Goal: Task Accomplishment & Management: Use online tool/utility

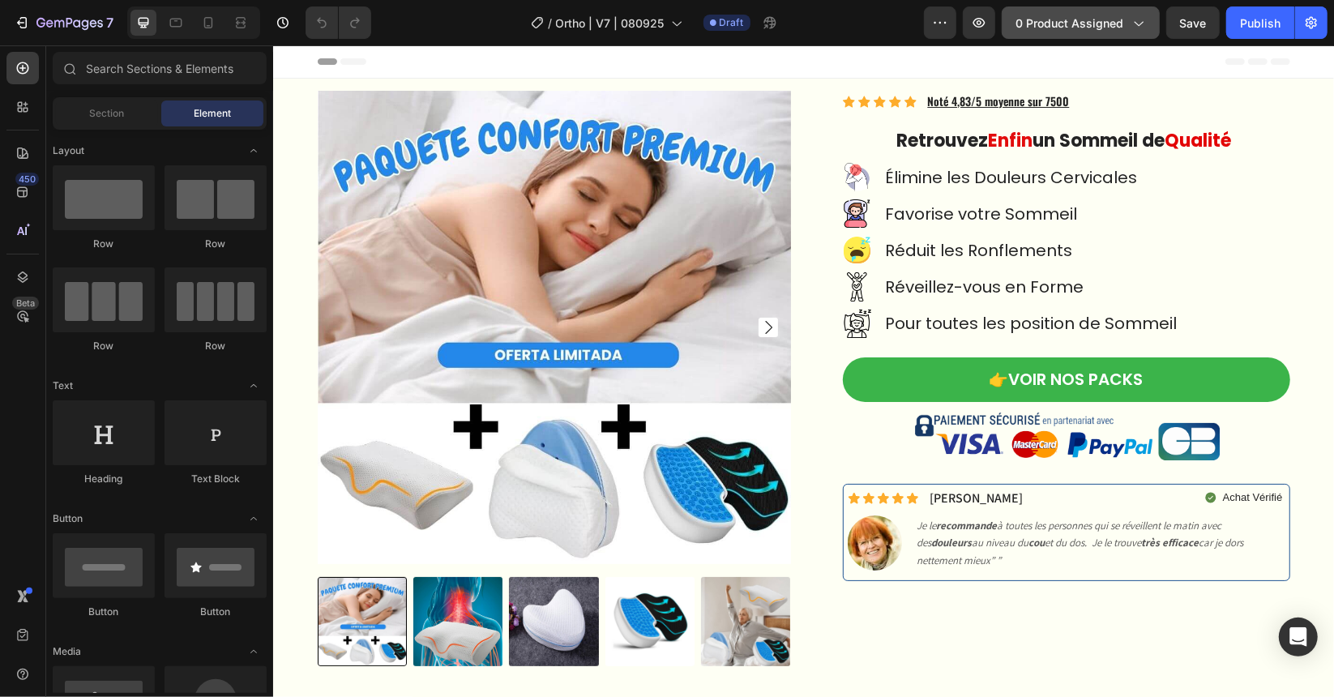
click at [1083, 24] on span "0 product assigned" at bounding box center [1069, 23] width 108 height 17
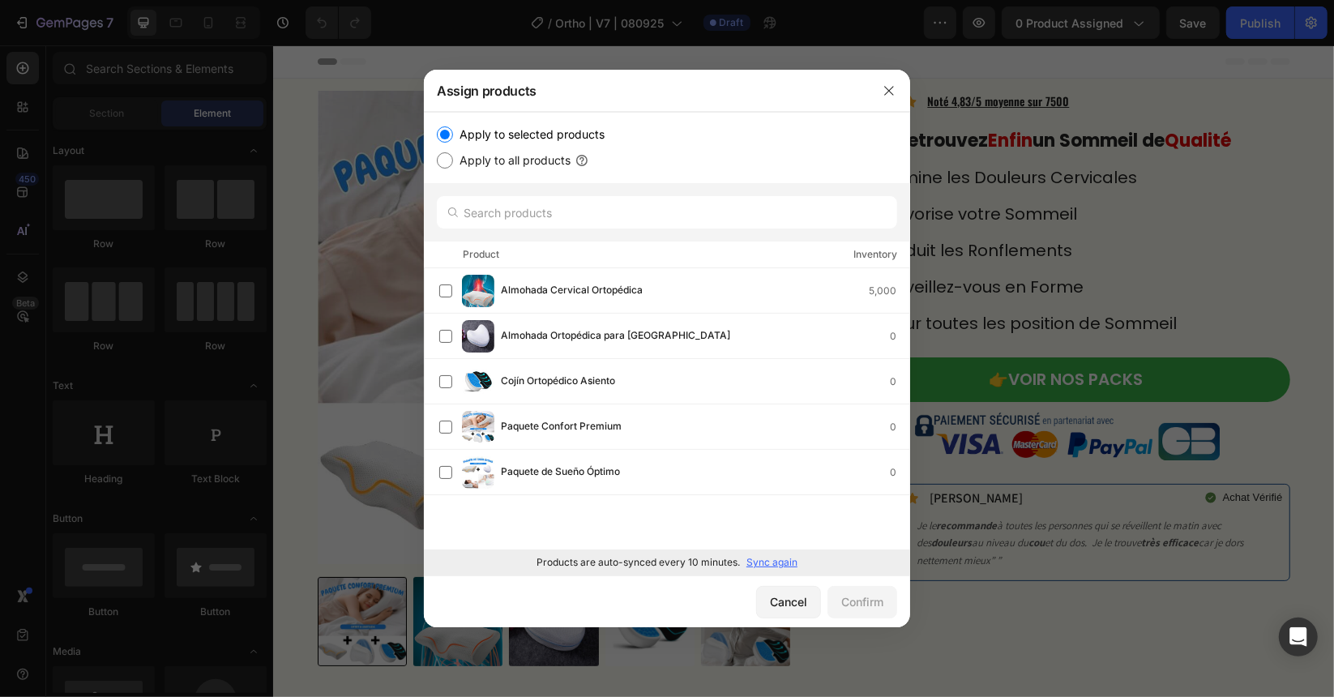
click at [662, 166] on div "Apply to all products" at bounding box center [667, 160] width 460 height 19
click at [631, 185] on div at bounding box center [667, 212] width 486 height 58
click at [630, 207] on input "text" at bounding box center [667, 212] width 460 height 32
paste input "7392566870091"
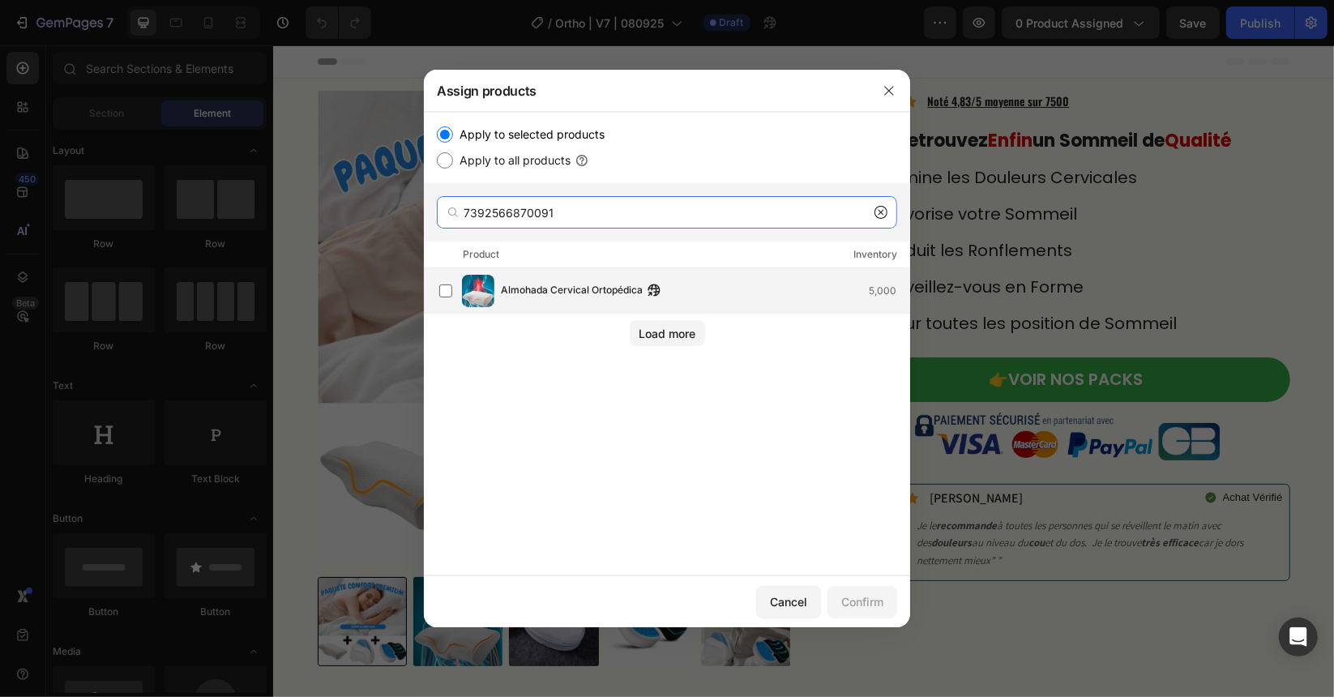
type input "7392566870091"
click at [603, 276] on div "Almohada Cervical Ortopédica 5,000" at bounding box center [674, 291] width 470 height 32
click at [853, 584] on div "Cancel Confirm" at bounding box center [667, 601] width 486 height 52
click at [860, 599] on div "Confirm" at bounding box center [862, 601] width 42 height 17
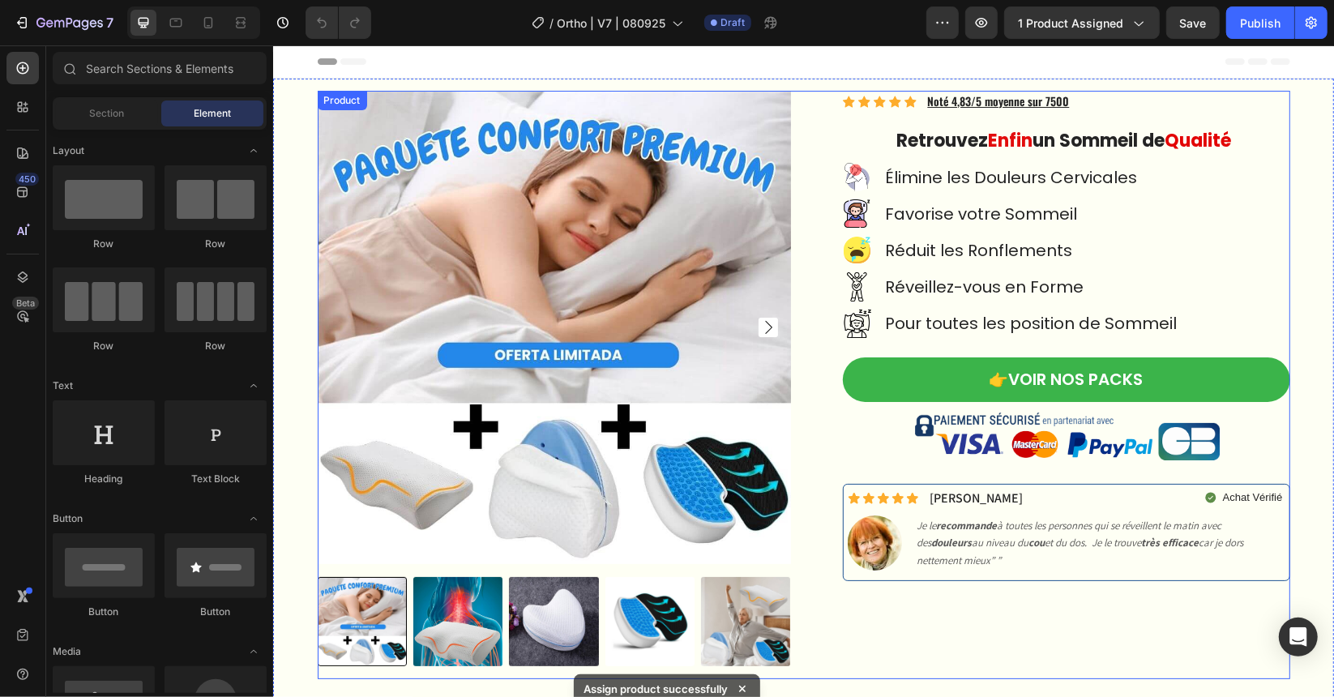
drag, startPoint x: 805, startPoint y: 93, endPoint x: 460, endPoint y: 168, distance: 352.4
click at [805, 93] on div "Product Images Icon Icon Icon Icon Icon Icon List Hoz Noté 4,83/5 moyenne sur 7…" at bounding box center [803, 384] width 973 height 588
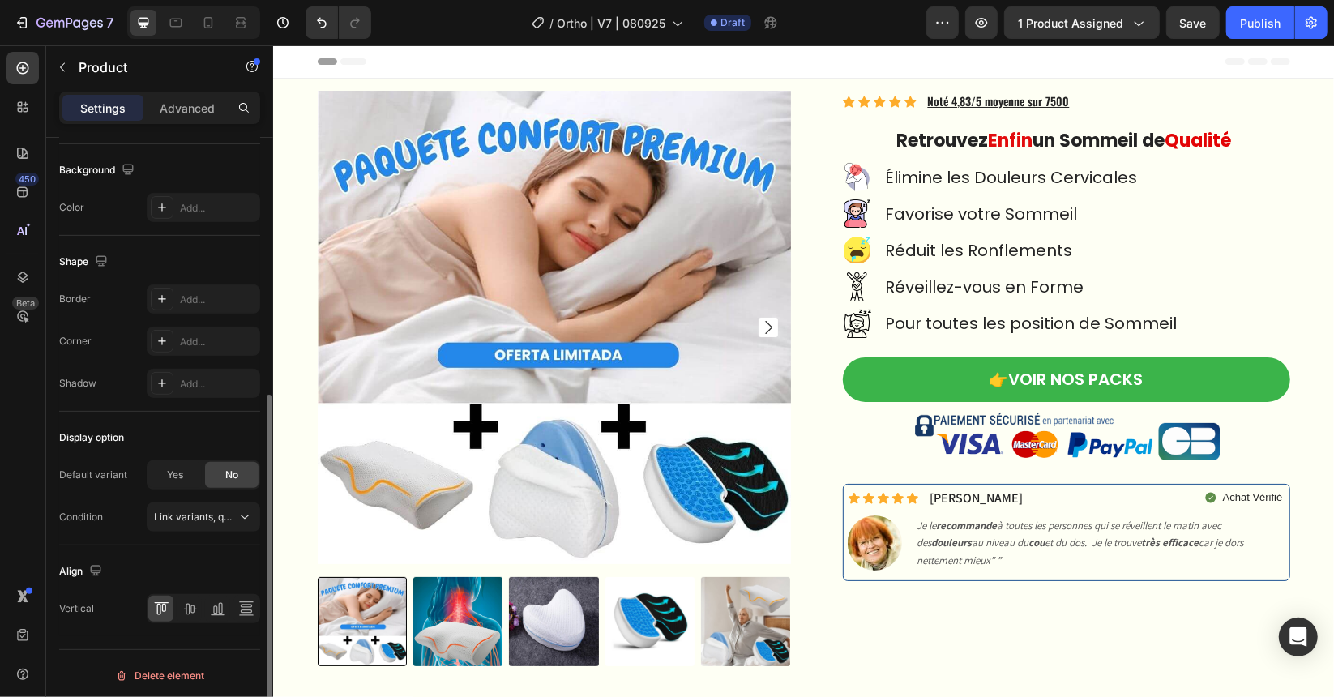
scroll to position [39, 0]
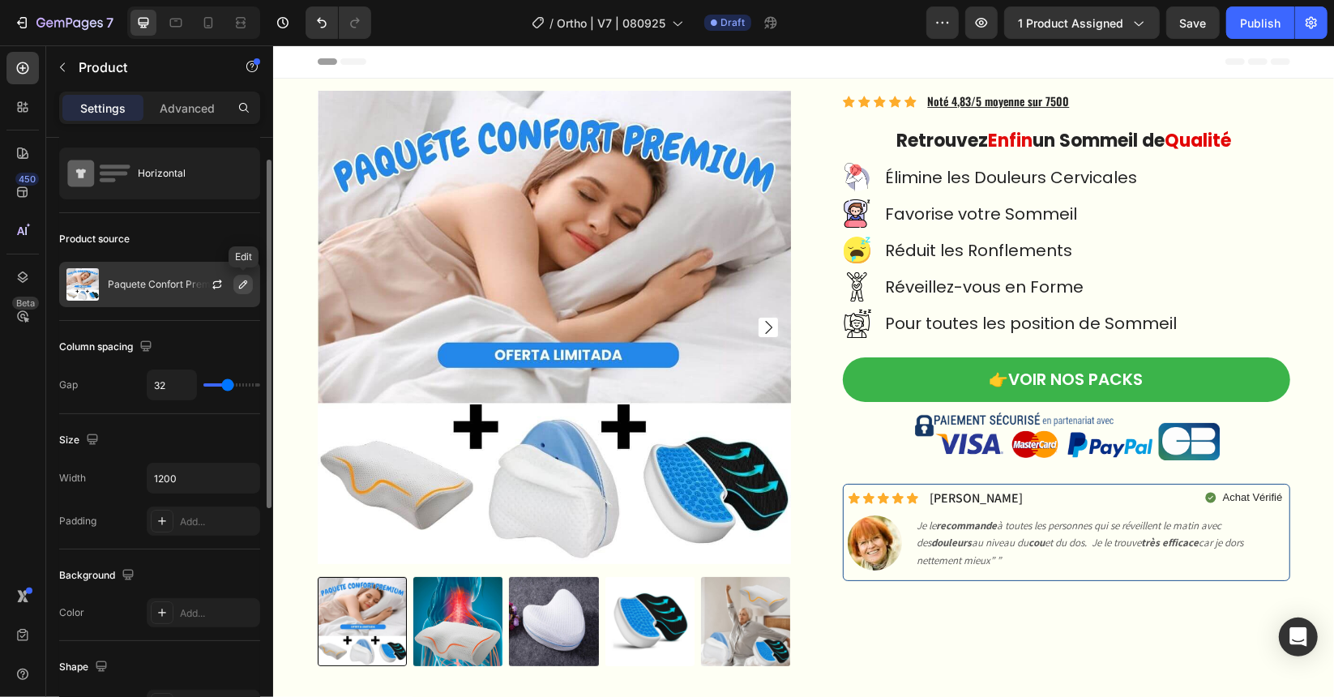
click at [240, 279] on icon "button" at bounding box center [243, 284] width 13 height 13
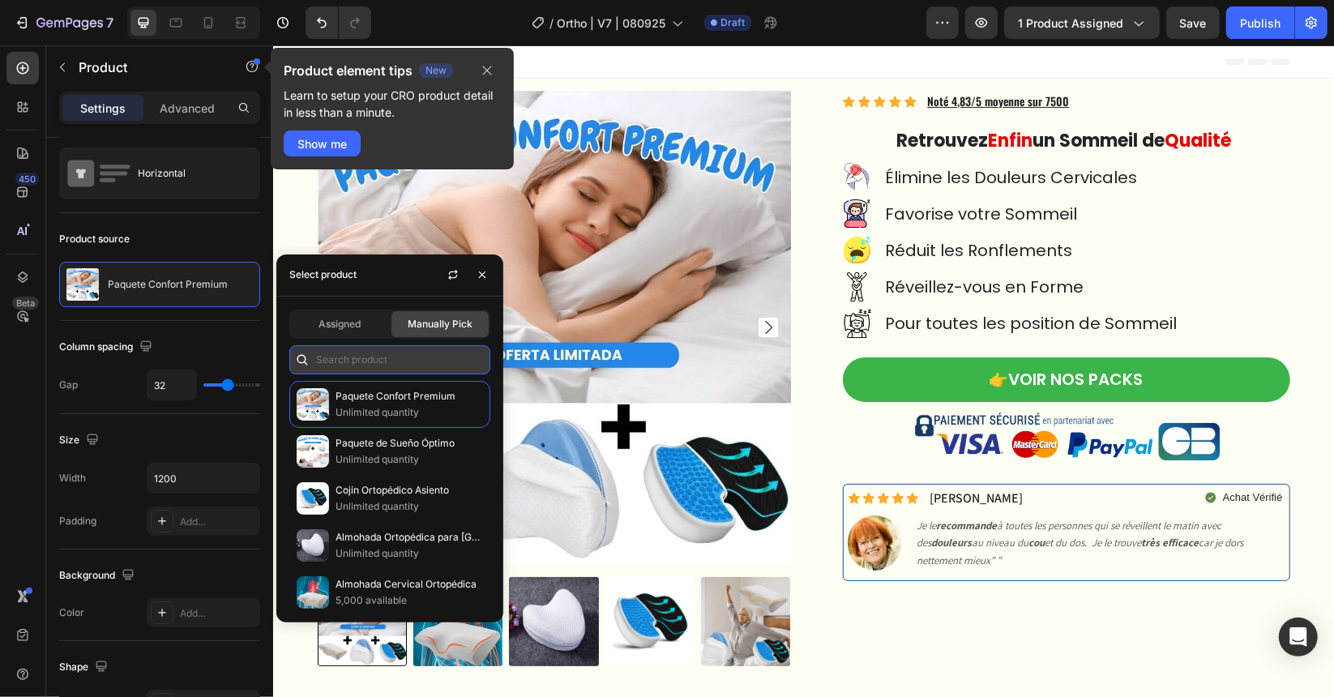
click at [392, 360] on input "text" at bounding box center [389, 359] width 201 height 29
paste input "7392566870091"
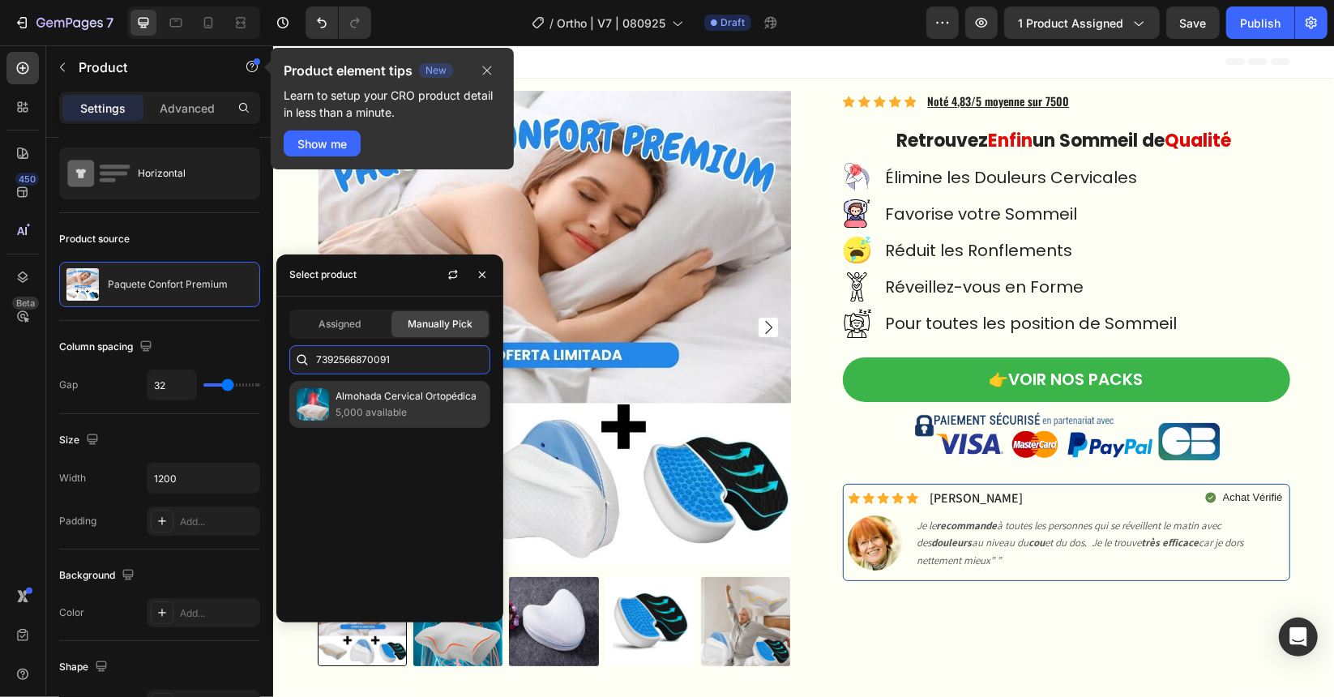
type input "7392566870091"
drag, startPoint x: 357, startPoint y: 399, endPoint x: 186, endPoint y: 162, distance: 292.0
click at [357, 399] on p "Almohada Cervical Ortopédica" at bounding box center [409, 396] width 147 height 16
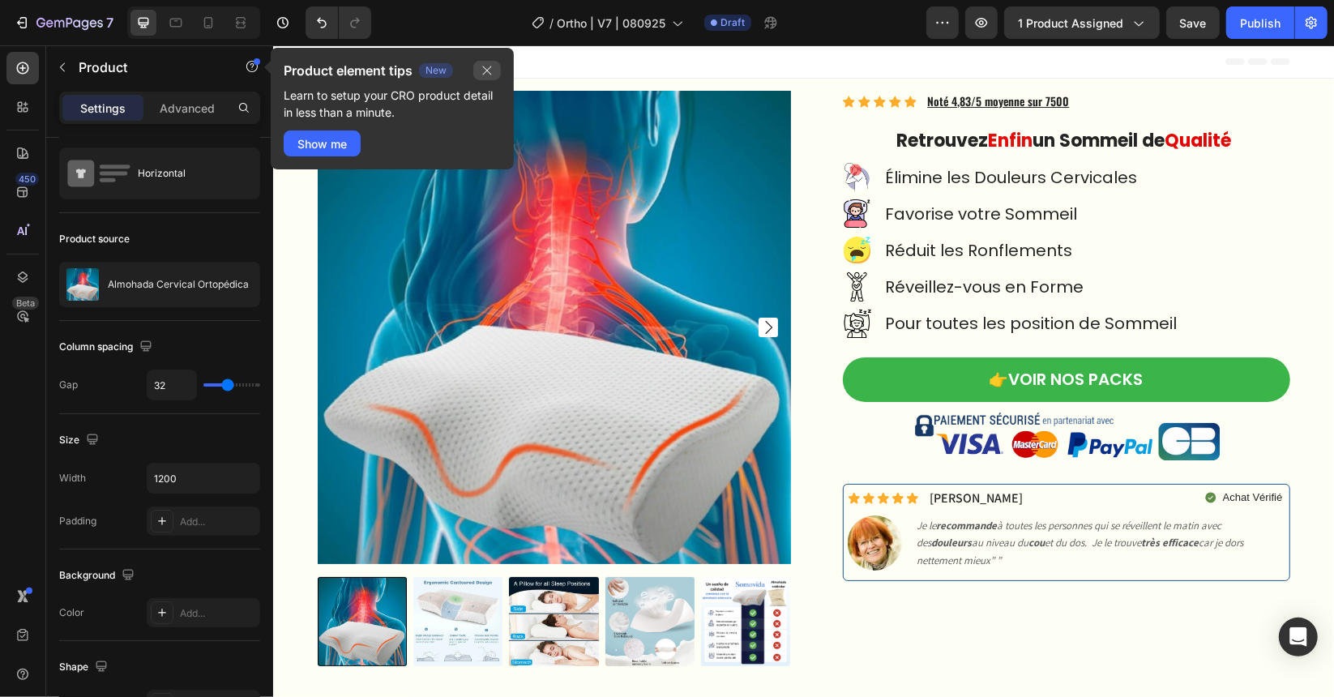
click at [488, 69] on icon "button" at bounding box center [487, 70] width 9 height 9
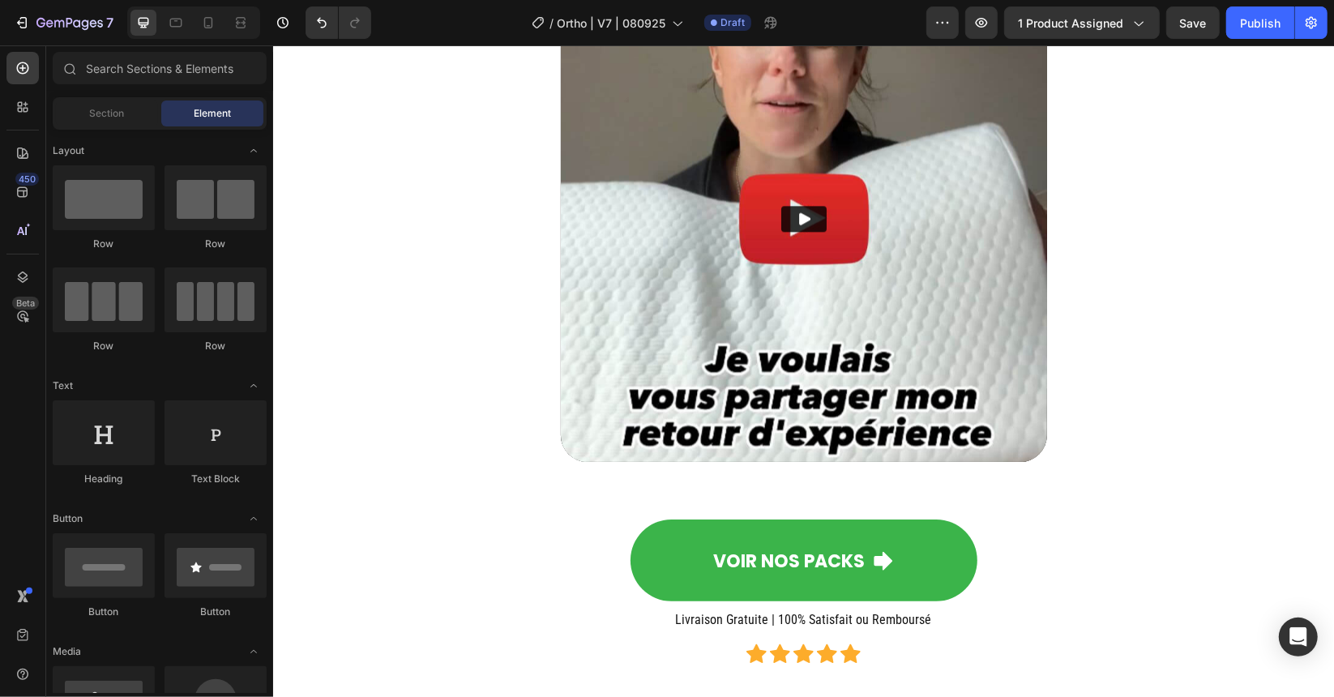
scroll to position [7456, 0]
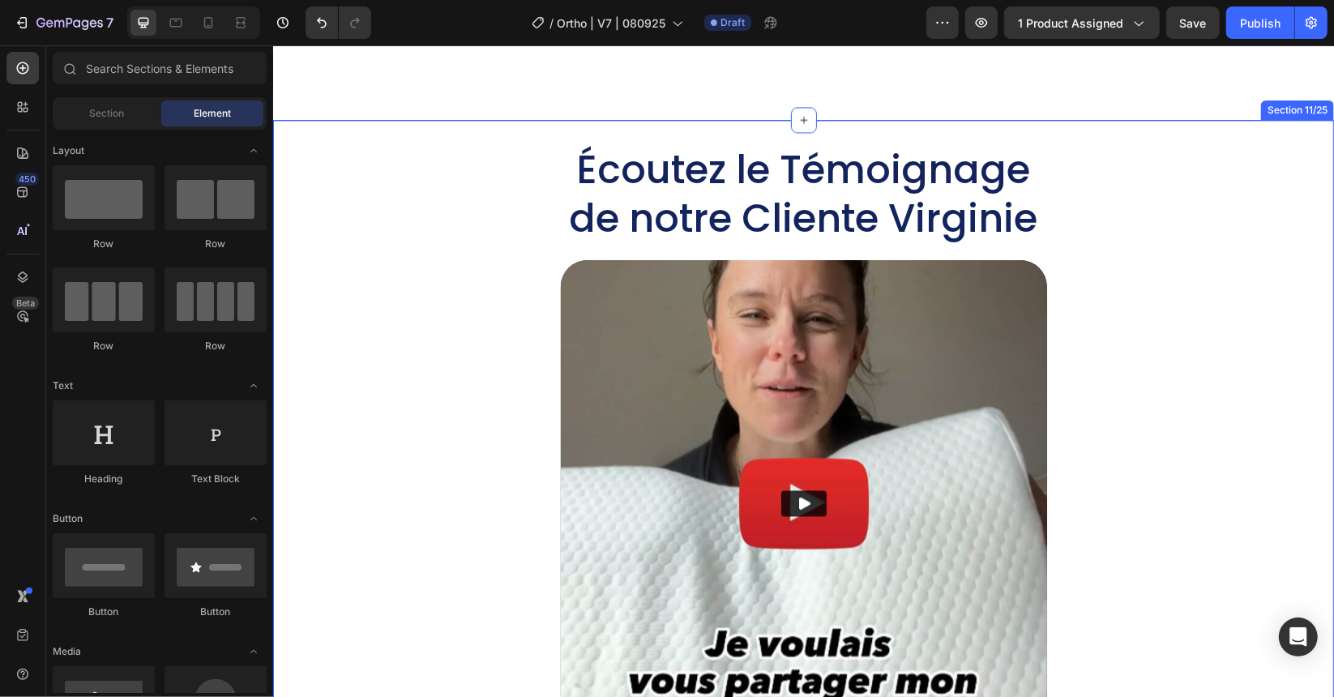
click at [459, 434] on div "Écoutez le Témoignage de notre Cliente Virginie Heading Video VOIR NOS PACKS Bu…" at bounding box center [803, 576] width 1028 height 866
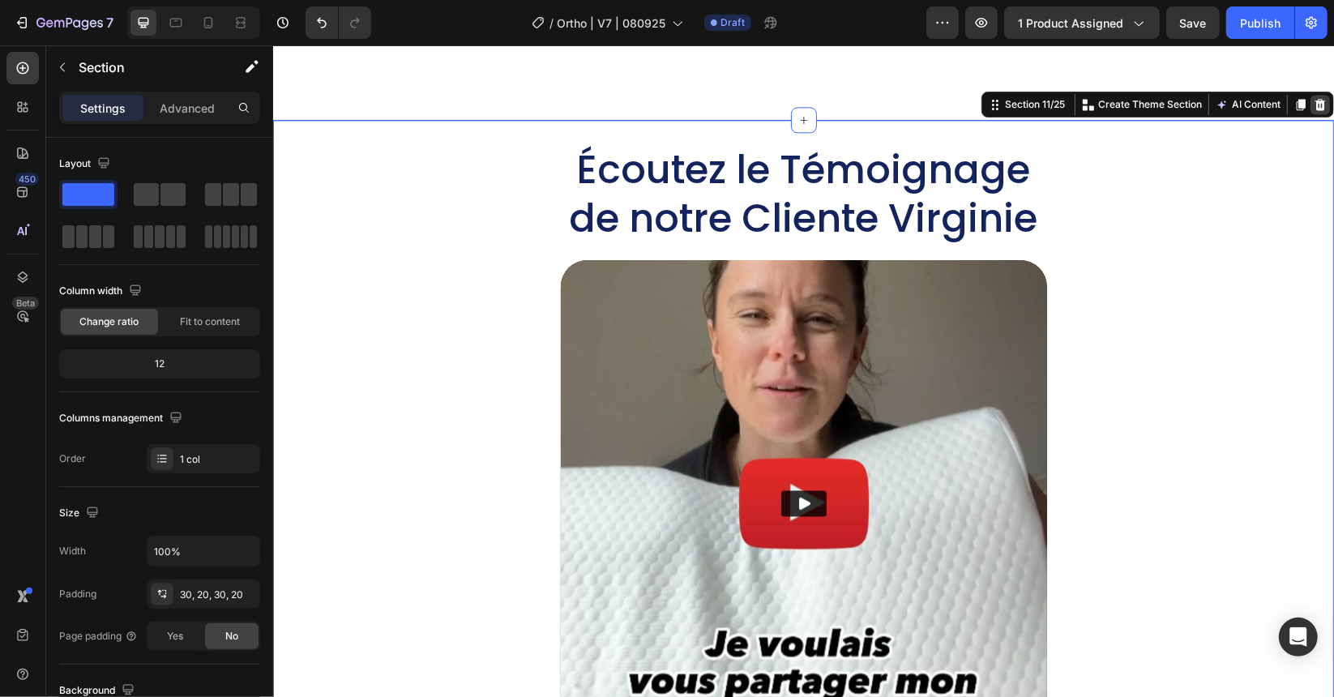
click at [1315, 109] on icon at bounding box center [1320, 103] width 11 height 11
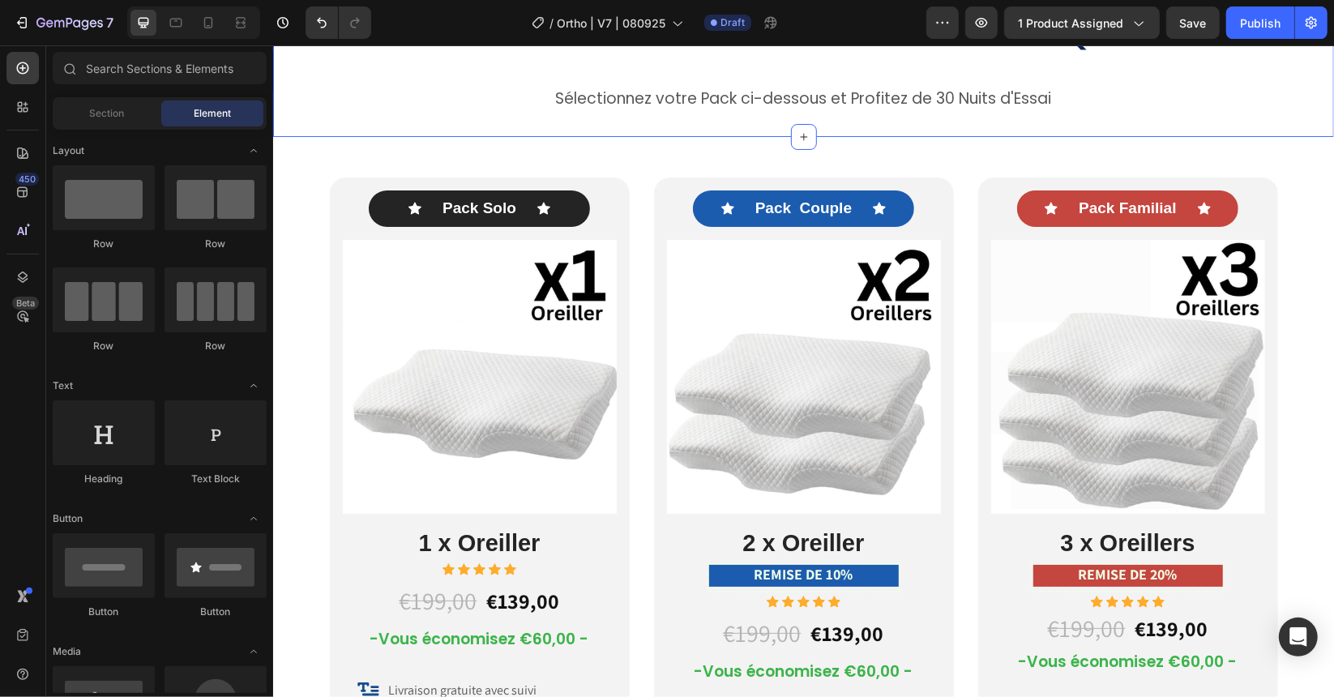
scroll to position [8347, 0]
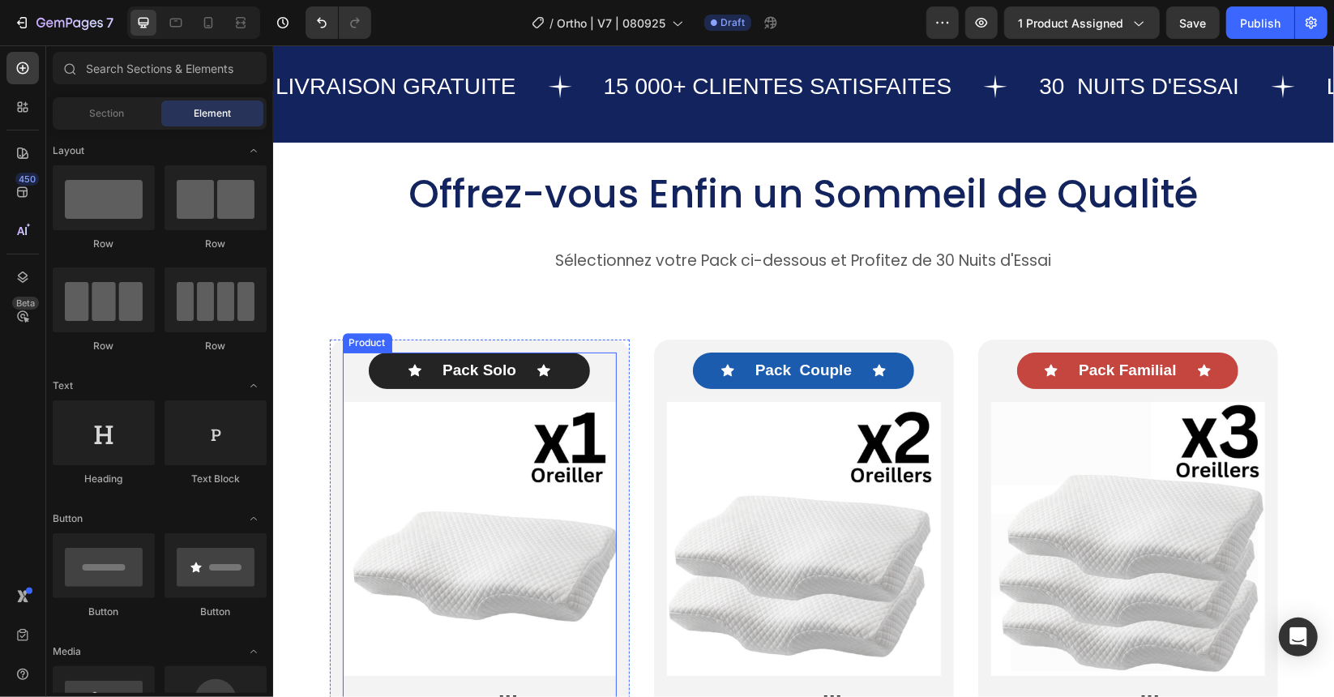
click at [342, 355] on div "Icon Pack Solo Text Block Icon Row Image 1 x Oreiller Heading Icon Icon Icon Ic…" at bounding box center [479, 544] width 274 height 385
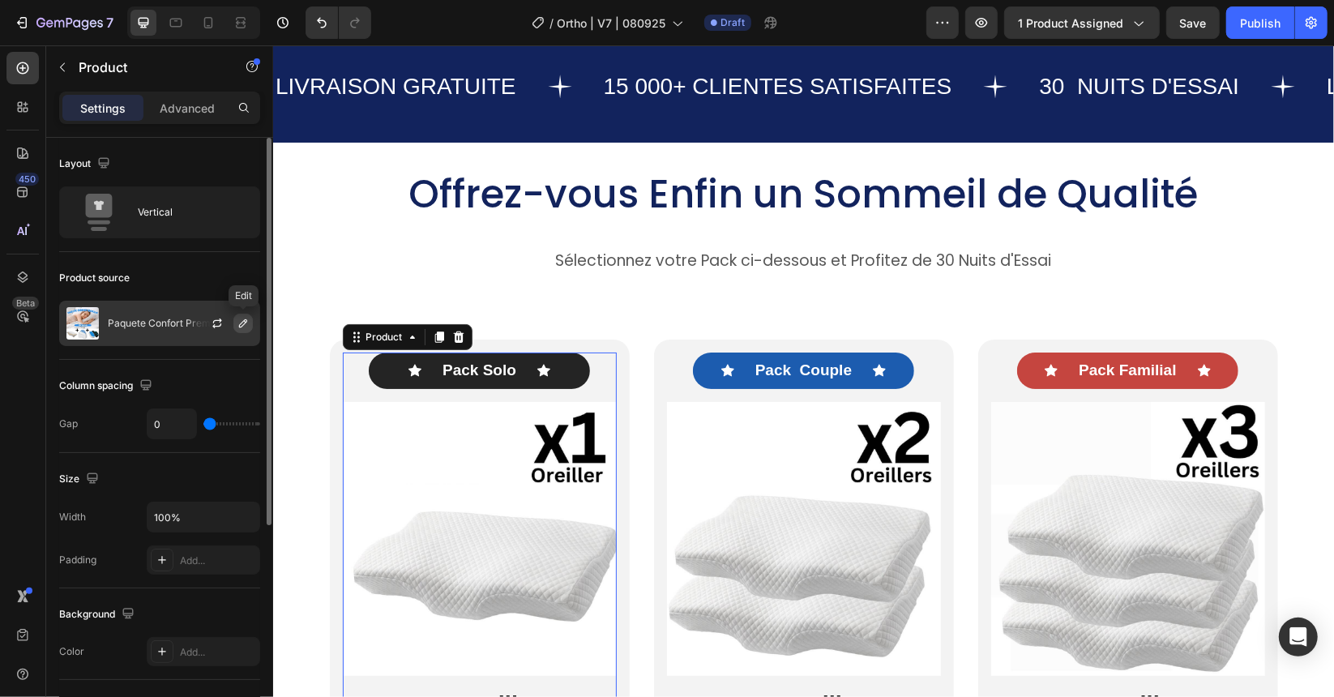
click at [246, 317] on icon "button" at bounding box center [243, 323] width 13 height 13
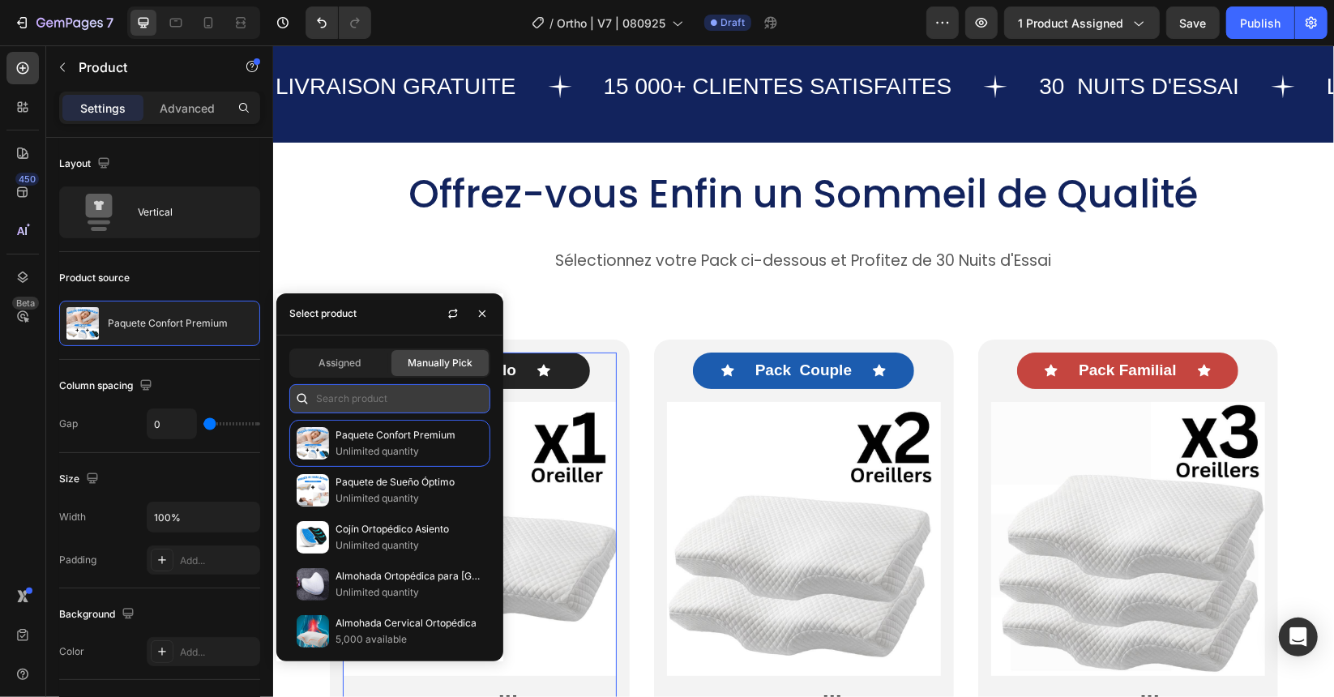
click at [396, 398] on input "text" at bounding box center [389, 398] width 201 height 29
paste input "7392566870091"
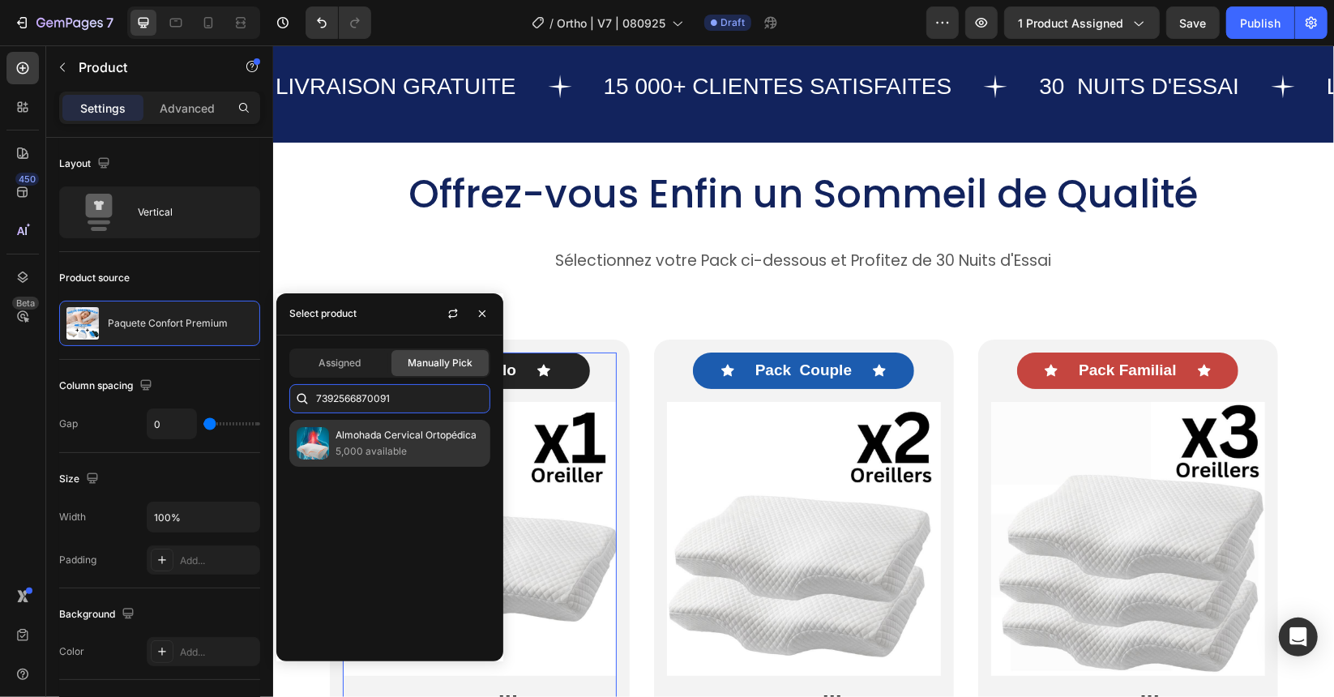
type input "7392566870091"
click at [332, 441] on div "Almohada Cervical Ortopédica 5,000 available" at bounding box center [389, 443] width 201 height 47
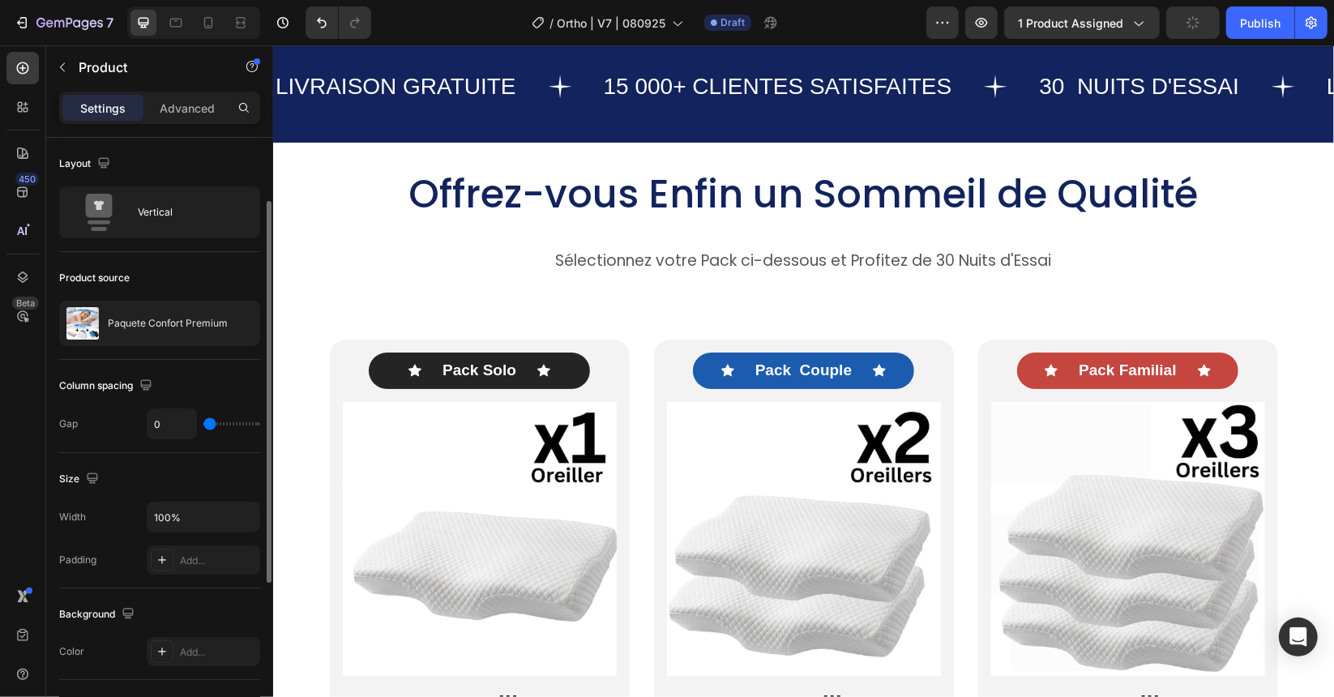
scroll to position [39, 0]
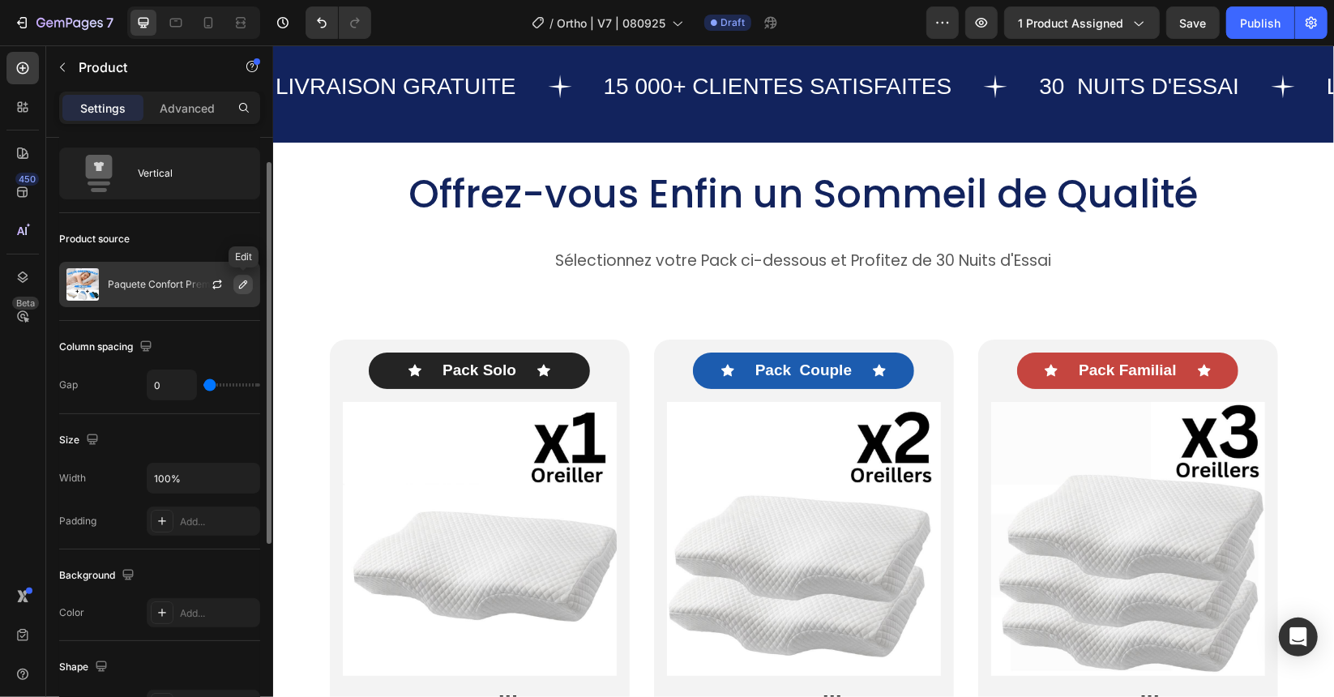
click at [251, 287] on button "button" at bounding box center [242, 284] width 19 height 19
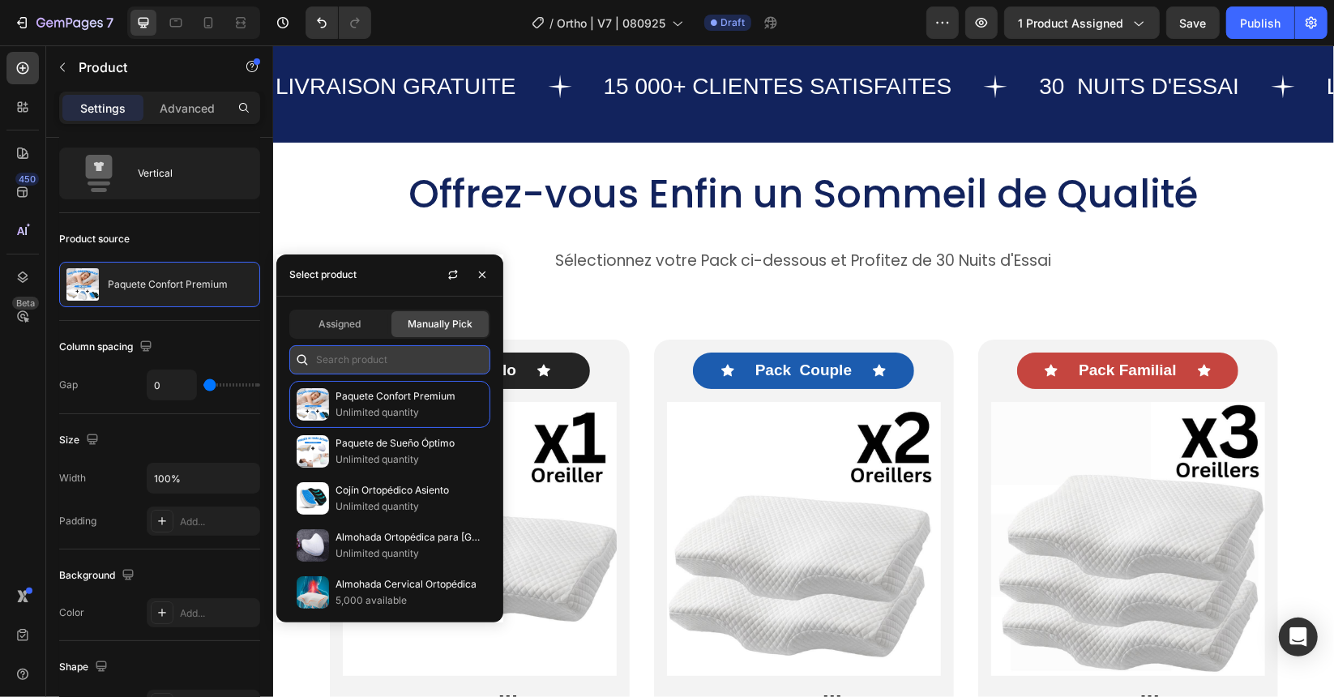
click at [369, 350] on input "text" at bounding box center [389, 359] width 201 height 29
paste input "7392566870091"
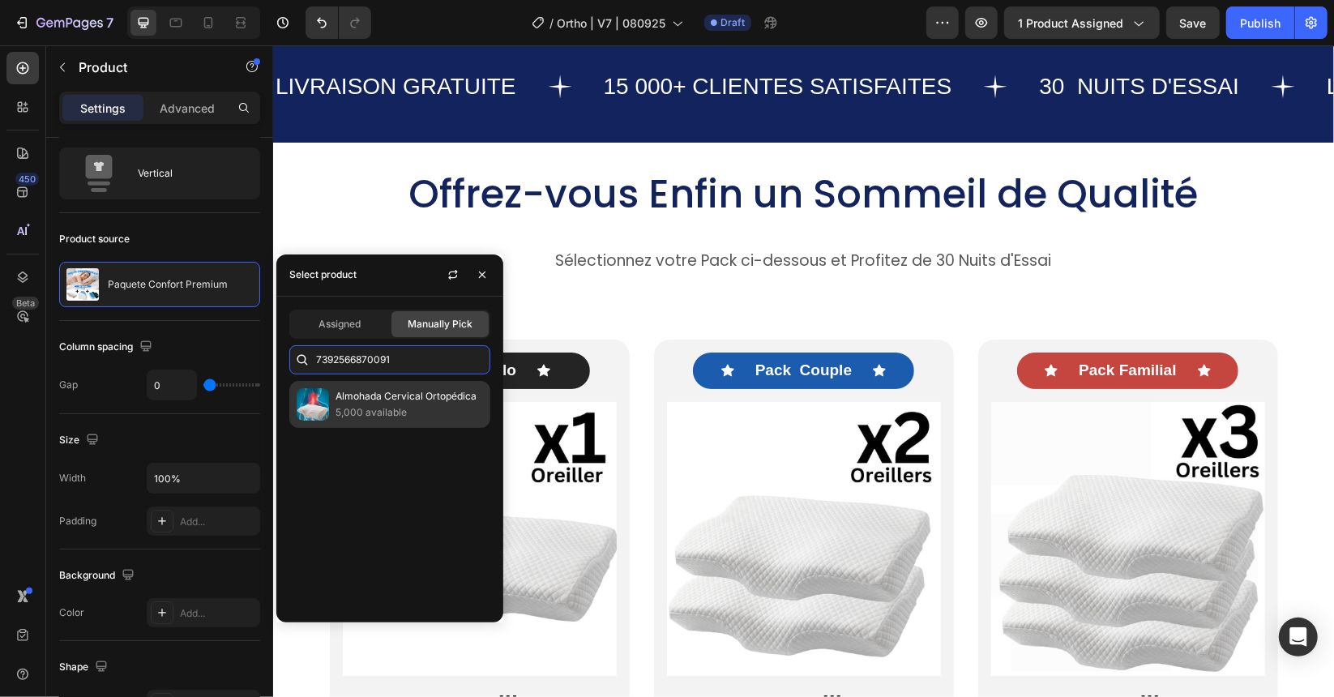
type input "7392566870091"
click at [354, 400] on p "Almohada Cervical Ortopédica" at bounding box center [409, 396] width 147 height 16
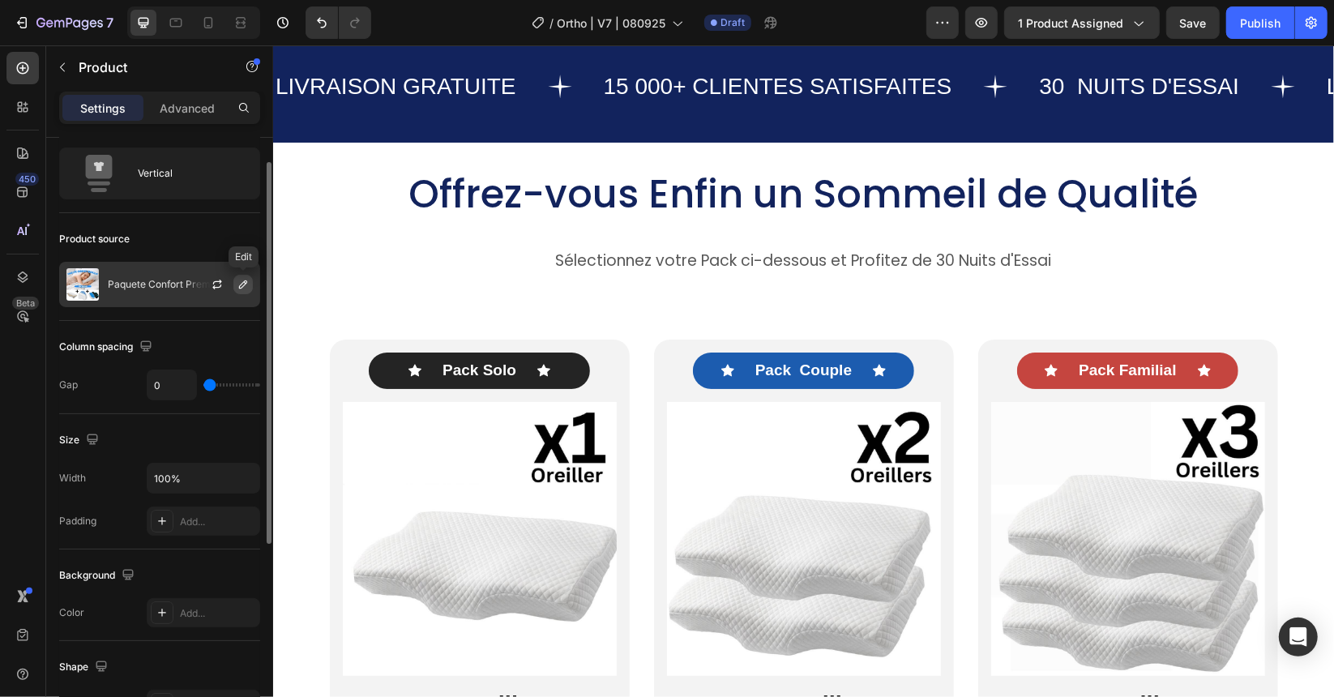
click at [246, 285] on icon "button" at bounding box center [243, 284] width 13 height 13
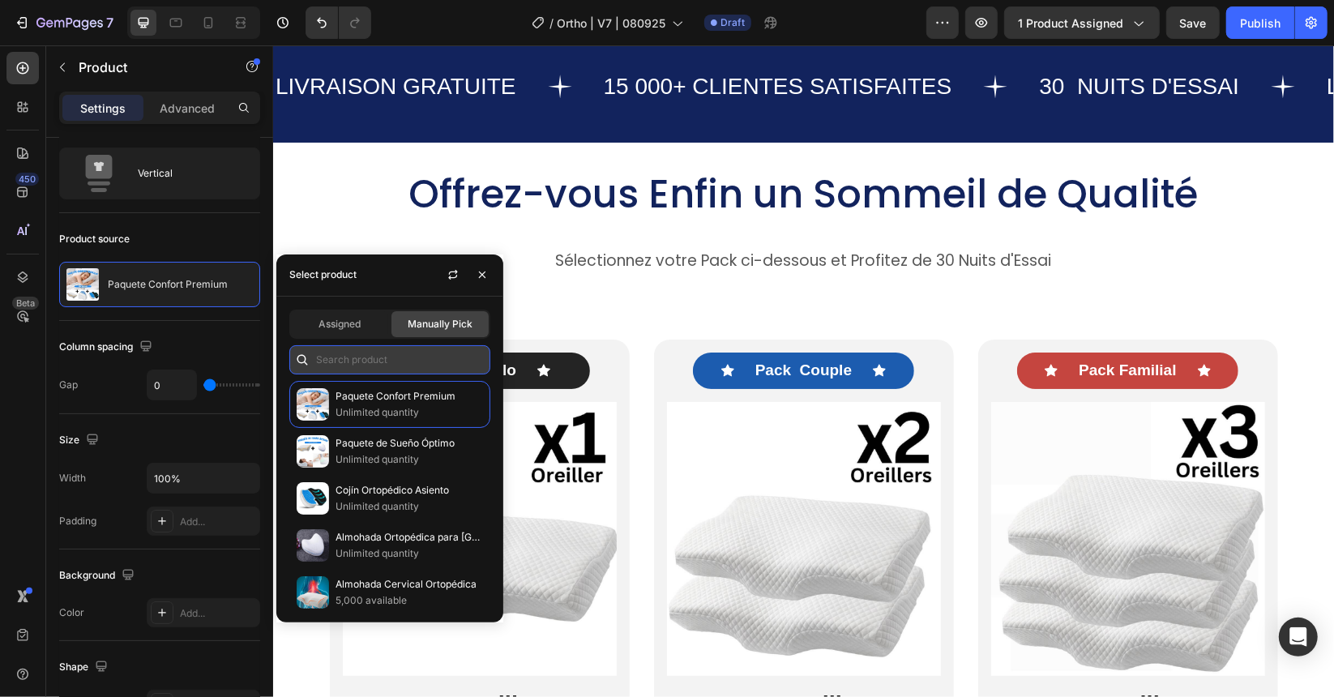
click at [366, 369] on input "text" at bounding box center [389, 359] width 201 height 29
paste input "7392566870091"
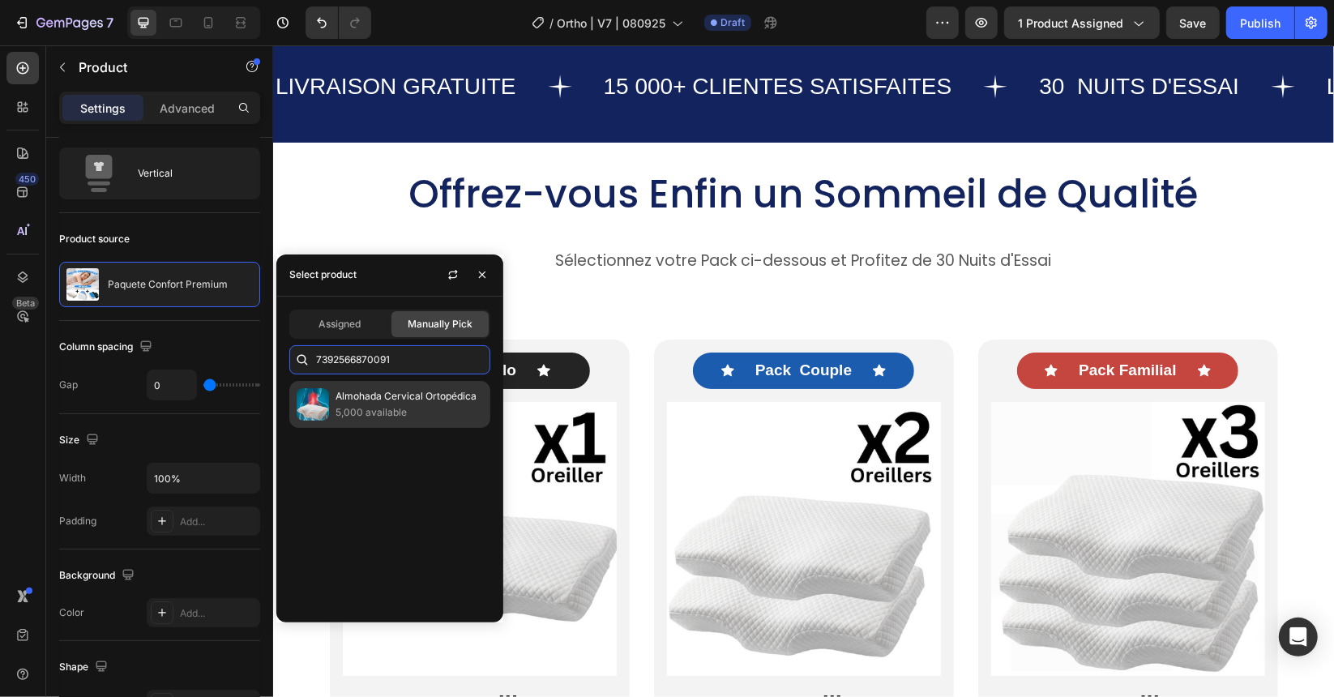
type input "7392566870091"
click at [383, 388] on p "Almohada Cervical Ortopédica" at bounding box center [409, 396] width 147 height 16
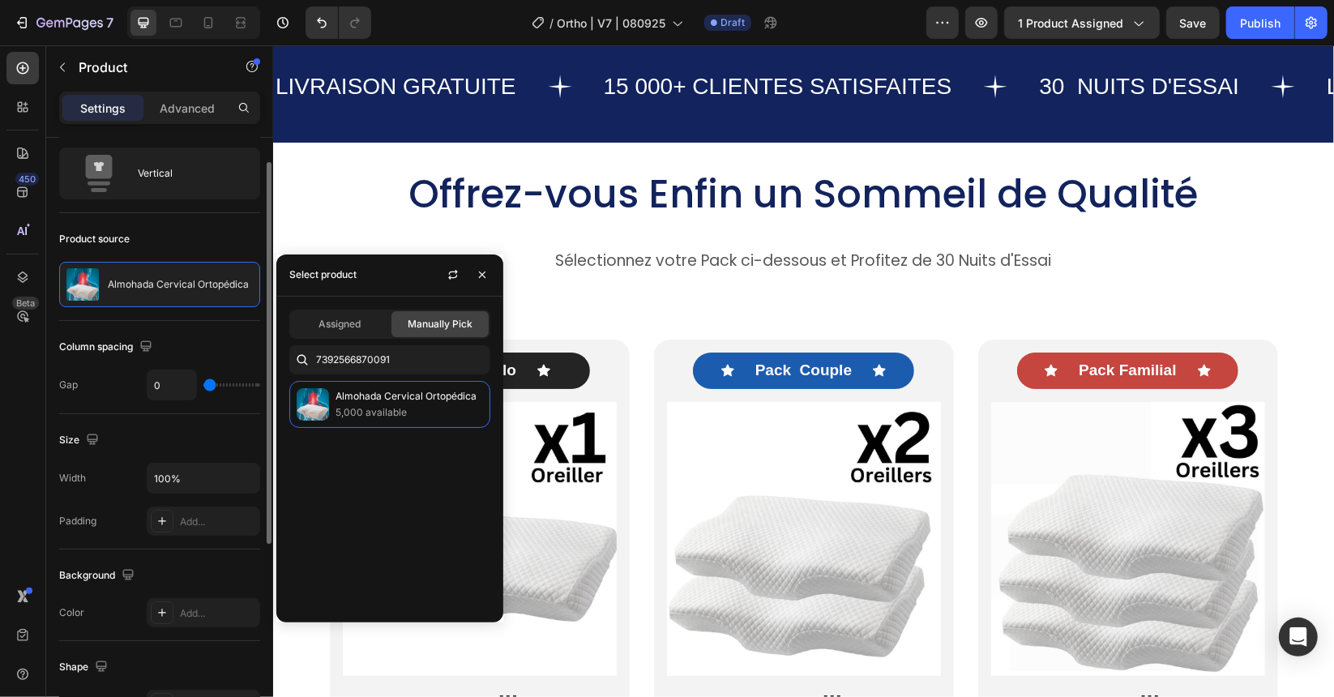
scroll to position [353, 0]
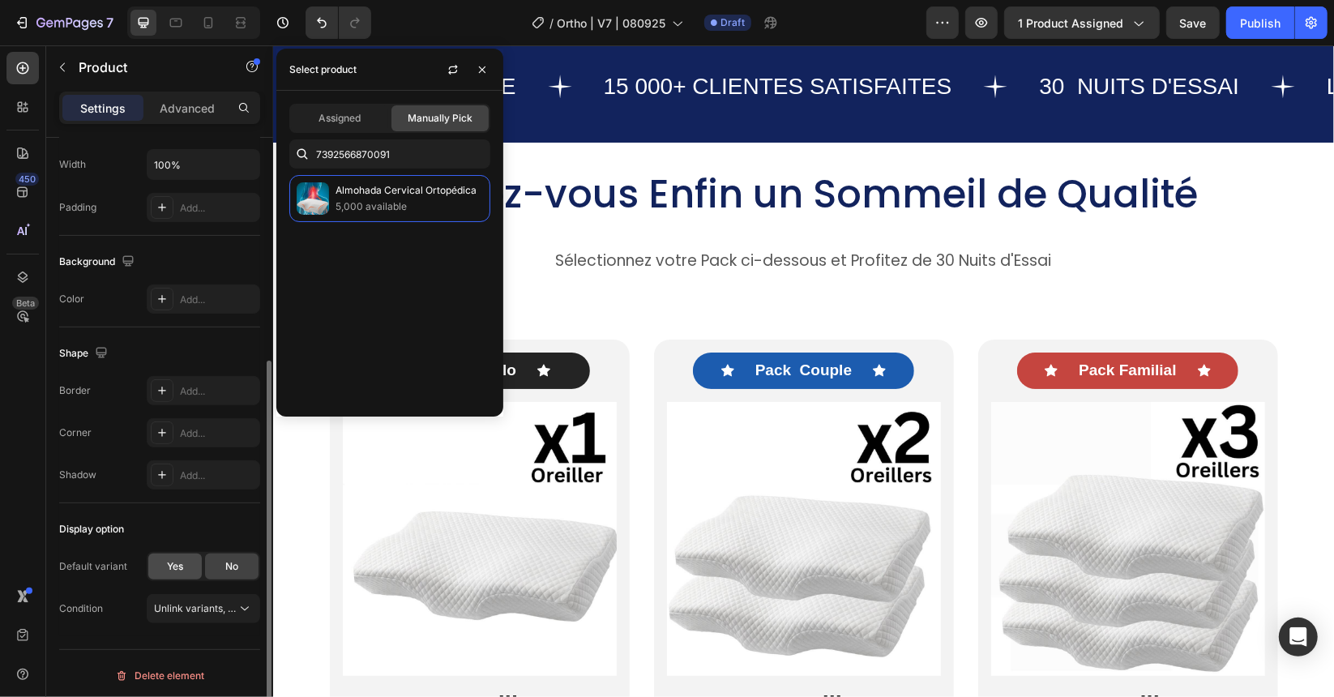
click at [167, 559] on div "Yes" at bounding box center [174, 567] width 53 height 26
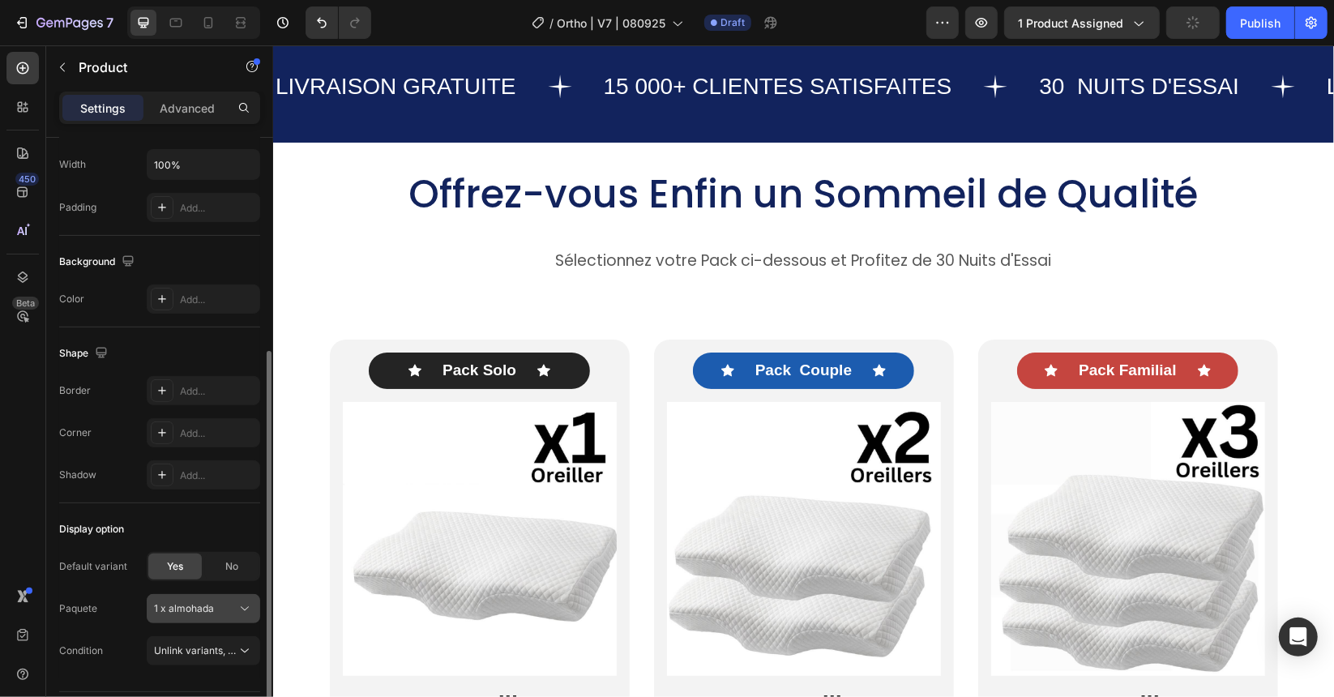
click at [197, 599] on button "1 x almohada" at bounding box center [203, 608] width 113 height 29
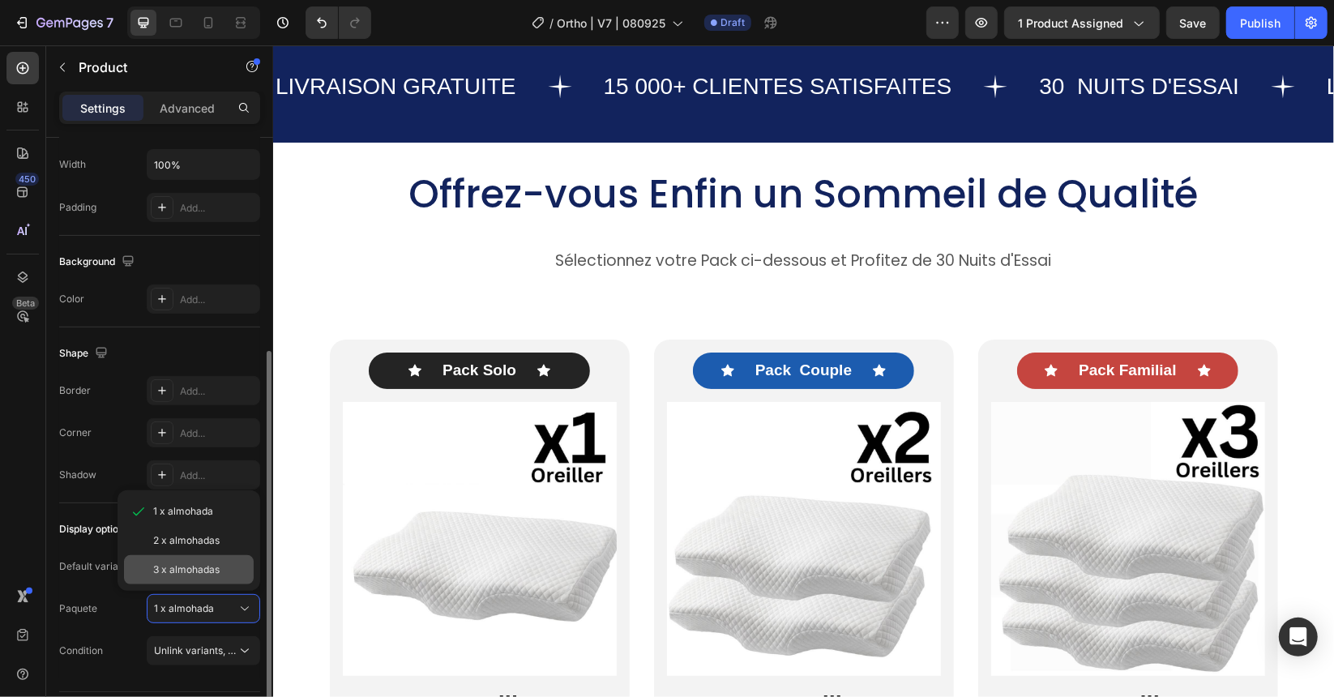
click at [198, 563] on span "3 x almohadas" at bounding box center [186, 569] width 66 height 15
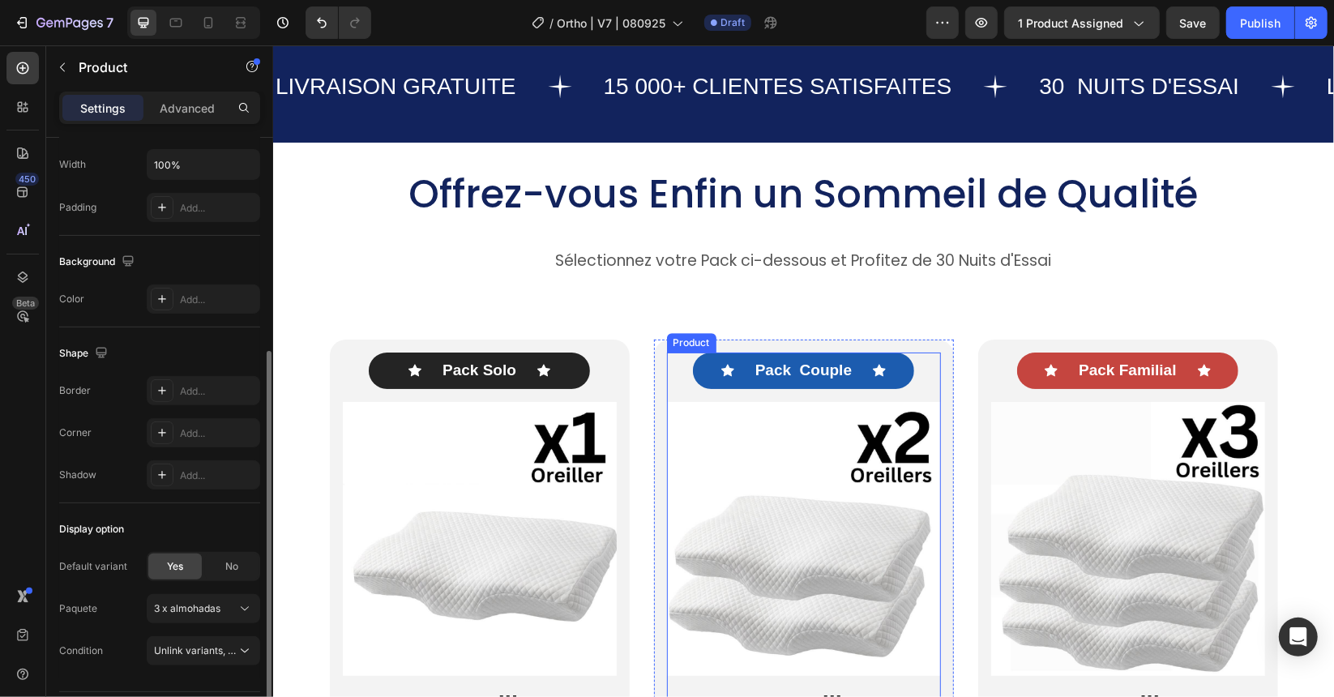
click at [666, 379] on div "Icon Pack Couple Text Block Icon Row Image 2 x Oreiller Heading REMISE DE 10% T…" at bounding box center [803, 560] width 274 height 417
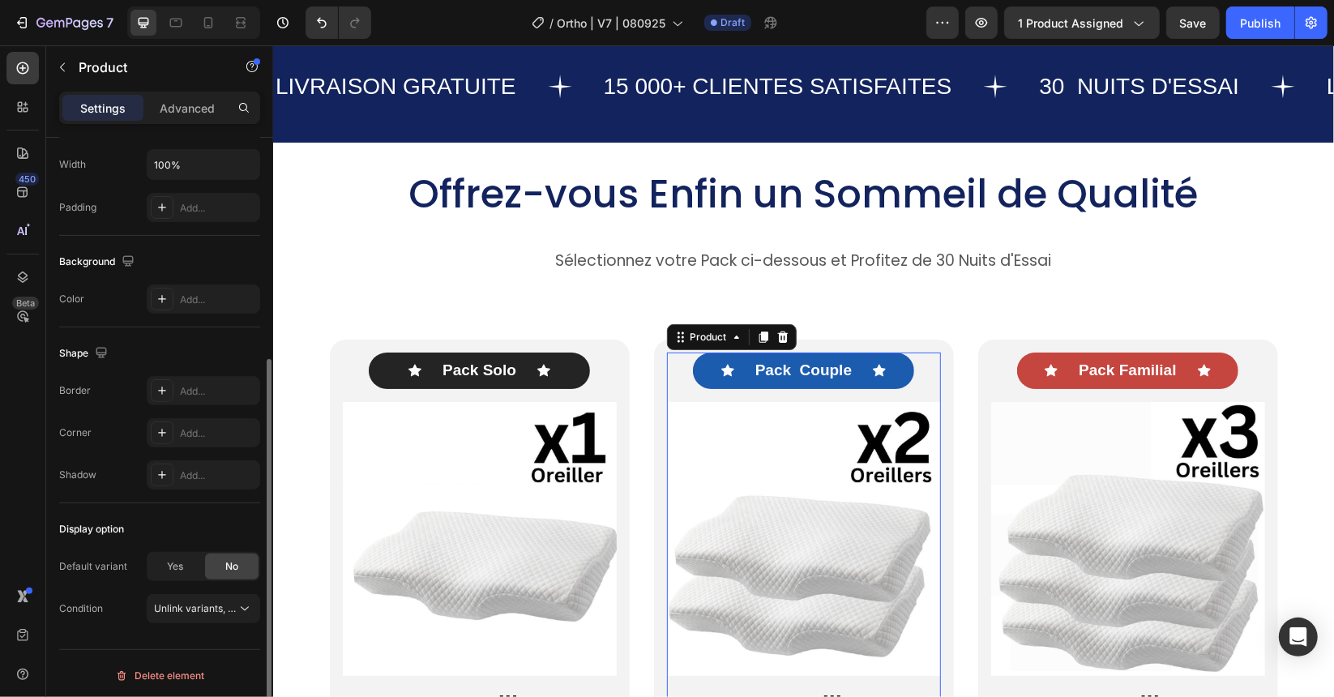
scroll to position [352, 0]
click at [182, 560] on span "Yes" at bounding box center [175, 567] width 16 height 15
click at [209, 609] on span "1 x almohada" at bounding box center [184, 609] width 60 height 15
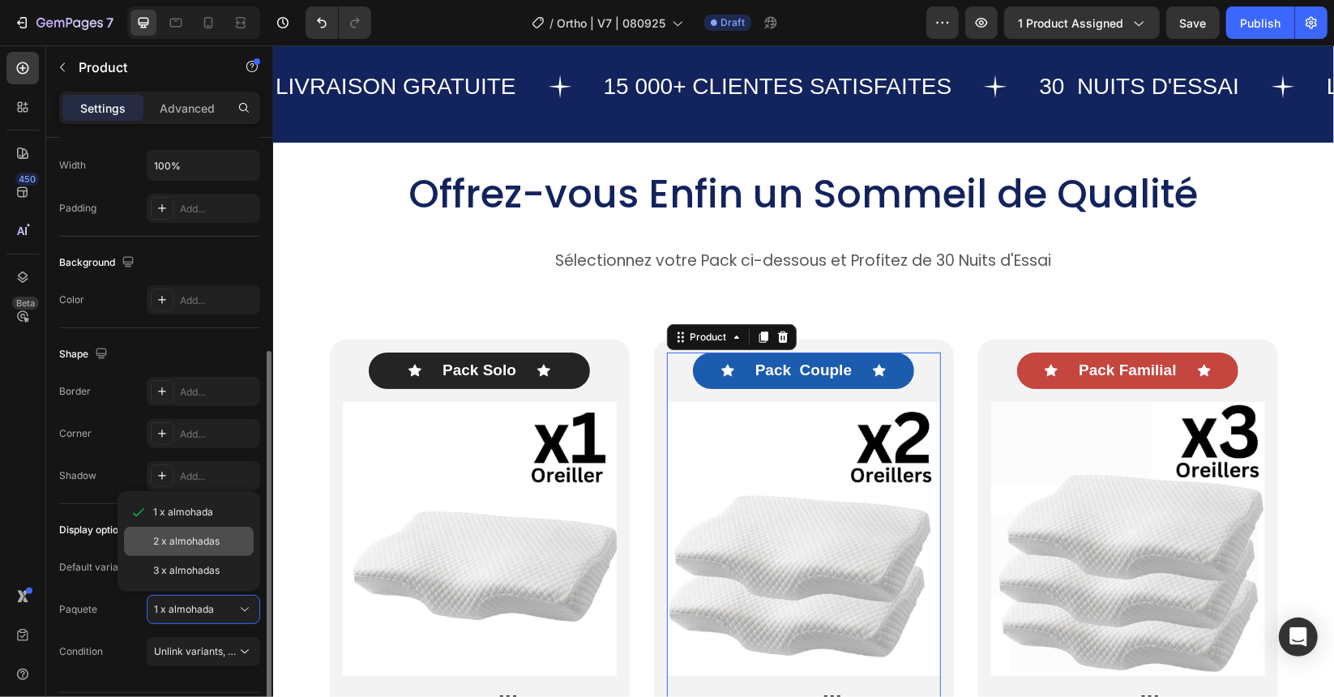
click at [187, 540] on span "2 x almohadas" at bounding box center [186, 541] width 66 height 15
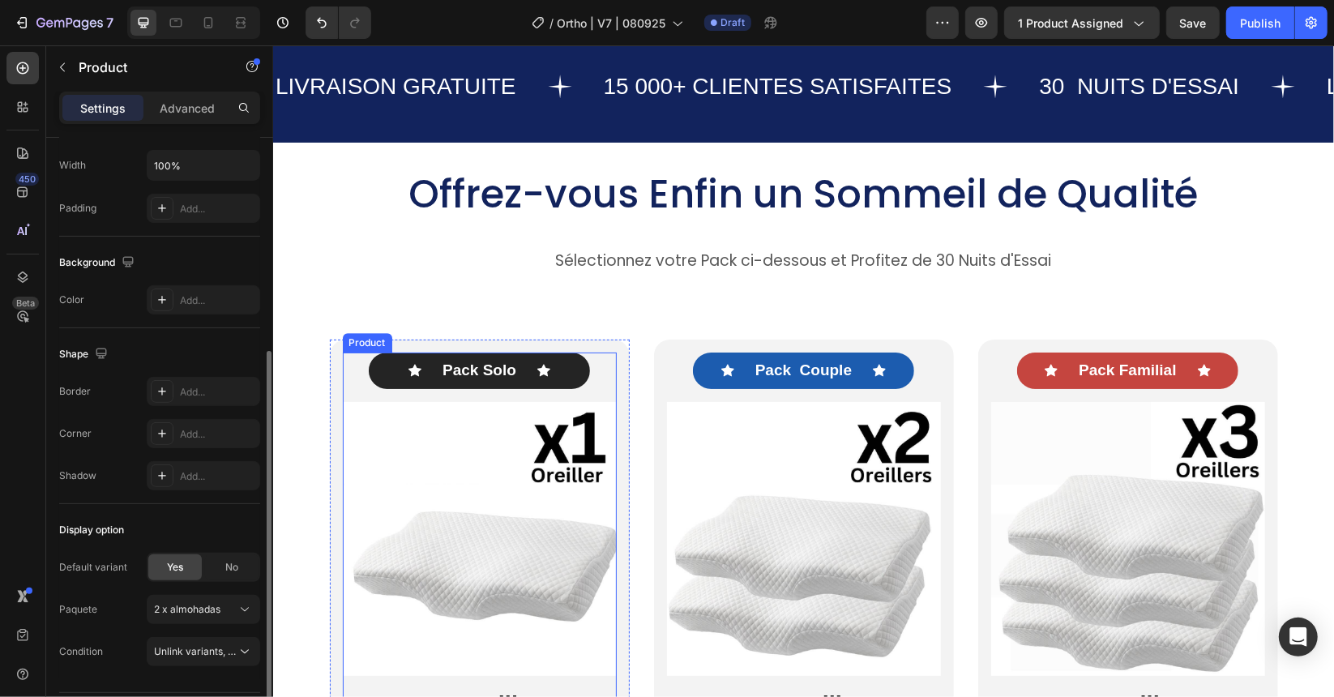
click at [607, 378] on div "Icon Pack Solo Text Block Icon Row Image 1 x Oreiller Heading Icon Icon Icon Ic…" at bounding box center [479, 544] width 274 height 385
click at [179, 560] on span "Yes" at bounding box center [175, 567] width 16 height 15
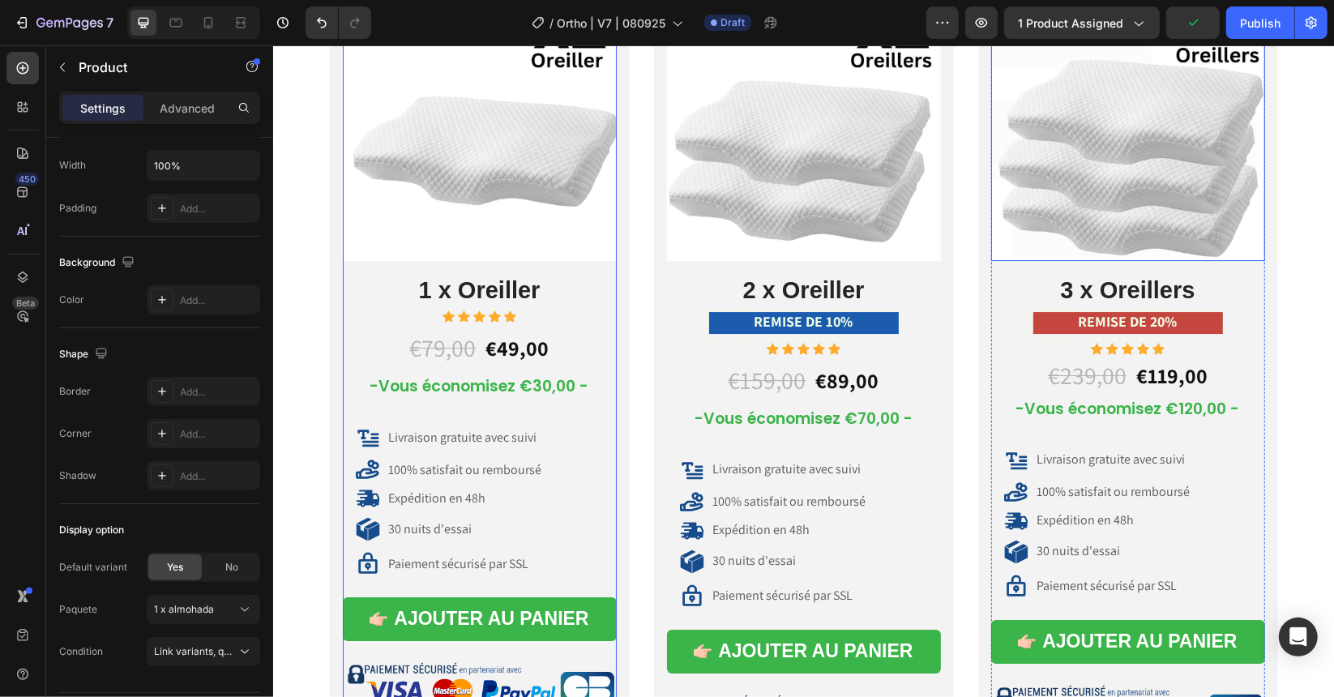
scroll to position [8591, 0]
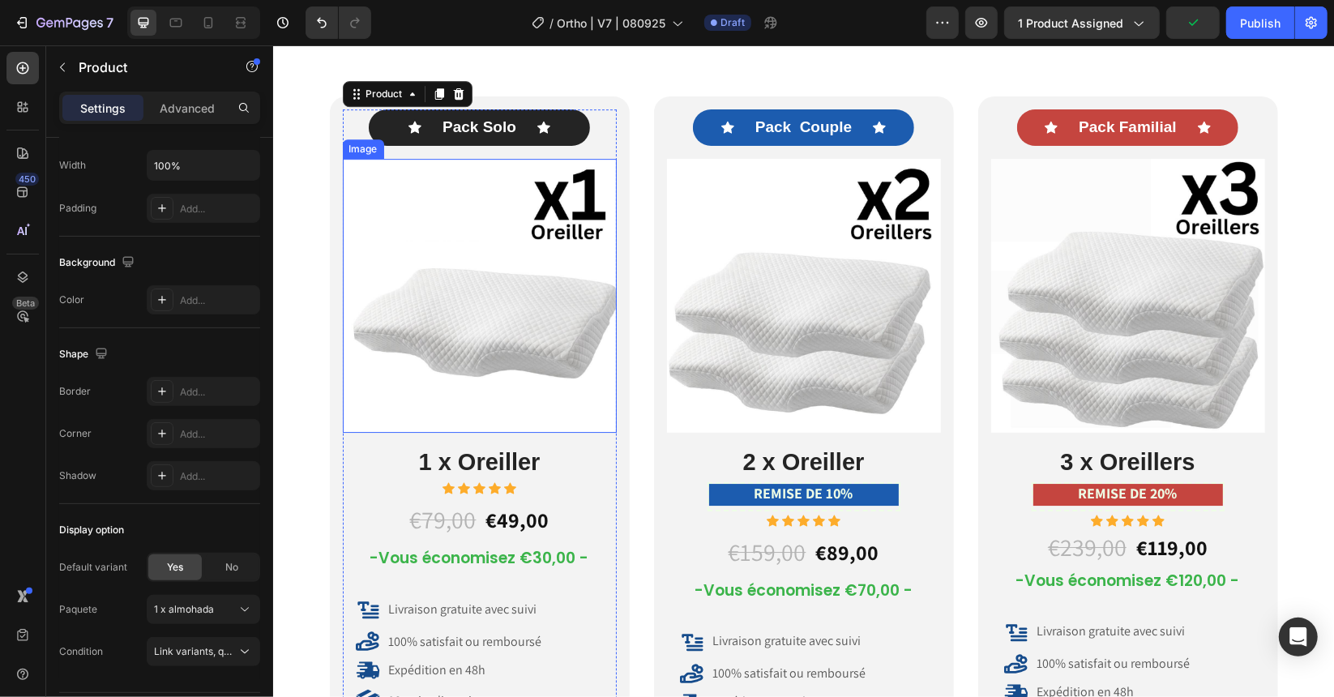
click at [483, 329] on img at bounding box center [479, 295] width 274 height 274
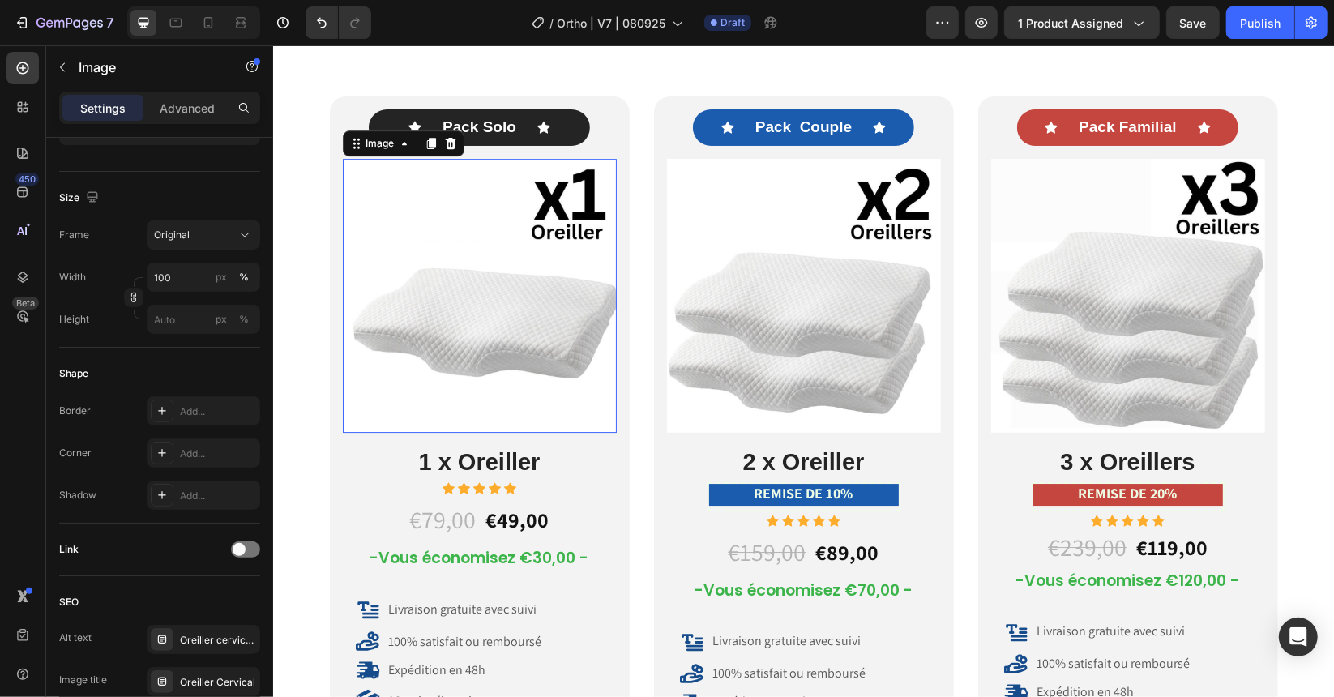
scroll to position [0, 0]
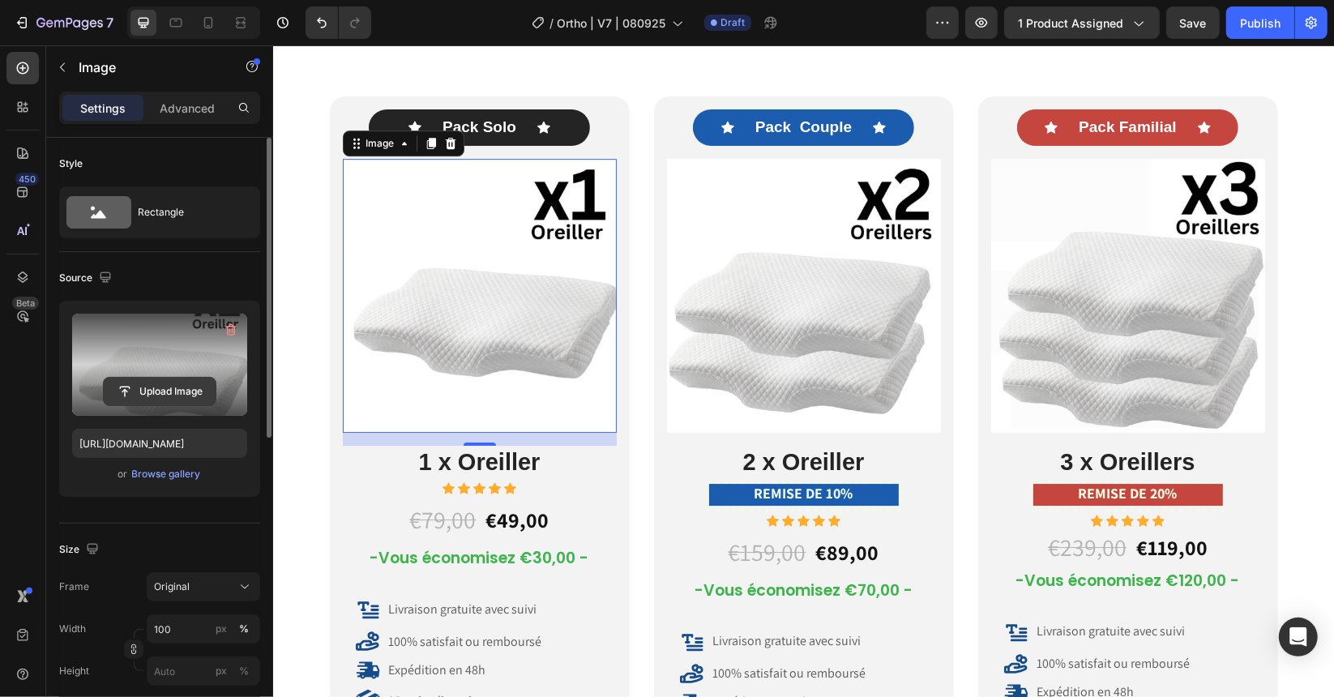
click at [165, 392] on input "file" at bounding box center [160, 392] width 112 height 28
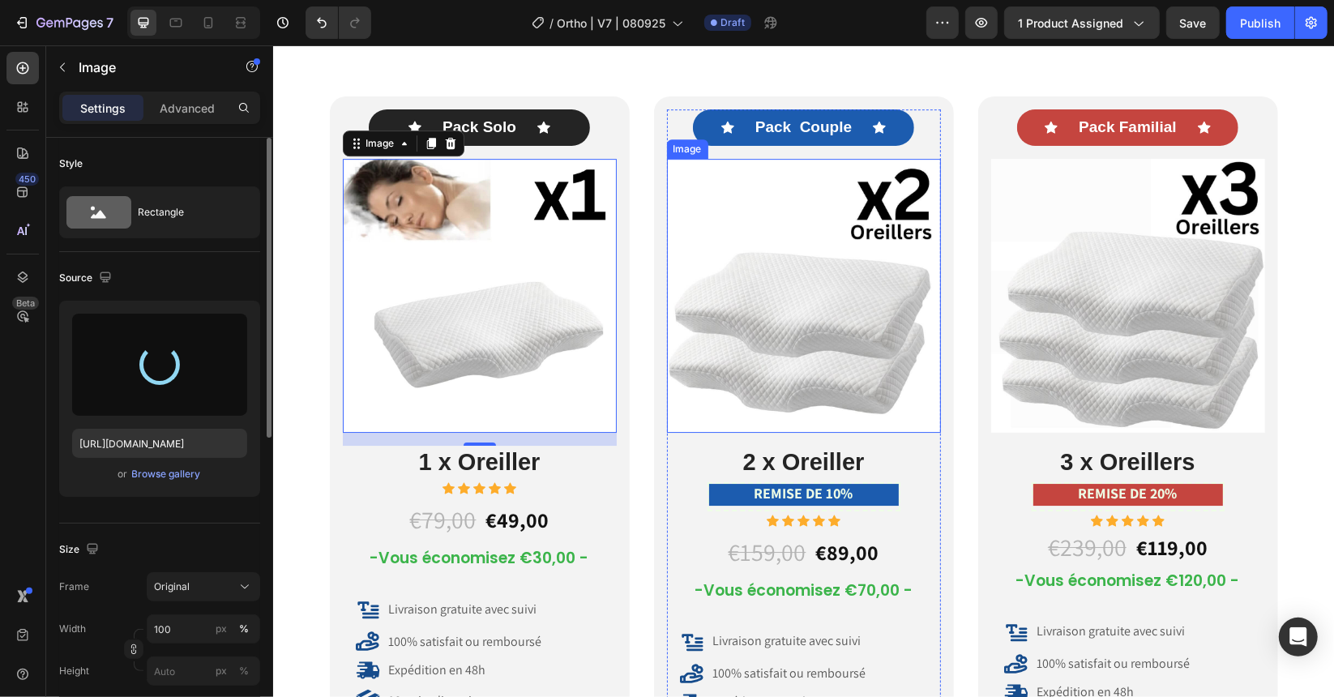
type input "https://cdn.shopify.com/s/files/1/0621/1688/8651/files/gempages_581568305333011…"
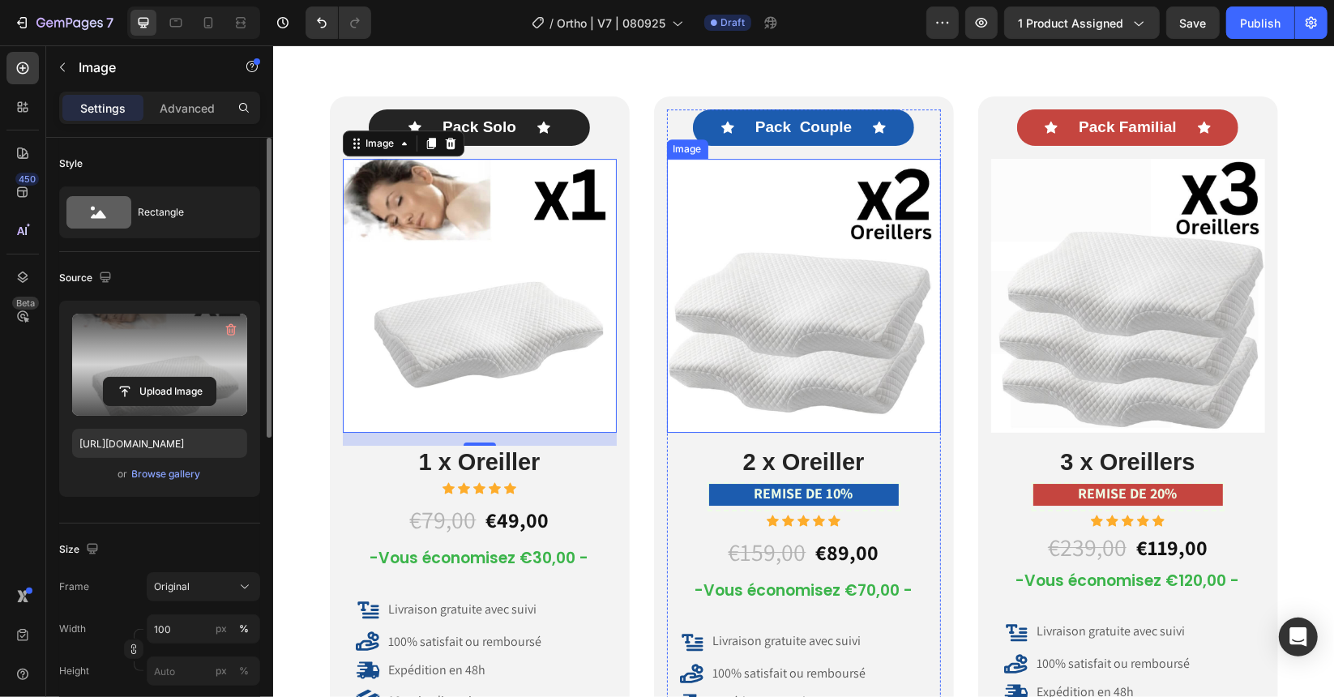
click at [757, 268] on img at bounding box center [803, 295] width 274 height 274
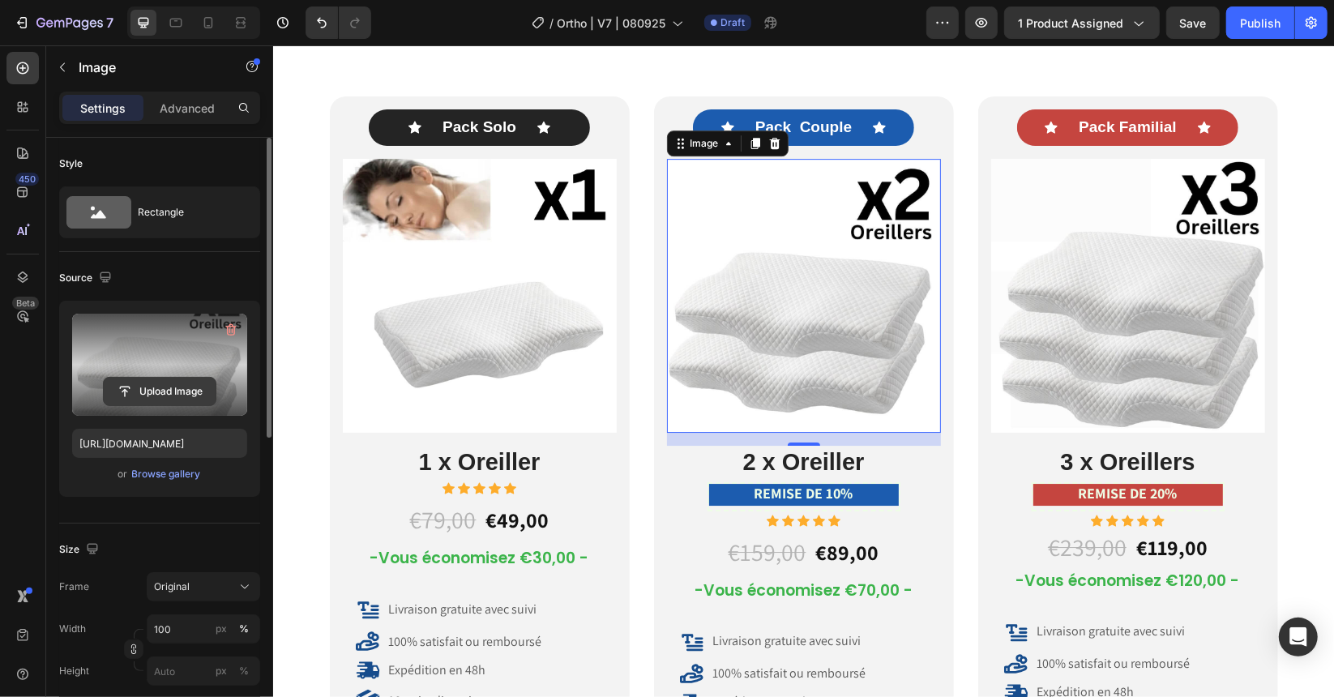
click at [171, 383] on input "file" at bounding box center [160, 392] width 112 height 28
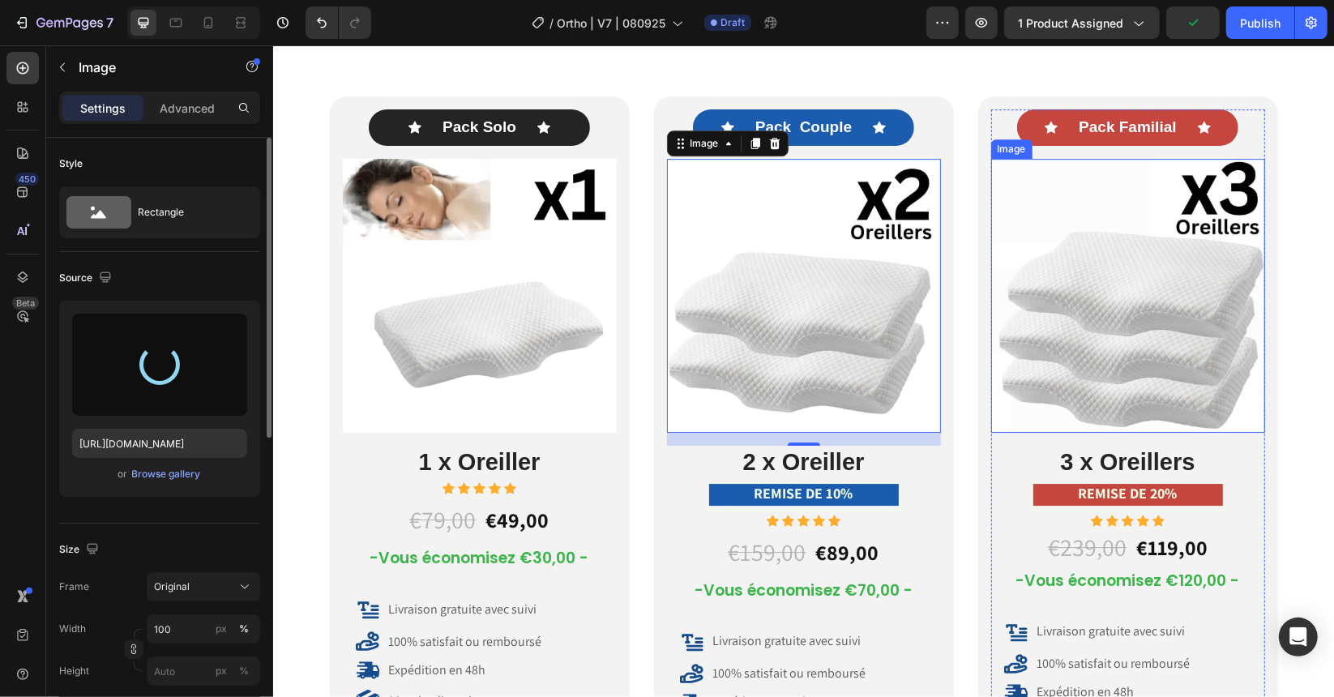
type input "https://cdn.shopify.com/s/files/1/0621/1688/8651/files/gempages_581568305333011…"
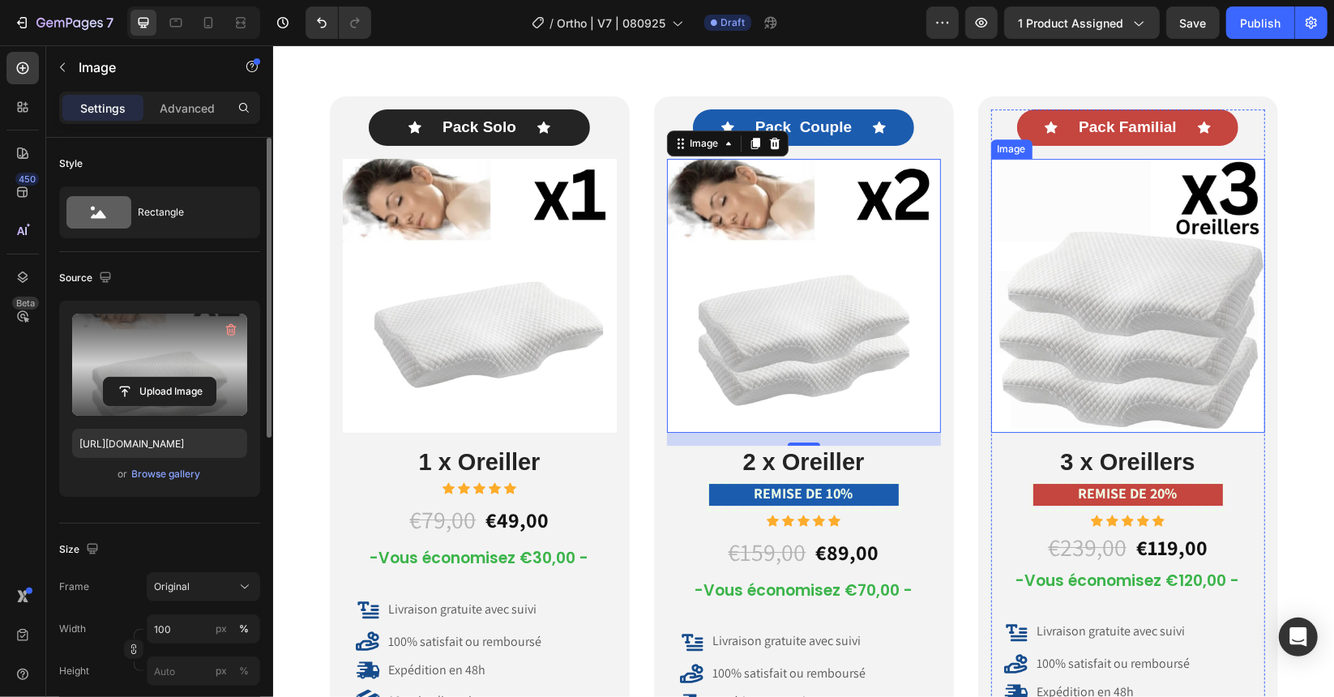
click at [1144, 296] on img at bounding box center [1127, 295] width 274 height 274
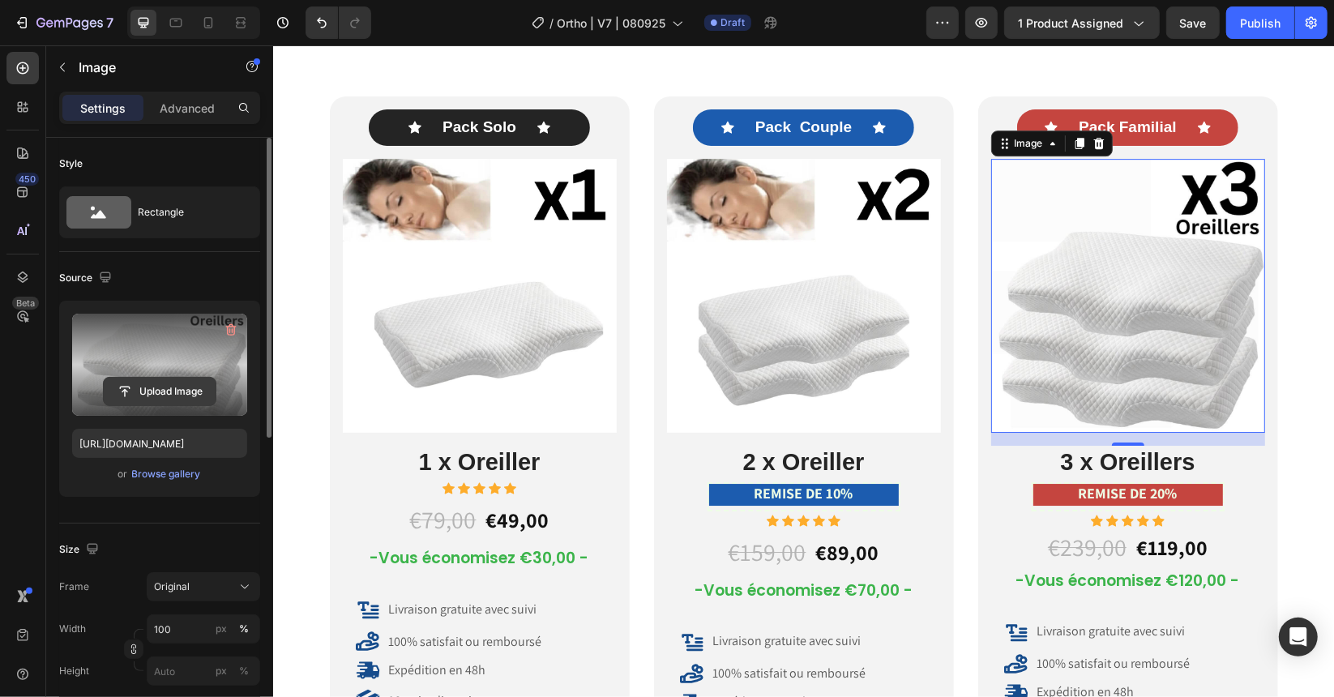
click at [161, 393] on input "file" at bounding box center [160, 392] width 112 height 28
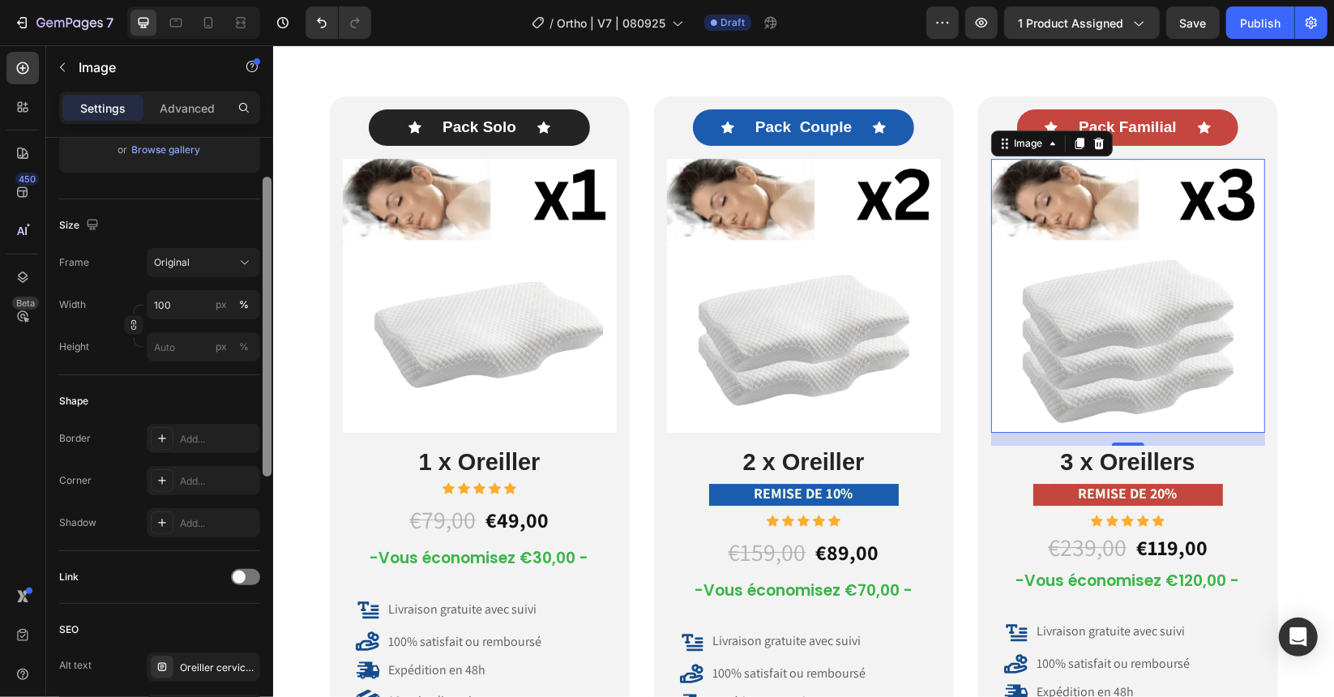
scroll to position [486, 0]
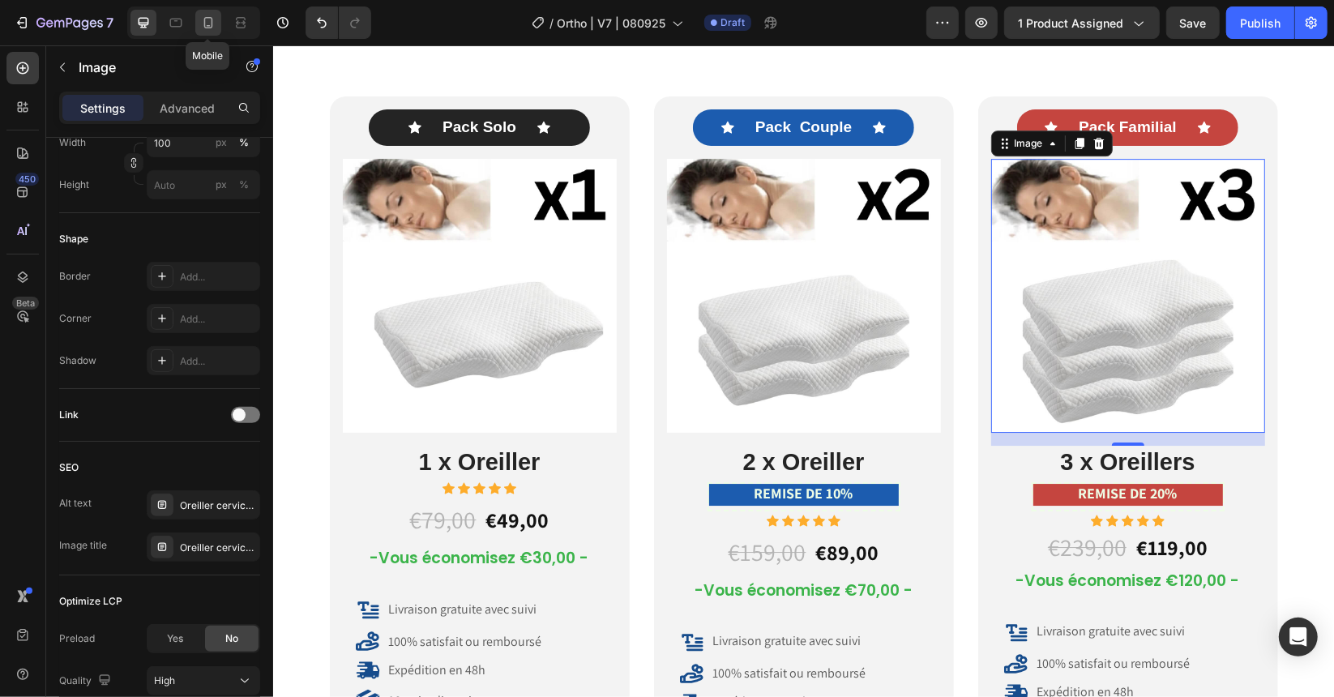
click at [209, 24] on icon at bounding box center [208, 23] width 16 height 16
type input "https://ucarecdn.com/af4365b5-bc25-4af5-ba51-e9e46b769b0a/-/format/auto/-/previ…"
type input "50"
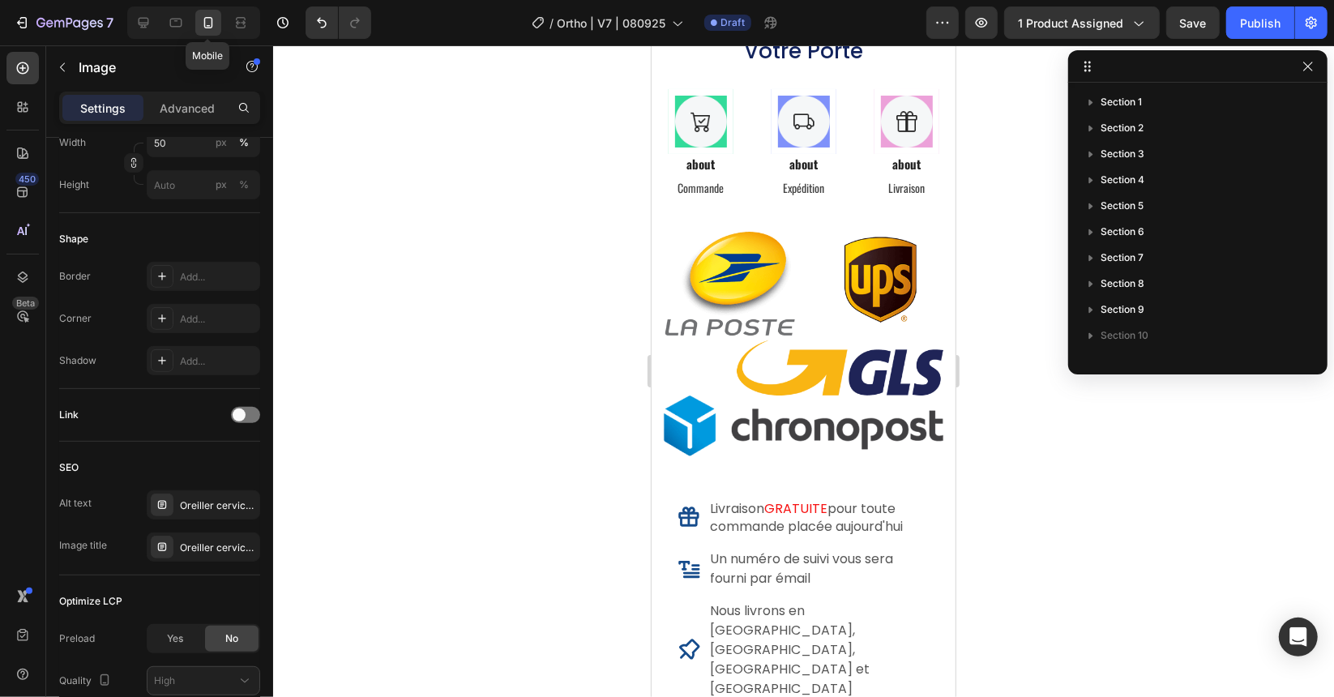
scroll to position [8516, 0]
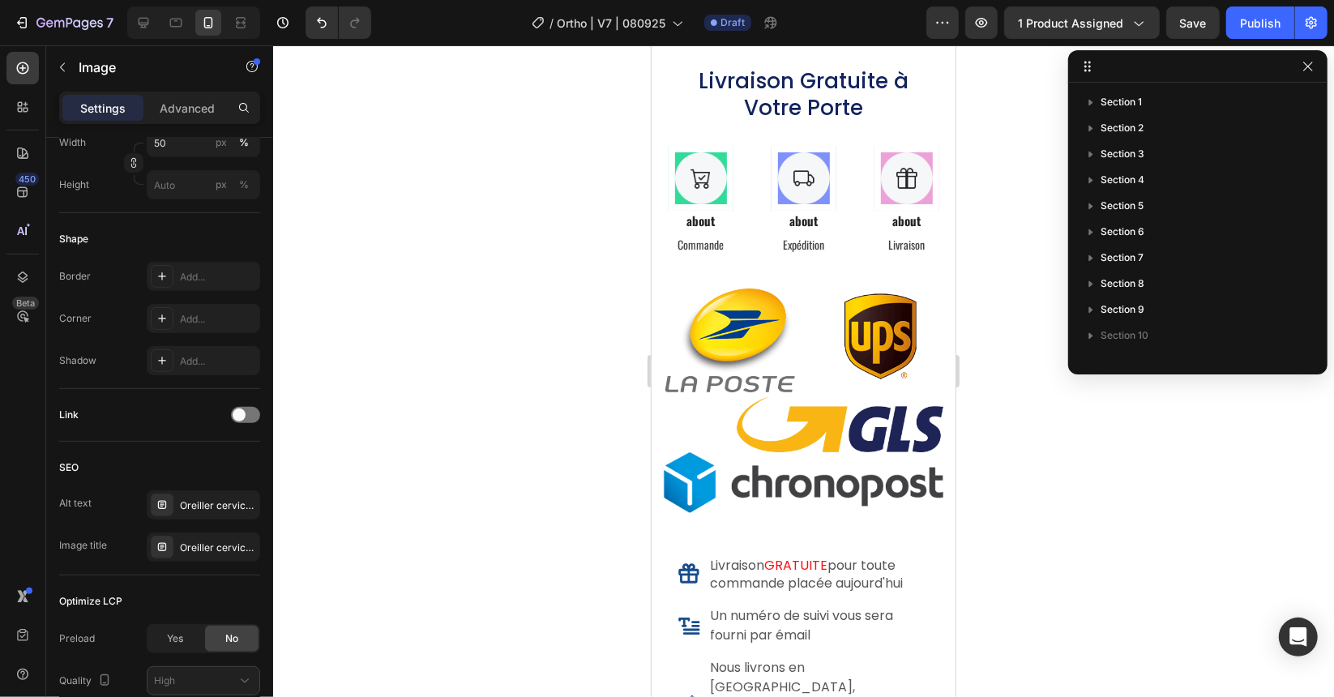
drag, startPoint x: 974, startPoint y: 280, endPoint x: 977, endPoint y: 294, distance: 14.9
click at [977, 280] on div at bounding box center [803, 371] width 1061 height 652
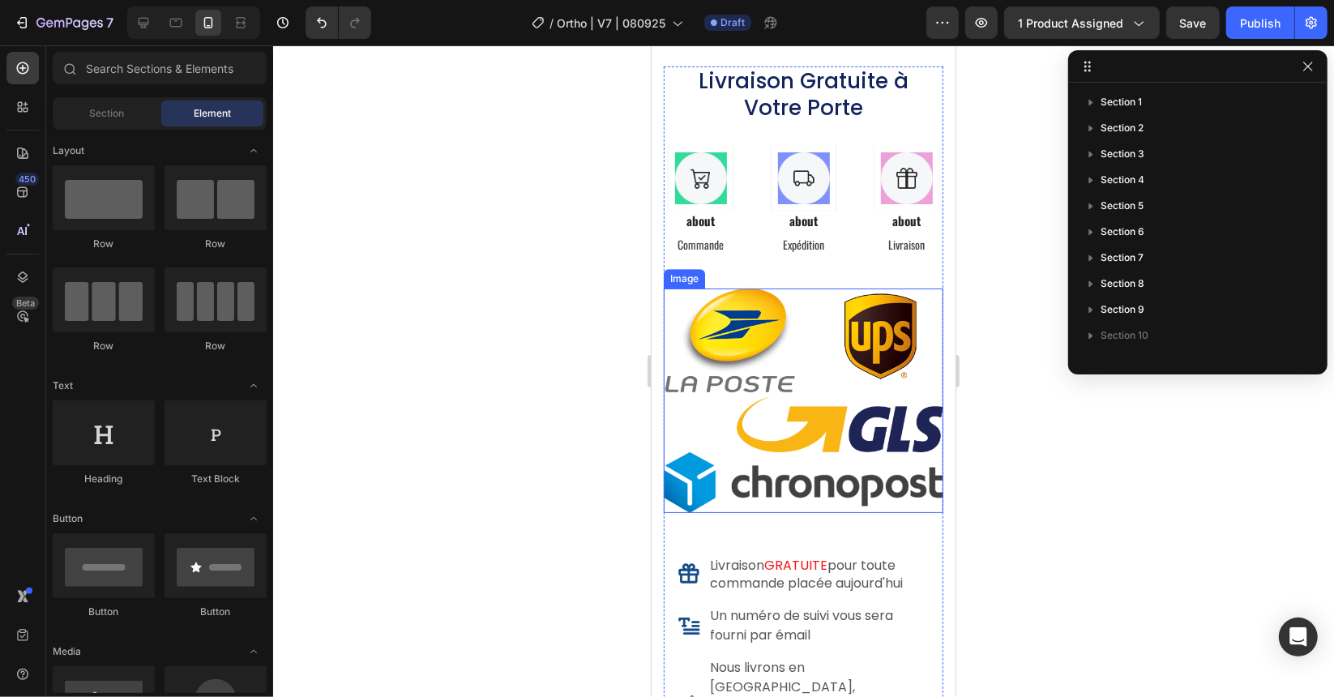
click at [889, 299] on img at bounding box center [803, 400] width 280 height 224
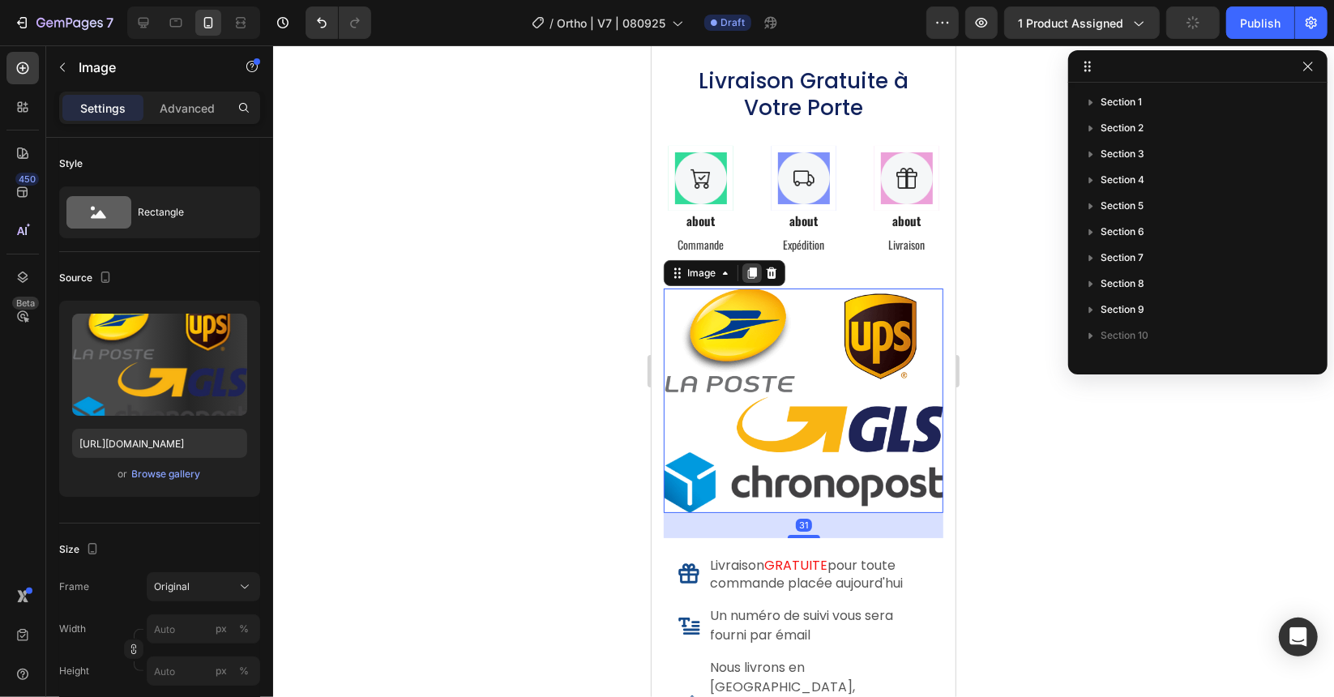
scroll to position [436, 0]
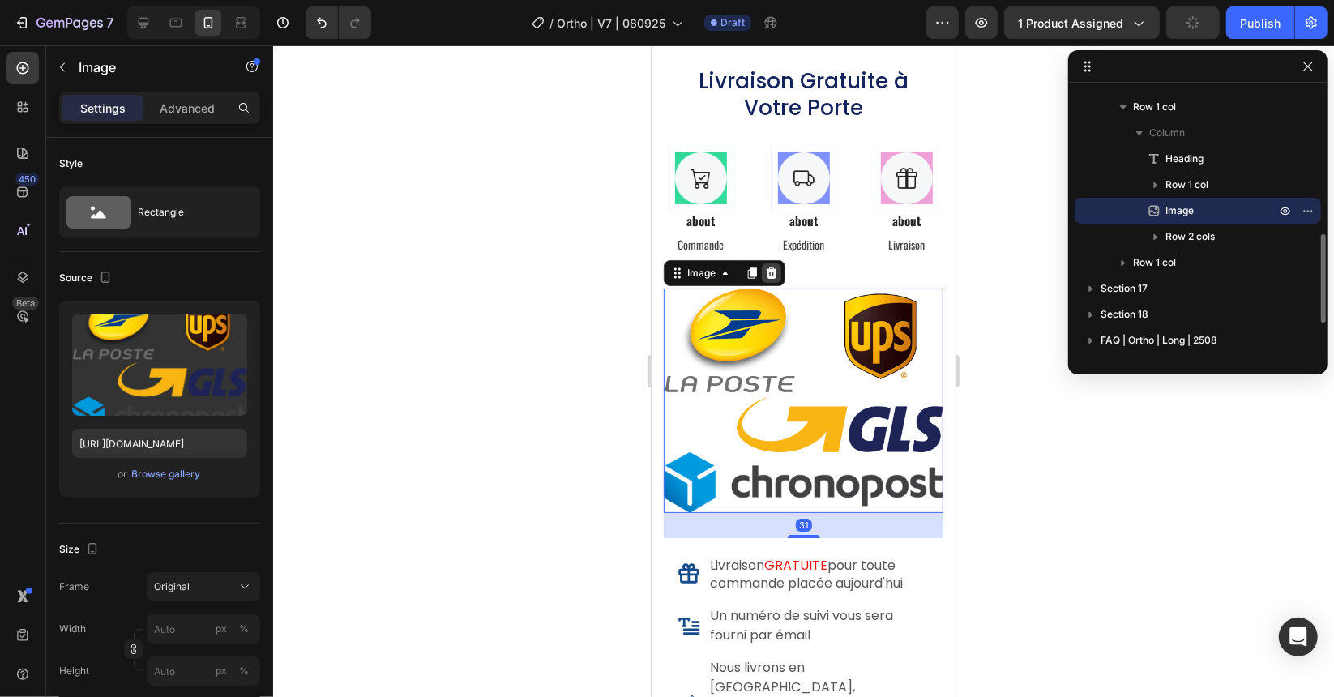
click at [764, 274] on icon at bounding box center [770, 272] width 13 height 13
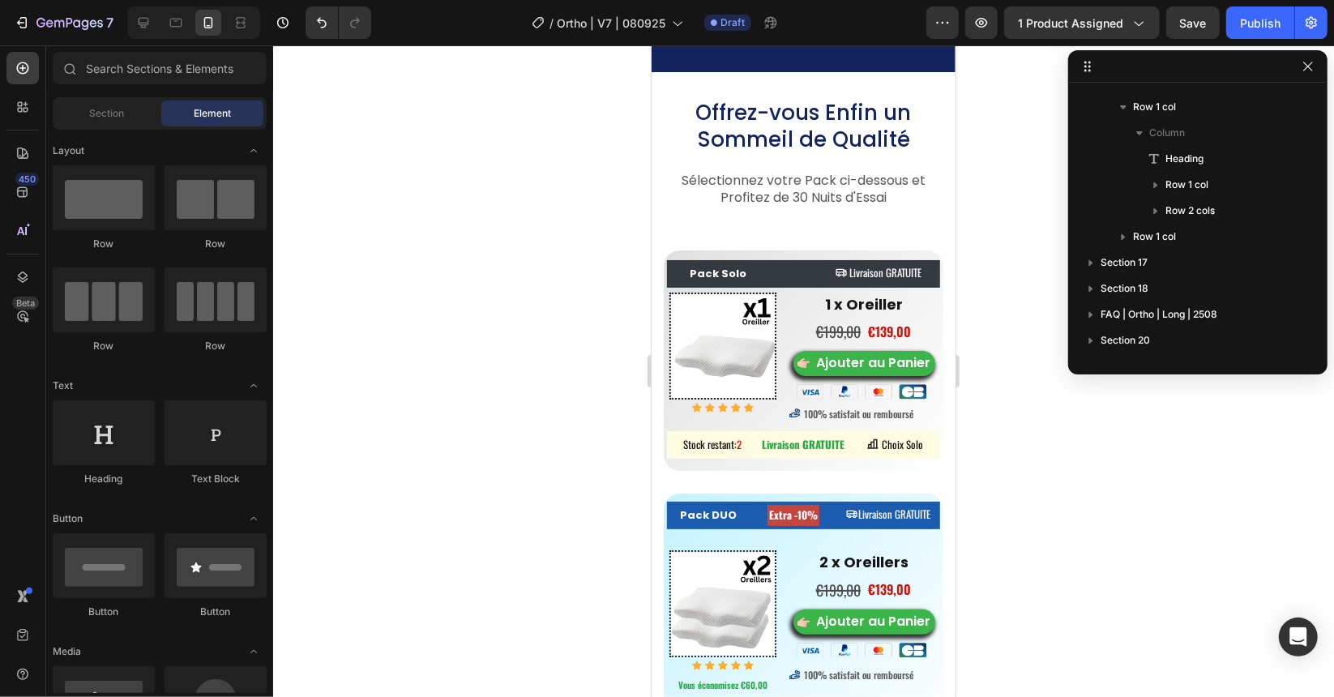
scroll to position [7141, 0]
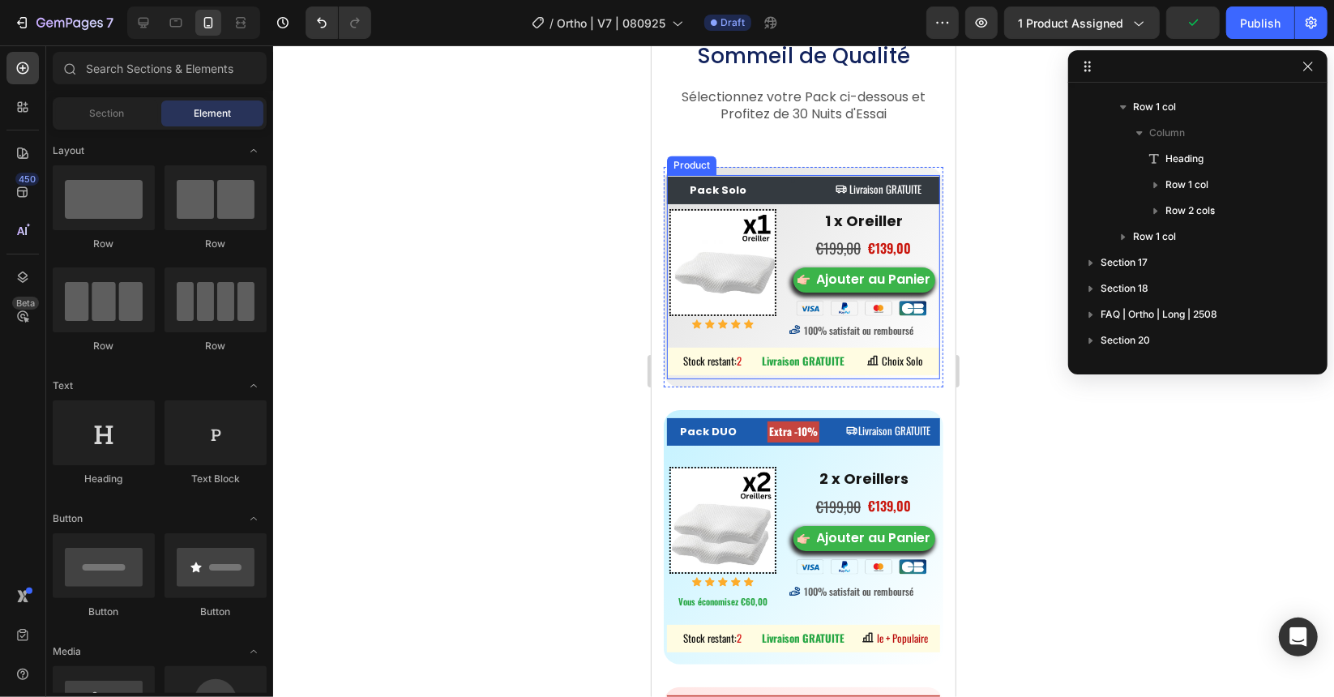
click at [665, 331] on div "Pack Solo Button Heading Livraison GRATUITE Button Row Image Icon Icon Icon Ico…" at bounding box center [803, 276] width 280 height 220
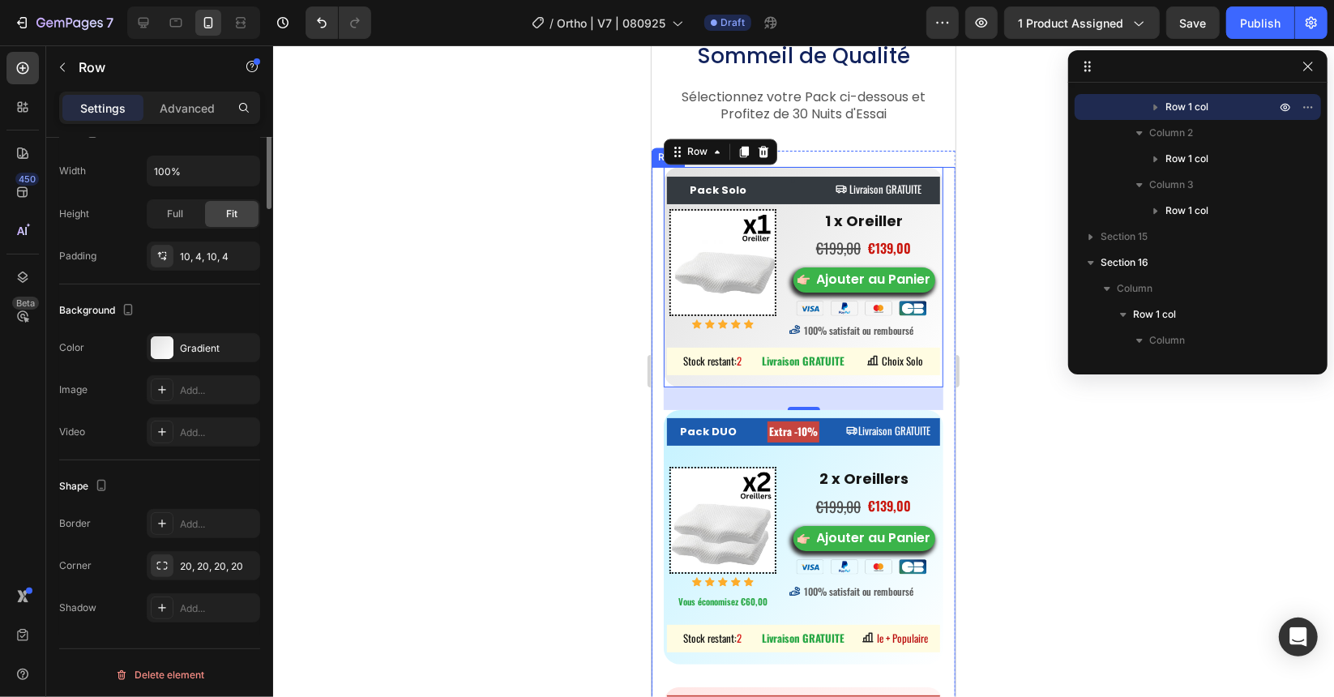
scroll to position [0, 0]
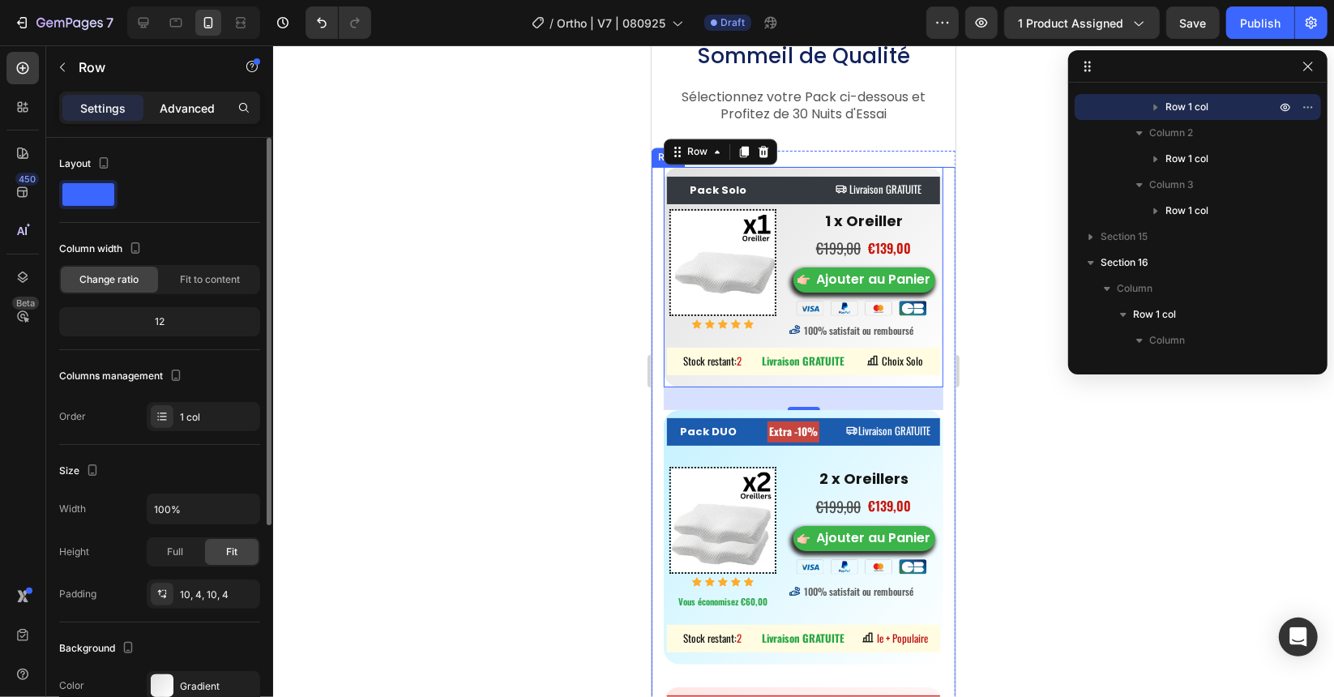
click at [173, 110] on p "Advanced" at bounding box center [187, 108] width 55 height 17
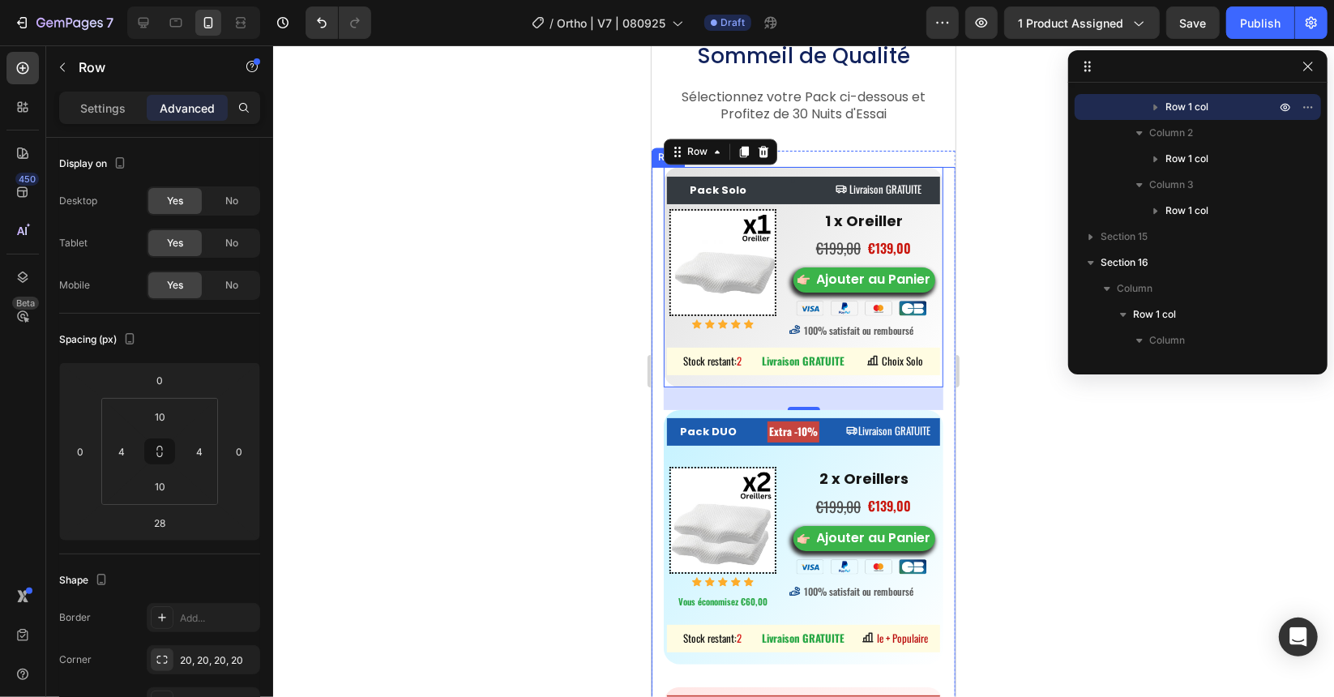
click at [105, 109] on p "Settings" at bounding box center [102, 108] width 45 height 17
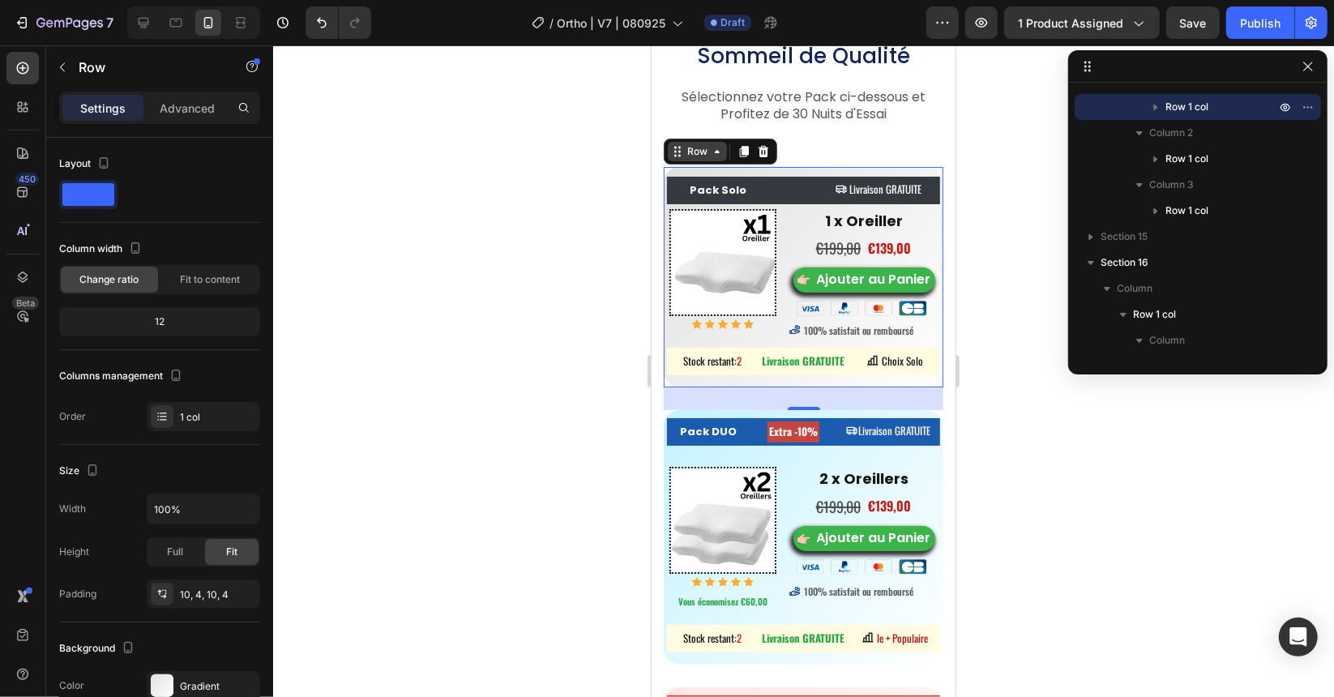
click at [712, 147] on icon at bounding box center [716, 150] width 13 height 13
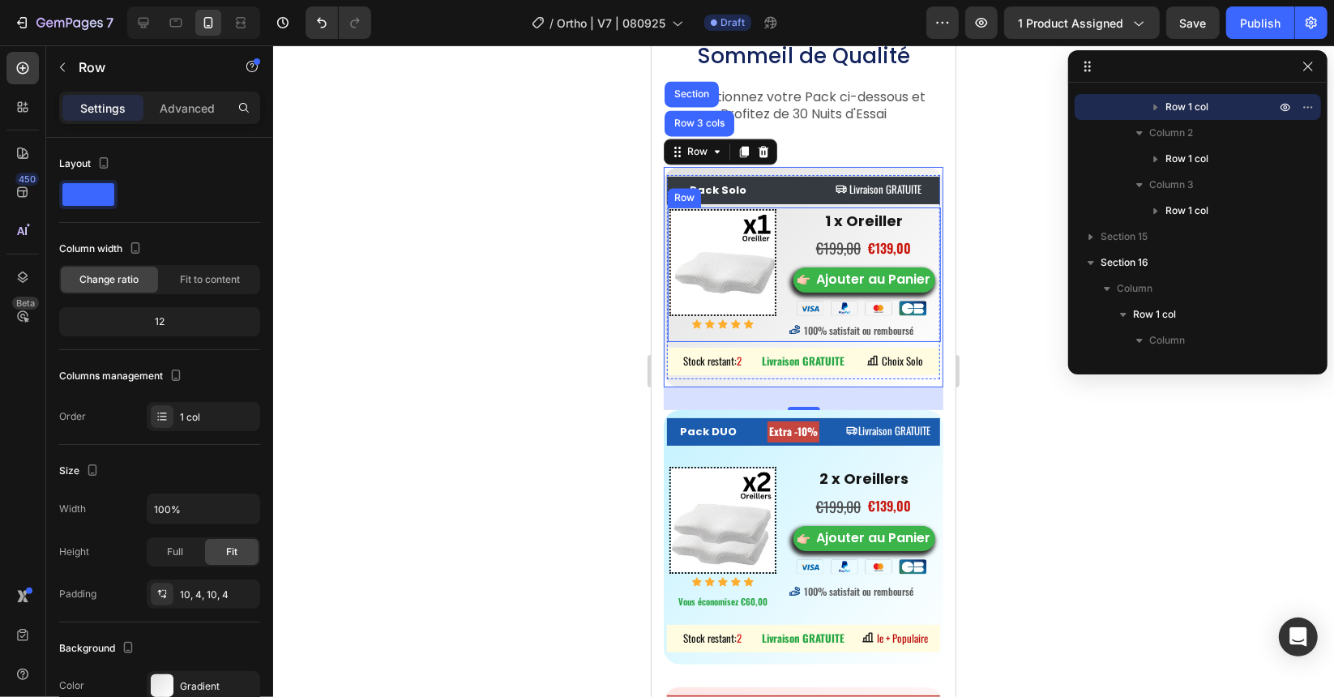
click at [677, 340] on div "Image Icon Icon Icon Icon Icon Icon List Hoz" at bounding box center [722, 274] width 107 height 132
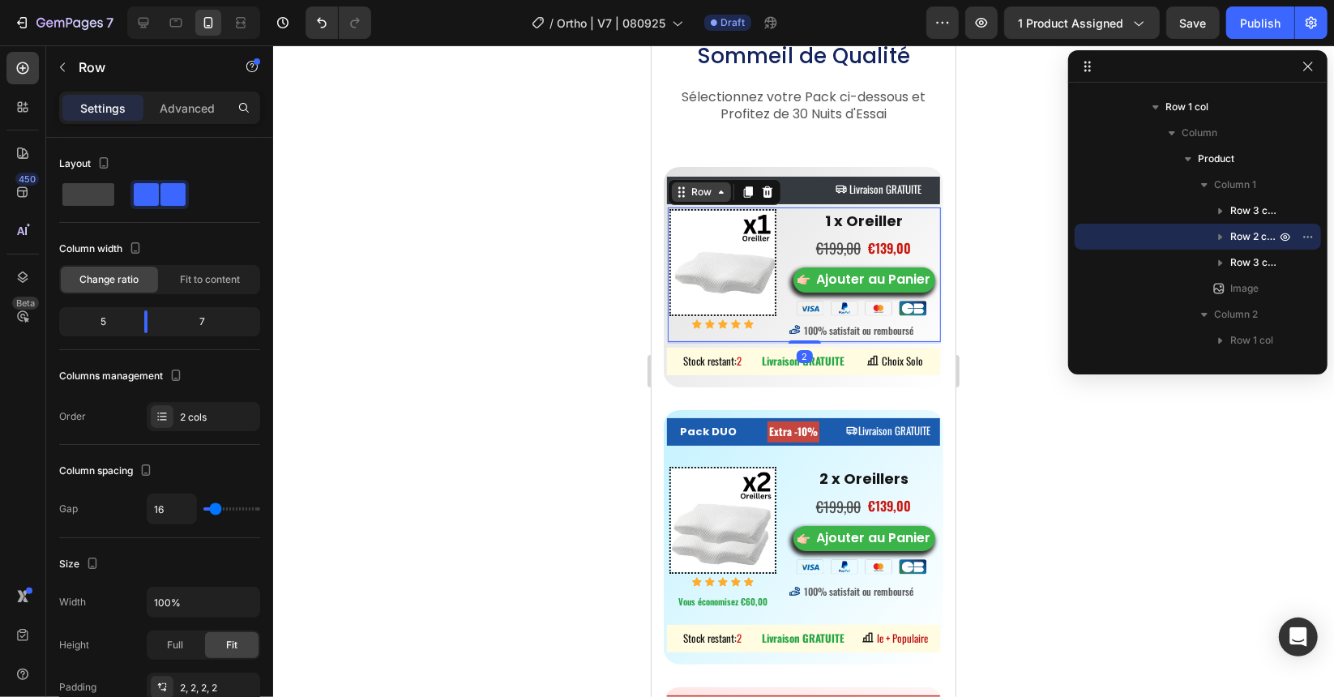
click at [709, 191] on div "Row" at bounding box center [700, 191] width 27 height 15
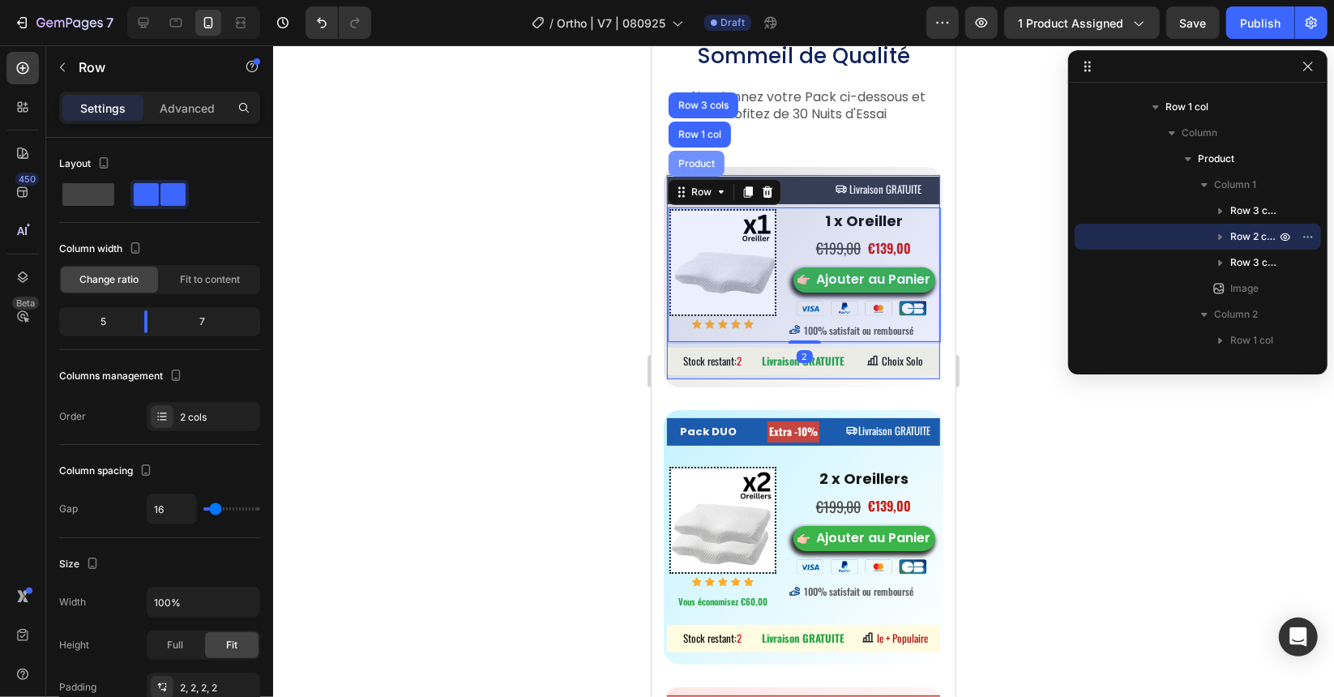
drag, startPoint x: 707, startPoint y: 169, endPoint x: 1025, endPoint y: 327, distance: 355.6
click at [707, 169] on div "Product" at bounding box center [696, 163] width 56 height 26
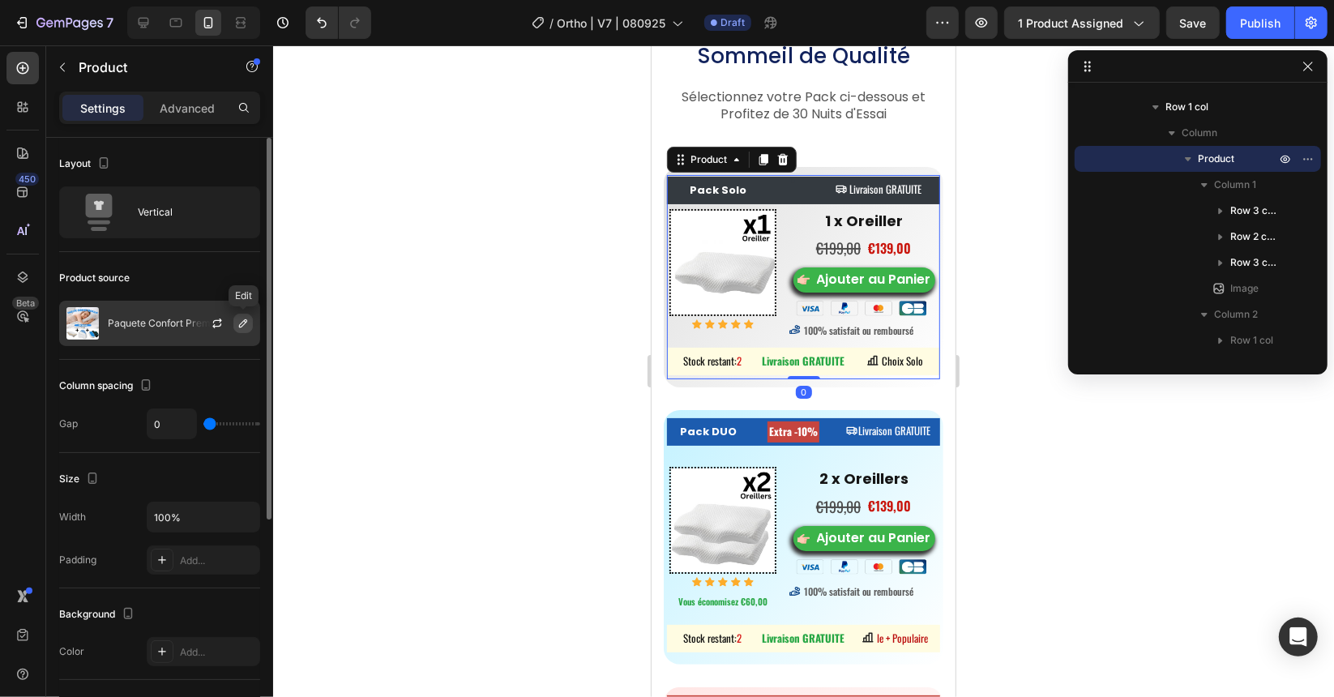
click at [244, 323] on icon "button" at bounding box center [243, 323] width 13 height 13
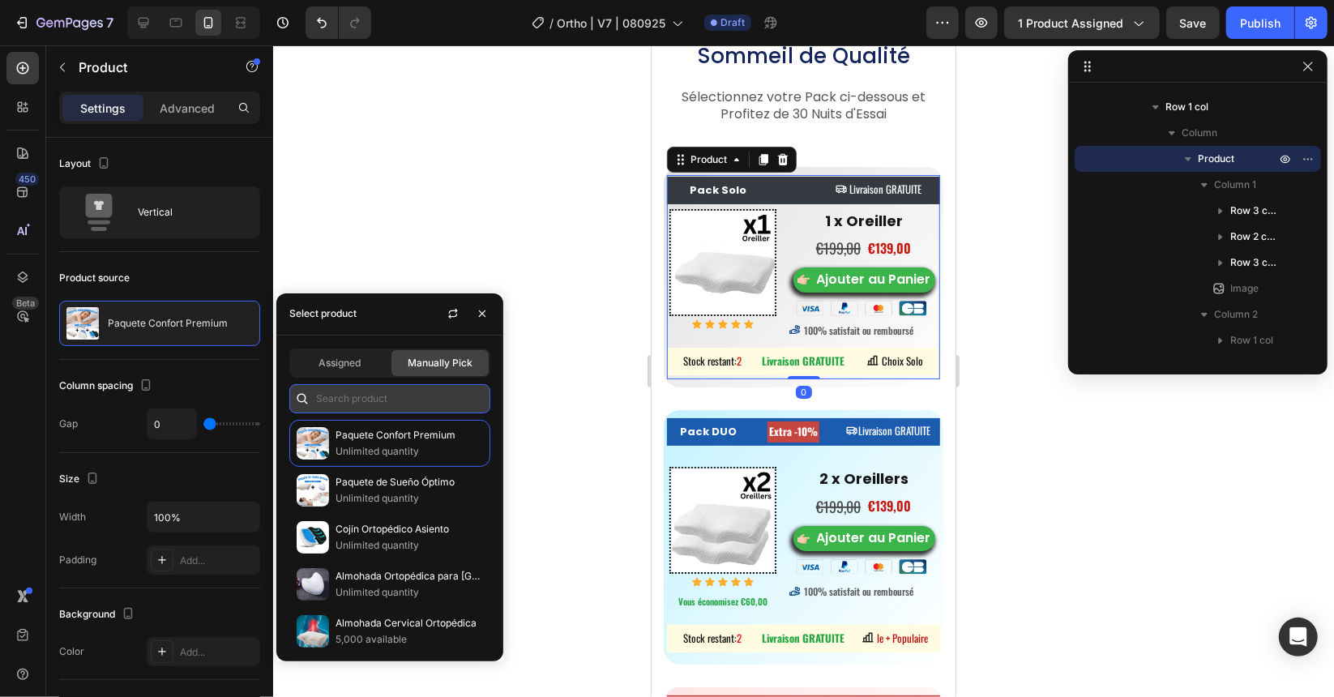
click at [331, 398] on input "text" at bounding box center [389, 398] width 201 height 29
paste input "7392566870091"
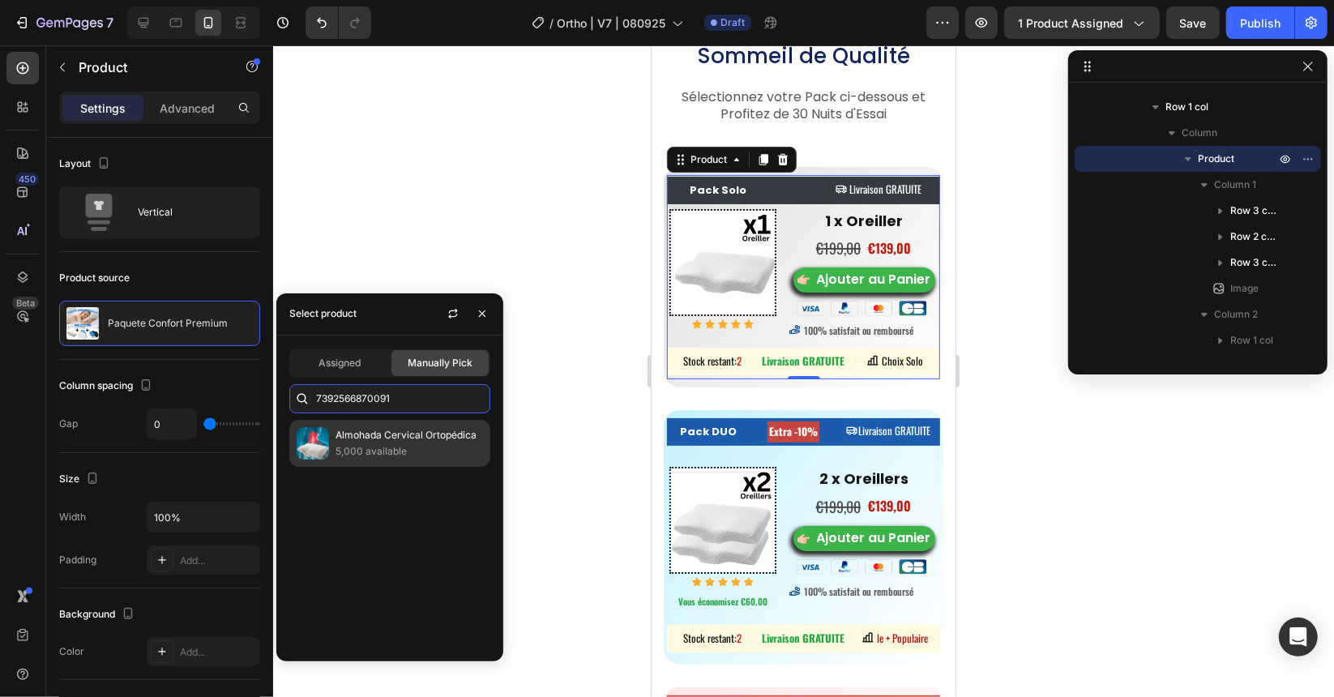
type input "7392566870091"
click at [326, 441] on img at bounding box center [313, 443] width 32 height 32
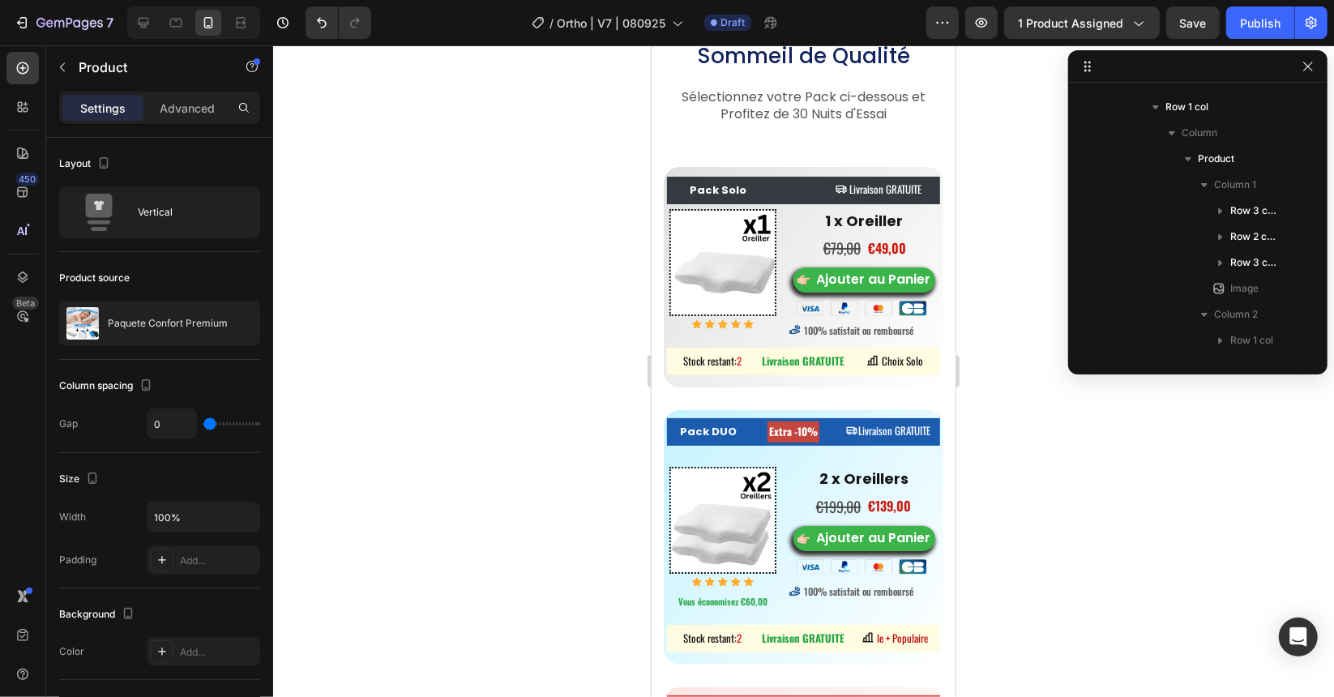
scroll to position [669, 0]
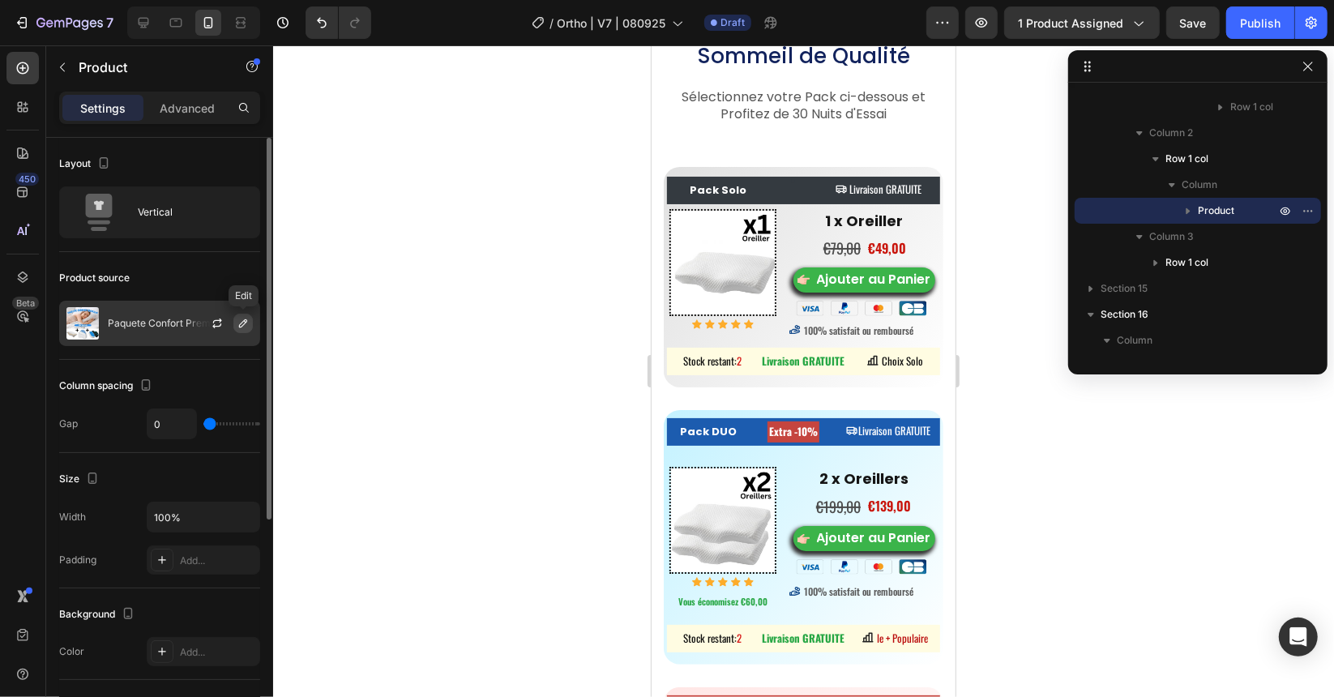
click at [245, 323] on icon "button" at bounding box center [243, 323] width 13 height 13
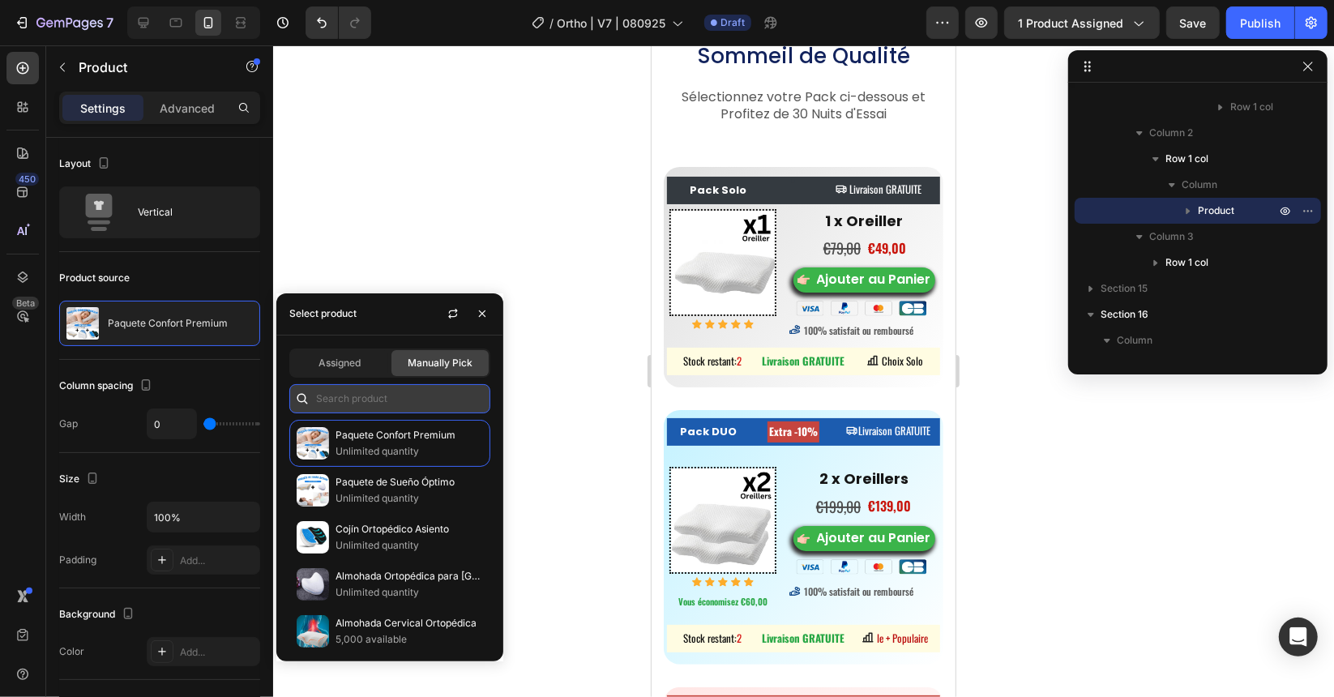
click at [381, 409] on input "text" at bounding box center [389, 398] width 201 height 29
paste input "7392566870091"
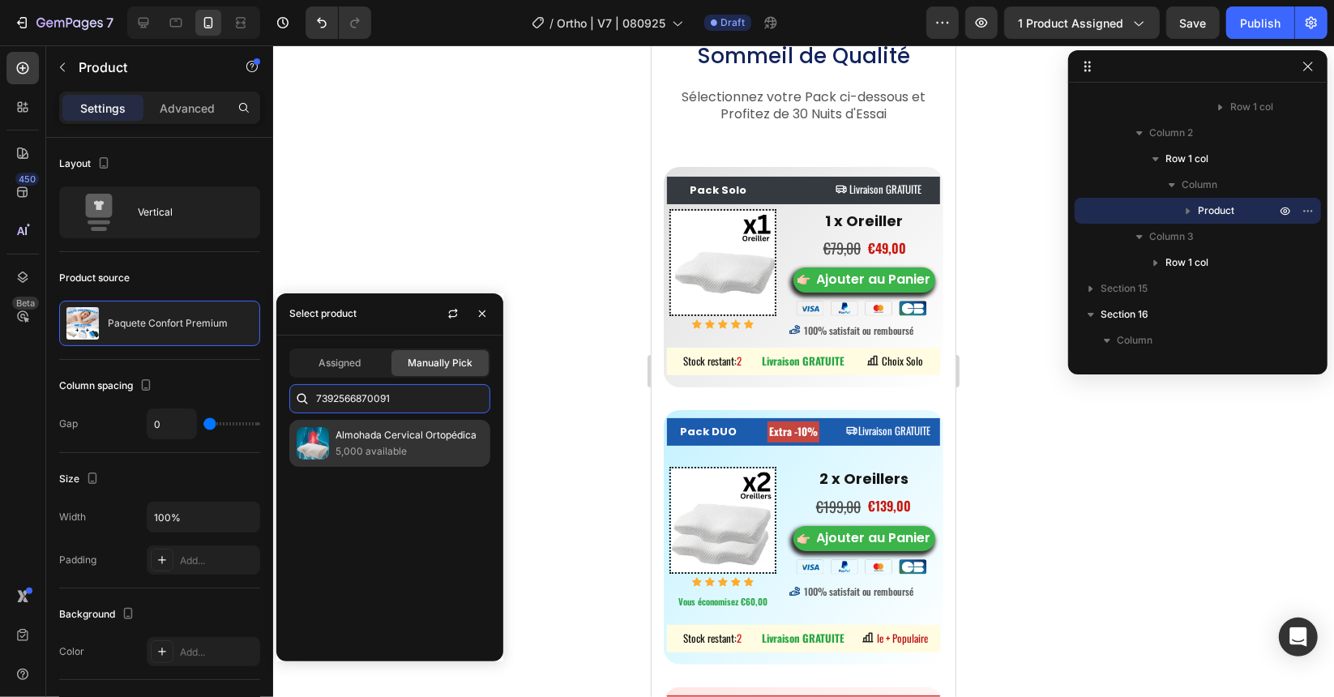
type input "7392566870091"
click at [375, 435] on p "Almohada Cervical Ortopédica" at bounding box center [409, 435] width 147 height 16
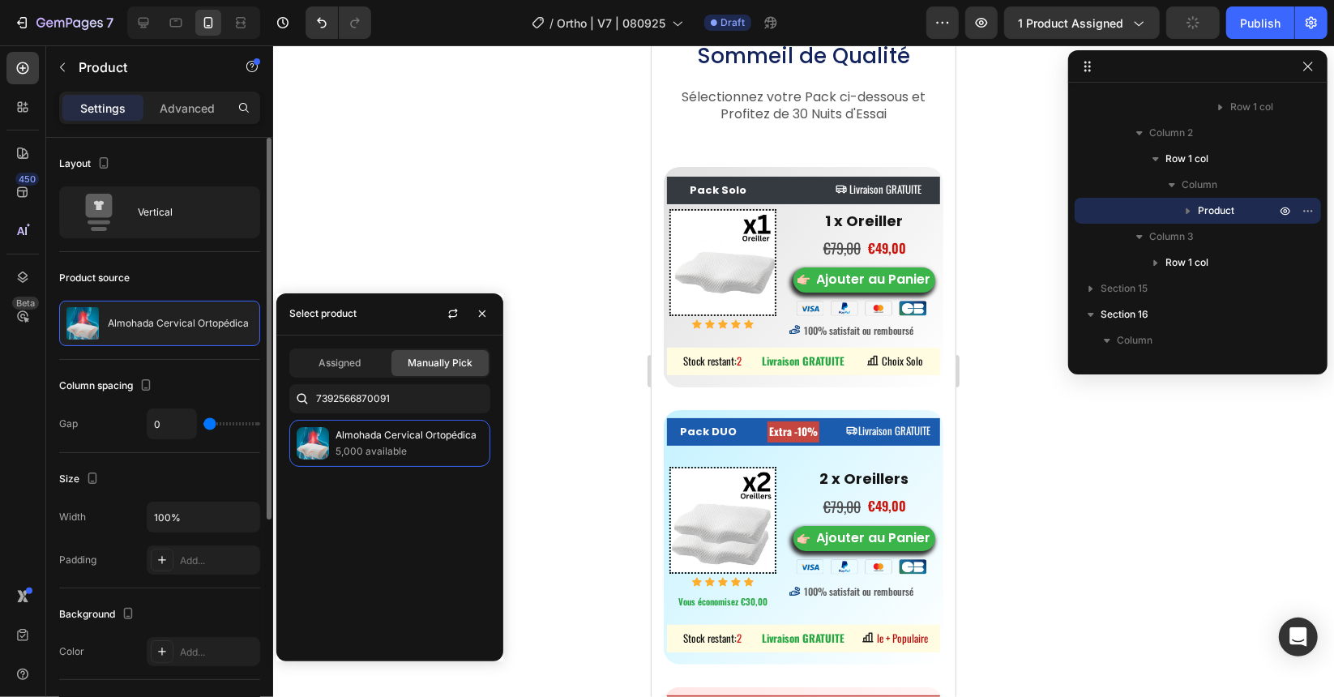
scroll to position [353, 0]
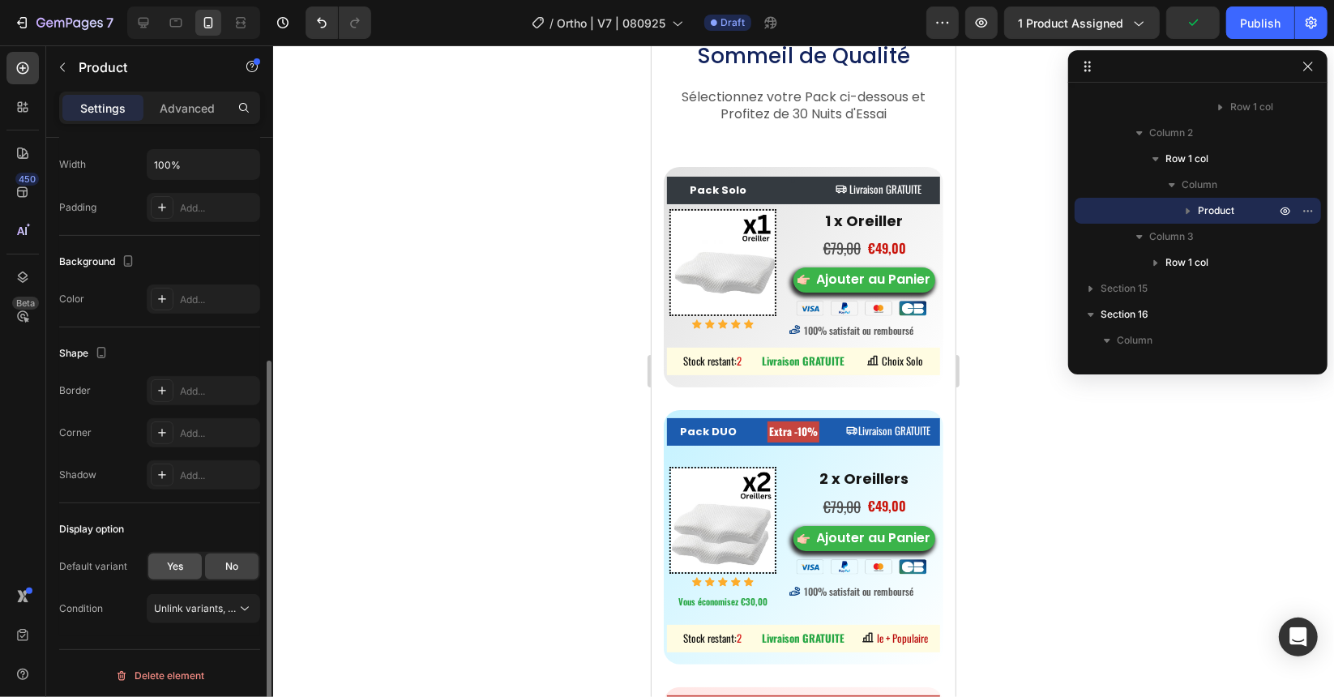
click at [186, 561] on div "Yes" at bounding box center [174, 567] width 53 height 26
click at [216, 606] on div "1 x almohada" at bounding box center [193, 608] width 79 height 15
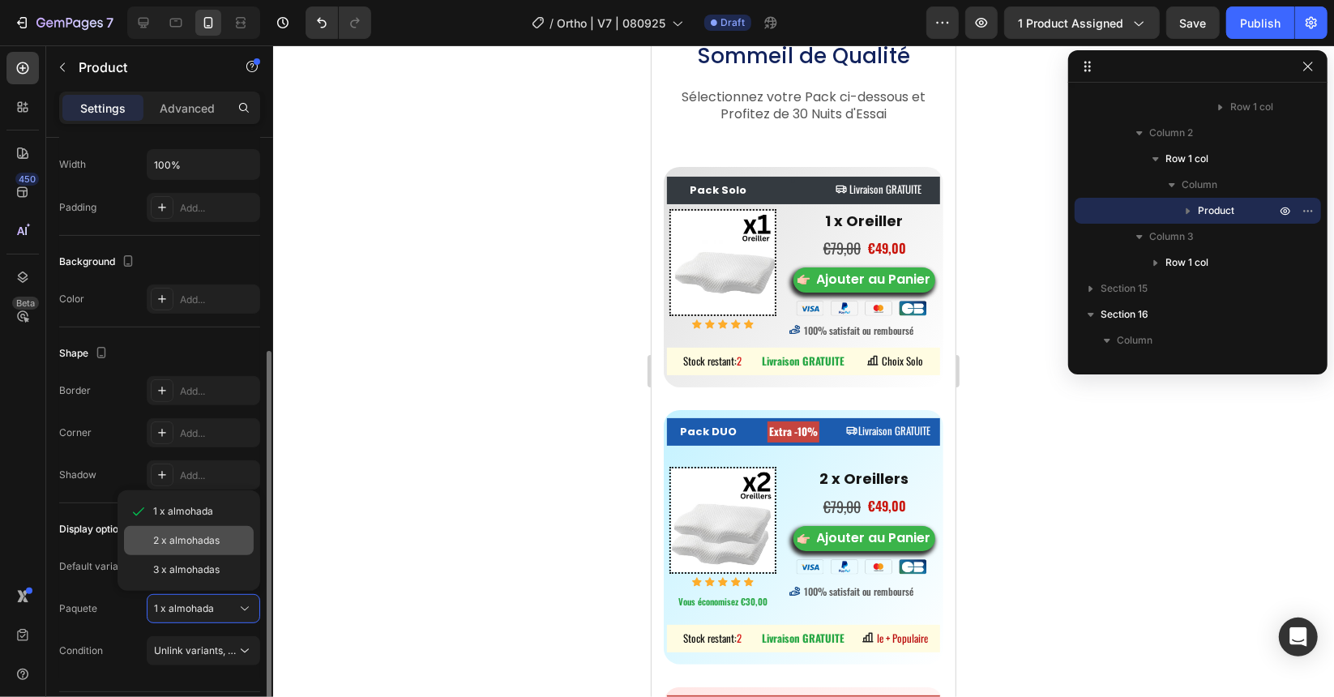
click at [210, 534] on span "2 x almohadas" at bounding box center [186, 540] width 66 height 15
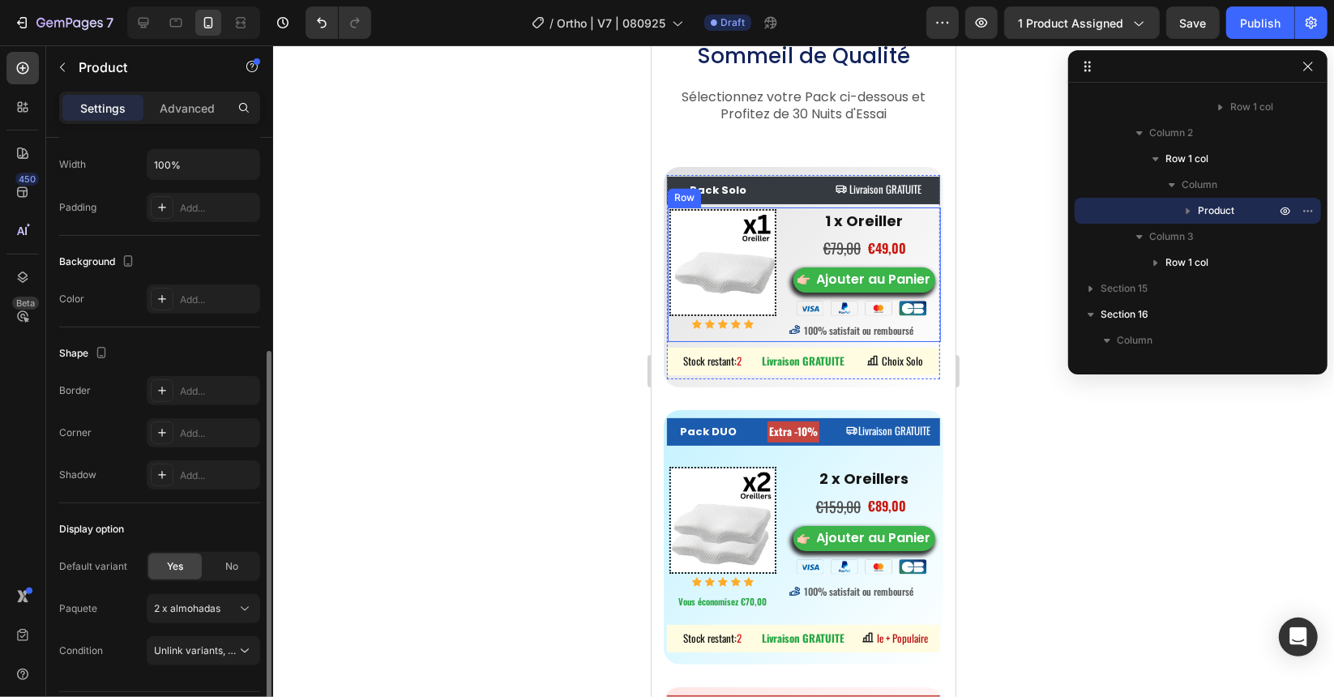
click at [687, 332] on div "Image Icon Icon Icon Icon Icon Icon List Hoz" at bounding box center [722, 274] width 107 height 132
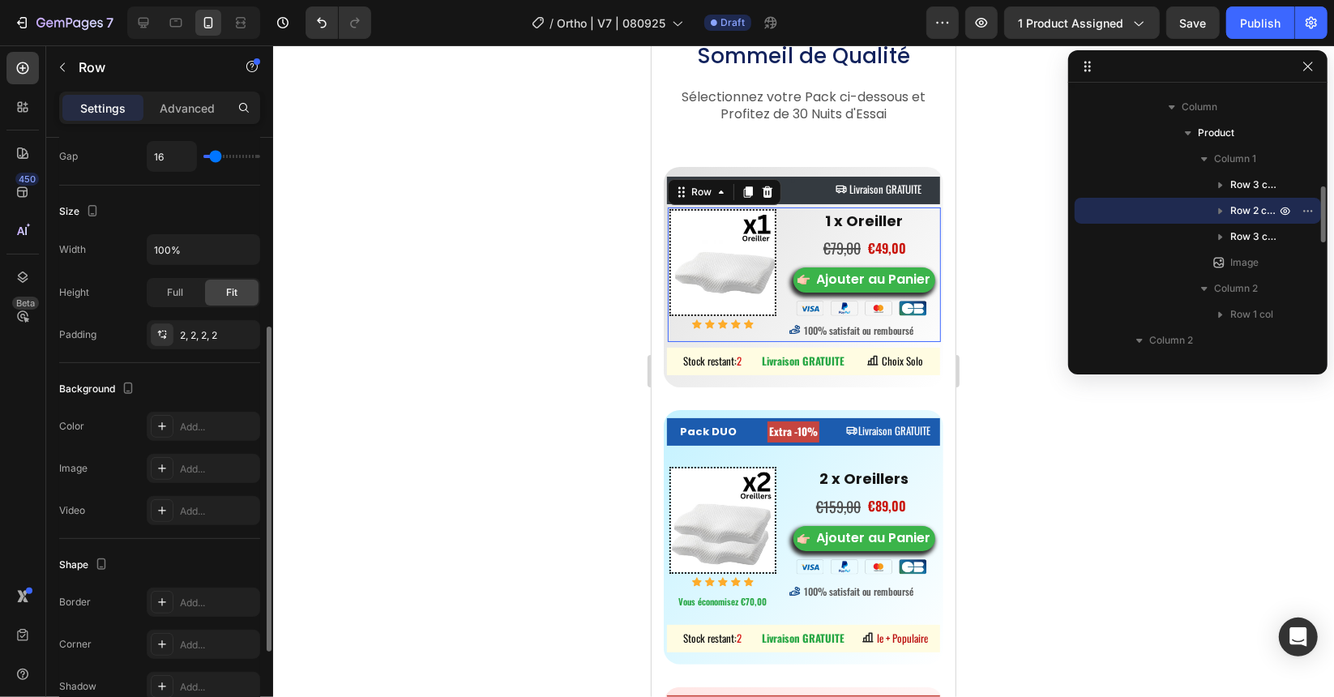
scroll to position [0, 0]
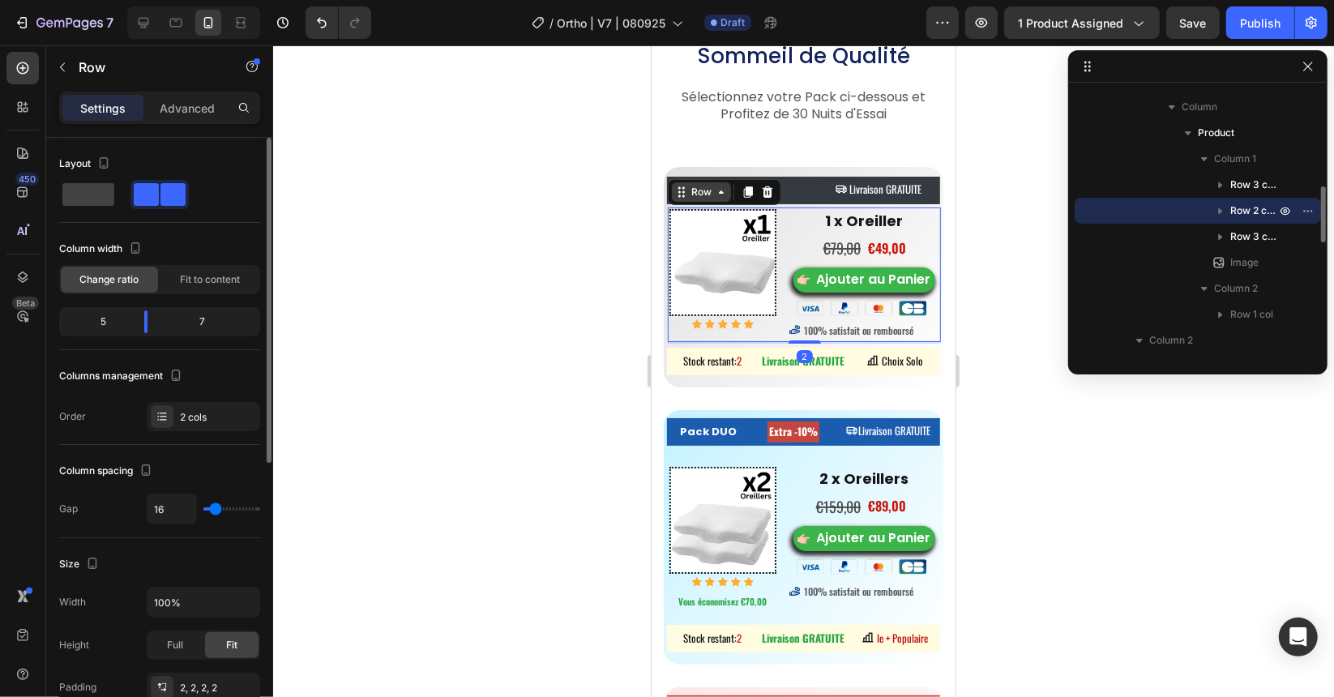
click at [719, 186] on icon at bounding box center [720, 191] width 13 height 13
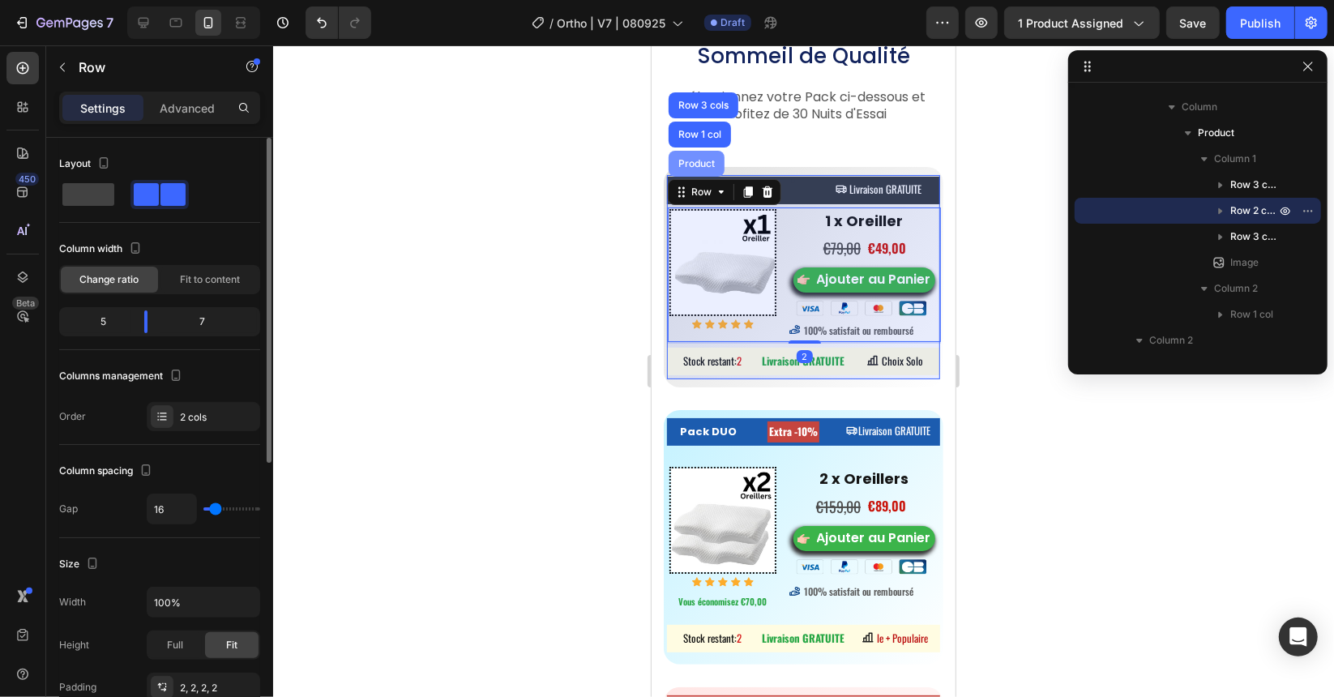
click at [711, 156] on div "Product" at bounding box center [696, 163] width 56 height 26
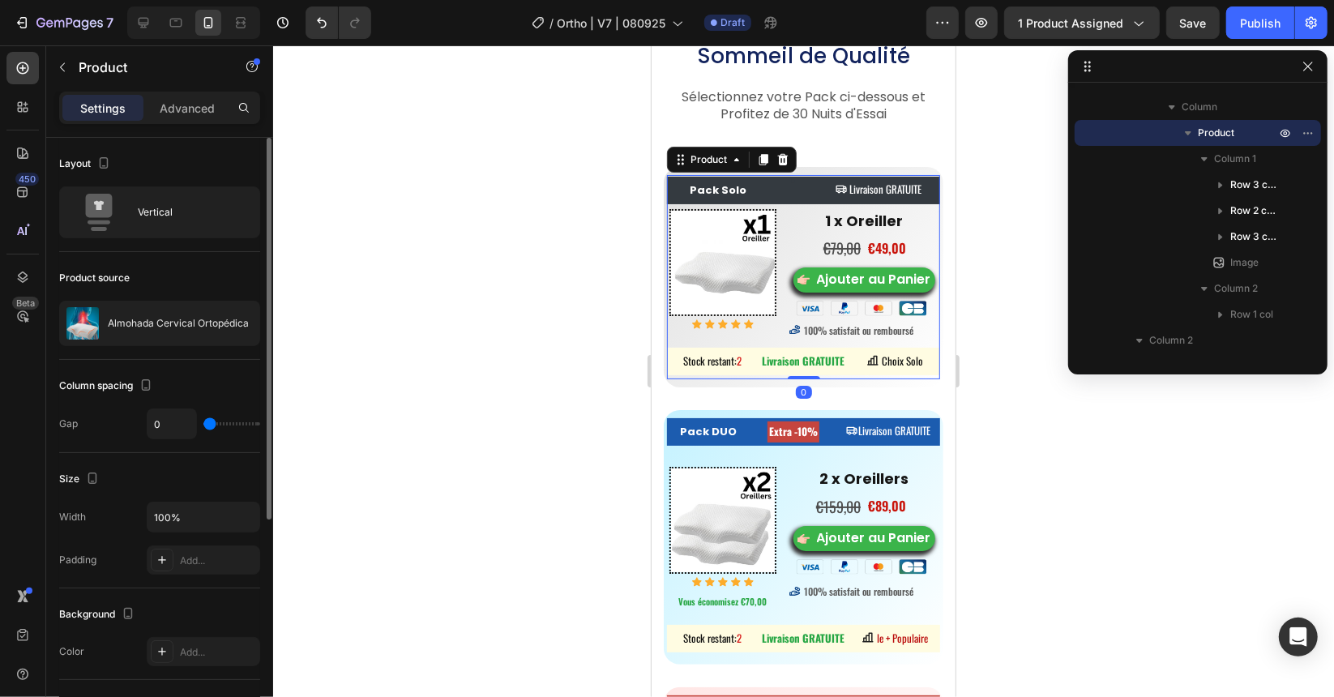
scroll to position [353, 0]
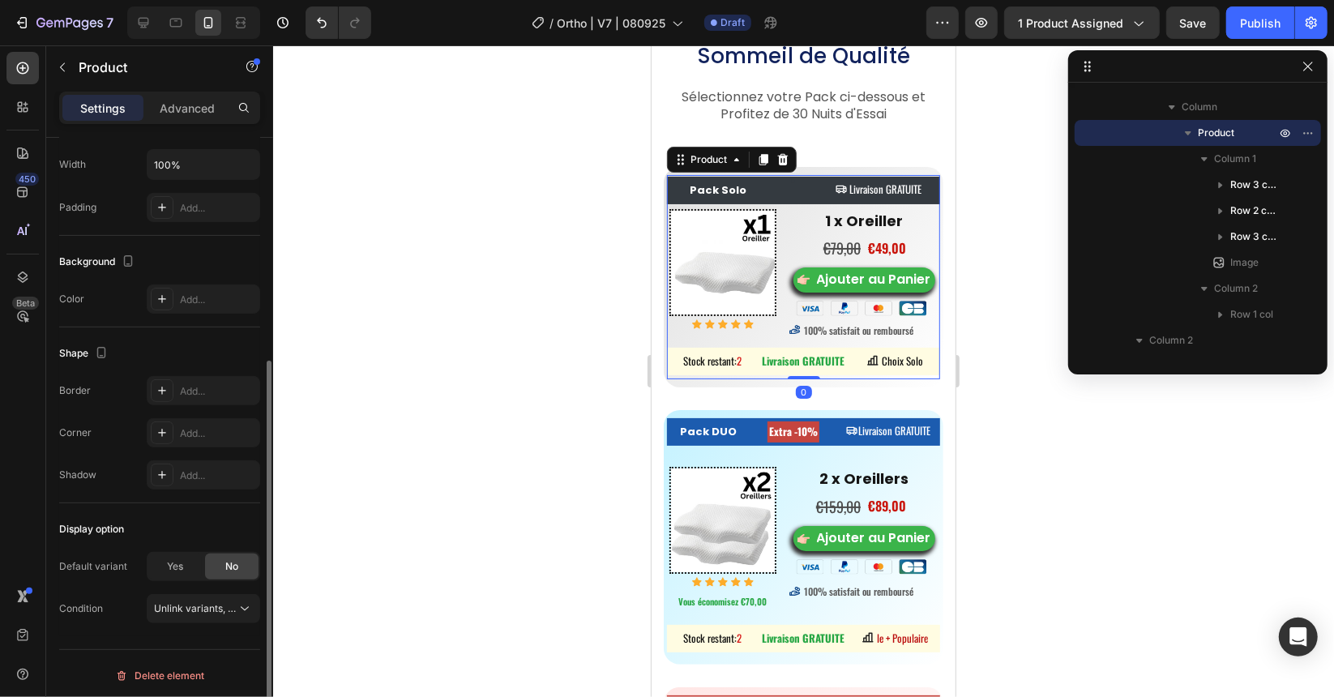
click at [174, 576] on div "Default variant Yes No Condition Unlink variants, quantity <br> between same pr…" at bounding box center [159, 587] width 201 height 71
click at [175, 562] on span "Yes" at bounding box center [175, 566] width 16 height 15
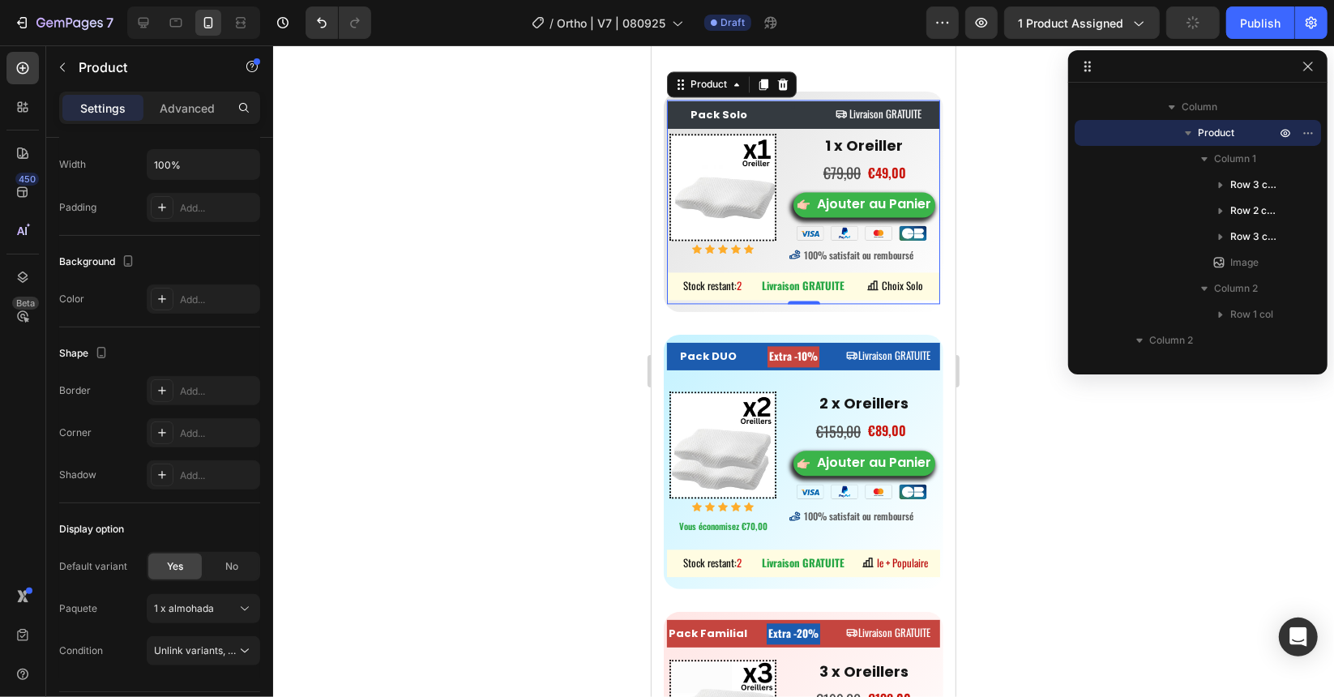
scroll to position [7222, 0]
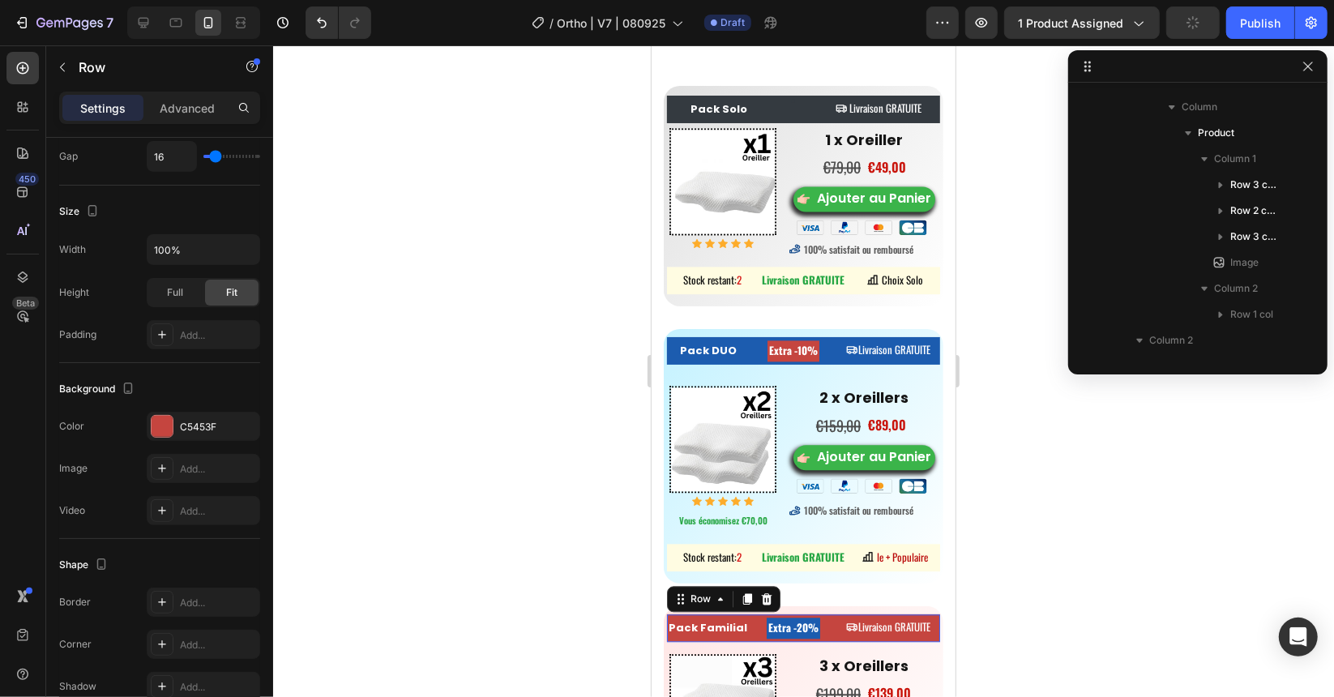
click at [755, 634] on div "Pack Familial Button Extra -20% Heading Livraison GRATUITE Button Row 0" at bounding box center [802, 627] width 273 height 28
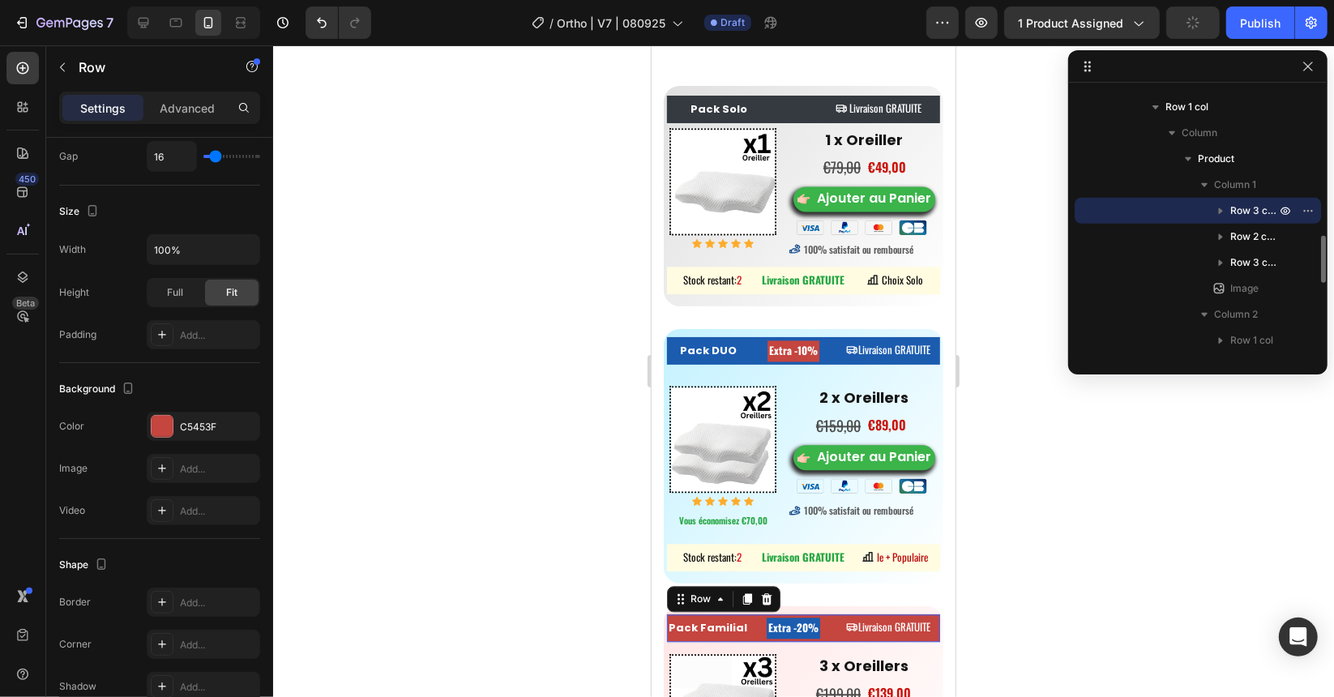
scroll to position [0, 0]
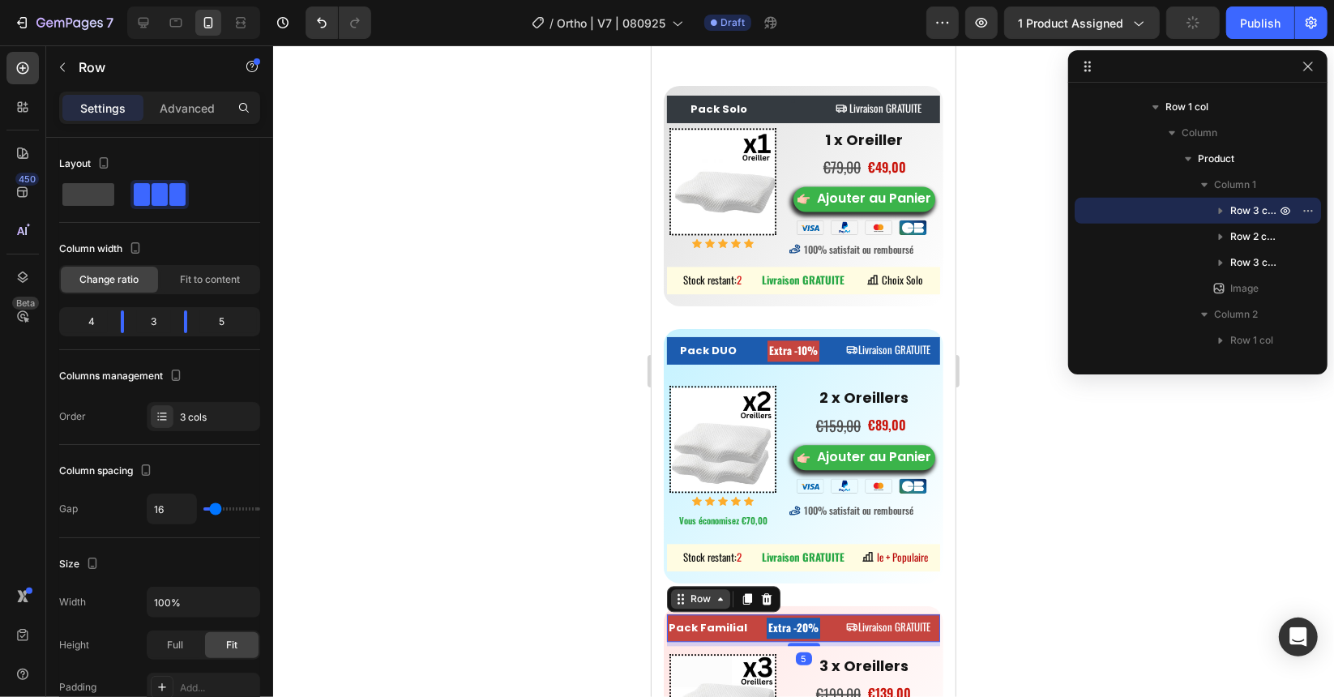
click at [705, 605] on div "Row" at bounding box center [699, 598] width 27 height 15
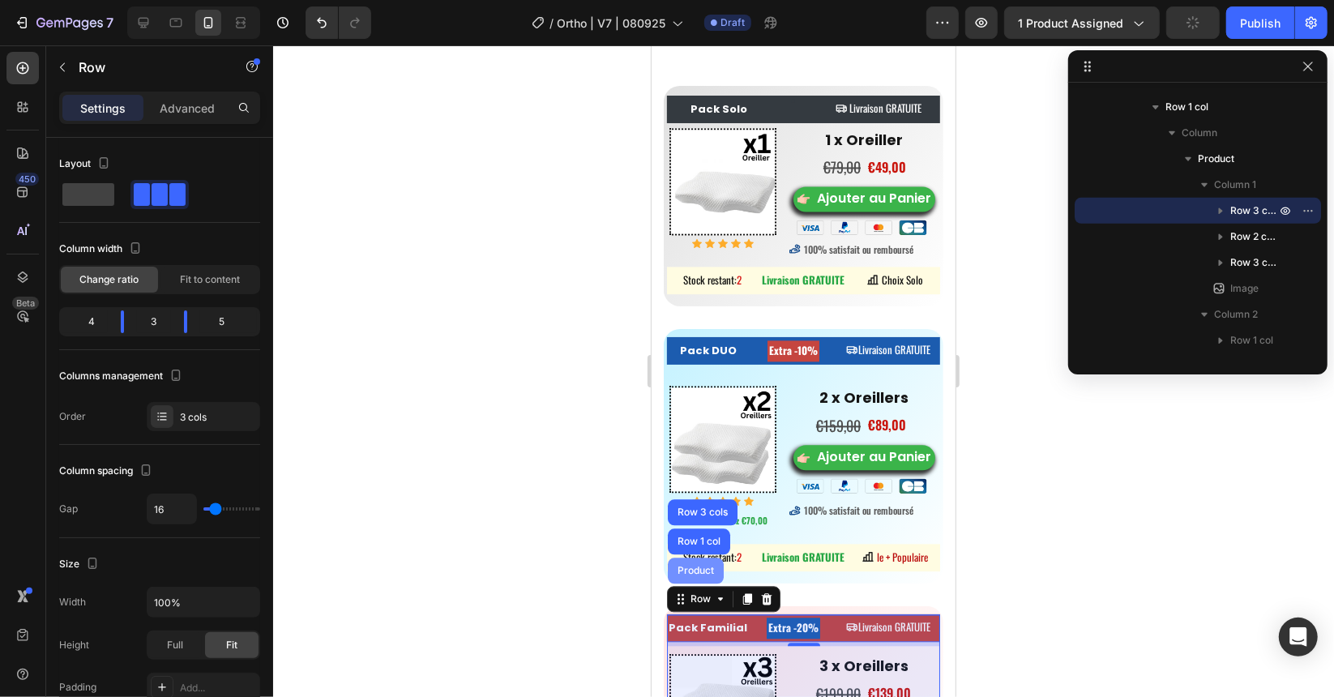
click at [705, 575] on div "Product" at bounding box center [694, 570] width 43 height 10
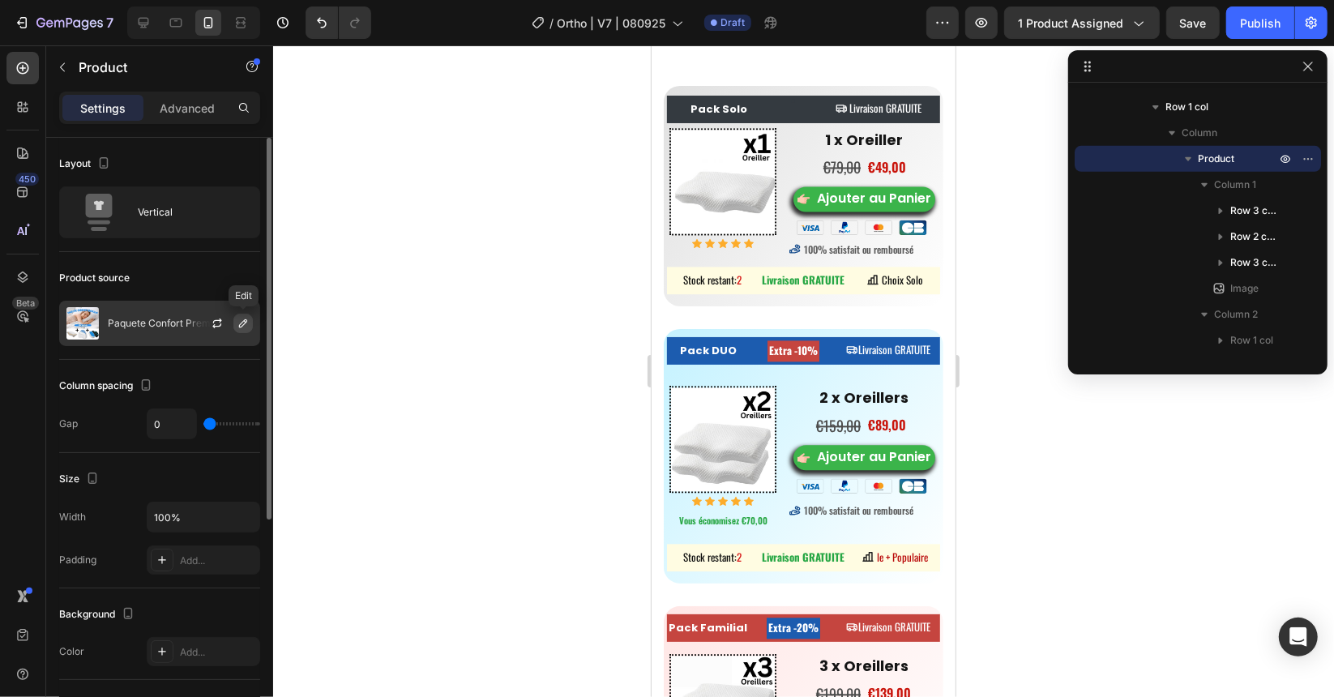
click at [243, 324] on icon "button" at bounding box center [243, 323] width 8 height 8
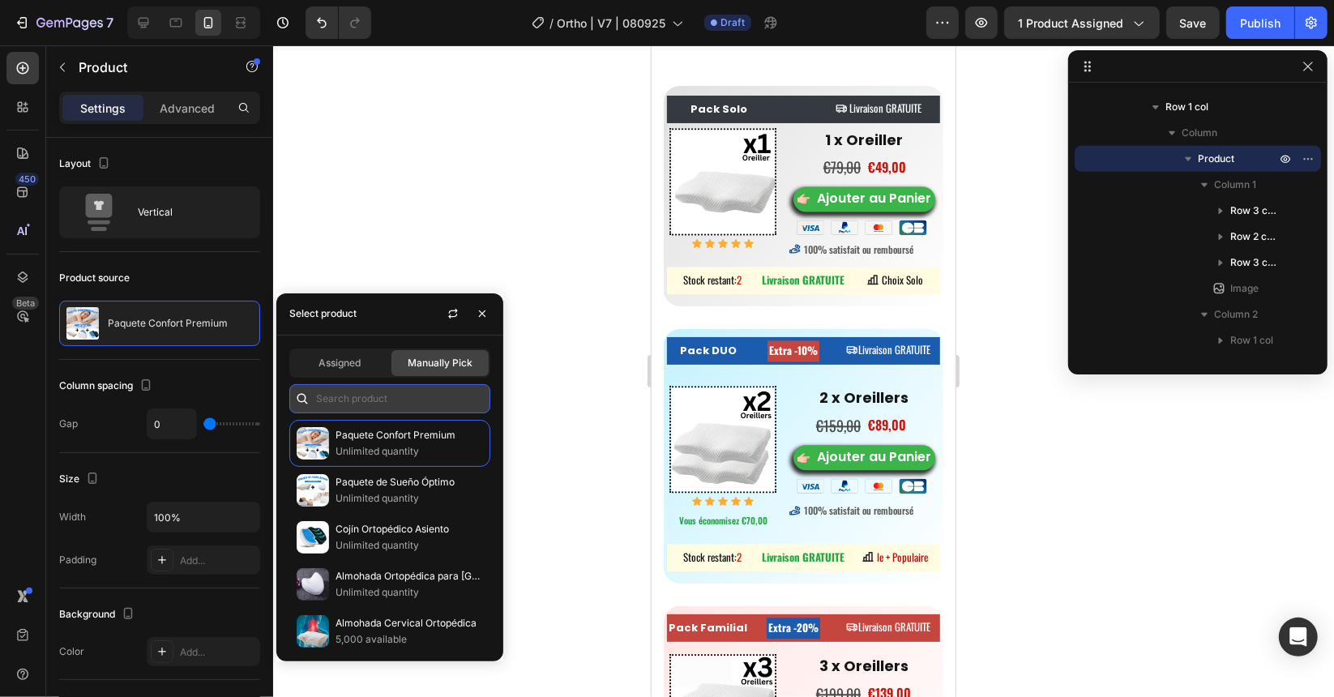
click at [374, 408] on input "text" at bounding box center [389, 398] width 201 height 29
paste input "7392566870091"
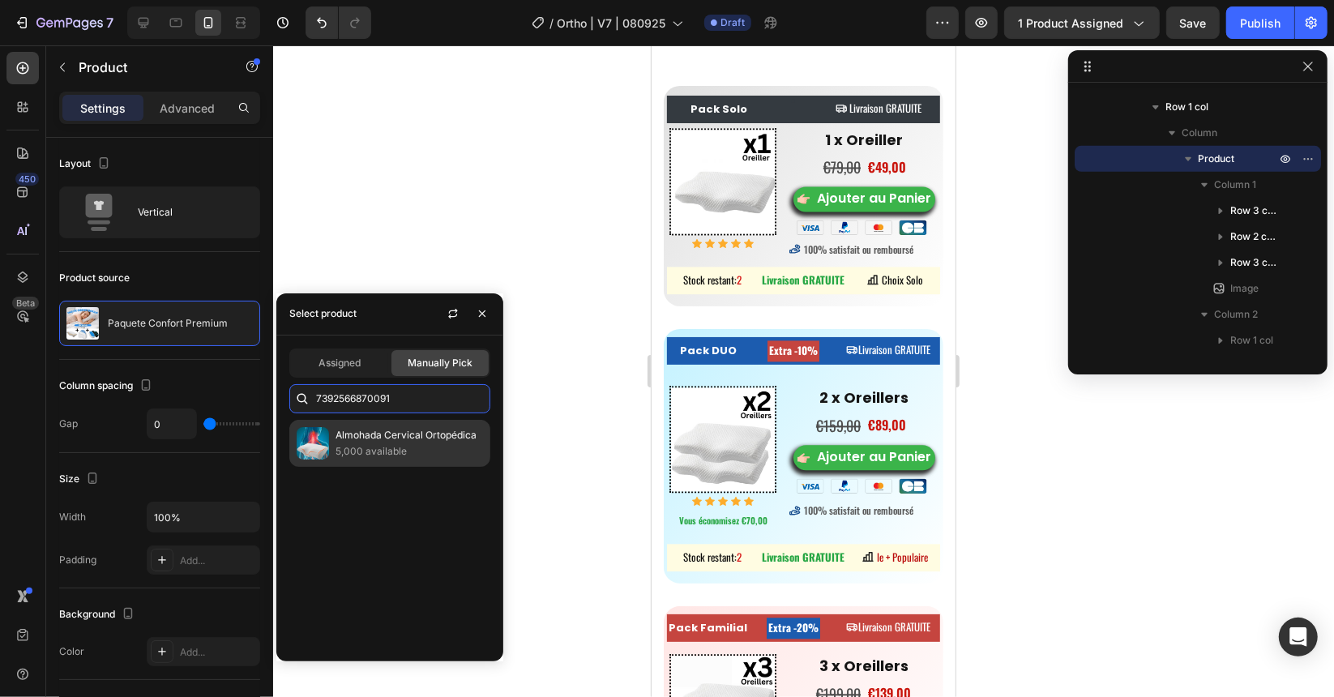
type input "7392566870091"
click at [378, 441] on p "Almohada Cervical Ortopédica" at bounding box center [409, 435] width 147 height 16
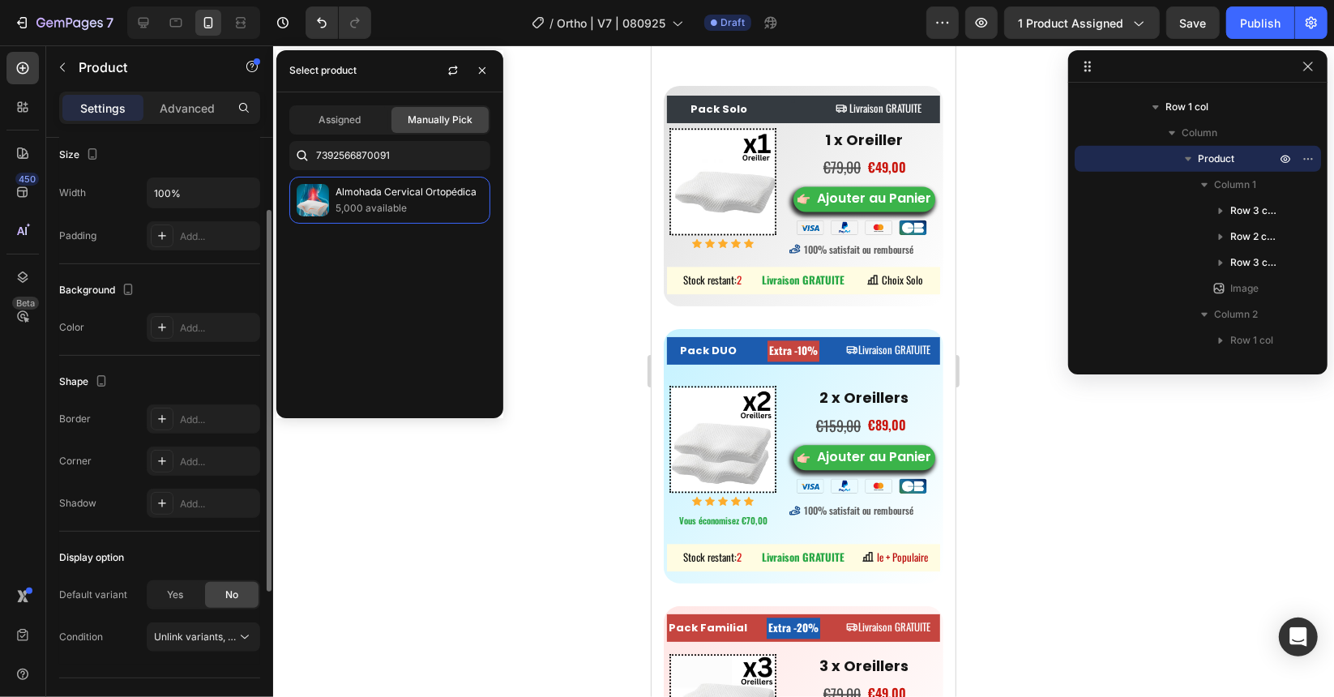
scroll to position [353, 0]
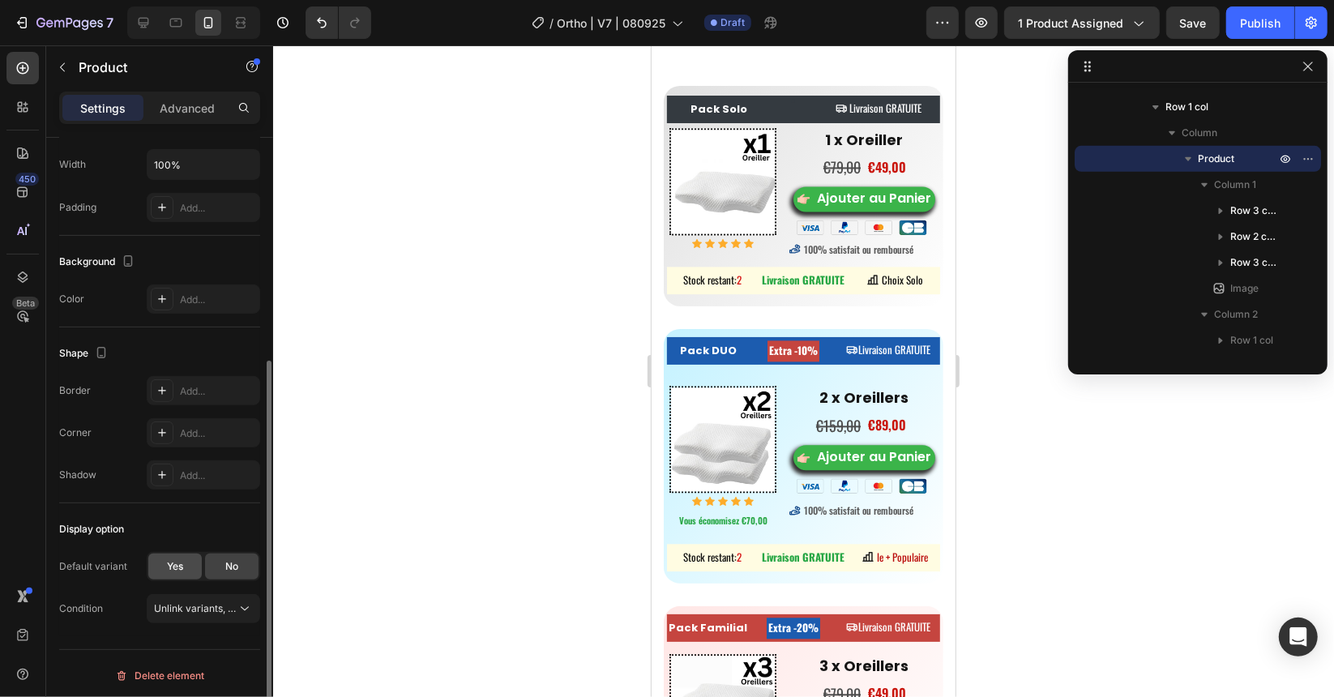
click at [196, 566] on div "Yes" at bounding box center [174, 567] width 53 height 26
click at [245, 601] on icon at bounding box center [245, 609] width 16 height 16
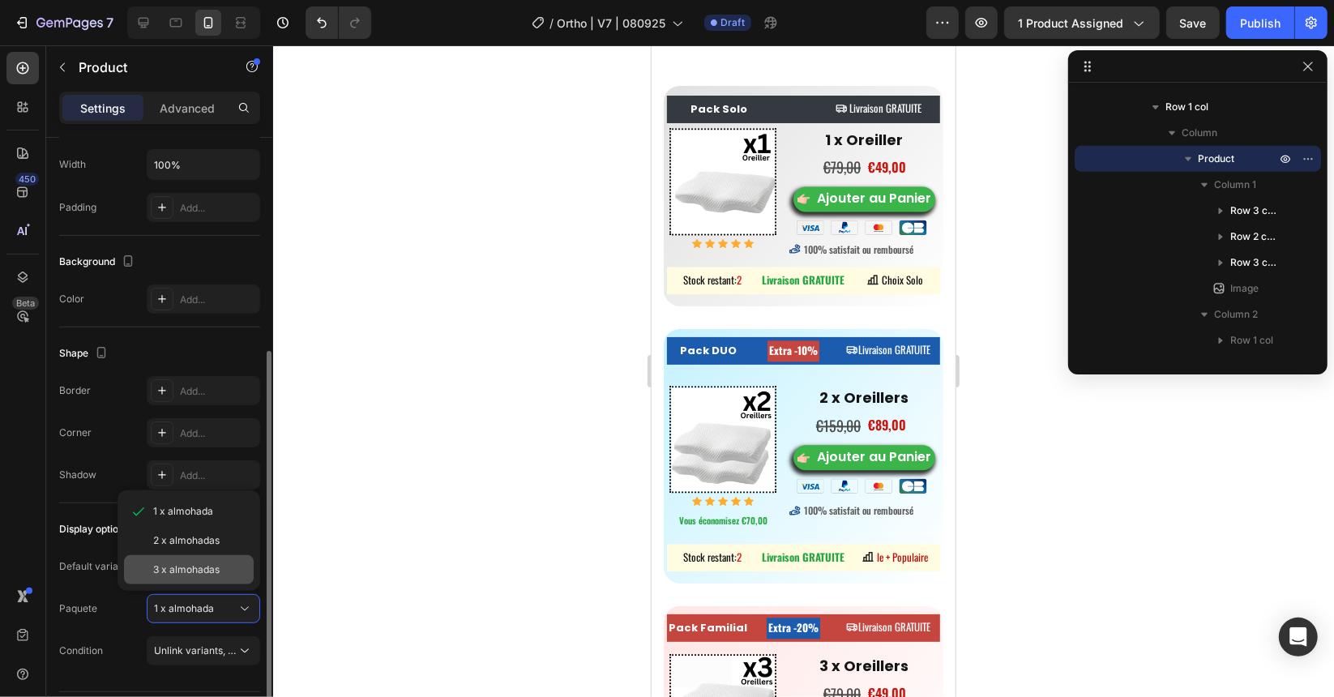
click at [242, 564] on div "3 x almohadas" at bounding box center [200, 569] width 94 height 15
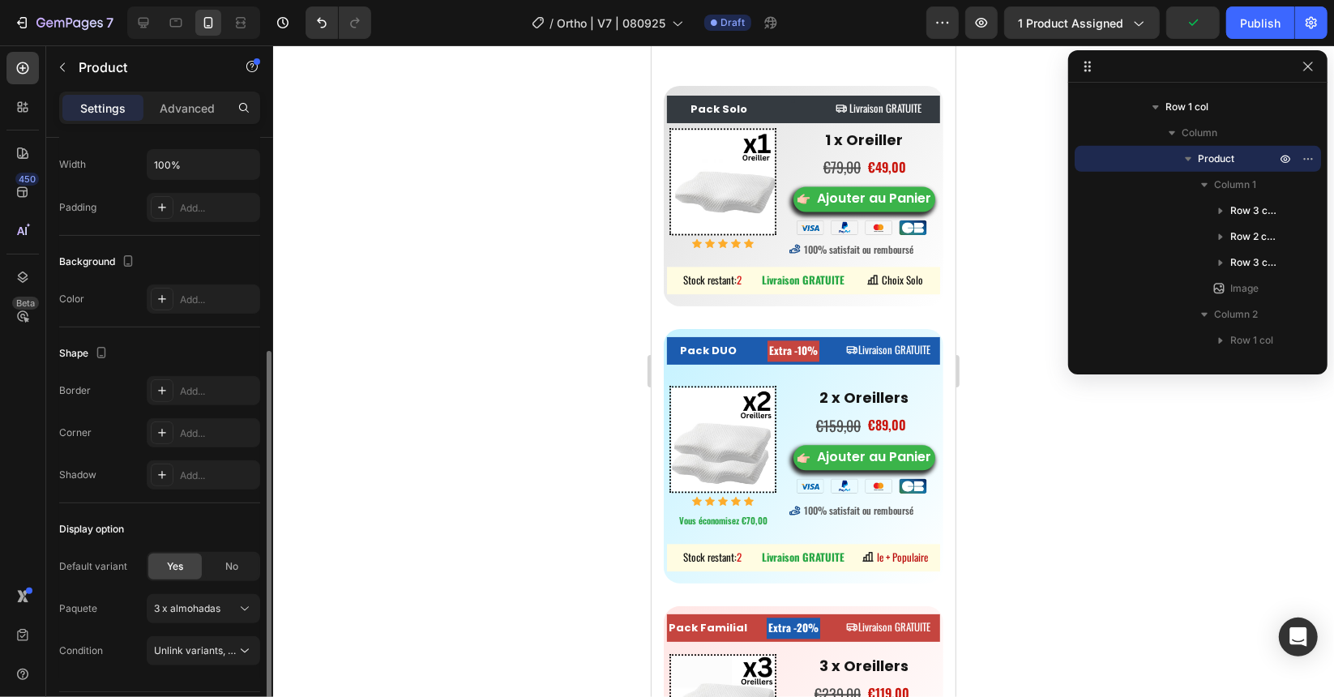
click at [395, 397] on div at bounding box center [803, 371] width 1061 height 652
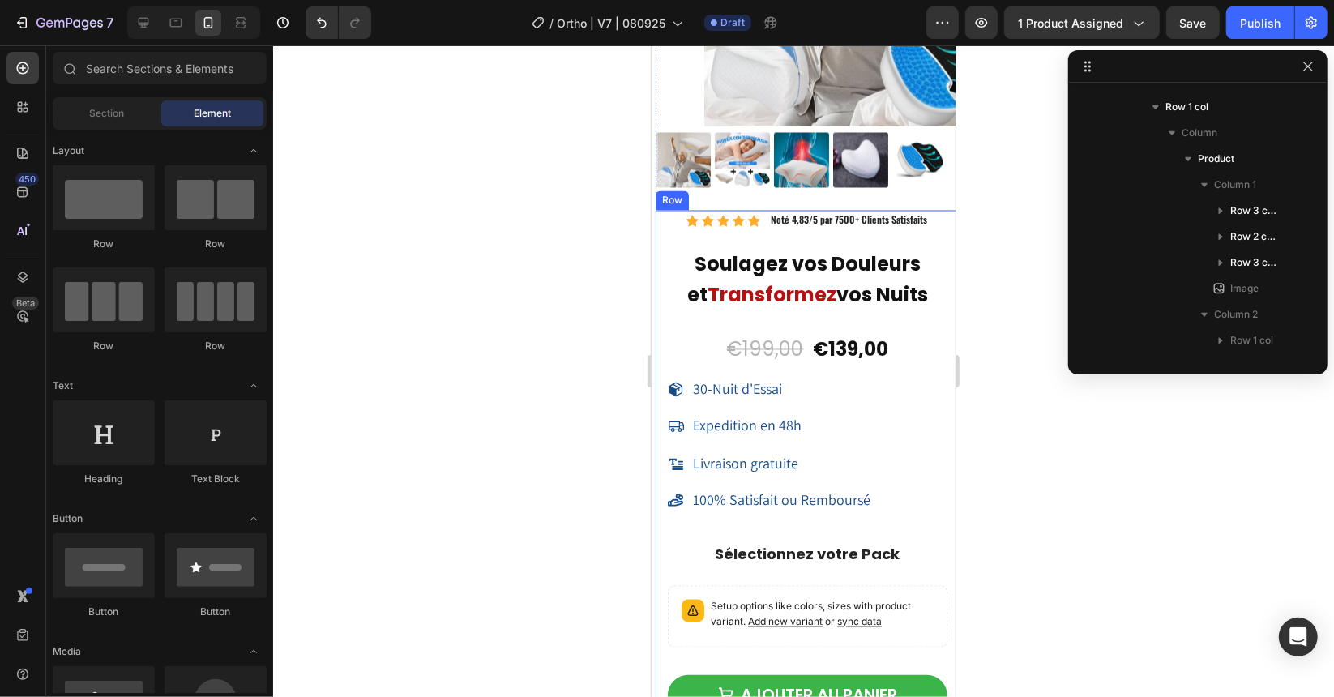
scroll to position [11183, 0]
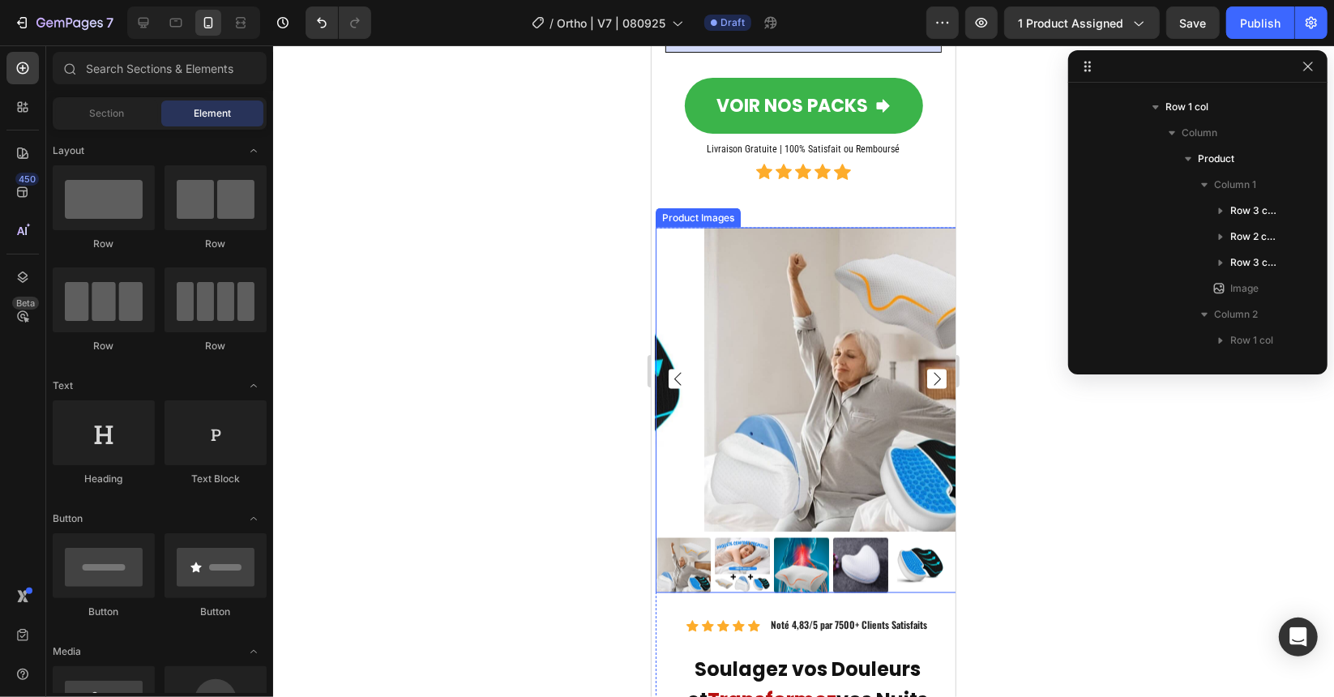
click at [703, 254] on img at bounding box center [855, 379] width 304 height 304
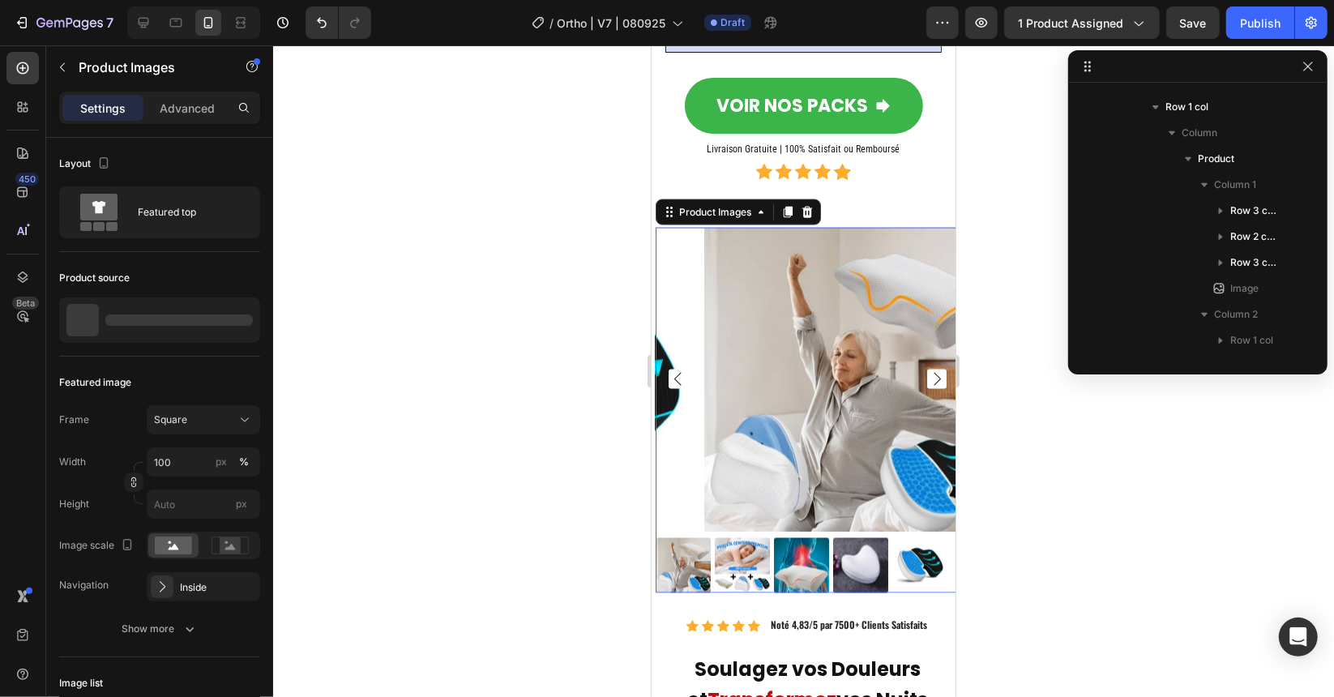
scroll to position [1392, 0]
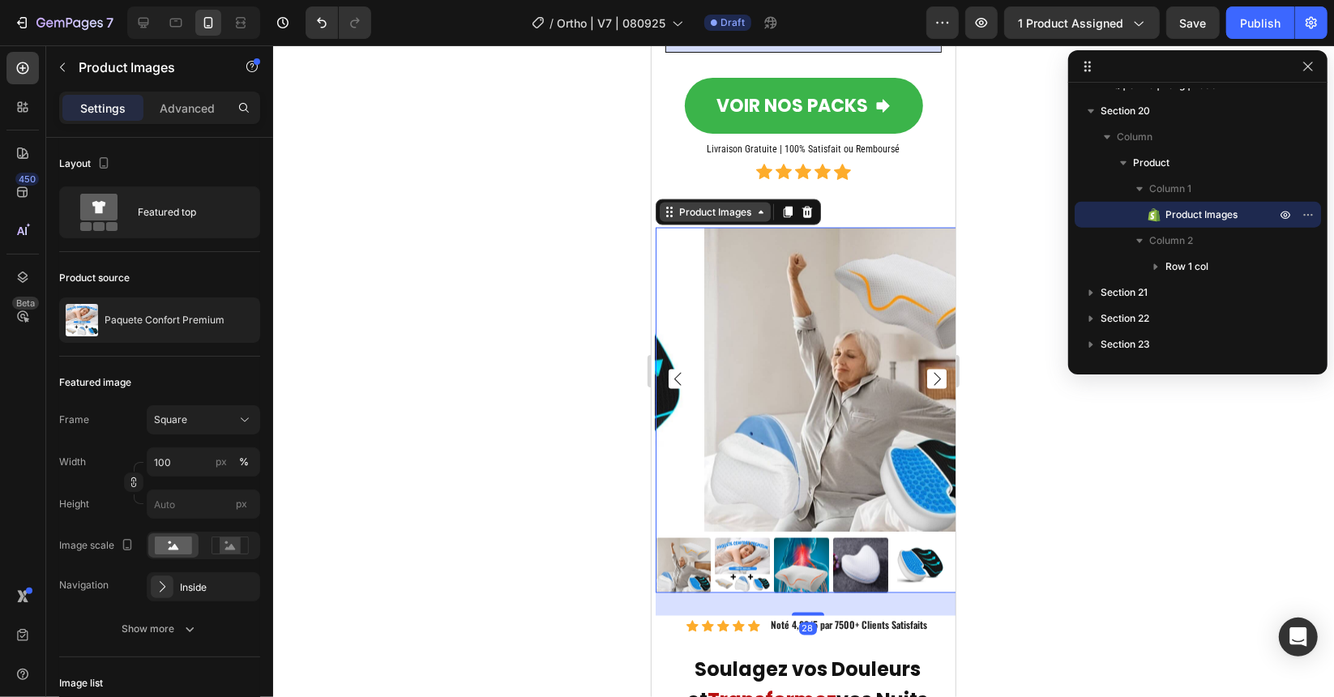
click at [760, 218] on icon at bounding box center [760, 211] width 13 height 13
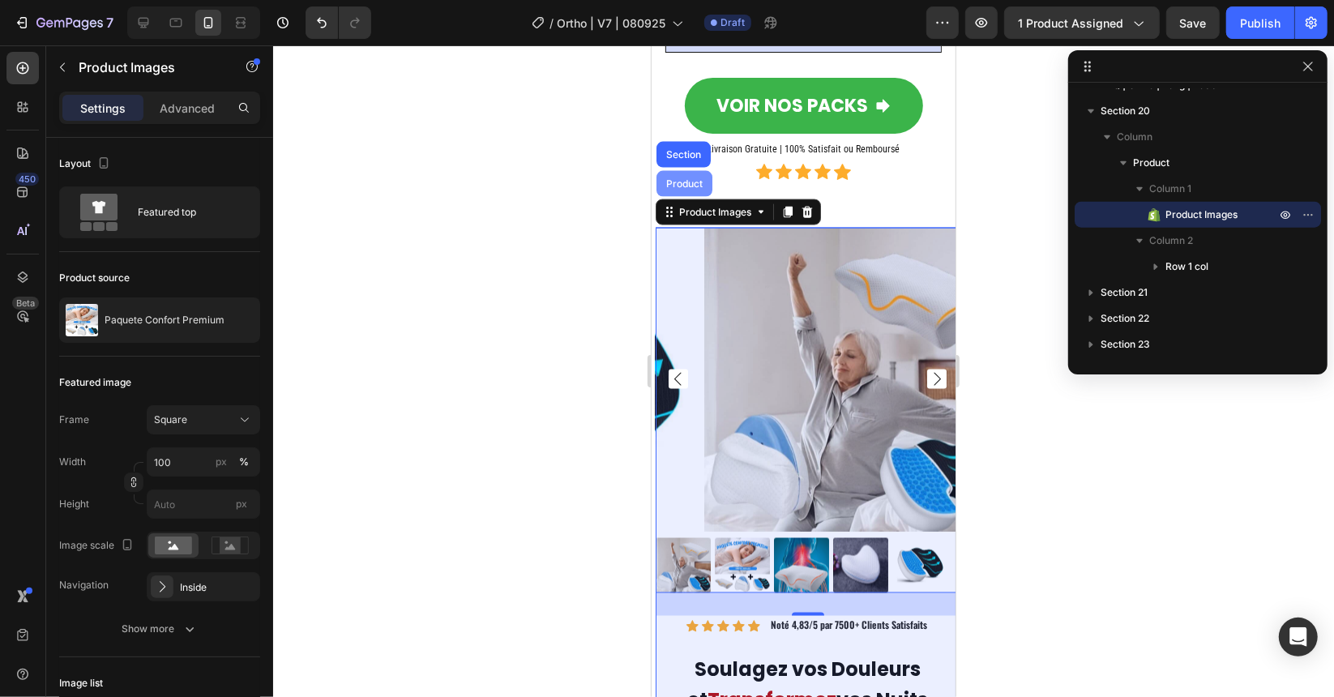
drag, startPoint x: 674, startPoint y: 196, endPoint x: 786, endPoint y: 443, distance: 271.3
click at [674, 188] on div "Product" at bounding box center [683, 183] width 43 height 10
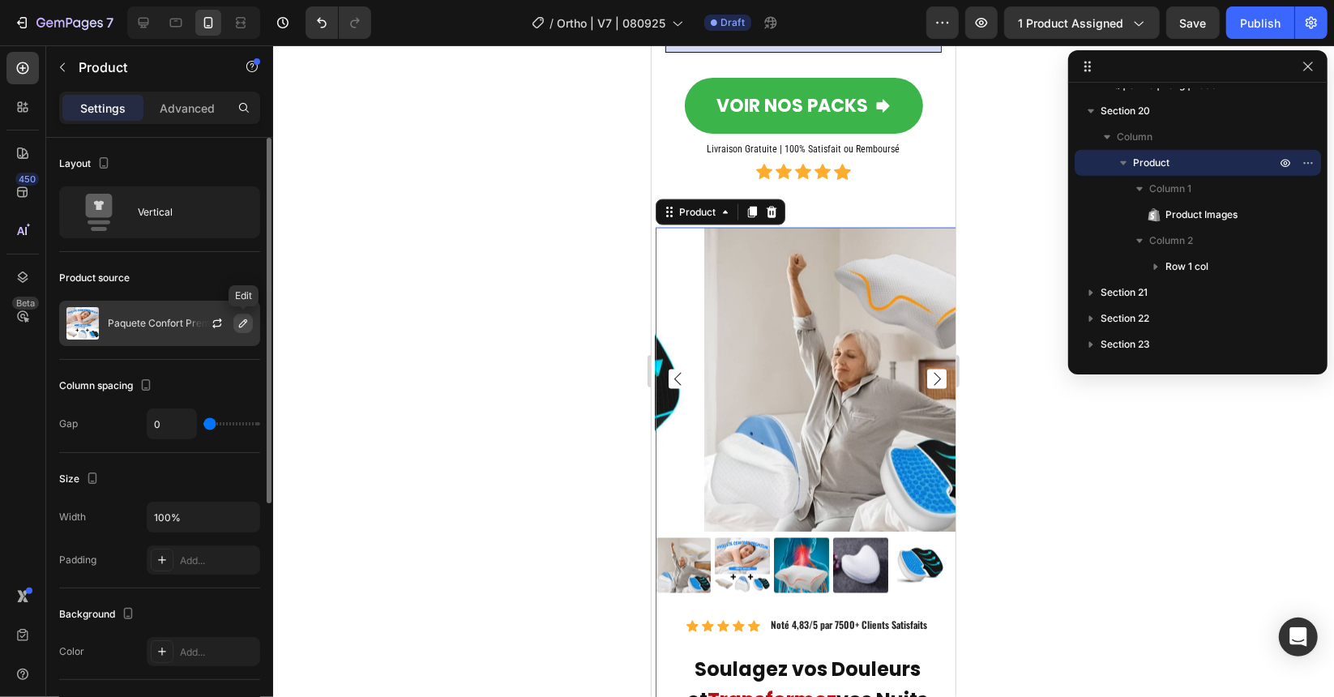
click at [251, 318] on button "button" at bounding box center [242, 323] width 19 height 19
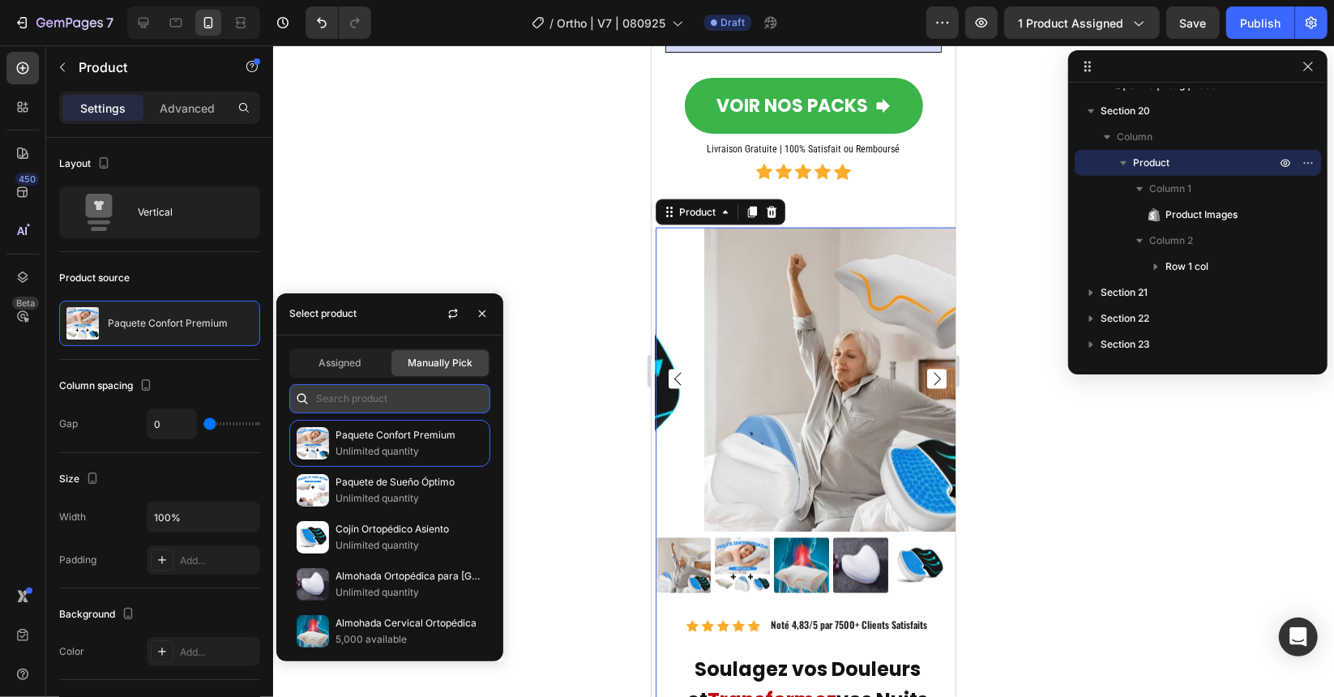
click at [335, 387] on input "text" at bounding box center [389, 398] width 201 height 29
paste input "7392566870091"
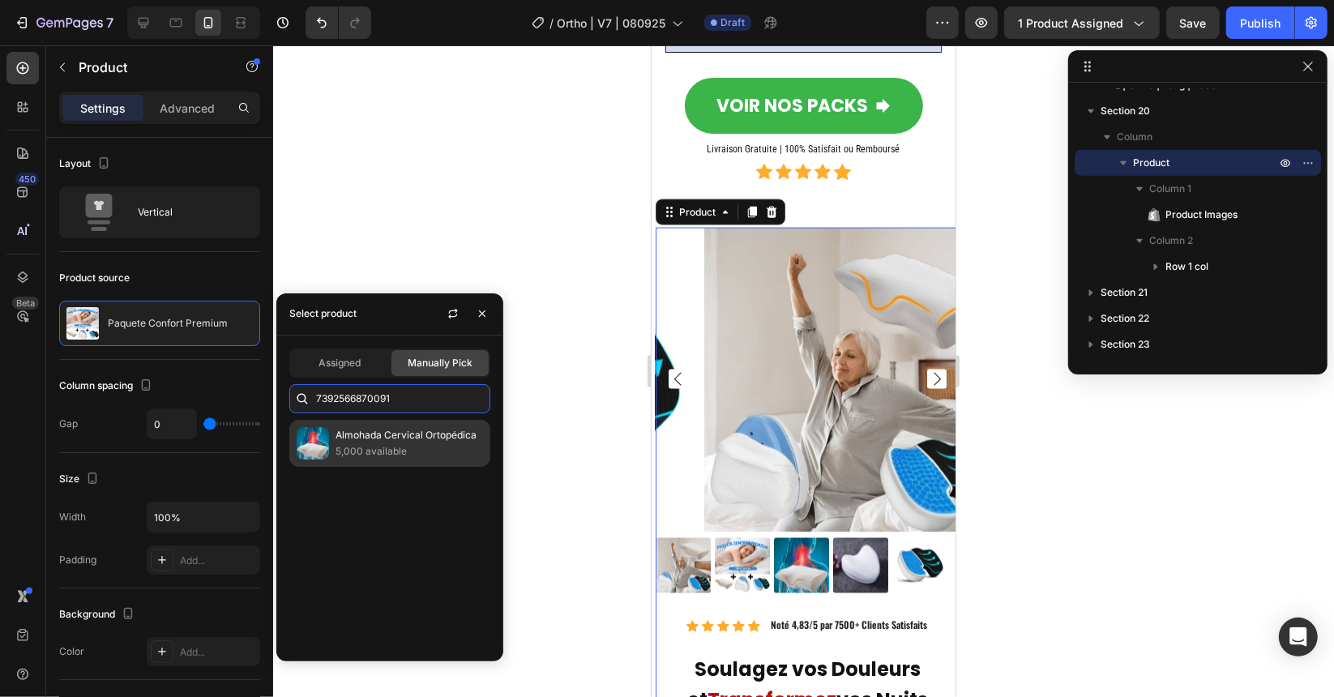
type input "7392566870091"
click at [370, 436] on p "Almohada Cervical Ortopédica" at bounding box center [409, 435] width 147 height 16
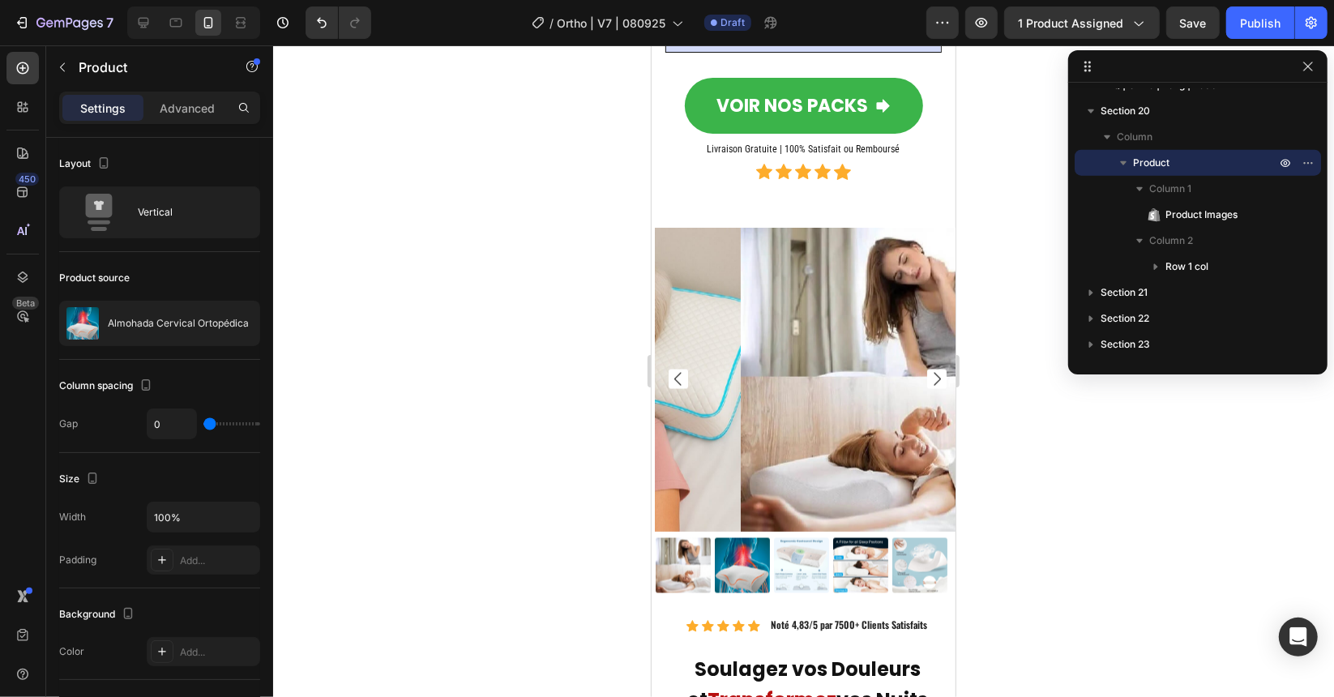
click at [1195, 41] on div "7 / Ortho | V7 | 080925 Draft Preview 1 product assigned Save Publish" at bounding box center [667, 23] width 1334 height 46
click at [1198, 33] on button "Save" at bounding box center [1192, 22] width 53 height 32
click at [1256, 17] on div "Publish" at bounding box center [1260, 23] width 41 height 17
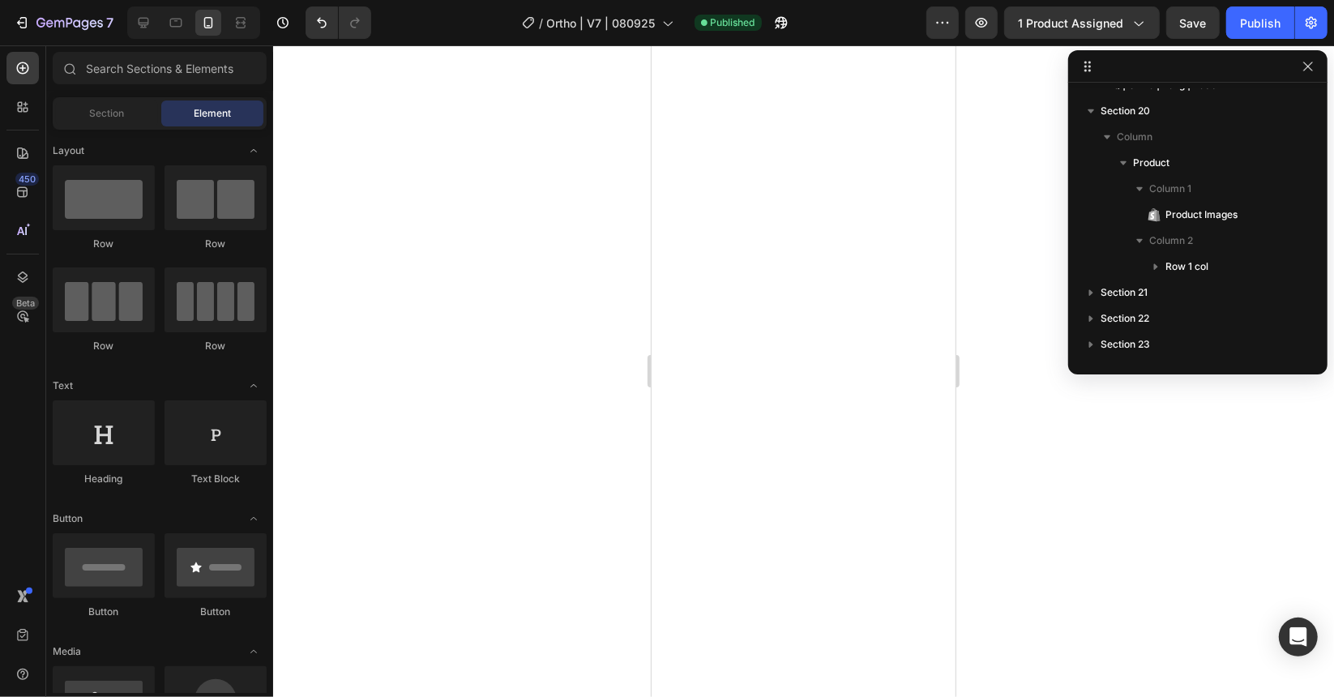
drag, startPoint x: 945, startPoint y: 577, endPoint x: 1200, endPoint y: 237, distance: 424.8
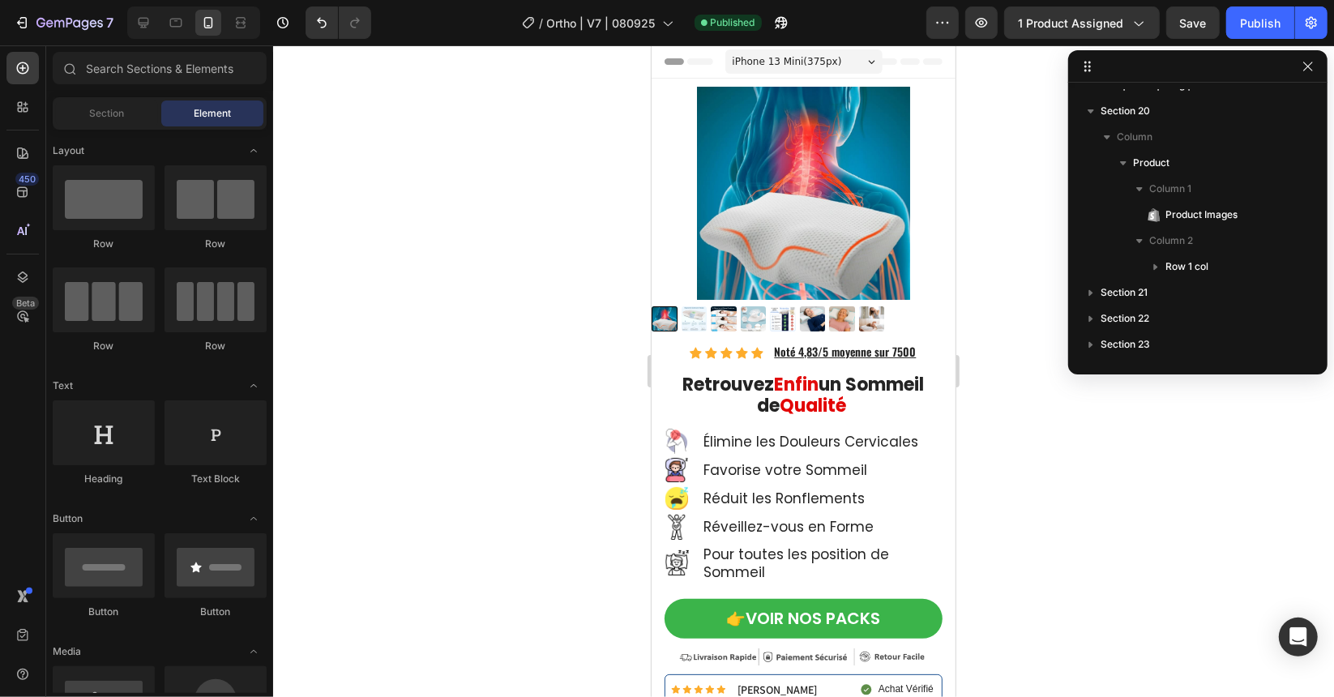
click at [549, 193] on div at bounding box center [803, 371] width 1061 height 652
click at [772, 306] on img at bounding box center [782, 319] width 26 height 26
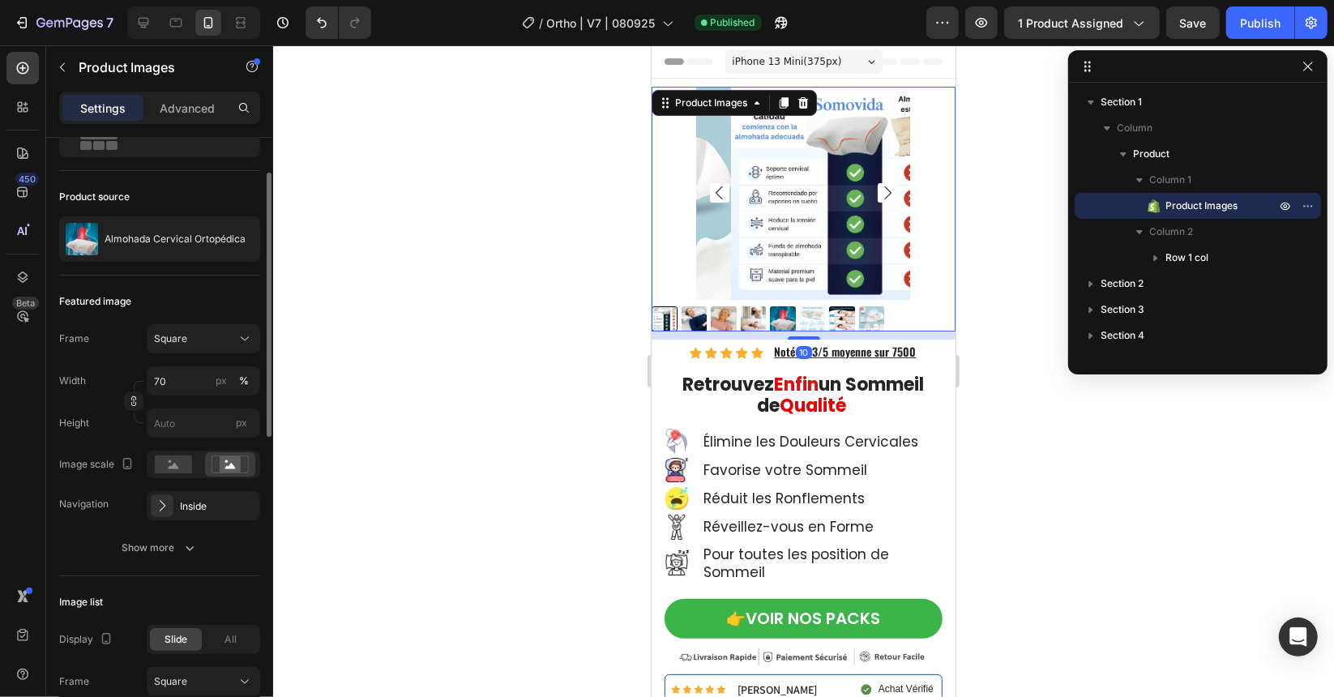
scroll to position [324, 0]
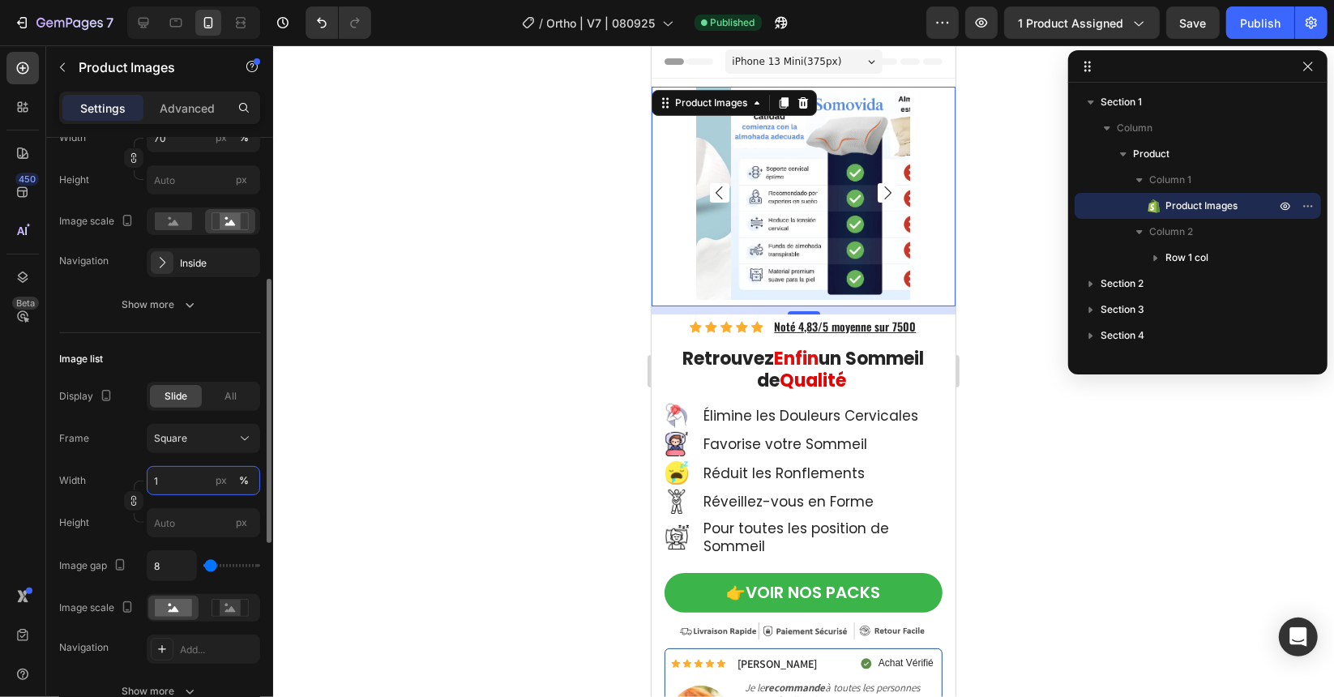
type input "15"
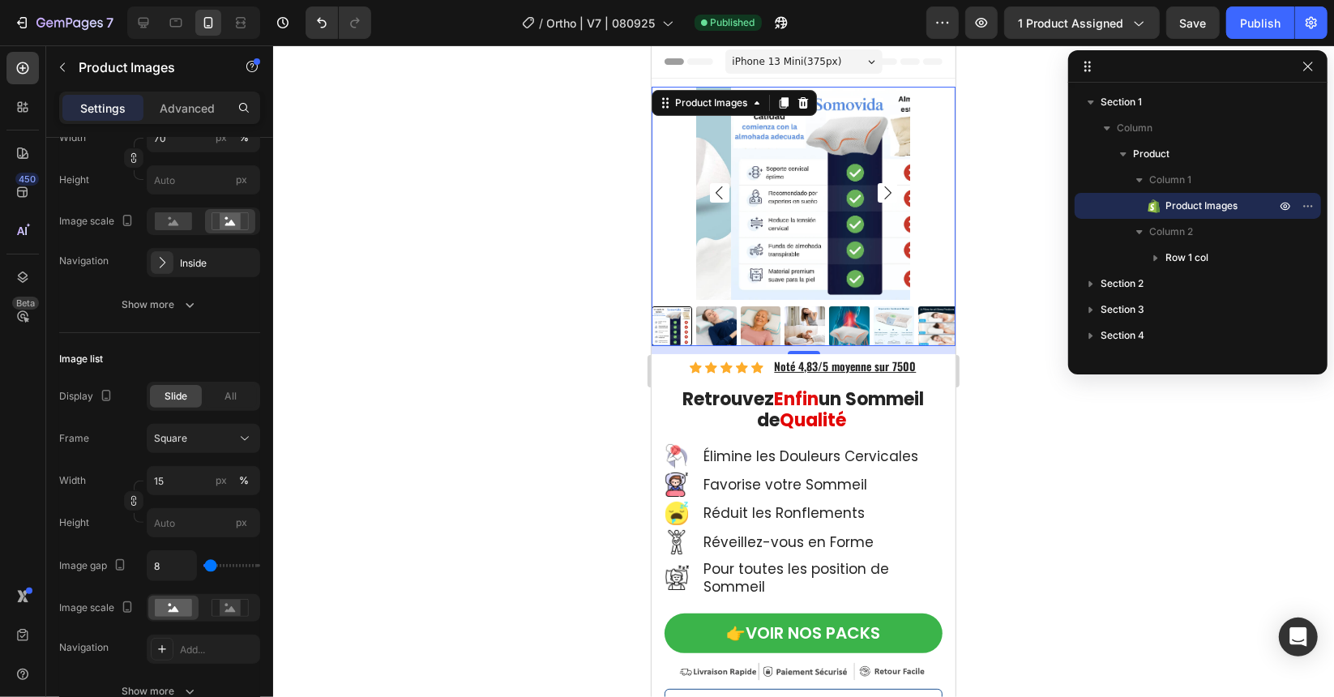
drag, startPoint x: 419, startPoint y: 305, endPoint x: 582, endPoint y: 298, distance: 163.0
click at [420, 305] on div at bounding box center [803, 371] width 1061 height 652
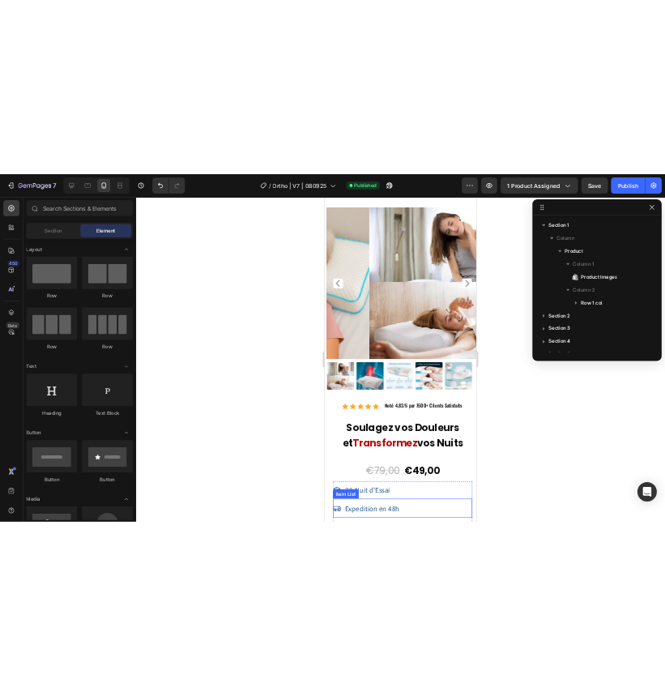
scroll to position [11174, 0]
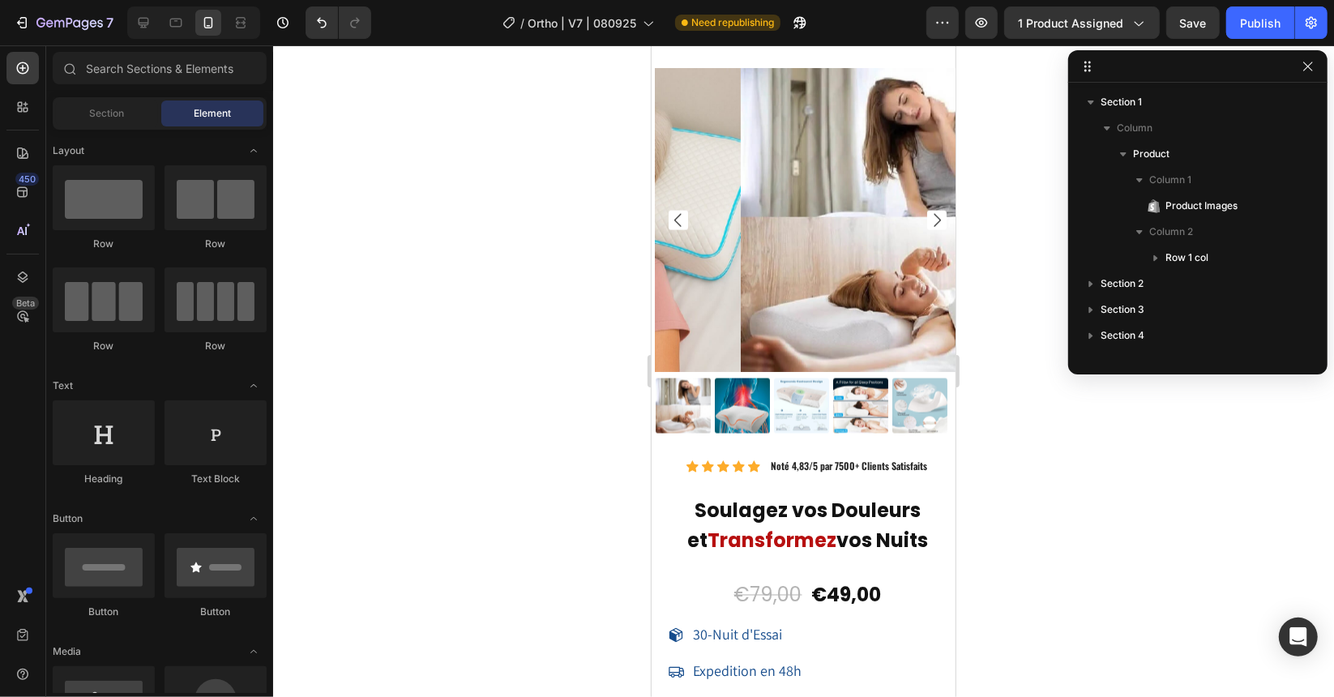
click at [452, 213] on div at bounding box center [803, 371] width 1061 height 652
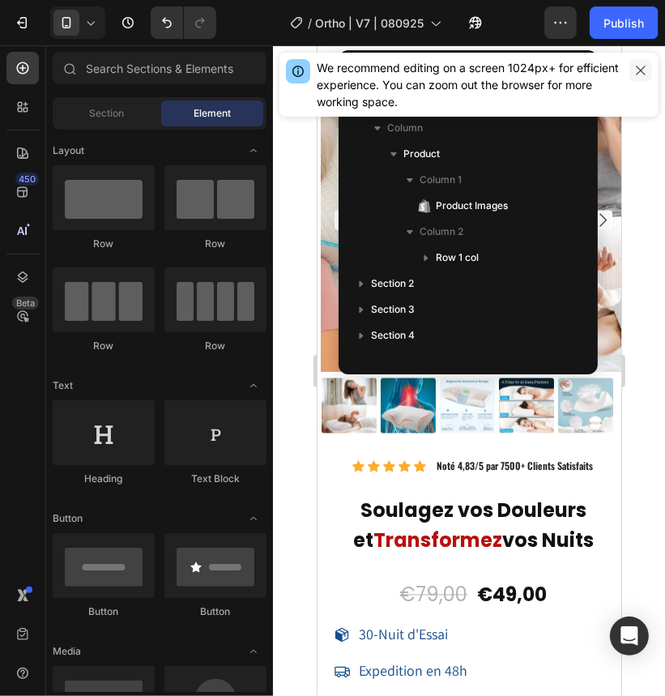
click at [642, 62] on button "button" at bounding box center [641, 70] width 23 height 23
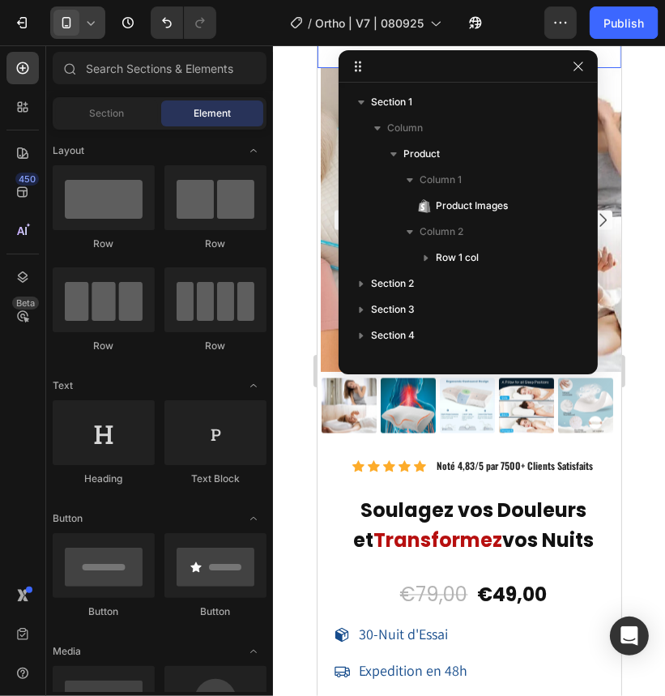
click at [91, 32] on div at bounding box center [77, 22] width 55 height 32
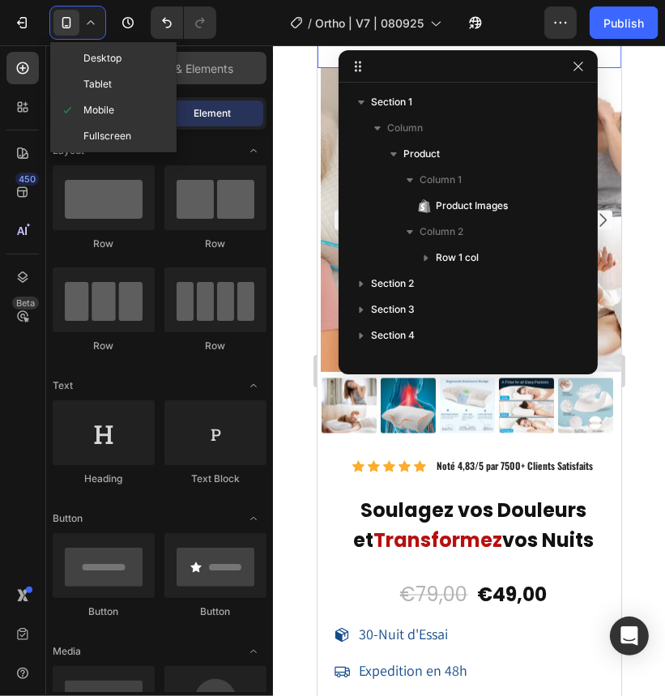
click at [99, 58] on span "Desktop" at bounding box center [102, 58] width 38 height 16
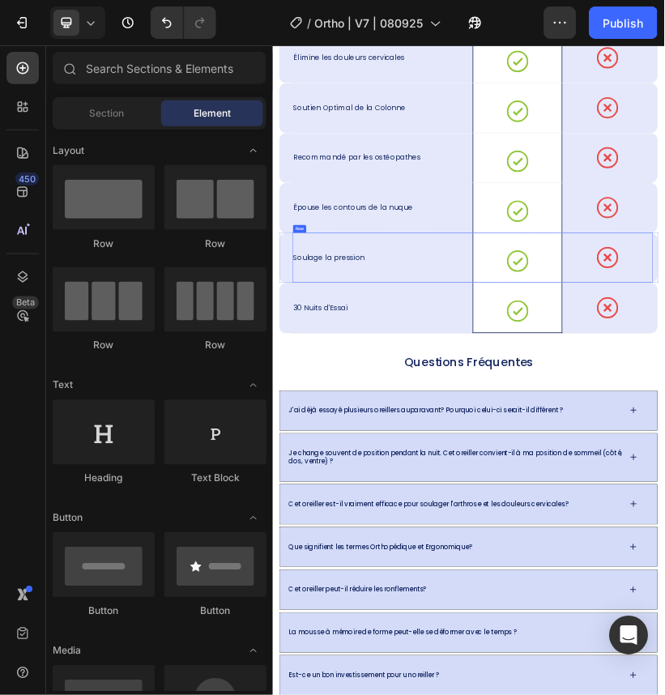
scroll to position [11088, 0]
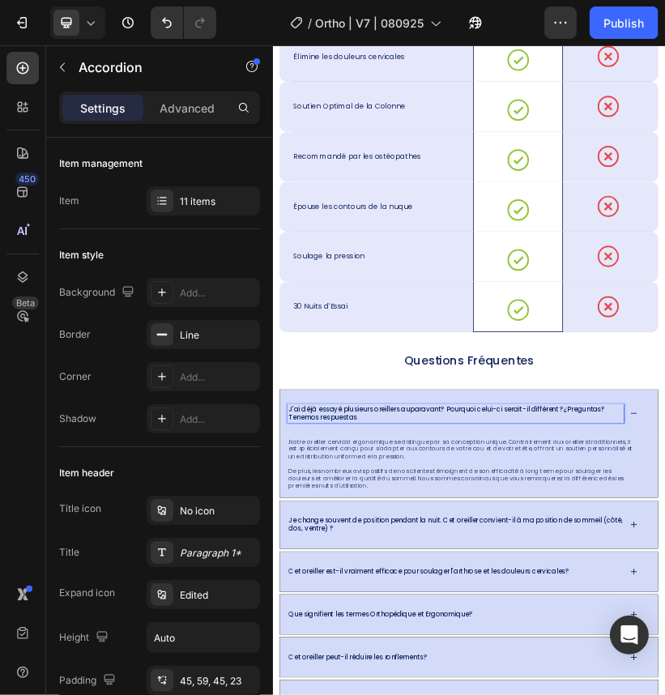
drag, startPoint x: 992, startPoint y: 944, endPoint x: 311, endPoint y: 950, distance: 680.8
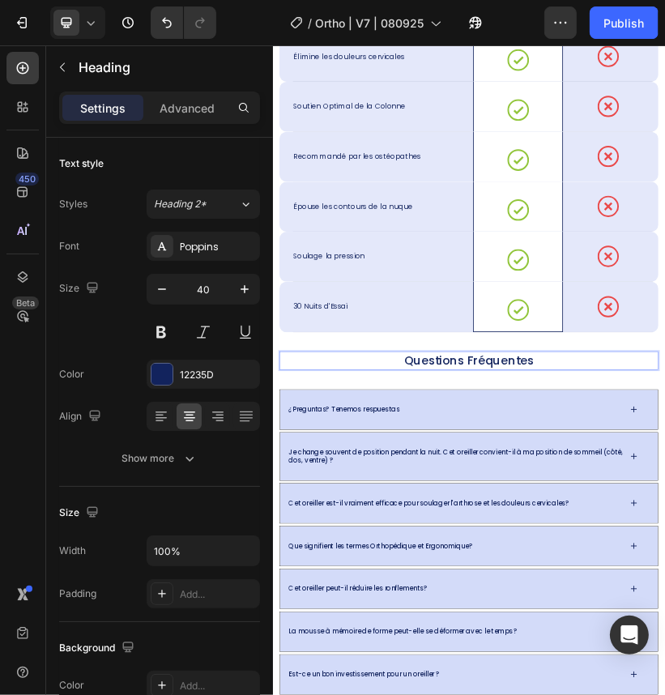
drag, startPoint x: 669, startPoint y: 823, endPoint x: 339, endPoint y: 828, distance: 330.7
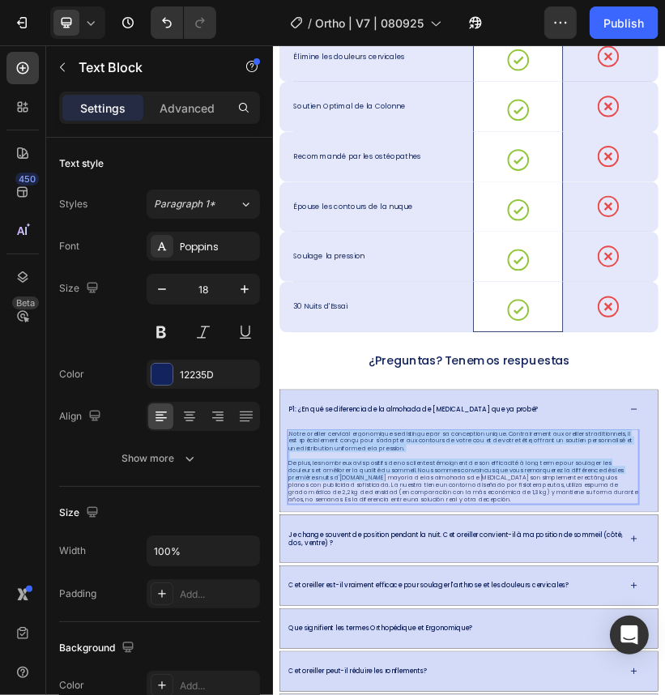
drag, startPoint x: 509, startPoint y: 1112, endPoint x: 311, endPoint y: 1007, distance: 224.1
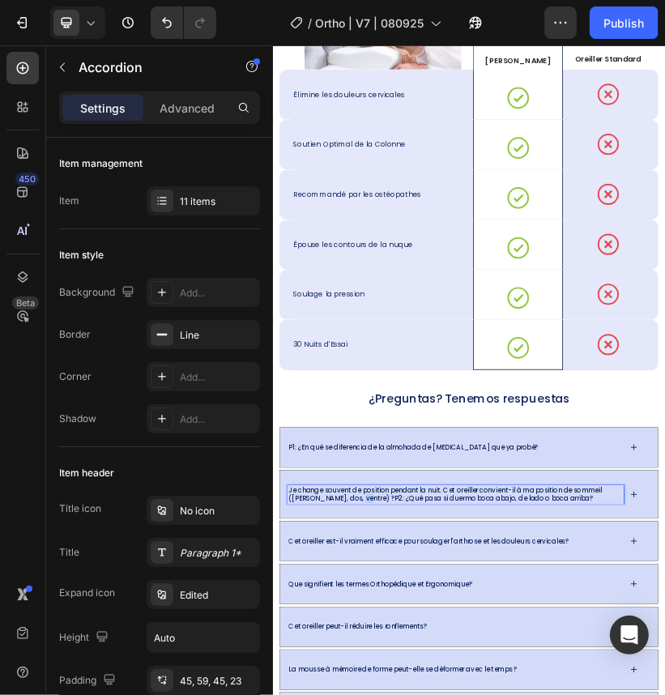
scroll to position [10993, 0]
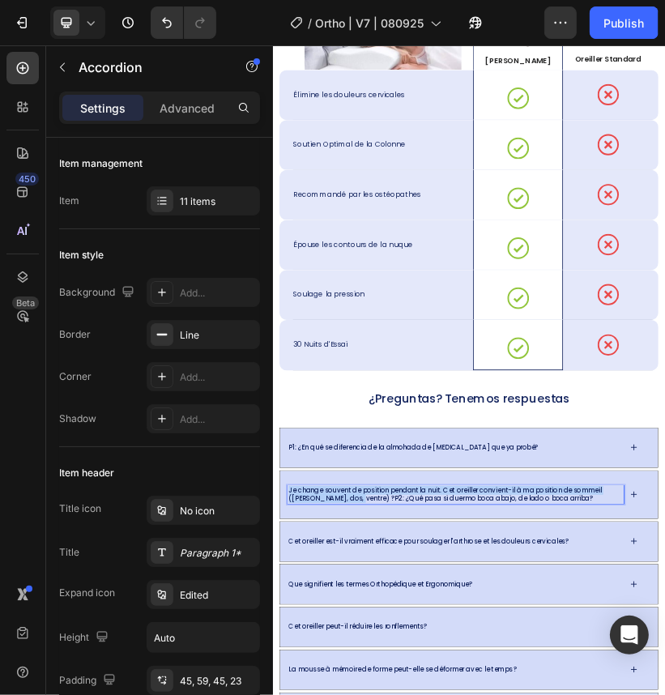
drag, startPoint x: 469, startPoint y: 1162, endPoint x: 310, endPoint y: 1145, distance: 160.6
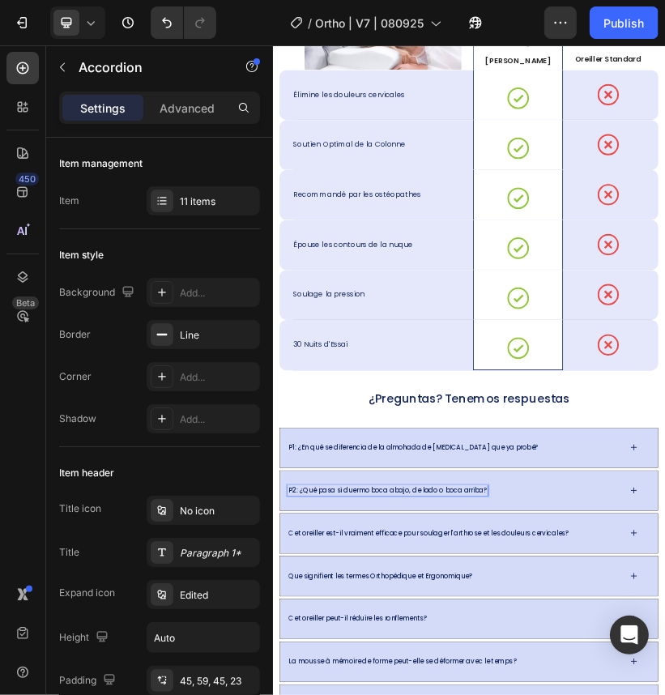
drag, startPoint x: 928, startPoint y: 1195, endPoint x: 1133, endPoint y: 1139, distance: 212.7
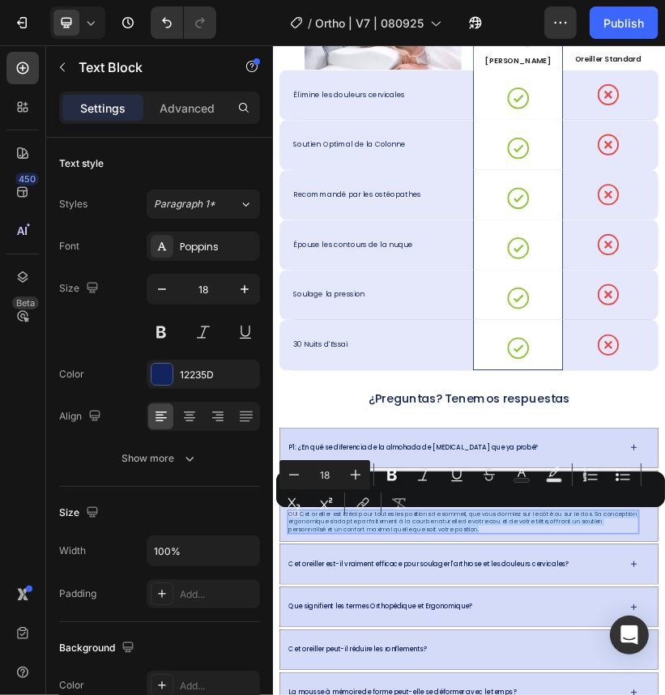
drag, startPoint x: 819, startPoint y: 1239, endPoint x: 337, endPoint y: 1206, distance: 482.5
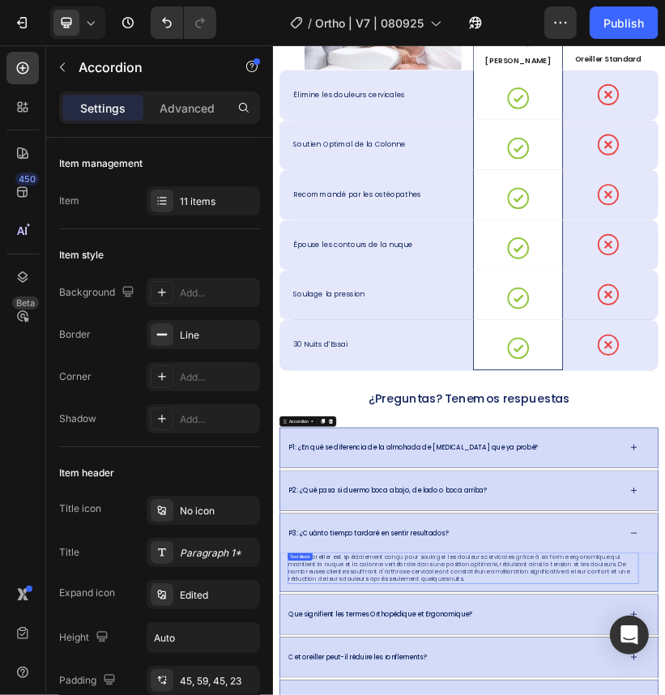
drag, startPoint x: 838, startPoint y: 1351, endPoint x: 776, endPoint y: 1360, distance: 62.2
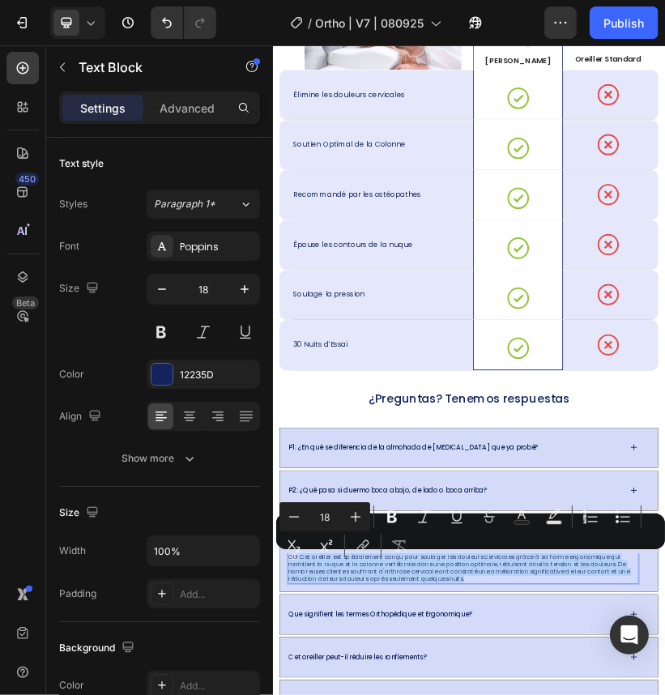
drag, startPoint x: 763, startPoint y: 1362, endPoint x: 333, endPoint y: 1315, distance: 432.9
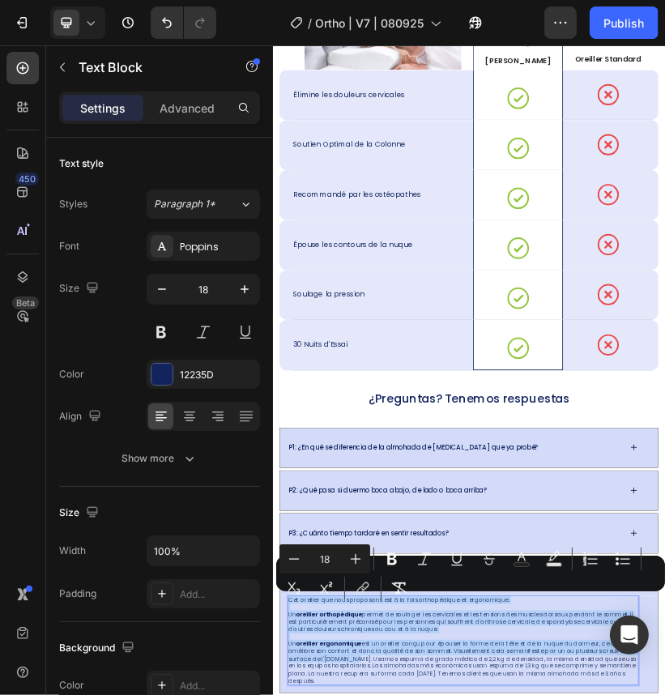
drag, startPoint x: 466, startPoint y: 1563, endPoint x: 309, endPoint y: 1415, distance: 216.1
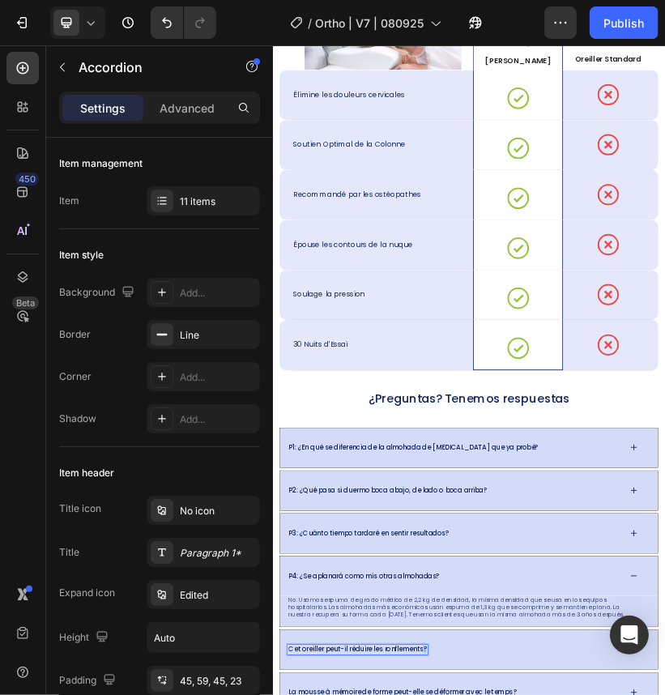
drag, startPoint x: 725, startPoint y: 1534, endPoint x: 896, endPoint y: 680, distance: 871.3
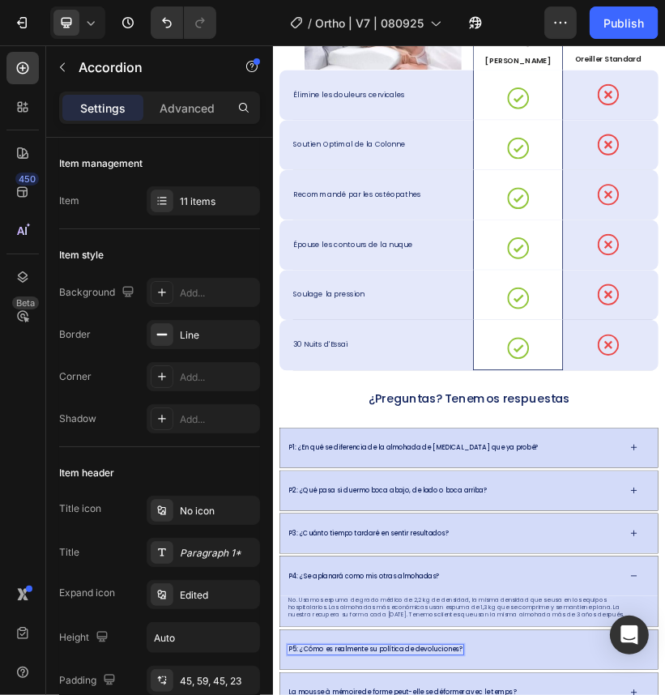
drag, startPoint x: 951, startPoint y: 1584, endPoint x: 950, endPoint y: 1571, distance: 12.2
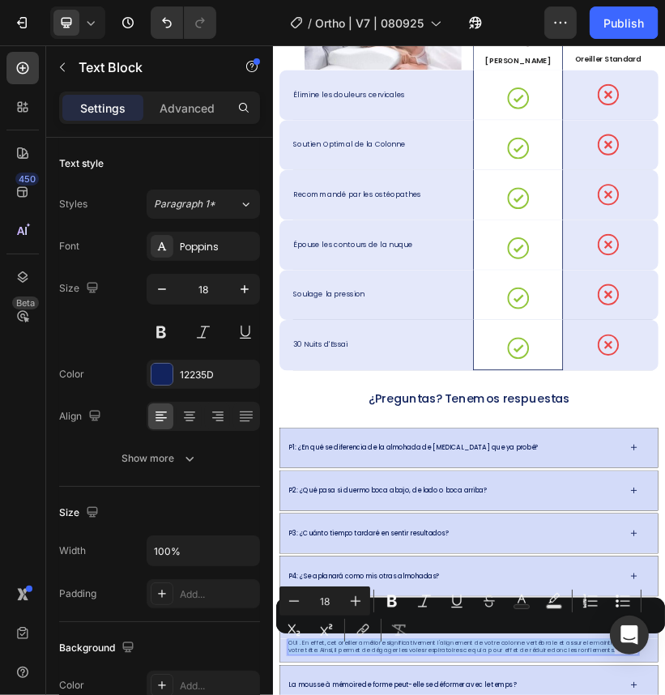
click at [314, 643] on div "Minus 18 Plus Bold Italic Underline Strikethrough Text Color Text Background Co…" at bounding box center [471, 616] width 383 height 58
click at [303, 642] on button "Subscript" at bounding box center [294, 630] width 29 height 29
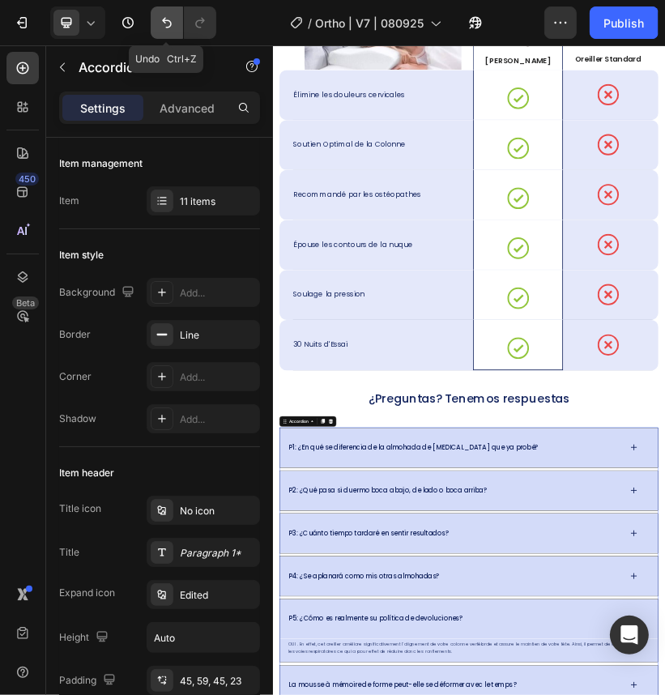
click at [162, 18] on icon "Undo/Redo" at bounding box center [167, 23] width 16 height 16
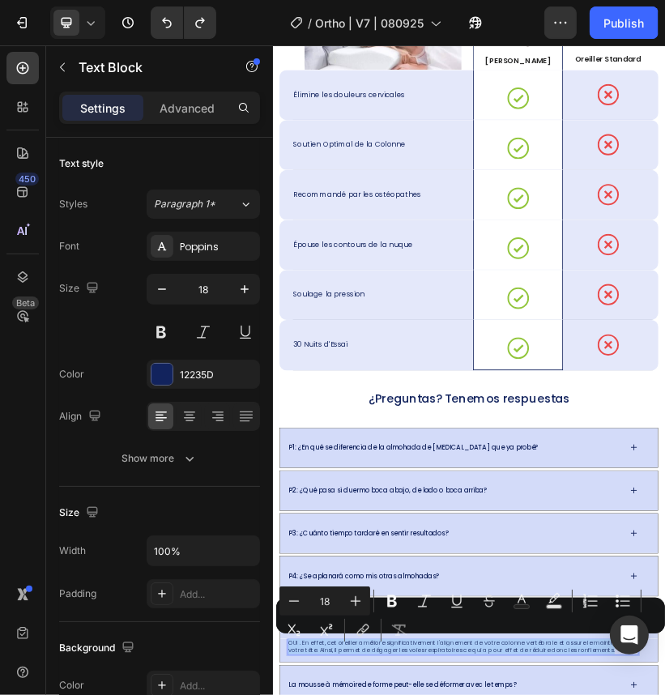
click at [498, 641] on div "Minus 18 Plus Bold Italic Underline Strikethrough Text Color Text Background Co…" at bounding box center [471, 616] width 383 height 58
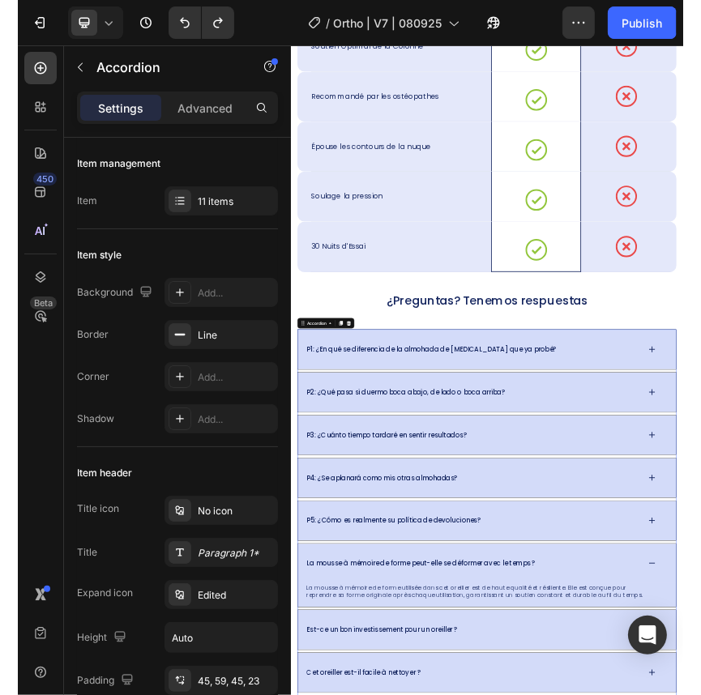
scroll to position [11398, 0]
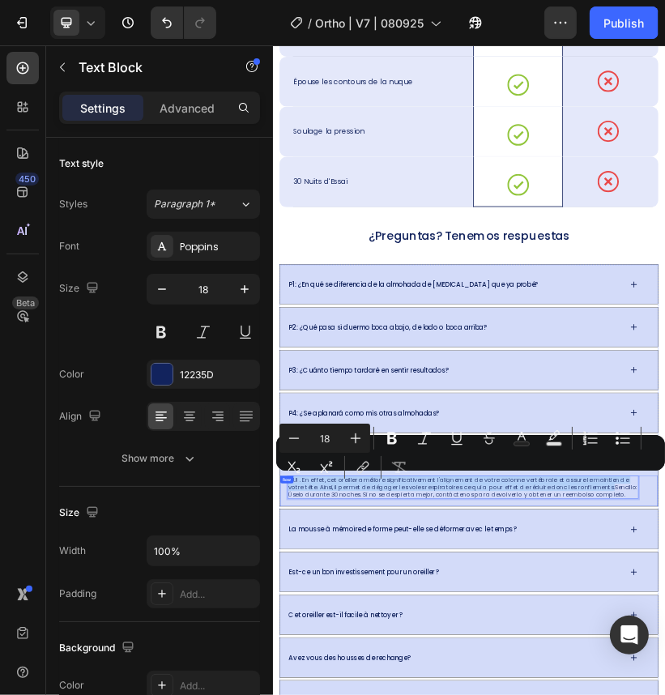
drag, startPoint x: 400, startPoint y: 1154, endPoint x: 556, endPoint y: 524, distance: 648.8
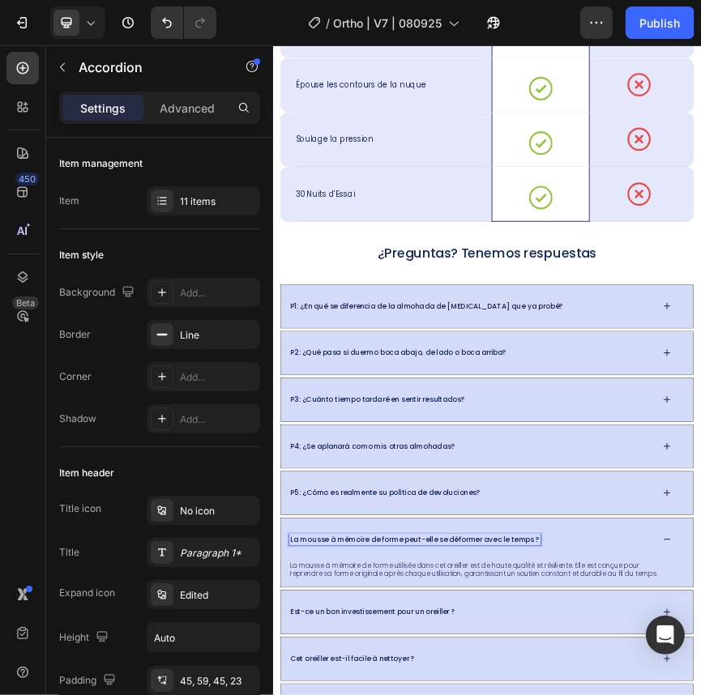
drag, startPoint x: 337, startPoint y: 1156, endPoint x: 898, endPoint y: 1176, distance: 561.2
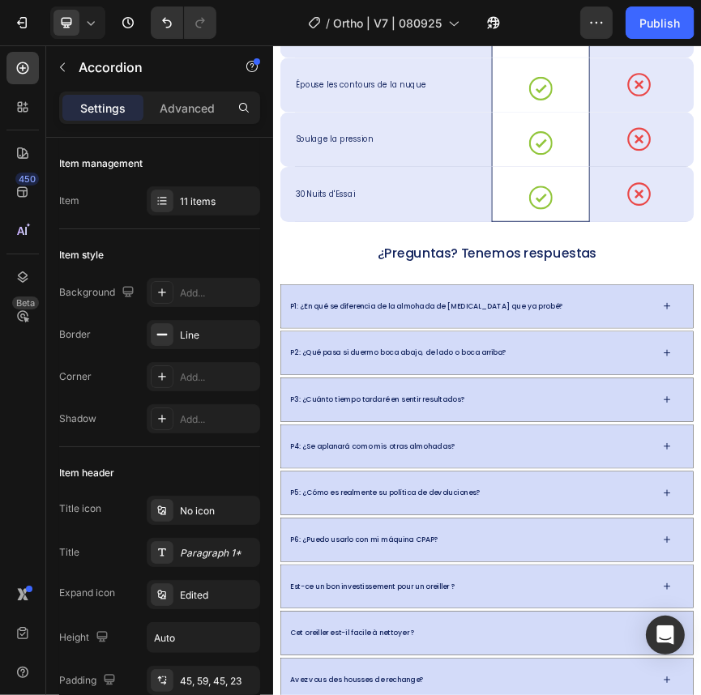
drag, startPoint x: 992, startPoint y: 1165, endPoint x: 1232, endPoint y: 1135, distance: 241.8
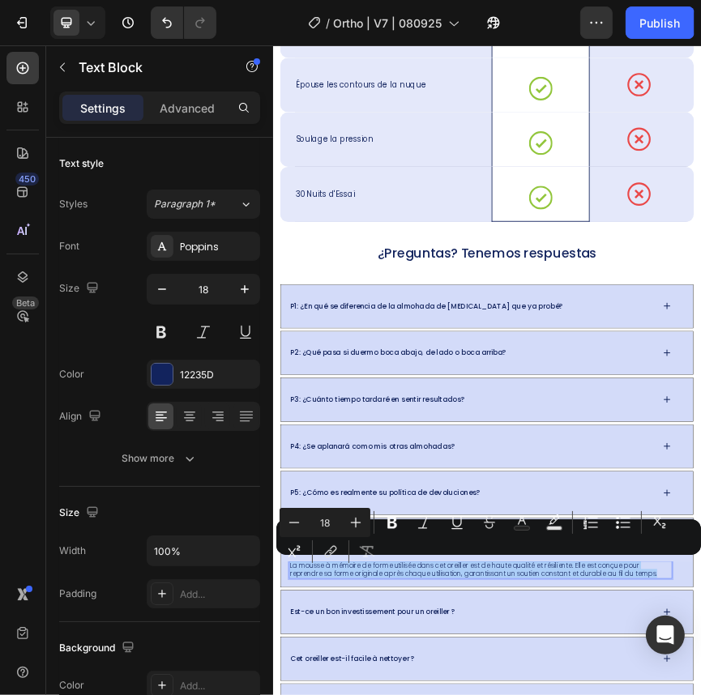
click at [659, 562] on div "Minus 18 Plus Bold Italic Underline Strikethrough Text Color Text Background Co…" at bounding box center [489, 537] width 418 height 58
drag, startPoint x: 1150, startPoint y: 1233, endPoint x: 568, endPoint y: 609, distance: 853.2
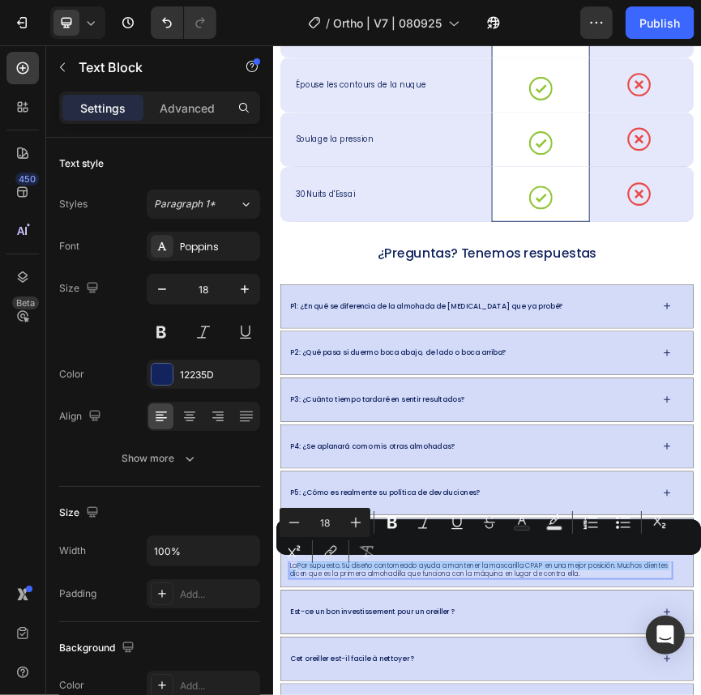
click at [297, 562] on button "Superscript" at bounding box center [294, 551] width 29 height 29
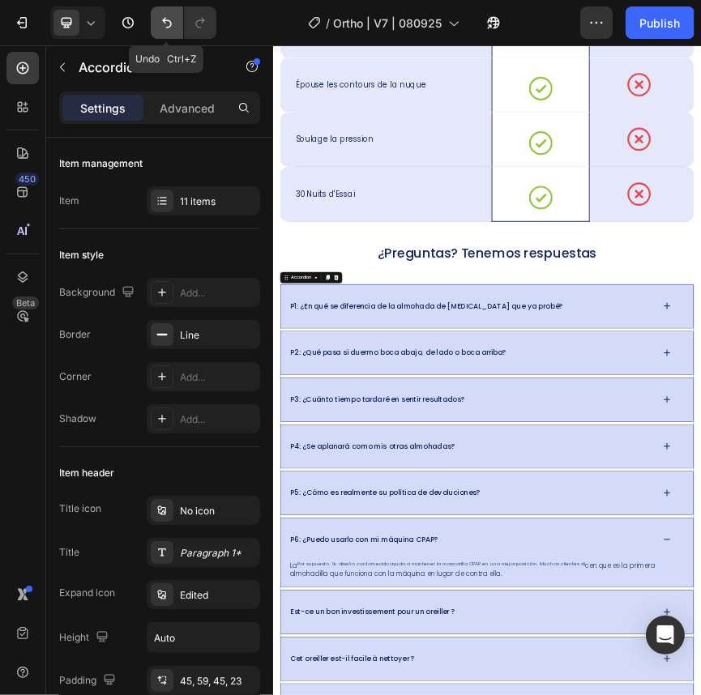
click at [169, 23] on icon "Undo/Redo" at bounding box center [167, 23] width 10 height 11
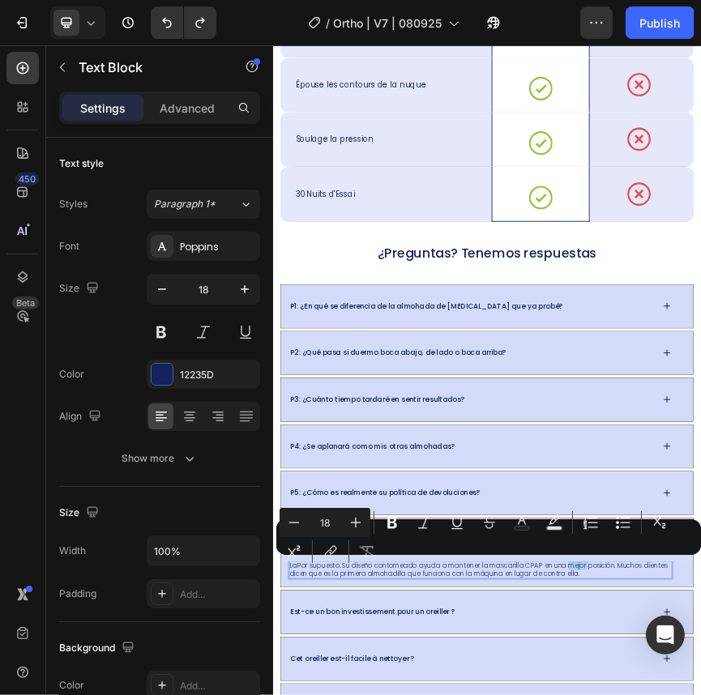
click at [581, 564] on div "Minus 18 Plus Bold Italic Underline Strikethrough Text Color Text Background Co…" at bounding box center [489, 537] width 418 height 58
click at [582, 566] on div "Minus 18 Plus Bold Italic Underline Strikethrough Text Color Text Background Co…" at bounding box center [489, 537] width 418 height 58
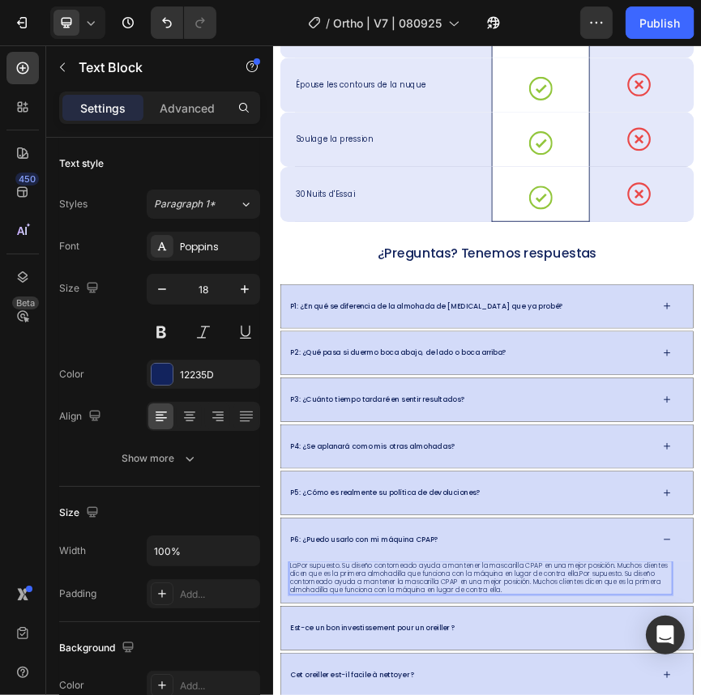
drag, startPoint x: 960, startPoint y: 1239, endPoint x: 318, endPoint y: 1223, distance: 642.9
drag, startPoint x: 312, startPoint y: 1212, endPoint x: 961, endPoint y: 1241, distance: 649.8
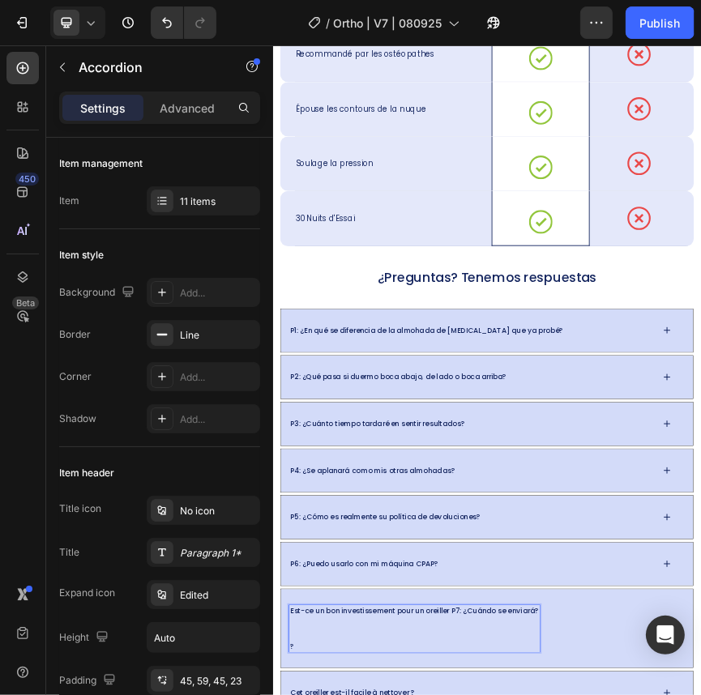
scroll to position [11340, 0]
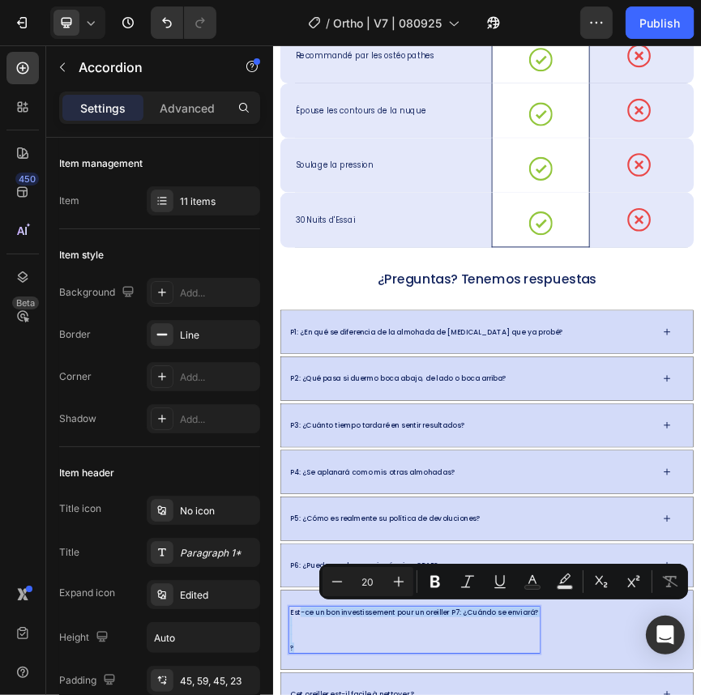
drag, startPoint x: 336, startPoint y: 1313, endPoint x: 399, endPoint y: 1409, distance: 114.9
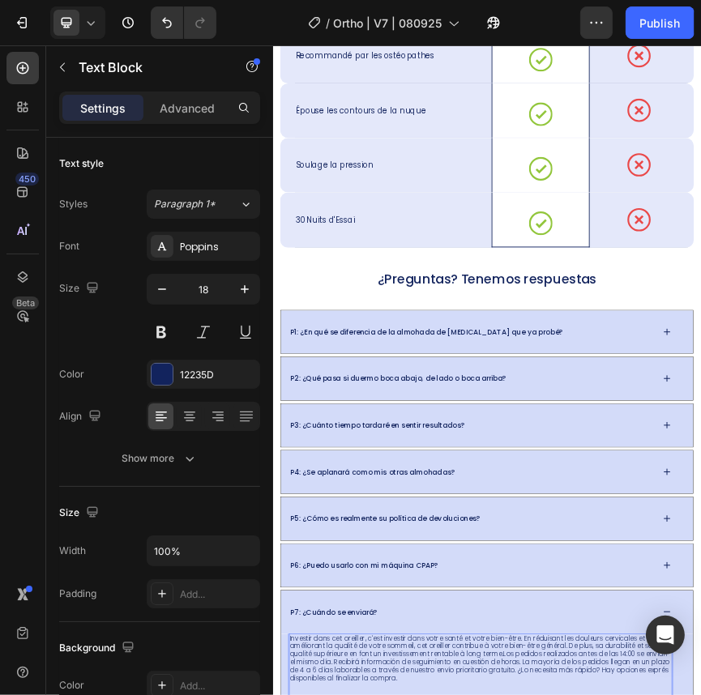
scroll to position [11350, 0]
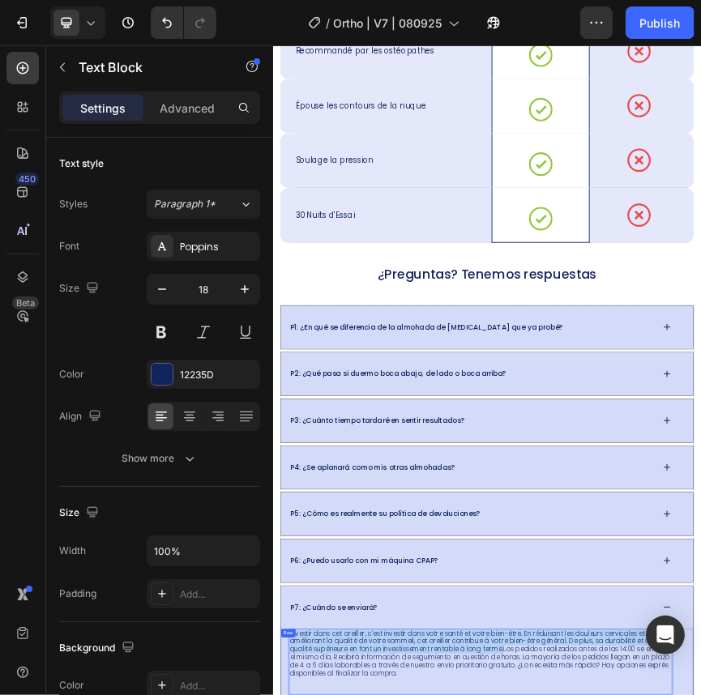
drag, startPoint x: 796, startPoint y: 1409, endPoint x: 306, endPoint y: 1359, distance: 492.9
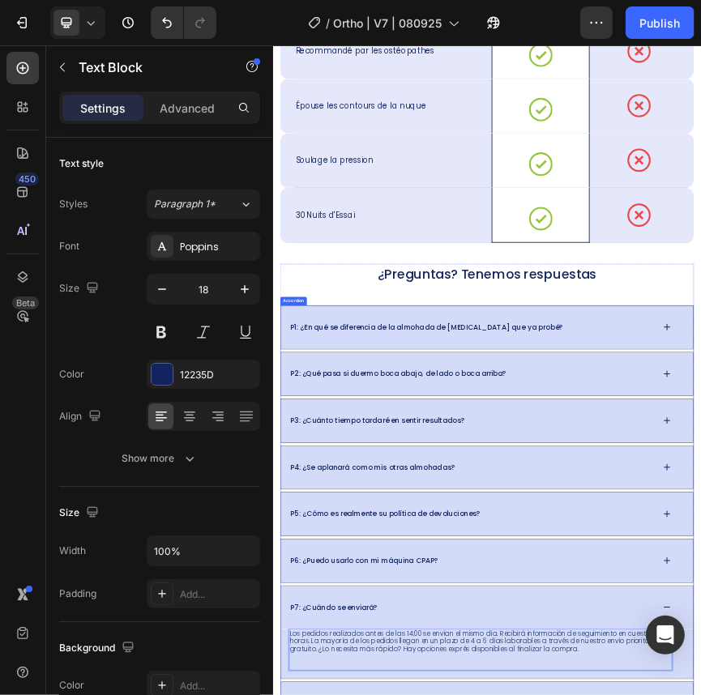
drag, startPoint x: 1167, startPoint y: 1307, endPoint x: 1136, endPoint y: 1306, distance: 30.8
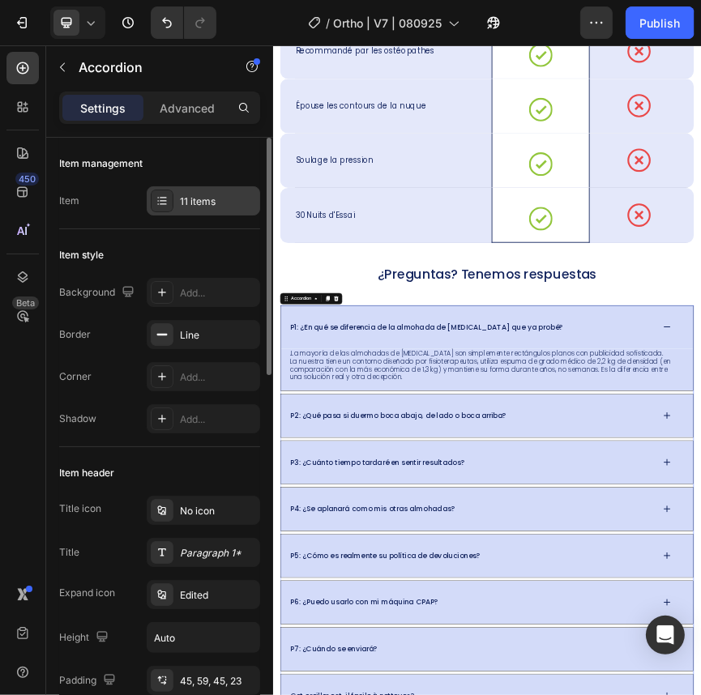
click at [175, 211] on div "11 items" at bounding box center [203, 200] width 113 height 29
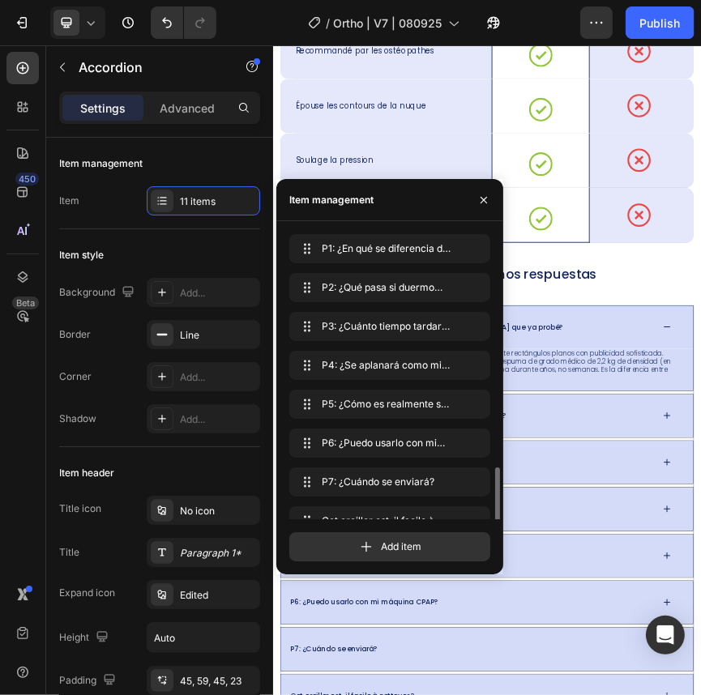
scroll to position [139, 0]
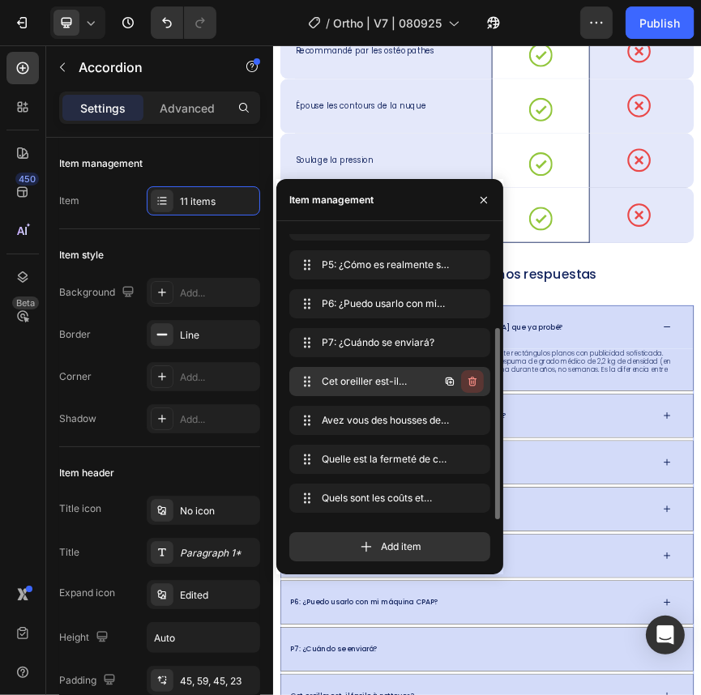
click at [472, 383] on icon "button" at bounding box center [472, 381] width 13 height 13
click at [472, 383] on div "Delete" at bounding box center [462, 381] width 30 height 15
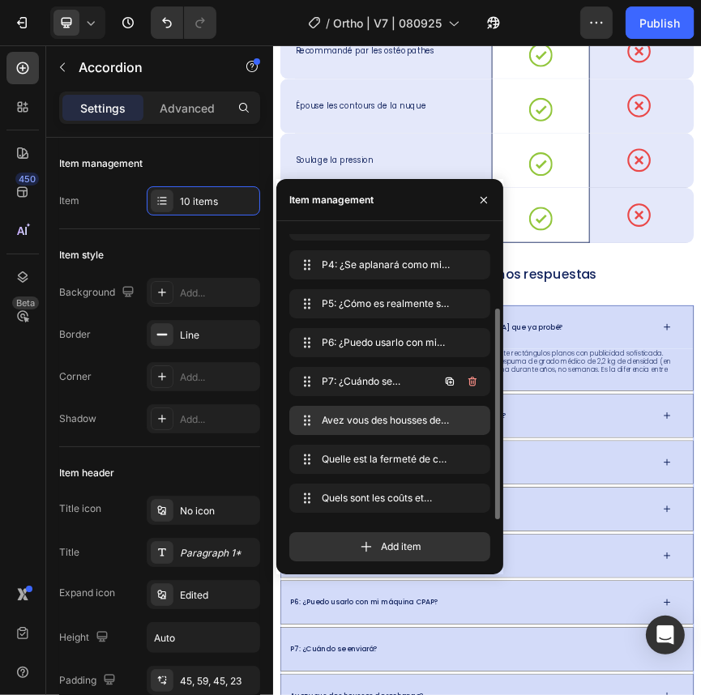
scroll to position [100, 0]
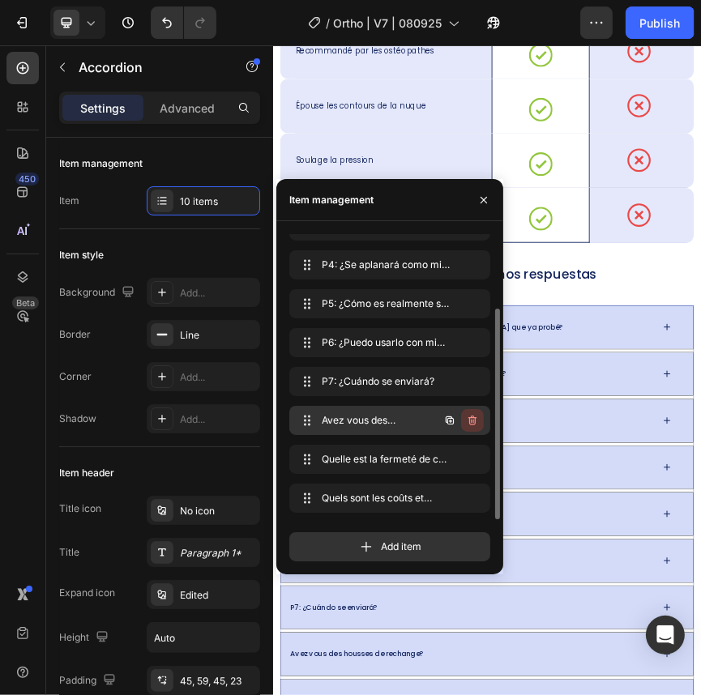
click at [472, 416] on icon "button" at bounding box center [472, 421] width 8 height 10
click at [472, 416] on div "Delete" at bounding box center [462, 420] width 30 height 15
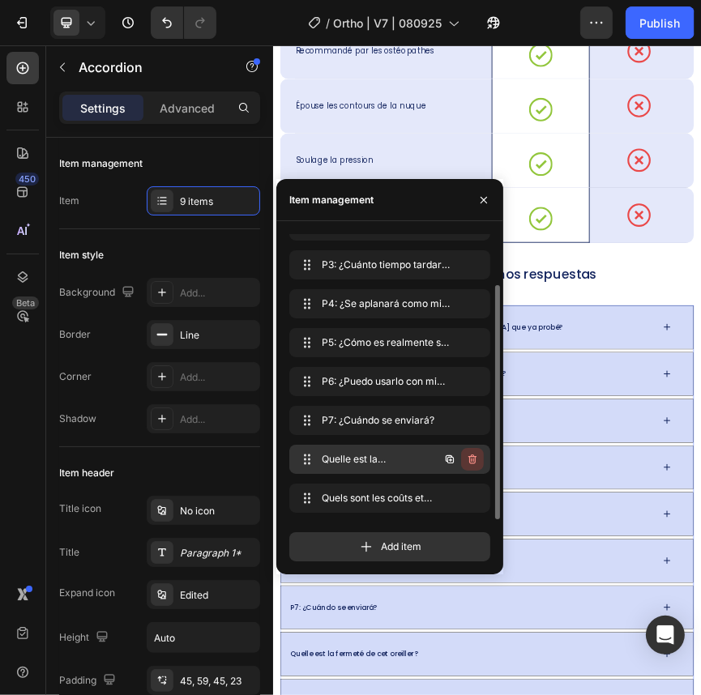
click at [473, 459] on icon "button" at bounding box center [473, 461] width 1 height 4
click at [473, 459] on div "Delete" at bounding box center [462, 459] width 30 height 15
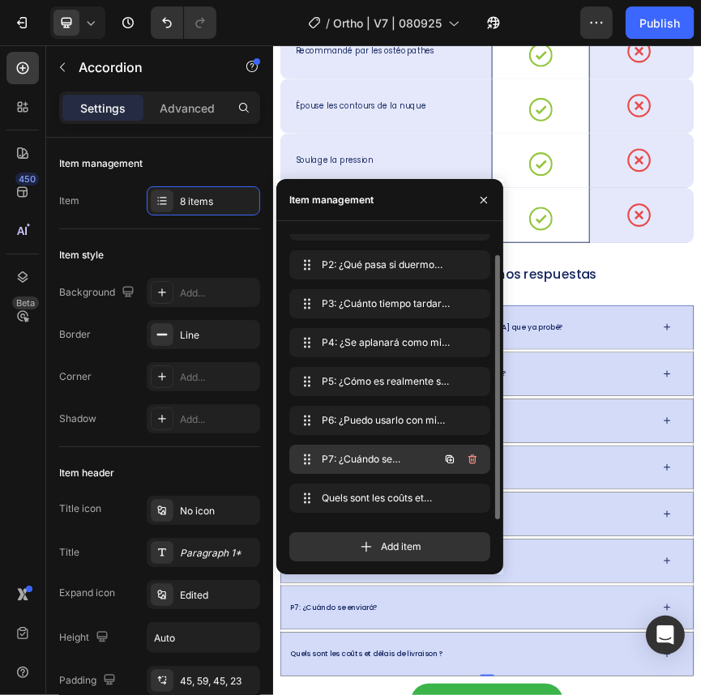
scroll to position [23, 0]
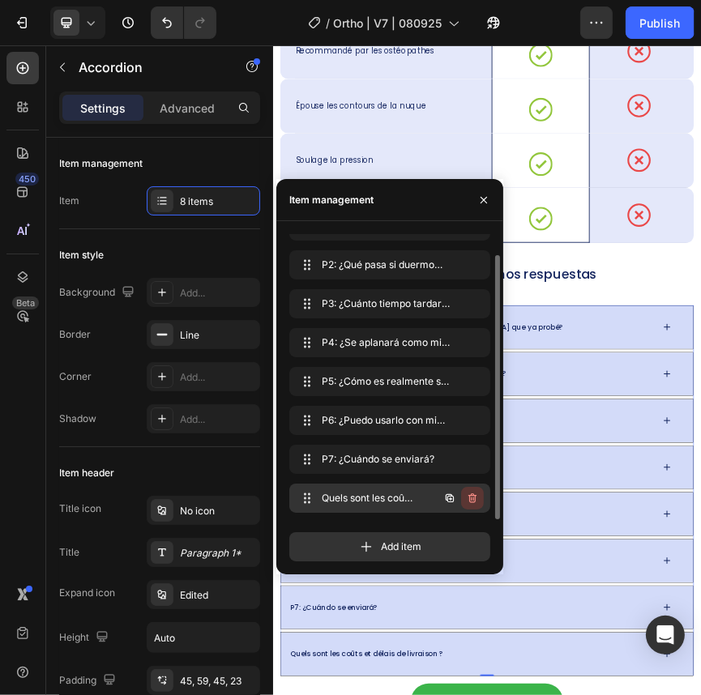
click at [471, 495] on icon "button" at bounding box center [472, 499] width 8 height 10
click at [471, 495] on div "Delete" at bounding box center [462, 498] width 30 height 15
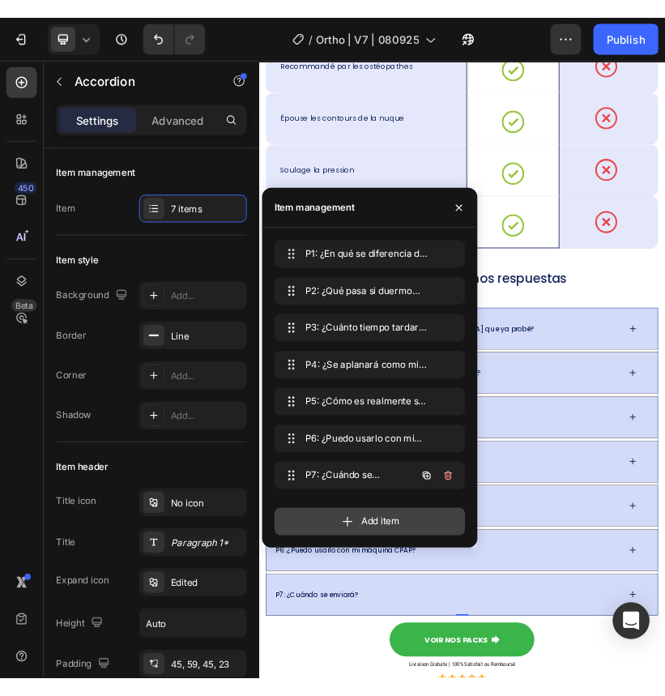
scroll to position [0, 0]
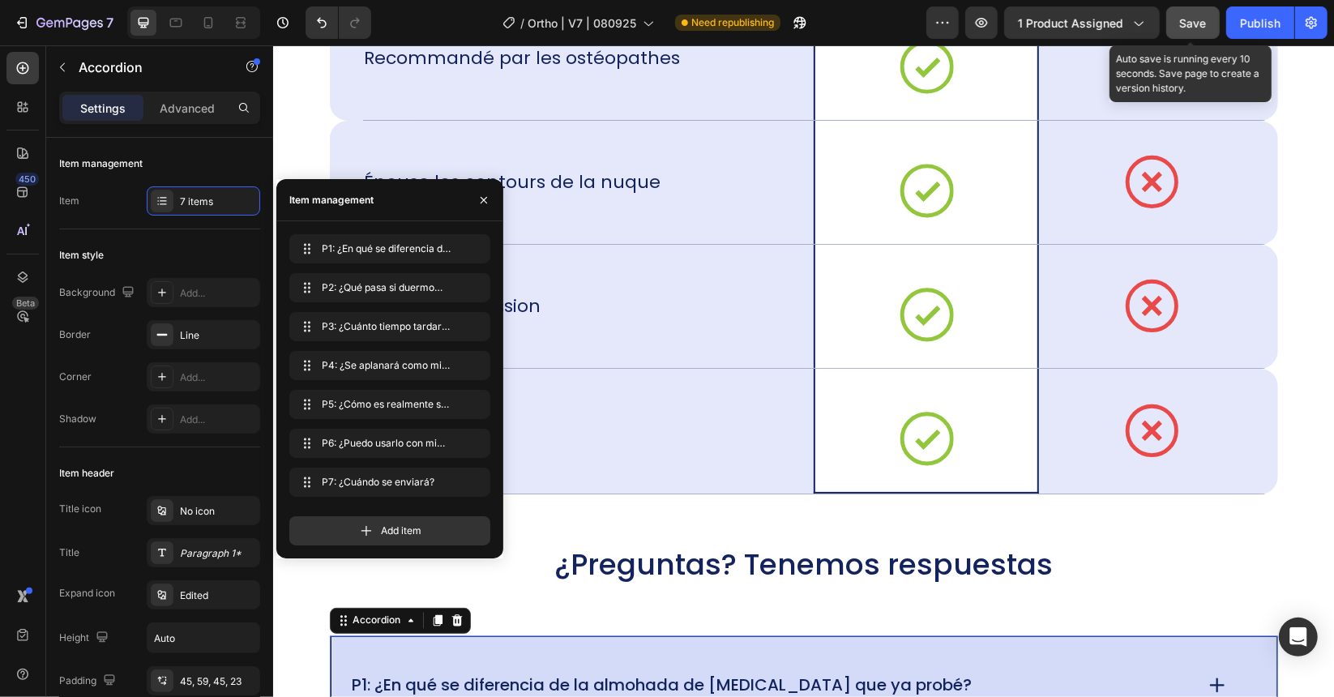
click at [1180, 19] on button "Save" at bounding box center [1192, 22] width 53 height 32
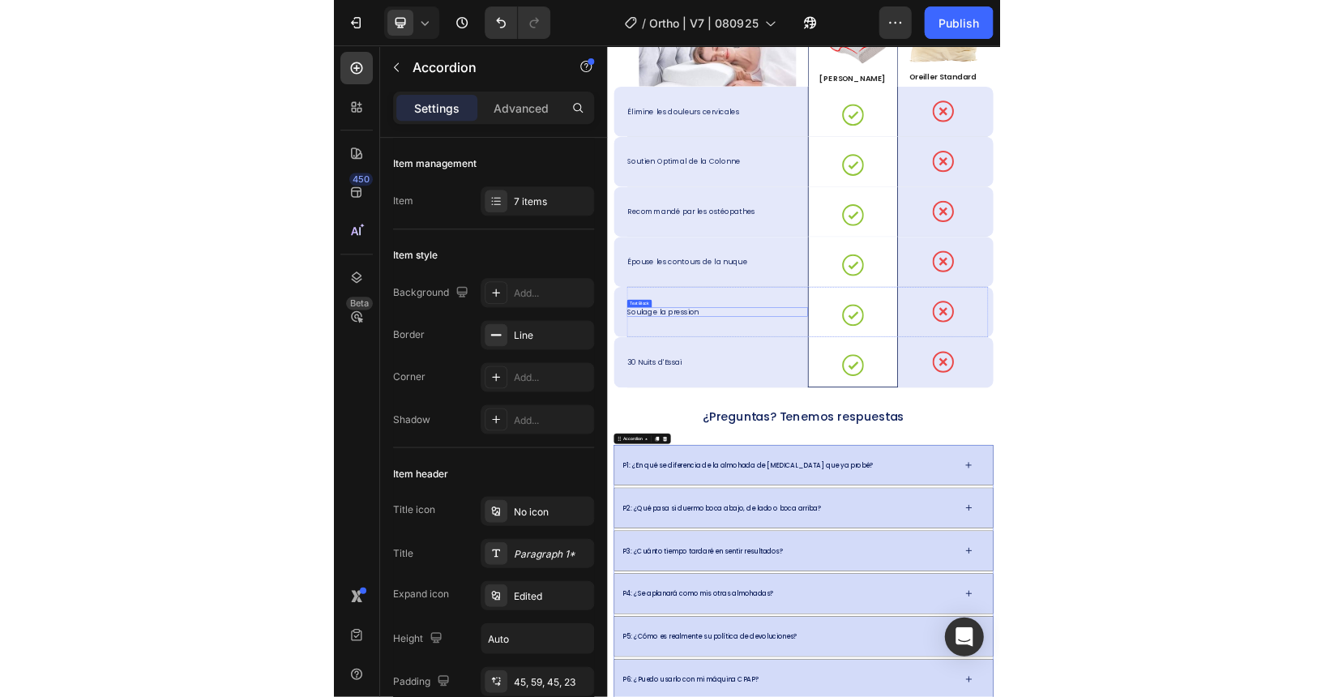
scroll to position [10702, 0]
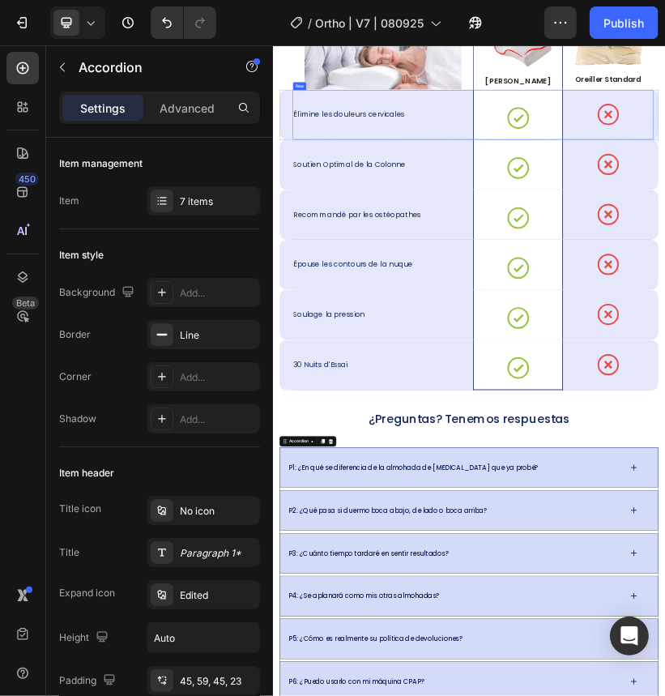
click at [559, 211] on p "Élimine les douleurs cervicales" at bounding box center [461, 216] width 276 height 23
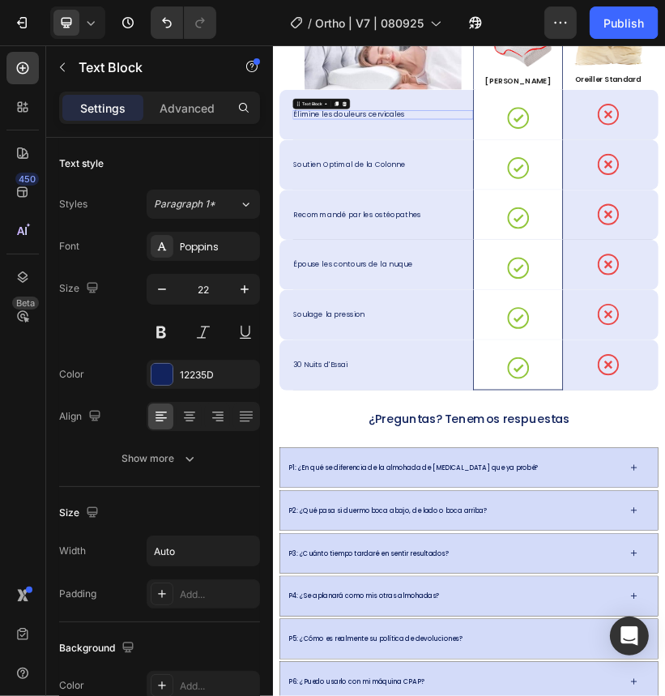
click at [559, 211] on p "Élimine les douleurs cervicales" at bounding box center [461, 216] width 276 height 23
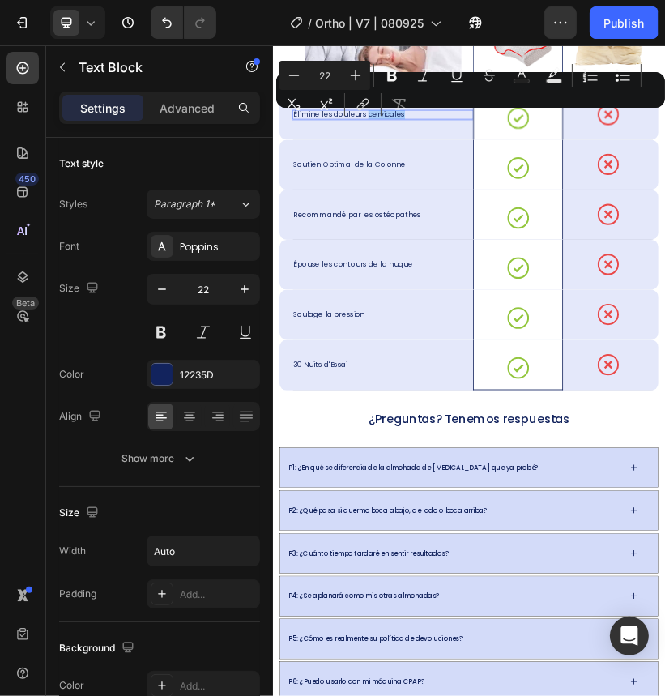
click at [430, 113] on div "Minus 22 Plus Bold Italic Underline Strikethrough Text Color Text Background Co…" at bounding box center [471, 90] width 383 height 58
click at [645, 226] on div "Élimine les douleurs cervicales Text Block 0" at bounding box center [545, 216] width 447 height 123
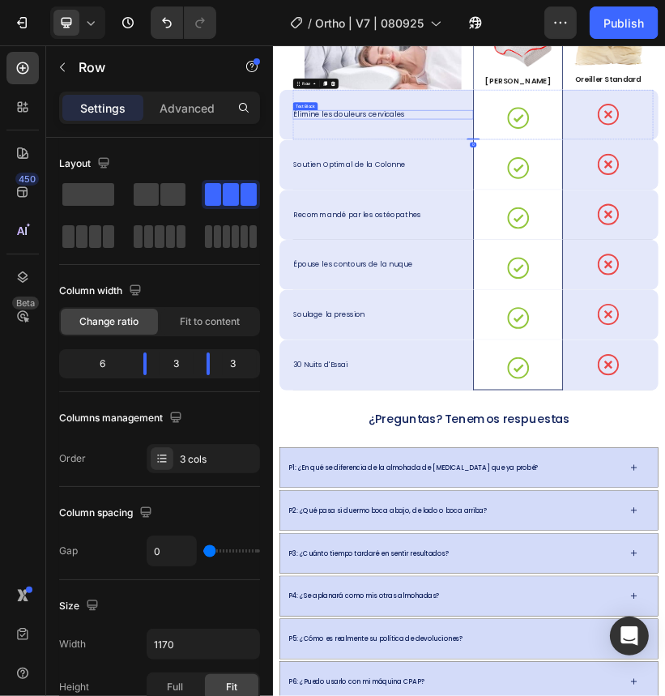
click at [593, 211] on div "Élimine les douleurs cervicales" at bounding box center [462, 216] width 280 height 23
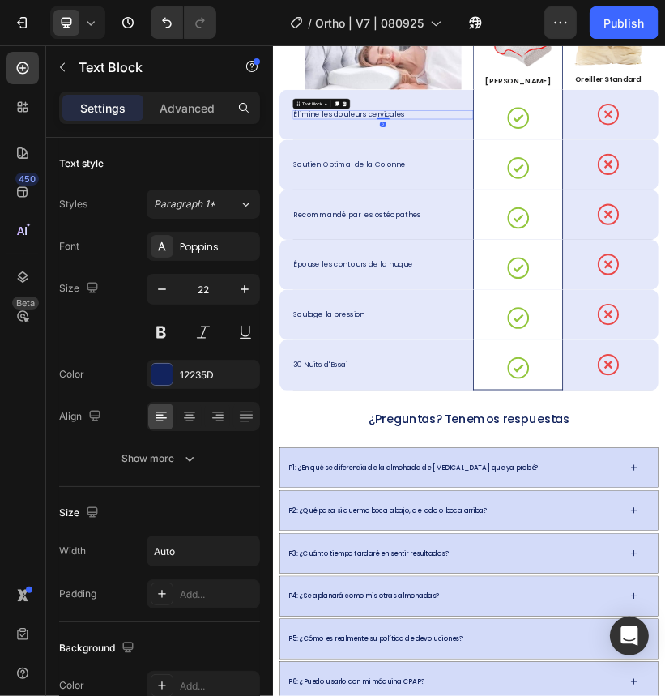
click at [601, 212] on div "Élimine les douleurs cervicales" at bounding box center [545, 216] width 447 height 23
click at [601, 211] on div "Élimine les douleurs cervicales" at bounding box center [545, 216] width 447 height 23
click at [603, 212] on div "Élimine les douleurs cervicales" at bounding box center [545, 216] width 447 height 23
click at [588, 219] on p "Élimine les douleurs cervicales" at bounding box center [461, 216] width 276 height 23
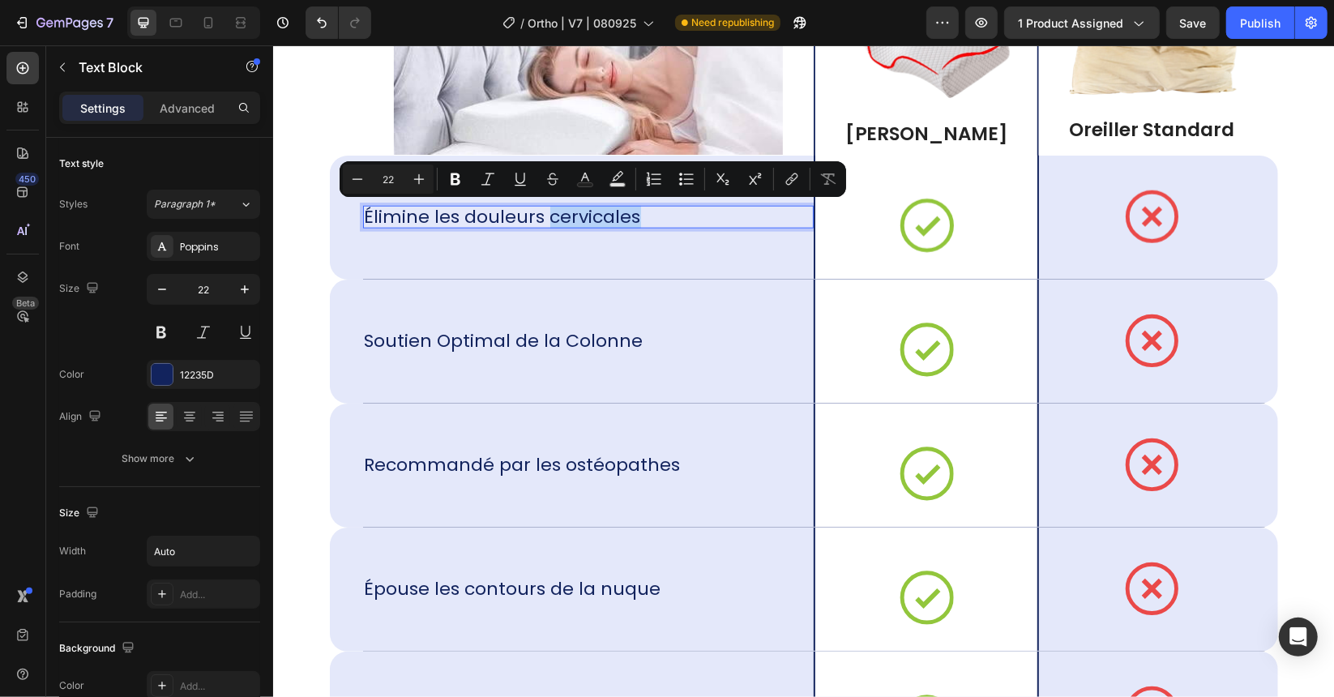
click at [642, 209] on div "Élimine les douleurs cervicales" at bounding box center [587, 216] width 451 height 23
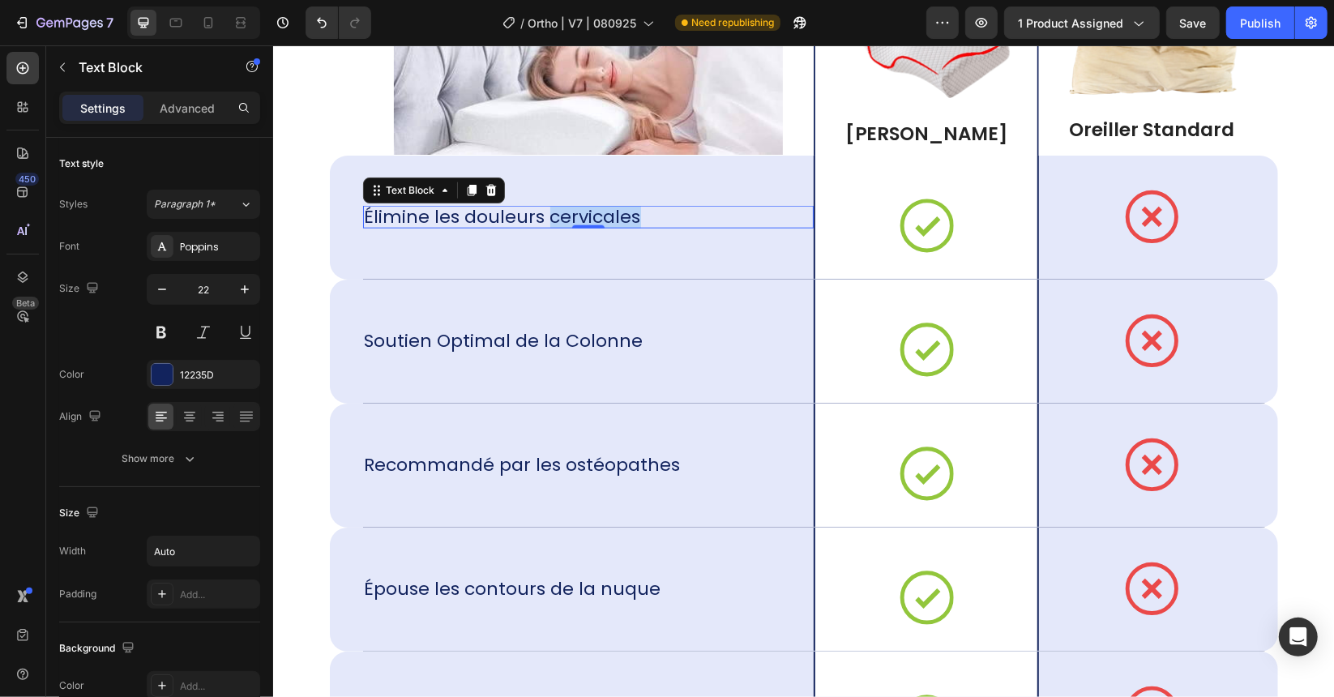
click at [631, 222] on div "Élimine les douleurs cervicales" at bounding box center [587, 216] width 451 height 23
click at [609, 261] on div "Élimine les douleurs cervicales Text Block 0" at bounding box center [587, 216] width 451 height 123
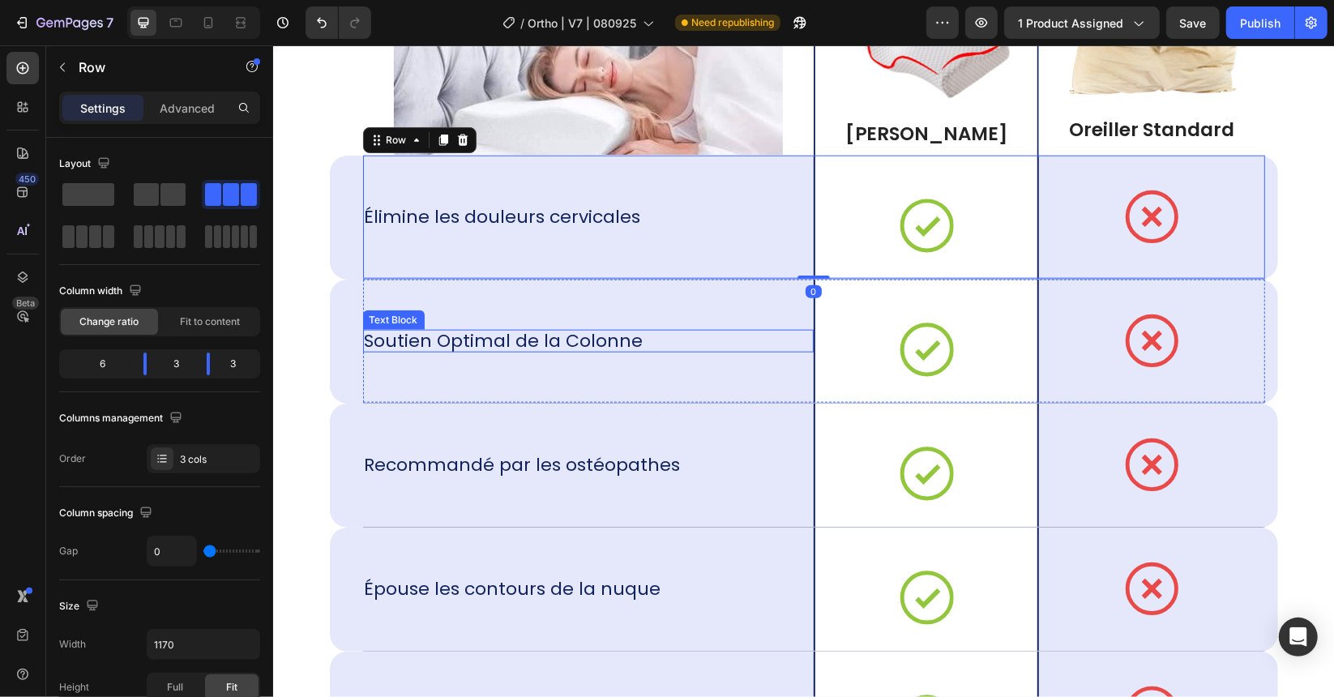
click at [558, 349] on p "Soutien Optimal de la Colonne" at bounding box center [503, 340] width 279 height 23
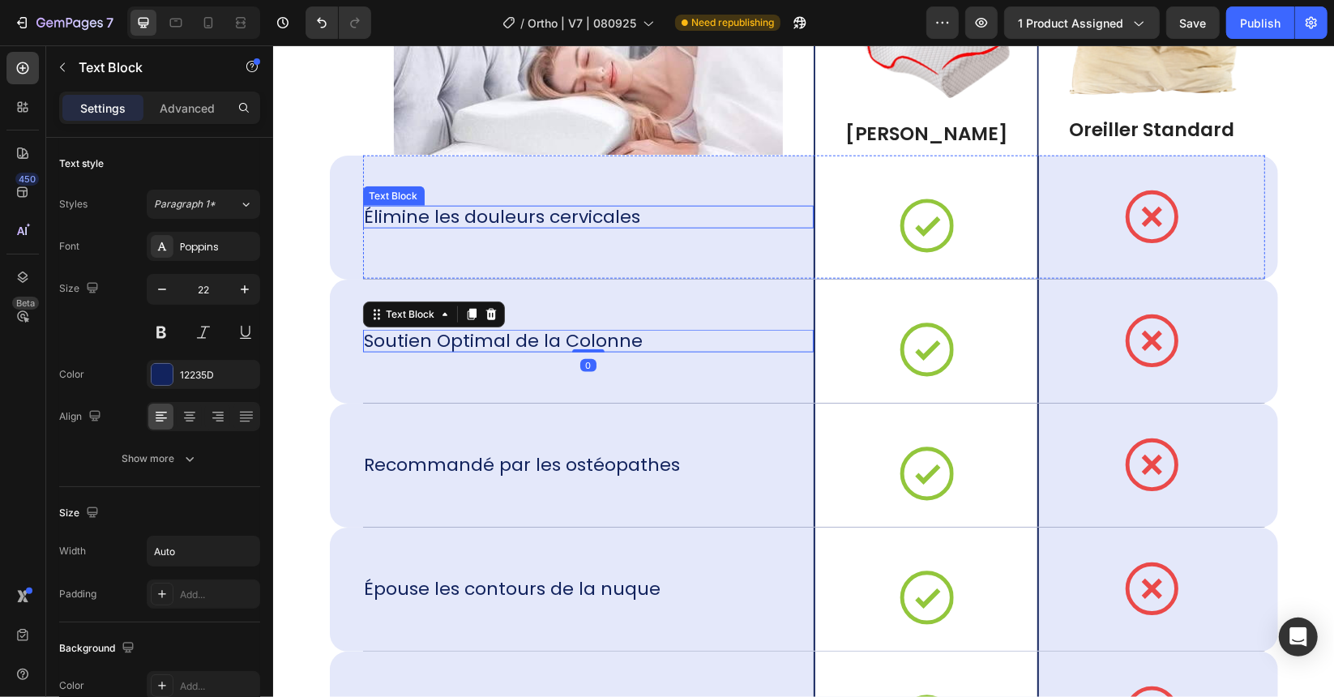
click at [629, 218] on div "Élimine les douleurs cervicales" at bounding box center [502, 216] width 280 height 23
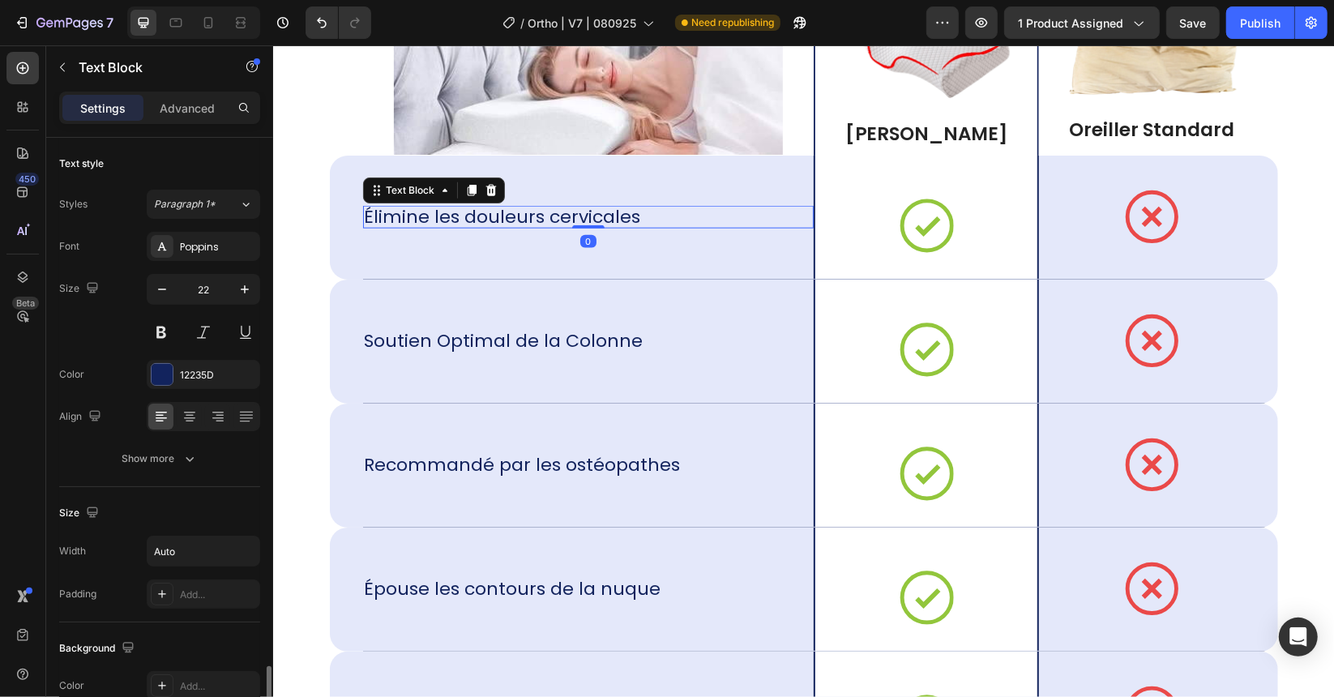
scroll to position [324, 0]
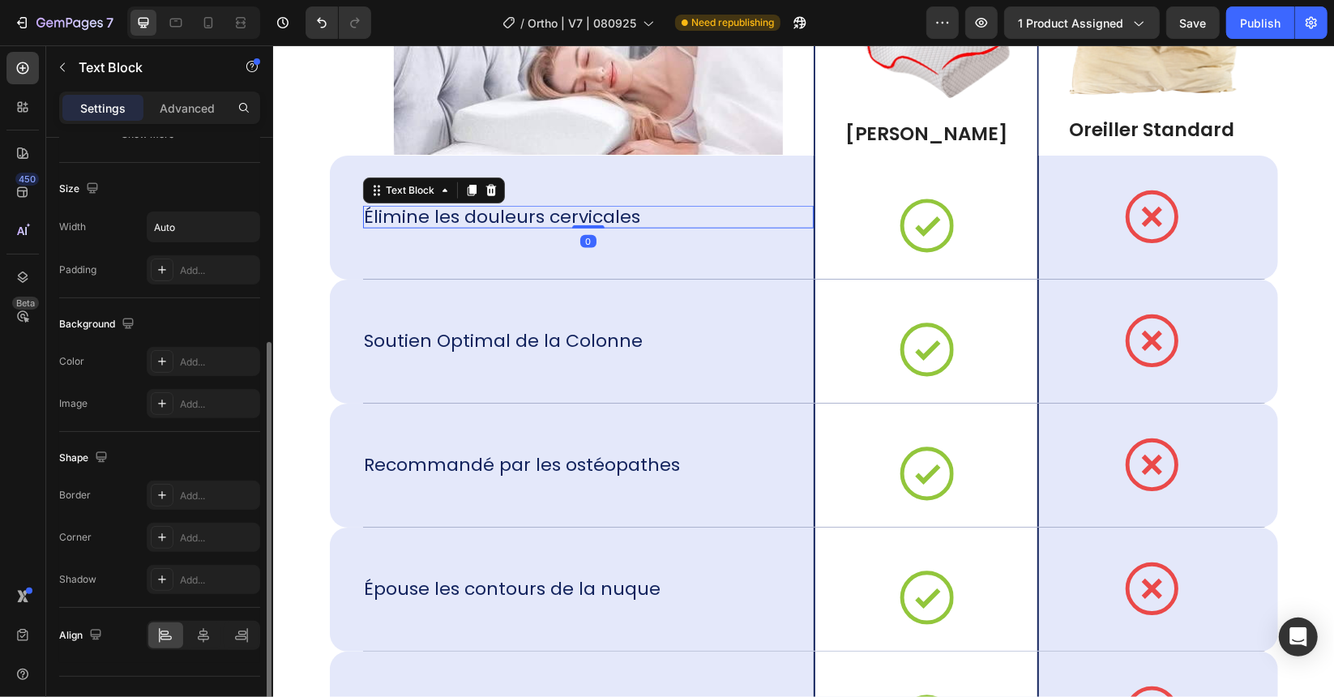
click at [629, 212] on div "Élimine les douleurs cervicales" at bounding box center [502, 216] width 280 height 23
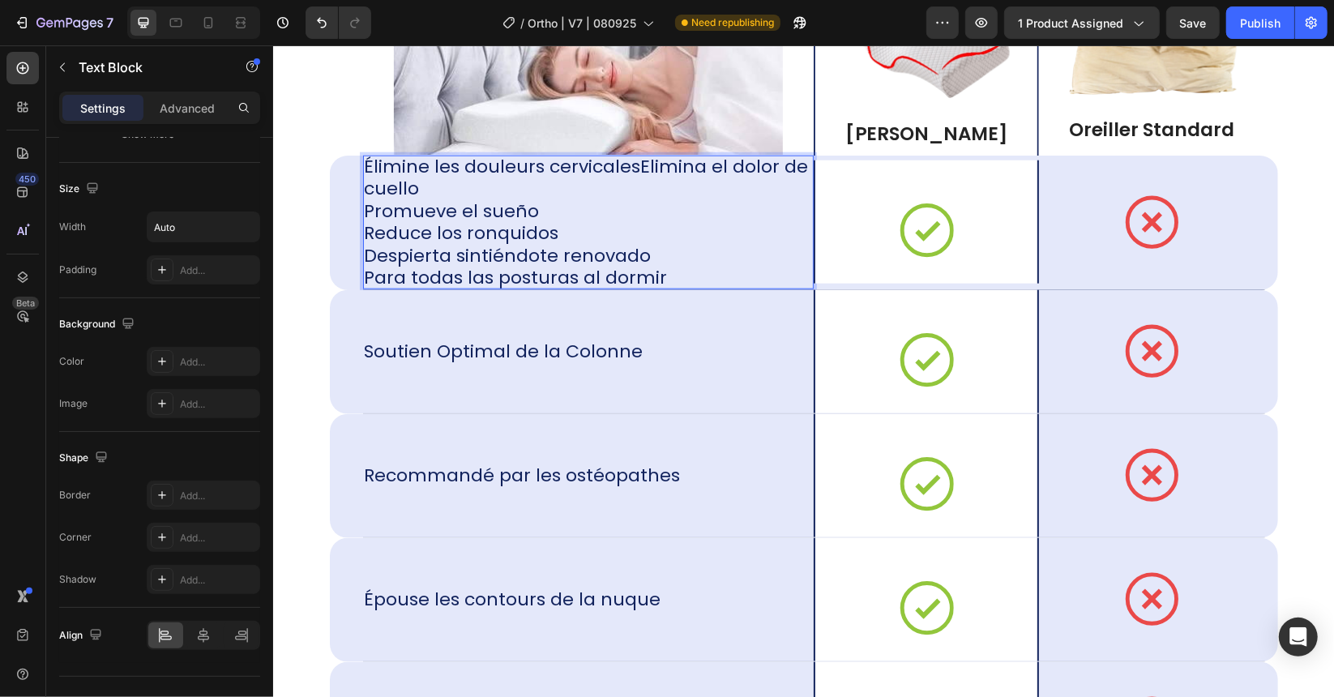
scroll to position [10651, 0]
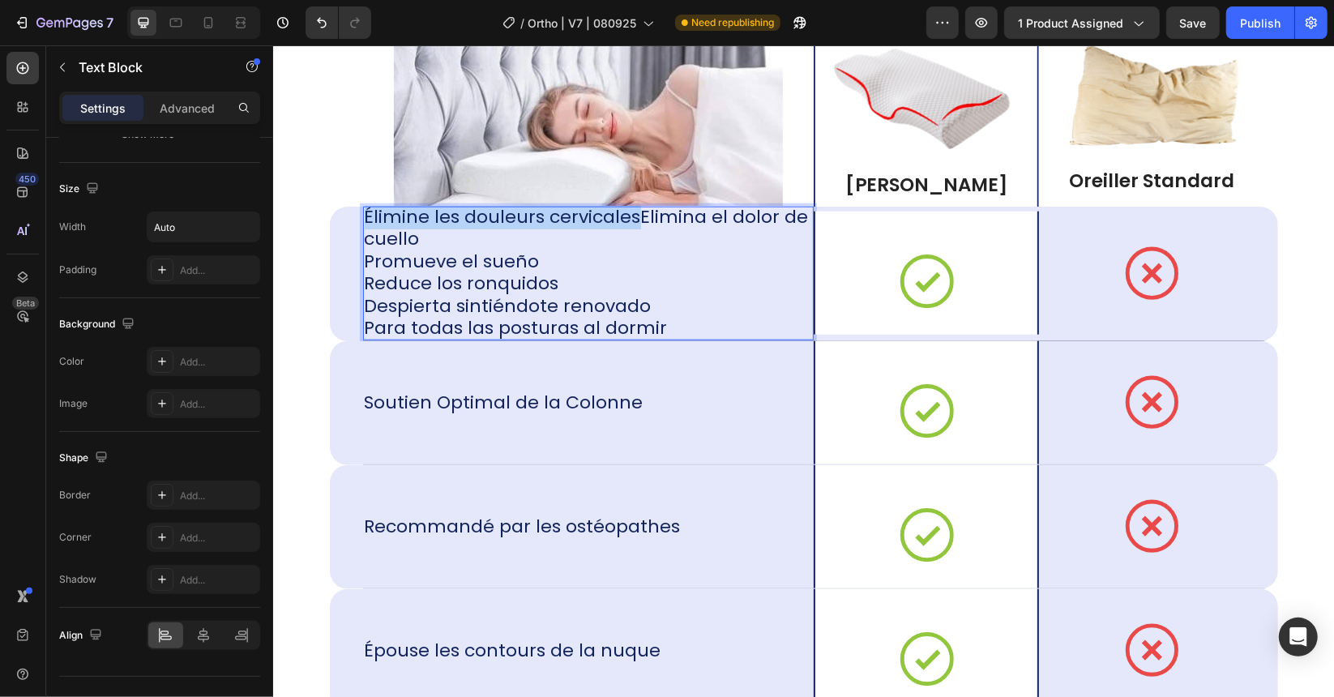
drag, startPoint x: 624, startPoint y: 211, endPoint x: 356, endPoint y: 216, distance: 268.3
click at [362, 216] on div "Élimine les douleurs cervicalesElimina el dolor de cuello Promueve el sueño Red…" at bounding box center [587, 273] width 451 height 134
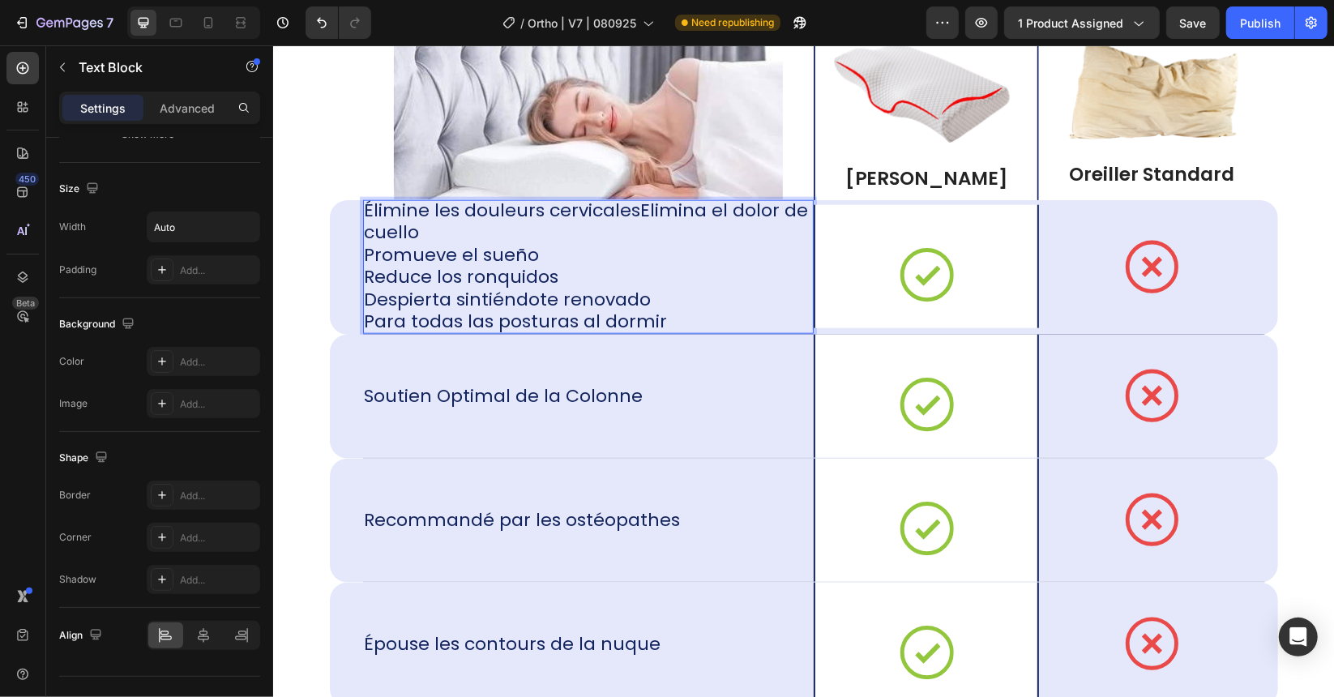
scroll to position [0, 0]
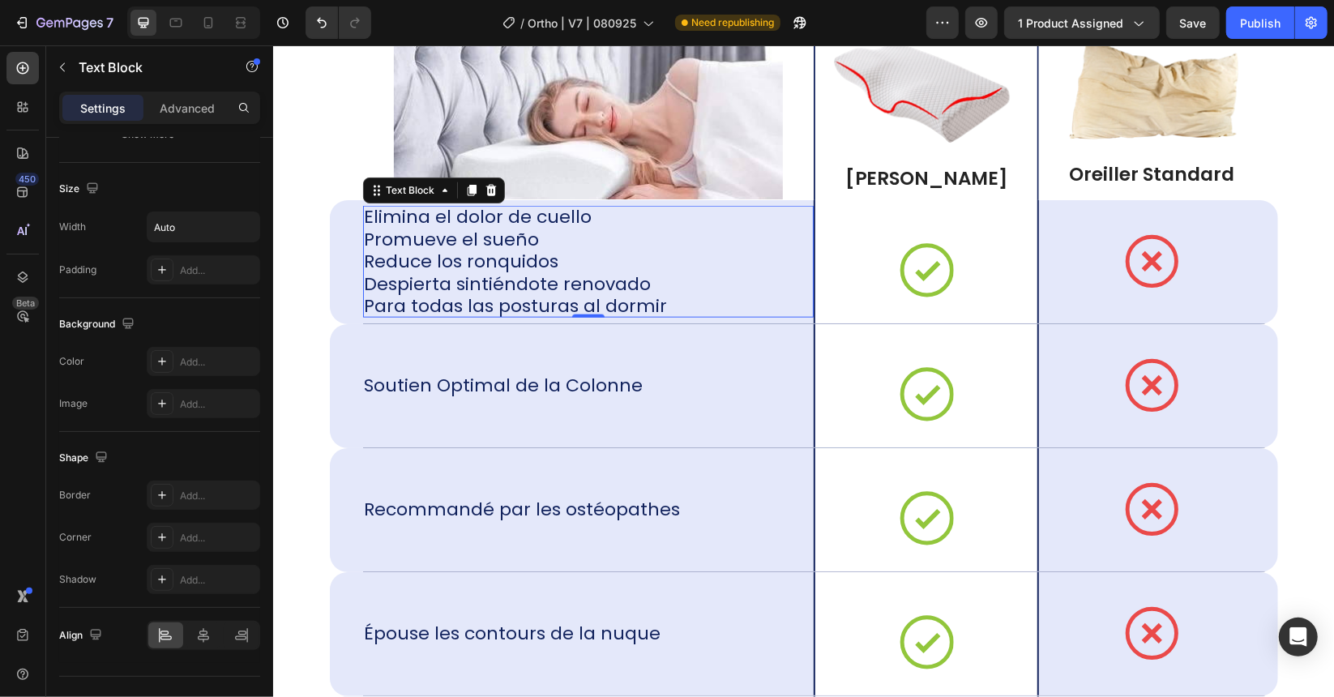
drag, startPoint x: 670, startPoint y: 305, endPoint x: 567, endPoint y: 273, distance: 107.7
click at [566, 271] on div "Elimina el dolor de cuello Promueve el sueño Reduce los ronquidos Despierta sin…" at bounding box center [587, 261] width 451 height 112
click at [651, 297] on p "Elimina el dolor de cuello Promueve el sueño Reduce los ronquidos Despierta sin…" at bounding box center [515, 261] width 303 height 112
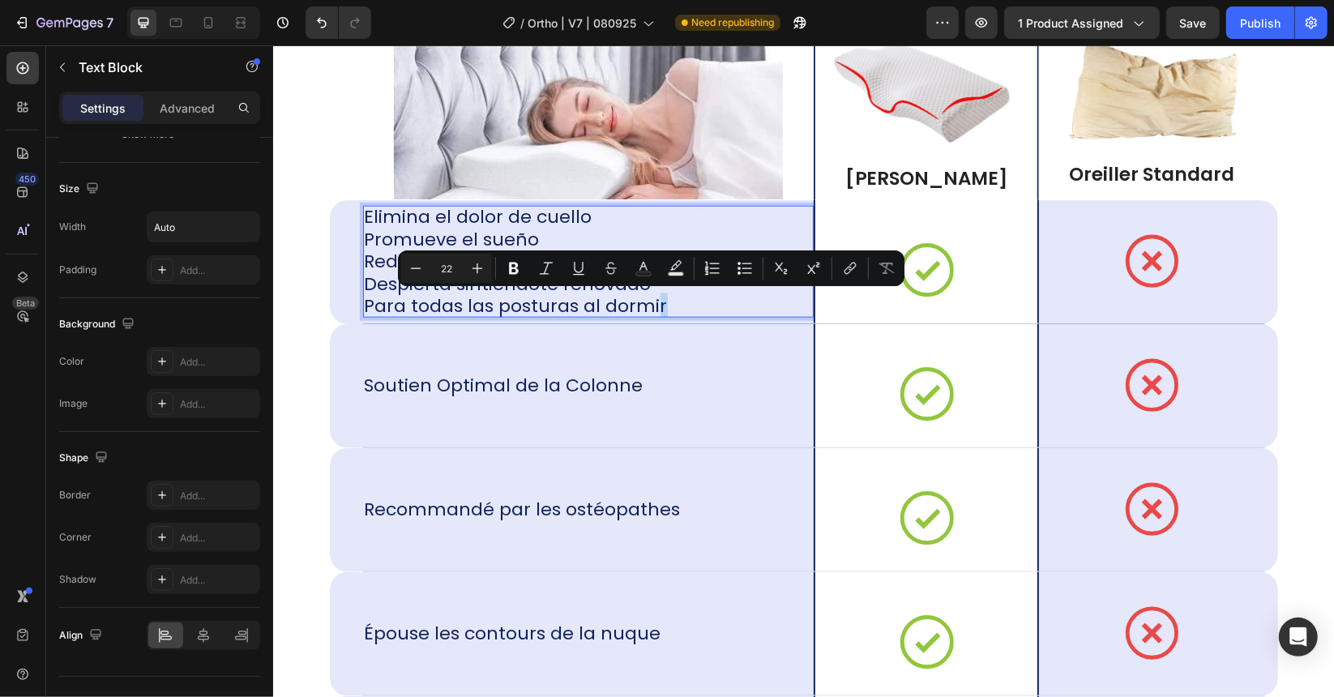
click at [658, 305] on div "Elimina el dolor de cuello Promueve el sueño Reduce los ronquidos Despierta sin…" at bounding box center [587, 261] width 451 height 112
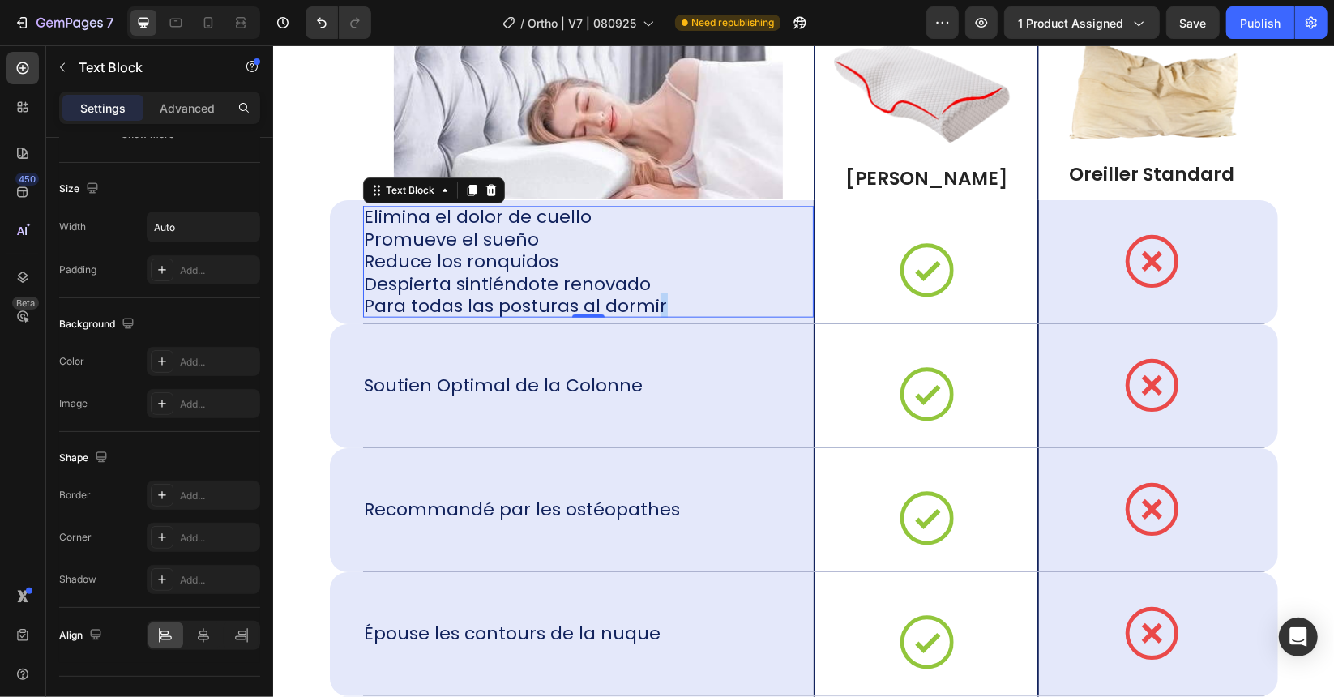
drag, startPoint x: 658, startPoint y: 304, endPoint x: 572, endPoint y: 294, distance: 86.5
click at [570, 293] on div "Elimina el dolor de cuello Promueve el sueño Reduce los ronquidos Despierta sin…" at bounding box center [587, 261] width 451 height 112
click at [619, 298] on p "Elimina el dolor de cuello Promueve el sueño Reduce los ronquidos Despierta sin…" at bounding box center [515, 261] width 303 height 112
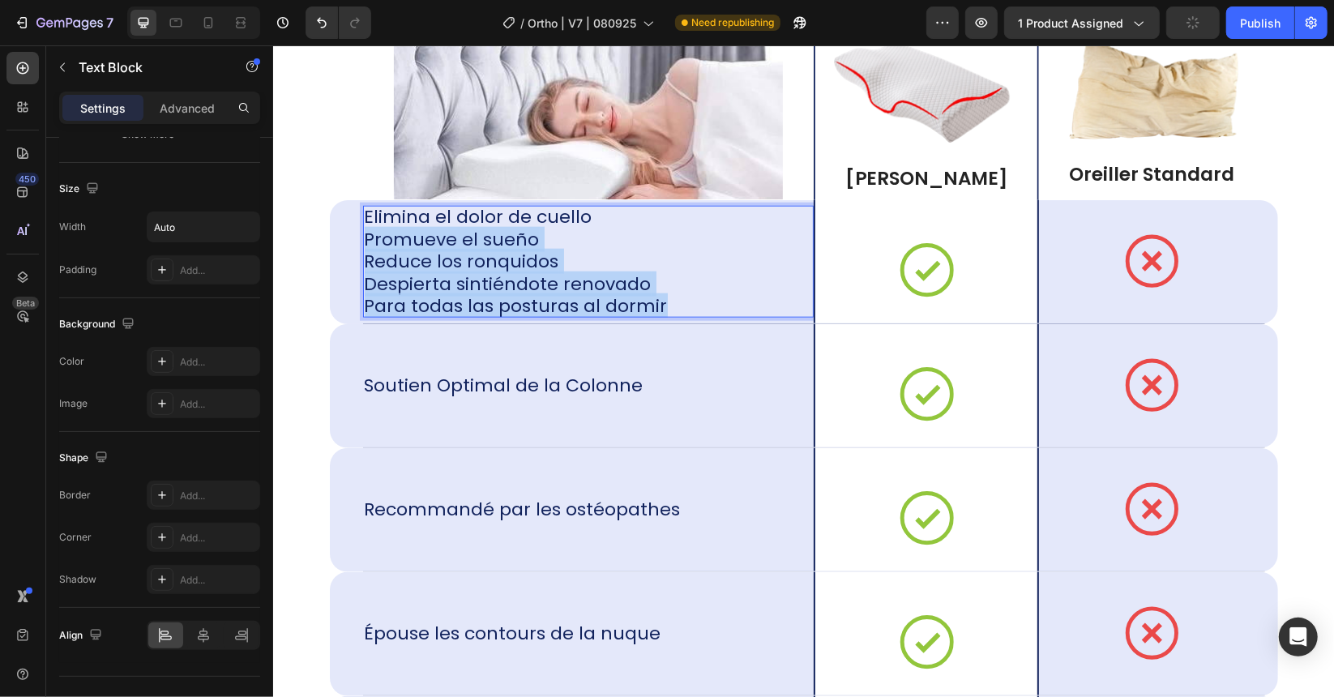
drag, startPoint x: 359, startPoint y: 236, endPoint x: 735, endPoint y: 300, distance: 381.5
click at [735, 300] on div "Elimina el dolor de cuello Promueve el sueño Reduce los ronquidos Despierta sin…" at bounding box center [587, 261] width 451 height 112
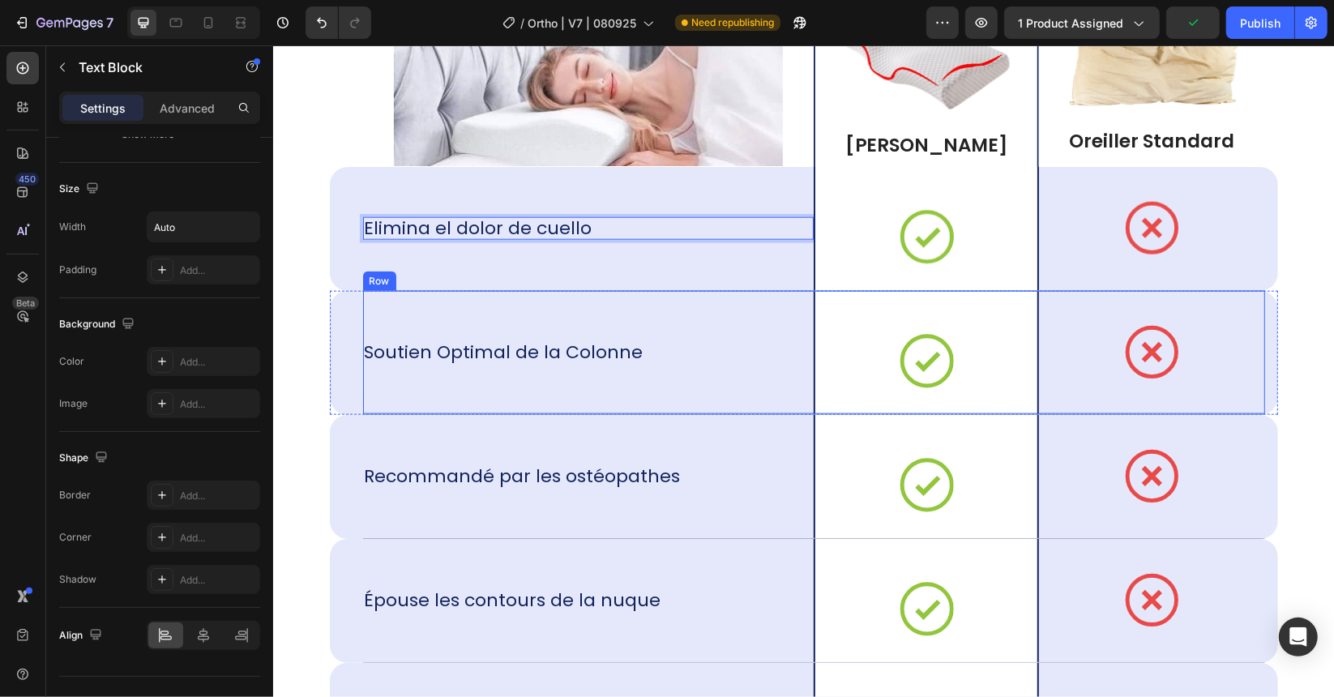
scroll to position [10702, 0]
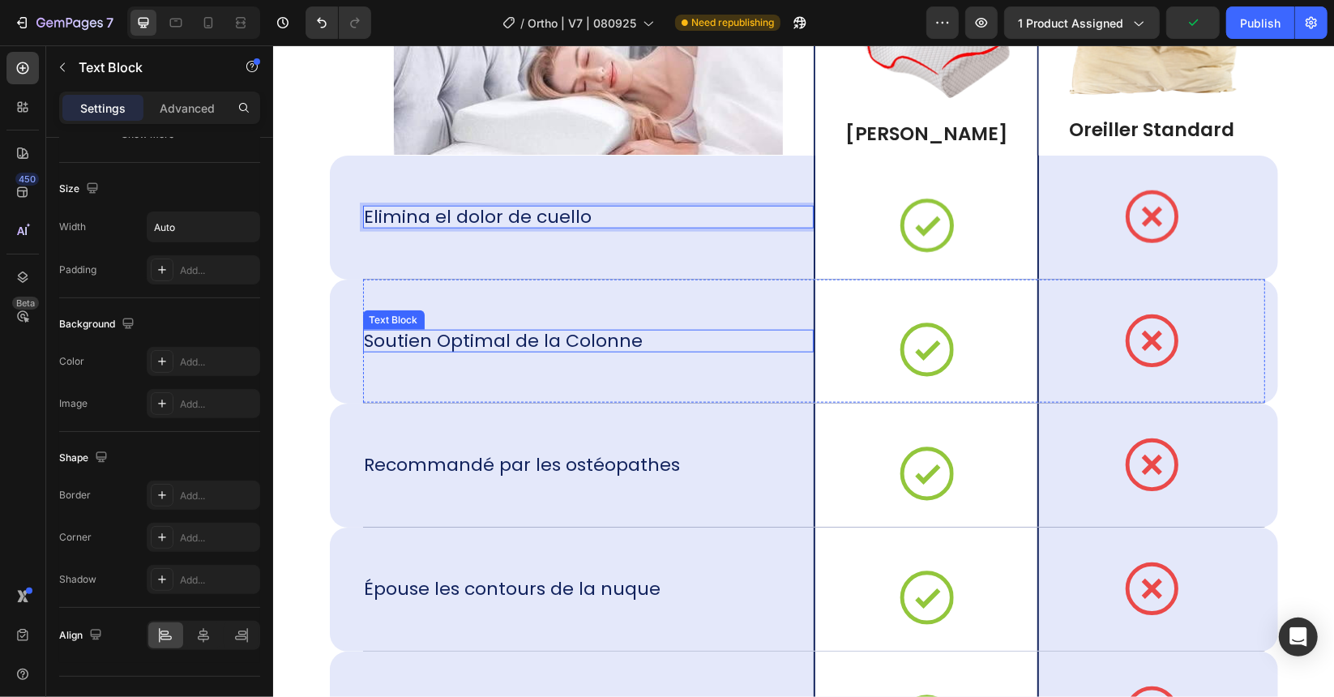
click at [553, 334] on p "Soutien Optimal de la Colonne" at bounding box center [503, 340] width 279 height 23
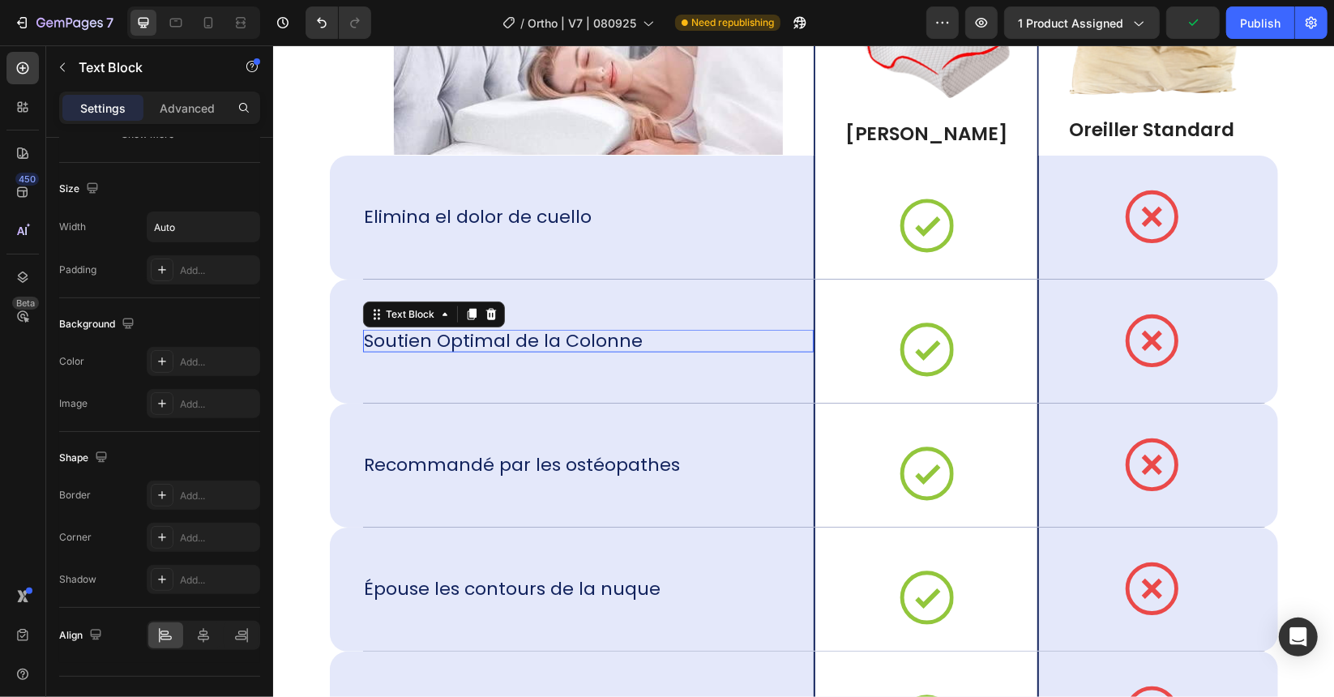
click at [553, 334] on p "Soutien Optimal de la Colonne" at bounding box center [503, 340] width 279 height 23
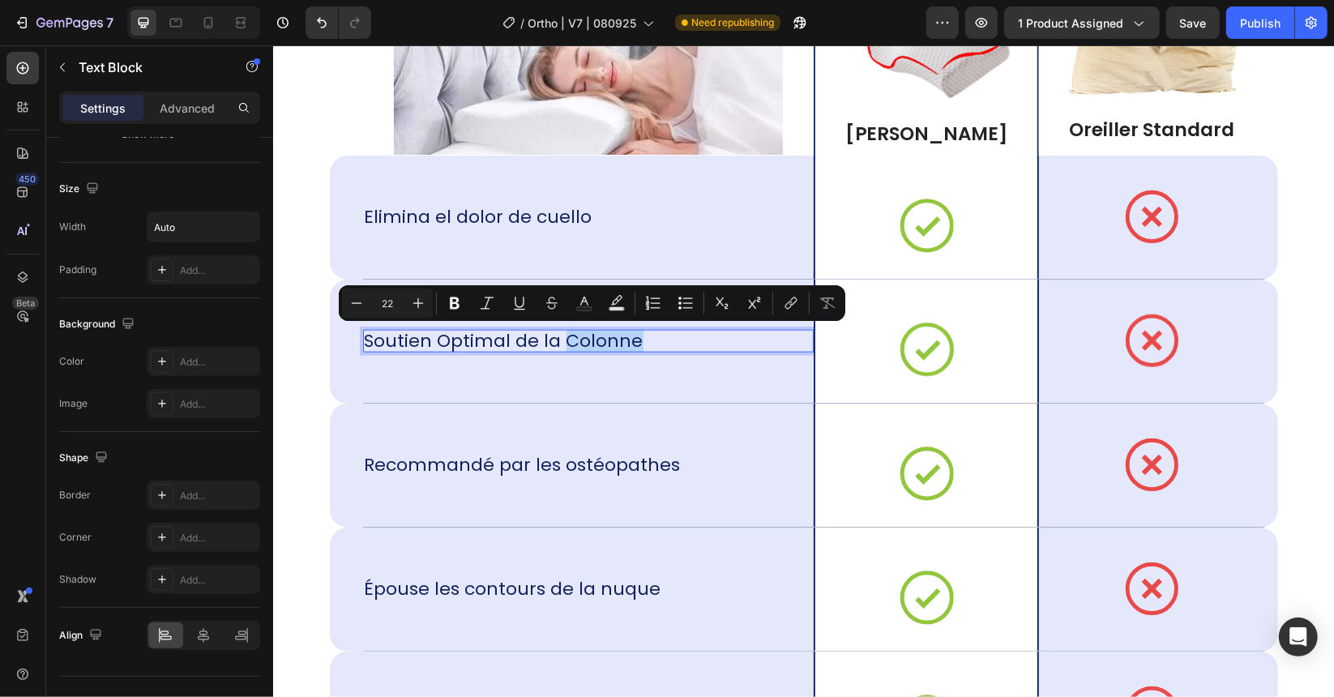
click at [646, 338] on div "Soutien Optimal de la Colonne" at bounding box center [587, 340] width 451 height 23
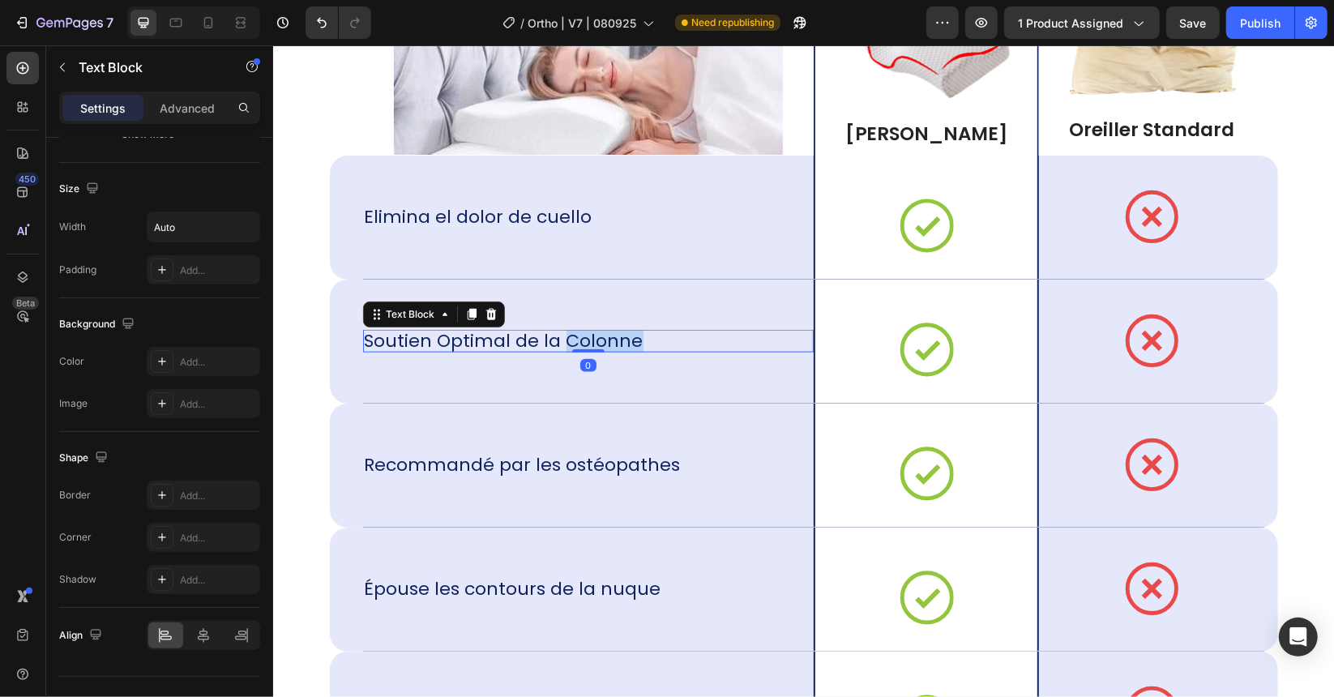
click at [647, 336] on div "Soutien Optimal de la Colonne" at bounding box center [587, 340] width 451 height 23
click at [631, 334] on div "Soutien Optimal de la Colonne" at bounding box center [587, 340] width 451 height 23
click at [541, 410] on div "Recommandé par les ostéopathes Text Block" at bounding box center [587, 464] width 451 height 123
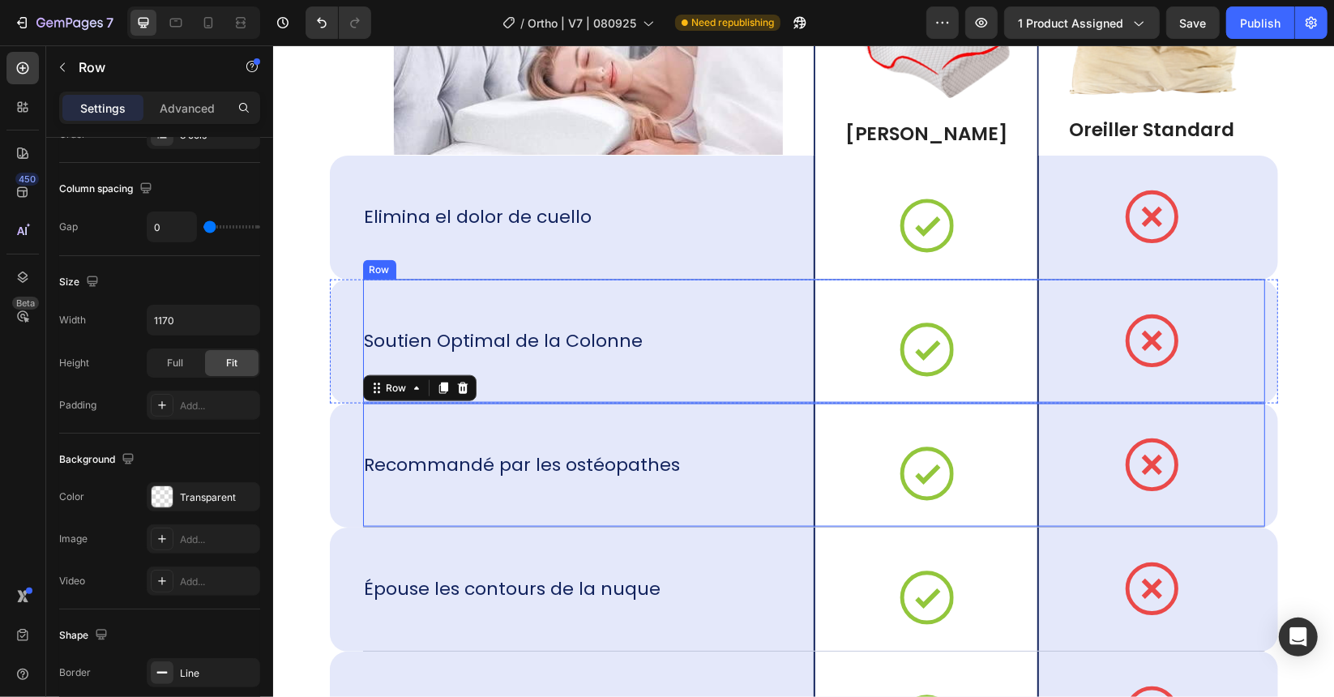
scroll to position [0, 0]
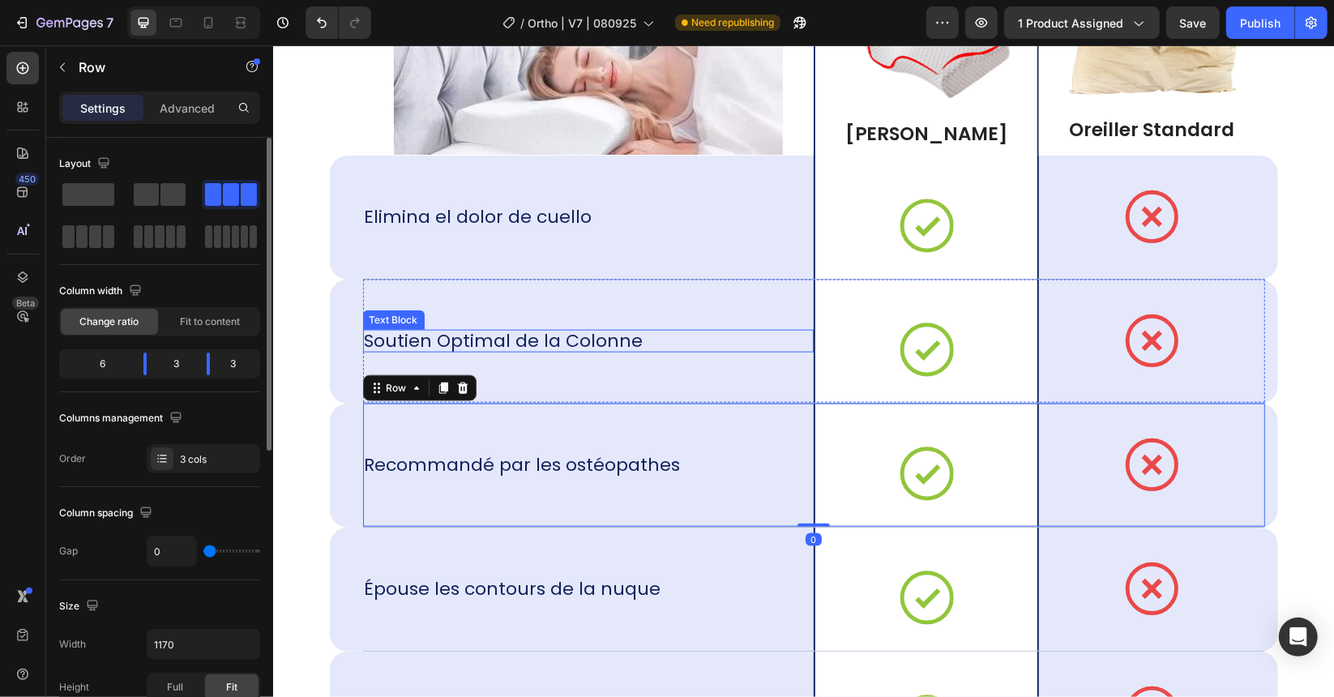
click at [568, 340] on p "Soutien Optimal de la Colonne" at bounding box center [503, 340] width 279 height 23
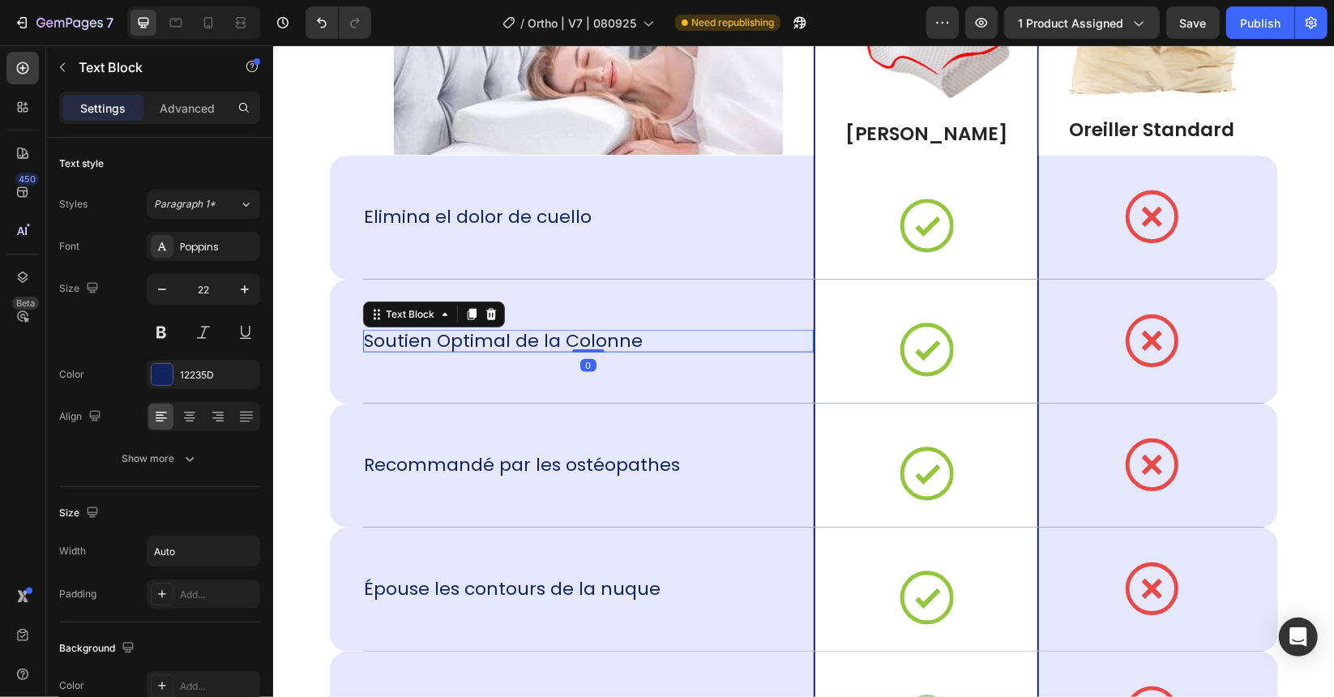
click at [635, 337] on div "Soutien Optimal de la Colonne" at bounding box center [587, 340] width 451 height 23
click at [522, 340] on p "Soutien Optimal de la Colonne" at bounding box center [503, 340] width 279 height 23
click at [460, 336] on p "Soutien Optimal de la Colonne" at bounding box center [503, 340] width 279 height 23
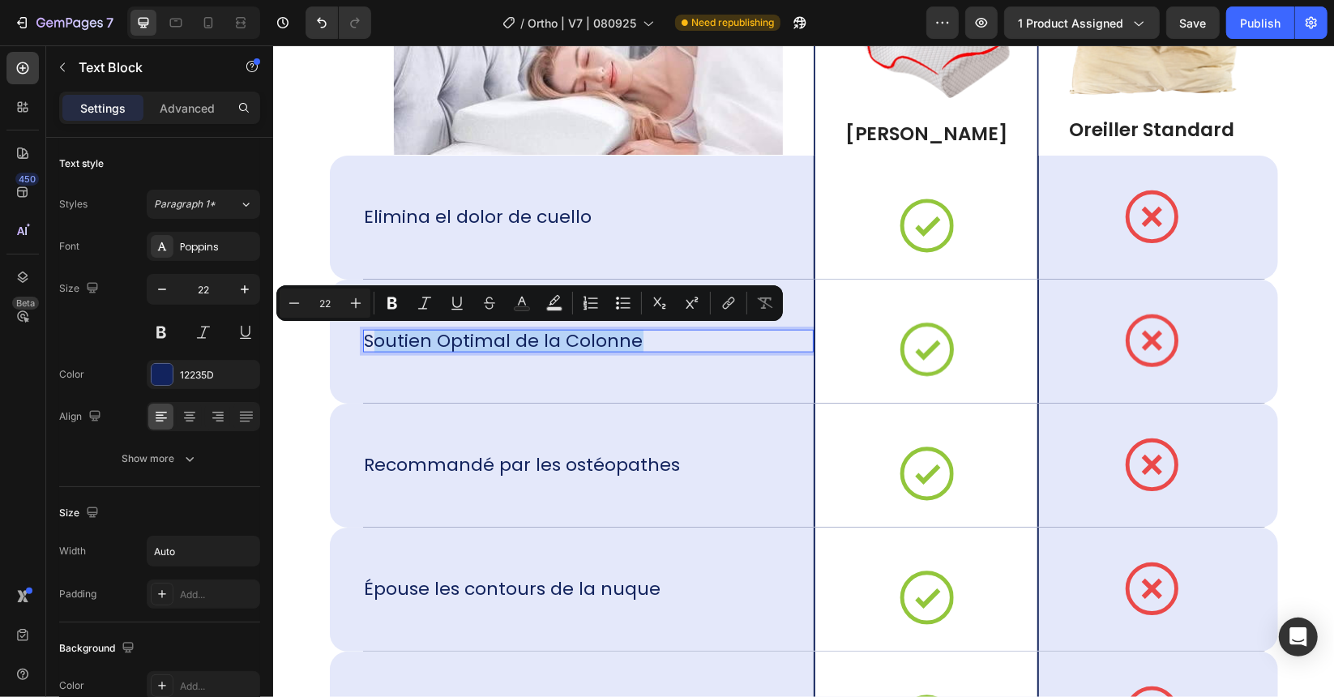
drag, startPoint x: 371, startPoint y: 339, endPoint x: 662, endPoint y: 348, distance: 291.1
click at [662, 348] on div "Soutien Optimal de la Colonne" at bounding box center [587, 340] width 451 height 23
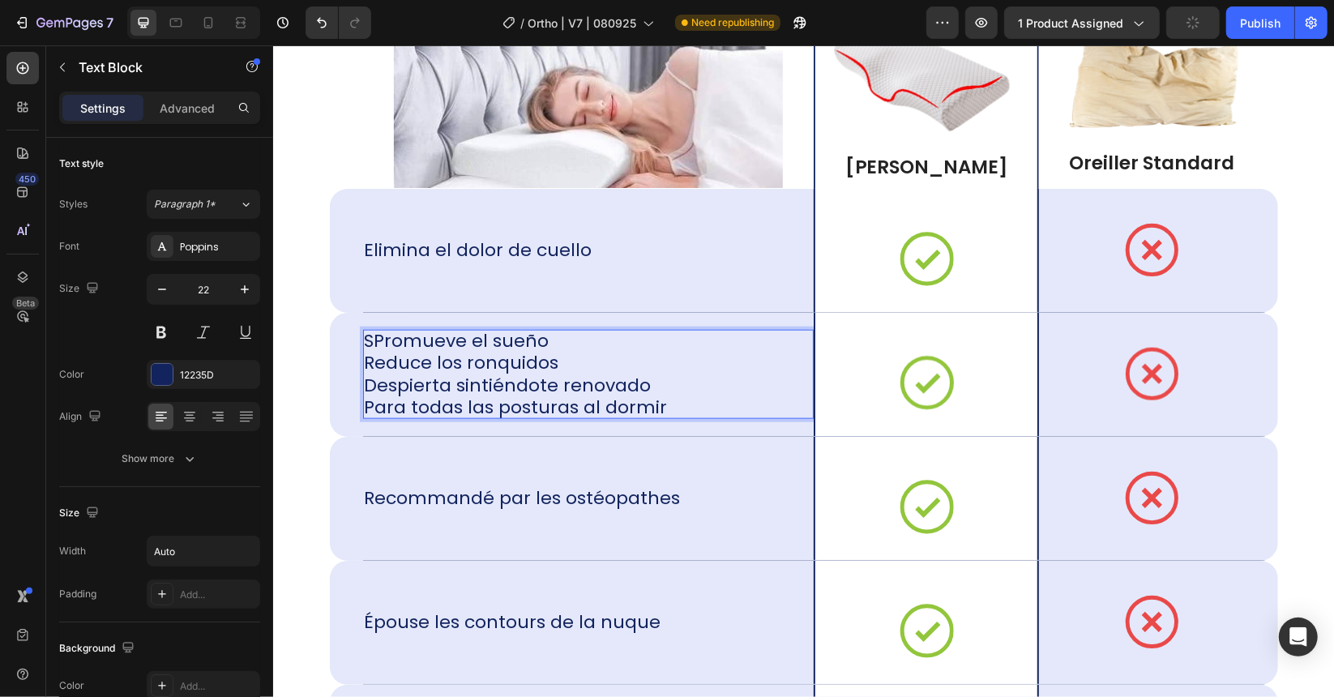
click at [369, 331] on p "SPromueve el sueño Reduce los ronquidos Despierta sintiéndote renovado Para tod…" at bounding box center [515, 373] width 303 height 89
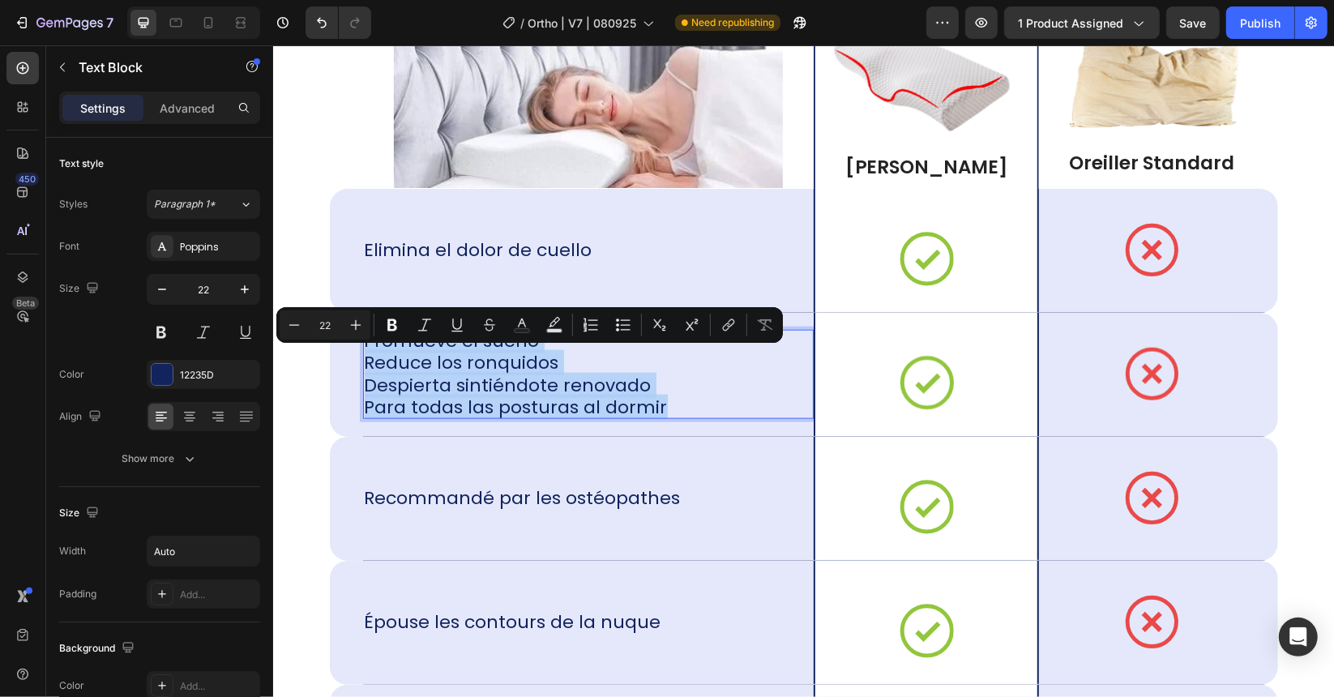
drag, startPoint x: 536, startPoint y: 340, endPoint x: 704, endPoint y: 404, distance: 180.0
click at [704, 403] on div "Promueve el sueño Reduce los ronquidos Despierta sintiéndote renovado Para toda…" at bounding box center [587, 373] width 451 height 89
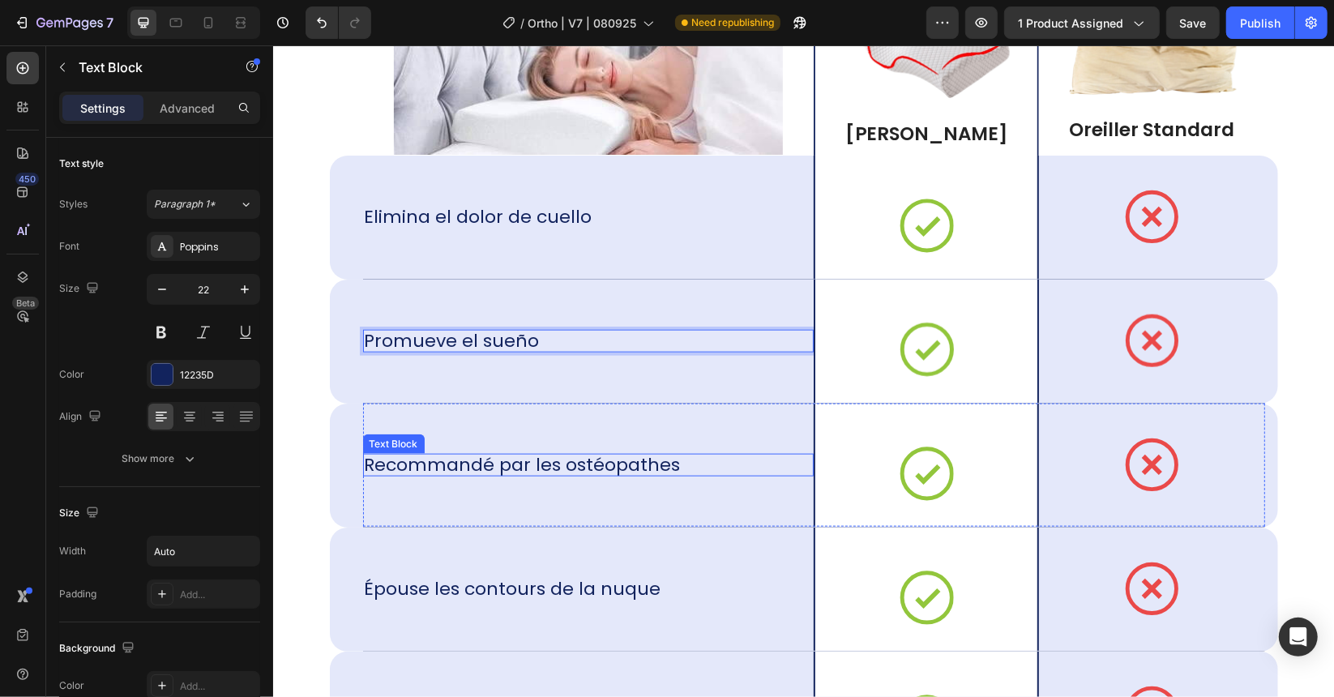
click at [438, 459] on p "Recommandé par les ostéopathes" at bounding box center [522, 464] width 316 height 23
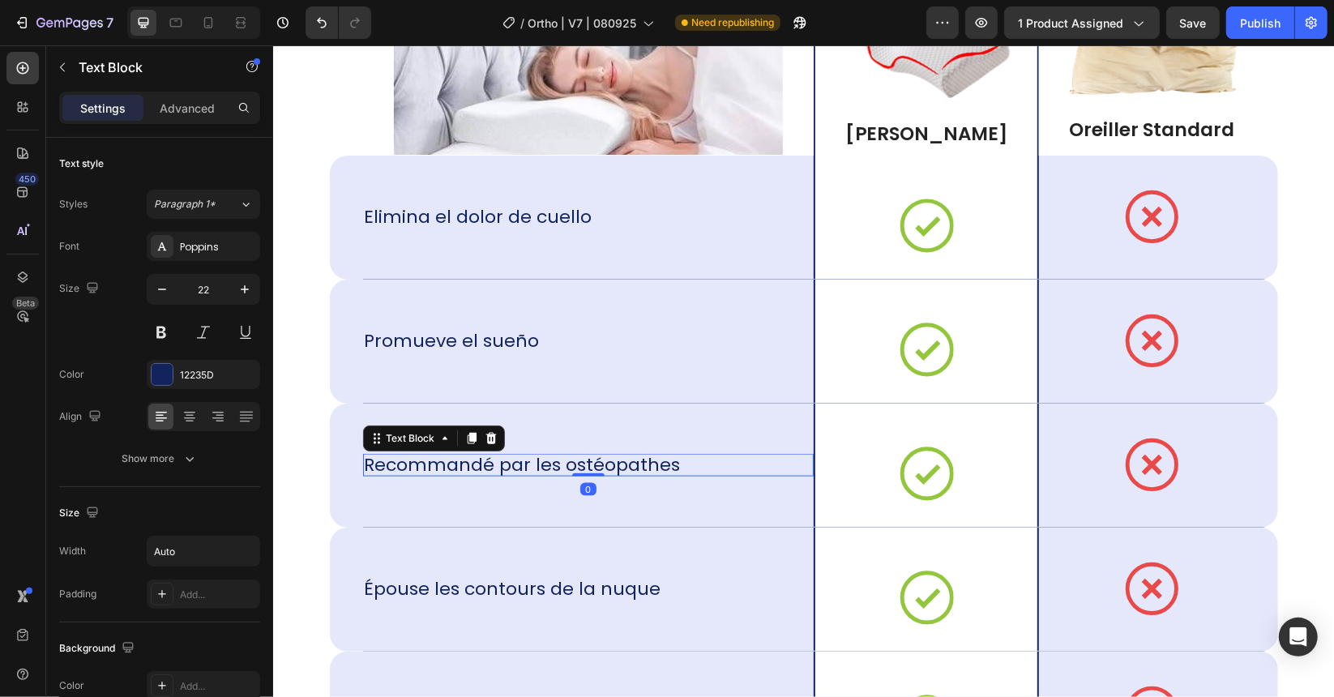
click at [391, 456] on p "Recommandé par les ostéopathes" at bounding box center [522, 464] width 316 height 23
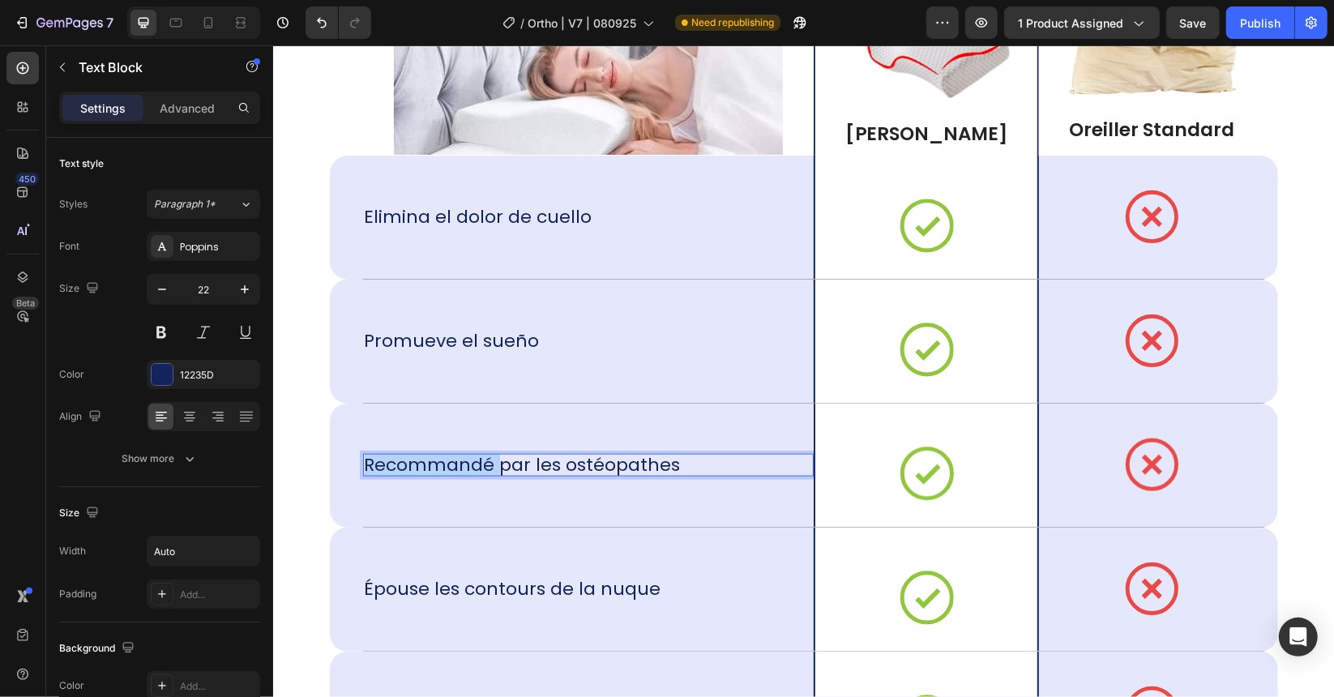
click at [391, 456] on p "Recommandé par les ostéopathes" at bounding box center [522, 464] width 316 height 23
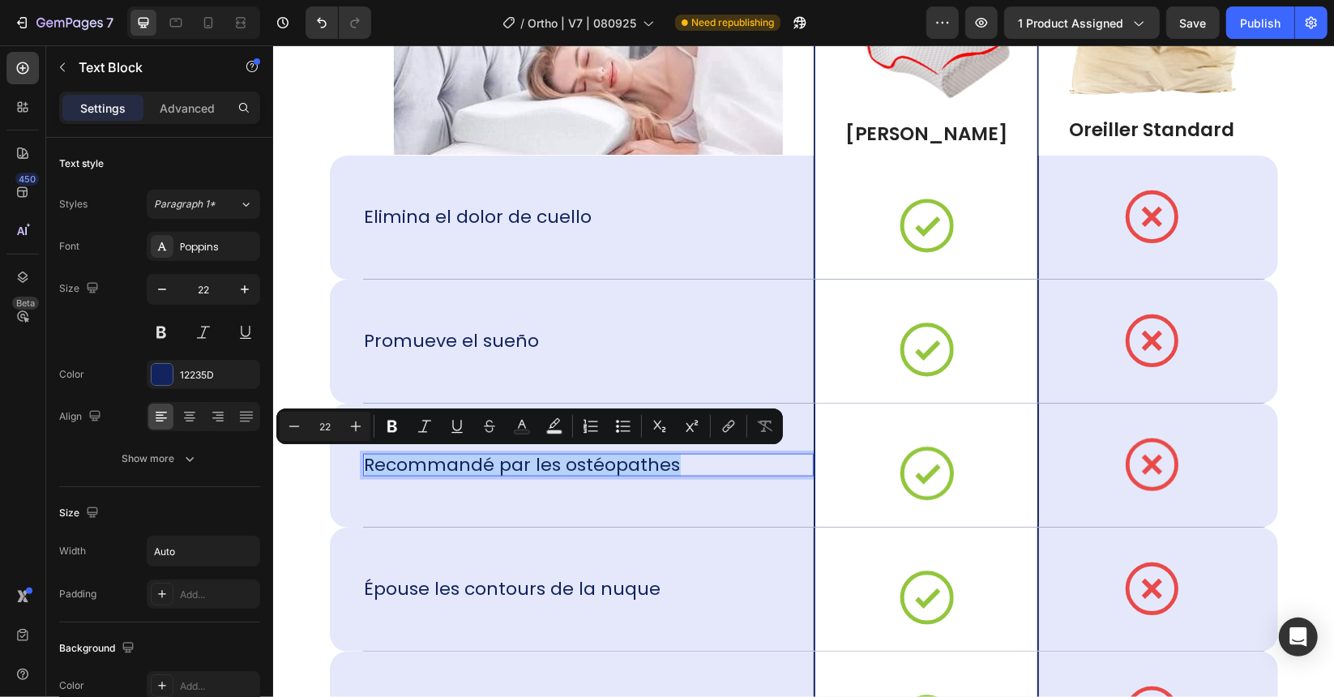
click at [392, 459] on p "Recommandé par les ostéopathes" at bounding box center [522, 464] width 316 height 23
click at [661, 462] on p "Recommandé par les ostéopathes" at bounding box center [522, 464] width 316 height 23
click at [673, 462] on div "Recommandé par les ostéopathes" at bounding box center [587, 464] width 451 height 23
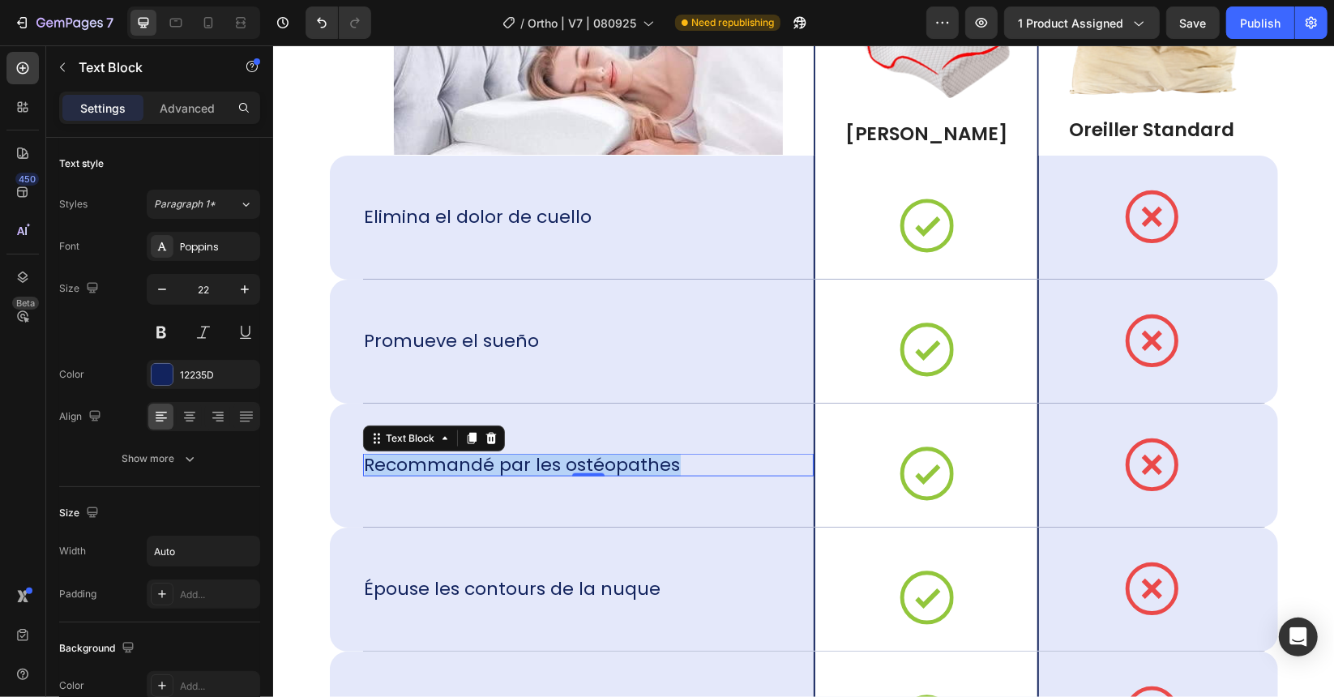
click at [645, 484] on div "Recommandé par les ostéopathes Text Block 0" at bounding box center [587, 464] width 451 height 123
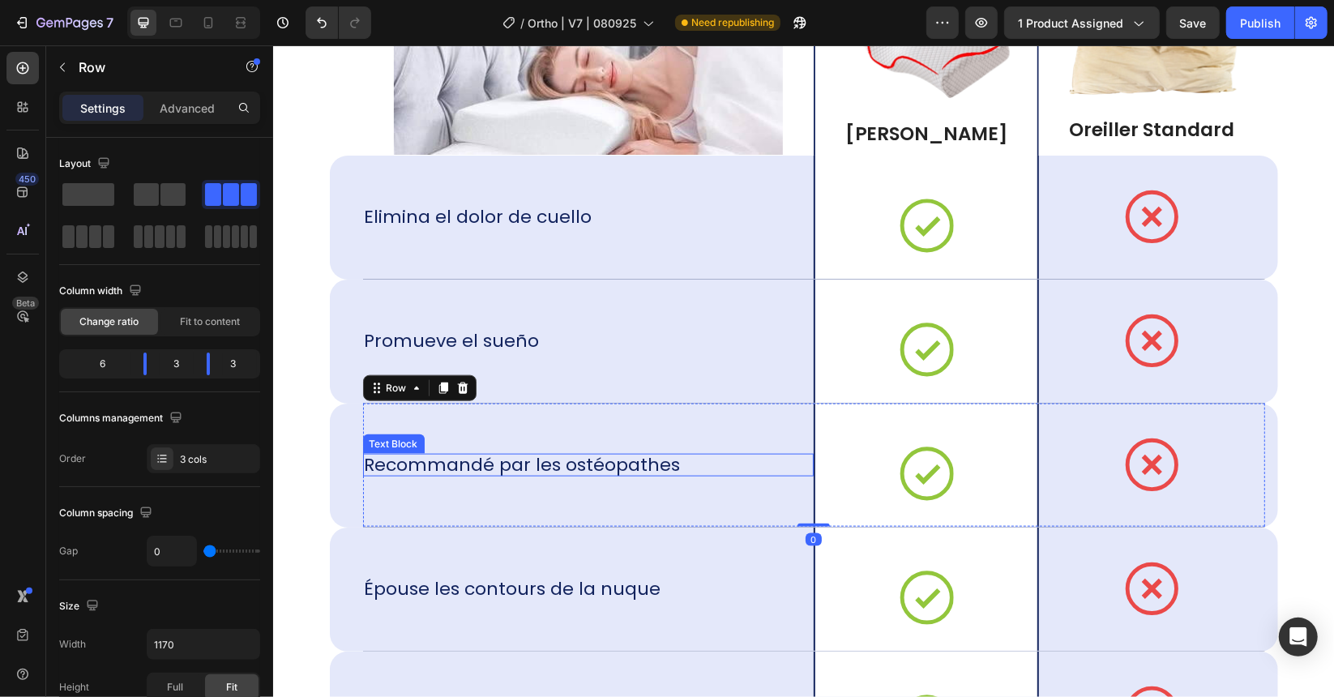
click at [678, 459] on div "Recommandé par les ostéopathes" at bounding box center [587, 464] width 451 height 23
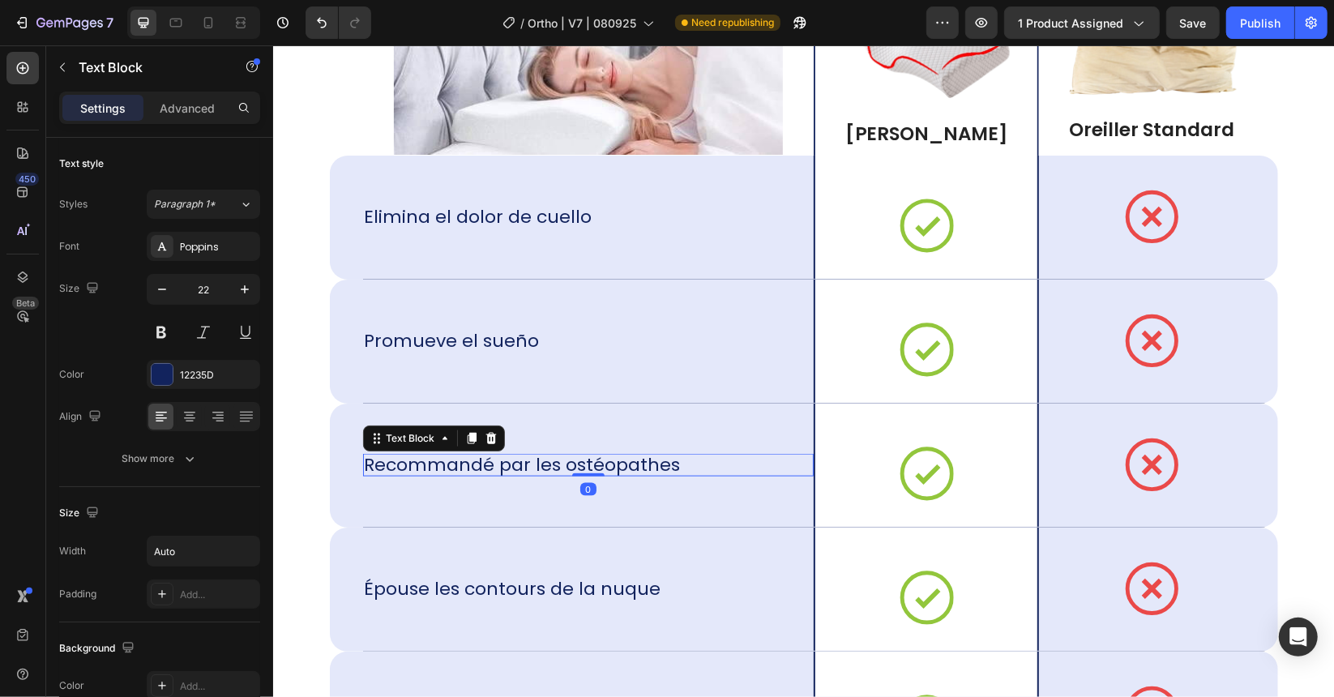
click at [671, 460] on div "Recommandé par les ostéopathes" at bounding box center [587, 464] width 451 height 23
click at [663, 461] on p "Recommandé par les ostéopathes" at bounding box center [522, 464] width 316 height 23
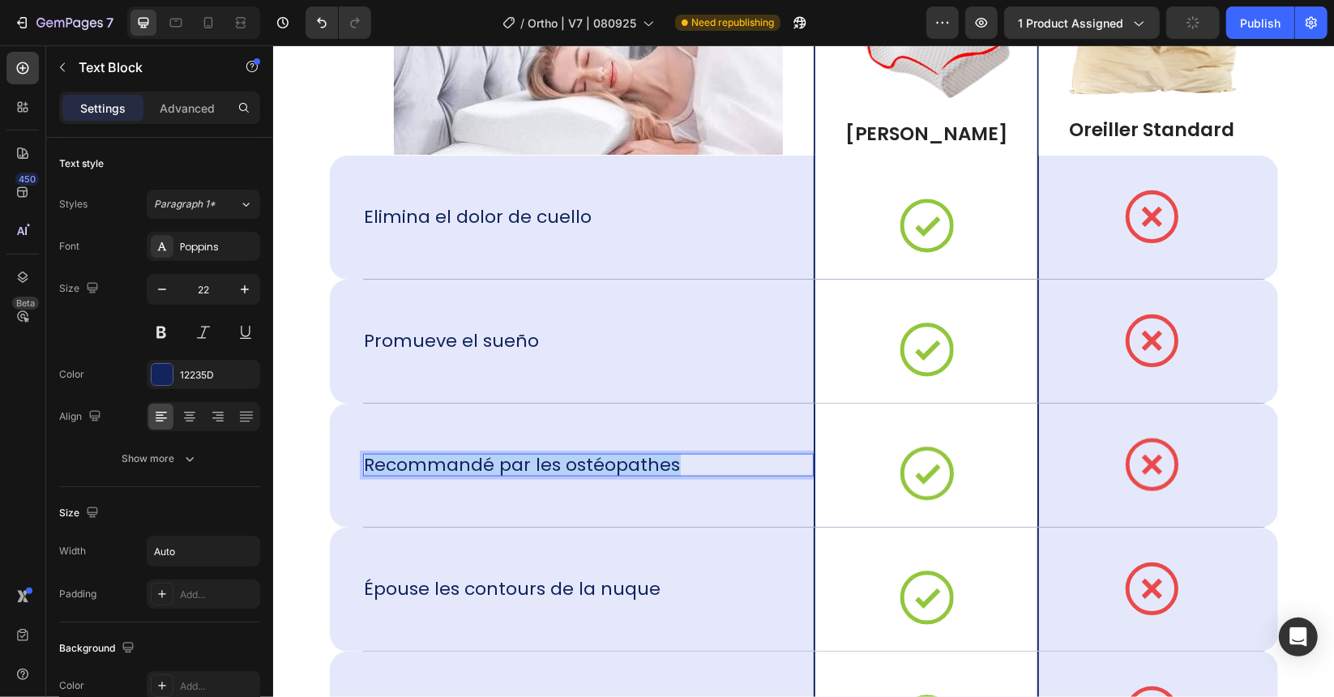
click at [663, 461] on p "Recommandé par les ostéopathes" at bounding box center [522, 464] width 316 height 23
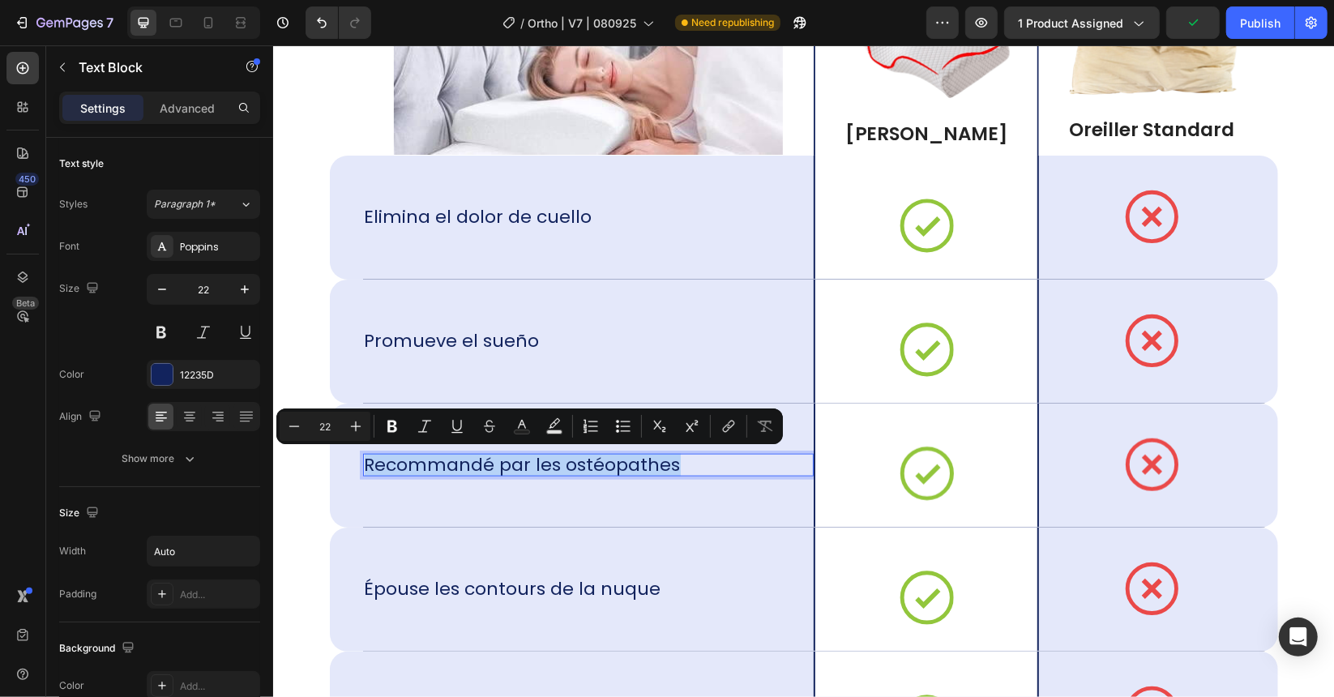
click at [670, 461] on div "Recommandé par les ostéopathes" at bounding box center [587, 464] width 451 height 23
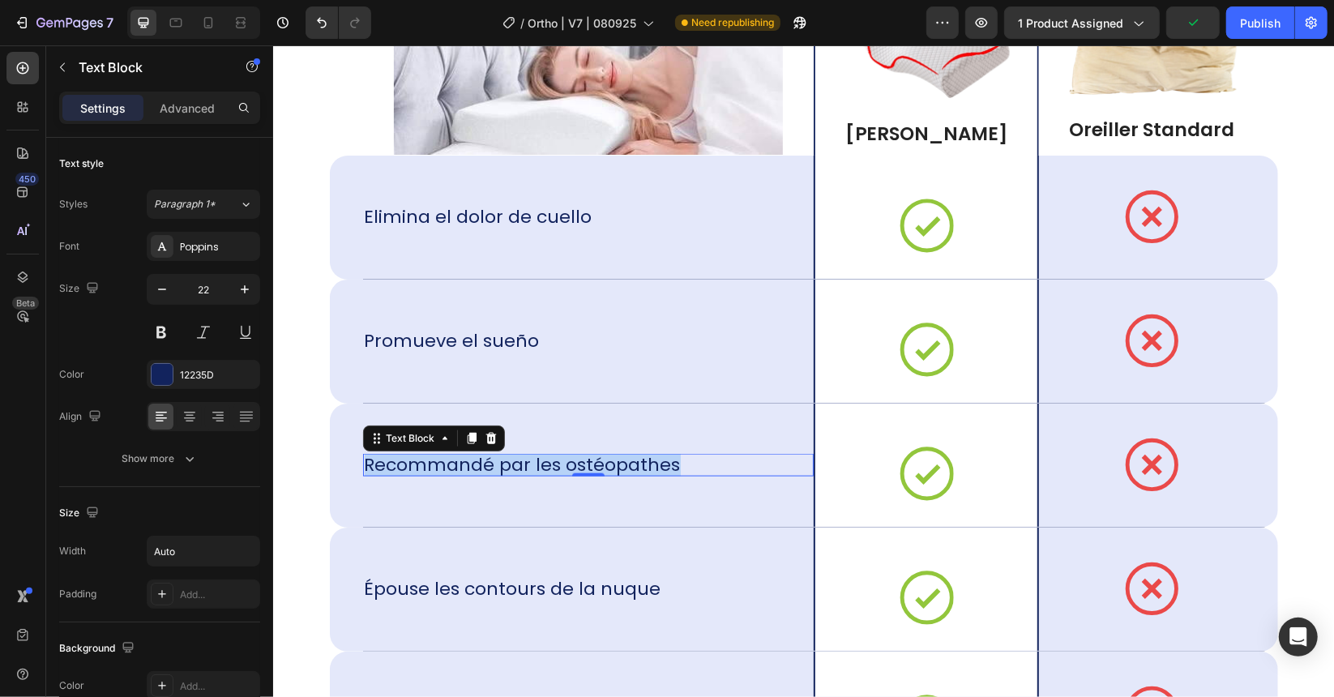
click at [670, 462] on div "Recommandé par les ostéopathes" at bounding box center [587, 464] width 451 height 23
click at [620, 468] on p "Recommandé par les ostéopathes" at bounding box center [522, 464] width 316 height 23
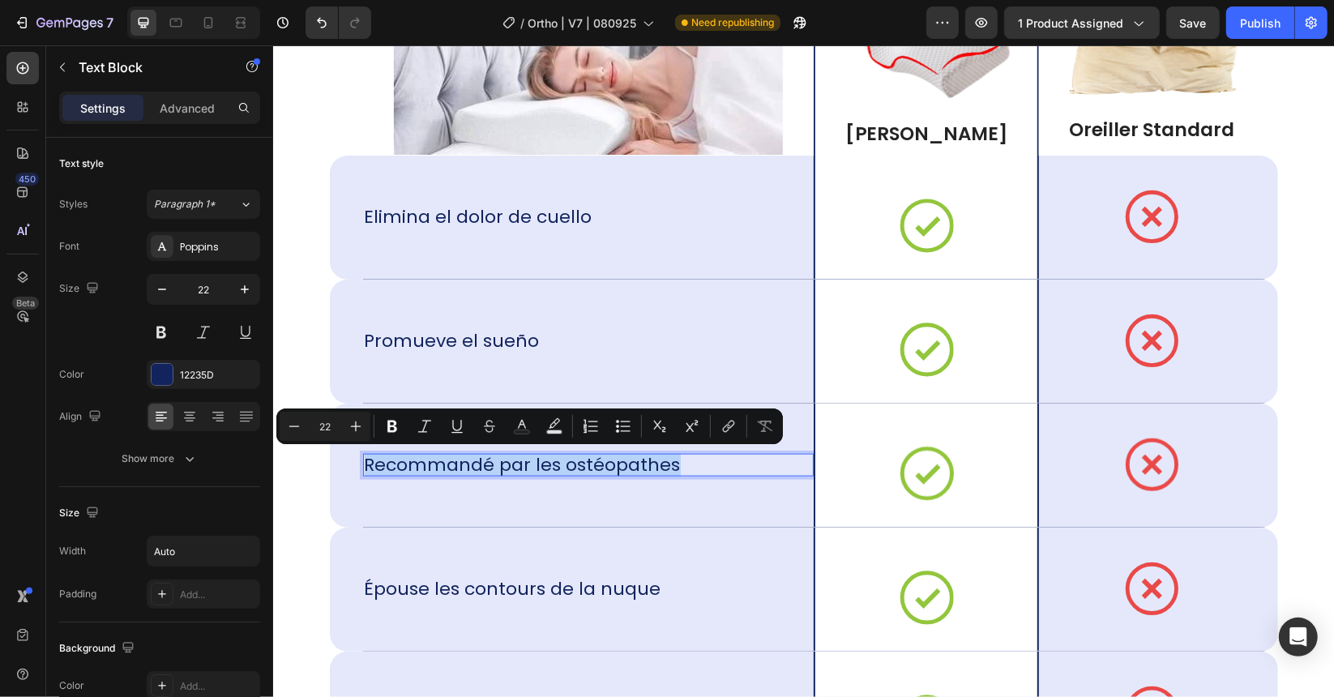
click at [572, 460] on p "Recommandé par les ostéopathes" at bounding box center [522, 464] width 316 height 23
click at [627, 462] on p "Recommandé par les ostéopathes" at bounding box center [522, 464] width 316 height 23
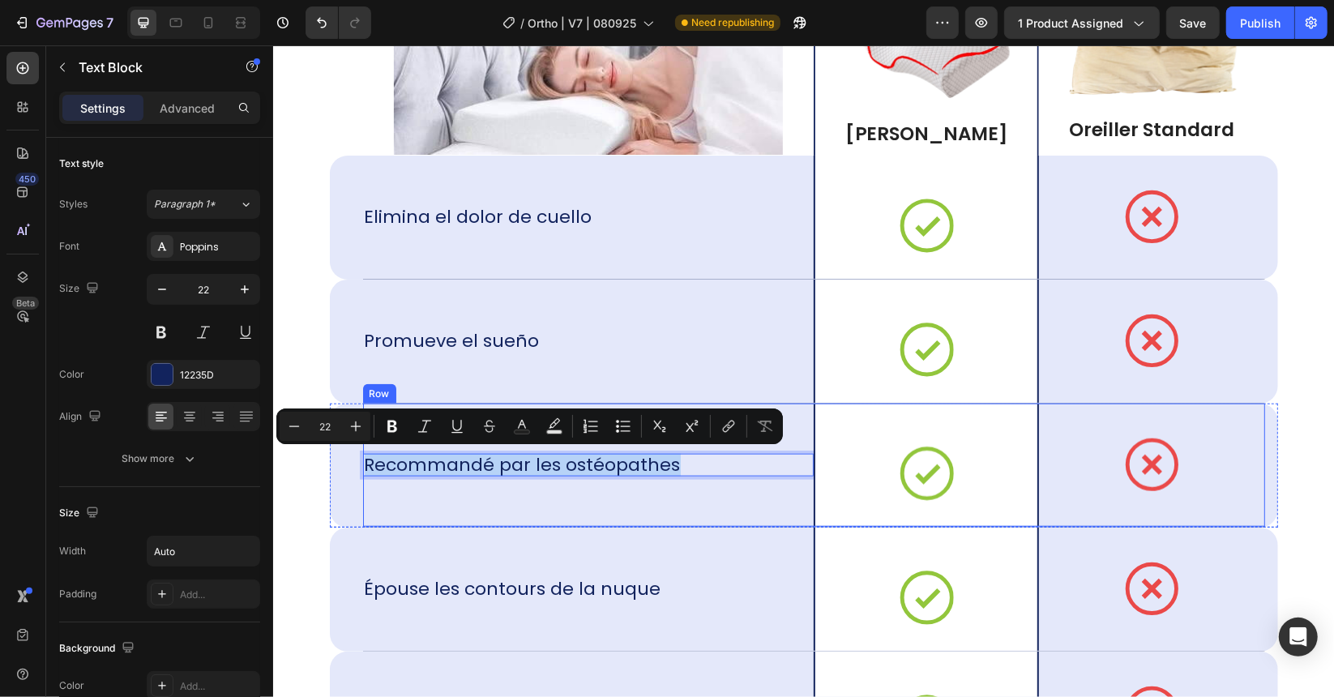
click at [590, 494] on div "Recommandé par les ostéopathes Text Block 0" at bounding box center [587, 464] width 451 height 123
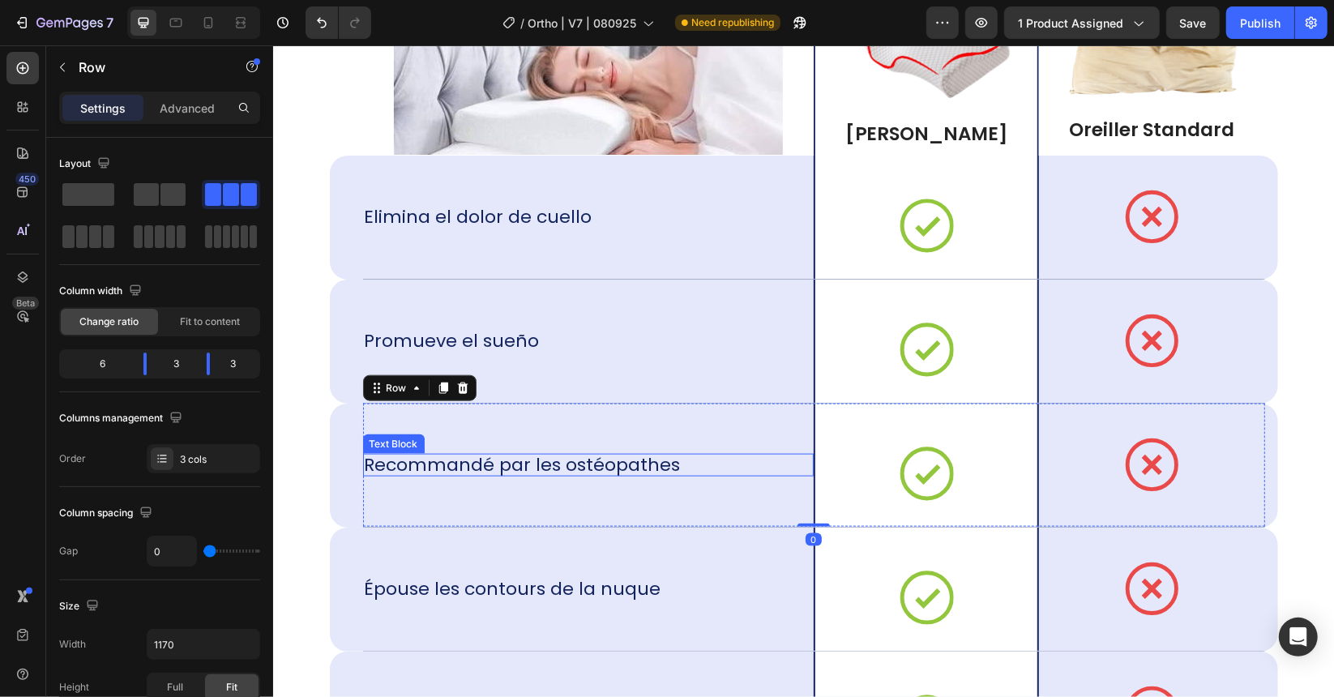
click at [635, 457] on p "Recommandé par les ostéopathes" at bounding box center [522, 464] width 316 height 23
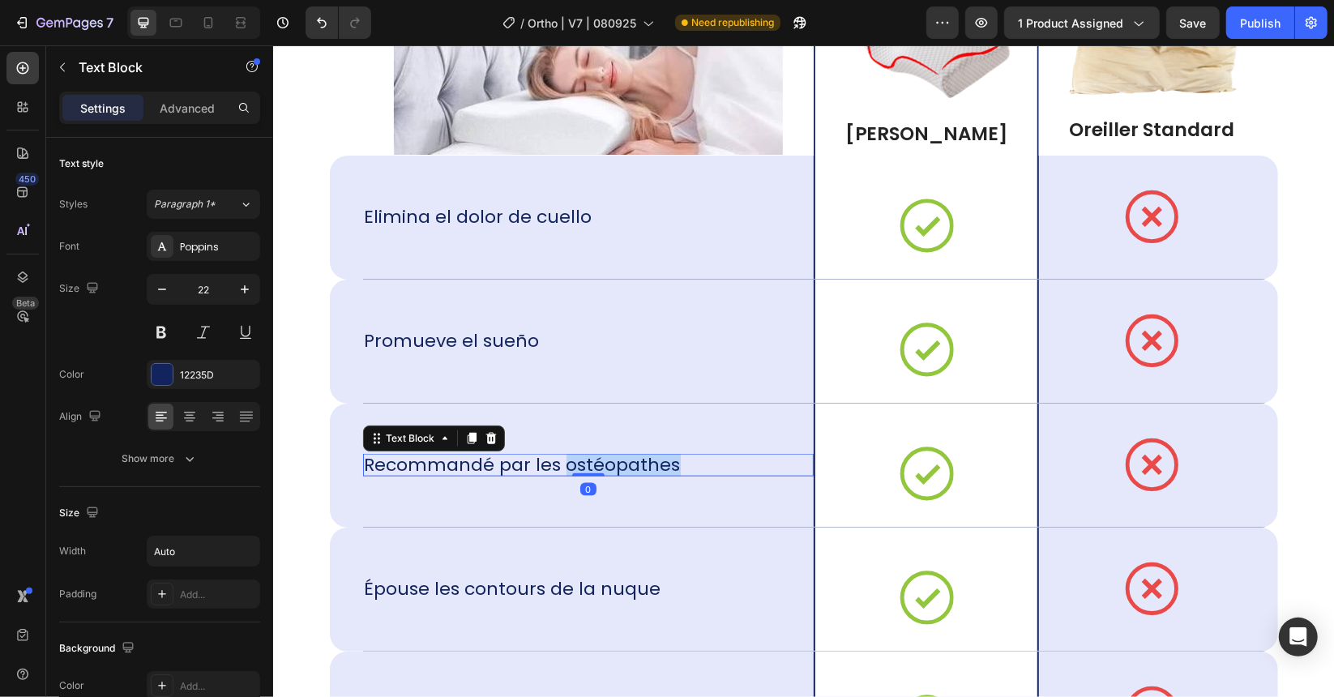
click at [635, 457] on p "Recommandé par les ostéopathes" at bounding box center [522, 464] width 316 height 23
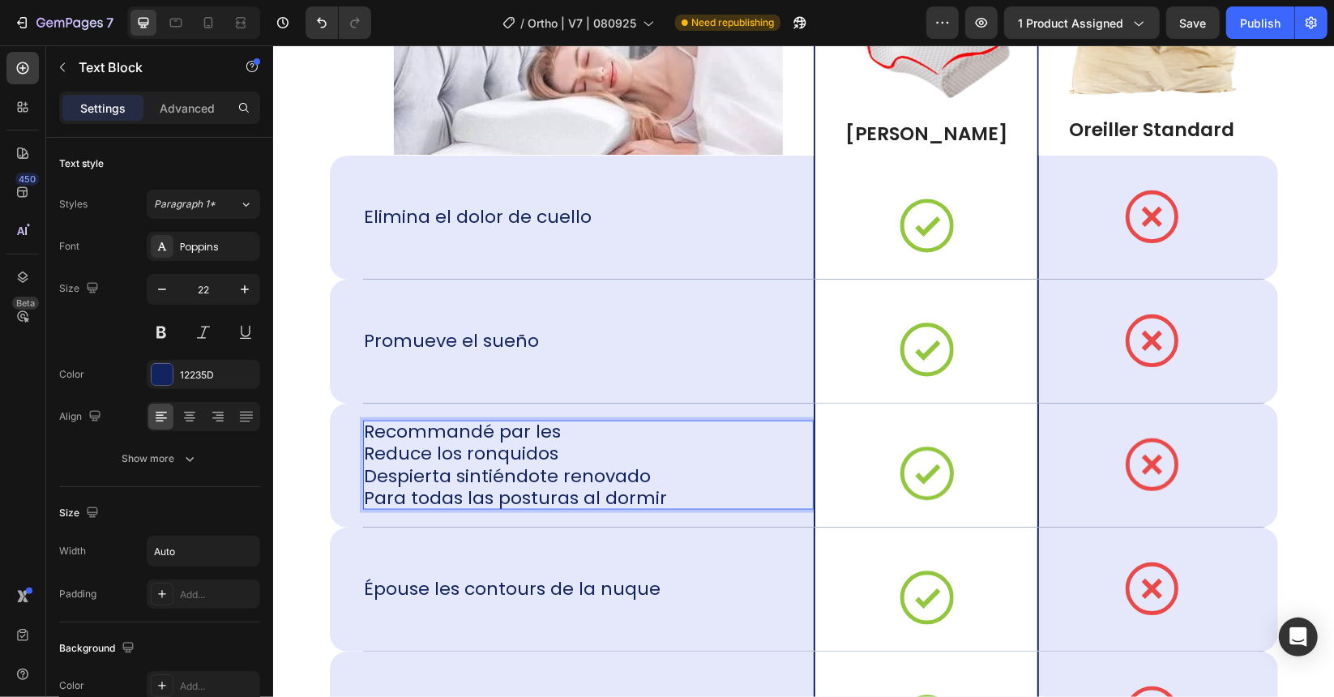
scroll to position [0, 0]
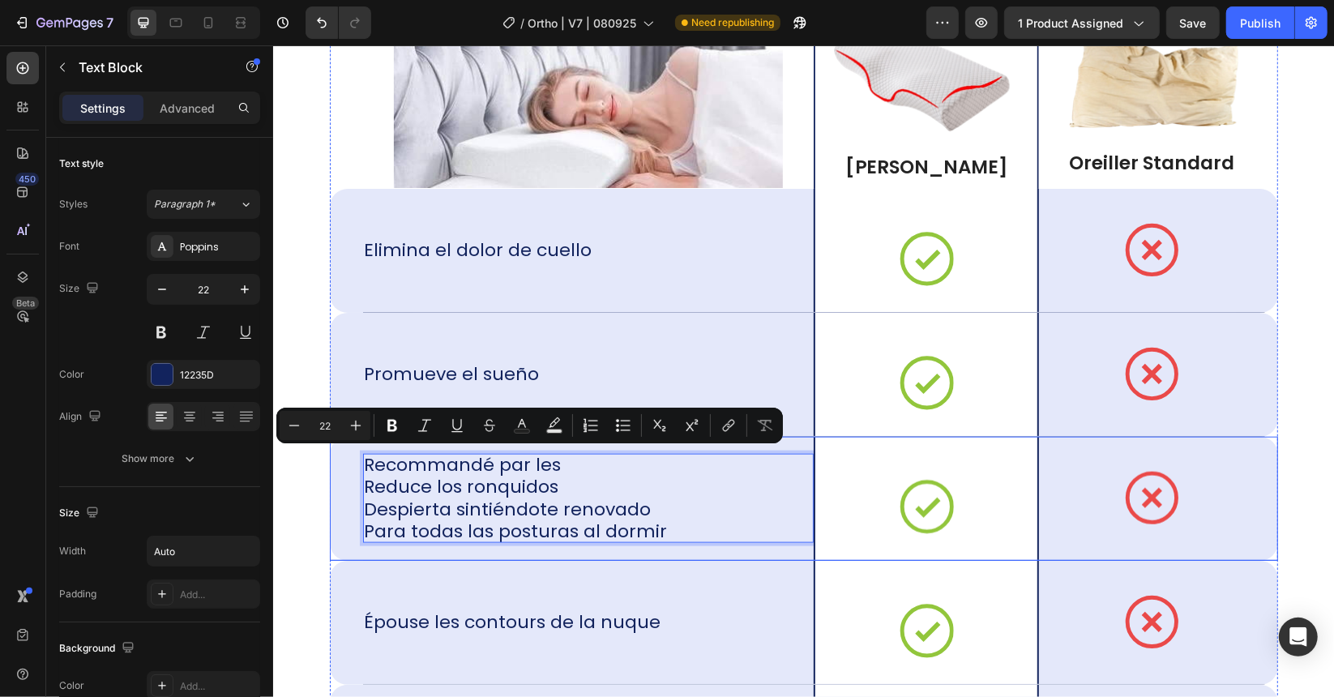
drag, startPoint x: 554, startPoint y: 463, endPoint x: 335, endPoint y: 466, distance: 219.7
click at [331, 462] on div "Recommandé par les Reduce los ronquidos Despierta sintiéndote renovado Para tod…" at bounding box center [803, 498] width 948 height 124
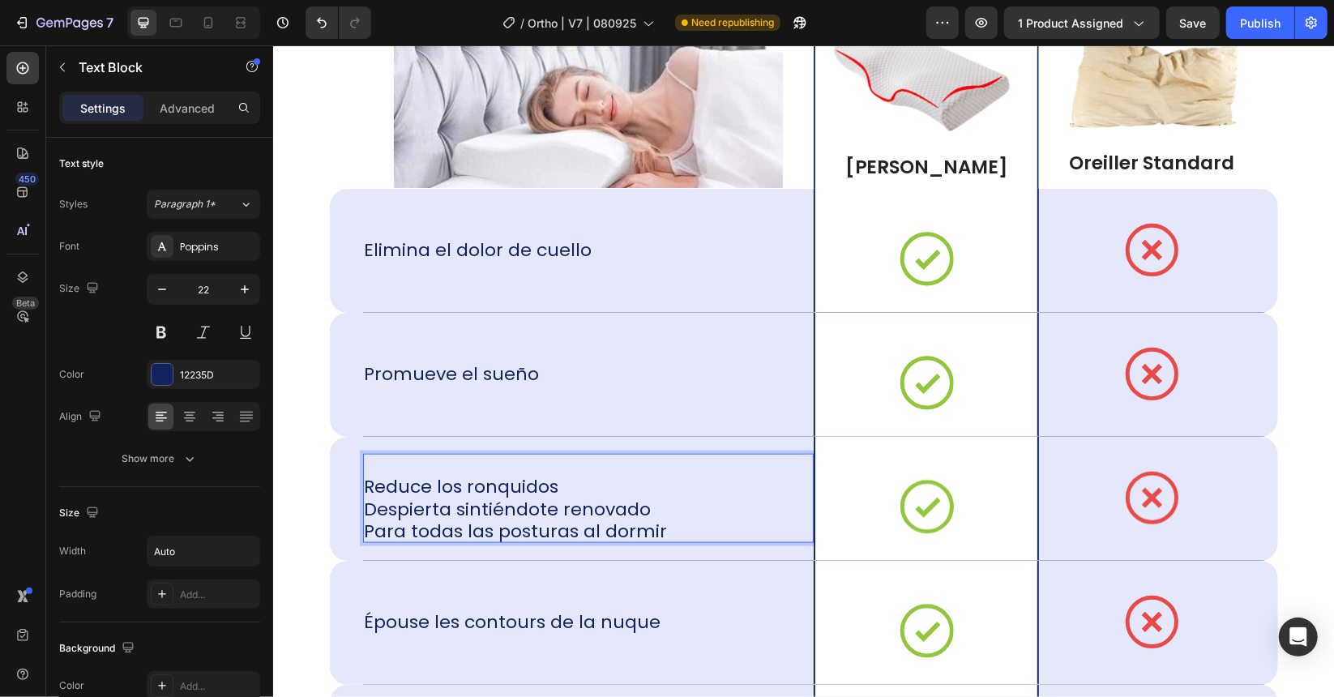
click at [374, 484] on p "⁠⁠⁠⁠⁠⁠⁠ Reduce los ronquidos Despierta sintiéndote renovado Para todas las post…" at bounding box center [515, 497] width 303 height 89
click at [370, 486] on p "Reduce los ronquidos Despierta sintiéndote renovado Para todas las posturas al …" at bounding box center [515, 497] width 303 height 89
click at [364, 485] on p "Reduce los ronquidos Despierta sintiéndote renovado Para todas las posturas al …" at bounding box center [515, 497] width 303 height 89
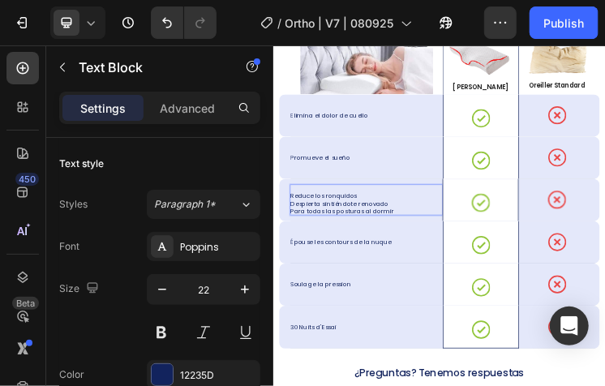
click at [605, 39] on div "7 / Ortho | V7 | 080925 Need republishing Preview 1 product assigned Save Publi…" at bounding box center [302, 23] width 605 height 46
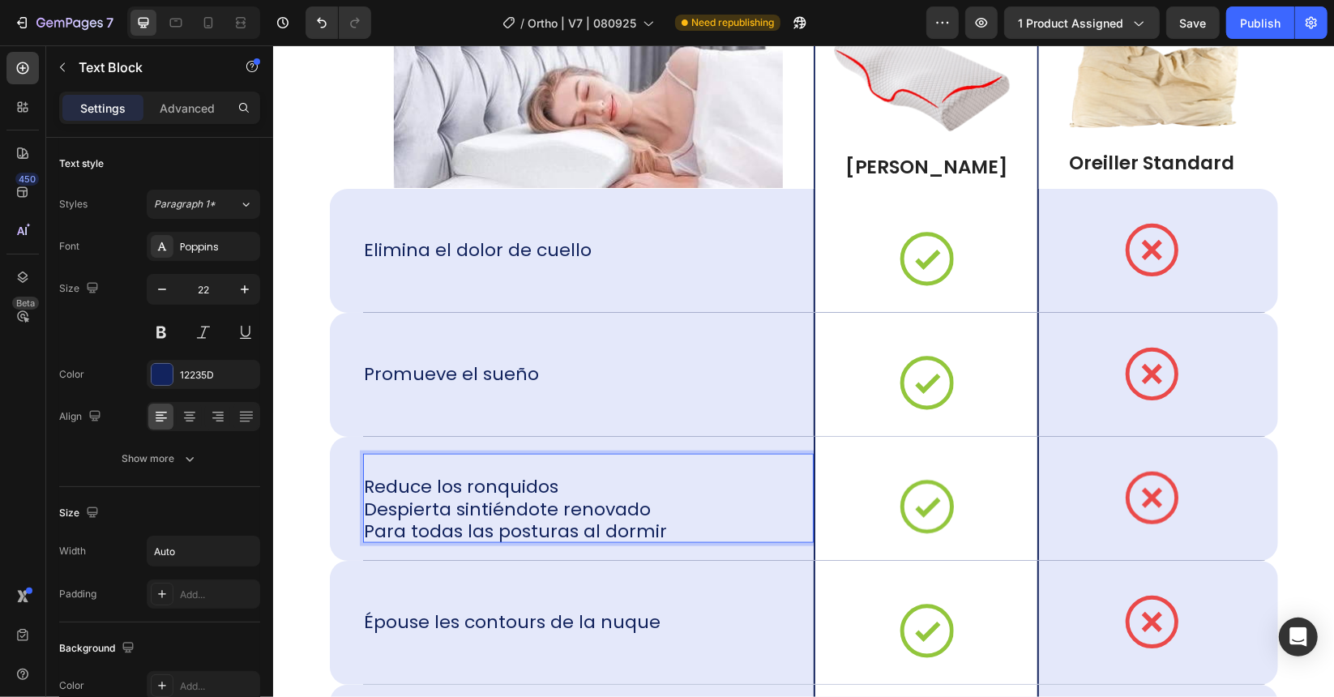
click at [569, 475] on p "Reduce los ronquidos Despierta sintiéndote renovado Para todas las posturas al …" at bounding box center [515, 497] width 303 height 89
click at [538, 460] on p "Reduce los ronquidos Despierta sintiéndote renovado Para todas las posturas al …" at bounding box center [515, 497] width 303 height 89
click at [362, 483] on div "⁠⁠⁠⁠⁠⁠⁠ Reduce los ronquidos Despierta sintiéndote renovado Para todas las post…" at bounding box center [515, 497] width 306 height 89
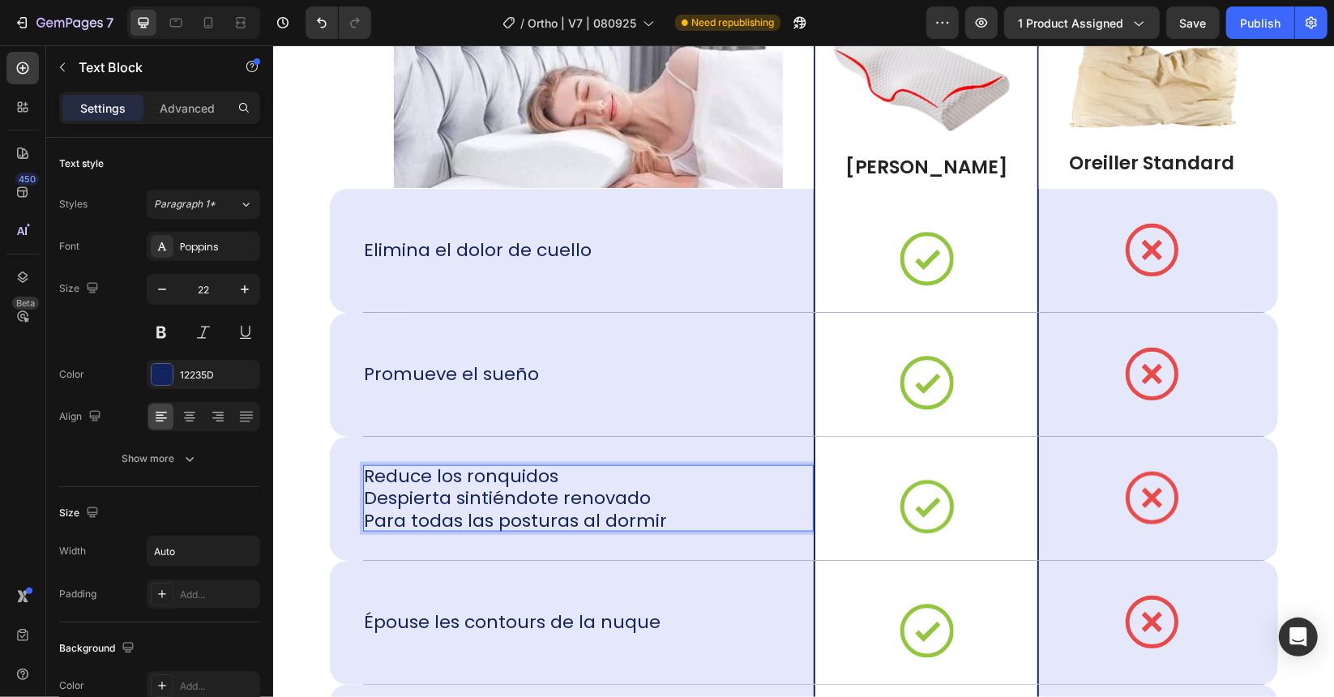
scroll to position [10679, 0]
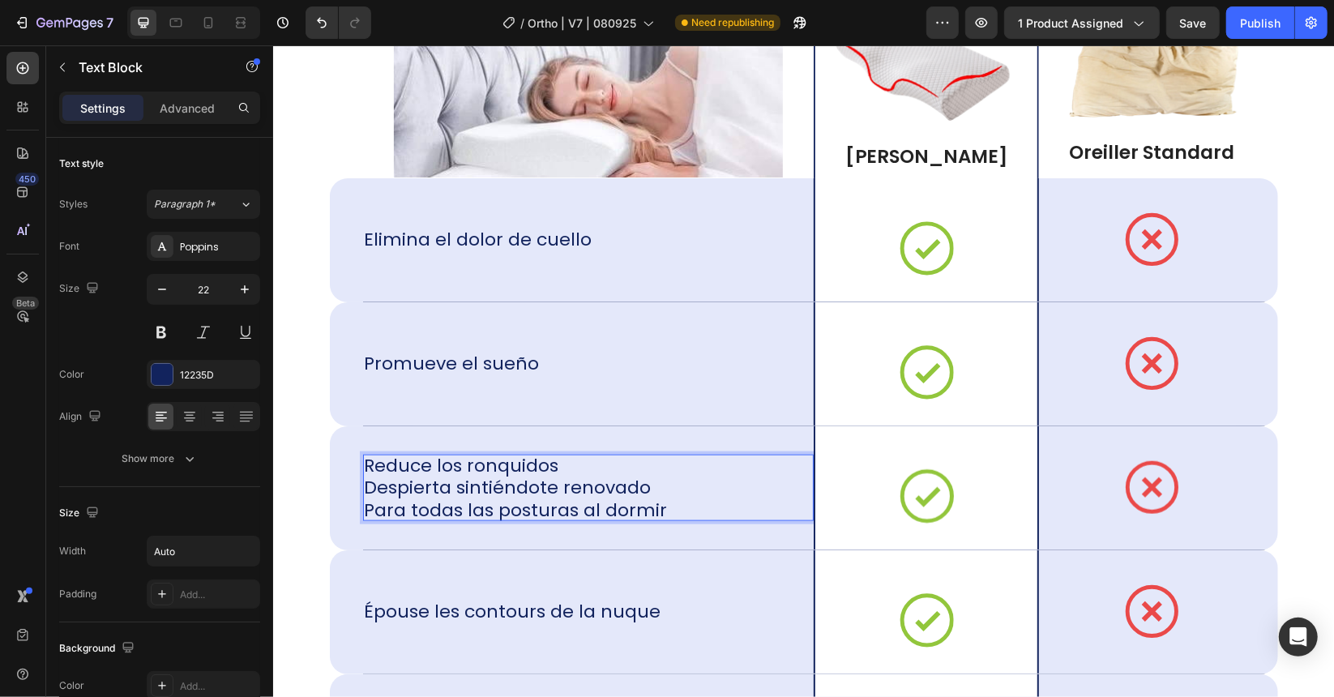
click at [554, 486] on p "Reduce los ronquidos Despierta sintiéndote renovado Para todas las posturas al …" at bounding box center [515, 487] width 303 height 67
drag, startPoint x: 669, startPoint y: 509, endPoint x: 574, endPoint y: 489, distance: 97.8
click at [566, 488] on div "Reduce los ronquidos Despierta sintiéndote renovado Para todas las posturas al …" at bounding box center [587, 487] width 451 height 67
click at [586, 491] on p "Reduce los ronquidos Despierta sintiéndote renovado Para todas las posturas al …" at bounding box center [515, 487] width 303 height 67
click at [585, 492] on p "Reduce los ronquidos Despierta sintiéndote renovado Para todas las posturas al …" at bounding box center [515, 487] width 303 height 67
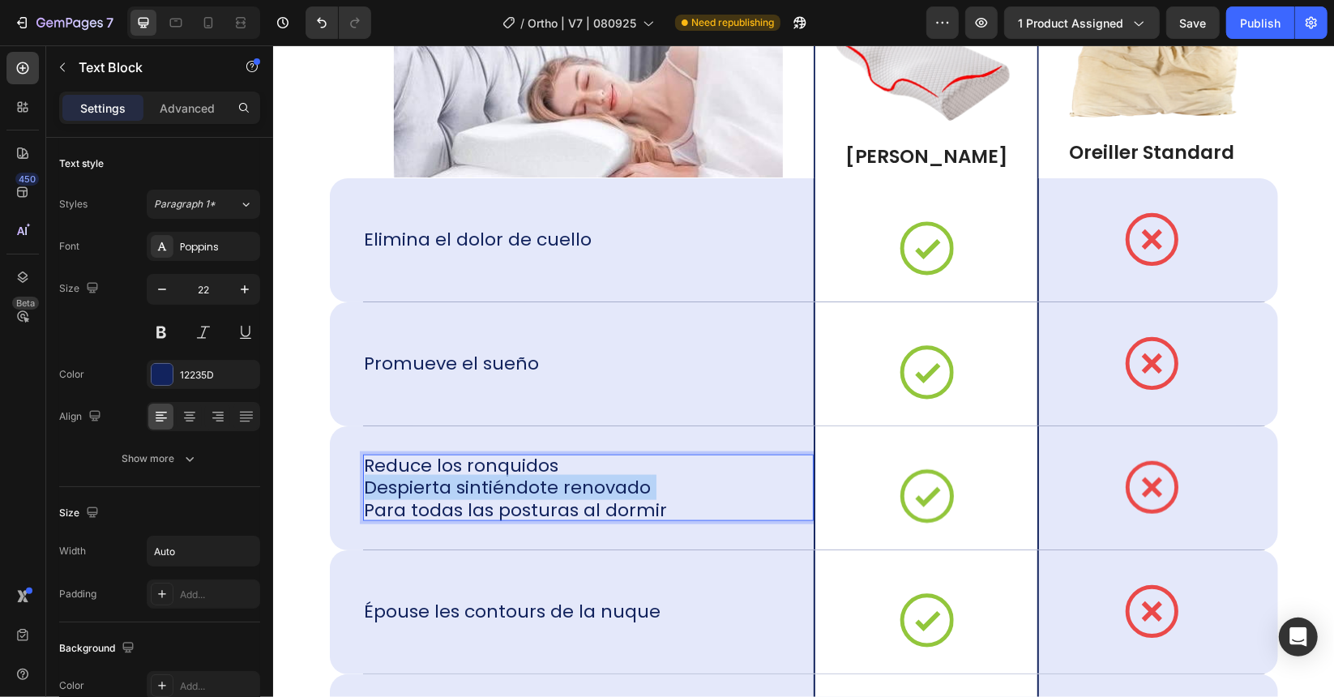
click at [585, 492] on p "Reduce los ronquidos Despierta sintiéndote renovado Para todas las posturas al …" at bounding box center [515, 487] width 303 height 67
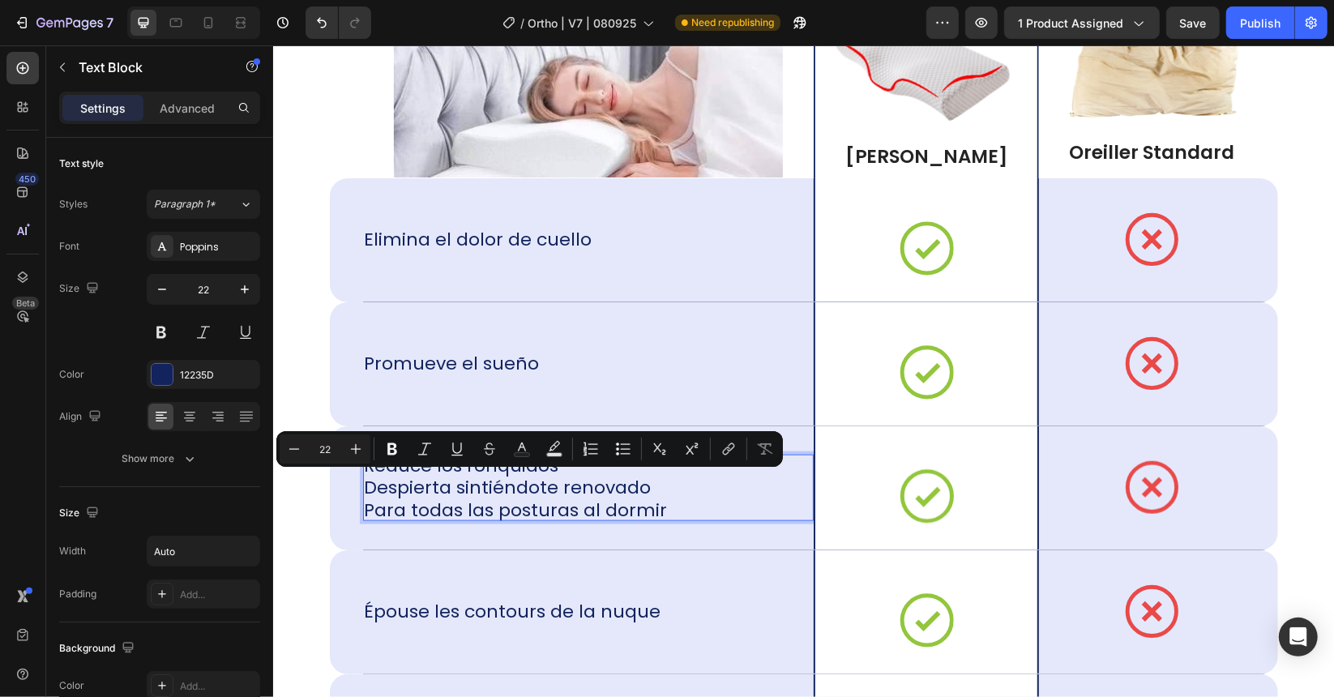
click at [627, 496] on p "Reduce los ronquidos Despierta sintiéndote renovado Para todas las posturas al …" at bounding box center [515, 487] width 303 height 67
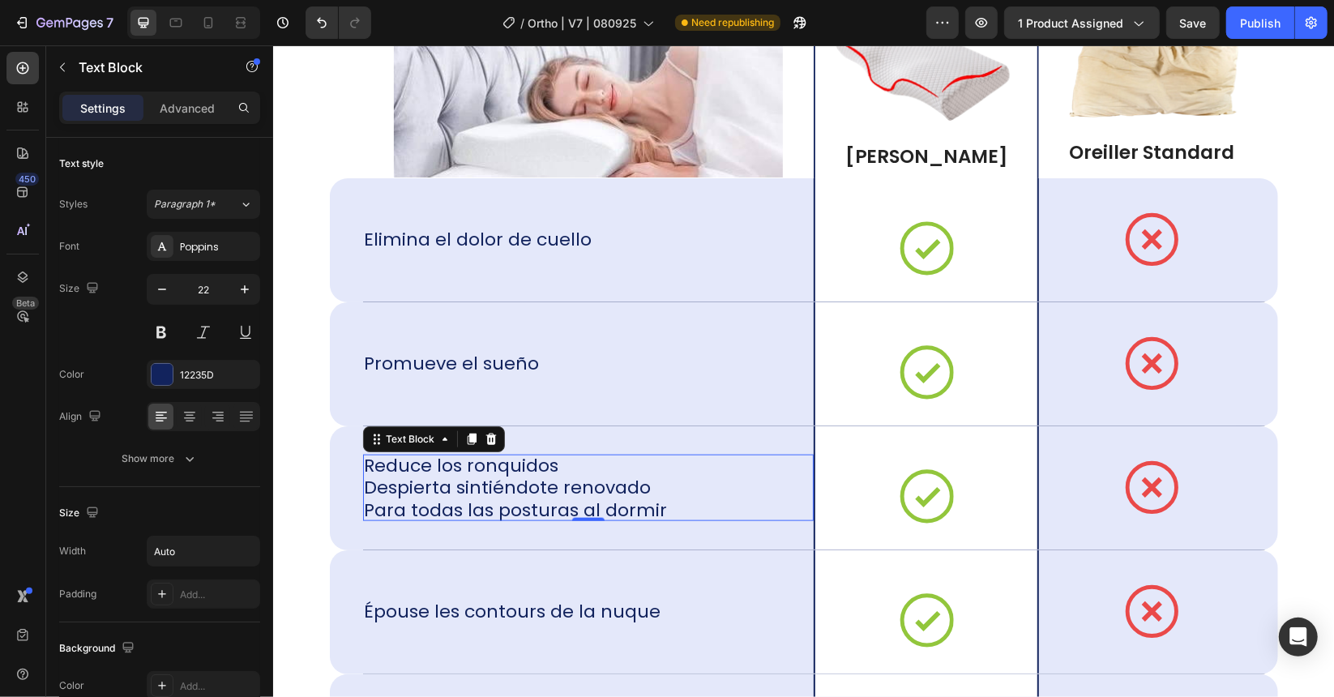
drag, startPoint x: 659, startPoint y: 502, endPoint x: 465, endPoint y: 486, distance: 194.4
click at [465, 486] on div "Reduce los ronquidos Despierta sintiéndote renovado Para todas las posturas al …" at bounding box center [587, 487] width 451 height 67
click at [440, 483] on p "Reduce los ronquidos Despierta sintiéndote renovado Para todas las posturas al …" at bounding box center [515, 487] width 303 height 67
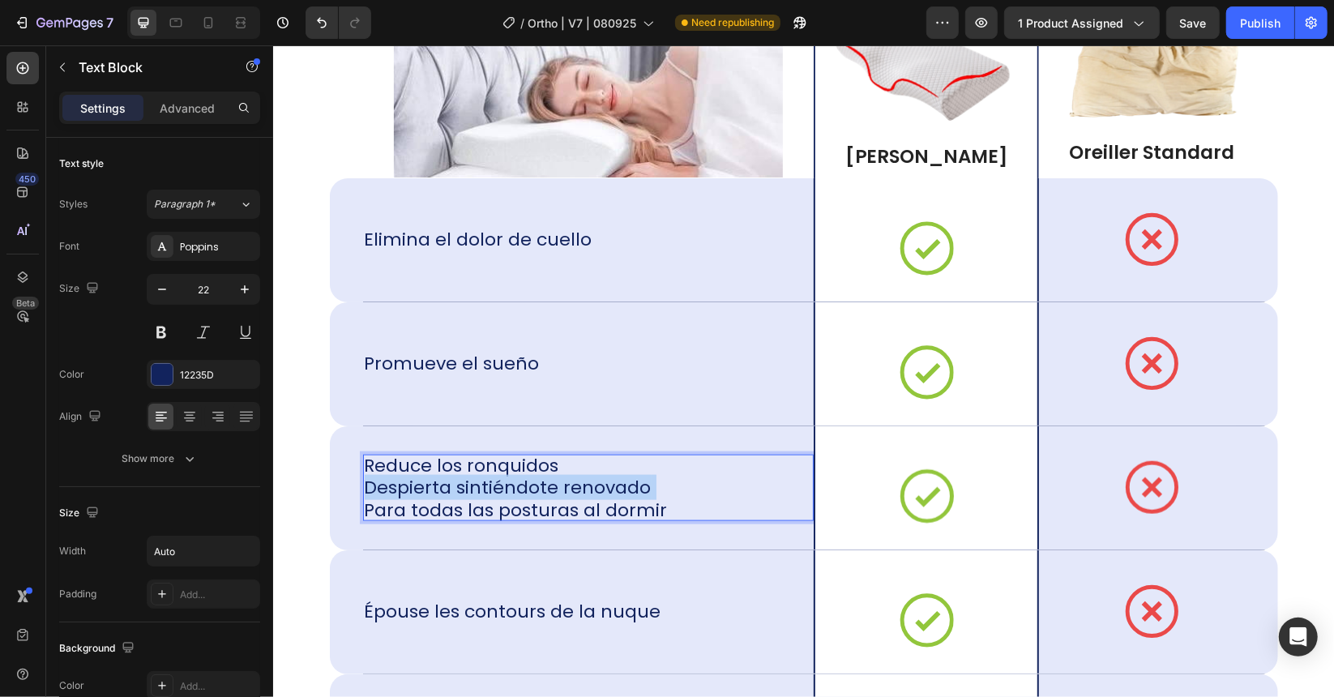
click at [440, 484] on p "Reduce los ronquidos Despierta sintiéndote renovado Para todas las posturas al …" at bounding box center [515, 487] width 303 height 67
drag, startPoint x: 626, startPoint y: 504, endPoint x: 645, endPoint y: 504, distance: 18.6
click at [627, 504] on p "Reduce los ronquidos Despierta sintiéndote renovado Para todas las posturas al …" at bounding box center [515, 487] width 303 height 67
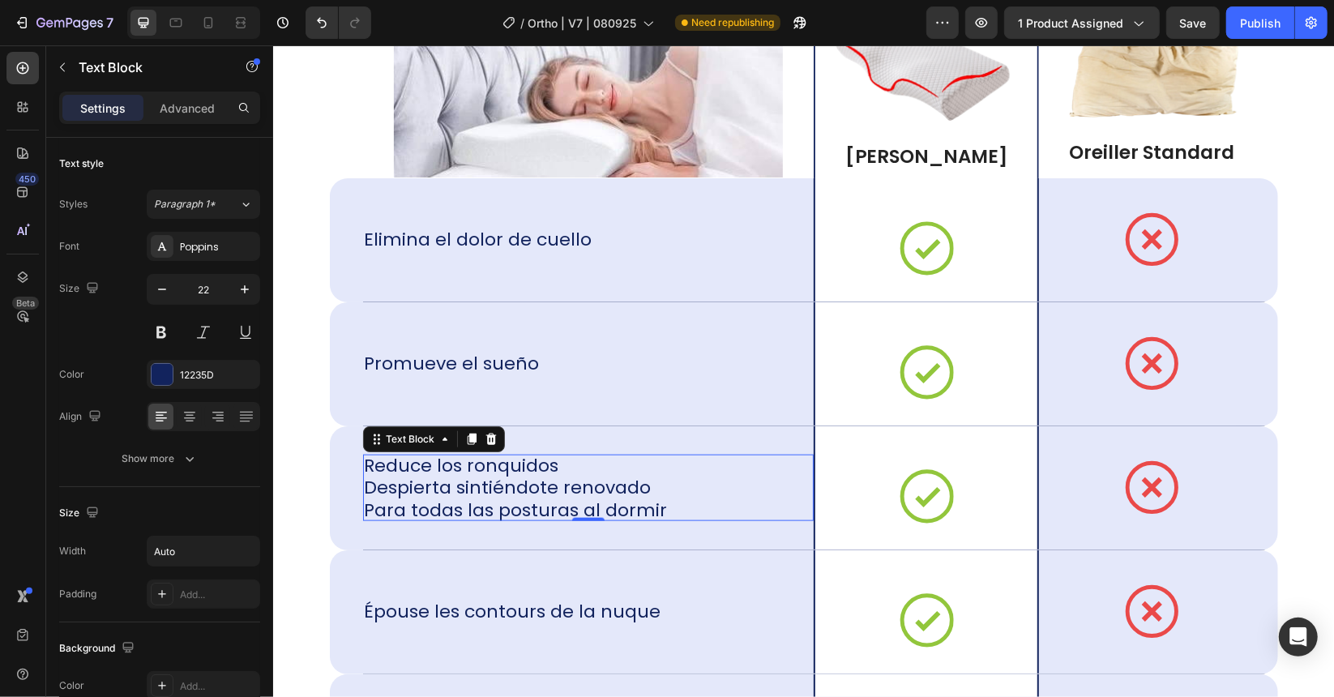
drag, startPoint x: 656, startPoint y: 506, endPoint x: 566, endPoint y: 497, distance: 91.2
click at [579, 498] on div "Reduce los ronquidos Despierta sintiéndote renovado Para todas las posturas al …" at bounding box center [587, 487] width 451 height 67
click at [378, 487] on p "Reduce los ronquidos Despierta sintiéndote renovado Para todas las posturas al …" at bounding box center [515, 487] width 303 height 67
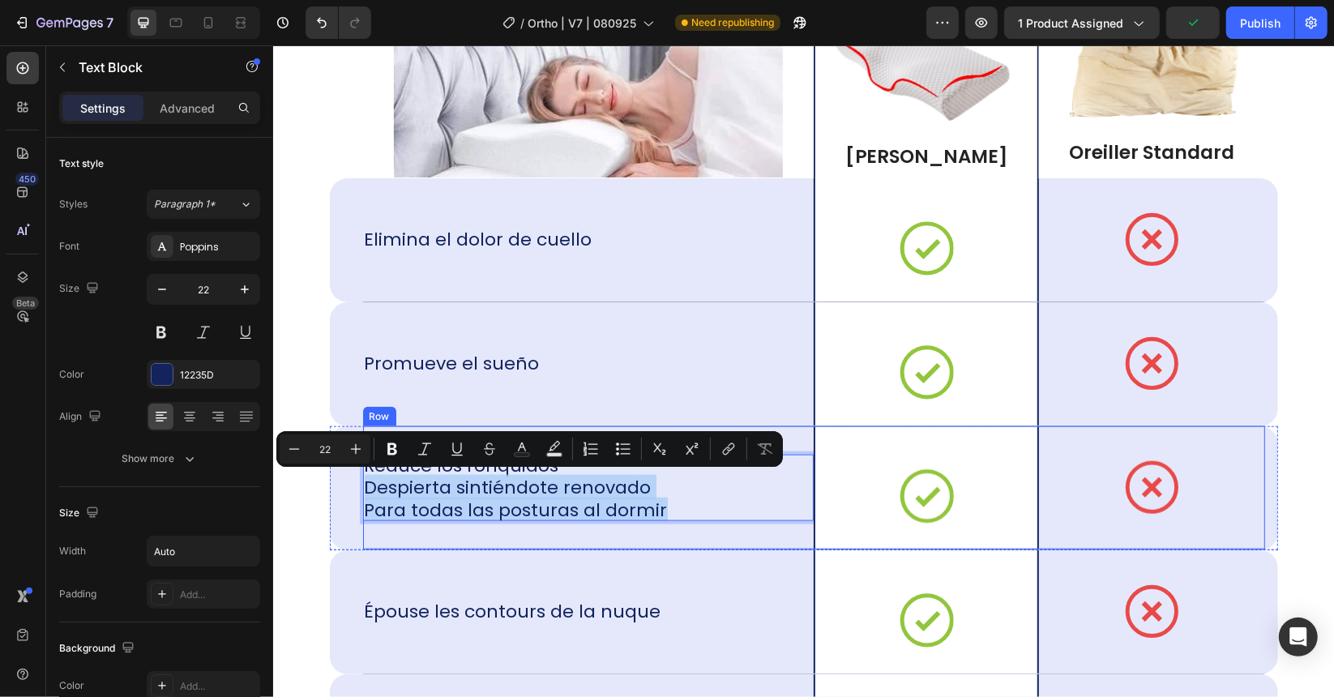
drag, startPoint x: 361, startPoint y: 485, endPoint x: 757, endPoint y: 521, distance: 397.9
click at [757, 521] on div "Reduce los ronquidos Despierta sintiéndote renovado Para todas las posturas al …" at bounding box center [587, 486] width 451 height 123
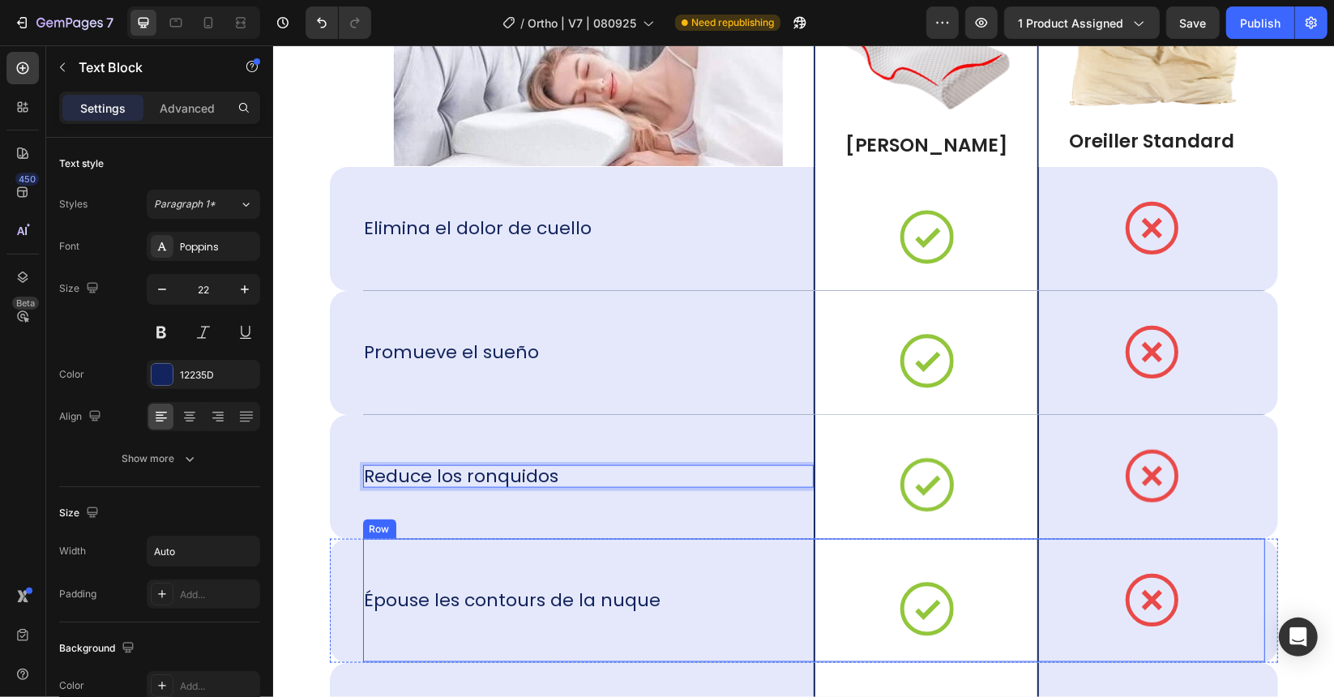
scroll to position [10702, 0]
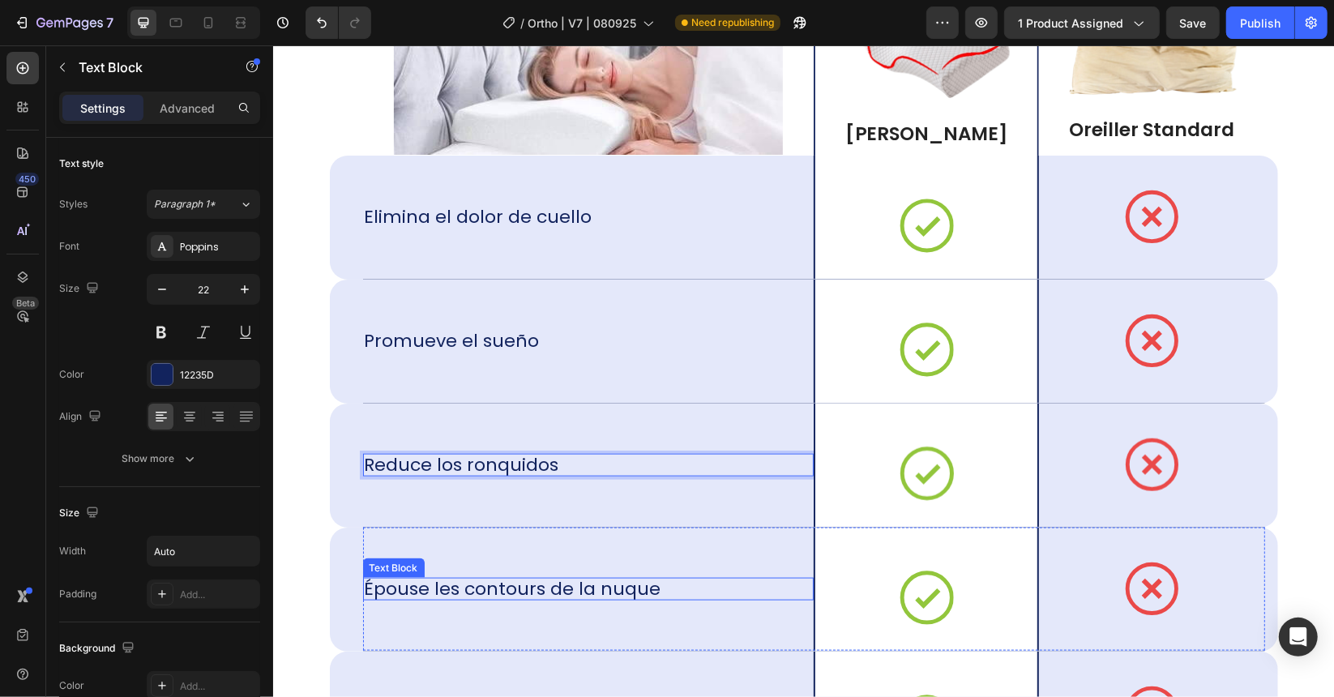
drag, startPoint x: 557, startPoint y: 584, endPoint x: 607, endPoint y: 583, distance: 50.3
click at [557, 583] on p "Épouse les contours de la nuque" at bounding box center [512, 588] width 297 height 23
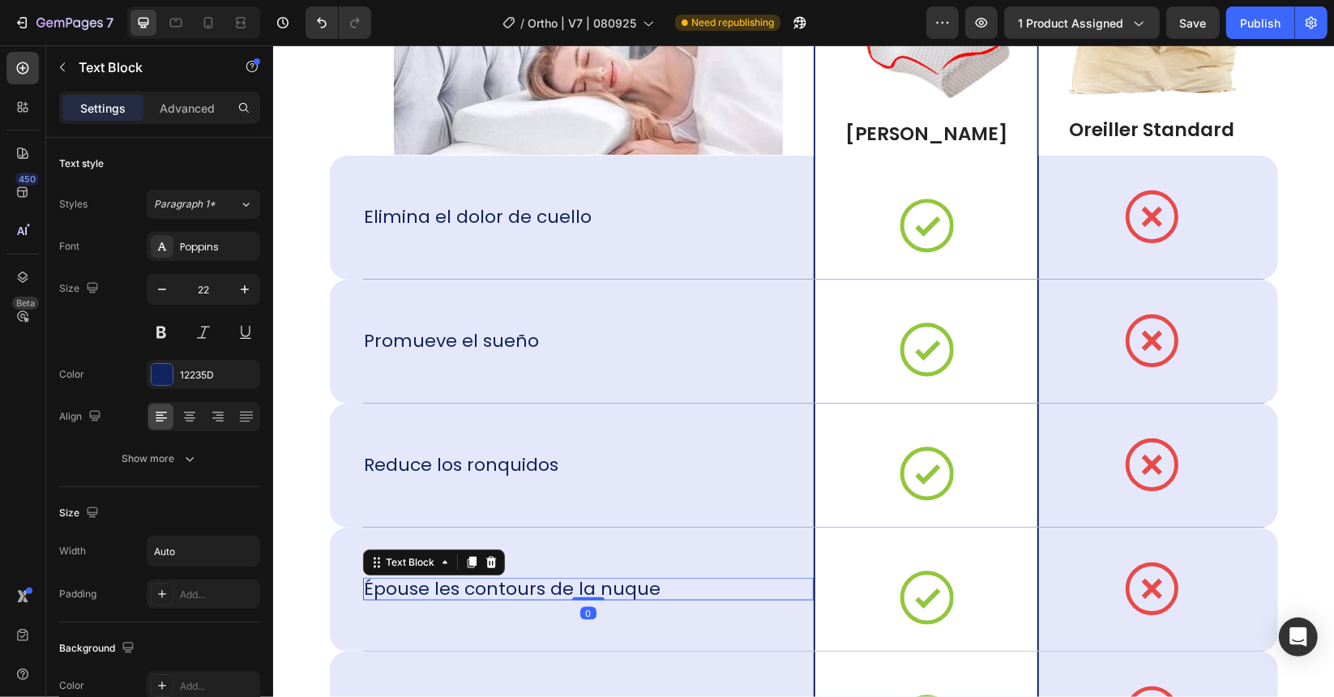
click at [682, 584] on div "Épouse les contours de la nuque" at bounding box center [587, 588] width 451 height 23
drag, startPoint x: 681, startPoint y: 583, endPoint x: 666, endPoint y: 582, distance: 14.6
click at [680, 583] on div "Épouse les contours de la nuque" at bounding box center [587, 588] width 451 height 23
click at [638, 579] on p "Épouse les contours de la nuque" at bounding box center [512, 588] width 297 height 23
click at [636, 579] on p "Épouse les contours de la nuque" at bounding box center [512, 588] width 297 height 23
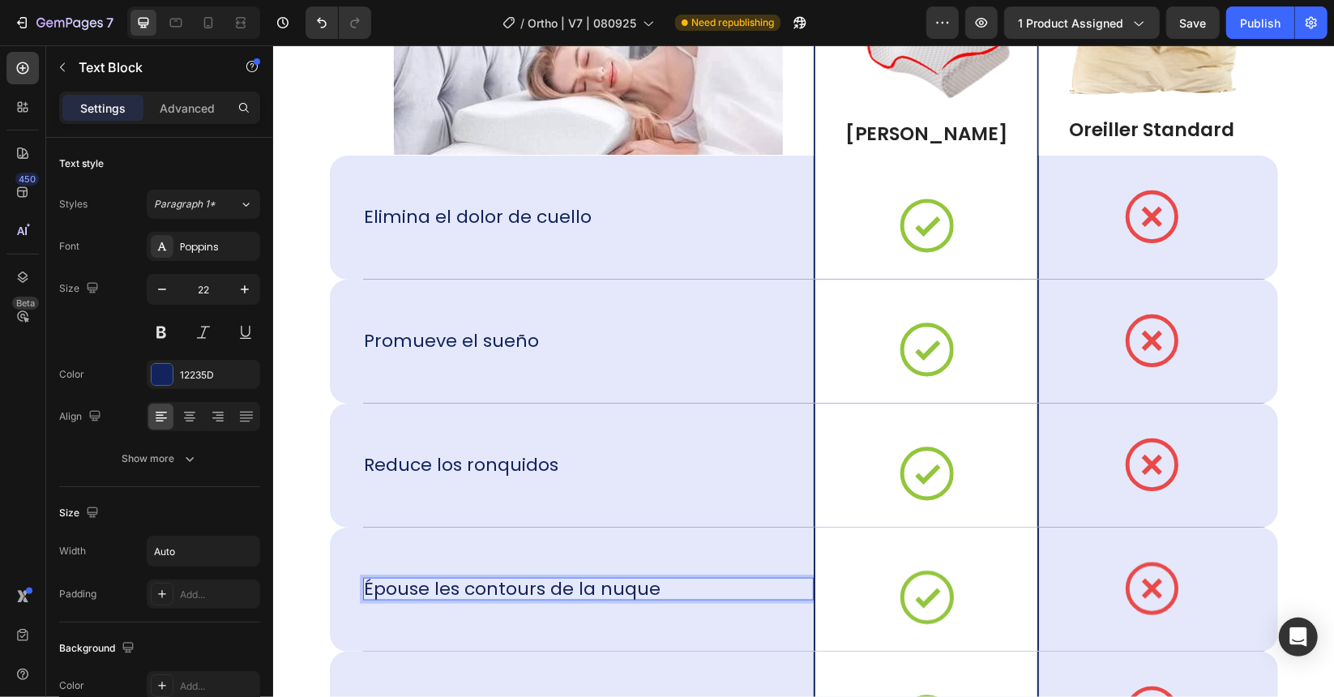
click at [633, 579] on p "Épouse les contours de la nuque" at bounding box center [512, 588] width 297 height 23
click at [640, 580] on p "Épouse les contours de la nuque" at bounding box center [512, 588] width 297 height 23
click at [649, 583] on p "Épouse les contours de la nuque" at bounding box center [512, 588] width 297 height 23
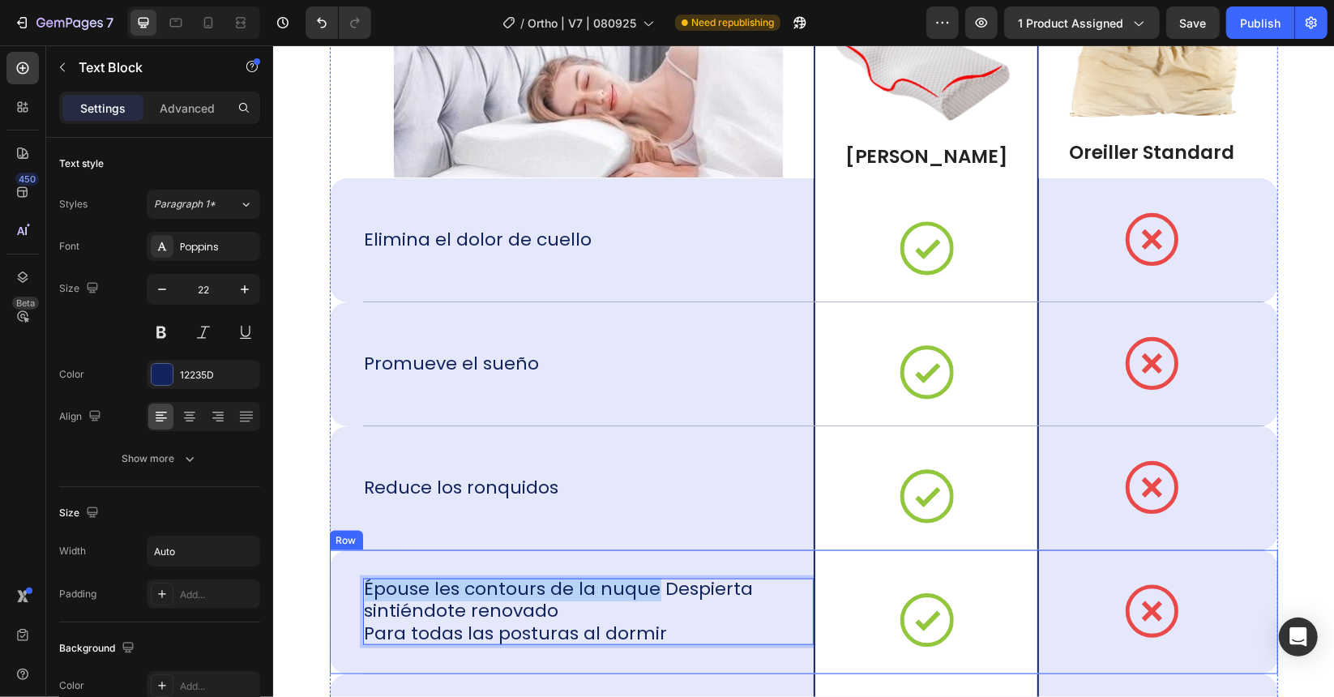
drag, startPoint x: 648, startPoint y: 585, endPoint x: 351, endPoint y: 579, distance: 297.5
click at [351, 579] on div "Épouse les contours de la nuque Despierta sintiéndote renovado Para todas las p…" at bounding box center [803, 611] width 948 height 124
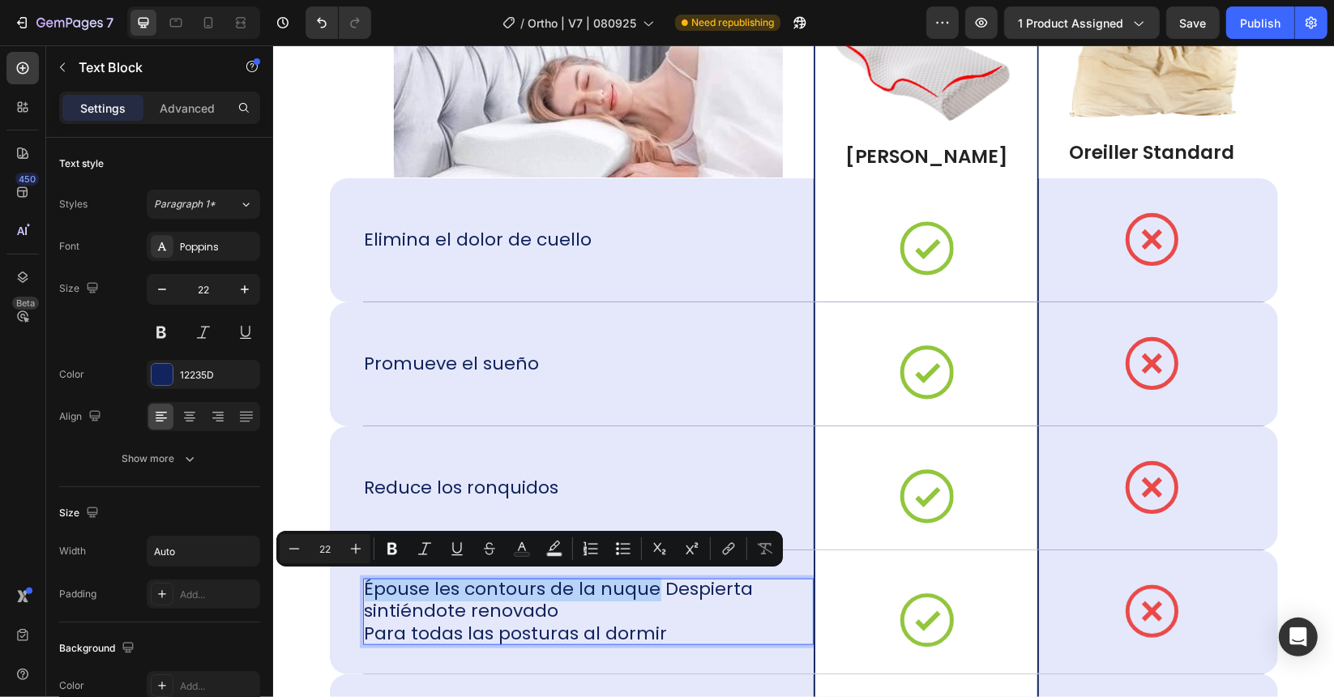
scroll to position [10690, 0]
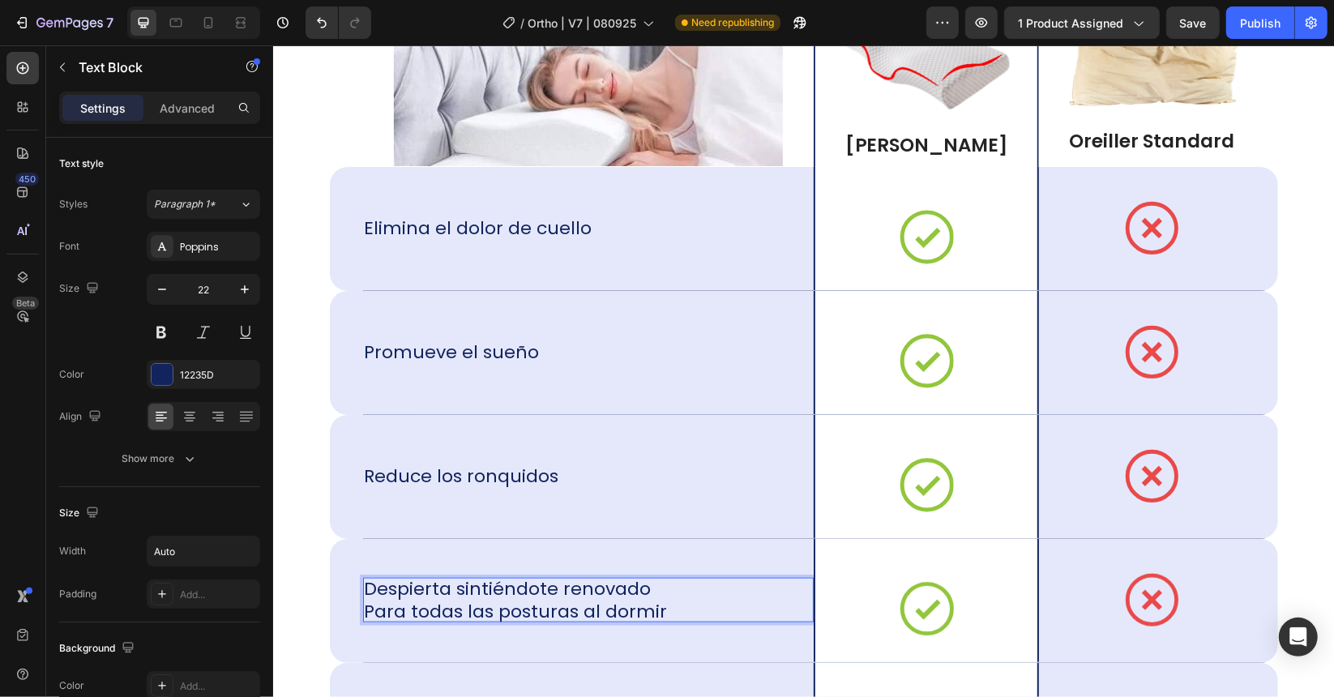
click at [367, 583] on p "Despierta sintiéndote renovado Para todas las posturas al dormir" at bounding box center [515, 599] width 303 height 45
click at [507, 601] on p "Despierta sintiéndote renovado Para todas las posturas al dormir" at bounding box center [515, 599] width 303 height 45
click at [503, 609] on p "Despierta sintiéndote renovado Para todas las posturas al dormir" at bounding box center [515, 599] width 303 height 45
click at [502, 609] on p "Despierta sintiéndote renovado Para todas las posturas al dormir" at bounding box center [515, 599] width 303 height 45
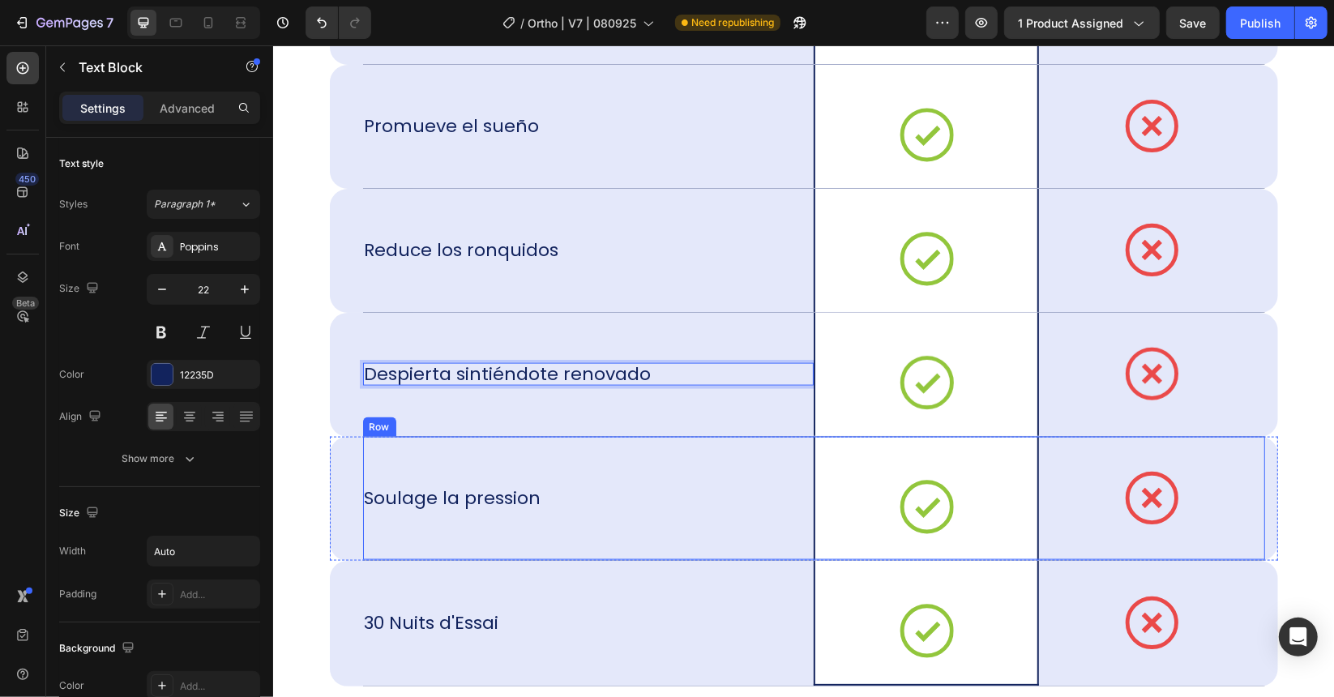
scroll to position [10945, 0]
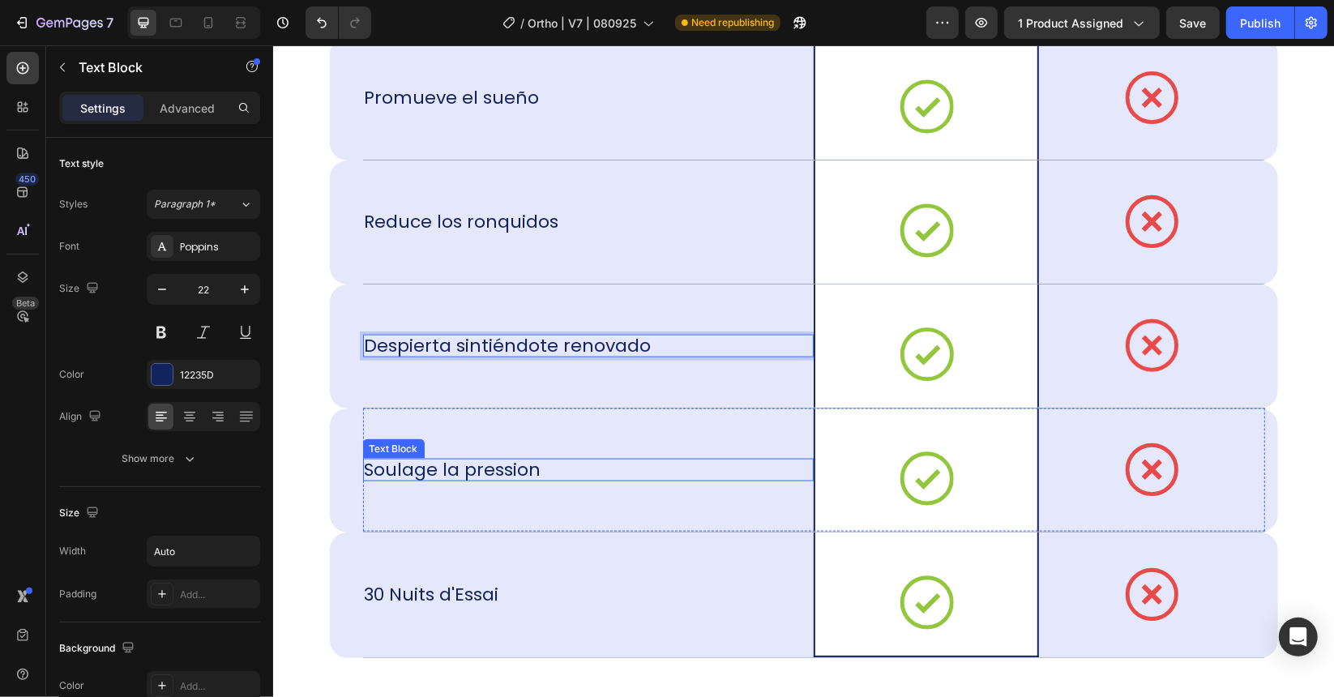
click at [473, 468] on p "Soulage la pression" at bounding box center [452, 469] width 177 height 23
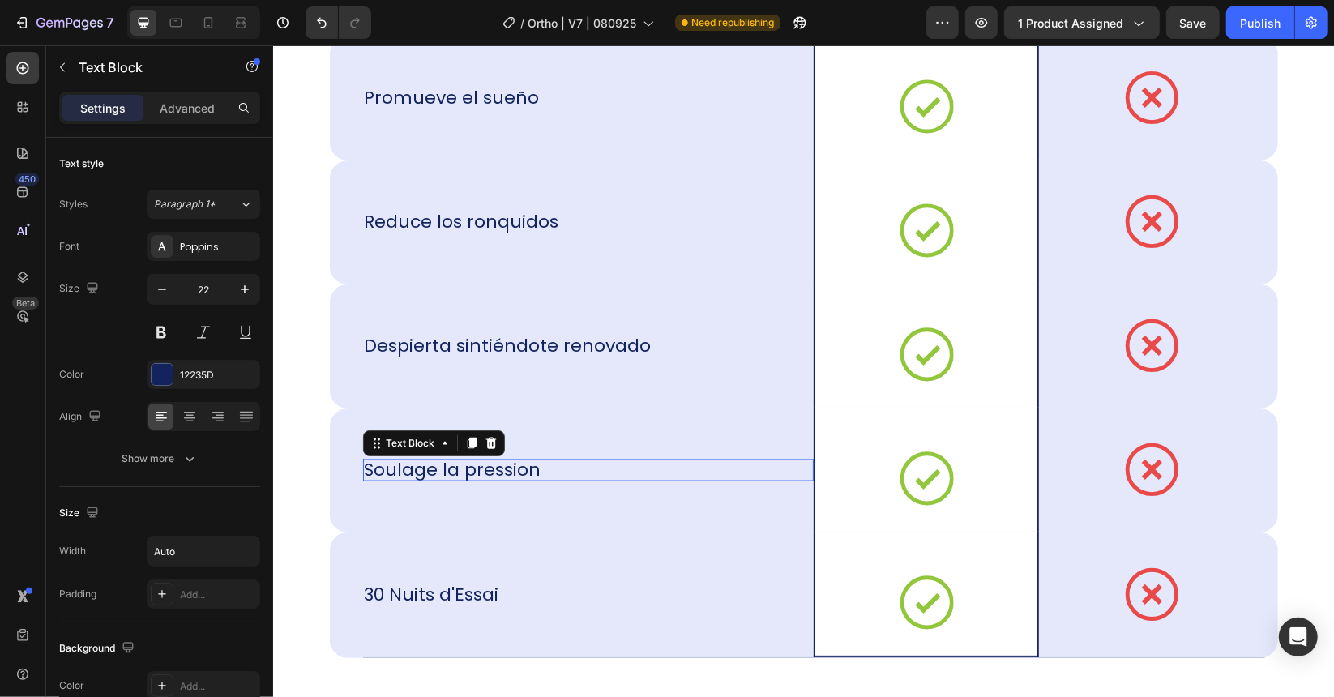
click at [473, 468] on p "Soulage la pression" at bounding box center [452, 469] width 177 height 23
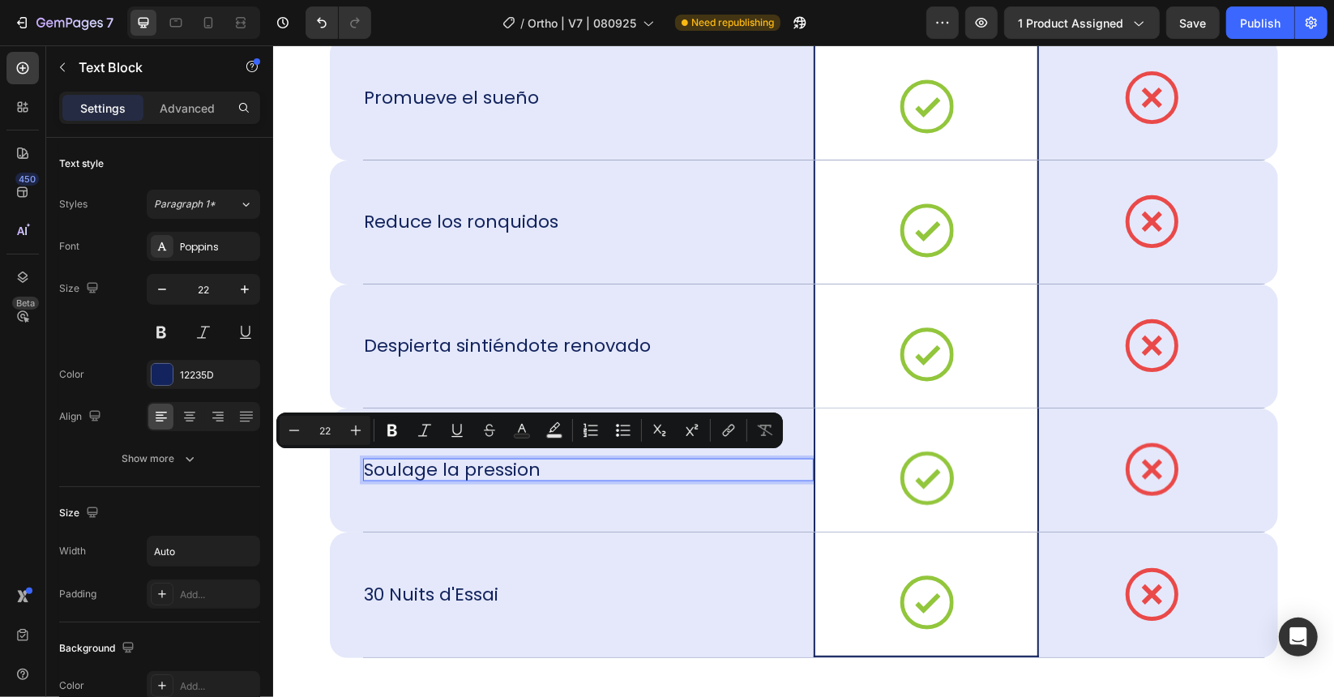
click at [573, 464] on div "Soulage la pression" at bounding box center [587, 469] width 451 height 23
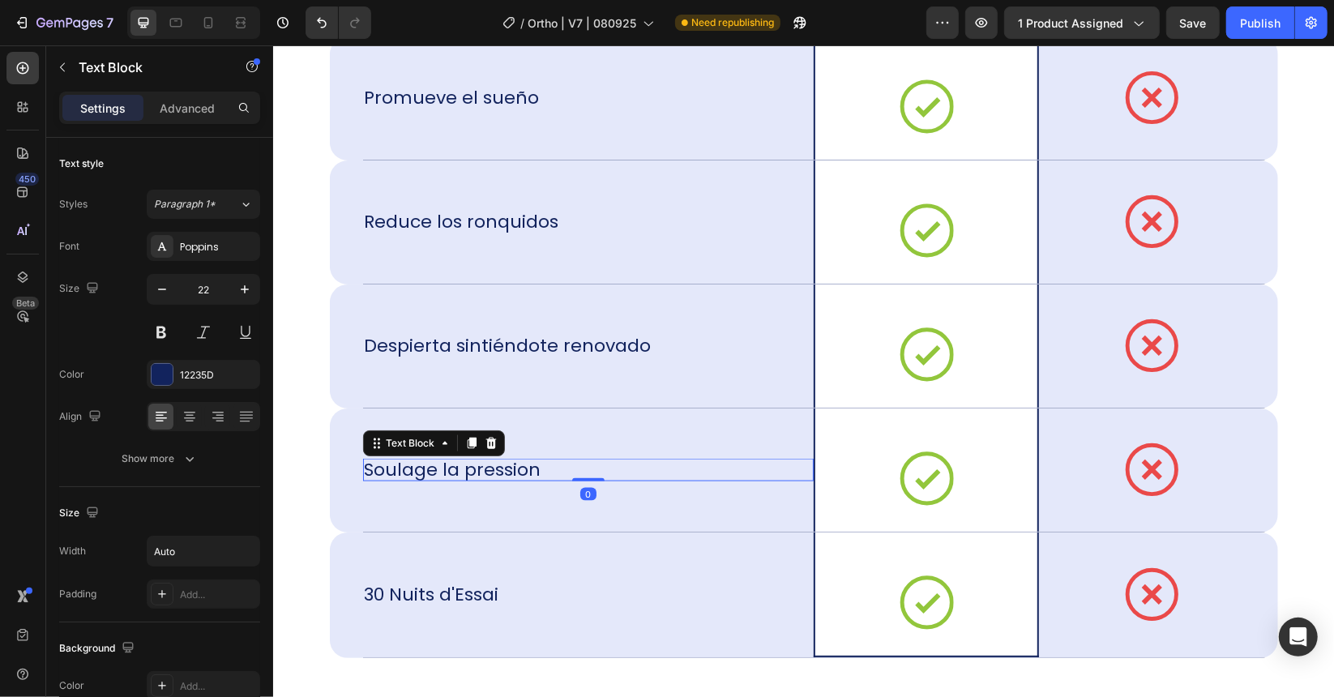
click at [551, 464] on div "Soulage la pression" at bounding box center [587, 469] width 451 height 23
click at [538, 465] on div "Soulage la pression" at bounding box center [452, 469] width 180 height 23
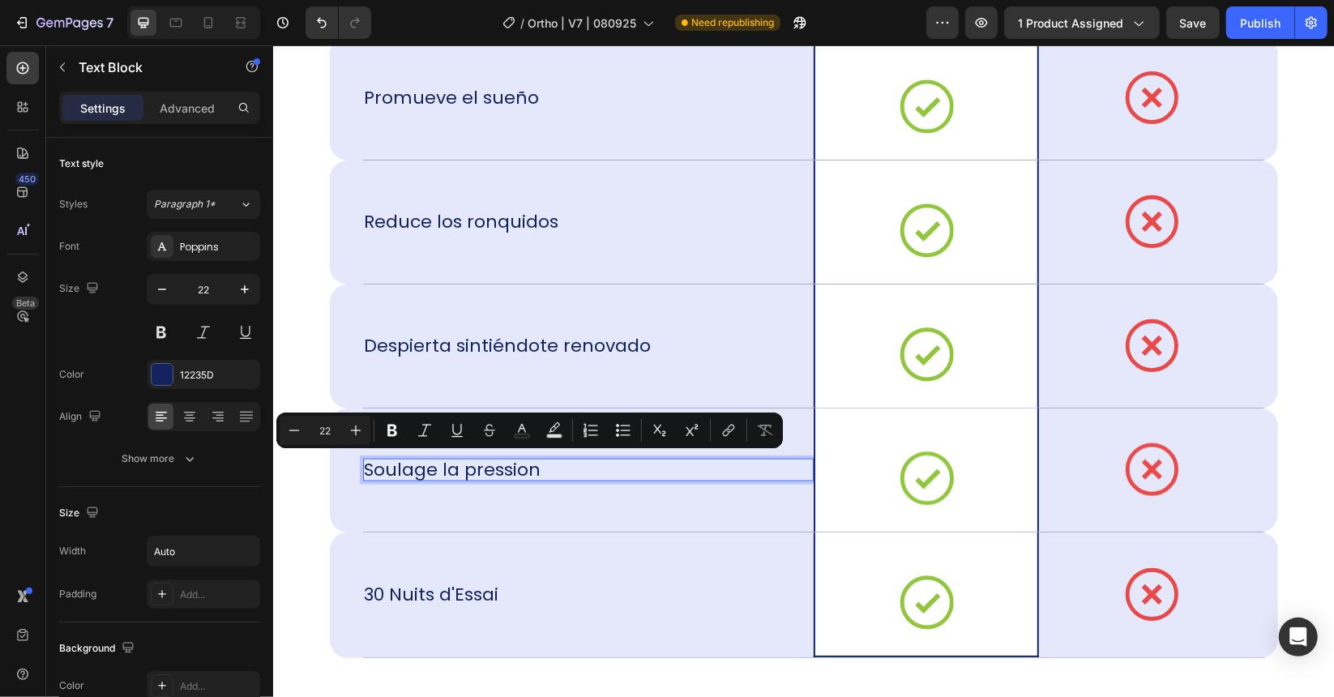
click at [537, 464] on div "Soulage la pression" at bounding box center [452, 469] width 180 height 23
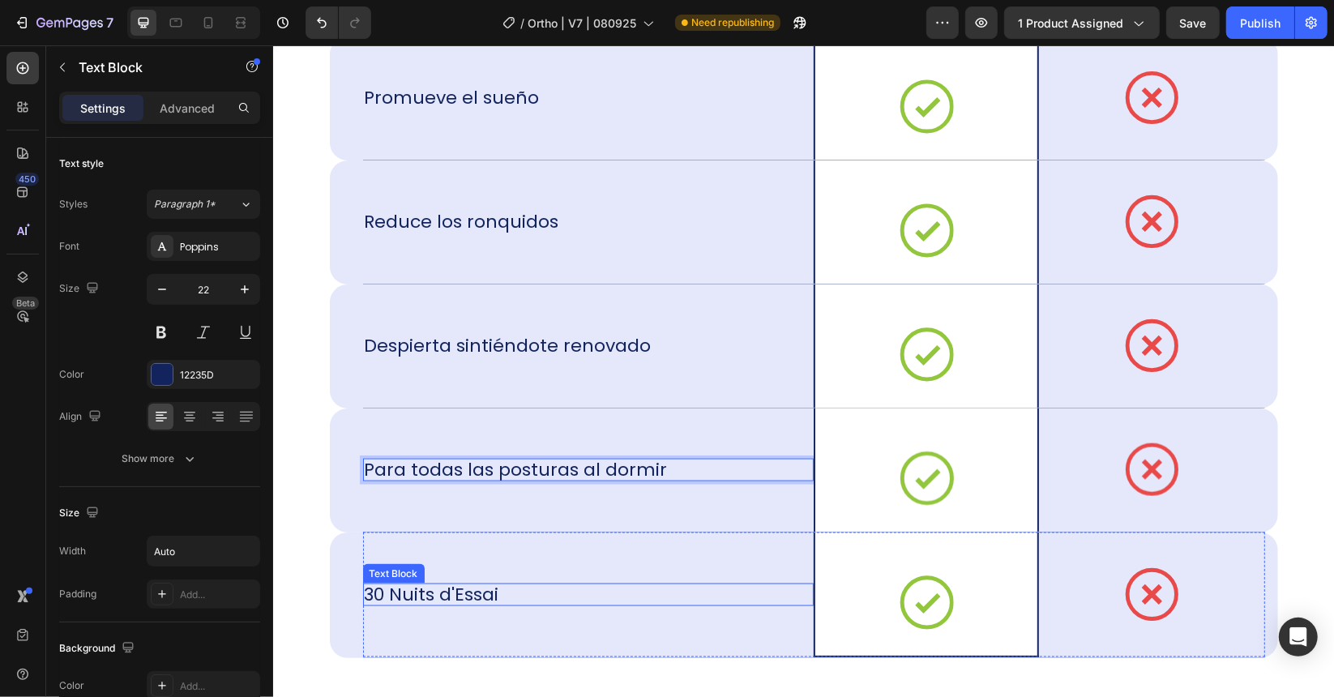
click at [438, 596] on p "30 Nuits d'Essai" at bounding box center [431, 594] width 135 height 23
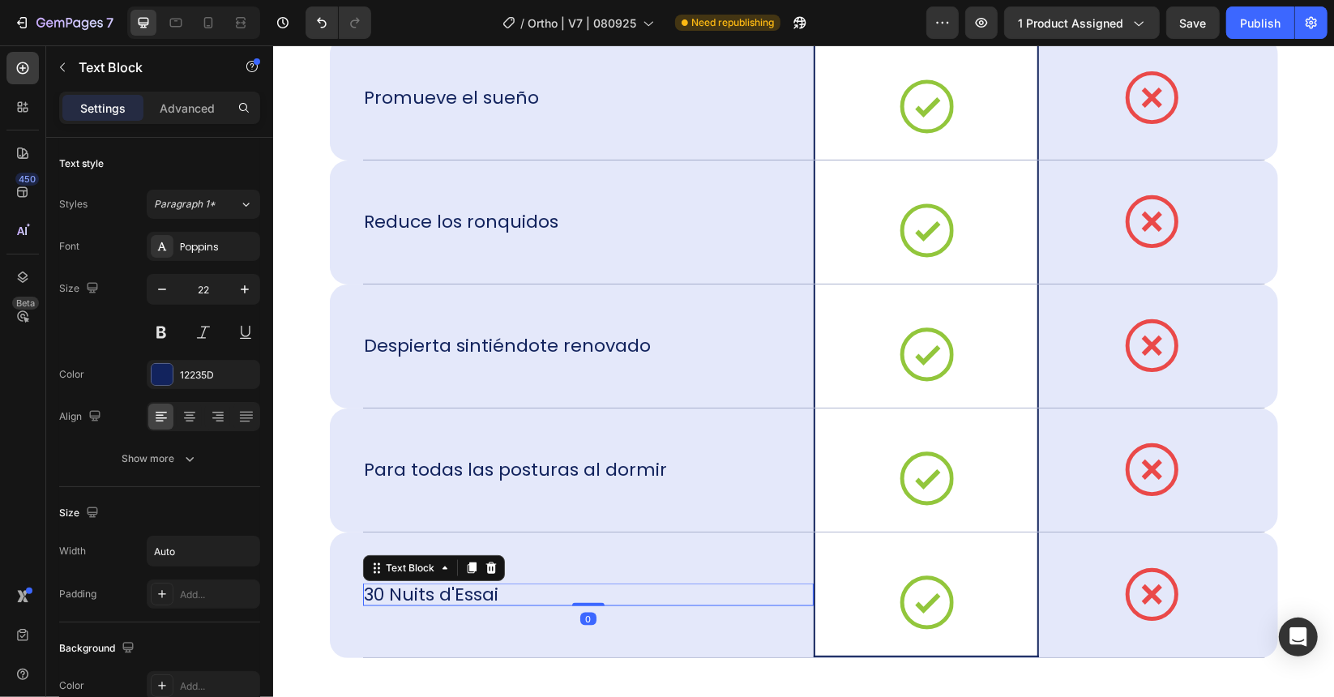
click at [495, 592] on div "30 Nuits d'Essai" at bounding box center [587, 594] width 451 height 23
click at [494, 583] on div "30 Nuits d'Essai" at bounding box center [587, 594] width 451 height 23
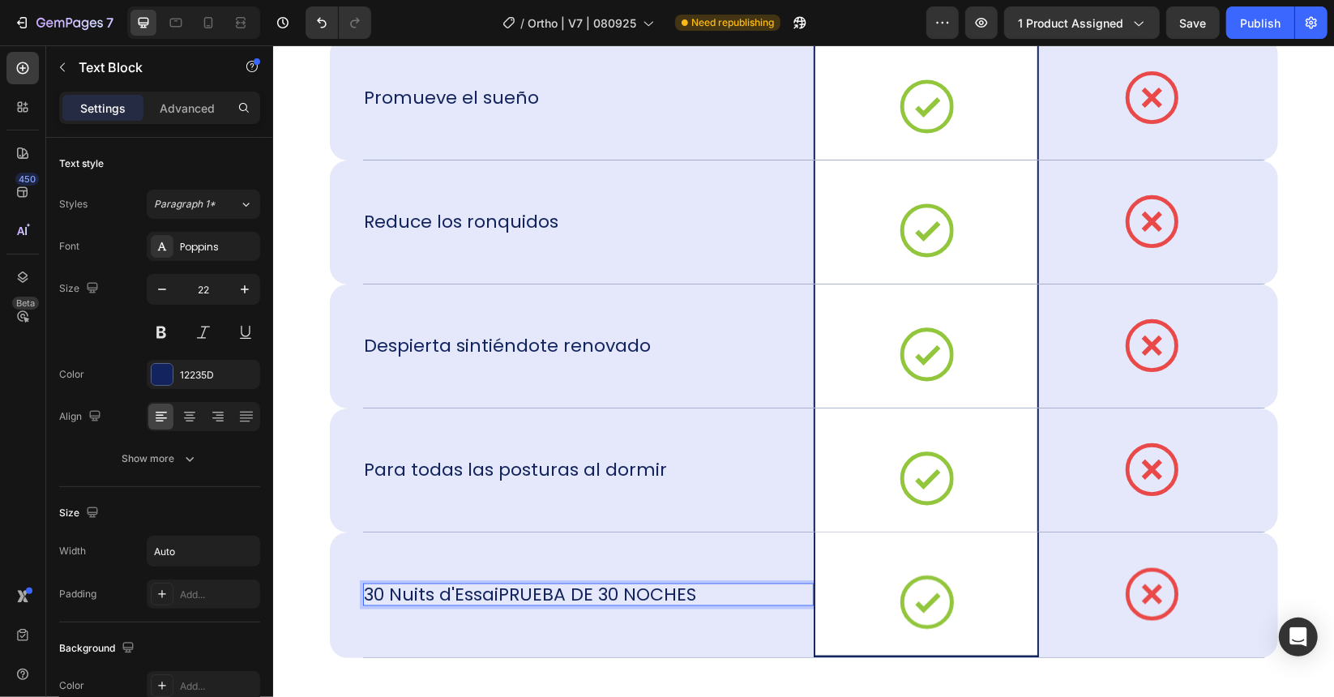
click at [490, 589] on p "30 Nuits d'EssaiPRUEBA DE 30 NOCHES" at bounding box center [530, 594] width 332 height 23
click at [501, 589] on p "30 Nuits d'EssaiPRUEBA DE 30 NOCHES" at bounding box center [530, 594] width 332 height 23
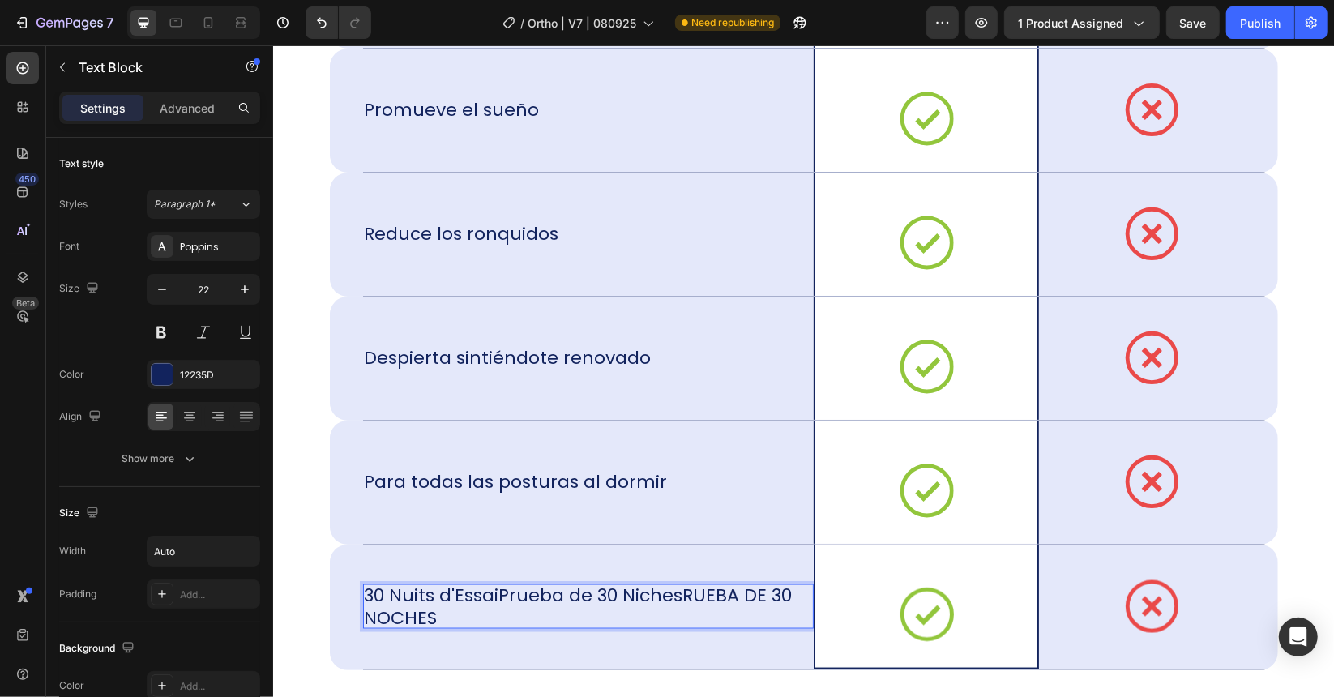
click at [636, 588] on p "30 Nuits d'EssaiPrueba de 30 NichesRUEBA DE 30 NOCHES" at bounding box center [588, 606] width 448 height 45
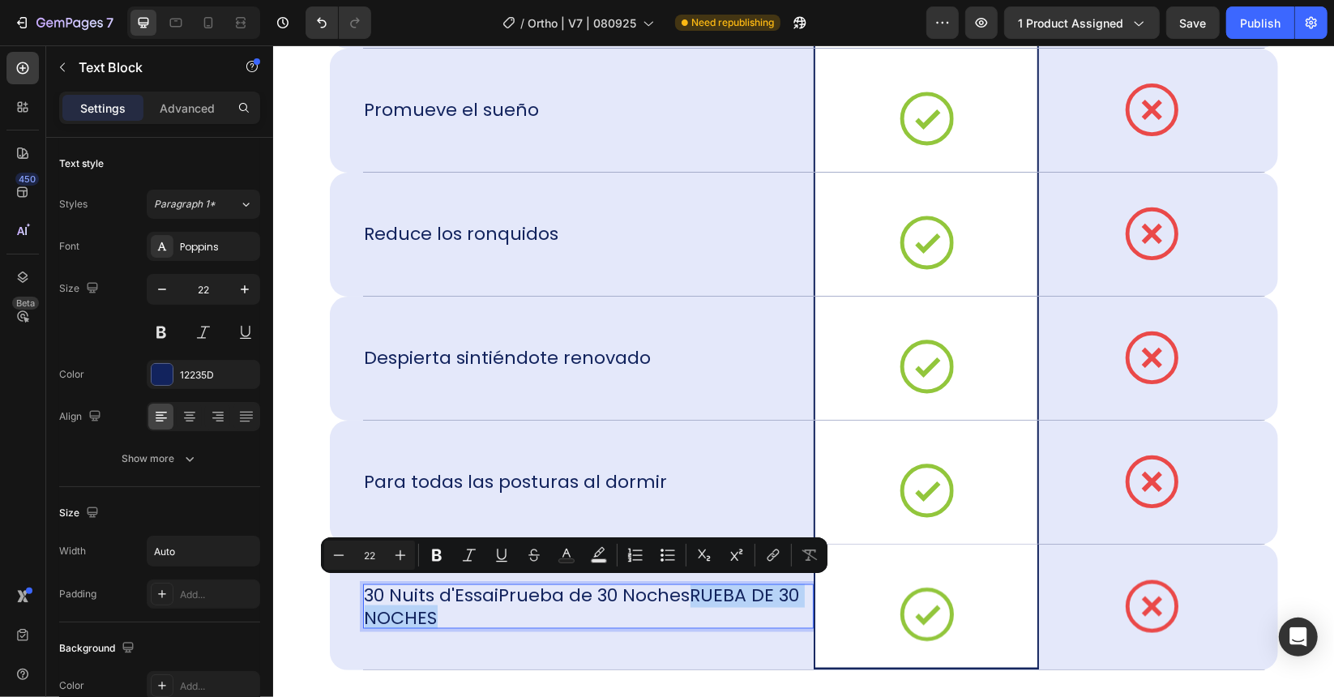
drag, startPoint x: 580, startPoint y: 616, endPoint x: 682, endPoint y: 596, distance: 104.0
click at [682, 596] on p "30 Nuits d'EssaiPrueba de 30 NochesRUEBA DE 30 NOCHES" at bounding box center [588, 606] width 448 height 45
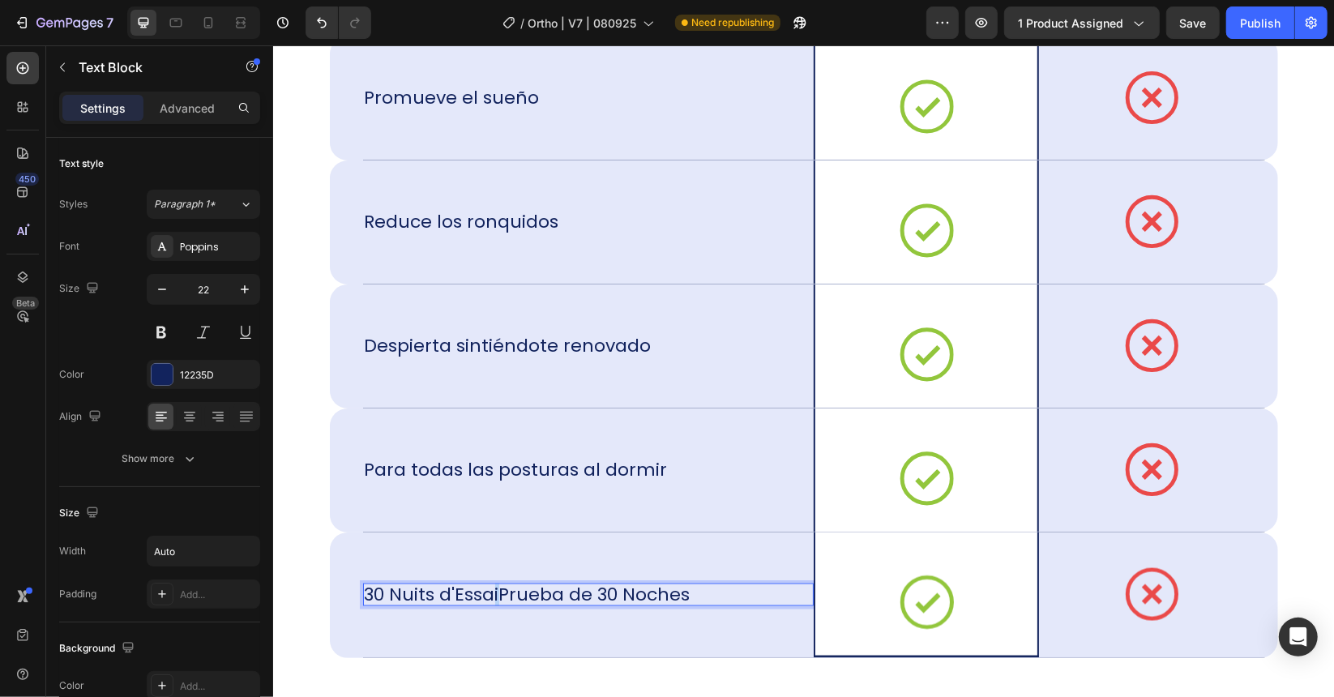
click at [491, 591] on p "30 Nuits d'EssaiPrueba de 30 Noches" at bounding box center [527, 594] width 326 height 23
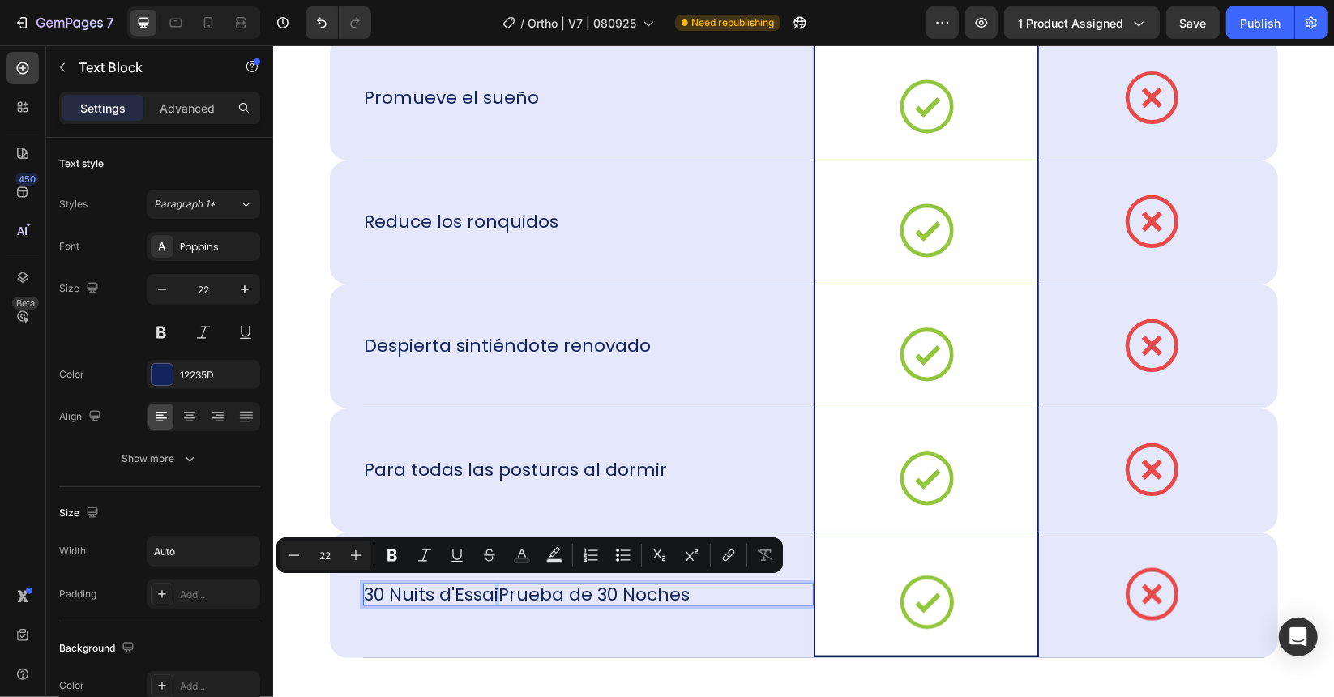
click at [491, 592] on p "30 Nuits d'EssaiPrueba de 30 Noches" at bounding box center [527, 594] width 326 height 23
drag, startPoint x: 481, startPoint y: 592, endPoint x: 324, endPoint y: 587, distance: 157.3
click at [329, 587] on div "30 Nuits d'EssaiPrueba de 30 Noches Text Block 0 Icon Row Icon Row Row" at bounding box center [803, 595] width 948 height 126
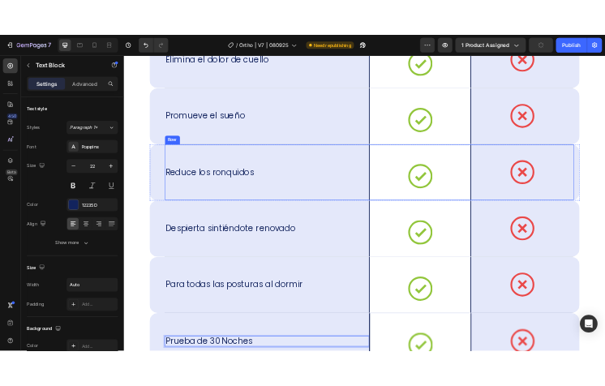
scroll to position [10621, 0]
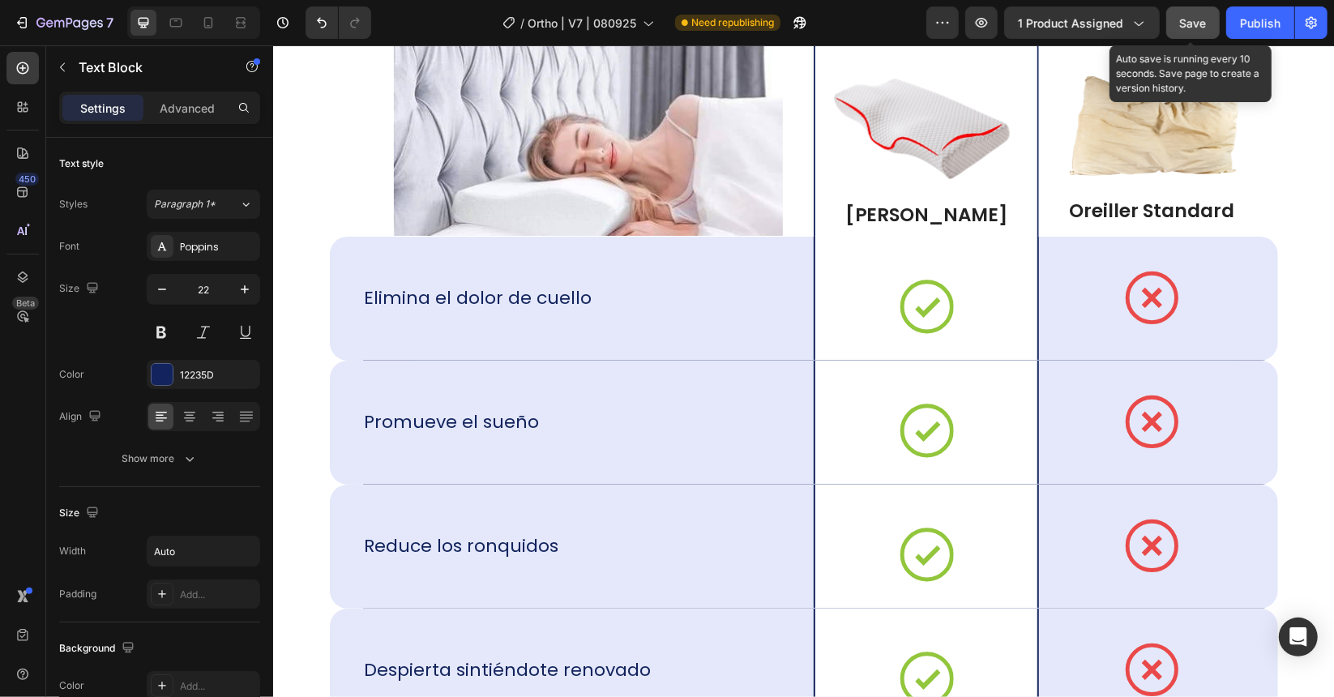
click at [1201, 28] on span "Save" at bounding box center [1193, 23] width 27 height 14
click at [1201, 28] on icon "button" at bounding box center [1193, 23] width 16 height 16
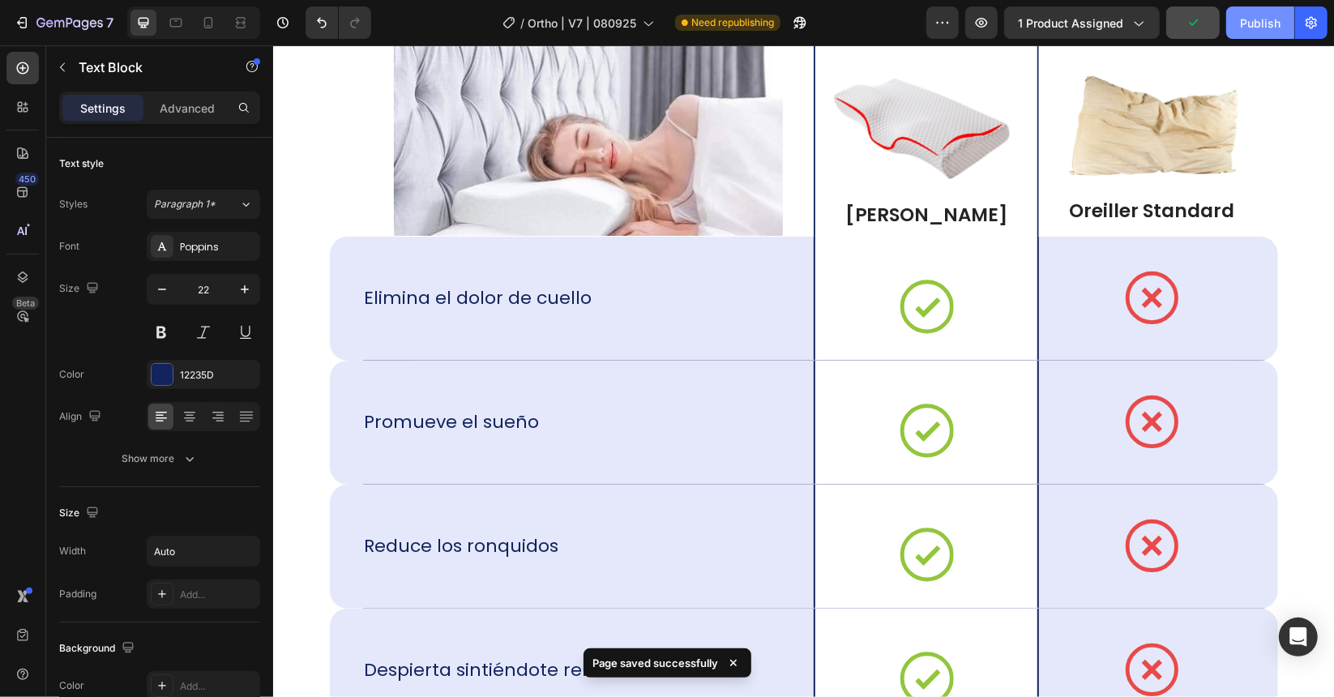
click at [1251, 19] on div "Publish" at bounding box center [1260, 23] width 41 height 17
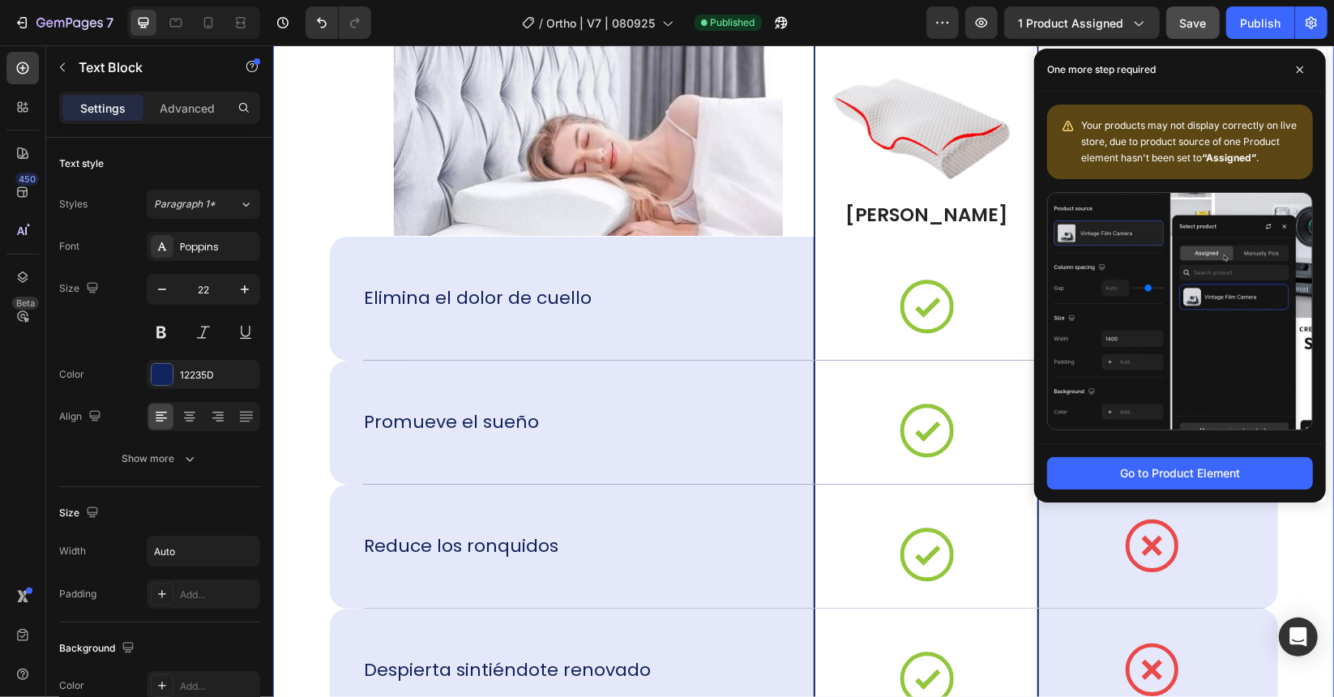
click at [305, 165] on div "Ce qui rend cet oreiller différent des autres Heading Image Image Oreiller YDEK…" at bounding box center [803, 461] width 1028 height 1037
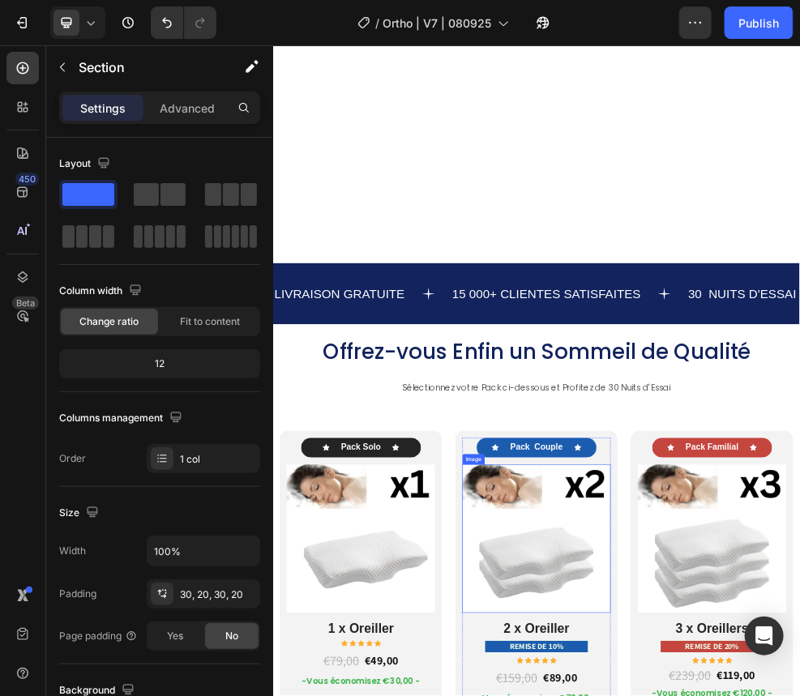
scroll to position [8095, 0]
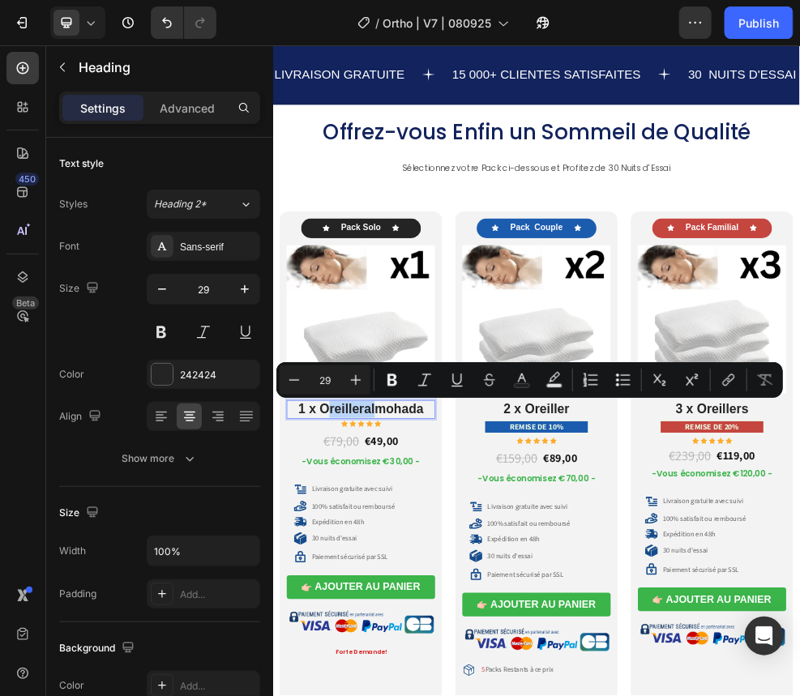
drag, startPoint x: 451, startPoint y: 709, endPoint x: 362, endPoint y: 716, distance: 88.6
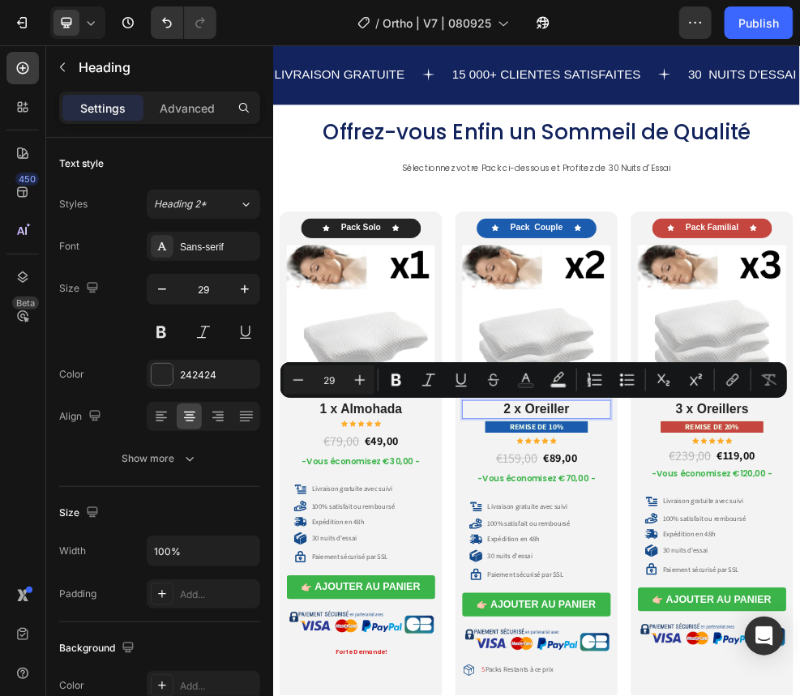
drag, startPoint x: 819, startPoint y: 713, endPoint x: 796, endPoint y: 717, distance: 23.8
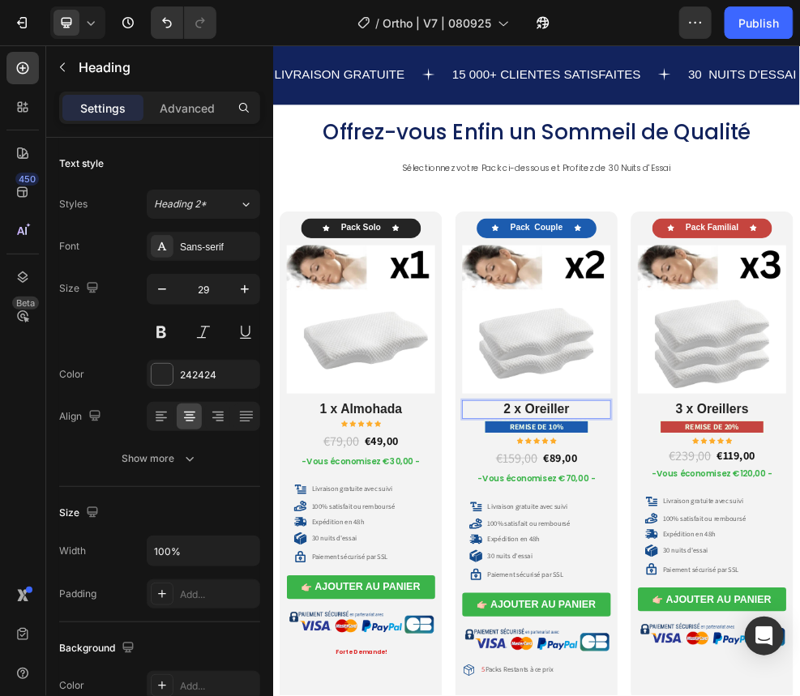
drag, startPoint x: 769, startPoint y: 711, endPoint x: 682, endPoint y: 709, distance: 87.5
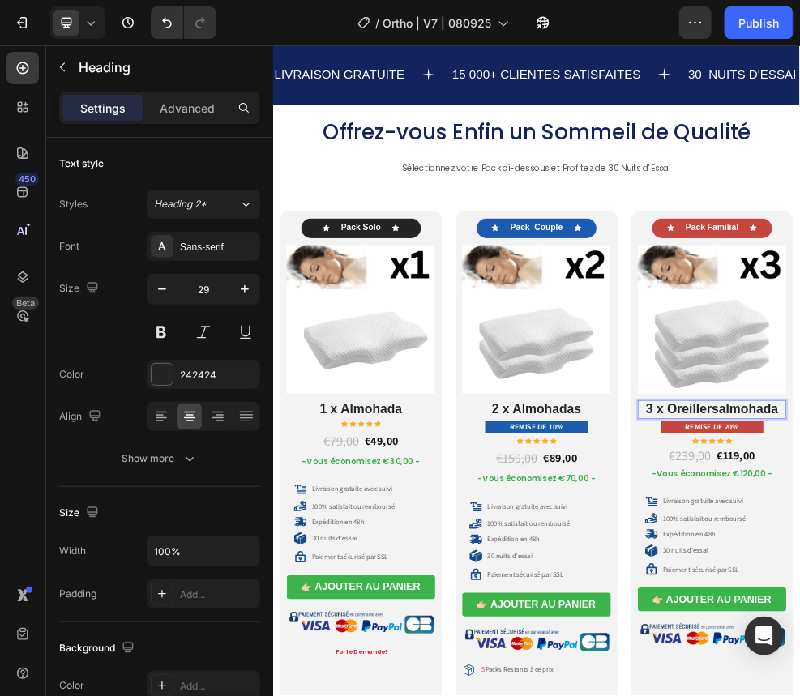
drag, startPoint x: 1094, startPoint y: 714, endPoint x: 993, endPoint y: 716, distance: 101.3
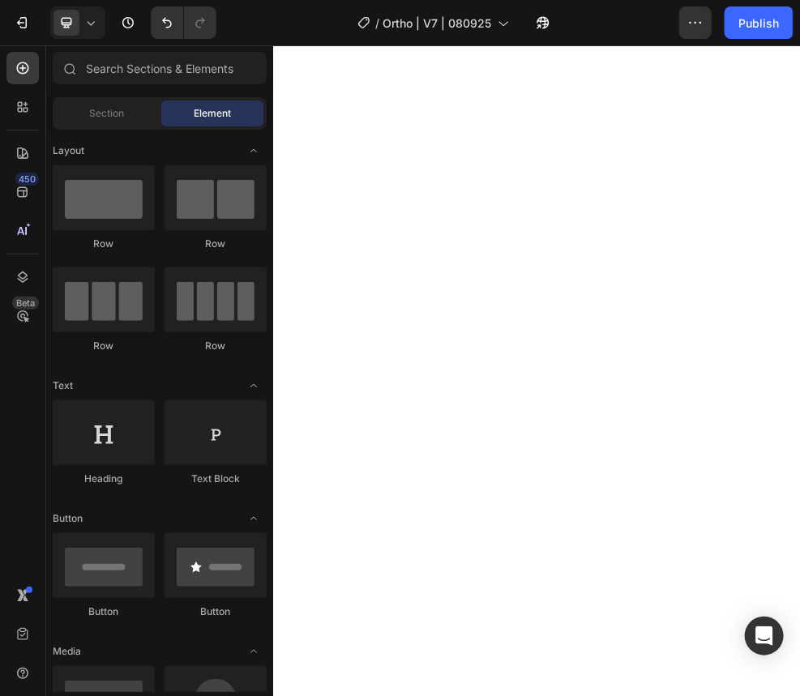
scroll to position [0, 0]
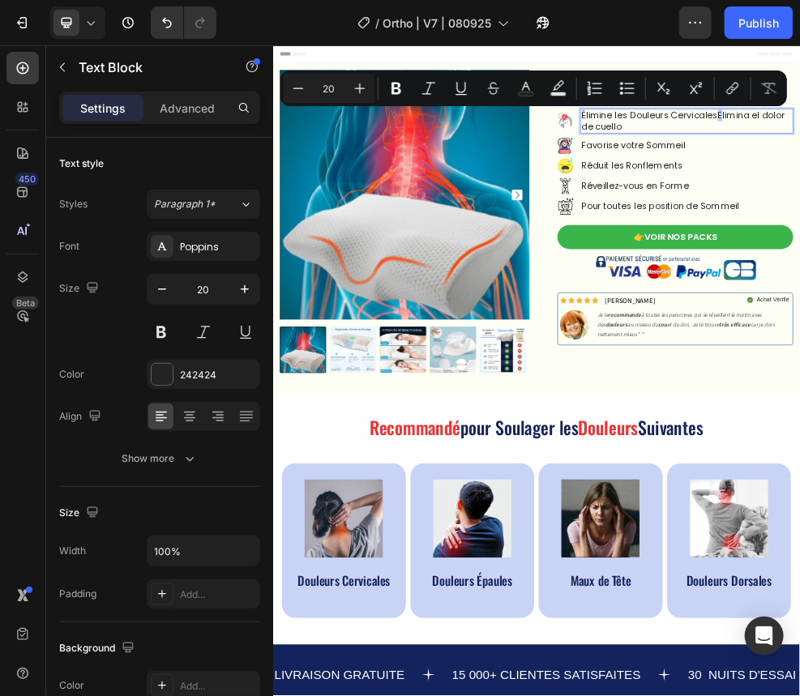
drag, startPoint x: 1087, startPoint y: 177, endPoint x: 827, endPoint y: 179, distance: 259.4
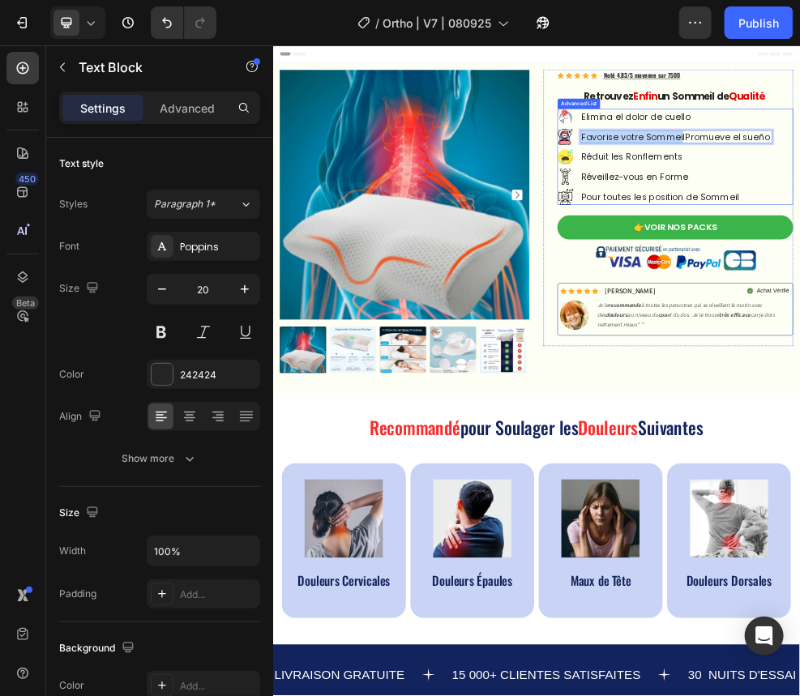
drag, startPoint x: 1020, startPoint y: 213, endPoint x: 836, endPoint y: 229, distance: 184.6
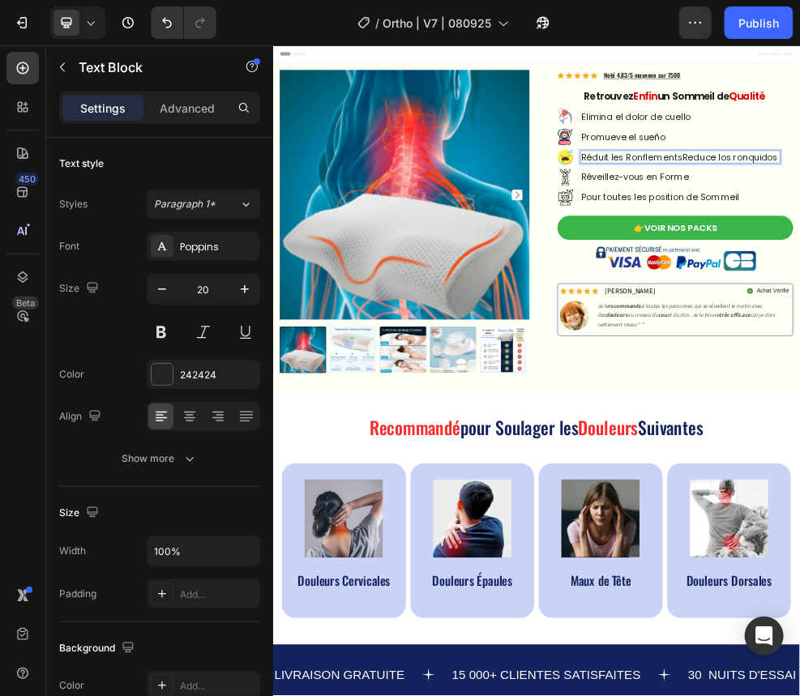
drag, startPoint x: 1012, startPoint y: 250, endPoint x: 836, endPoint y: 260, distance: 176.9
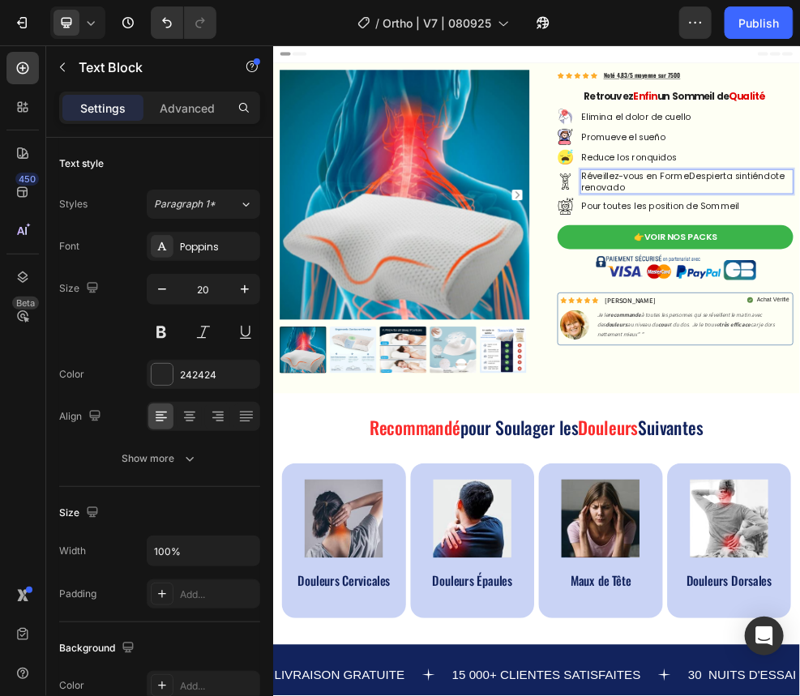
drag, startPoint x: 1039, startPoint y: 285, endPoint x: 1024, endPoint y: 289, distance: 14.9
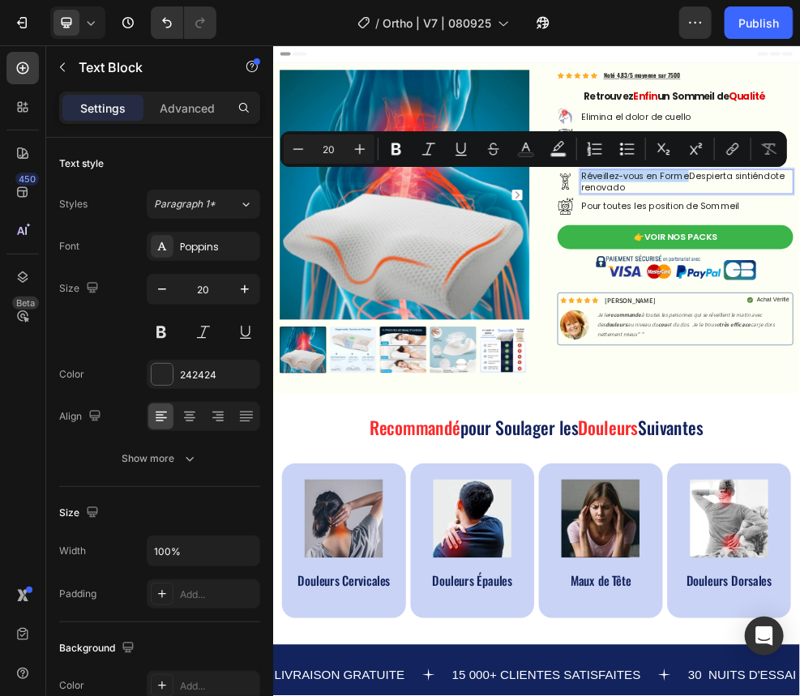
drag, startPoint x: 1026, startPoint y: 289, endPoint x: 839, endPoint y: 284, distance: 187.3
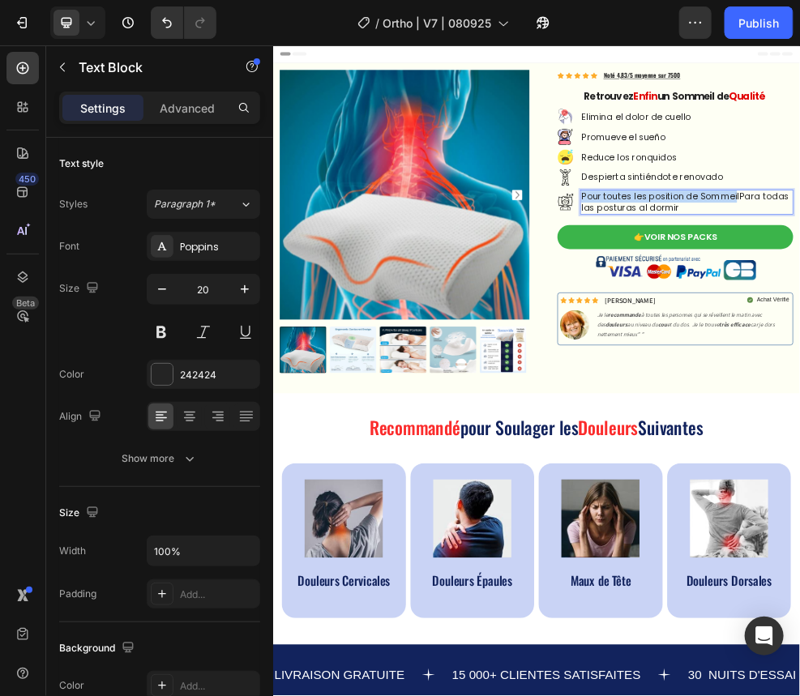
drag, startPoint x: 1119, startPoint y: 319, endPoint x: 839, endPoint y: 315, distance: 280.4
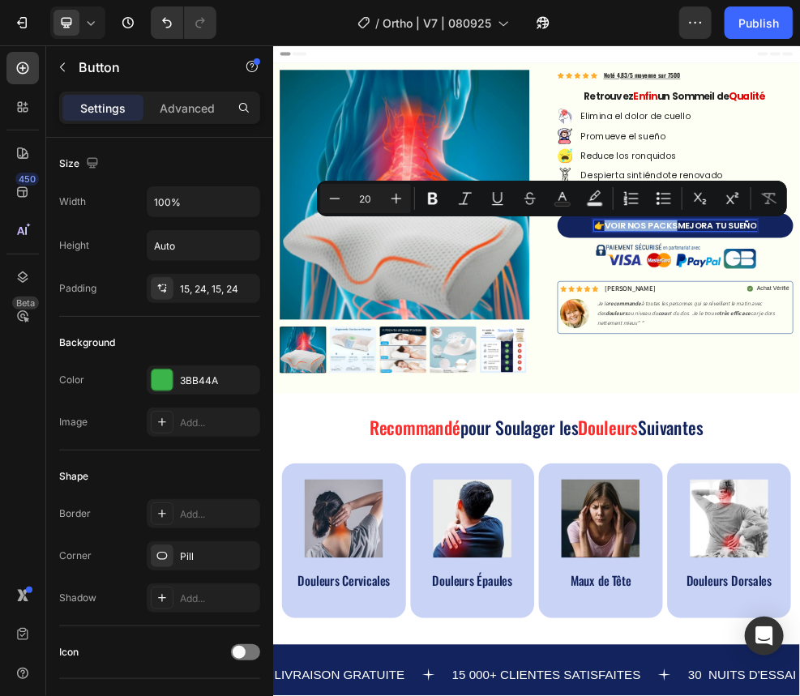
drag, startPoint x: 1009, startPoint y: 376, endPoint x: 879, endPoint y: 372, distance: 129.7
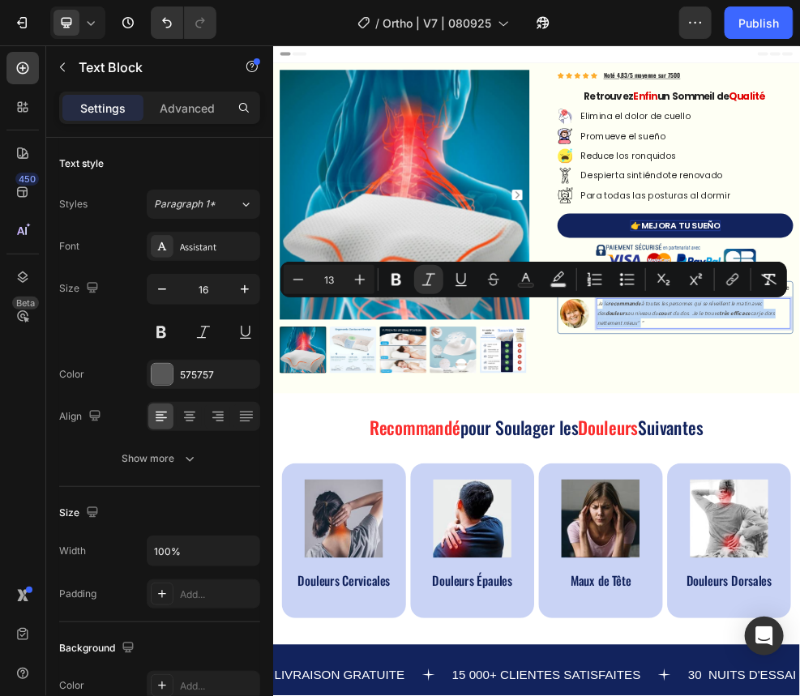
drag, startPoint x: 947, startPoint y: 554, endPoint x: 873, endPoint y: 524, distance: 79.3
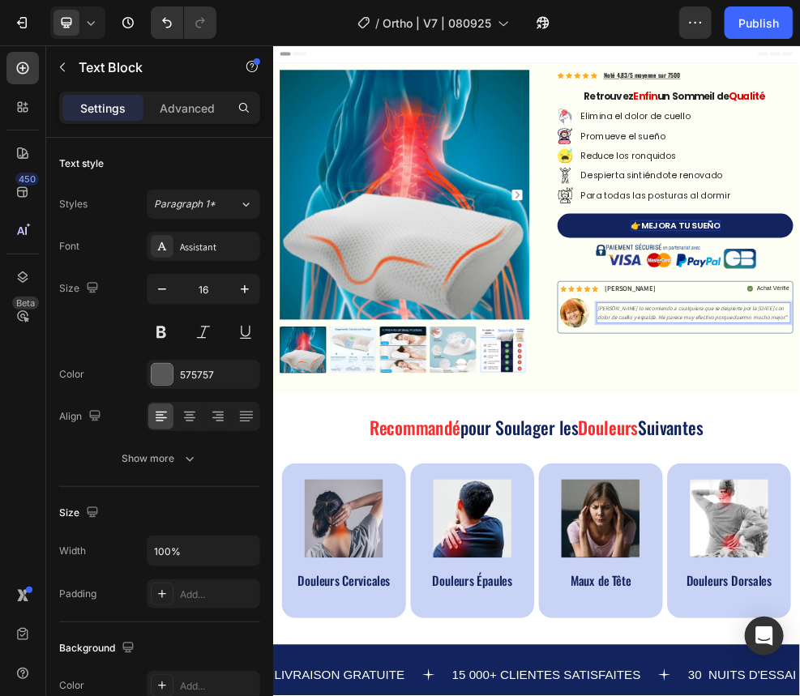
drag, startPoint x: 873, startPoint y: 525, endPoint x: 877, endPoint y: 535, distance: 10.5
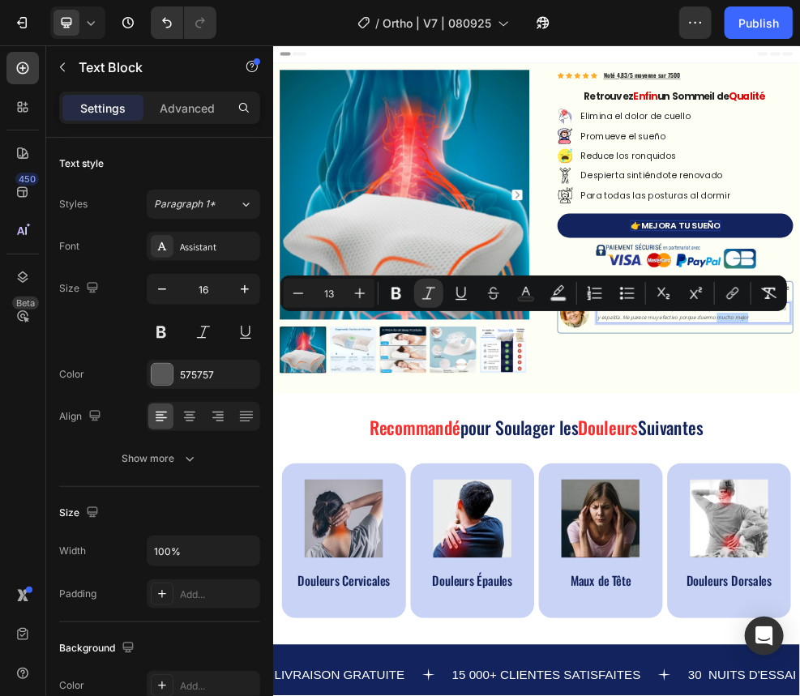
drag, startPoint x: 1113, startPoint y: 550, endPoint x: 1197, endPoint y: 546, distance: 84.4
click at [389, 299] on icon "Editor contextual toolbar" at bounding box center [396, 293] width 16 height 16
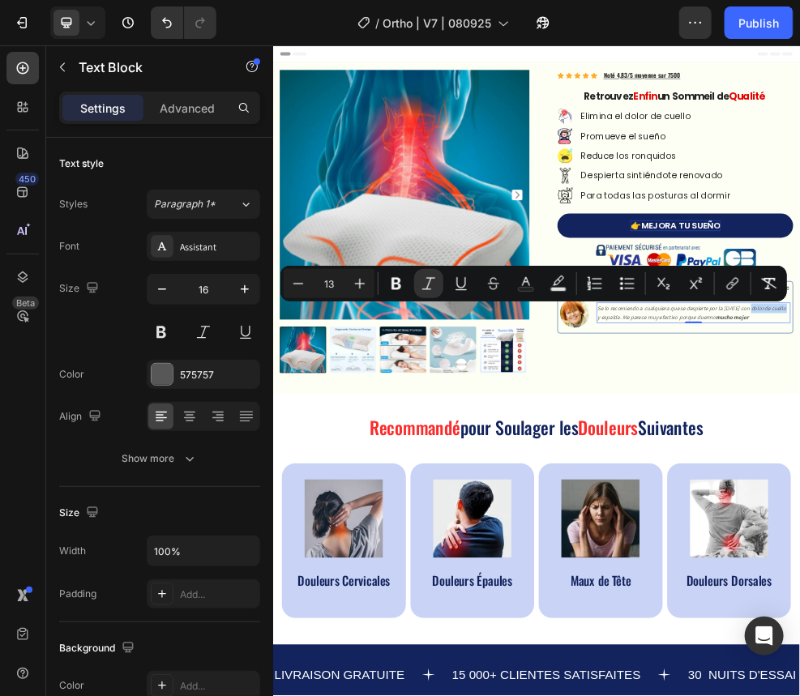
drag, startPoint x: 1156, startPoint y: 525, endPoint x: 892, endPoint y: 549, distance: 265.2
click at [387, 280] on button "Bold" at bounding box center [396, 283] width 29 height 29
click at [487, 385] on img at bounding box center [514, 320] width 461 height 461
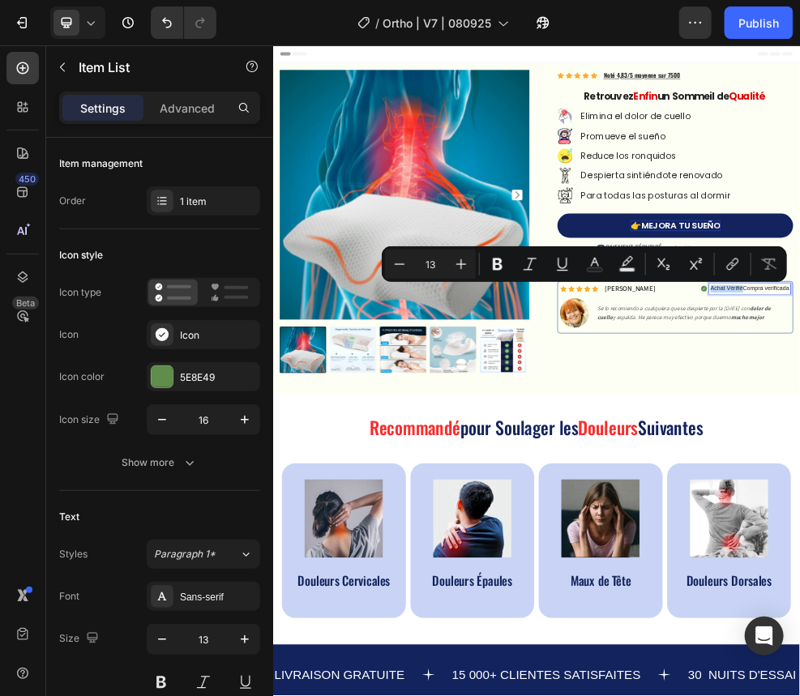
drag, startPoint x: 1131, startPoint y: 493, endPoint x: 1055, endPoint y: 489, distance: 75.5
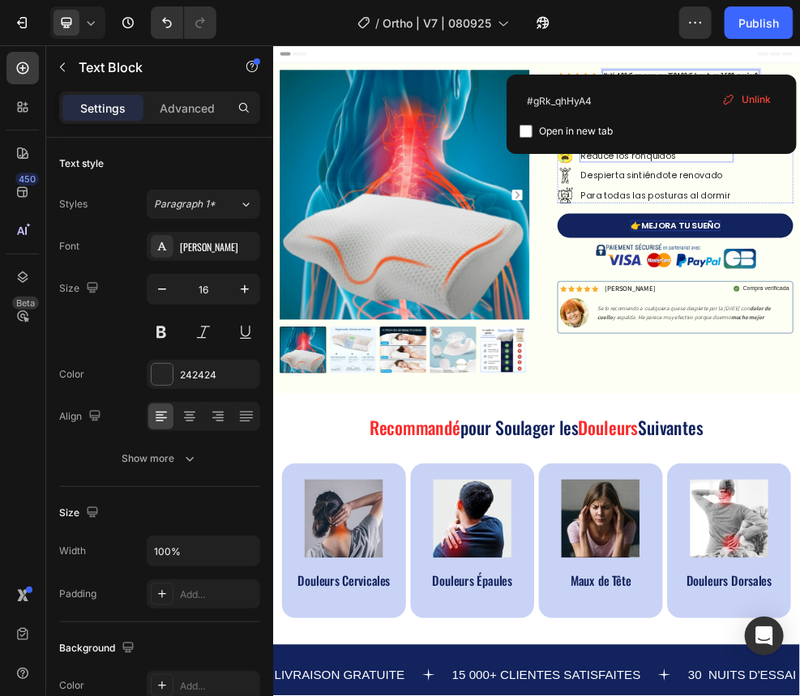
drag, startPoint x: 1015, startPoint y: 102, endPoint x: 948, endPoint y: 121, distance: 69.8
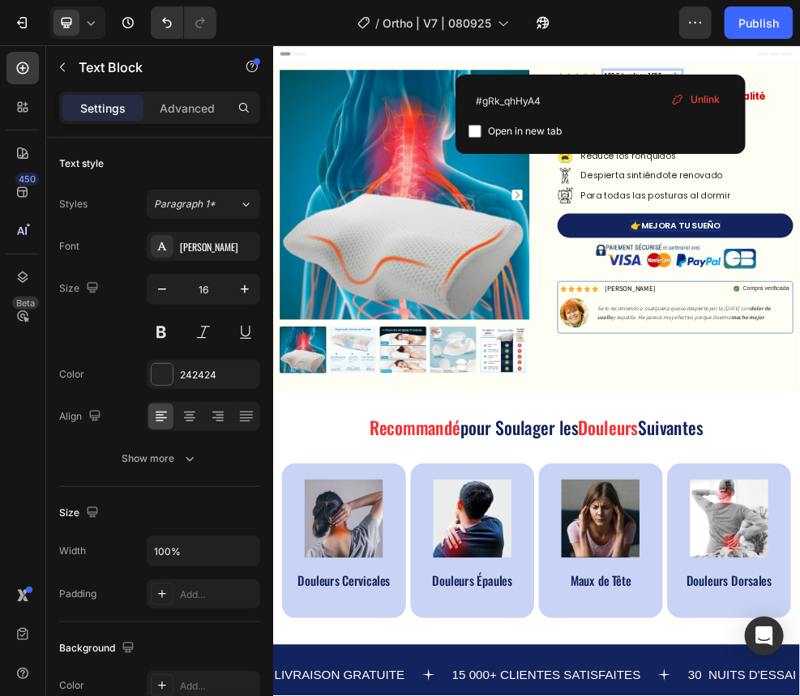
click at [604, 87] on div "Product Images Icon Icon Icon Icon Icon Icon List Hoz 4.83/5 basada en 7,500 re…" at bounding box center [758, 383] width 973 height 610
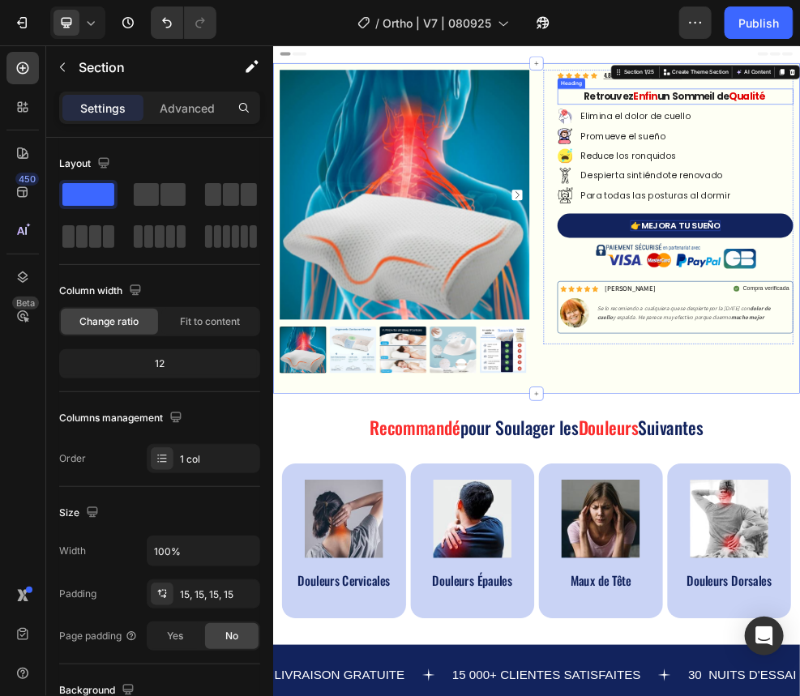
drag, startPoint x: 968, startPoint y: 139, endPoint x: 900, endPoint y: 116, distance: 71.8
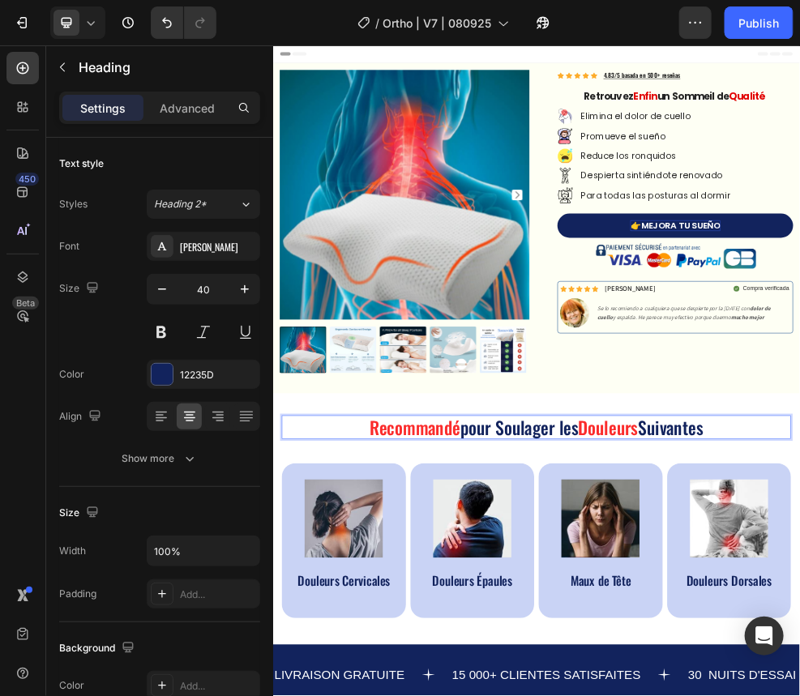
scroll to position [2, 0]
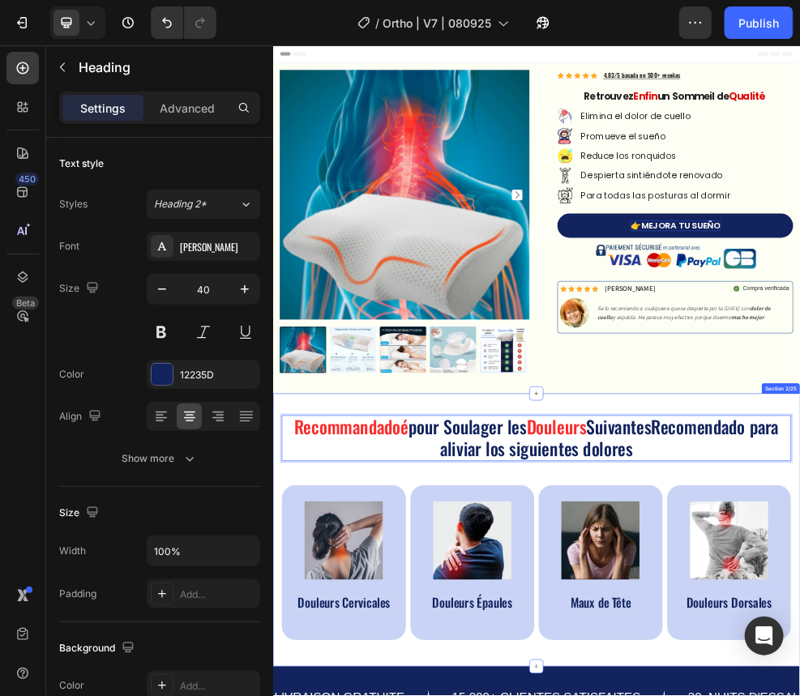
scroll to position [0, 0]
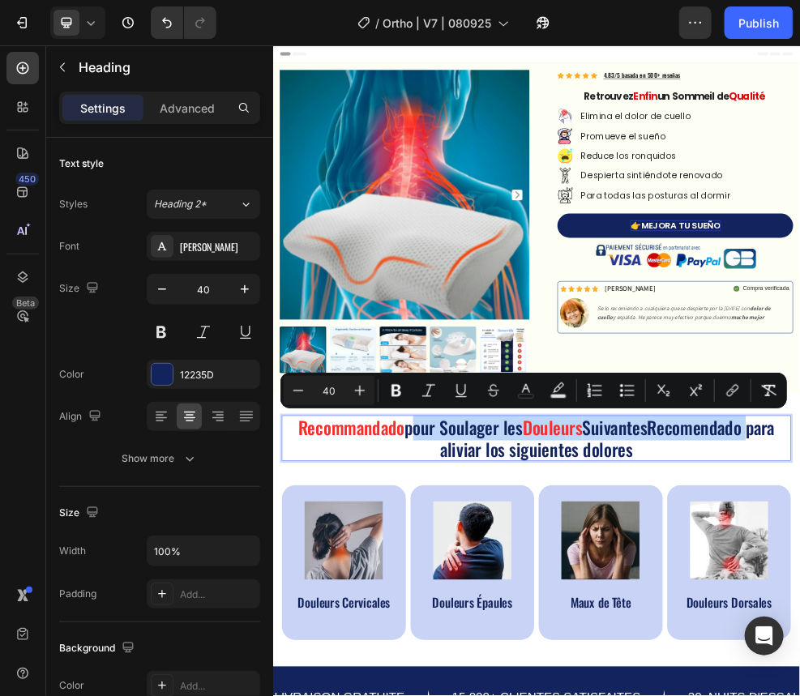
drag, startPoint x: 1139, startPoint y: 748, endPoint x: 511, endPoint y: 749, distance: 628.9
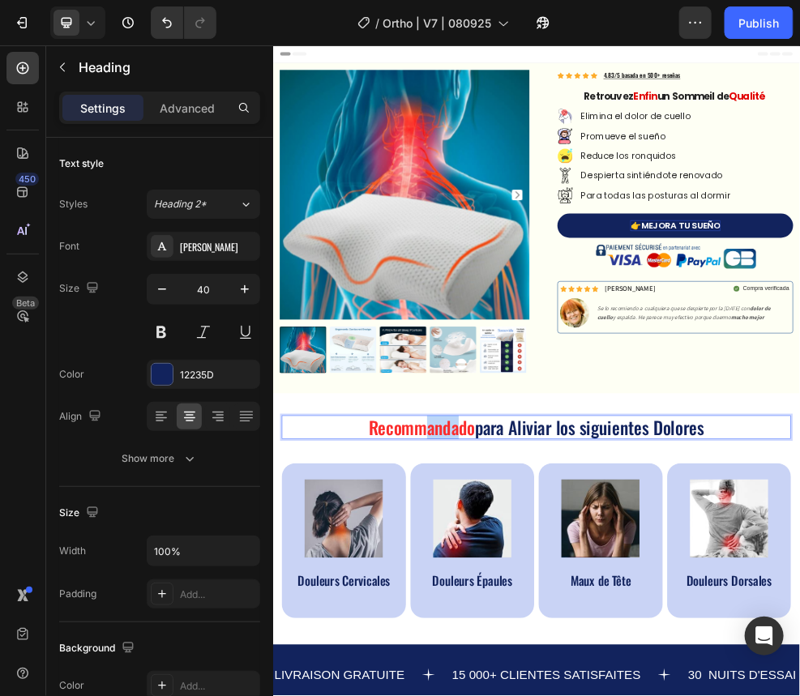
drag, startPoint x: 605, startPoint y: 757, endPoint x: 592, endPoint y: 720, distance: 38.7
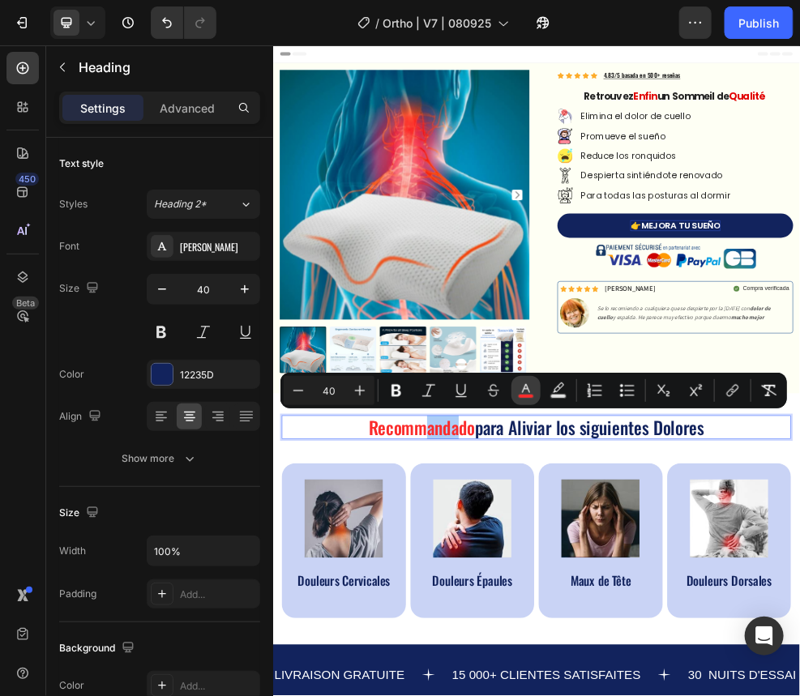
click at [524, 385] on icon "Editor contextual toolbar" at bounding box center [526, 391] width 16 height 16
type input "FB2C2C"
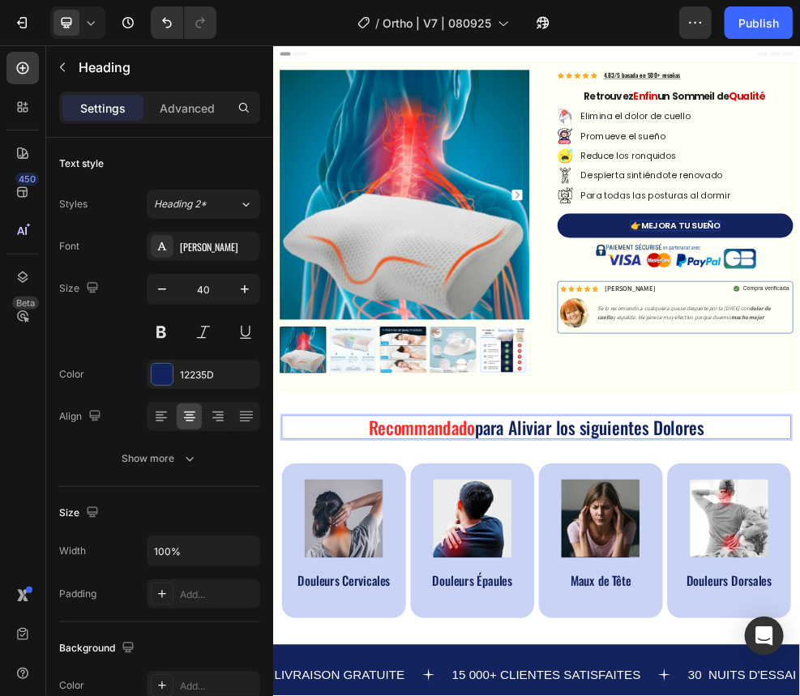
drag, startPoint x: 1070, startPoint y: 743, endPoint x: 977, endPoint y: 749, distance: 92.6
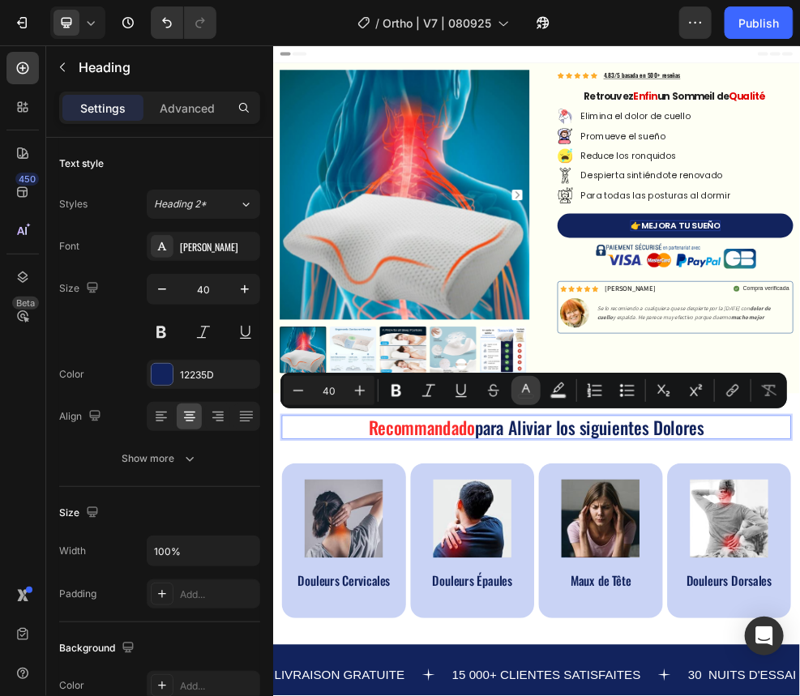
click at [526, 385] on icon "Editor contextual toolbar" at bounding box center [526, 391] width 16 height 16
type input "12235D"
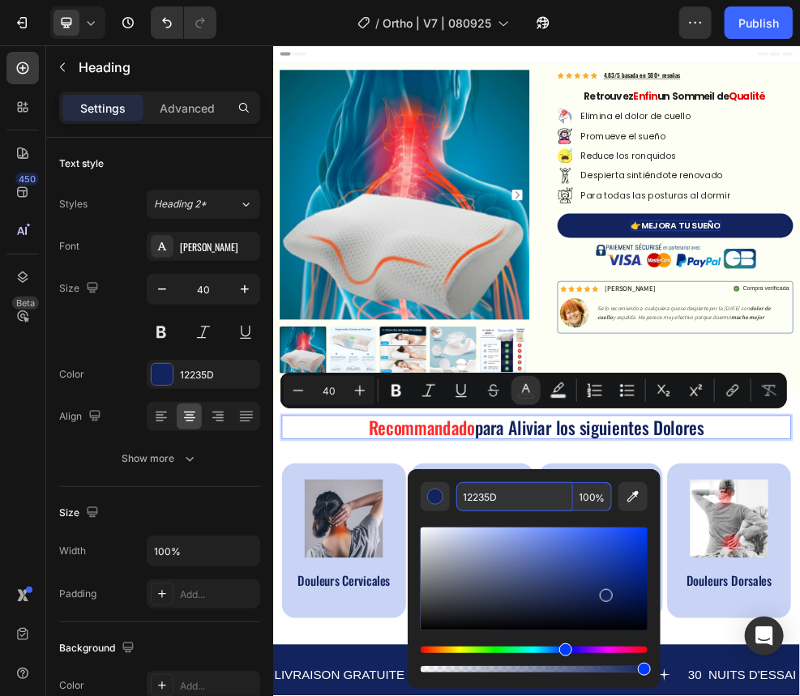
click at [540, 385] on input "12235D" at bounding box center [514, 496] width 117 height 29
paste input "FB2C2C"
type input "FB2C2C"
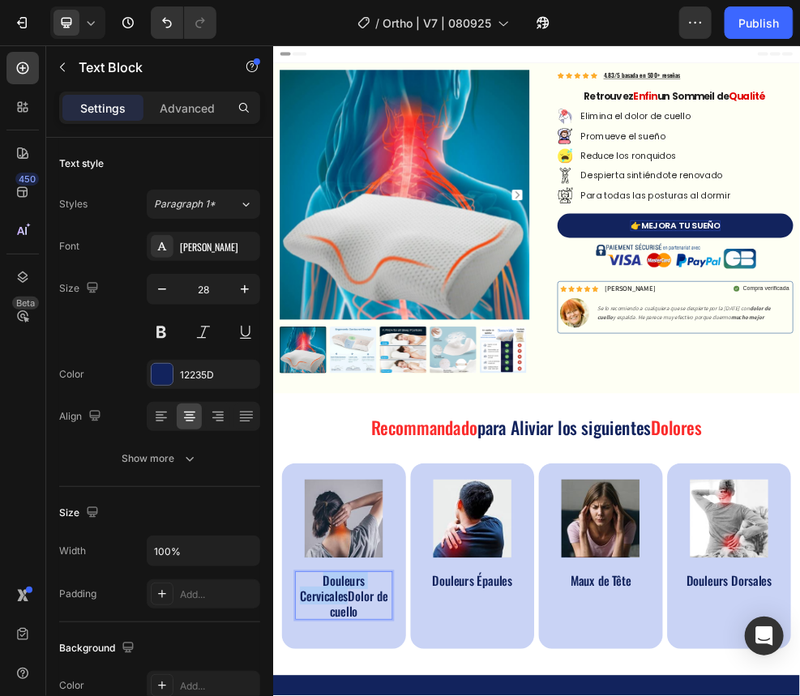
drag, startPoint x: 411, startPoint y: 1058, endPoint x: 365, endPoint y: 1020, distance: 60.4
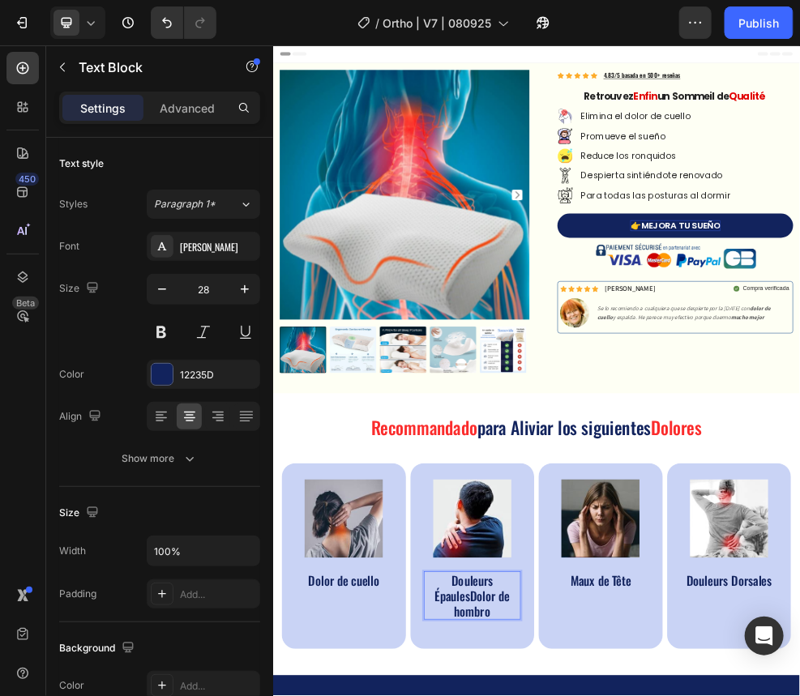
drag, startPoint x: 626, startPoint y: 1059, endPoint x: 579, endPoint y: 1033, distance: 53.7
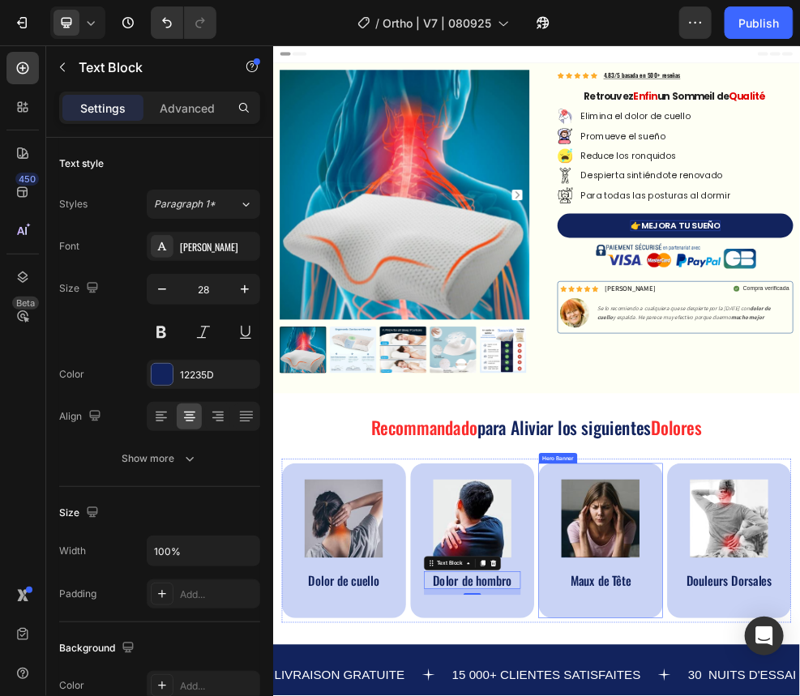
drag, startPoint x: 884, startPoint y: 1039, endPoint x: 891, endPoint y: 1028, distance: 12.4
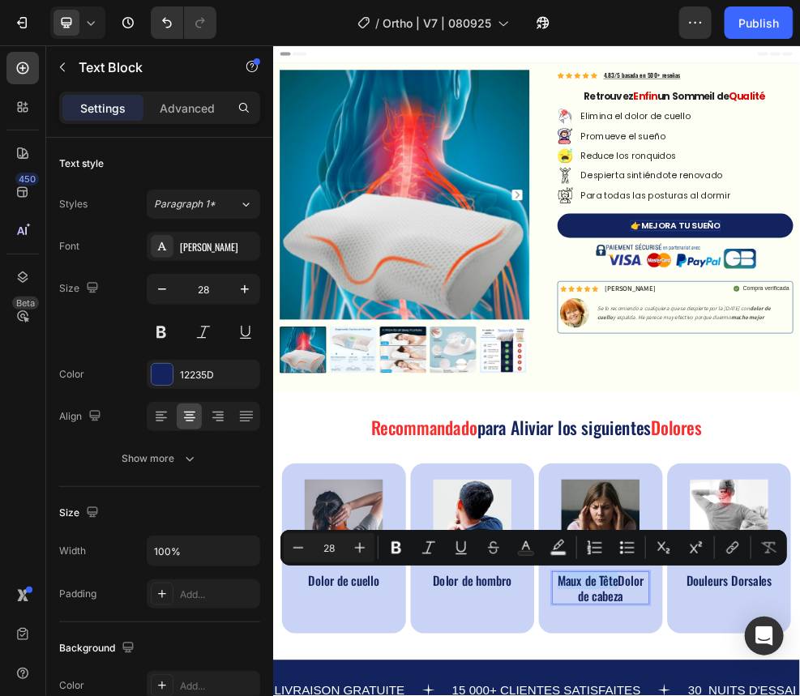
drag, startPoint x: 907, startPoint y: 1027, endPoint x: 795, endPoint y: 1022, distance: 111.9
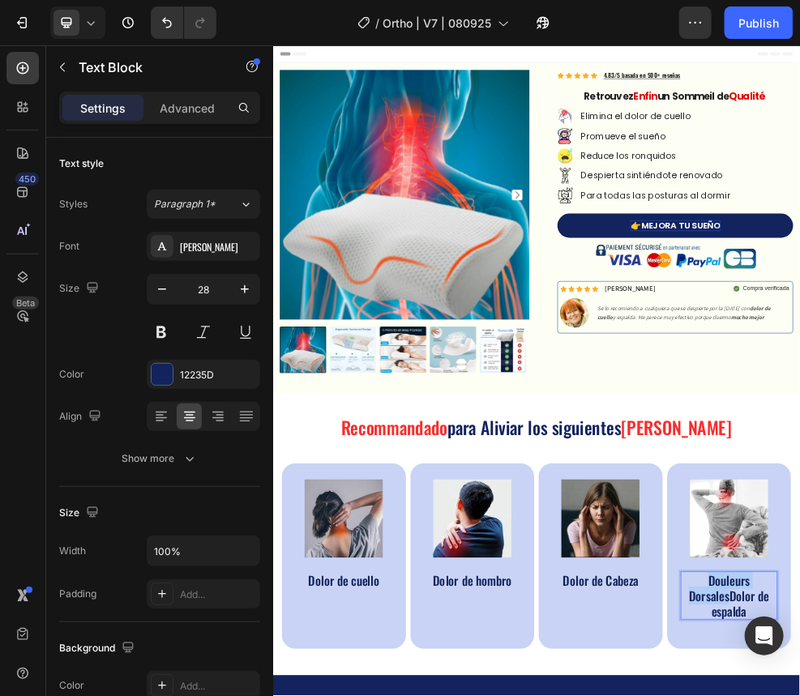
drag, startPoint x: 1104, startPoint y: 1056, endPoint x: 1063, endPoint y: 1028, distance: 49.0
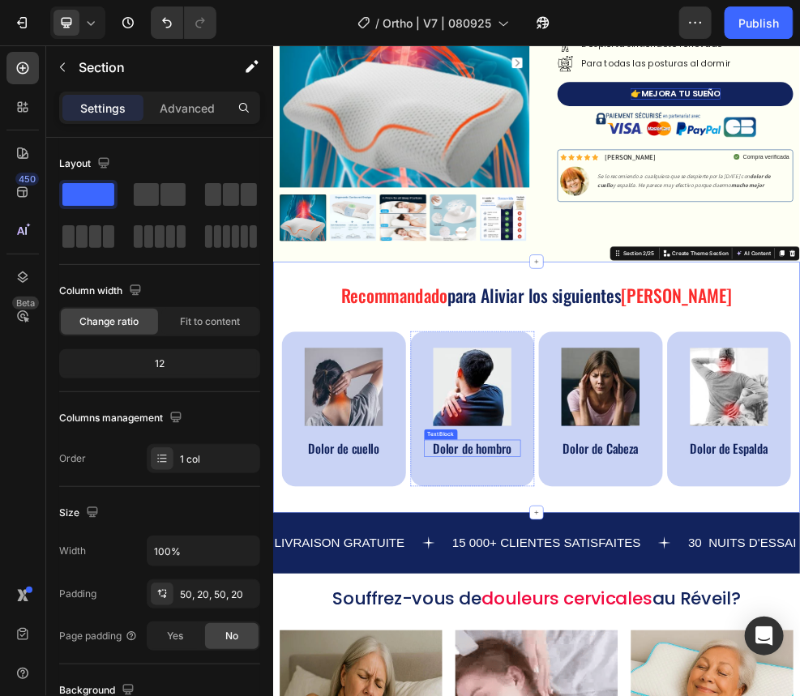
scroll to position [324, 0]
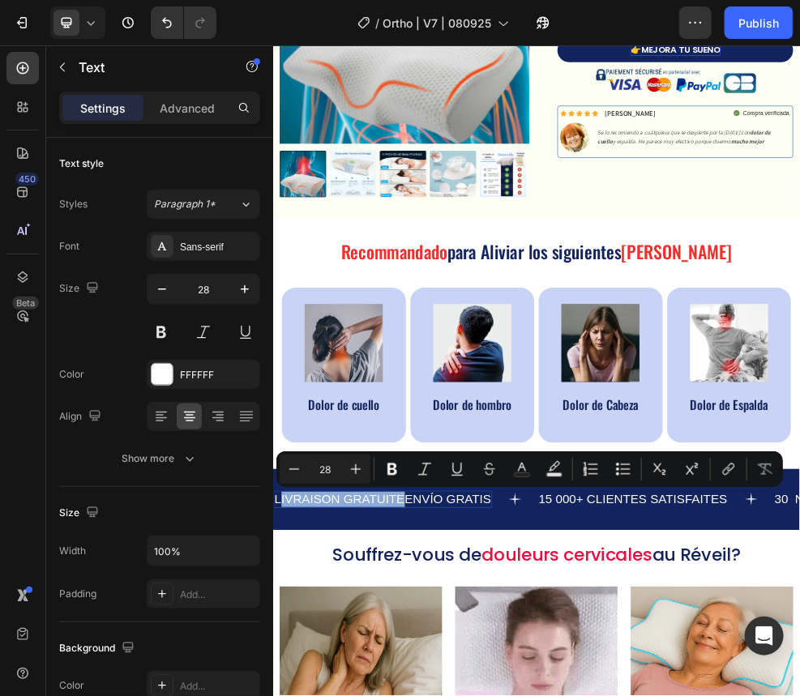
drag, startPoint x: 515, startPoint y: 875, endPoint x: 289, endPoint y: 879, distance: 226.1
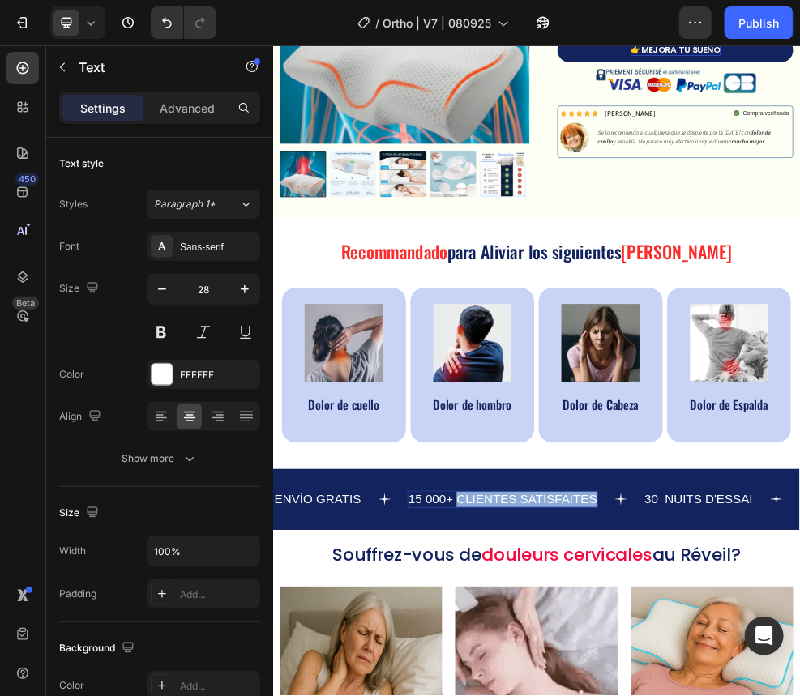
drag, startPoint x: 618, startPoint y: 874, endPoint x: 867, endPoint y: 875, distance: 249.6
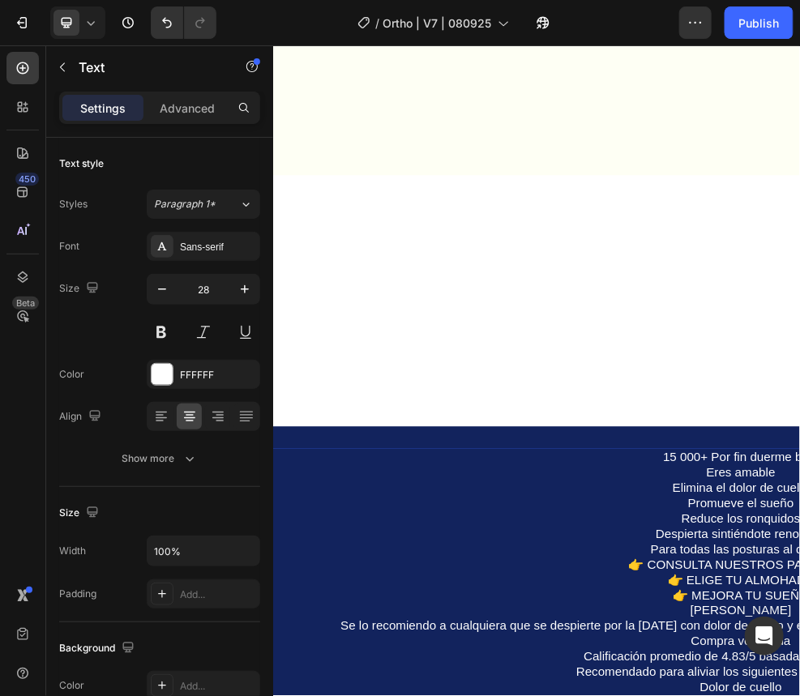
scroll to position [2083, 0]
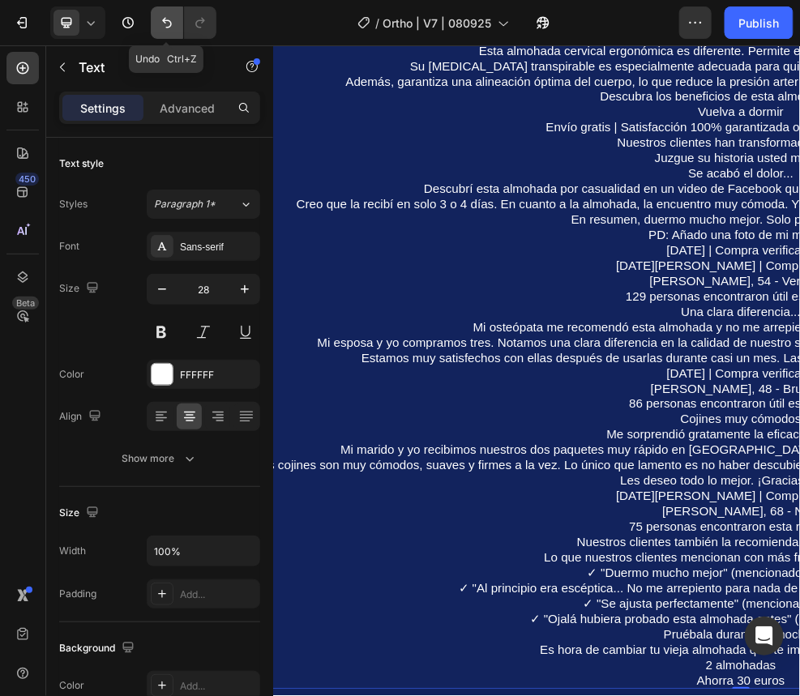
click at [165, 26] on icon "Undo/Redo" at bounding box center [167, 23] width 16 height 16
click at [168, 25] on icon "Undo/Redo" at bounding box center [167, 23] width 16 height 16
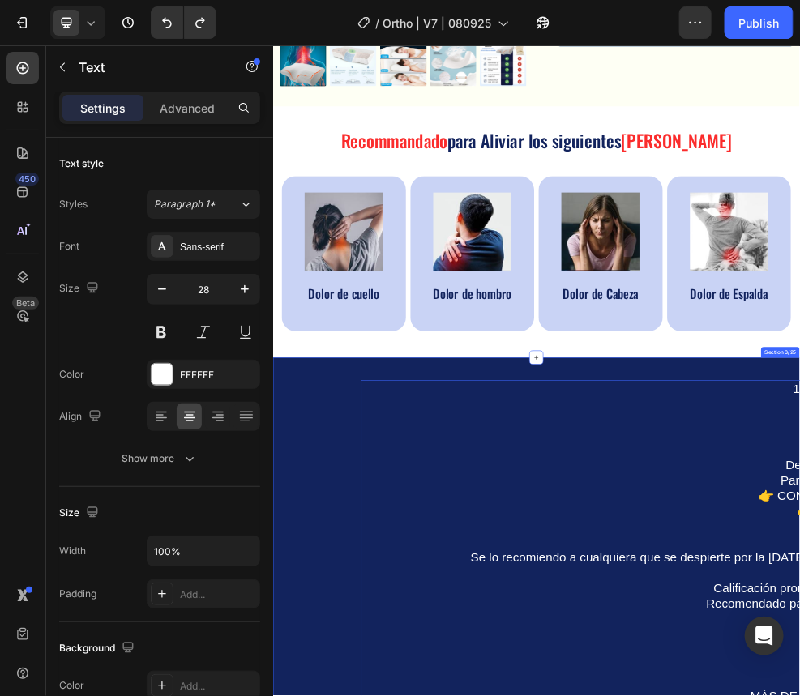
scroll to position [543, 0]
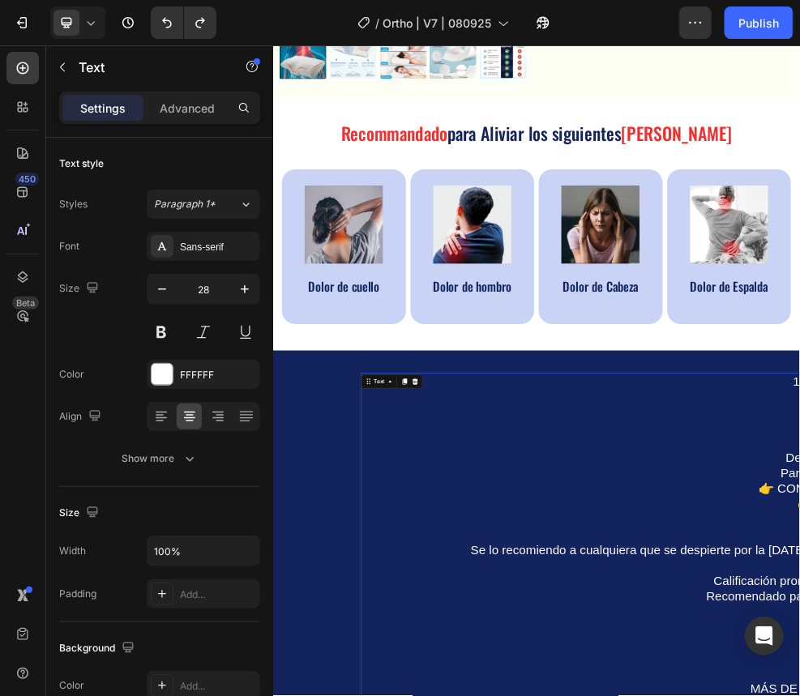
scroll to position [786, 0]
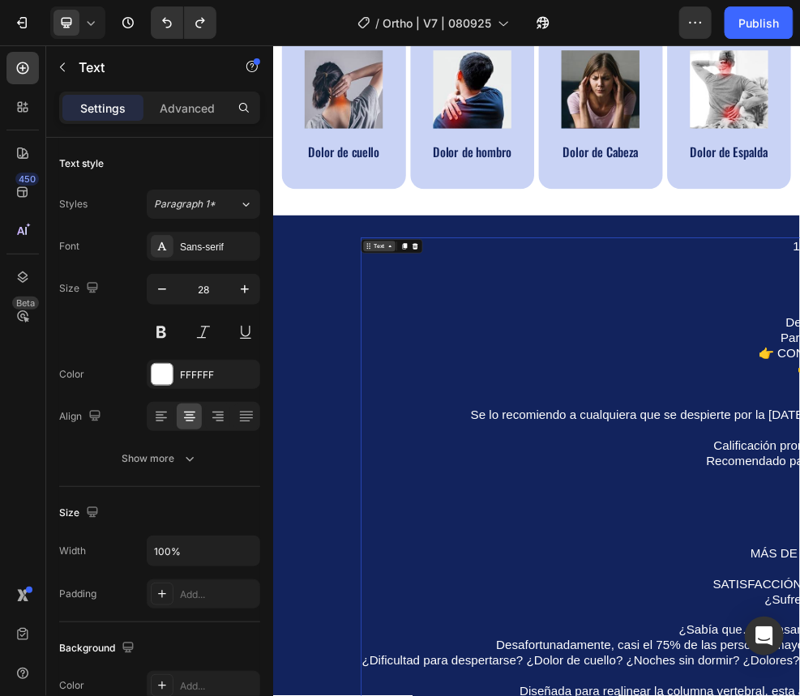
click at [482, 385] on icon at bounding box center [488, 415] width 13 height 13
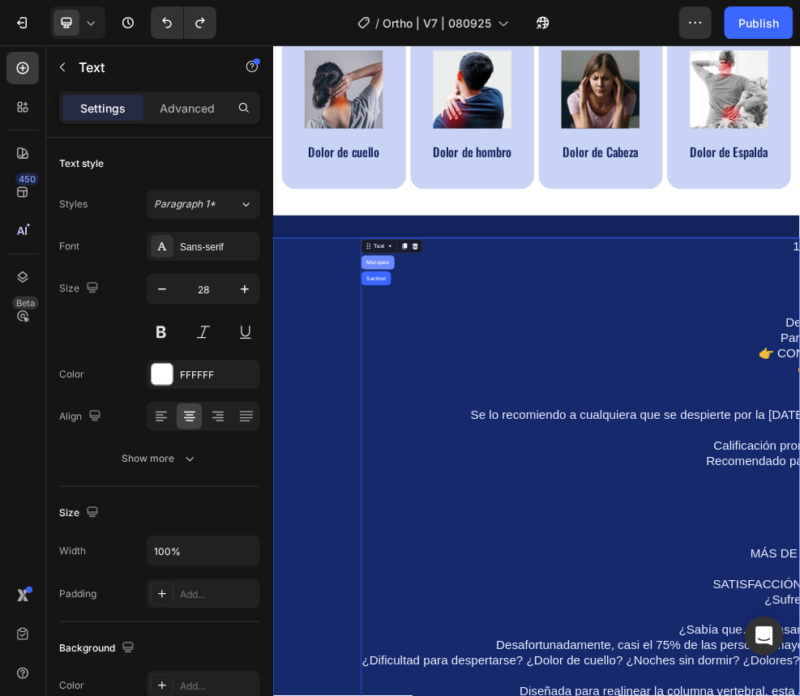
click at [468, 385] on div "Marquee" at bounding box center [466, 446] width 61 height 26
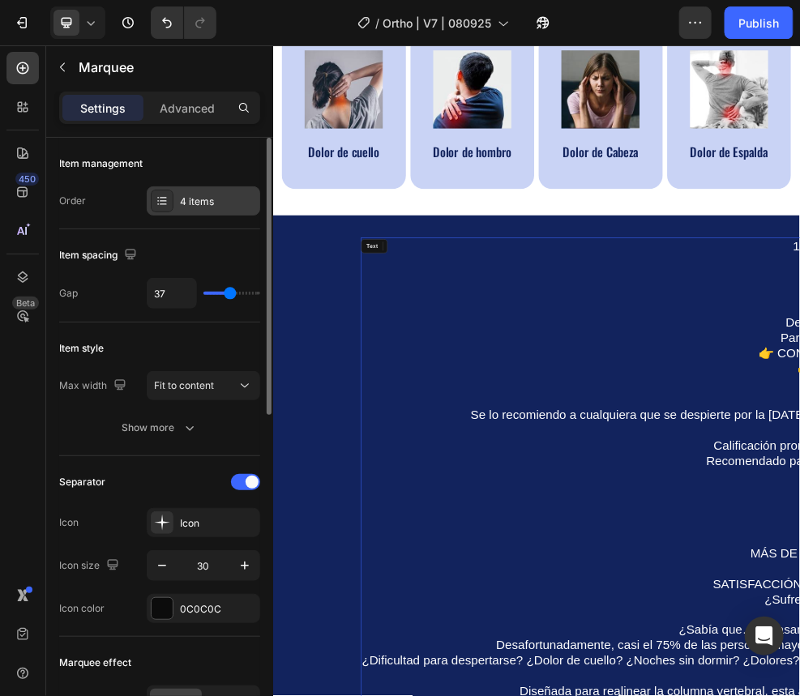
click at [195, 197] on div "4 items" at bounding box center [218, 202] width 76 height 15
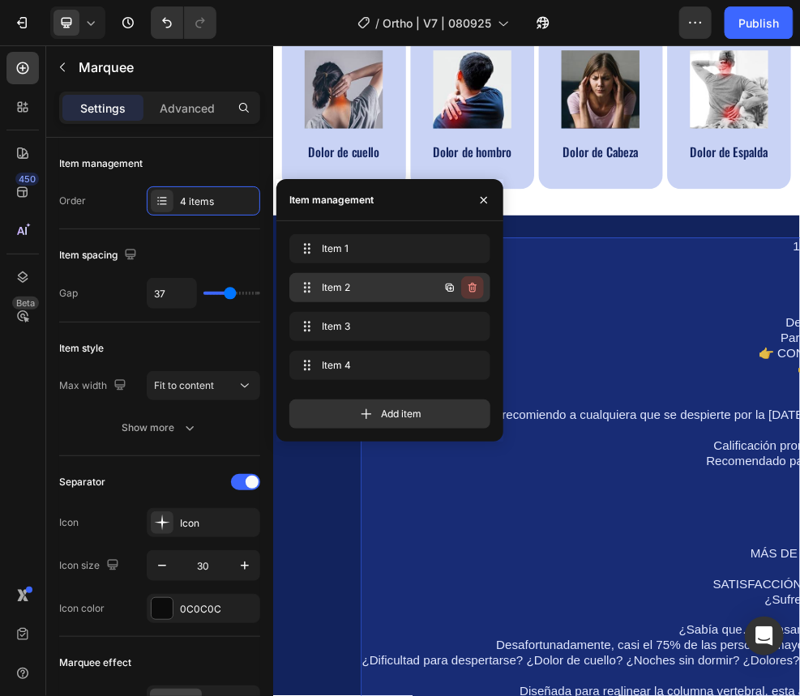
click at [474, 285] on icon "button" at bounding box center [472, 287] width 13 height 13
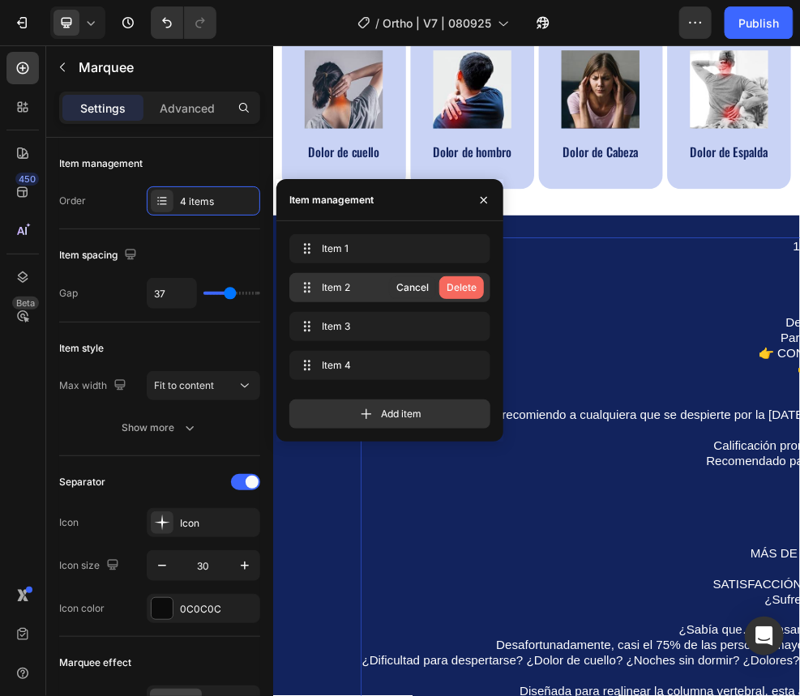
click at [472, 287] on div "Delete" at bounding box center [462, 287] width 30 height 15
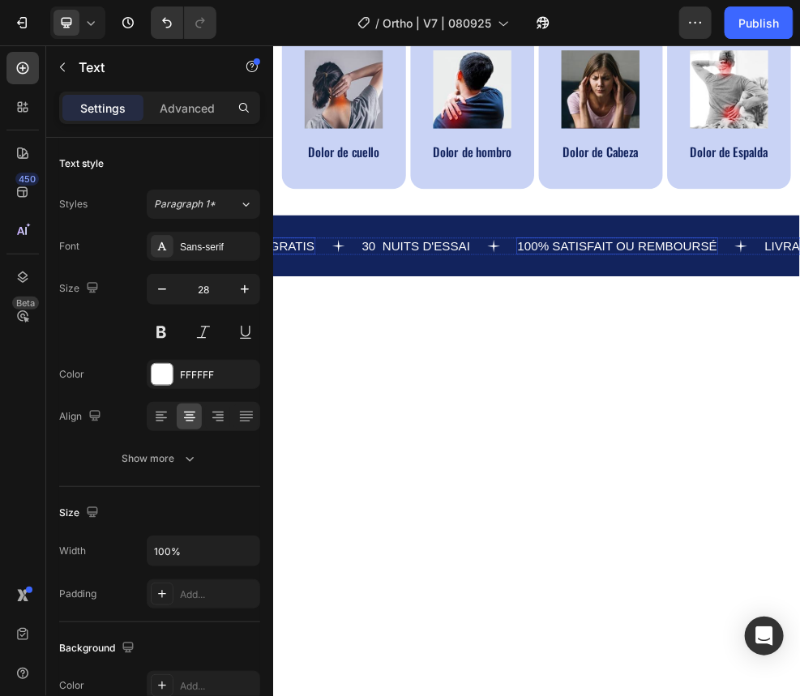
click at [321, 385] on p "LIVRAISON GRATUITEENVÍO GRATIS" at bounding box center [149, 415] width 400 height 28
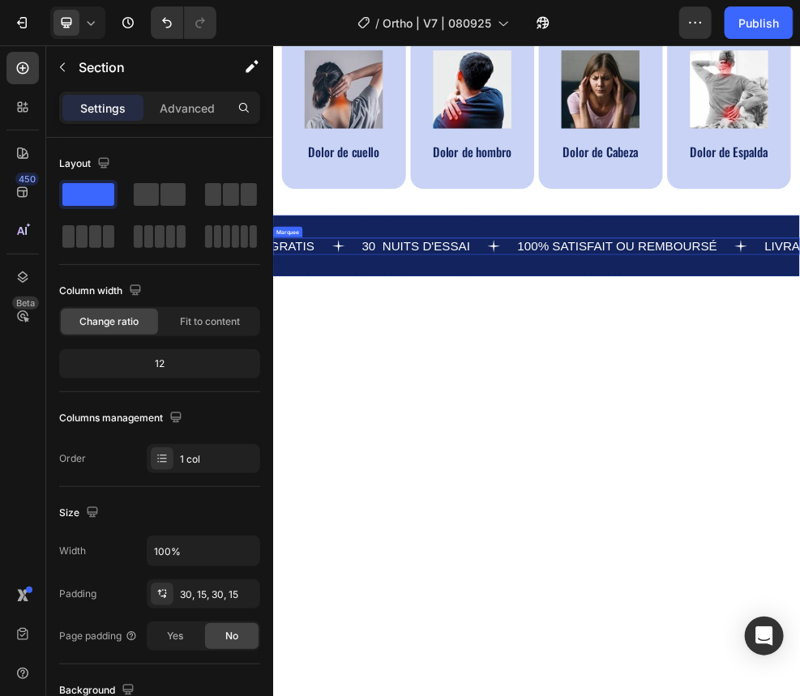
click at [353, 385] on div "LIVRAISON GRATUITEENVÍO GRATIS Text" at bounding box center [191, 416] width 488 height 32
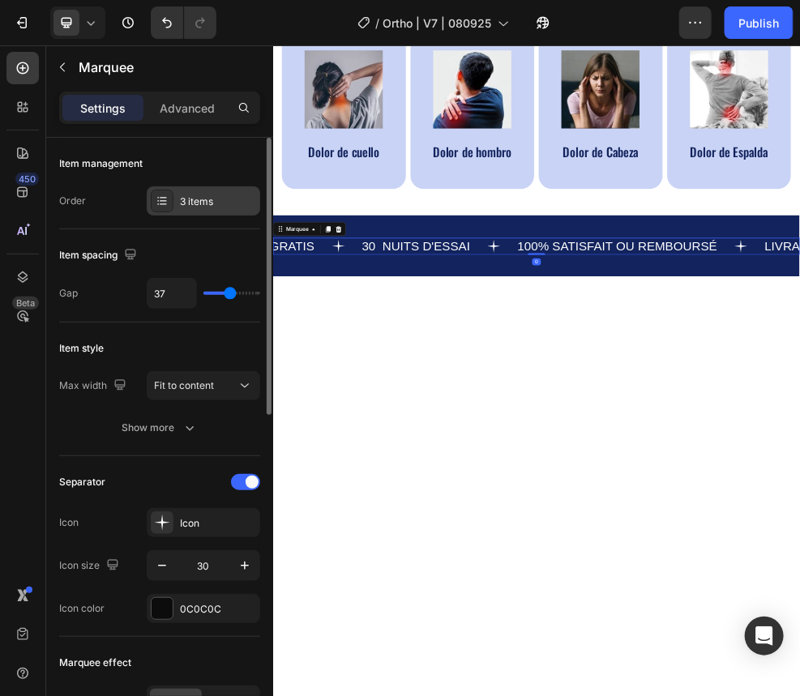
click at [196, 212] on div "3 items" at bounding box center [203, 200] width 113 height 29
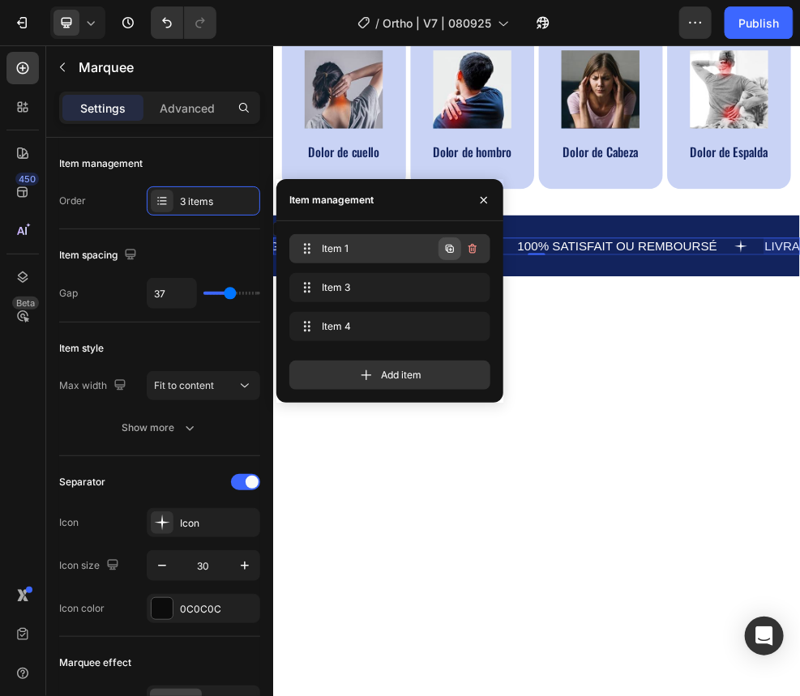
click at [451, 247] on icon "button" at bounding box center [449, 248] width 13 height 13
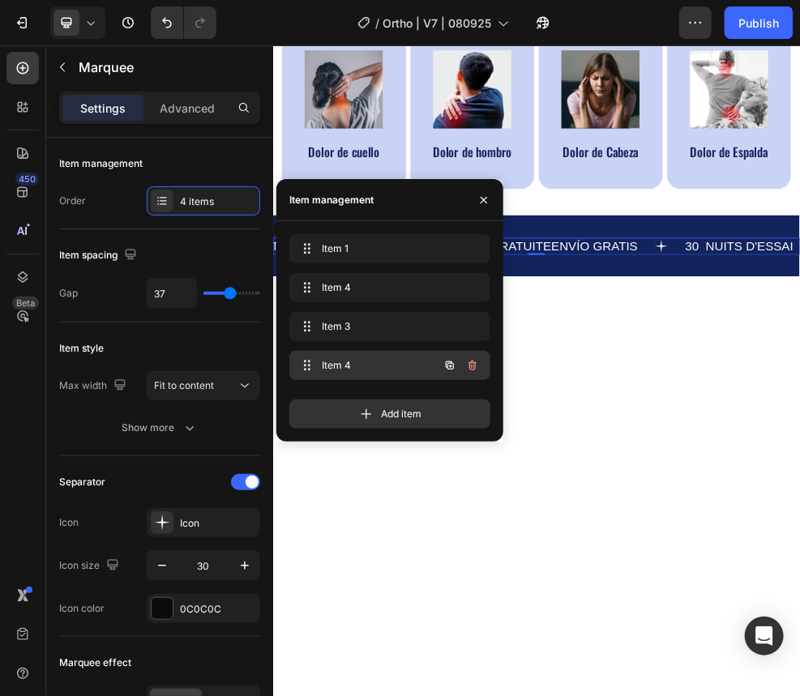
scroll to position [0, 209]
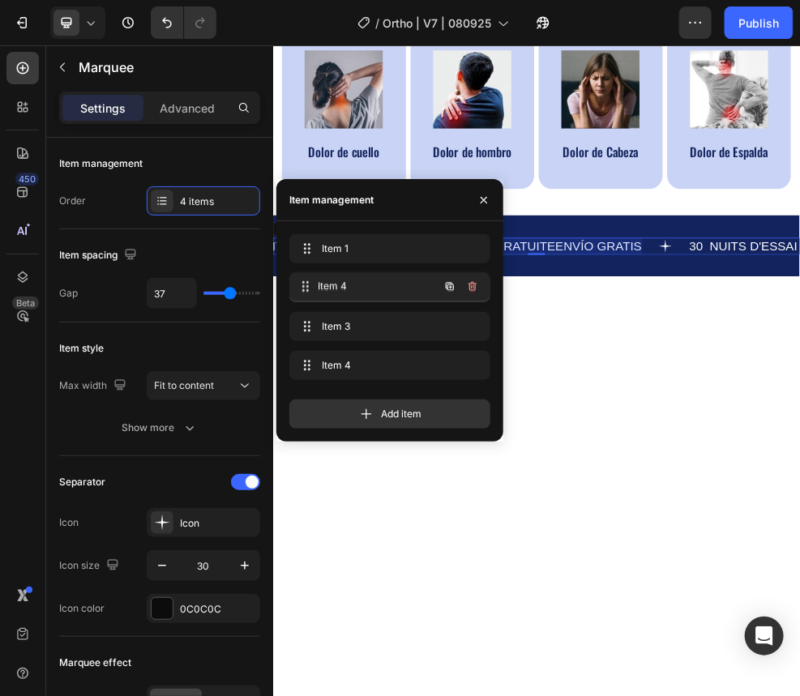
click at [348, 288] on span "Item 4" at bounding box center [379, 287] width 120 height 15
click at [370, 283] on span "Item 4" at bounding box center [379, 287] width 120 height 15
click at [604, 385] on div at bounding box center [754, 416] width 404 height 32
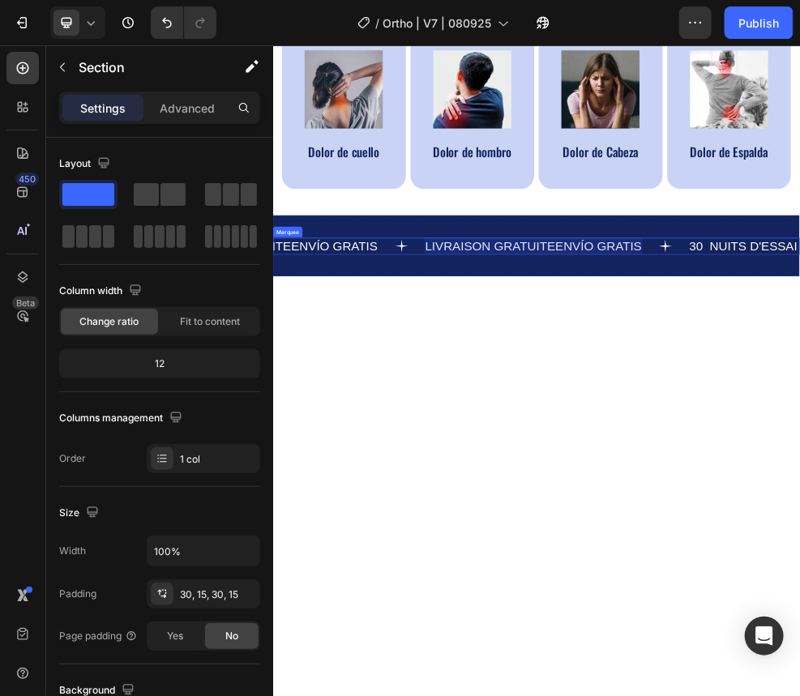
click at [604, 385] on div at bounding box center [754, 416] width 404 height 32
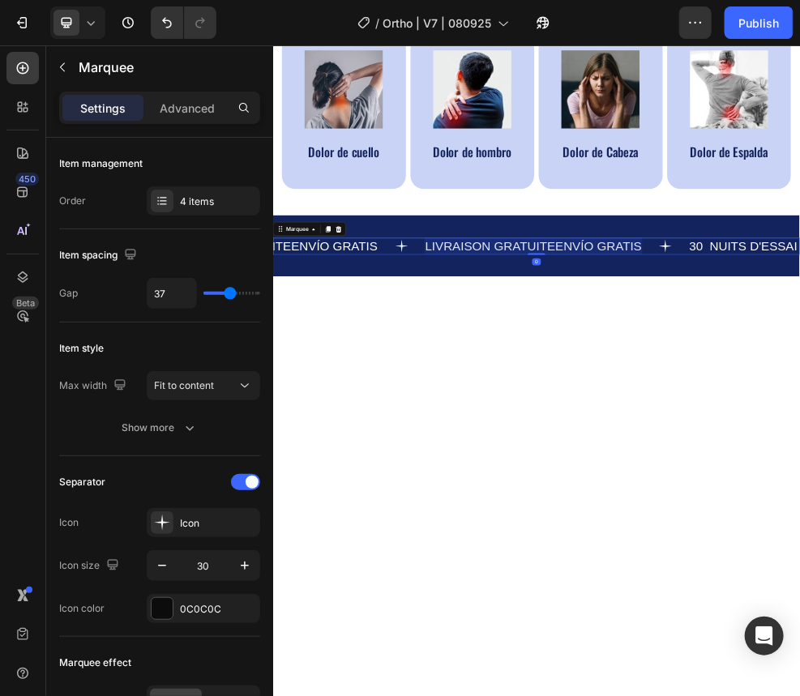
click at [604, 385] on div at bounding box center [754, 416] width 404 height 32
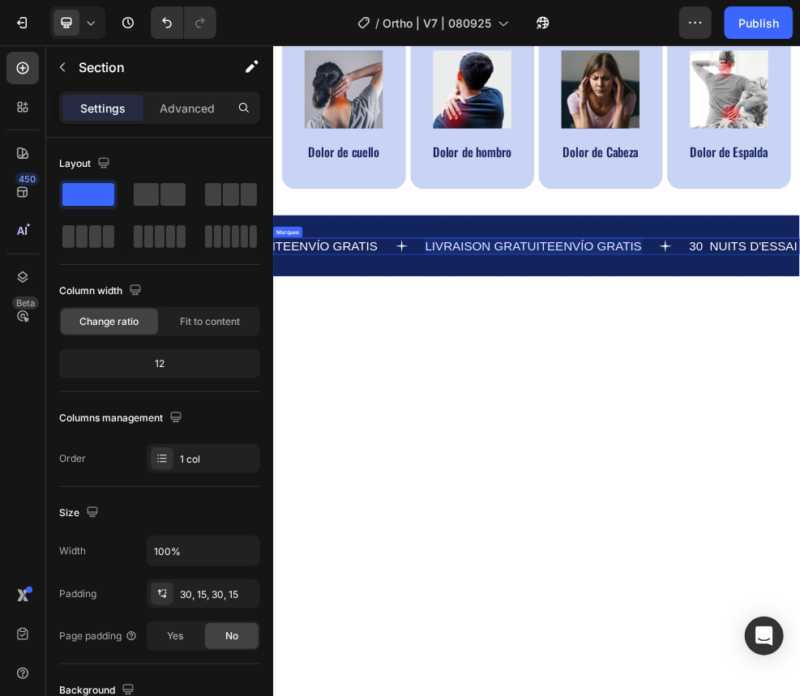
click at [604, 385] on div at bounding box center [754, 416] width 404 height 32
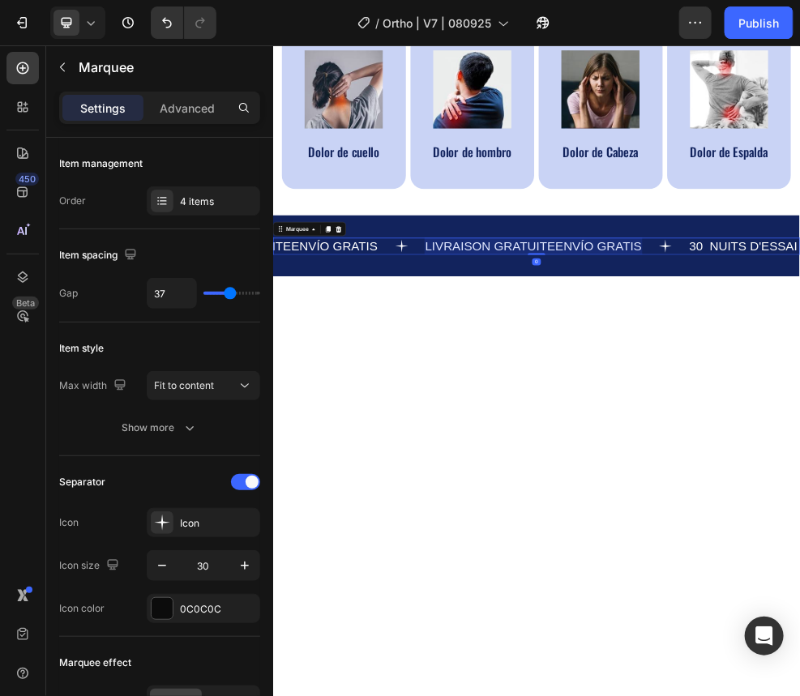
click at [604, 385] on div at bounding box center [754, 416] width 404 height 32
click at [393, 385] on p "LIVRAISON GRATUITEENVÍO GRATIS" at bounding box center [266, 415] width 400 height 28
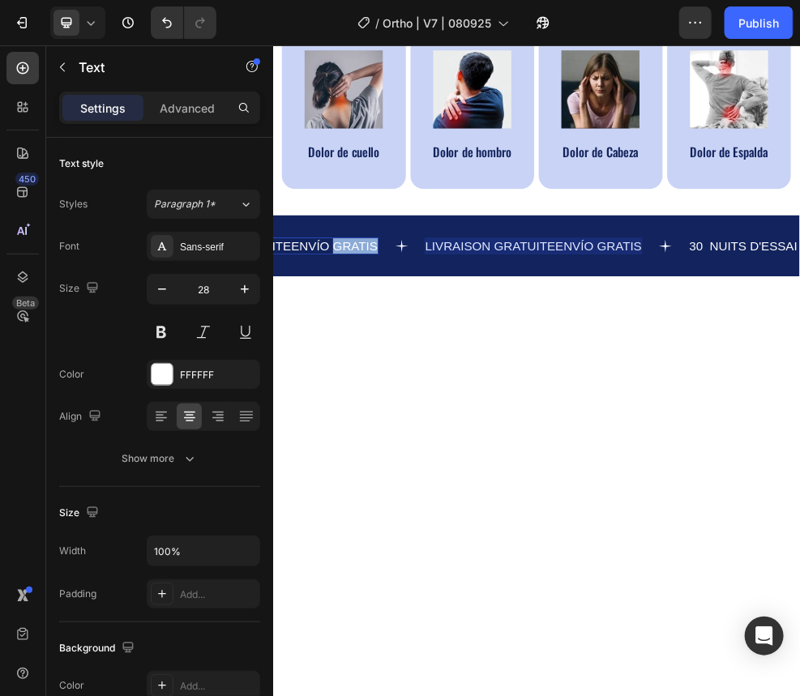
click at [404, 385] on p "LIVRAISON GRATUITEENVÍO GRATIS" at bounding box center [266, 415] width 400 height 28
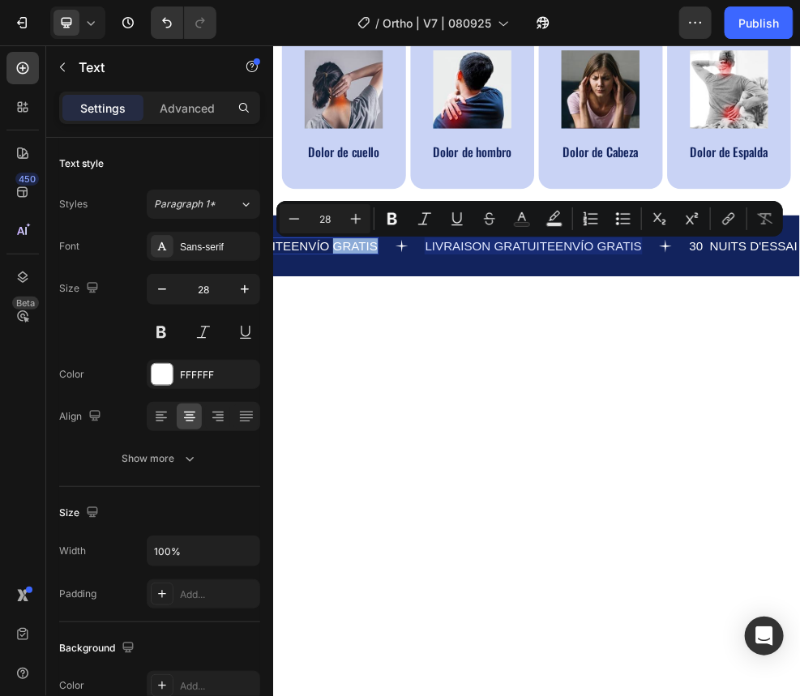
click at [385, 385] on p "LIVRAISON GRATUITEENVÍO GRATIS" at bounding box center [266, 415] width 400 height 28
click at [319, 385] on p "LIVRAISON GRATUITEENVÍO GRATIS" at bounding box center [266, 415] width 400 height 28
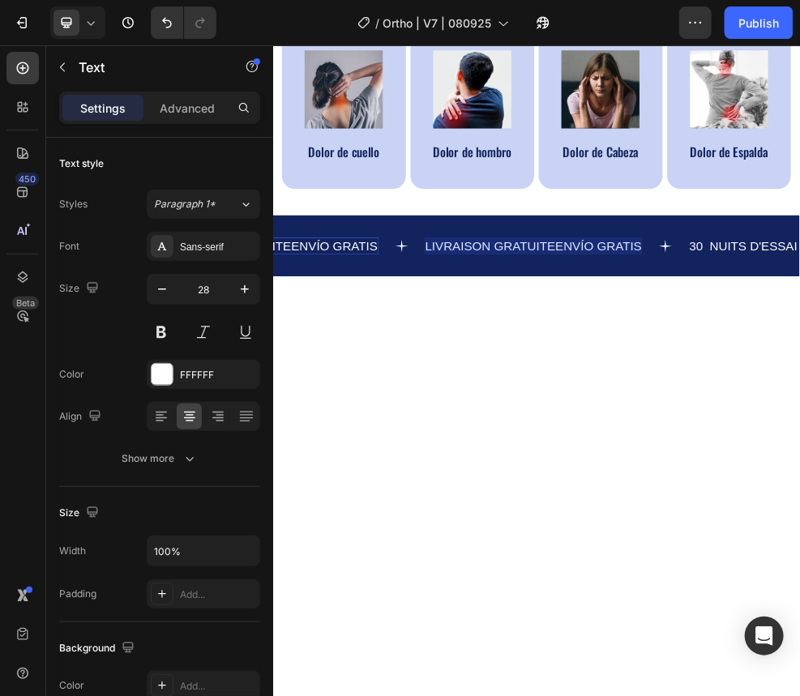
click at [306, 385] on p "LIVRAISON GRATUITEENVÍO GRATIS" at bounding box center [266, 415] width 400 height 28
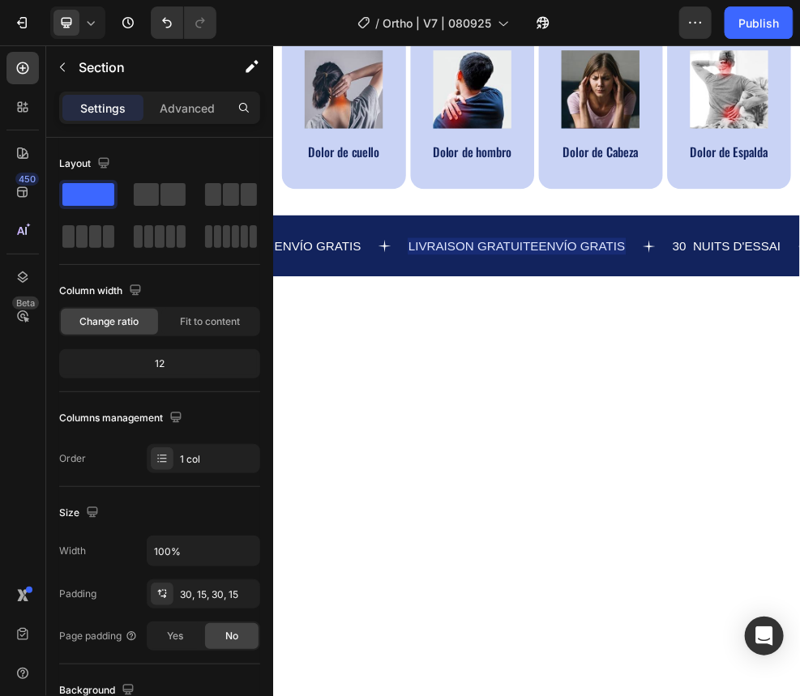
click at [401, 381] on div "ENVÍO GRATIS Text LIVRAISON GRATUITEENVÍO GRATIS Text 30 NUITS D'ESSAI Text 100…" at bounding box center [758, 415] width 973 height 113
click at [411, 385] on p "ENVÍO GRATIS" at bounding box center [355, 415] width 160 height 28
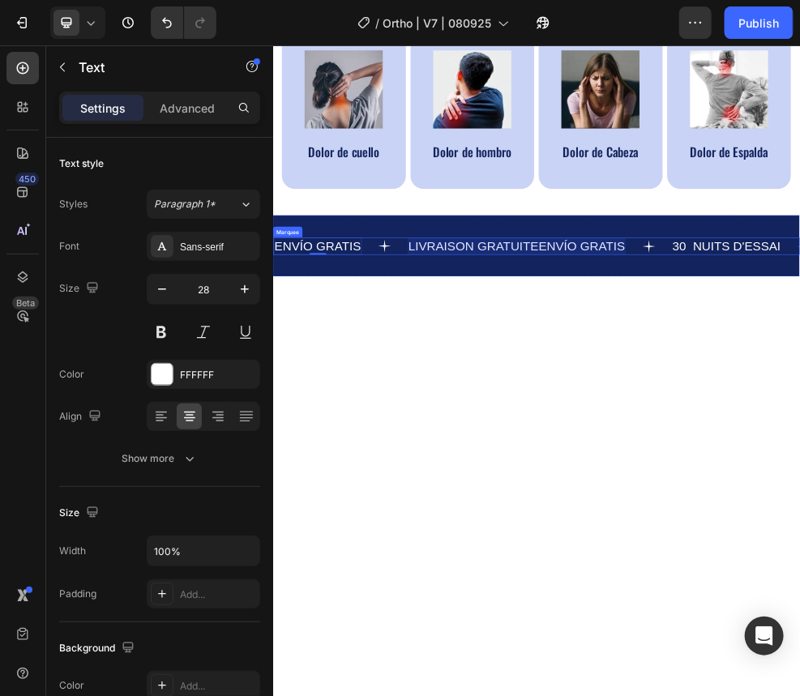
click at [449, 385] on div "ENVÍO GRATIS Text 0" at bounding box center [396, 416] width 247 height 32
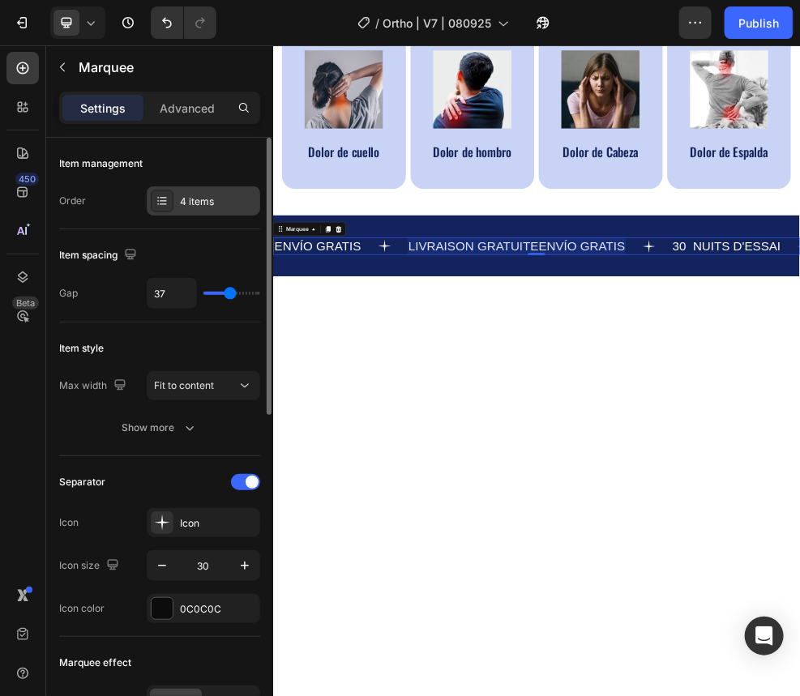
click at [216, 212] on div "4 items" at bounding box center [203, 200] width 113 height 29
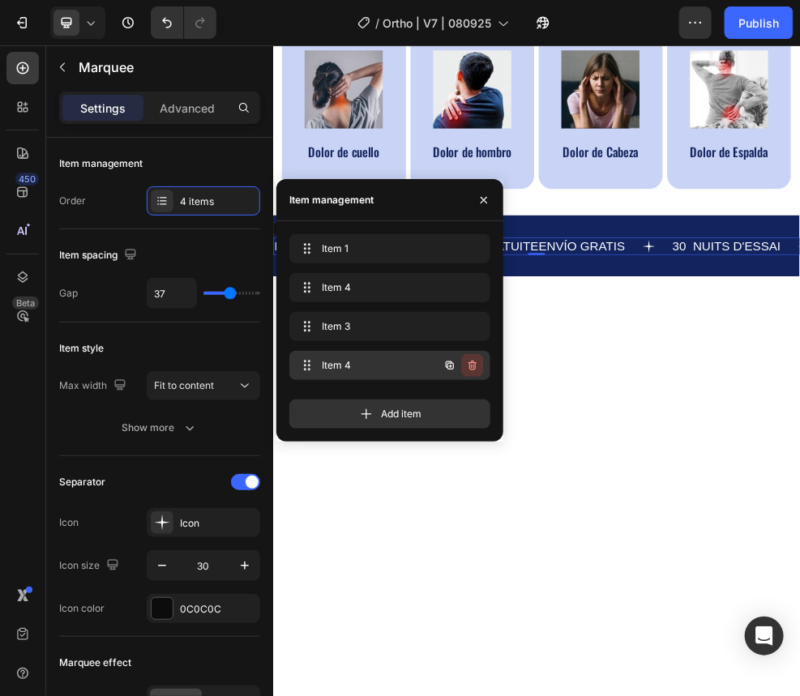
click at [480, 365] on button "button" at bounding box center [472, 365] width 23 height 23
click at [469, 364] on div "Delete" at bounding box center [462, 365] width 30 height 15
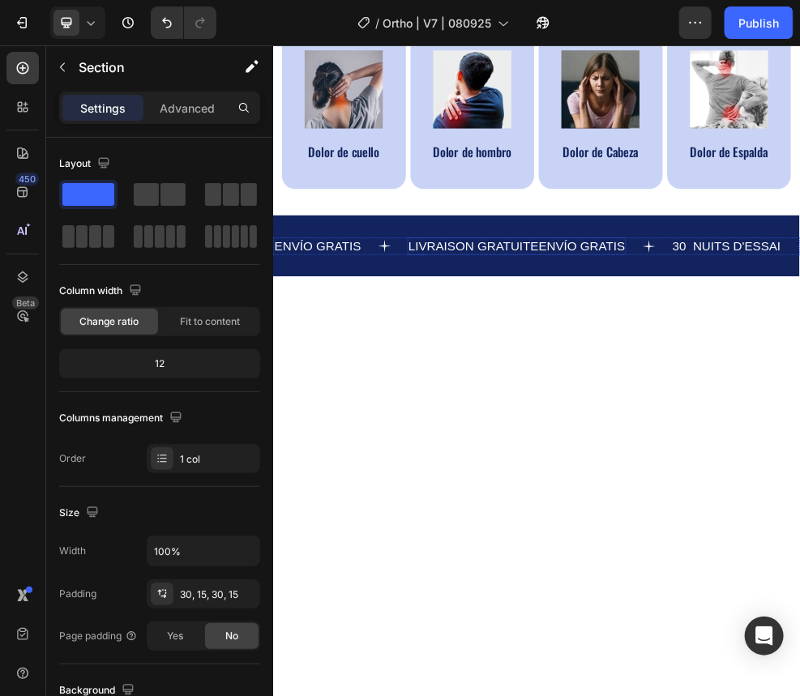
click at [604, 385] on p "LIVRAISON GRATUITEENVÍO GRATIS" at bounding box center [722, 415] width 400 height 28
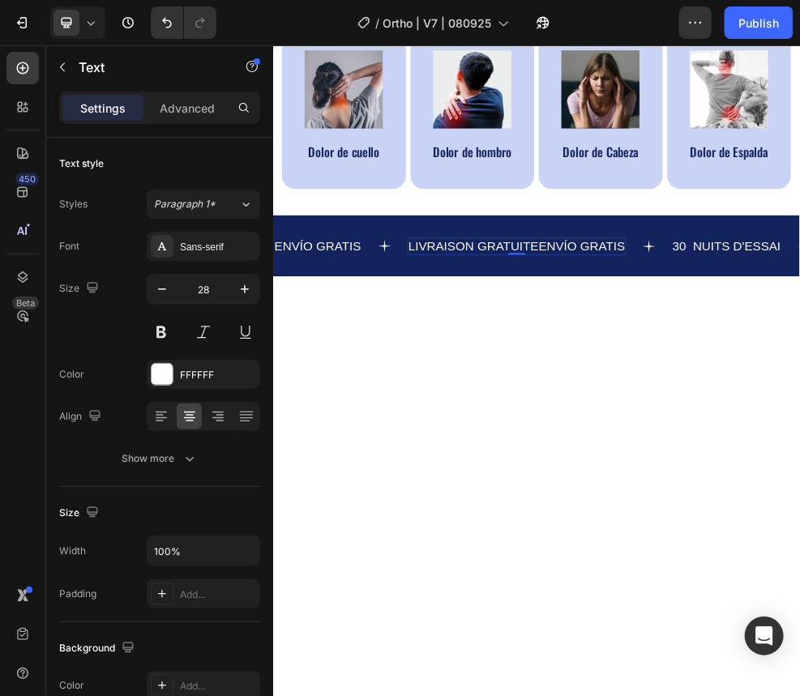
click at [604, 385] on p "LIVRAISON GRATUITEENVÍO GRATIS" at bounding box center [722, 415] width 400 height 28
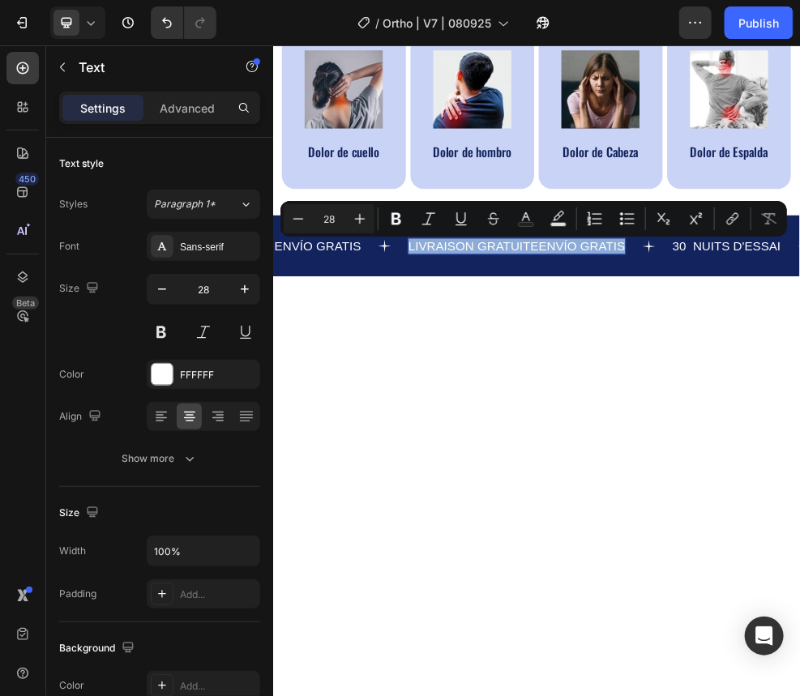
click at [604, 385] on p "LIVRAISON GRATUITEENVÍO GRATIS" at bounding box center [722, 415] width 400 height 28
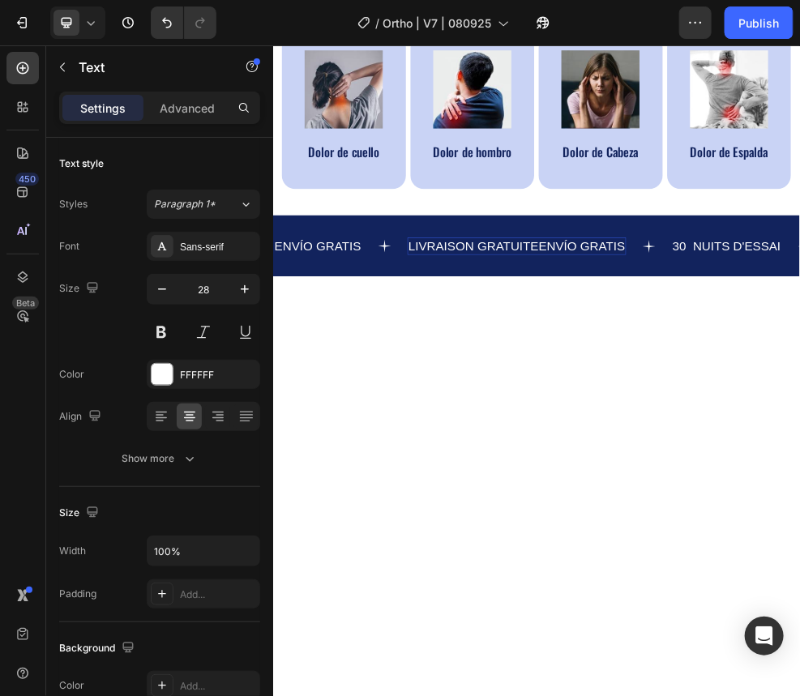
click at [604, 385] on p "LIVRAISON GRATUITEENVÍO GRATIS" at bounding box center [722, 415] width 400 height 28
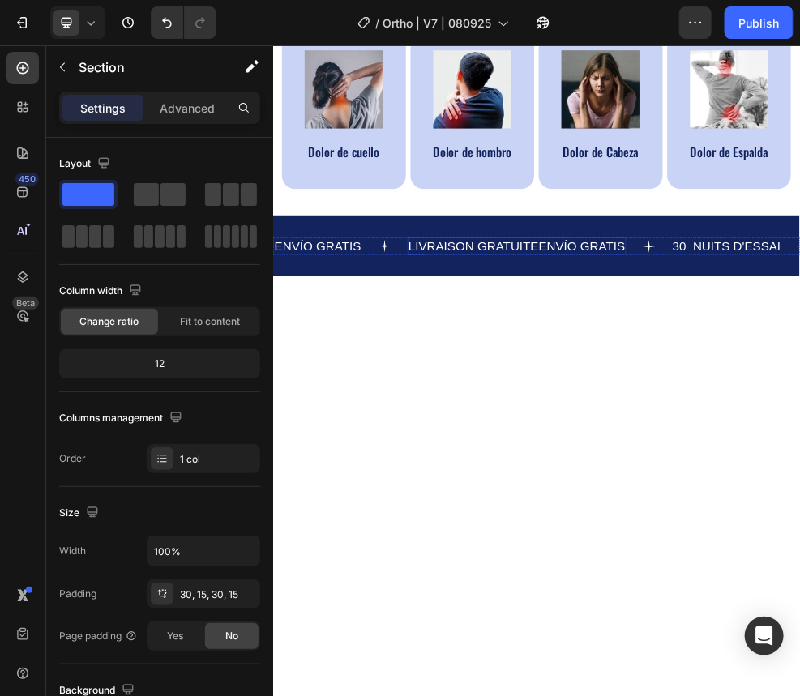
click at [545, 385] on p "LIVRAISON GRATUITEENVÍO GRATIS" at bounding box center [722, 415] width 400 height 28
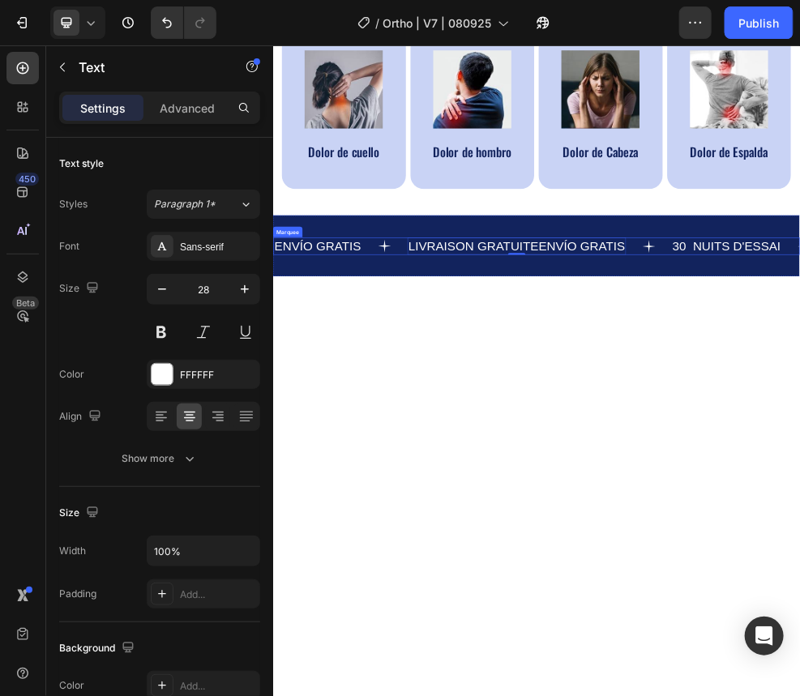
click at [497, 385] on div "ENVÍO GRATIS Text LIVRAISON GRATUITEENVÍO GRATIS Text 0 30 NUITS D'ESSAI Text E…" at bounding box center [758, 415] width 973 height 113
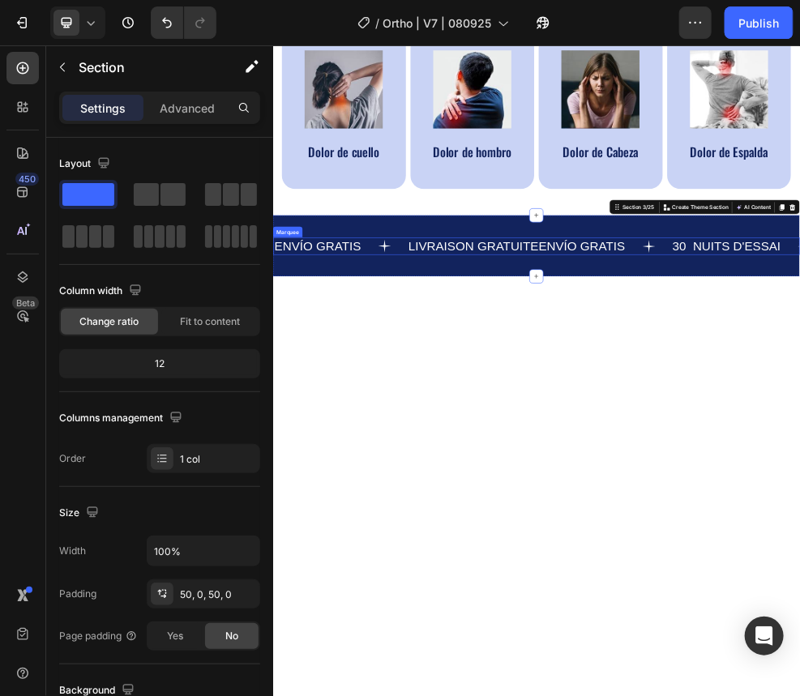
click at [460, 385] on div "ENVÍO GRATIS Text" at bounding box center [396, 416] width 247 height 32
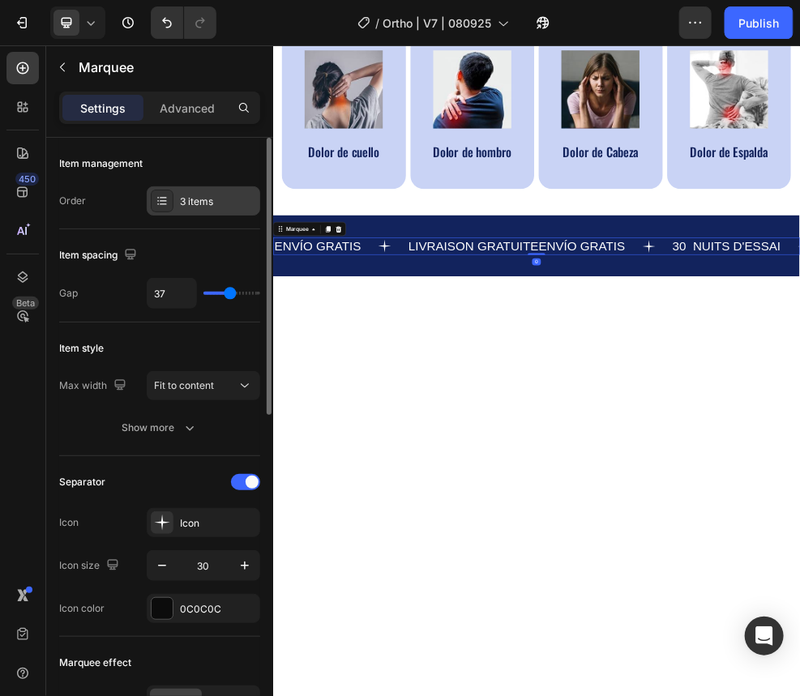
click at [203, 205] on div "3 items" at bounding box center [218, 202] width 76 height 15
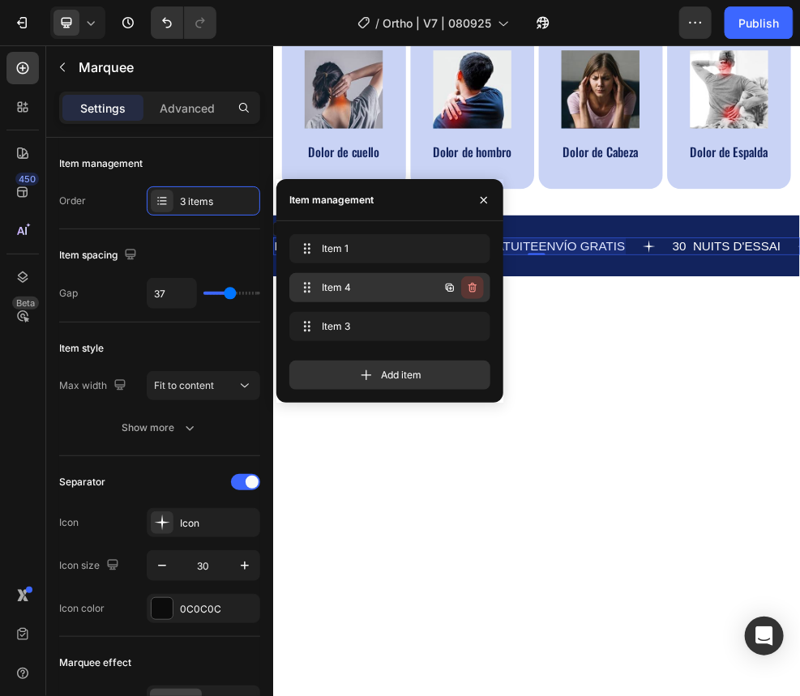
click at [478, 289] on icon "button" at bounding box center [472, 287] width 13 height 13
click at [470, 289] on div "Delete" at bounding box center [462, 287] width 30 height 15
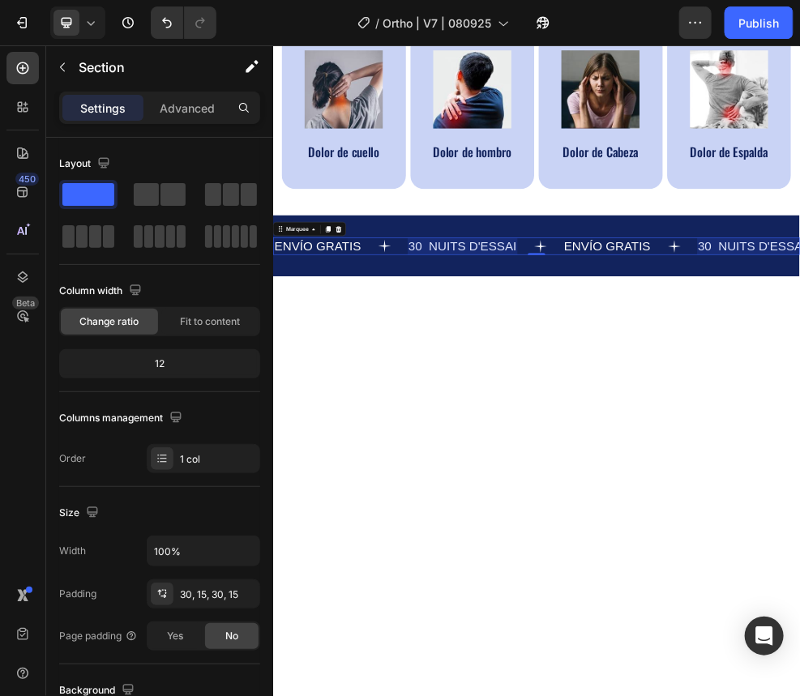
click at [604, 385] on p "30 NUITS D'ESSAI" at bounding box center [622, 415] width 200 height 28
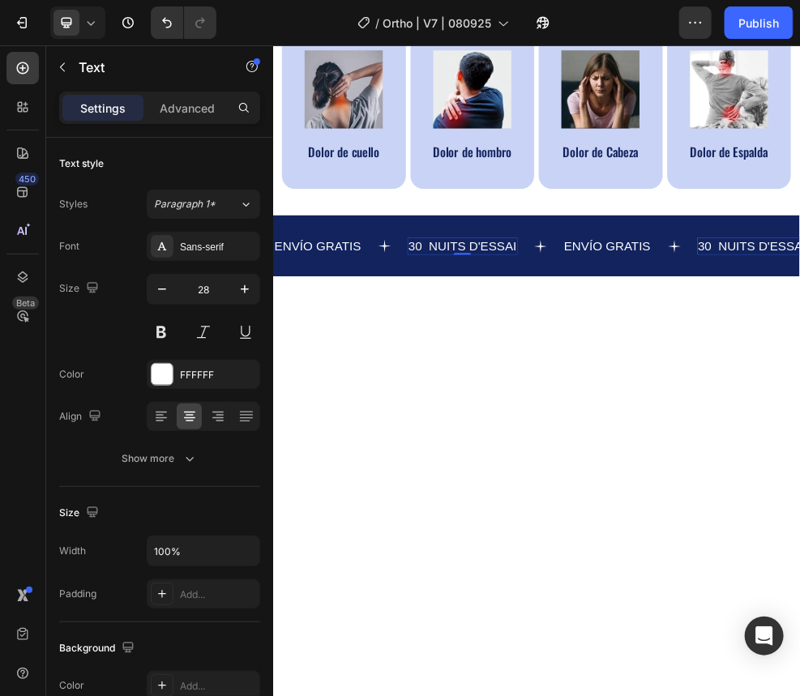
click at [604, 385] on p "30 NUITS D'ESSAI" at bounding box center [622, 415] width 200 height 28
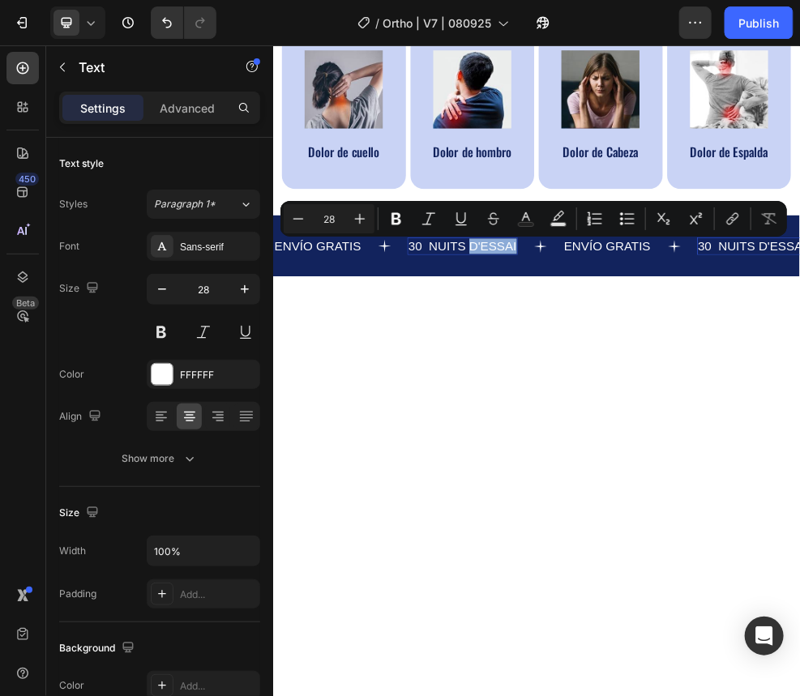
drag, startPoint x: 613, startPoint y: 567, endPoint x: 582, endPoint y: 472, distance: 99.7
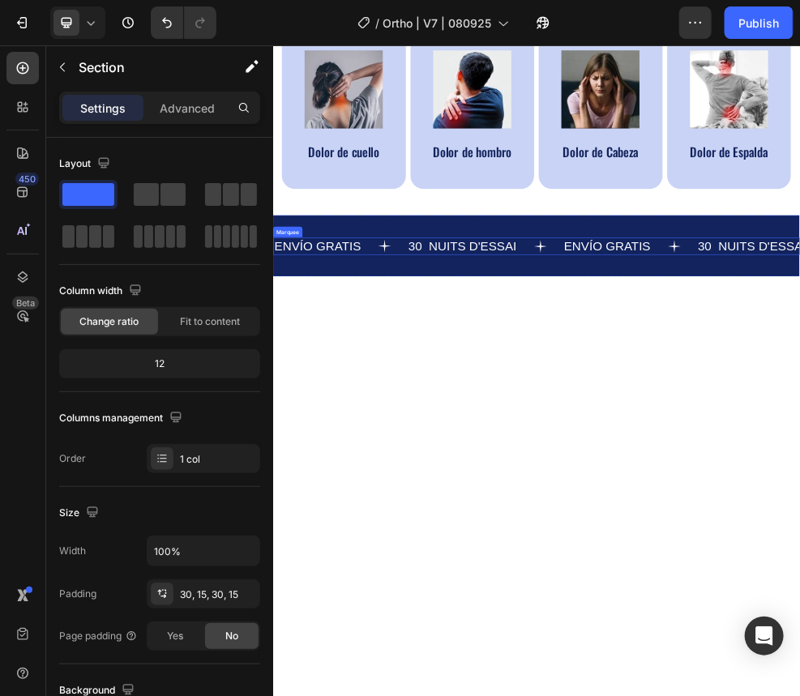
click at [504, 385] on div "ENVÍO GRATIS Text" at bounding box center [396, 416] width 247 height 32
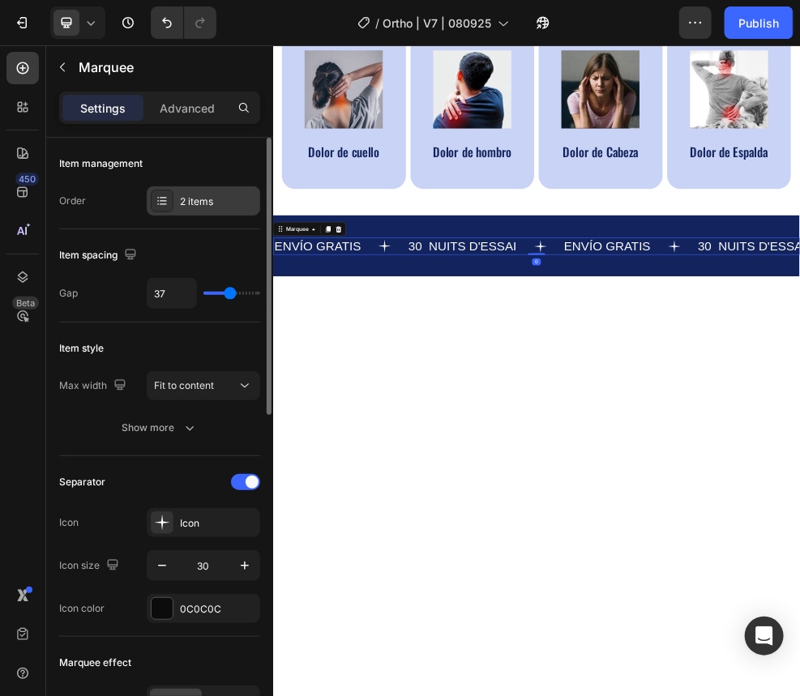
click at [196, 201] on div "2 items" at bounding box center [218, 202] width 76 height 15
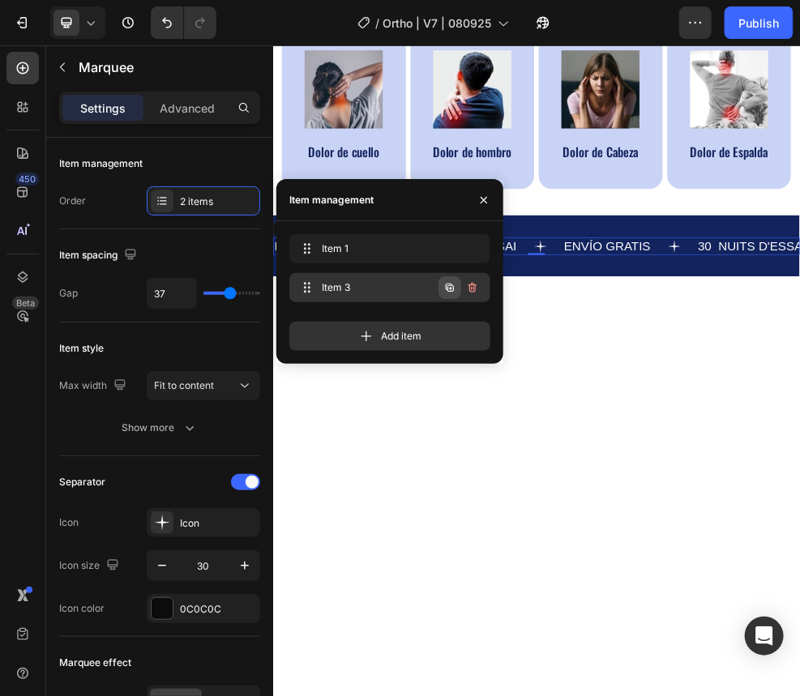
click at [450, 285] on icon "button" at bounding box center [449, 287] width 13 height 13
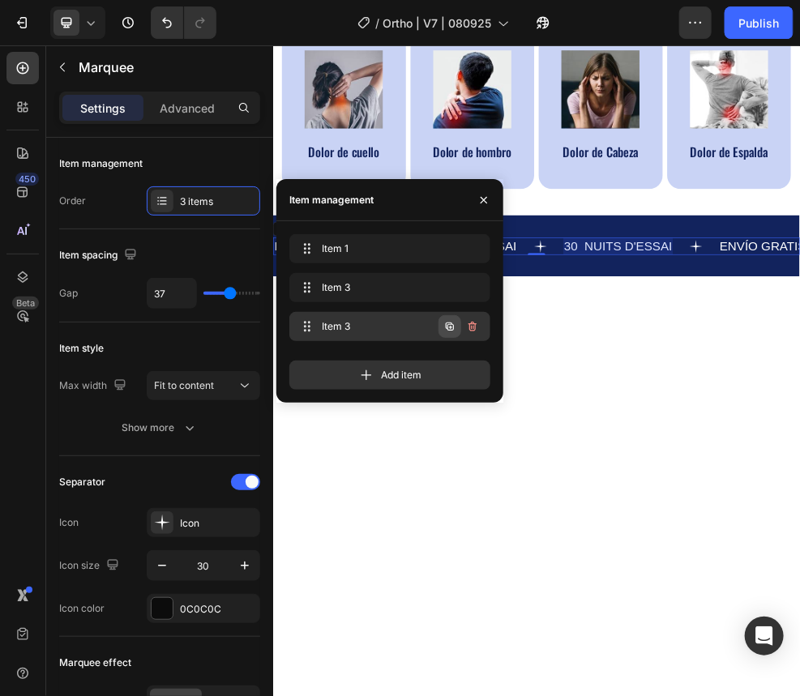
click at [451, 323] on icon "button" at bounding box center [450, 327] width 8 height 8
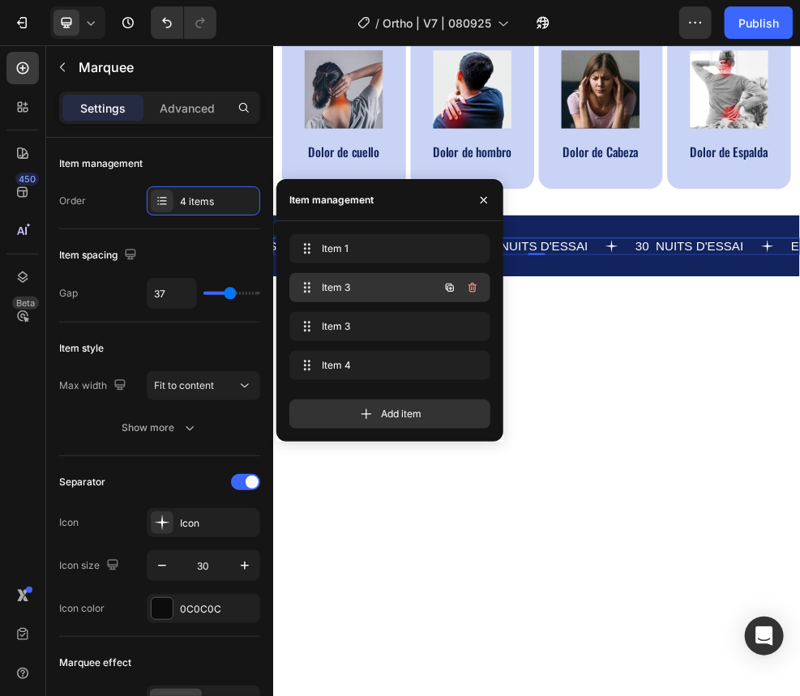
click at [403, 288] on span "Item 3" at bounding box center [368, 287] width 92 height 15
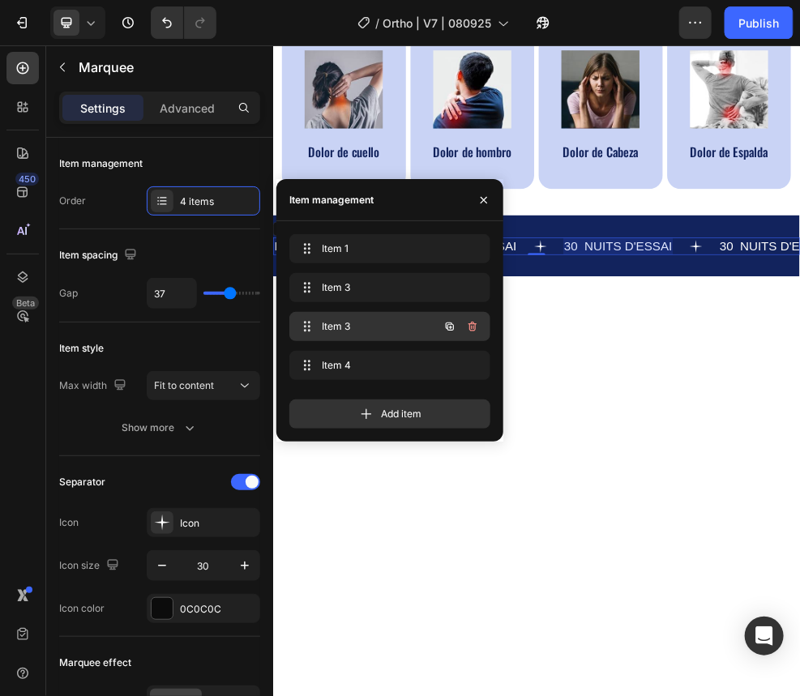
click at [379, 320] on span "Item 3" at bounding box center [368, 326] width 92 height 15
click at [374, 292] on span "Item 3" at bounding box center [379, 287] width 120 height 15
click at [376, 324] on span "Item 3" at bounding box center [368, 326] width 92 height 15
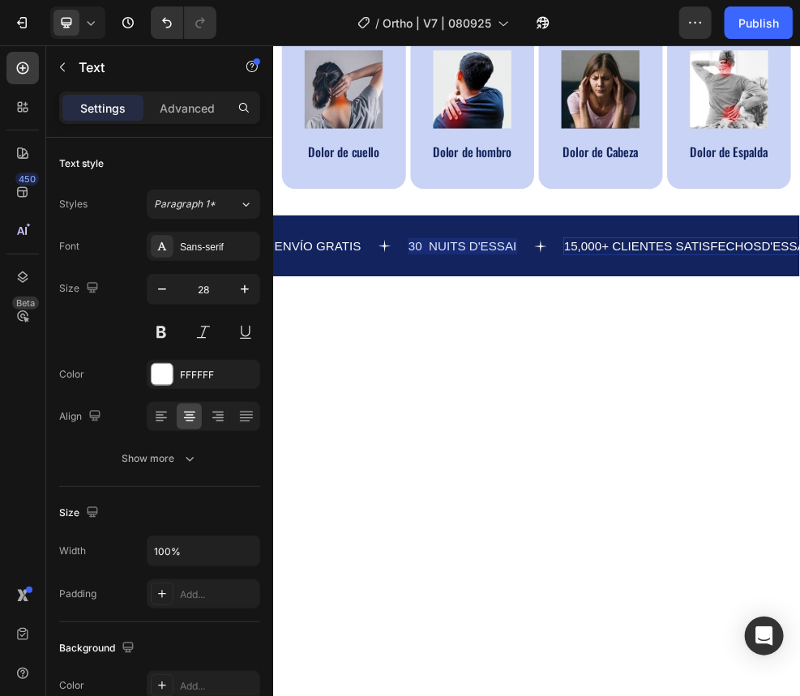
drag, startPoint x: 1174, startPoint y: 411, endPoint x: 1276, endPoint y: 417, distance: 103.1
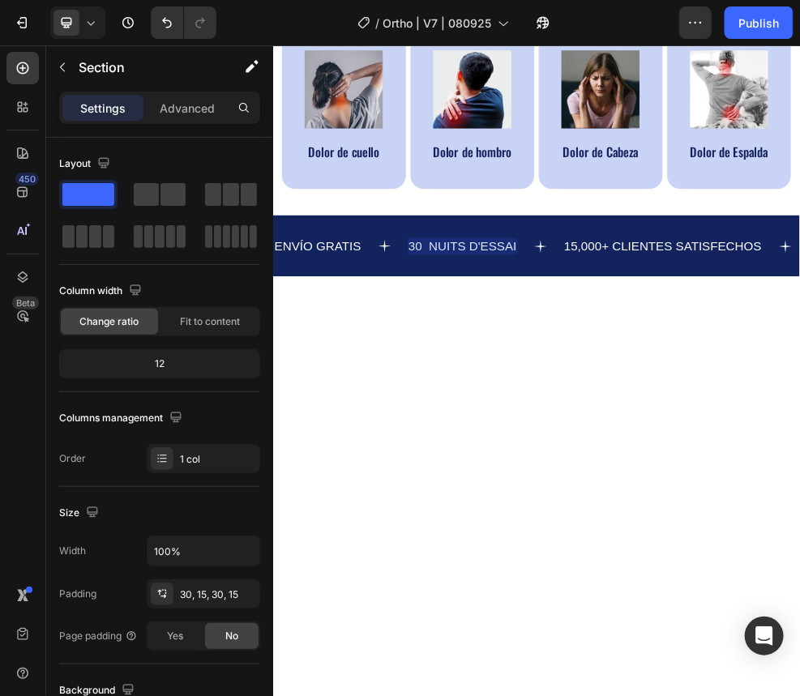
click at [604, 385] on div at bounding box center [621, 416] width 203 height 32
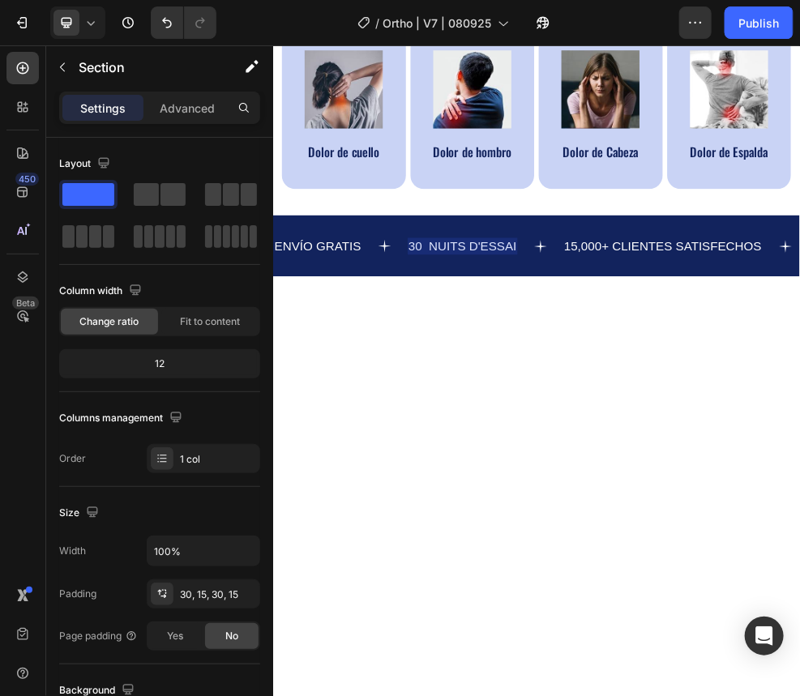
drag, startPoint x: 454, startPoint y: 415, endPoint x: 496, endPoint y: 417, distance: 42.2
click at [453, 385] on div "ENVÍO GRATIS Text" at bounding box center [396, 416] width 247 height 32
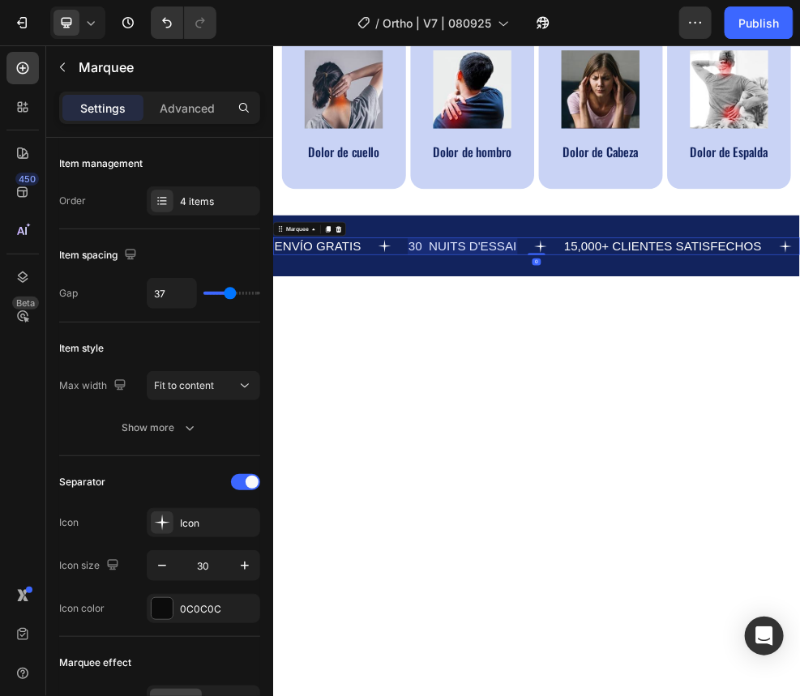
click at [559, 385] on div at bounding box center [621, 416] width 203 height 32
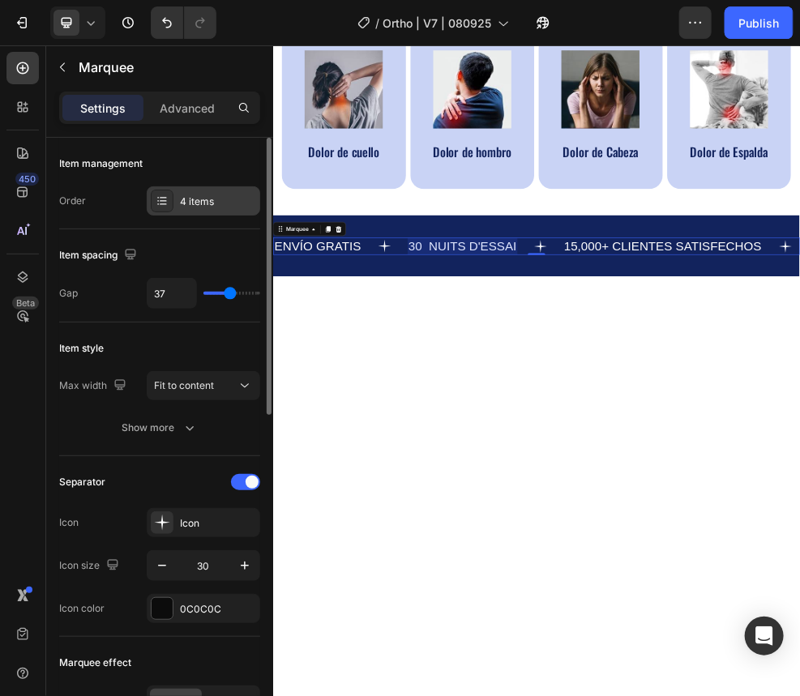
click at [207, 200] on div "4 items" at bounding box center [218, 202] width 76 height 15
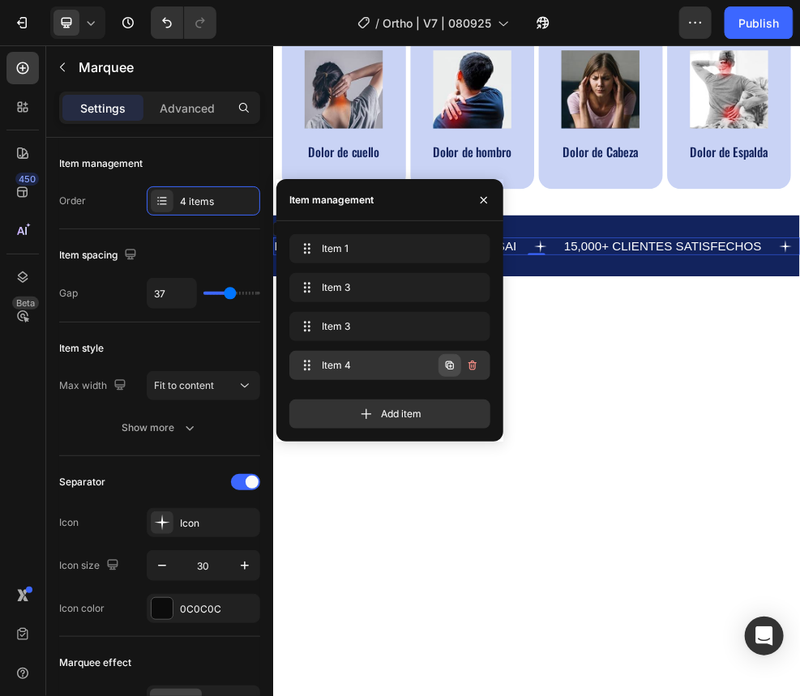
click at [451, 366] on icon "button" at bounding box center [450, 366] width 3 height 3
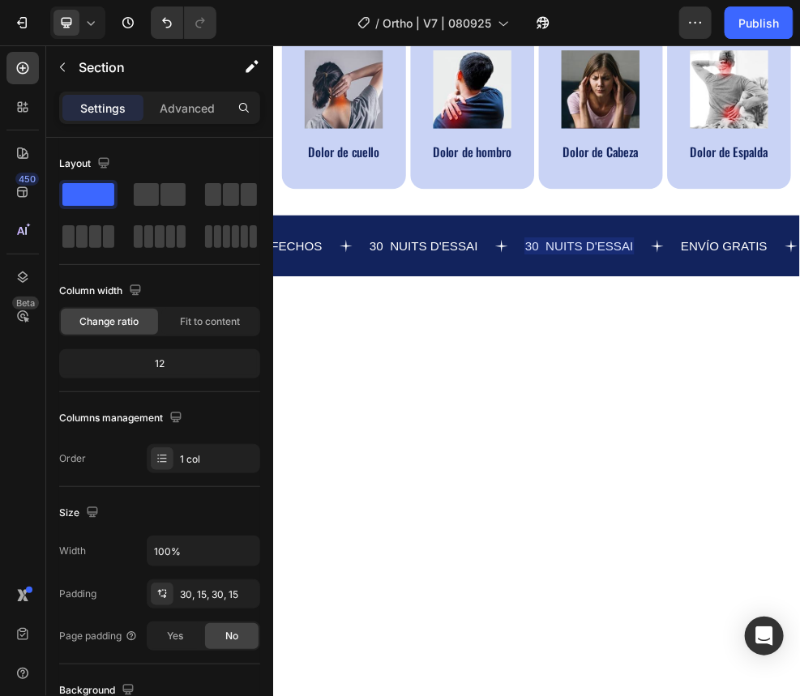
scroll to position [0, 896]
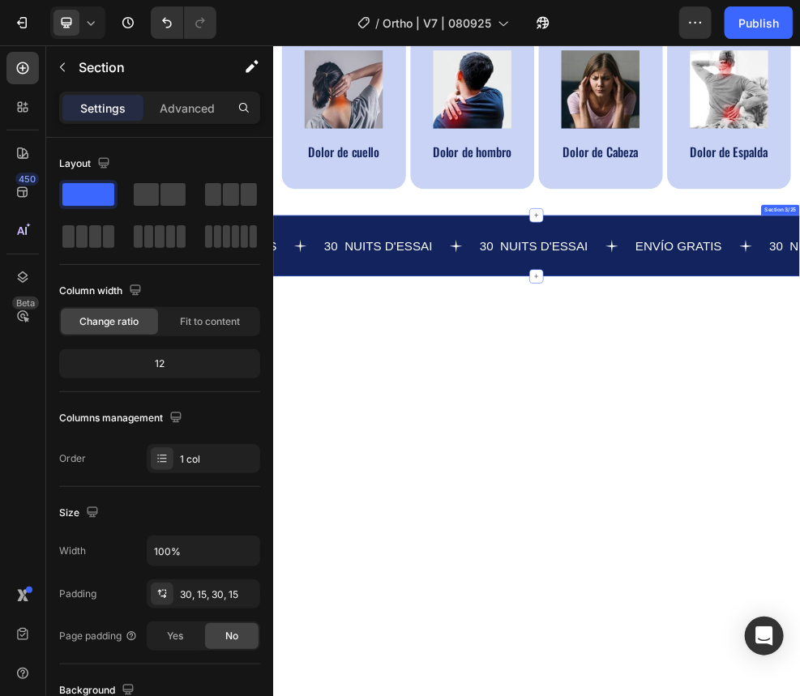
drag, startPoint x: 1068, startPoint y: 443, endPoint x: 1066, endPoint y: 425, distance: 18.8
click at [604, 385] on div "ENVÍO GRATIS Text 30 NUITS D'ESSAI Text 15,000+ CLIENTES SATISFECHOS Text 30 NU…" at bounding box center [758, 415] width 973 height 113
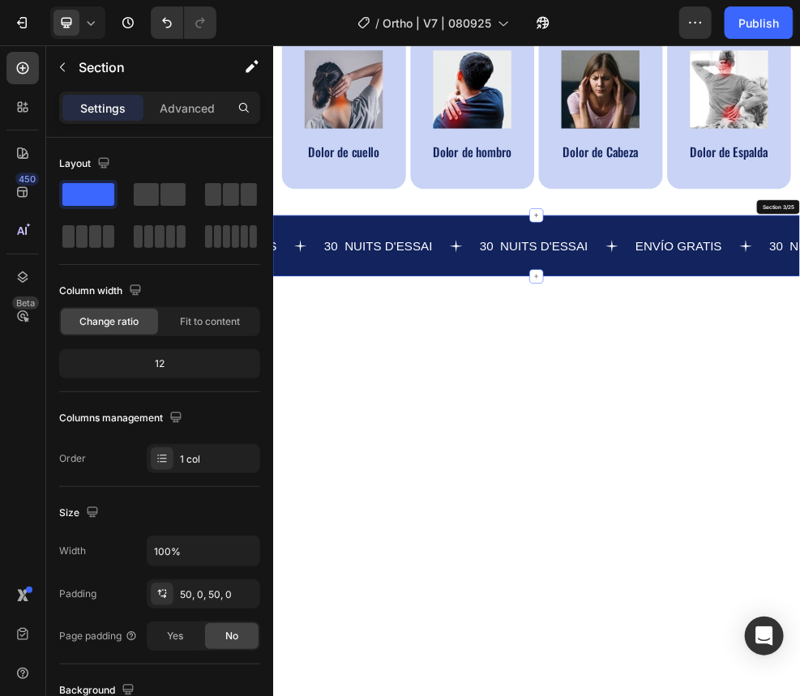
drag, startPoint x: 981, startPoint y: 439, endPoint x: 919, endPoint y: 441, distance: 61.6
click at [604, 385] on div "ENVÍO GRATIS Text 30 NUITS D'ESSAI Text 0 15,000+ CLIENTES SATISFECHOS Text 30 …" at bounding box center [758, 415] width 973 height 113
click at [604, 385] on p "30 NUITS D'ESSAI" at bounding box center [753, 415] width 200 height 28
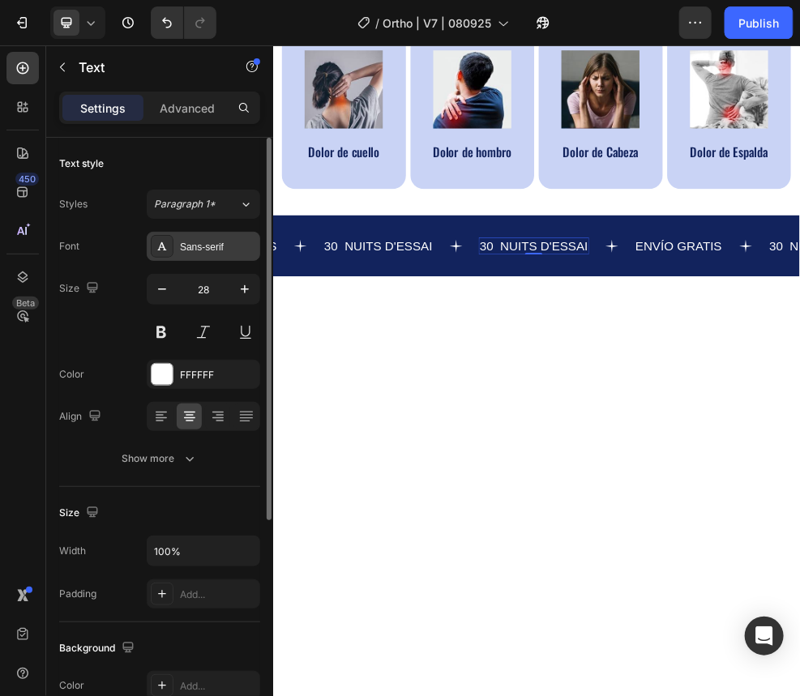
click at [218, 250] on div "Sans-serif" at bounding box center [218, 247] width 76 height 15
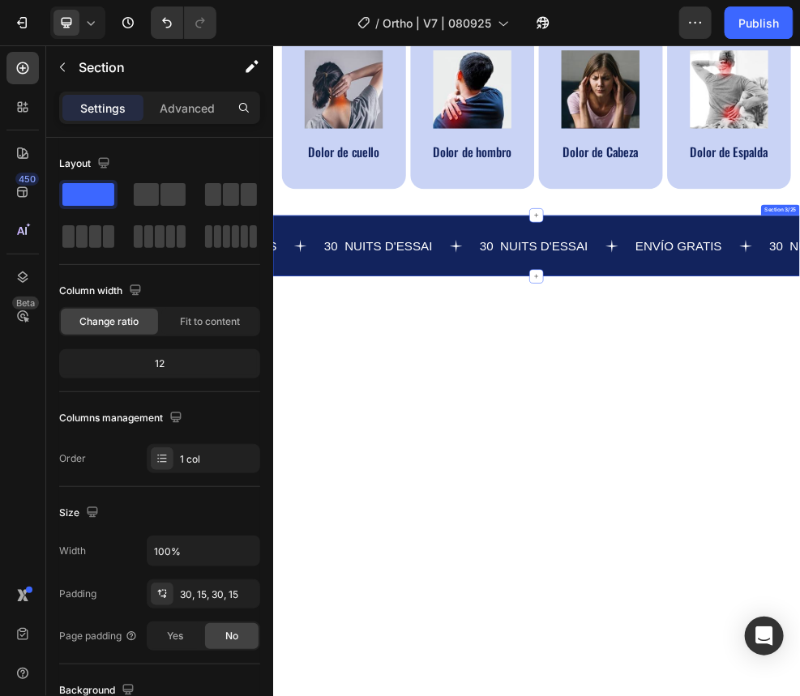
drag, startPoint x: 843, startPoint y: 438, endPoint x: 850, endPoint y: 431, distance: 10.3
click at [604, 385] on div "ENVÍO GRATIS Text 30 NUITS D'ESSAI Text 15,000+ CLIENTES SATISFECHOS Text 30 NU…" at bounding box center [758, 415] width 973 height 113
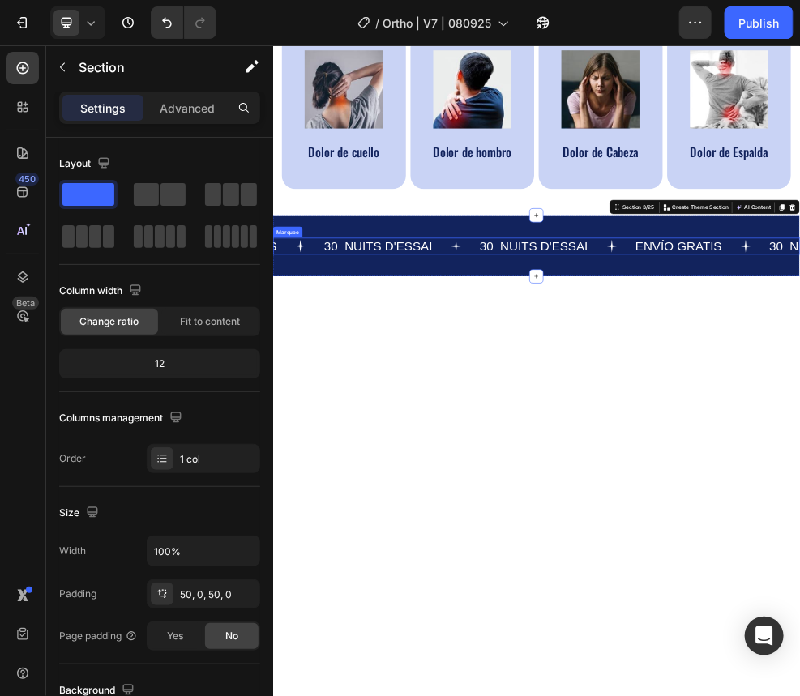
click at [604, 385] on div "30 NUITS D'ESSAI Text" at bounding box center [796, 416] width 288 height 32
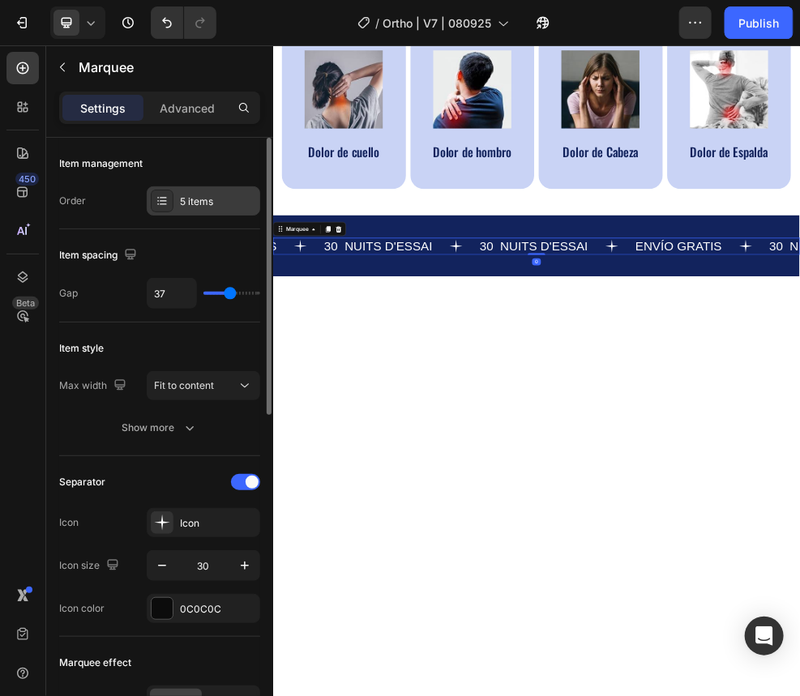
click at [195, 200] on div "5 items" at bounding box center [218, 202] width 76 height 15
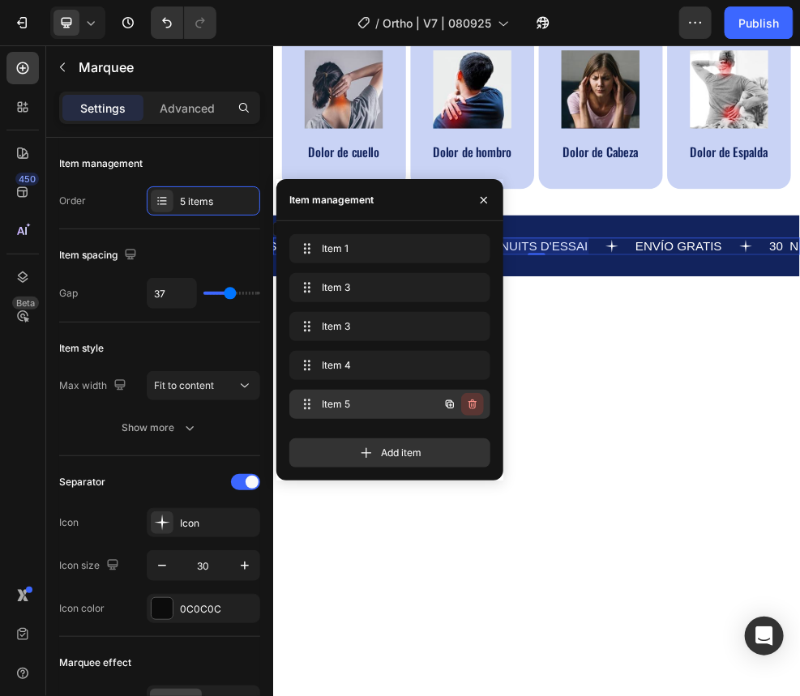
click at [477, 385] on icon "button" at bounding box center [472, 404] width 13 height 13
click at [471, 385] on div "Delete" at bounding box center [462, 404] width 30 height 15
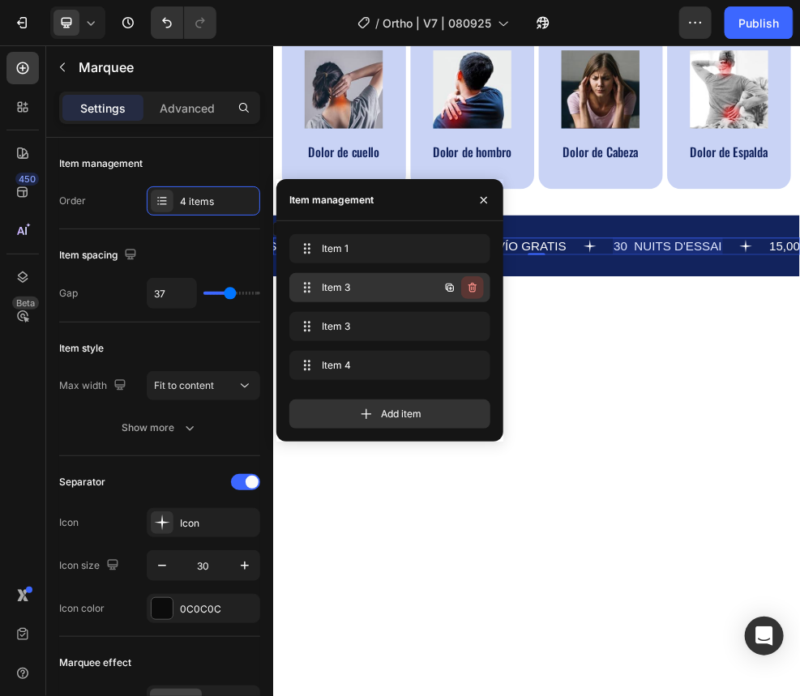
click at [475, 282] on icon "button" at bounding box center [472, 287] width 13 height 13
click at [469, 289] on div "Delete" at bounding box center [462, 287] width 30 height 15
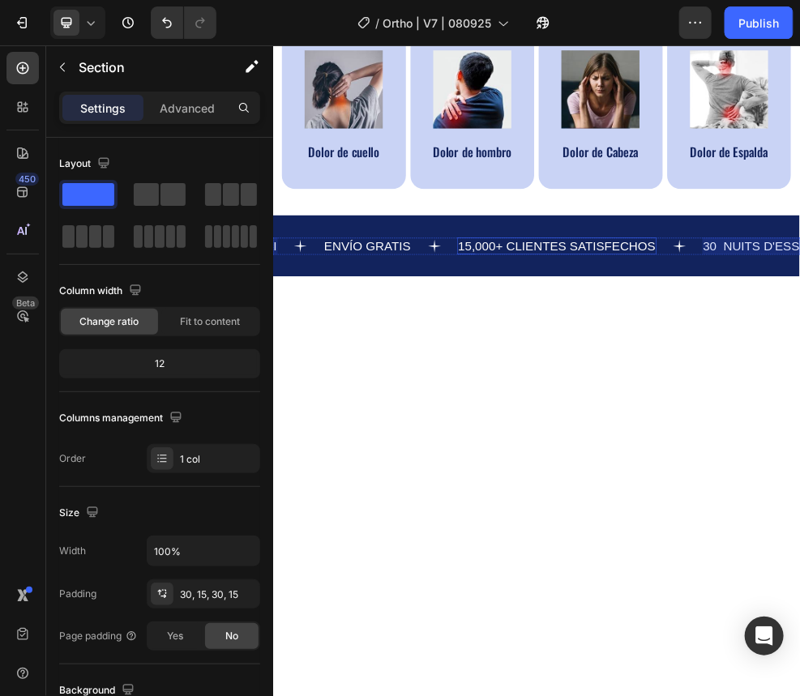
click at [604, 385] on p "15,000+ CLIENTES SATISFECHOS" at bounding box center [795, 415] width 365 height 28
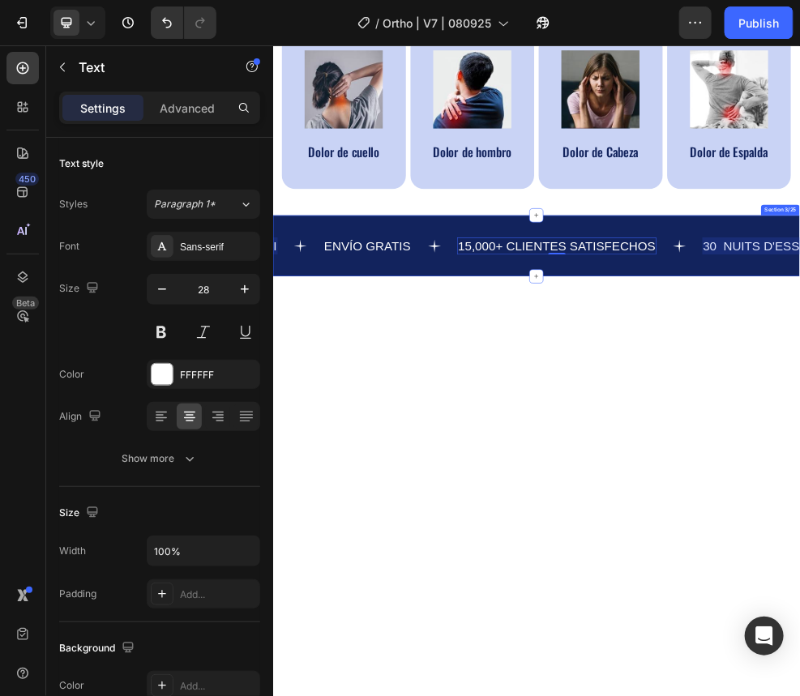
click at [515, 385] on div "ENVÍO GRATIS Text 15,000+ CLIENTES SATISFECHOS Text 0 30 NUITS D'ESSAI Text ENV…" at bounding box center [758, 415] width 973 height 113
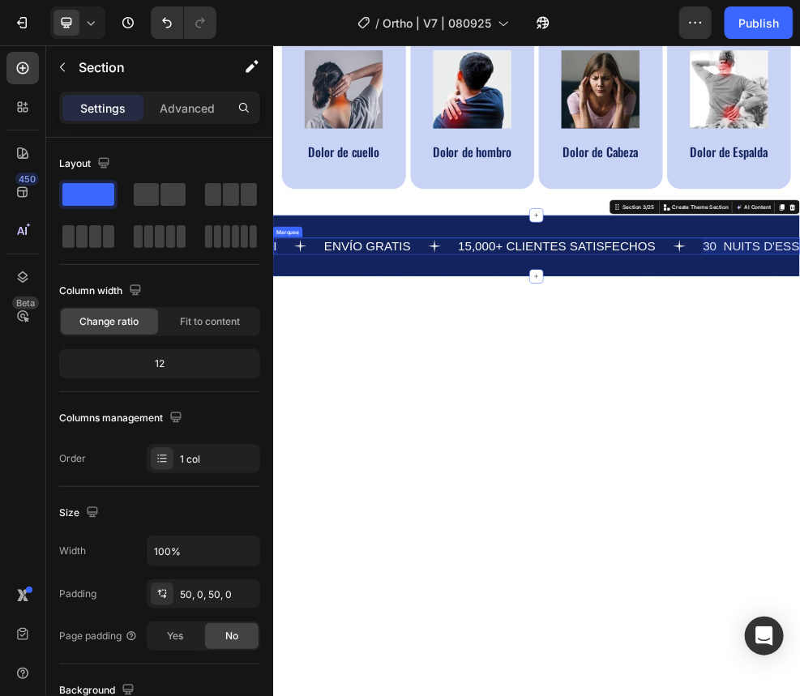
click at [604, 385] on div "ENVÍO GRATIS Text" at bounding box center [488, 416] width 247 height 32
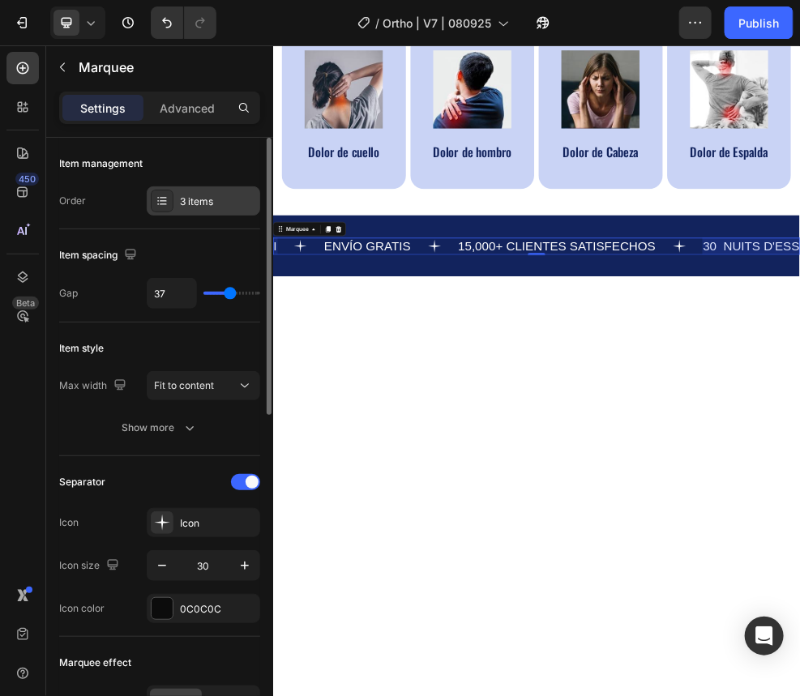
click at [212, 199] on div "3 items" at bounding box center [218, 202] width 76 height 15
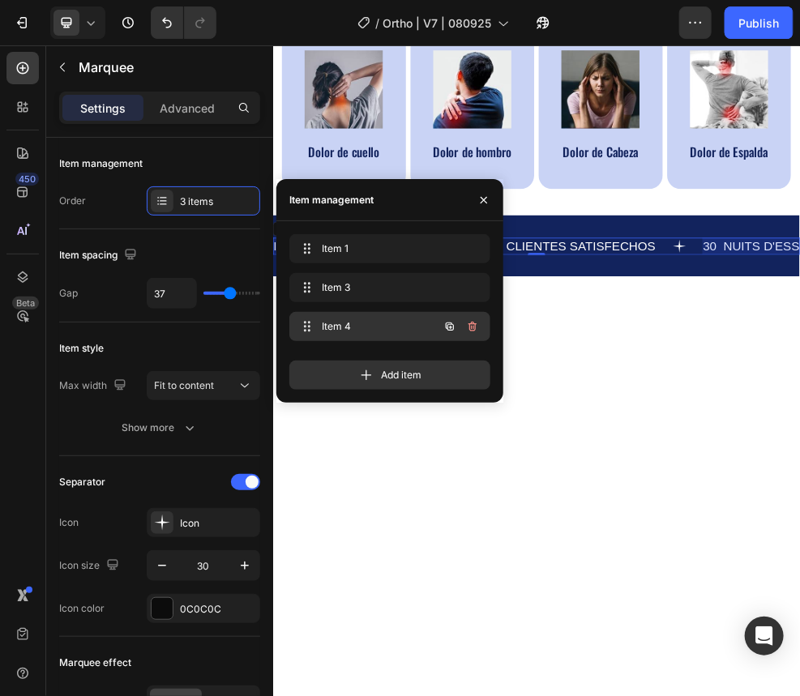
click at [340, 329] on span "Item 4" at bounding box center [368, 326] width 92 height 15
click at [340, 328] on span "Item 4" at bounding box center [379, 326] width 120 height 15
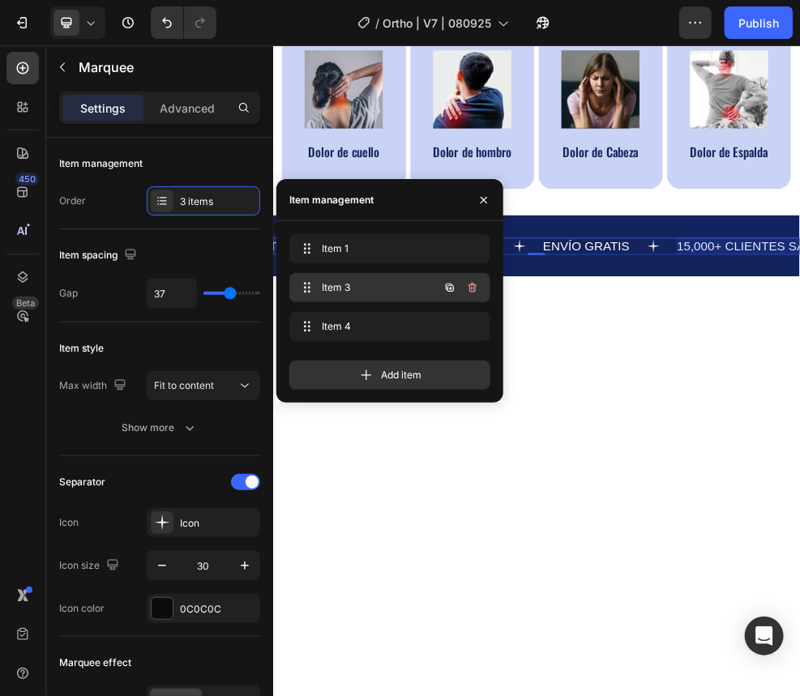
scroll to position [0, 321]
click at [340, 284] on span "Item 3" at bounding box center [379, 287] width 120 height 15
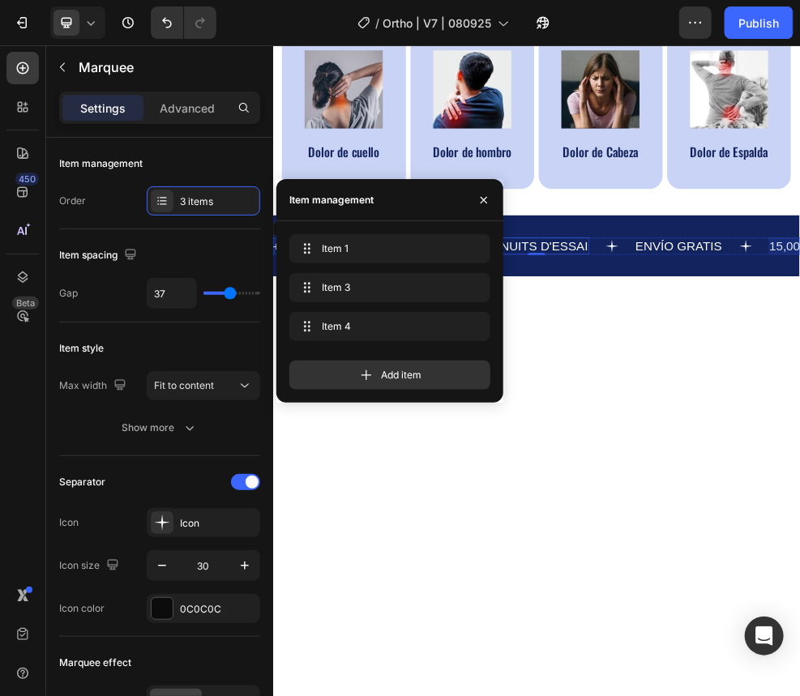
click at [604, 385] on p "30 NUITS D'ESSAI" at bounding box center [753, 415] width 200 height 28
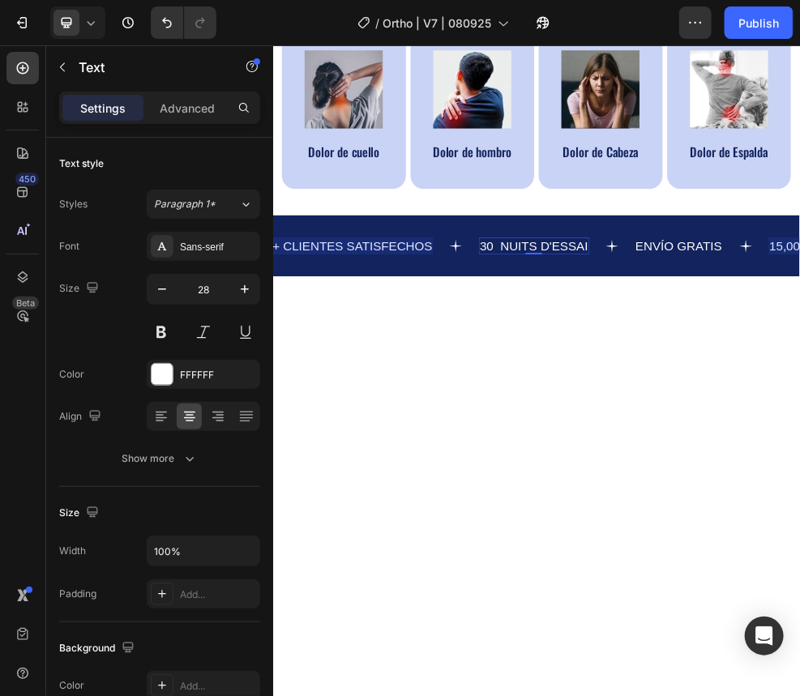
click at [604, 385] on p "30 NUITS D'ESSAI" at bounding box center [753, 415] width 200 height 28
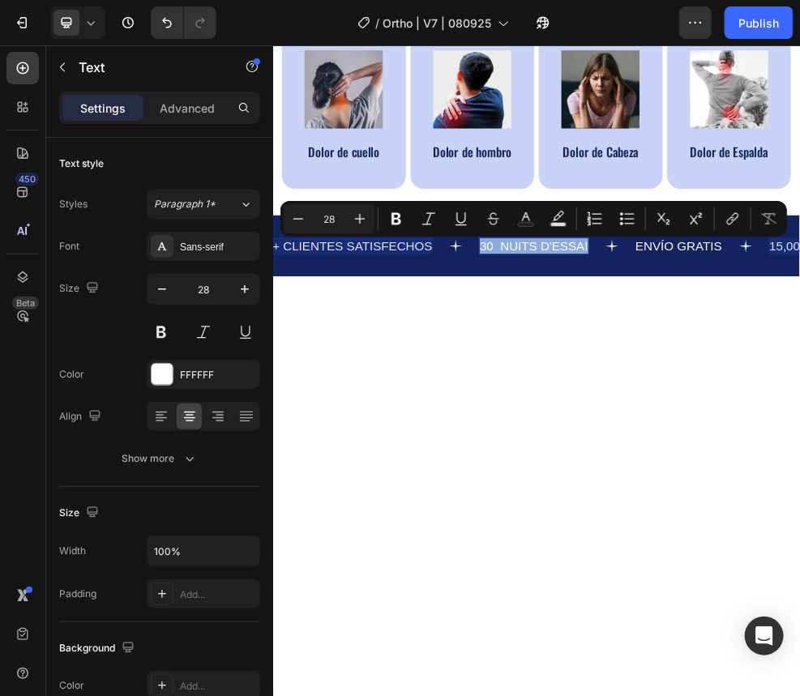
click at [604, 385] on p "30 NUITS D'ESSAI" at bounding box center [753, 415] width 200 height 28
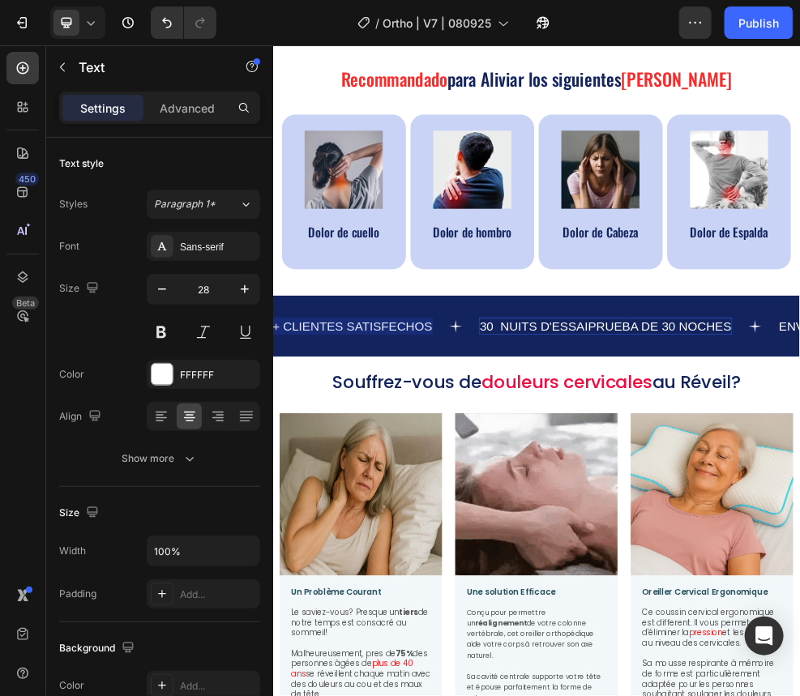
scroll to position [624, 0]
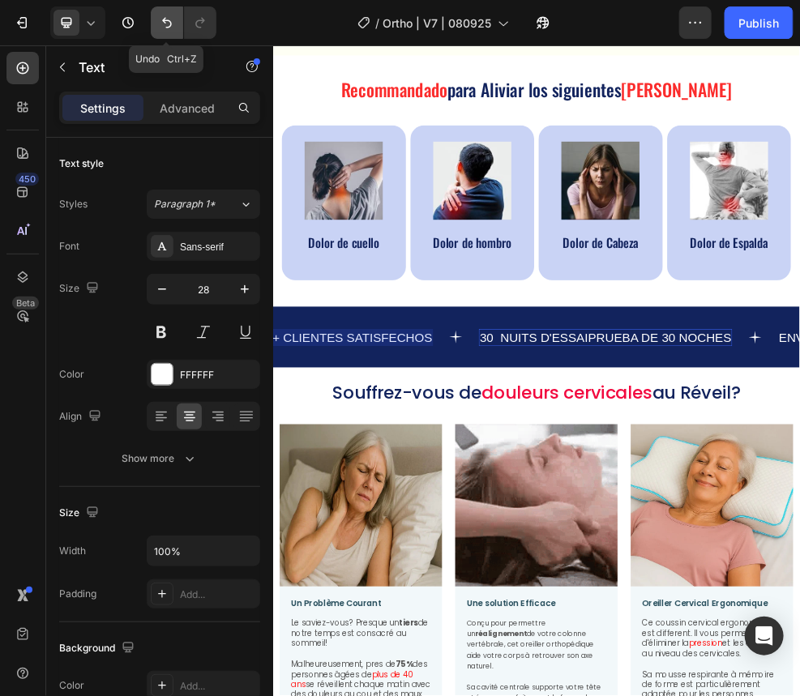
click at [164, 15] on icon "Undo/Redo" at bounding box center [167, 23] width 16 height 16
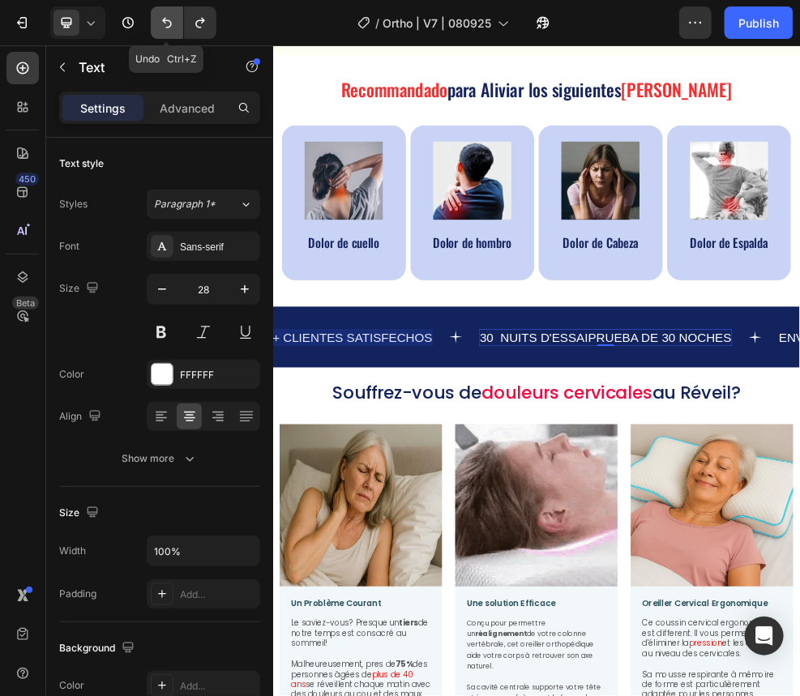
drag, startPoint x: 169, startPoint y: 32, endPoint x: 475, endPoint y: 477, distance: 539.7
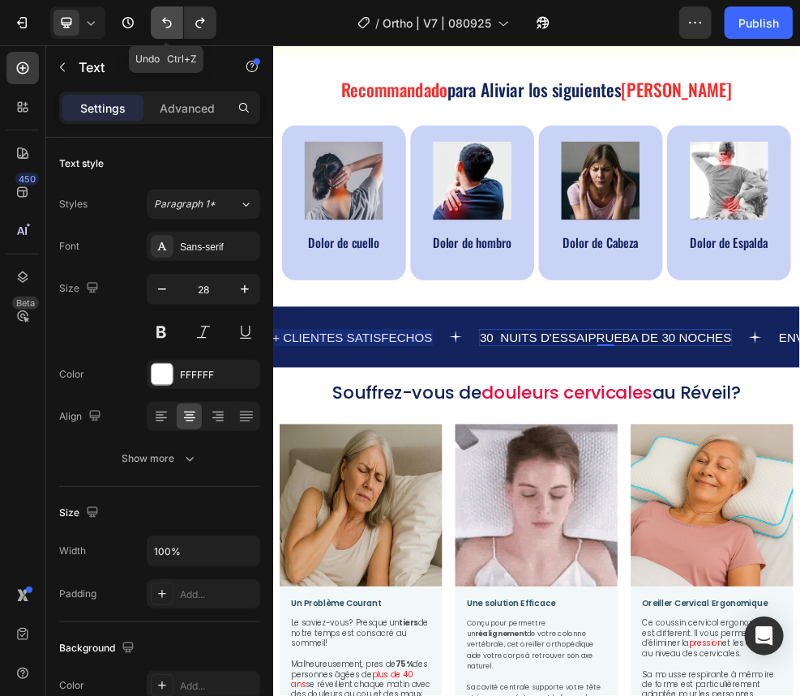
click at [169, 32] on button "Undo/Redo" at bounding box center [167, 22] width 32 height 32
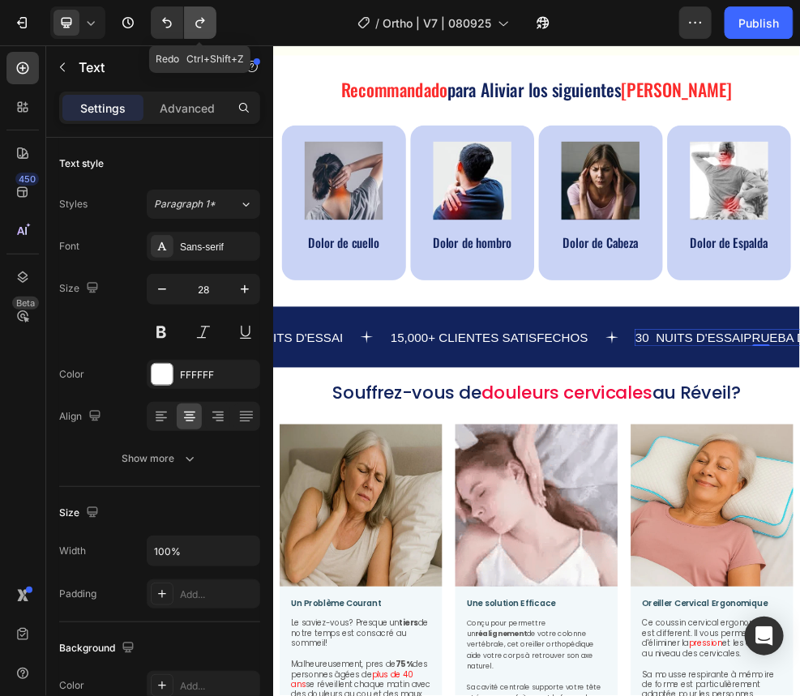
drag, startPoint x: 211, startPoint y: 17, endPoint x: 627, endPoint y: 690, distance: 791.9
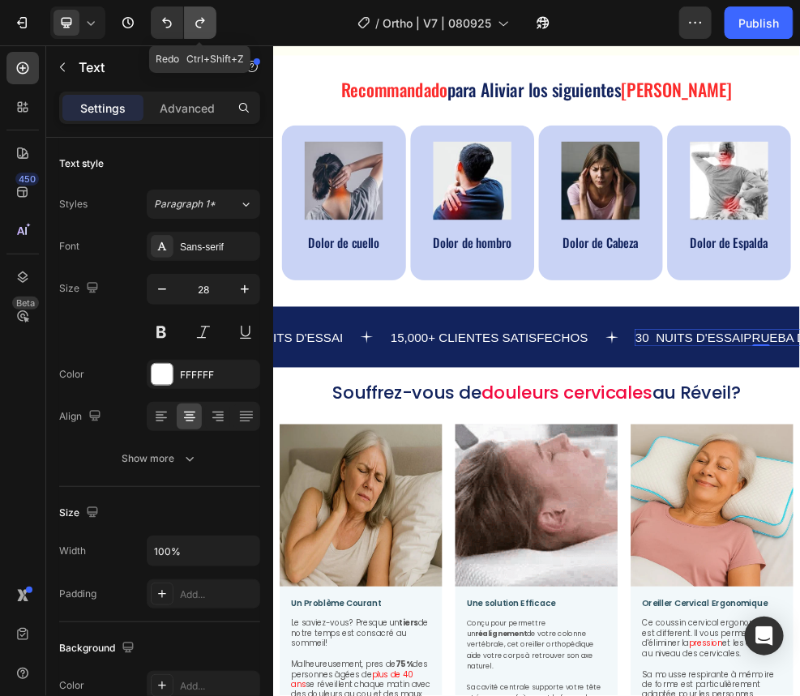
click at [211, 17] on button "Undo/Redo" at bounding box center [200, 22] width 32 height 32
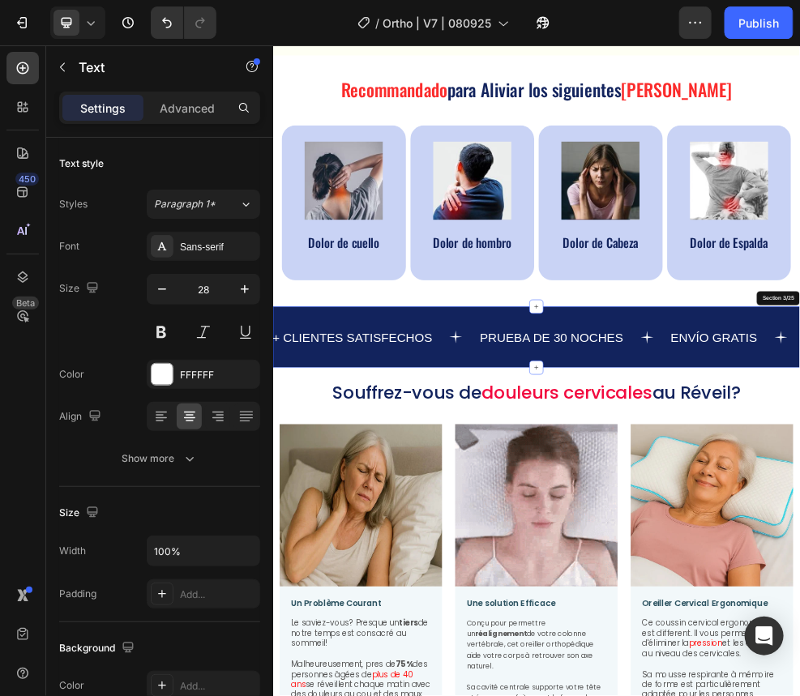
click at [604, 385] on div "ENVÍO GRATIS Text 15,000+ CLIENTES SATISFECHOS Text PRUEBA DE 30 NOCHES Text 0 …" at bounding box center [758, 584] width 973 height 113
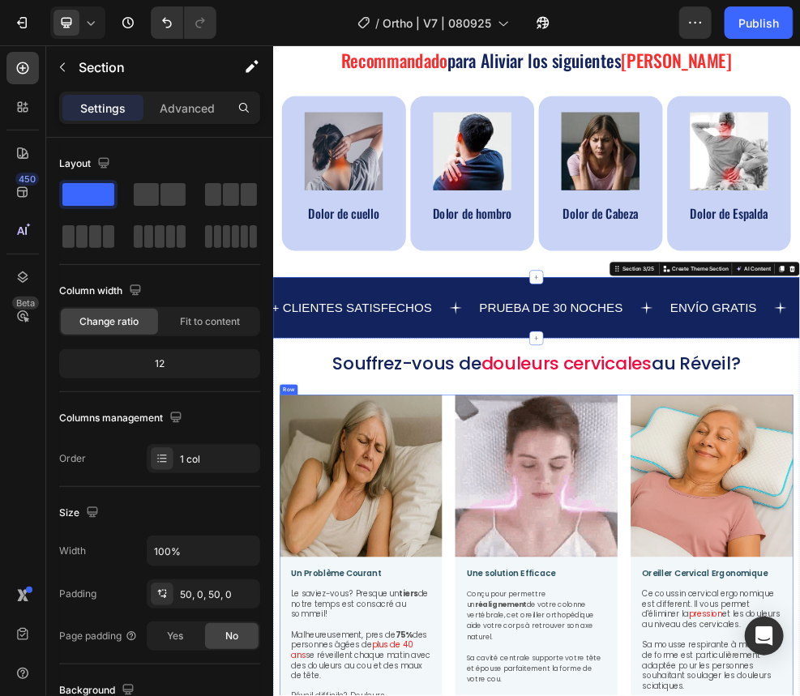
scroll to position [786, 0]
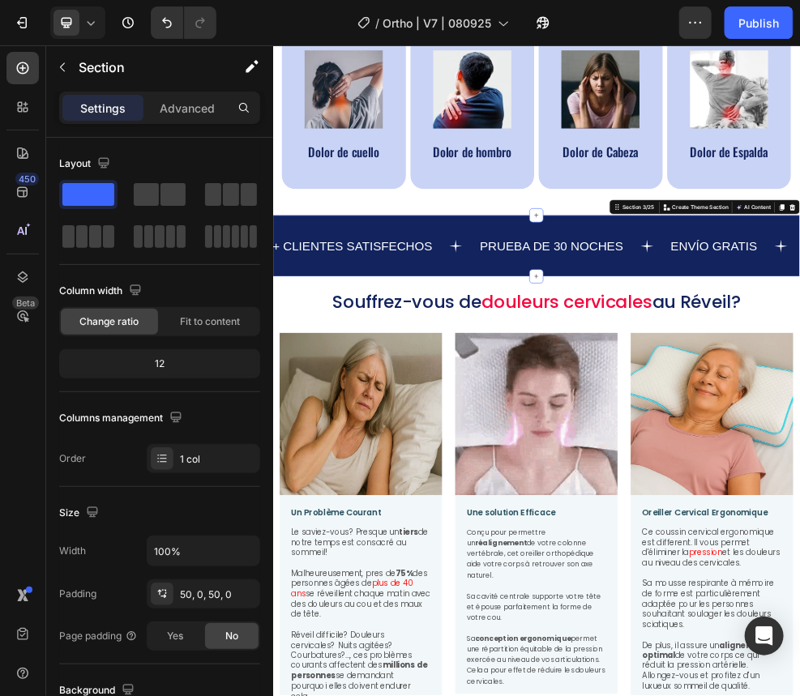
click at [592, 382] on div "ENVÍO GRATIS Text 15,000+ CLIENTES SATISFECHOS Text PRUEBA DE 30 NOCHES Text EN…" at bounding box center [758, 415] width 973 height 113
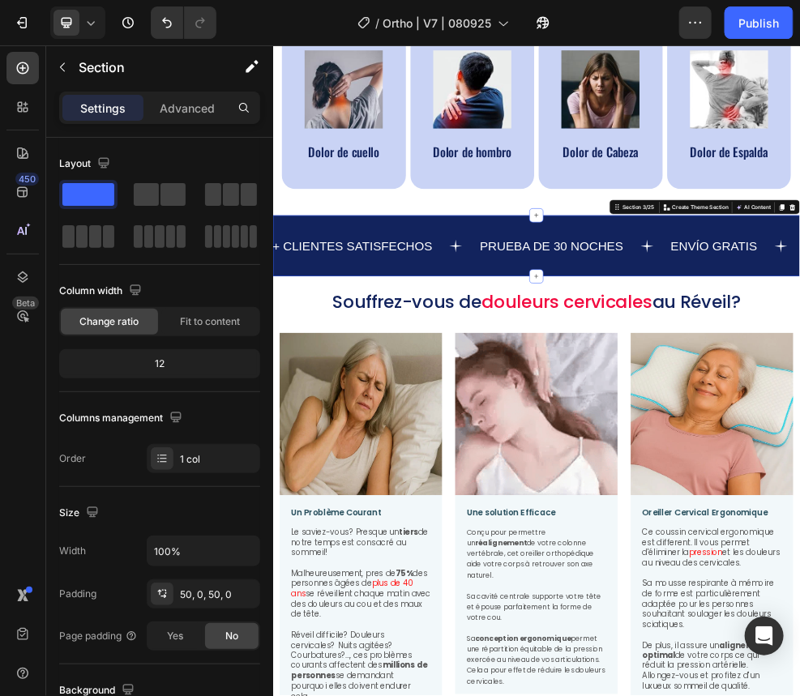
click at [589, 385] on div "ENVÍO GRATIS Text 15,000+ CLIENTES SATISFECHOS Text PRUEBA DE 30 NOCHES Text EN…" at bounding box center [758, 415] width 973 height 113
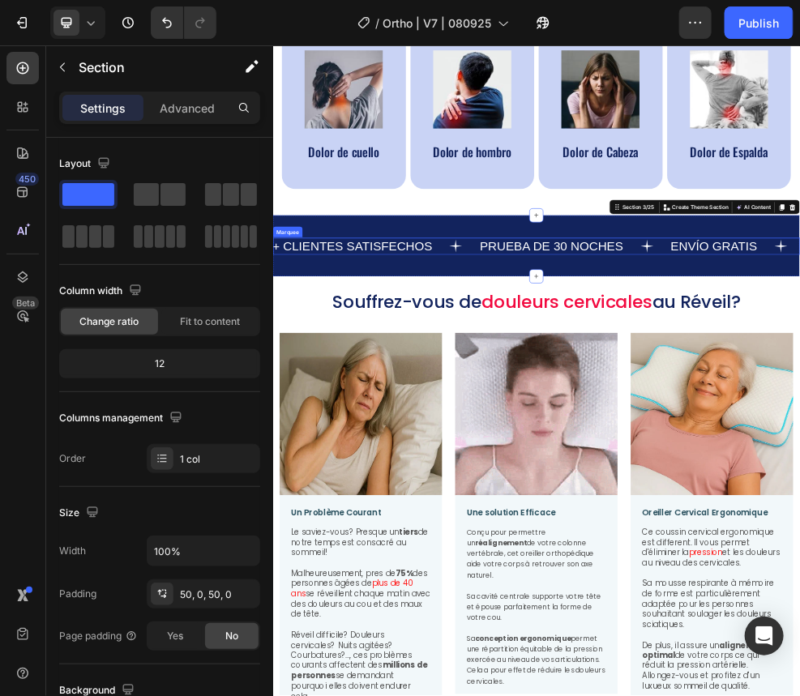
click at [582, 385] on div "15,000+ CLIENTES SATISFECHOS Text" at bounding box center [425, 416] width 452 height 32
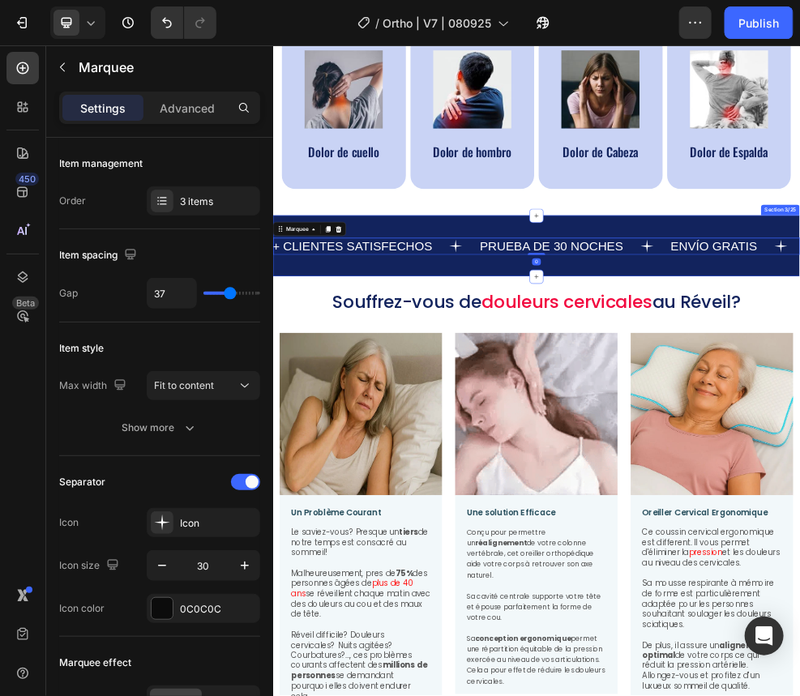
click at [604, 364] on div "ENVÍO GRATIS Text 15,000+ CLIENTES SATISFECHOS Text PRUEBA DE 30 NOCHES Text EN…" at bounding box center [758, 415] width 973 height 113
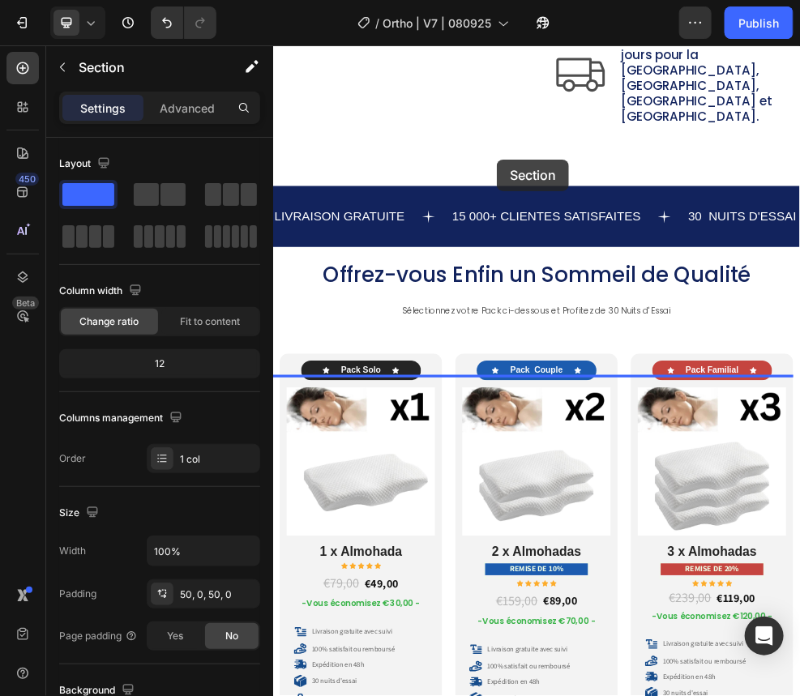
scroll to position [8132, 0]
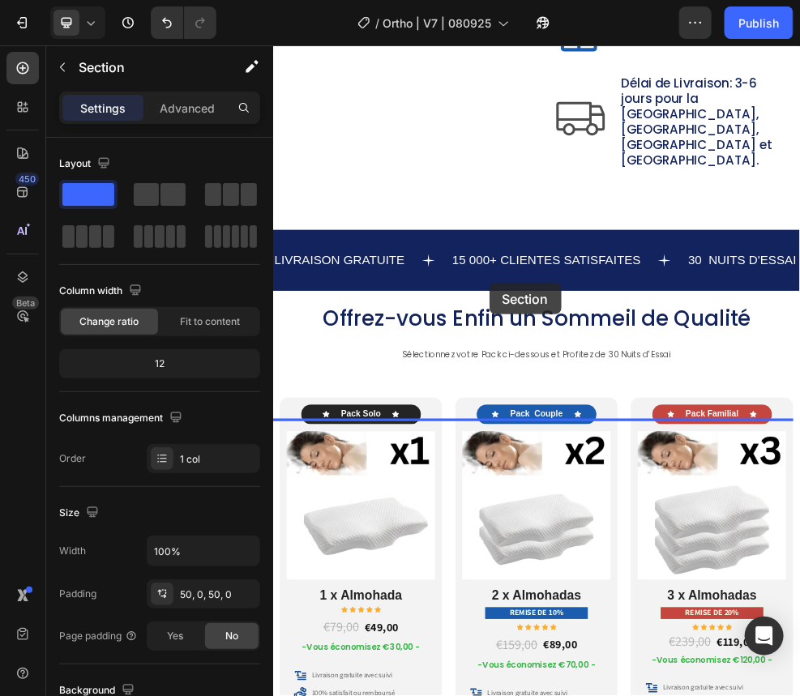
drag, startPoint x: 643, startPoint y: 484, endPoint x: 671, endPoint y: 483, distance: 28.4
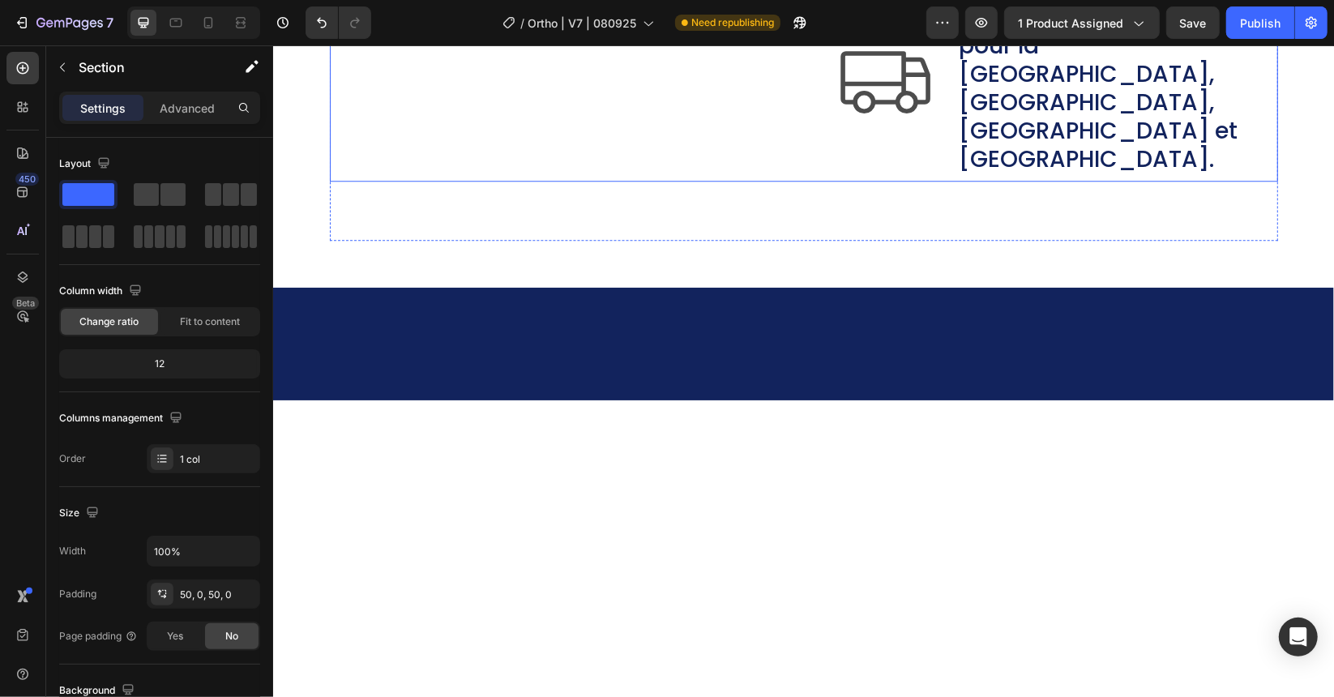
scroll to position [7470, 0]
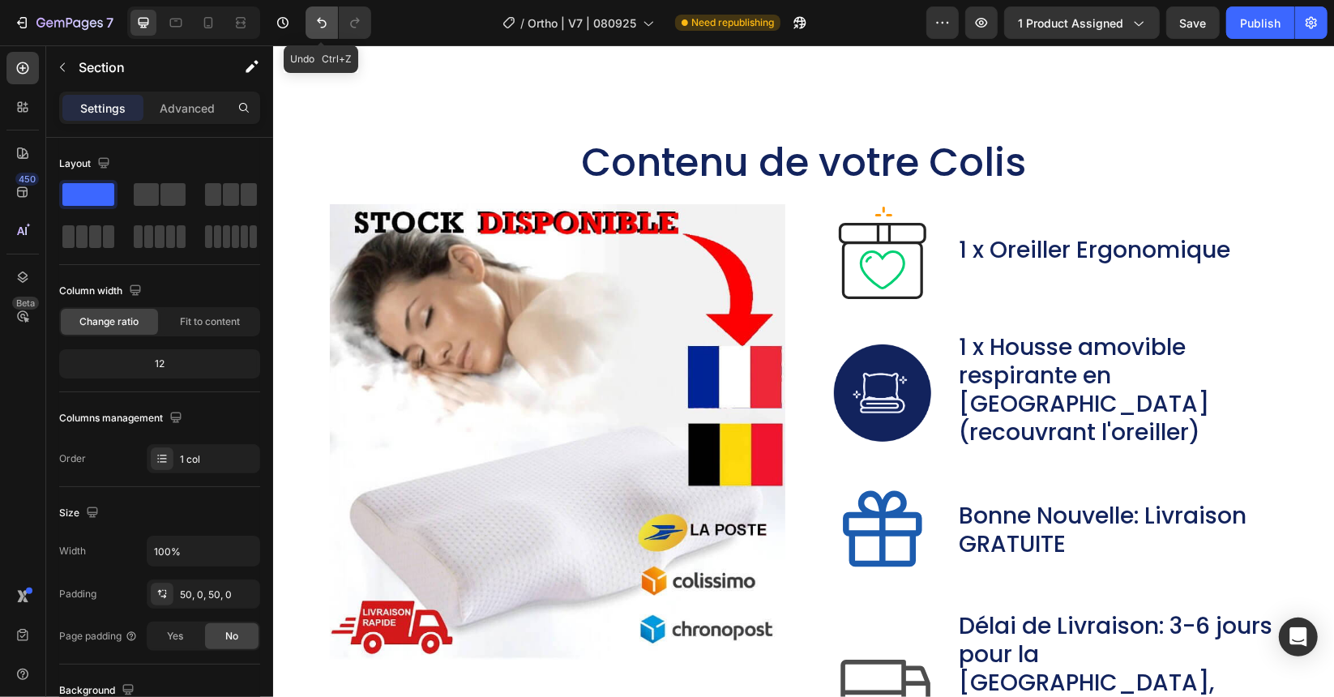
click at [324, 24] on icon "Undo/Redo" at bounding box center [322, 23] width 16 height 16
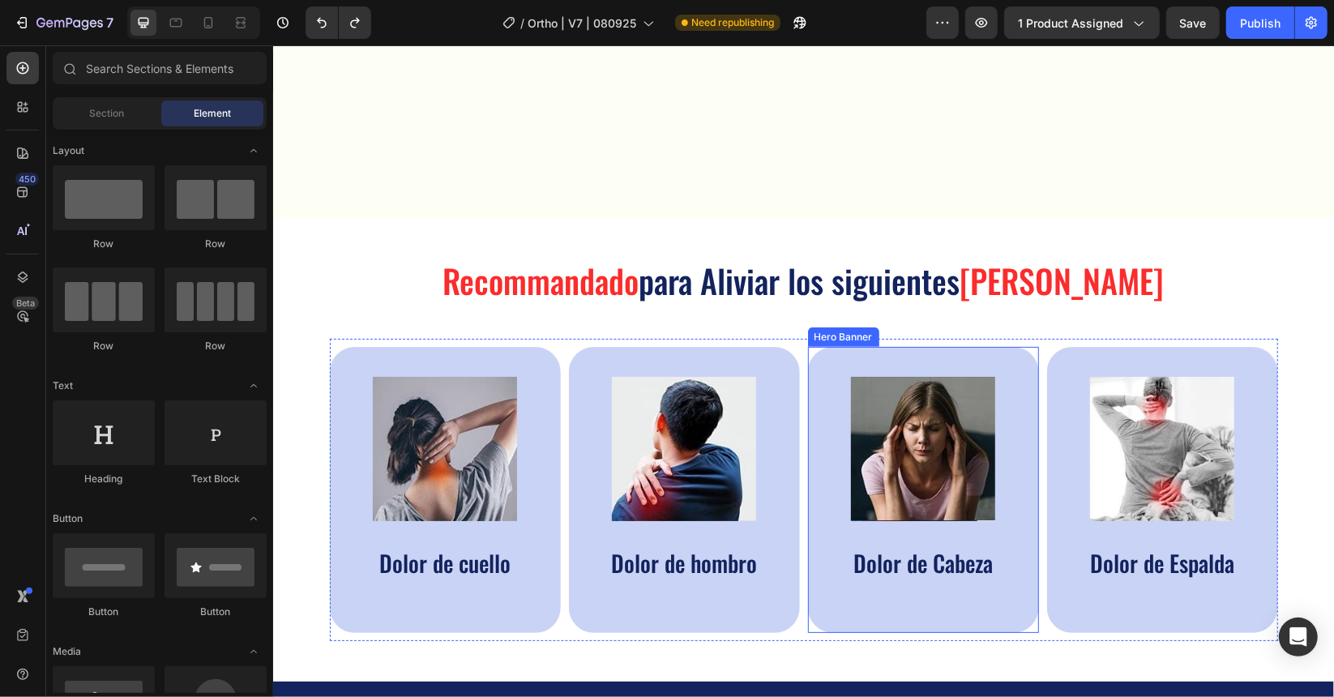
scroll to position [810, 0]
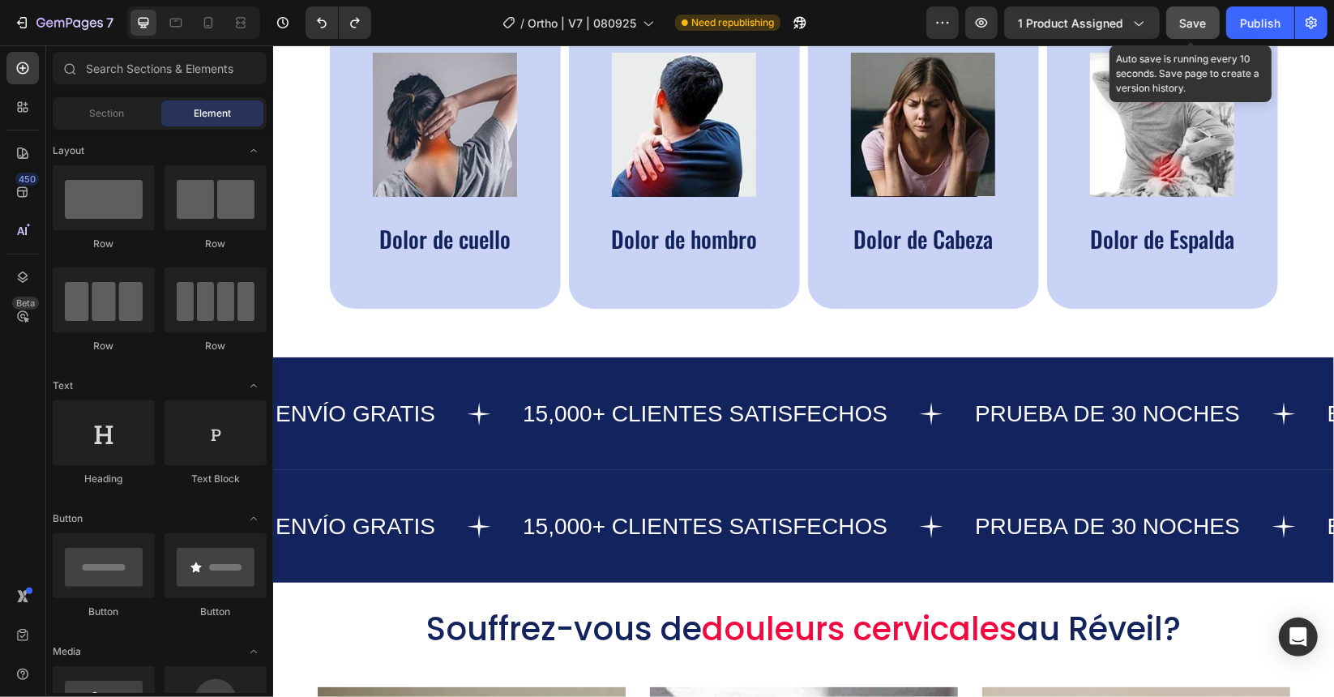
click at [604, 29] on span "Save" at bounding box center [1193, 23] width 27 height 14
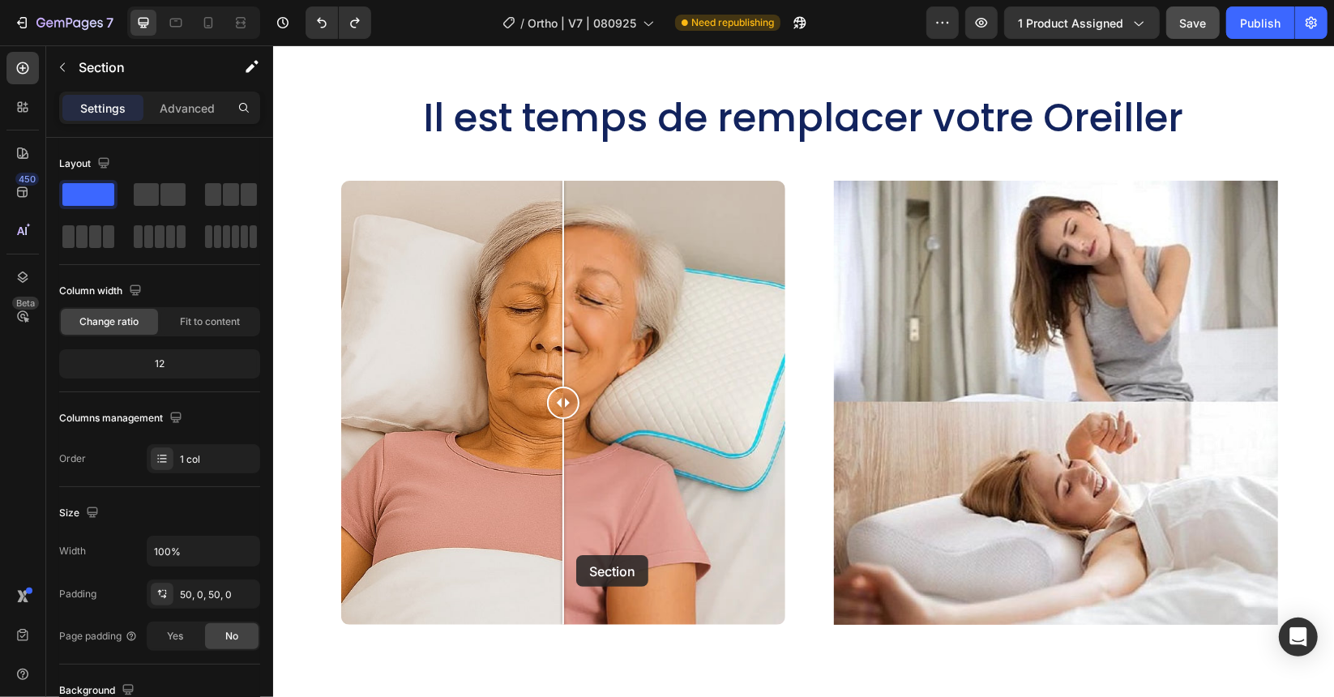
scroll to position [5673, 0]
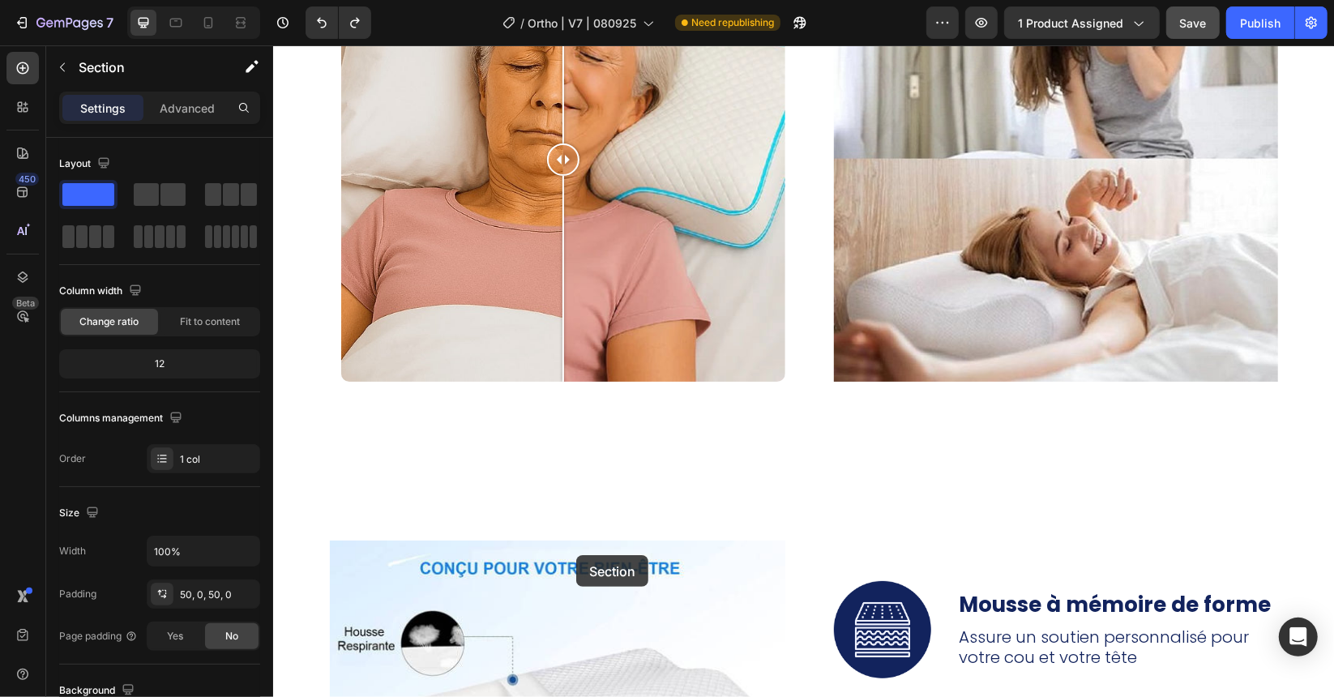
drag, startPoint x: 592, startPoint y: 477, endPoint x: 575, endPoint y: 554, distance: 79.6
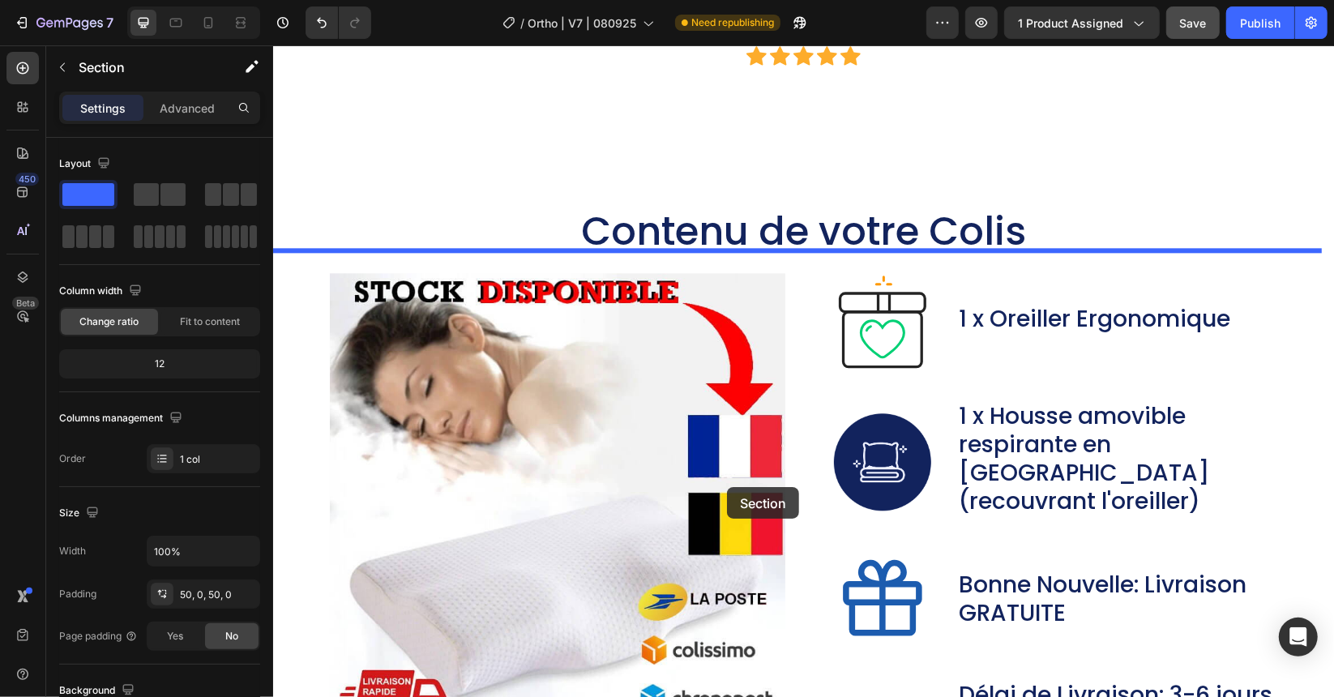
scroll to position [7294, 0]
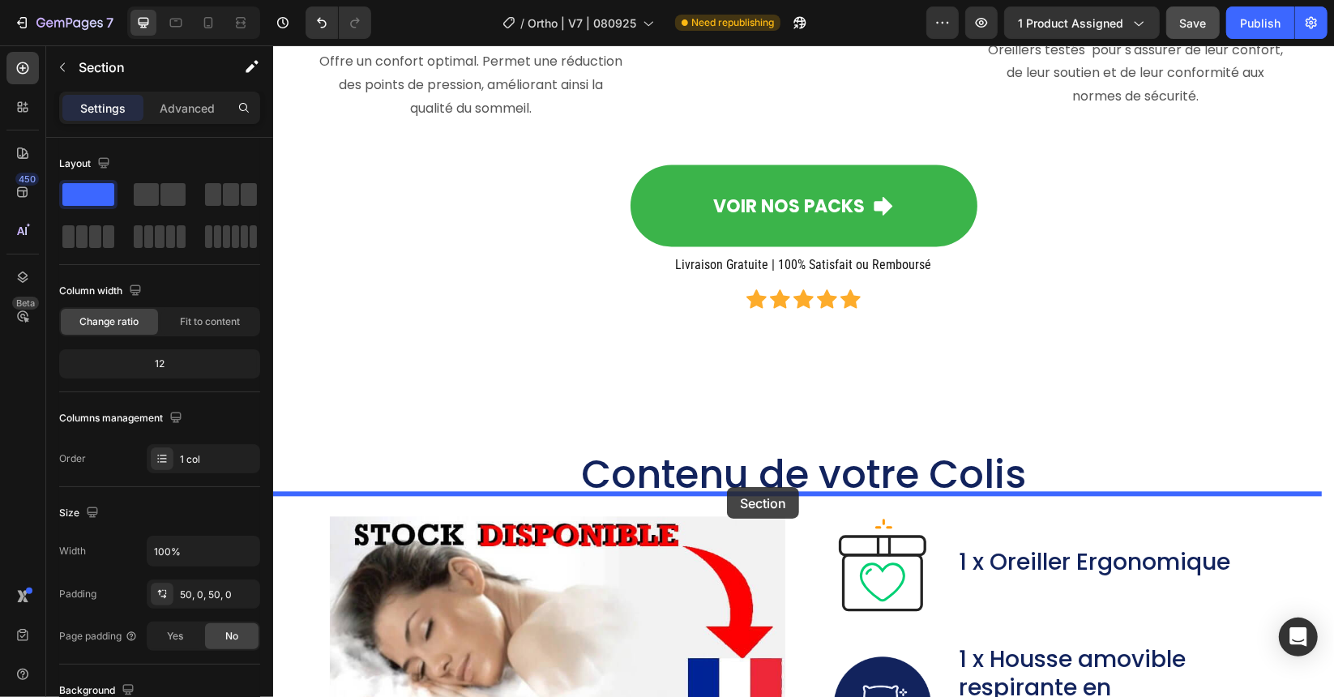
drag, startPoint x: 746, startPoint y: 363, endPoint x: 726, endPoint y: 486, distance: 124.8
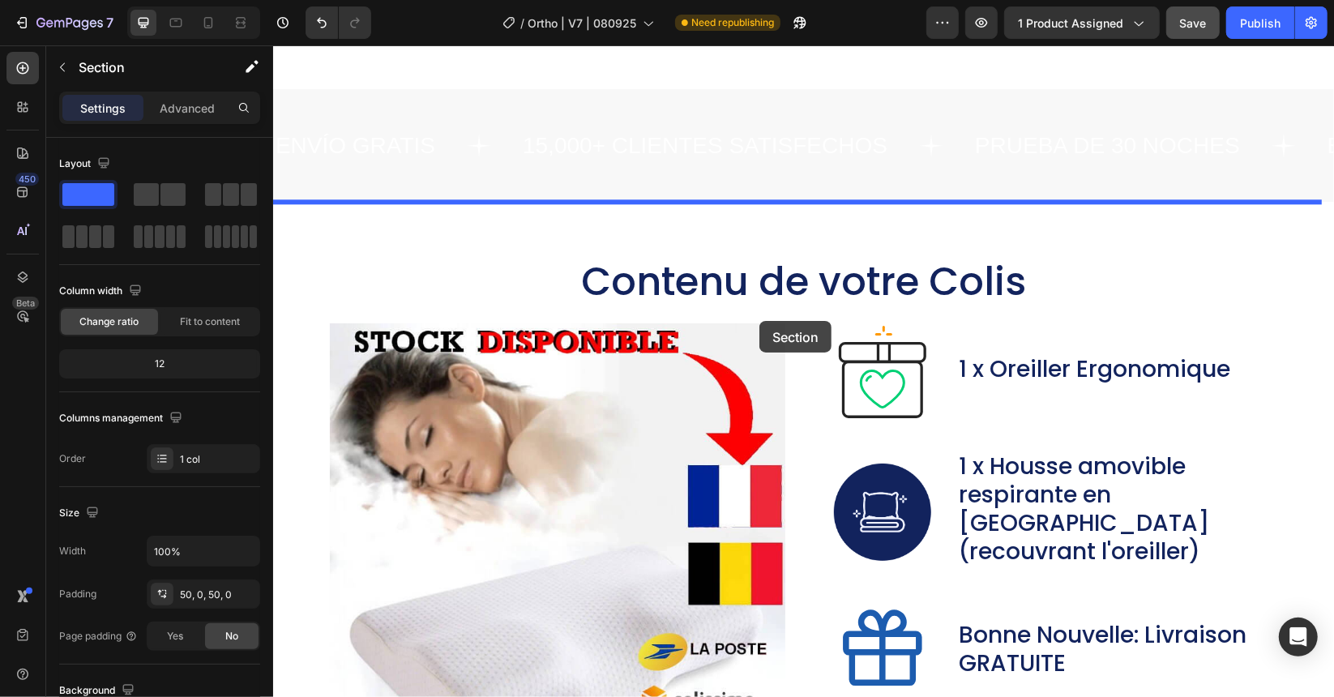
scroll to position [7916, 0]
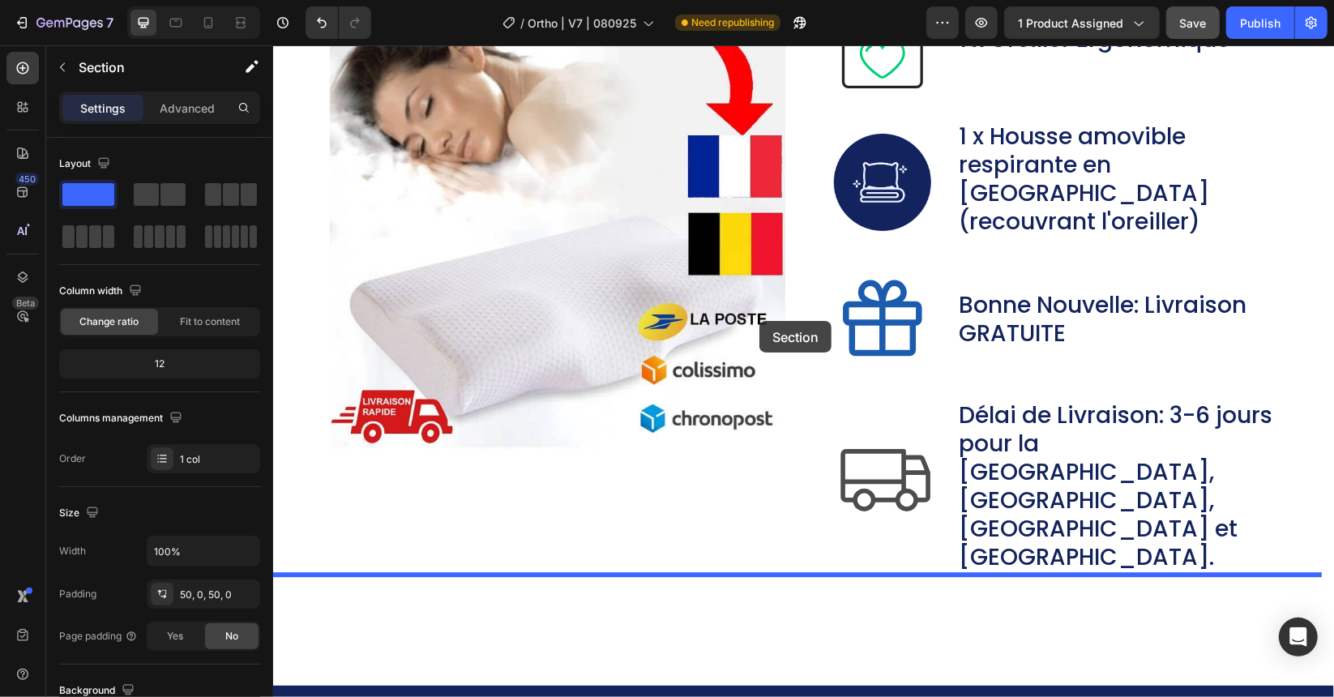
drag, startPoint x: 768, startPoint y: 91, endPoint x: 782, endPoint y: 370, distance: 279.1
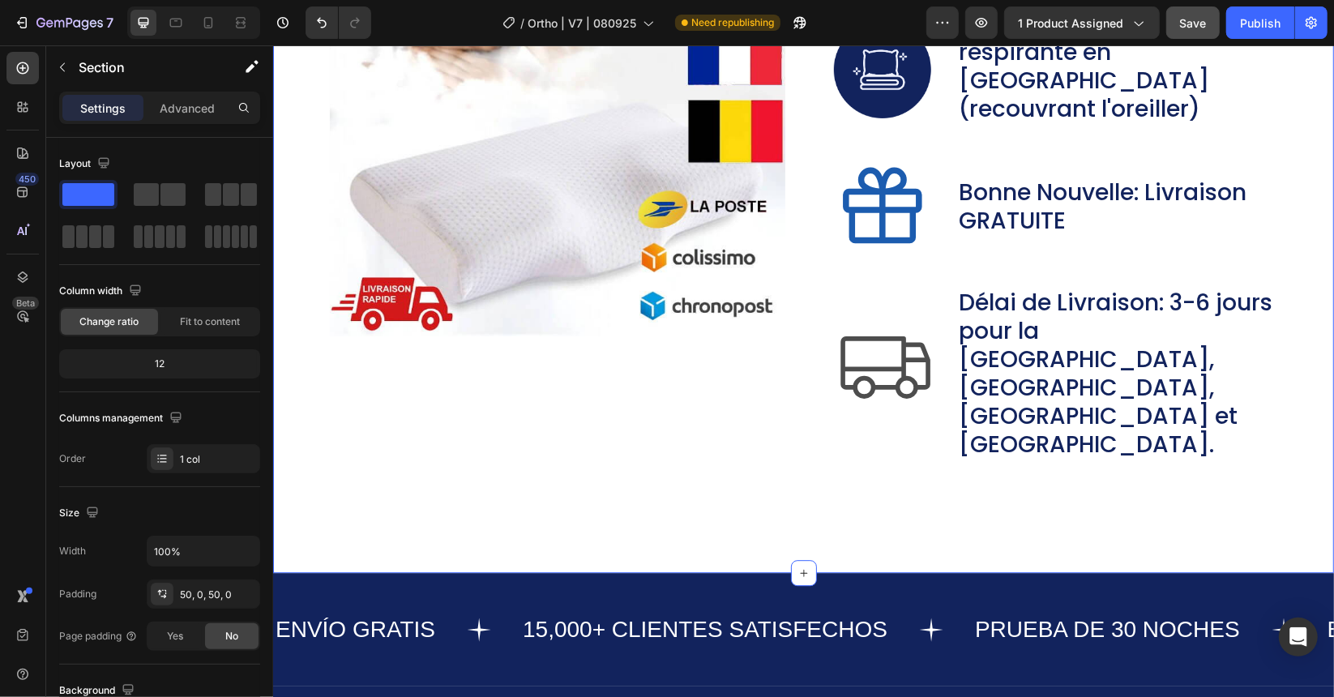
scroll to position [7959, 0]
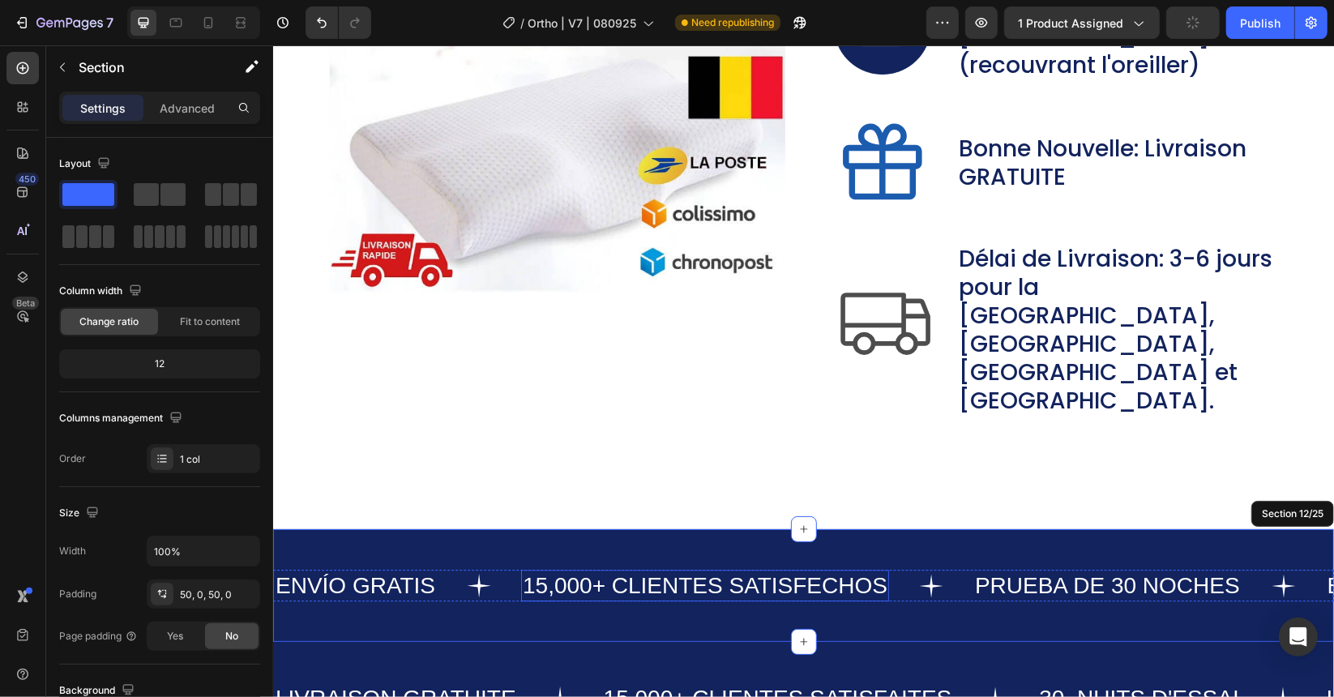
click at [604, 385] on div "LIVRAISON GRATUITE Text 15 000+ CLIENTES SATISFAITES Text 30 NUITS D'ESSAI Text…" at bounding box center [802, 697] width 1061 height 113
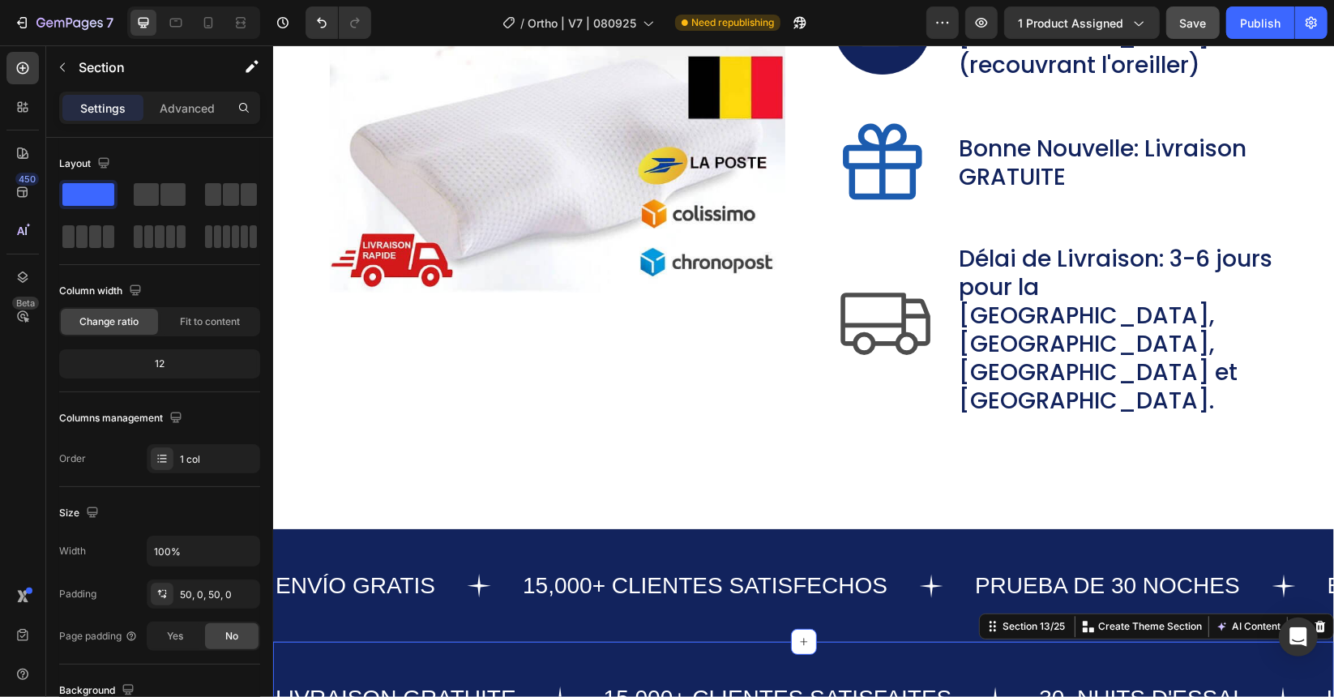
click at [604, 385] on icon at bounding box center [1319, 625] width 13 height 13
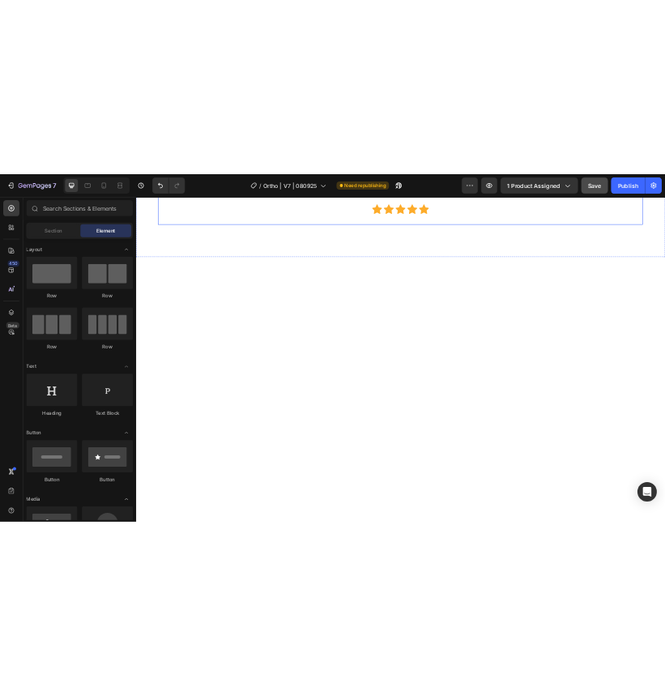
scroll to position [6924, 0]
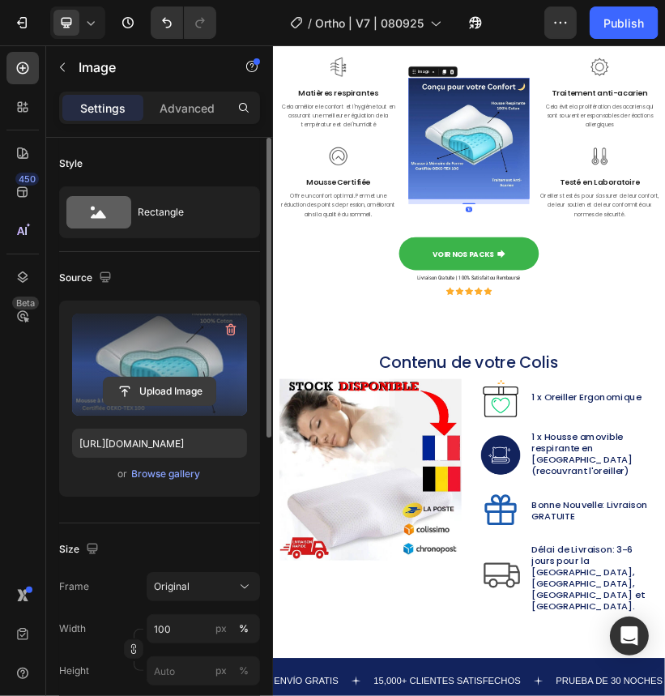
click at [160, 385] on input "file" at bounding box center [160, 392] width 112 height 28
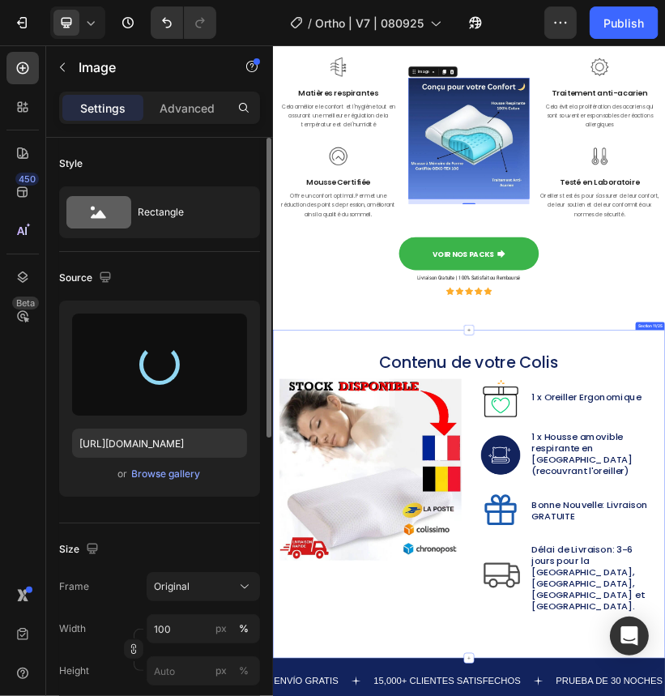
type input "https://cdn.shopify.com/s/files/1/0621/1688/8651/files/gempages_581568305333011…"
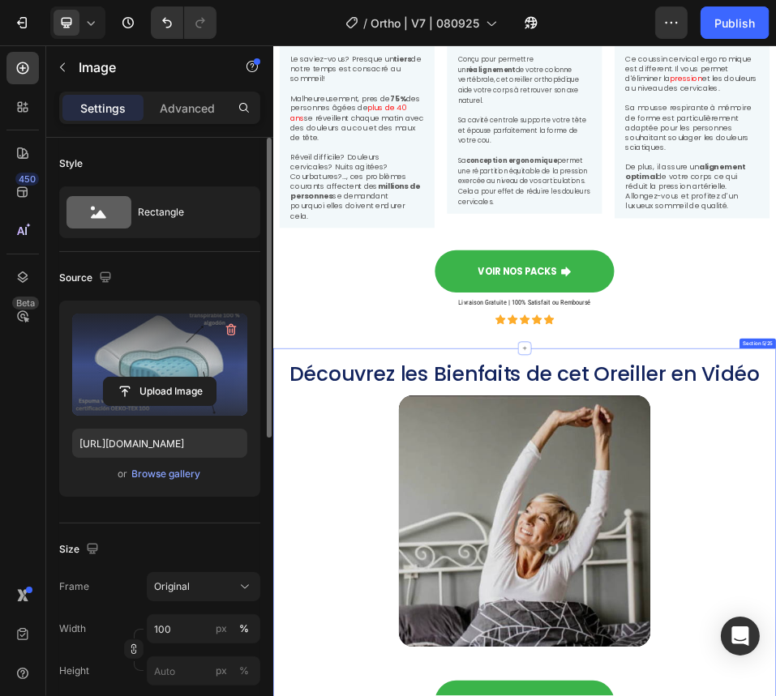
scroll to position [1194, 0]
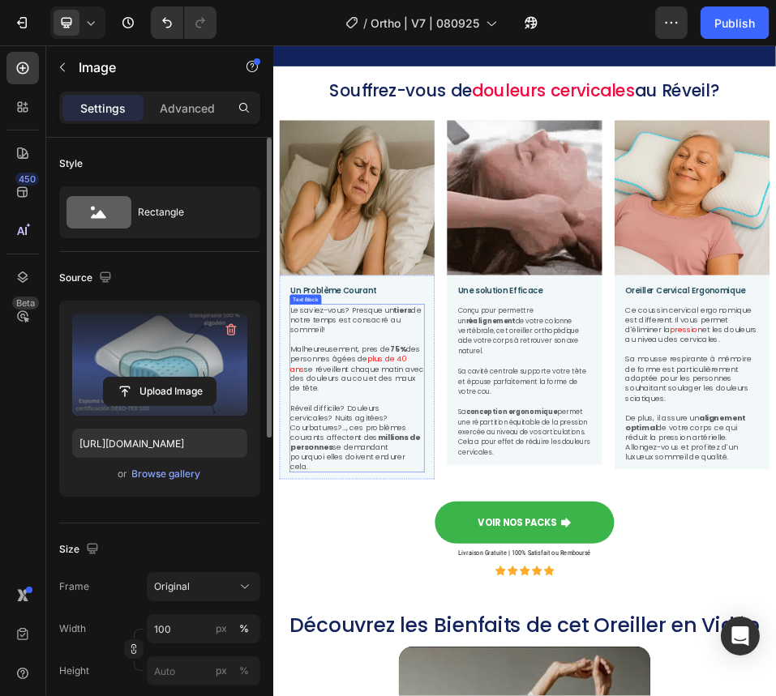
click at [503, 385] on p "Malheureusement, pres de 75% des personnes âgées de plus de 40 ans se réveillen…" at bounding box center [435, 671] width 258 height 95
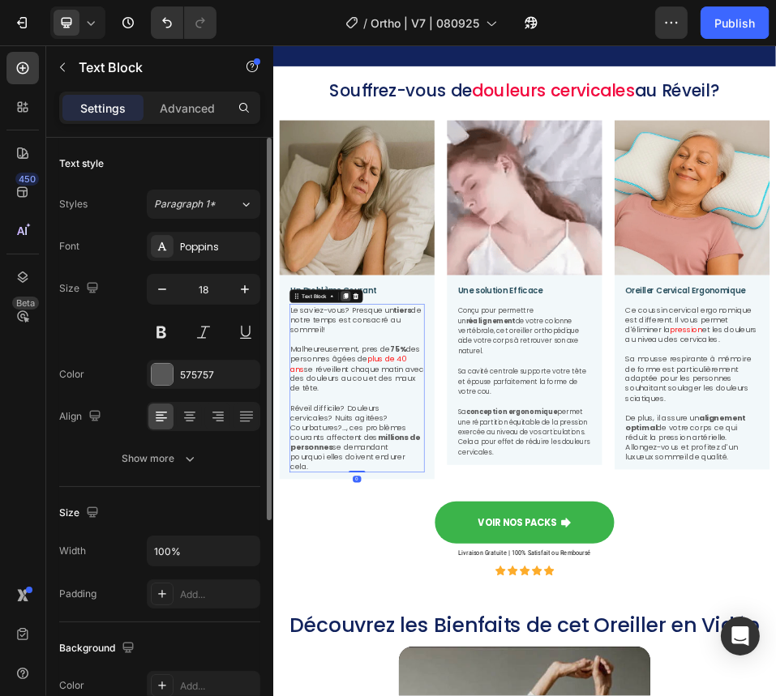
click at [403, 385] on div at bounding box center [412, 530] width 19 height 19
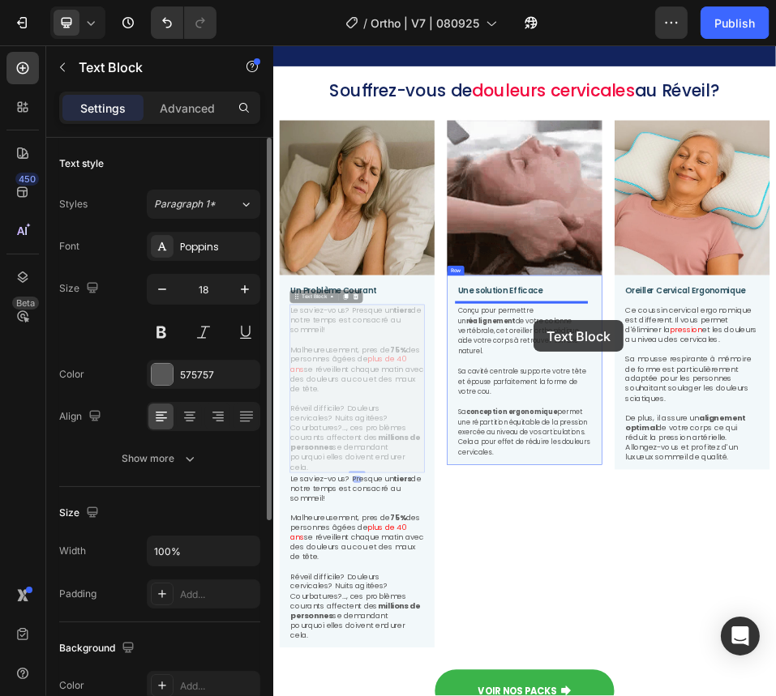
drag, startPoint x: 494, startPoint y: 867, endPoint x: 776, endPoint y: 577, distance: 404.6
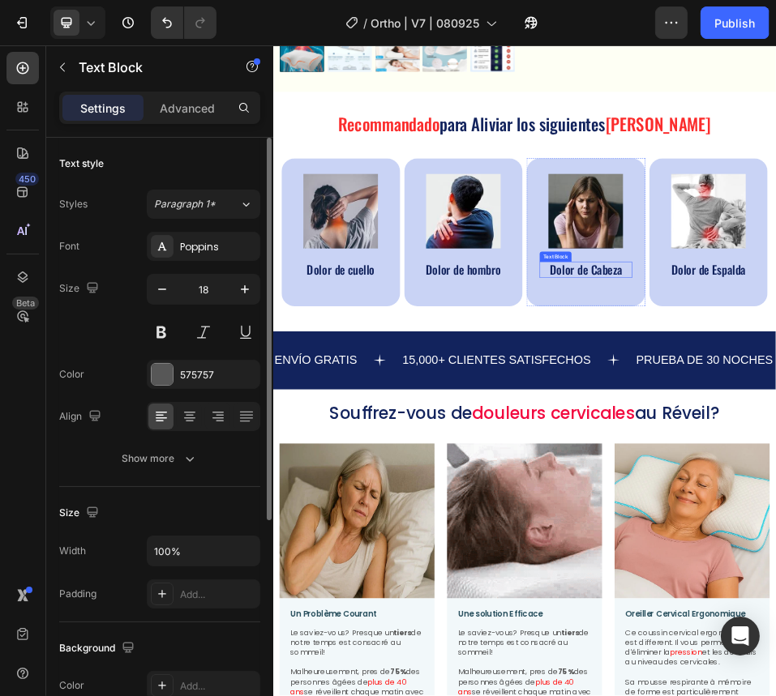
scroll to position [708, 0]
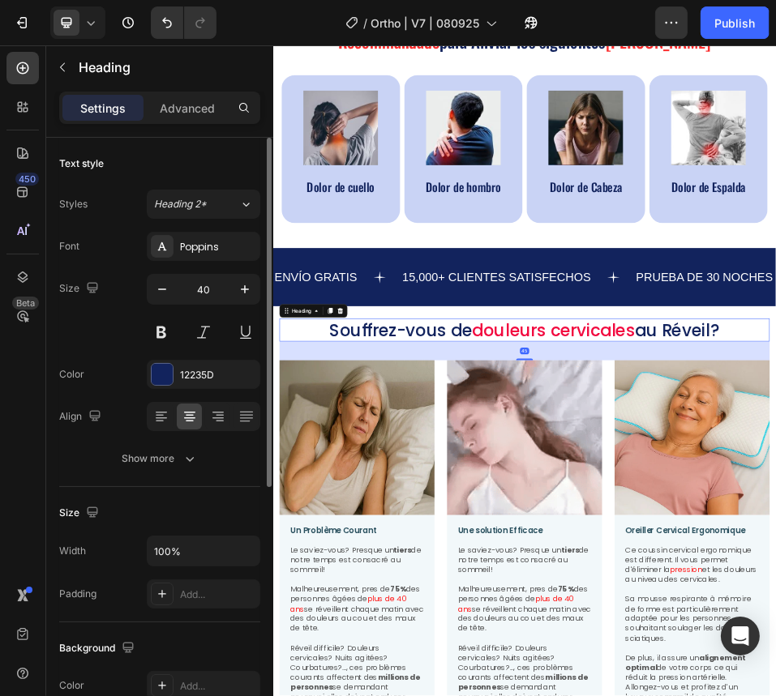
click at [604, 385] on h2 "Souffrez-vous de douleurs cervicales au Réveil?" at bounding box center [758, 597] width 948 height 44
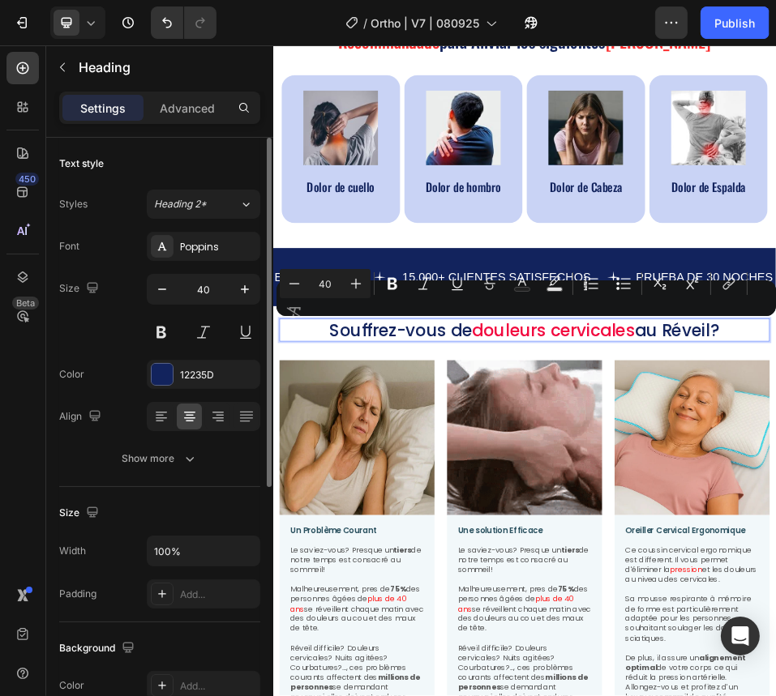
click at [604, 385] on p "Souffrez-vous de douleurs cervicales au Réveil?" at bounding box center [758, 596] width 945 height 41
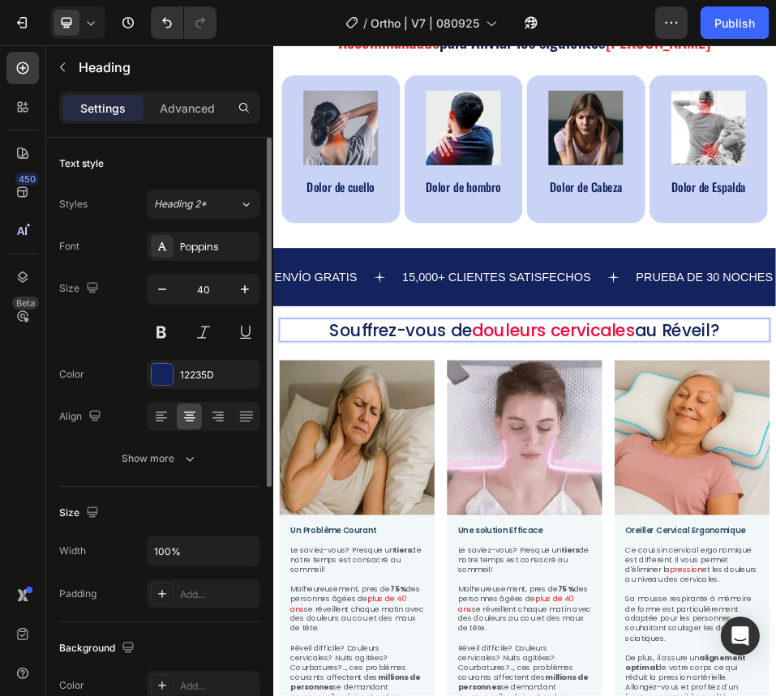
scroll to position [1, 0]
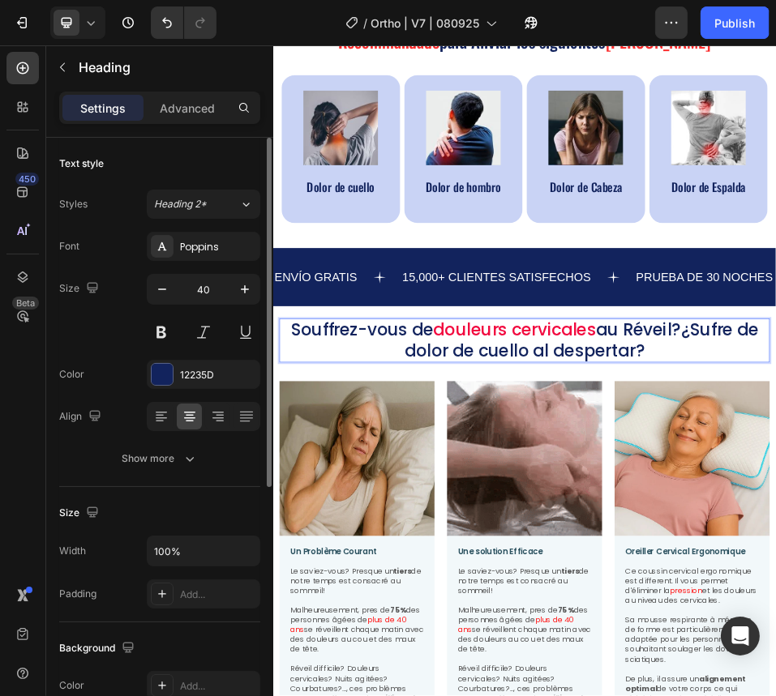
click at [604, 385] on p "Souffrez-vous de douleurs cervicales au Réveil?¿Sufre de dolor de cuello al des…" at bounding box center [758, 615] width 945 height 81
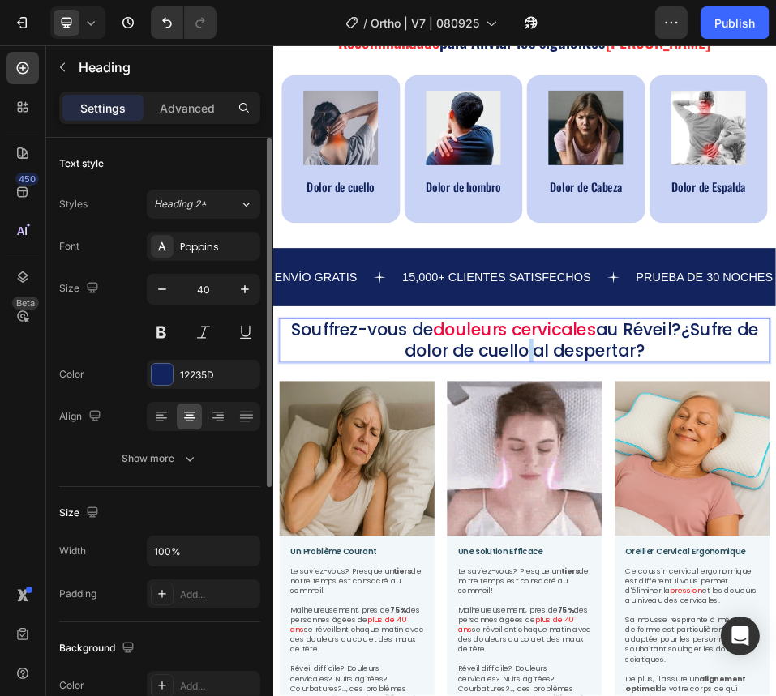
drag, startPoint x: 759, startPoint y: 639, endPoint x: 749, endPoint y: 637, distance: 10.0
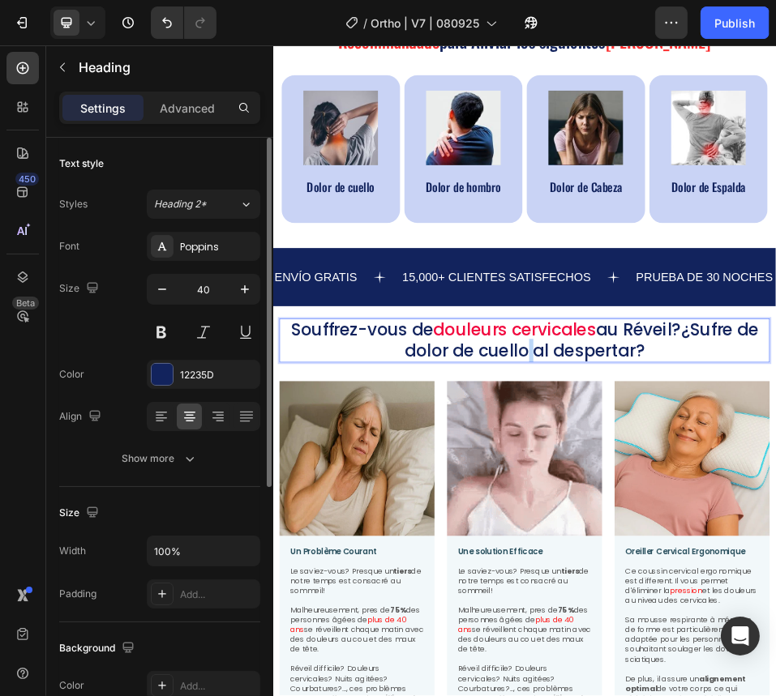
click at [604, 385] on p "Souffrez-vous de douleurs cervicales au Réveil?¿Sufre de dolor de cuello al des…" at bounding box center [758, 615] width 945 height 81
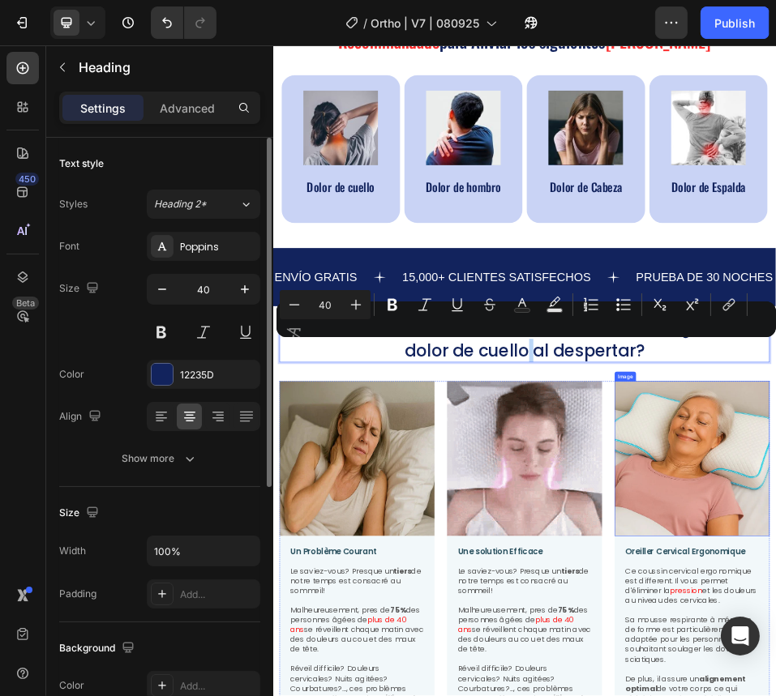
drag, startPoint x: 1077, startPoint y: 791, endPoint x: 1054, endPoint y: 776, distance: 27.4
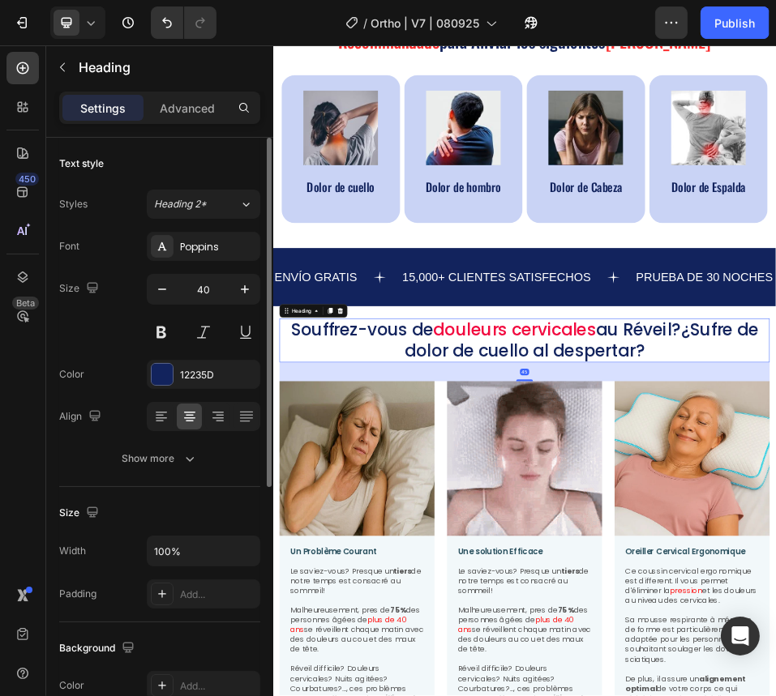
scroll to position [0, 0]
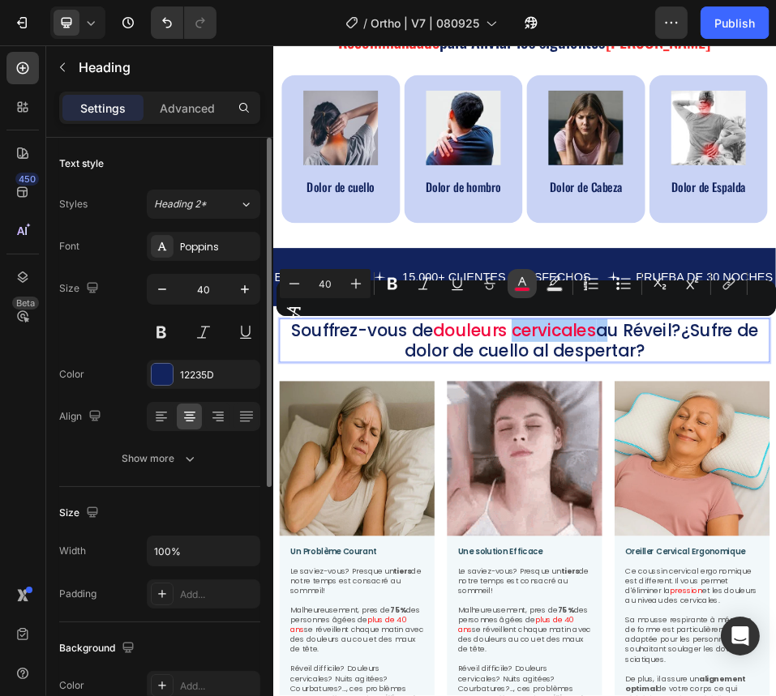
click at [522, 294] on button "color" at bounding box center [521, 283] width 29 height 29
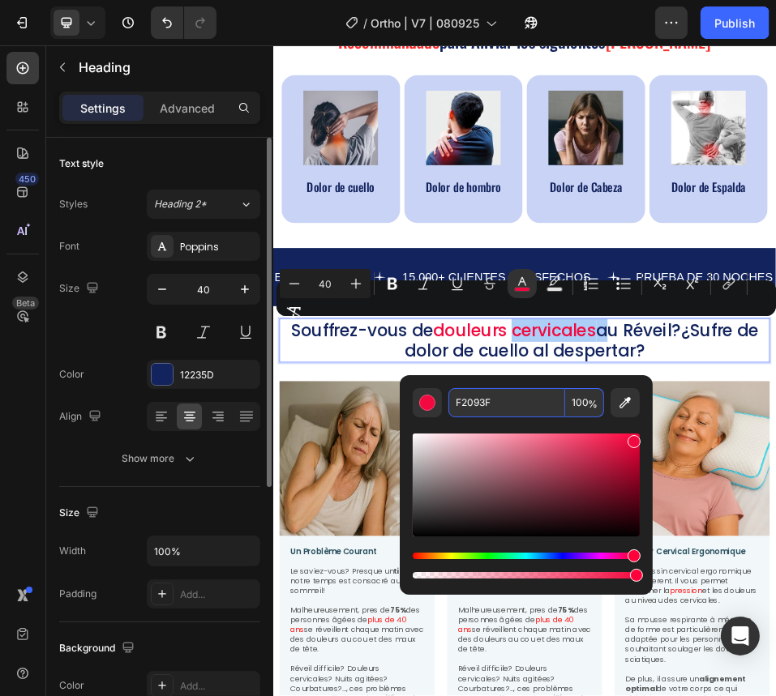
click at [529, 385] on input "F2093F" at bounding box center [506, 402] width 117 height 29
copy p "cervicales"
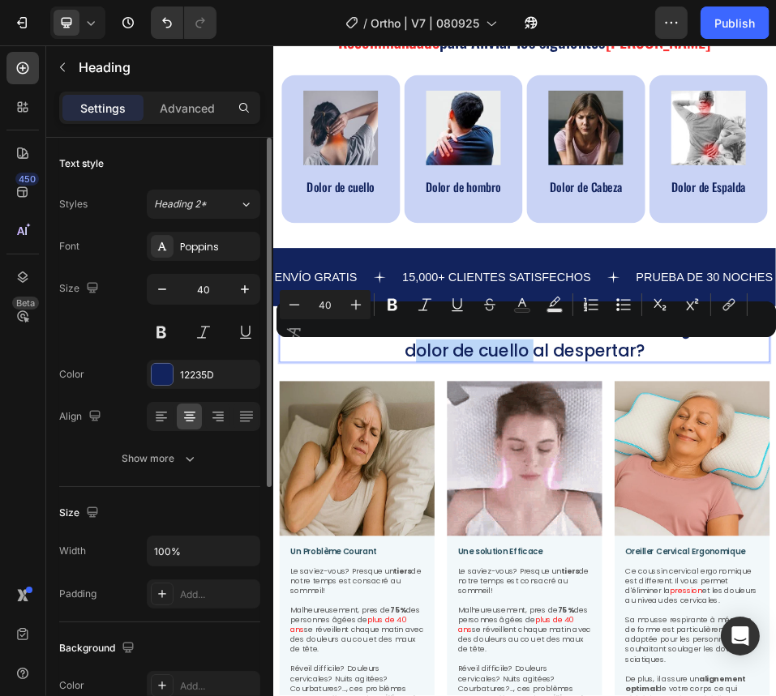
drag, startPoint x: 758, startPoint y: 636, endPoint x: 520, endPoint y: 656, distance: 238.3
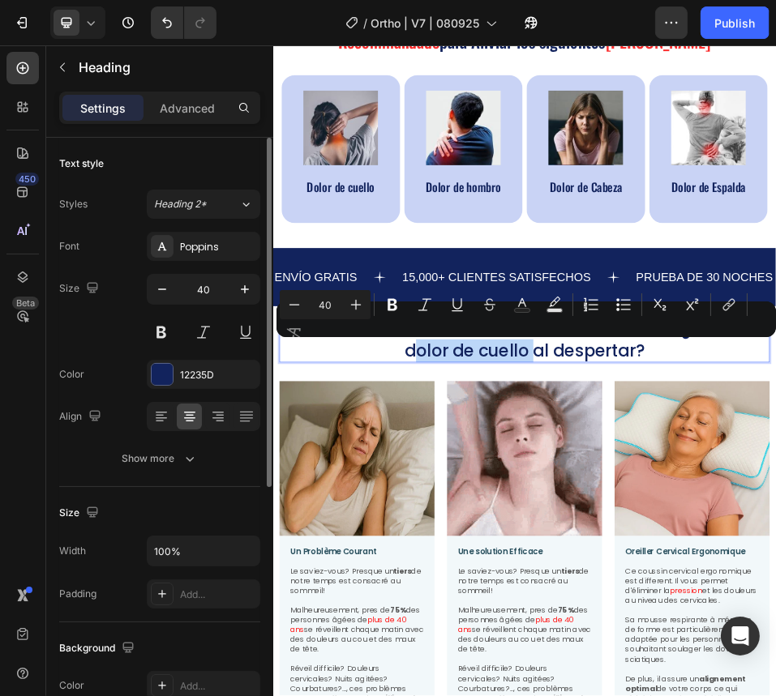
click at [520, 385] on p "Souffrez-vous de douleurs cervicales au Réveil?¿Sufre de dolor de cuello al des…" at bounding box center [758, 616] width 945 height 81
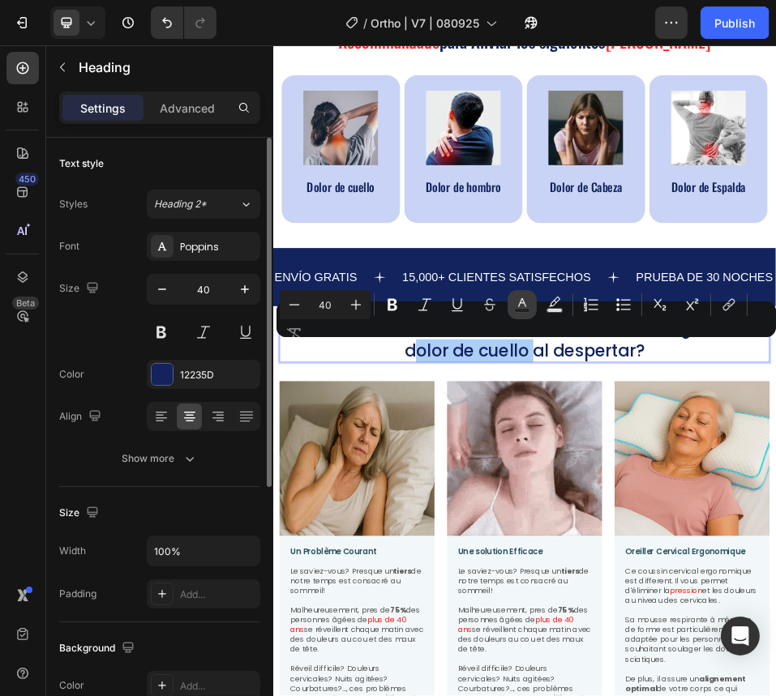
click at [524, 304] on icon "Editor contextual toolbar" at bounding box center [522, 305] width 16 height 16
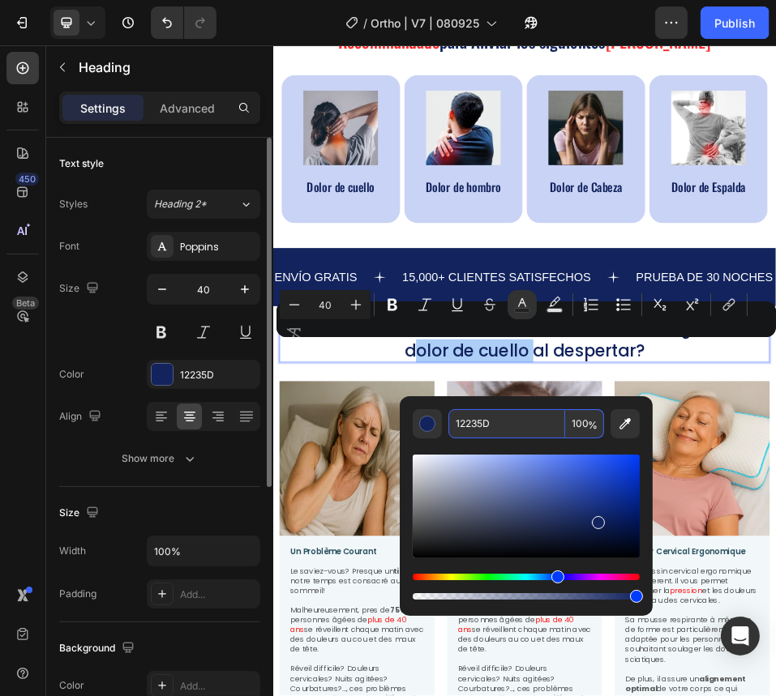
click at [506, 385] on input "12235D" at bounding box center [506, 423] width 117 height 29
paste input "F2093F"
type input "F2093F"
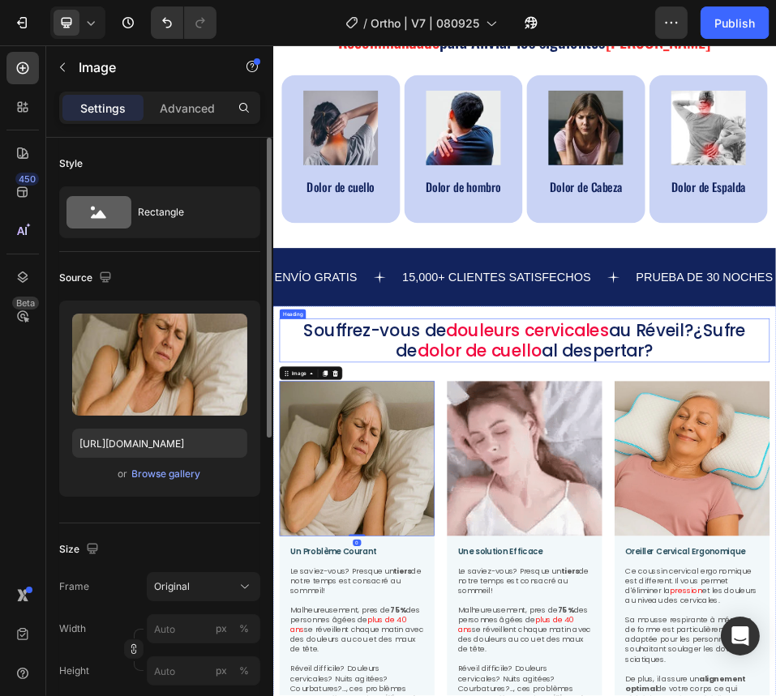
click at [604, 385] on p "Souffrez-vous de douleurs cervicales au Réveil?¿Sufre de dolor de cuello al des…" at bounding box center [758, 616] width 945 height 81
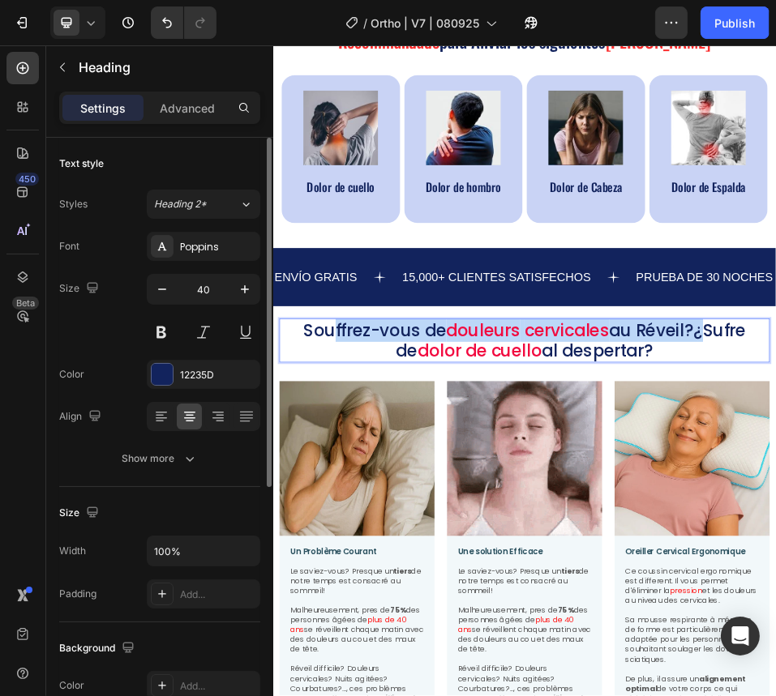
drag, startPoint x: 1065, startPoint y: 600, endPoint x: 349, endPoint y: 597, distance: 715.6
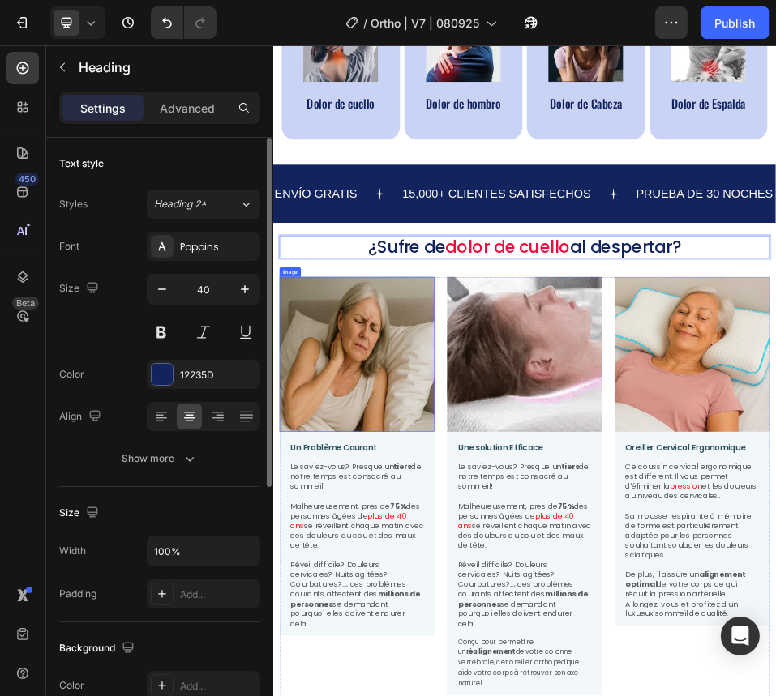
scroll to position [870, 0]
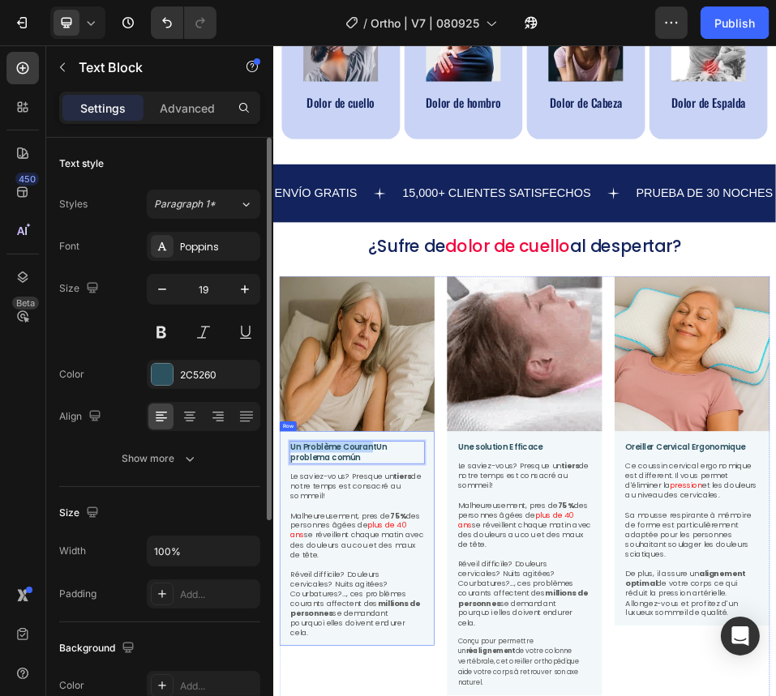
drag, startPoint x: 467, startPoint y: 814, endPoint x: 290, endPoint y: 818, distance: 176.7
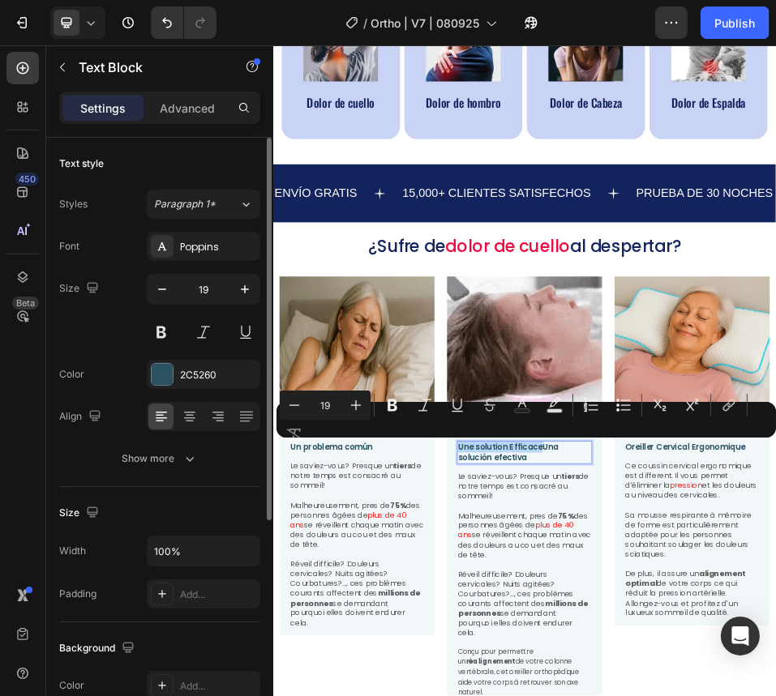
drag, startPoint x: 784, startPoint y: 818, endPoint x: 625, endPoint y: 815, distance: 158.9
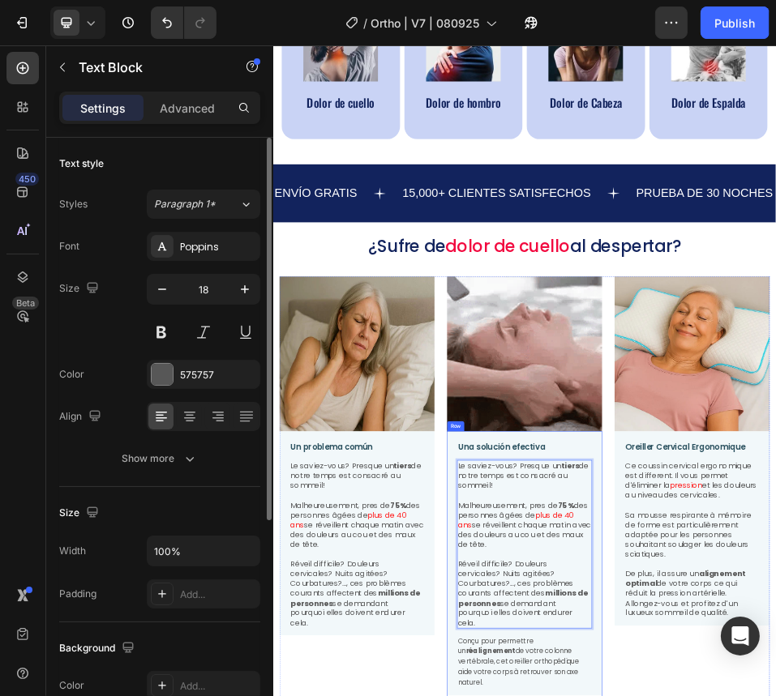
drag, startPoint x: 691, startPoint y: 898, endPoint x: 891, endPoint y: 1186, distance: 350.0
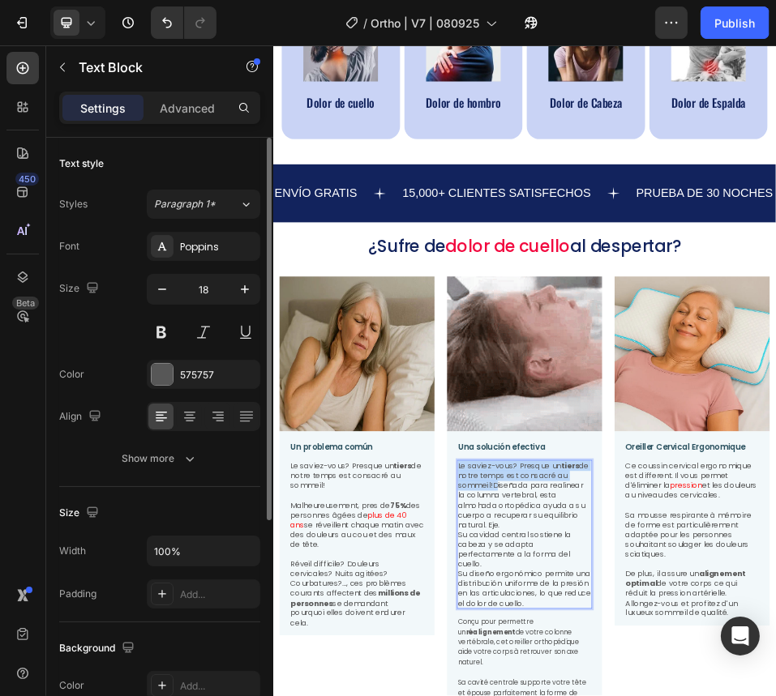
drag, startPoint x: 695, startPoint y: 893, endPoint x: 627, endPoint y: 857, distance: 76.5
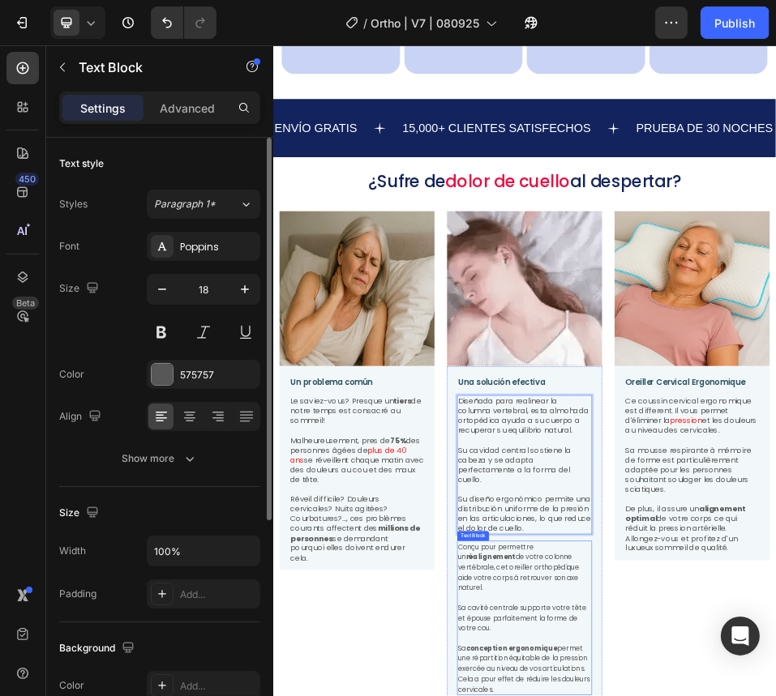
scroll to position [1032, 0]
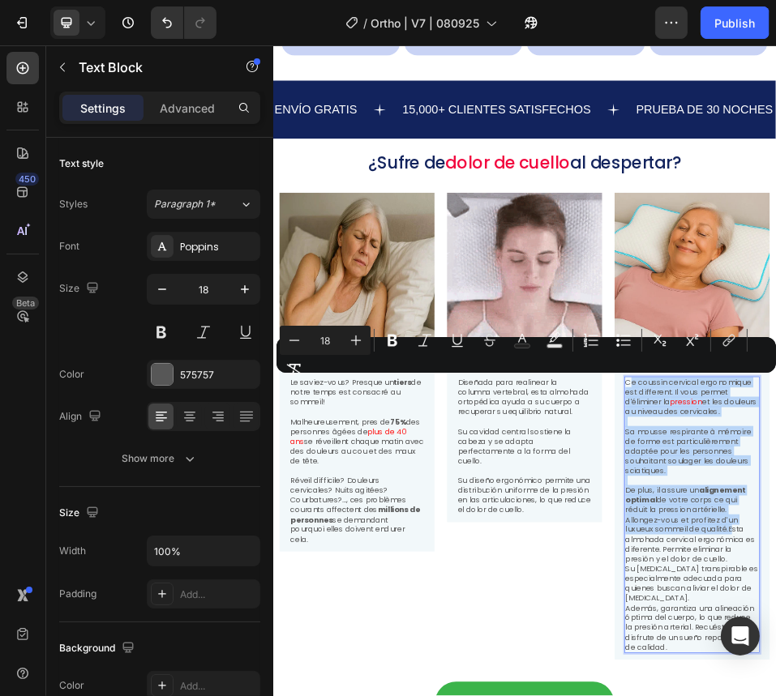
drag, startPoint x: 1149, startPoint y: 978, endPoint x: 951, endPoint y: 692, distance: 347.8
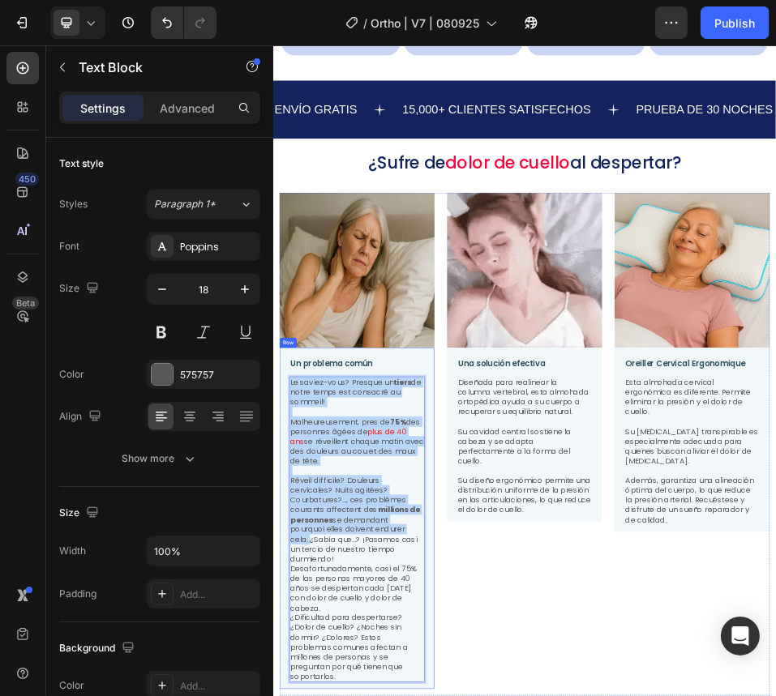
drag, startPoint x: 341, startPoint y: 1005, endPoint x: 289, endPoint y: 695, distance: 313.9
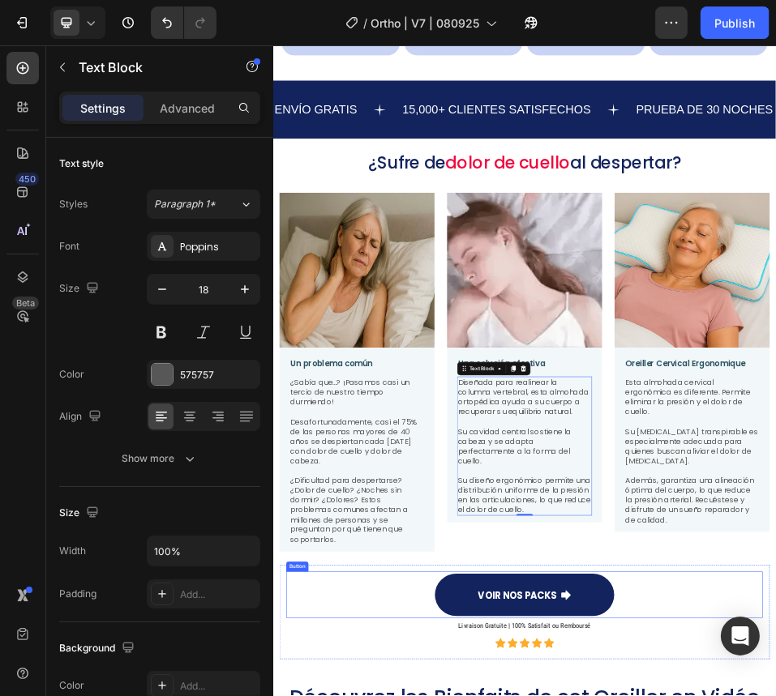
drag, startPoint x: 729, startPoint y: 1101, endPoint x: 654, endPoint y: 1105, distance: 74.6
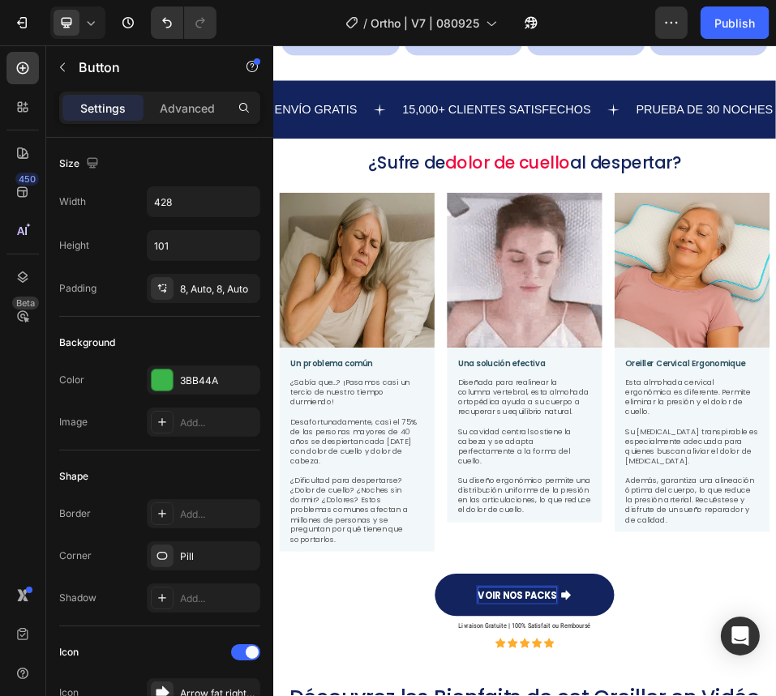
scroll to position [1016, 0]
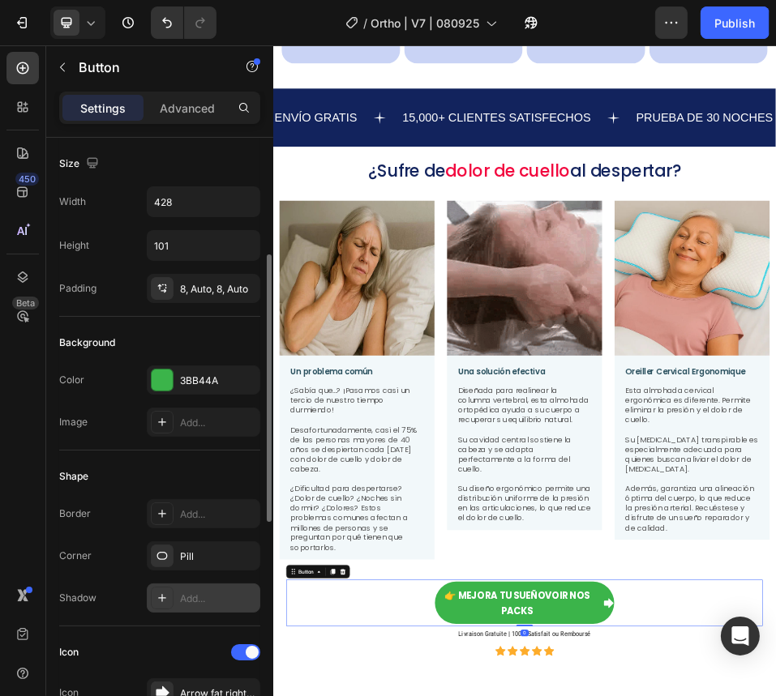
scroll to position [162, 0]
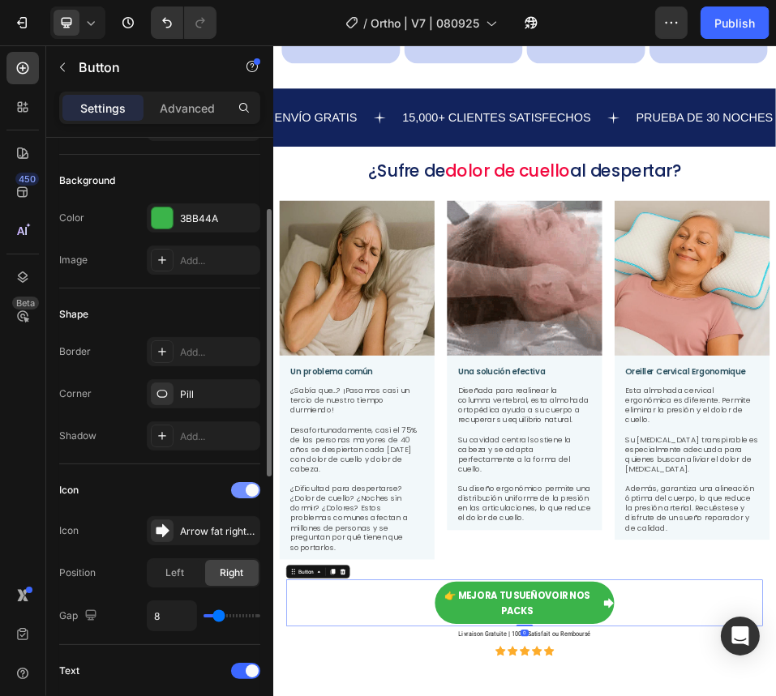
click at [246, 385] on span at bounding box center [252, 490] width 13 height 13
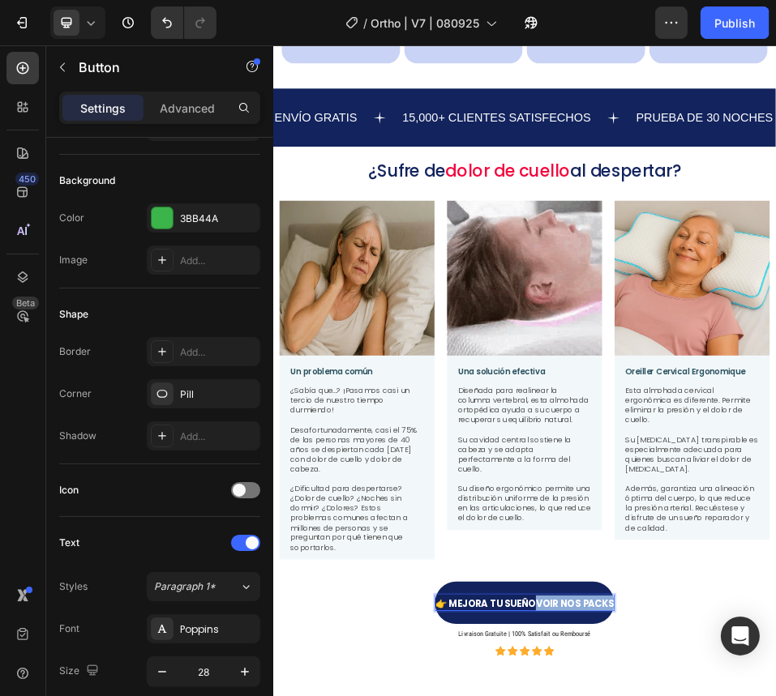
drag, startPoint x: 781, startPoint y: 1119, endPoint x: 923, endPoint y: 1117, distance: 141.8
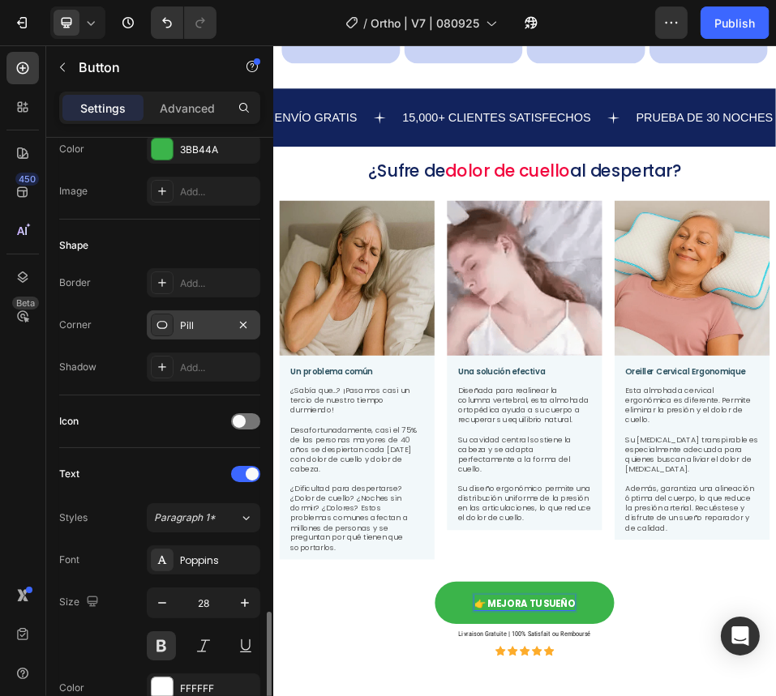
scroll to position [69, 0]
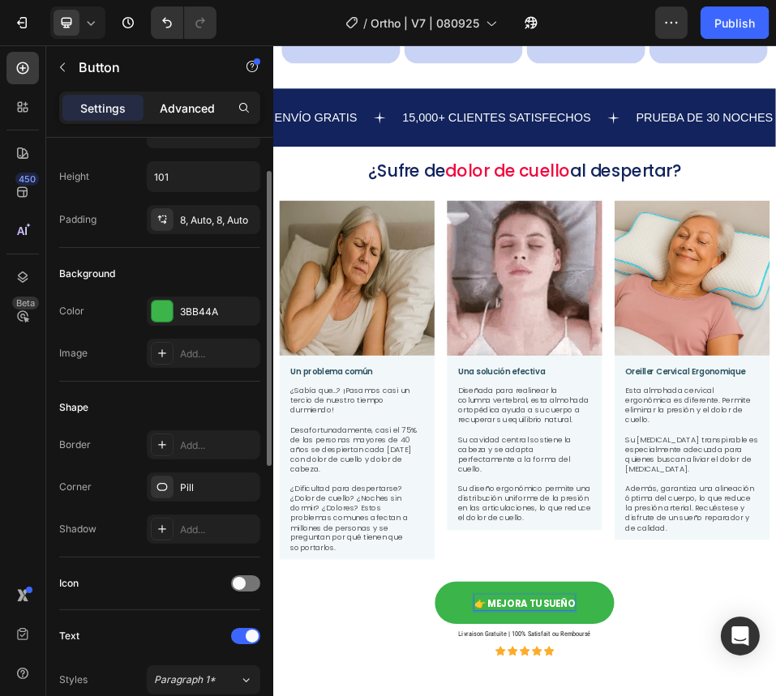
click at [191, 114] on p "Advanced" at bounding box center [187, 108] width 55 height 17
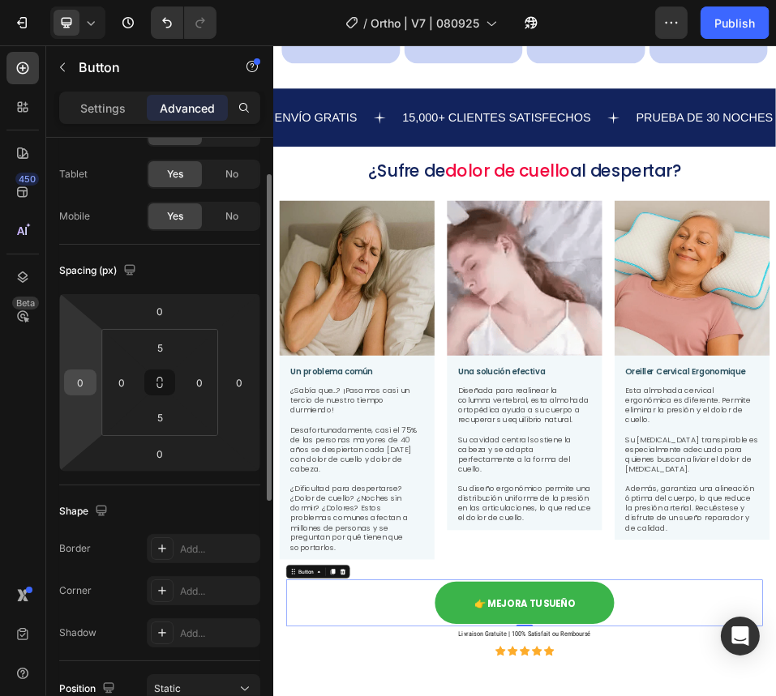
click at [94, 381] on div "0" at bounding box center [80, 383] width 32 height 26
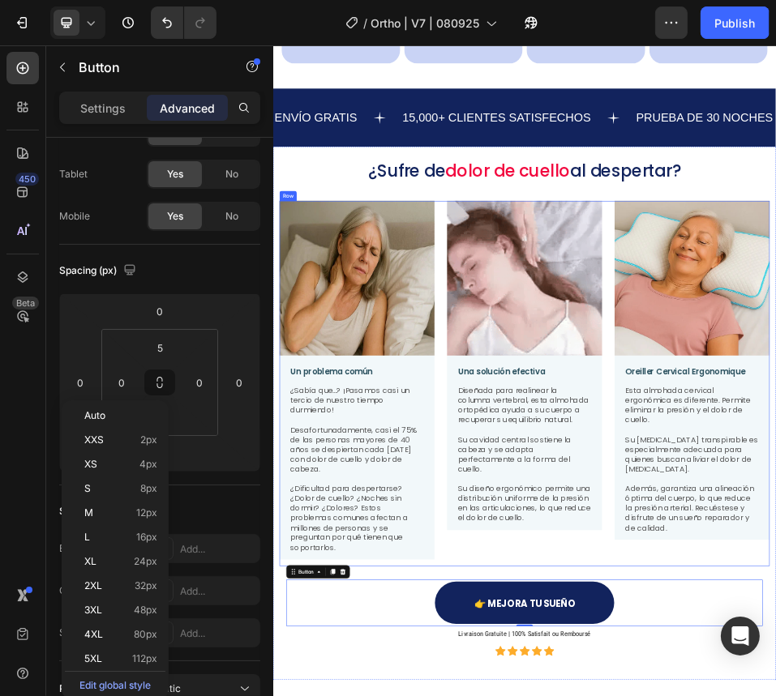
click at [604, 385] on div "Image Un problema común Text Block ¿Sabía que…? ¡Pasamos casi un tercio de nues…" at bounding box center [758, 700] width 948 height 708
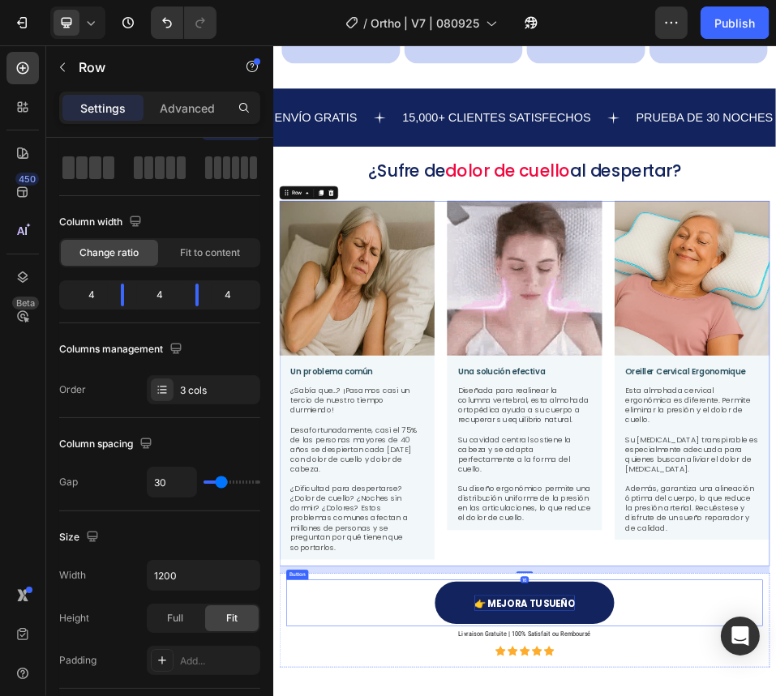
scroll to position [0, 0]
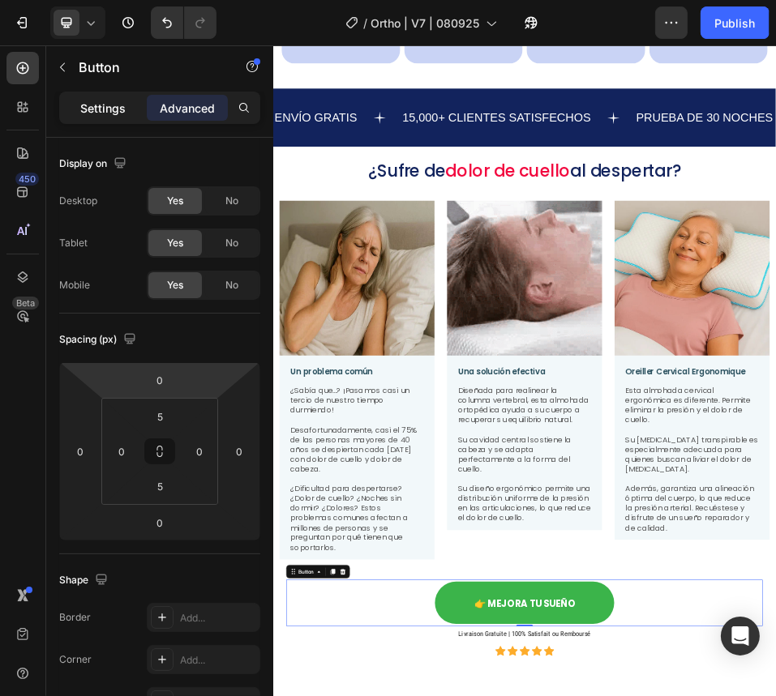
click at [107, 111] on p "Settings" at bounding box center [102, 108] width 45 height 17
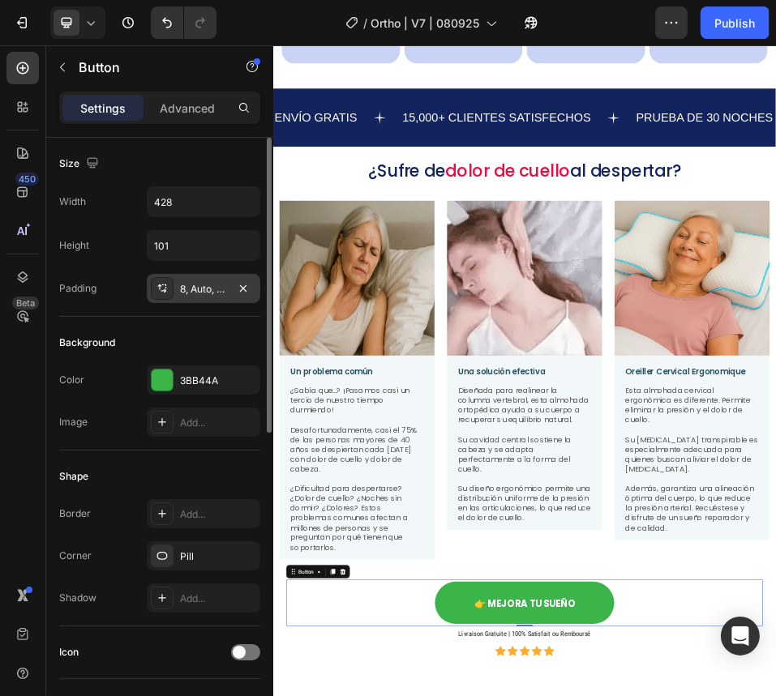
click at [210, 275] on div "8, Auto, 8, Auto" at bounding box center [203, 288] width 113 height 29
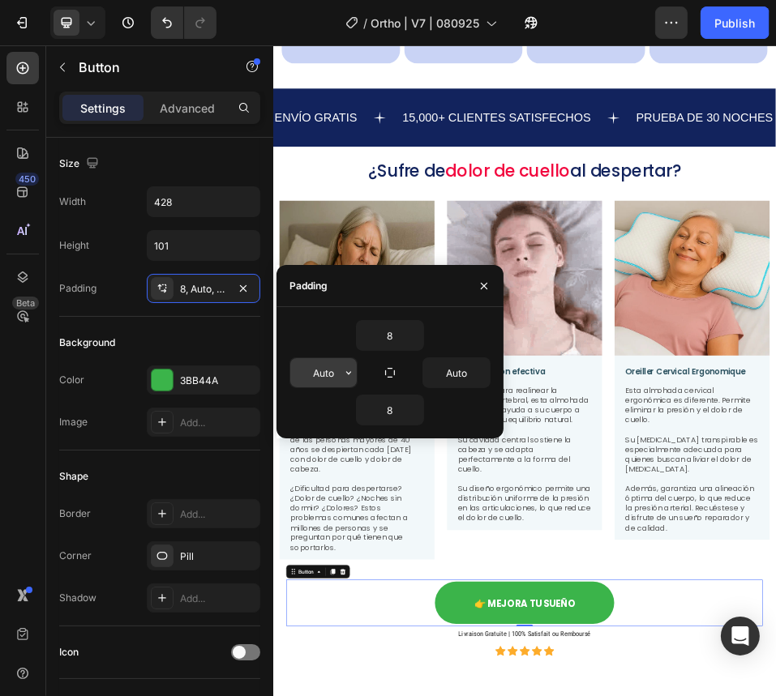
click at [329, 374] on input "Auto" at bounding box center [323, 372] width 66 height 29
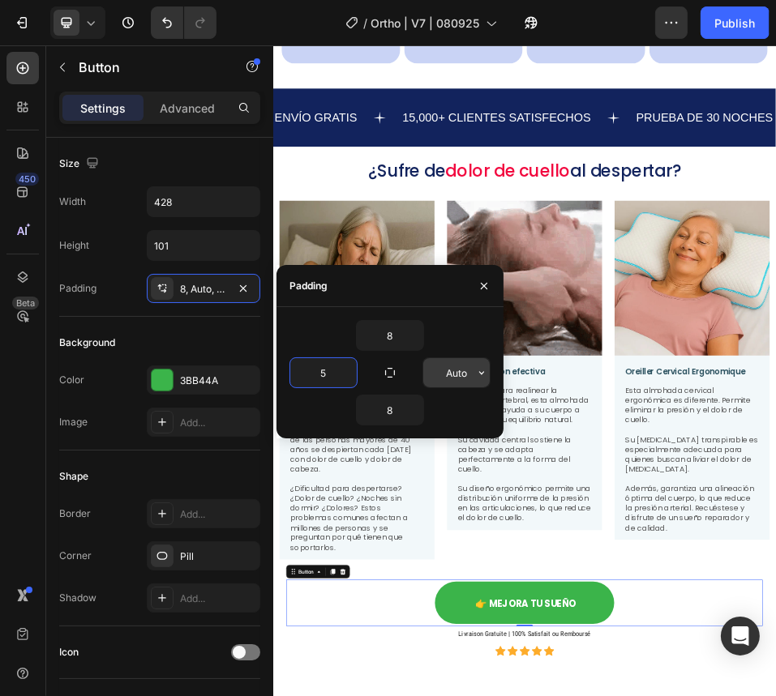
type input "5"
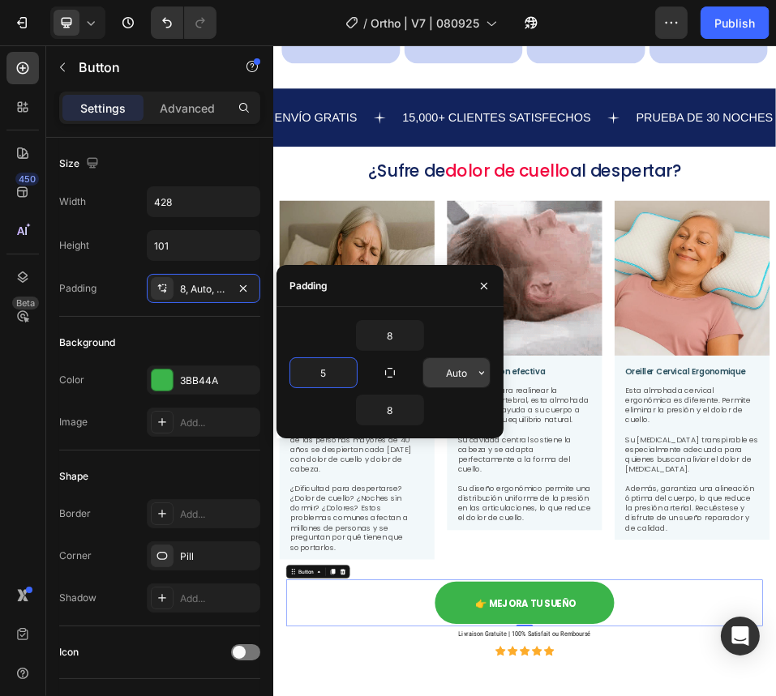
click at [455, 375] on input "Auto" at bounding box center [456, 372] width 66 height 29
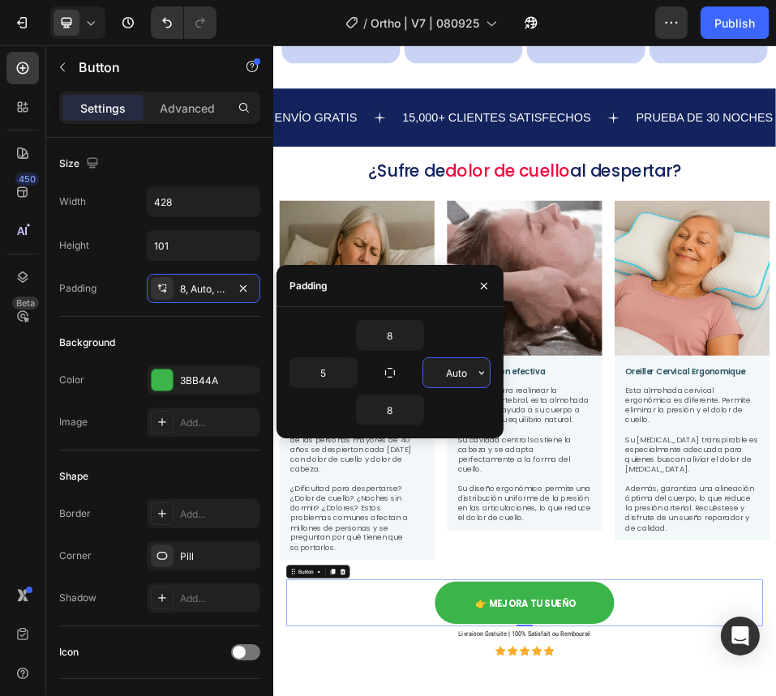
click at [455, 375] on input "Auto" at bounding box center [456, 372] width 66 height 29
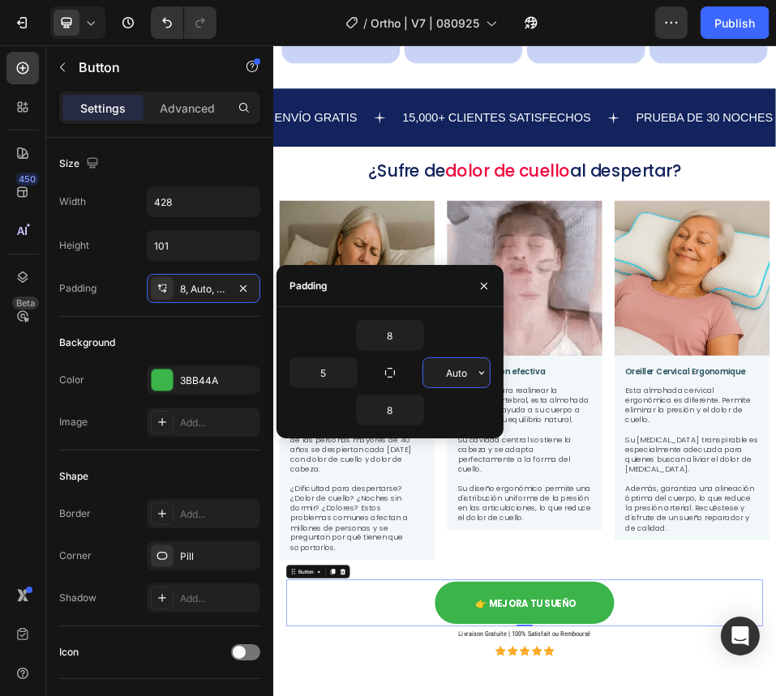
type input "5"
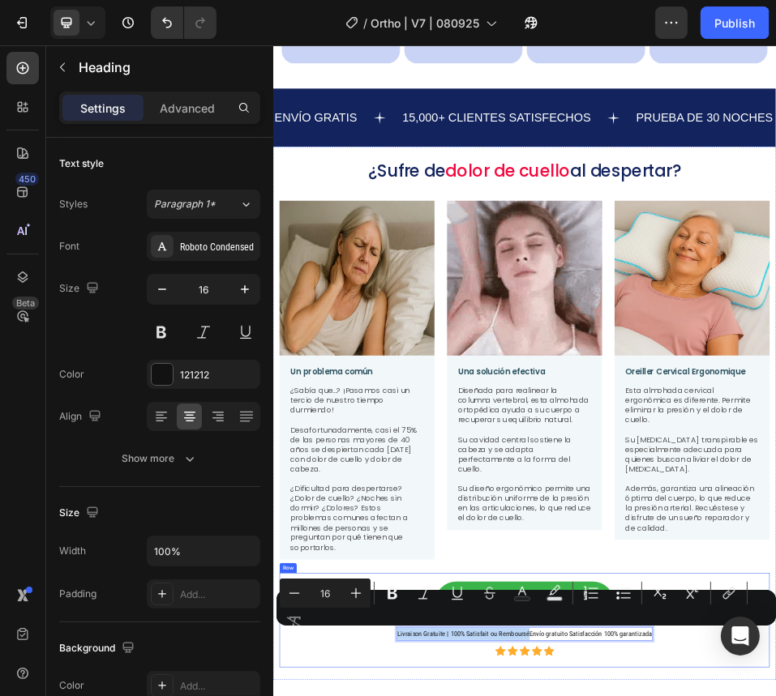
drag, startPoint x: 760, startPoint y: 1179, endPoint x: 496, endPoint y: 1189, distance: 264.4
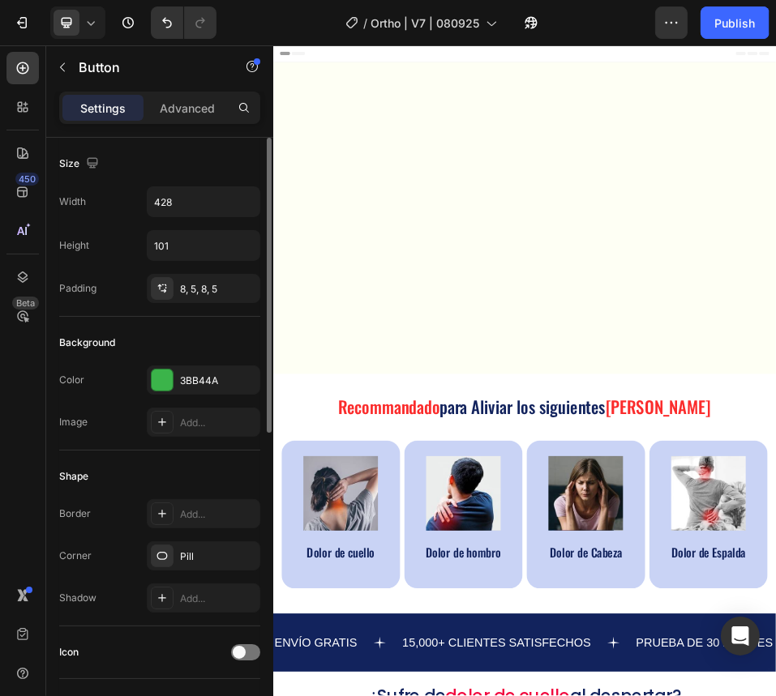
scroll to position [1016, 0]
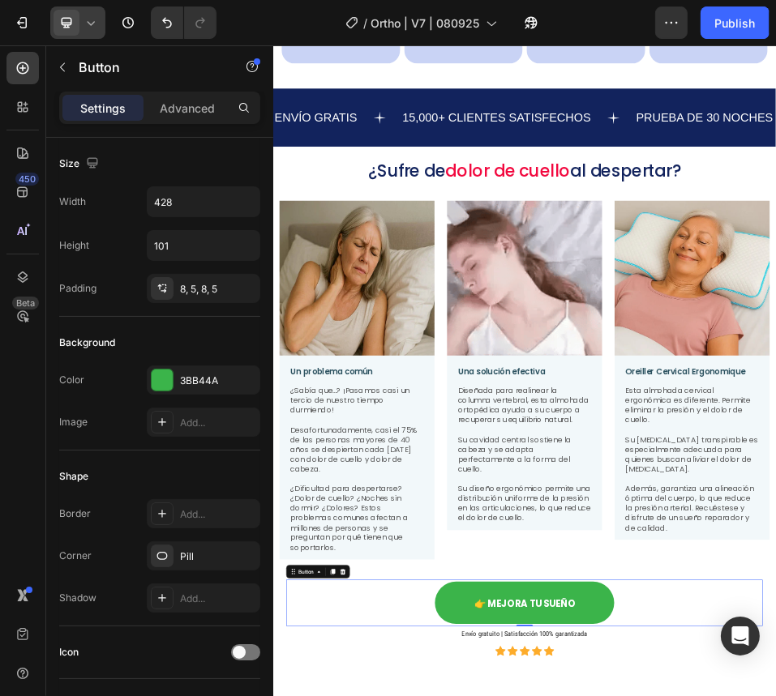
click at [96, 25] on icon at bounding box center [91, 23] width 16 height 16
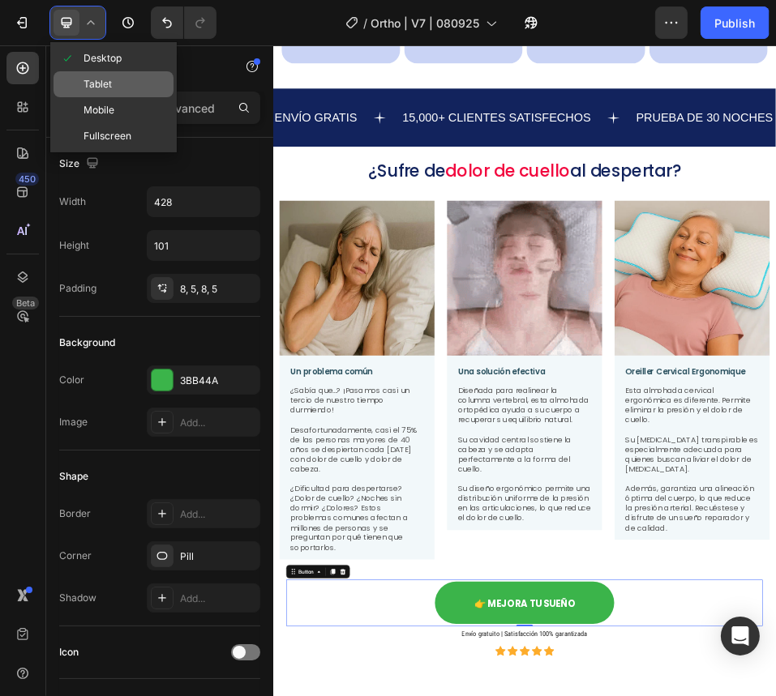
click at [104, 82] on span "Tablet" at bounding box center [97, 84] width 28 height 16
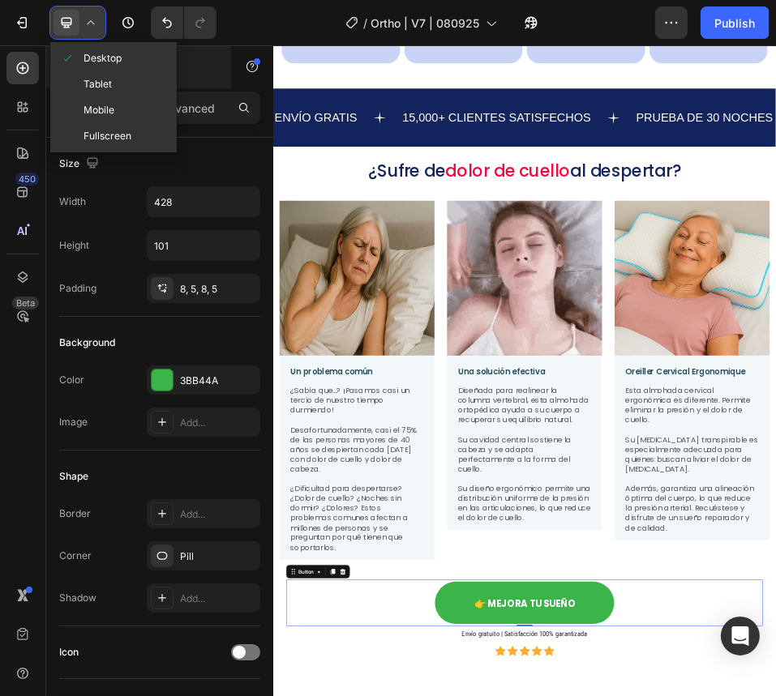
type input "400"
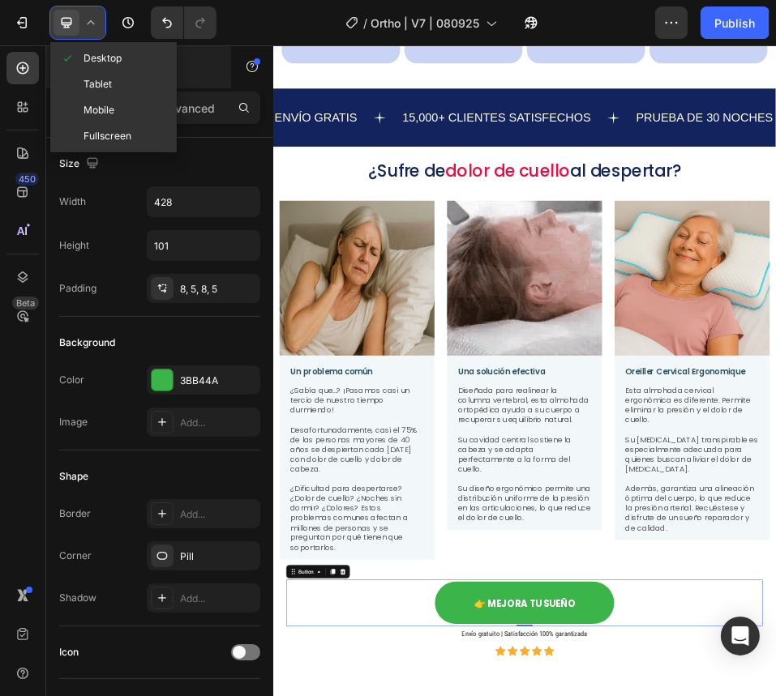
type input "80"
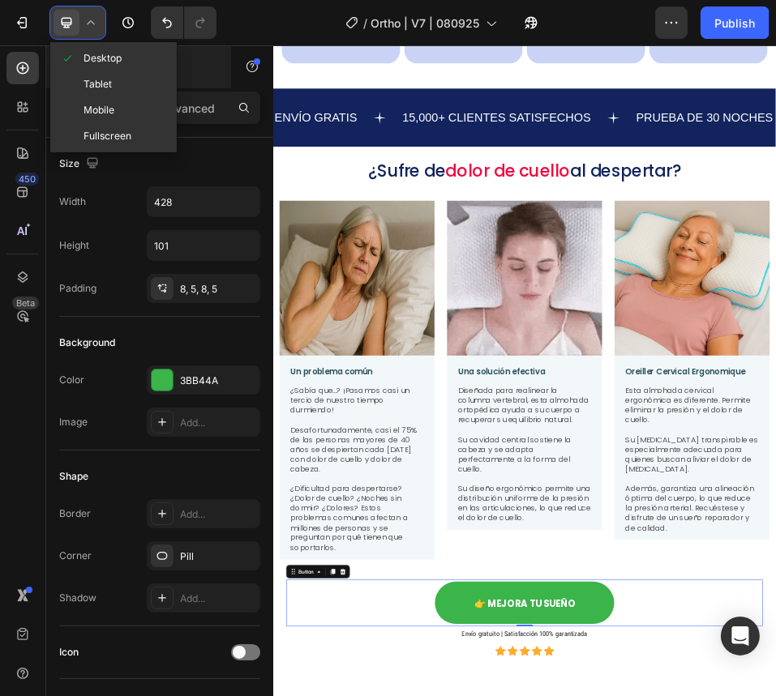
type input "30"
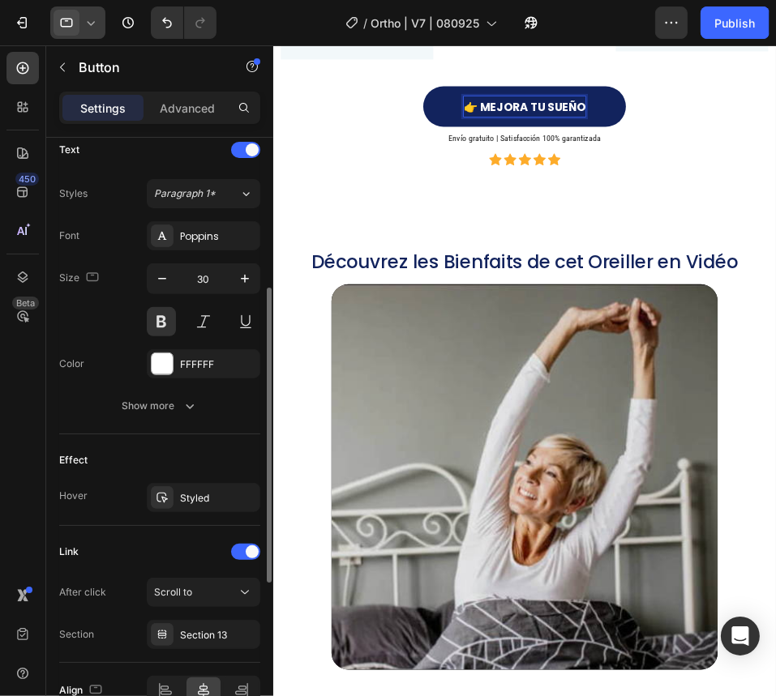
scroll to position [474, 0]
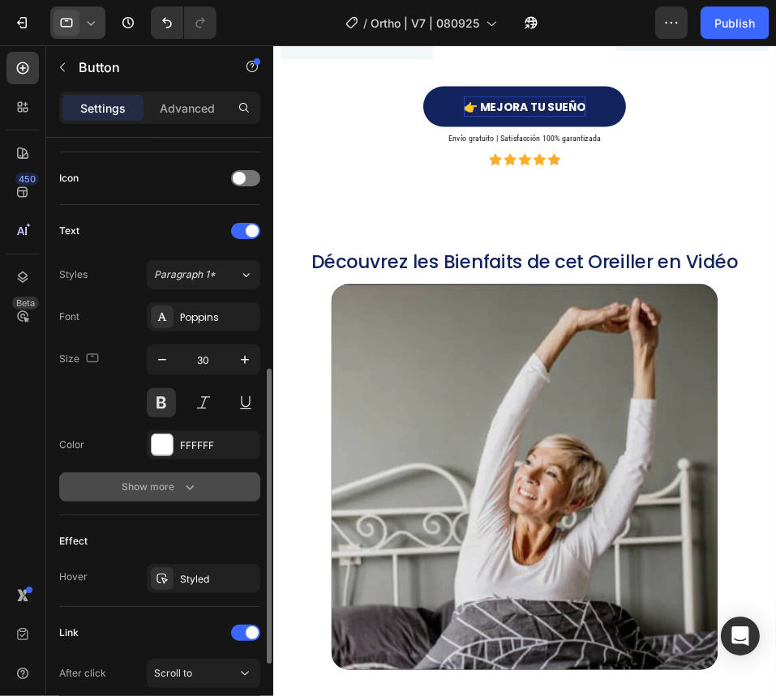
click at [173, 479] on div "Show more" at bounding box center [159, 487] width 75 height 16
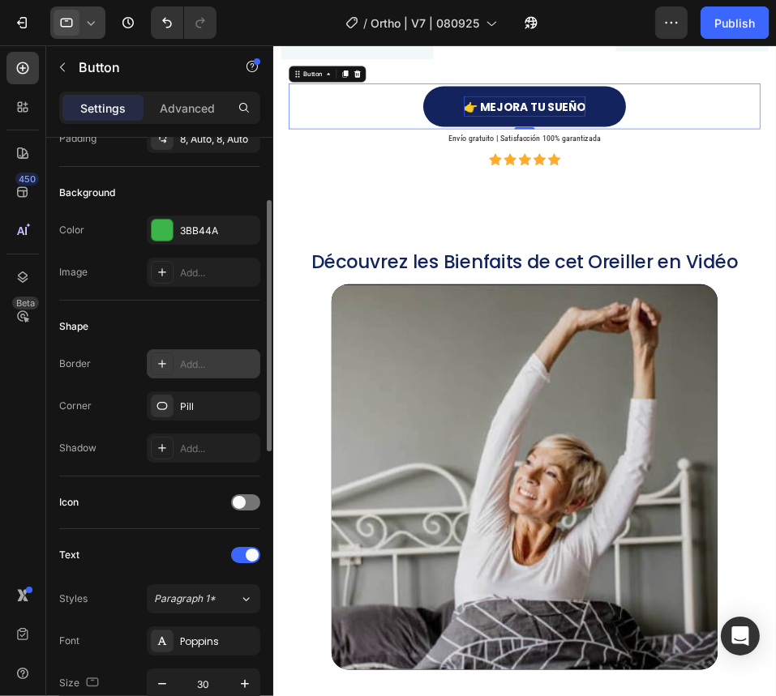
scroll to position [0, 0]
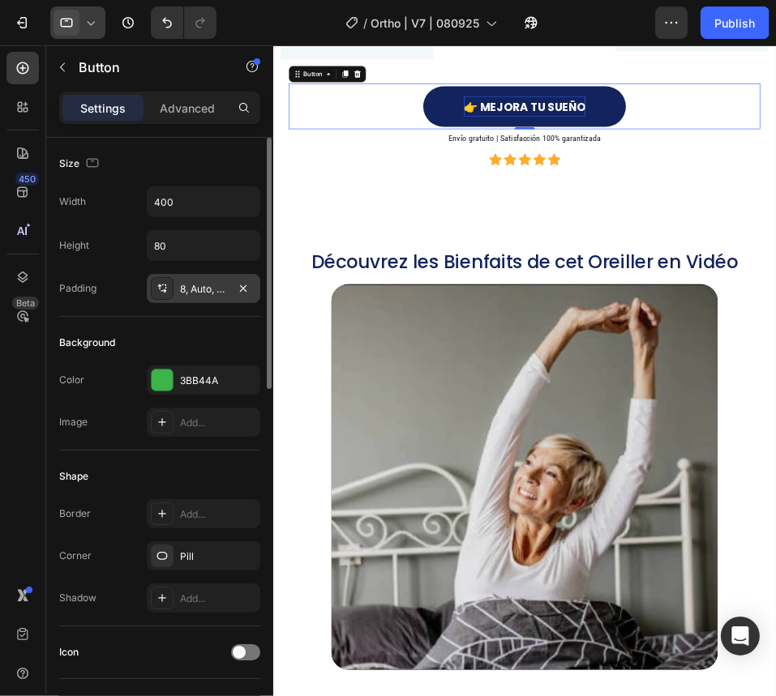
click at [195, 282] on div "8, Auto, 8, Auto" at bounding box center [203, 289] width 47 height 15
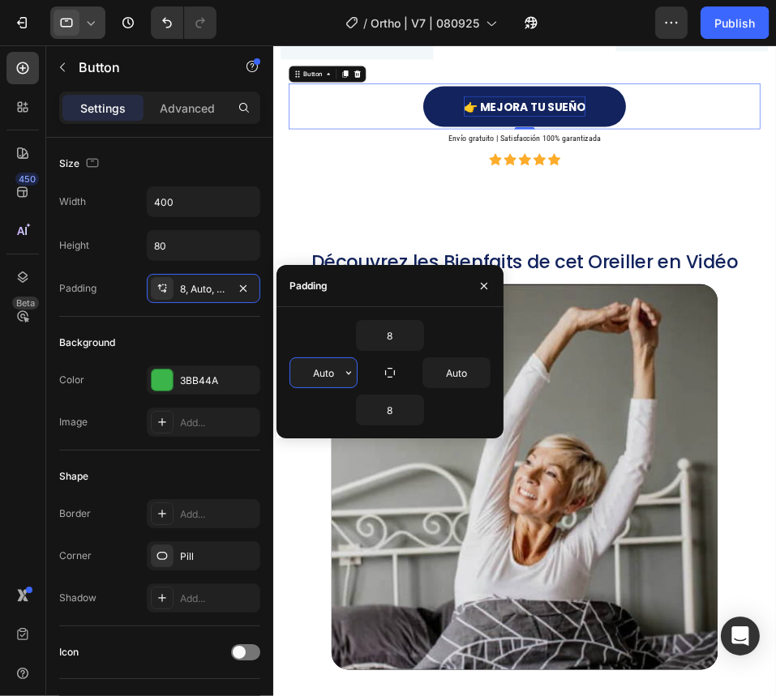
click at [312, 369] on input "Auto" at bounding box center [323, 372] width 66 height 29
type input "4"
click at [450, 374] on input "Auto" at bounding box center [456, 372] width 66 height 29
type input "4"
click at [94, 26] on icon at bounding box center [91, 23] width 16 height 16
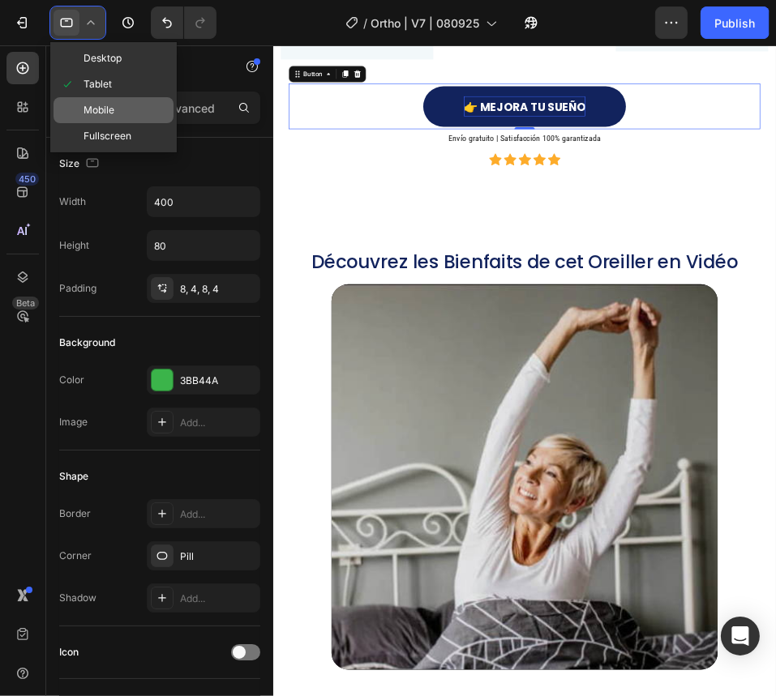
click at [114, 123] on div "Mobile" at bounding box center [113, 136] width 120 height 26
type input "294"
type input "69"
type input "20"
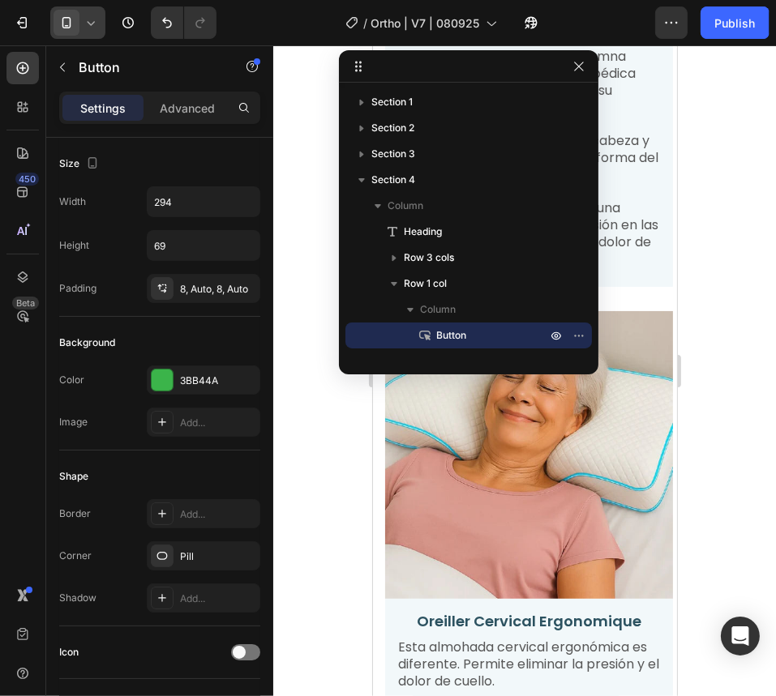
click at [315, 403] on div at bounding box center [524, 370] width 502 height 651
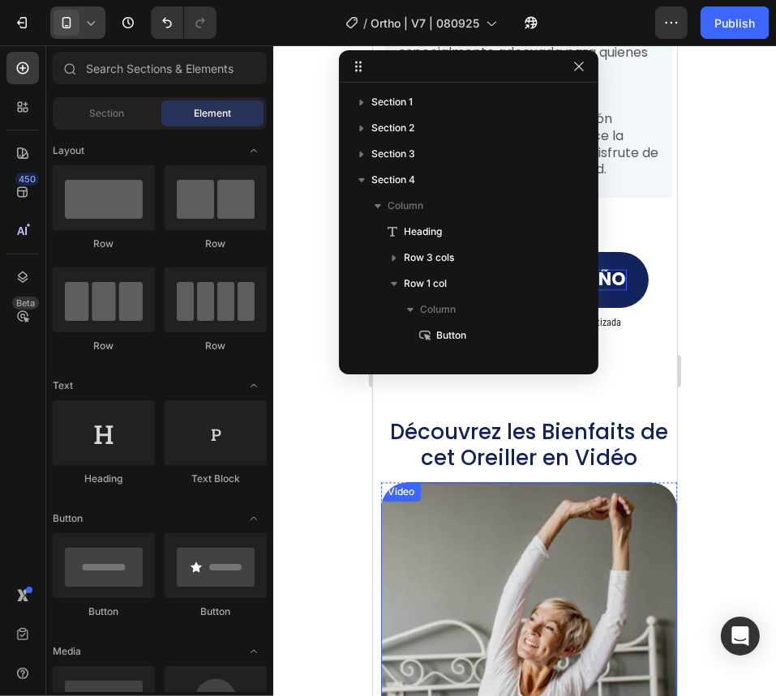
scroll to position [2814, 0]
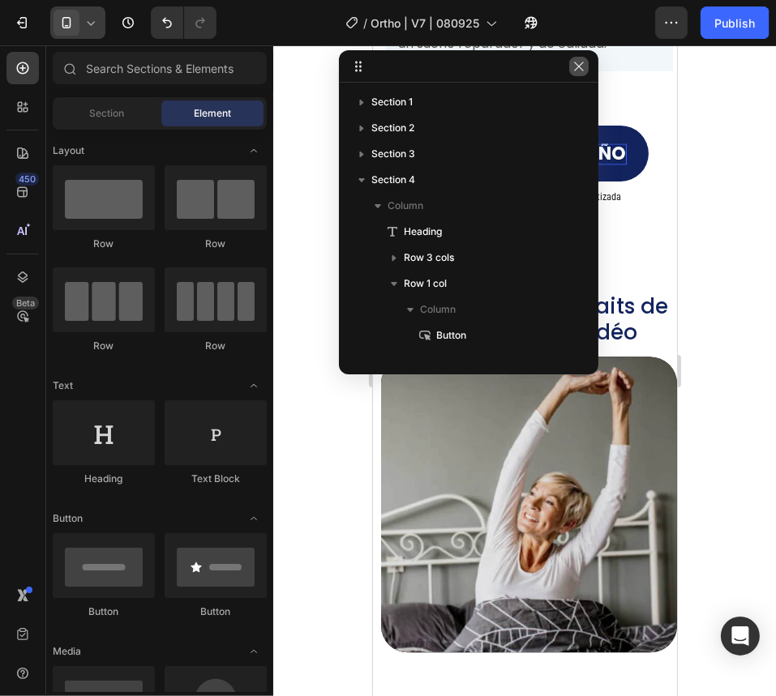
click at [575, 66] on icon "button" at bounding box center [578, 66] width 13 height 13
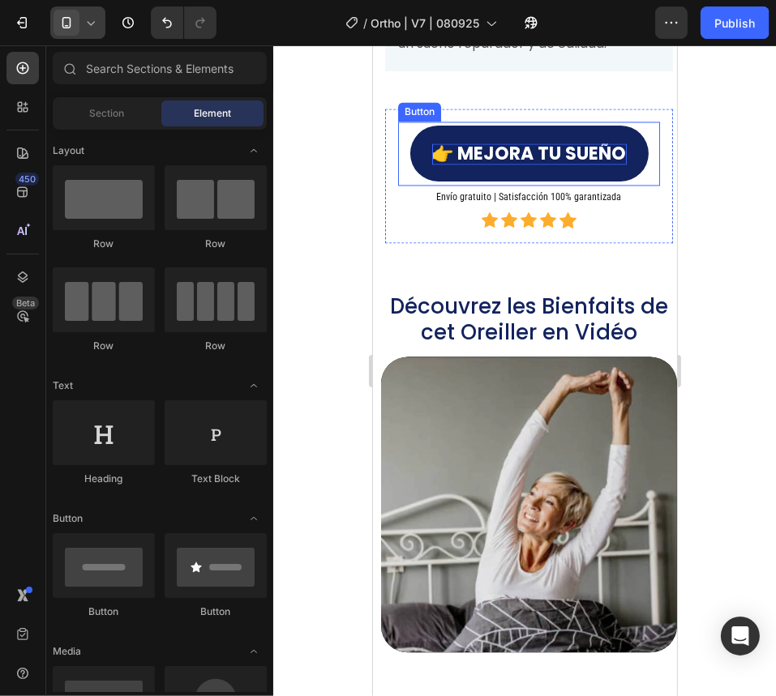
click at [467, 140] on span "👉 MEJORA TU SUEÑO" at bounding box center [528, 152] width 195 height 25
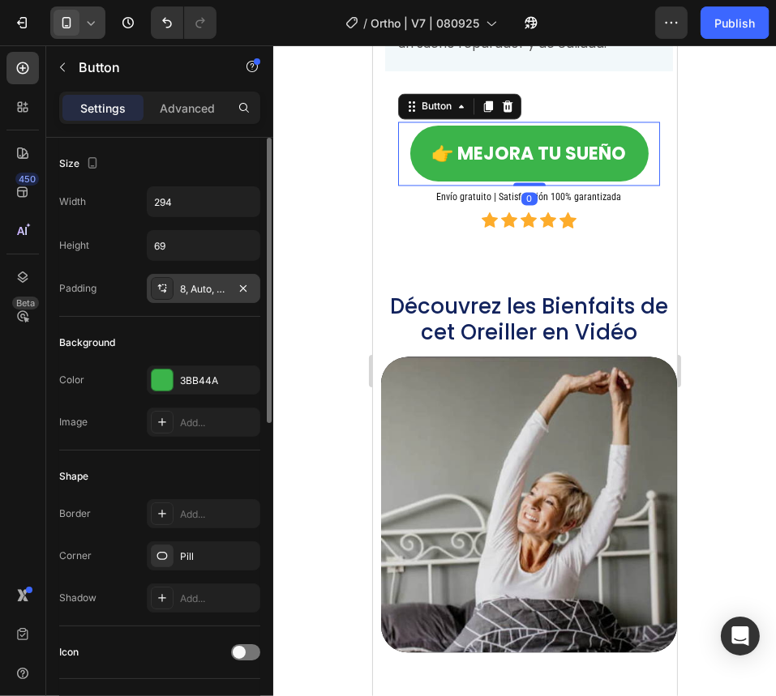
click at [157, 294] on div at bounding box center [162, 288] width 23 height 23
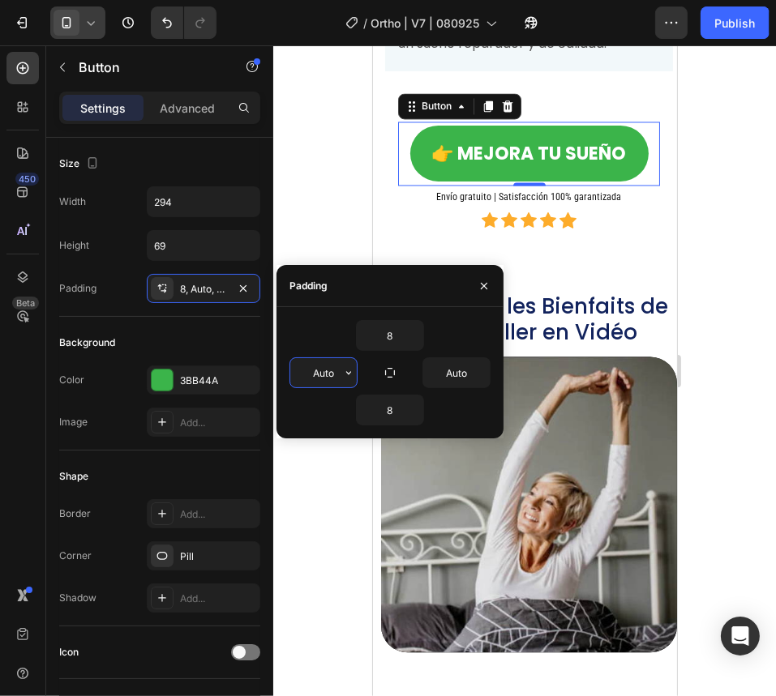
click at [327, 377] on input "Auto" at bounding box center [323, 372] width 66 height 29
type input "2"
click at [460, 375] on input "Auto" at bounding box center [456, 372] width 66 height 29
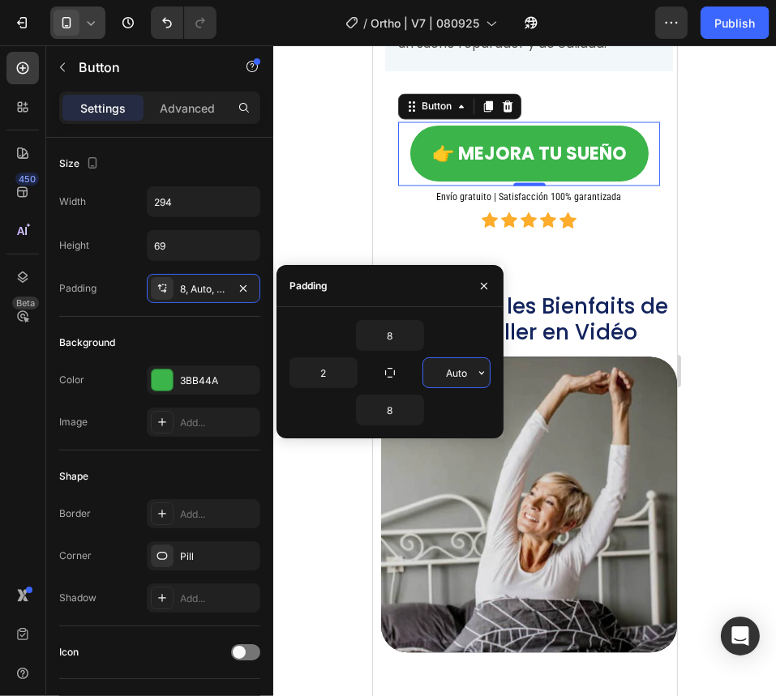
click at [460, 375] on input "Auto" at bounding box center [456, 372] width 66 height 29
type input "2"
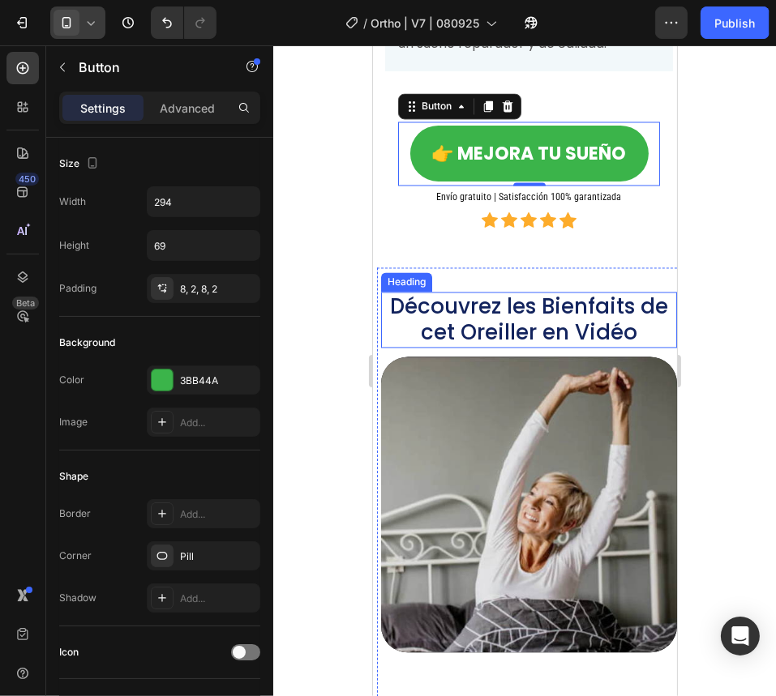
scroll to position [2733, 0]
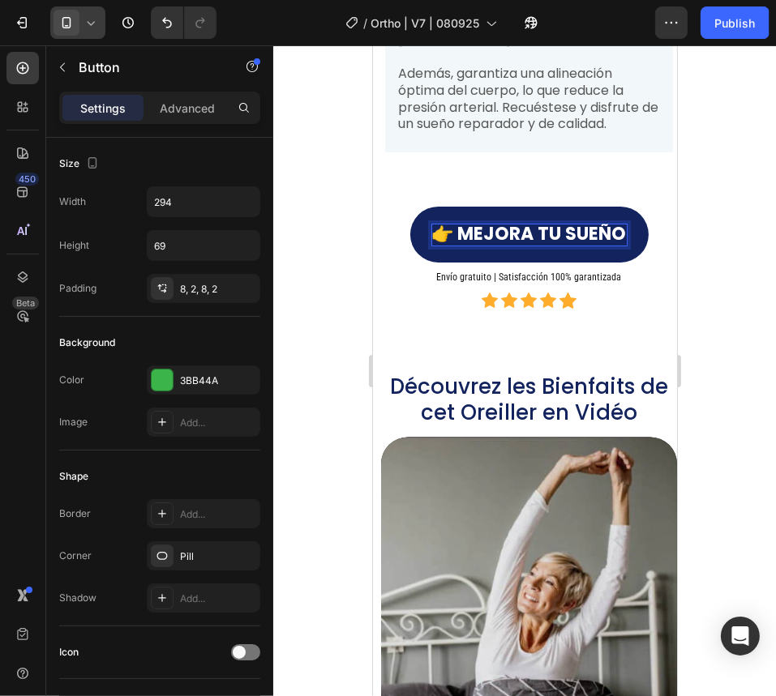
click at [541, 221] on span "👉 MEJORA TU SUEÑO" at bounding box center [528, 233] width 195 height 25
click at [308, 195] on div at bounding box center [524, 370] width 502 height 651
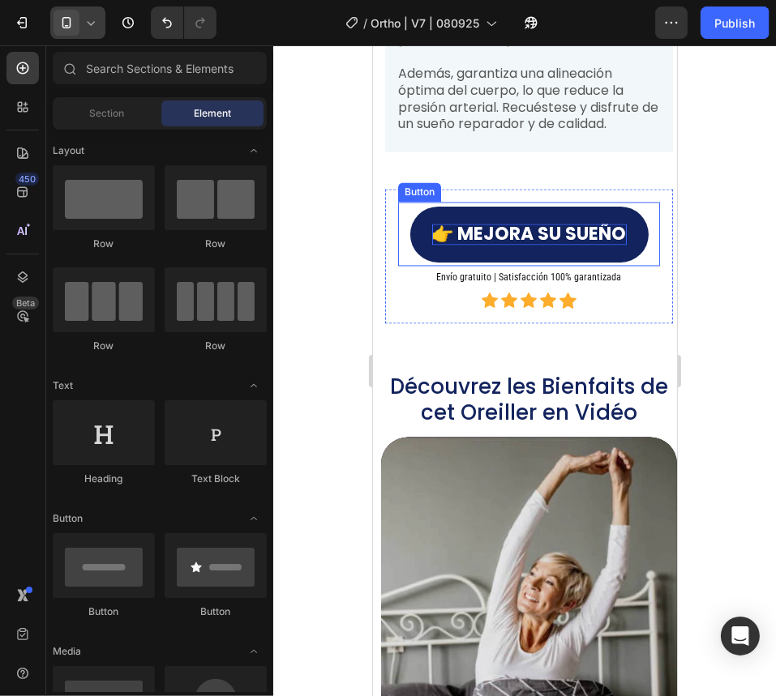
drag, startPoint x: 490, startPoint y: 185, endPoint x: 471, endPoint y: 186, distance: 18.7
click at [490, 202] on div "👉 MEJORA SU SUEÑO Button" at bounding box center [528, 234] width 262 height 64
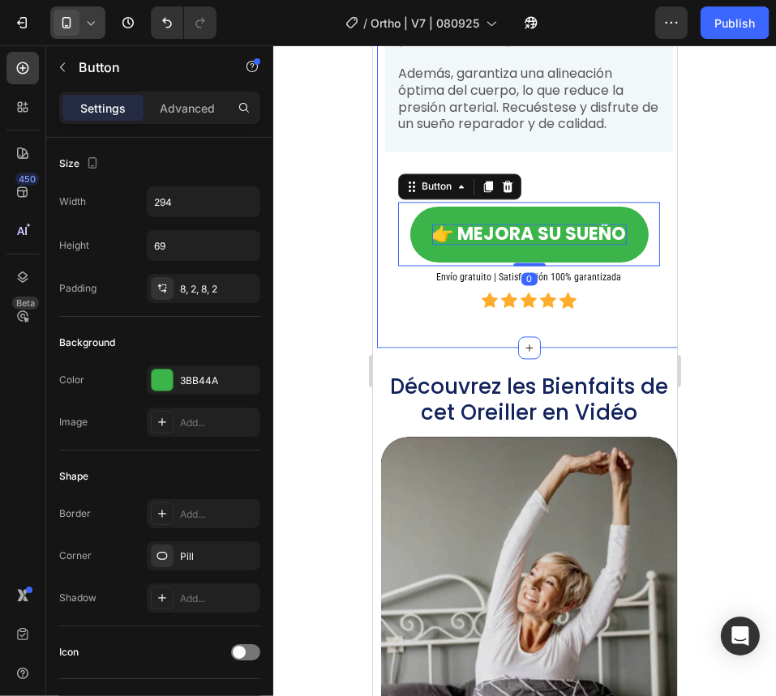
click at [78, 23] on span at bounding box center [66, 23] width 26 height 26
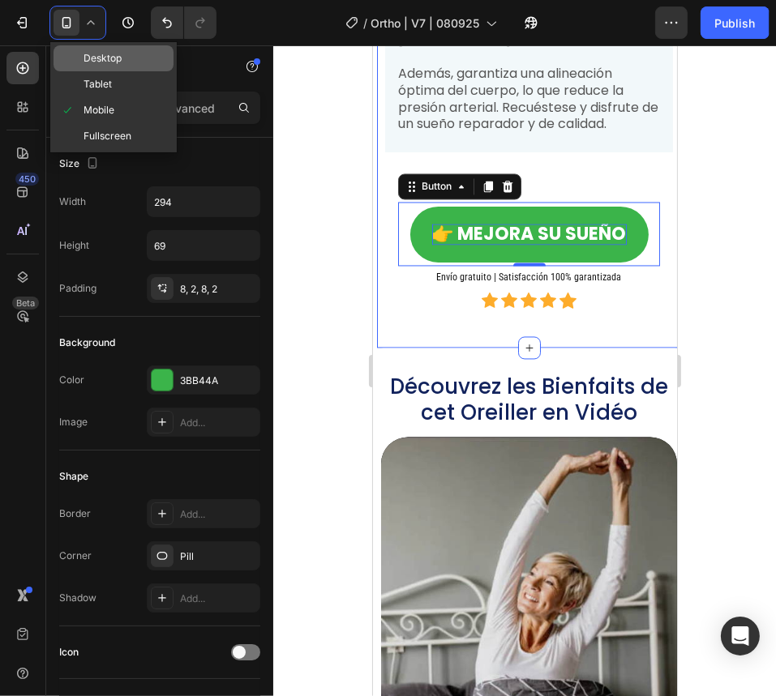
click at [99, 53] on span "Desktop" at bounding box center [102, 58] width 38 height 16
type input "428"
type input "101"
type input "28"
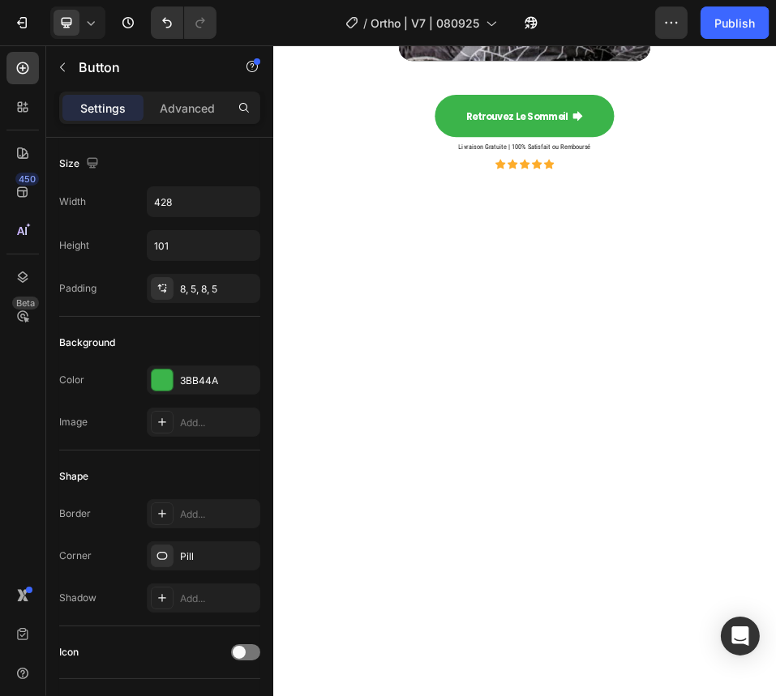
scroll to position [1672, 0]
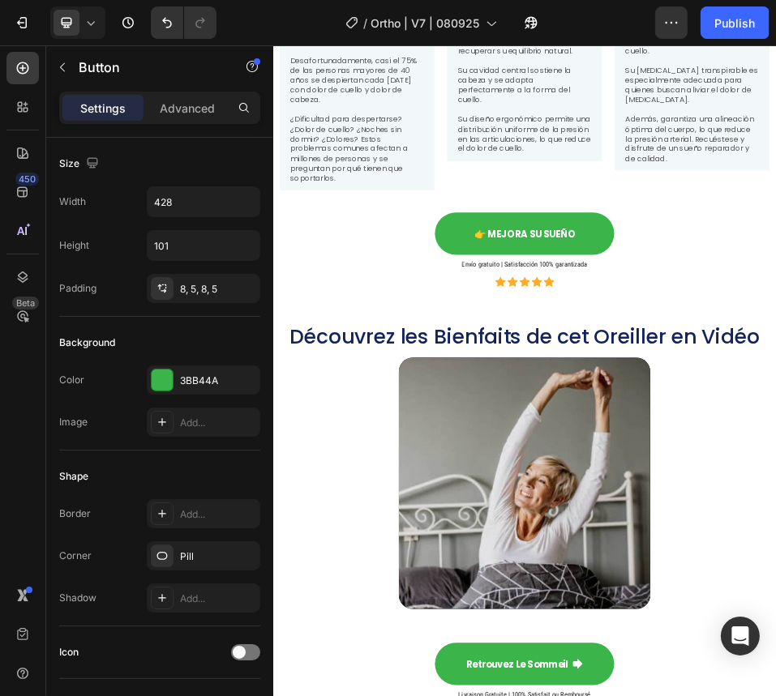
click at [501, 357] on div "👉 MEJORA SU SUEÑO Button Envío gratuito | Satisfacción 100% garantizada Heading…" at bounding box center [758, 443] width 948 height 182
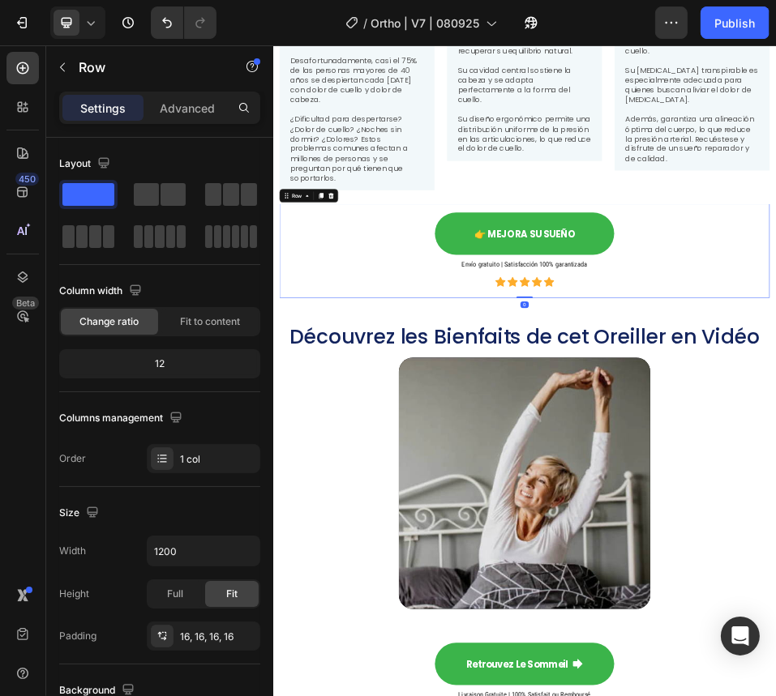
click at [480, 354] on div "👉 MEJORA SU SUEÑO Button Envío gratuito | Satisfacción 100% garantizada Heading…" at bounding box center [758, 443] width 948 height 182
click at [370, 331] on icon at bounding box center [364, 336] width 13 height 13
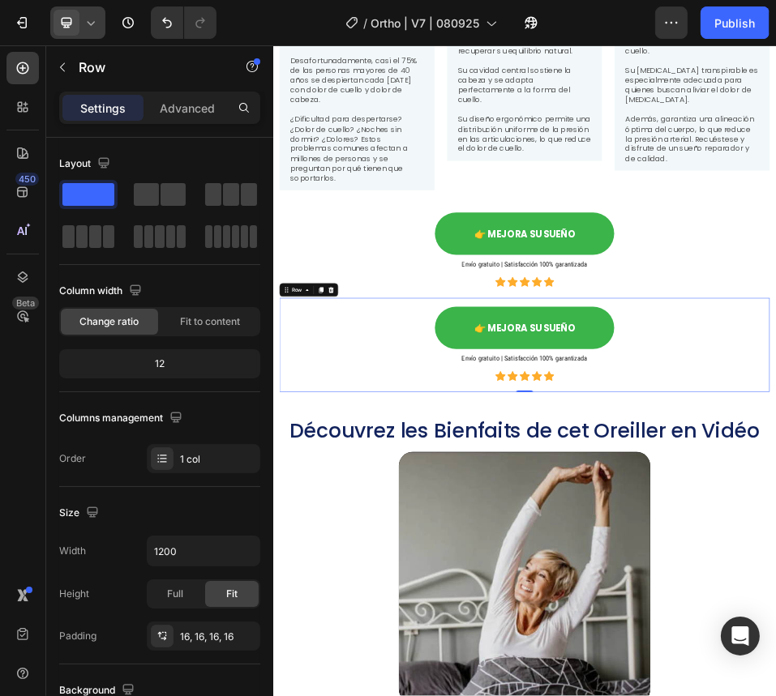
click at [81, 28] on div at bounding box center [77, 22] width 55 height 32
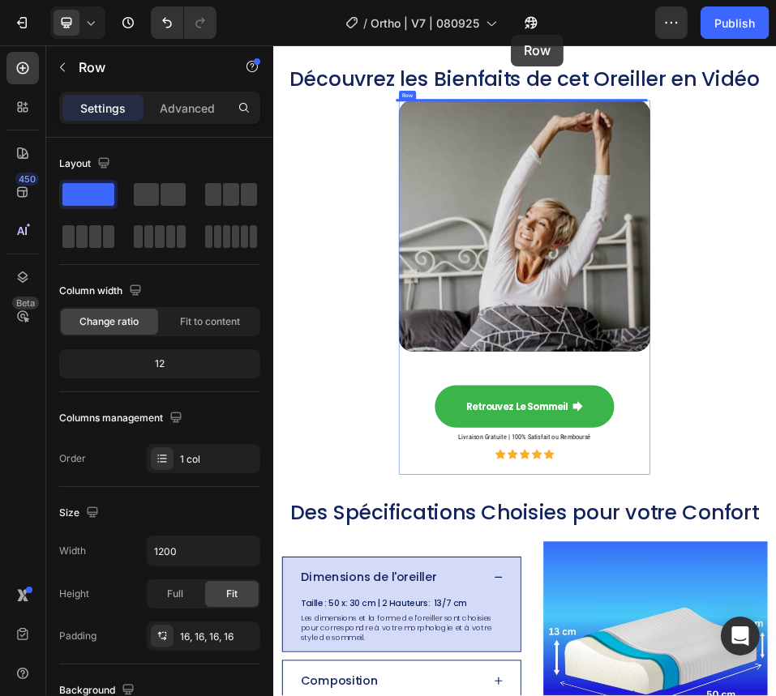
scroll to position [3365, 0]
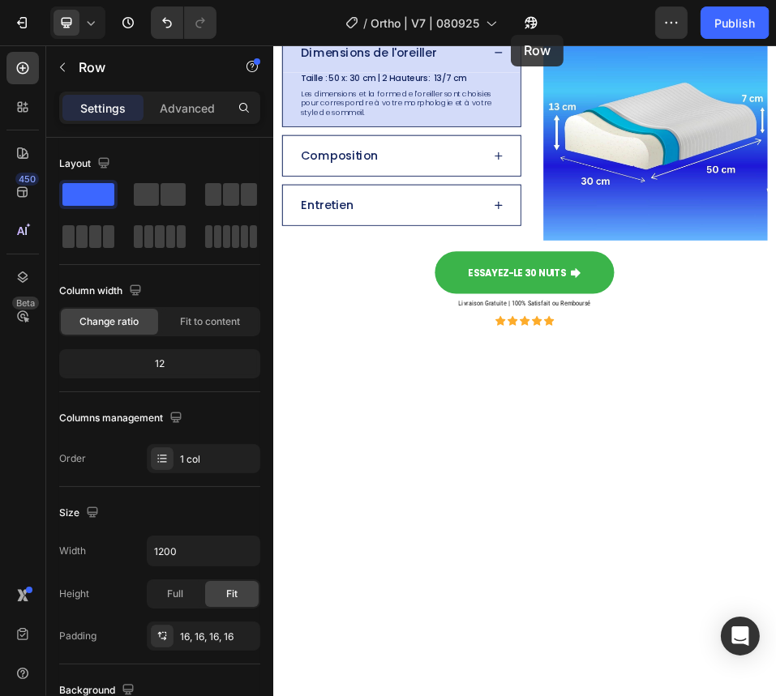
drag, startPoint x: 733, startPoint y: 26, endPoint x: 757, endPoint y: 172, distance: 147.8
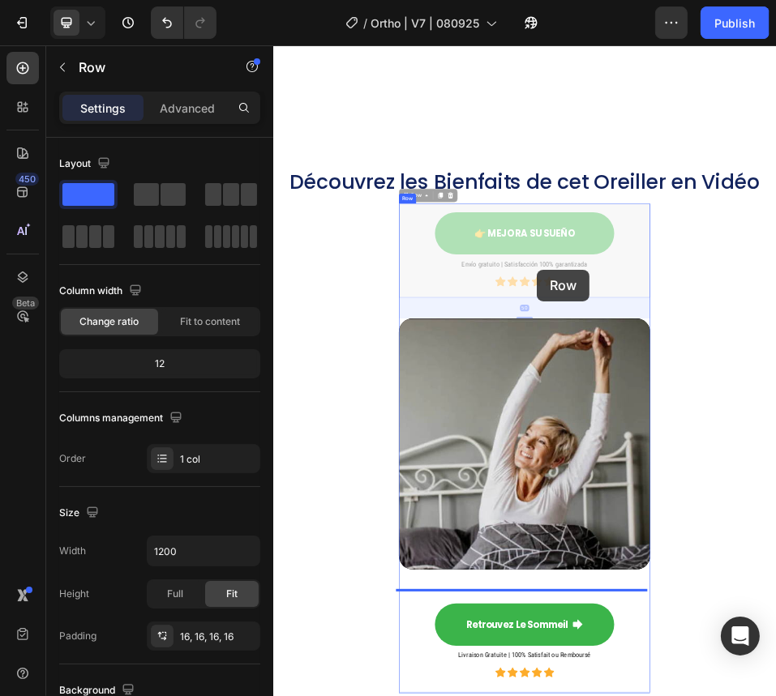
scroll to position [2550, 0]
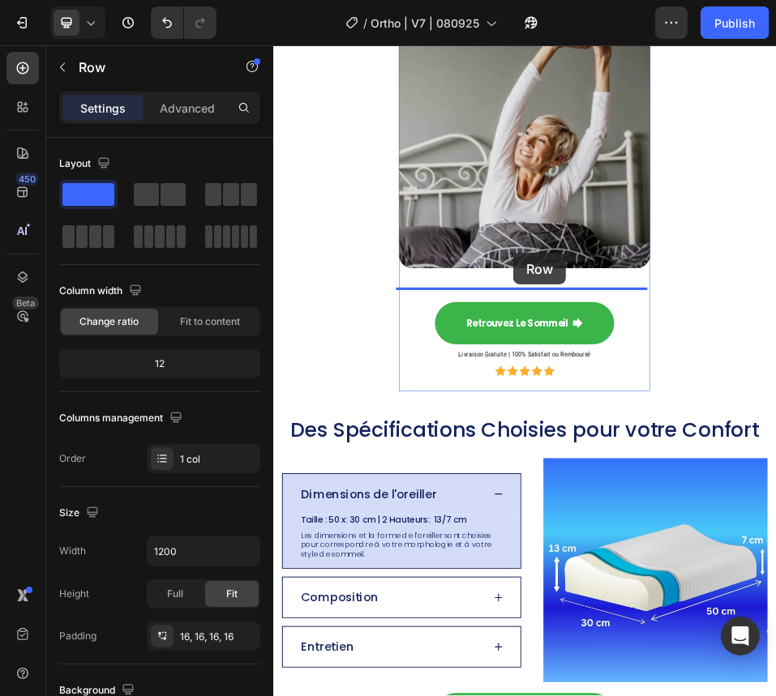
drag, startPoint x: 580, startPoint y: 353, endPoint x: 737, endPoint y: 447, distance: 182.5
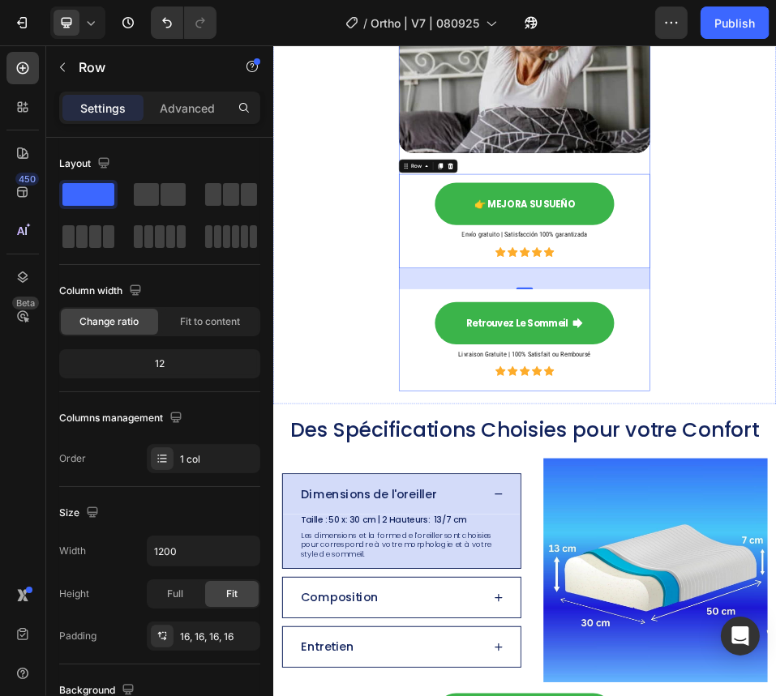
scroll to position [2328, 0]
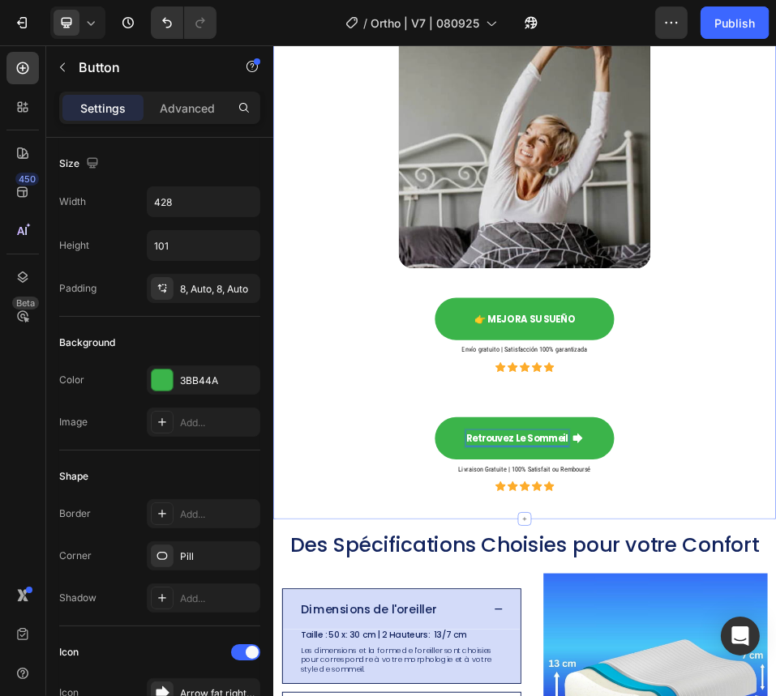
click at [775, 695] on div "Découvrez les Bienfaits de cet Oreiller en Vidéo Heading Video 👉 MEJORA SU SUEÑ…" at bounding box center [759, 430] width 940 height 1015
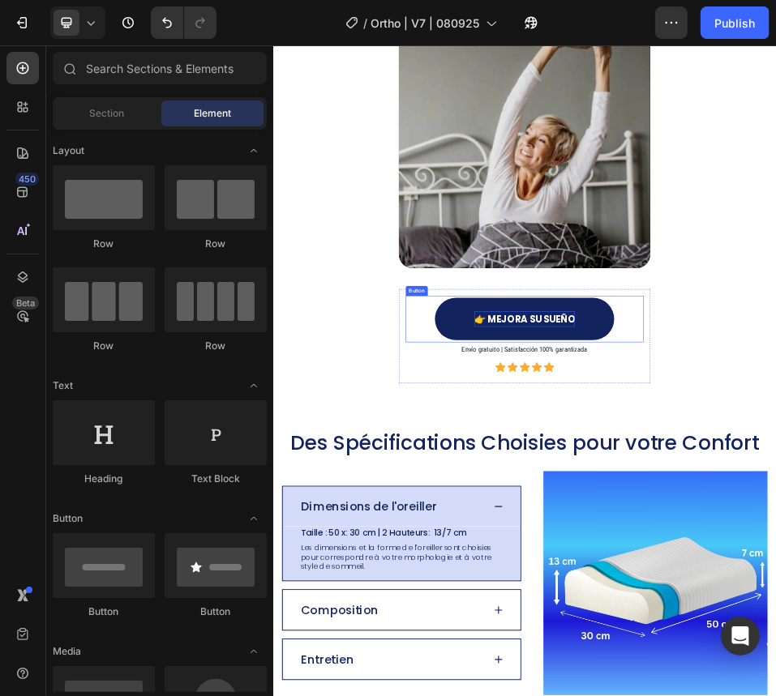
click at [775, 566] on span "👉 MEJORA SU SUEÑO" at bounding box center [758, 575] width 195 height 25
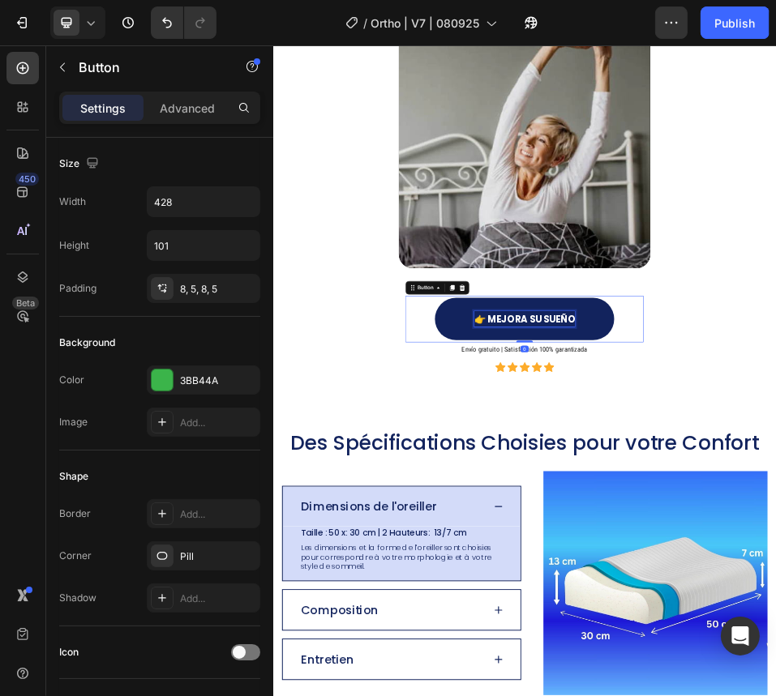
click at [775, 583] on span "👉 MEJORA SU SUEÑO" at bounding box center [758, 575] width 195 height 25
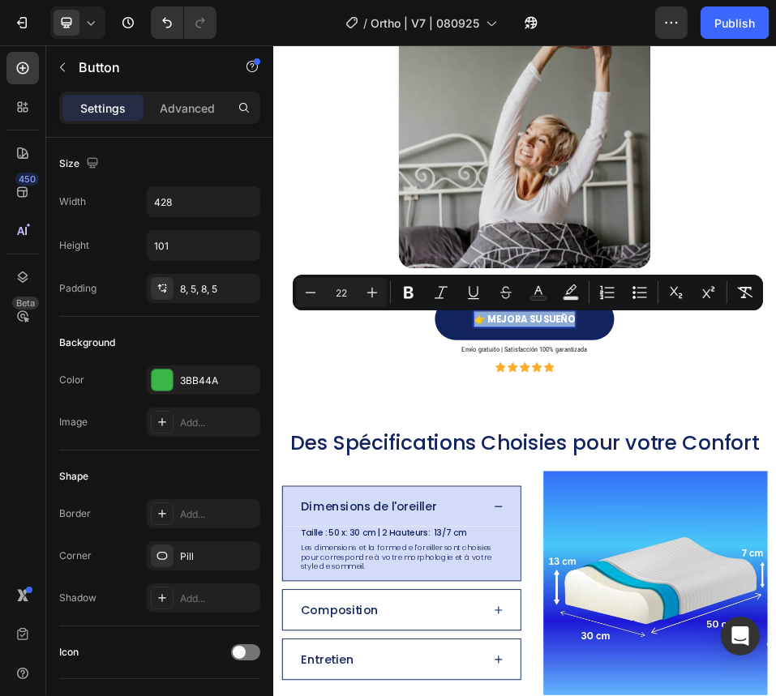
click at [775, 583] on span "👉 MEJORA SU SUEÑO" at bounding box center [758, 575] width 195 height 25
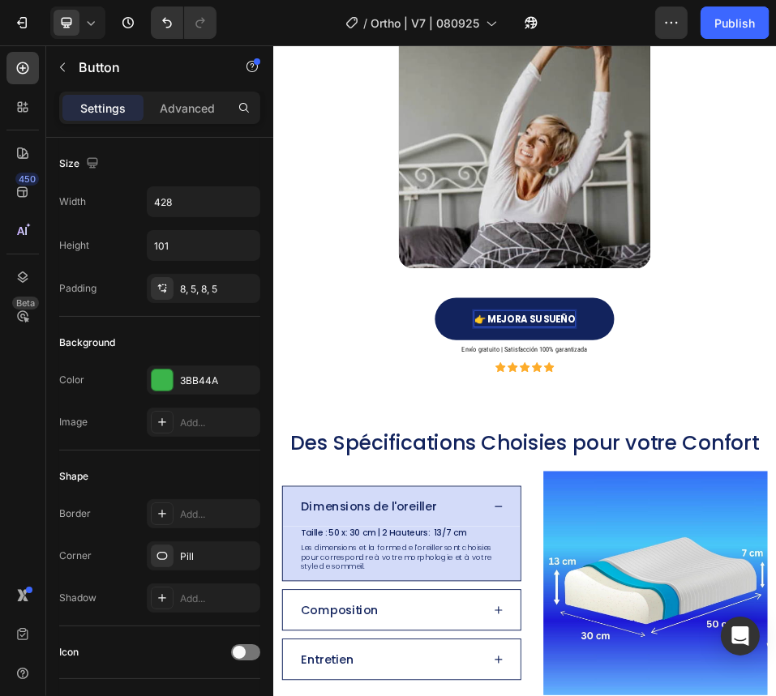
scroll to position [2313, 0]
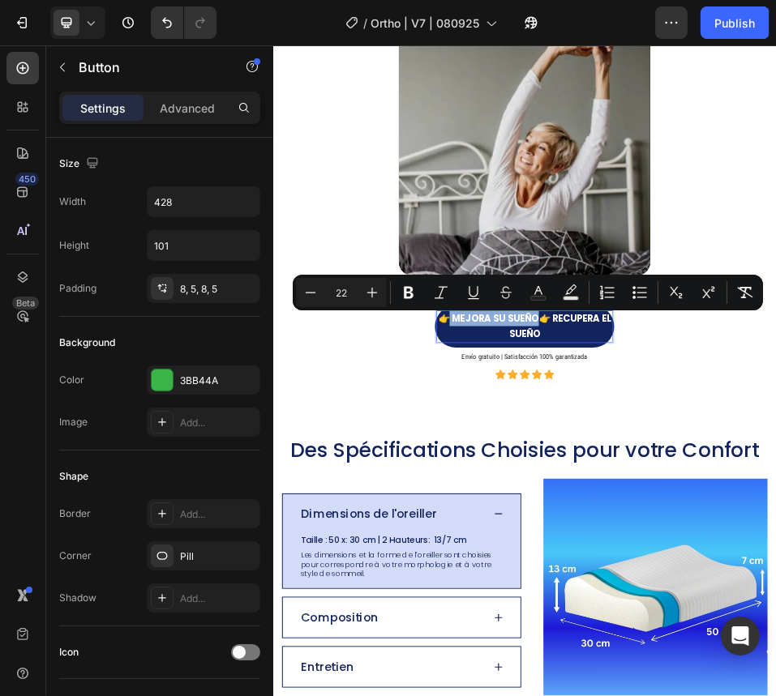
drag, startPoint x: 780, startPoint y: 572, endPoint x: 599, endPoint y: 574, distance: 180.7
click at [599, 574] on span "👉 MEJORA SU SUEÑO👉 Recupera el sueño" at bounding box center [759, 589] width 334 height 55
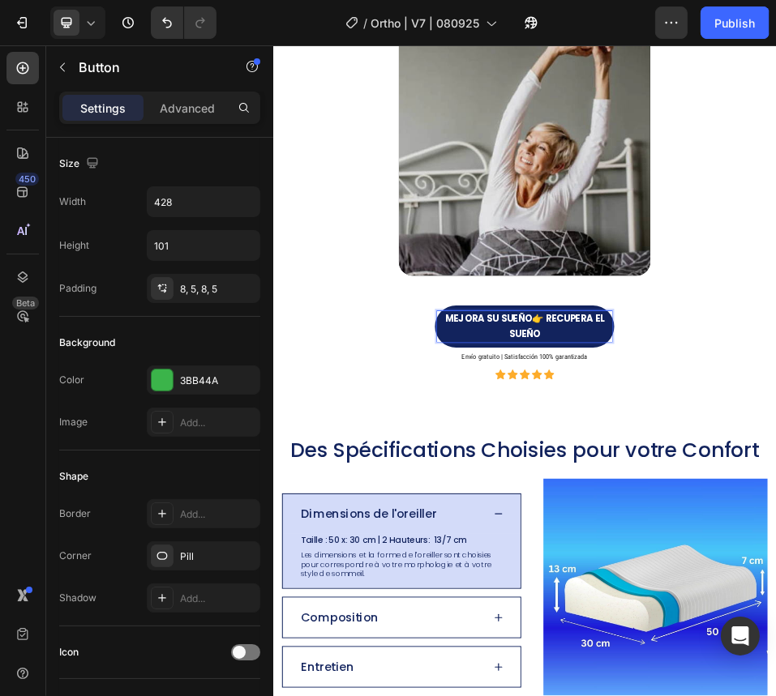
click at [755, 581] on span "MEJORA SU SUEÑO👉 Recupera el sueño" at bounding box center [759, 589] width 308 height 55
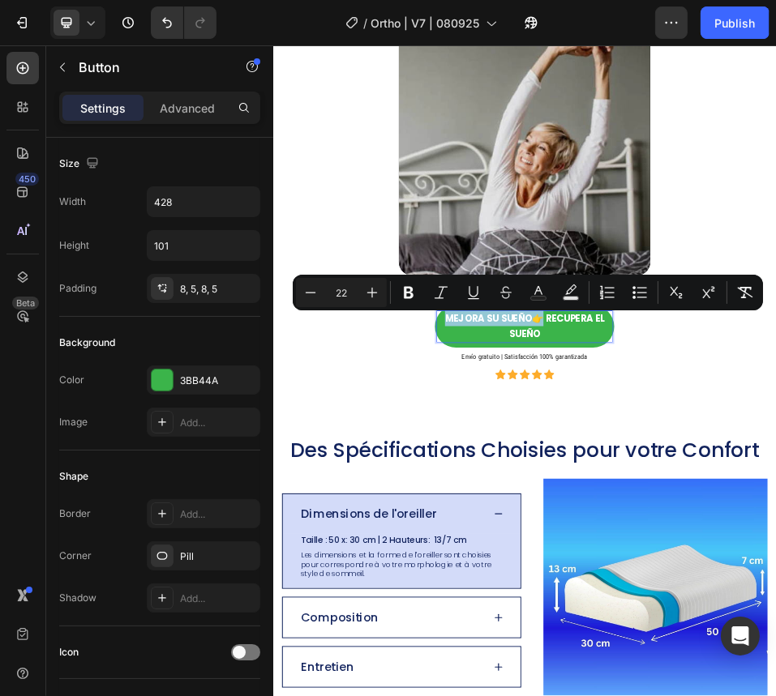
drag, startPoint x: 771, startPoint y: 574, endPoint x: 559, endPoint y: 583, distance: 211.7
click at [559, 583] on div "MEJORA SU SUEÑO👉 Recupera el sueño Button 0" at bounding box center [758, 590] width 460 height 90
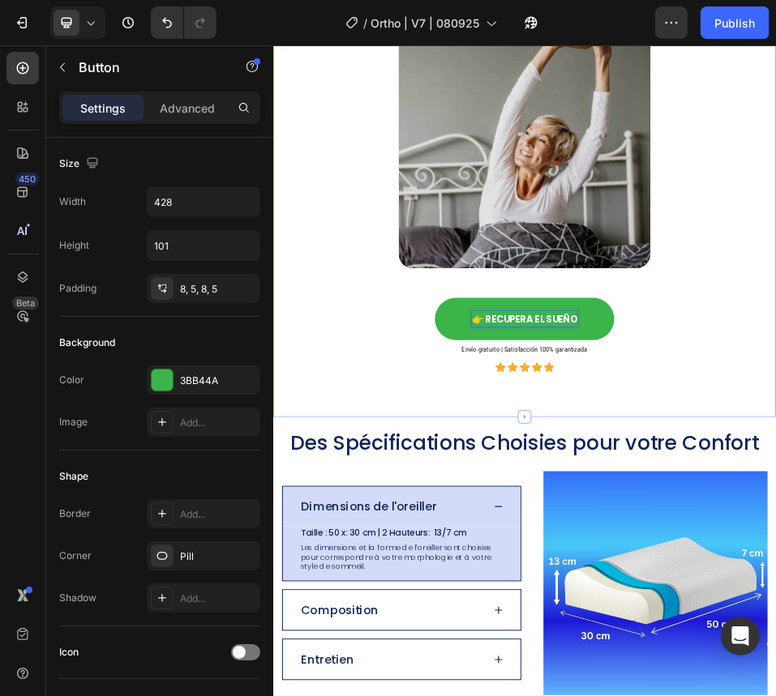
click at [326, 661] on div "Découvrez les Bienfaits de cet Oreiller en Vidéo Heading Video 👉 Recupera el su…" at bounding box center [759, 331] width 940 height 817
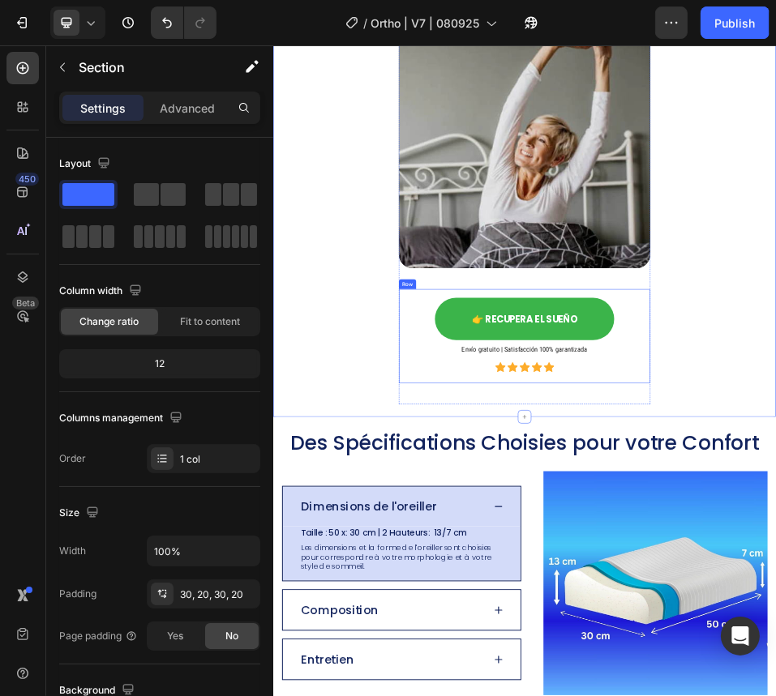
click at [775, 515] on div "Video 👉 Recupera el sueño Button Envío gratuito | Satisfacción 100% garantizada…" at bounding box center [758, 365] width 486 height 750
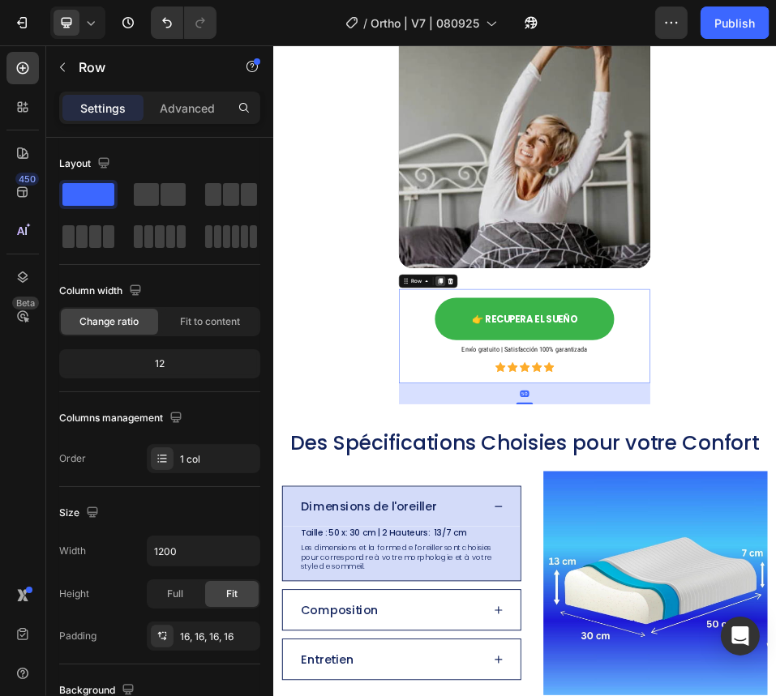
click at [592, 501] on icon at bounding box center [596, 501] width 9 height 11
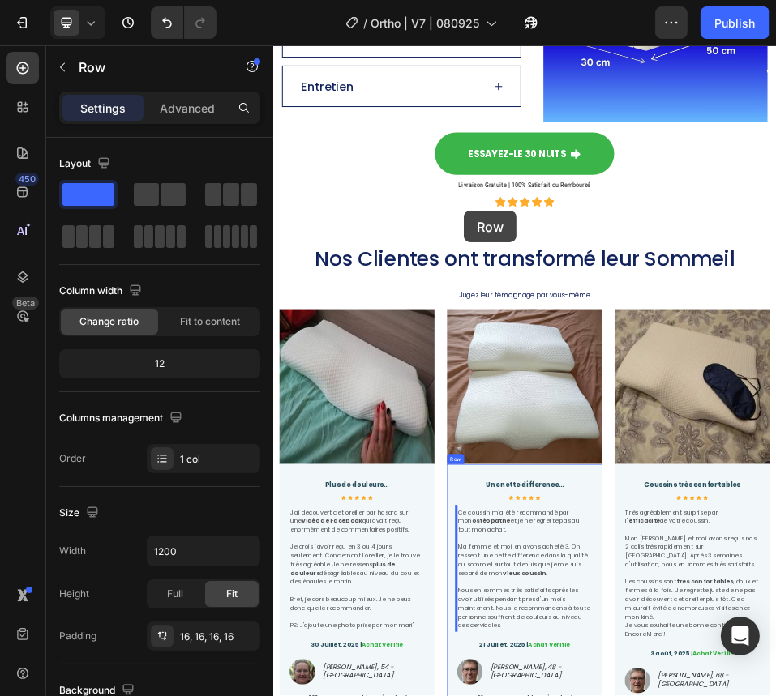
scroll to position [3645, 0]
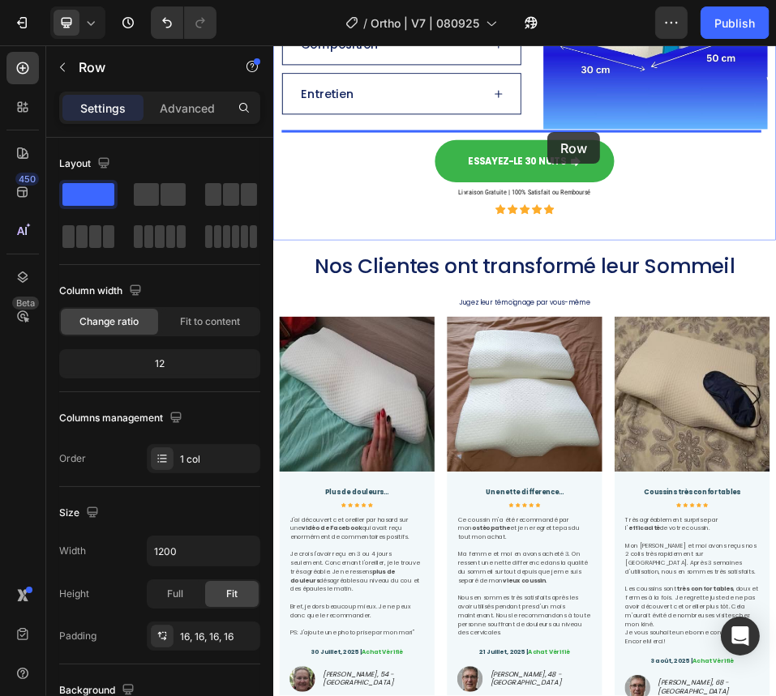
drag, startPoint x: 526, startPoint y: 725, endPoint x: 803, endPoint y: 213, distance: 582.4
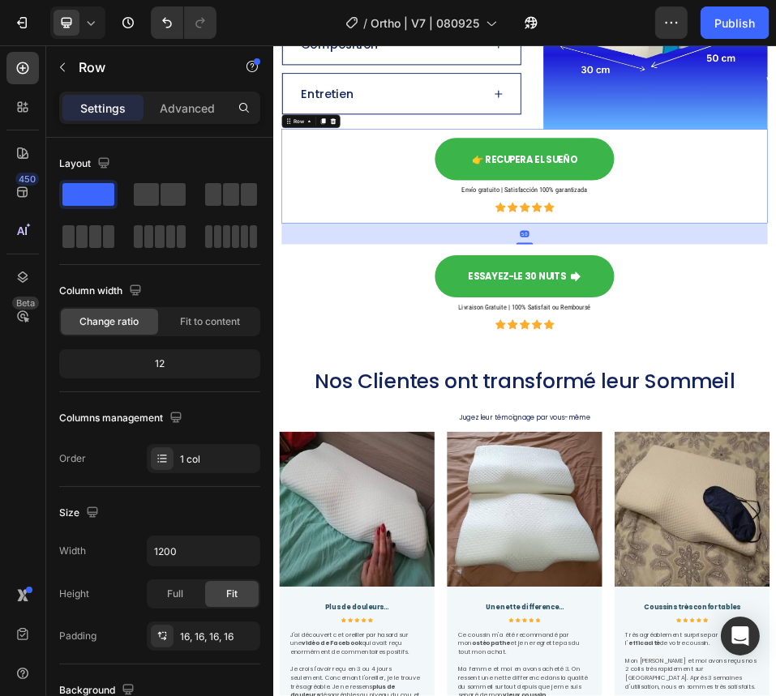
click at [380, 300] on div "👉 Recupera el sueño Button" at bounding box center [758, 265] width 914 height 90
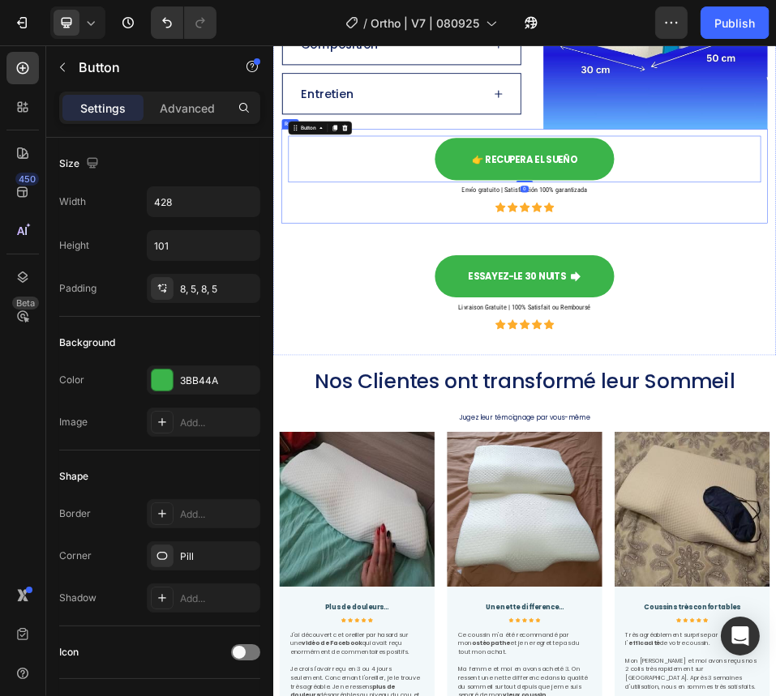
click at [299, 361] on div "👉 Recupera el sueño Button 0 Envío gratuito | Satisfacción 100% garantizada Hea…" at bounding box center [759, 298] width 940 height 182
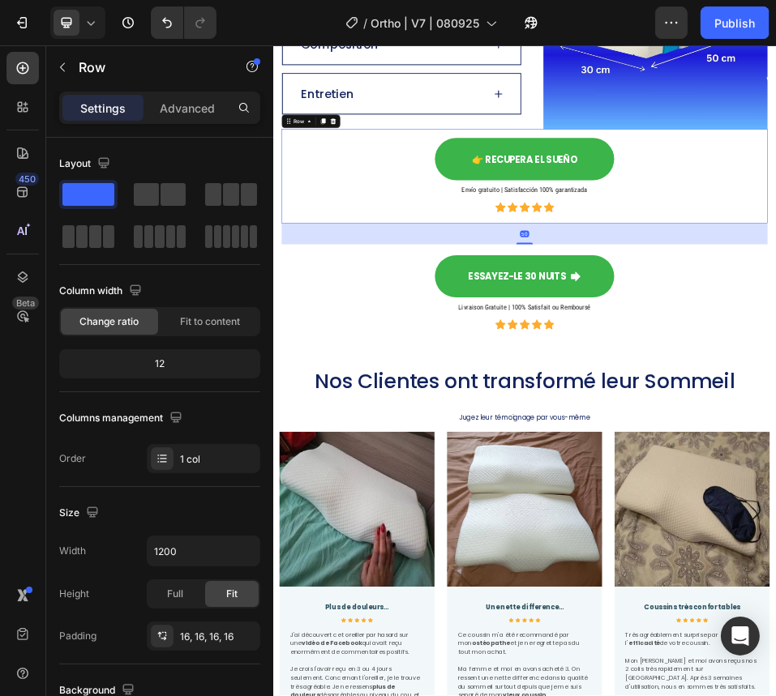
click at [291, 323] on div "👉 Recupera el sueño Button Envío gratuito | Satisfacción 100% garantizada Headi…" at bounding box center [759, 298] width 940 height 182
click at [212, 101] on p "Advanced" at bounding box center [187, 108] width 55 height 17
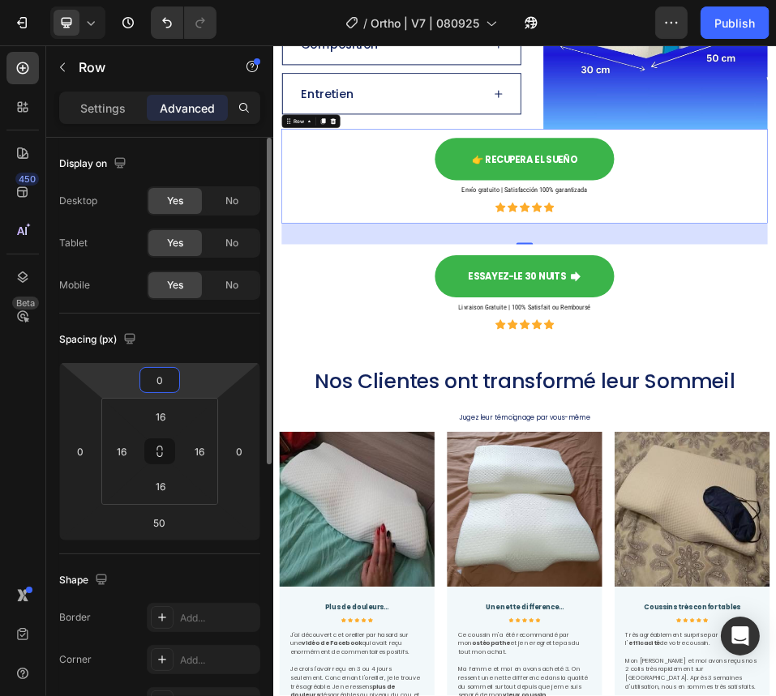
click at [163, 375] on input "0" at bounding box center [159, 380] width 32 height 24
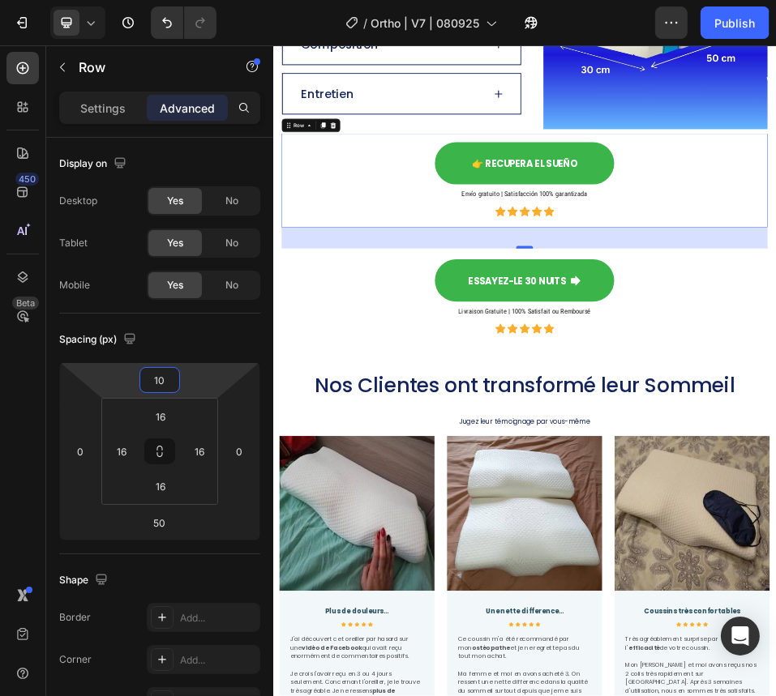
type input "10"
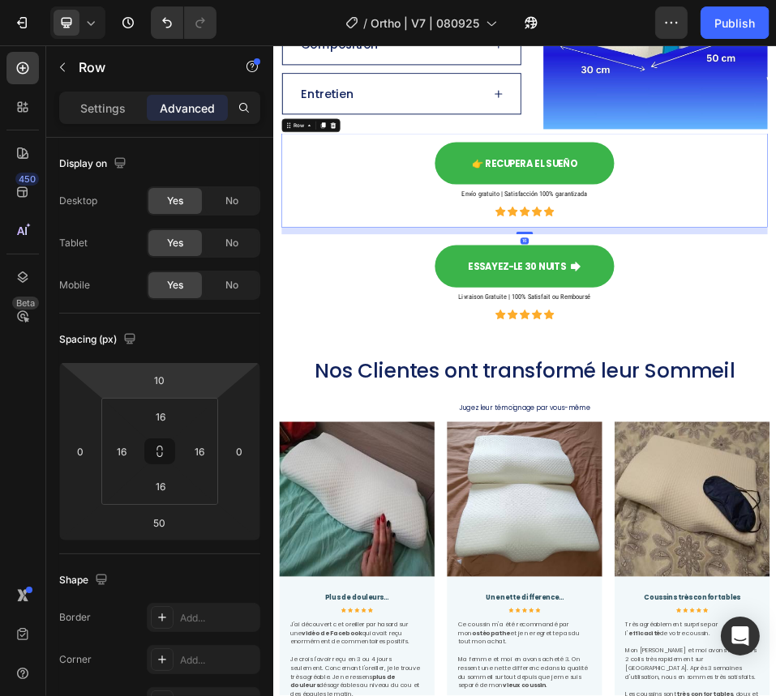
drag, startPoint x: 754, startPoint y: 434, endPoint x: 756, endPoint y: 407, distance: 27.7
click at [756, 407] on div at bounding box center [758, 408] width 32 height 5
type input "16"
click at [421, 471] on div "Essayez-le 30 Nuits Button" at bounding box center [758, 473] width 914 height 90
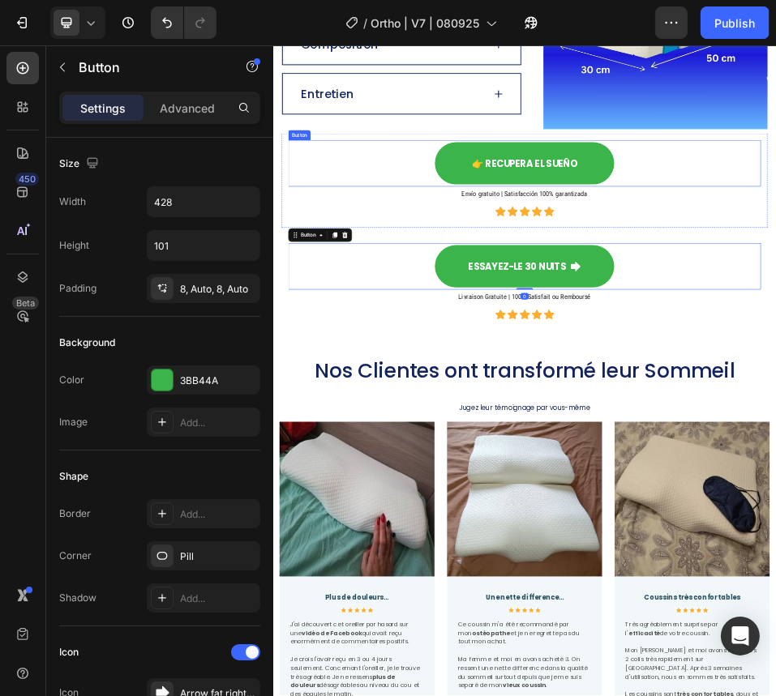
click at [396, 256] on div "👉 Recupera el sueño Button" at bounding box center [758, 274] width 914 height 90
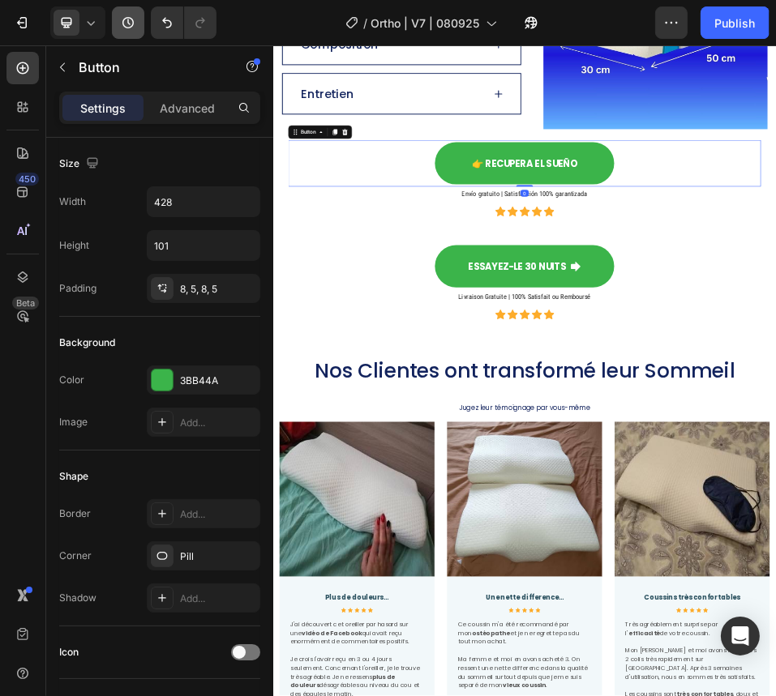
click at [112, 25] on button "button" at bounding box center [128, 22] width 32 height 32
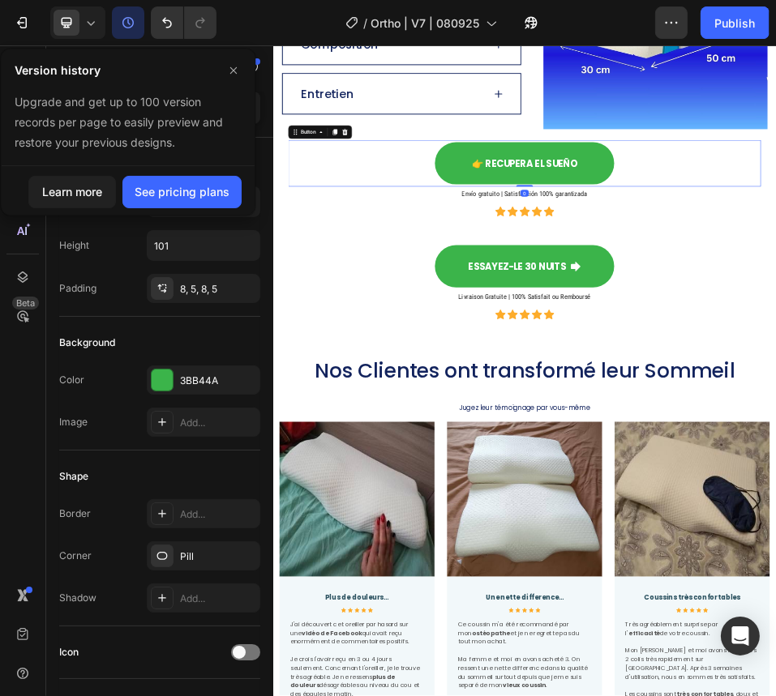
click at [94, 20] on icon at bounding box center [91, 23] width 16 height 16
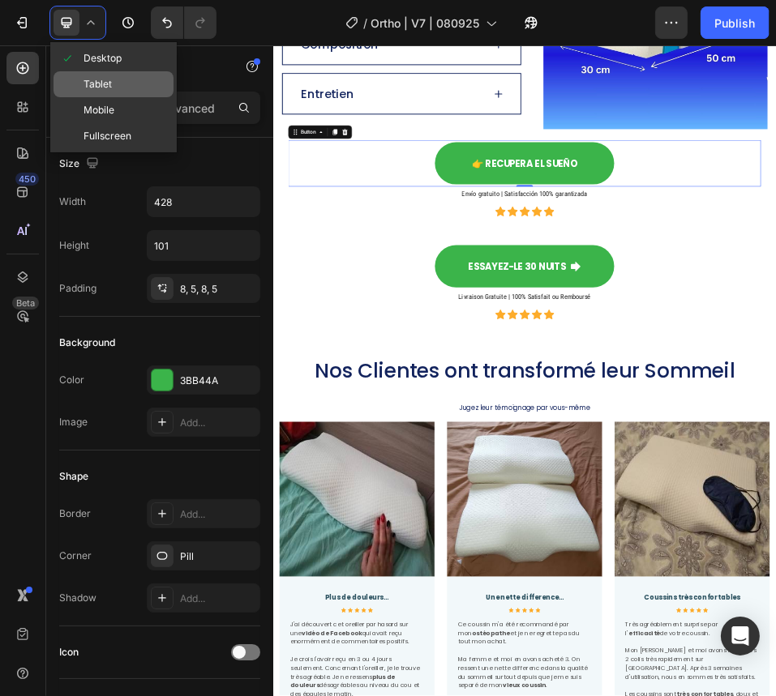
click at [102, 84] on span "Tablet" at bounding box center [97, 84] width 28 height 16
type input "400"
type input "80"
type input "30"
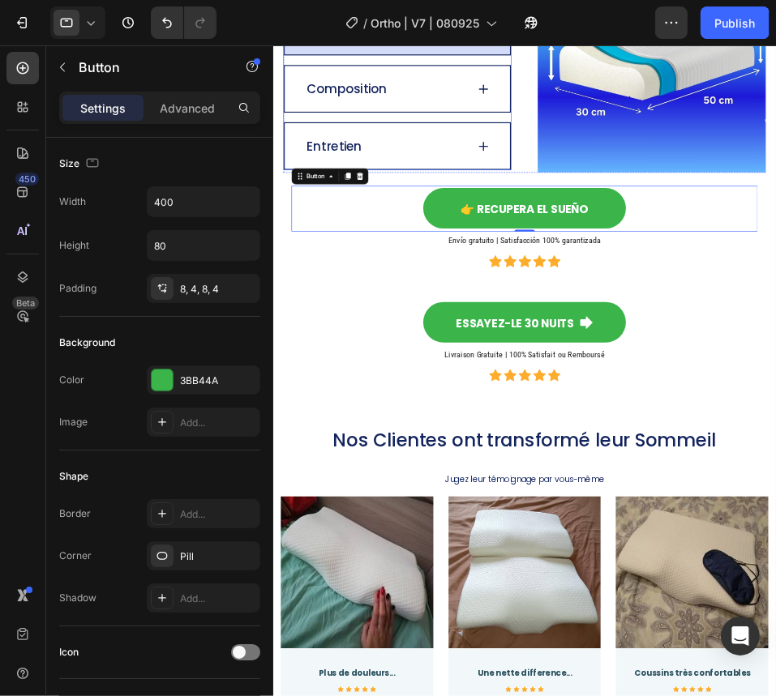
scroll to position [3874, 0]
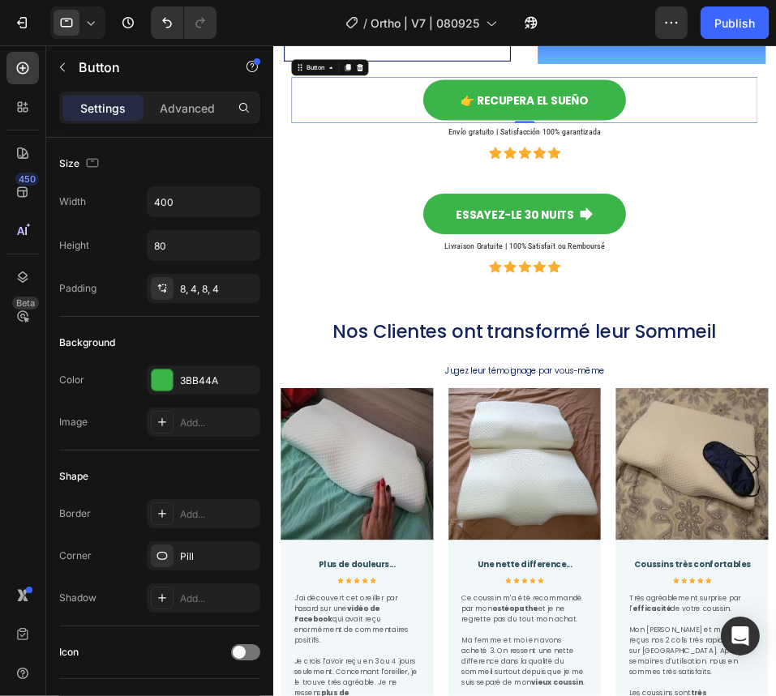
click at [377, 131] on div "👉 Recupera el sueño Button 0" at bounding box center [674, 132] width 746 height 73
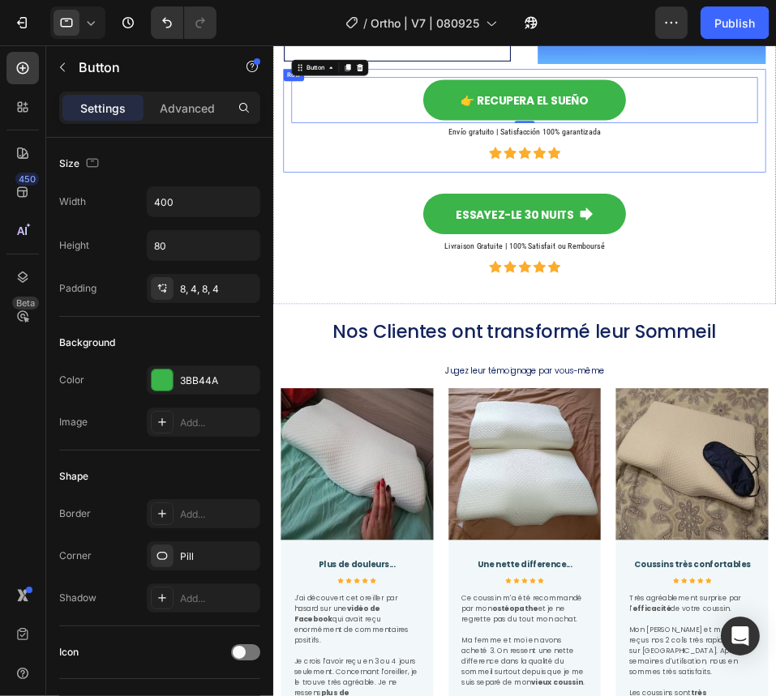
click at [342, 176] on div "👉 Recupera el sueño Button 0 Envío gratuito | Satisfacción 100% garantizada Hea…" at bounding box center [674, 165] width 746 height 139
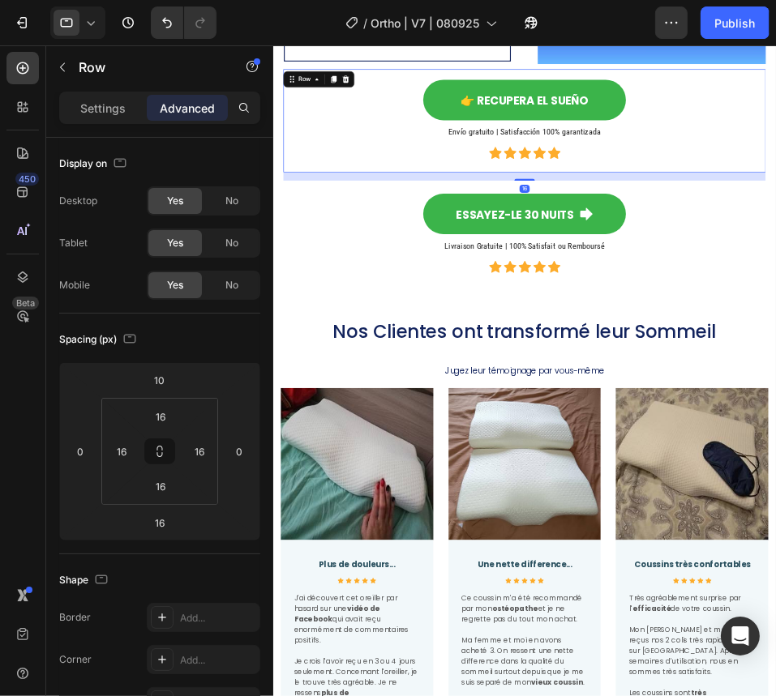
click at [296, 249] on div "👉 Recupera el sueño Button Envío gratuito | Satisfacción 100% garantizada Headi…" at bounding box center [675, 165] width 772 height 165
click at [93, 23] on icon at bounding box center [91, 23] width 16 height 16
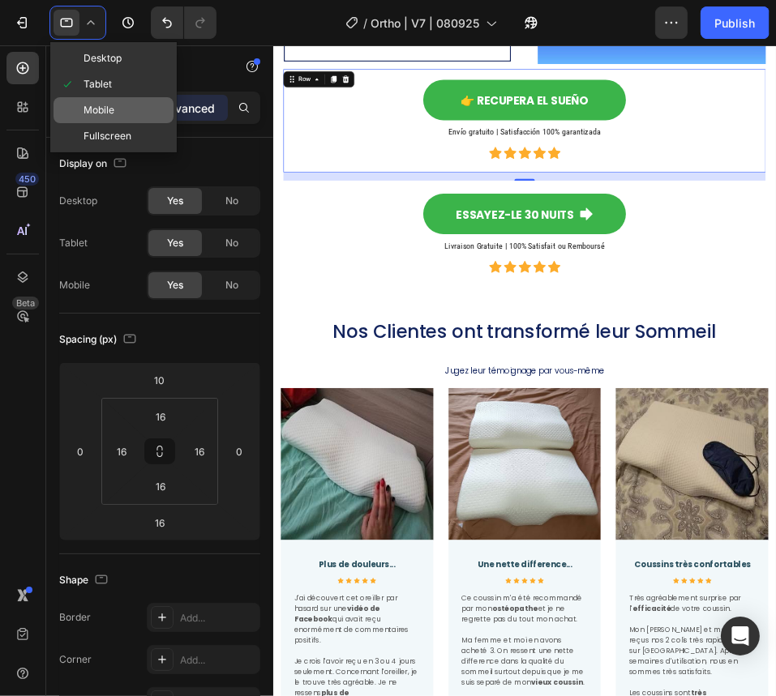
click at [101, 112] on span "Mobile" at bounding box center [98, 110] width 31 height 16
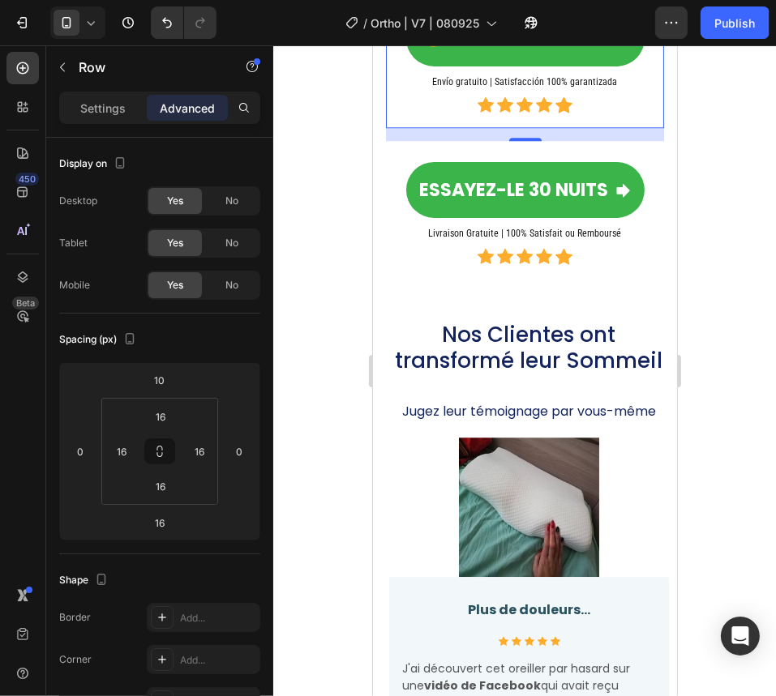
click at [308, 218] on div at bounding box center [524, 370] width 502 height 651
click at [390, 127] on div "👉 Recupera el sueño Button Envío gratuito | Satisfacción 100% garantizada Headi…" at bounding box center [524, 60] width 278 height 135
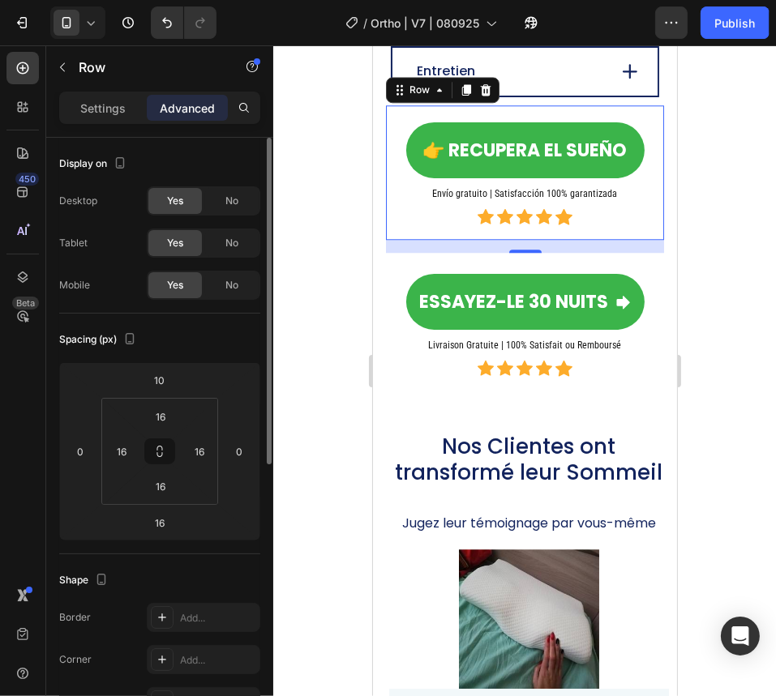
scroll to position [3776, 0]
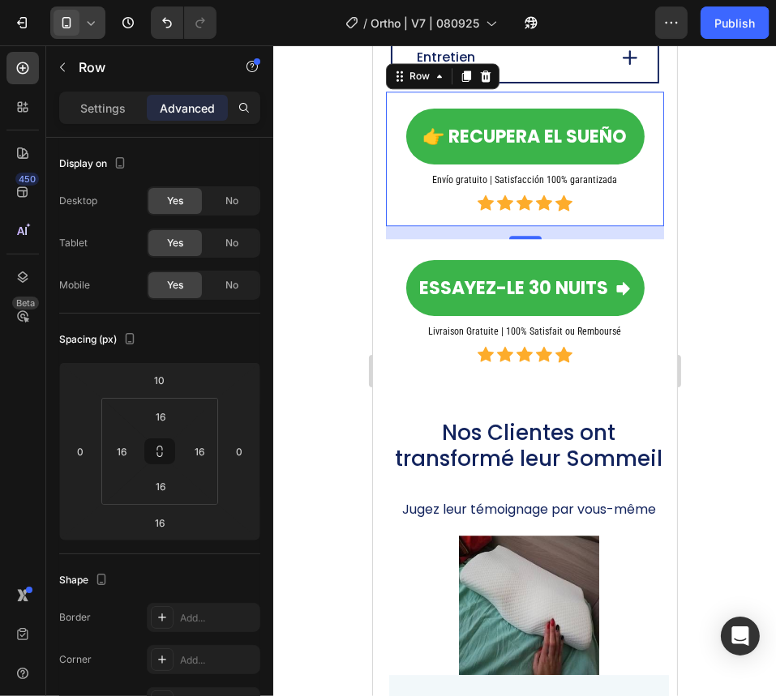
click at [75, 22] on span at bounding box center [66, 23] width 26 height 26
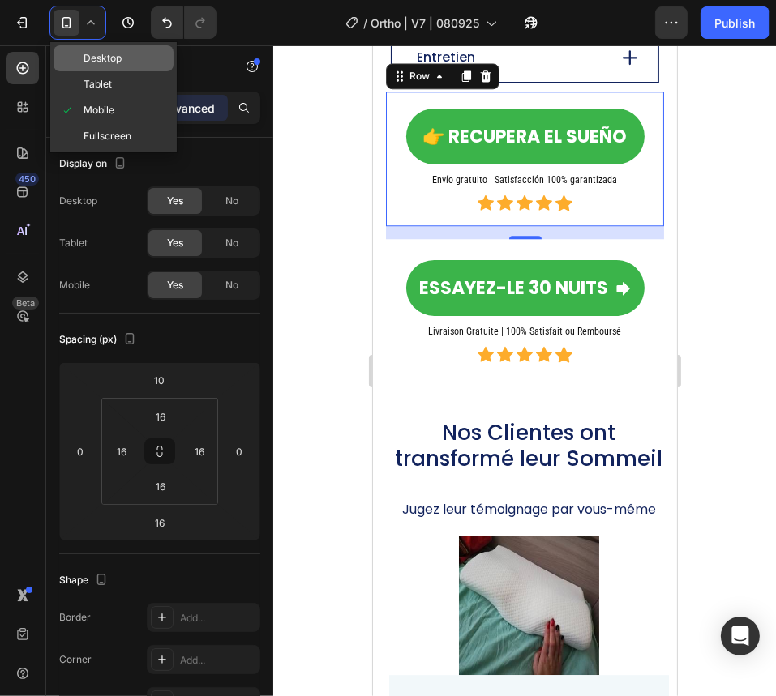
click at [105, 54] on span "Desktop" at bounding box center [102, 58] width 38 height 16
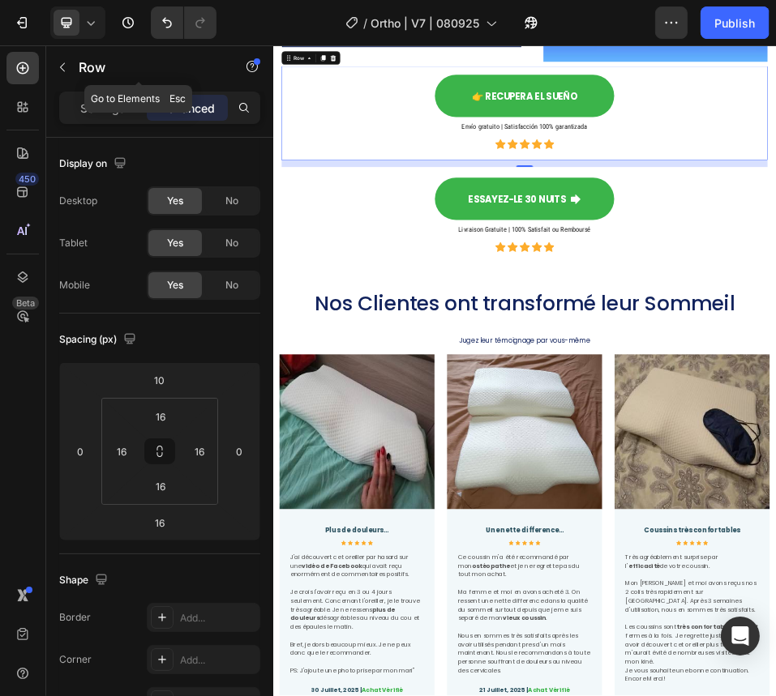
click at [746, 482] on div at bounding box center [759, 495] width 26 height 26
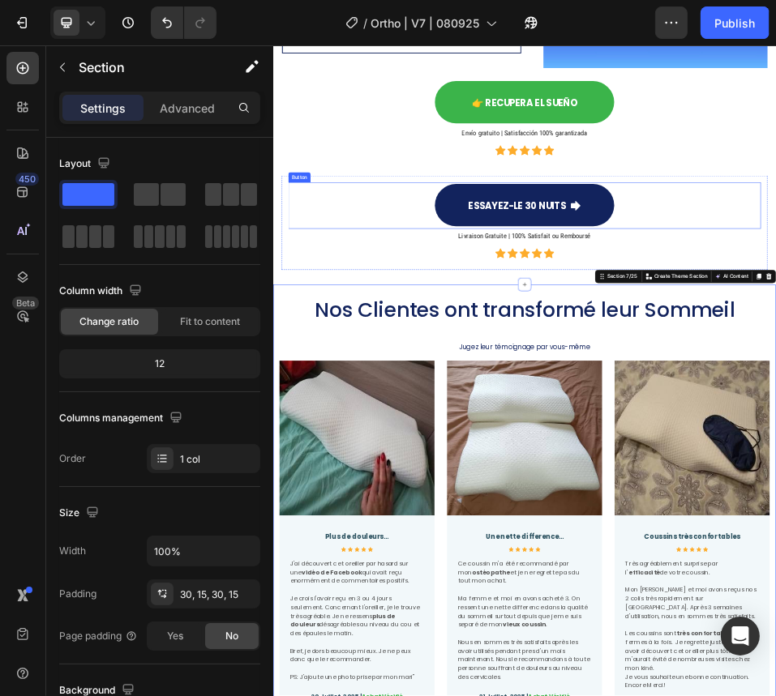
scroll to position [3683, 0]
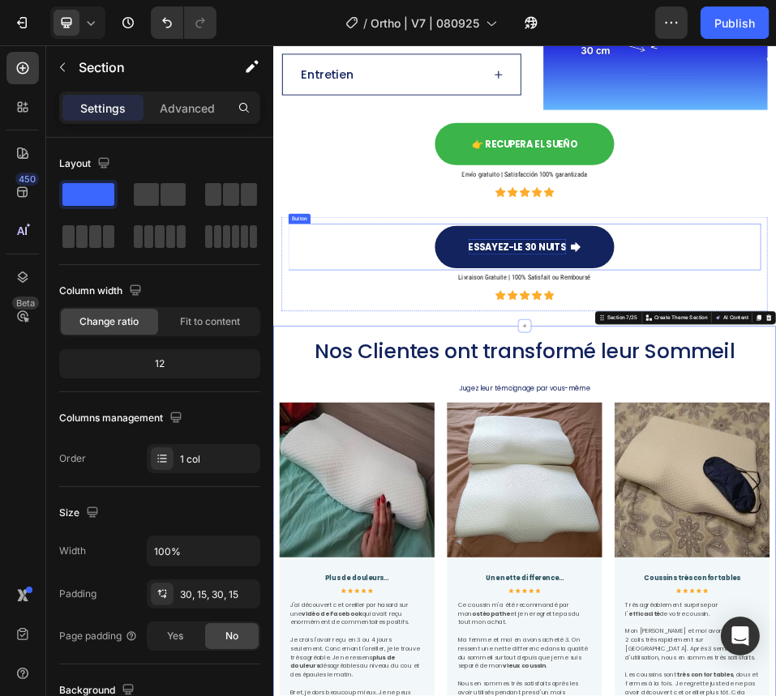
click at [733, 435] on span "Essayez-le 30 Nuits" at bounding box center [744, 436] width 189 height 25
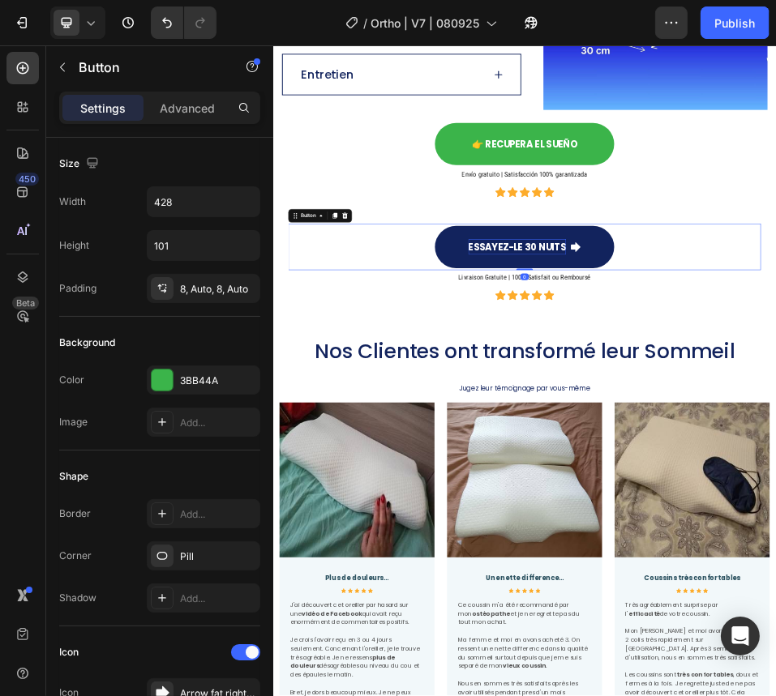
click at [733, 435] on span "Essayez-le 30 Nuits" at bounding box center [744, 436] width 189 height 25
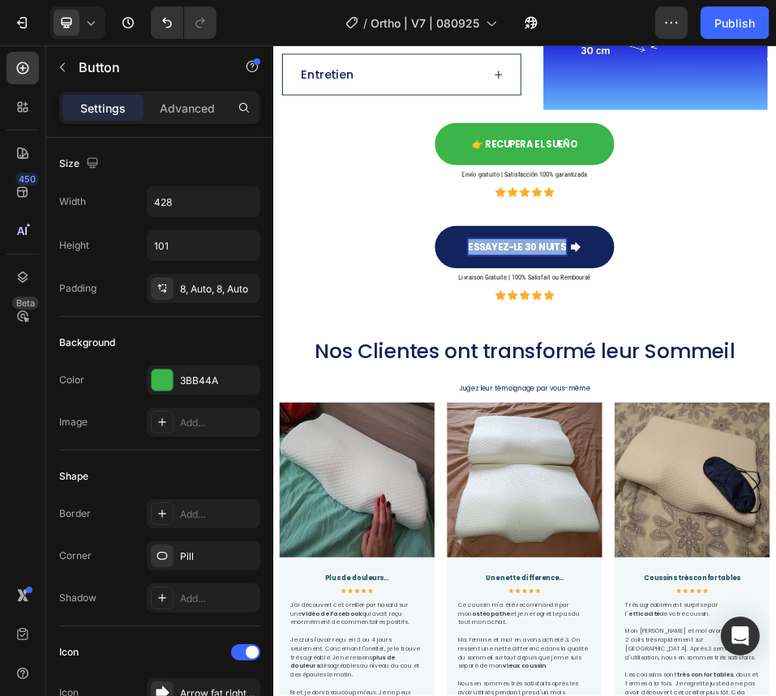
click at [733, 435] on span "Essayez-le 30 Nuits" at bounding box center [744, 436] width 189 height 25
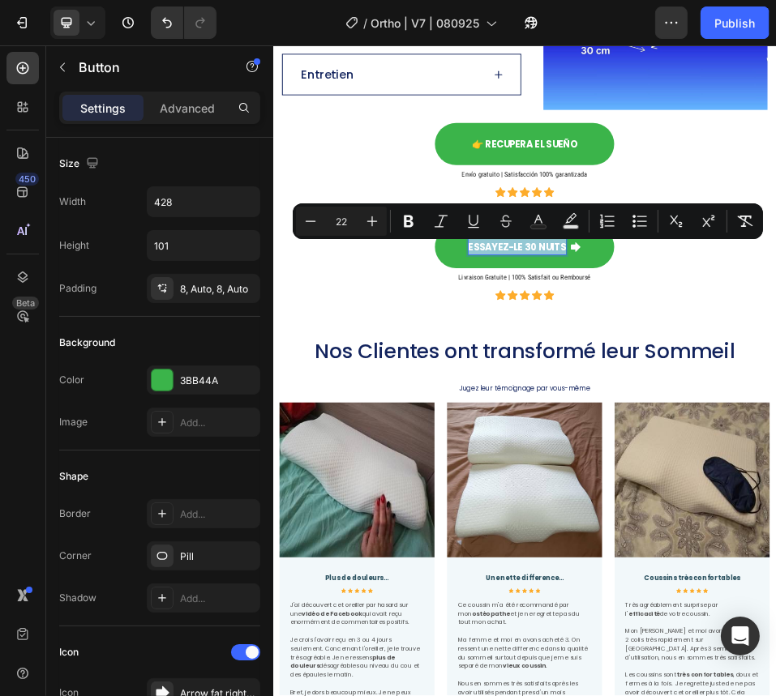
copy span "Essayez-le 30 Nuits"
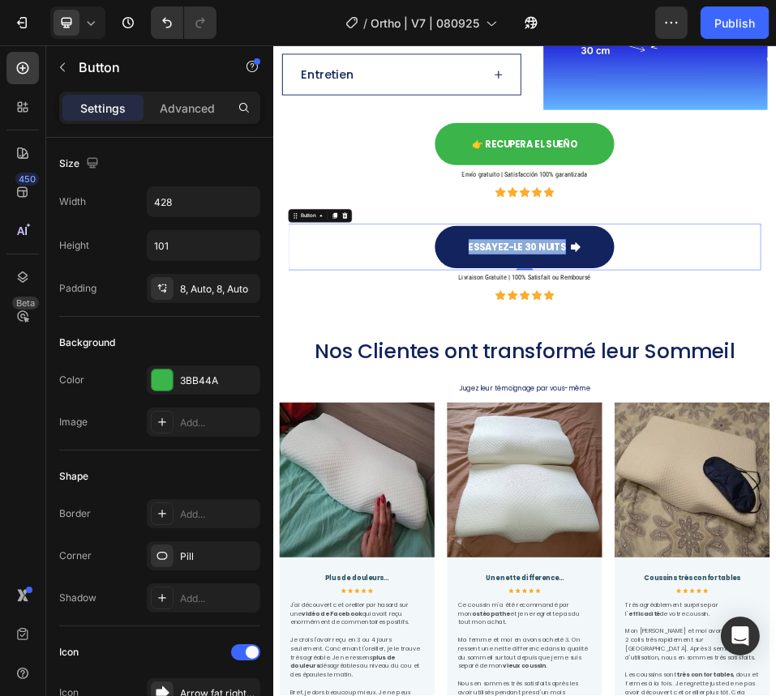
click at [760, 443] on span "Essayez-le 30 Nuits" at bounding box center [744, 436] width 189 height 25
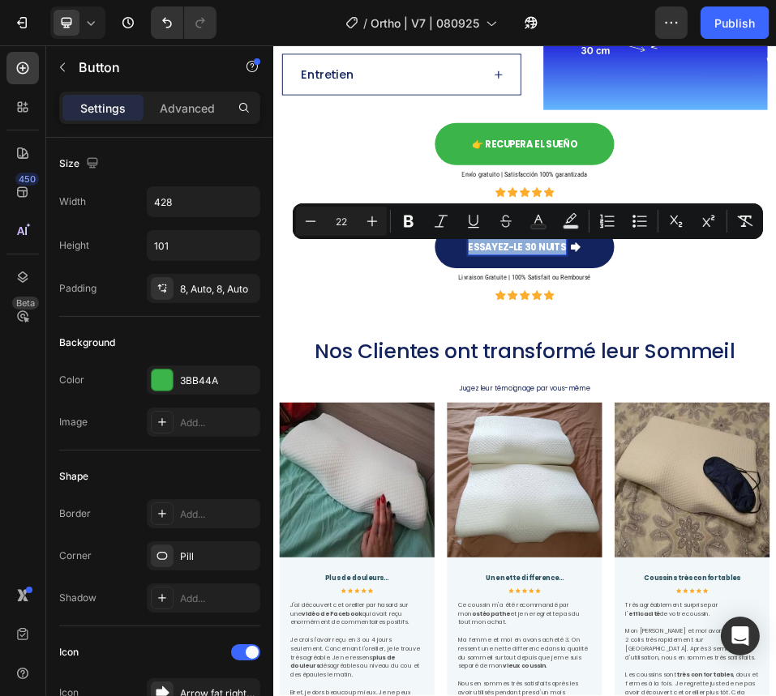
click at [760, 443] on span "Essayez-le 30 Nuits" at bounding box center [744, 436] width 189 height 25
click at [775, 434] on span "Essayez-le 30 Nuits" at bounding box center [744, 436] width 189 height 25
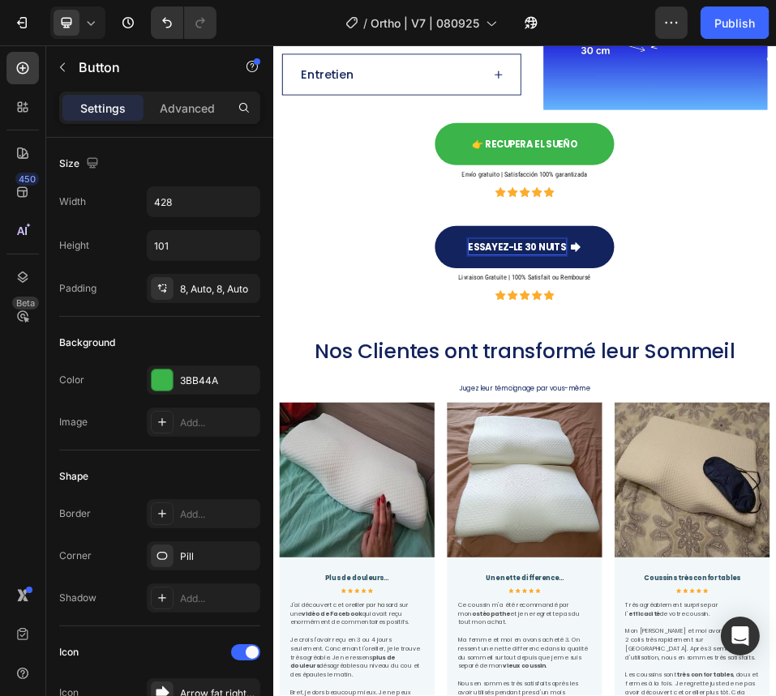
click at [775, 438] on div "Essayez-le 30 Nuits" at bounding box center [759, 436] width 218 height 30
click at [775, 430] on span "Essayez-le 30 Nuits" at bounding box center [744, 436] width 189 height 25
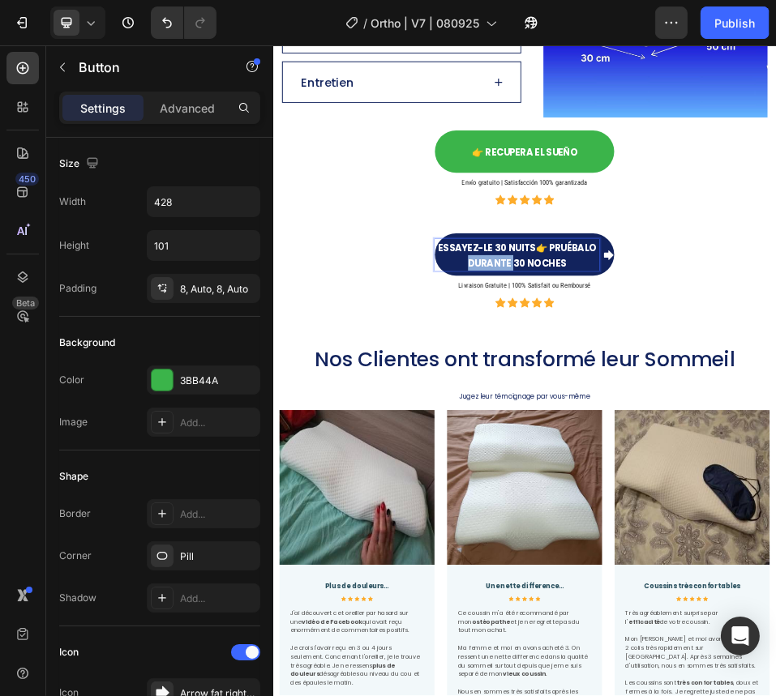
drag, startPoint x: 731, startPoint y: 455, endPoint x: 622, endPoint y: 460, distance: 108.7
click at [622, 460] on p "Essayez-le 30 Nuits👉 Pruébalo durante 30 noches" at bounding box center [744, 451] width 318 height 60
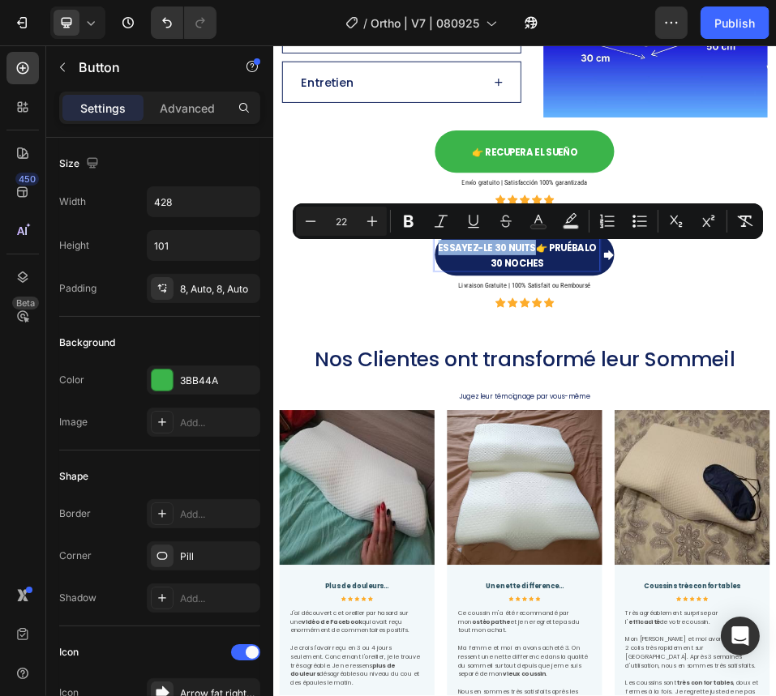
drag, startPoint x: 772, startPoint y: 441, endPoint x: 587, endPoint y: 434, distance: 184.9
click at [592, 434] on span "Essayez-le 30 Nuits👉 Pruébalo 30 noches" at bounding box center [745, 451] width 306 height 55
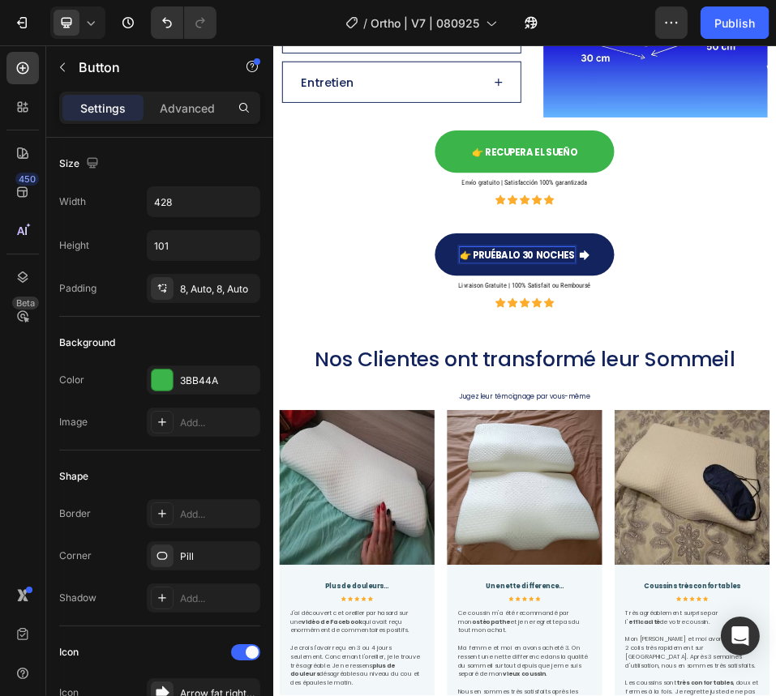
scroll to position [3683, 0]
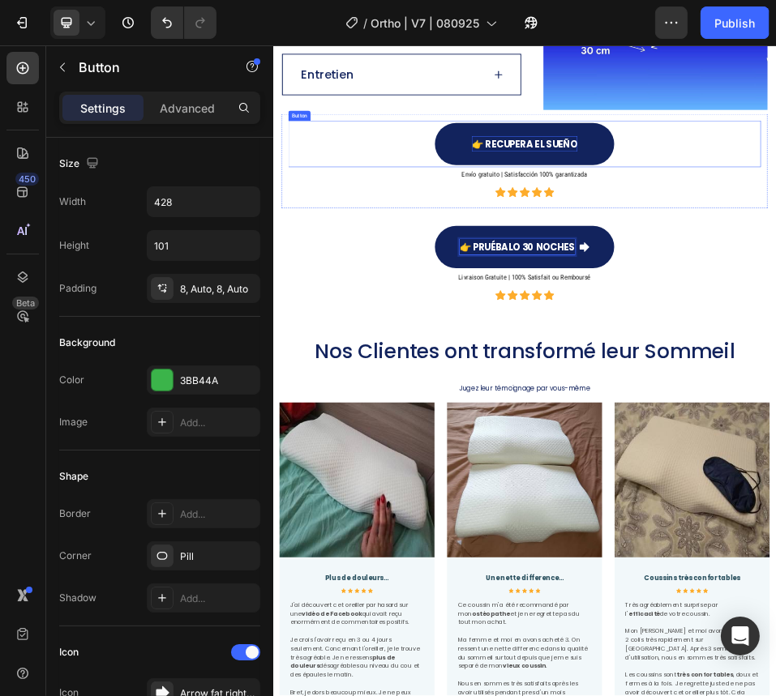
click at [775, 228] on span "👉 Recupera el sueño" at bounding box center [758, 236] width 204 height 25
click at [775, 230] on span "👉 Recupera el sueño" at bounding box center [758, 236] width 204 height 25
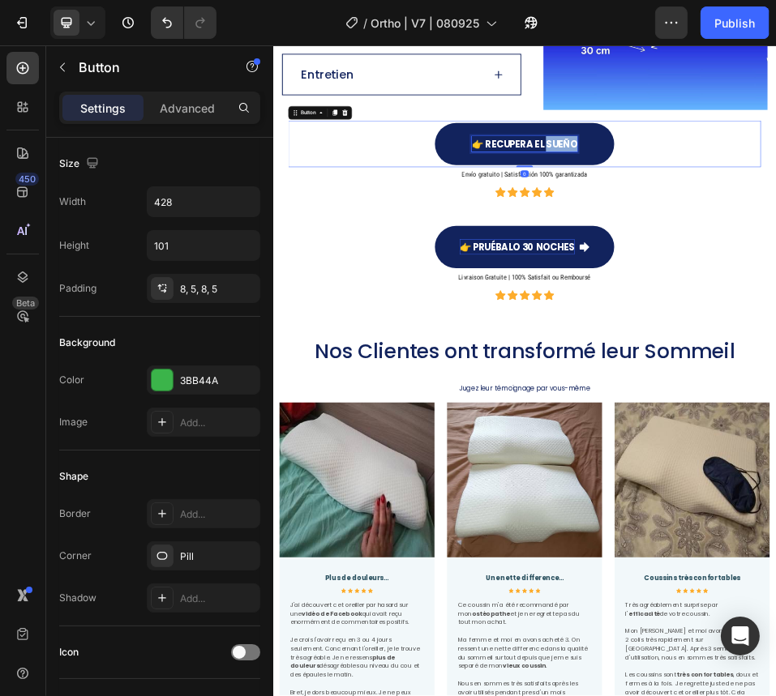
click at [775, 230] on span "👉 Recupera el sueño" at bounding box center [758, 236] width 204 height 25
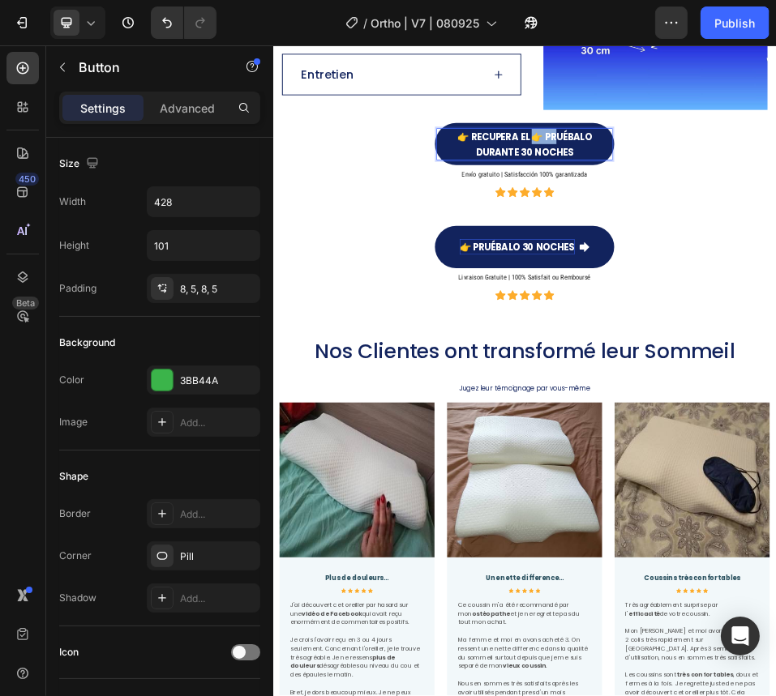
scroll to position [3668, 0]
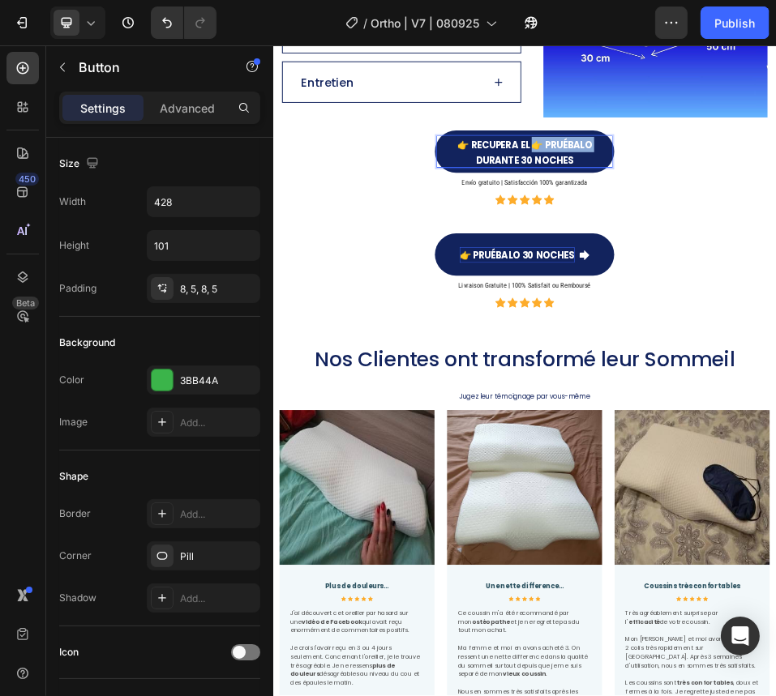
drag, startPoint x: 759, startPoint y: 230, endPoint x: 561, endPoint y: 256, distance: 200.2
click at [561, 256] on div "👉 Recupera el 👉 Pruébalo durante 30 noches Button 0" at bounding box center [758, 251] width 914 height 90
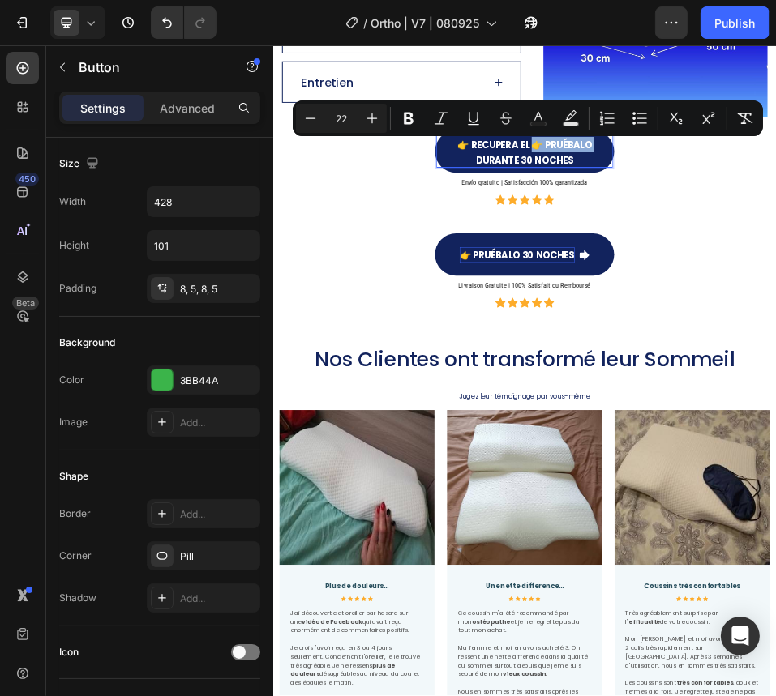
click at [767, 236] on span "👉 Recupera el 👉 Pruébalo durante 30 noches" at bounding box center [759, 251] width 260 height 55
drag, startPoint x: 759, startPoint y: 242, endPoint x: 621, endPoint y: 226, distance: 139.4
click at [629, 226] on span "👉 Recupera el 👉 Pruébalo durante 30 noches" at bounding box center [759, 251] width 260 height 55
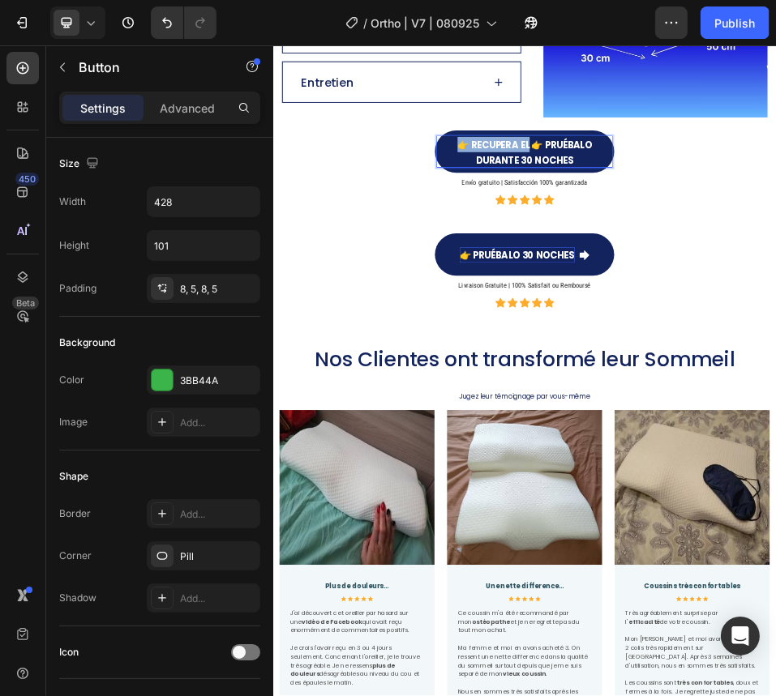
scroll to position [3683, 0]
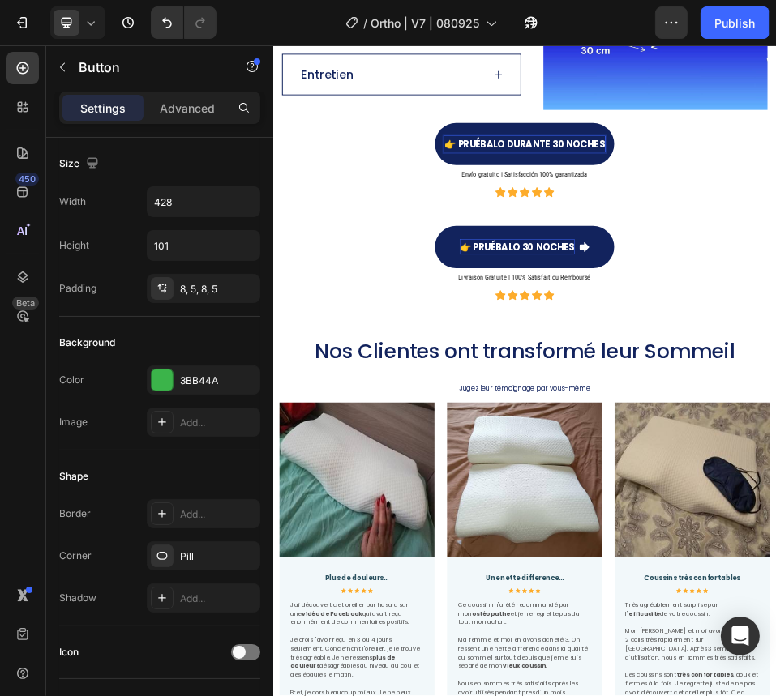
click at [606, 236] on span "👉 Pruébalo durante 30 noches" at bounding box center [759, 236] width 310 height 25
click at [775, 370] on div "Des Spécifications Choisies pour votre Confort Heading Image Dimensions de l'or…" at bounding box center [759, 110] width 940 height 908
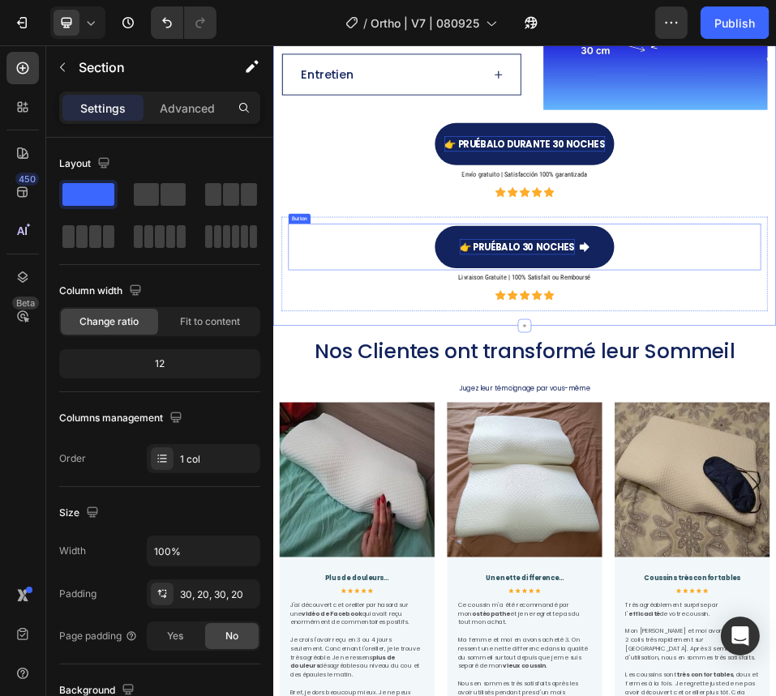
click at [775, 395] on div "👉 Pruébalo 30 noches Button" at bounding box center [758, 436] width 914 height 90
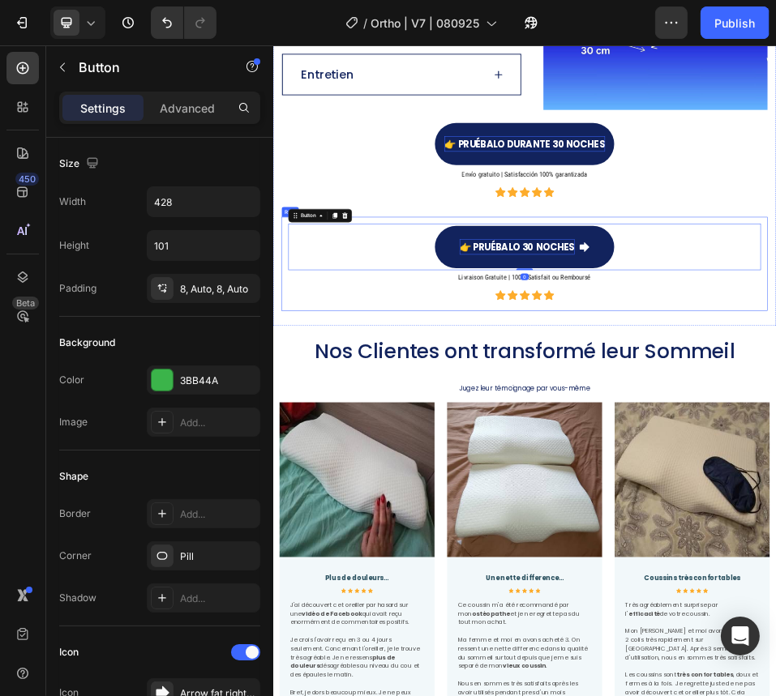
click at [775, 540] on div "Icon Icon Icon Icon Icon Icon List Hoz" at bounding box center [758, 529] width 914 height 28
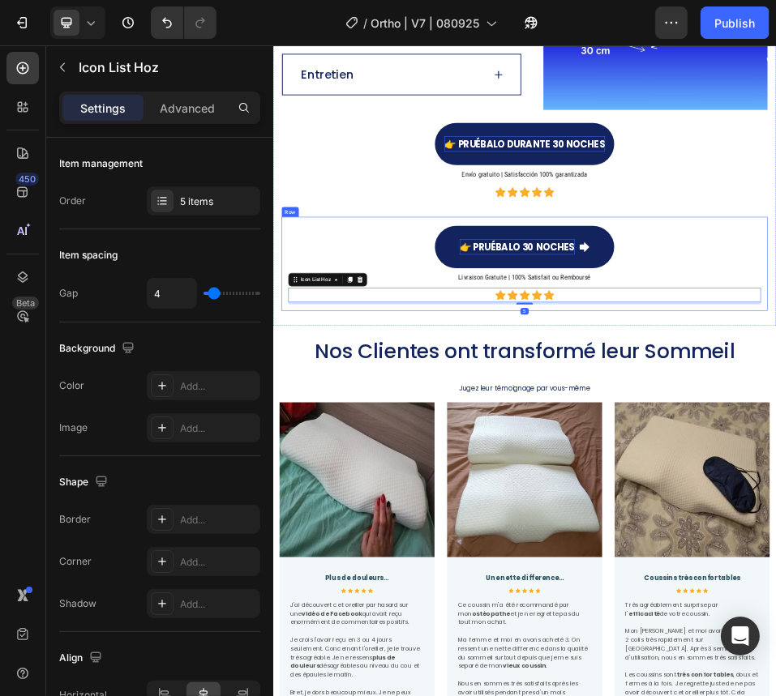
click at [294, 428] on div "👉 Pruébalo 30 noches Button Livraison Gratuite | 100% Satisfait ou Remboursé He…" at bounding box center [759, 469] width 940 height 182
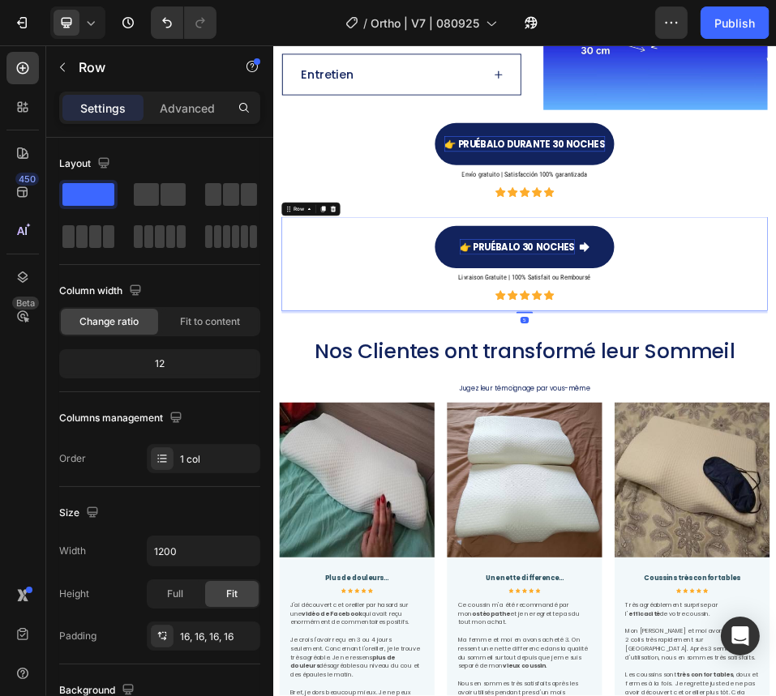
click at [392, 366] on div at bounding box center [387, 362] width 19 height 19
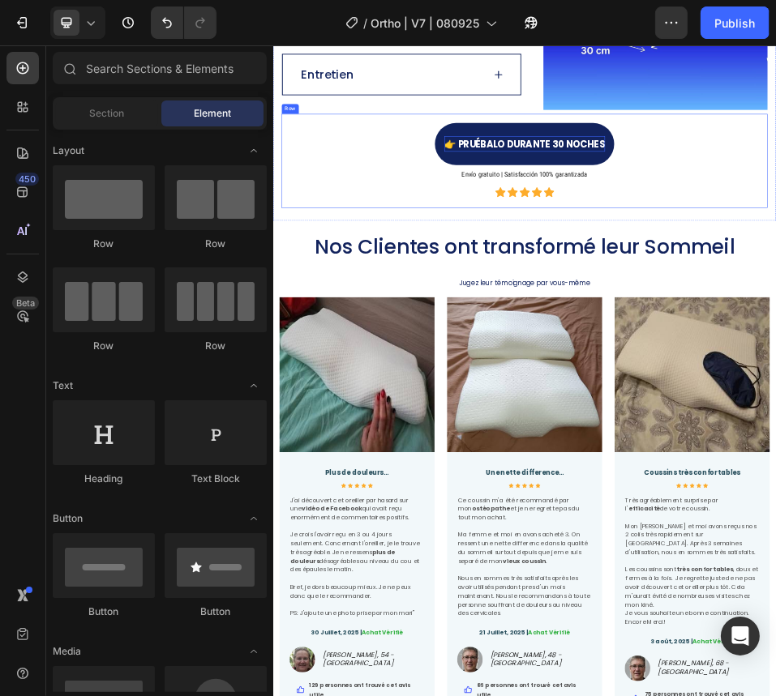
click at [775, 185] on div "👉 Pruébalo durante 30 noches Button Envío gratuito | Satisfacción 100% garantiz…" at bounding box center [759, 269] width 940 height 182
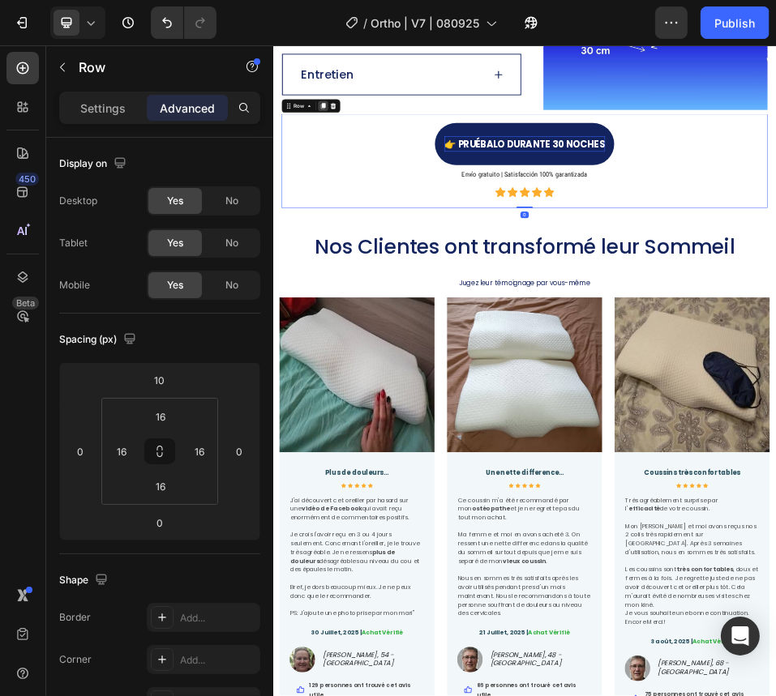
click at [373, 155] on div at bounding box center [368, 162] width 19 height 19
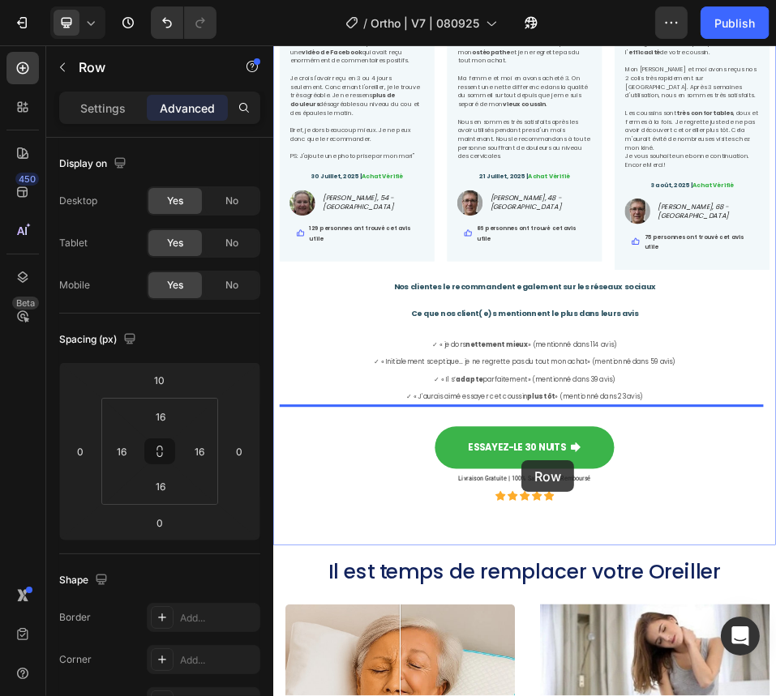
scroll to position [5725, 0]
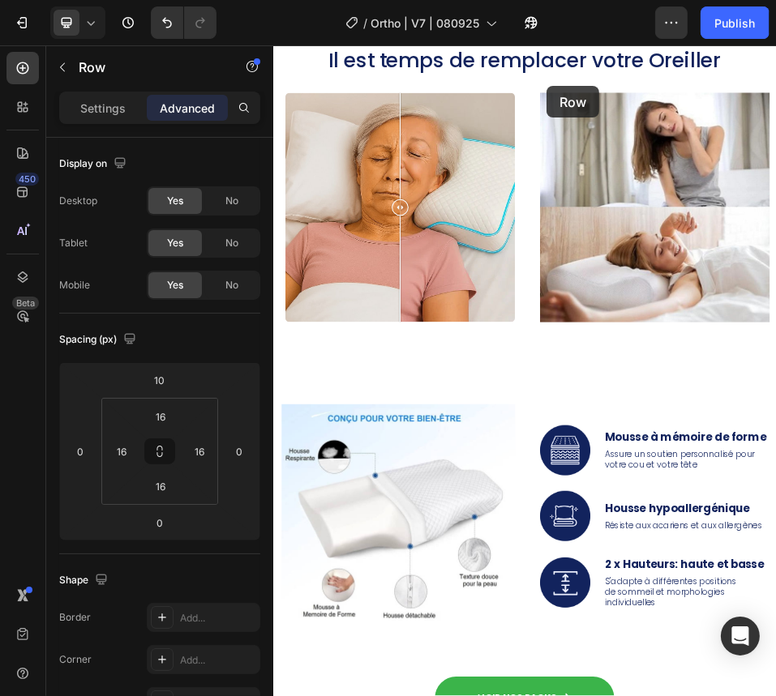
drag, startPoint x: 320, startPoint y: 346, endPoint x: 801, endPoint y: 123, distance: 529.8
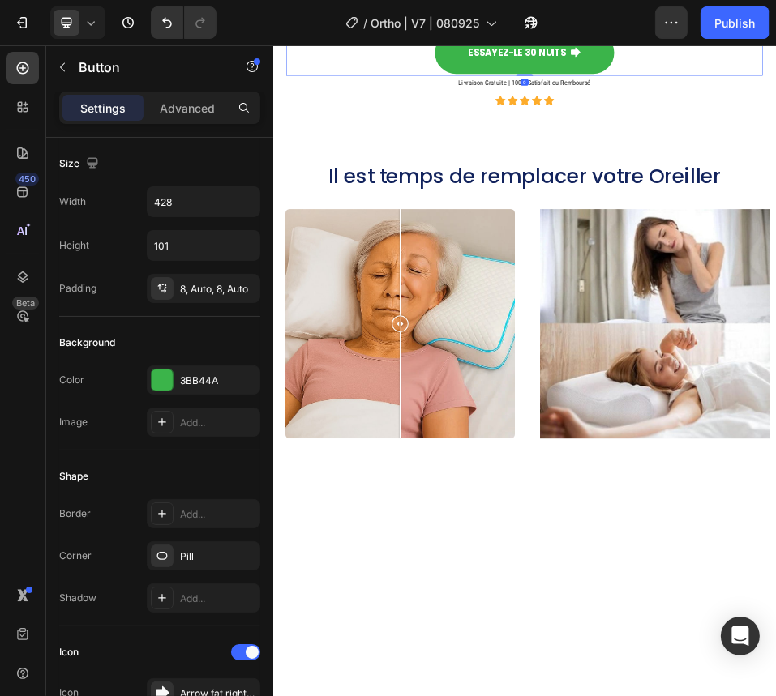
scroll to position [5149, 0]
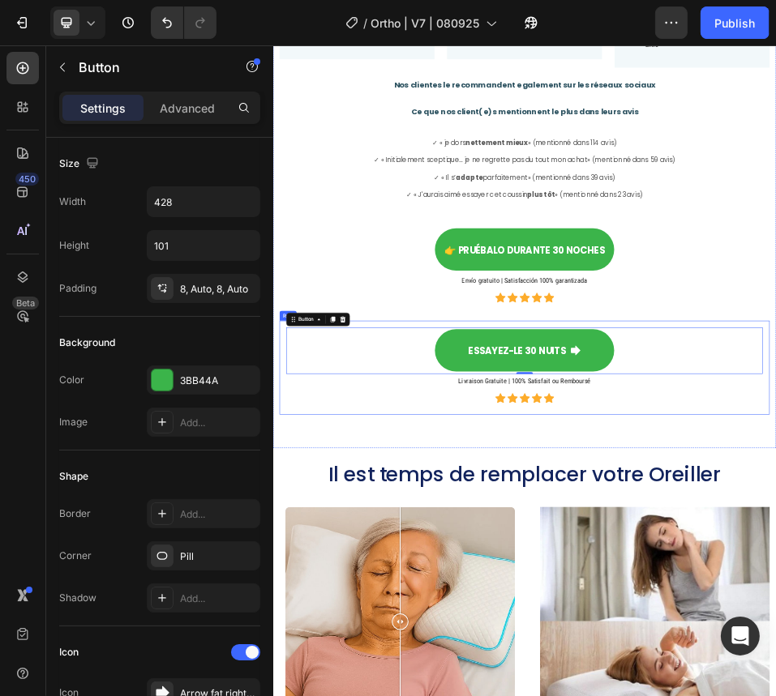
click at [425, 695] on div "Essayez-le 30 Nuits Button 0 Livraison Gratuite | 100% Satisfait ou Remboursé H…" at bounding box center [758, 669] width 922 height 156
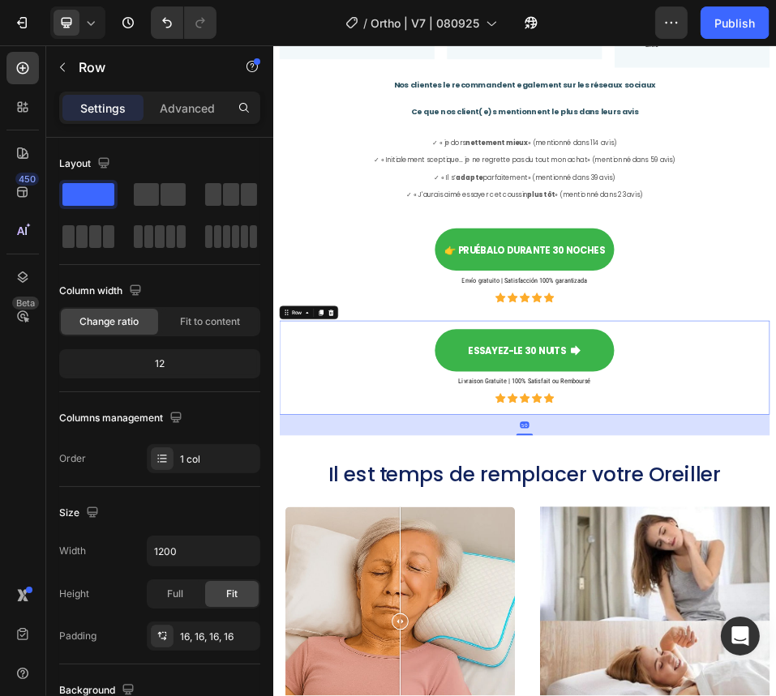
click at [385, 549] on div "Row" at bounding box center [340, 562] width 113 height 26
click at [388, 556] on icon at bounding box center [384, 562] width 13 height 13
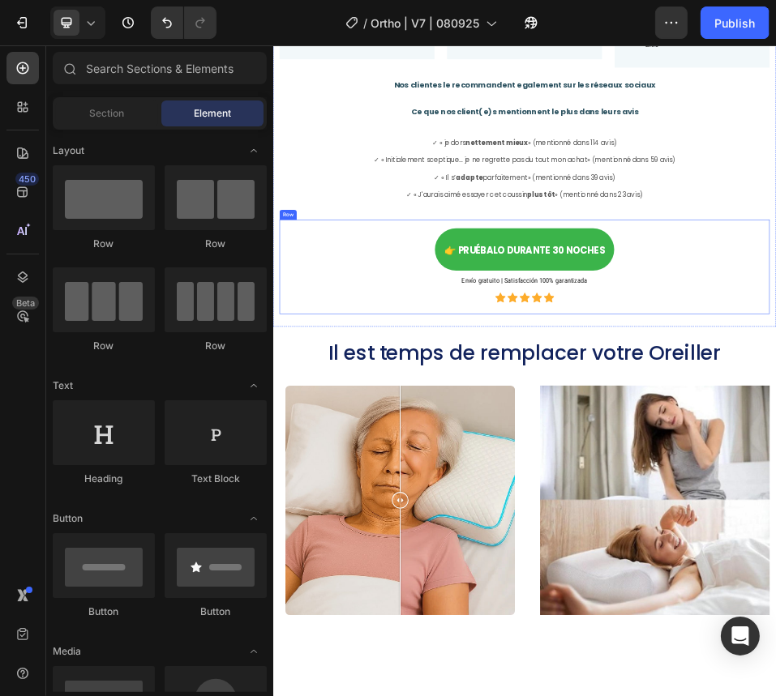
click at [775, 383] on div "👉 Pruébalo durante 30 noches Button Envío gratuito | Satisfacción 100% garantiz…" at bounding box center [758, 474] width 948 height 182
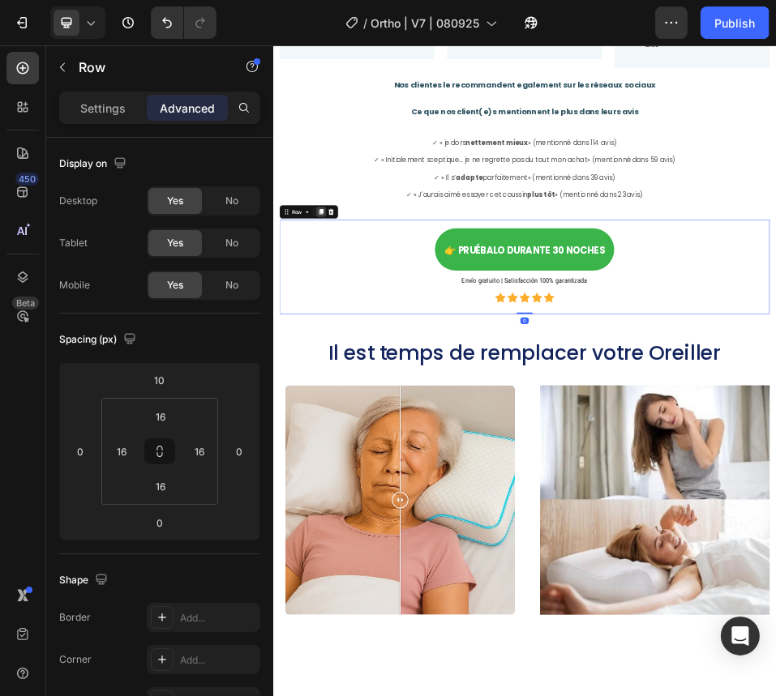
click at [369, 357] on div at bounding box center [364, 366] width 19 height 19
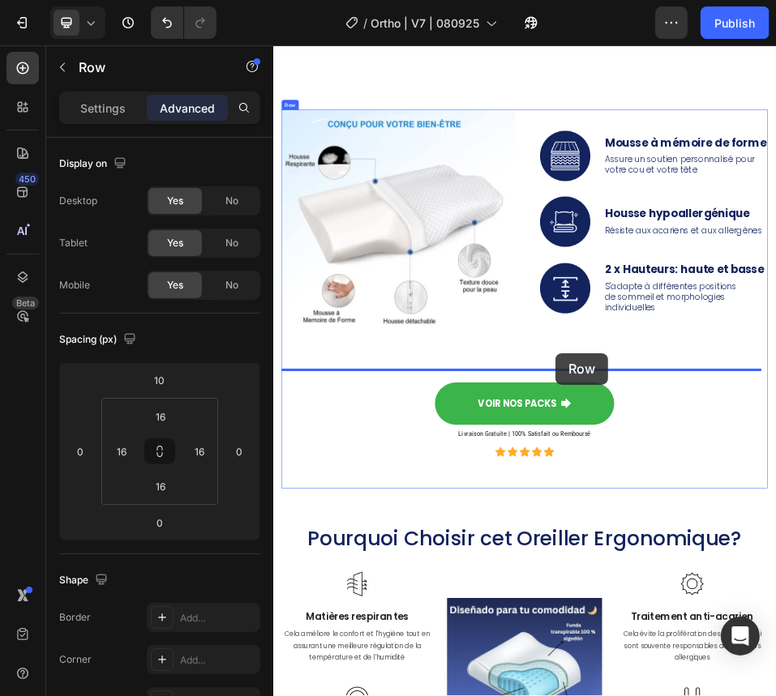
scroll to position [6479, 0]
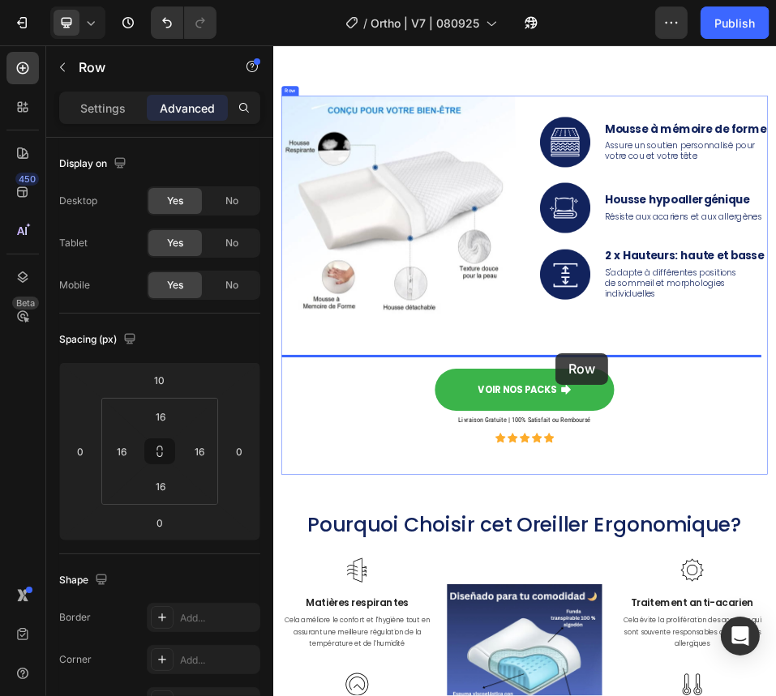
drag, startPoint x: 297, startPoint y: 537, endPoint x: 818, endPoint y: 626, distance: 528.7
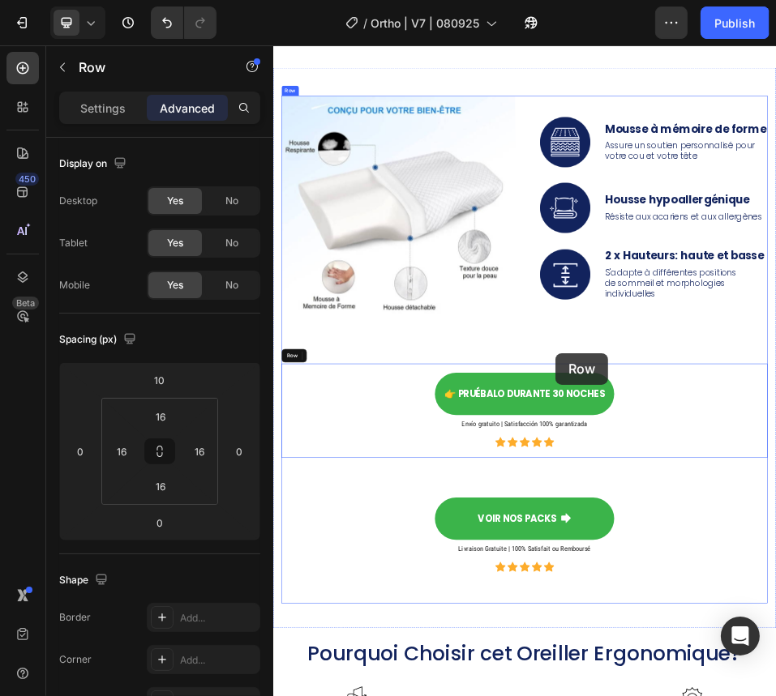
type input "73"
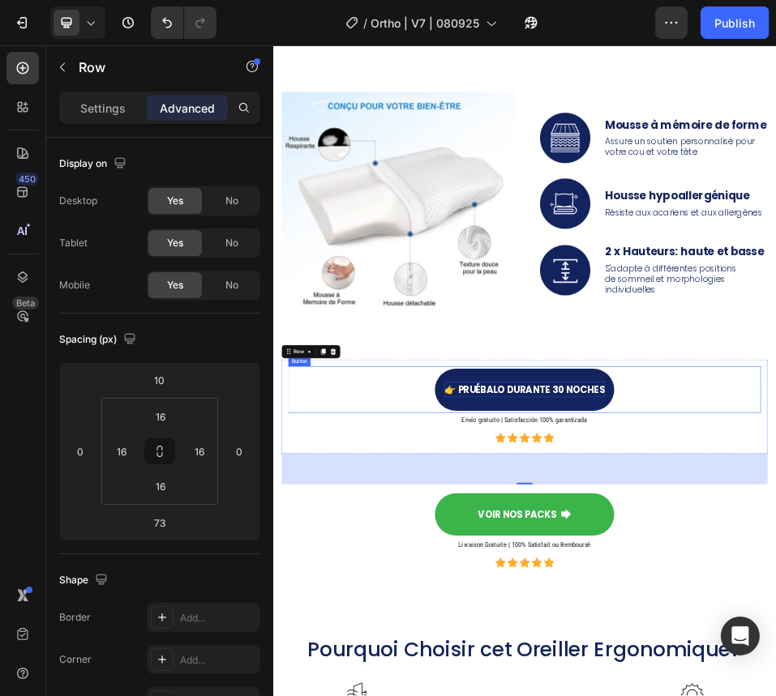
drag, startPoint x: 809, startPoint y: 711, endPoint x: 860, endPoint y: 706, distance: 51.3
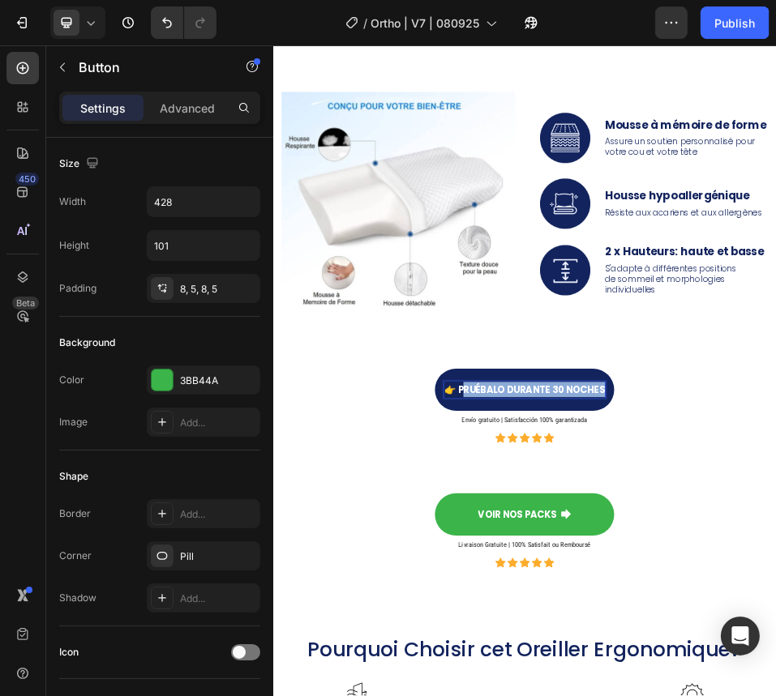
drag, startPoint x: 631, startPoint y: 699, endPoint x: 917, endPoint y: 721, distance: 287.7
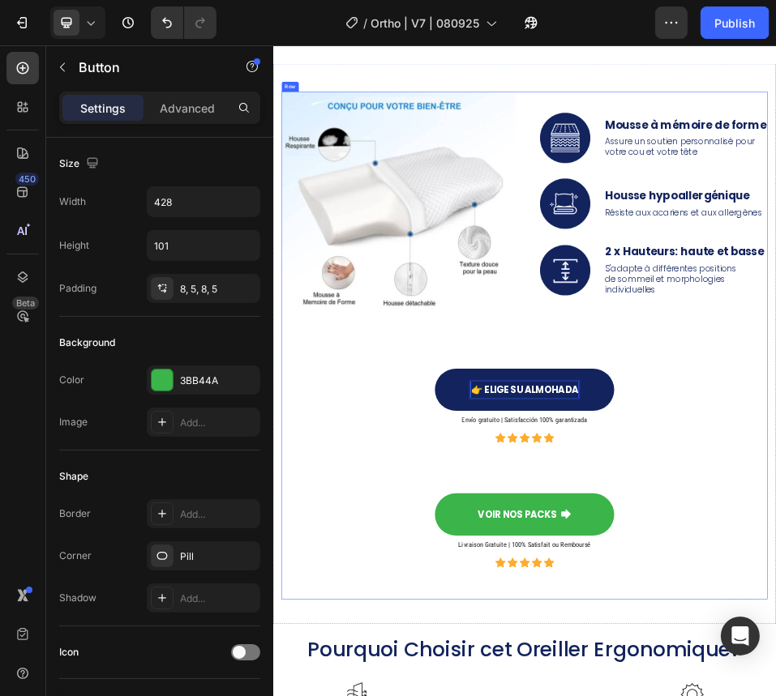
click at [453, 695] on div "Image Image Image Mousse à mémoire de forme Text Block Assure un soutien person…" at bounding box center [759, 626] width 940 height 983
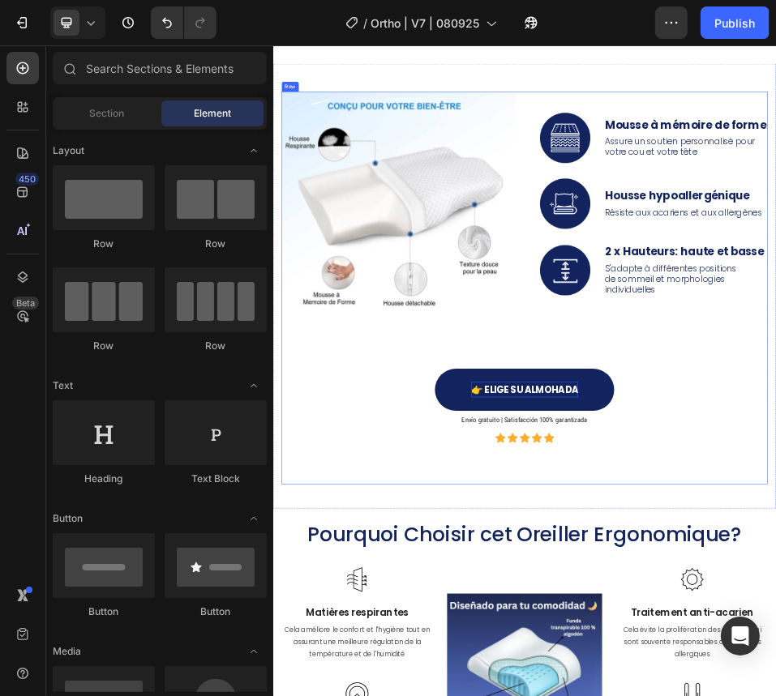
click at [746, 695] on div "Image Image Image Mousse à mémoire de forme Text Block Assure un soutien person…" at bounding box center [759, 515] width 940 height 760
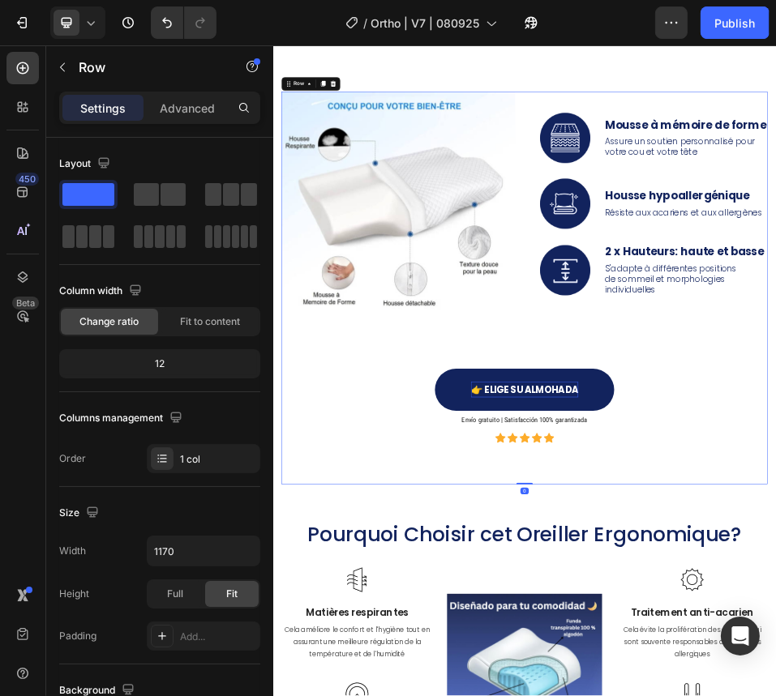
click at [775, 695] on div "Image Image Image Mousse à mémoire de forme Text Block Assure un soutien person…" at bounding box center [759, 515] width 940 height 760
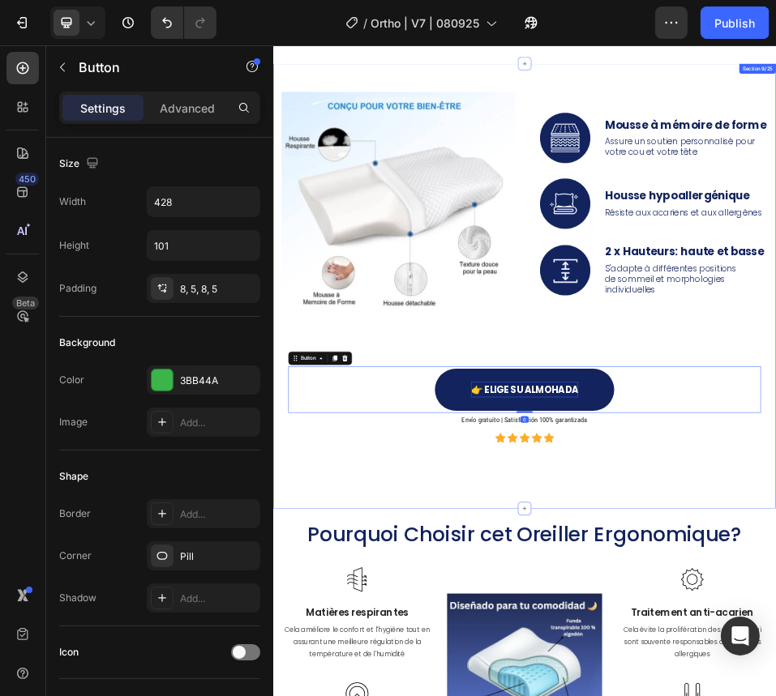
click at [775, 695] on div "Image Image Image Mousse à mémoire de forme Text Block Assure un soutien person…" at bounding box center [759, 515] width 940 height 760
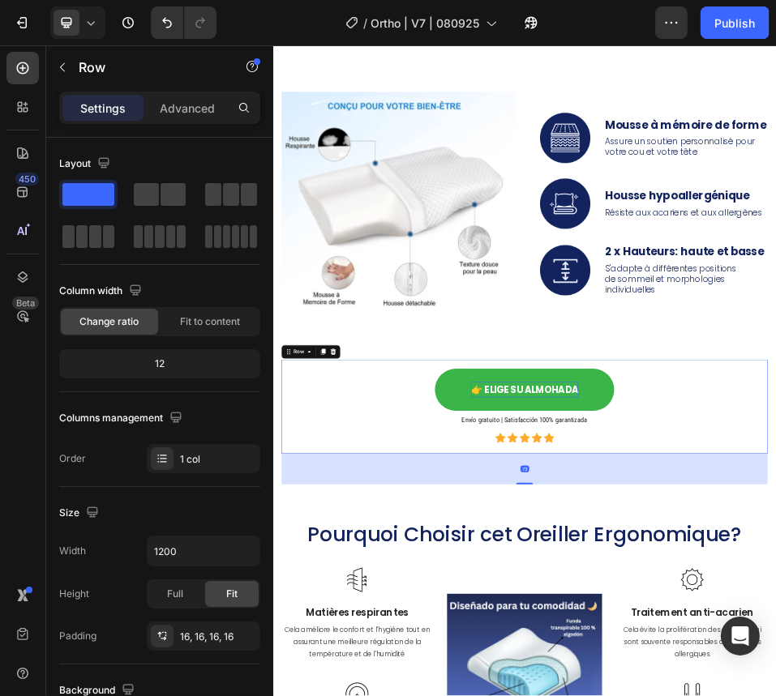
drag, startPoint x: 746, startPoint y: 883, endPoint x: 755, endPoint y: 874, distance: 13.2
drag, startPoint x: 756, startPoint y: 883, endPoint x: 762, endPoint y: 850, distance: 33.7
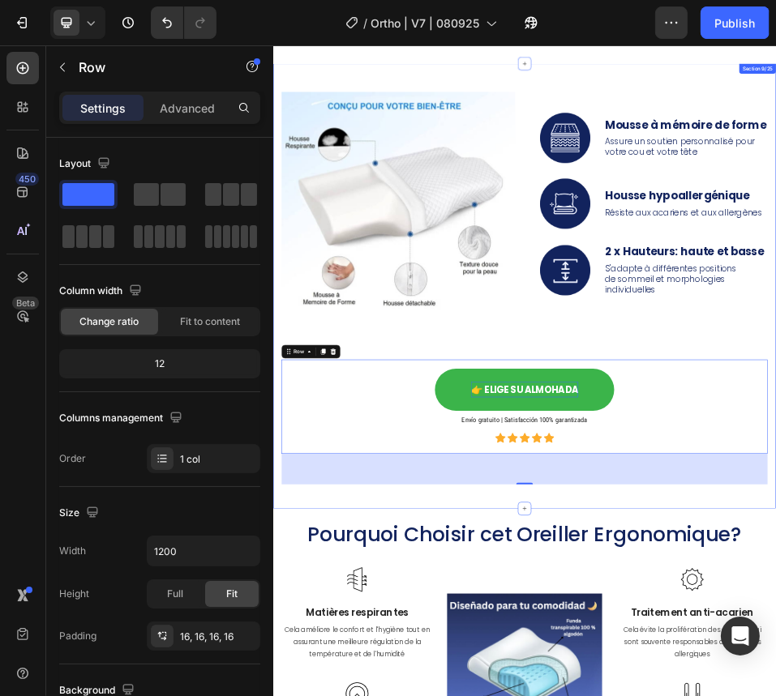
click at [746, 695] on div "Image Image Image Mousse à mémoire de forme Text Block Assure un soutien person…" at bounding box center [758, 511] width 973 height 861
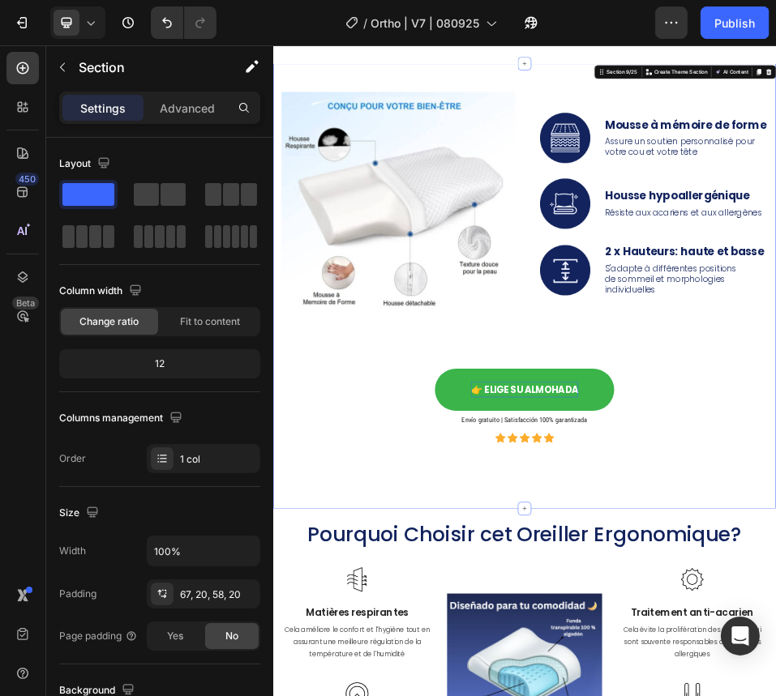
click at [775, 695] on div "Image Image Image Mousse à mémoire de forme Text Block Assure un soutien person…" at bounding box center [758, 511] width 973 height 861
click at [716, 695] on div "Image Image Image Mousse à mémoire de forme Text Block Assure un soutien person…" at bounding box center [759, 515] width 940 height 760
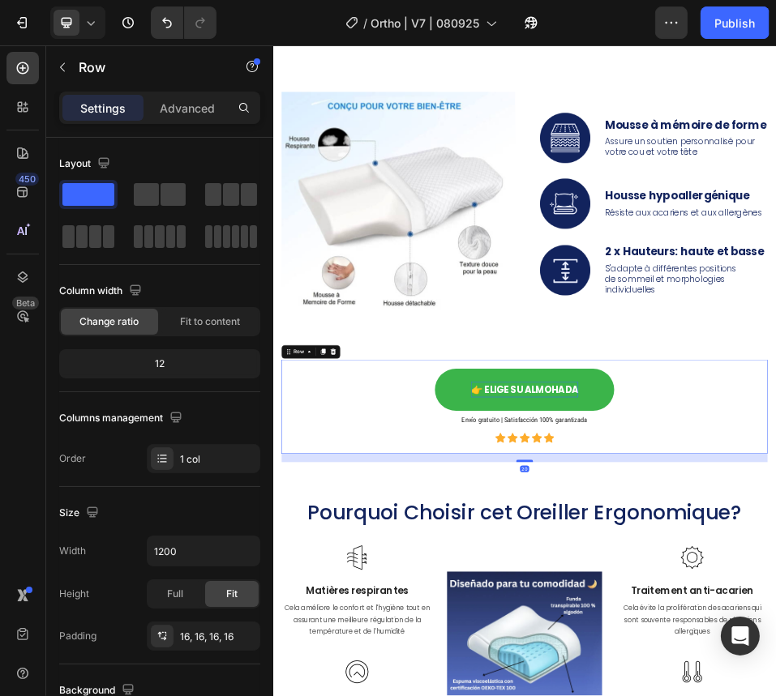
drag, startPoint x: 755, startPoint y: 886, endPoint x: 763, endPoint y: 844, distance: 42.9
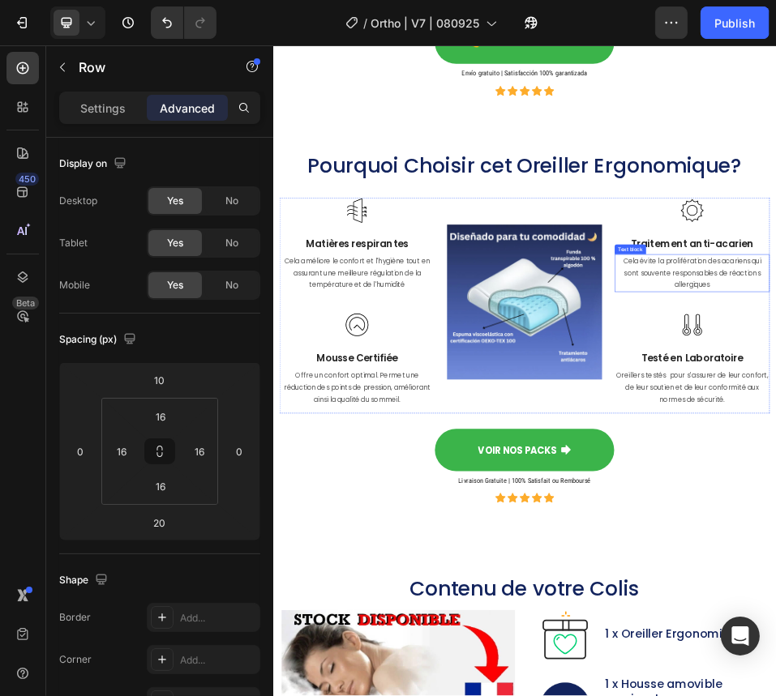
scroll to position [6001, 0]
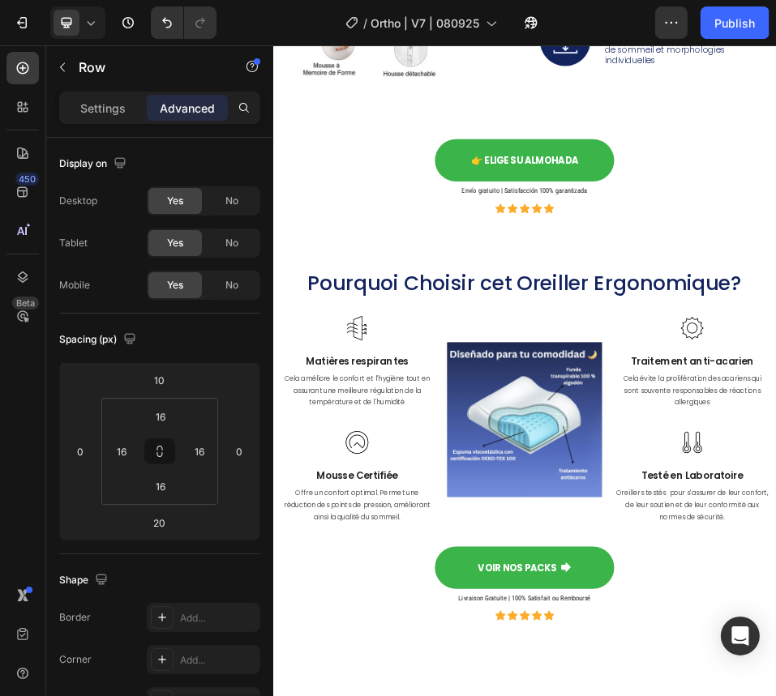
click at [775, 328] on div "👉 ELIGE SU ALMOHADA Button Envío gratuito | Satisfacción 100% garantizada Headi…" at bounding box center [758, 301] width 914 height 156
click at [775, 190] on div "Image Image Image Mousse à mémoire de forme Text Block Assure un soutien person…" at bounding box center [759, 49] width 940 height 717
click at [449, 210] on div "👉 ELIGE SU ALMOHADA Button Envío gratuito | Satisfacción 100% garantizada Headi…" at bounding box center [759, 301] width 940 height 182
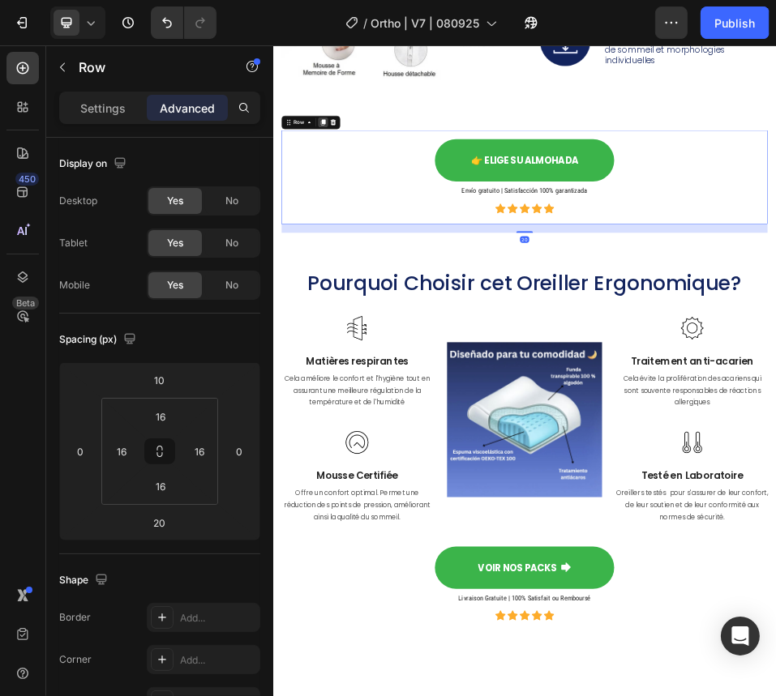
click at [376, 189] on div at bounding box center [368, 194] width 19 height 19
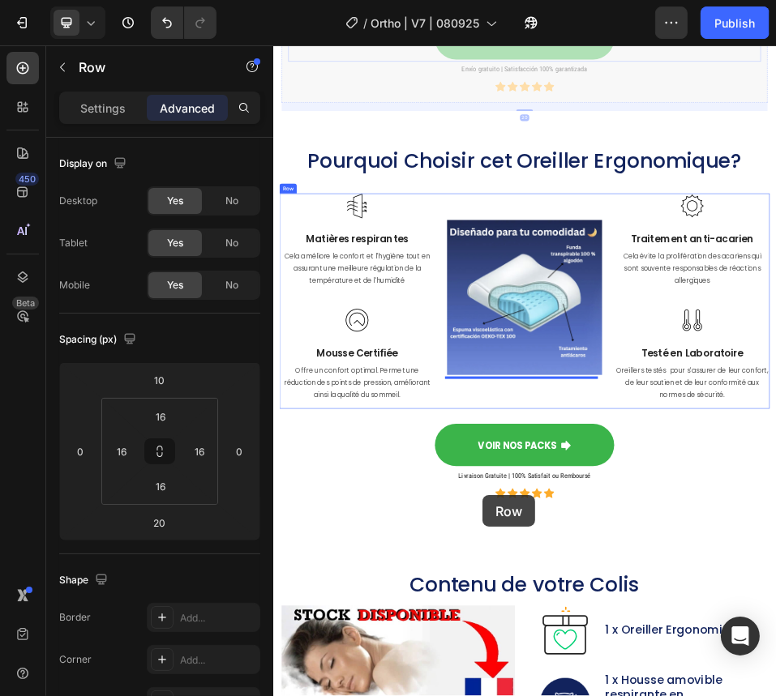
scroll to position [6778, 0]
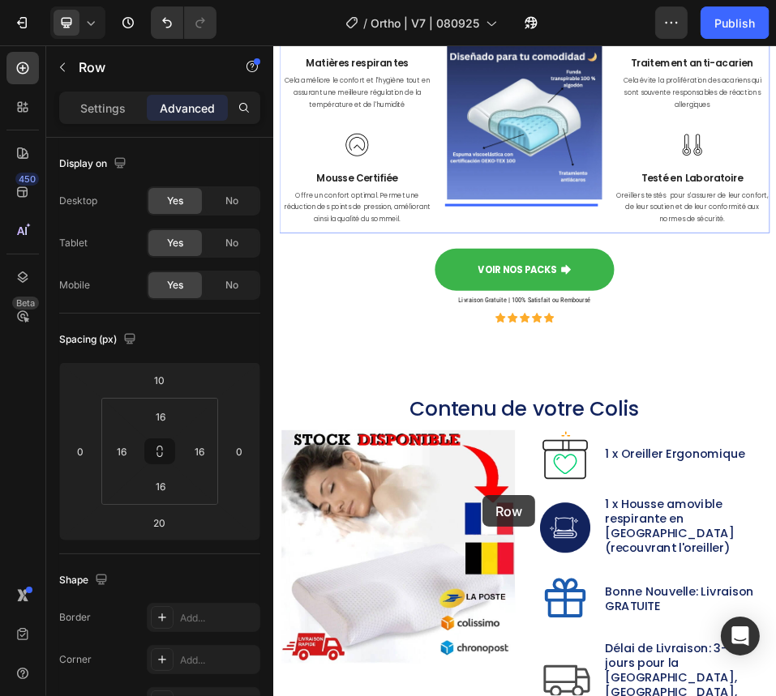
drag, startPoint x: 316, startPoint y: 393, endPoint x: 755, endPoint y: 207, distance: 476.4
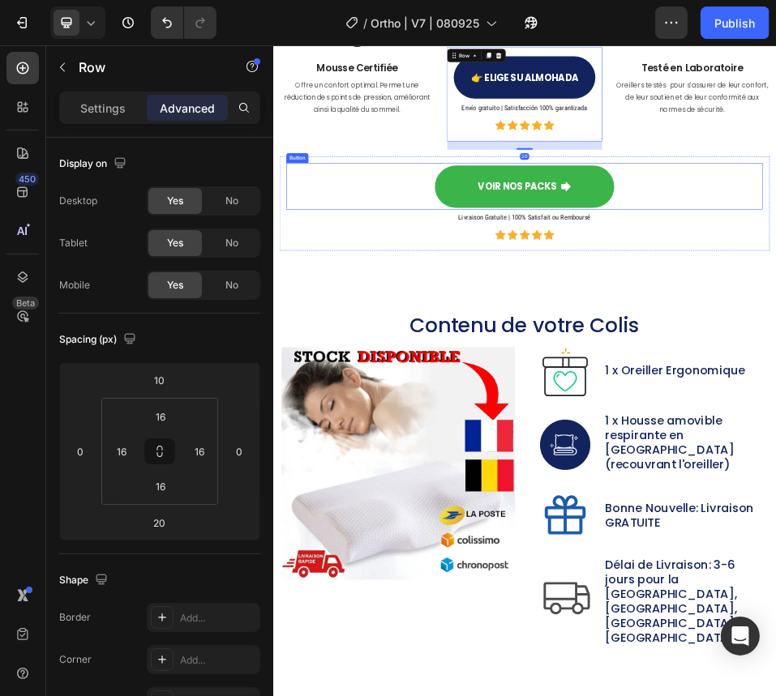
scroll to position [6937, 0]
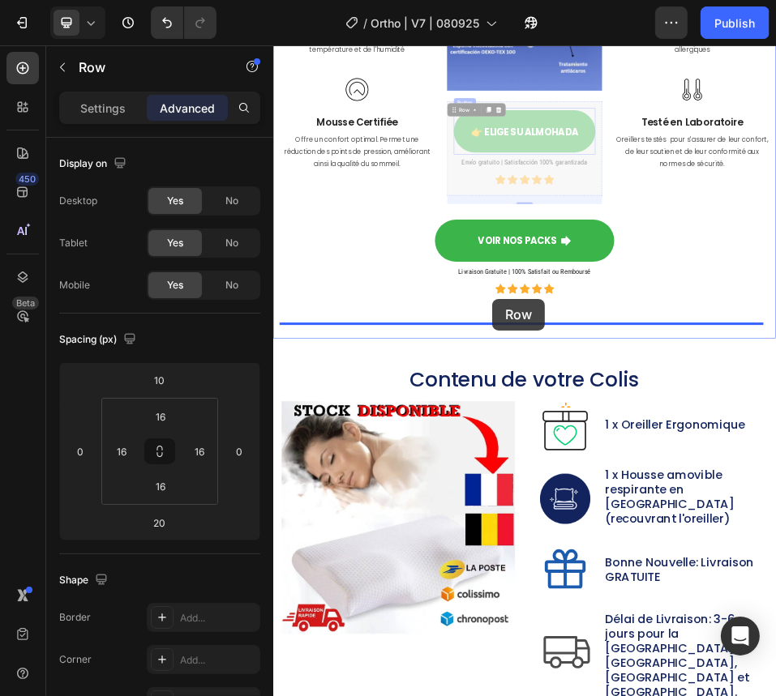
drag, startPoint x: 615, startPoint y: 176, endPoint x: 696, endPoint y: 535, distance: 368.1
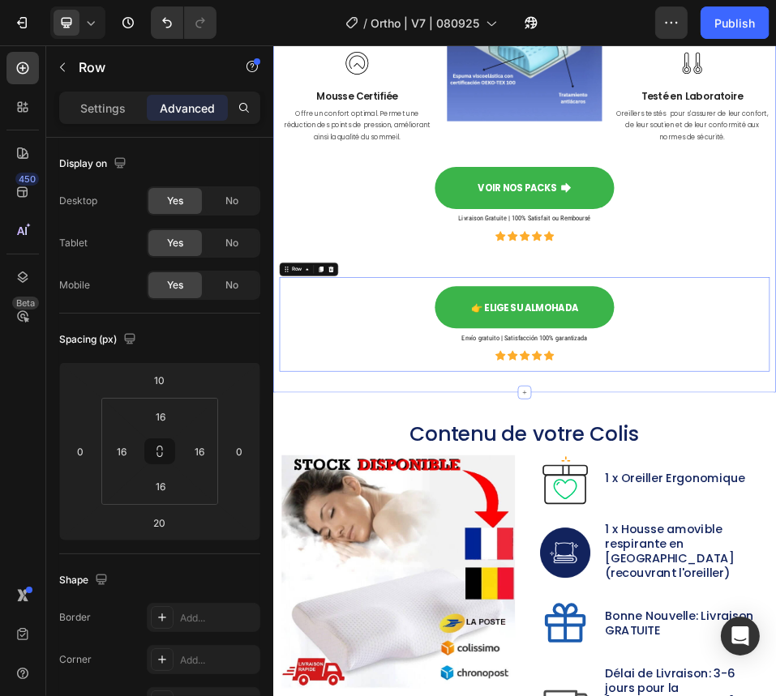
scroll to position [6887, 0]
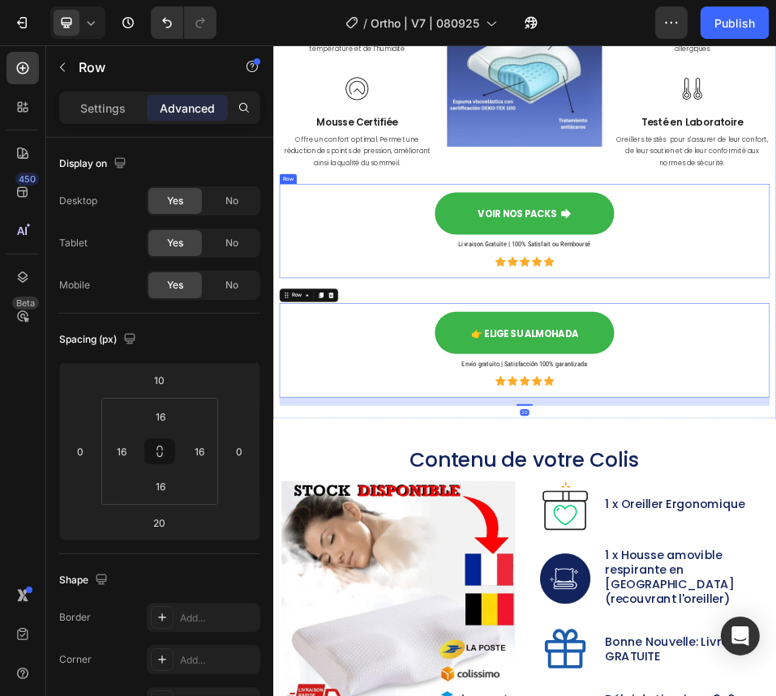
click at [297, 332] on div "VOIR NOS PACKS Button Livraison Gratuite | 100% Satisfait ou Remboursé Heading …" at bounding box center [758, 404] width 948 height 182
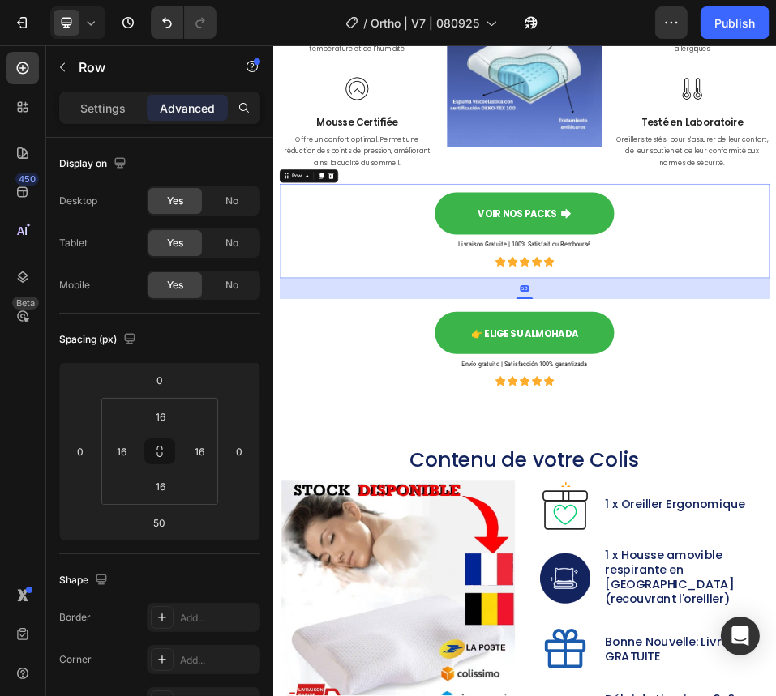
click at [388, 293] on icon at bounding box center [384, 297] width 13 height 13
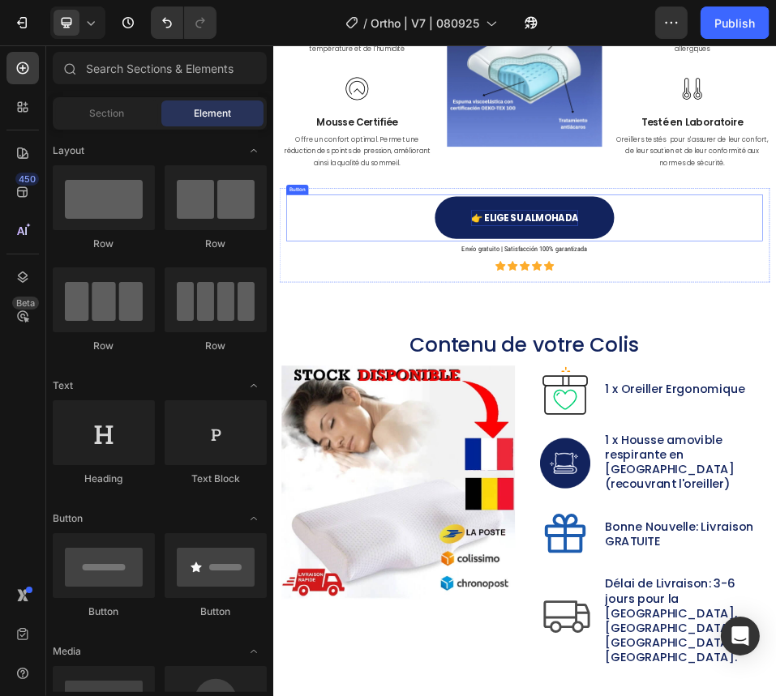
click at [771, 378] on span "👉 ELIGE SU ALMOHADA" at bounding box center [758, 379] width 207 height 25
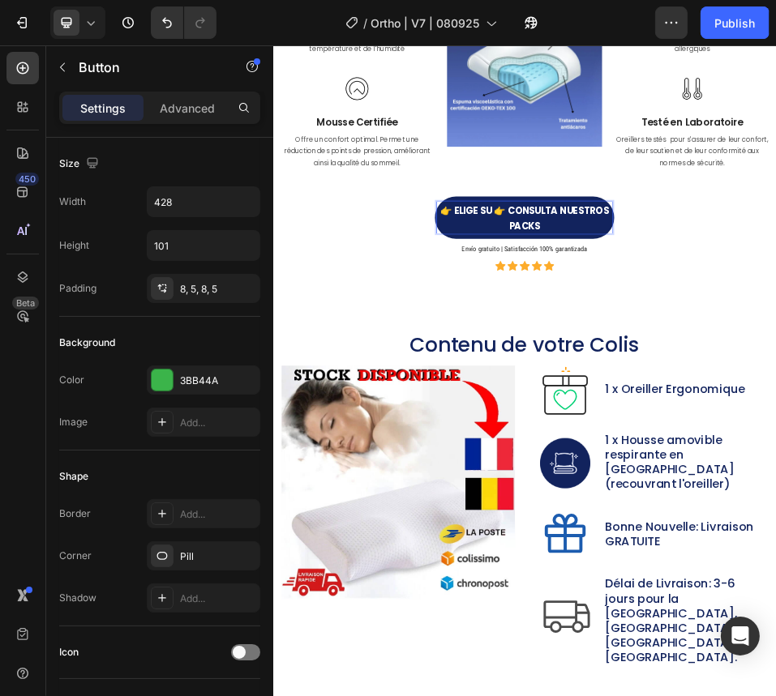
scroll to position [6872, 0]
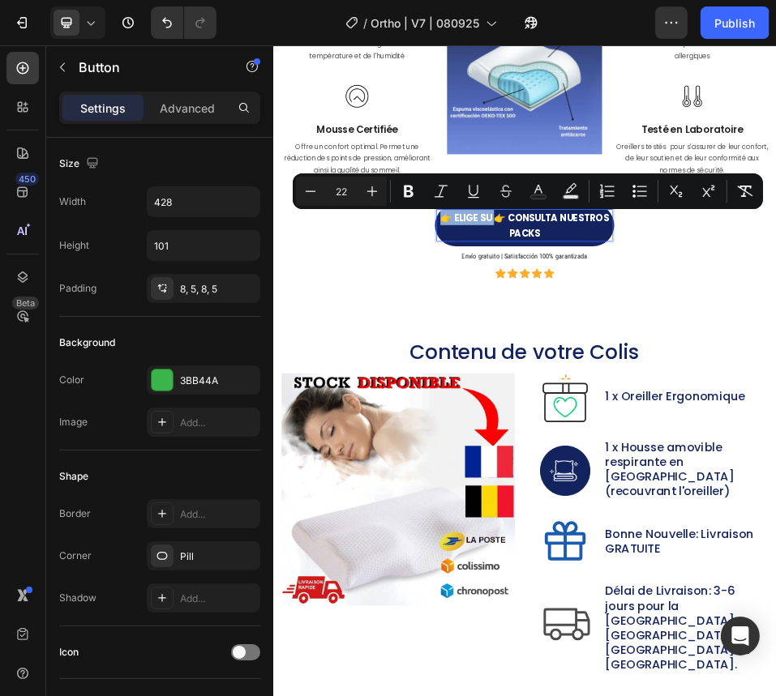
drag, startPoint x: 703, startPoint y: 381, endPoint x: 593, endPoint y: 378, distance: 110.3
click at [596, 378] on span "👉 ELIGE SU 👉 CONSULTA NUESTROS PACKS" at bounding box center [759, 393] width 326 height 55
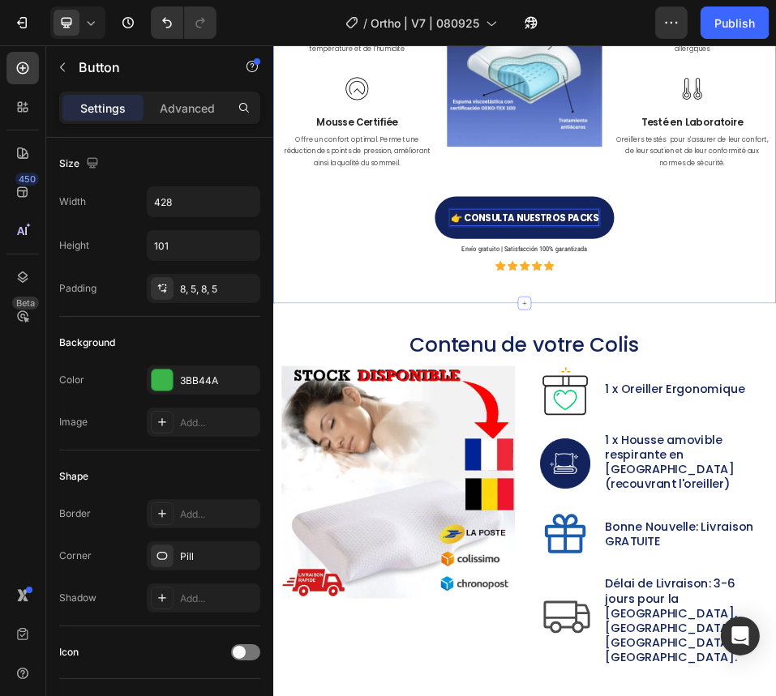
scroll to position [6968, 0]
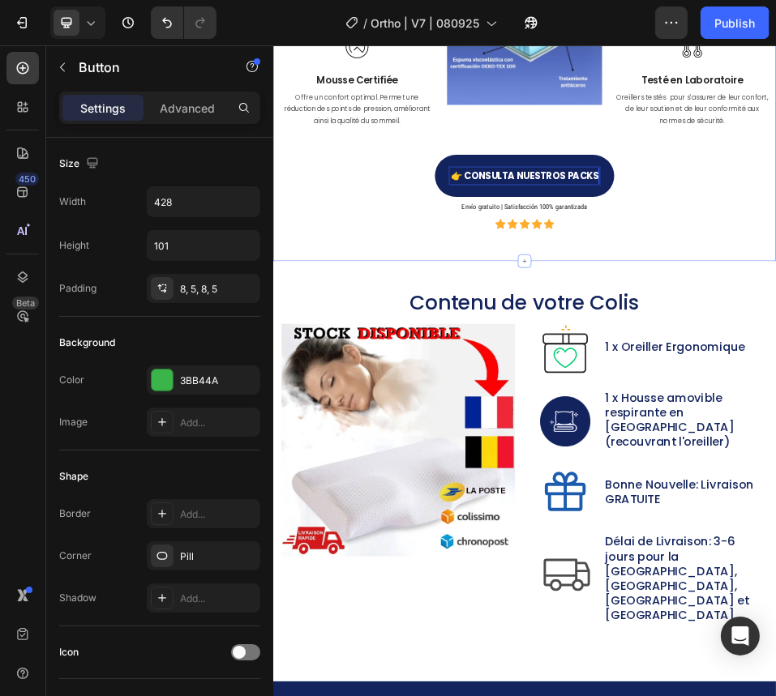
click at [775, 438] on div "Pourquoi Choisir cet Oreiller Ergonomique? Heading Image Matières respirantes T…" at bounding box center [758, 75] width 973 height 773
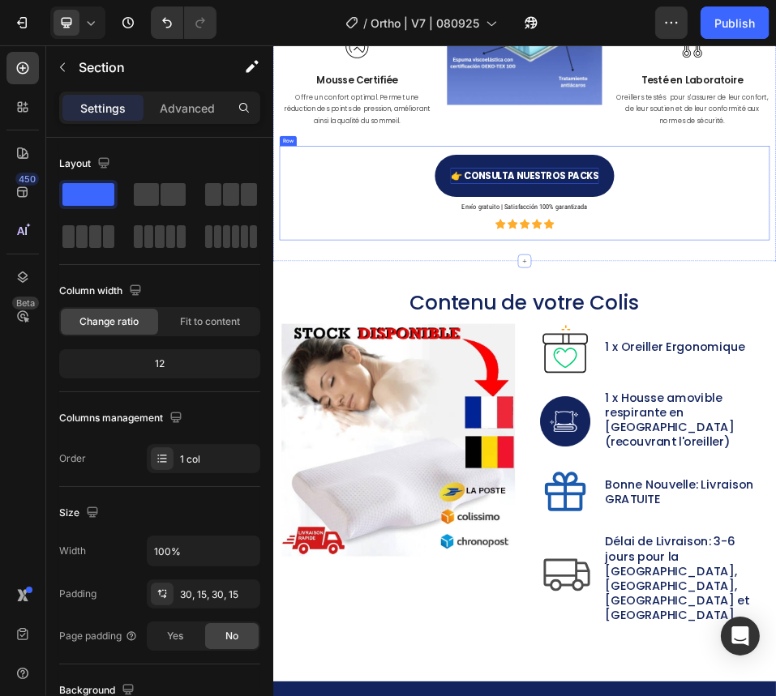
click at [775, 361] on div "👉 CONSULTA NUESTROS PACKS Button Envío gratuito | Satisfacción 100% garantizada…" at bounding box center [758, 331] width 922 height 156
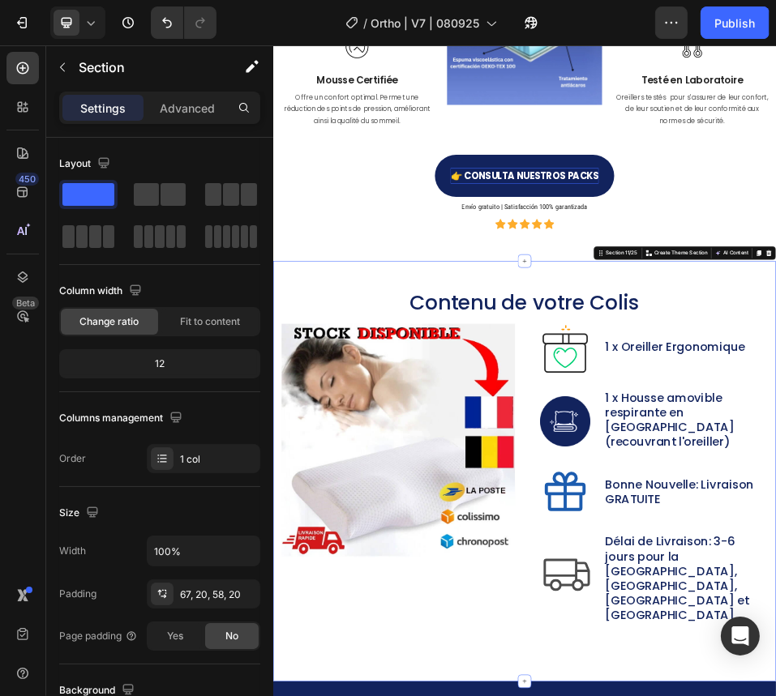
click at [775, 331] on div "👉 CONSULTA NUESTROS PACKS Button" at bounding box center [758, 298] width 922 height 90
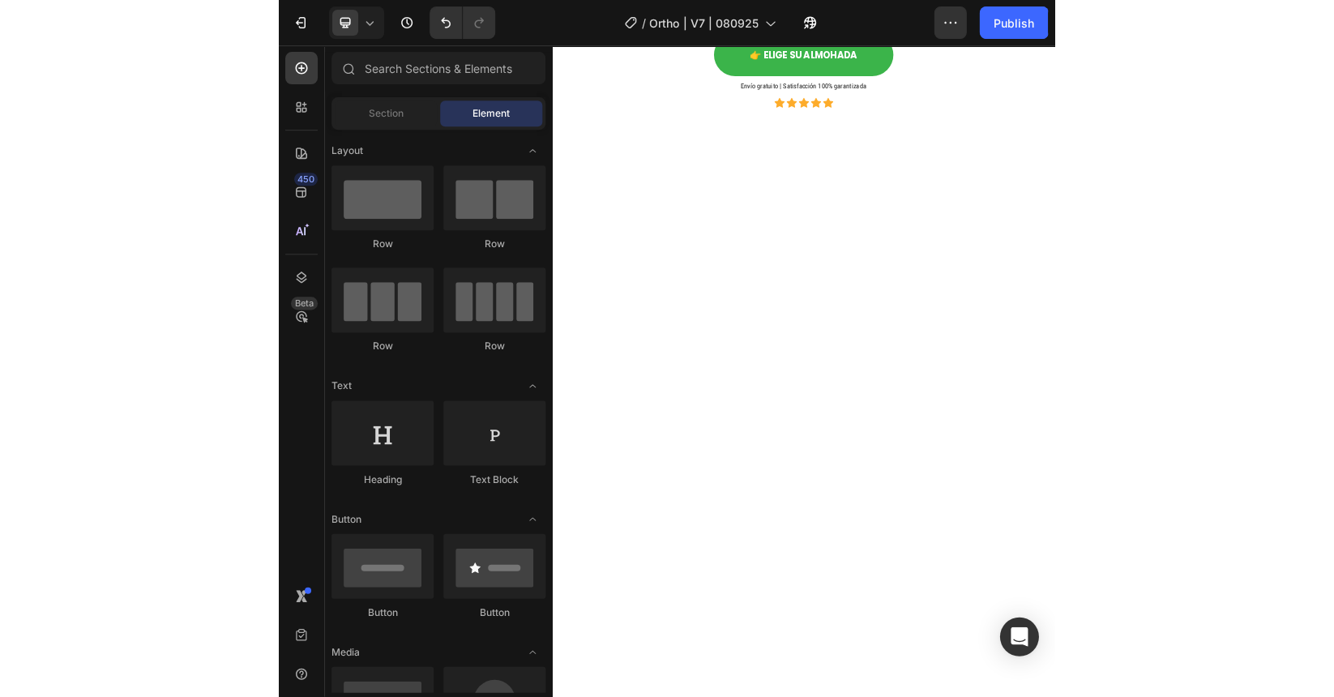
scroll to position [211, 0]
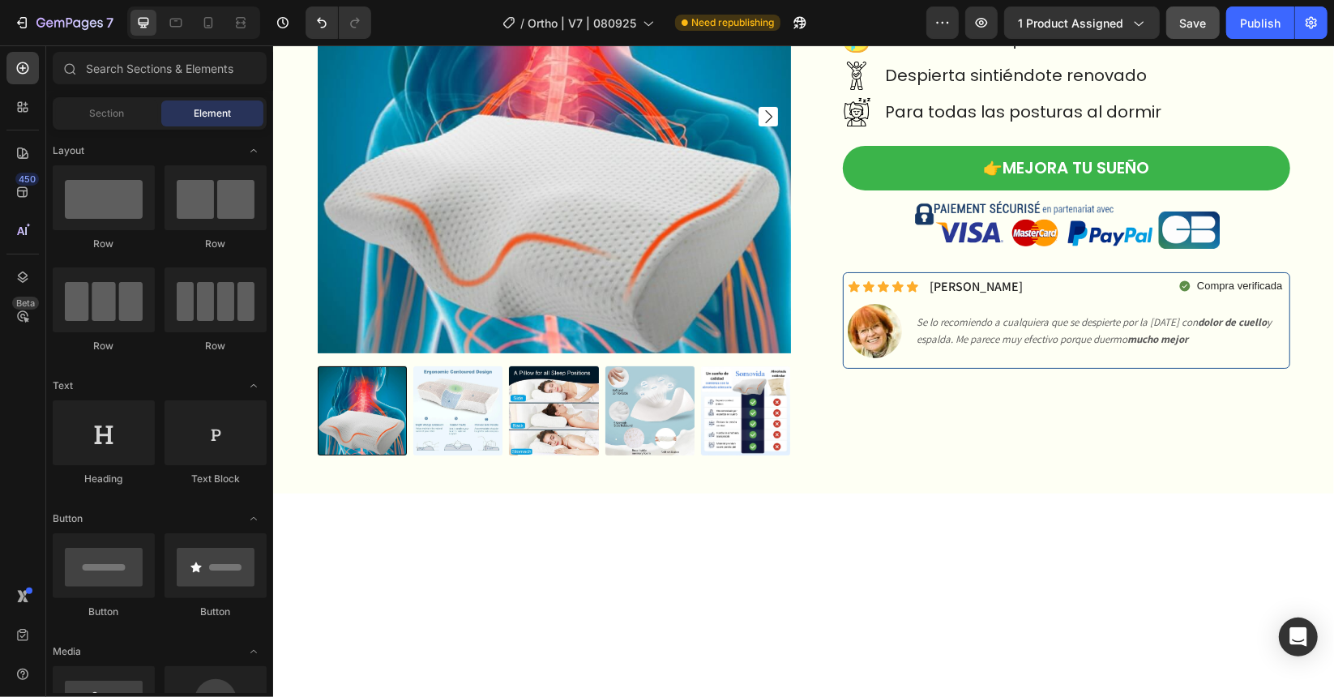
click at [775, 29] on span "Save" at bounding box center [1193, 23] width 27 height 14
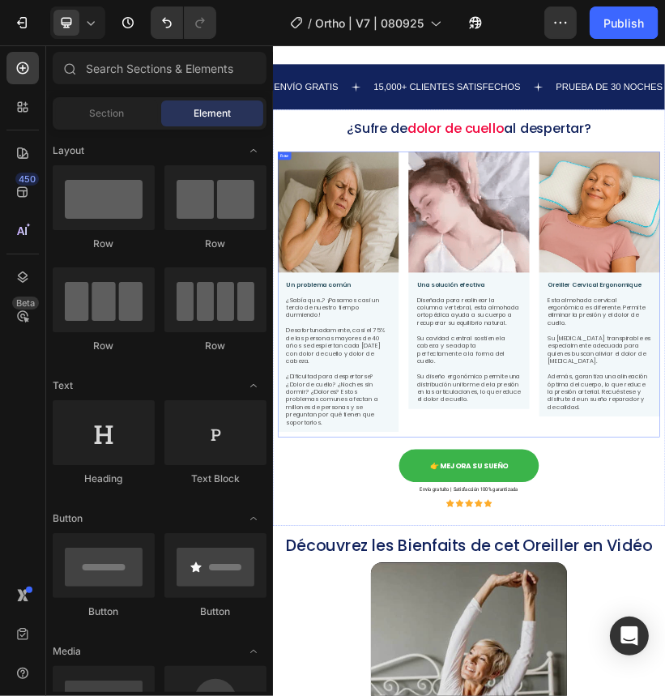
scroll to position [1378, 0]
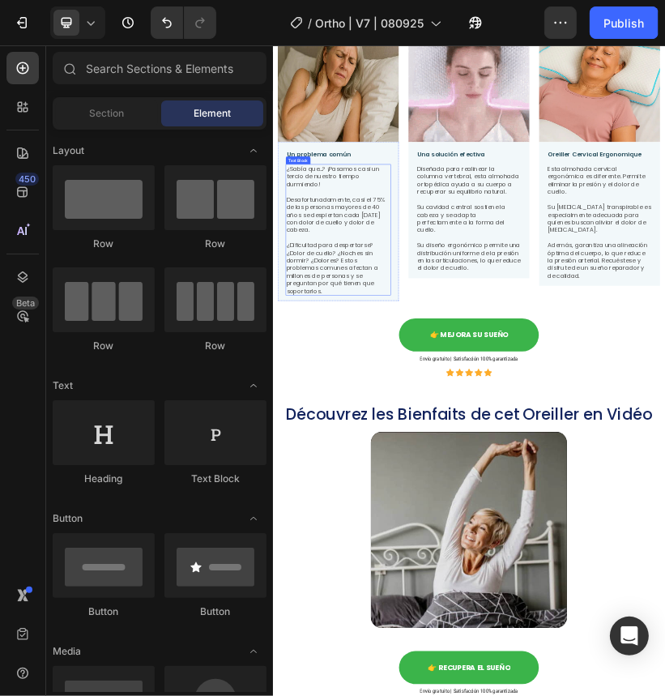
click at [400, 553] on p "¿Dificultad para despertarse? ¿Dolor de cuello? ¿Noches sin dormir? ¿Dolores? E…" at bounding box center [435, 598] width 258 height 133
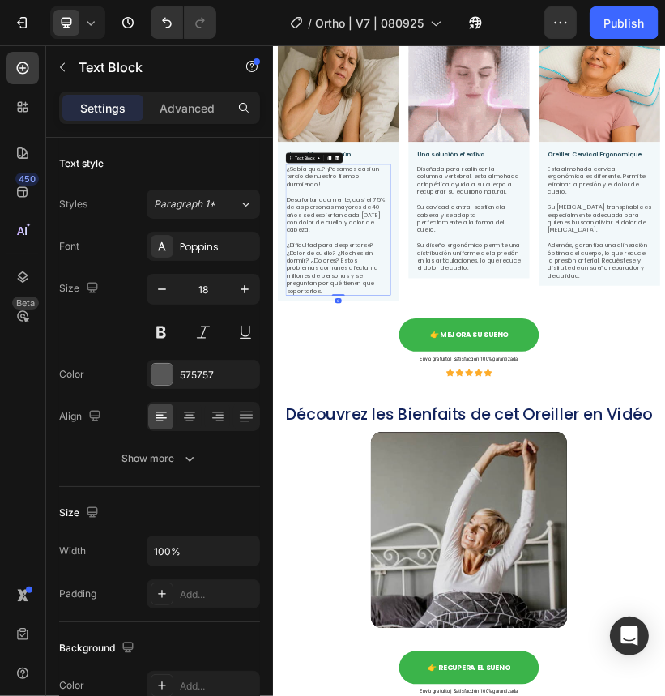
click at [469, 423] on p "Desafortunadamente, casi el 75% de las personas mayores de 40 años se despierta…" at bounding box center [435, 465] width 258 height 95
click at [447, 566] on p "¿Dificultad para despertarse? ¿Dolor de cuello? ¿Noches sin dormir? ¿Dolores? E…" at bounding box center [435, 598] width 258 height 133
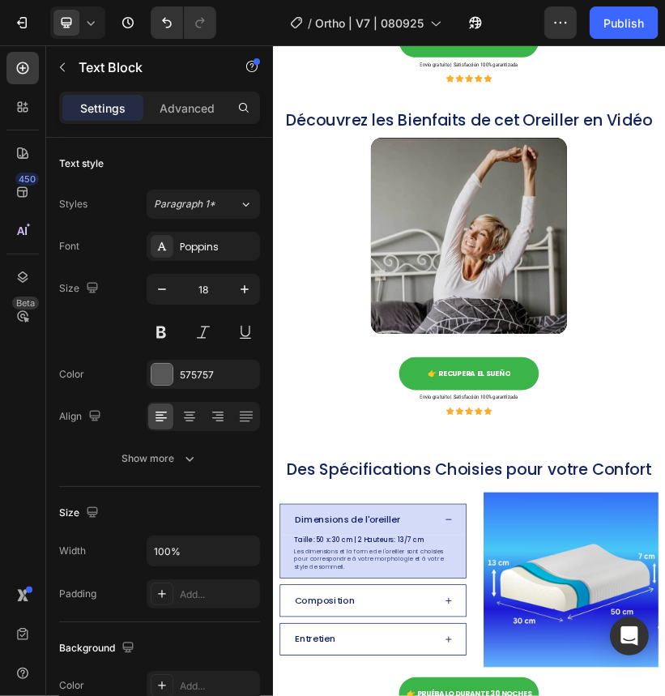
scroll to position [2188, 0]
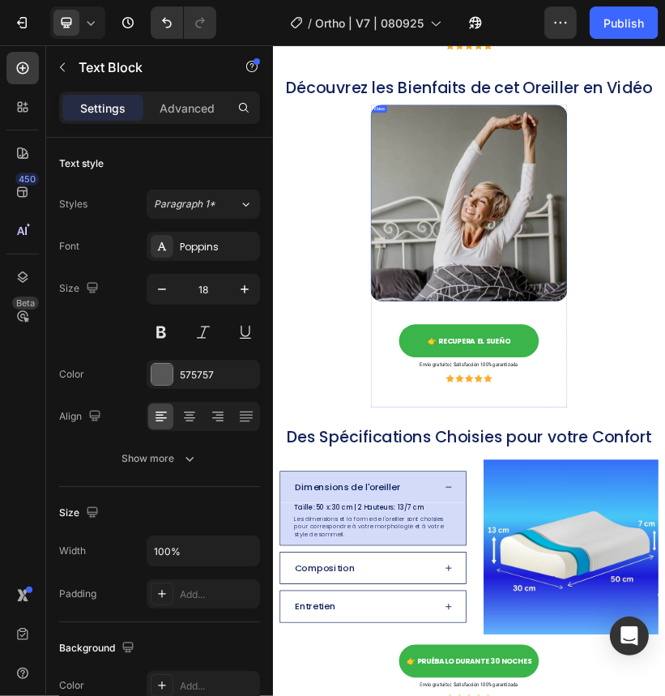
drag, startPoint x: 868, startPoint y: 429, endPoint x: 849, endPoint y: 425, distance: 19.7
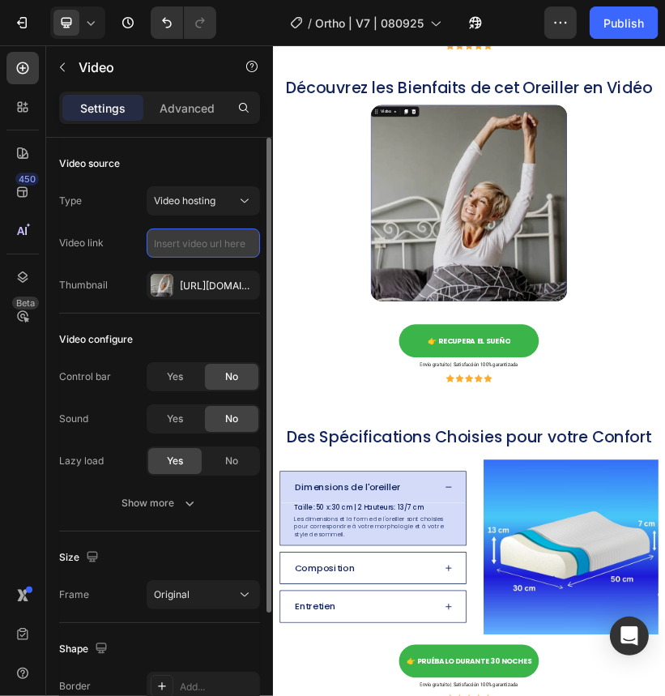
scroll to position [0, 0]
paste input "[URL][DOMAIN_NAME]"
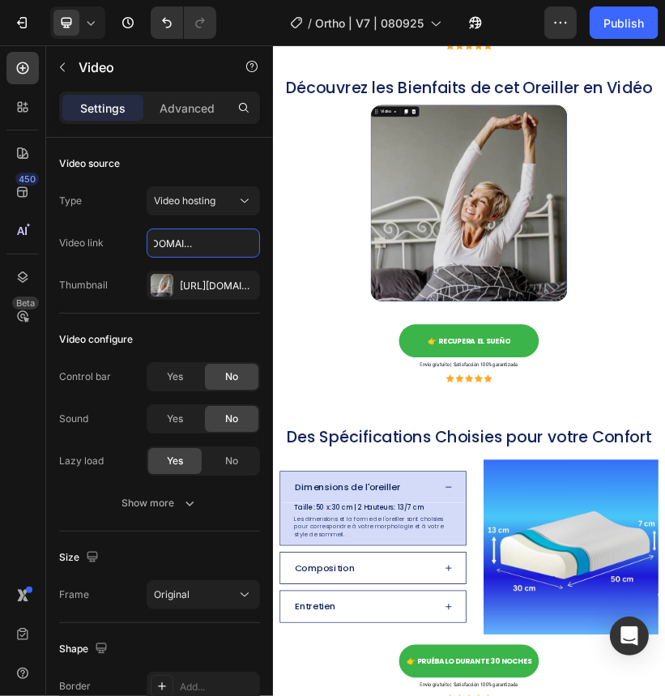
type input "[URL][DOMAIN_NAME]"
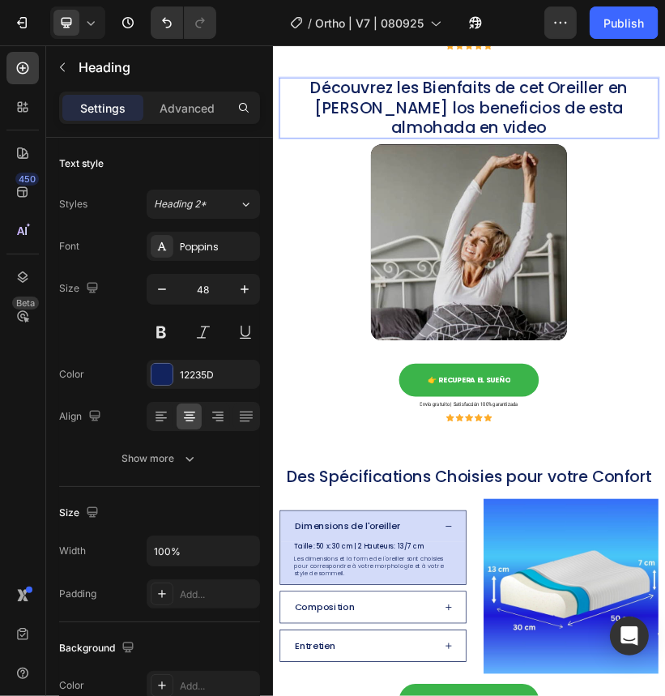
scroll to position [1, 0]
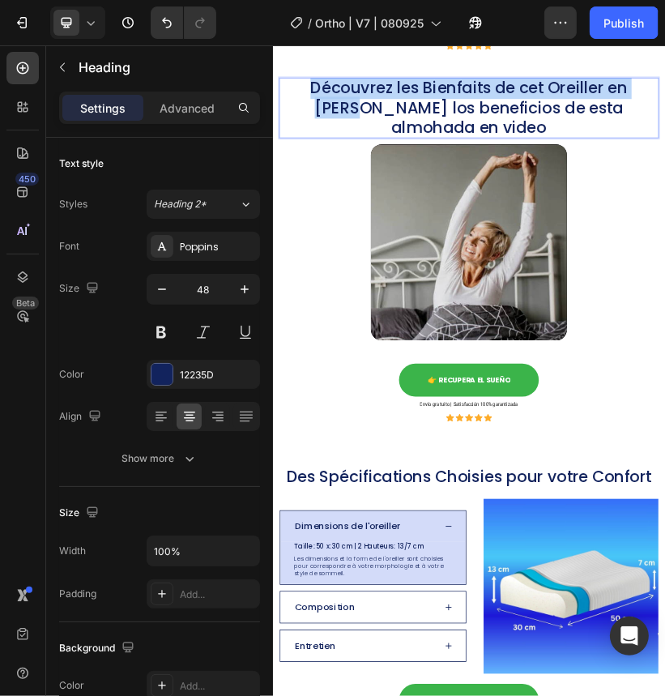
drag, startPoint x: 489, startPoint y: 207, endPoint x: 358, endPoint y: 152, distance: 142.0
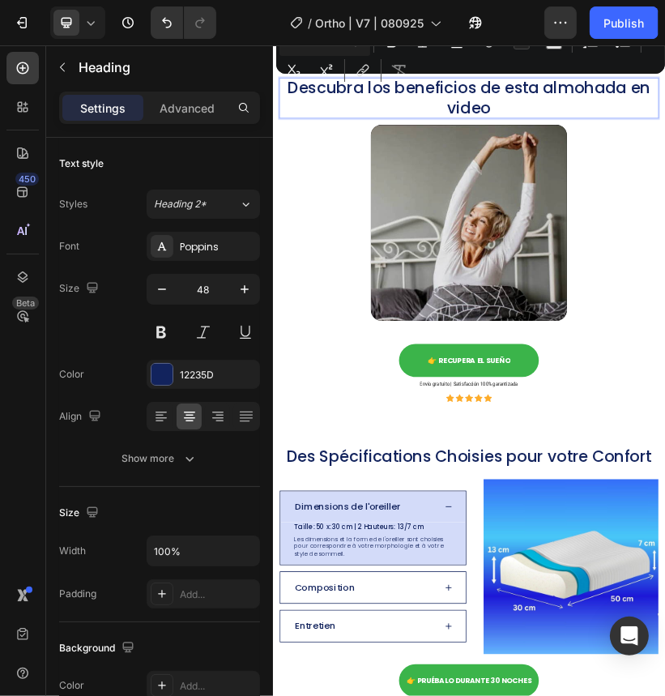
scroll to position [0, 0]
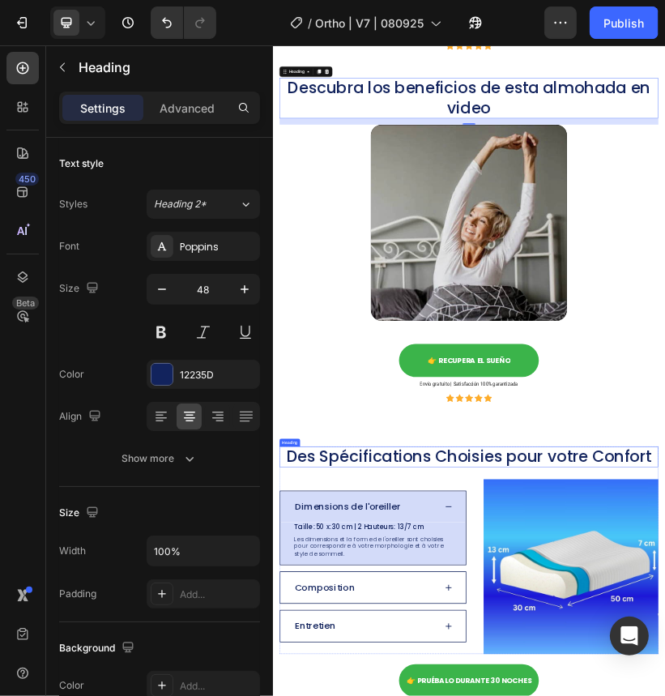
drag, startPoint x: 579, startPoint y: 1069, endPoint x: 477, endPoint y: 1059, distance: 103.4
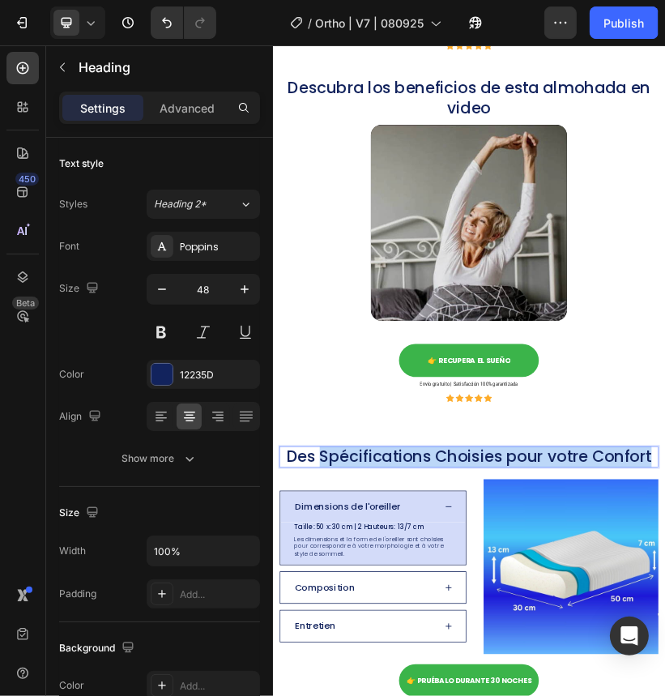
drag, startPoint x: 380, startPoint y: 1064, endPoint x: 1198, endPoint y: 1067, distance: 817.7
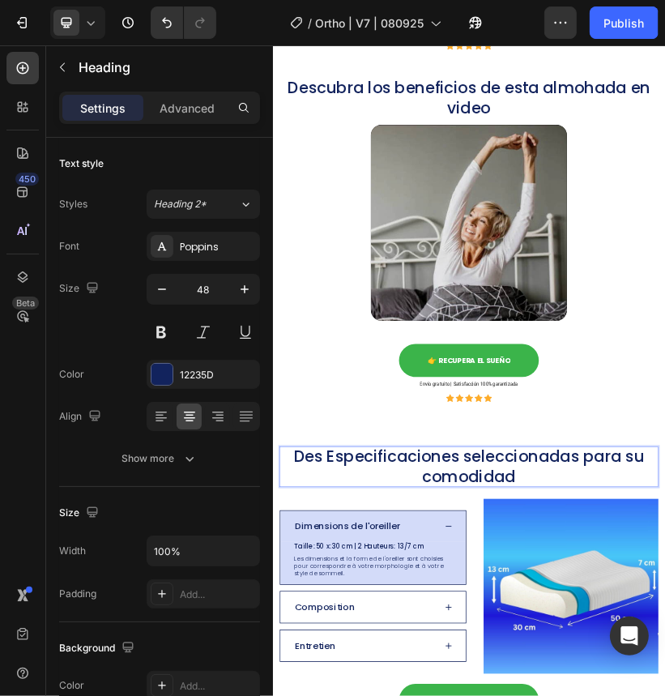
scroll to position [1, 0]
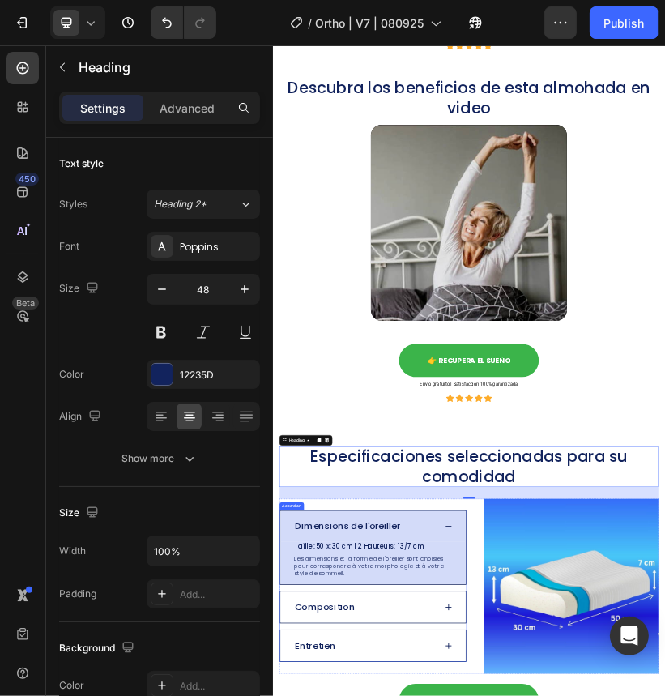
drag, startPoint x: 485, startPoint y: 1221, endPoint x: 452, endPoint y: 1238, distance: 37.3
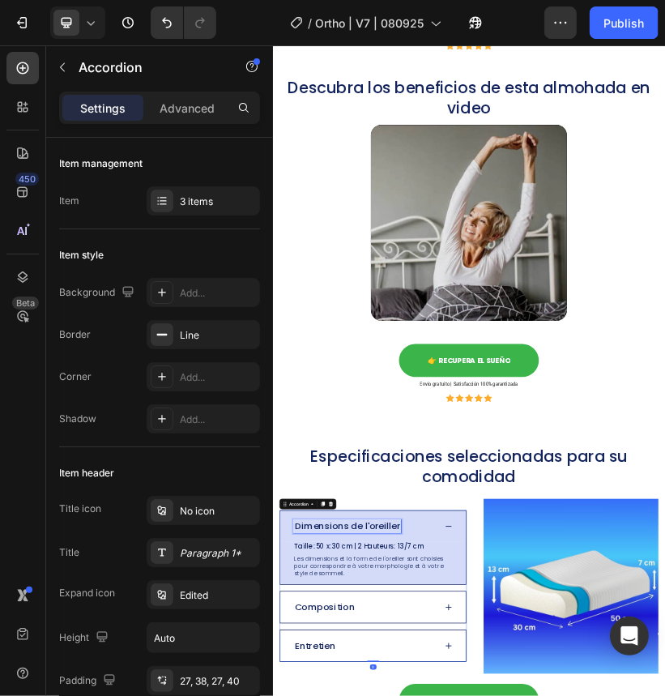
drag, startPoint x: 579, startPoint y: 1226, endPoint x: 601, endPoint y: 1226, distance: 21.9
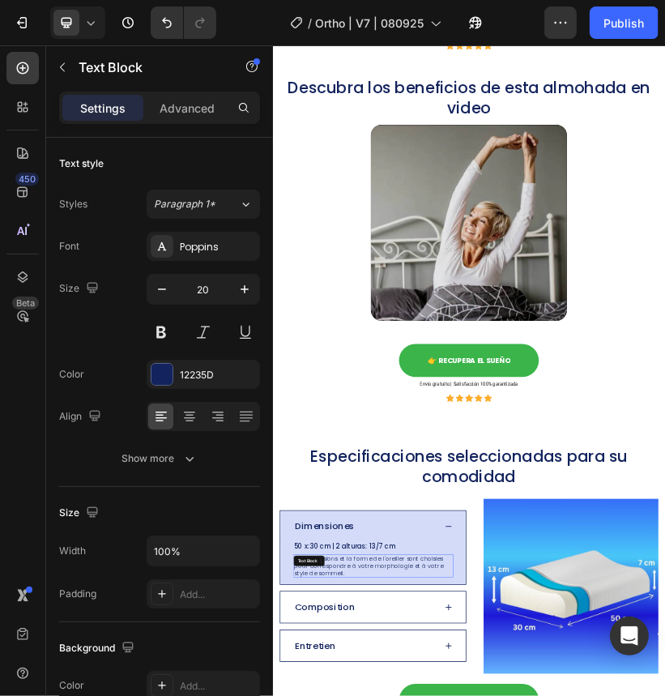
drag, startPoint x: 477, startPoint y: 1356, endPoint x: 468, endPoint y: 1350, distance: 10.6
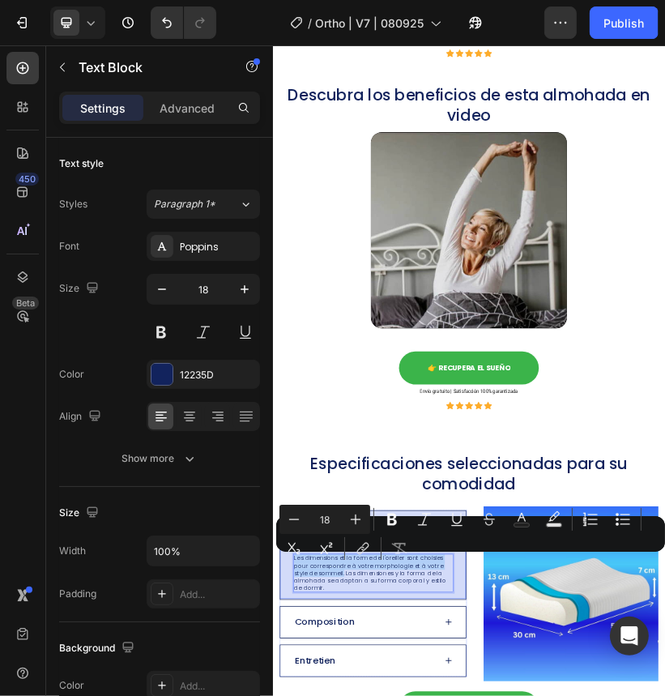
drag, startPoint x: 451, startPoint y: 1358, endPoint x: 565, endPoint y: 602, distance: 764.6
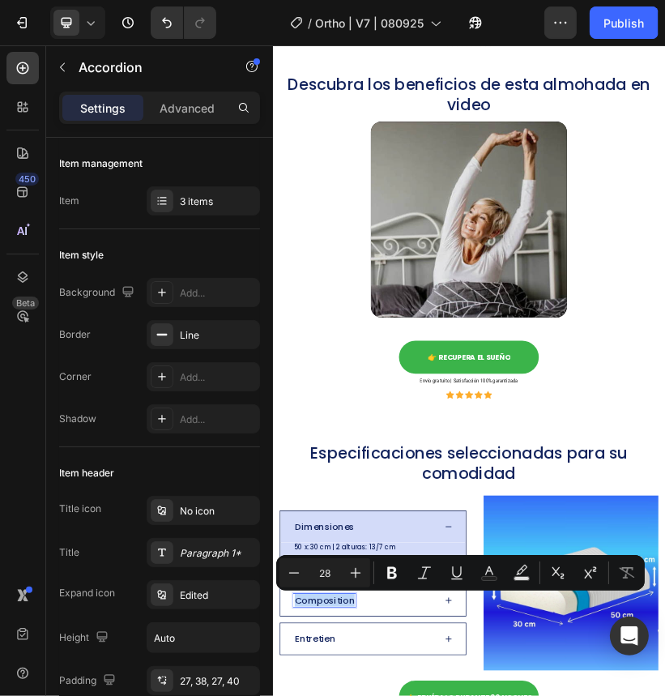
drag, startPoint x: 473, startPoint y: 1417, endPoint x: 331, endPoint y: 1414, distance: 141.9
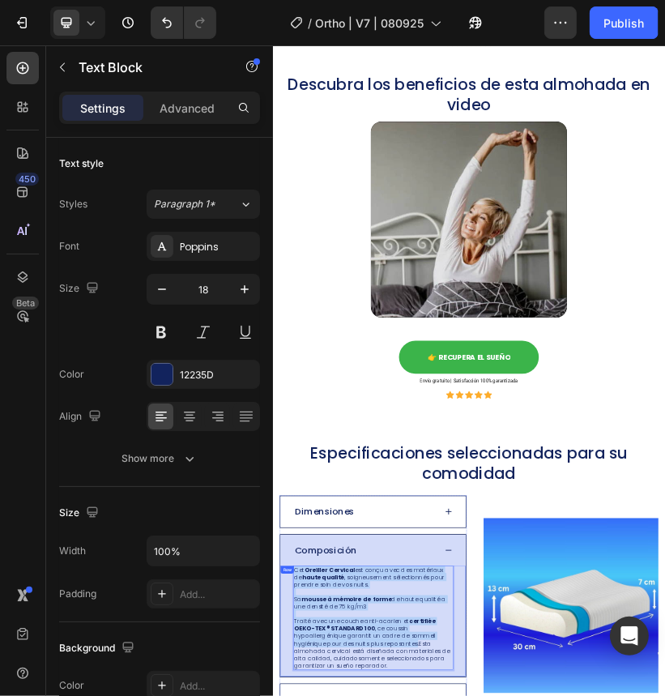
drag, startPoint x: 631, startPoint y: 1519, endPoint x: 320, endPoint y: 1345, distance: 356.7
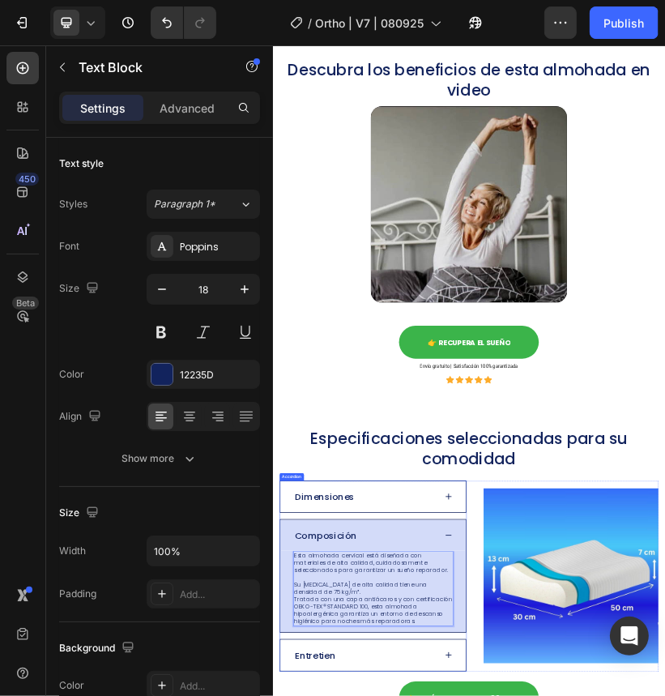
scroll to position [2196, 0]
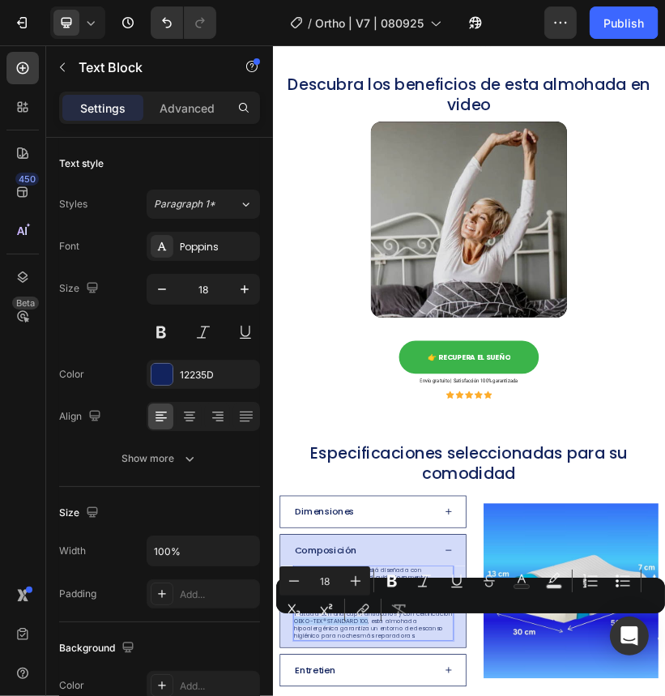
drag, startPoint x: 596, startPoint y: 1469, endPoint x: 648, endPoint y: 657, distance: 813.8
click at [392, 583] on icon "Editor contextual toolbar" at bounding box center [392, 581] width 16 height 16
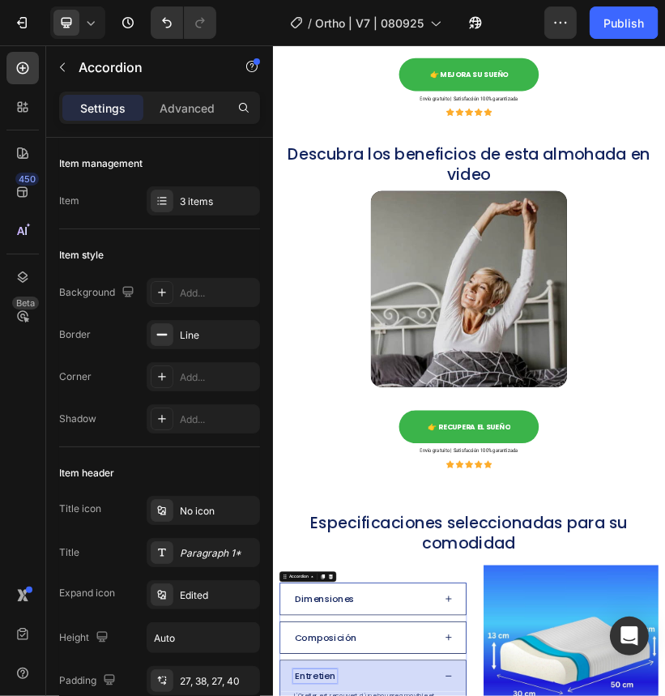
scroll to position [2023, 0]
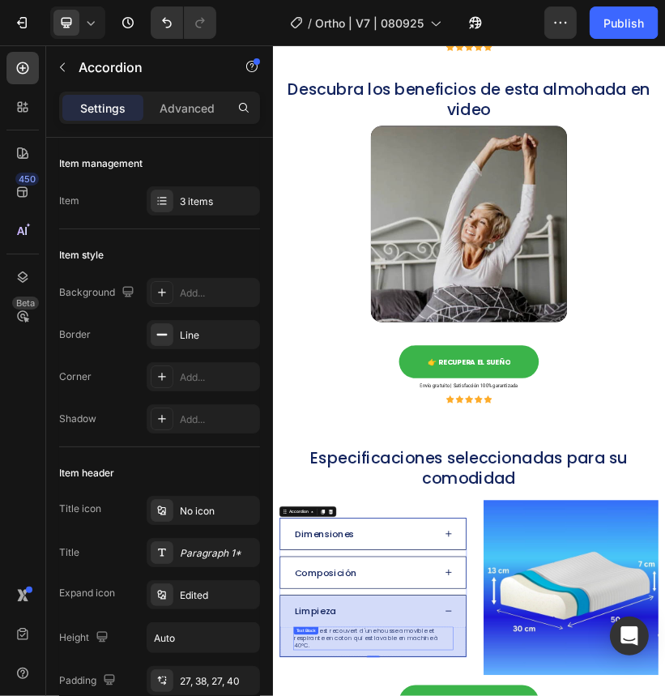
drag, startPoint x: 519, startPoint y: 1496, endPoint x: 394, endPoint y: 1527, distance: 128.6
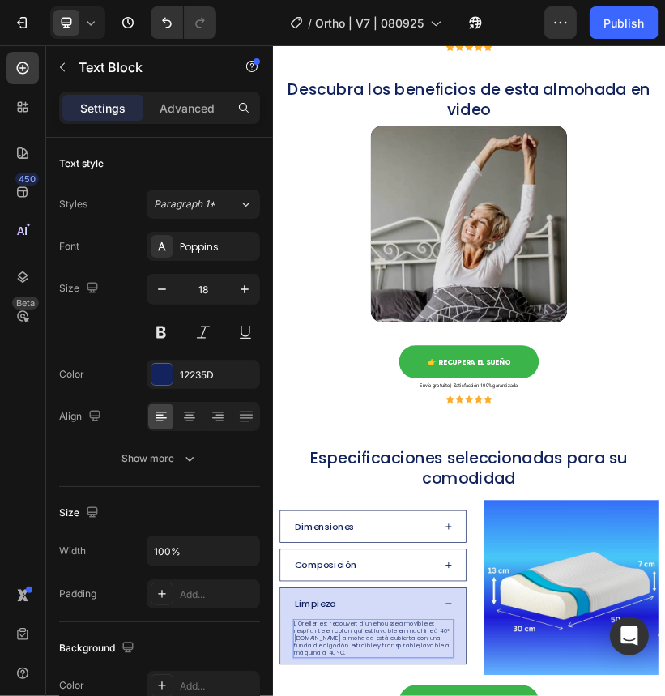
scroll to position [2166, 0]
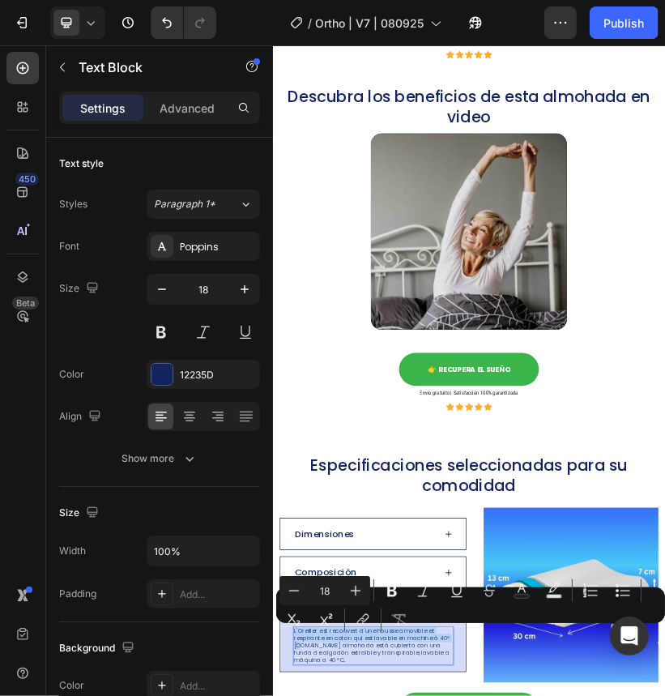
drag, startPoint x: 364, startPoint y: 1532, endPoint x: 323, endPoint y: 1489, distance: 59.1
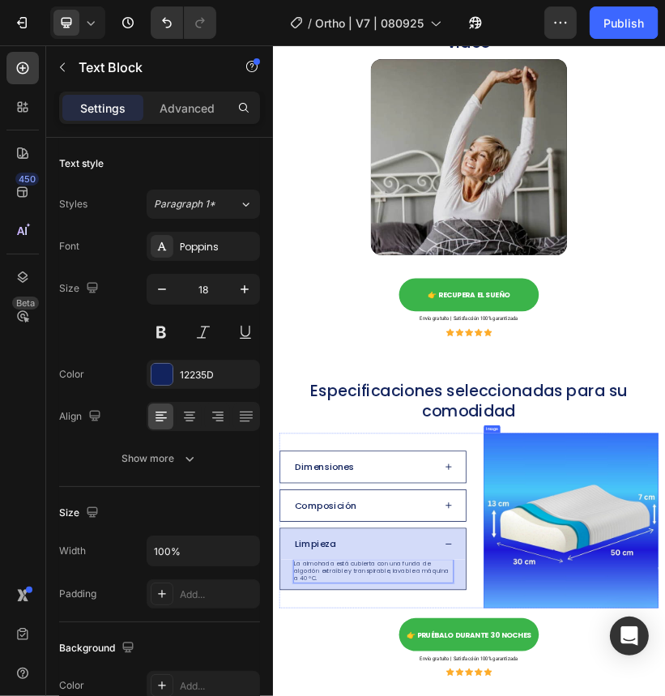
scroll to position [2590, 0]
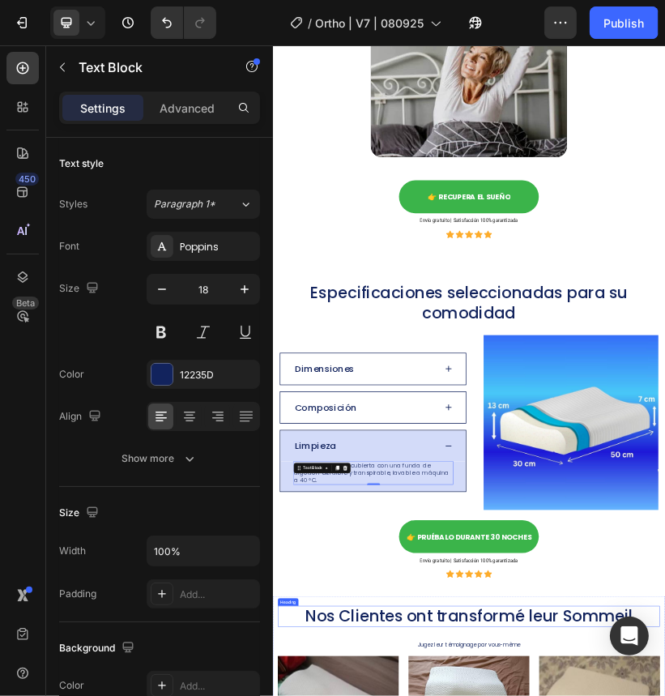
drag, startPoint x: 430, startPoint y: 1455, endPoint x: 438, endPoint y: 1460, distance: 9.9
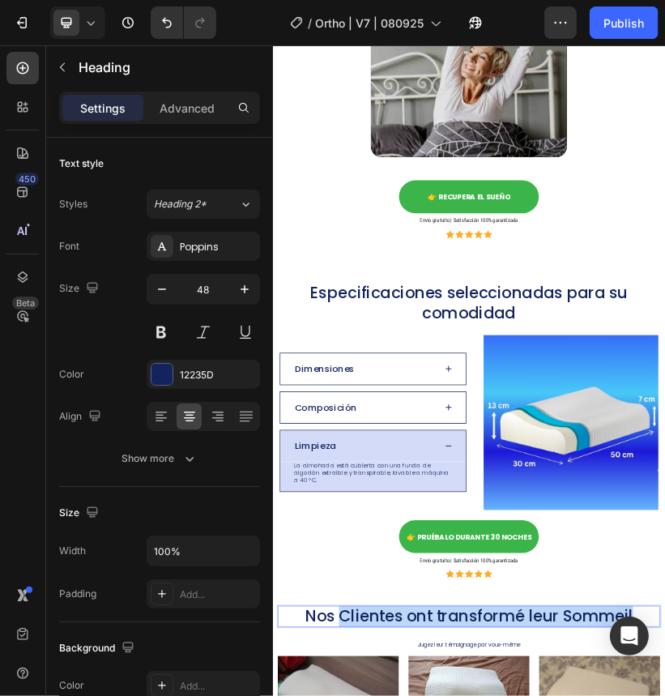
drag, startPoint x: 438, startPoint y: 1460, endPoint x: 1208, endPoint y: 1467, distance: 769.1
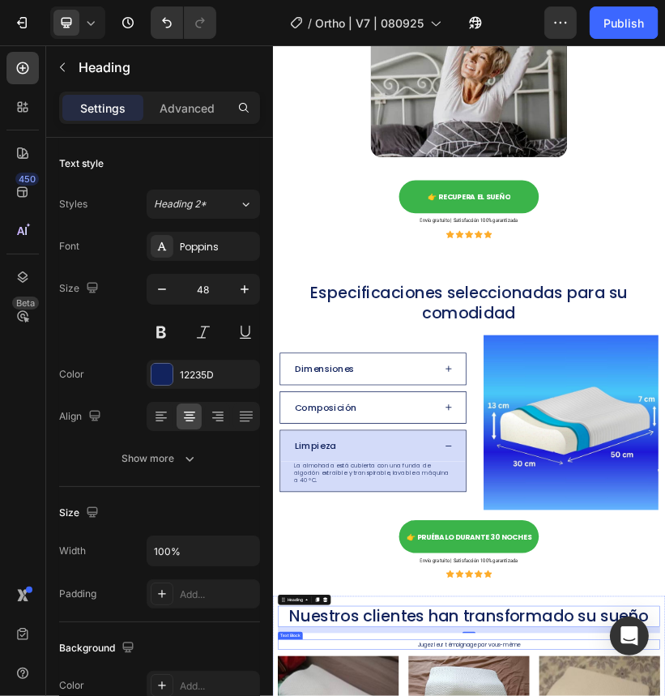
drag, startPoint x: 859, startPoint y: 1538, endPoint x: 896, endPoint y: 1535, distance: 36.6
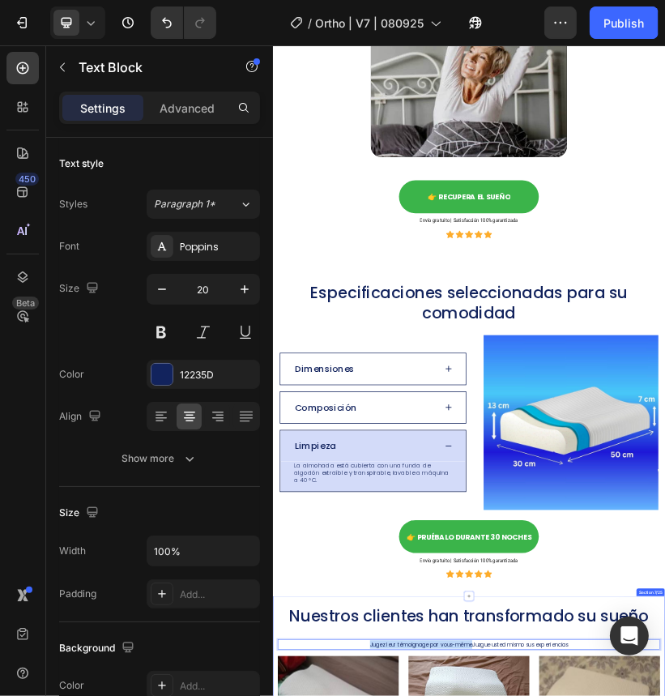
drag, startPoint x: 763, startPoint y: 1527, endPoint x: 475, endPoint y: 1518, distance: 287.8
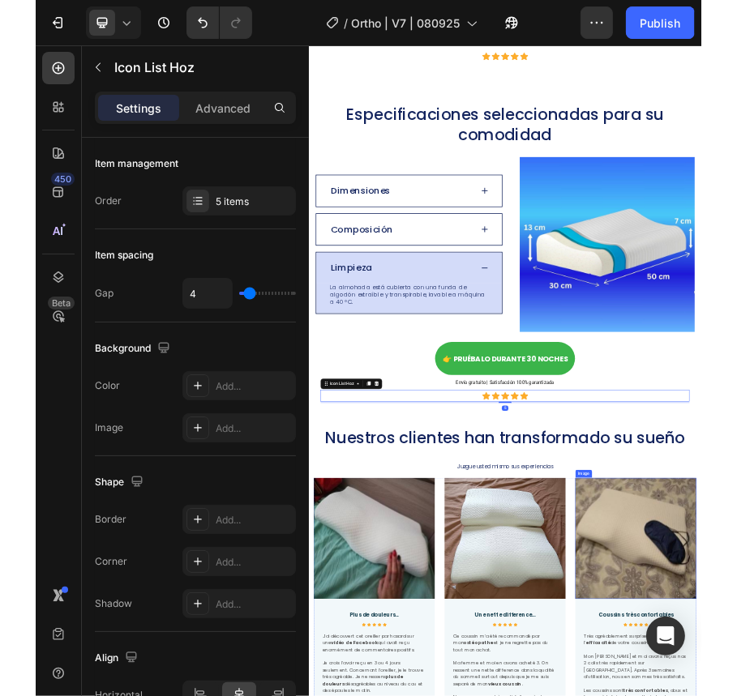
scroll to position [3239, 0]
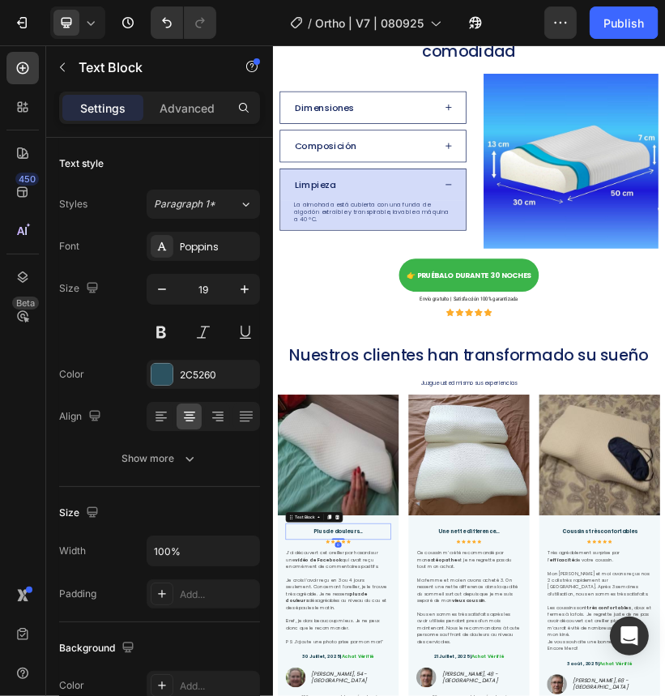
drag, startPoint x: 430, startPoint y: 1250, endPoint x: 331, endPoint y: 1263, distance: 99.7
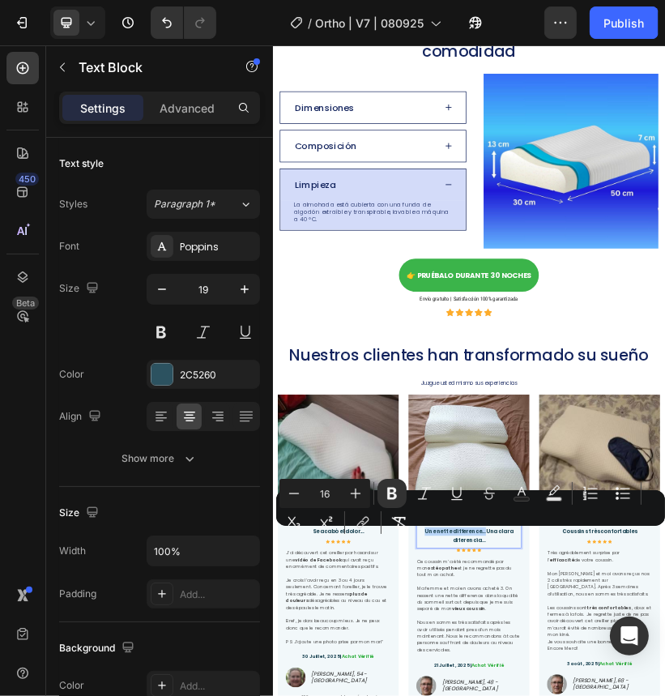
drag, startPoint x: 791, startPoint y: 1242, endPoint x: 639, endPoint y: 1246, distance: 152.4
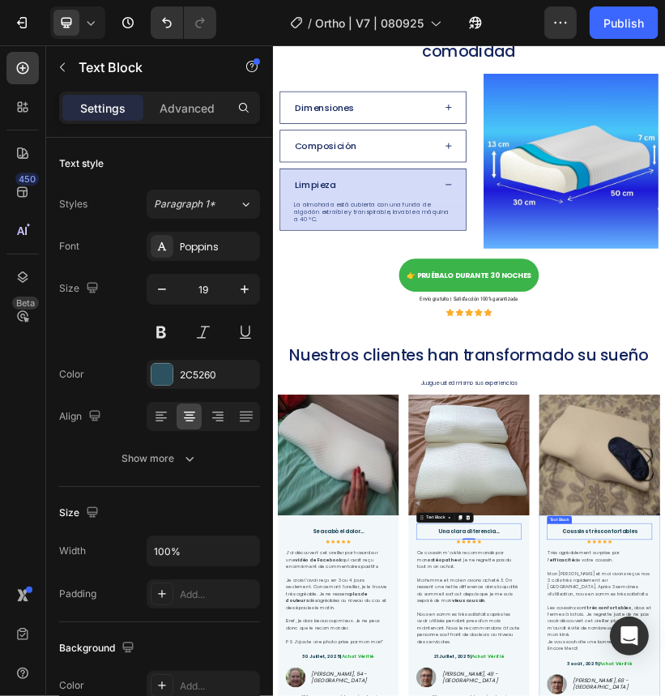
drag, startPoint x: 1063, startPoint y: 1243, endPoint x: 1143, endPoint y: 1246, distance: 79.5
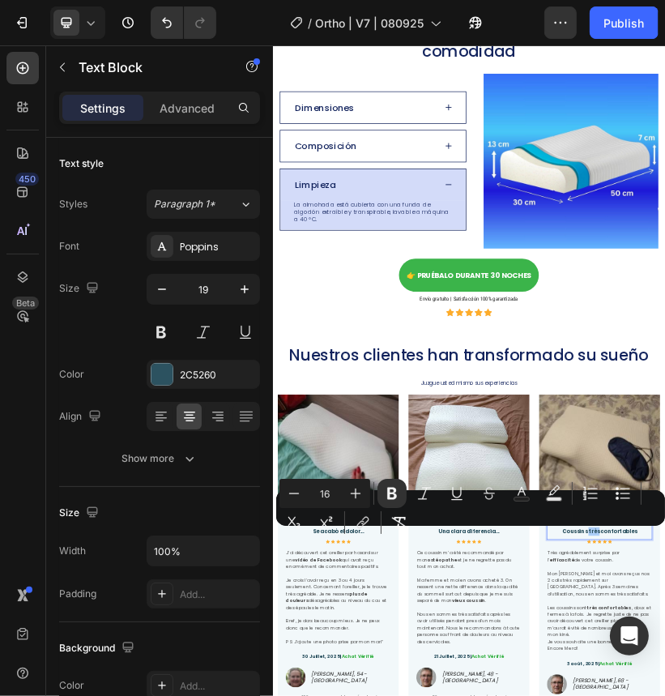
click at [635, 528] on div "Minus 16 Plus Bold Italic Underline Strikethrough Text Color Text Background Co…" at bounding box center [471, 508] width 383 height 58
click at [634, 529] on div "Minus 16 Plus Bold Italic Underline Strikethrough Text Color Text Background Co…" at bounding box center [471, 508] width 383 height 58
click at [630, 531] on div "Minus 16 Plus Bold Italic Underline Strikethrough Text Color Text Background Co…" at bounding box center [471, 508] width 383 height 58
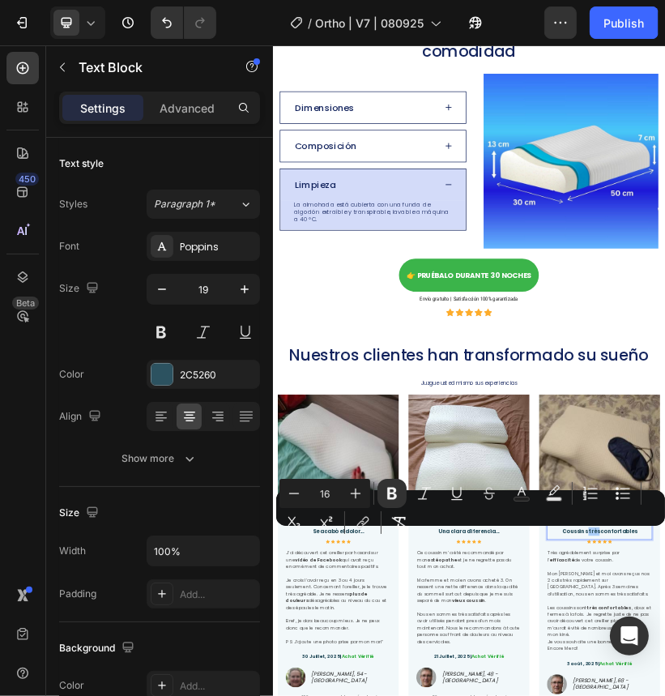
click at [577, 534] on div "Minus 16 Plus Bold Italic Underline Strikethrough Text Color Text Background Co…" at bounding box center [471, 508] width 383 height 58
drag, startPoint x: 1028, startPoint y: 1386, endPoint x: 1044, endPoint y: 1315, distance: 72.3
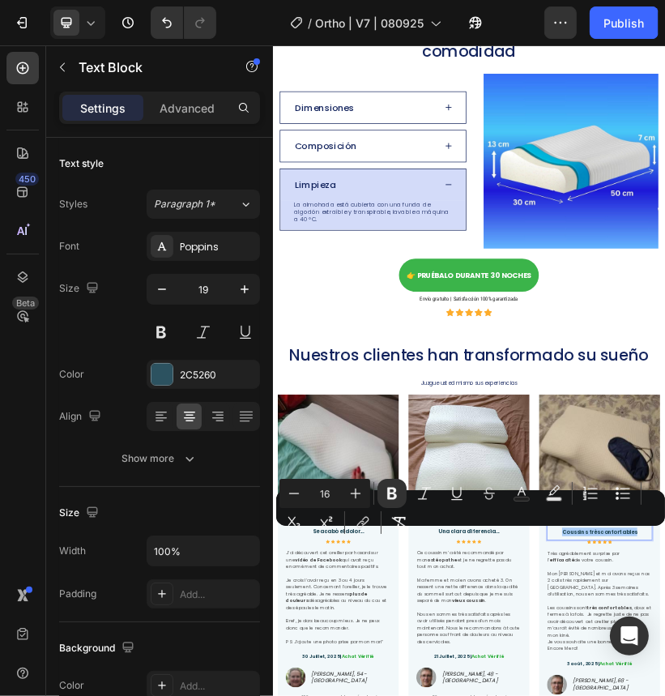
click at [632, 532] on div "Minus 16 Plus Bold Italic Underline Strikethrough Text Color Text Background Co…" at bounding box center [471, 508] width 383 height 58
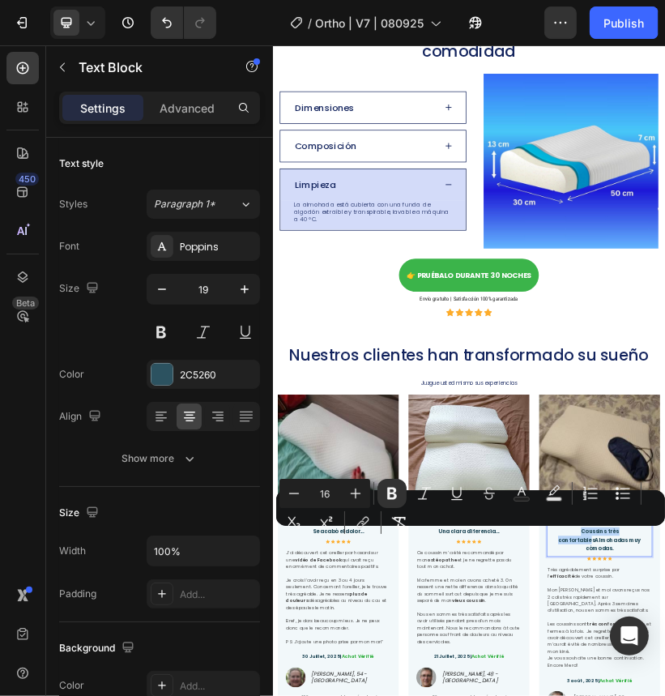
drag, startPoint x: 1055, startPoint y: 1271, endPoint x: 1000, endPoint y: 1251, distance: 58.4
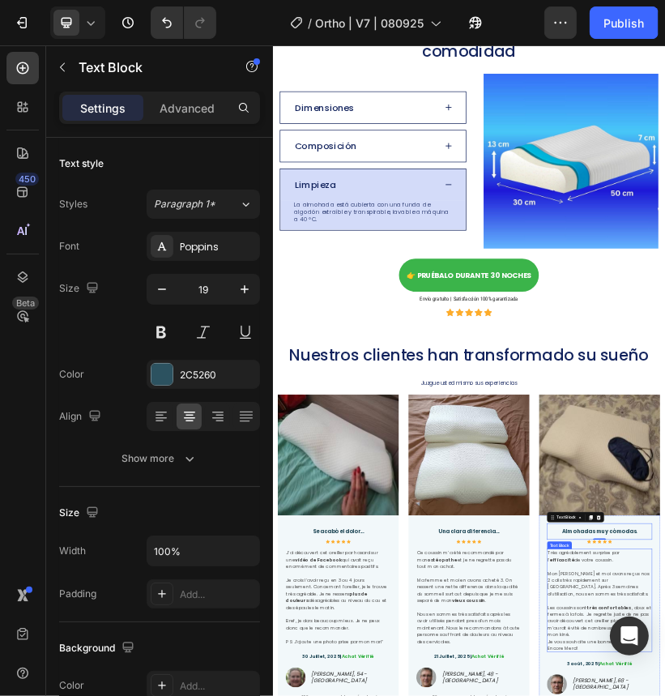
drag, startPoint x: 1091, startPoint y: 1353, endPoint x: 1050, endPoint y: 1325, distance: 49.0
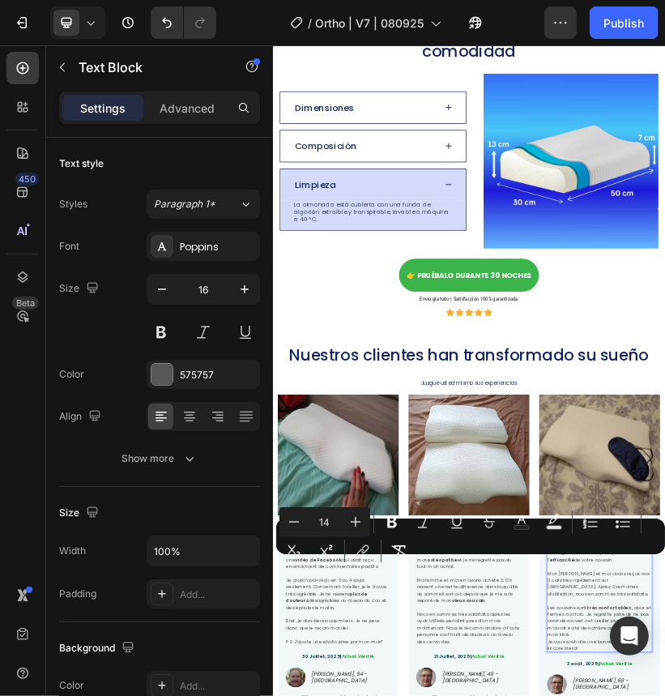
drag, startPoint x: 1044, startPoint y: 1315, endPoint x: 1077, endPoint y: 1524, distance: 210.9
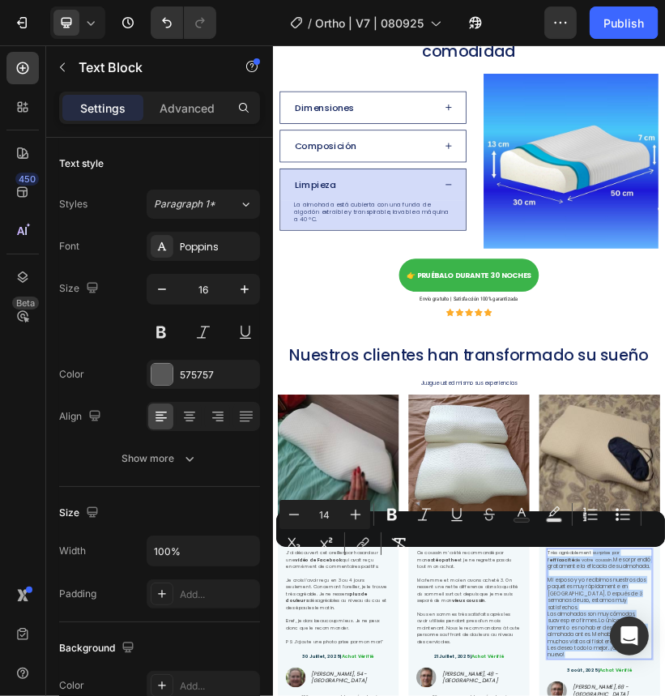
drag, startPoint x: 1056, startPoint y: 1299, endPoint x: 1091, endPoint y: 1536, distance: 239.2
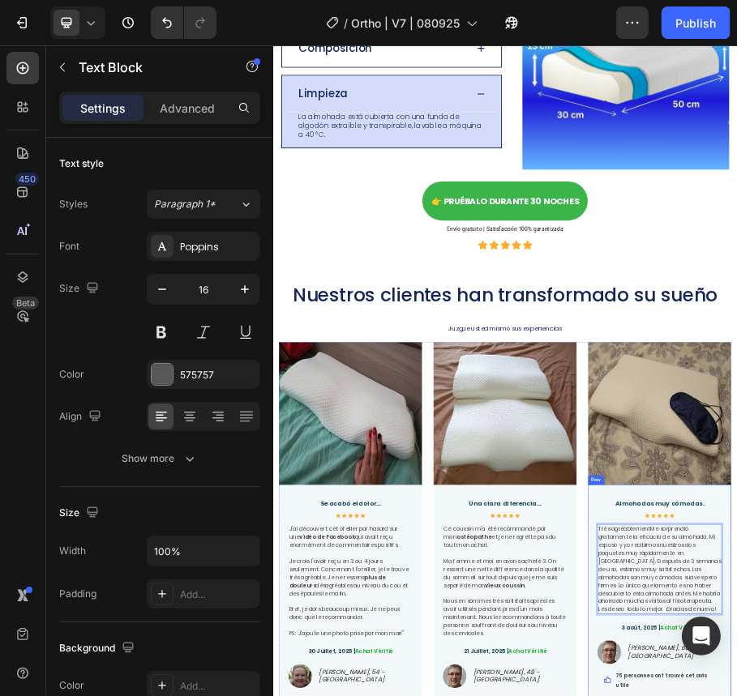
scroll to position [3806, 0]
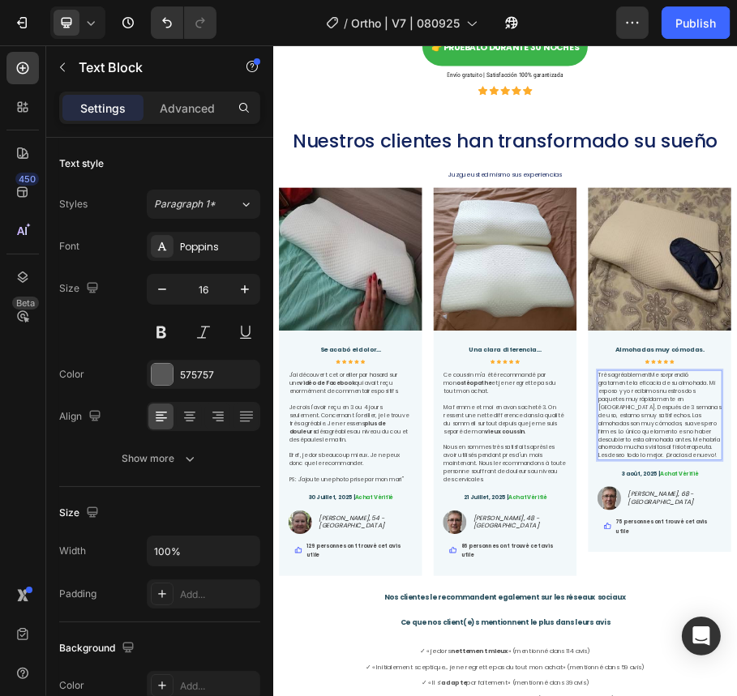
drag, startPoint x: 1057, startPoint y: 731, endPoint x: 918, endPoint y: 731, distance: 138.6
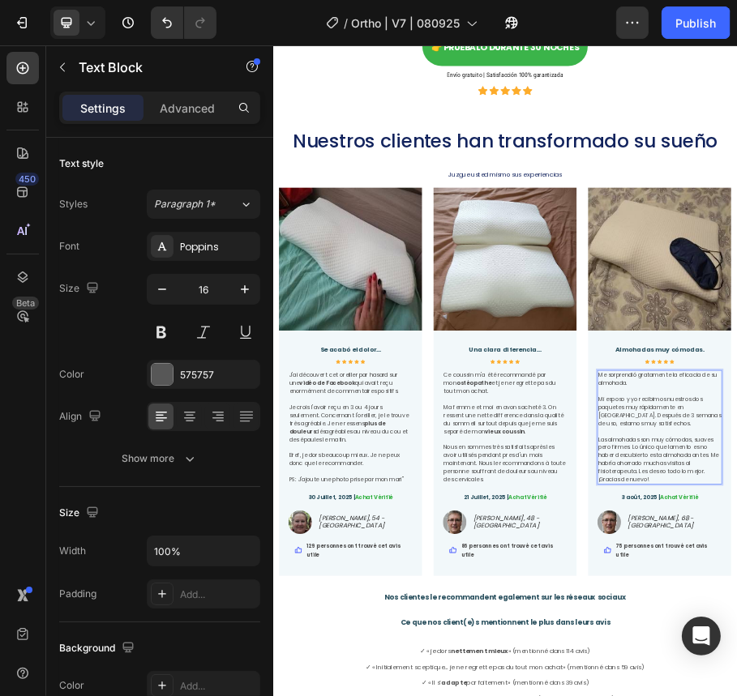
drag, startPoint x: 1062, startPoint y: 873, endPoint x: 1143, endPoint y: 875, distance: 81.1
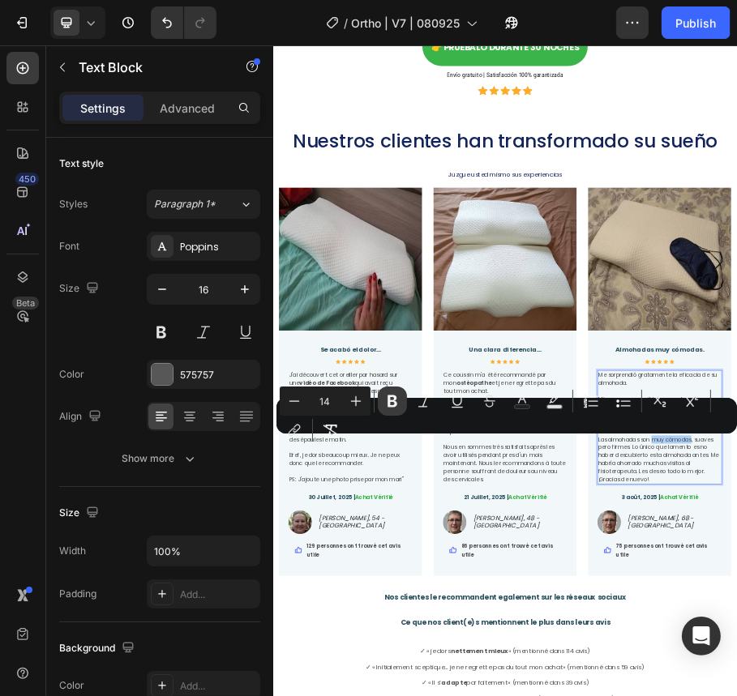
drag, startPoint x: 632, startPoint y: 899, endPoint x: 396, endPoint y: 400, distance: 552.1
click at [396, 400] on icon "Editor contextual toolbar" at bounding box center [392, 401] width 16 height 16
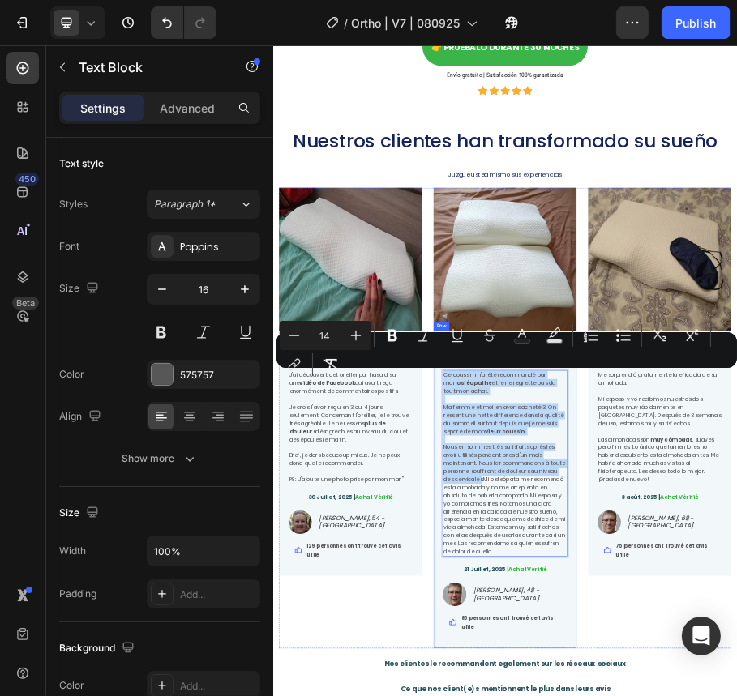
drag, startPoint x: 707, startPoint y: 960, endPoint x: 712, endPoint y: 421, distance: 539.0
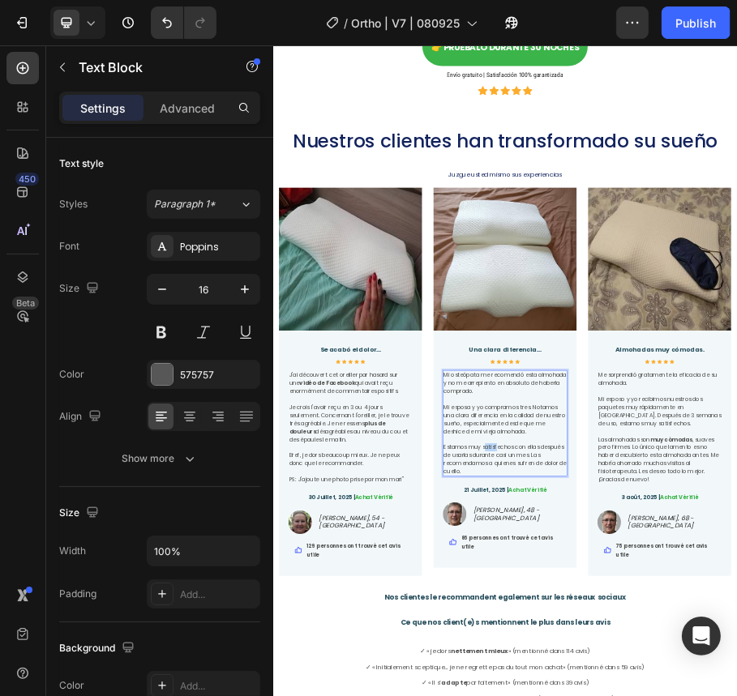
drag, startPoint x: 708, startPoint y: 887, endPoint x: 735, endPoint y: 887, distance: 26.7
drag, startPoint x: 781, startPoint y: 492, endPoint x: 755, endPoint y: 888, distance: 397.2
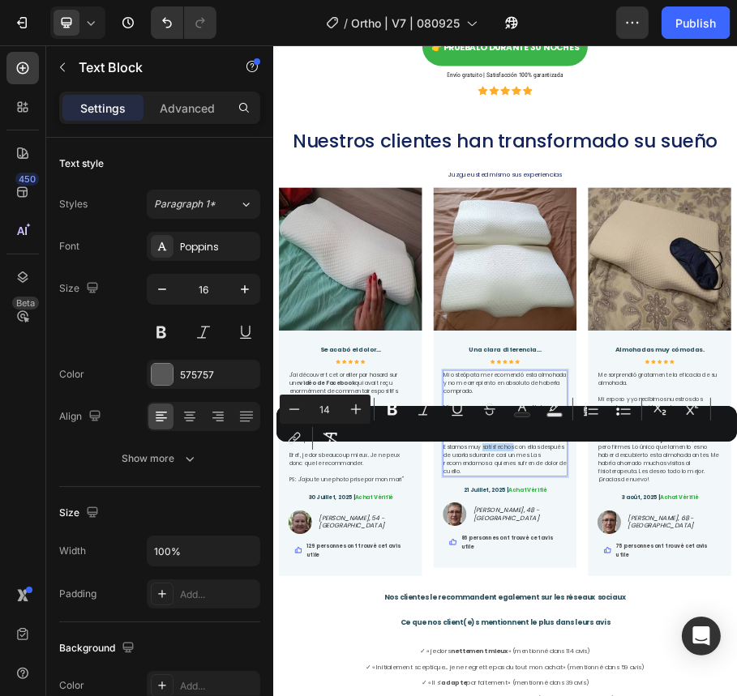
drag, startPoint x: 707, startPoint y: 886, endPoint x: 781, endPoint y: 493, distance: 400.1
drag, startPoint x: 255, startPoint y: 887, endPoint x: 450, endPoint y: 445, distance: 482.6
click at [395, 413] on icon "Editor contextual toolbar" at bounding box center [392, 410] width 10 height 12
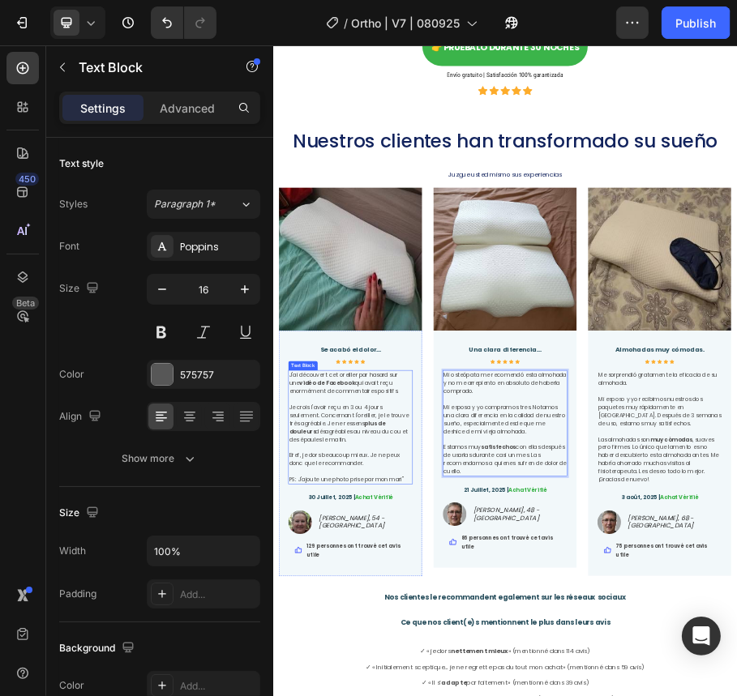
drag, startPoint x: 446, startPoint y: 833, endPoint x: 856, endPoint y: 794, distance: 411.9
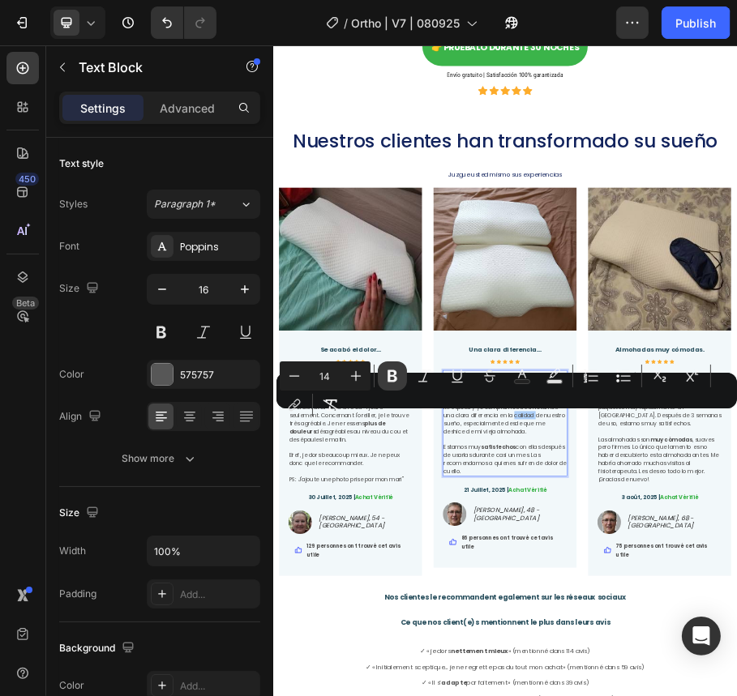
click at [388, 377] on icon "Editor contextual toolbar" at bounding box center [392, 376] width 10 height 12
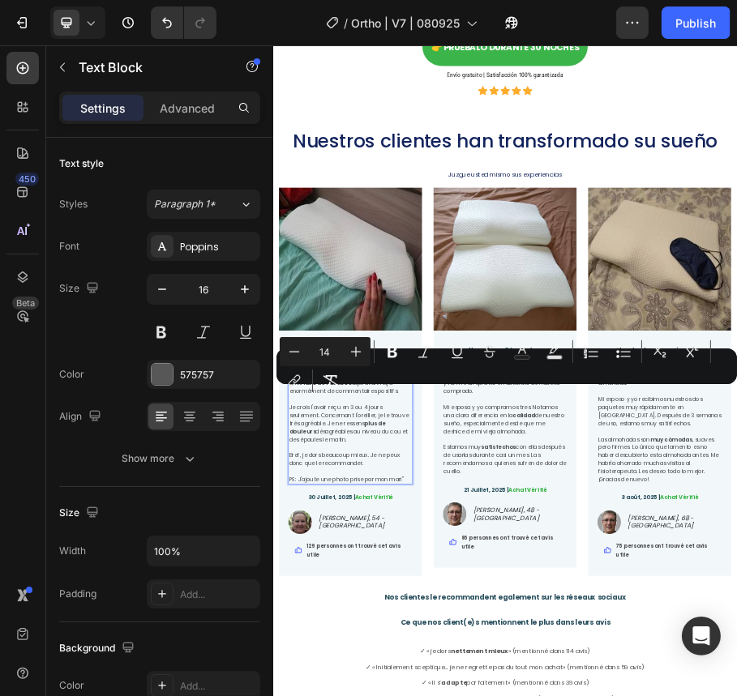
drag, startPoint x: 529, startPoint y: 772, endPoint x: 545, endPoint y: 960, distance: 189.5
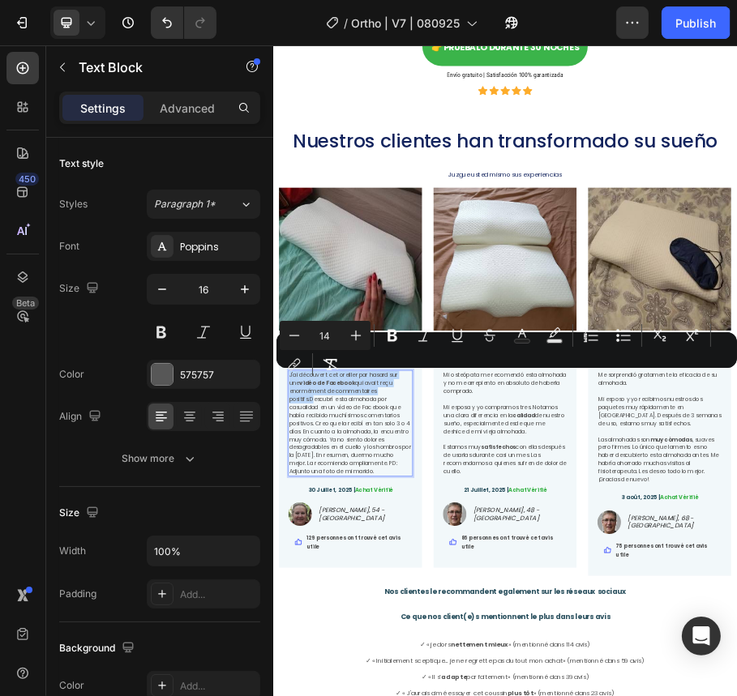
drag, startPoint x: 350, startPoint y: 780, endPoint x: 561, endPoint y: 417, distance: 420.5
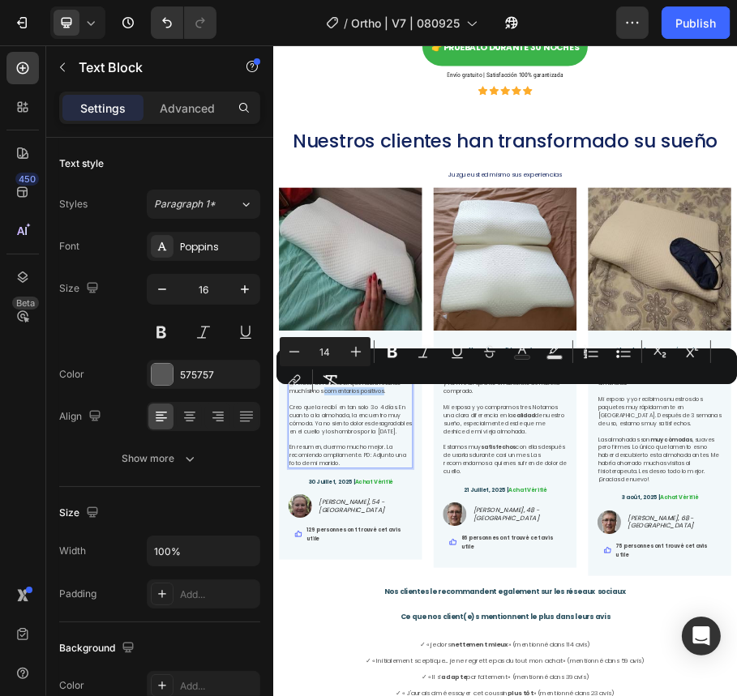
drag, startPoint x: 380, startPoint y: 766, endPoint x: 653, endPoint y: 430, distance: 432.6
click at [387, 357] on icon "Editor contextual toolbar" at bounding box center [392, 352] width 16 height 16
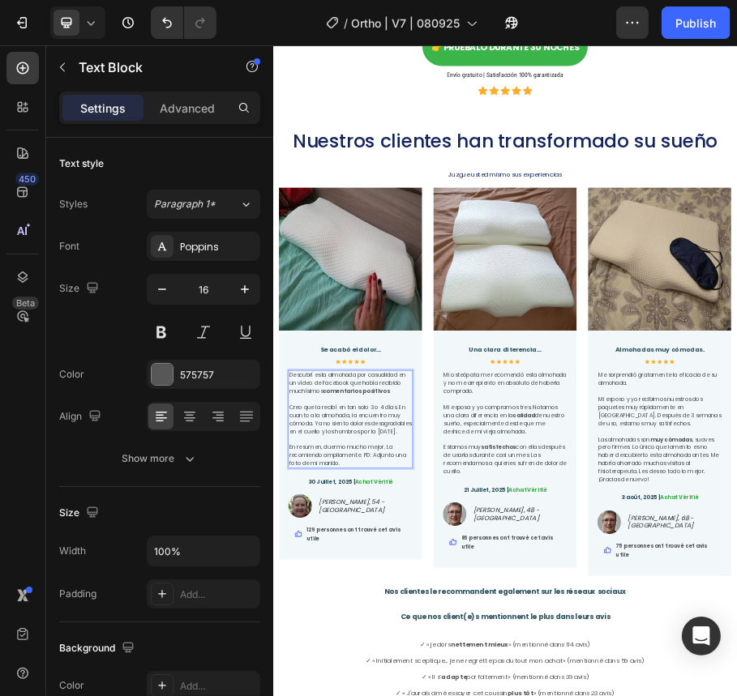
drag, startPoint x: 376, startPoint y: 906, endPoint x: 502, endPoint y: 906, distance: 126.4
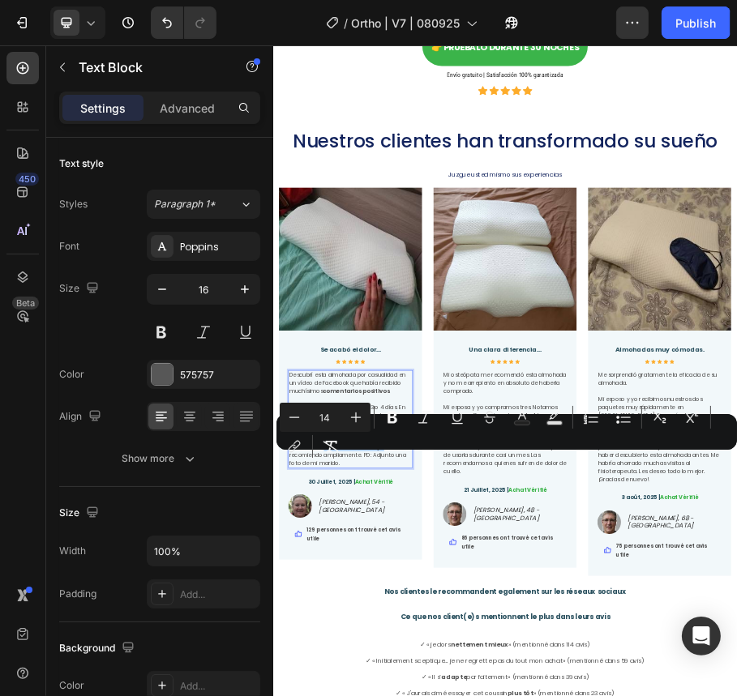
drag, startPoint x: 378, startPoint y: 912, endPoint x: 653, endPoint y: 487, distance: 506.2
click at [389, 420] on icon "Editor contextual toolbar" at bounding box center [392, 418] width 10 height 12
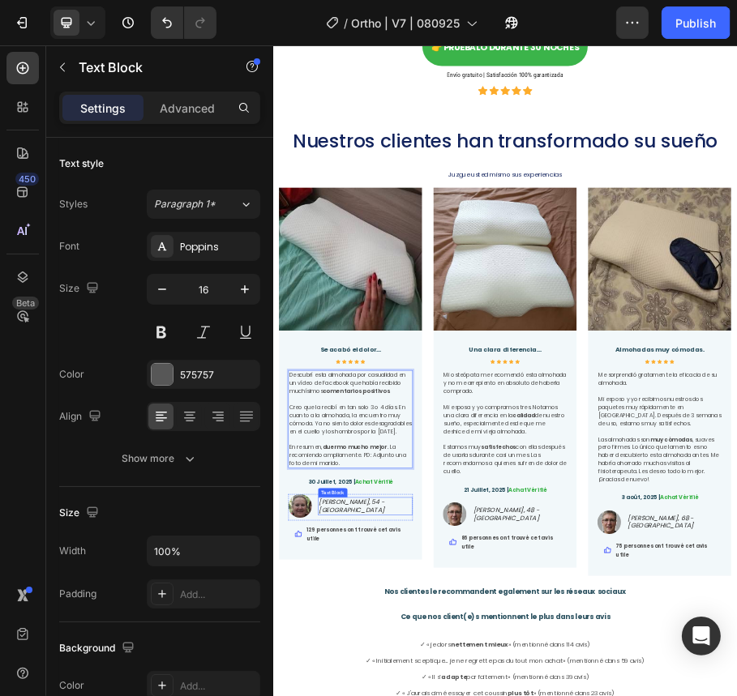
drag, startPoint x: 401, startPoint y: 1022, endPoint x: 407, endPoint y: 1077, distance: 55.4
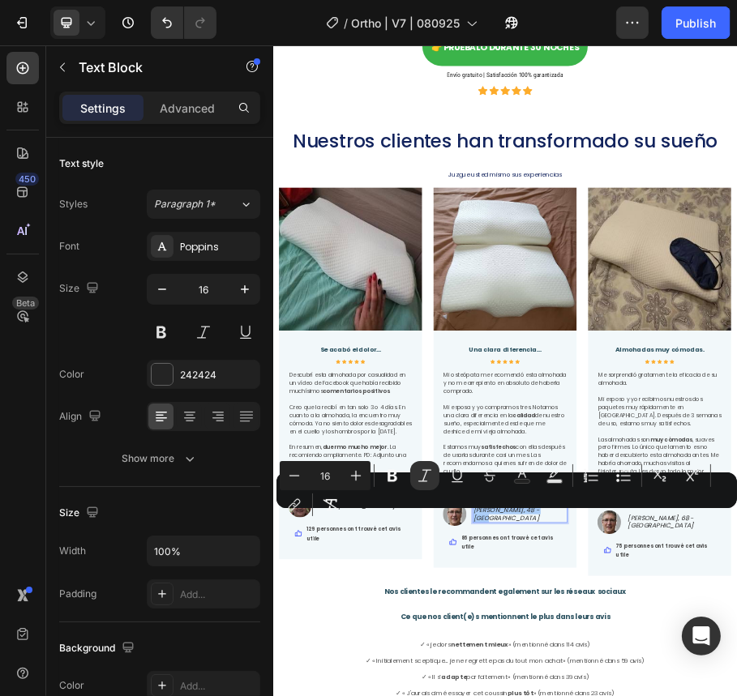
click at [523, 515] on div "Minus 16 Plus Bold Italic Underline Strikethrough Text Color Text Background Co…" at bounding box center [507, 490] width 454 height 58
click at [520, 514] on div "Minus 16 Plus Bold Italic Underline Strikethrough Text Color Text Background Co…" at bounding box center [507, 490] width 454 height 58
click at [513, 515] on div "Minus 16 Plus Bold Italic Underline Strikethrough Text Color Text Background Co…" at bounding box center [507, 490] width 454 height 58
click at [514, 515] on div "Minus 16 Plus Bold Italic Underline Strikethrough Text Color Text Background Co…" at bounding box center [507, 490] width 454 height 58
click at [539, 510] on div "Minus 16 Plus Bold Italic Underline Strikethrough Text Color Text Background Co…" at bounding box center [507, 490] width 454 height 58
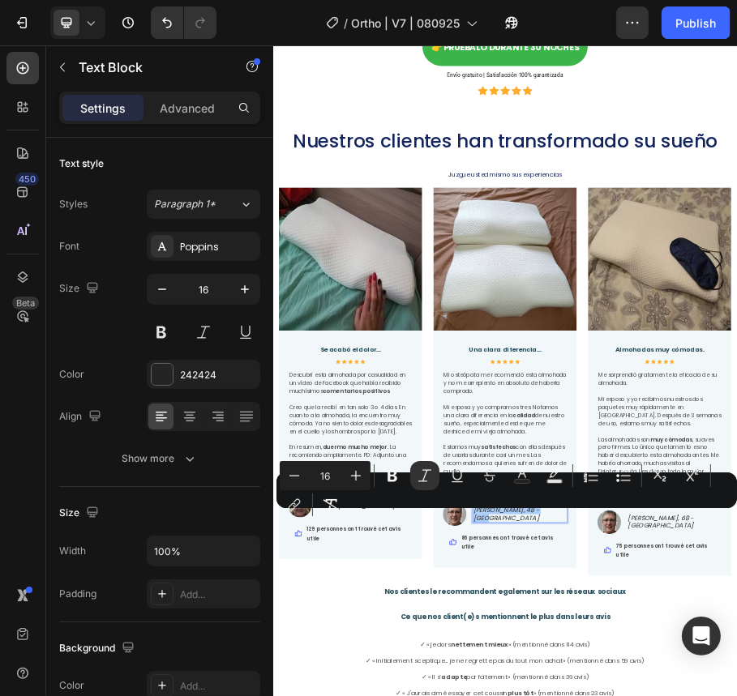
click at [541, 516] on div "Minus 16 Plus Bold Italic Underline Strikethrough Text Color Text Background Co…" at bounding box center [507, 490] width 454 height 58
click at [541, 513] on div "Minus 16 Plus Bold Italic Underline Strikethrough Text Color Text Background Co…" at bounding box center [507, 490] width 454 height 58
drag, startPoint x: 814, startPoint y: 558, endPoint x: 703, endPoint y: 853, distance: 314.9
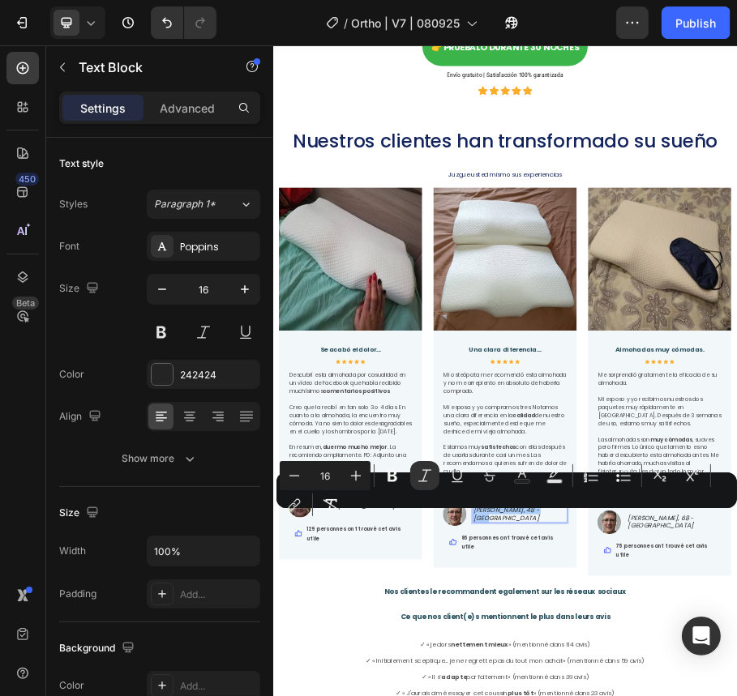
click at [541, 513] on div "Minus 16 Plus Bold Italic Underline Strikethrough Text Color Text Background Co…" at bounding box center [507, 490] width 454 height 58
click at [528, 515] on div "Minus 16 Plus Bold Italic Underline Strikethrough Text Color Text Background Co…" at bounding box center [507, 490] width 454 height 58
click at [543, 511] on div "Minus 16 Plus Bold Italic Underline Strikethrough Text Color Text Background Co…" at bounding box center [507, 490] width 454 height 58
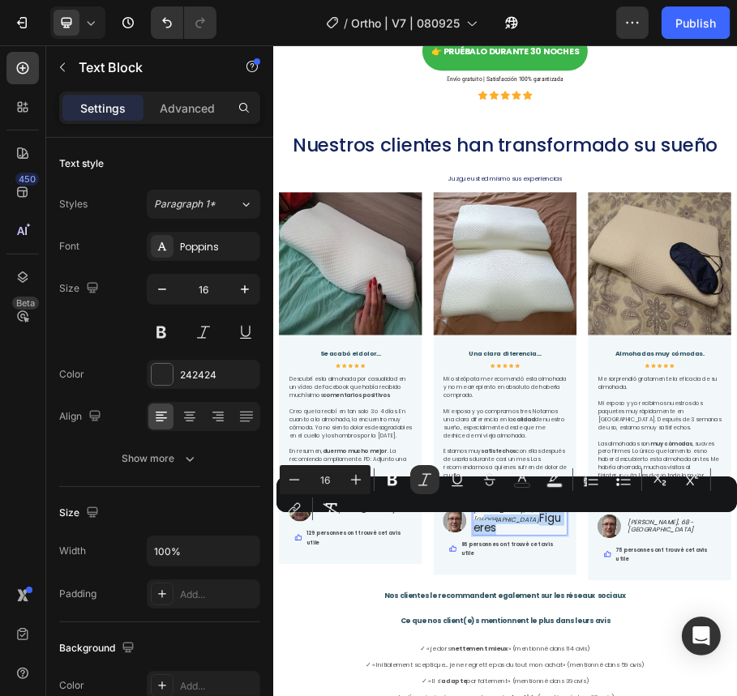
drag, startPoint x: 734, startPoint y: 1053, endPoint x: 853, endPoint y: 1037, distance: 120.1
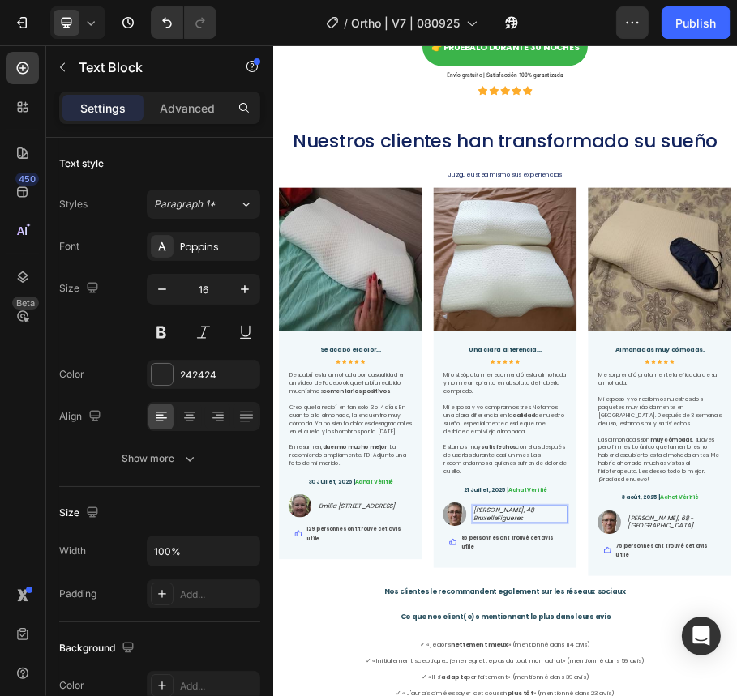
scroll to position [3798, 0]
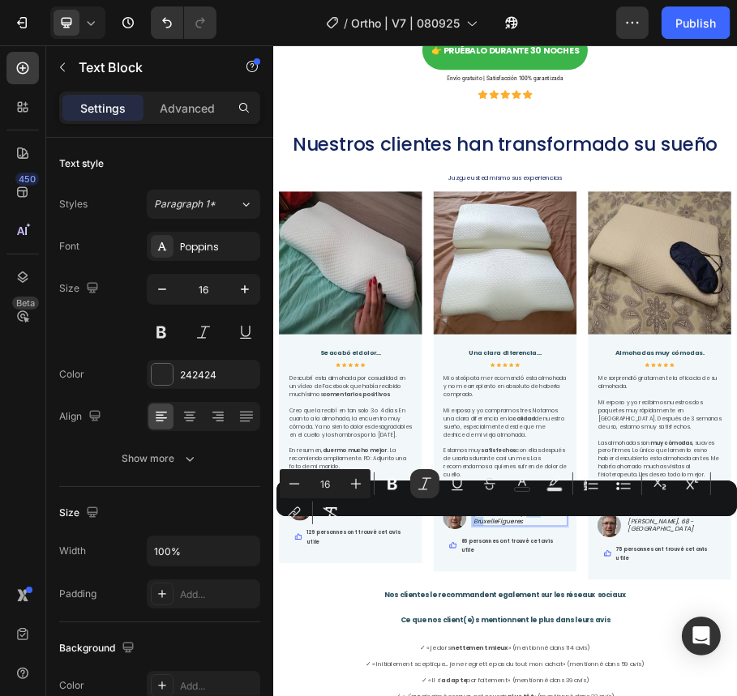
drag, startPoint x: 739, startPoint y: 1049, endPoint x: 690, endPoint y: 1054, distance: 49.7
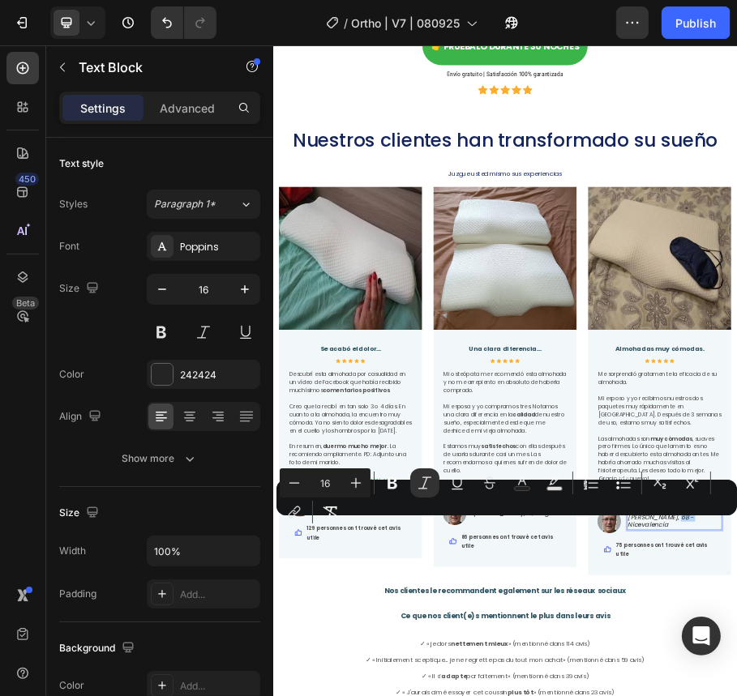
drag, startPoint x: 1128, startPoint y: 1044, endPoint x: 1093, endPoint y: 1043, distance: 34.9
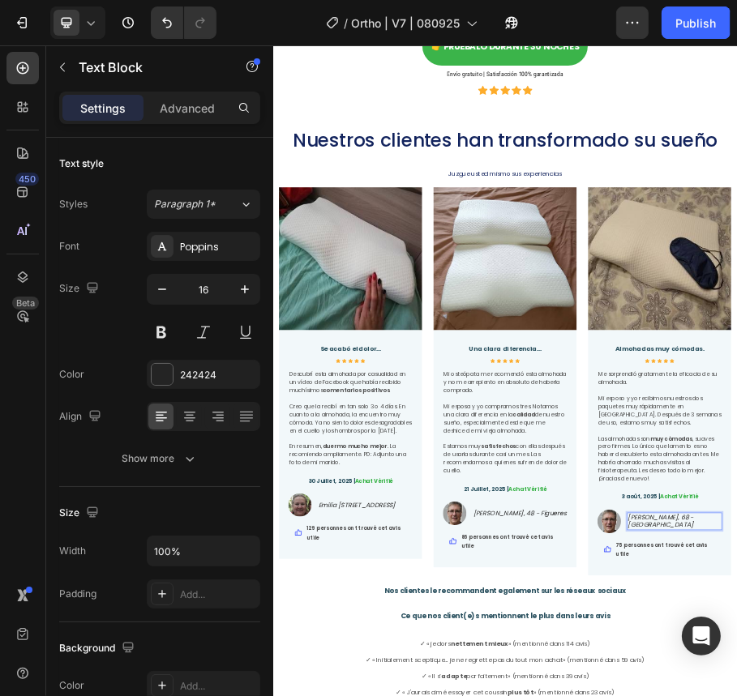
click at [92, 32] on div at bounding box center [77, 22] width 55 height 32
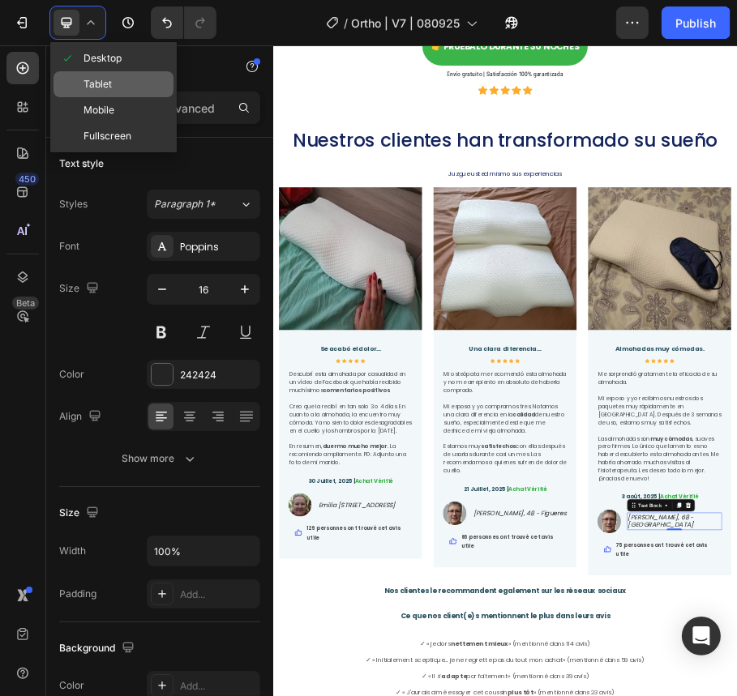
click at [104, 91] on span "Tablet" at bounding box center [97, 84] width 28 height 16
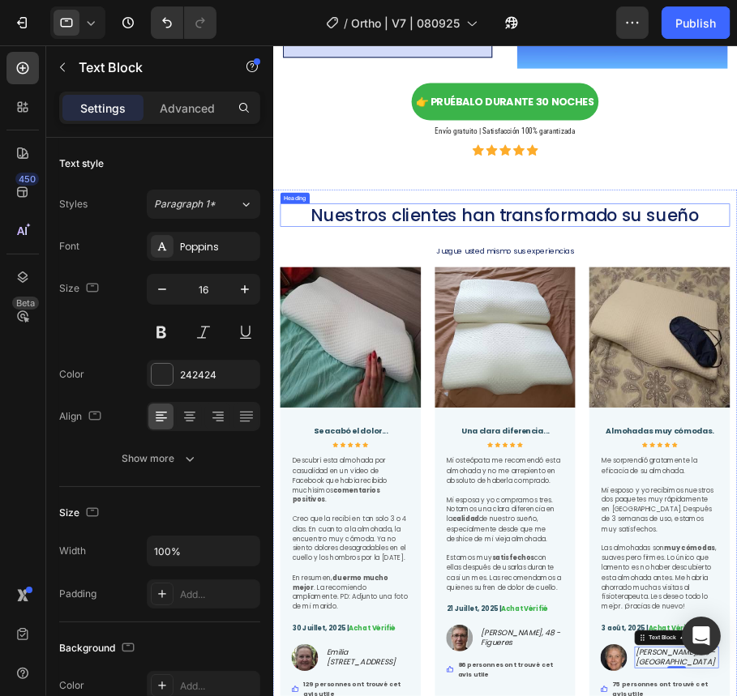
scroll to position [4519, 0]
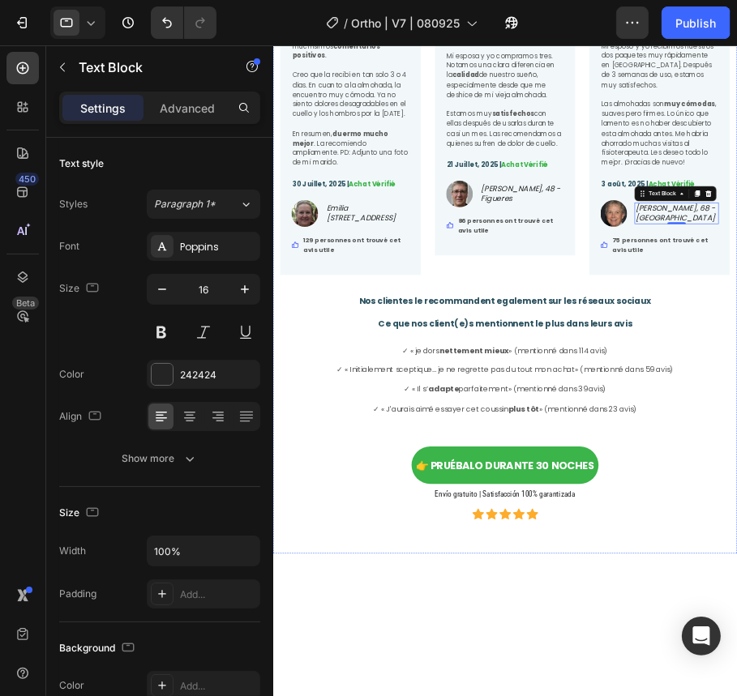
click at [677, 285] on icon "[PERSON_NAME], 48 - Figueres" at bounding box center [702, 303] width 138 height 36
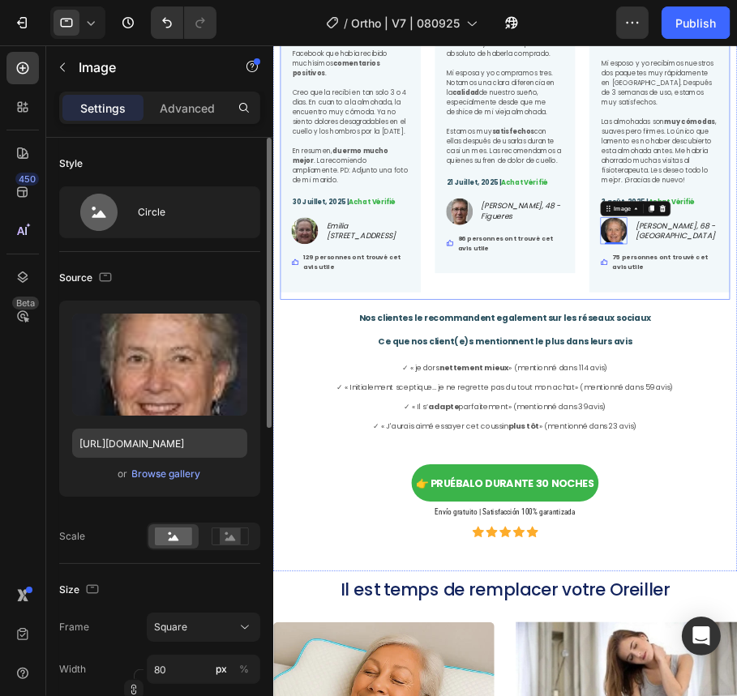
scroll to position [4751, 0]
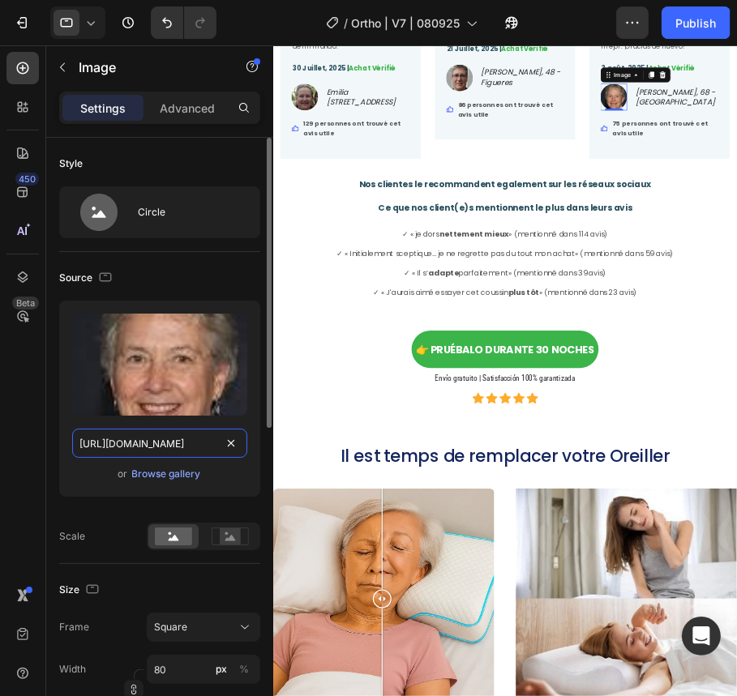
click at [131, 436] on input "[URL][DOMAIN_NAME]" at bounding box center [159, 443] width 175 height 29
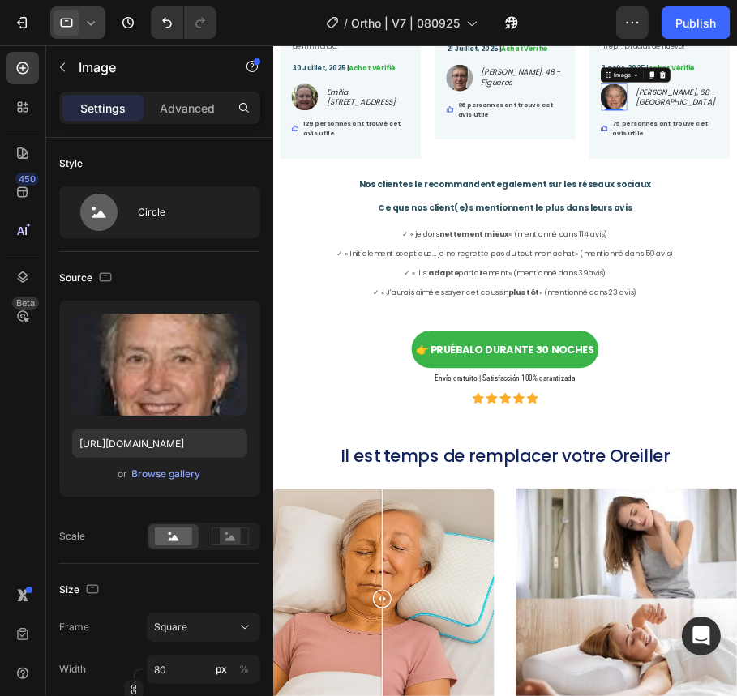
click at [79, 28] on div at bounding box center [77, 22] width 55 height 32
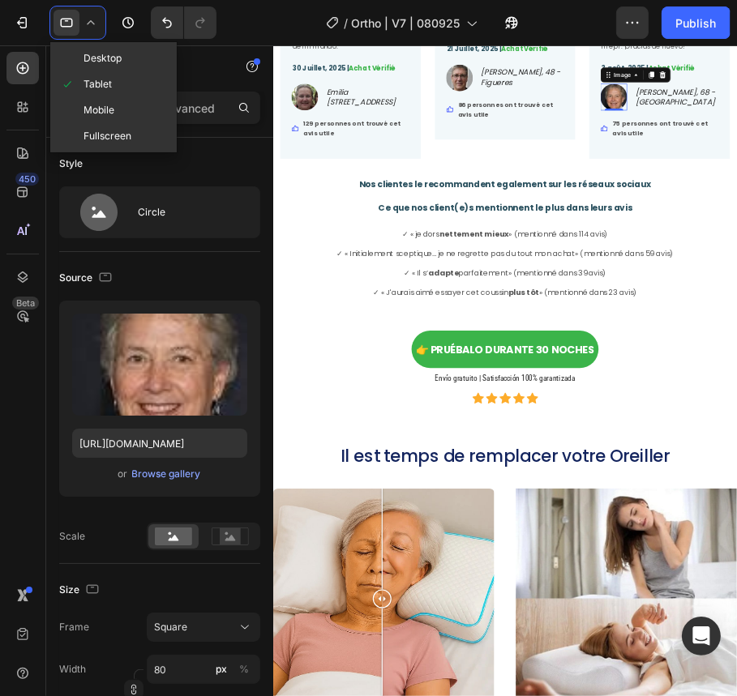
click at [82, 71] on div "Desktop" at bounding box center [113, 84] width 120 height 26
type input "[URL][DOMAIN_NAME]"
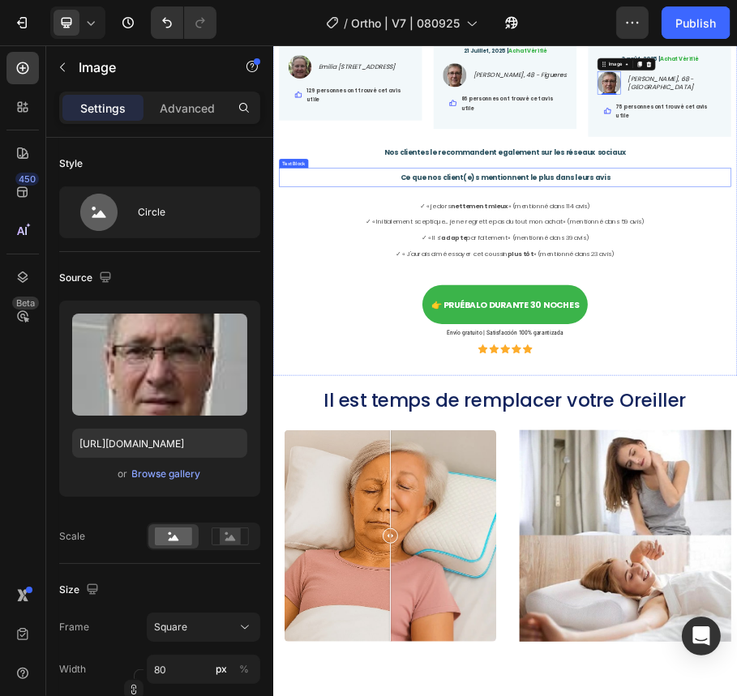
scroll to position [4461, 0]
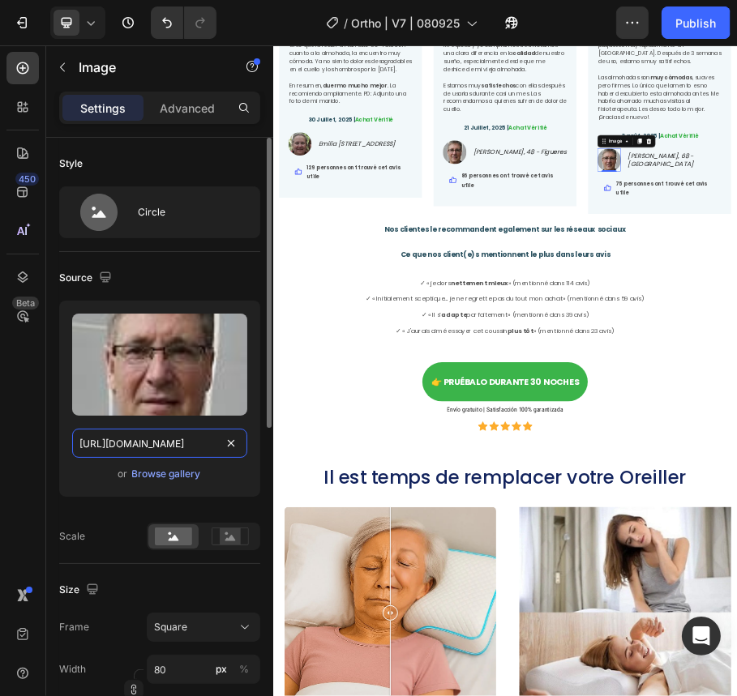
click at [184, 444] on input "[URL][DOMAIN_NAME]" at bounding box center [159, 443] width 175 height 29
paste input "28eb453d-7d04-46fe-be65-0f4767c69caf/-/format/auto/-/preview/240x24"
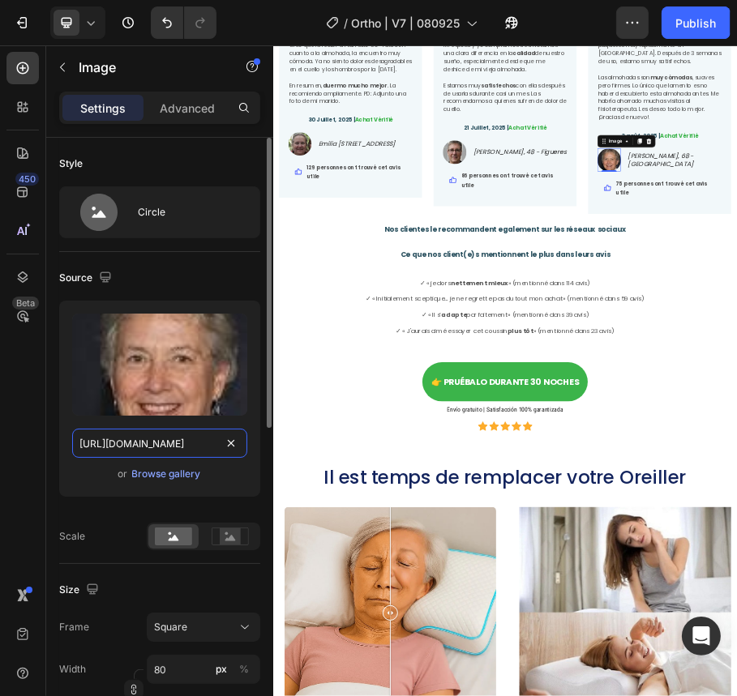
scroll to position [0, 400]
type input "[URL][DOMAIN_NAME]"
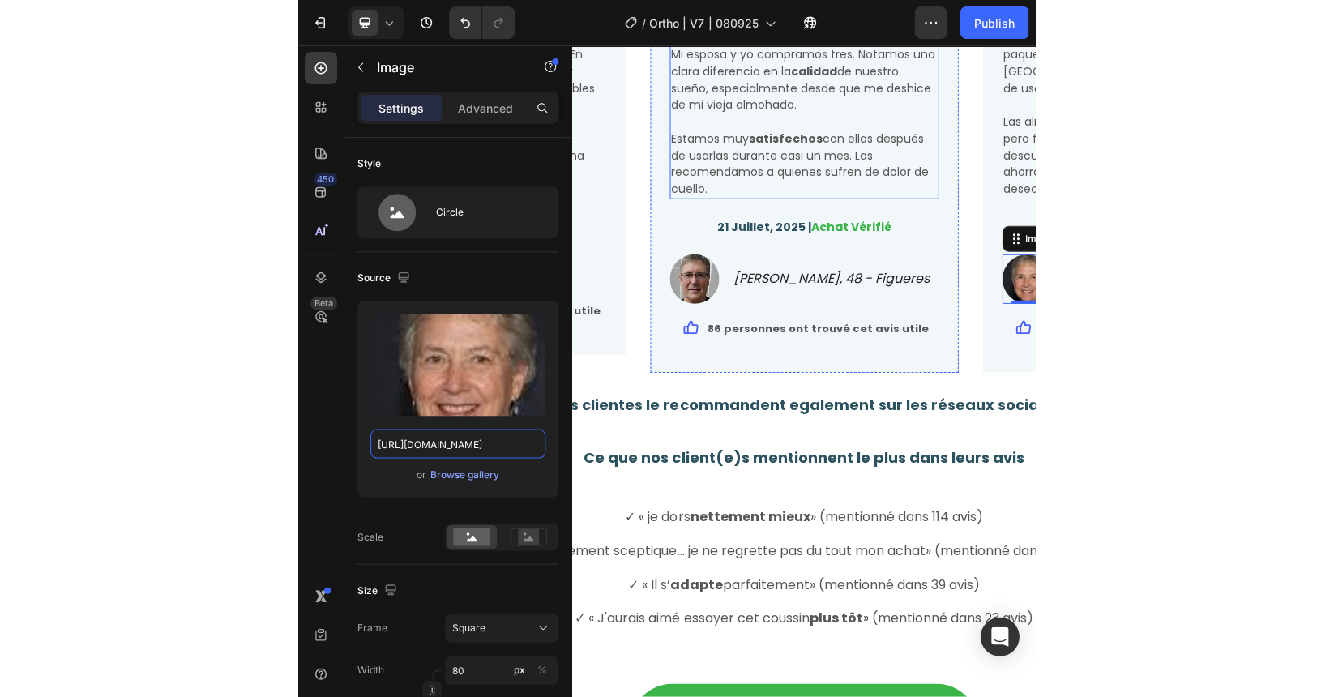
scroll to position [4474, 0]
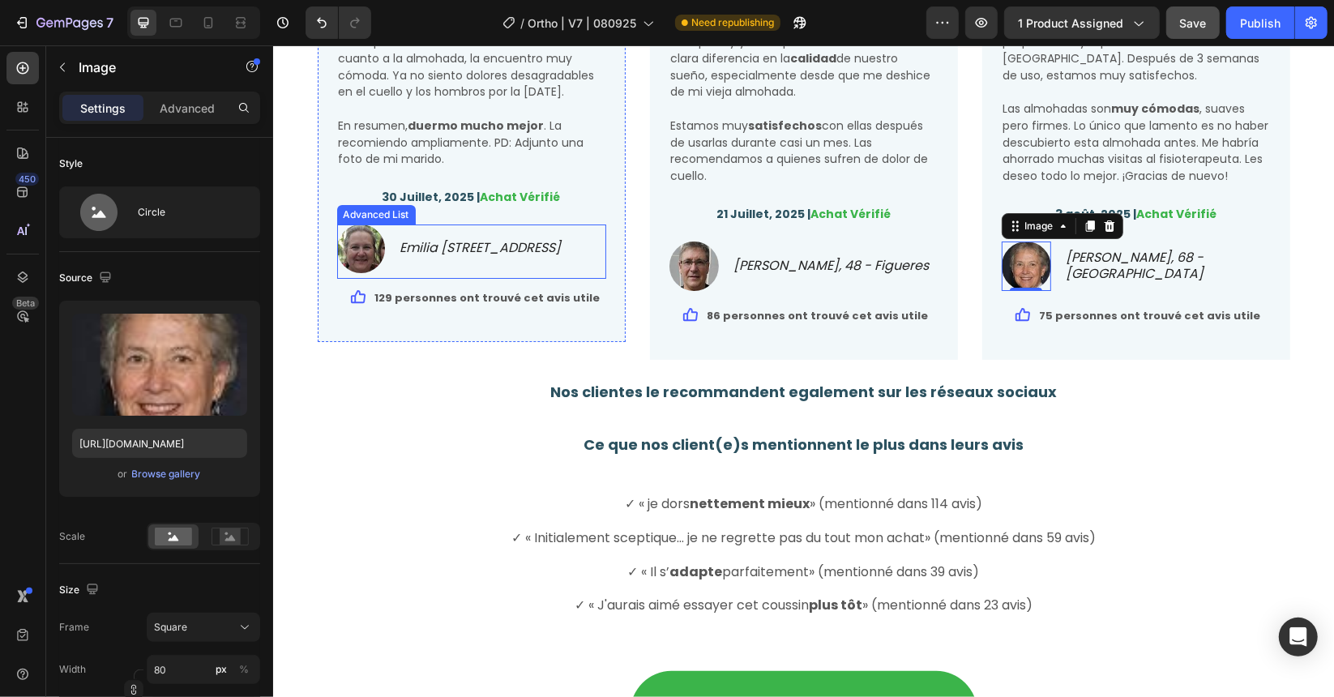
click at [512, 278] on div "Image [PERSON_NAME], 54 - Barcelona Text Block" at bounding box center [470, 251] width 269 height 54
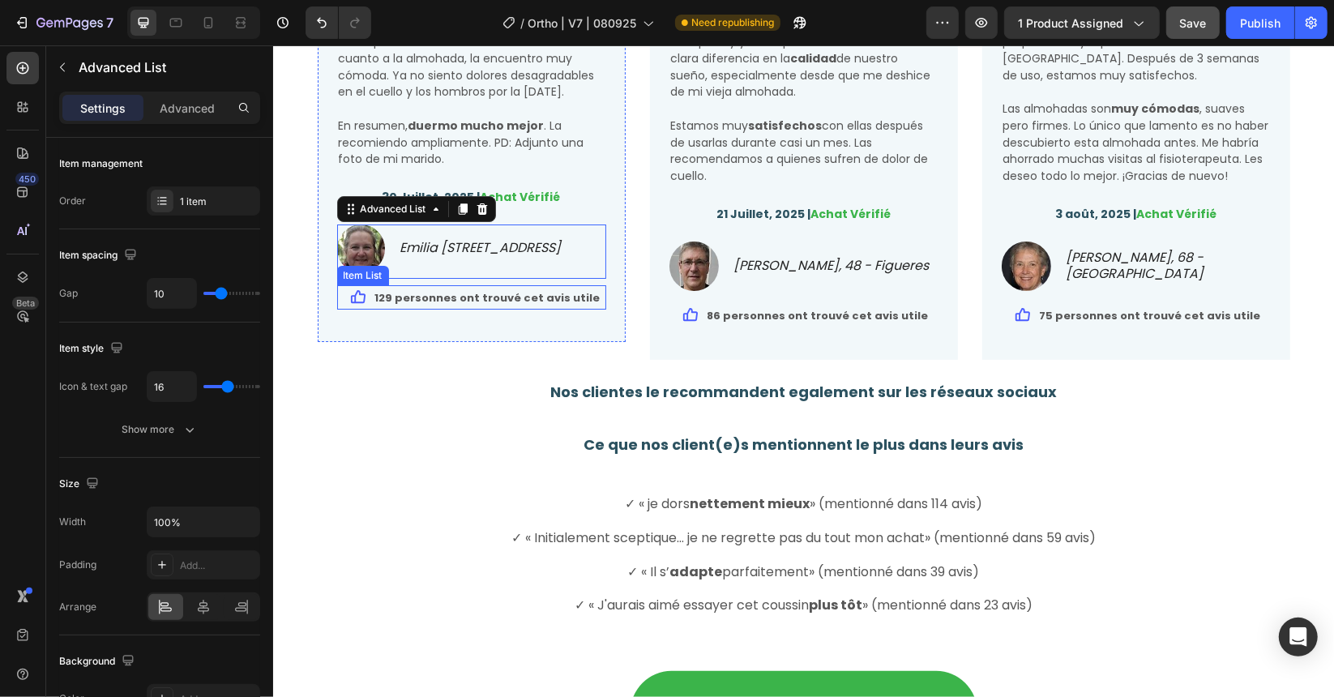
click at [561, 301] on strong "129 personnes ont trouvé cet avis utile" at bounding box center [486, 296] width 225 height 15
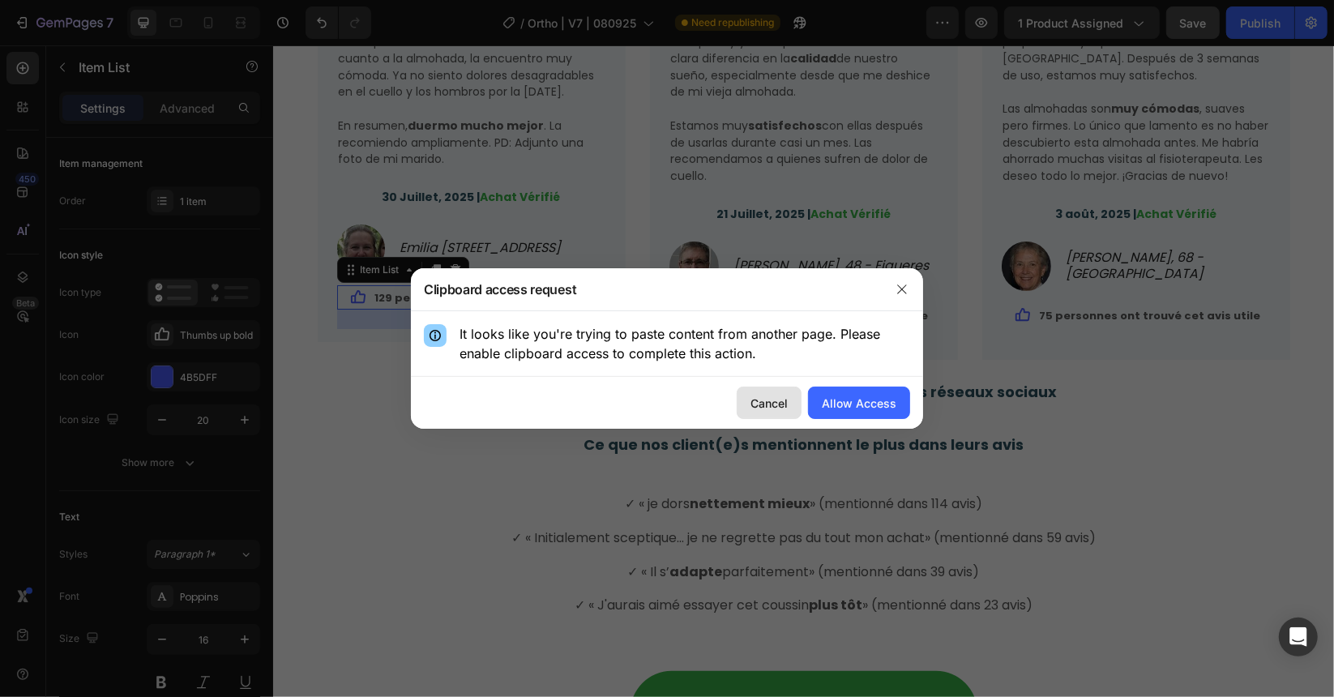
click at [775, 405] on div "Cancel" at bounding box center [768, 403] width 37 height 17
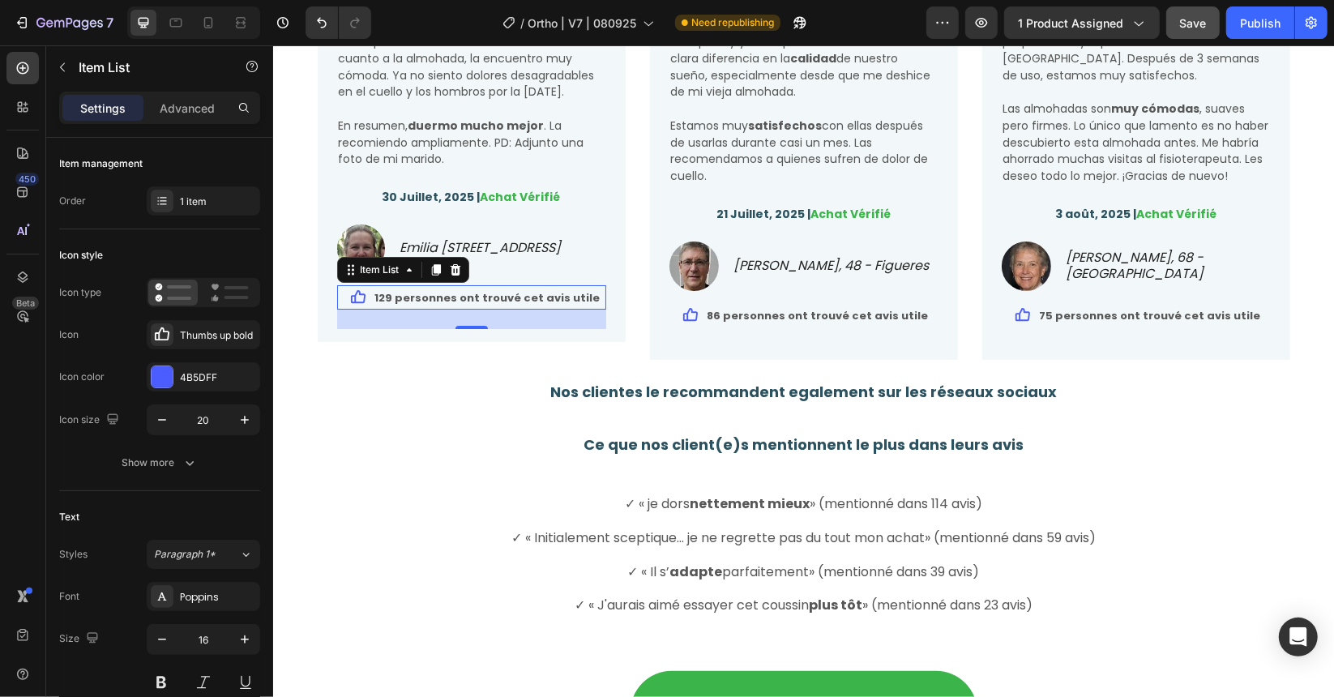
click at [438, 305] on strong "129 personnes ont trouvé cet avis utile" at bounding box center [486, 296] width 225 height 15
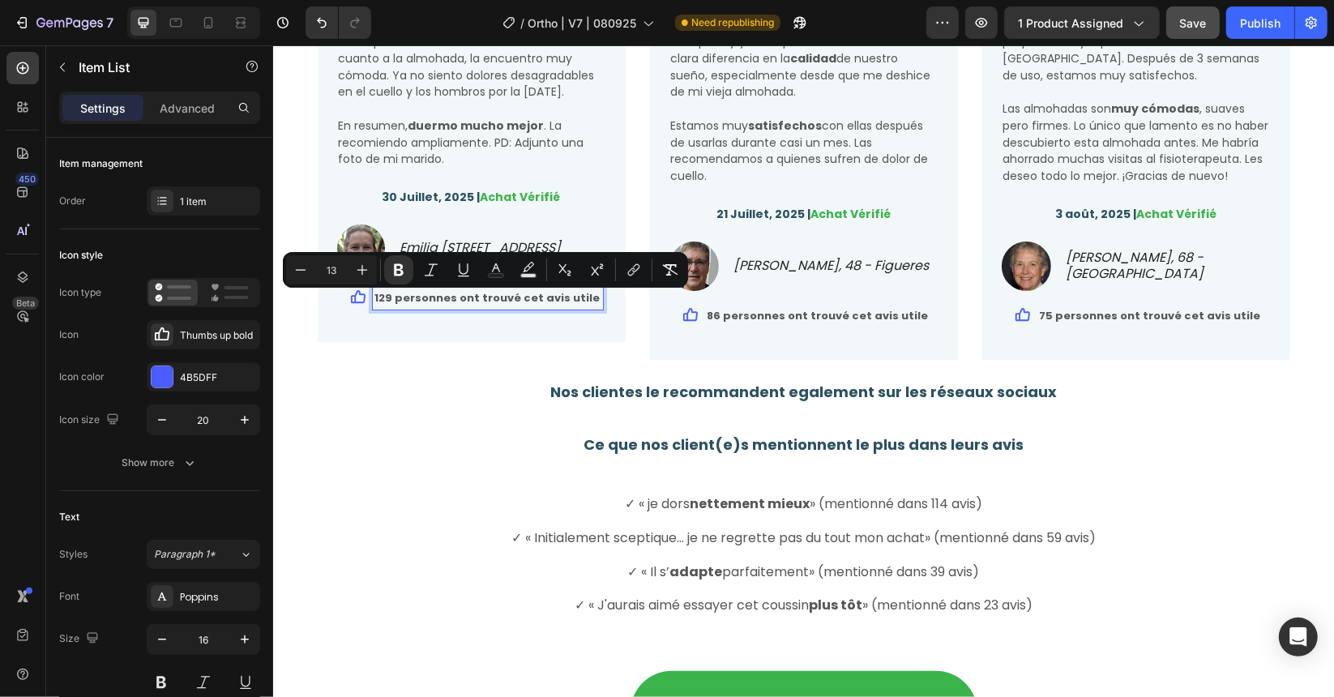
drag, startPoint x: 398, startPoint y: 306, endPoint x: 575, endPoint y: 310, distance: 176.7
click at [575, 306] on p "129 personnes ont trouvé cet avis utile" at bounding box center [486, 296] width 225 height 19
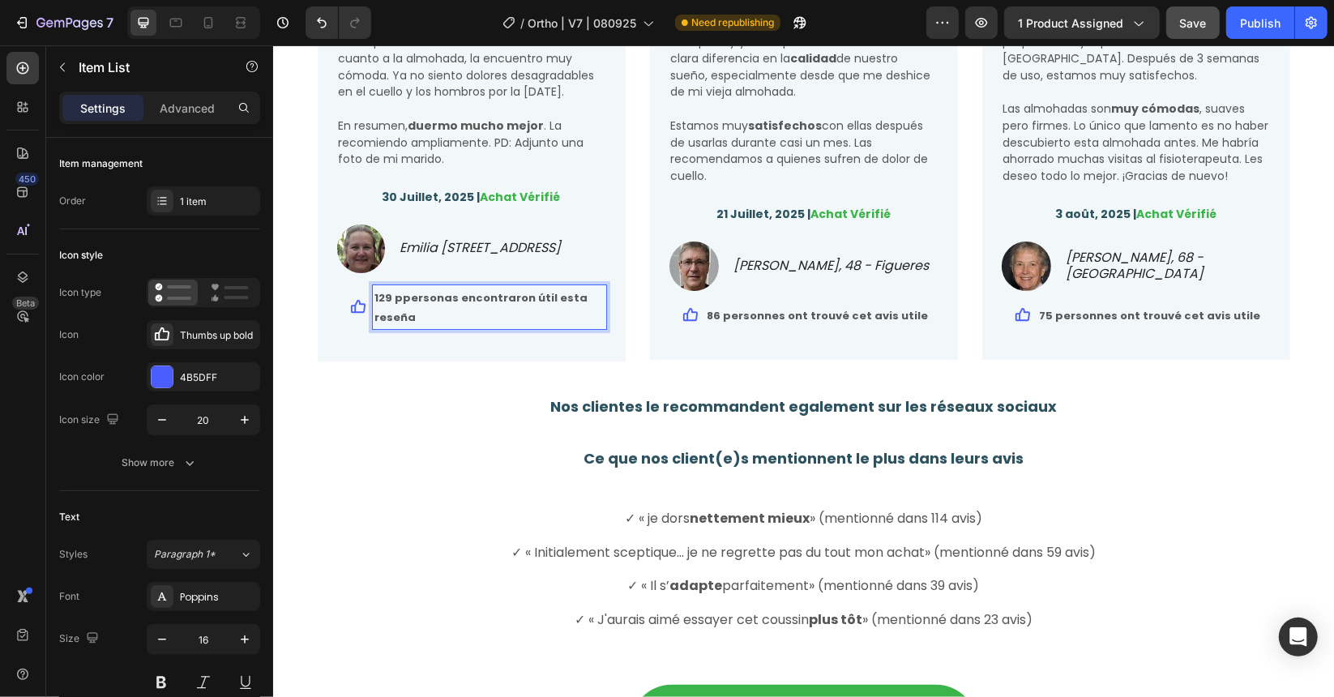
click at [400, 303] on strong "129 ppersonas encontraron útil esta reseña" at bounding box center [480, 306] width 213 height 35
click at [432, 293] on p "129 personas encontraron útil esta reseña" at bounding box center [488, 306] width 229 height 39
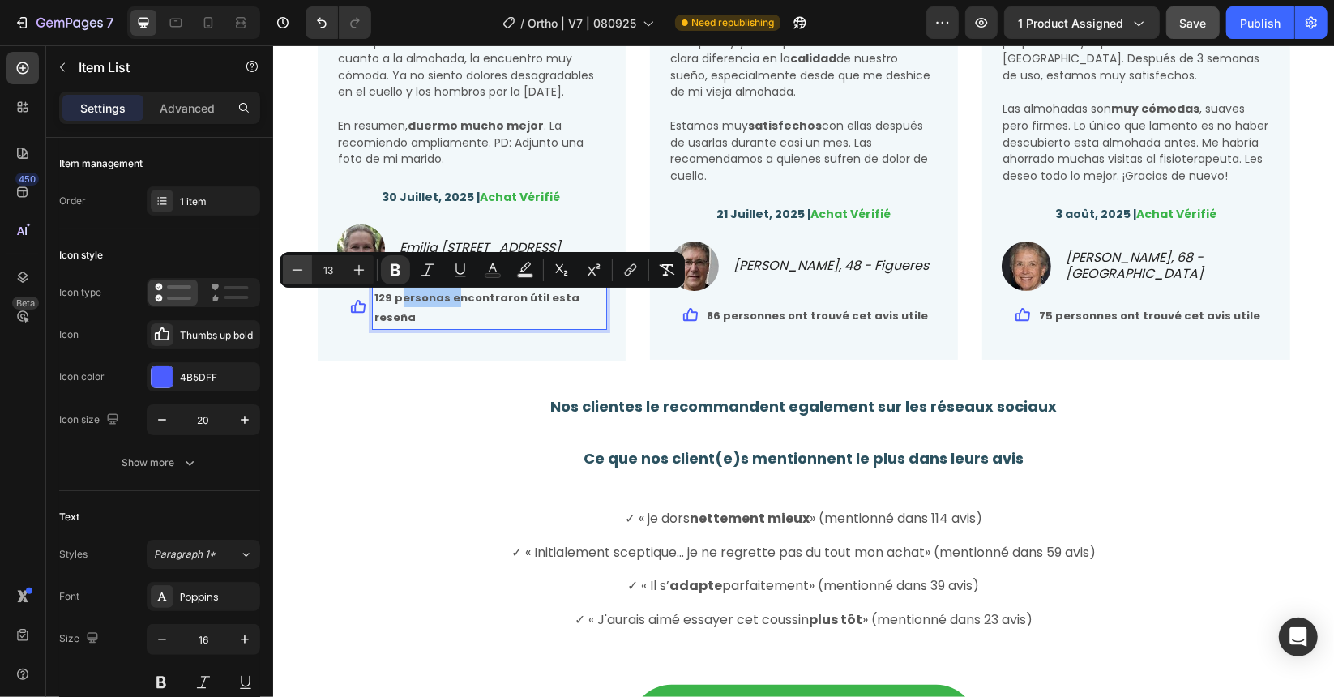
click at [304, 262] on icon "Editor contextual toolbar" at bounding box center [297, 270] width 16 height 16
type input "12"
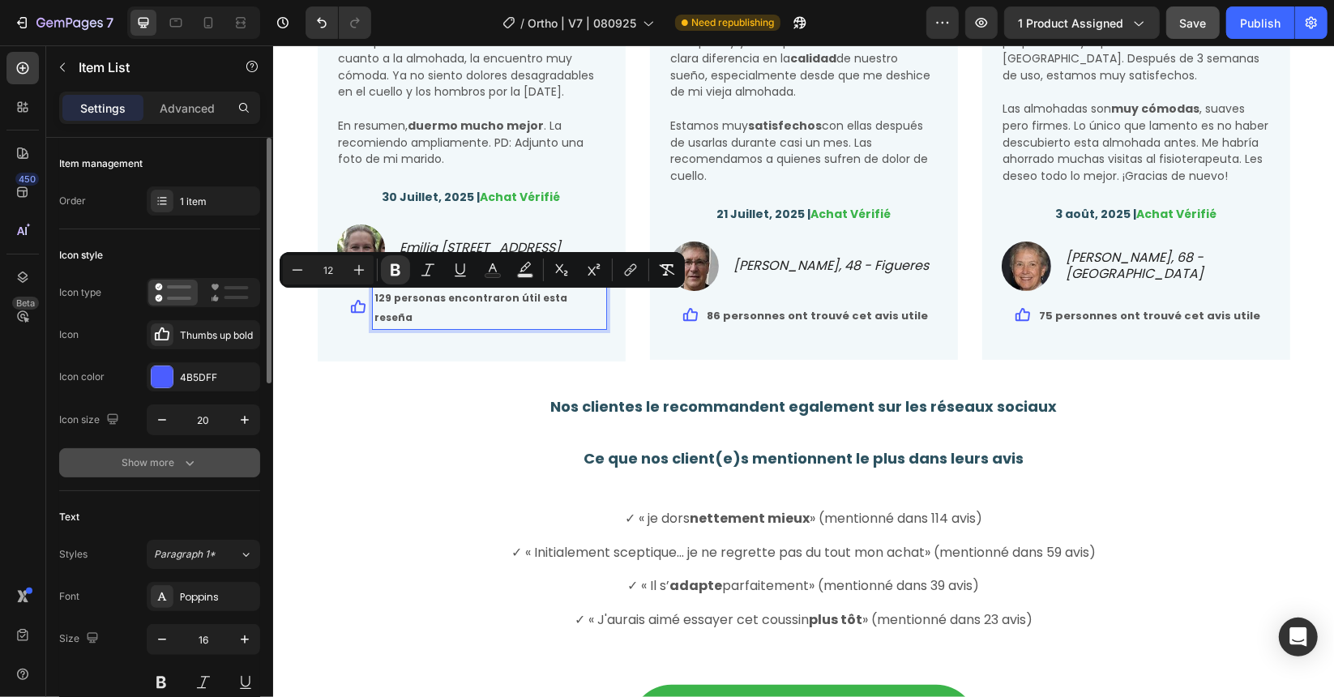
click at [167, 470] on button "Show more" at bounding box center [159, 462] width 201 height 29
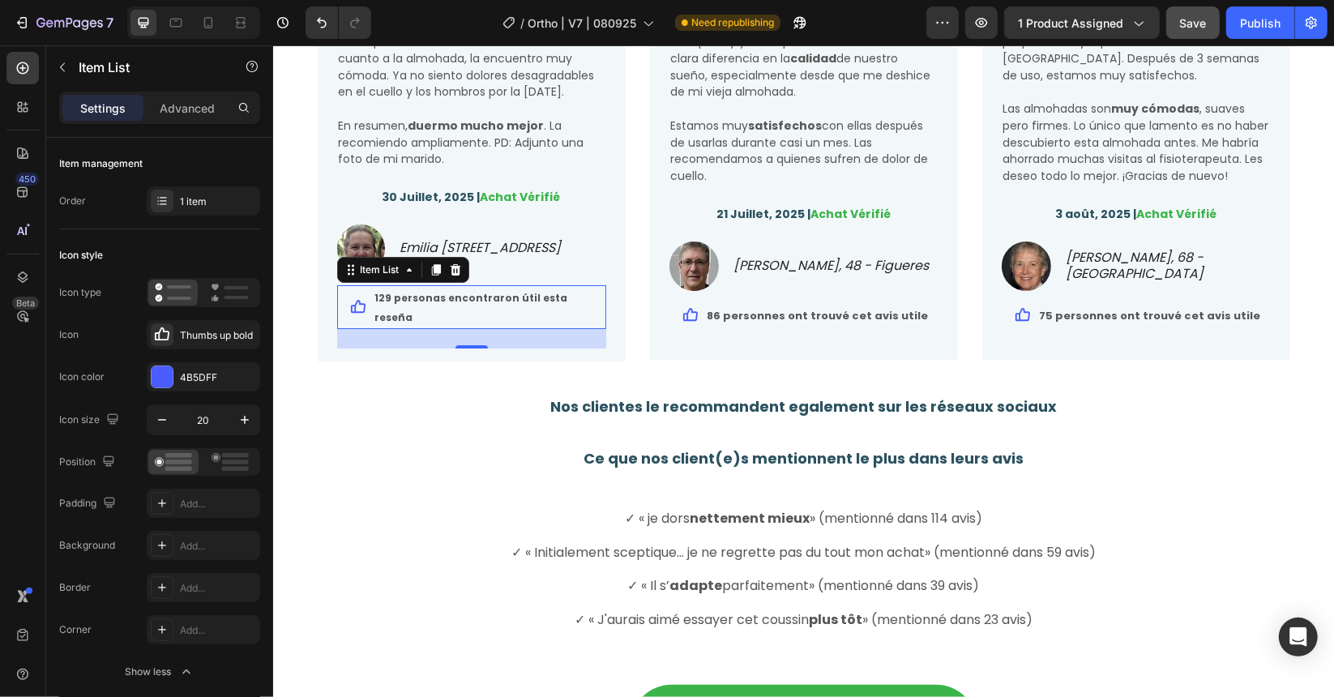
click at [406, 370] on div "Nuestros clientes han transformado su sueño Heading Juzgue usted mismo sus expe…" at bounding box center [802, 149] width 1037 height 1400
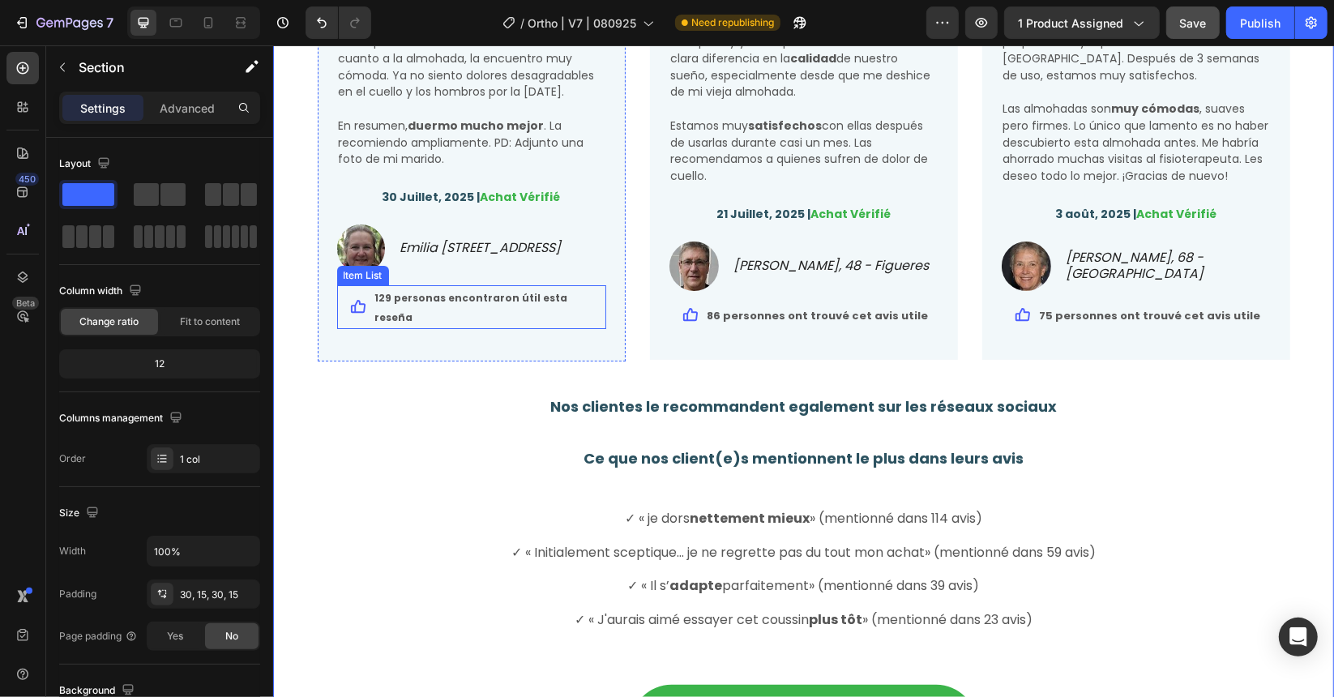
click at [400, 293] on p "129 personas encontraron útil esta reseña" at bounding box center [488, 306] width 229 height 39
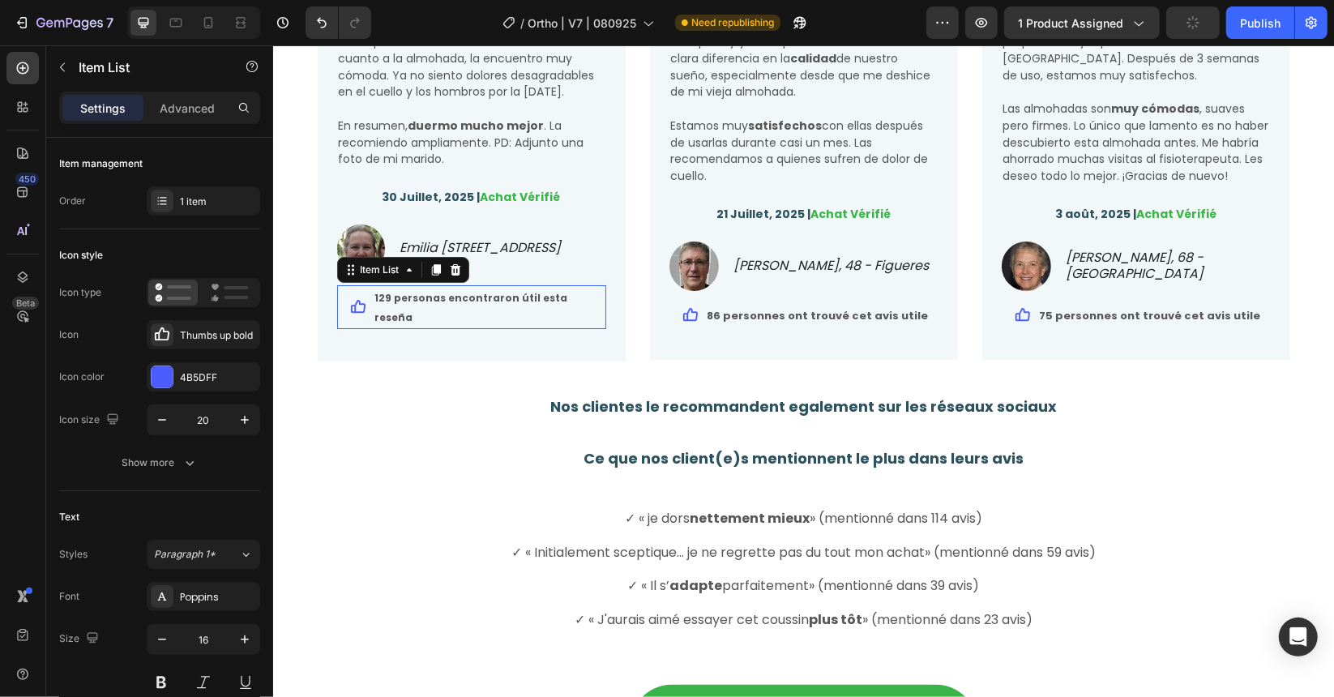
click at [381, 396] on p "Nos clientes le recommandent egalement sur les réseaux sociaux" at bounding box center [802, 406] width 1033 height 20
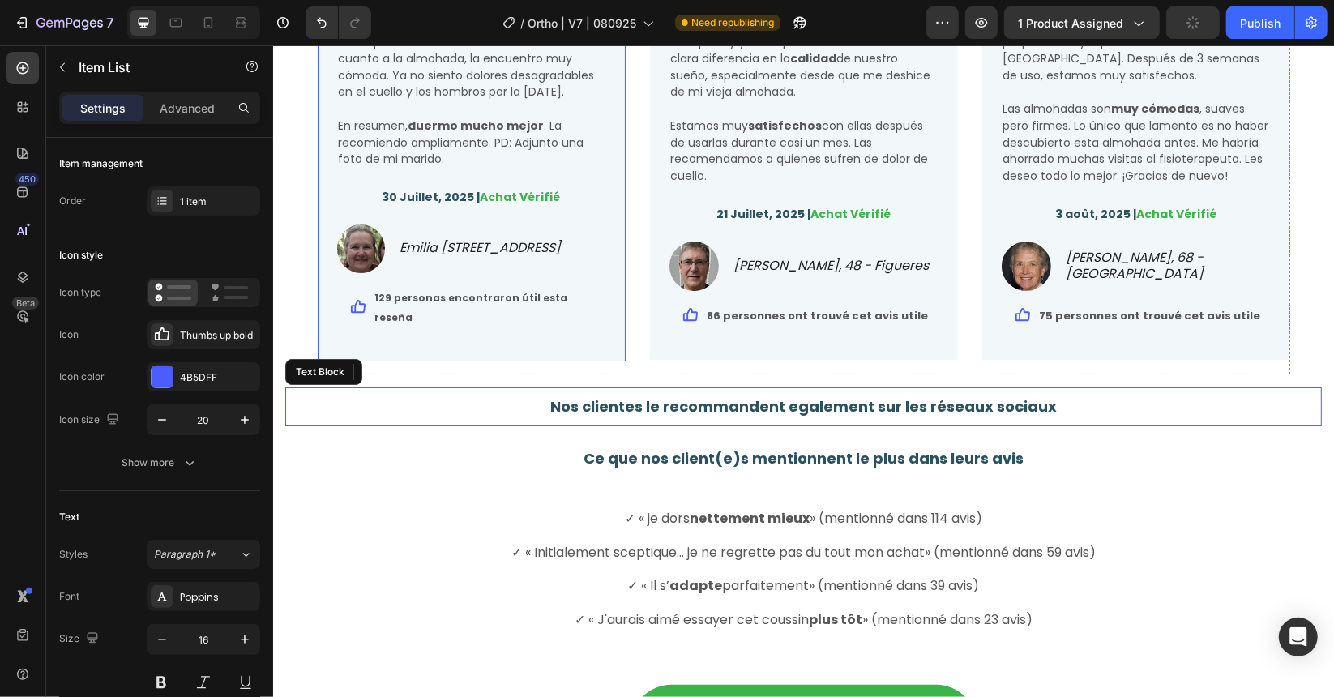
click at [412, 300] on strong "129 personas encontraron útil esta reseña" at bounding box center [470, 306] width 193 height 33
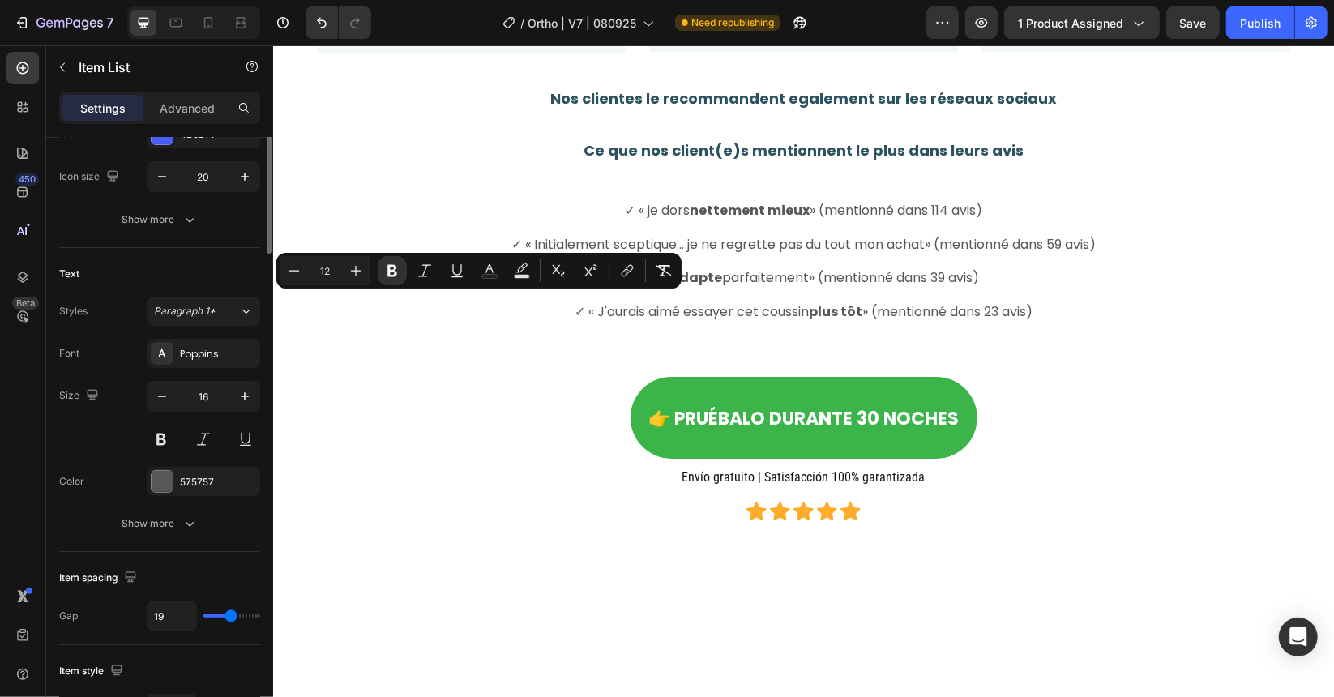
scroll to position [405, 0]
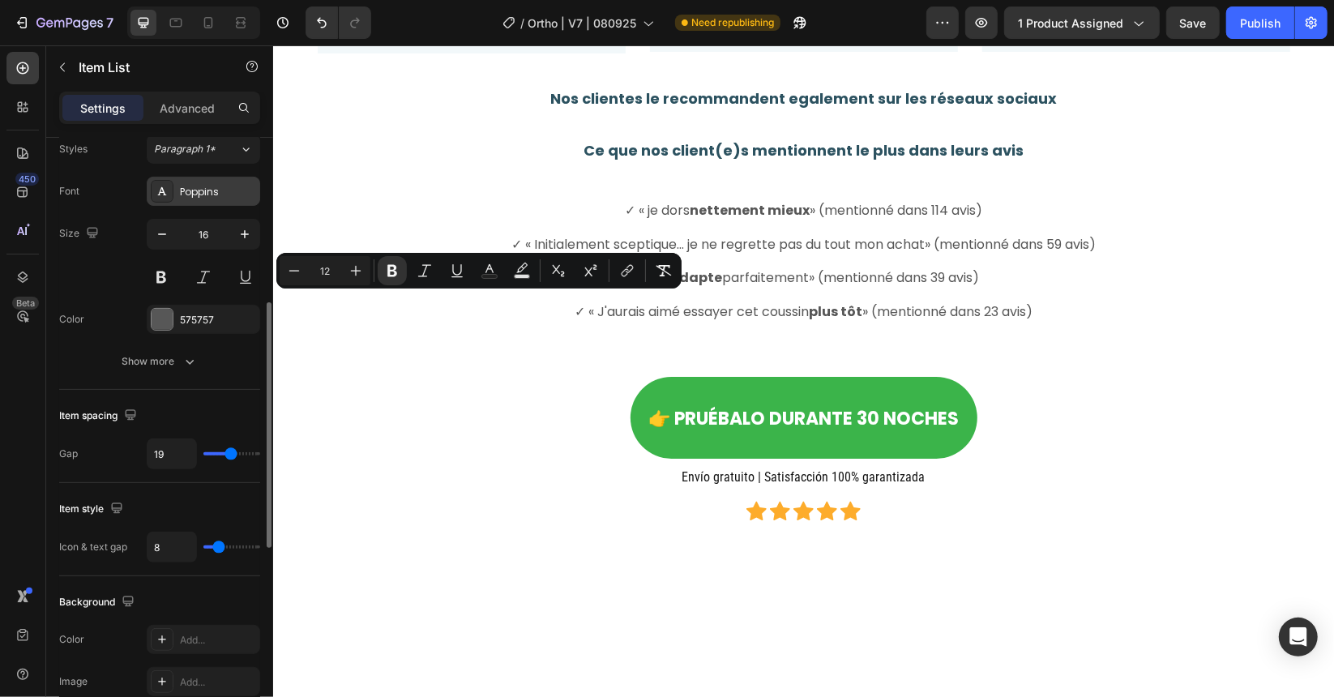
click at [212, 188] on div "Poppins" at bounding box center [218, 192] width 76 height 15
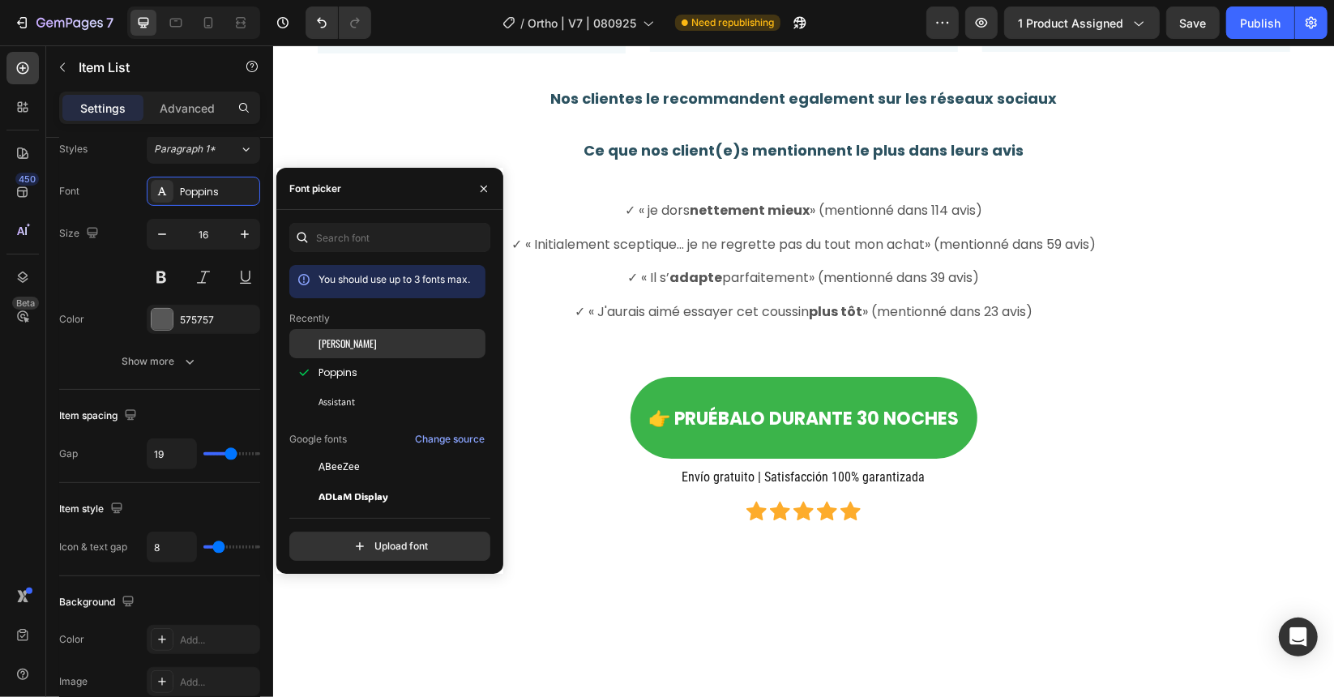
click at [335, 342] on span "Oswald" at bounding box center [348, 343] width 58 height 15
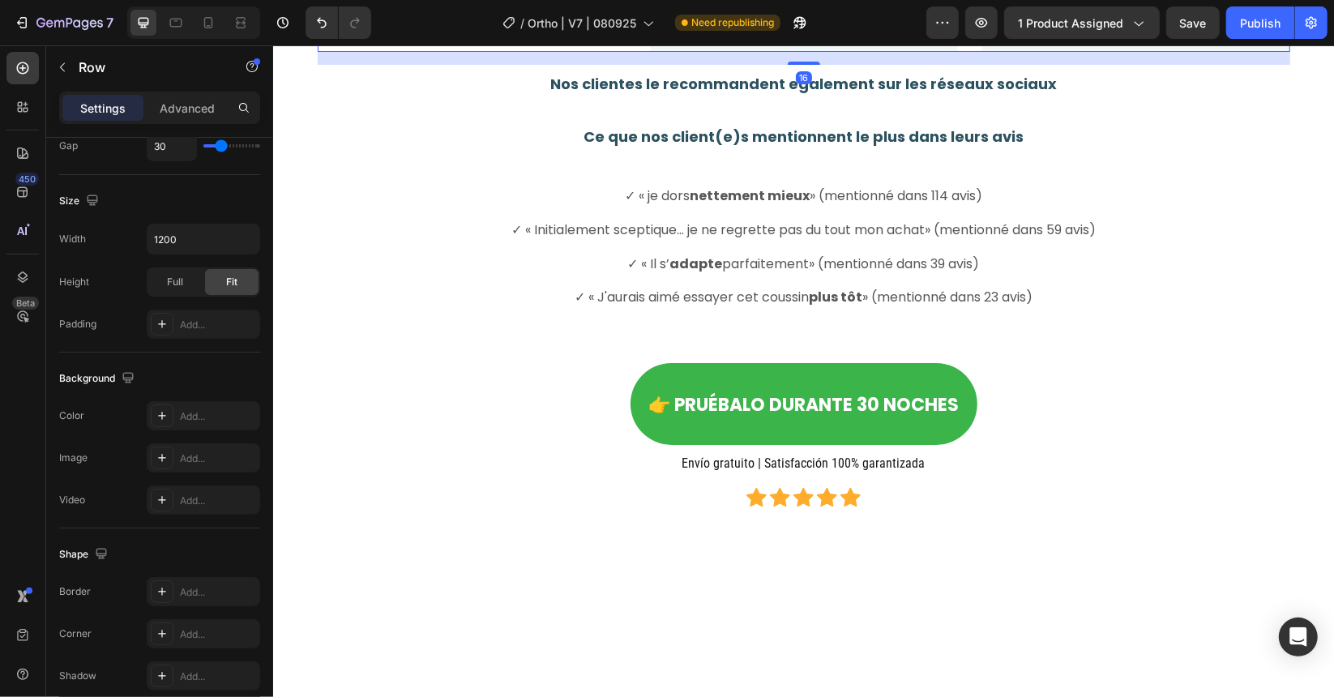
scroll to position [0, 0]
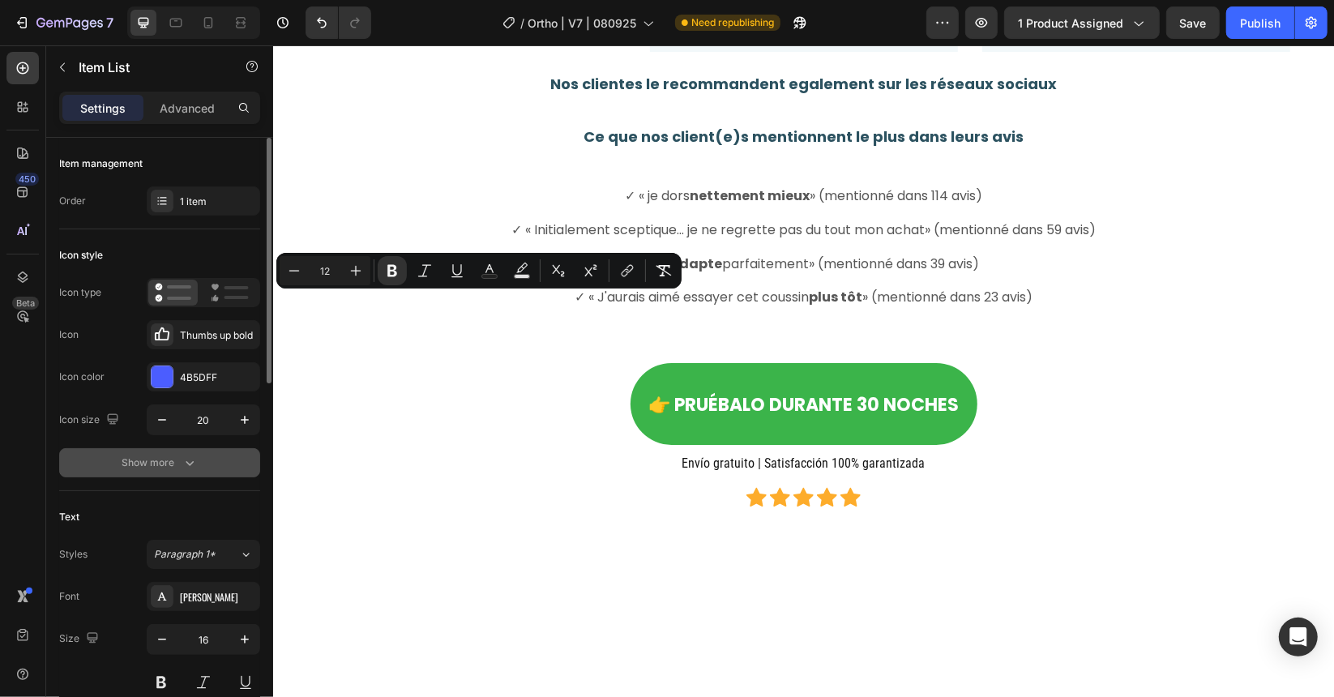
click at [180, 460] on div "Show more" at bounding box center [159, 463] width 75 height 16
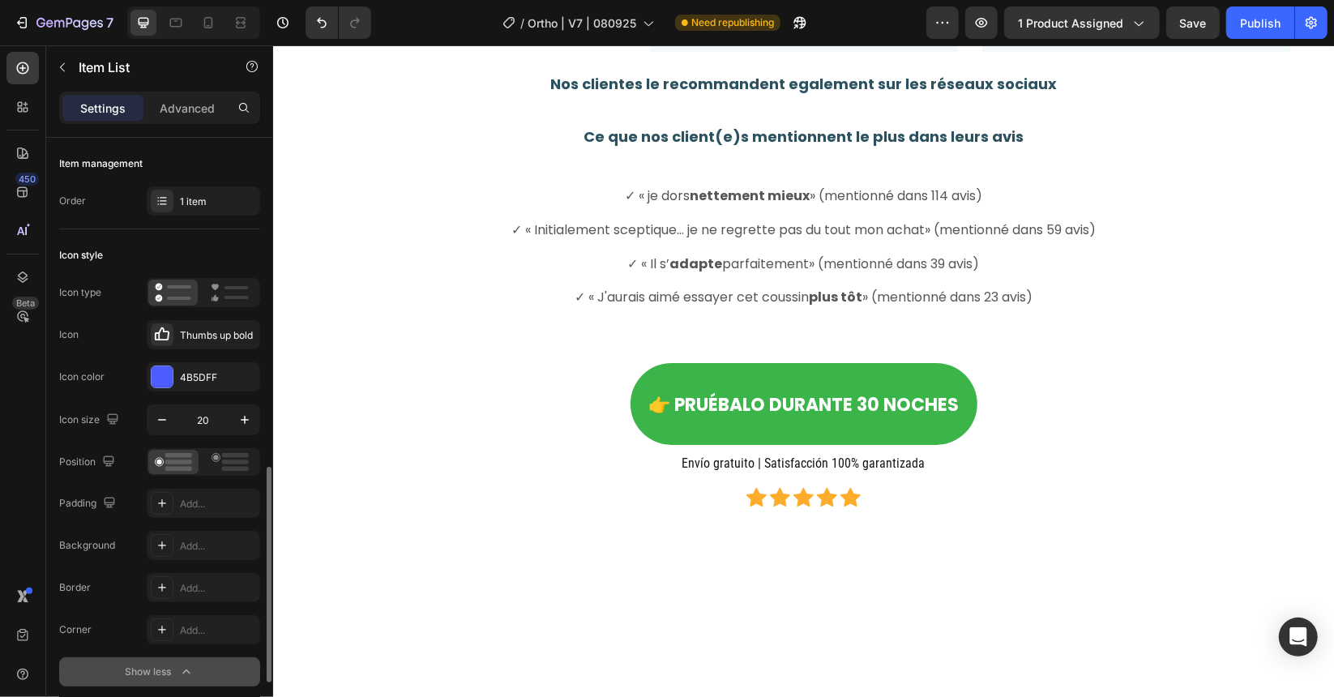
scroll to position [405, 0]
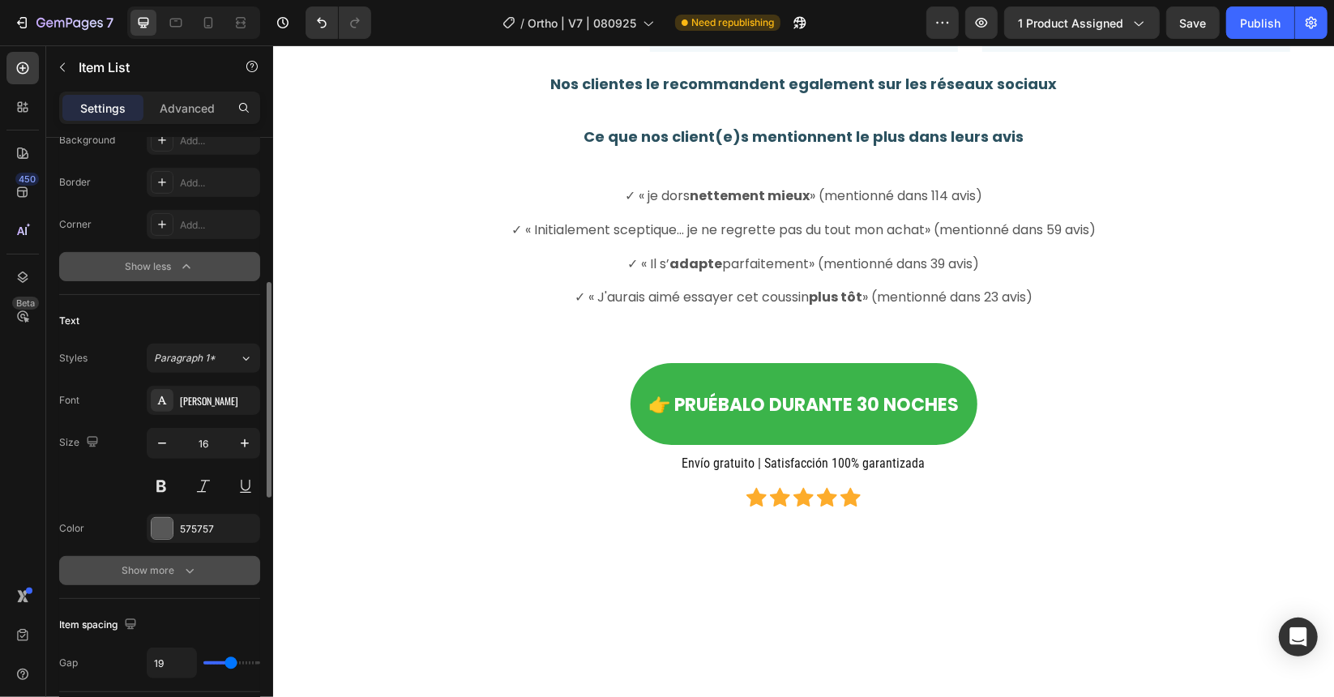
click at [185, 566] on icon "button" at bounding box center [190, 570] width 16 height 16
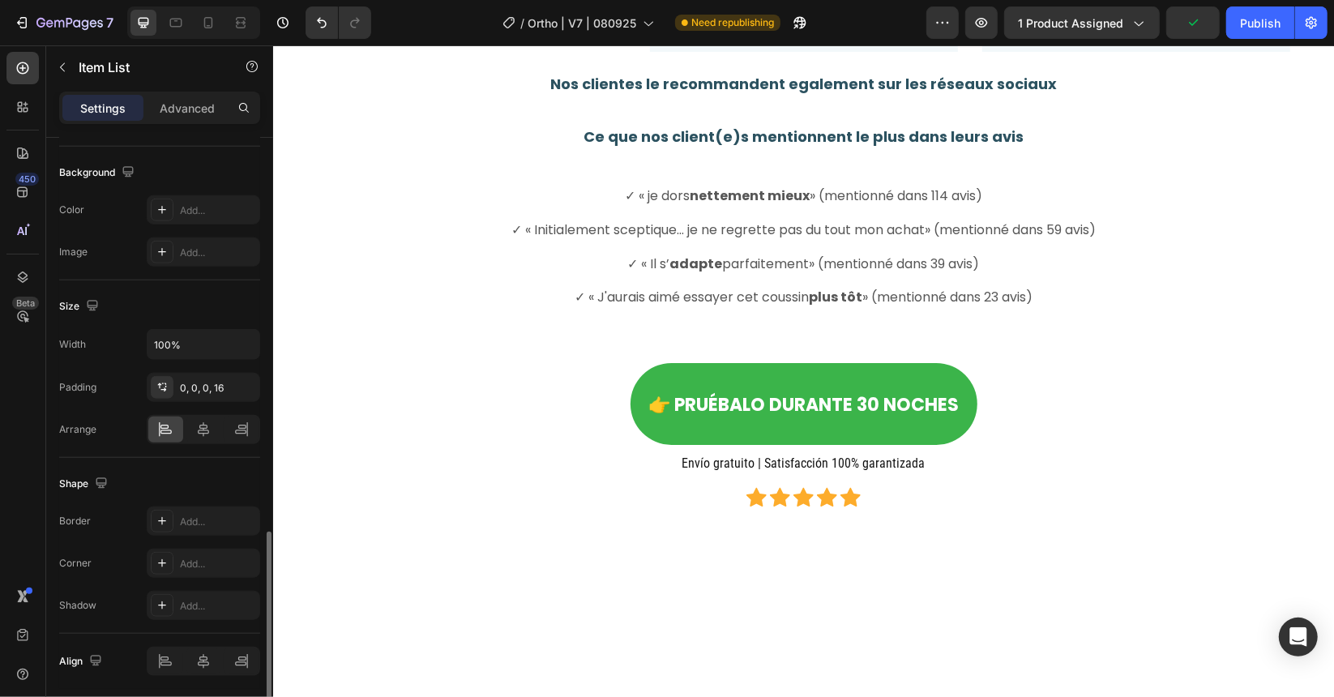
scroll to position [1264, 0]
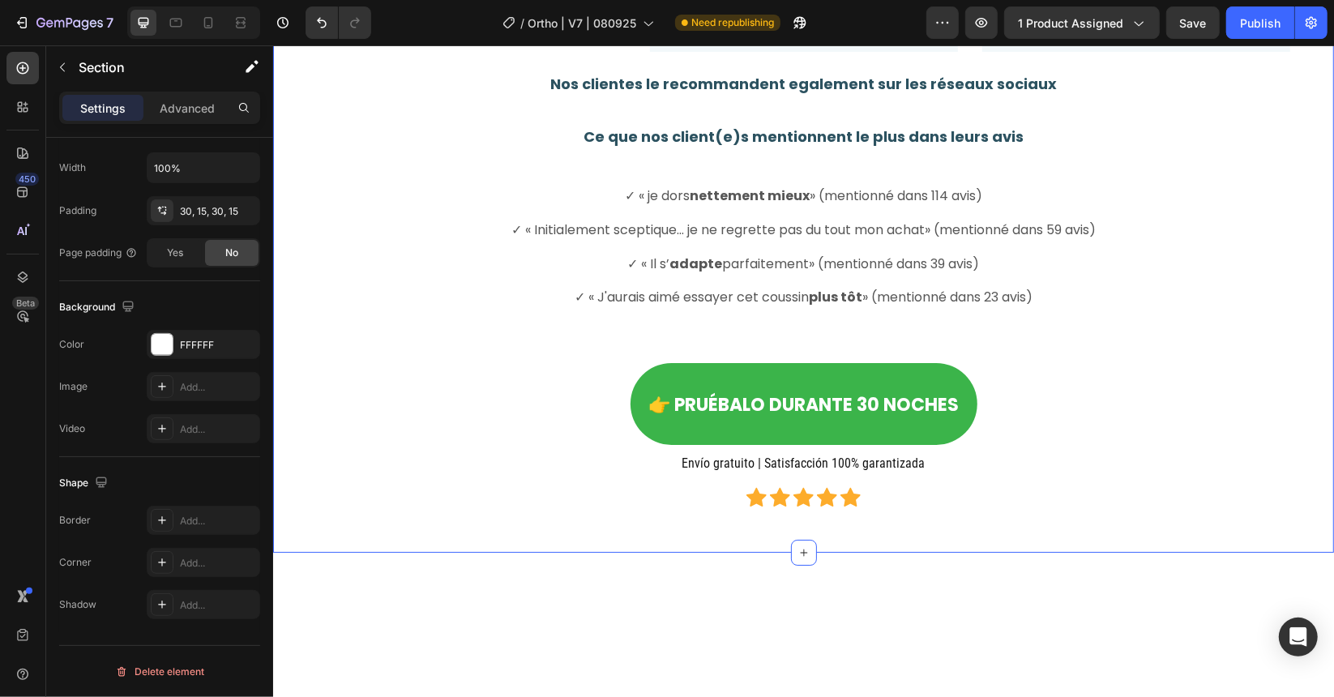
scroll to position [0, 0]
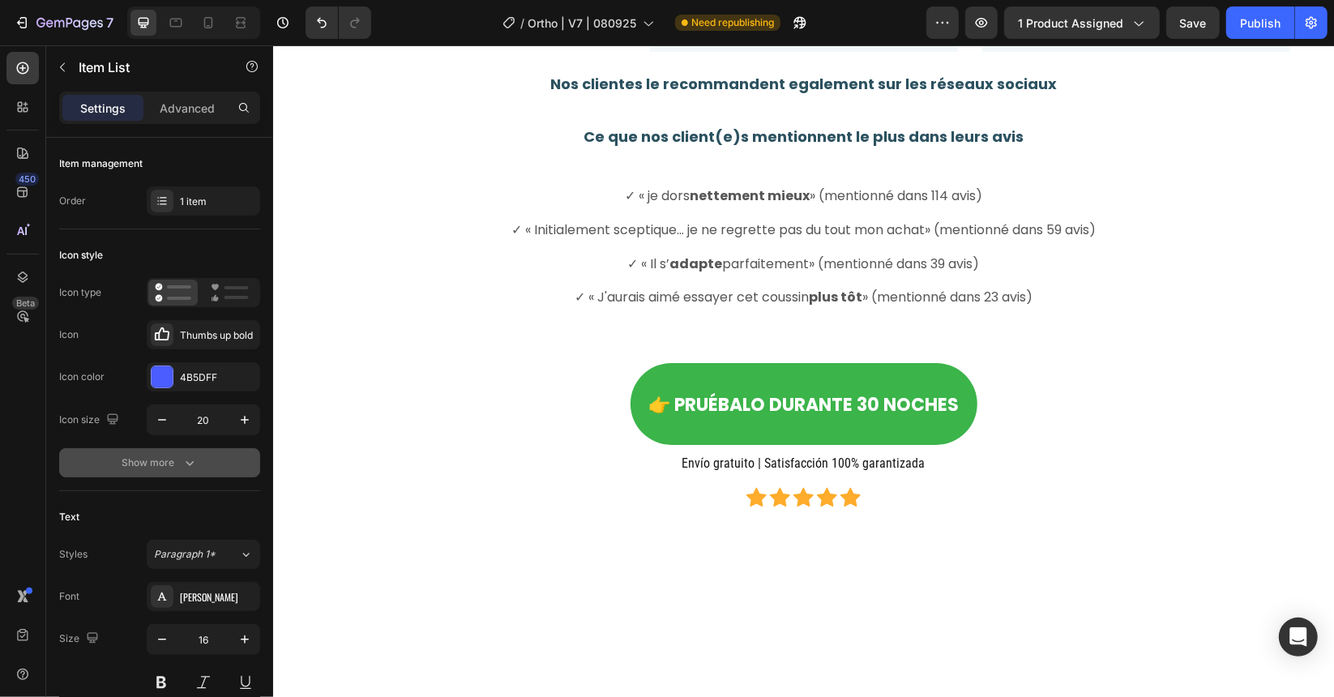
click at [147, 470] on button "Show more" at bounding box center [159, 462] width 201 height 29
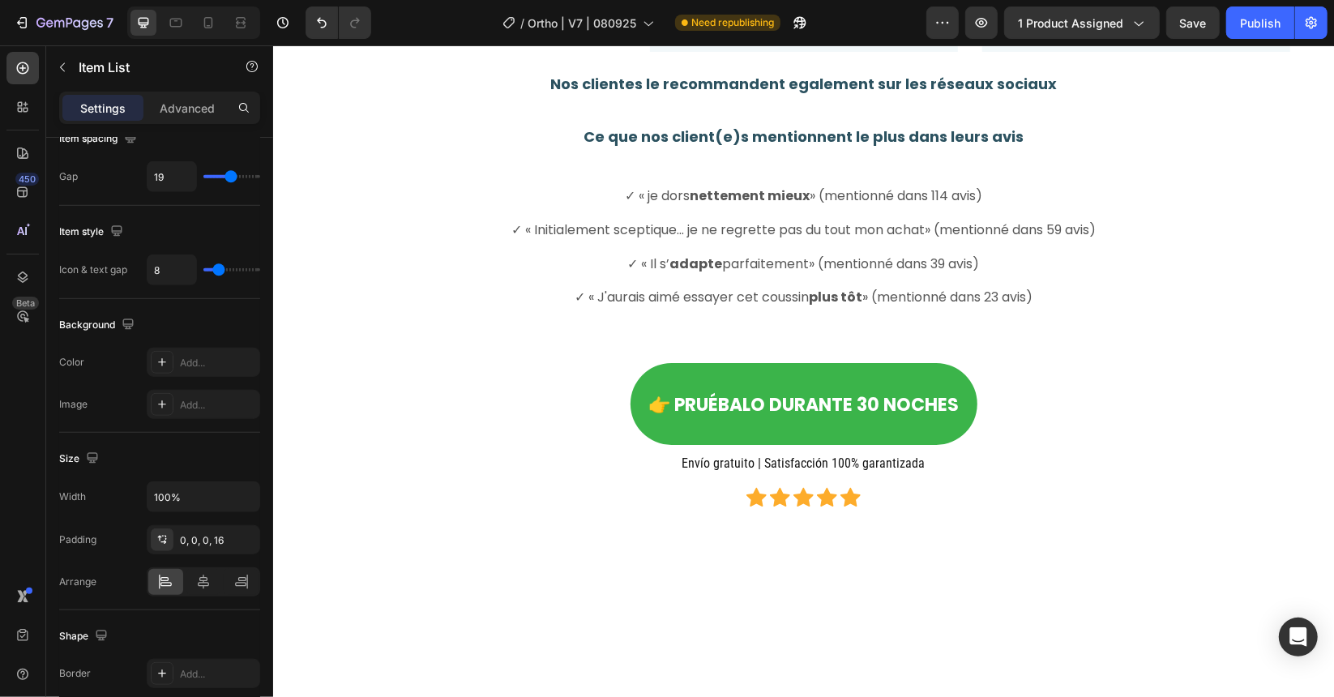
scroll to position [648, 0]
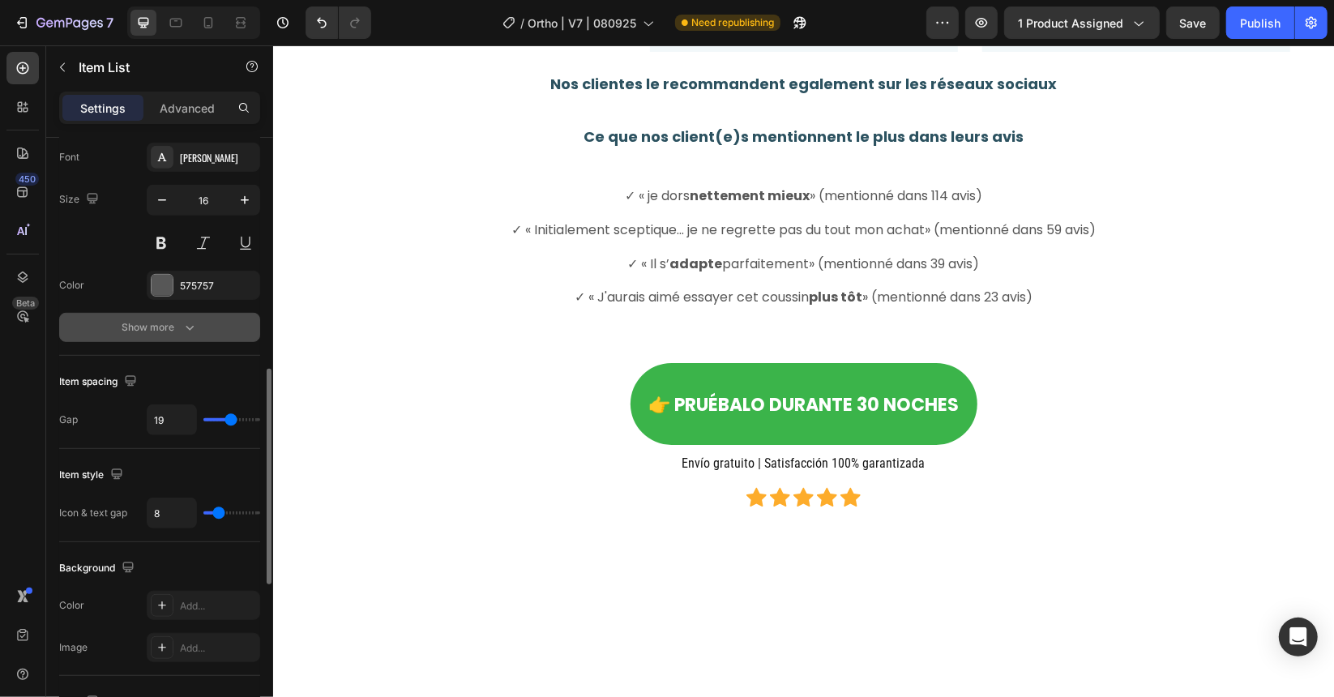
click at [188, 327] on icon "button" at bounding box center [190, 327] width 16 height 16
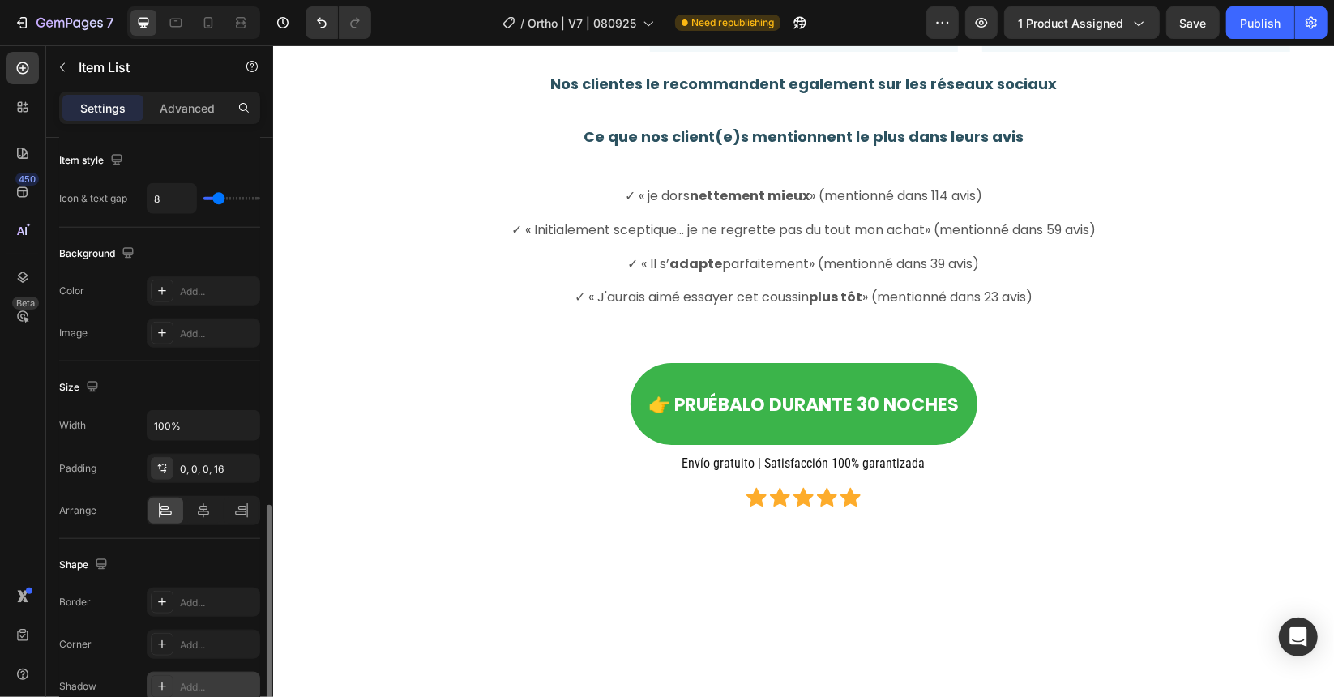
scroll to position [1264, 0]
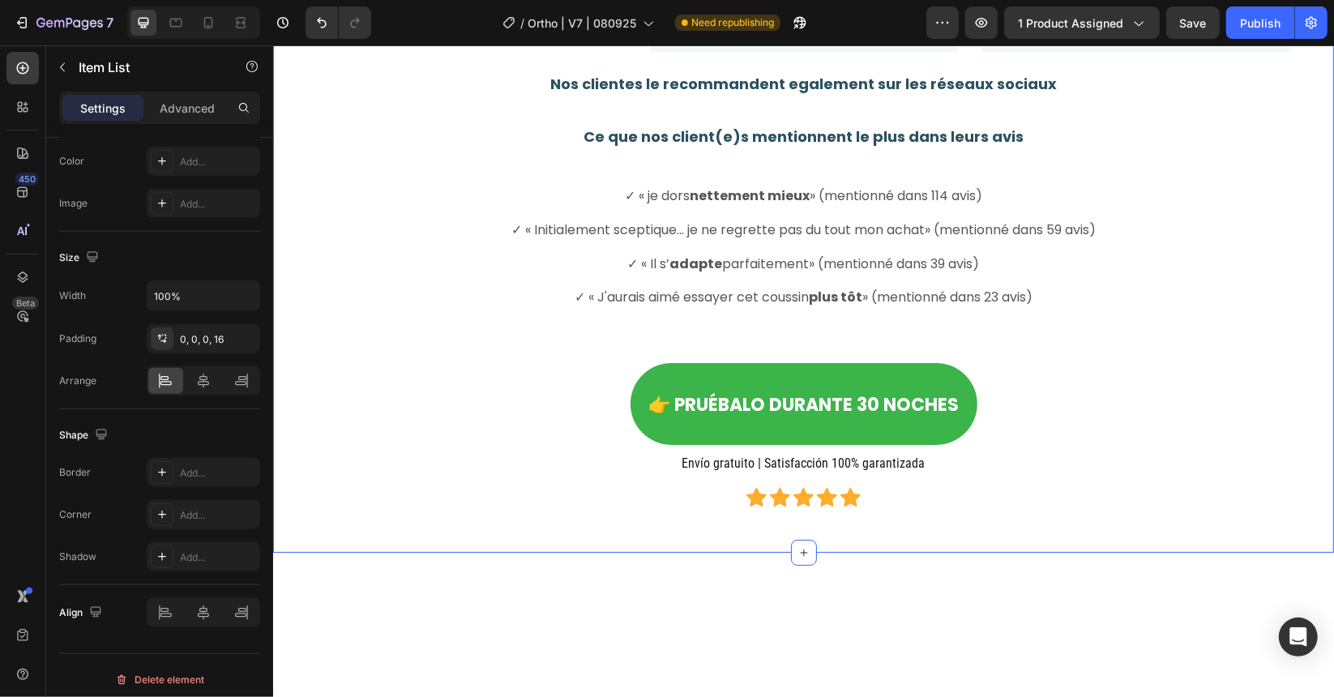
click at [460, 147] on p "Ce que nos client(e)s mentionnent le plus dans leurs avis" at bounding box center [802, 136] width 1033 height 20
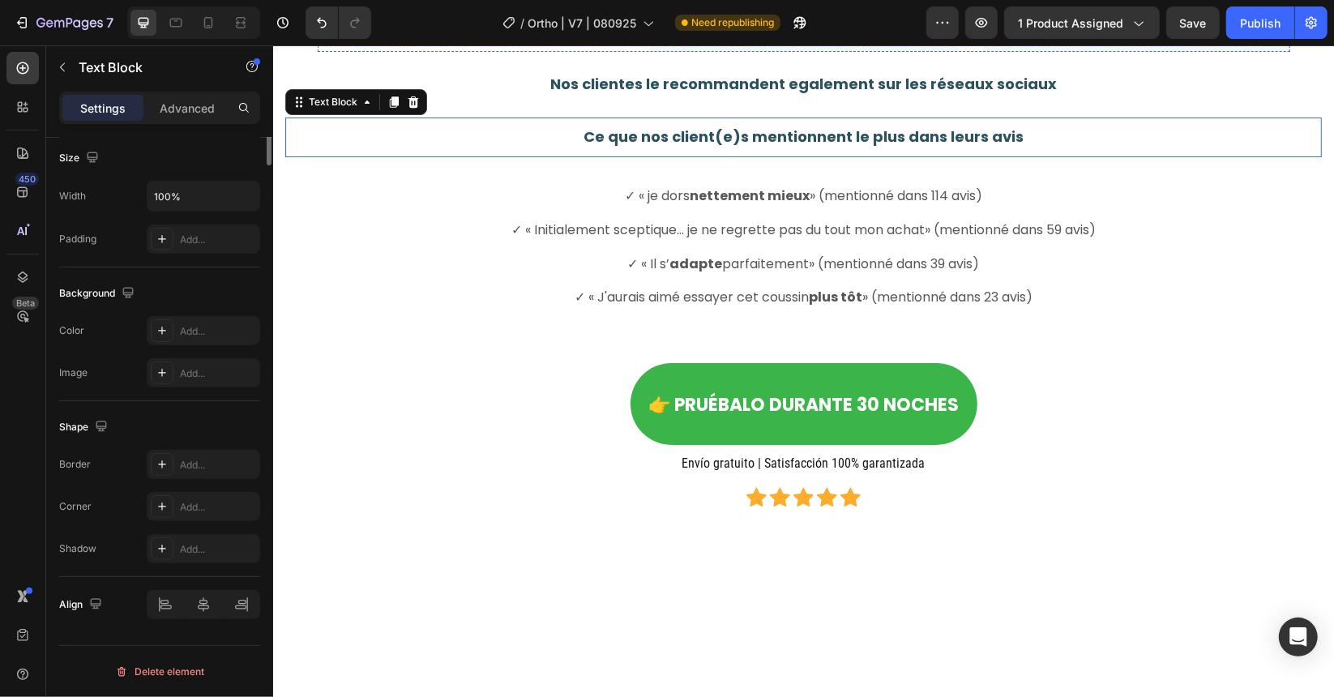
scroll to position [0, 0]
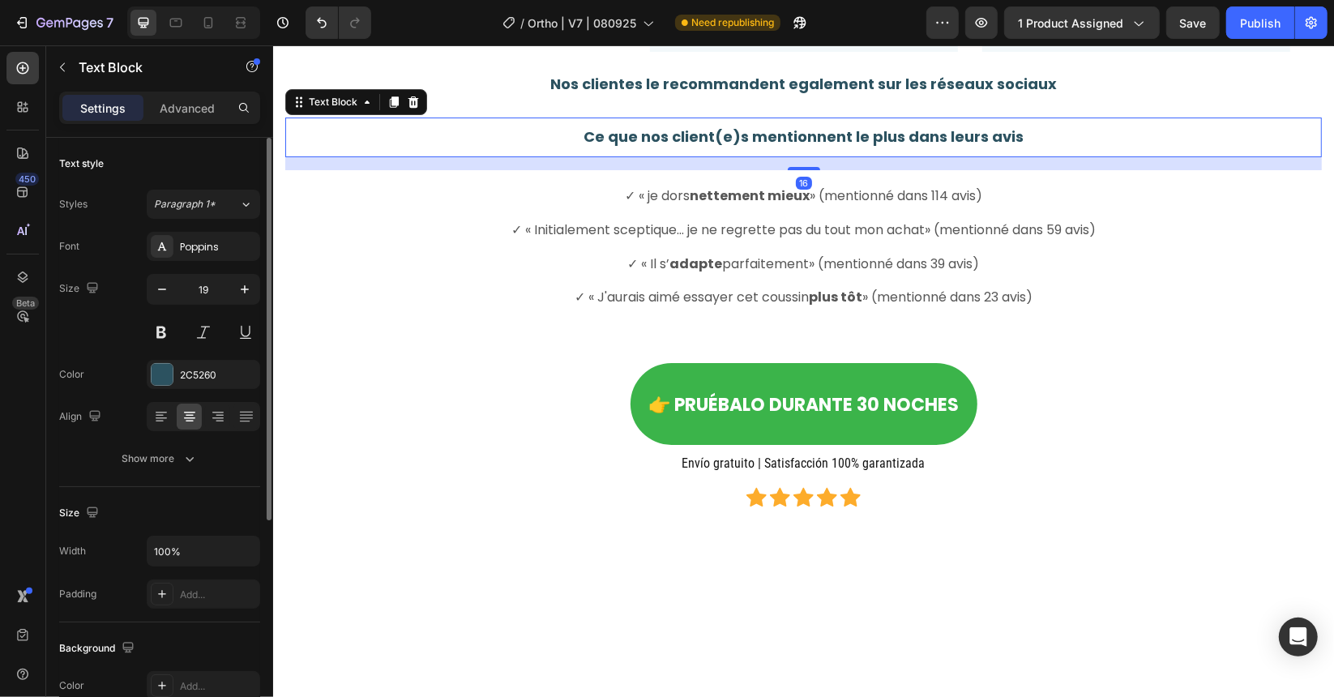
drag, startPoint x: 352, startPoint y: 305, endPoint x: 357, endPoint y: 297, distance: 9.9
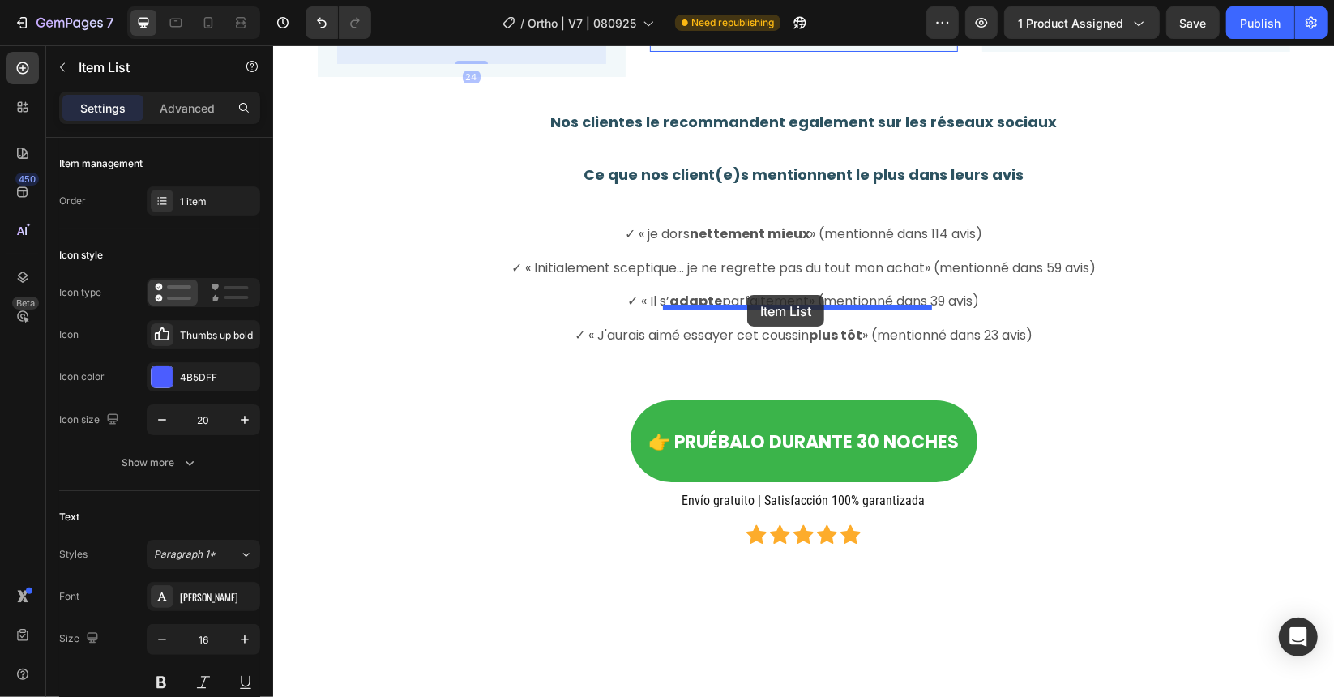
drag, startPoint x: 348, startPoint y: 316, endPoint x: 746, endPoint y: 294, distance: 399.3
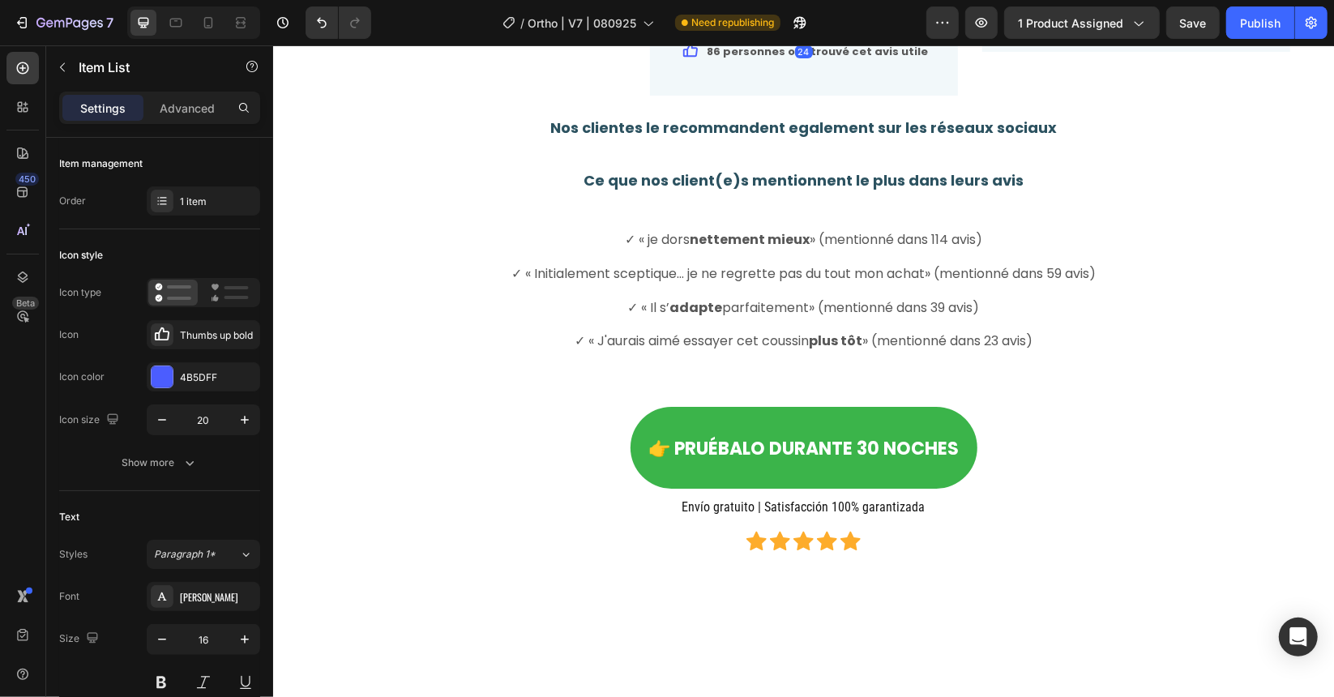
click at [708, 15] on strong "129 personas encontraron útil esta reseña" at bounding box center [792, 8] width 170 height 14
click at [720, 58] on strong "86 personnes ont trouvé cet avis utile" at bounding box center [817, 50] width 221 height 15
click at [689, 30] on div "Item List" at bounding box center [711, 22] width 45 height 15
click at [673, 82] on div "24" at bounding box center [803, 71] width 269 height 19
click at [669, 62] on div "86 personnes ont trouvé cet avis utile" at bounding box center [803, 50] width 269 height 24
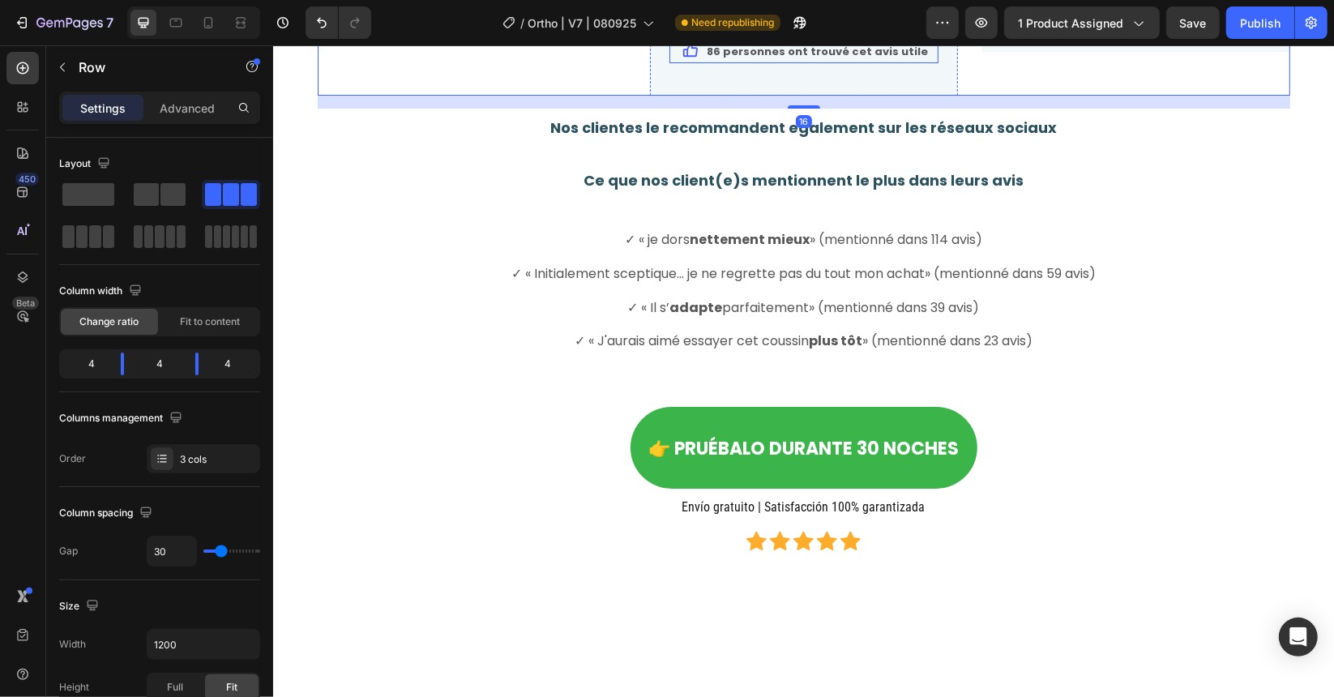
click at [669, 62] on div "86 personnes ont trouvé cet avis utile" at bounding box center [803, 50] width 269 height 24
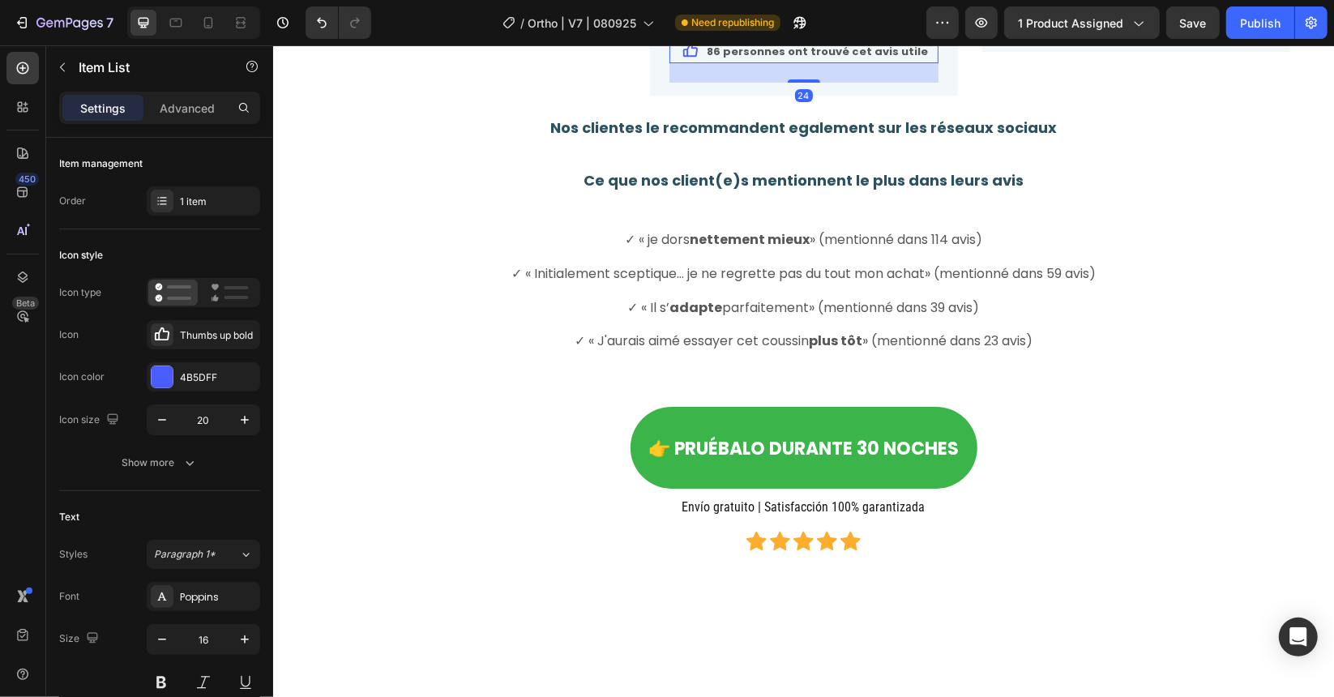
click at [781, 28] on icon at bounding box center [786, 22] width 11 height 11
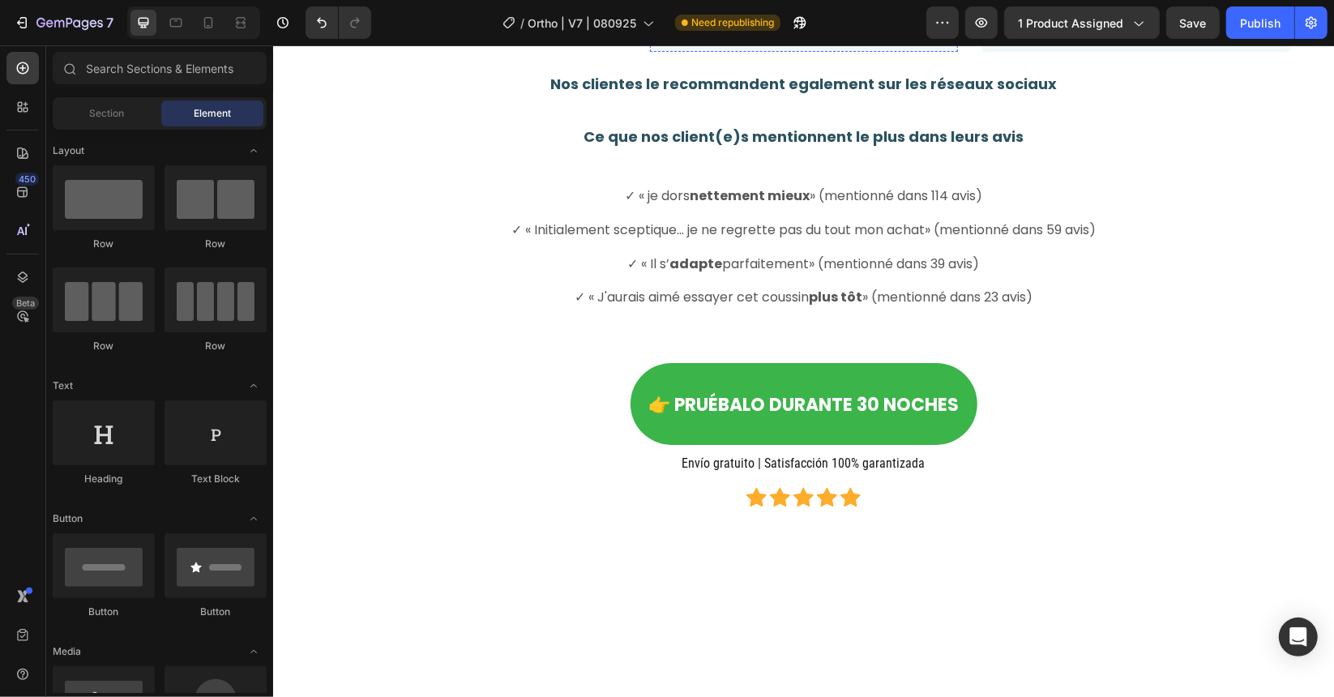
click at [893, 19] on div "89 personas encontraron útil esta reseña" at bounding box center [803, 6] width 269 height 24
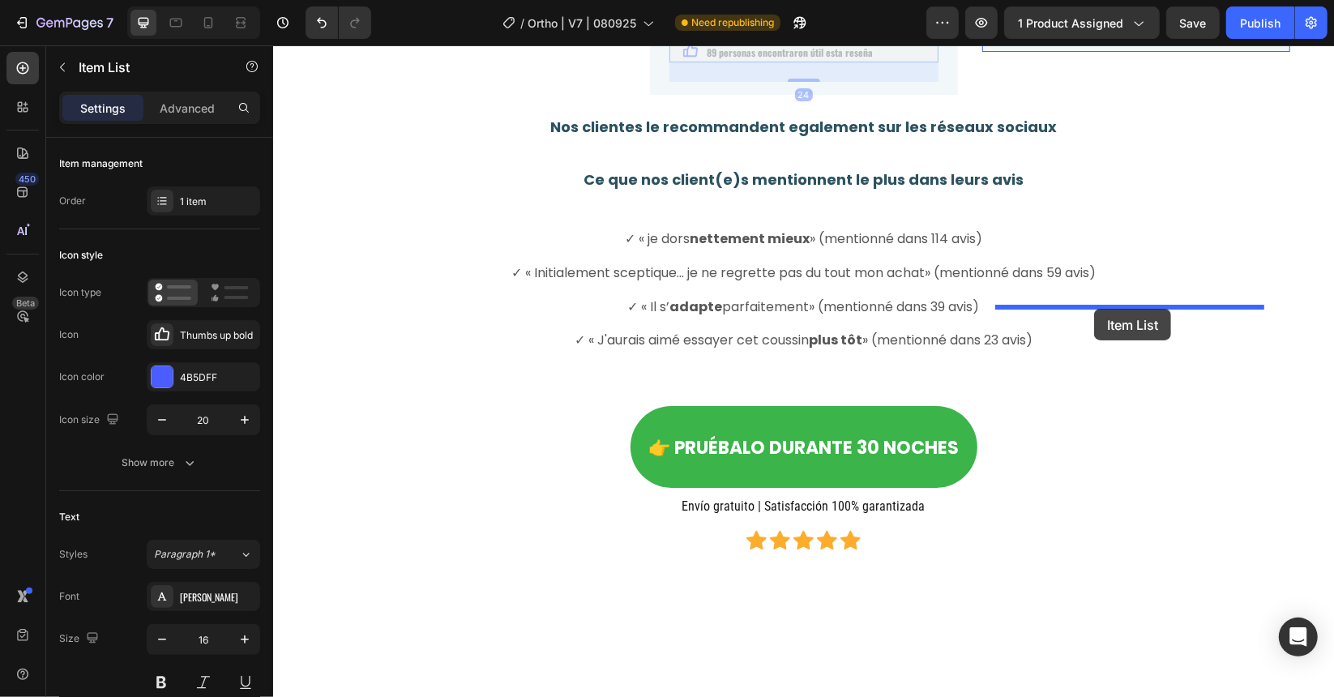
drag, startPoint x: 678, startPoint y: 337, endPoint x: 1093, endPoint y: 308, distance: 416.0
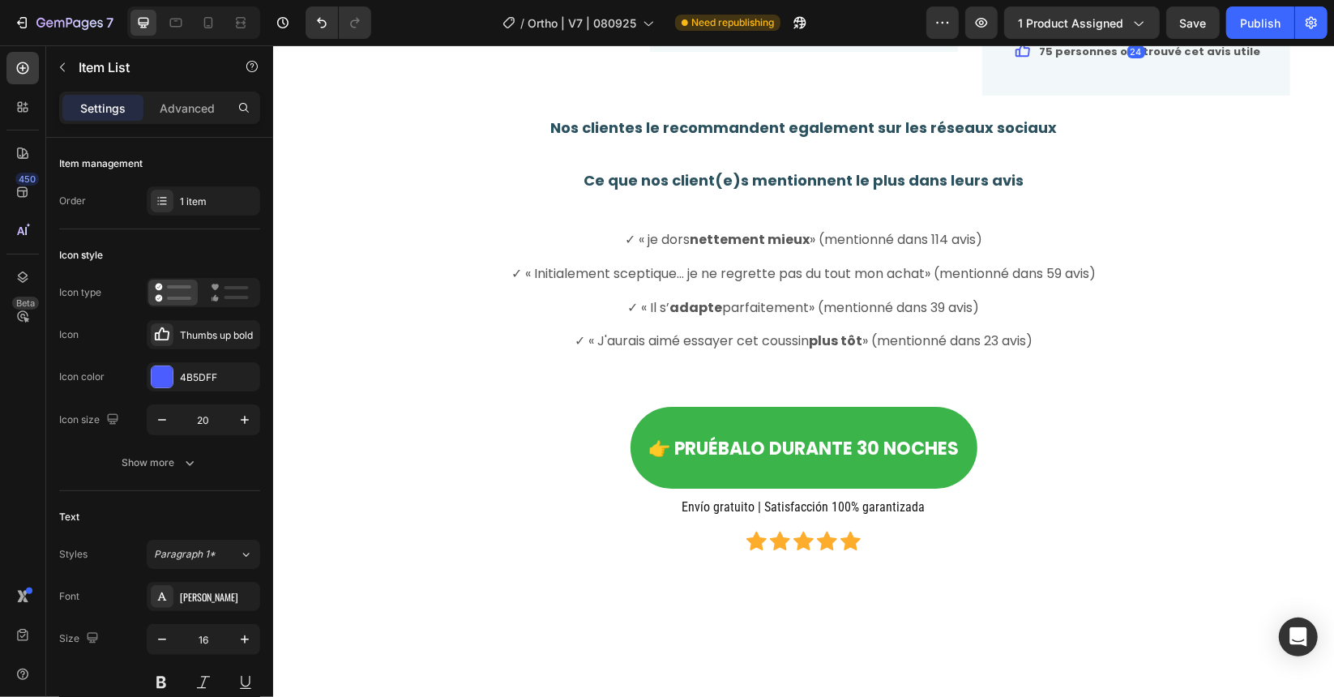
click at [1039, 15] on strong "89 personas encontraron útil esta reseña" at bounding box center [1122, 8] width 166 height 14
click at [1115, 60] on p "75 personnes ont trouvé cet avis utile" at bounding box center [1149, 50] width 221 height 19
click at [1117, 28] on icon at bounding box center [1119, 22] width 11 height 11
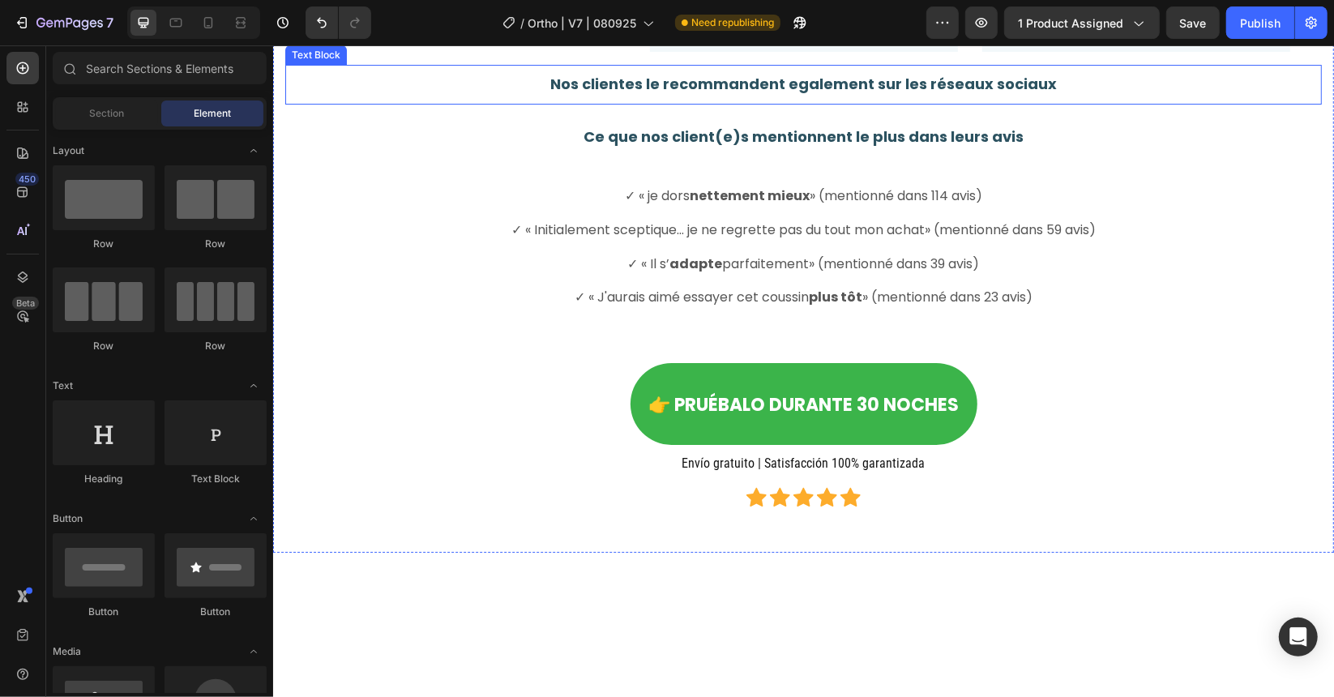
click at [926, 96] on div "Nos clientes le recommandent egalement sur les réseaux sociaux" at bounding box center [802, 84] width 1037 height 24
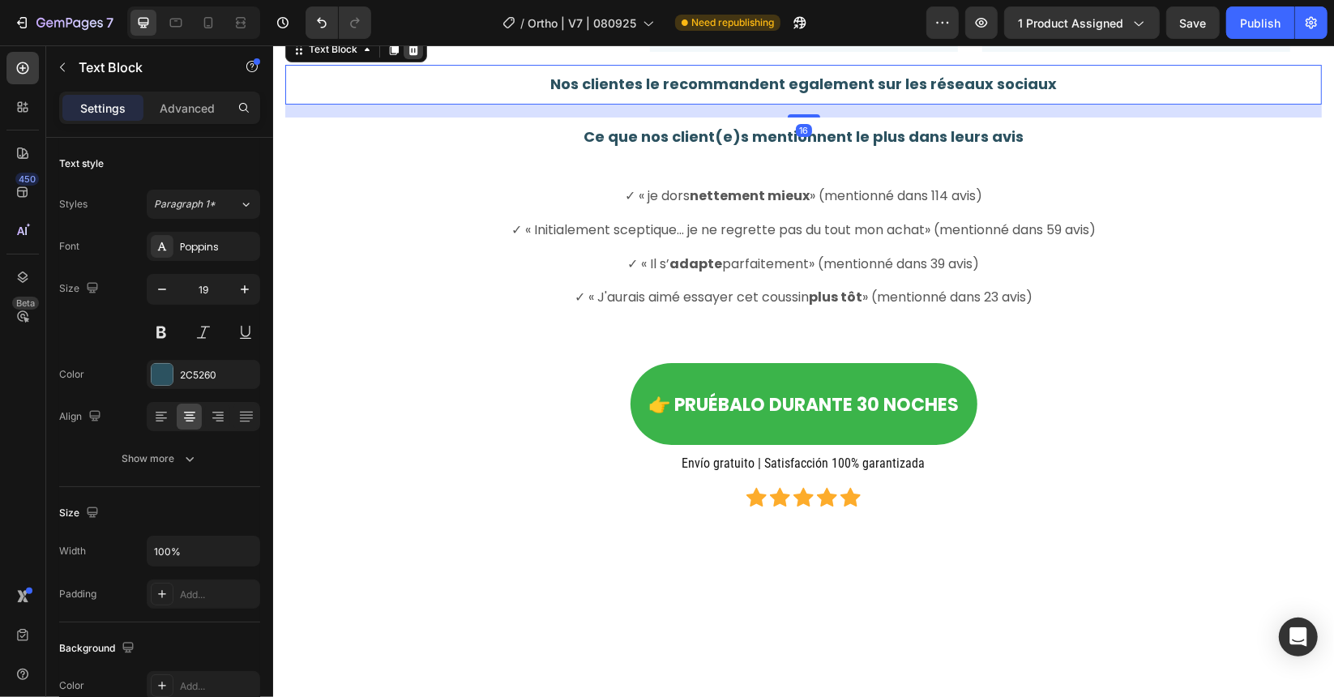
click at [413, 54] on icon at bounding box center [413, 48] width 11 height 11
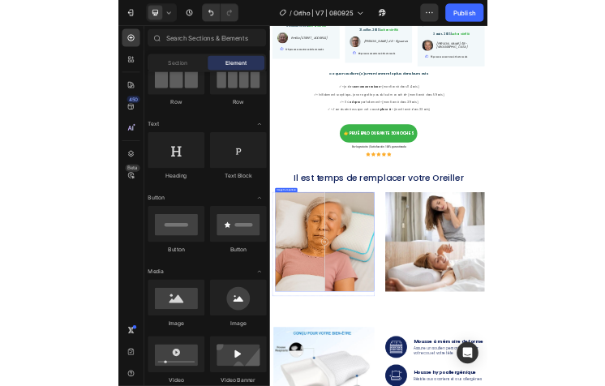
scroll to position [4393, 0]
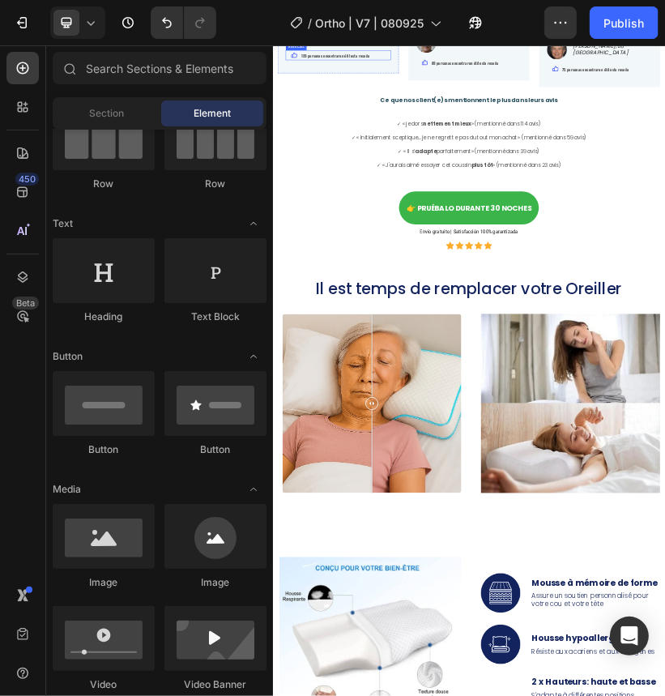
click at [510, 29] on icon "Emilia [STREET_ADDRESS]" at bounding box center [447, 20] width 161 height 19
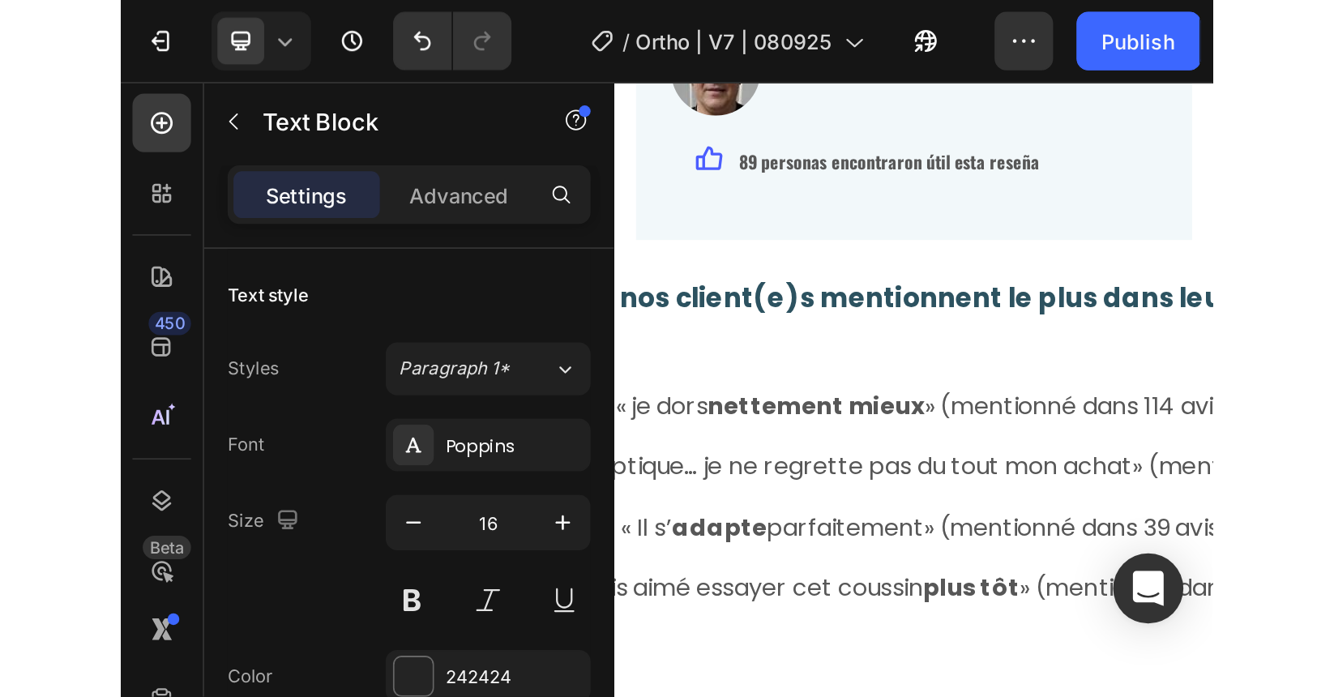
scroll to position [4405, 0]
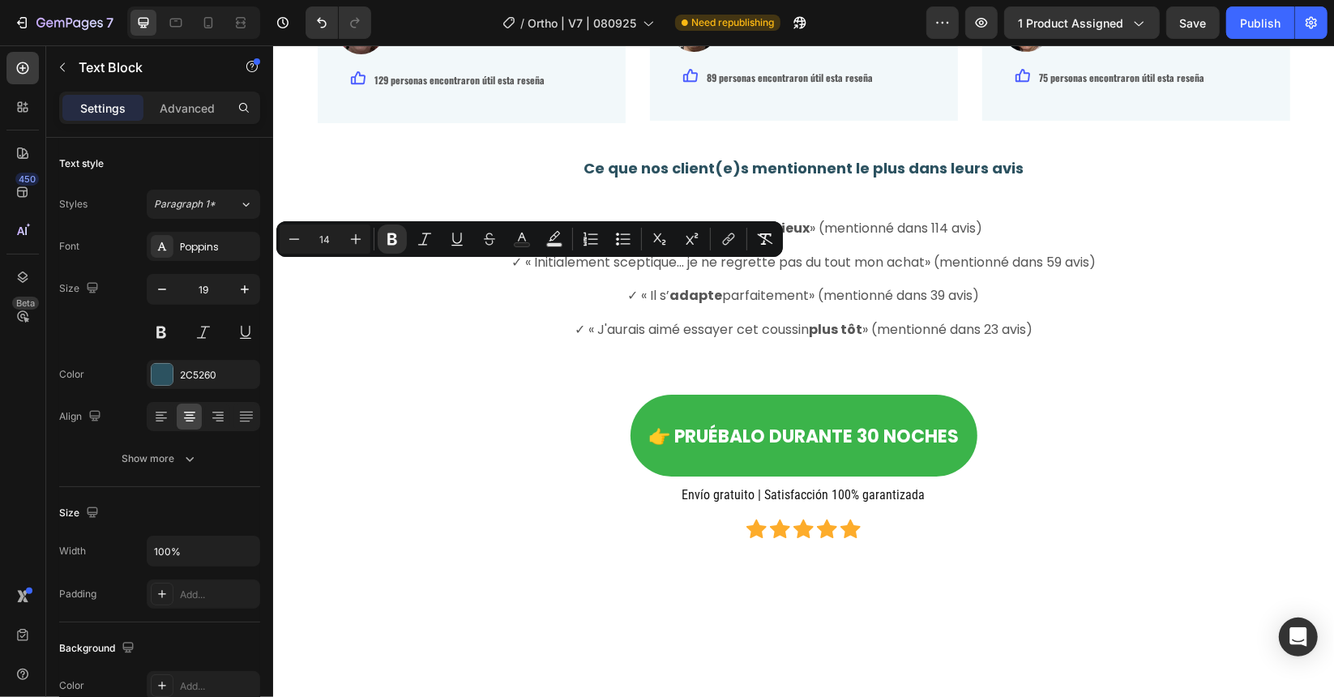
drag, startPoint x: 562, startPoint y: 271, endPoint x: 461, endPoint y: 271, distance: 100.5
copy strong "Compra verificad"
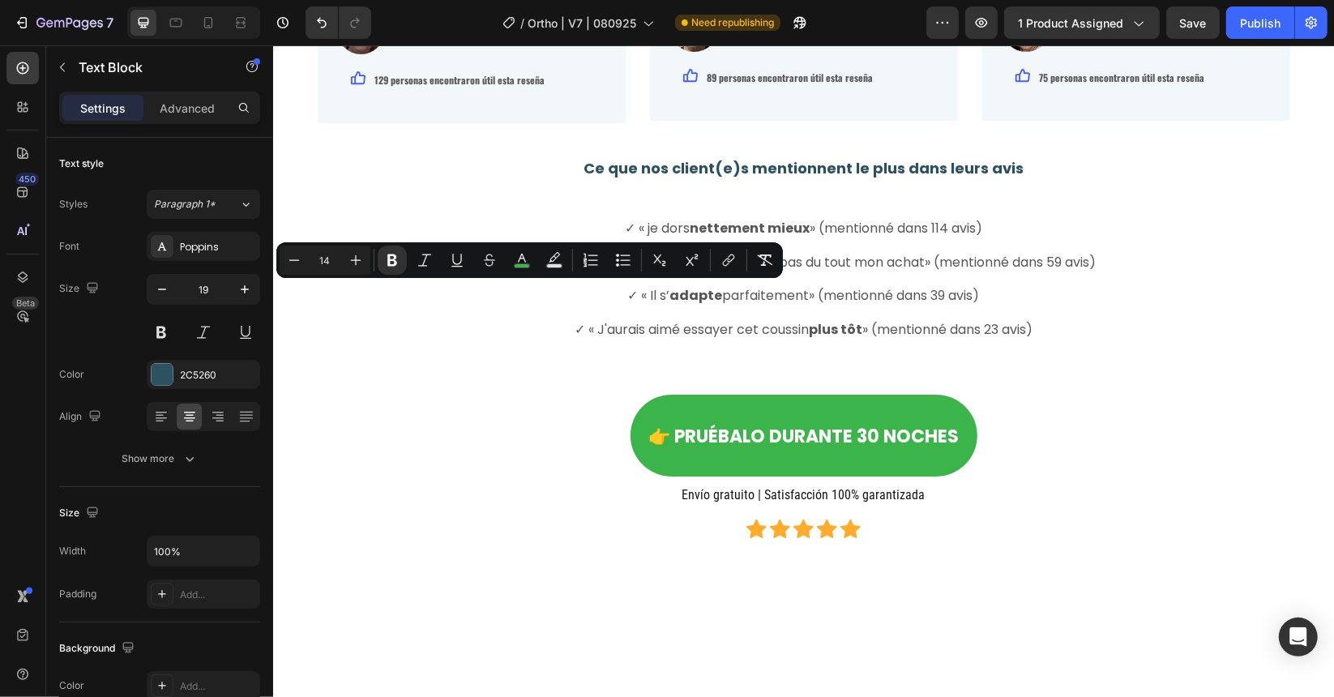
drag, startPoint x: 485, startPoint y: 290, endPoint x: 409, endPoint y: 291, distance: 75.4
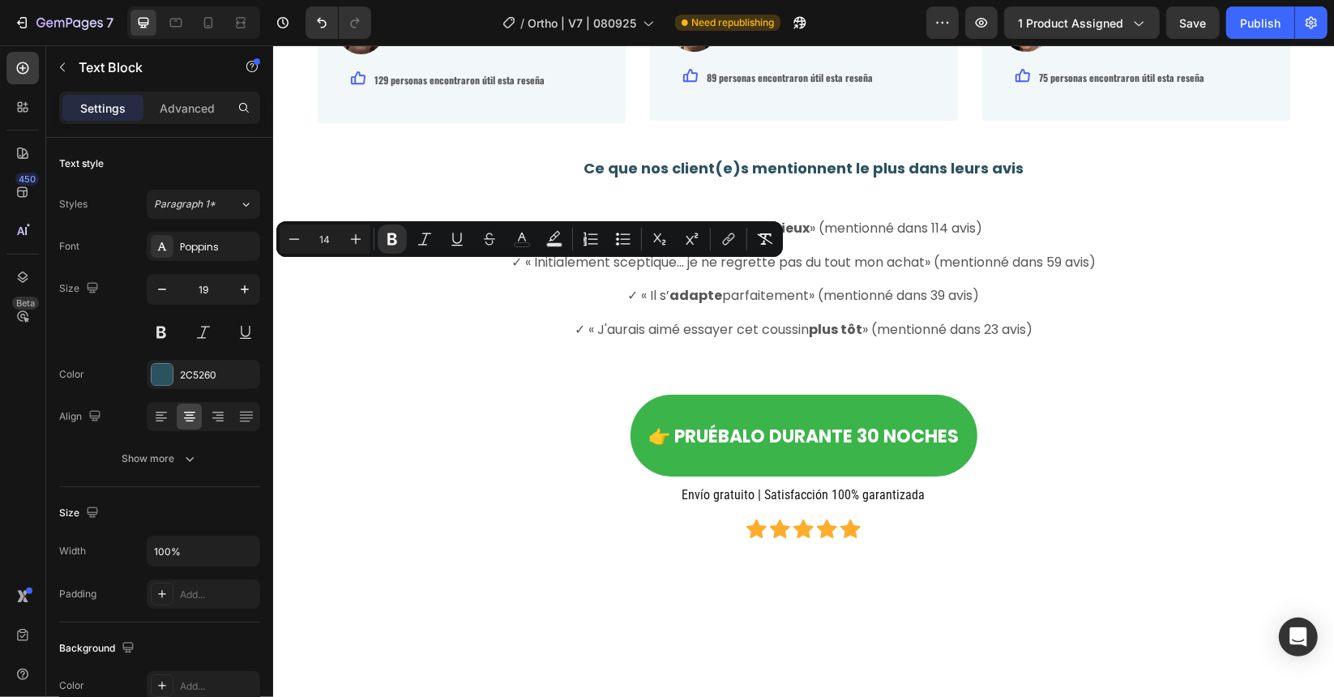
drag, startPoint x: 449, startPoint y: 287, endPoint x: 463, endPoint y: 263, distance: 27.2
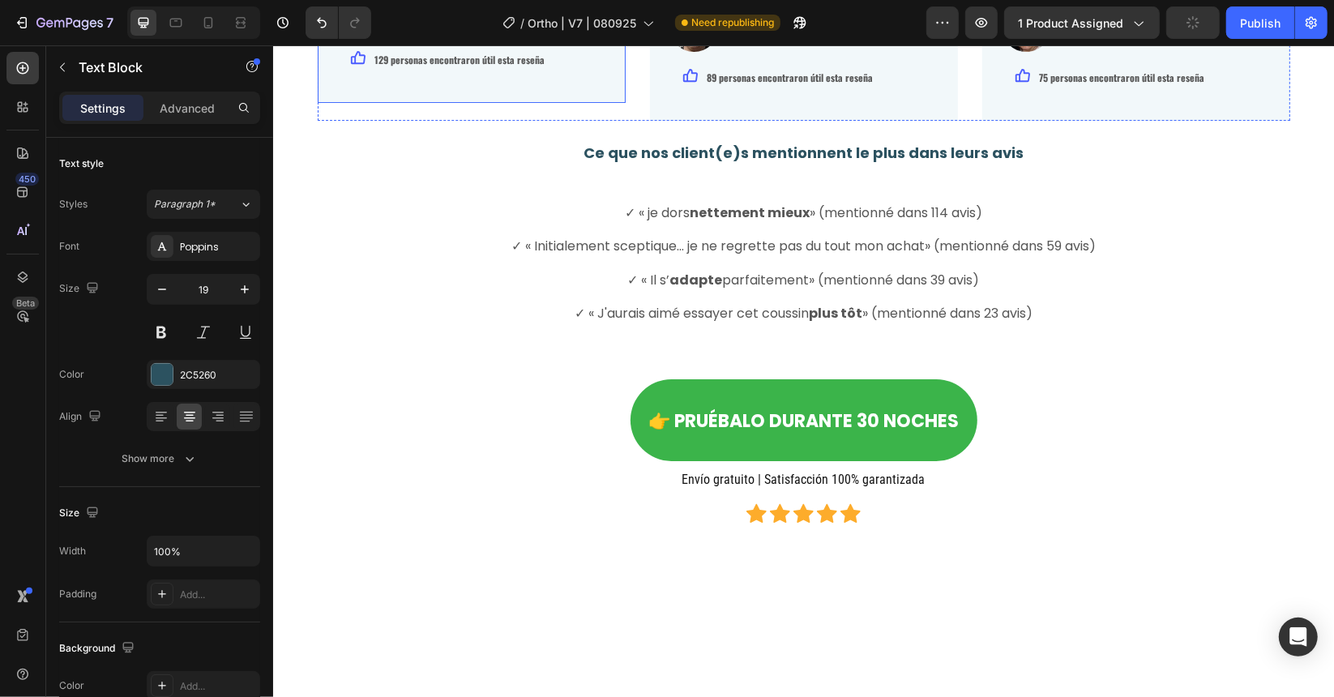
click at [435, 173] on div "Ce que nos client(e)s mentionnent le plus dans leurs avis Text Block" at bounding box center [802, 153] width 1037 height 40
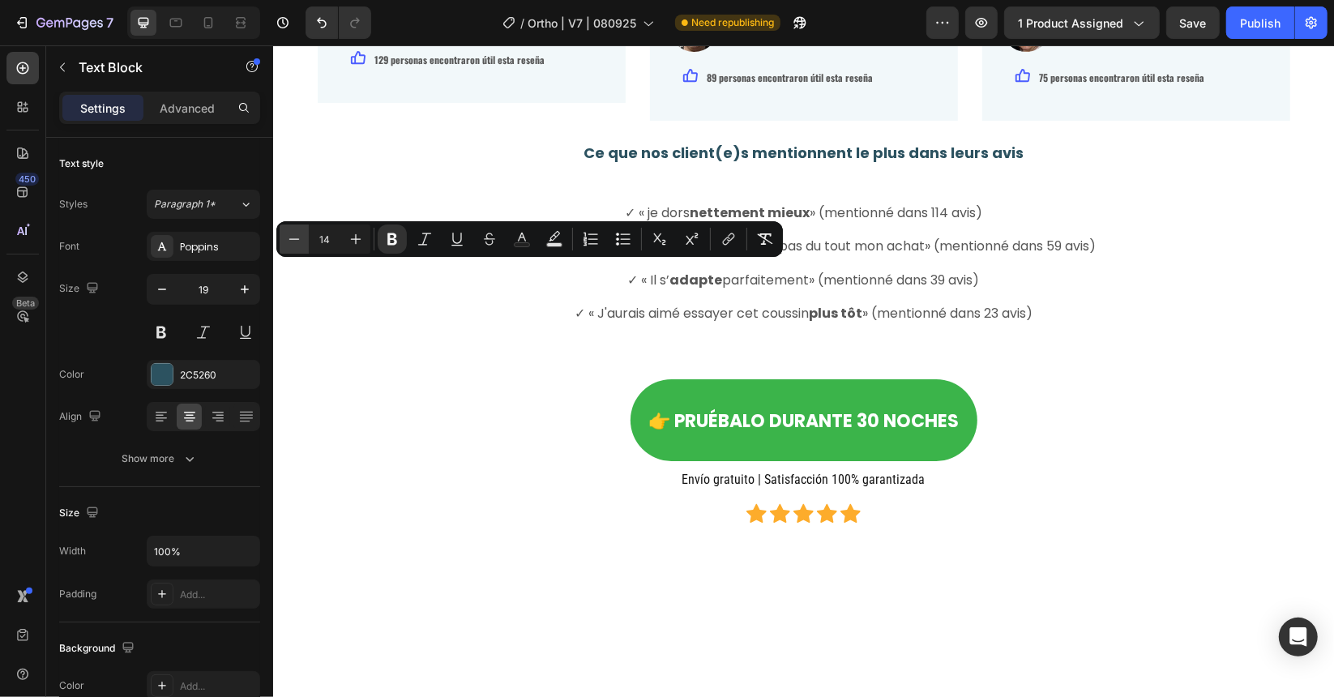
click at [299, 237] on icon "Editor contextual toolbar" at bounding box center [294, 239] width 16 height 16
click at [300, 237] on icon "Editor contextual toolbar" at bounding box center [294, 239] width 16 height 16
type input "12"
click at [429, 221] on p "✓ « je dors nettement mieux » (mentionné dans 114 avis)" at bounding box center [802, 212] width 1033 height 17
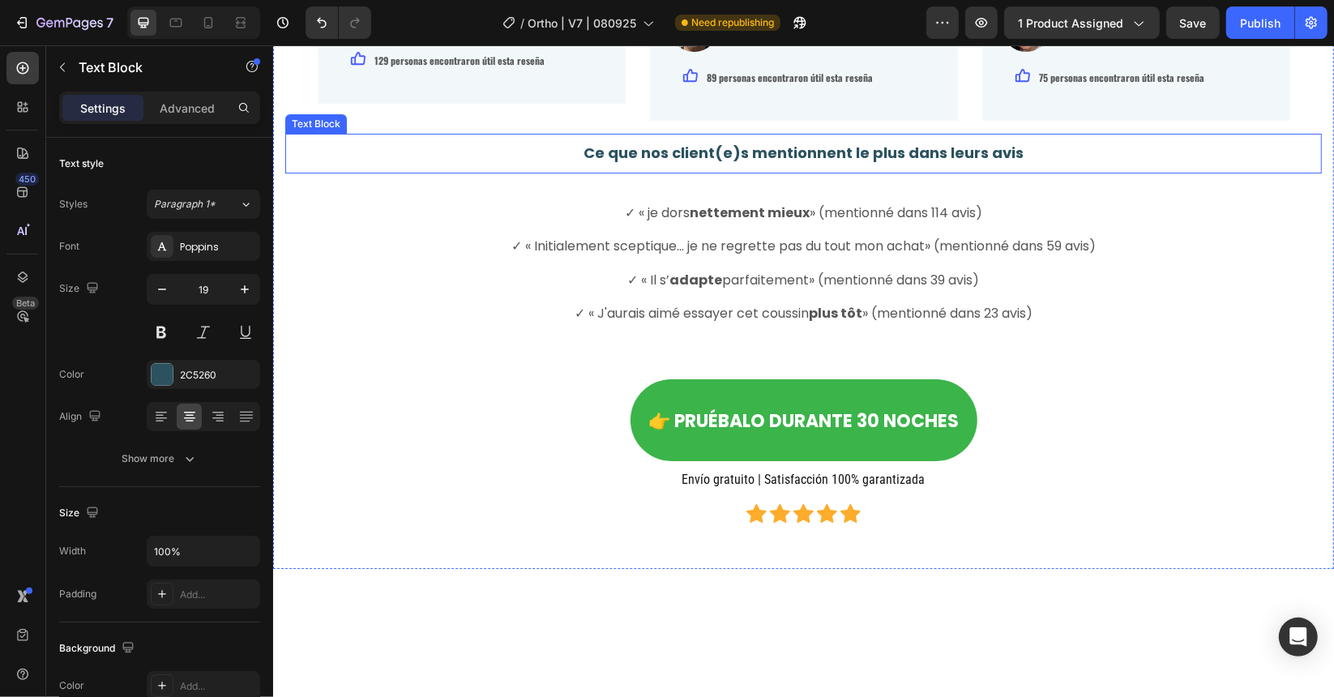
click at [300, 163] on p "Ce que nos client(e)s mentionnent le plus dans leurs avis" at bounding box center [802, 153] width 1033 height 20
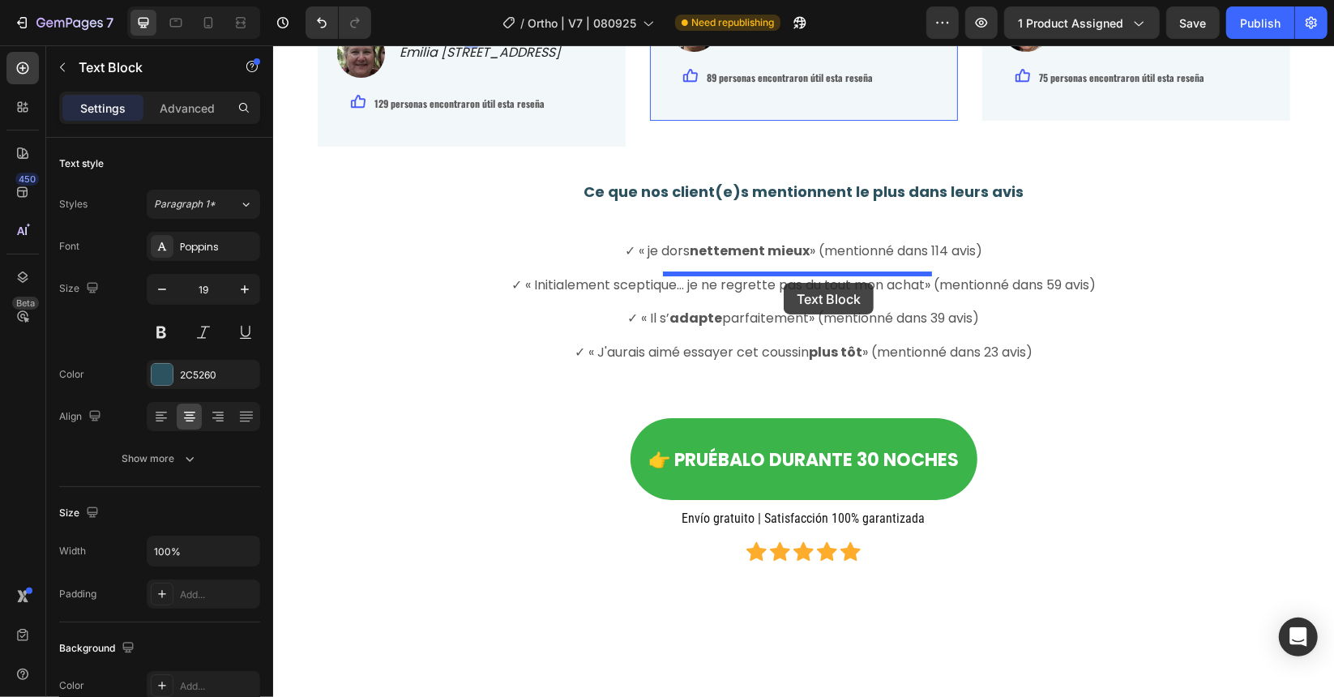
drag, startPoint x: 353, startPoint y: 288, endPoint x: 783, endPoint y: 282, distance: 429.6
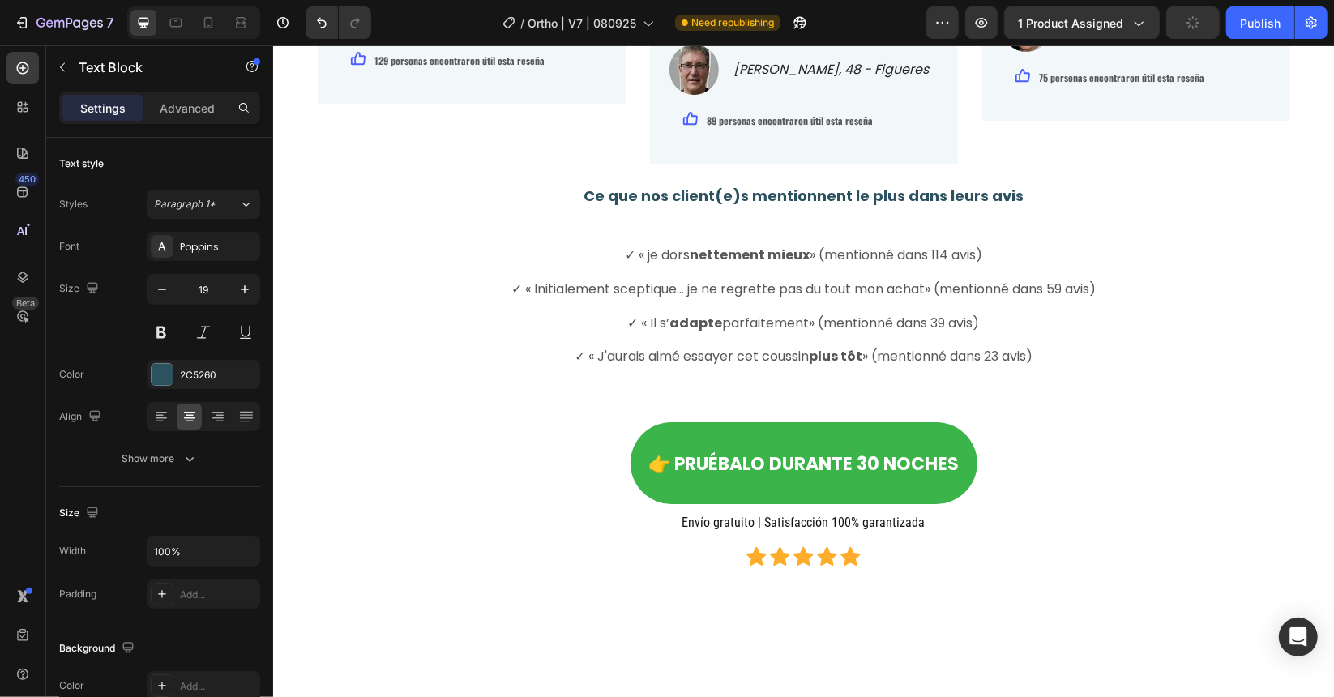
click at [691, 28] on p "21 Juillet, 2025 | Achat Vérifié" at bounding box center [803, 16] width 266 height 21
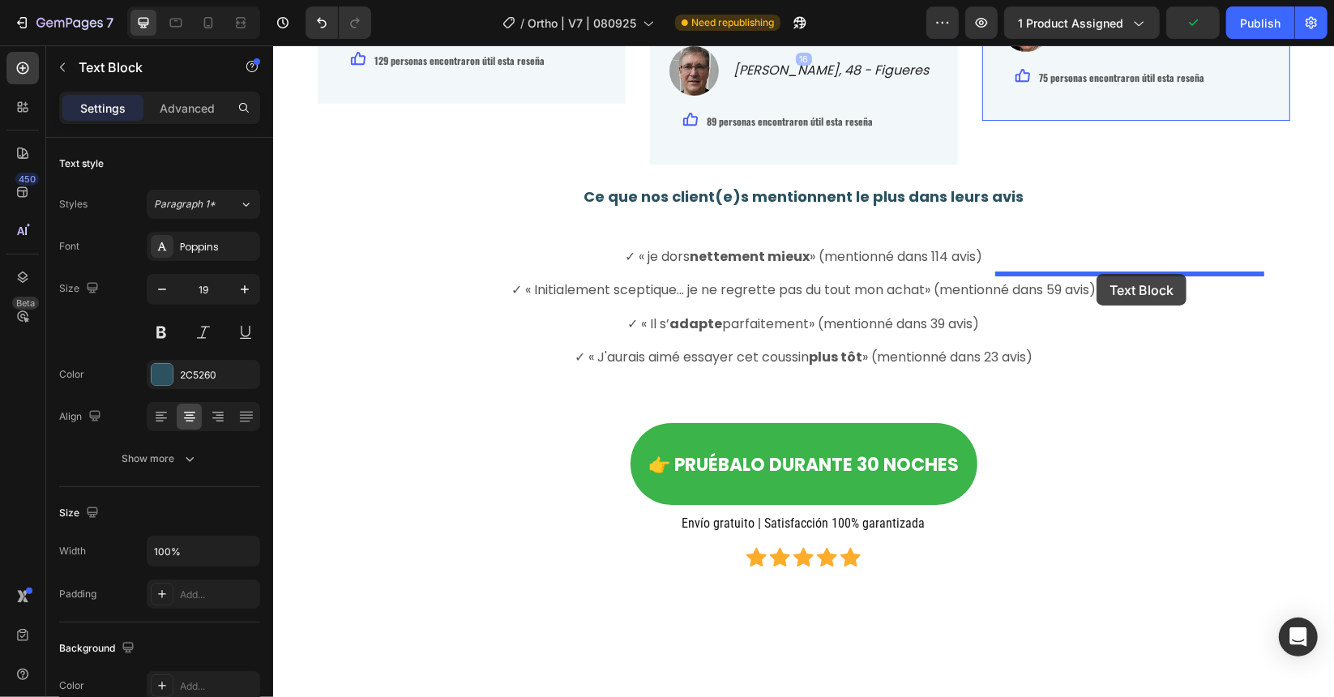
drag, startPoint x: 702, startPoint y: 298, endPoint x: 1097, endPoint y: 273, distance: 395.5
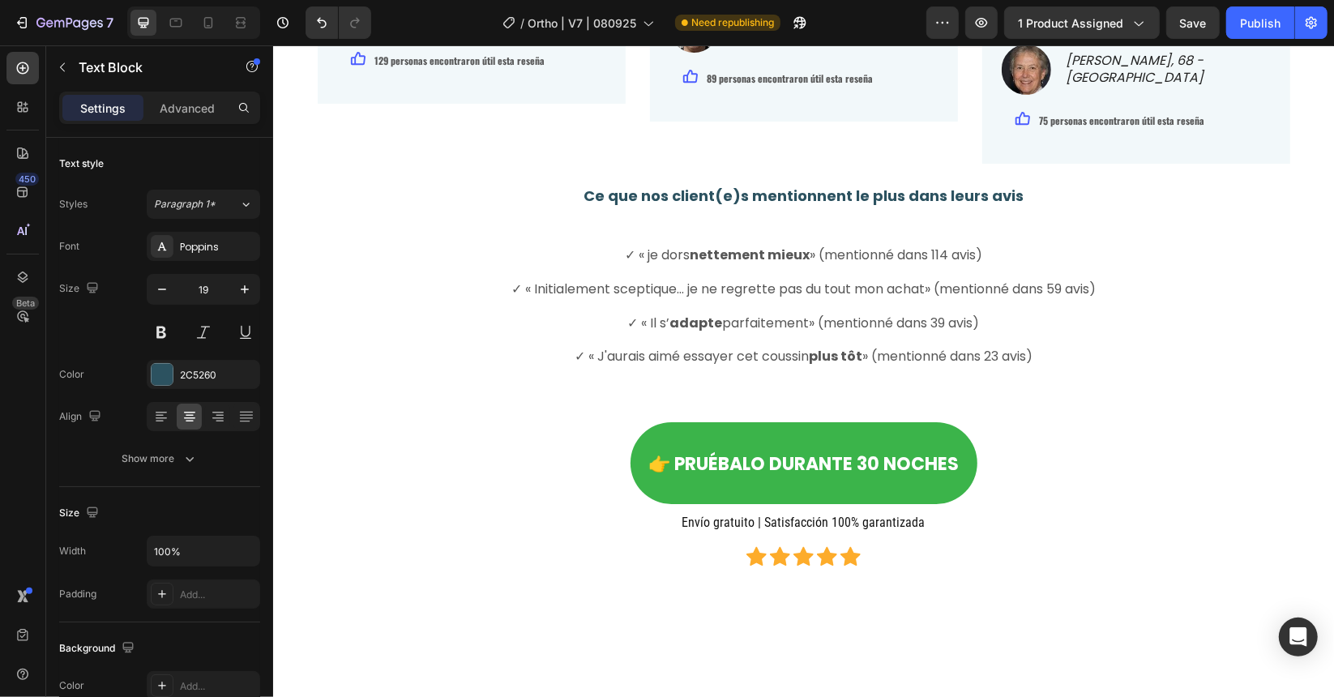
drag, startPoint x: 1242, startPoint y: 340, endPoint x: 1137, endPoint y: 331, distance: 104.9
click at [1242, 28] on p "3 août, 2025 | Achat Vérifié" at bounding box center [1136, 16] width 266 height 21
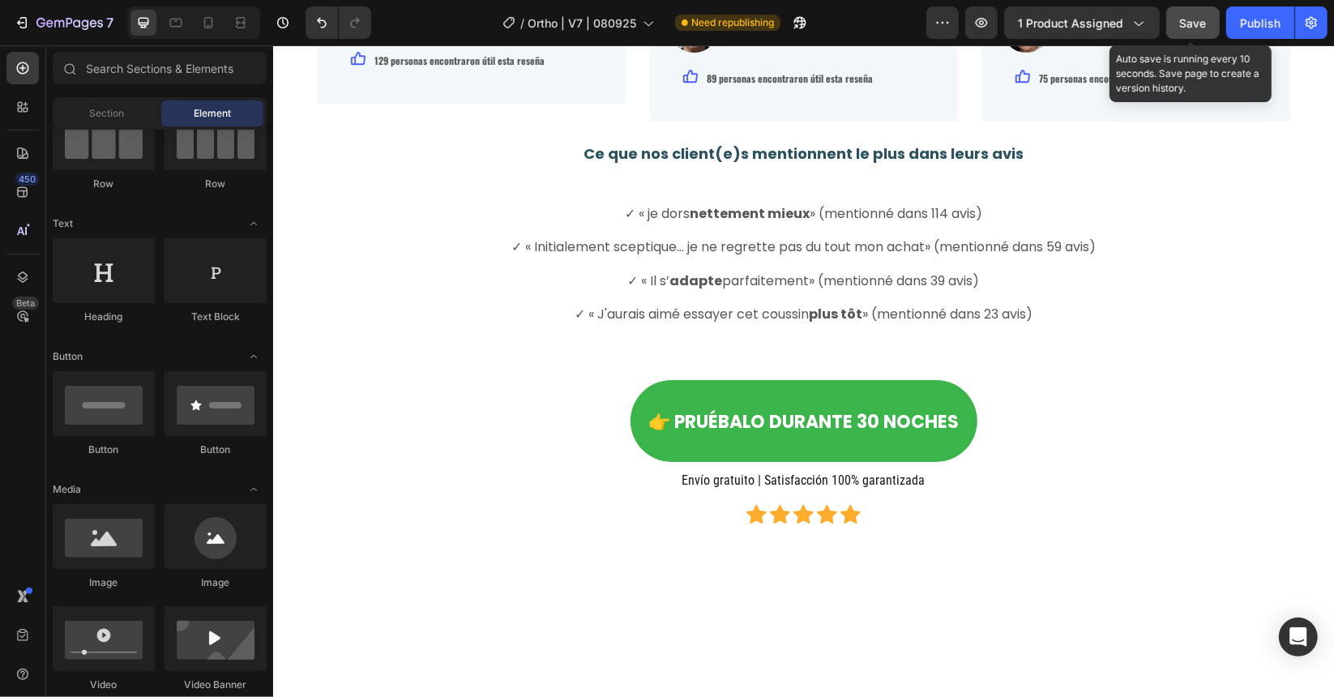
click at [1185, 25] on span "Save" at bounding box center [1193, 23] width 27 height 14
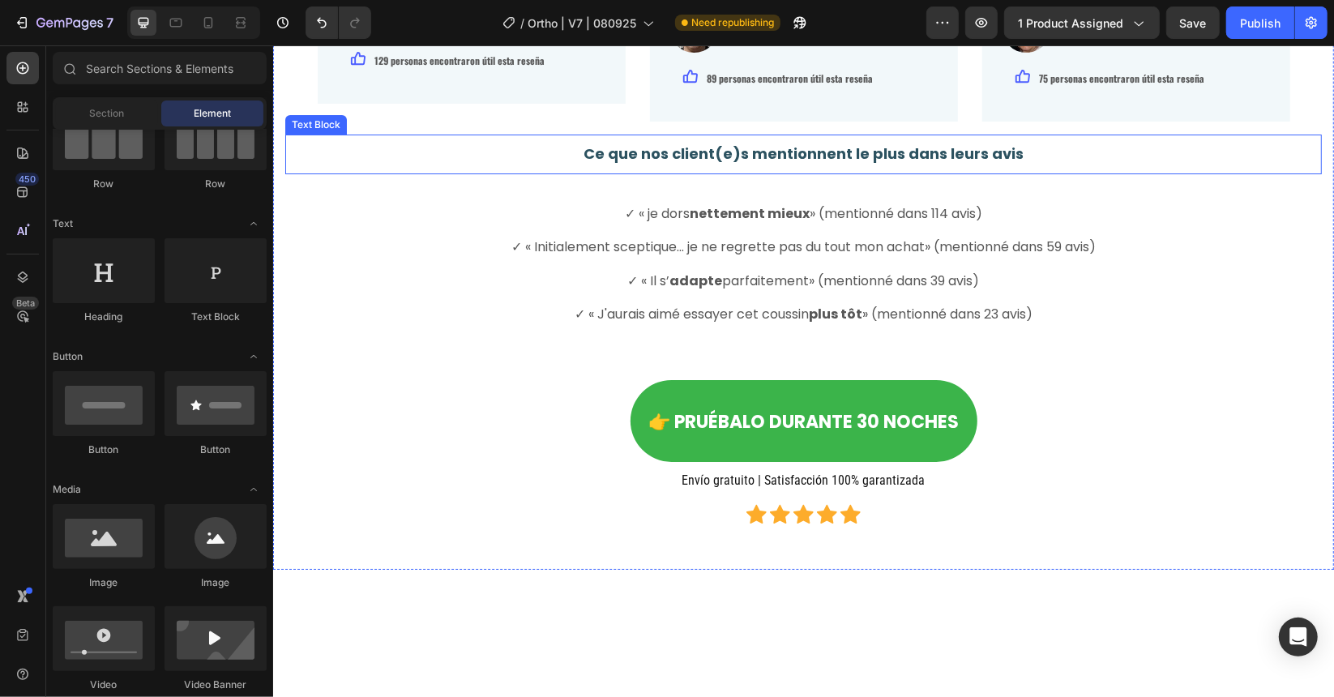
click at [827, 163] on strong "Ce que nos client(e)s mentionnent le plus dans leurs avis" at bounding box center [803, 153] width 440 height 20
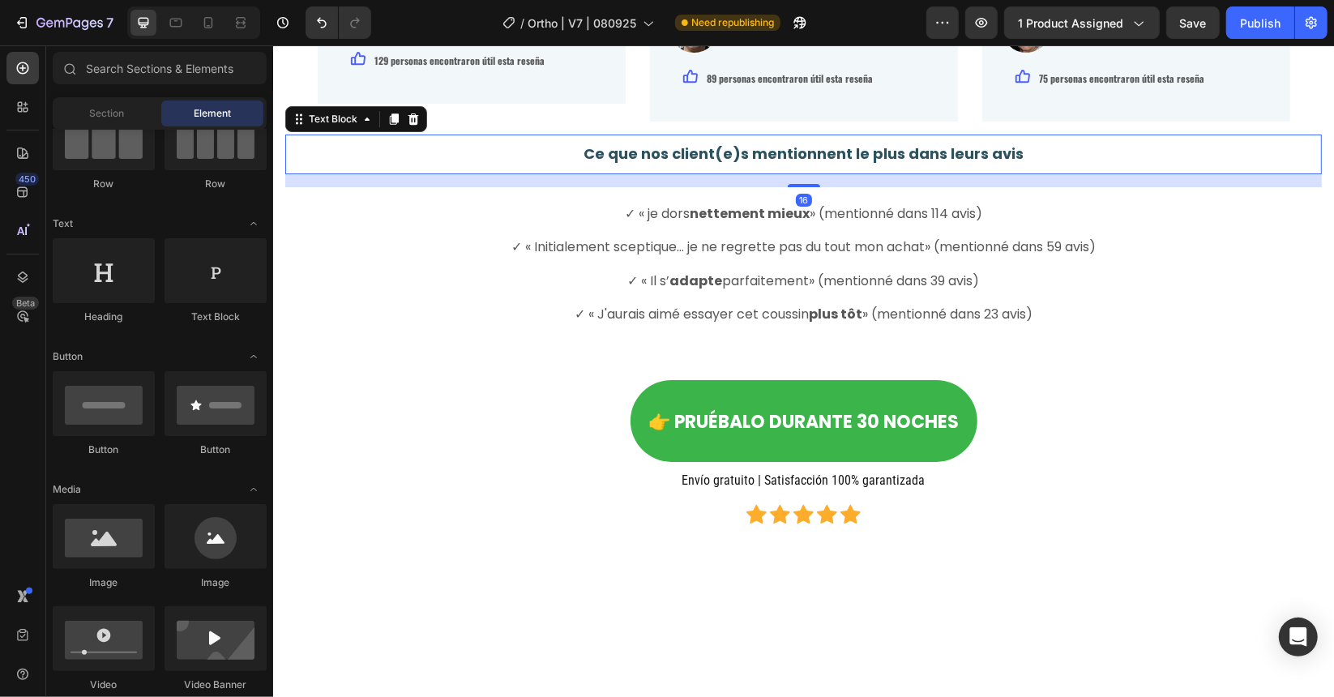
click at [1008, 163] on strong "Ce que nos client(e)s mentionnent le plus dans leurs avis" at bounding box center [803, 153] width 440 height 20
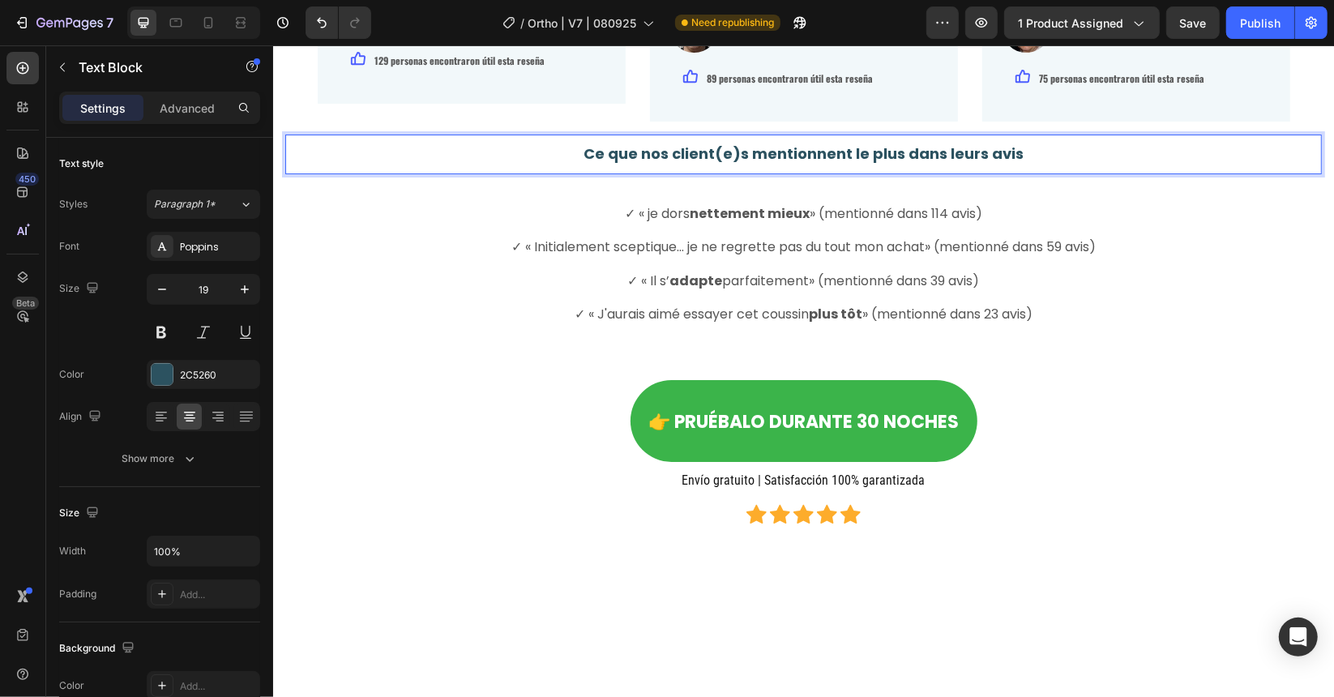
click at [1018, 164] on p "Ce que nos client(e)s mentionnent le plus dans leurs avis" at bounding box center [802, 153] width 1033 height 20
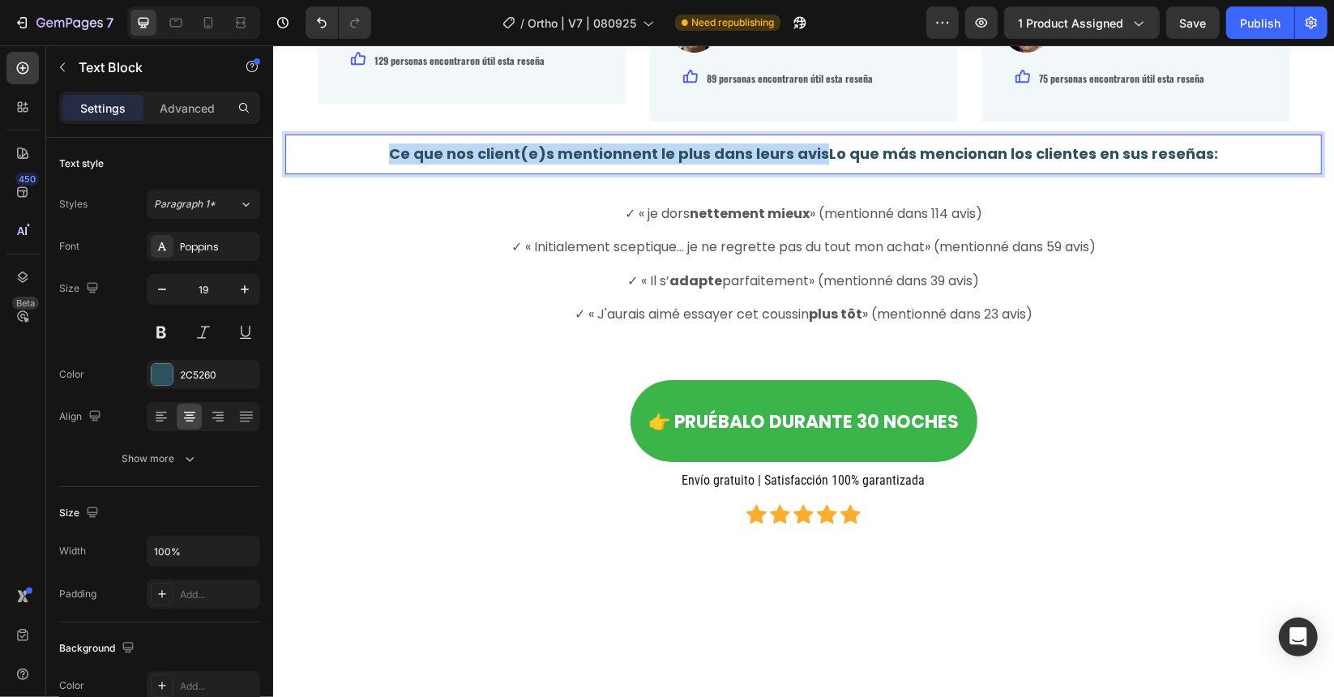
drag, startPoint x: 818, startPoint y: 465, endPoint x: 391, endPoint y: 464, distance: 427.1
click at [391, 164] on p "Ce que nos client(e)s mentionnent le plus dans leurs avisLo que más mencionan l…" at bounding box center [802, 153] width 1033 height 20
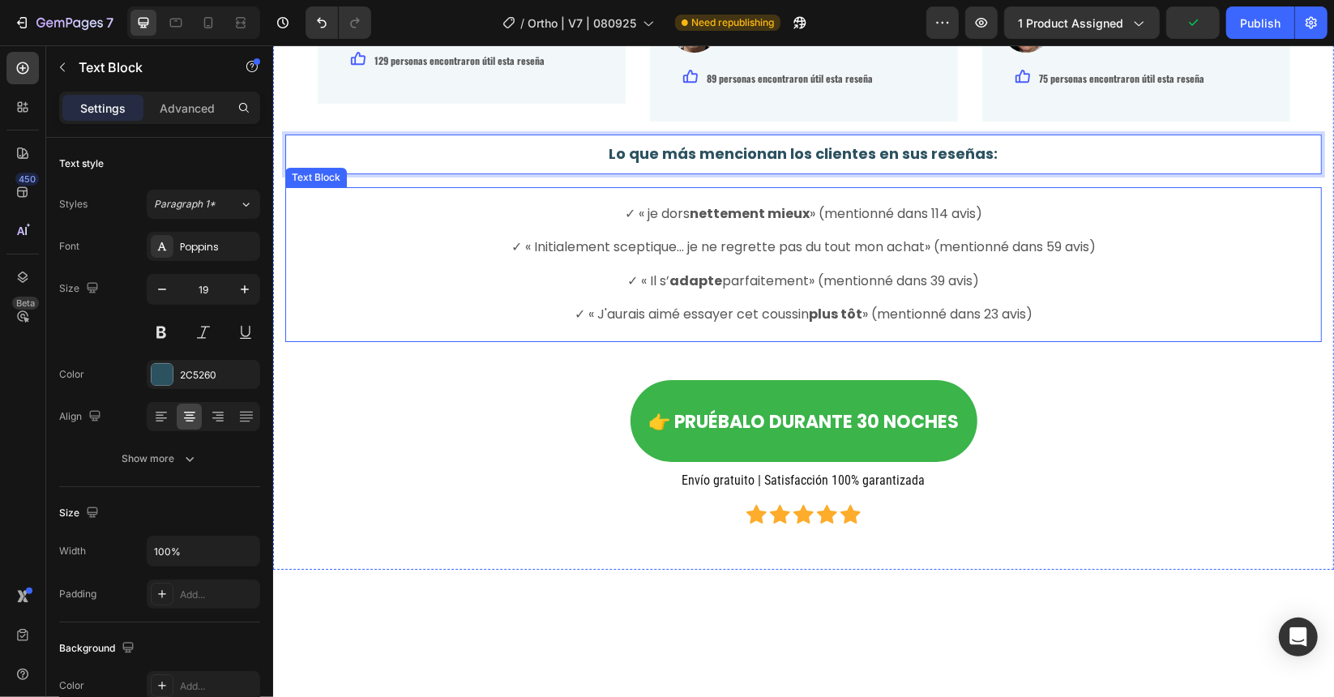
click at [661, 272] on p at bounding box center [802, 263] width 1033 height 17
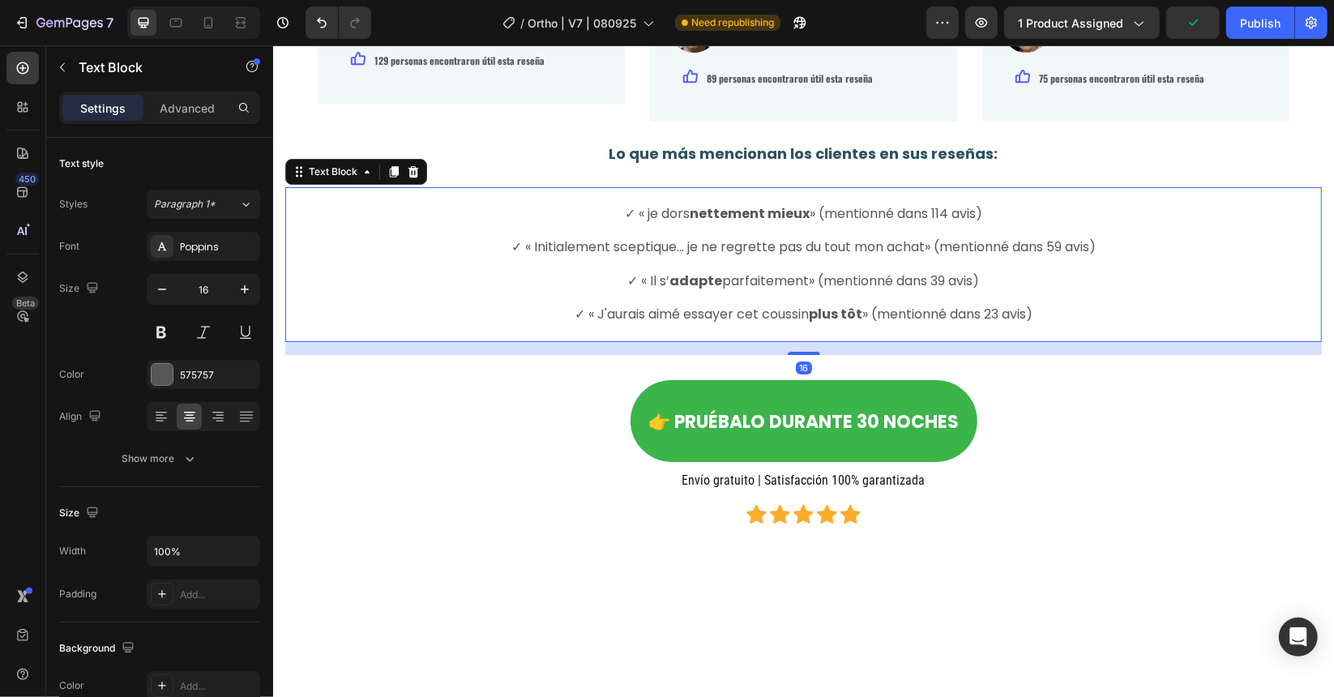
click at [1035, 323] on p "✓ « J'aurais aimé essayer cet coussin plus tôt » (mentionné dans 23 avis)" at bounding box center [802, 314] width 1033 height 17
click at [1034, 306] on p "Rich Text Editor. Editing area: main" at bounding box center [802, 297] width 1033 height 17
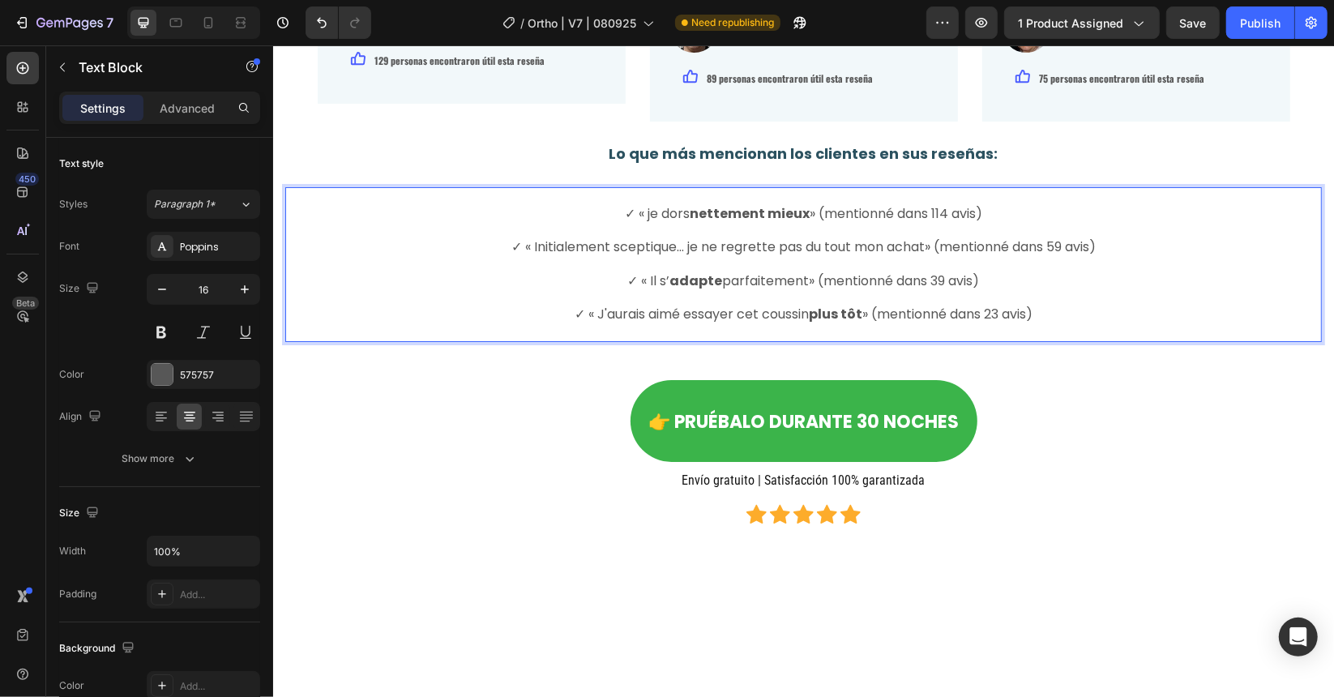
click at [1037, 341] on div "✓ « je dors nettement mieux » (mentionné dans 114 avis) ✓ « Initialement scepti…" at bounding box center [802, 263] width 1037 height 155
click at [1032, 323] on span "✓ « J'aurais aimé essayer cet coussin plus tôt » (mentionné dans 23 avis)" at bounding box center [803, 313] width 458 height 19
click at [1034, 323] on p "✓ « J'aurais aimé essayer cet coussin plus tôt » (mentionné dans 23 avis)" at bounding box center [802, 314] width 1033 height 17
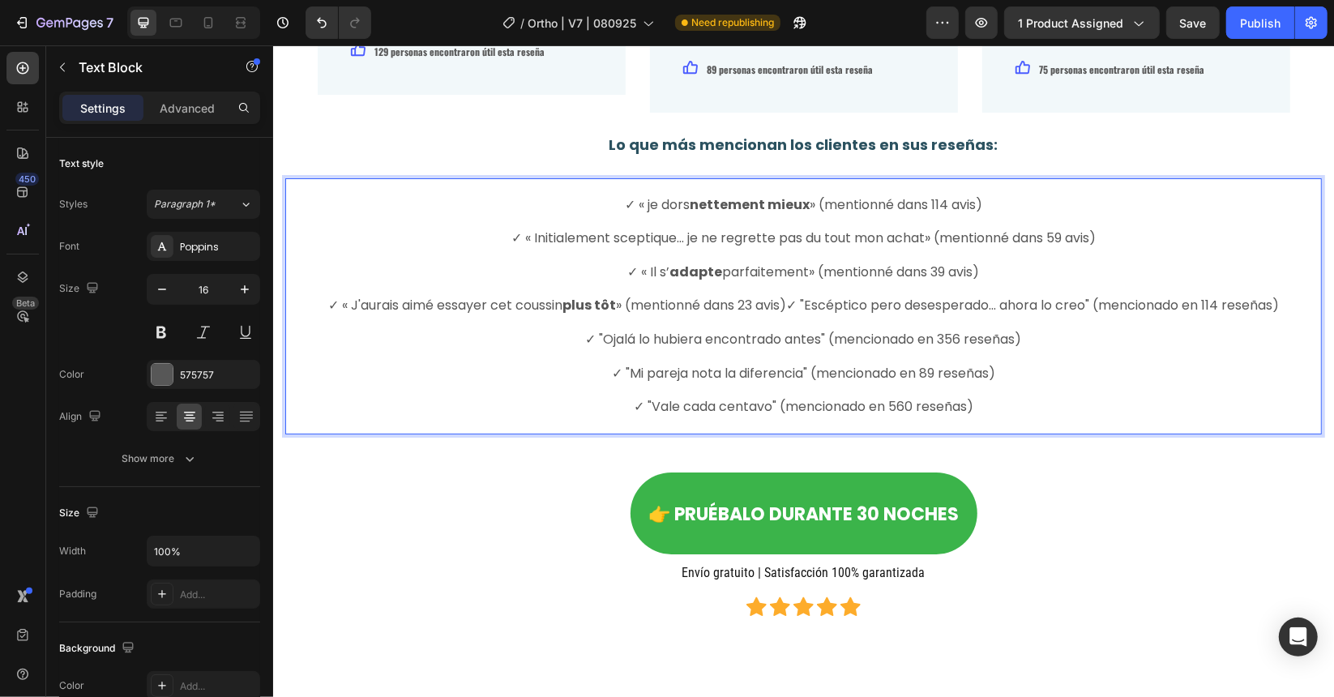
scroll to position [4460, 0]
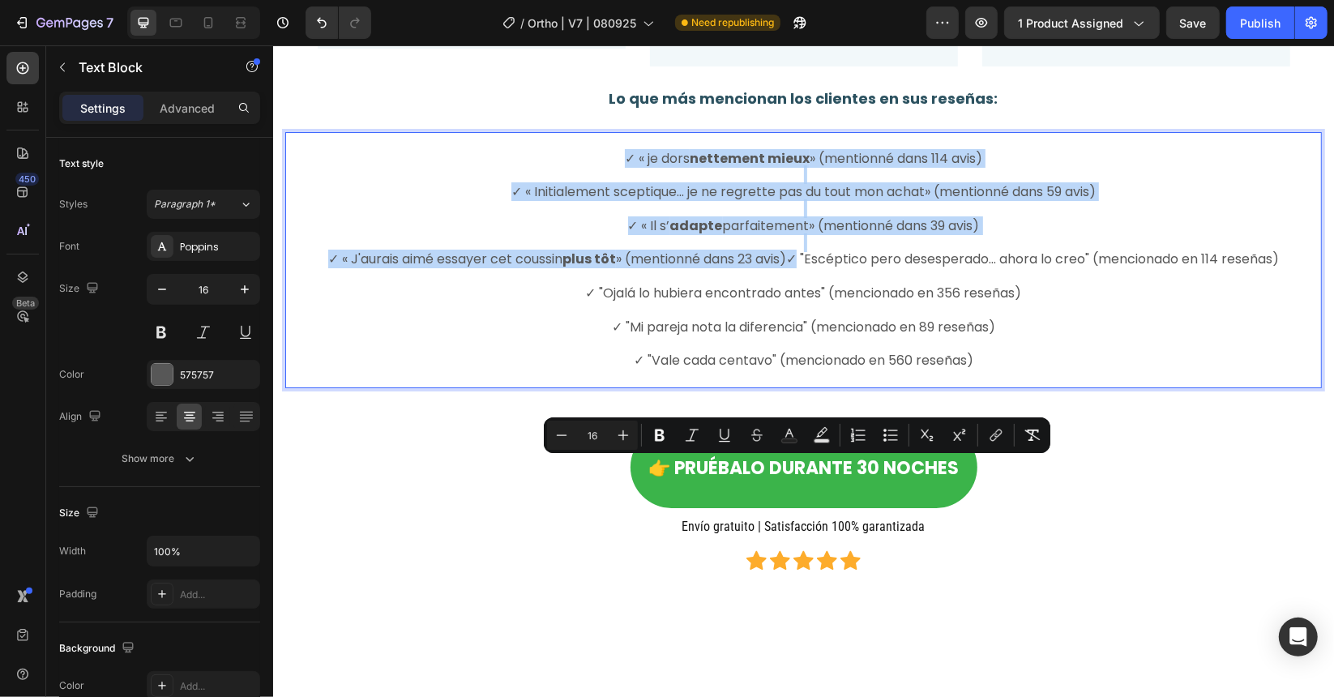
drag, startPoint x: 785, startPoint y: 575, endPoint x: 595, endPoint y: 460, distance: 221.8
click at [595, 387] on div "✓ « je dors nettement mieux » (mentionné dans 114 avis) ✓ « Initialement scepti…" at bounding box center [802, 259] width 1037 height 256
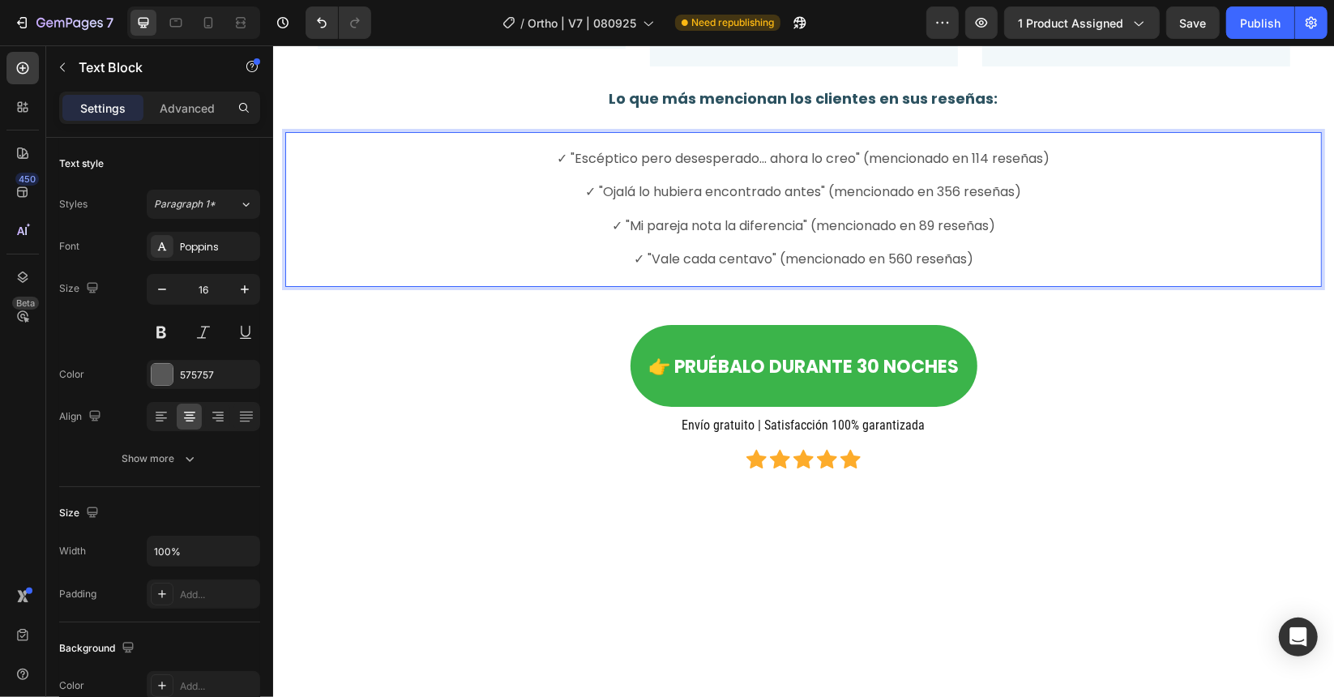
click at [678, 268] on p "✓ "Escéptico pero desesperado... ahora lo creo" (mencionado en 114 reseñas) ✓ "…" at bounding box center [802, 209] width 1033 height 118
click at [692, 200] on span "✓ "Ojalá lo hubiera encontrado antes" (mencionado en 356 reseñas)" at bounding box center [803, 191] width 436 height 19
click at [940, 200] on span "✓ "Ojalá lo hubiera encontrado antes" (mencionado en 356 reseñas)" at bounding box center [803, 191] width 436 height 19
click at [977, 167] on span "✓ "Escéptico pero desesperado... ahora lo creo" (mencionado en 114 reseñas)" at bounding box center [803, 157] width 493 height 19
click at [947, 200] on span "✓ "Ojalá lo hubiera encontrado antes" (mencionado en 356 reseñas)" at bounding box center [803, 191] width 436 height 19
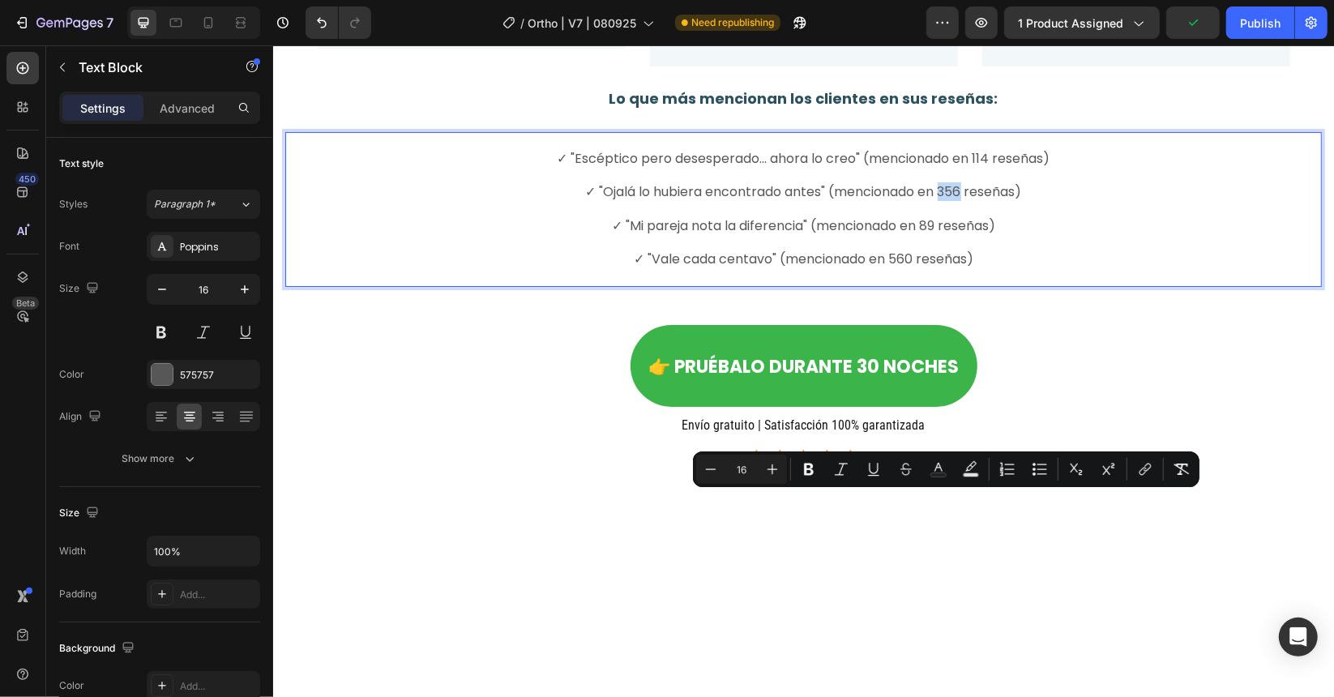
click at [939, 200] on span "✓ "Ojalá lo hubiera encontrado antes" (mencionado en 356 reseñas)" at bounding box center [803, 191] width 436 height 19
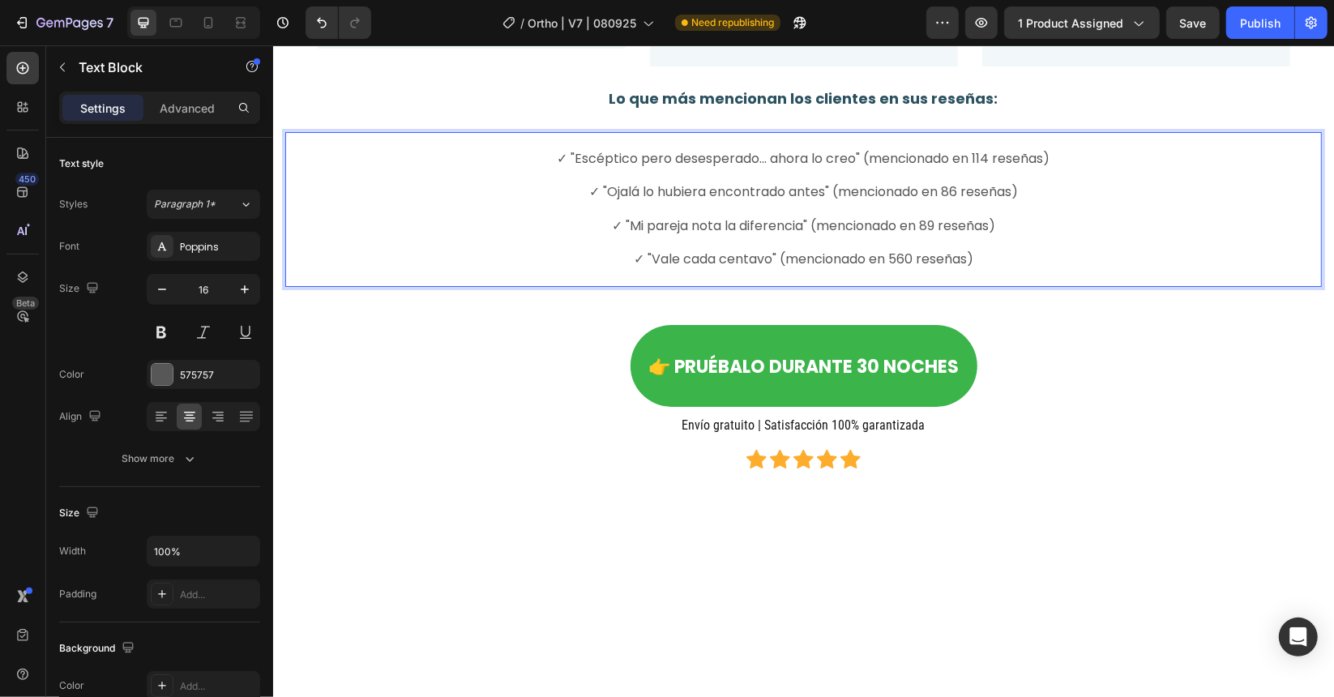
click at [926, 234] on span "✓ "Mi pareja nota la diferencia" (mencionado en 89 reseñas)" at bounding box center [802, 225] width 383 height 19
click at [922, 234] on span "✓ "Mi pareja nota la diferencia" (mencionado en 89 reseñas)" at bounding box center [802, 225] width 383 height 19
click at [902, 267] on span "✓ "Vale cada centavo" (mencionado en 560 reseñas)" at bounding box center [803, 258] width 340 height 19
click at [759, 267] on span "✓ "Vale cada centavo" (mencionado en 56 reseñas)" at bounding box center [802, 258] width 331 height 19
click at [675, 200] on span "✓ "Ojalá lo hubiera encontrado antes" (mencionado en 86 reseñas)" at bounding box center [802, 191] width 429 height 19
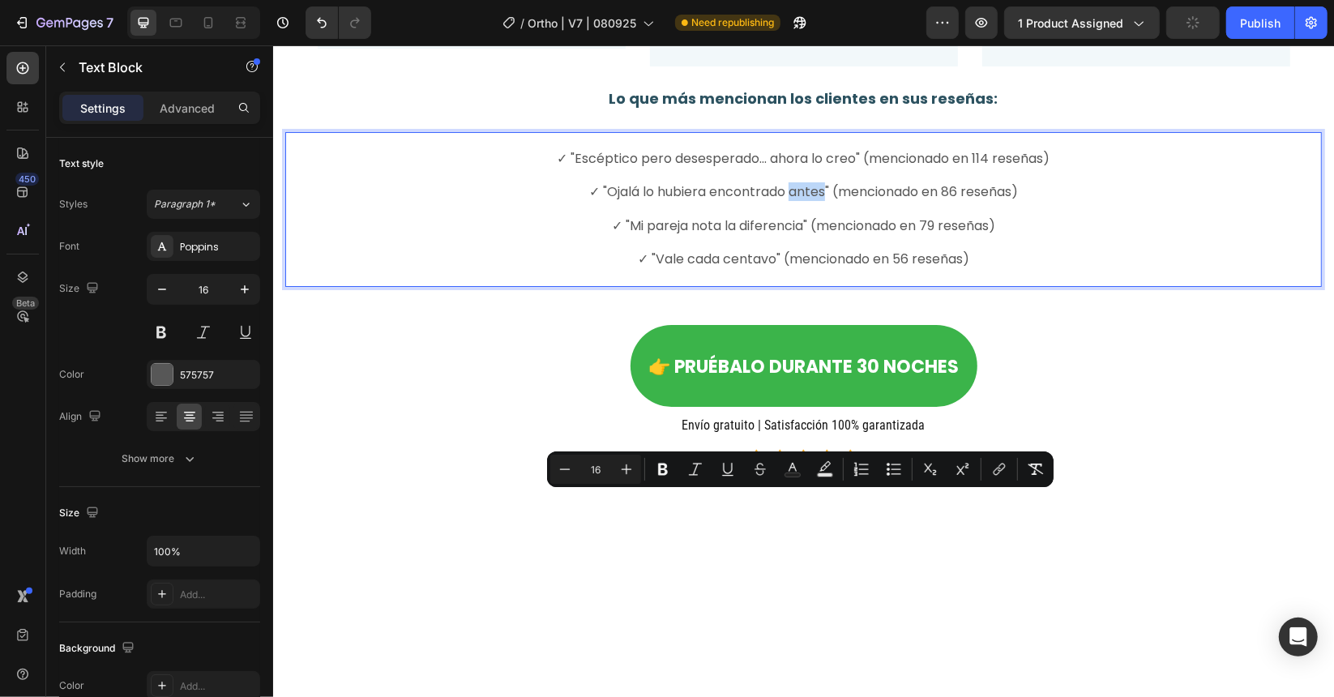
drag, startPoint x: 782, startPoint y: 502, endPoint x: 818, endPoint y: 505, distance: 35.7
click at [818, 200] on span "✓ "Ojalá lo hubiera encontrado antes" (mencionado en 86 reseñas)" at bounding box center [802, 191] width 429 height 19
click at [664, 470] on icon "Editor contextual toolbar" at bounding box center [663, 469] width 16 height 16
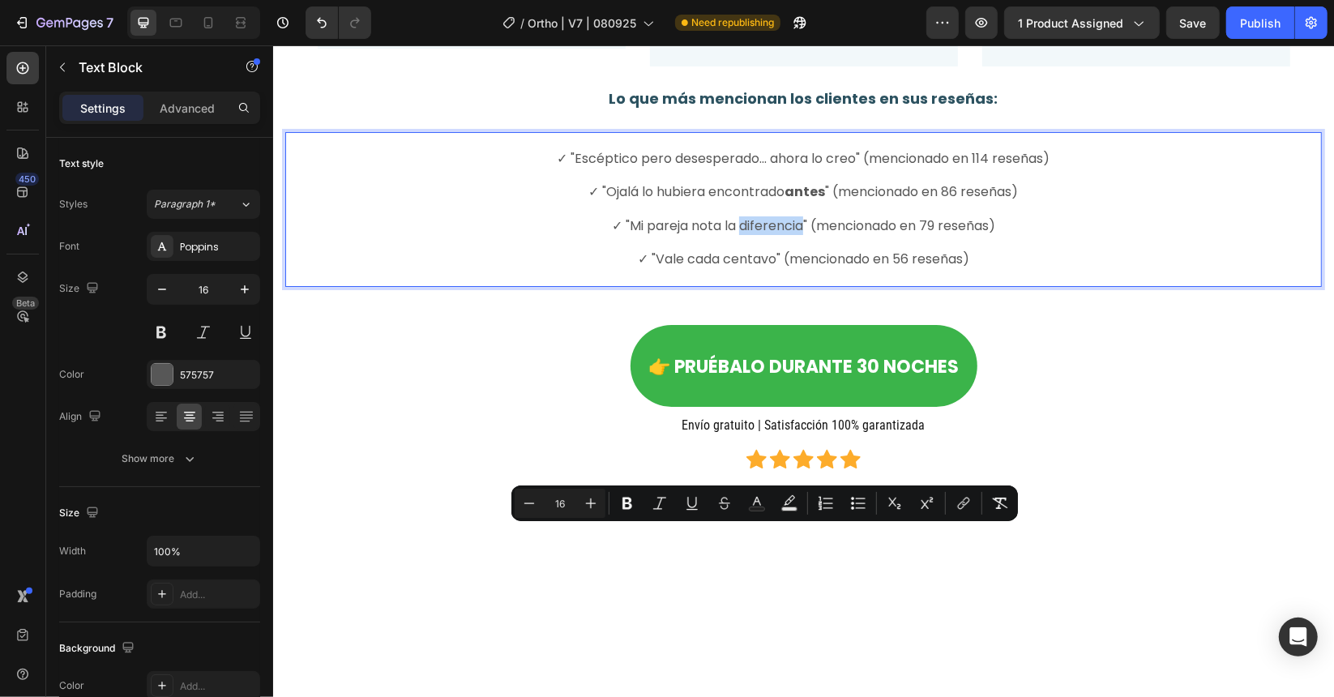
click at [797, 234] on span "✓ "Mi pareja nota la diferencia" (mencionado en 79 reseñas)" at bounding box center [802, 225] width 383 height 19
click at [634, 500] on icon "Editor contextual toolbar" at bounding box center [627, 503] width 16 height 16
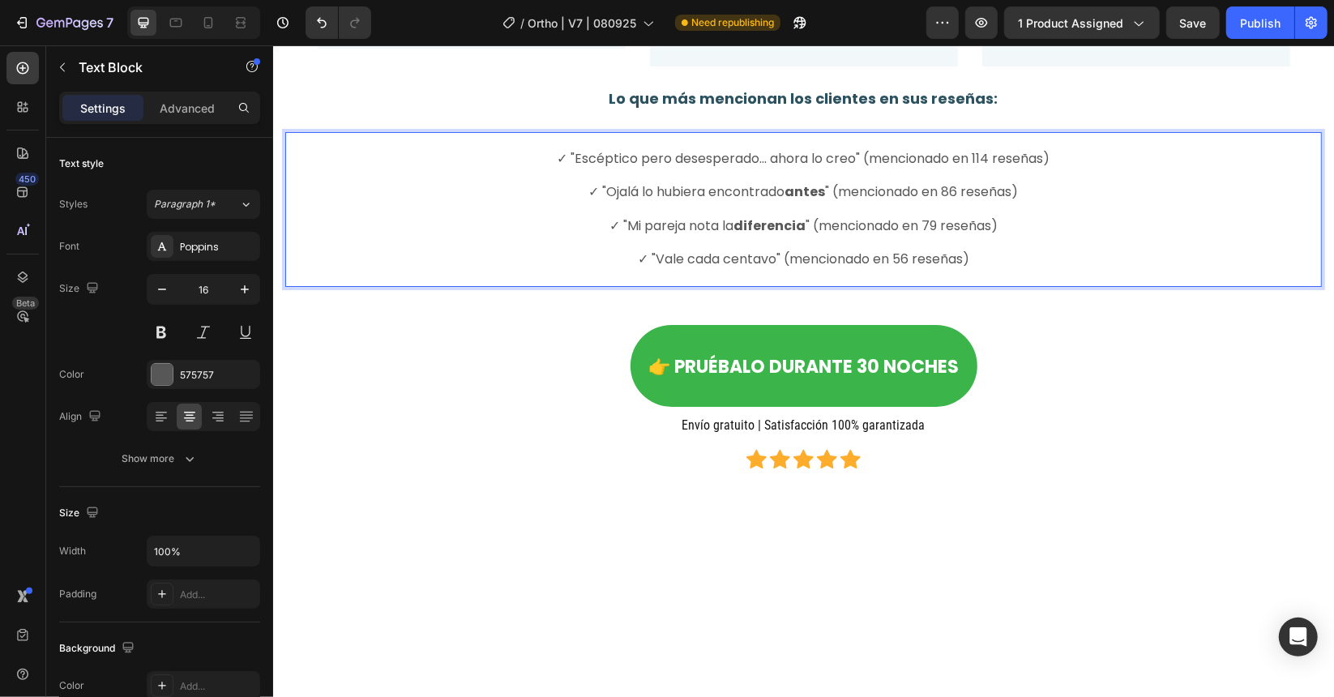
click at [673, 167] on span "✓ "Escéptico pero desesperado... ahora lo creo" (mencionado en 114 reseñas)" at bounding box center [803, 157] width 493 height 19
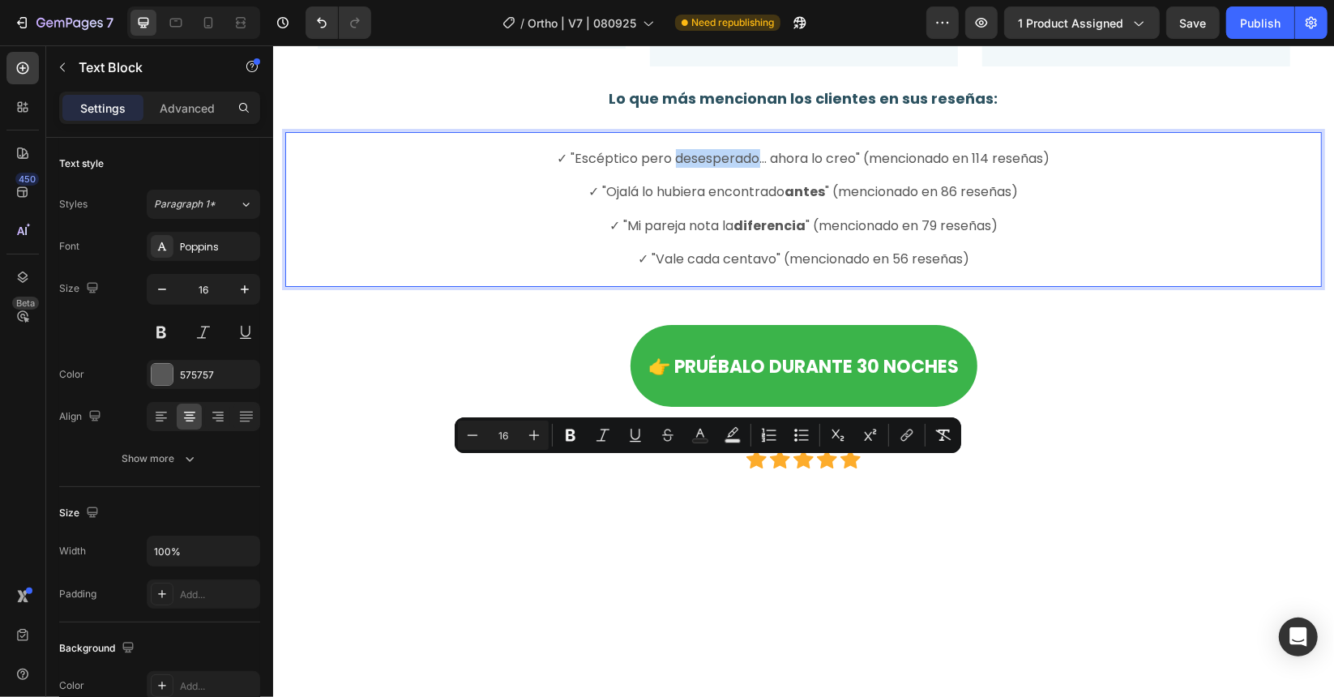
drag, startPoint x: 664, startPoint y: 466, endPoint x: 747, endPoint y: 467, distance: 83.5
click at [747, 167] on span "✓ "Escéptico pero desesperado... ahora lo creo" (mencionado en 114 reseñas)" at bounding box center [803, 157] width 493 height 19
click at [568, 433] on icon "Editor contextual toolbar" at bounding box center [570, 435] width 16 height 16
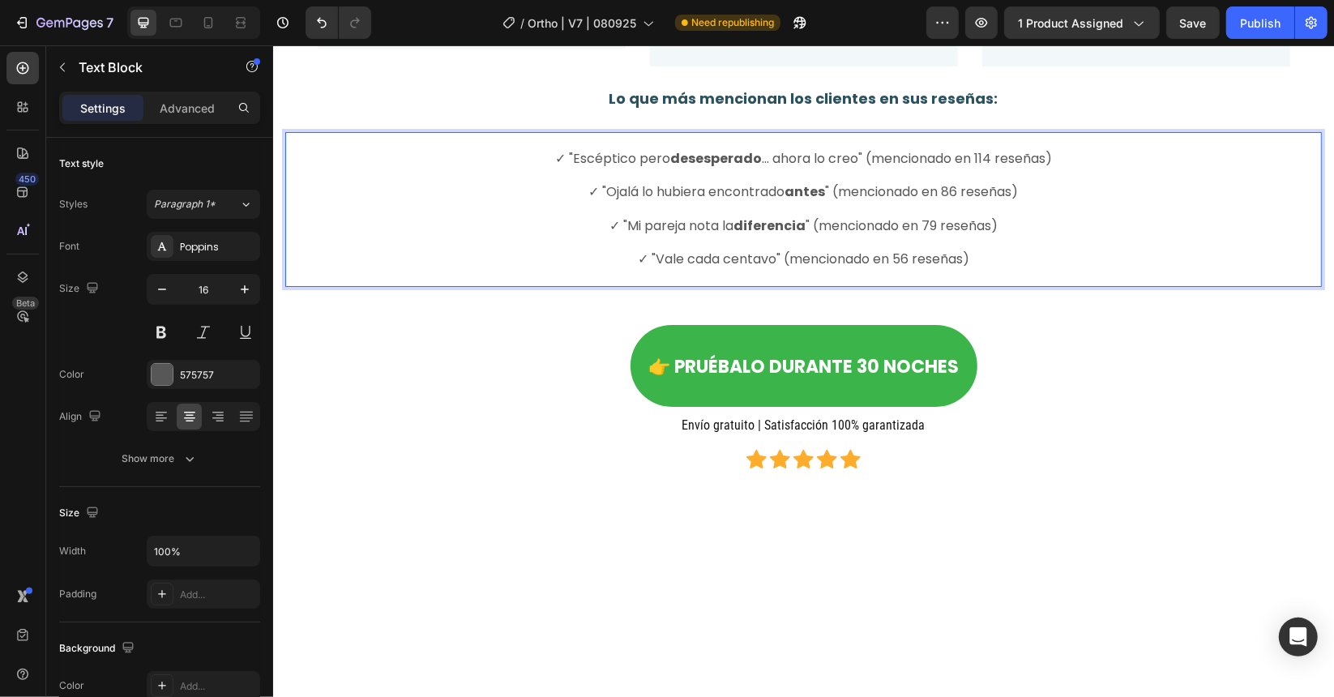
click at [746, 167] on strong "desesperado" at bounding box center [715, 157] width 92 height 19
click at [736, 167] on strong "desesperado" at bounding box center [715, 157] width 92 height 19
click at [744, 167] on strong "desesperado" at bounding box center [715, 157] width 92 height 19
click at [622, 167] on span "✓ "Escéptico pero desesperada ... ahora lo creo" (mencionado en 114 reseñas)" at bounding box center [803, 157] width 498 height 19
click at [620, 167] on span "✓ "Escépticao pero desesperada ... ahora lo creo" (mencionado en 114 reseñas)" at bounding box center [803, 157] width 506 height 19
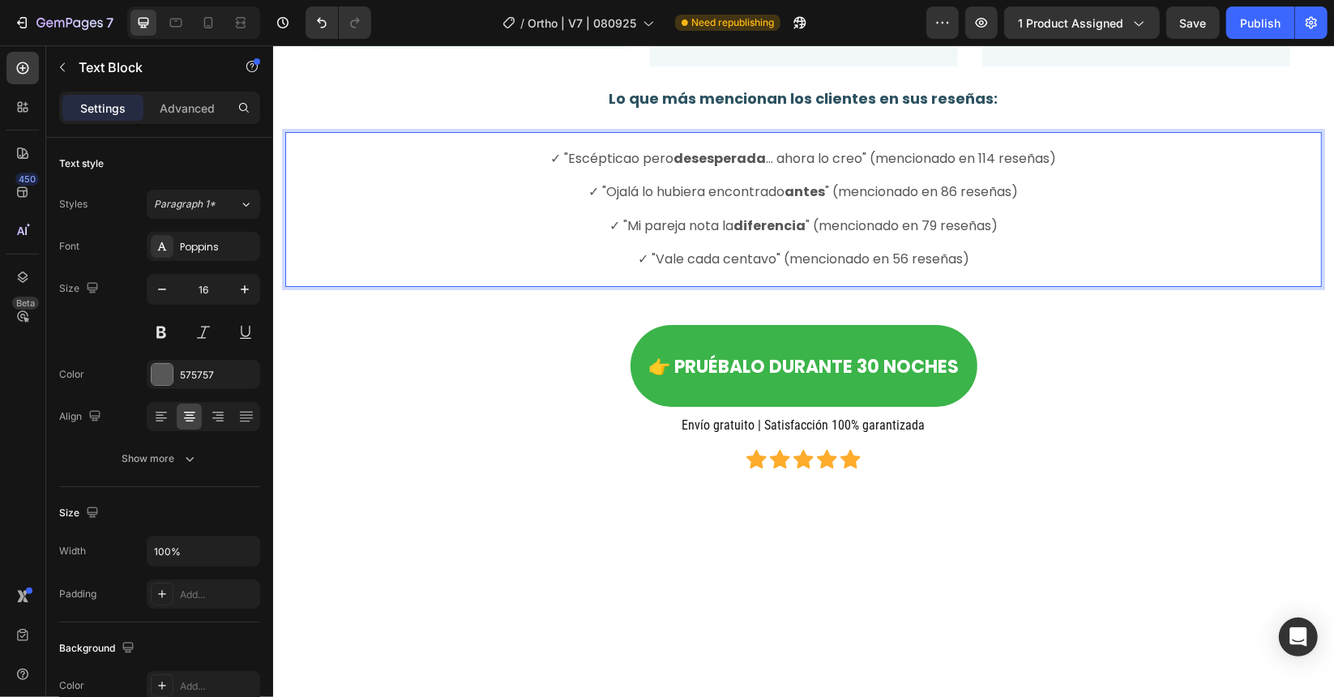
click at [634, 167] on span "✓ "Escépticao pero desesperada ... ahora lo creo" (mencionado en 114 reseñas)" at bounding box center [803, 157] width 506 height 19
click at [626, 167] on span "✓ "Escépticao pero desesperada ... ahora lo creo" (mencionado en 114 reseñas)" at bounding box center [803, 157] width 506 height 19
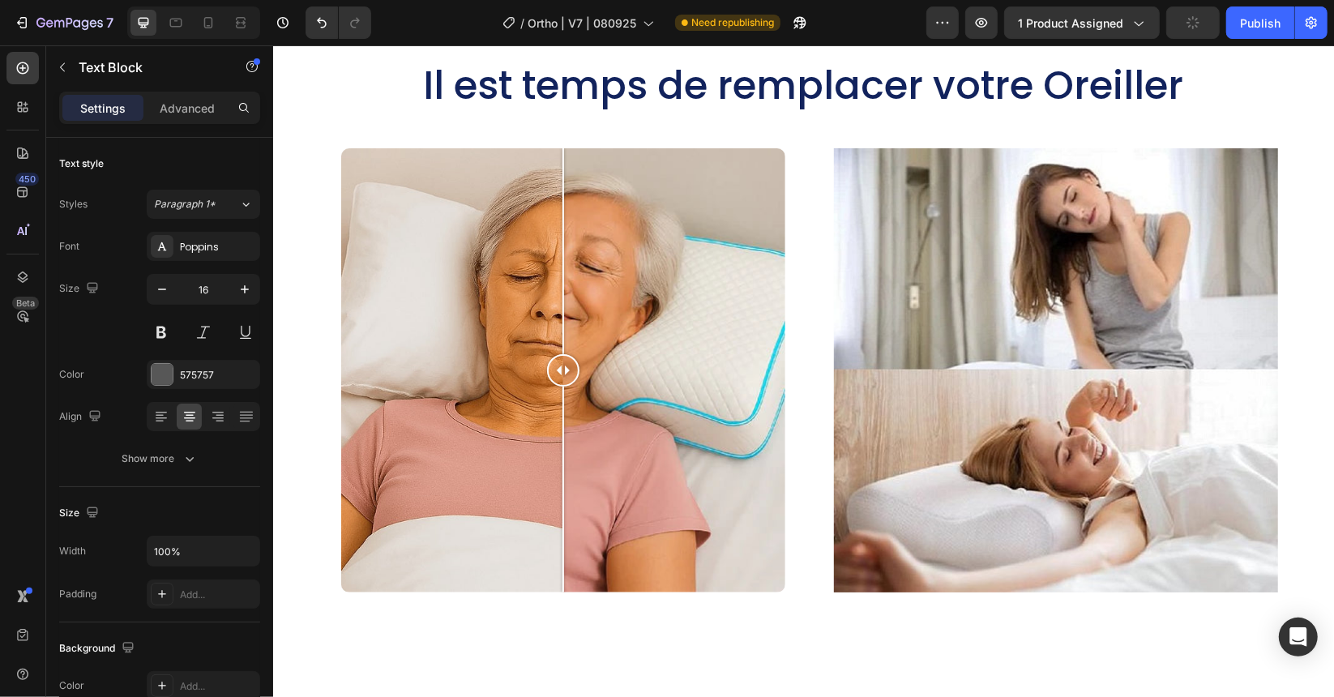
scroll to position [4946, 0]
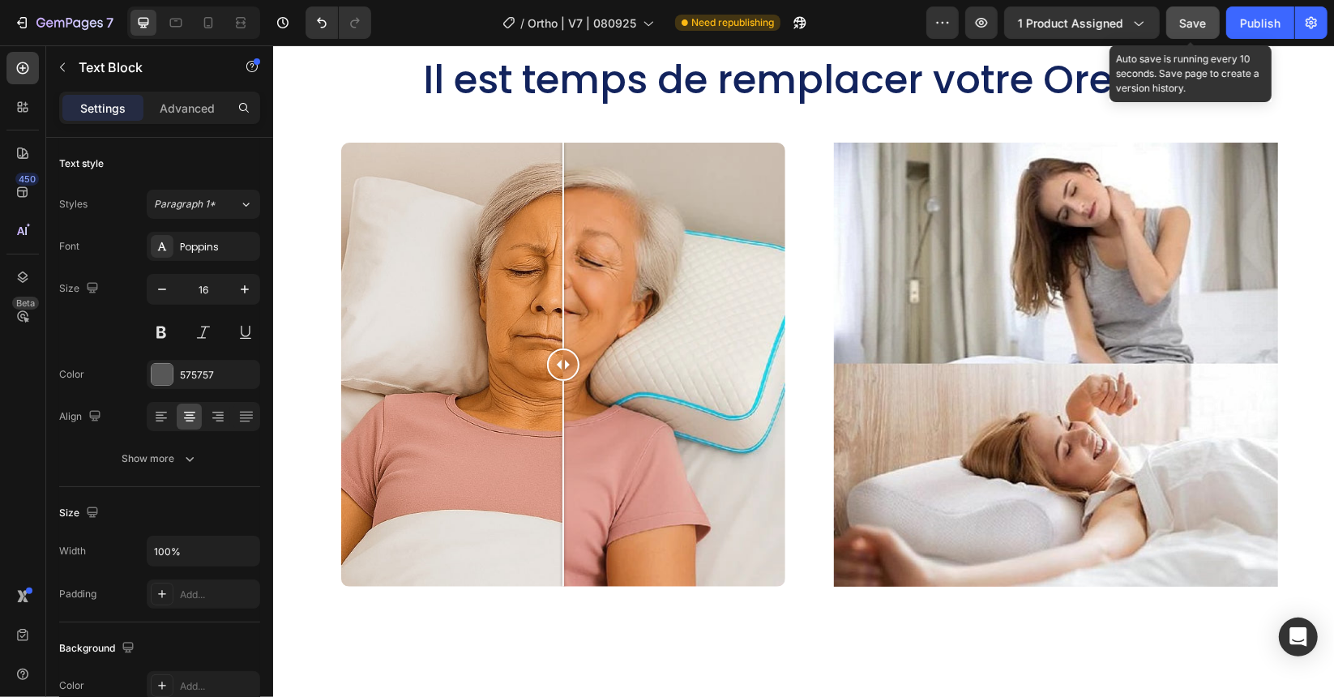
click at [1193, 16] on span "Save" at bounding box center [1193, 23] width 27 height 14
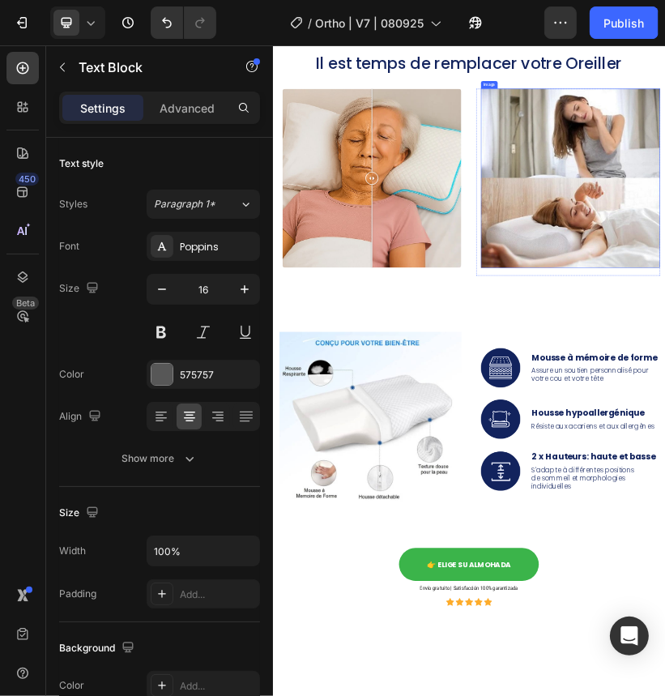
scroll to position [4628, 0]
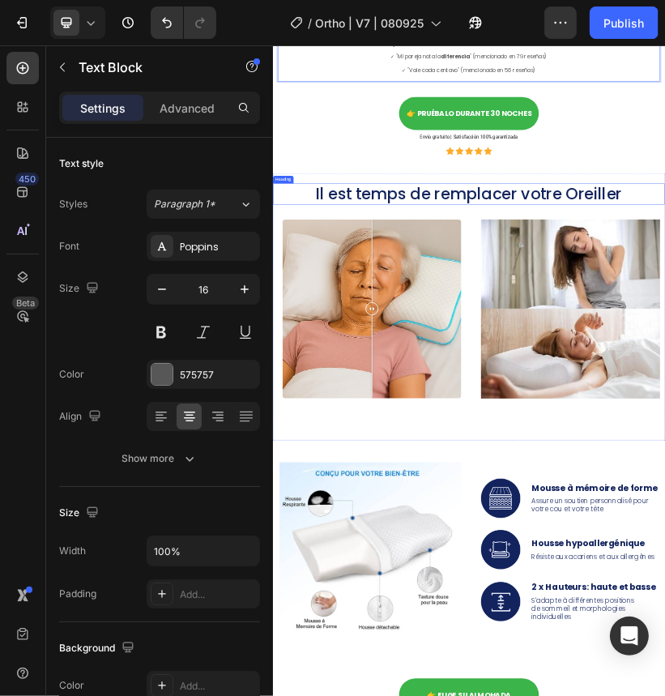
drag, startPoint x: 744, startPoint y: 704, endPoint x: 1125, endPoint y: 704, distance: 380.9
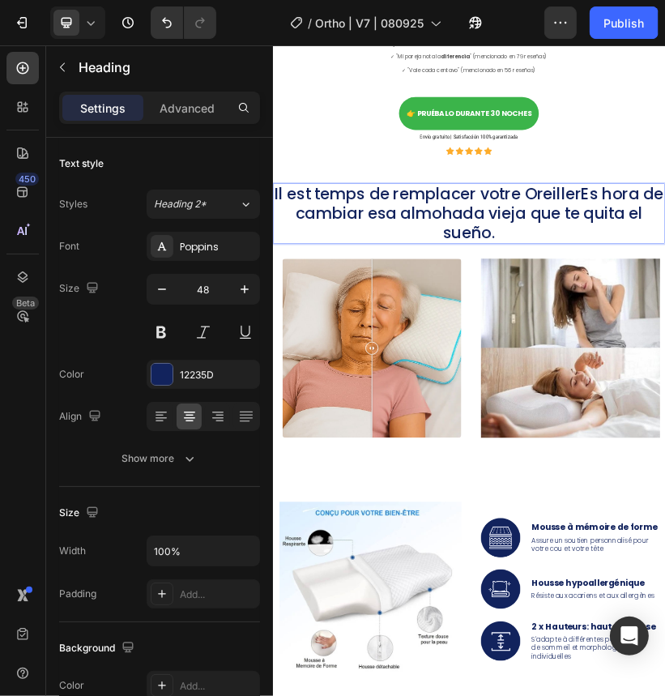
scroll to position [1, 0]
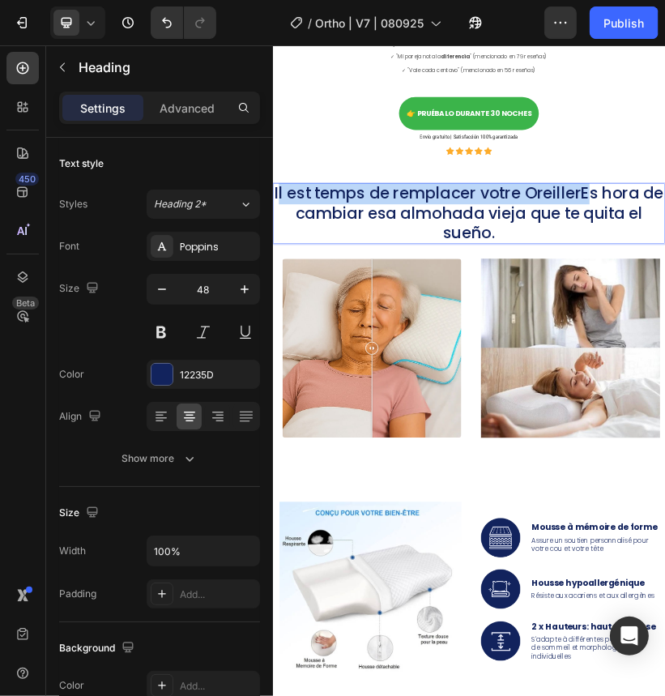
drag, startPoint x: 1064, startPoint y: 712, endPoint x: 309, endPoint y: 701, distance: 755.4
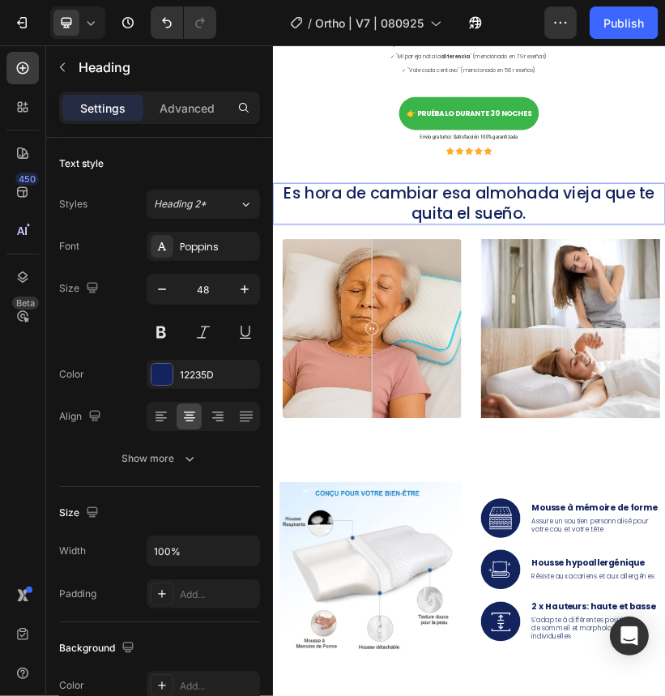
scroll to position [0, 0]
drag, startPoint x: 1185, startPoint y: 711, endPoint x: 1179, endPoint y: 732, distance: 21.8
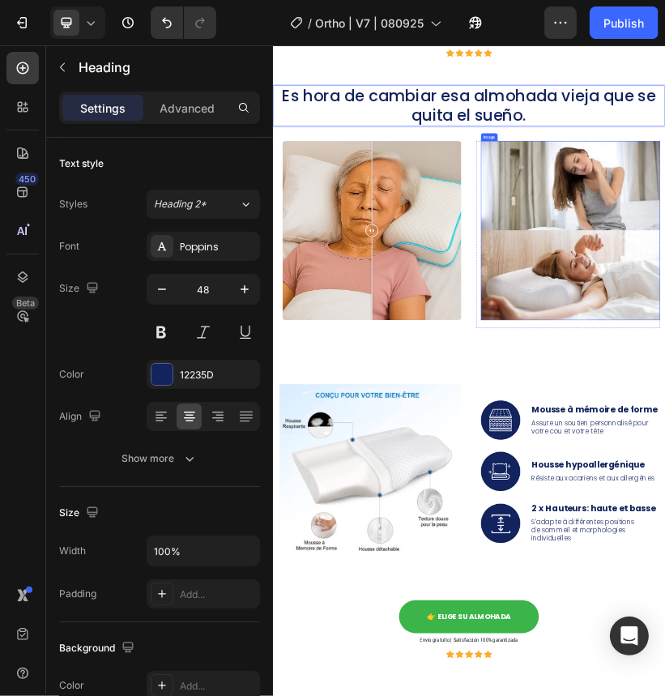
scroll to position [5114, 0]
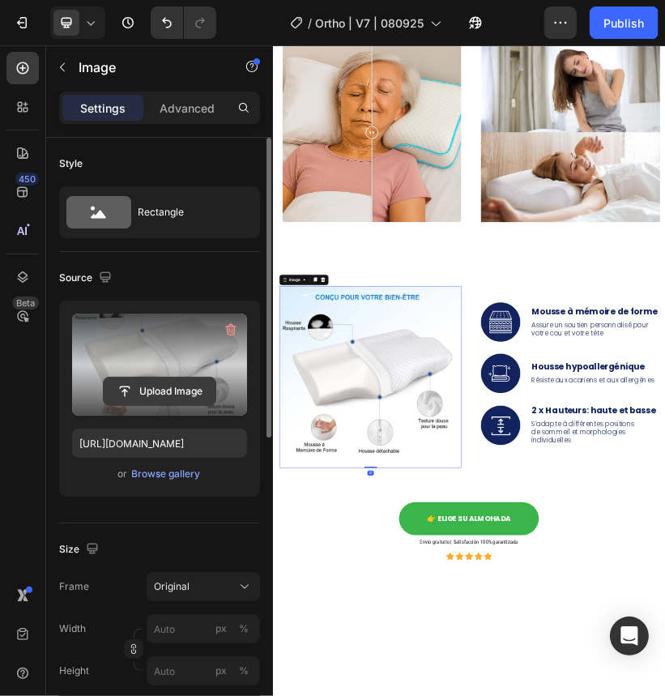
click at [165, 383] on input "file" at bounding box center [160, 392] width 112 height 28
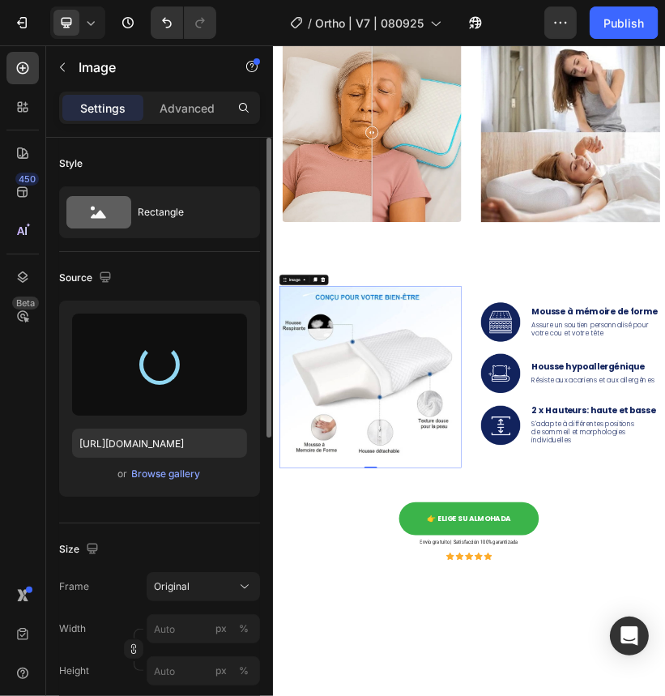
type input "https://cdn.shopify.com/s/files/1/0621/1688/8651/files/gempages_581568305333011…"
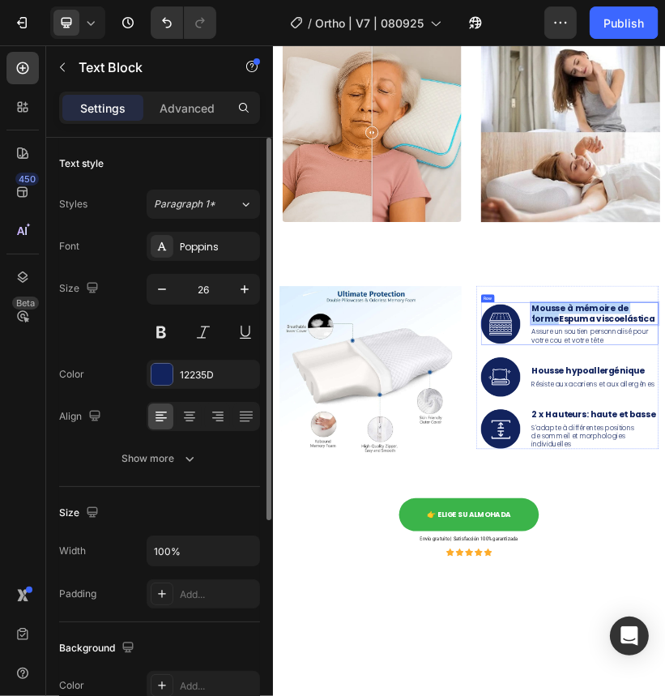
drag, startPoint x: 975, startPoint y: 1028, endPoint x: 902, endPoint y: 995, distance: 79.8
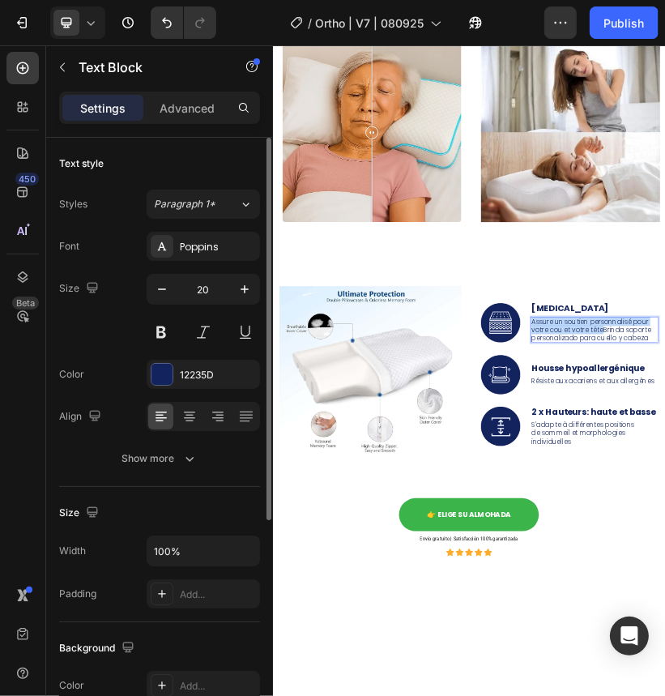
drag, startPoint x: 1085, startPoint y: 1047, endPoint x: 896, endPoint y: 1028, distance: 190.6
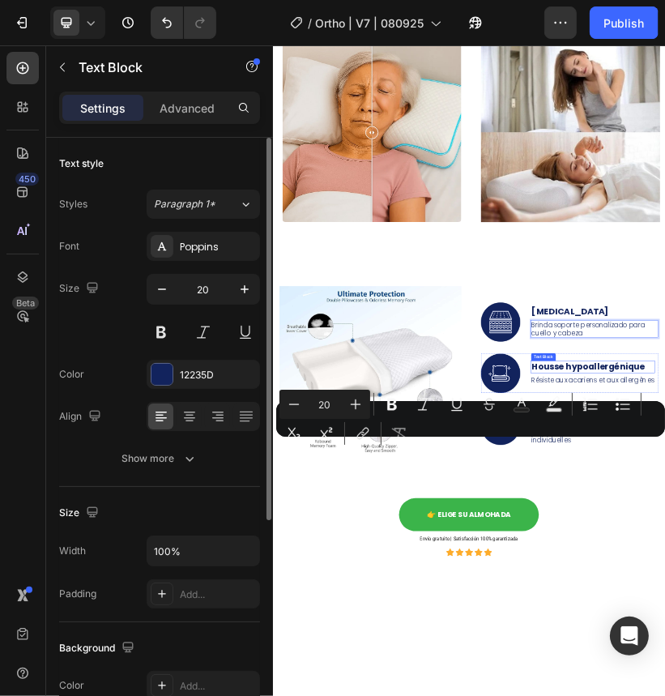
scroll to position [5123, 0]
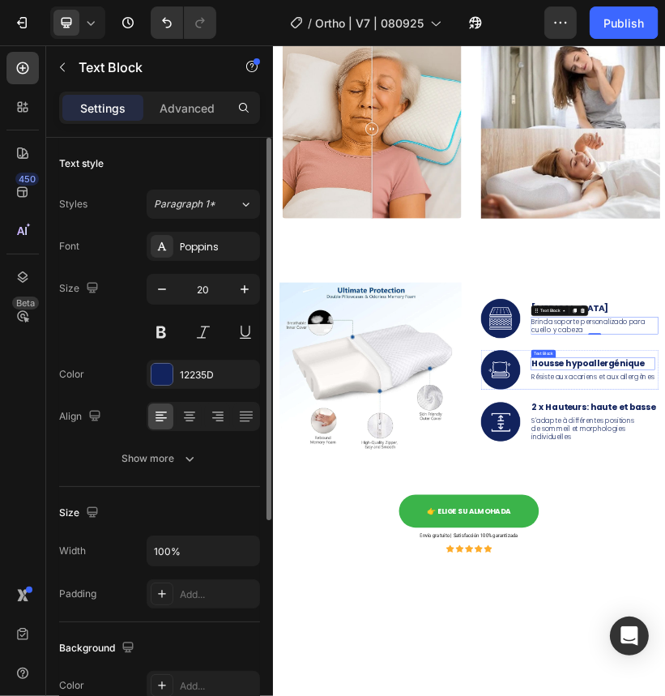
drag, startPoint x: 1038, startPoint y: 1127, endPoint x: 1118, endPoint y: 1132, distance: 80.4
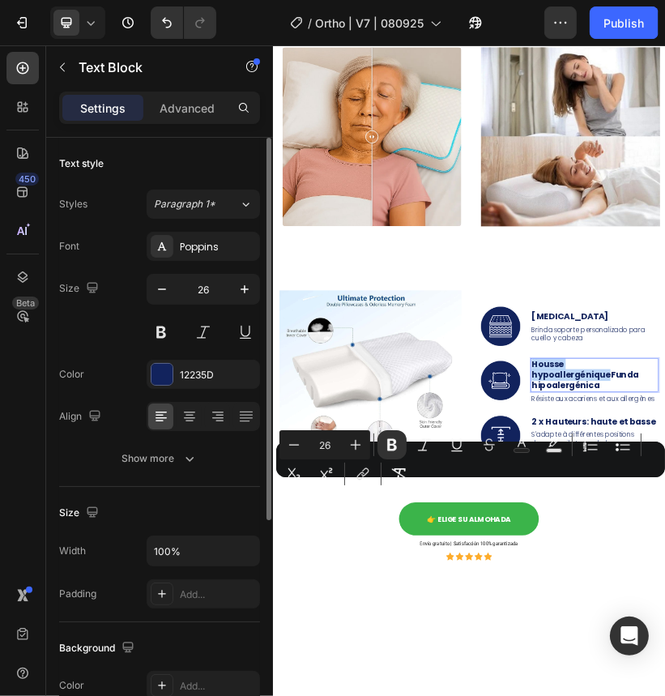
drag, startPoint x: 1097, startPoint y: 1152, endPoint x: 910, endPoint y: 1126, distance: 189.0
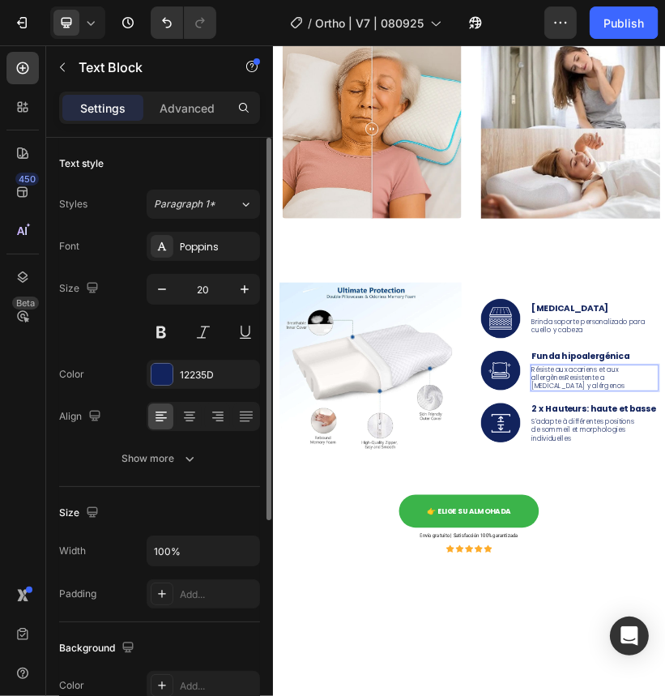
scroll to position [5103, 0]
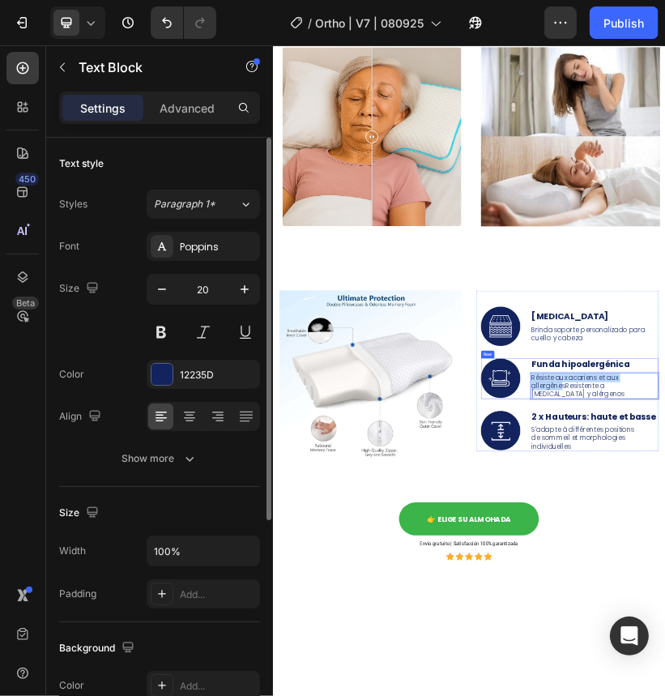
drag, startPoint x: 986, startPoint y: 1193, endPoint x: 904, endPoint y: 1172, distance: 85.3
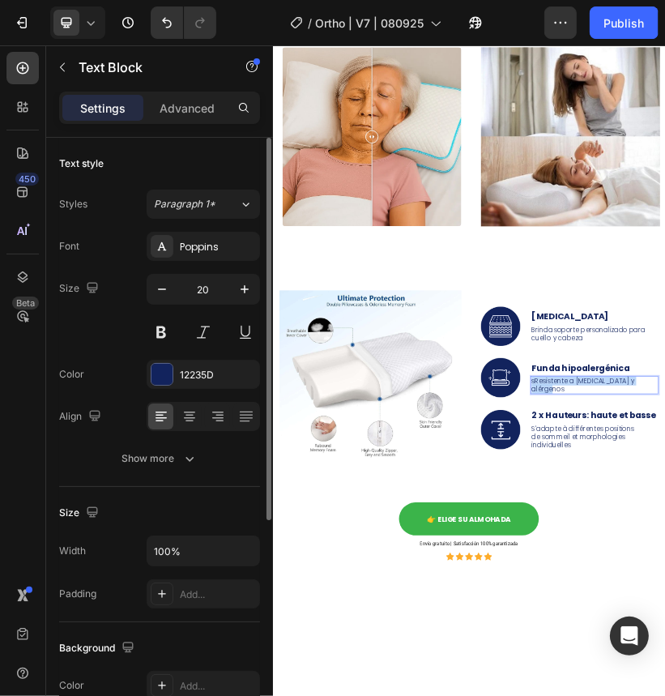
scroll to position [5123, 0]
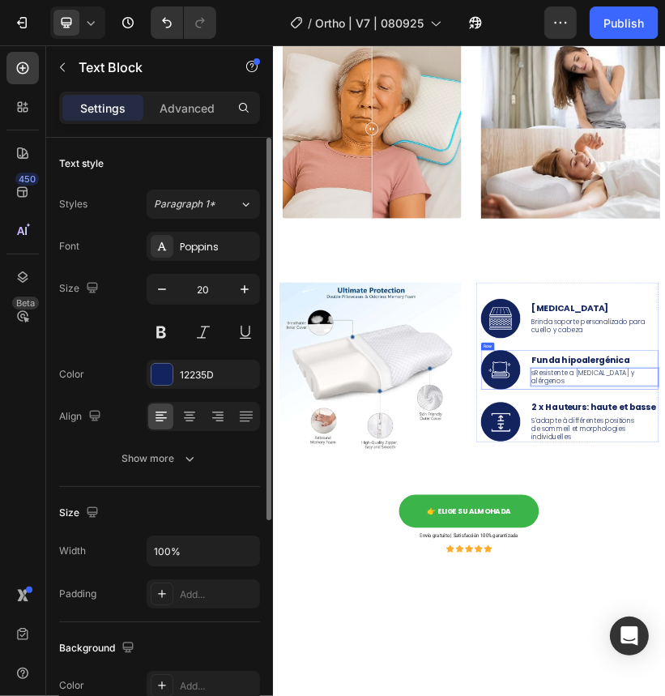
drag, startPoint x: 954, startPoint y: 1285, endPoint x: 976, endPoint y: 1270, distance: 26.3
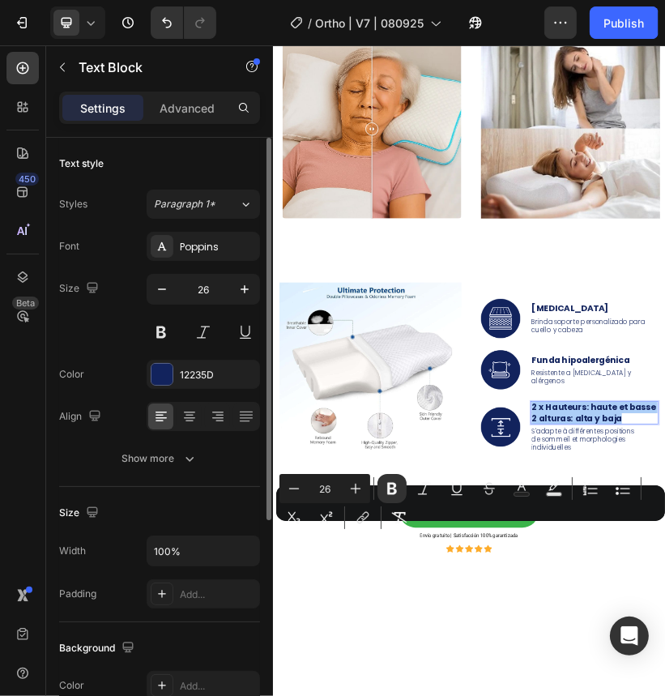
click at [610, 531] on div "Minus 26 Plus Bold Italic Underline Strikethrough Text Color Text Background Co…" at bounding box center [471, 503] width 383 height 58
click at [631, 529] on div "Minus 26 Plus Bold Italic Underline Strikethrough Text Color Text Background Co…" at bounding box center [471, 503] width 383 height 58
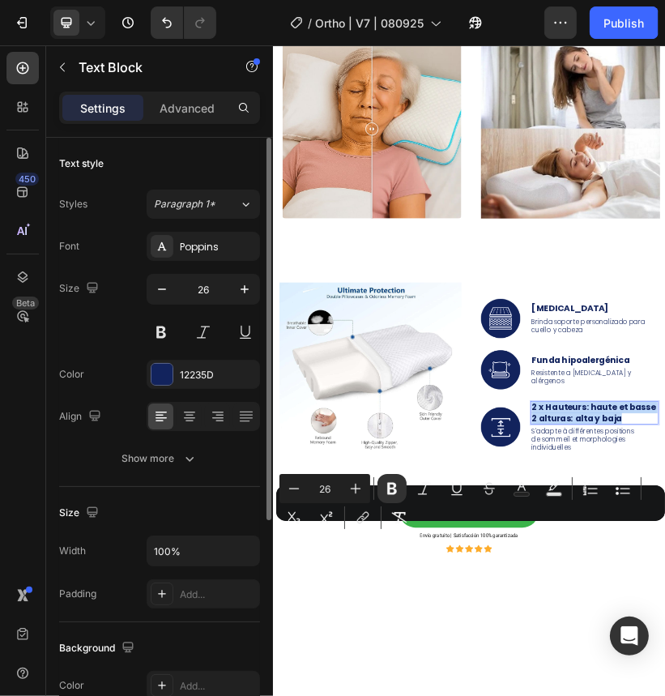
click at [566, 528] on div "Minus 26 Plus Bold Italic Underline Strikethrough Text Color Text Background Co…" at bounding box center [471, 503] width 383 height 58
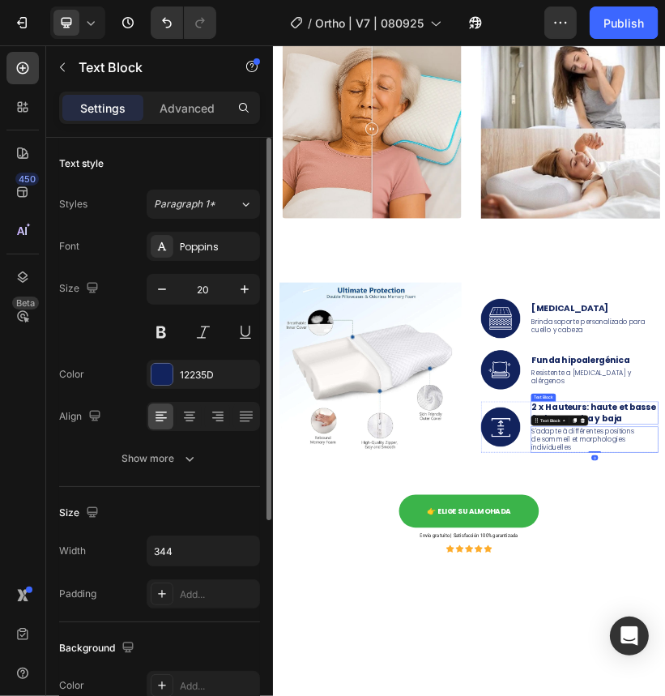
drag, startPoint x: 990, startPoint y: 1233, endPoint x: 926, endPoint y: 1268, distance: 72.2
drag, startPoint x: 1207, startPoint y: 1242, endPoint x: 902, endPoint y: 1244, distance: 304.7
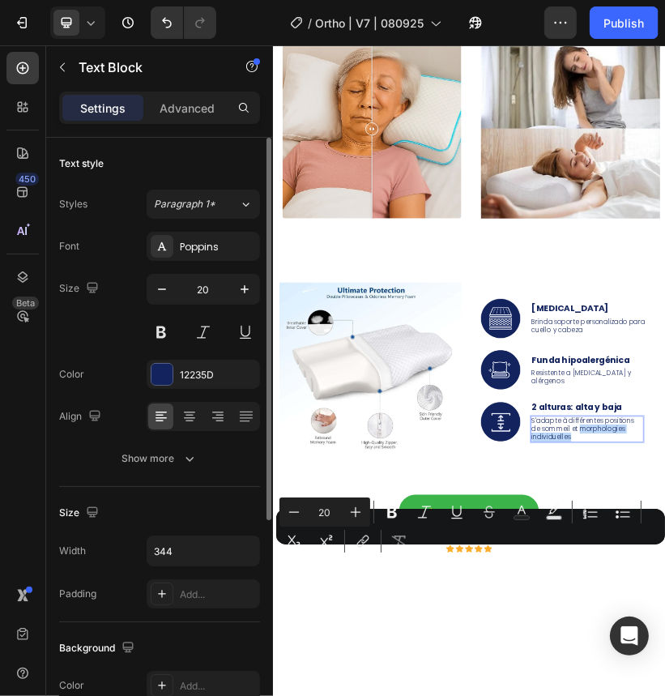
click at [574, 555] on div "Minus 20 Plus Bold Italic Underline Strikethrough Text Color Text Background Co…" at bounding box center [471, 527] width 383 height 58
drag, startPoint x: 1011, startPoint y: 1321, endPoint x: 1012, endPoint y: 1336, distance: 15.5
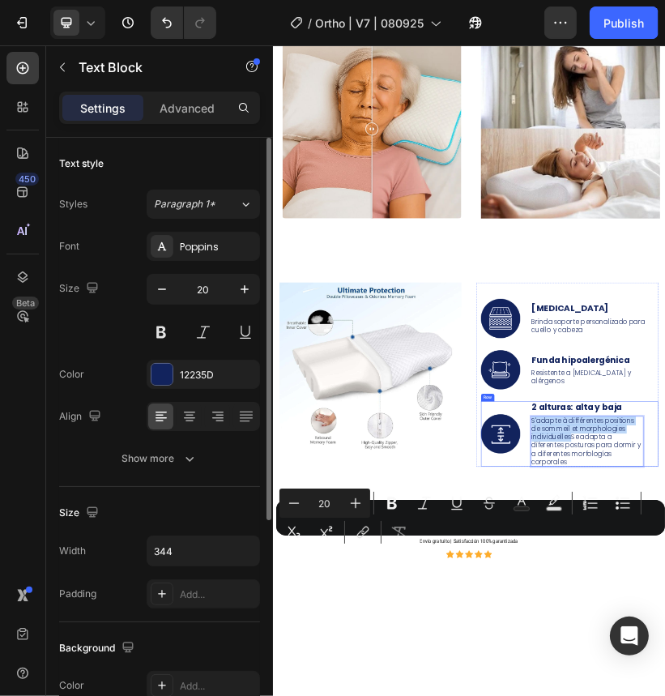
drag, startPoint x: 1007, startPoint y: 1323, endPoint x: 797, endPoint y: 587, distance: 766.0
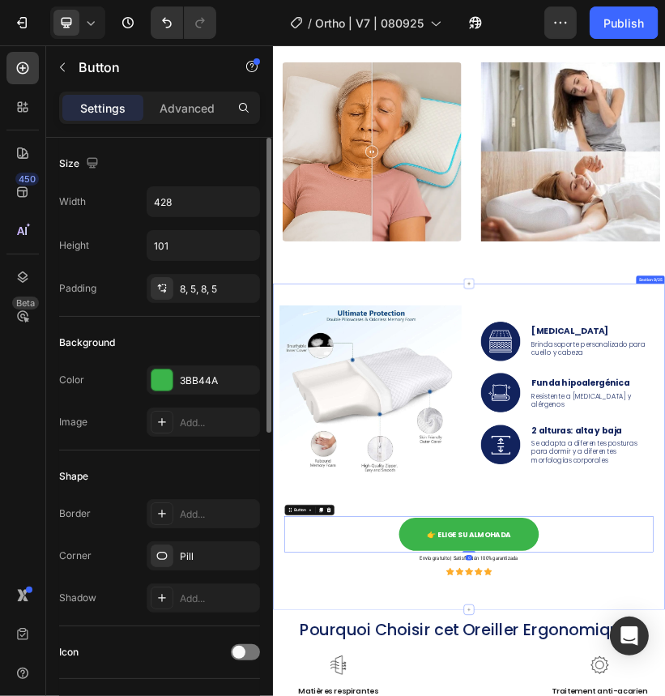
scroll to position [5528, 0]
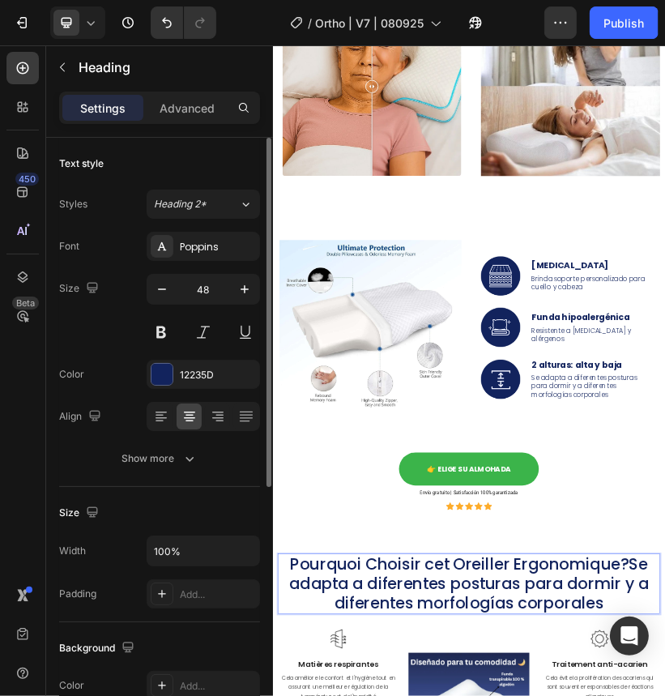
scroll to position [1, 0]
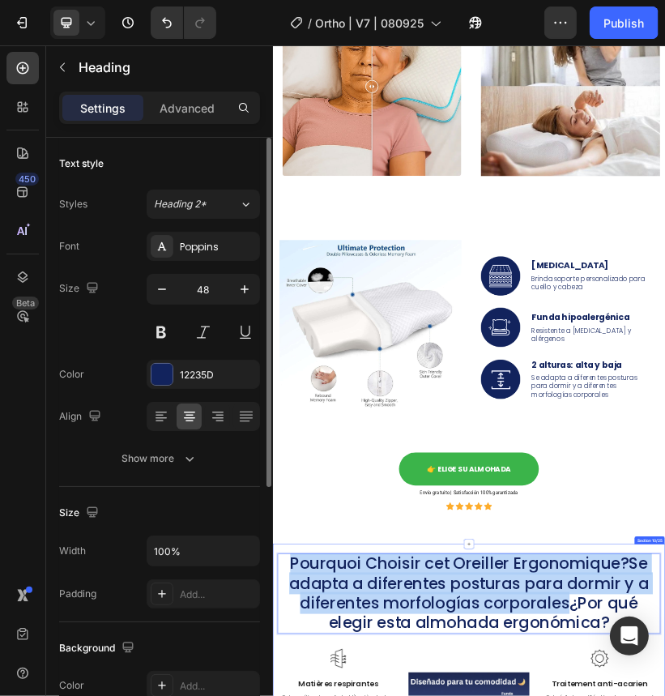
drag, startPoint x: 997, startPoint y: 1422, endPoint x: 351, endPoint y: 1360, distance: 648.9
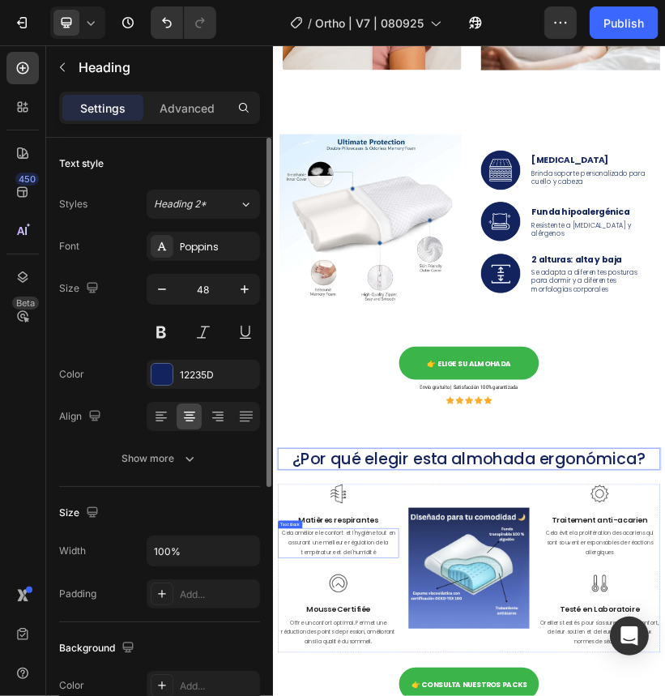
scroll to position [5852, 0]
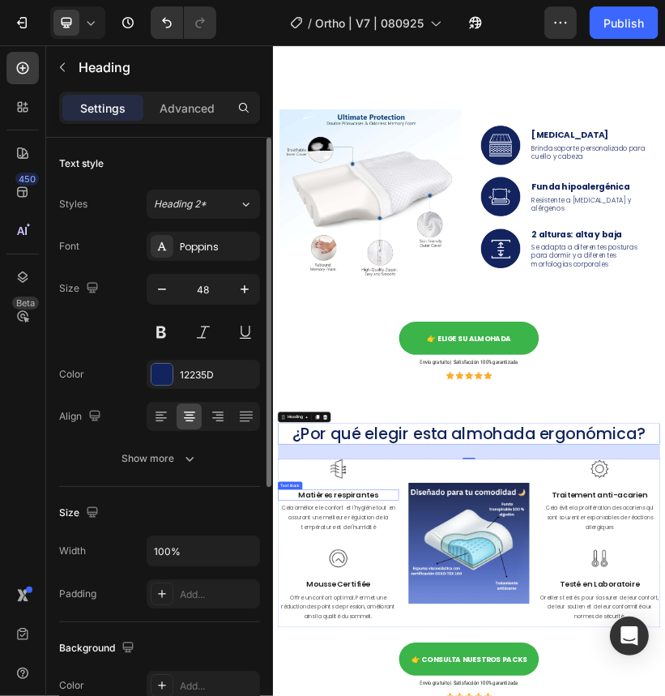
drag, startPoint x: 436, startPoint y: 1152, endPoint x: 540, endPoint y: 1144, distance: 104.1
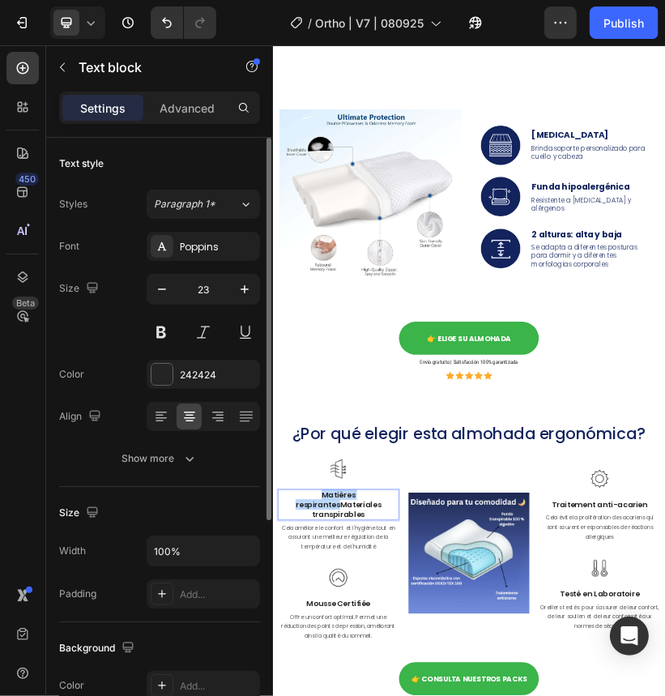
drag, startPoint x: 417, startPoint y: 1165, endPoint x: 353, endPoint y: 1144, distance: 67.7
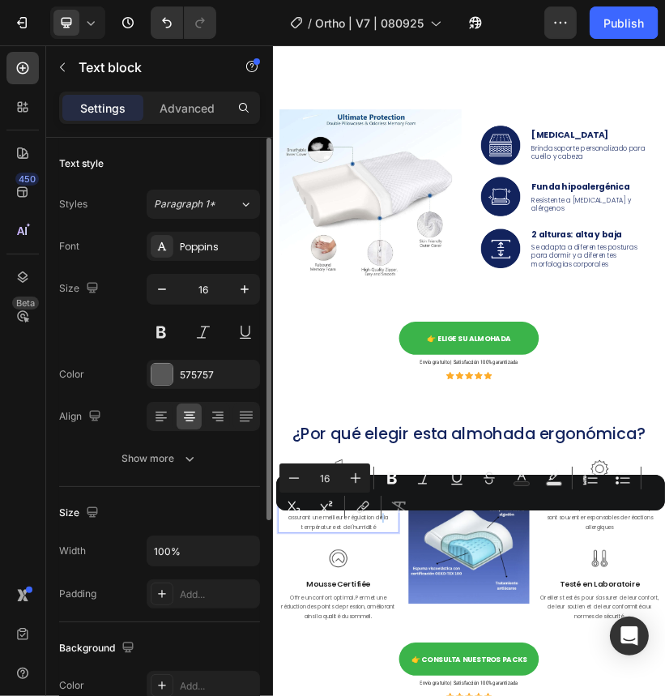
drag, startPoint x: 382, startPoint y: 521, endPoint x: 265, endPoint y: 1182, distance: 670.7
click at [382, 521] on div "Minus 16 Plus Bold Italic Underline Strikethrough Text Color Text Background Co…" at bounding box center [471, 493] width 383 height 58
click at [381, 521] on div "Minus 16 Plus Bold Italic Underline Strikethrough Text Color Text Background Co…" at bounding box center [471, 493] width 383 height 58
drag, startPoint x: 380, startPoint y: 521, endPoint x: 260, endPoint y: 1191, distance: 680.9
click at [380, 521] on div "Minus 16 Plus Bold Italic Underline Strikethrough Text Color Text Background Co…" at bounding box center [471, 493] width 383 height 58
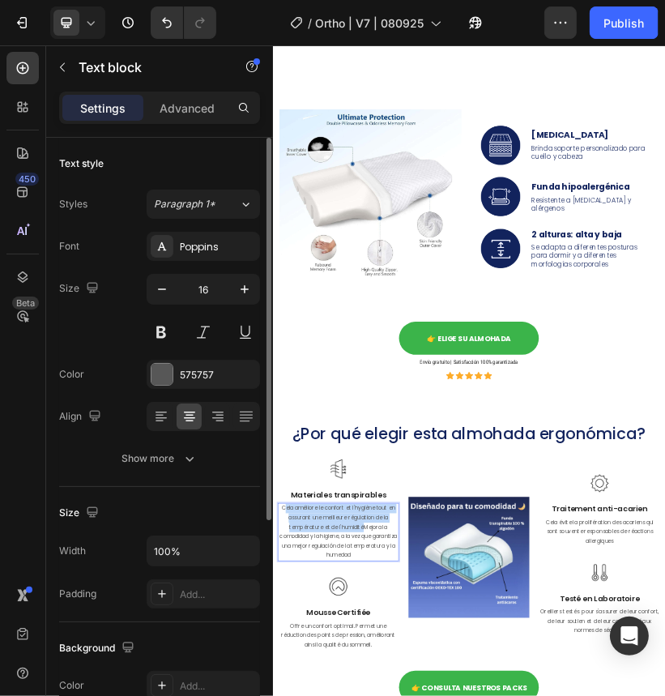
drag, startPoint x: 497, startPoint y: 1235, endPoint x: 303, endPoint y: 1188, distance: 199.3
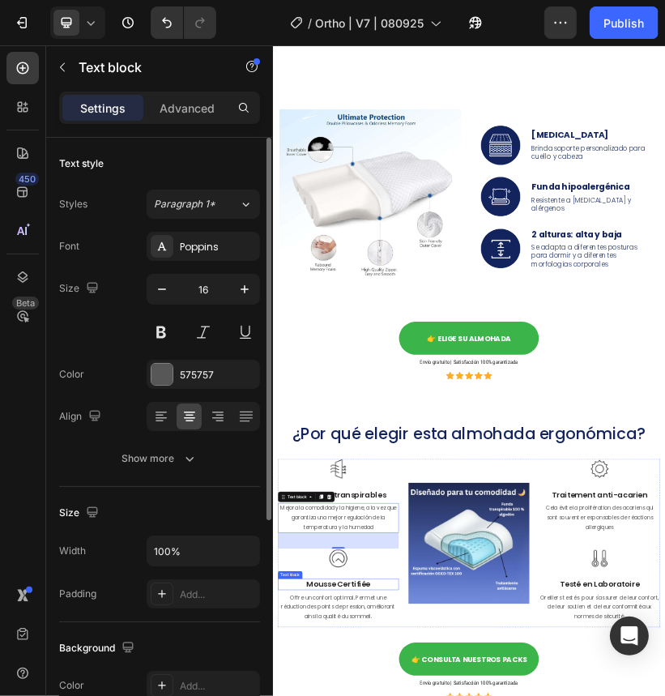
drag, startPoint x: 418, startPoint y: 1376, endPoint x: 485, endPoint y: 1375, distance: 67.3
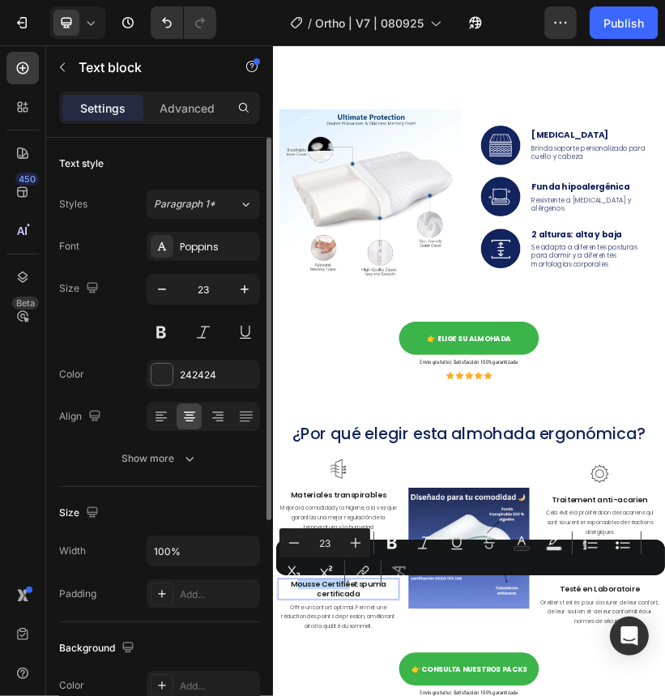
drag, startPoint x: 464, startPoint y: 1375, endPoint x: 331, endPoint y: 1364, distance: 133.4
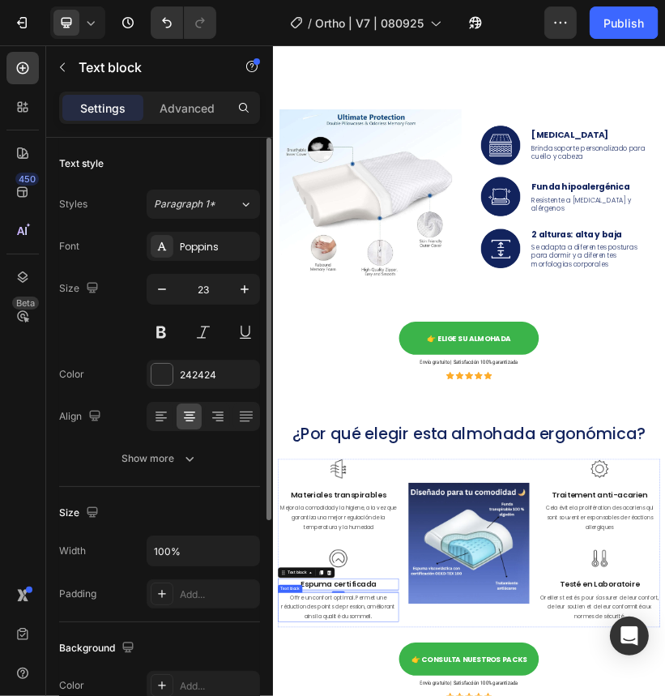
drag, startPoint x: 452, startPoint y: 1451, endPoint x: 502, endPoint y: 1456, distance: 50.5
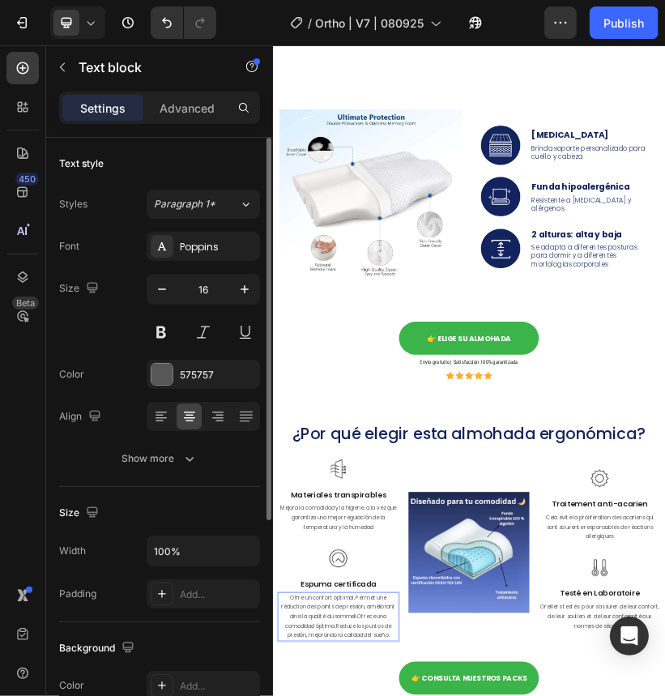
drag, startPoint x: 487, startPoint y: 1460, endPoint x: 296, endPoint y: 1408, distance: 198.4
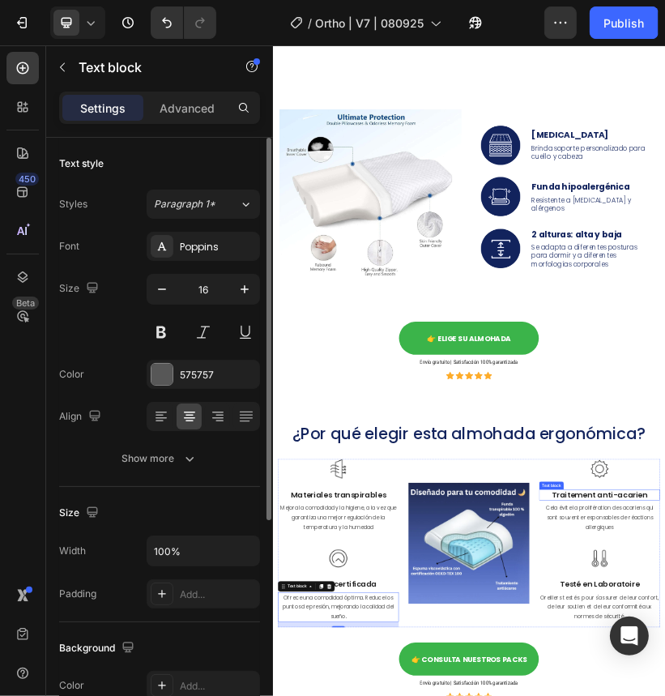
drag, startPoint x: 1025, startPoint y: 1139, endPoint x: 1194, endPoint y: 1161, distance: 170.0
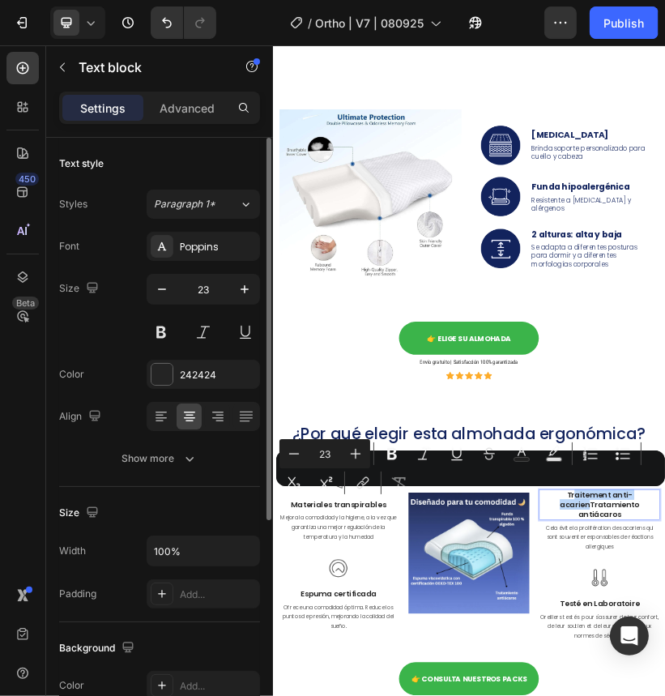
drag, startPoint x: 1047, startPoint y: 1179, endPoint x: 1008, endPoint y: 1156, distance: 45.4
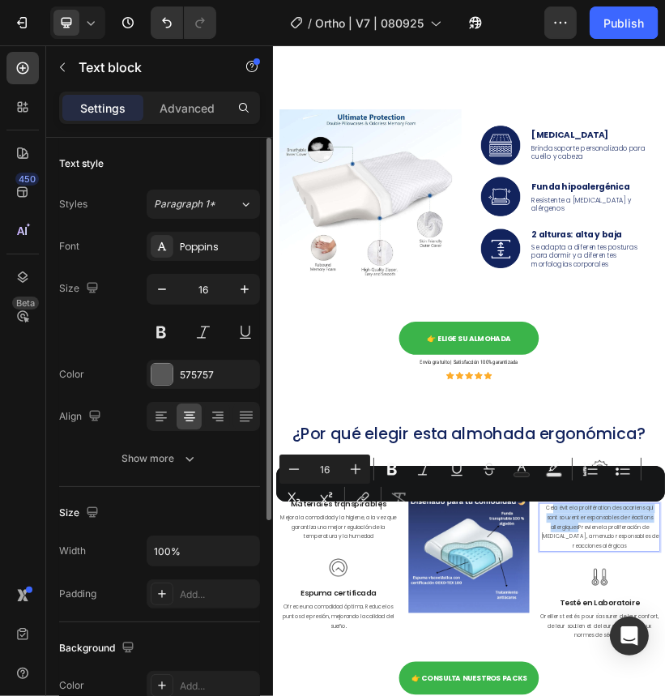
drag, startPoint x: 1022, startPoint y: 1241, endPoint x: 819, endPoint y: 546, distance: 723.7
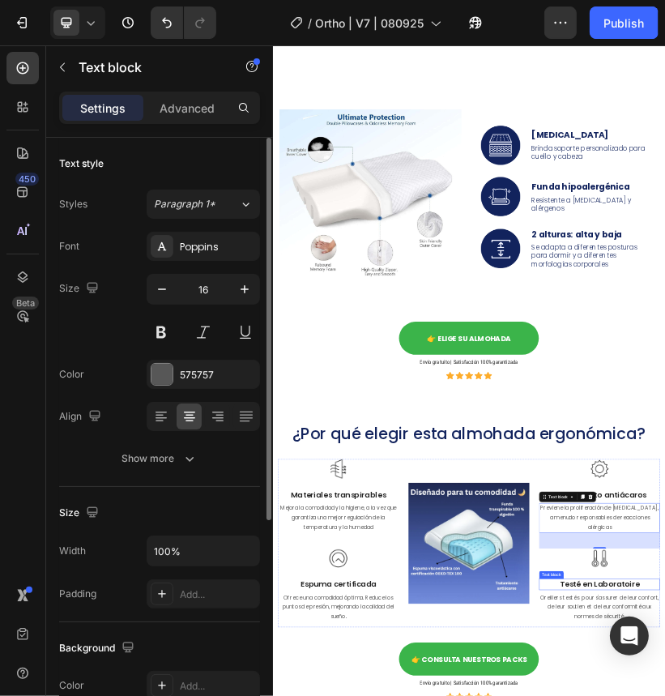
drag, startPoint x: 1056, startPoint y: 1380, endPoint x: 1127, endPoint y: 1359, distance: 73.6
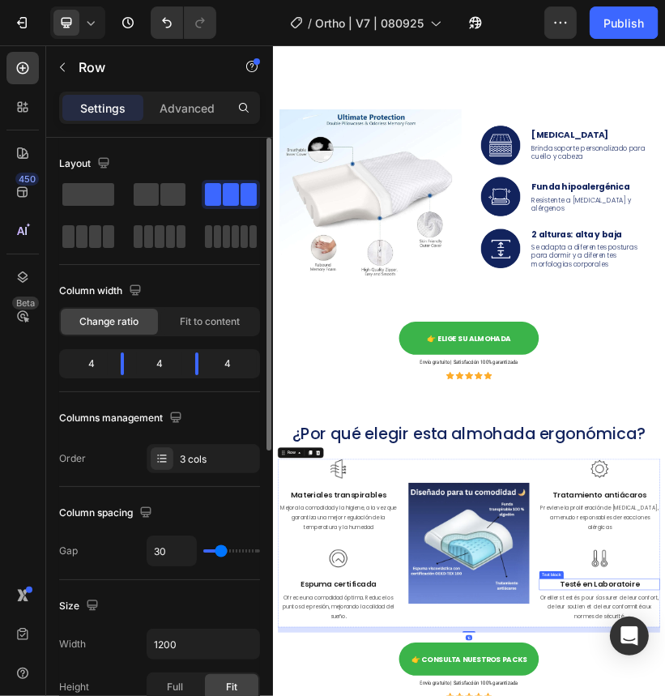
drag, startPoint x: 1180, startPoint y: 1364, endPoint x: 1177, endPoint y: 1378, distance: 14.2
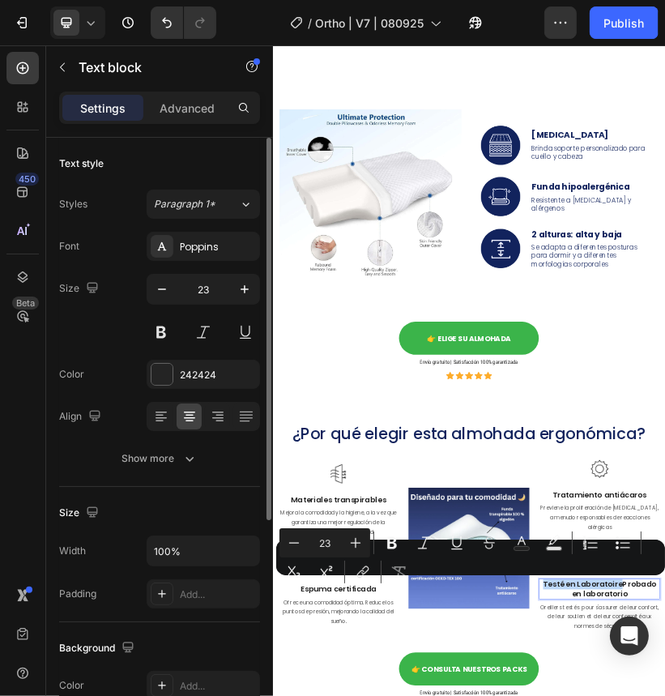
drag, startPoint x: 1127, startPoint y: 1375, endPoint x: 811, endPoint y: 629, distance: 810.6
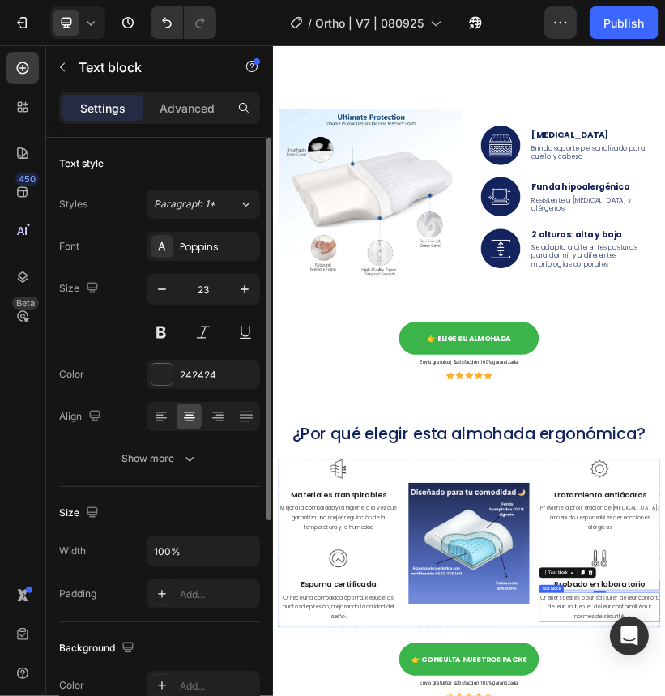
drag, startPoint x: 1053, startPoint y: 1453, endPoint x: 1191, endPoint y: 1436, distance: 138.8
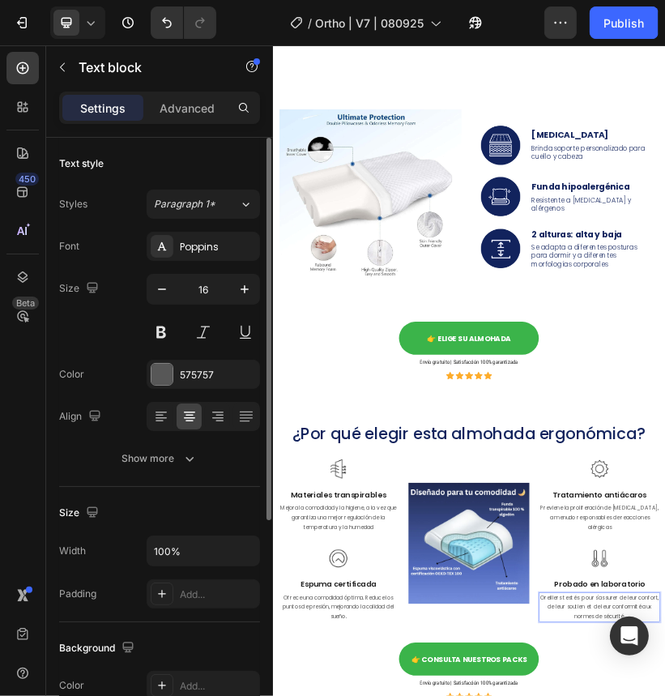
scroll to position [5933, 0]
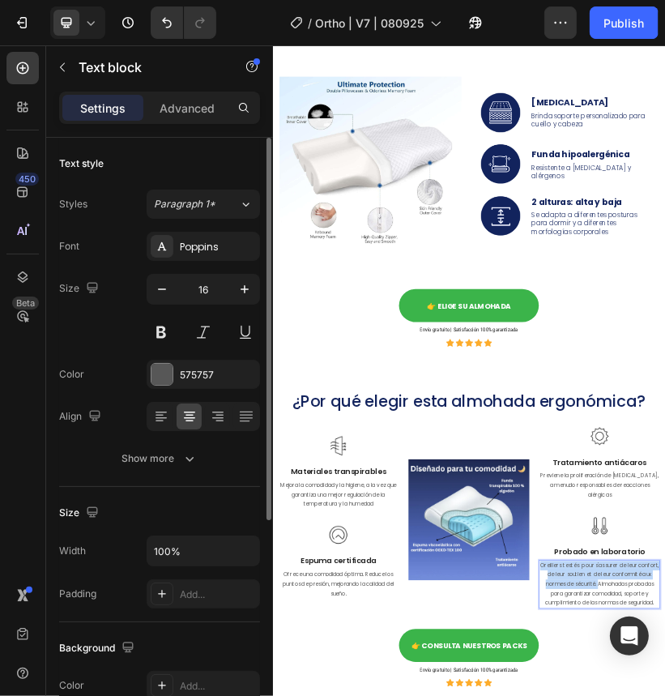
drag, startPoint x: 1114, startPoint y: 1376, endPoint x: 942, endPoint y: 1336, distance: 176.3
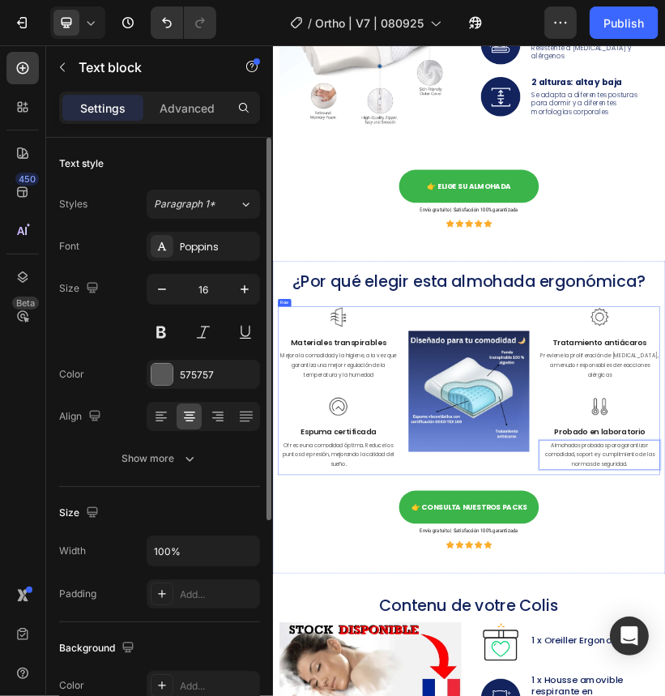
scroll to position [6419, 0]
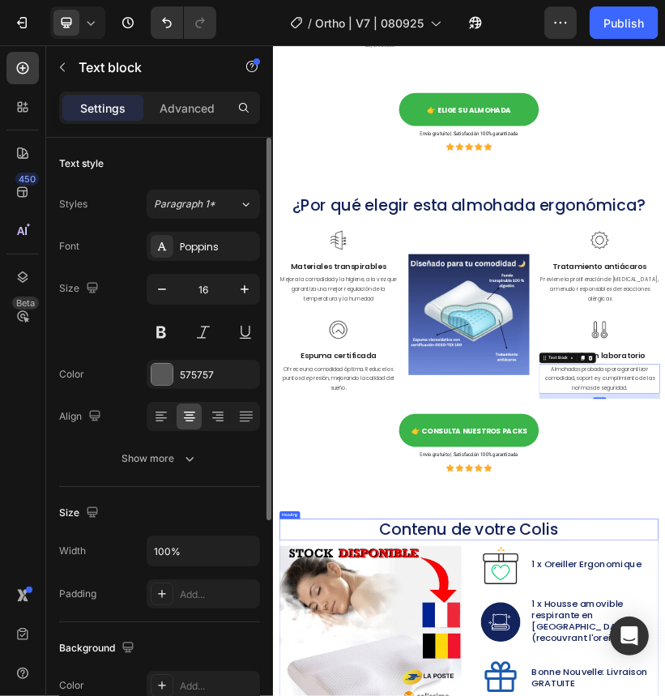
drag, startPoint x: 902, startPoint y: 1212, endPoint x: 934, endPoint y: 1230, distance: 36.3
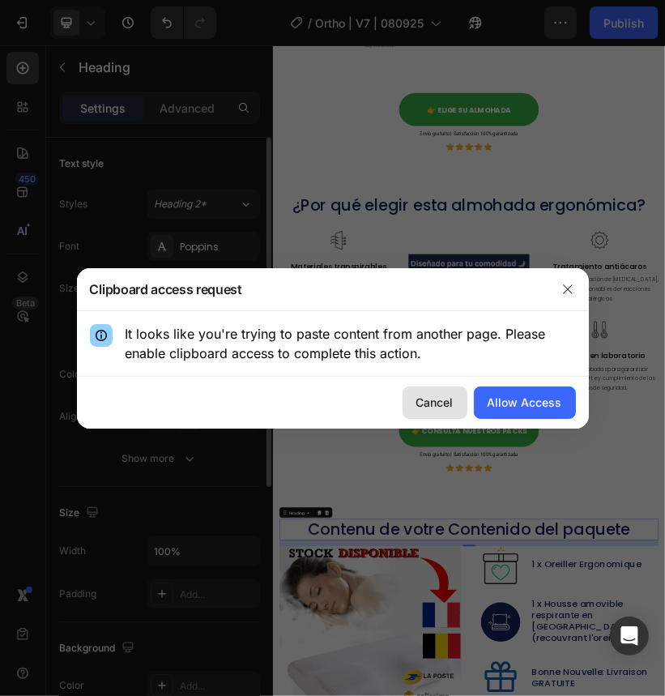
click at [442, 405] on div "Cancel" at bounding box center [435, 402] width 37 height 17
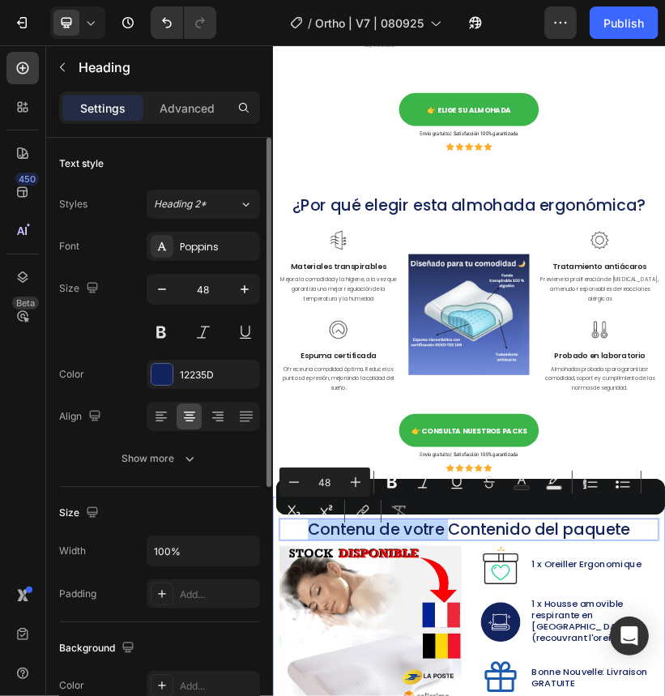
drag, startPoint x: 705, startPoint y: 1235, endPoint x: 353, endPoint y: 1211, distance: 353.4
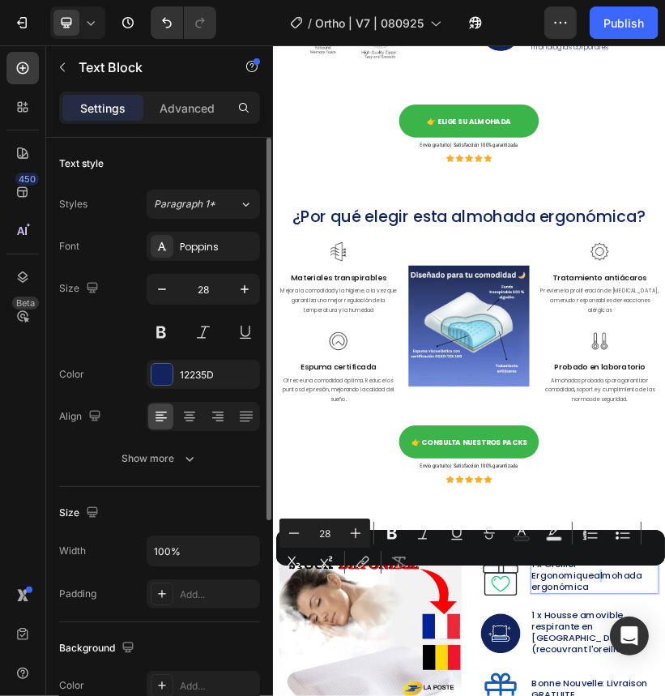
drag, startPoint x: 1086, startPoint y: 1357, endPoint x: 1077, endPoint y: 1354, distance: 9.2
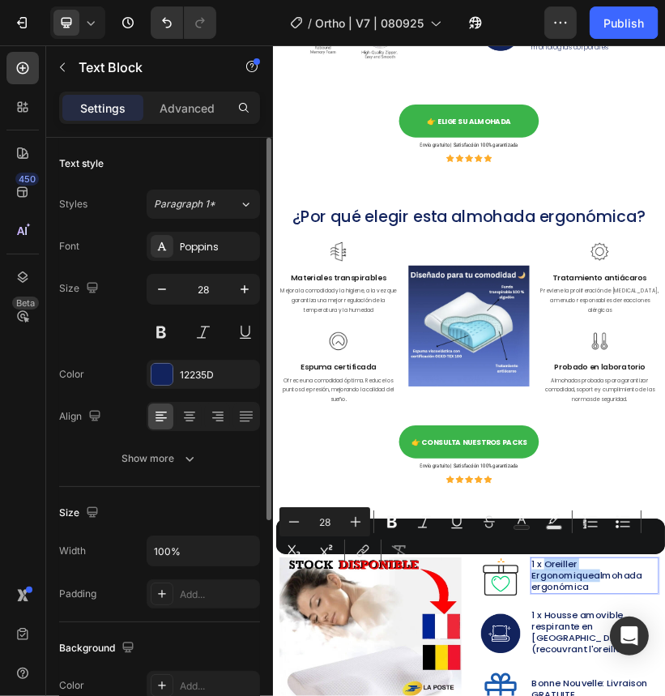
drag, startPoint x: 1070, startPoint y: 1359, endPoint x: 814, endPoint y: 608, distance: 793.5
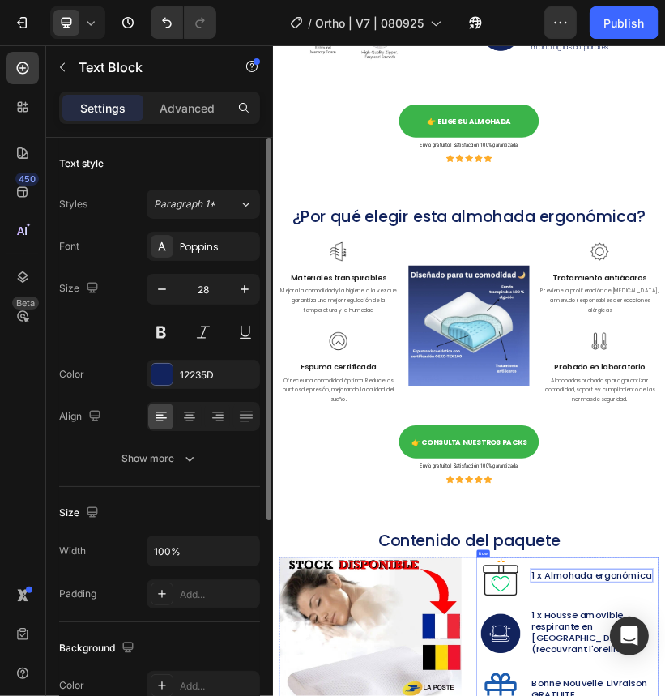
scroll to position [6419, 0]
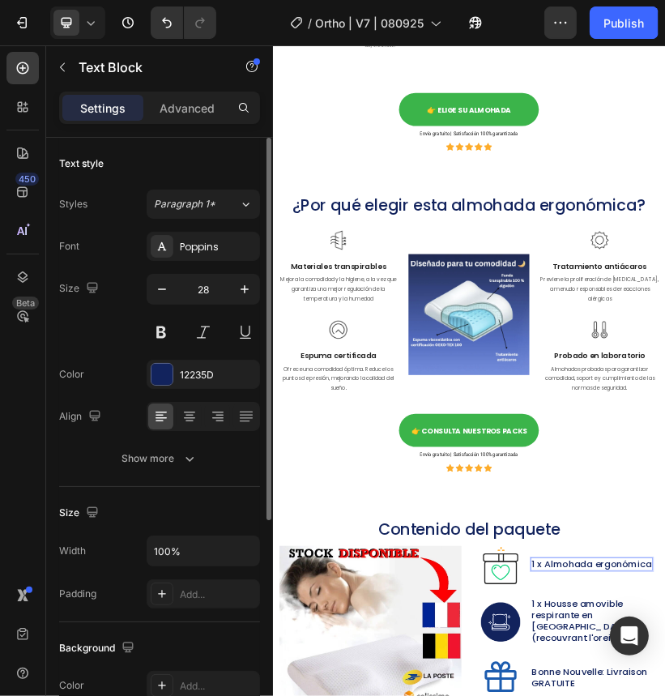
drag, startPoint x: 1075, startPoint y: 1412, endPoint x: 917, endPoint y: 1427, distance: 158.8
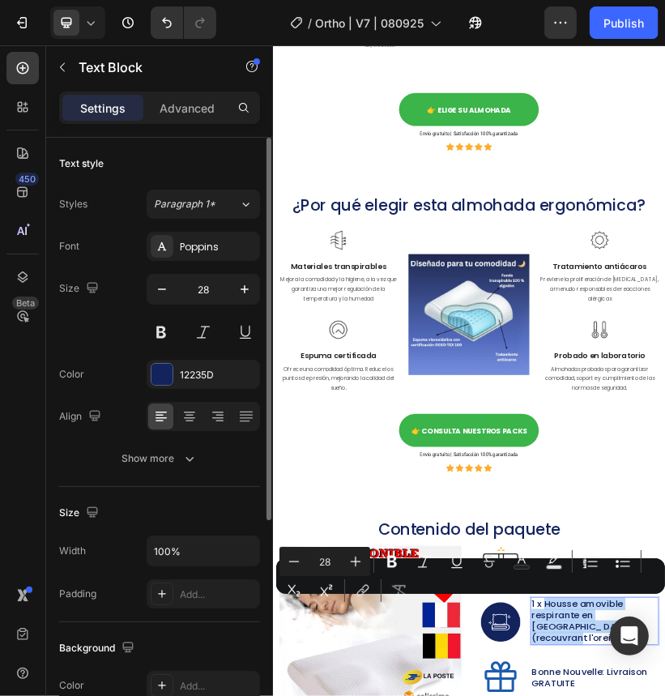
drag, startPoint x: 942, startPoint y: 1422, endPoint x: 1143, endPoint y: 1489, distance: 211.7
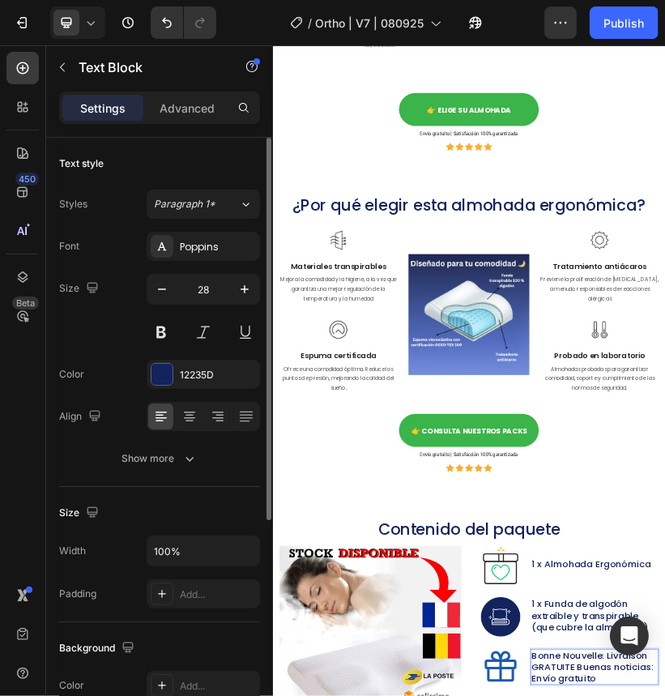
scroll to position [6405, 0]
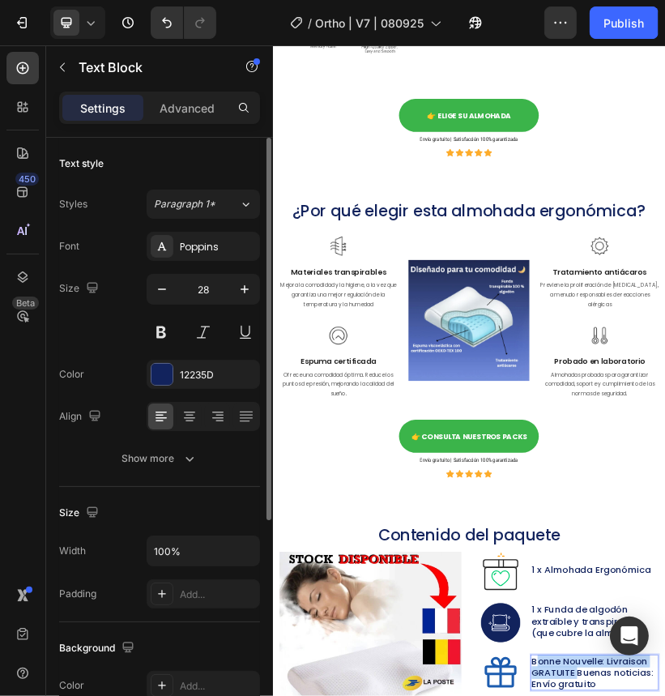
drag, startPoint x: 1020, startPoint y: 1593, endPoint x: 926, endPoint y: 1573, distance: 96.2
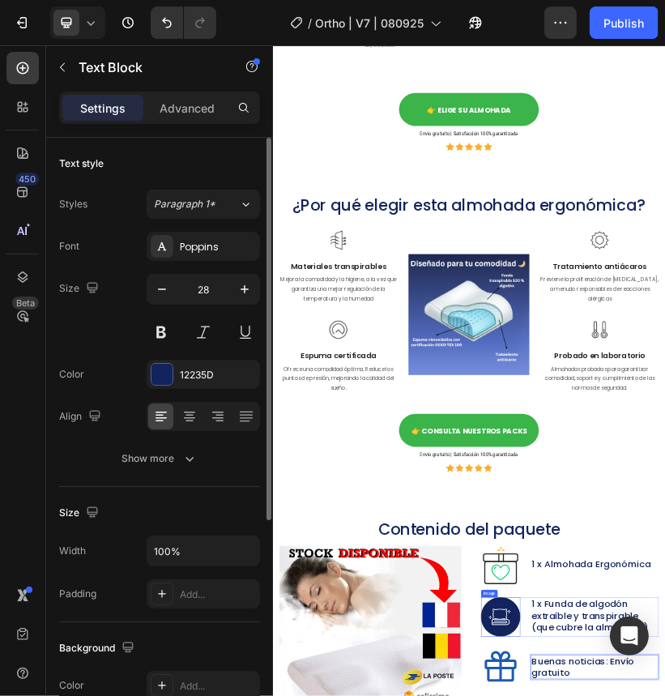
scroll to position [6582, 0]
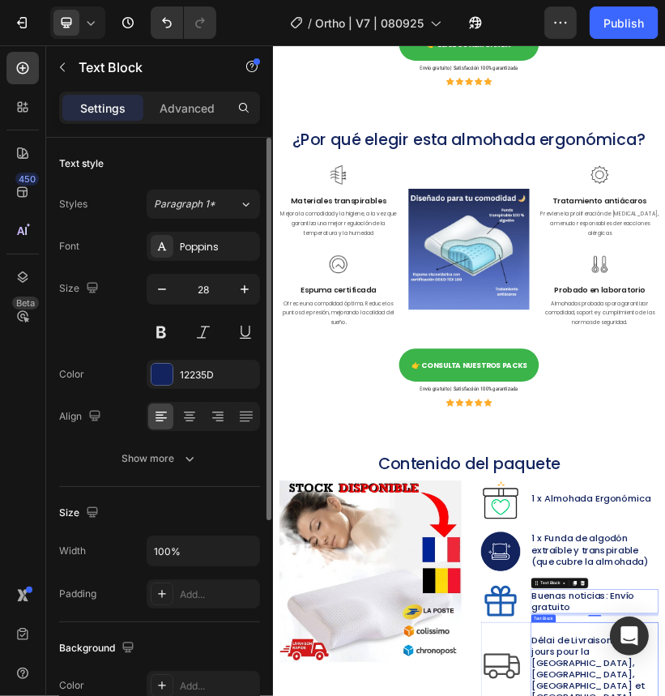
drag, startPoint x: 1019, startPoint y: 1579, endPoint x: 1007, endPoint y: 1590, distance: 16.6
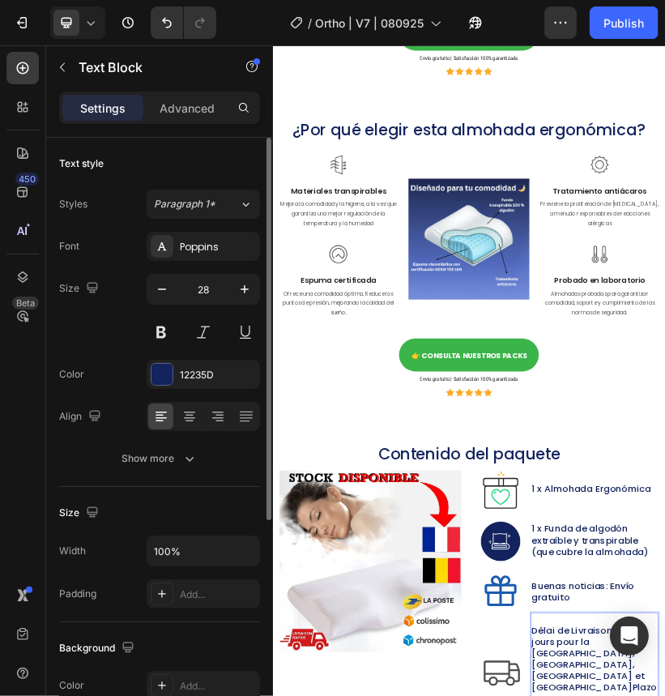
scroll to position [6610, 0]
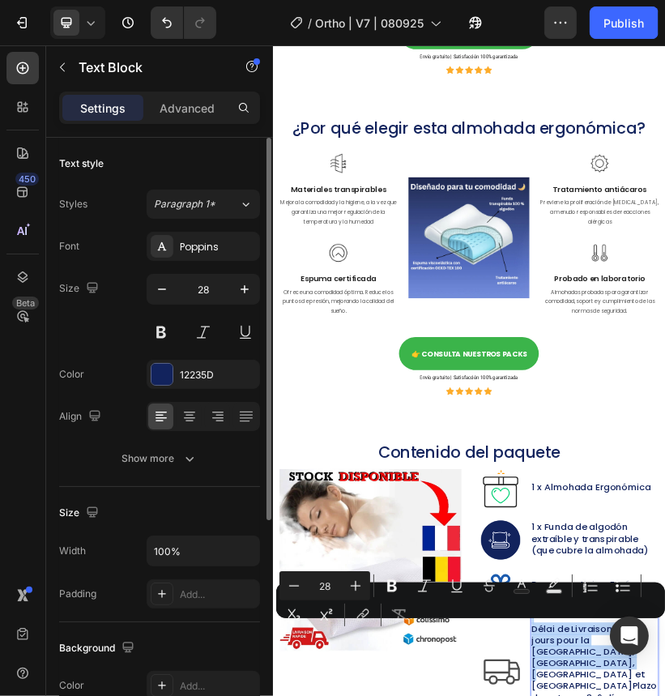
drag, startPoint x: 987, startPoint y: 1560, endPoint x: 926, endPoint y: 1459, distance: 118.1
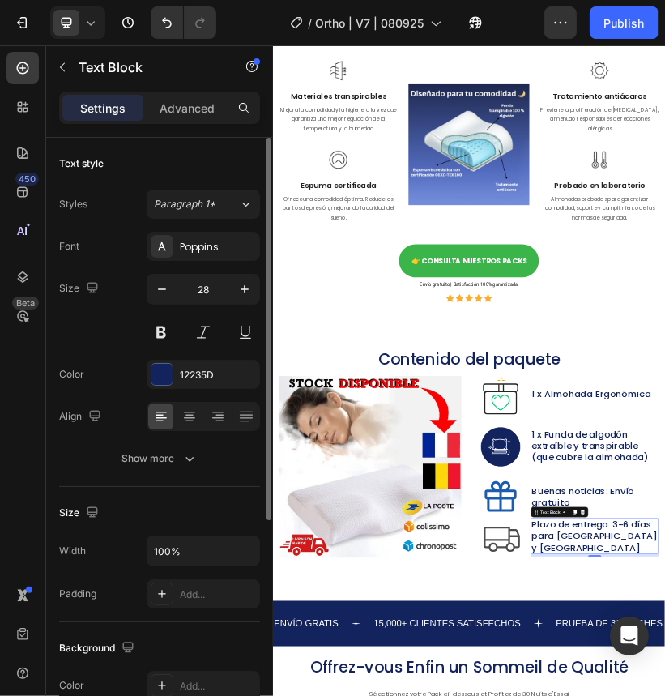
scroll to position [7031, 0]
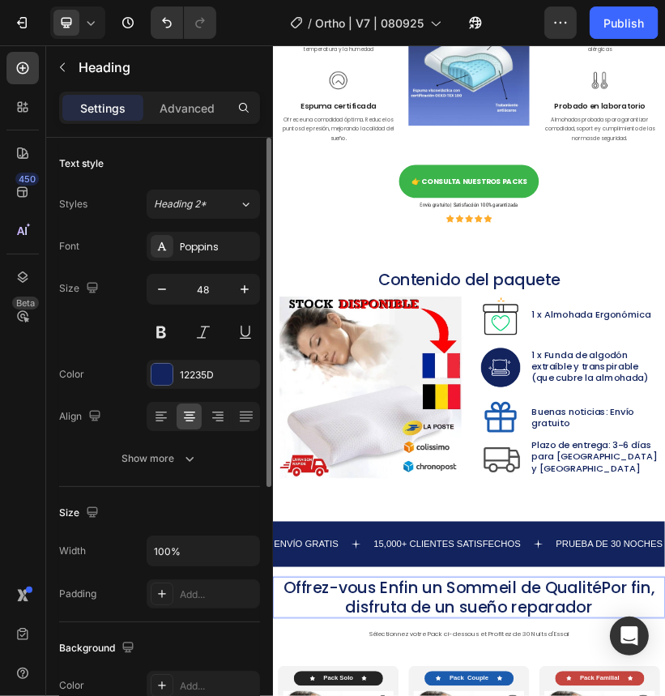
scroll to position [1, 0]
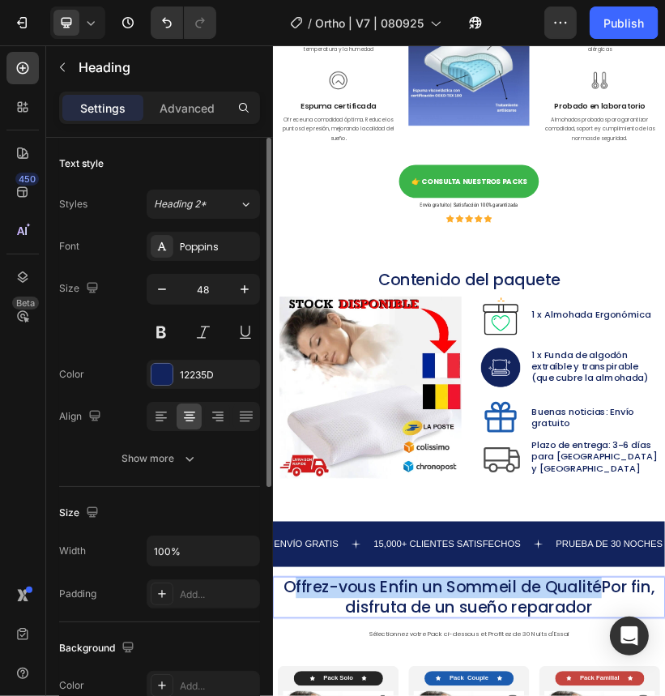
drag, startPoint x: 1084, startPoint y: 1390, endPoint x: 326, endPoint y: 1380, distance: 757.8
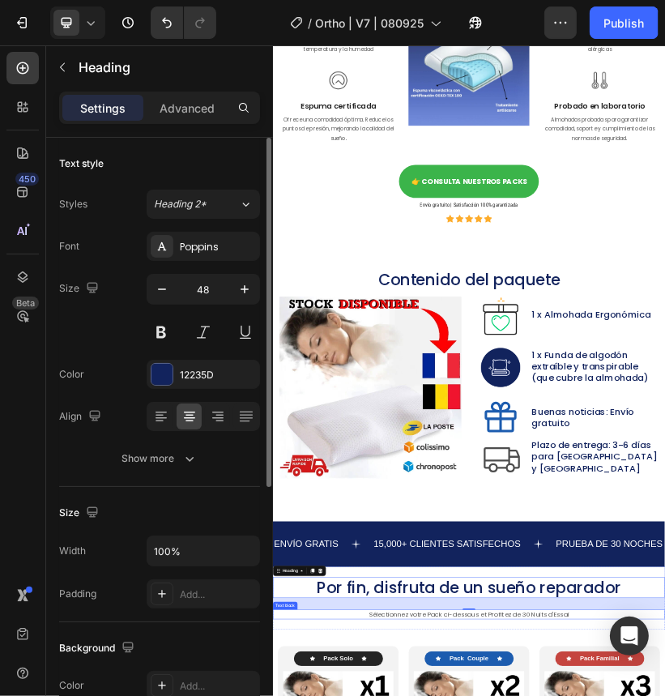
drag, startPoint x: 946, startPoint y: 1456, endPoint x: 994, endPoint y: 1456, distance: 48.6
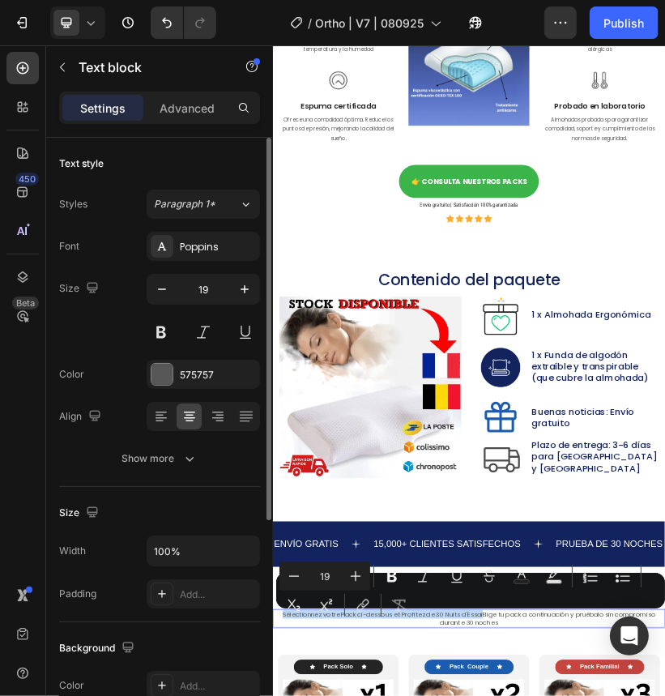
drag, startPoint x: 785, startPoint y: 1455, endPoint x: 171, endPoint y: 1449, distance: 614.3
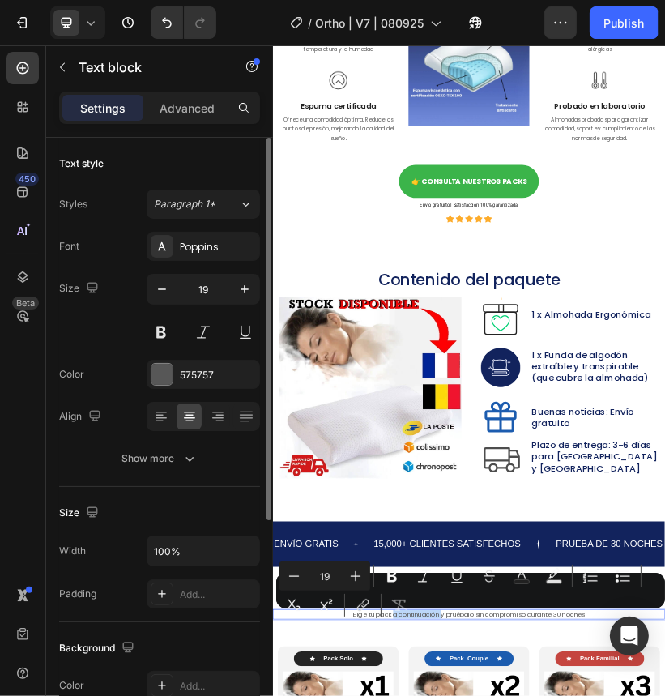
drag, startPoint x: 681, startPoint y: 1456, endPoint x: 566, endPoint y: 1458, distance: 115.1
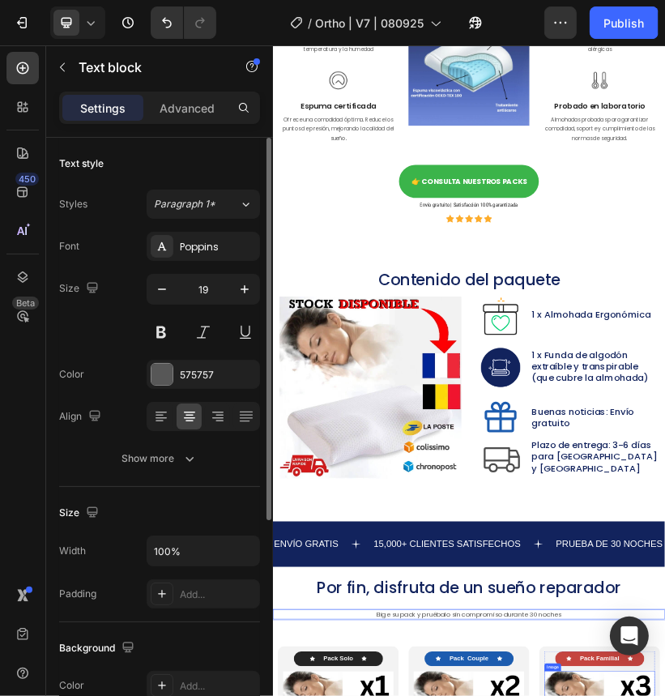
scroll to position [7274, 0]
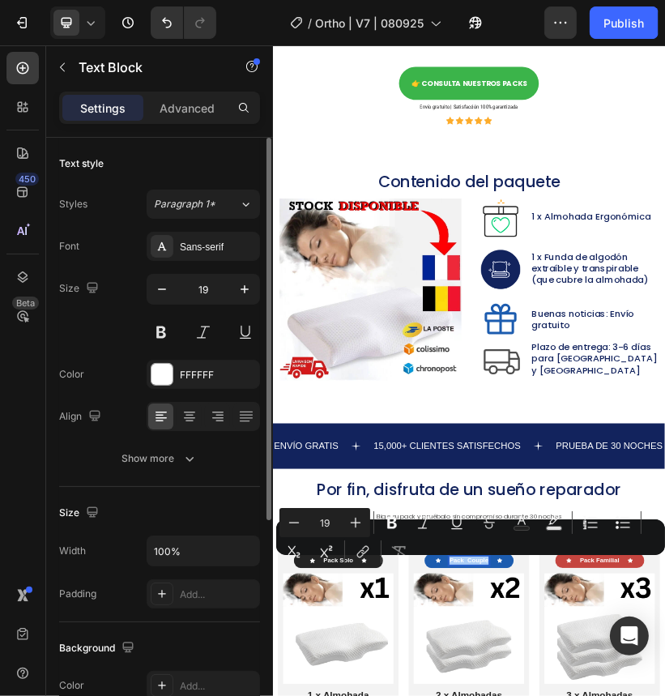
click at [469, 560] on div "Minus 19 Plus Bold Italic Underline Strikethrough Text Color Text Background Co…" at bounding box center [471, 537] width 383 height 58
click at [467, 560] on div "Minus 19 Plus Bold Italic Underline Strikethrough Text Color Text Background Co…" at bounding box center [471, 537] width 383 height 58
click at [485, 558] on div "Minus 19 Plus Bold Italic Underline Strikethrough Text Color Text Background Co…" at bounding box center [471, 537] width 383 height 58
drag, startPoint x: 733, startPoint y: 1362, endPoint x: 1182, endPoint y: 1350, distance: 448.3
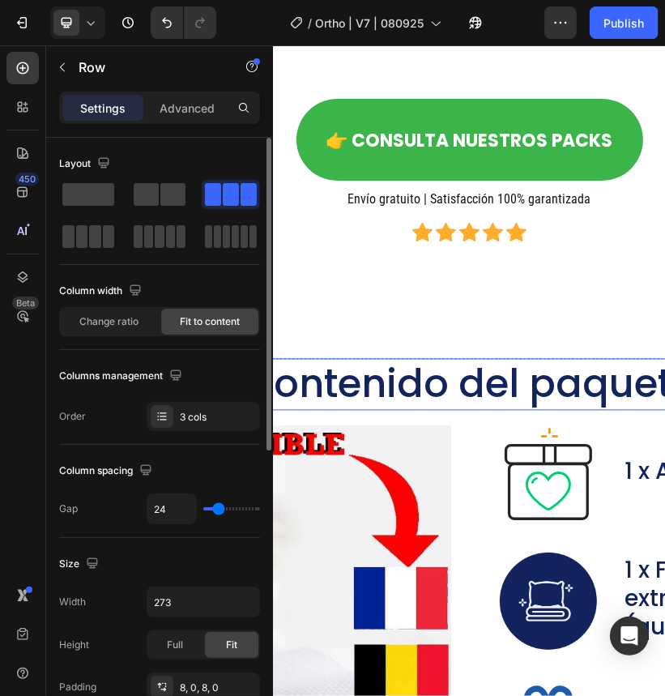
click at [0, 0] on button "Save" at bounding box center [0, 0] width 0 height 0
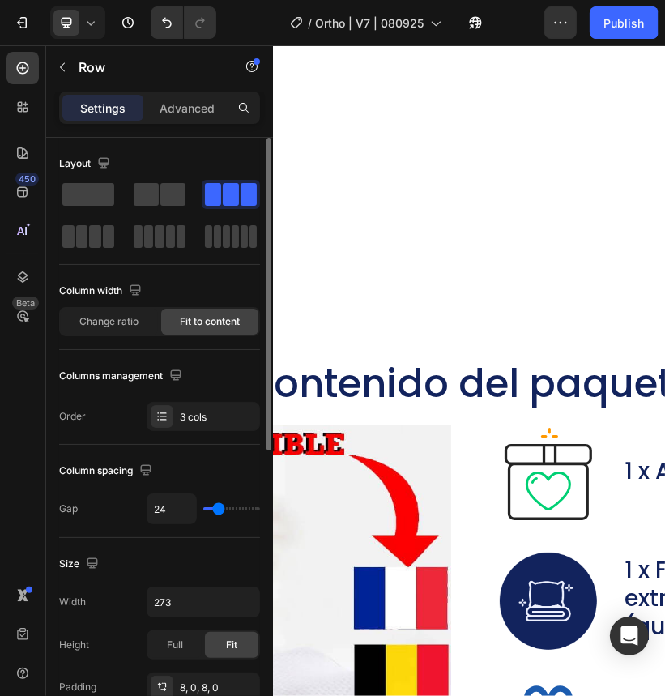
click at [0, 0] on icon "button" at bounding box center [0, 0] width 0 height 0
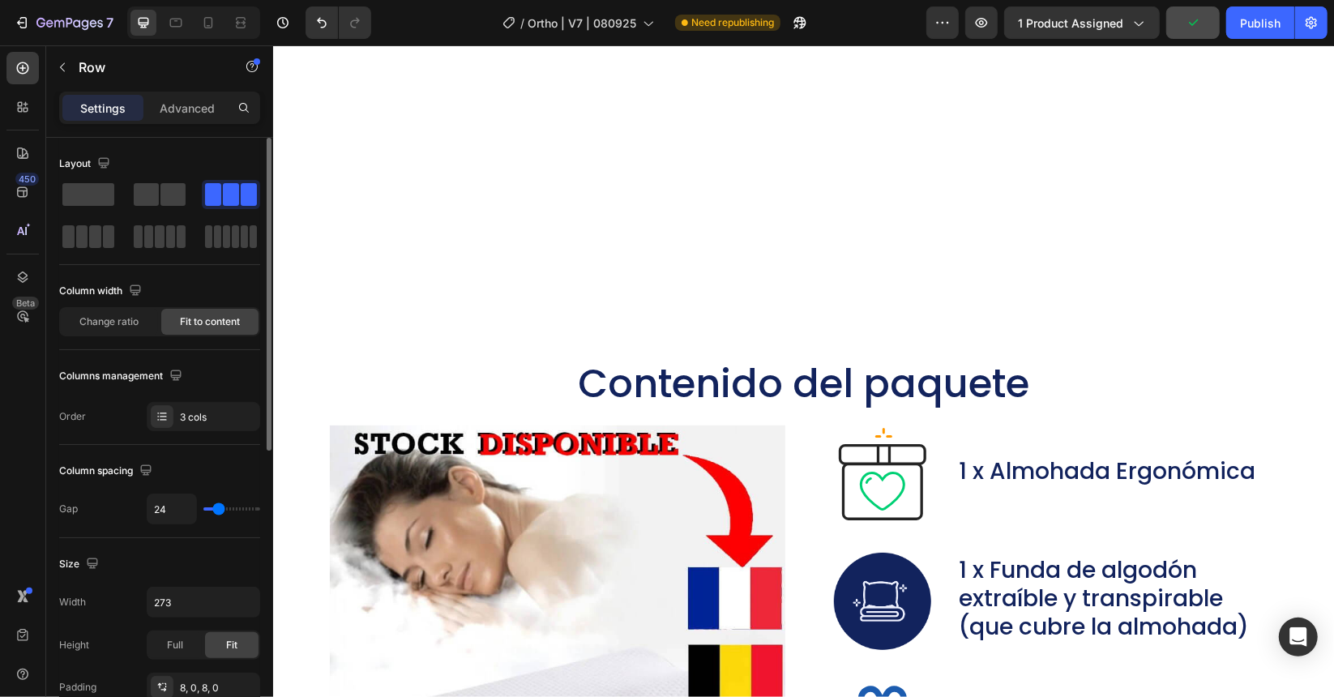
scroll to position [8166, 0]
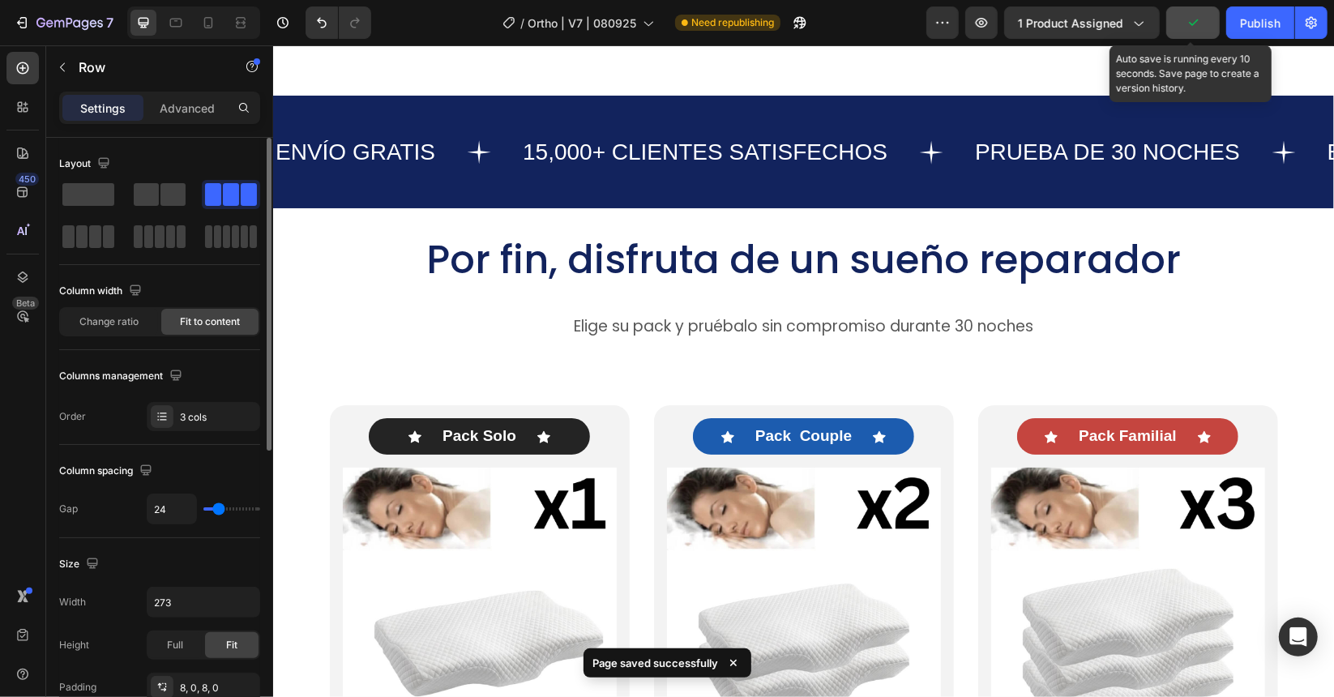
click at [1196, 21] on icon "button" at bounding box center [1193, 23] width 16 height 16
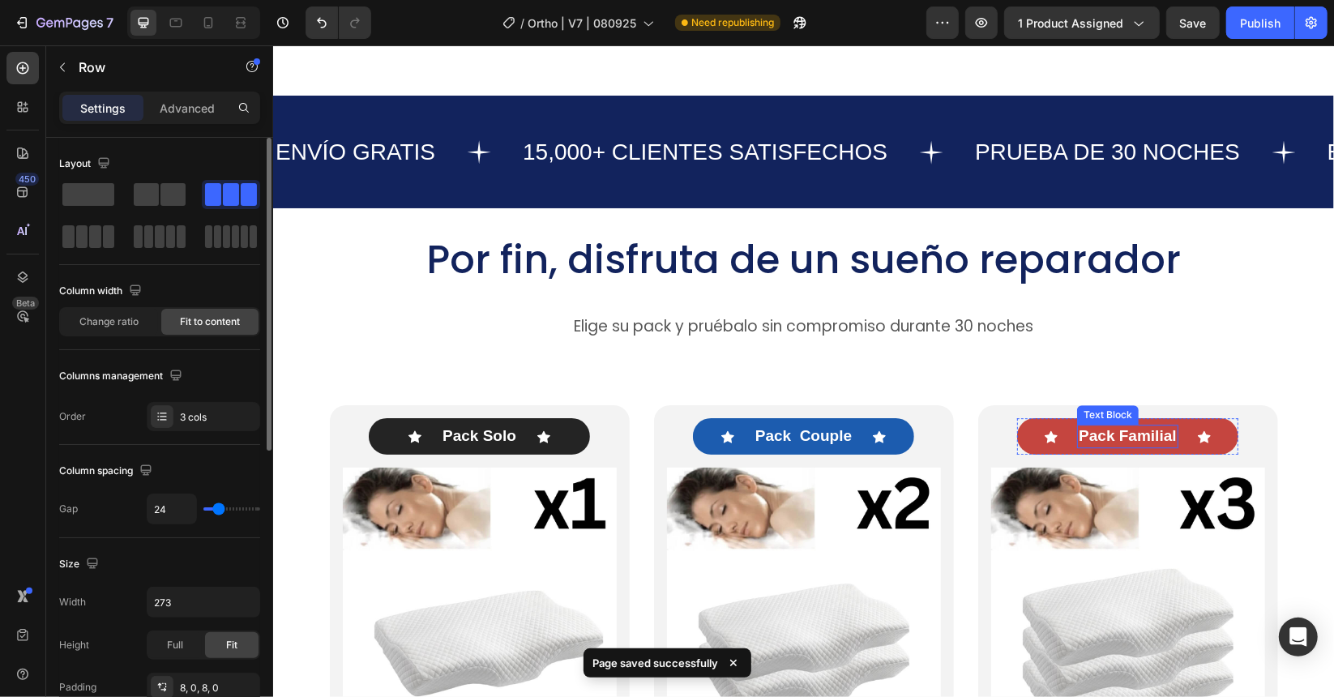
click at [1148, 437] on p "Pack Familial" at bounding box center [1126, 435] width 97 height 20
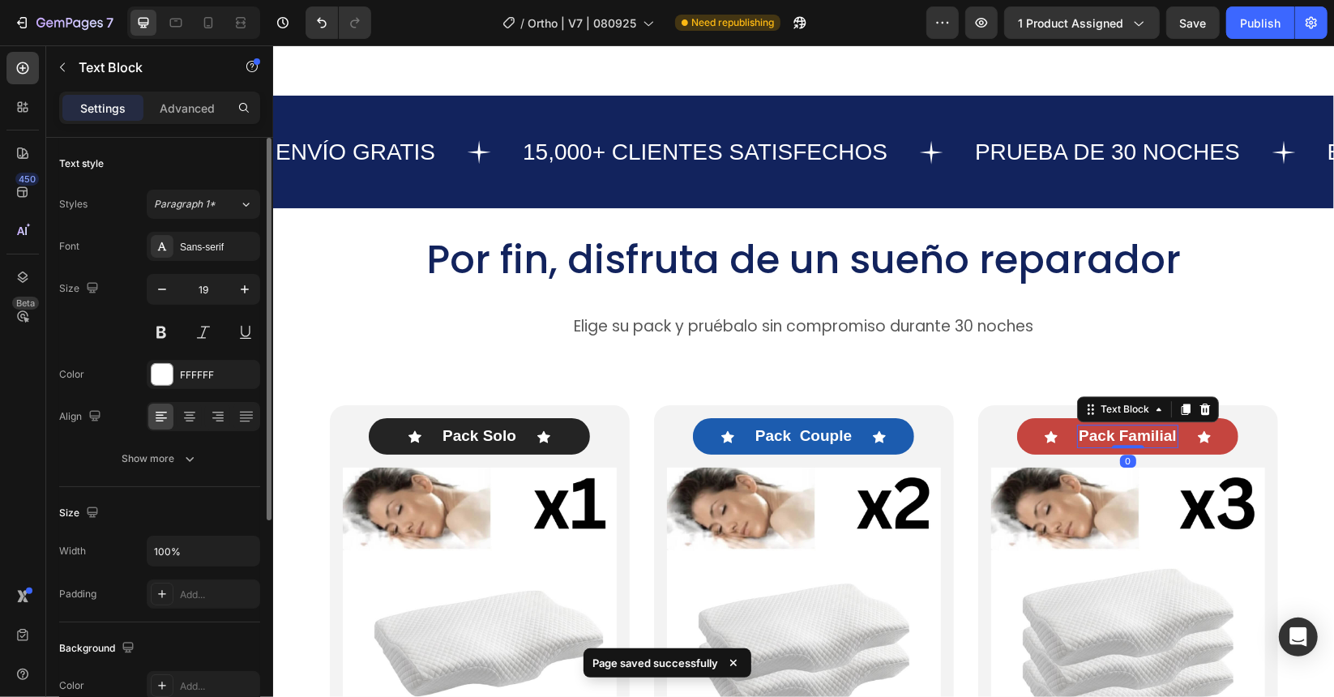
click at [1164, 434] on p "Pack Familial" at bounding box center [1126, 435] width 97 height 20
click at [1170, 434] on div "Pack Familial" at bounding box center [1126, 436] width 100 height 24
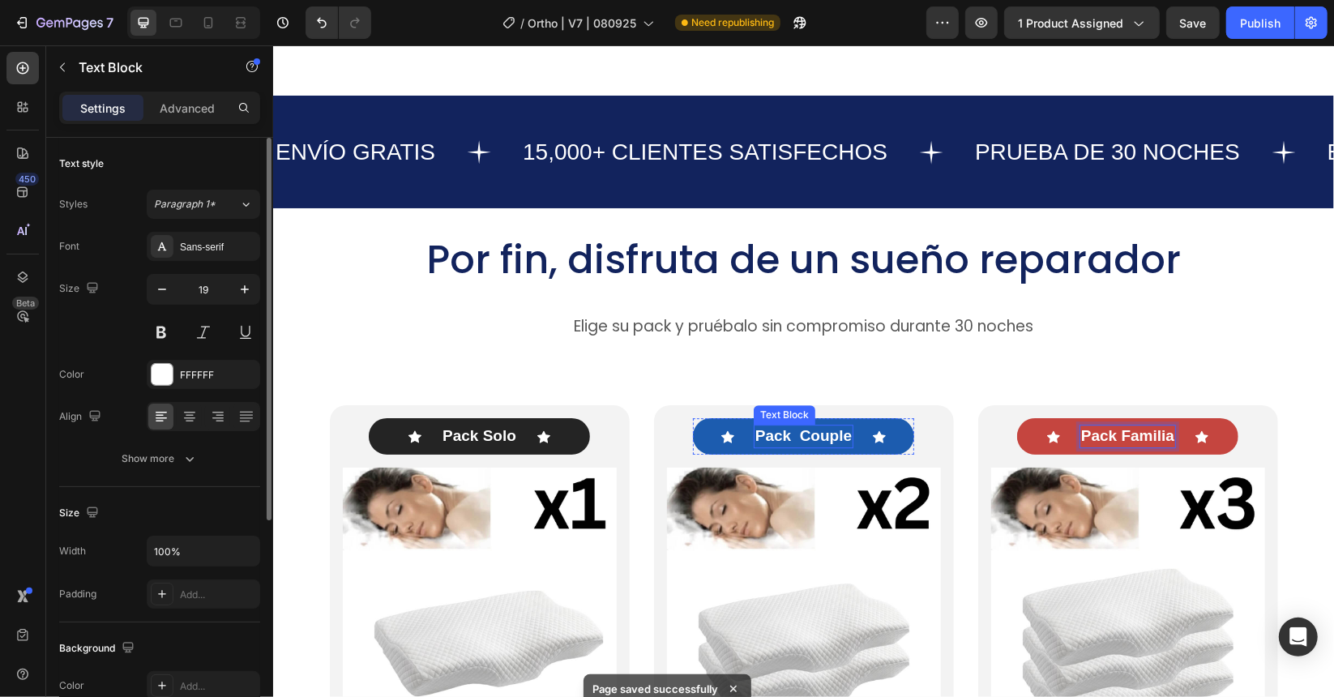
click at [798, 440] on p "Pack Couple" at bounding box center [803, 435] width 96 height 20
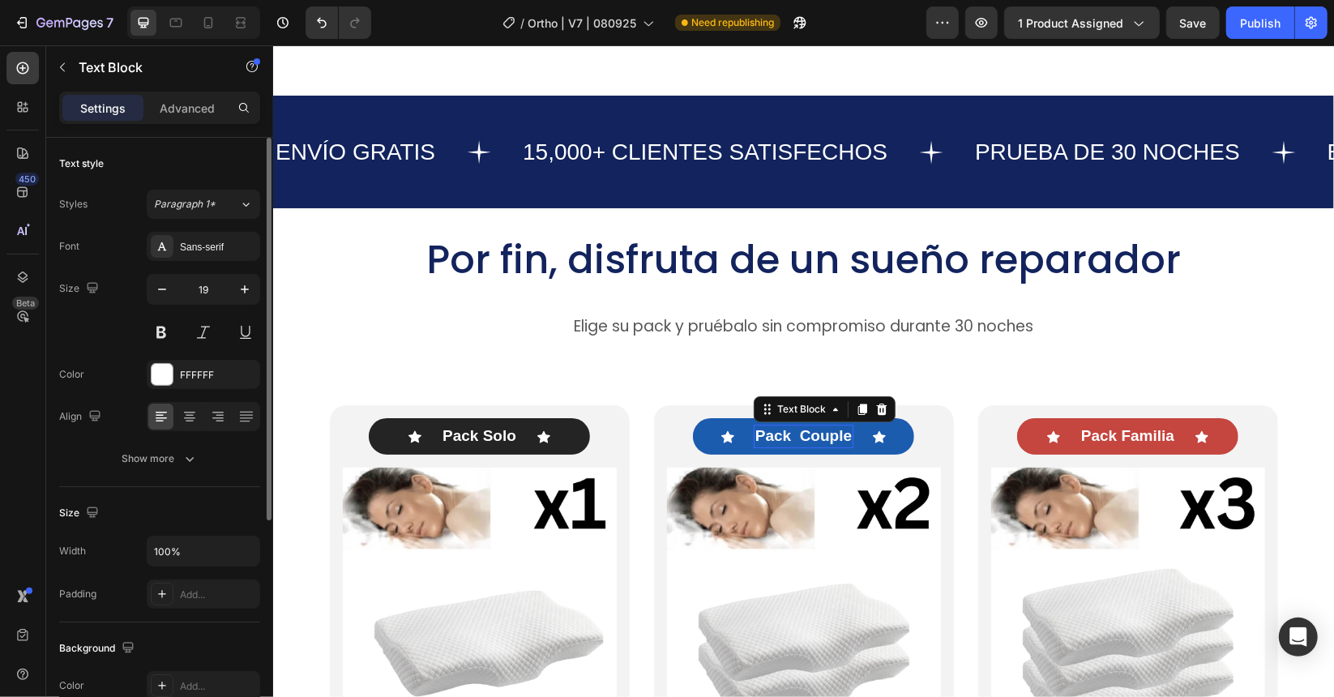
click at [792, 439] on p "Pack Couple" at bounding box center [803, 435] width 96 height 20
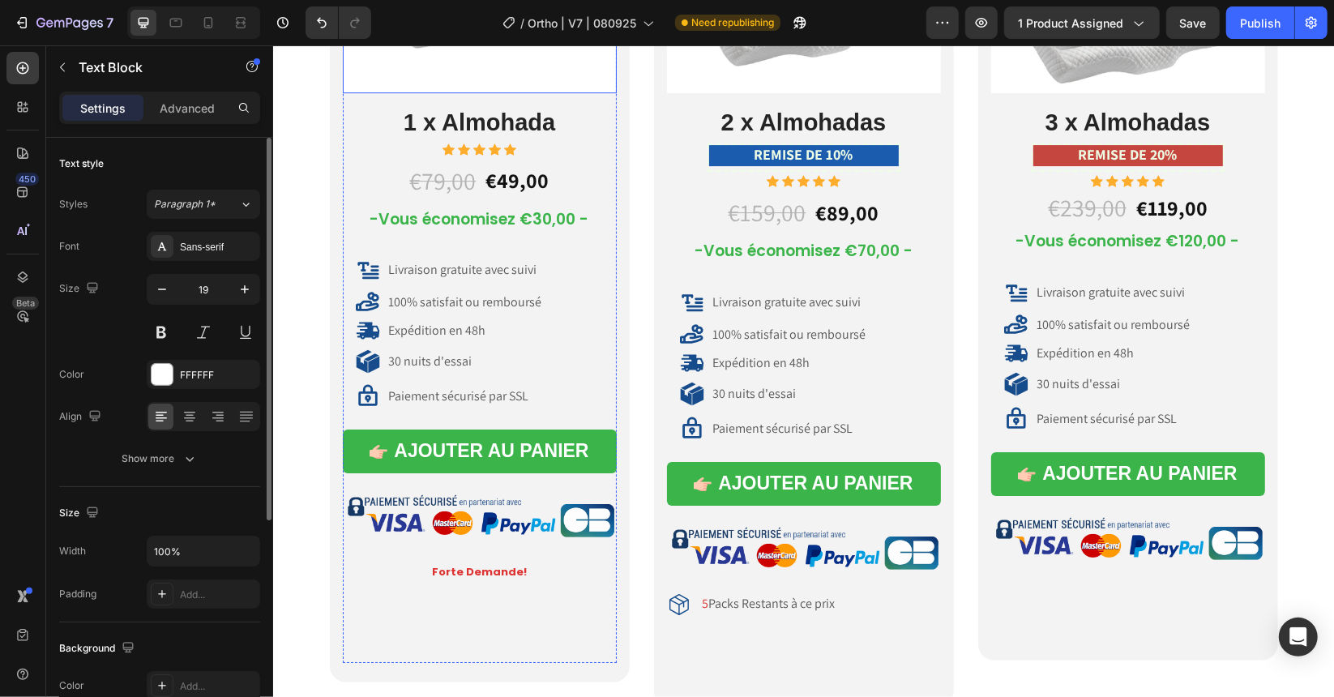
scroll to position [8571, 0]
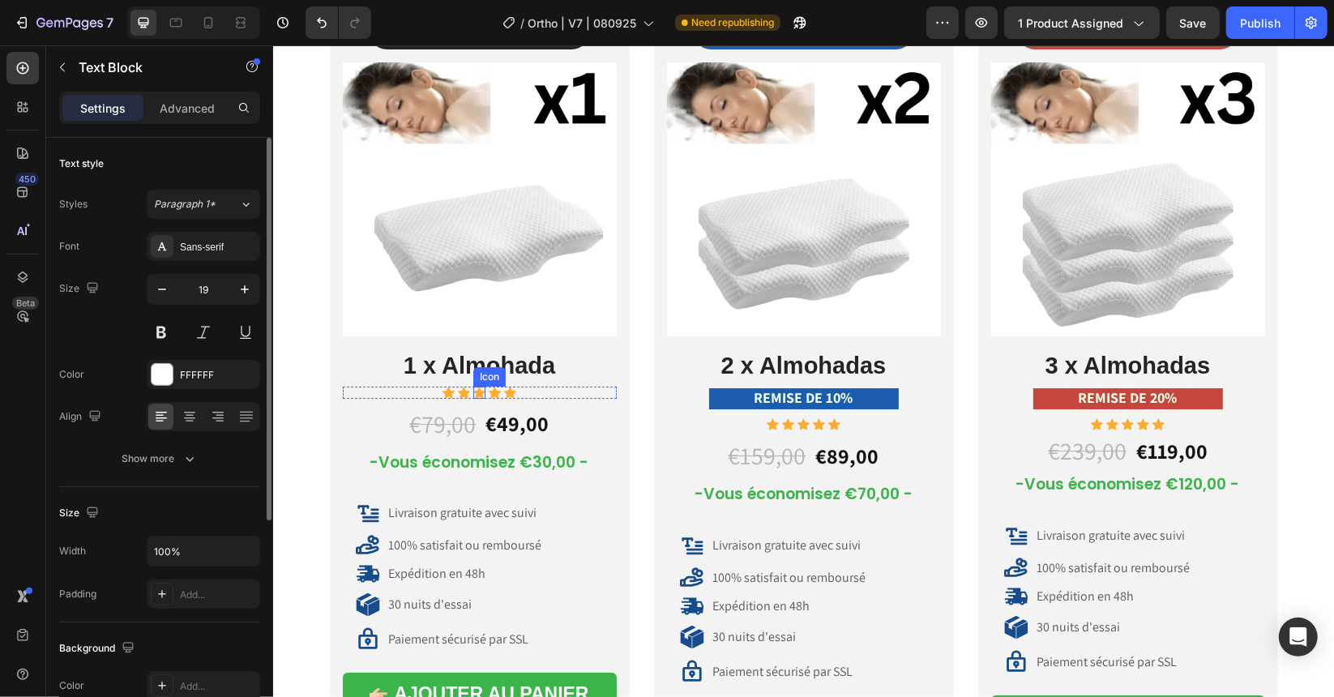
click at [479, 366] on div "Icon" at bounding box center [488, 375] width 32 height 19
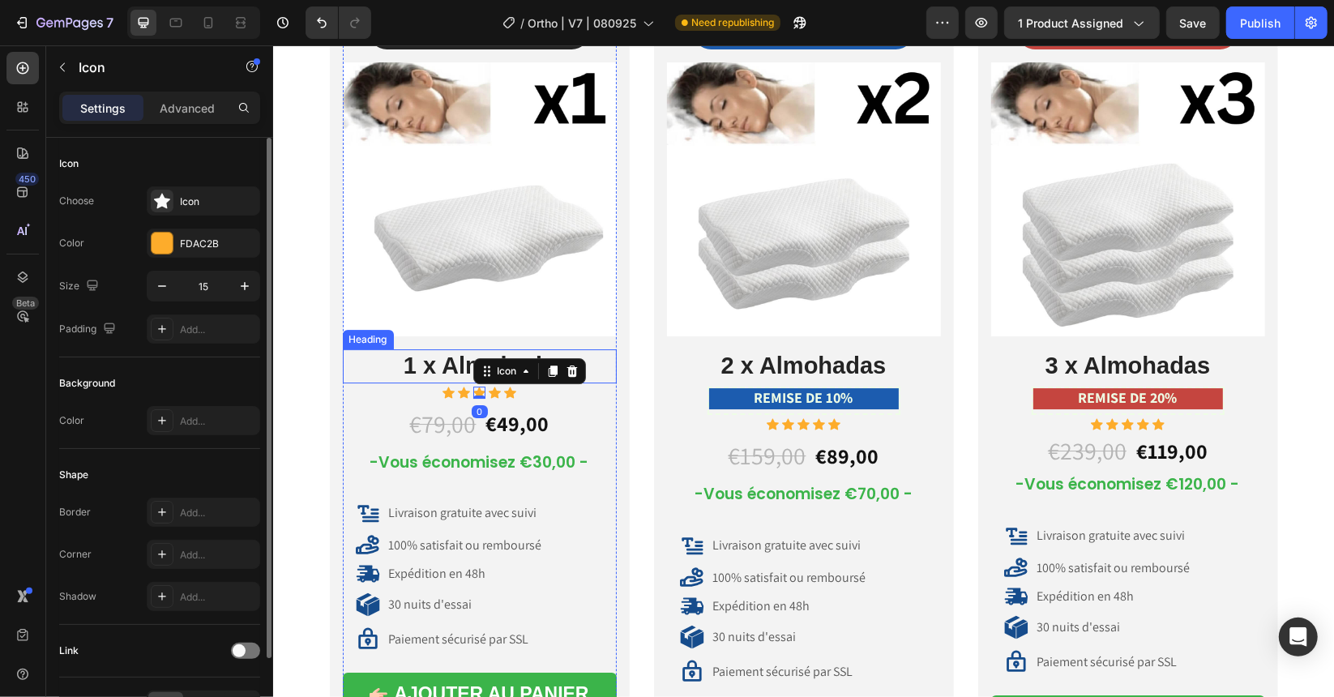
click at [449, 370] on h2 "1 x Almohada" at bounding box center [479, 365] width 274 height 34
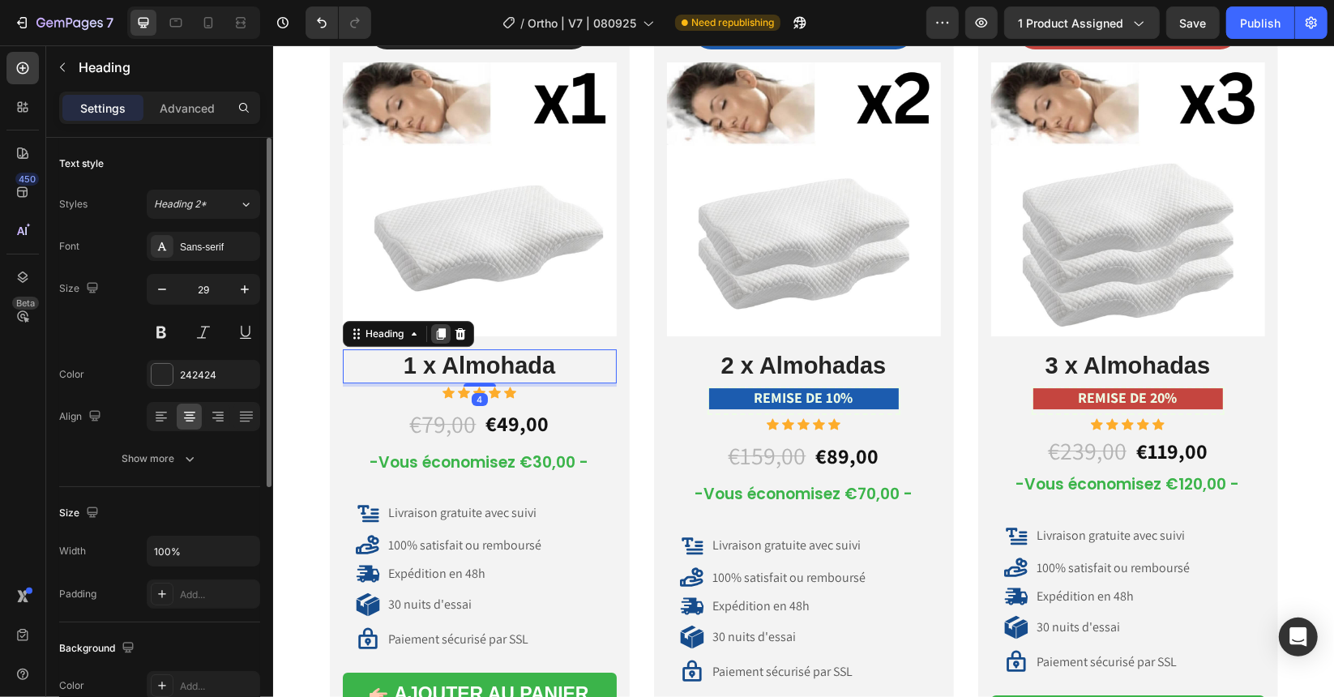
click at [437, 333] on icon at bounding box center [439, 332] width 9 height 11
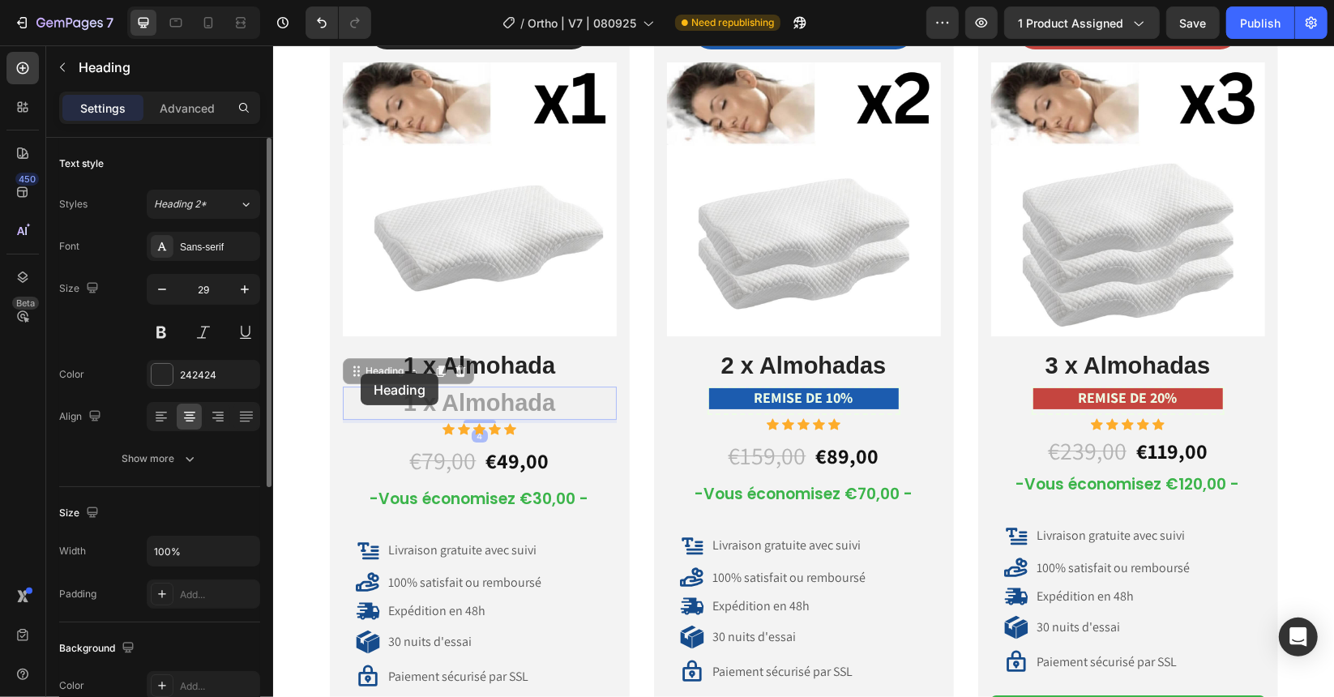
drag, startPoint x: 437, startPoint y: 333, endPoint x: 501, endPoint y: 590, distance: 264.8
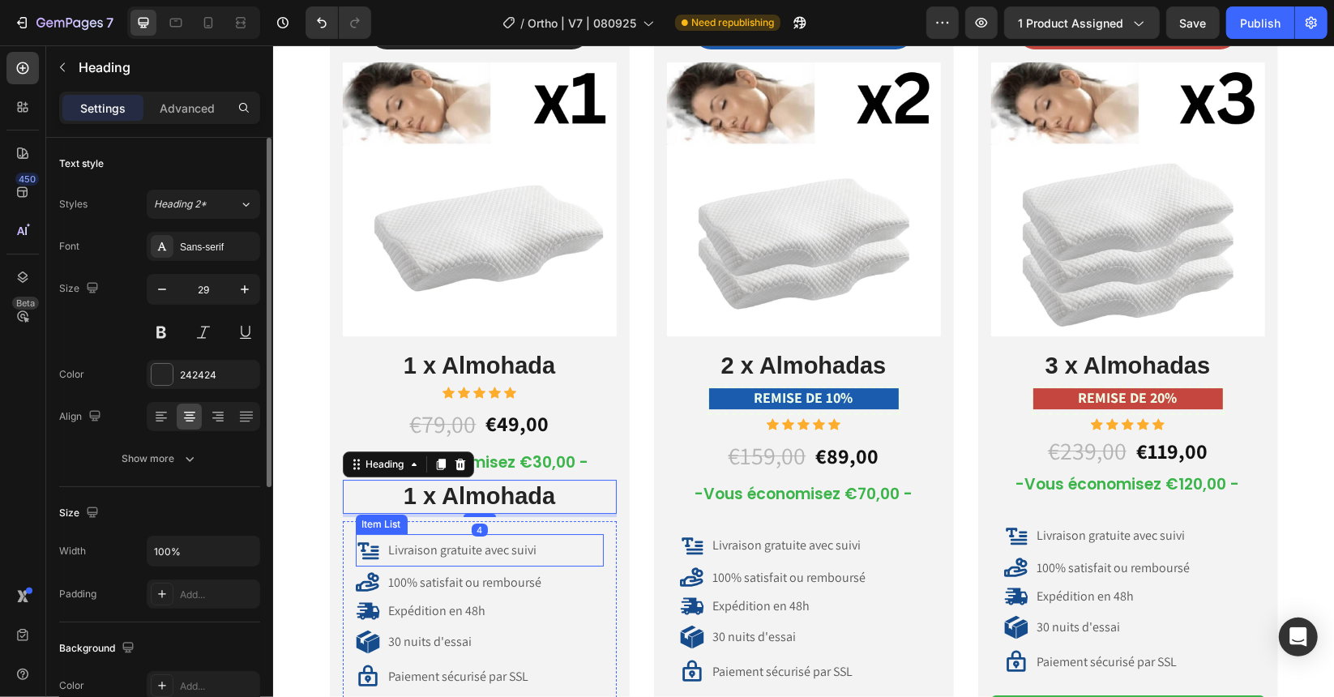
click at [541, 494] on h2 "1 x Almohada" at bounding box center [479, 496] width 274 height 34
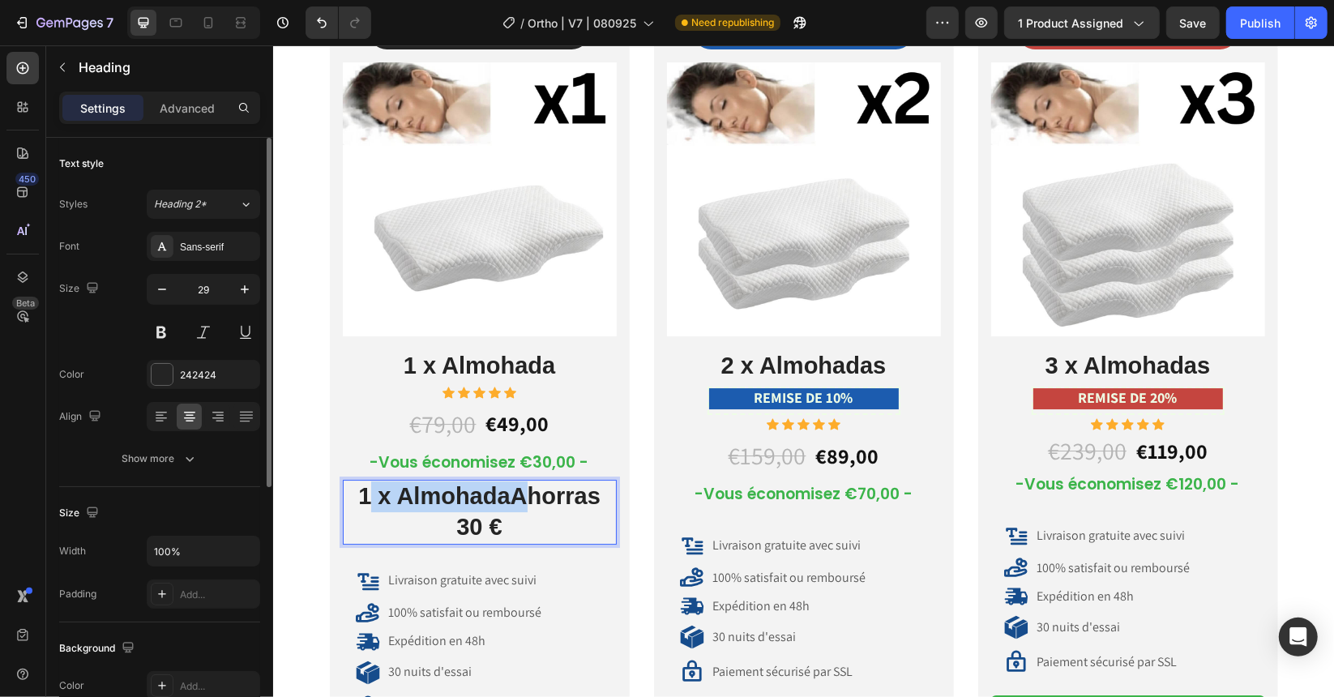
drag, startPoint x: 506, startPoint y: 496, endPoint x: 352, endPoint y: 483, distance: 154.5
click at [352, 483] on p "1 x AlmohadaAhorras 30 €" at bounding box center [479, 511] width 271 height 61
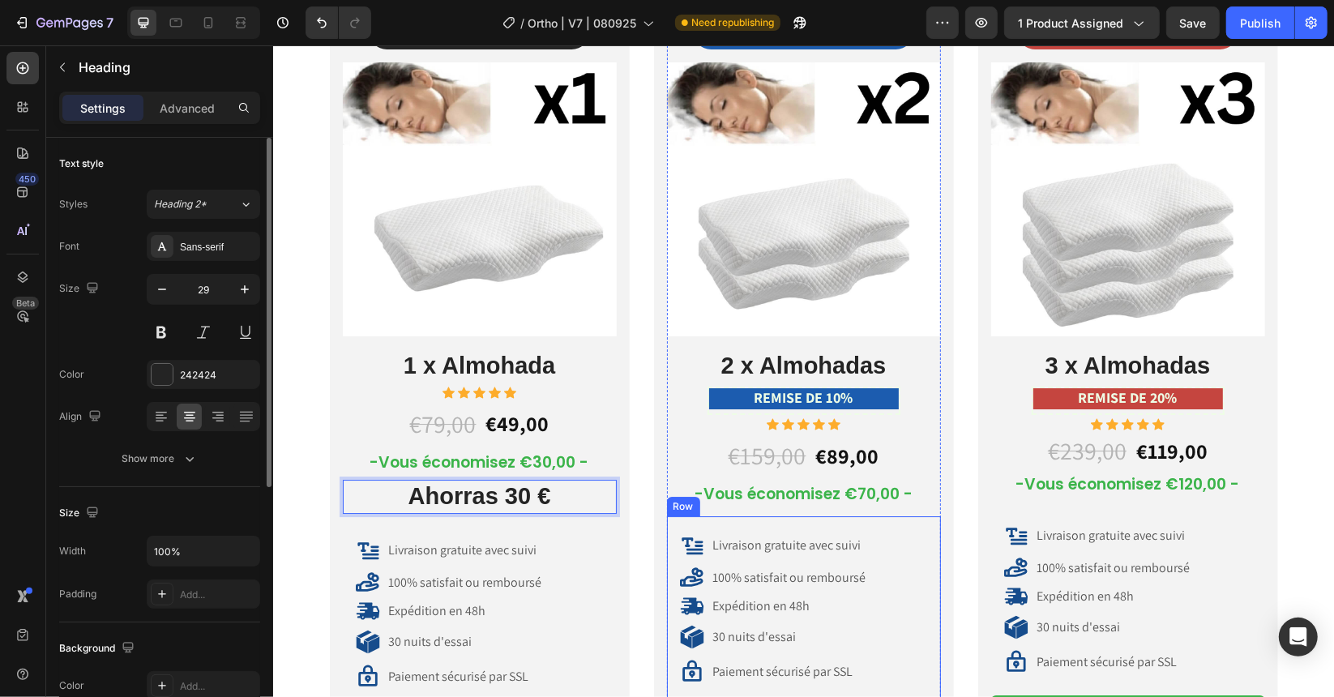
click at [760, 515] on div "Livraison gratuite avec suivi Item List 100% satisfait ou remboursé Item List E…" at bounding box center [803, 607] width 274 height 185
click at [465, 477] on div "€79,00 Product Price Product Price €49,00 Product Price Product Price Row -Vous…" at bounding box center [479, 670] width 274 height 545
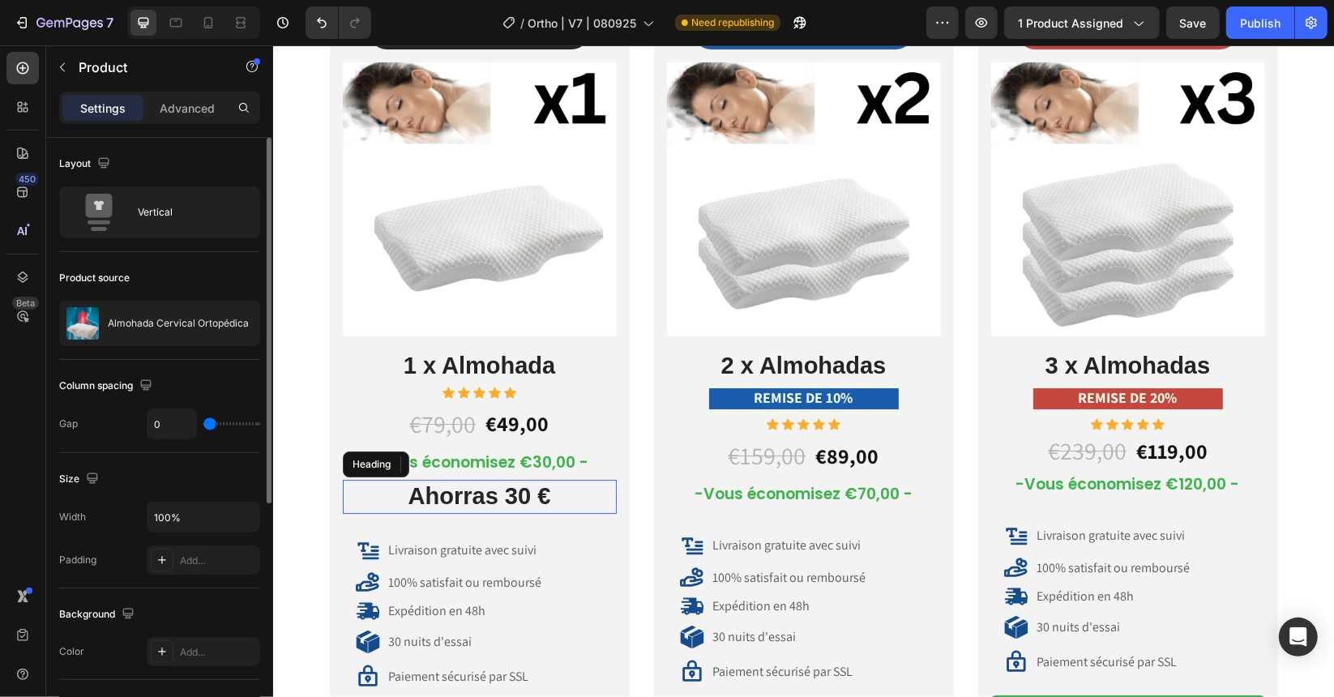
click at [465, 490] on p "Ahorras 30 €" at bounding box center [479, 496] width 271 height 31
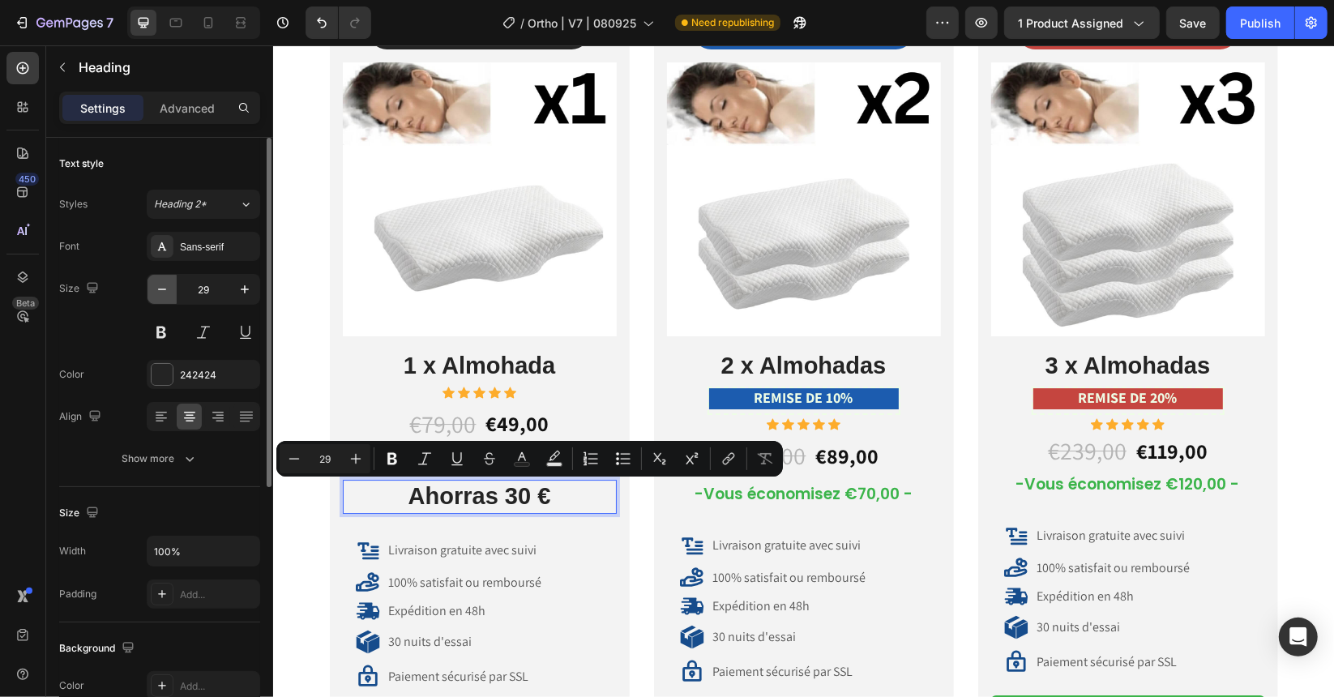
click at [174, 292] on button "button" at bounding box center [161, 289] width 29 height 29
click at [173, 292] on button "button" at bounding box center [161, 289] width 29 height 29
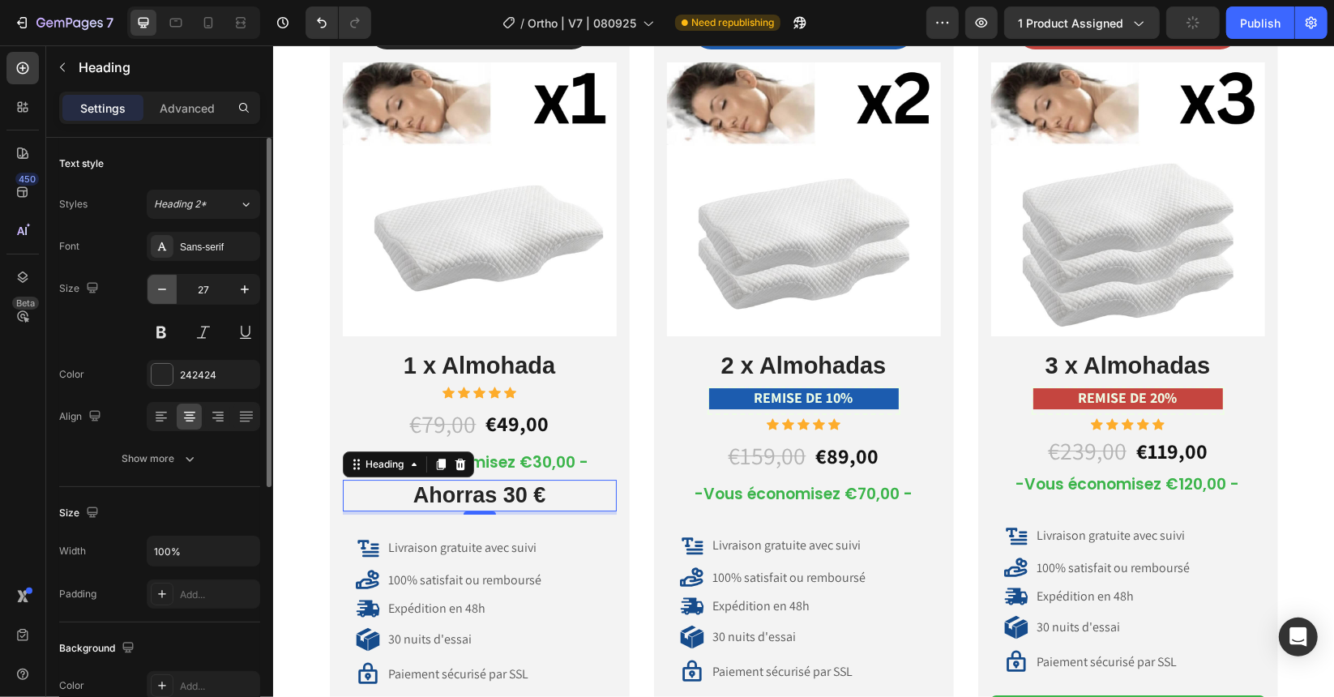
click at [172, 292] on button "button" at bounding box center [161, 289] width 29 height 29
type input "25"
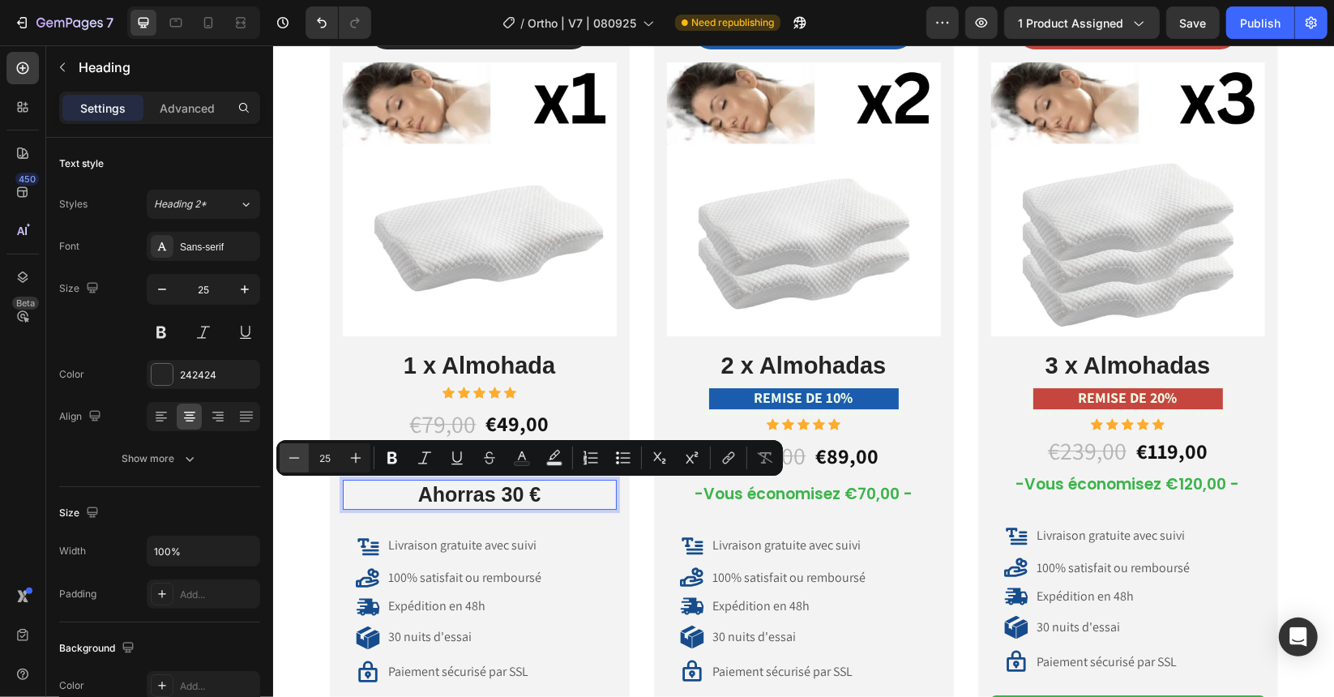
click at [301, 455] on icon "Editor contextual toolbar" at bounding box center [294, 458] width 16 height 16
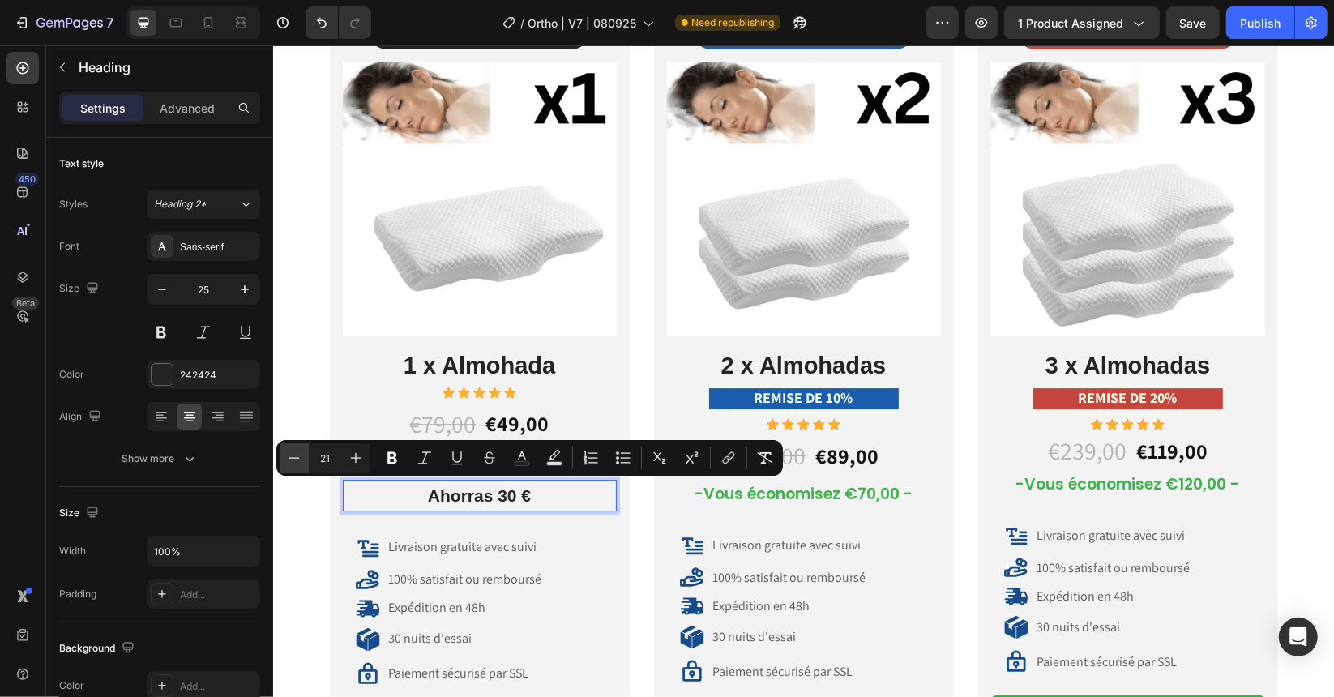
type input "20"
click at [177, 289] on input "25" at bounding box center [203, 289] width 53 height 29
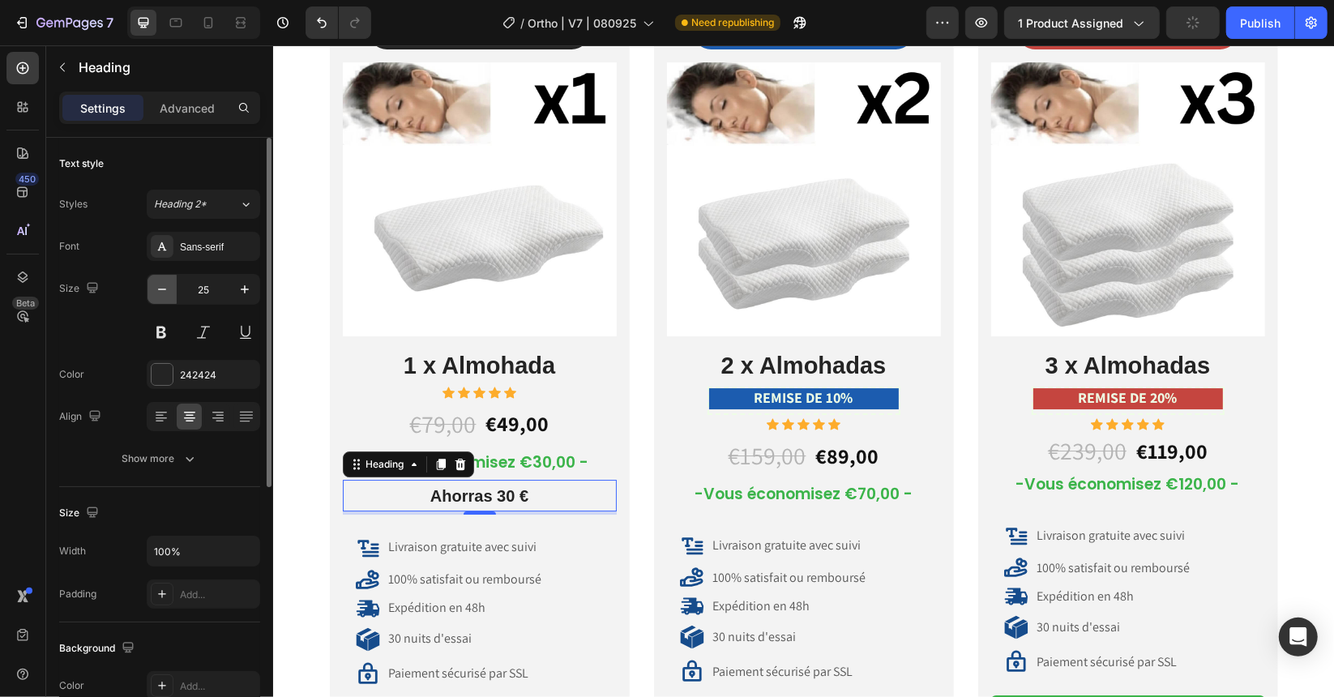
click at [167, 289] on icon "button" at bounding box center [162, 289] width 16 height 16
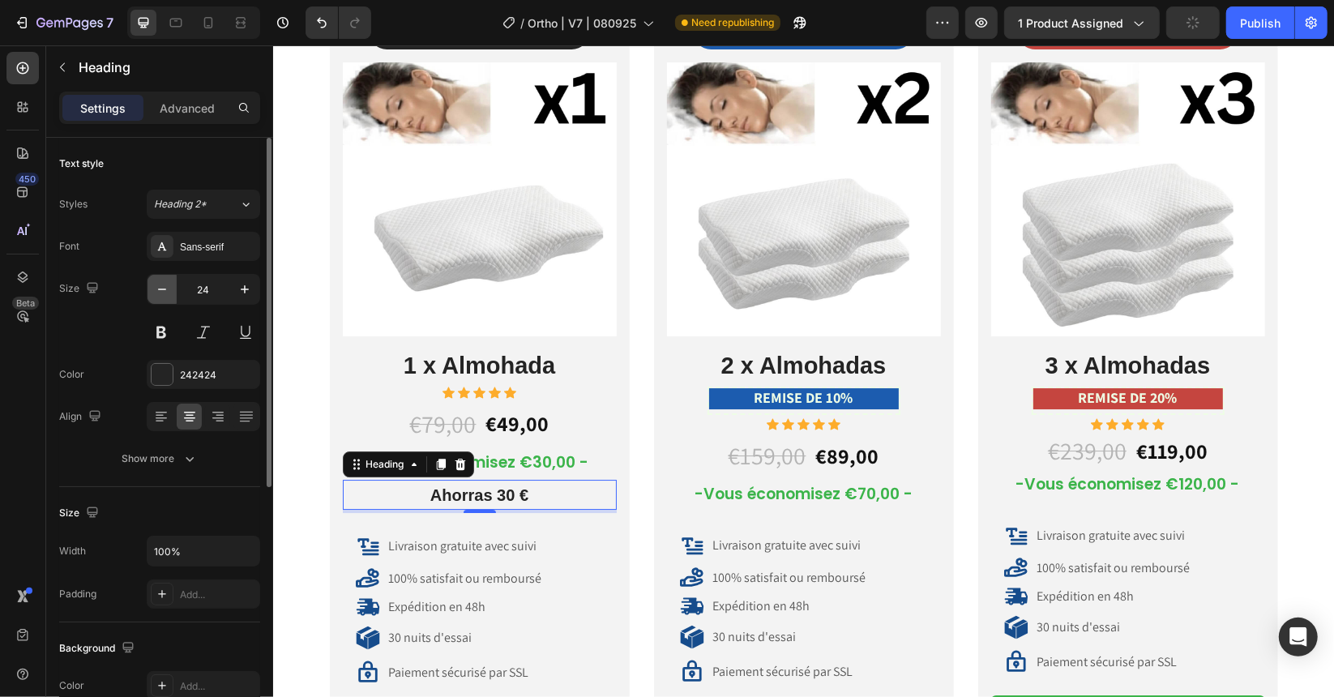
click at [167, 289] on icon "button" at bounding box center [162, 289] width 16 height 16
click at [165, 289] on icon "button" at bounding box center [162, 289] width 16 height 16
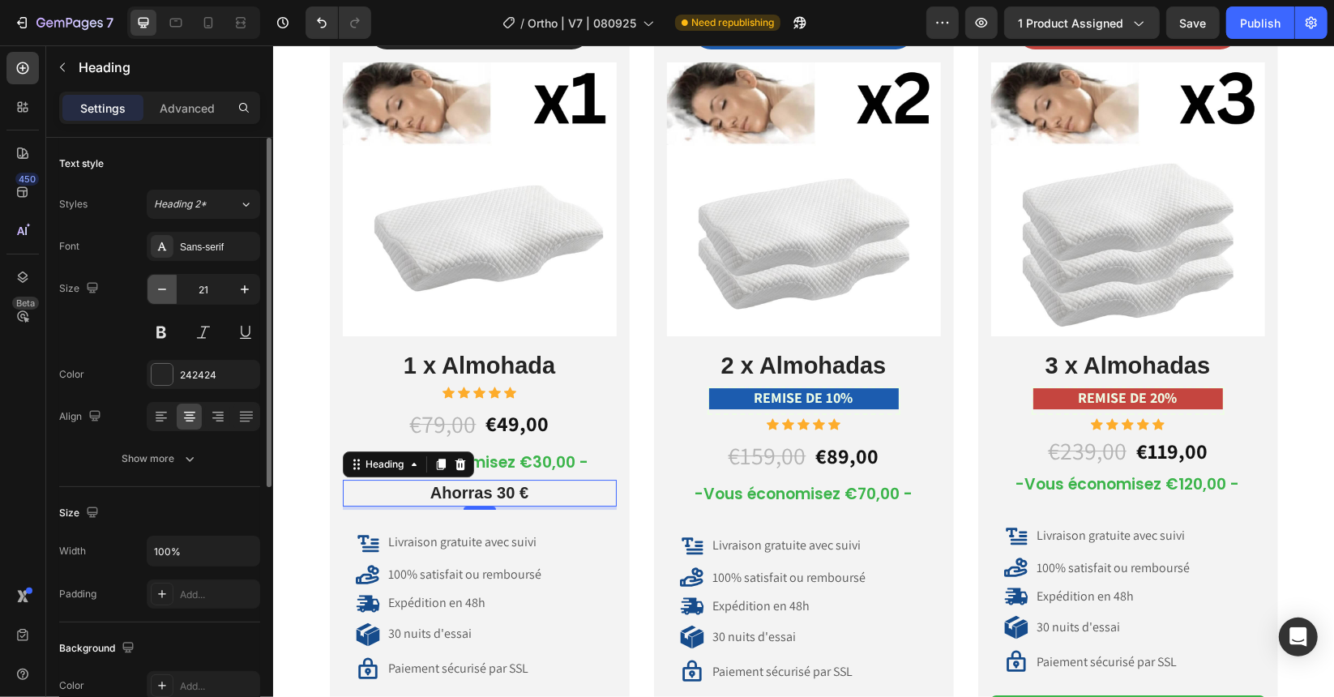
click at [165, 289] on icon "button" at bounding box center [162, 289] width 16 height 16
type input "19"
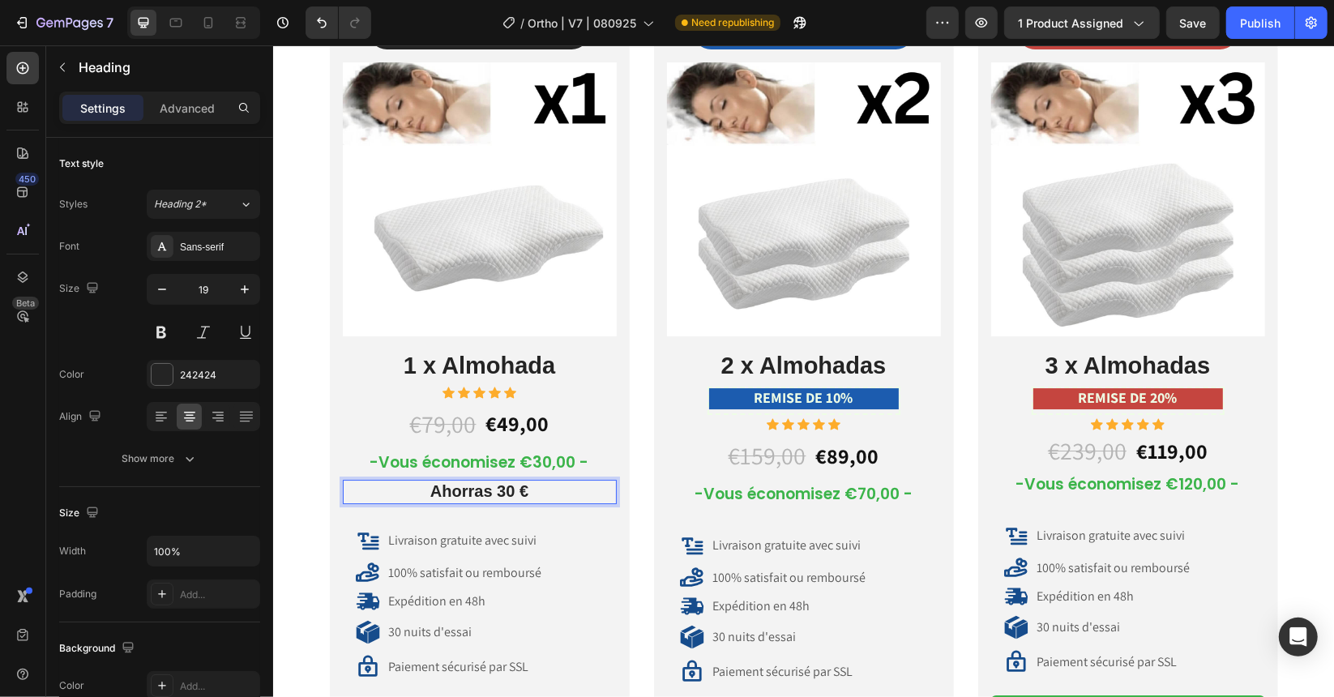
click at [530, 484] on p "Ahorras 30 €" at bounding box center [479, 491] width 271 height 21
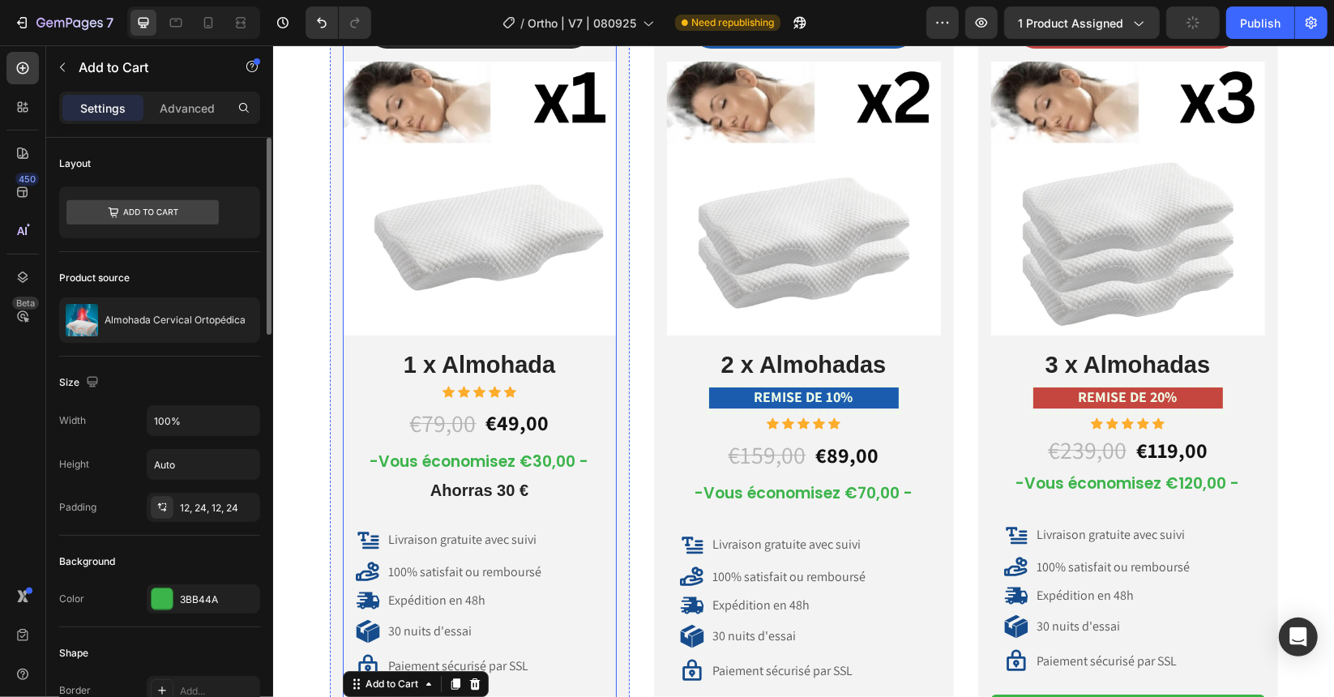
scroll to position [0, 0]
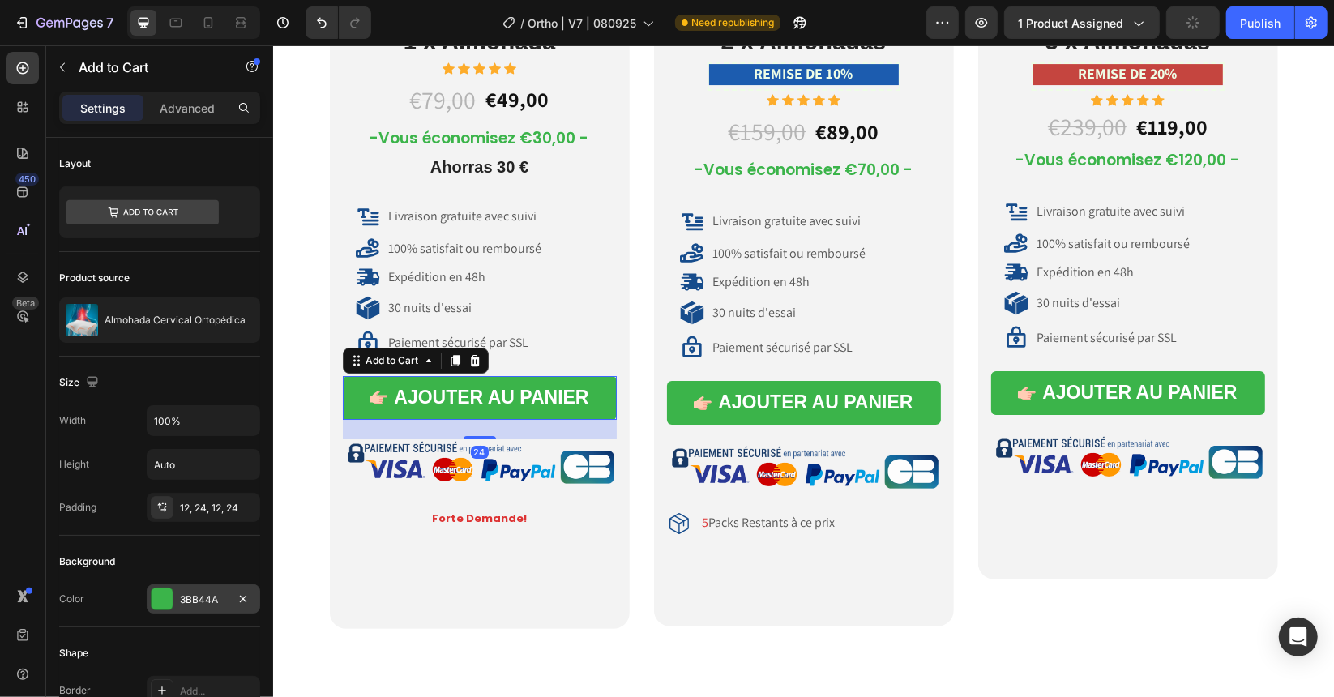
click at [195, 594] on div "3BB44A" at bounding box center [203, 599] width 47 height 15
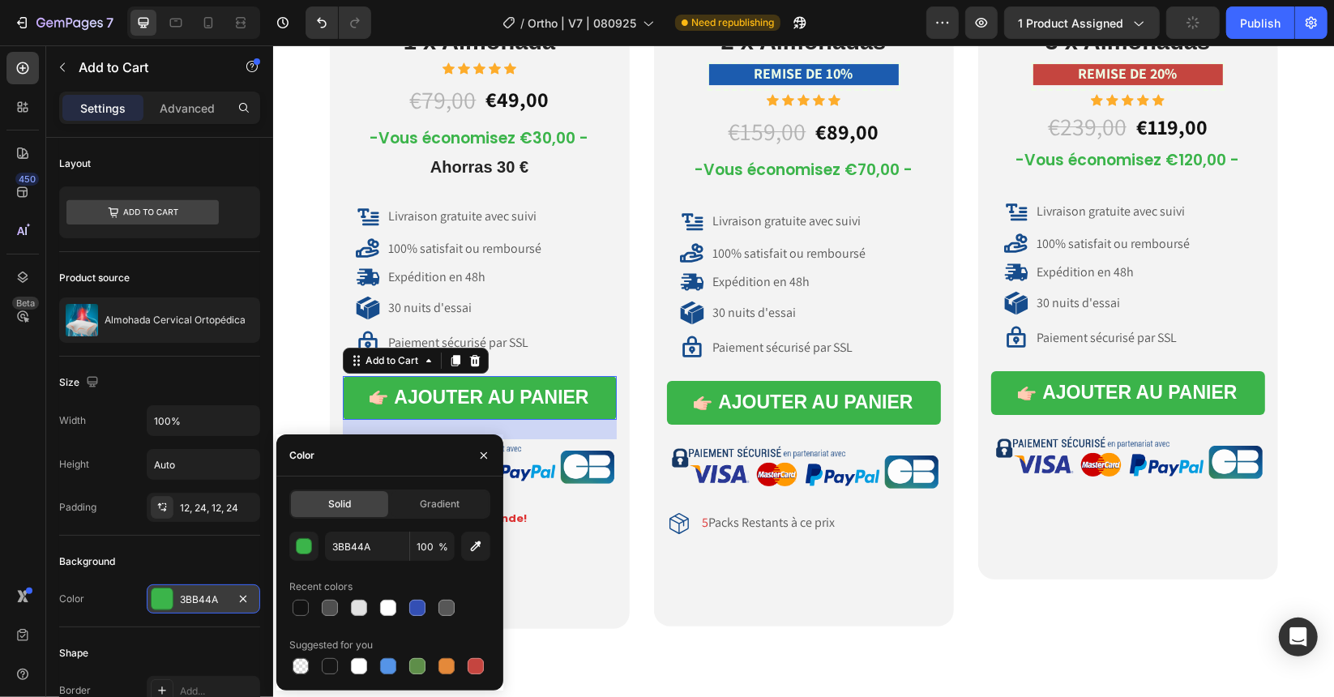
click at [195, 594] on div "3BB44A" at bounding box center [203, 599] width 47 height 15
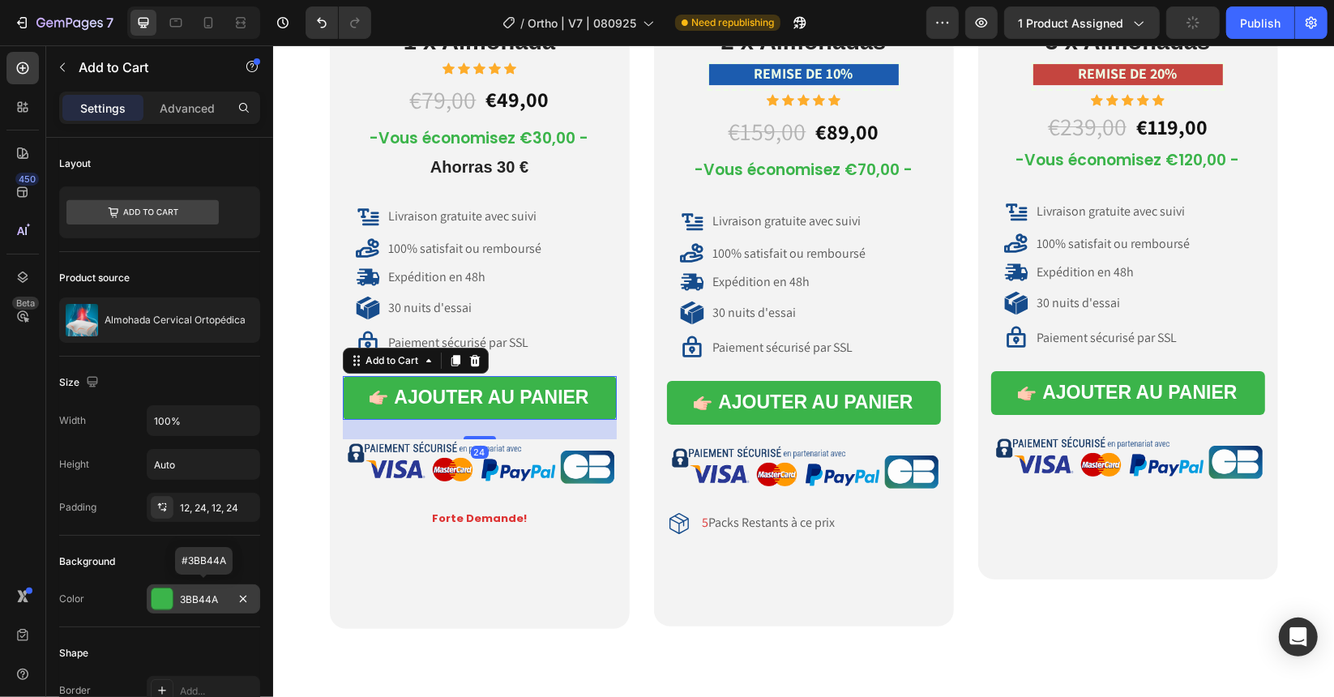
click at [195, 593] on div "3BB44A" at bounding box center [203, 599] width 47 height 15
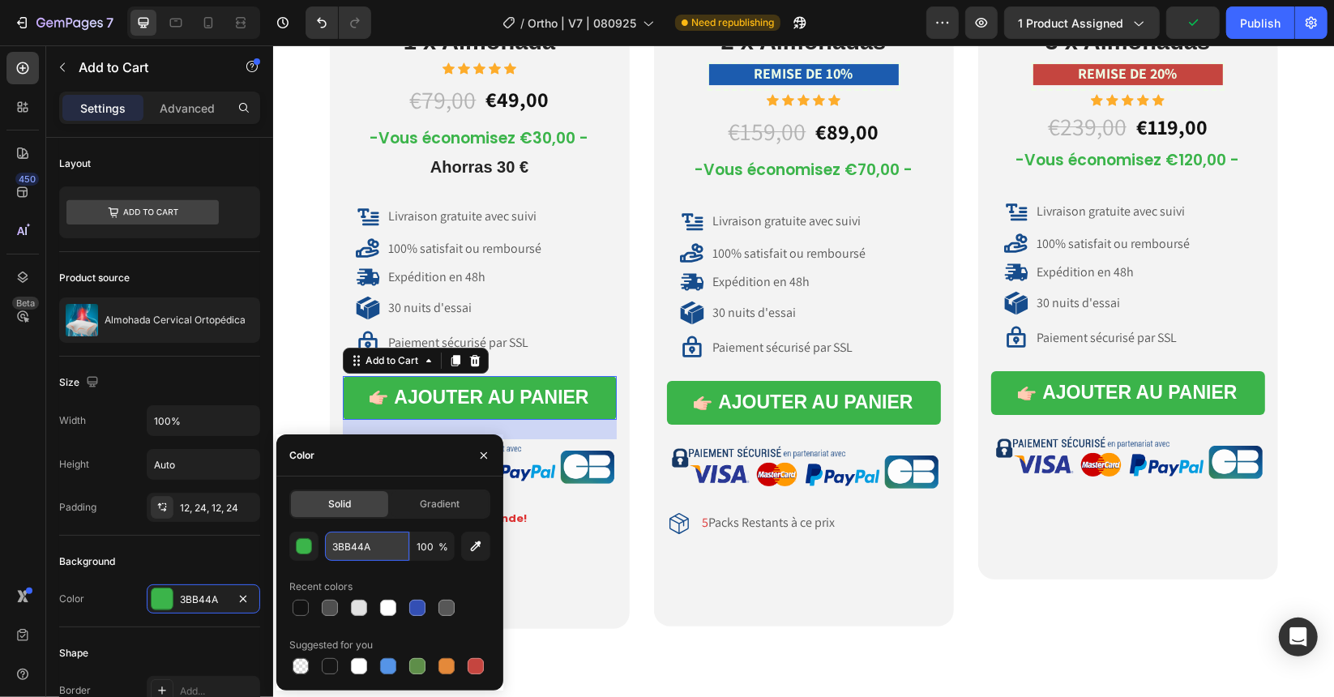
click at [374, 543] on input "3BB44A" at bounding box center [367, 546] width 84 height 29
click at [480, 160] on span "Ahorras 30 €" at bounding box center [479, 166] width 98 height 18
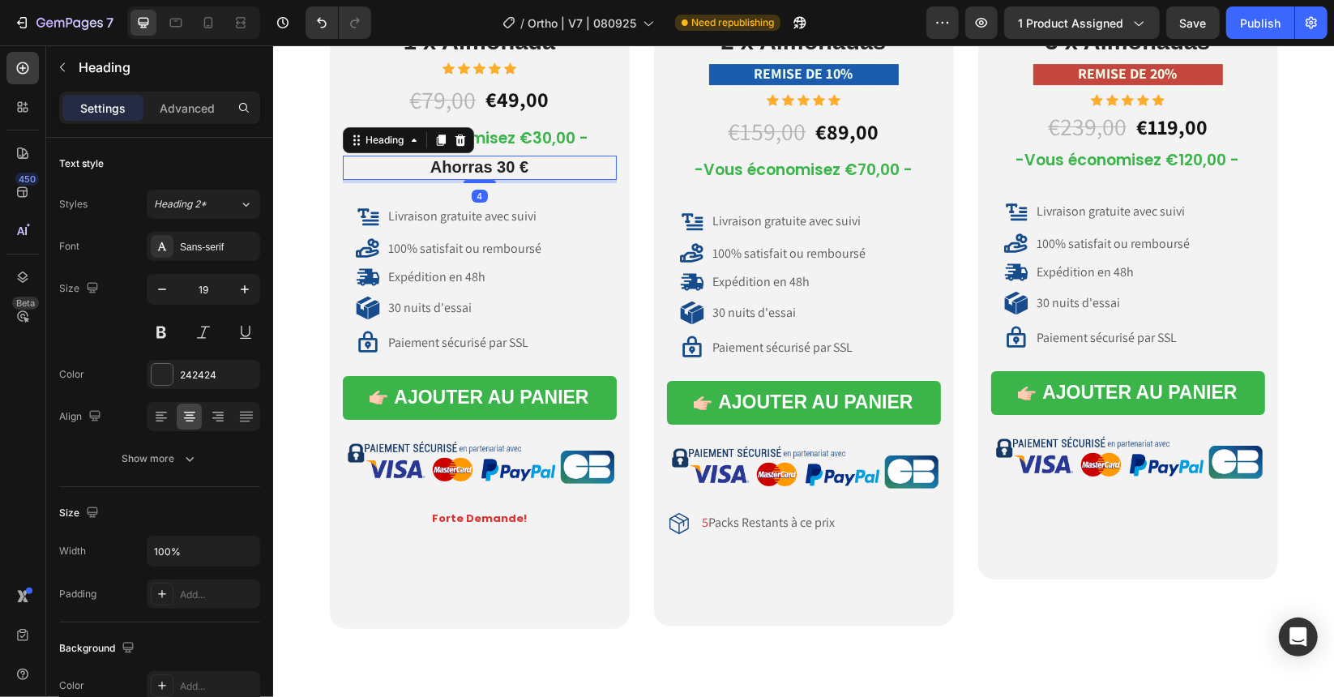
click at [524, 165] on p "Ahorras 30 €" at bounding box center [479, 166] width 271 height 21
click at [490, 167] on span "Ahorras 30 €" at bounding box center [479, 166] width 98 height 18
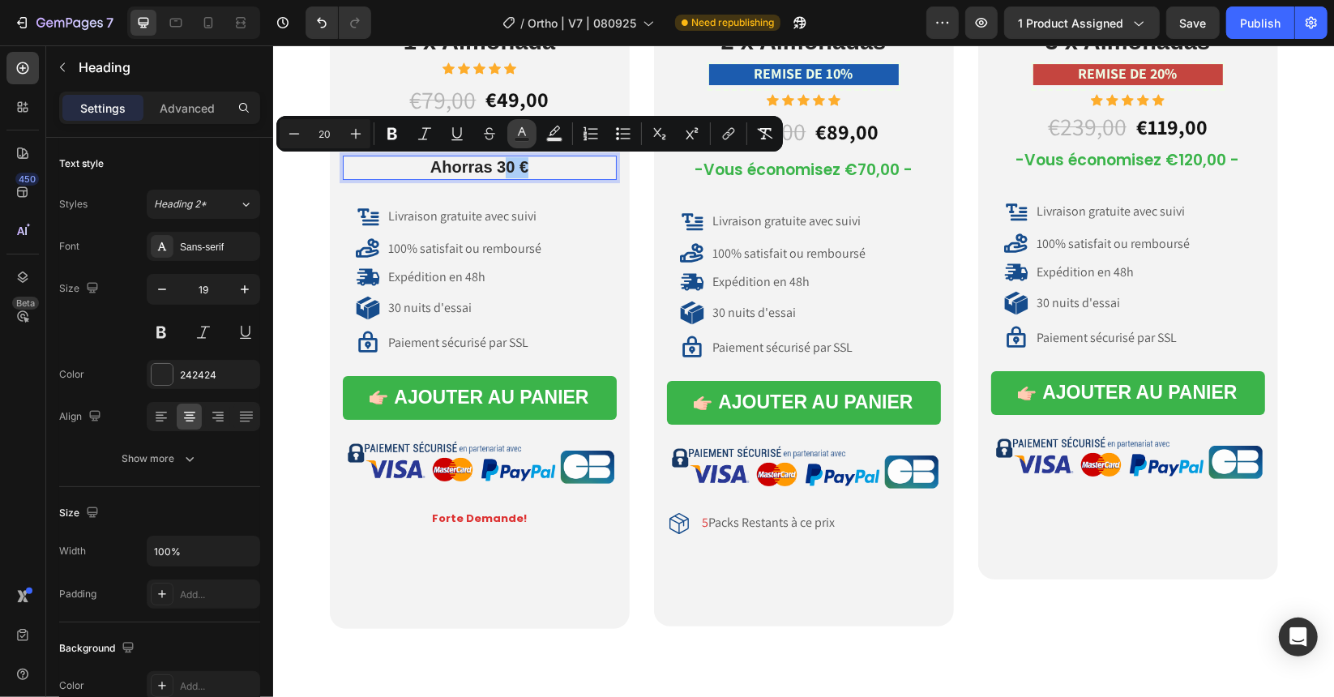
click at [526, 132] on icon "Editor contextual toolbar" at bounding box center [522, 134] width 16 height 16
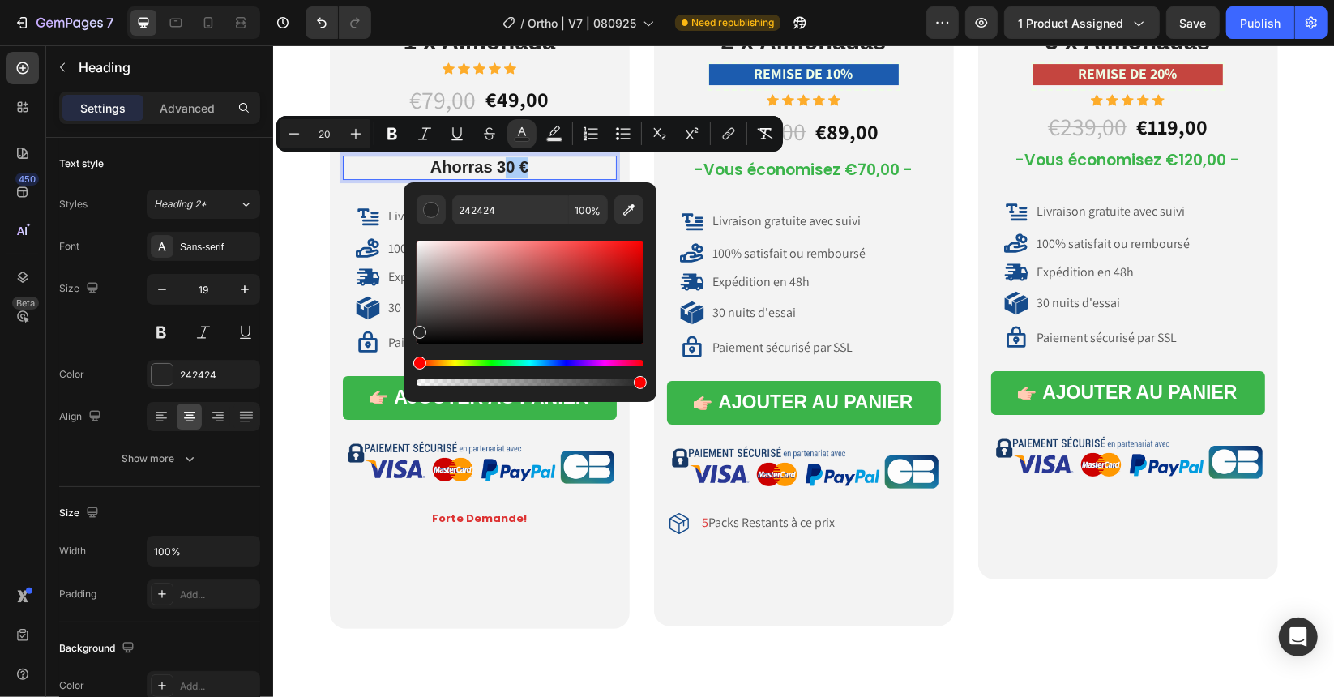
click at [503, 192] on div "242424 100 %" at bounding box center [530, 285] width 253 height 207
click at [503, 207] on input "242424" at bounding box center [510, 209] width 117 height 29
paste input "3BB44A"
type input "3BB44A"
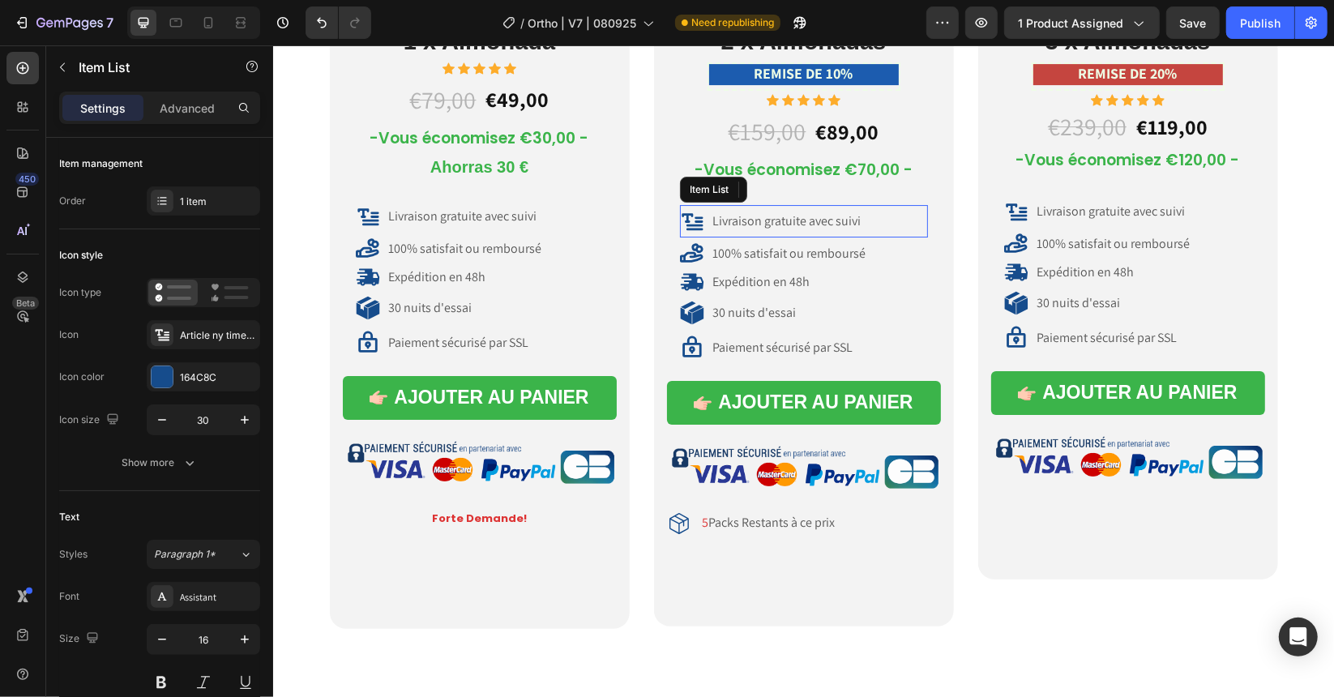
drag, startPoint x: 794, startPoint y: 207, endPoint x: 699, endPoint y: 244, distance: 101.9
click at [794, 207] on div "Livraison gratuite avec suivi" at bounding box center [803, 220] width 248 height 32
click at [546, 161] on p "⁠⁠⁠⁠⁠⁠⁠ Ahorras 30 €" at bounding box center [479, 166] width 271 height 21
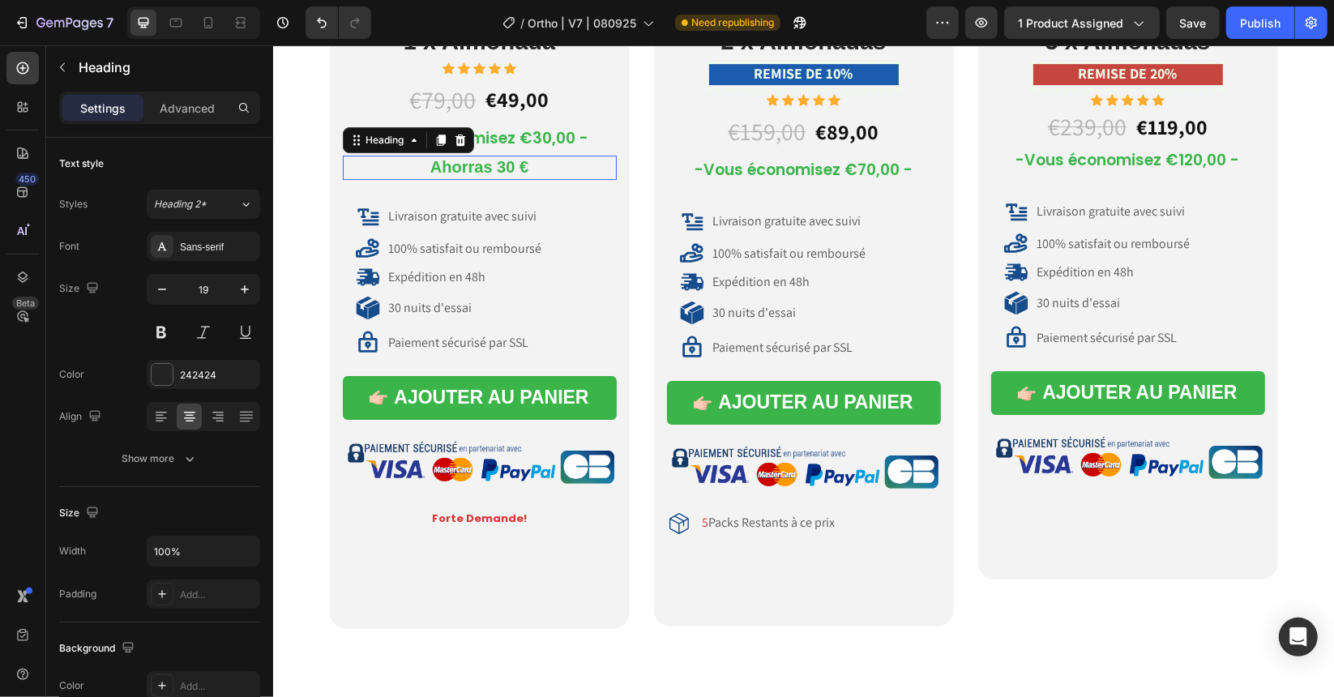
click at [525, 165] on p "Ahorras 30 €" at bounding box center [479, 166] width 271 height 21
click at [491, 165] on span "Ahorras 30 €30 !" at bounding box center [479, 166] width 126 height 18
click at [537, 135] on pre "-Vous économisez €30,00 -" at bounding box center [479, 138] width 238 height 27
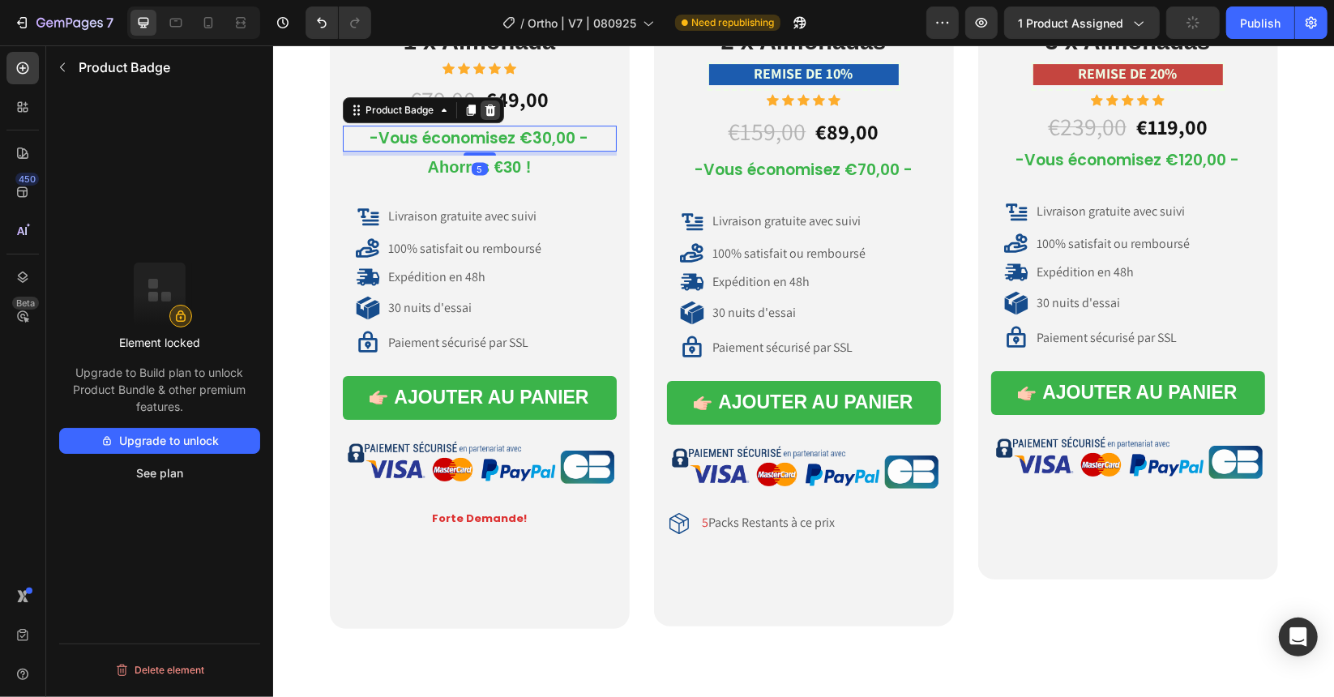
click at [484, 107] on icon at bounding box center [489, 108] width 11 height 11
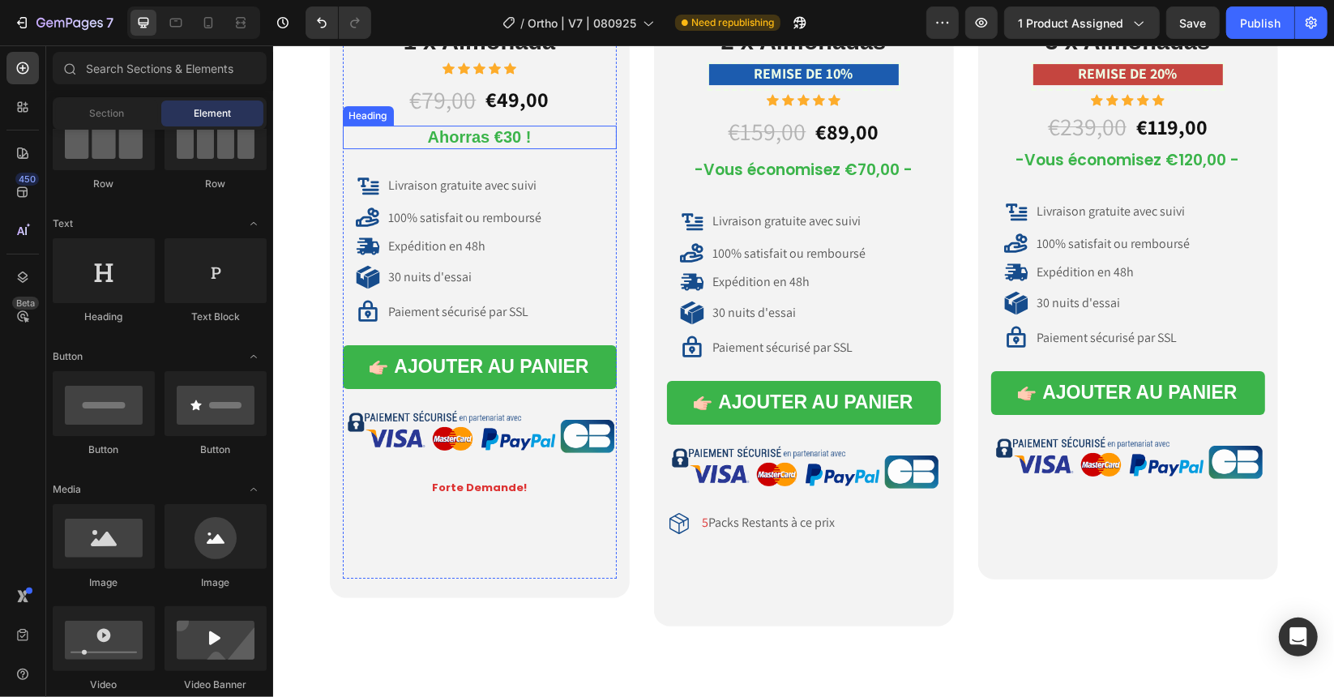
drag, startPoint x: 445, startPoint y: 141, endPoint x: 421, endPoint y: 141, distance: 24.3
click at [446, 141] on span "Ahorras €30 !" at bounding box center [479, 136] width 104 height 18
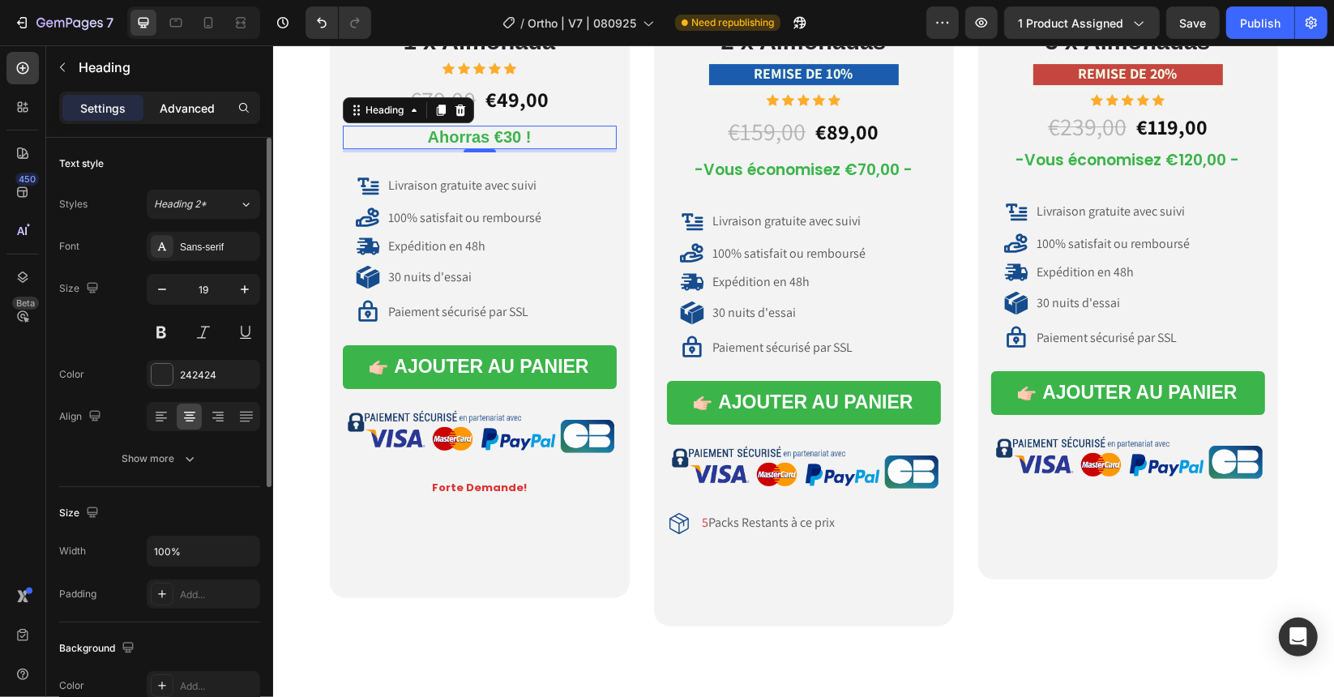
click at [172, 100] on p "Advanced" at bounding box center [187, 108] width 55 height 17
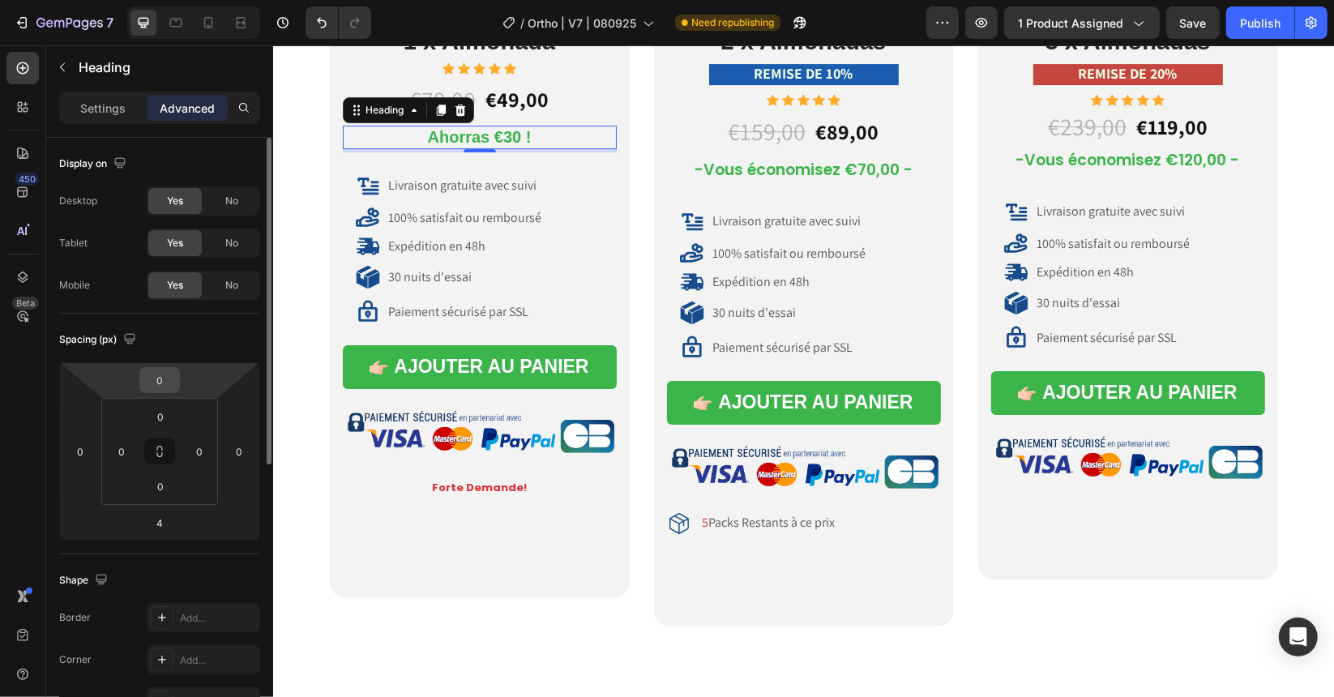
click at [167, 373] on input "0" at bounding box center [159, 380] width 32 height 24
click at [163, 377] on input "0" at bounding box center [159, 380] width 32 height 24
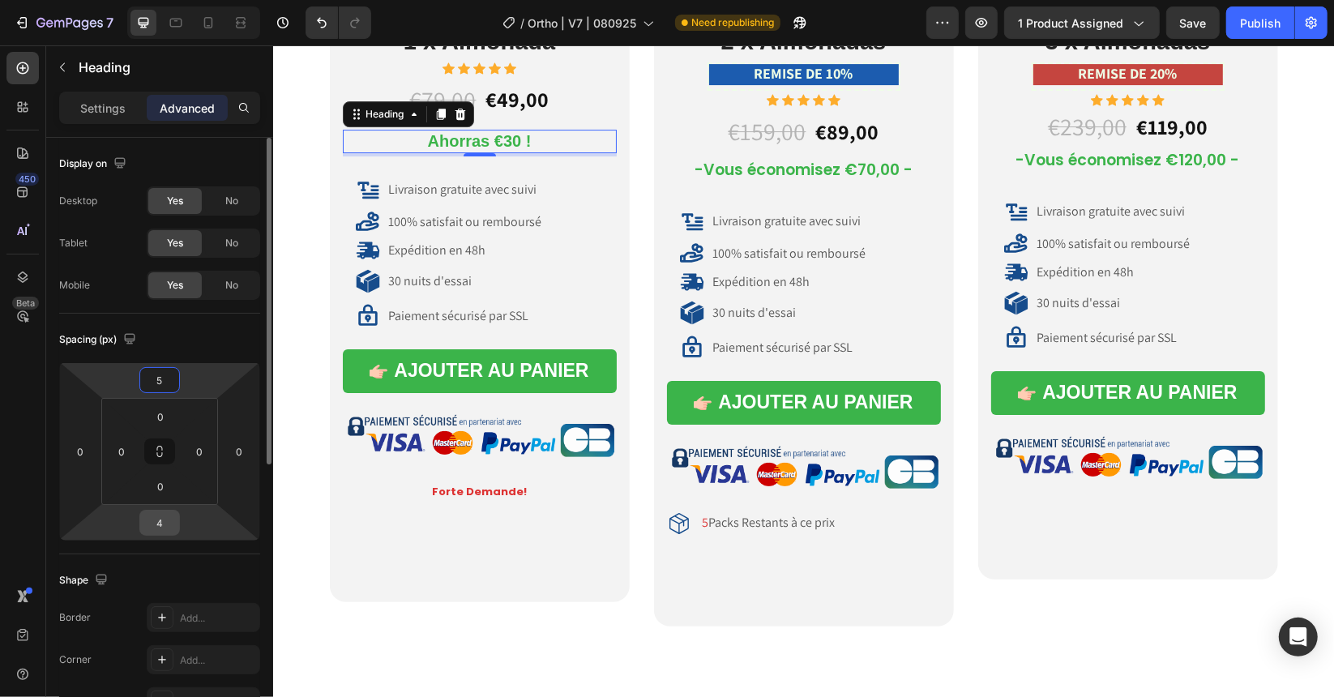
type input "5"
click at [163, 519] on input "4" at bounding box center [159, 523] width 32 height 24
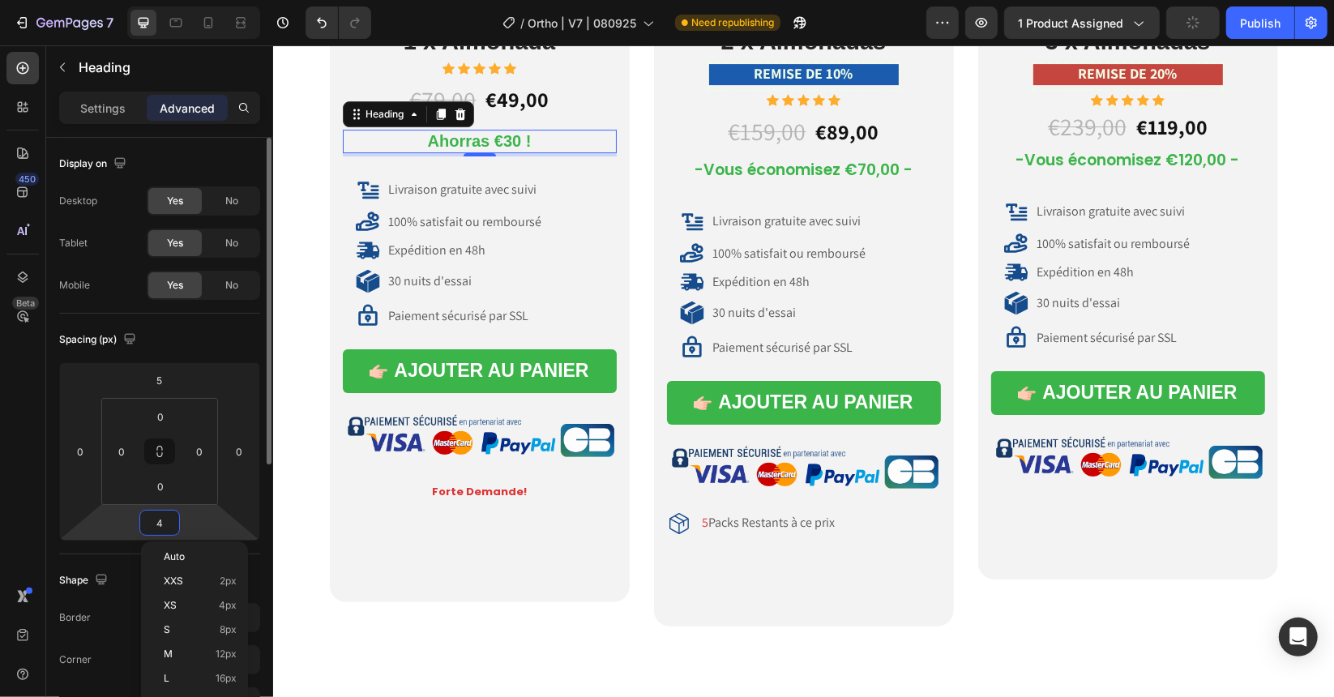
type input "5"
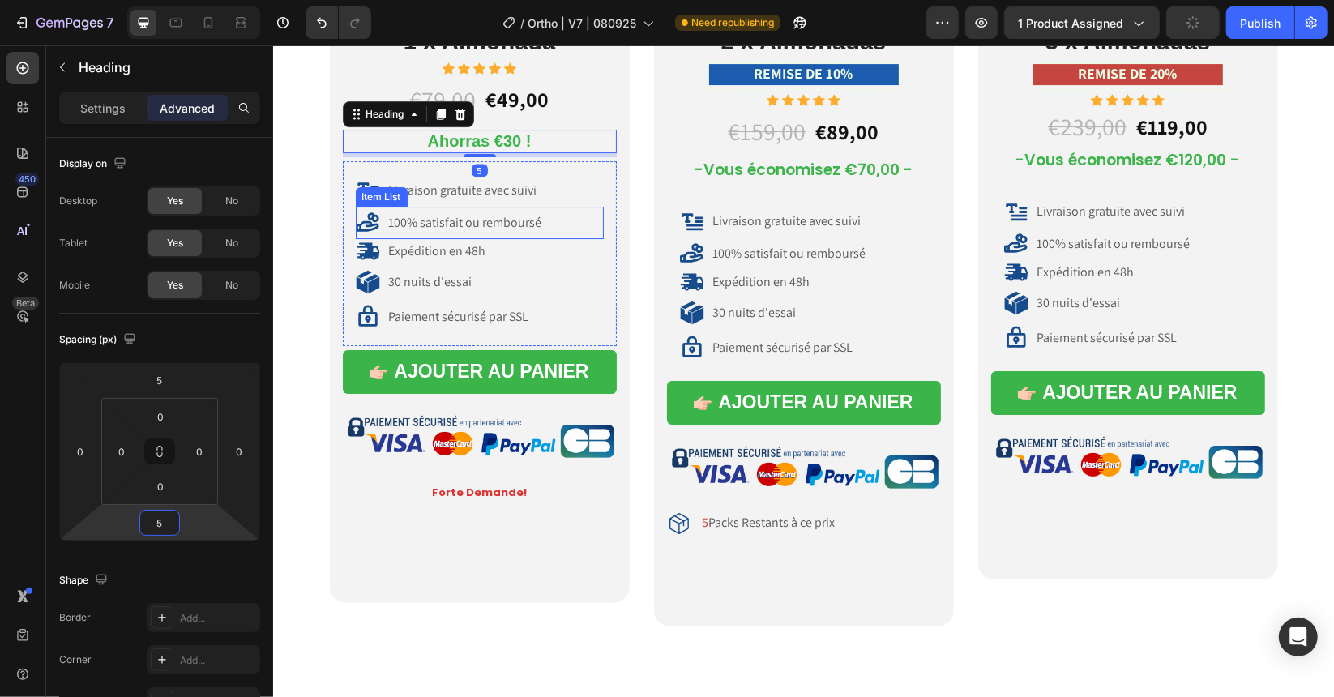
click at [514, 204] on div "Livraison gratuite avec suivi" at bounding box center [479, 189] width 248 height 32
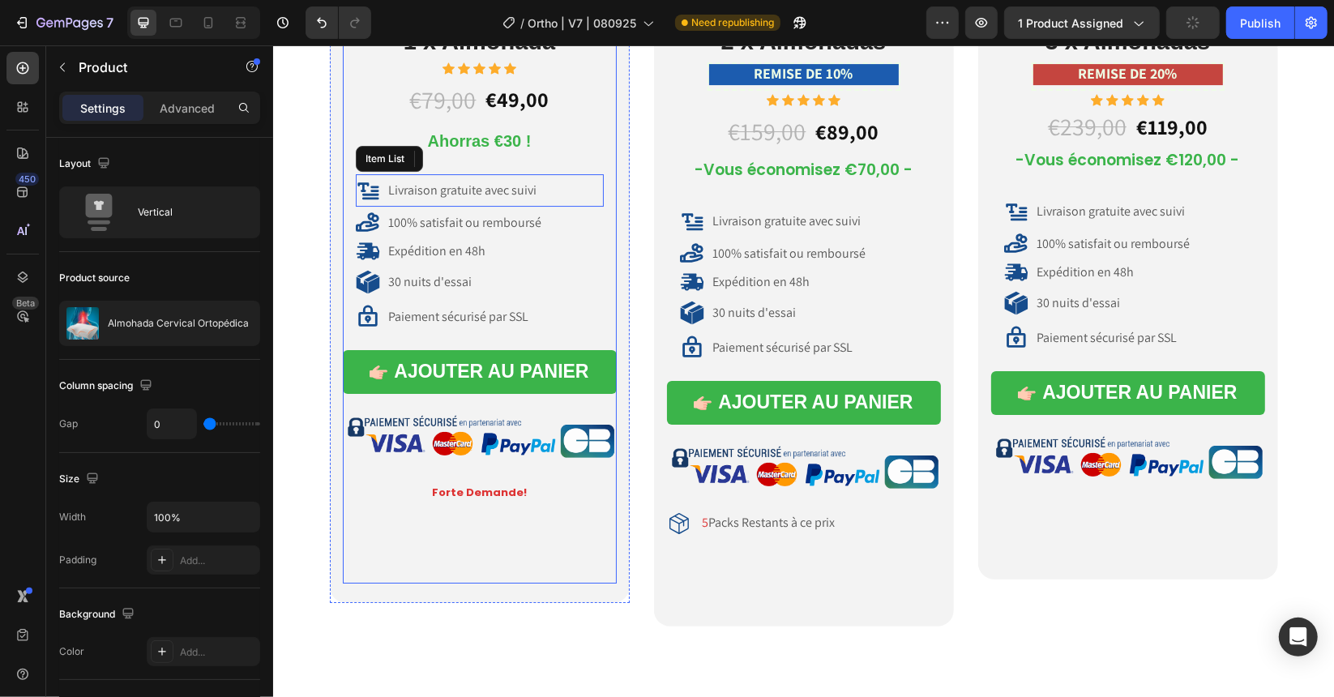
click at [541, 126] on div "€79,00 Product Price Product Price €49,00 Product Price Product Price Row ⁠⁠⁠⁠⁠…" at bounding box center [479, 328] width 274 height 509
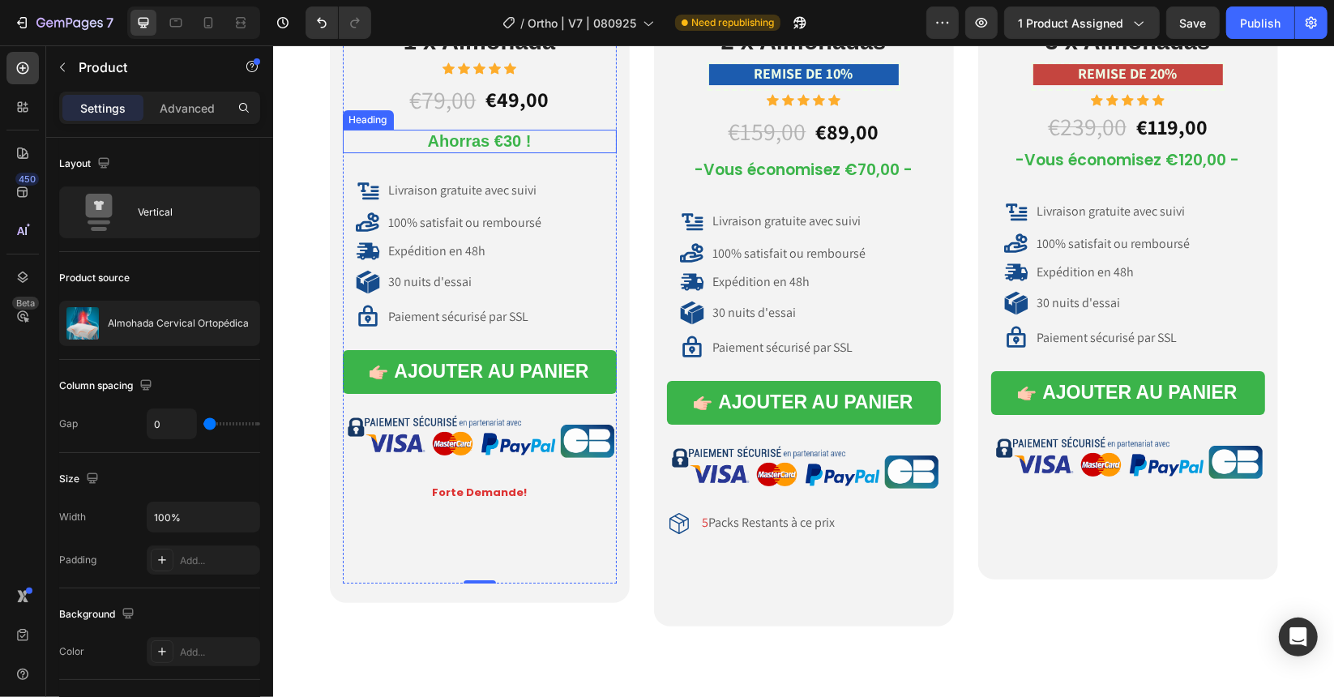
click at [447, 138] on span "Ahorras €30 !" at bounding box center [479, 140] width 104 height 18
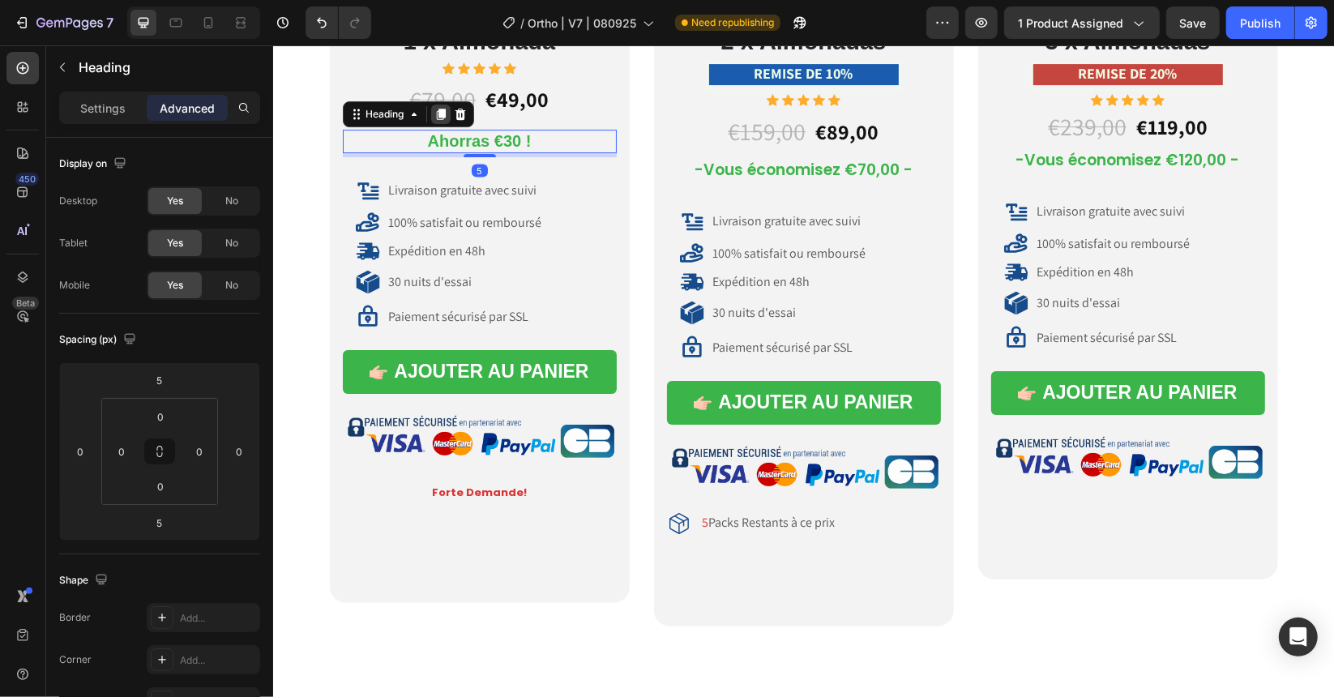
click at [435, 114] on icon at bounding box center [439, 113] width 9 height 11
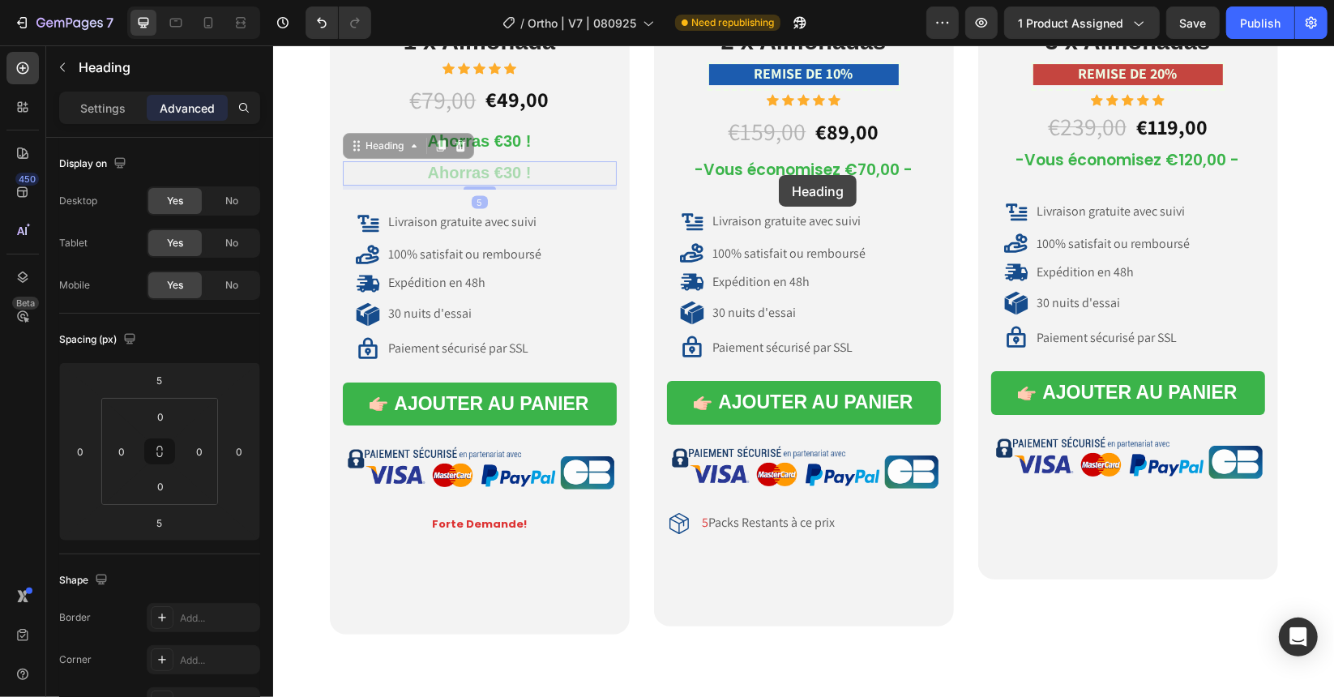
drag, startPoint x: 425, startPoint y: 144, endPoint x: 776, endPoint y: 171, distance: 351.1
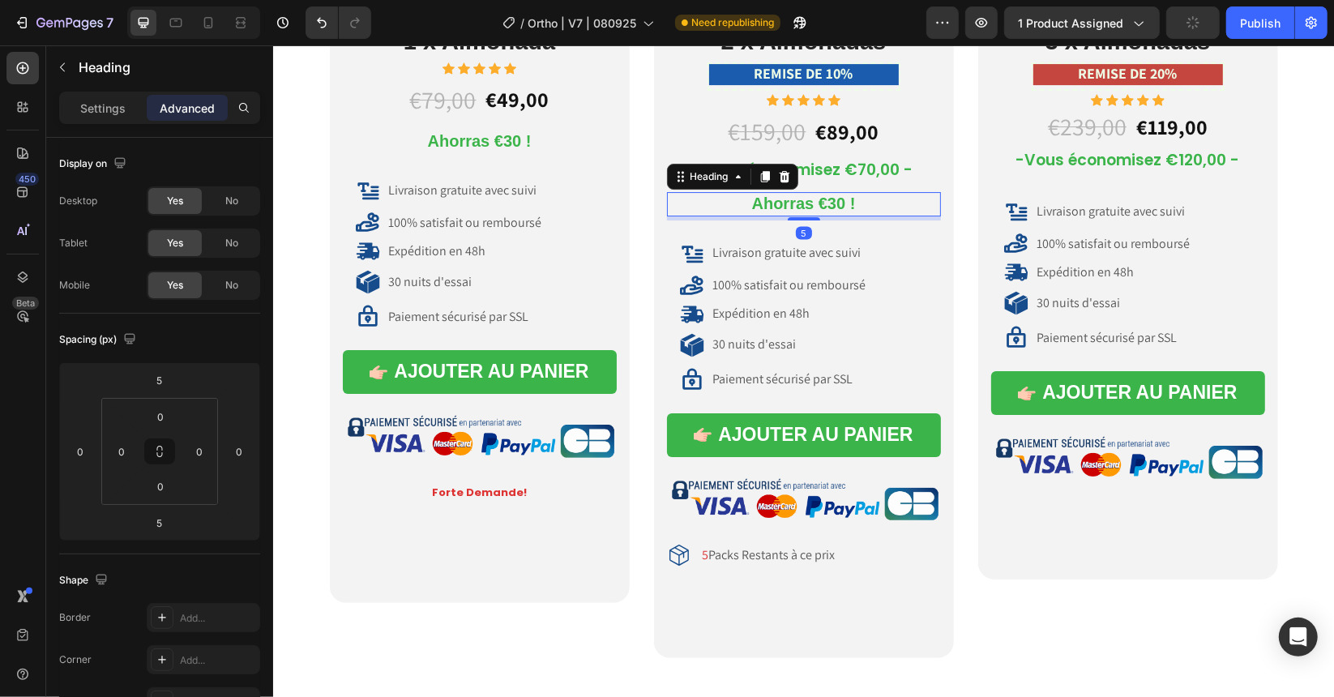
click at [828, 204] on span "Ahorras €30 !" at bounding box center [803, 203] width 104 height 18
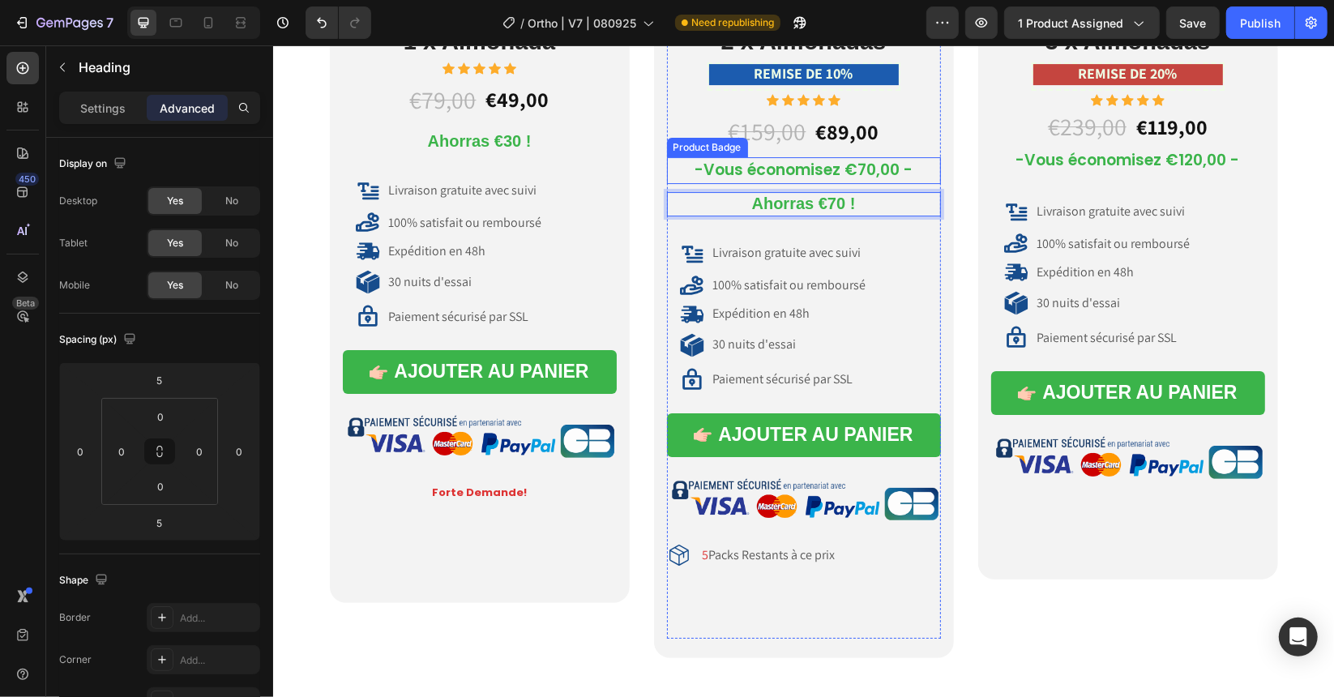
click at [833, 168] on pre "-Vous économisez €70,00 -" at bounding box center [802, 169] width 237 height 27
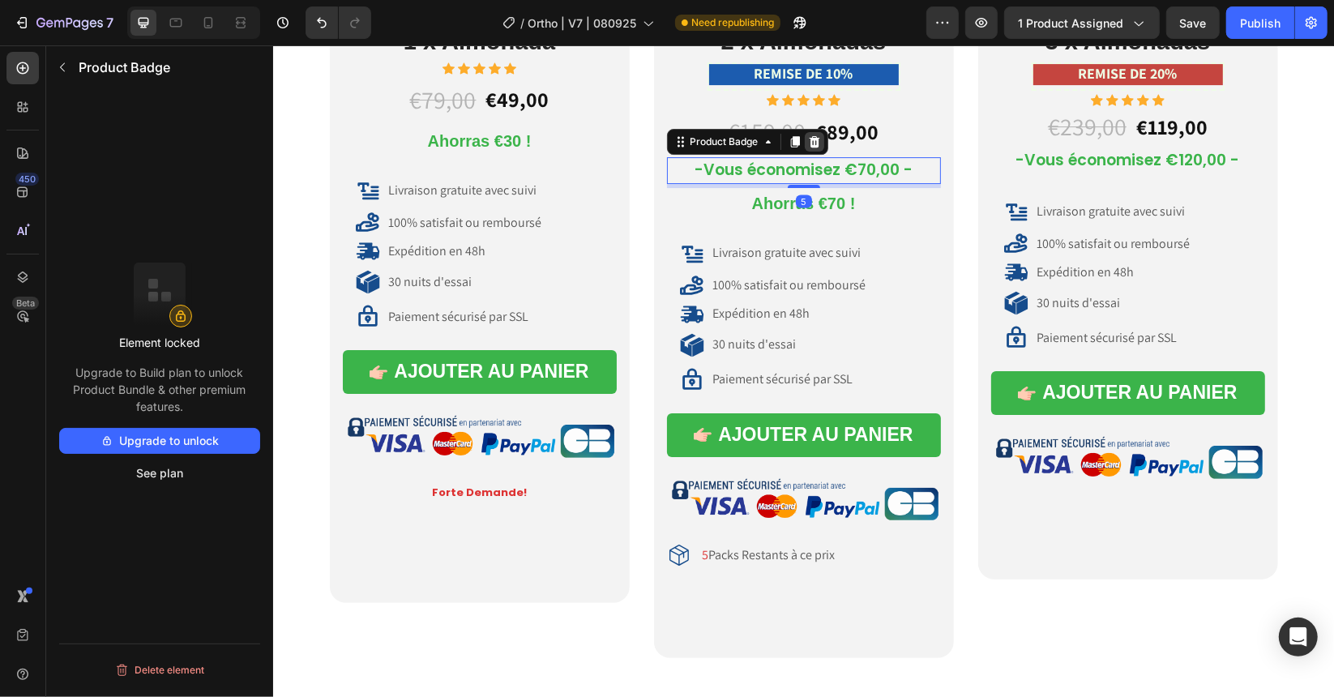
click at [810, 142] on icon at bounding box center [813, 140] width 11 height 11
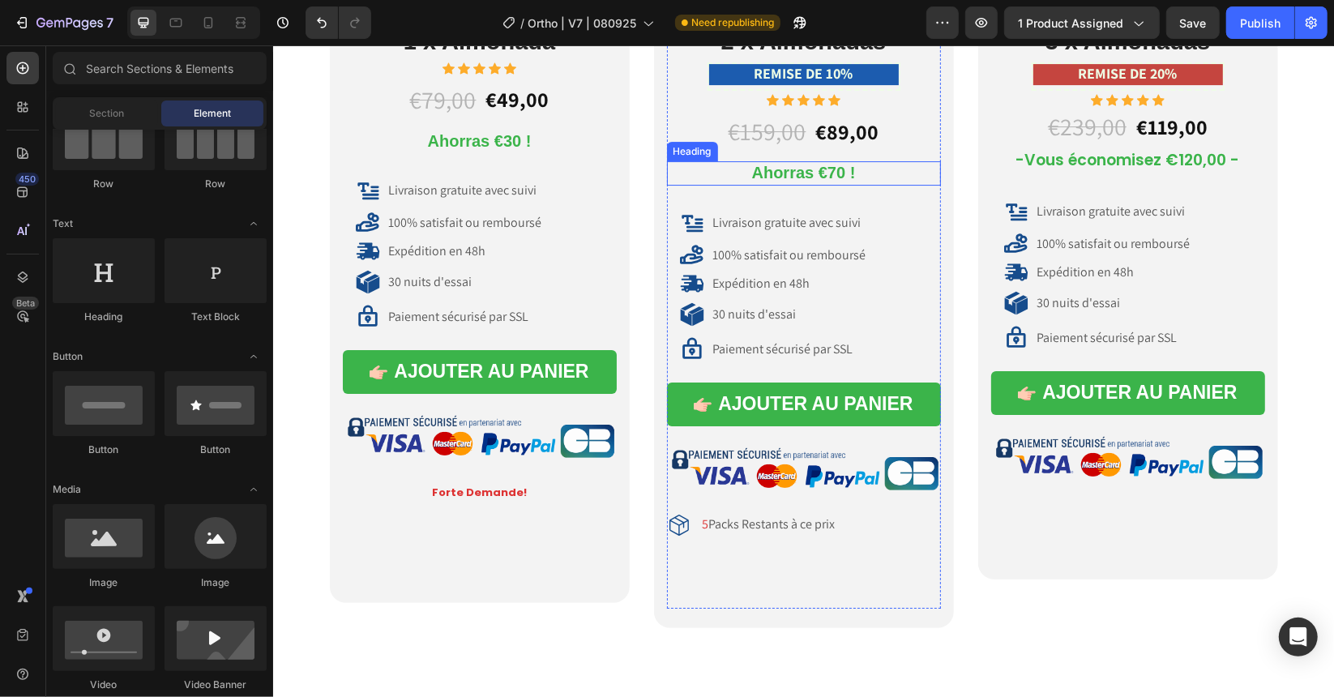
click at [760, 175] on span "Ahorras €70 !" at bounding box center [803, 172] width 104 height 18
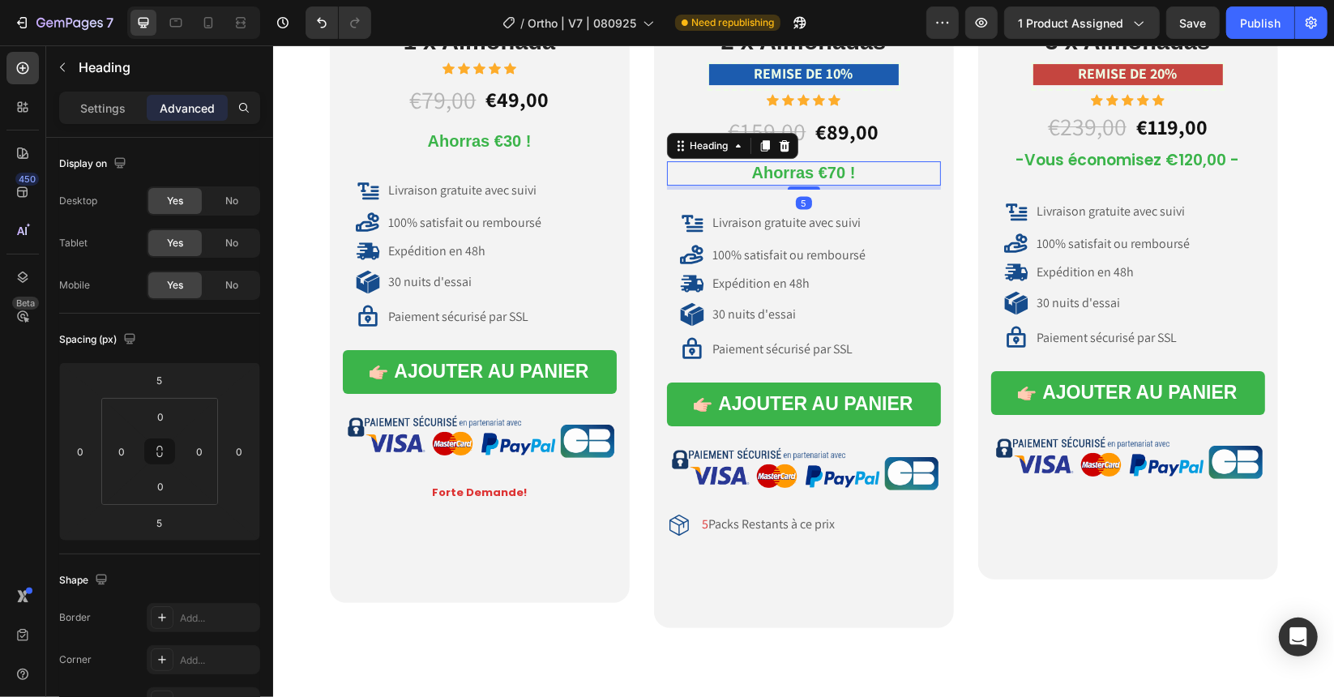
drag, startPoint x: 765, startPoint y: 143, endPoint x: 760, endPoint y: 187, distance: 44.8
click at [765, 143] on div at bounding box center [764, 144] width 19 height 19
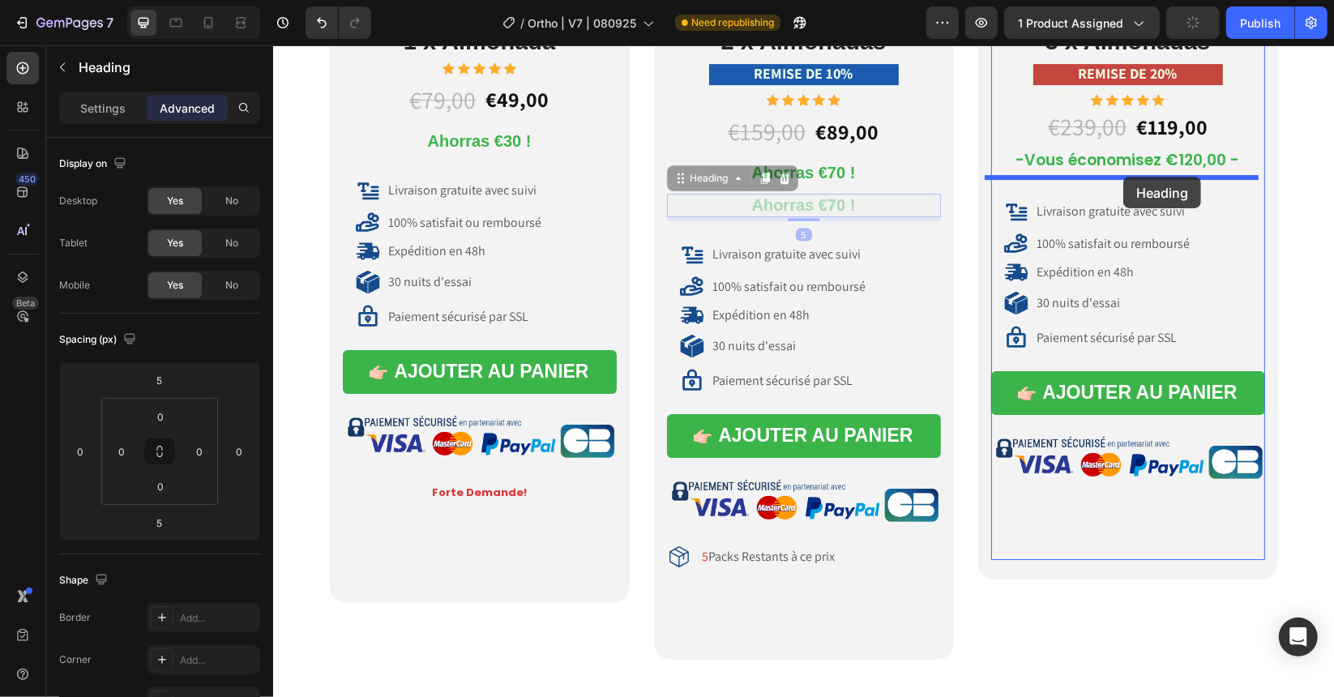
drag, startPoint x: 705, startPoint y: 182, endPoint x: 1122, endPoint y: 176, distance: 417.4
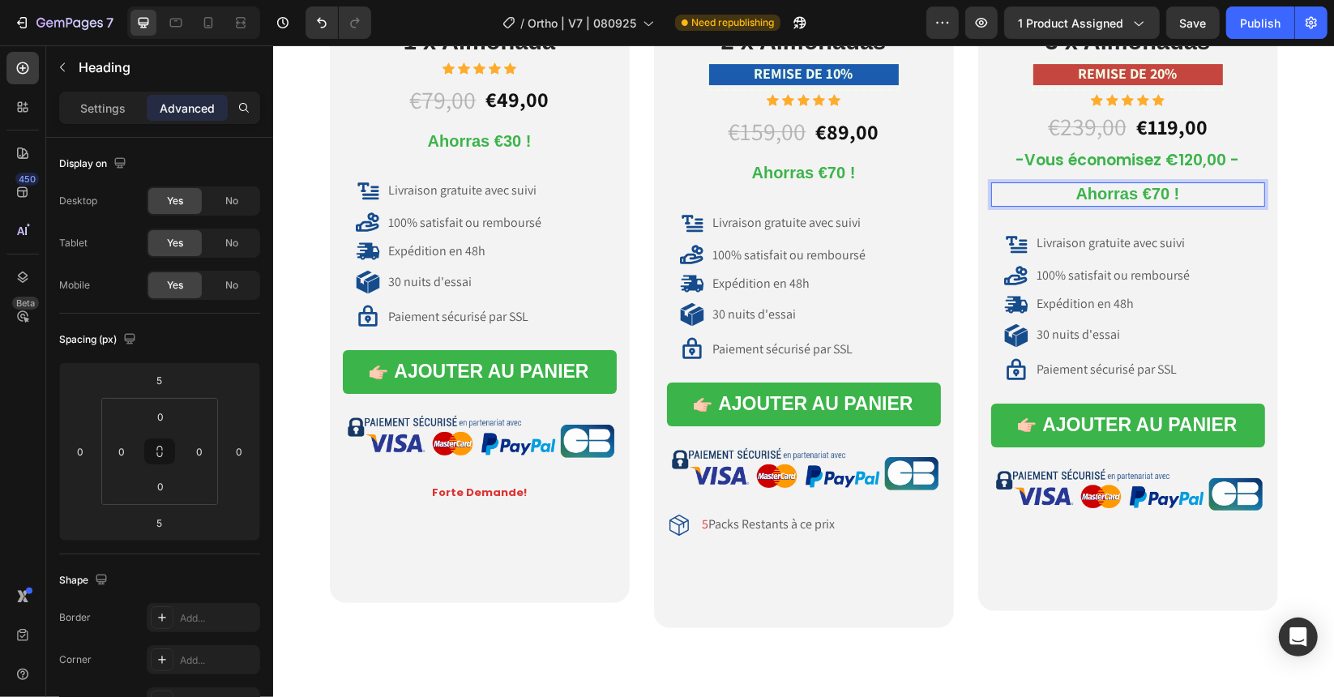
click at [1155, 193] on span "Ahorras €70 !" at bounding box center [1127, 193] width 104 height 18
click at [1072, 162] on pre "-Vous économisez €120,00 -" at bounding box center [1127, 160] width 243 height 27
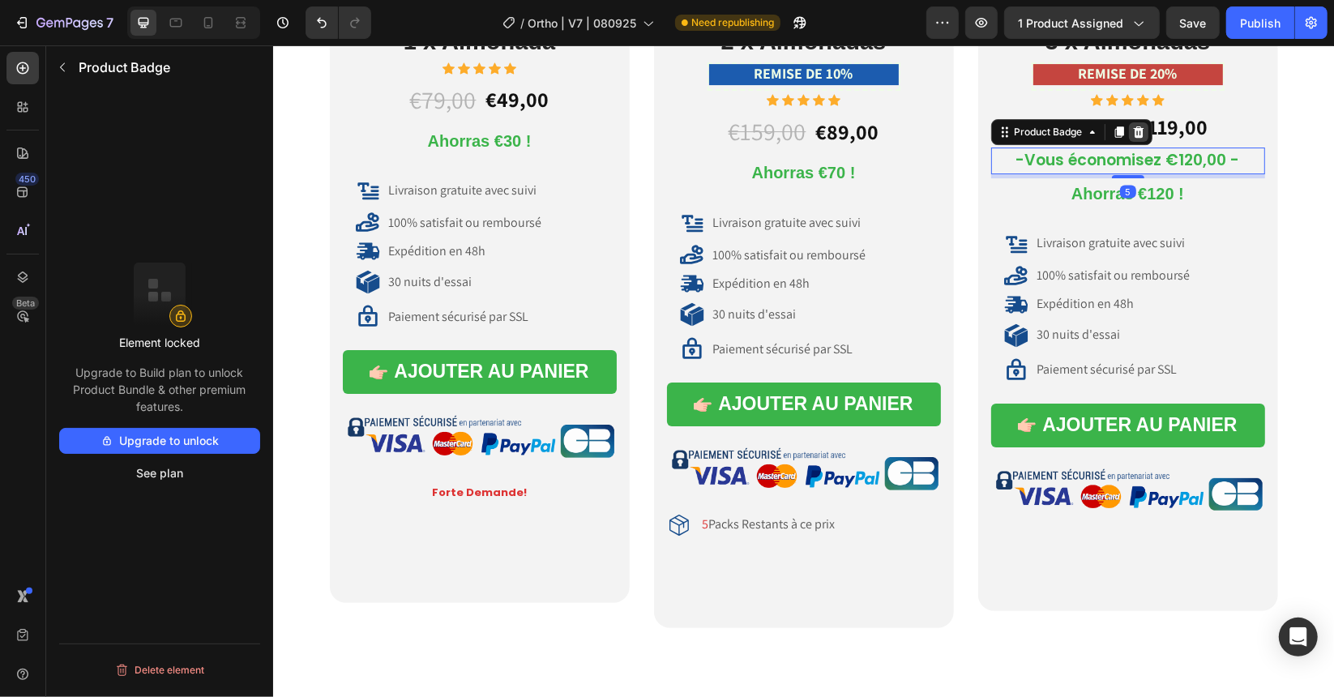
click at [1132, 133] on icon at bounding box center [1137, 131] width 13 height 13
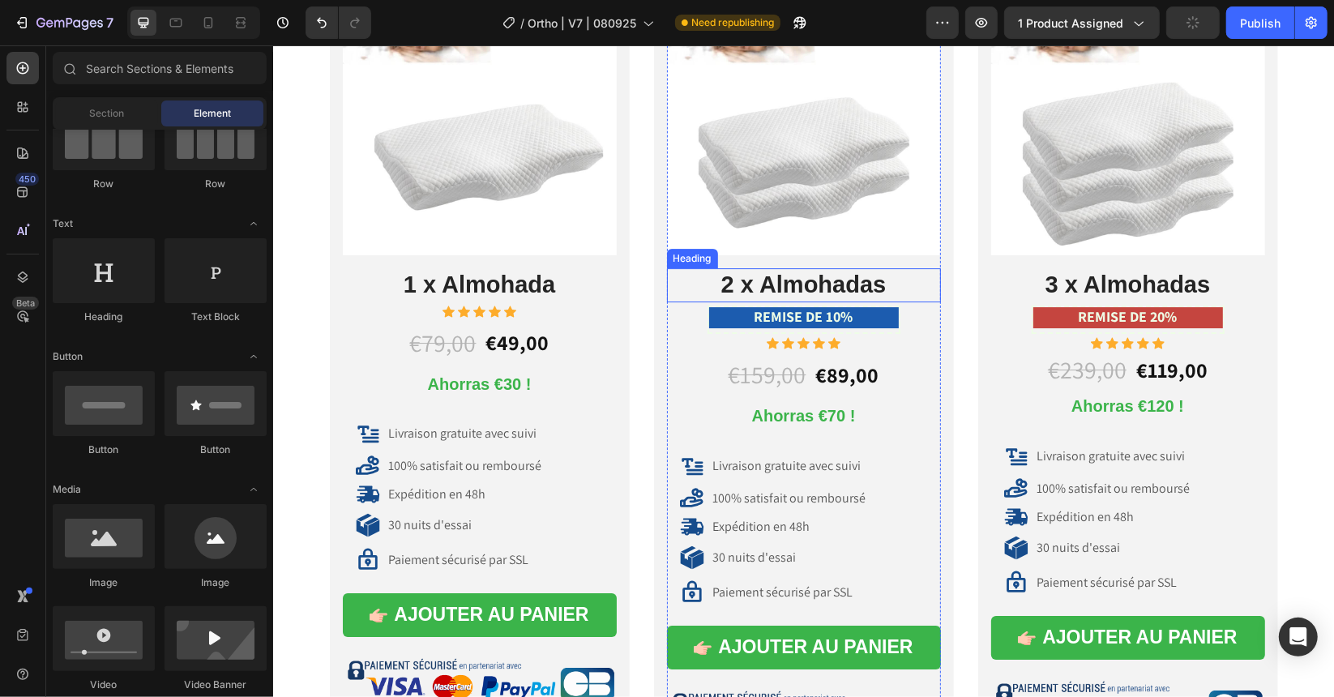
scroll to position [8652, 0]
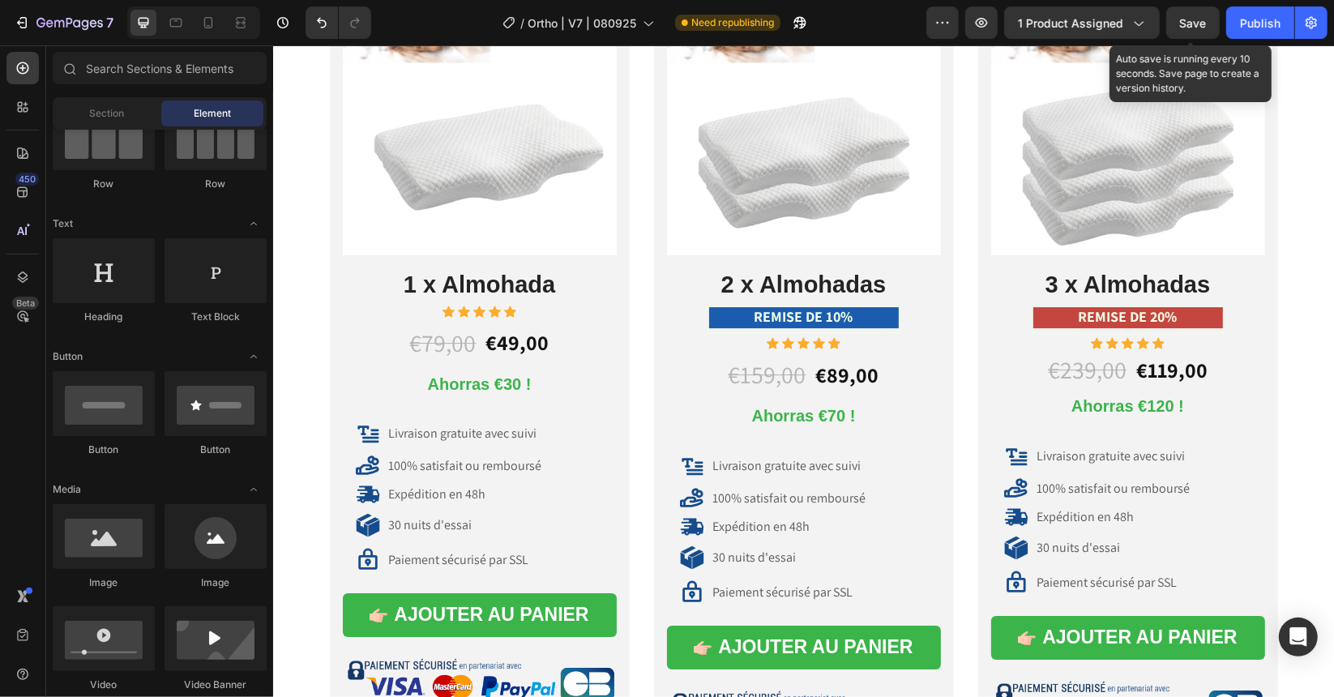
click at [1186, 25] on span "Save" at bounding box center [1193, 23] width 27 height 14
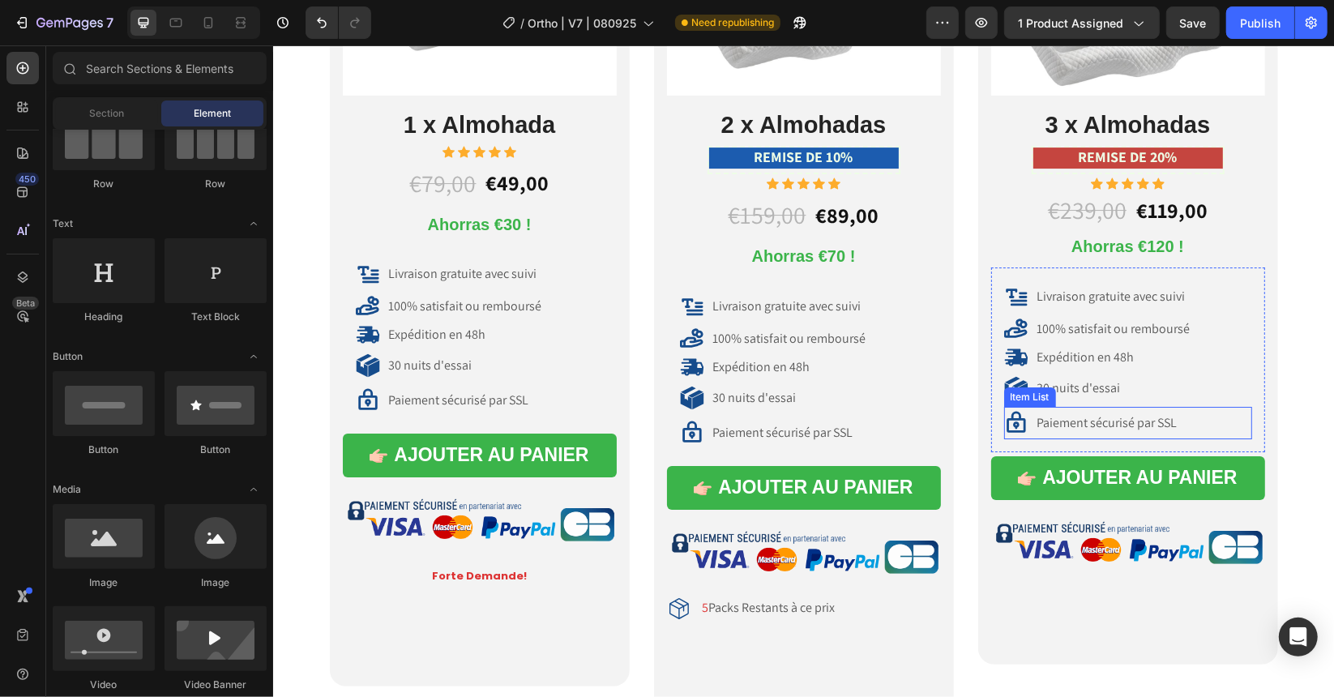
scroll to position [8814, 0]
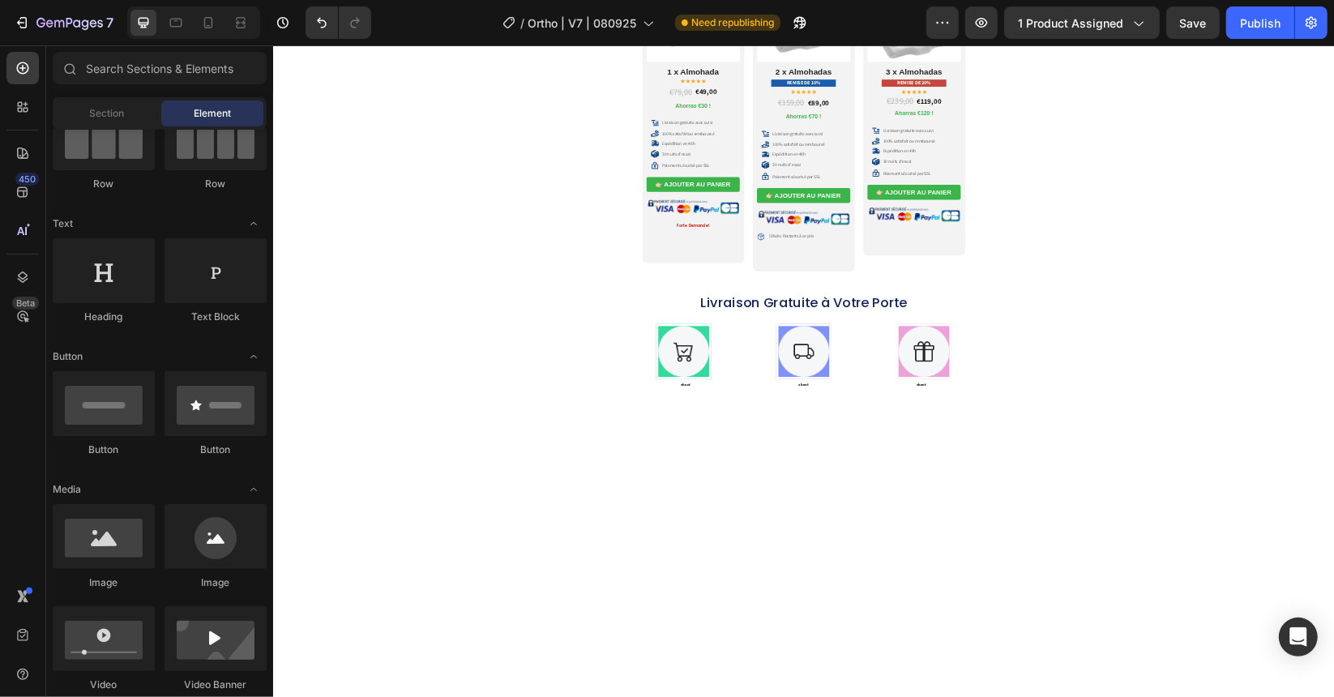
drag, startPoint x: 1153, startPoint y: 695, endPoint x: 998, endPoint y: 568, distance: 200.5
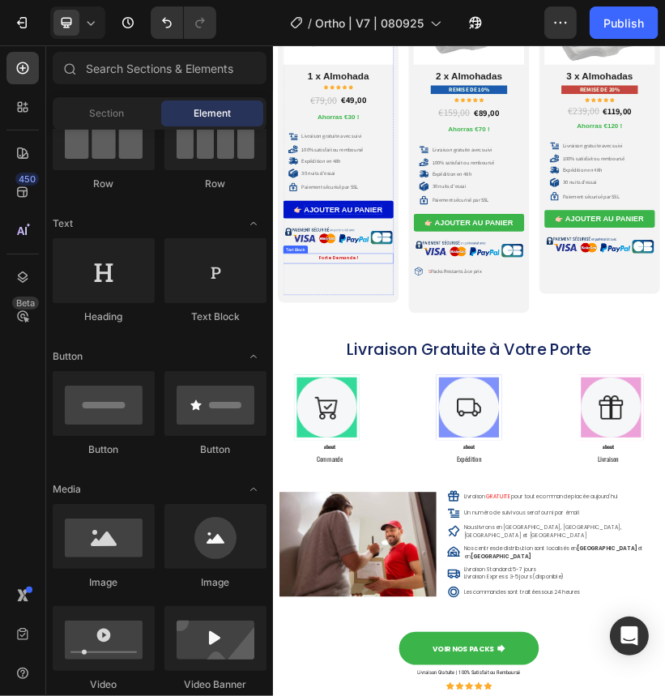
click at [507, 441] on div "AJOUTER AU PANIER" at bounding box center [446, 452] width 195 height 24
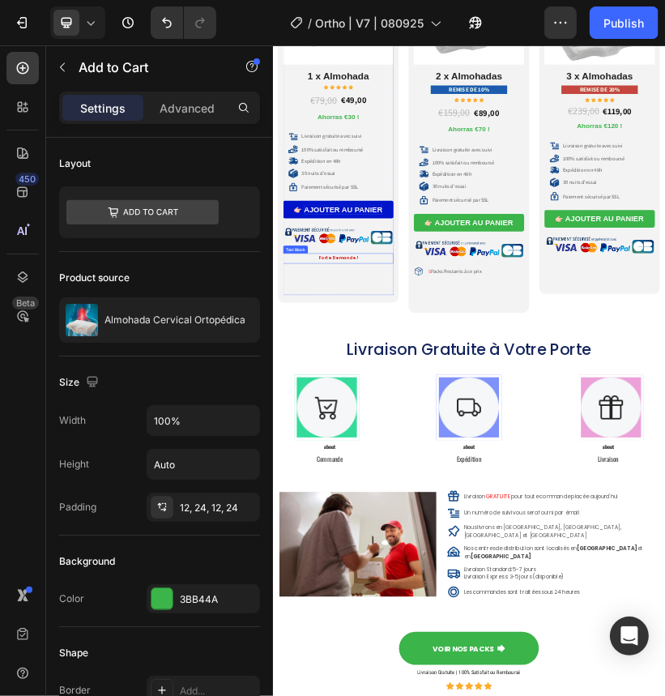
click at [534, 441] on div "AJOUTER AU PANIER" at bounding box center [446, 452] width 195 height 24
click at [538, 449] on p "AJOUTER AU PANIER" at bounding box center [446, 452] width 195 height 24
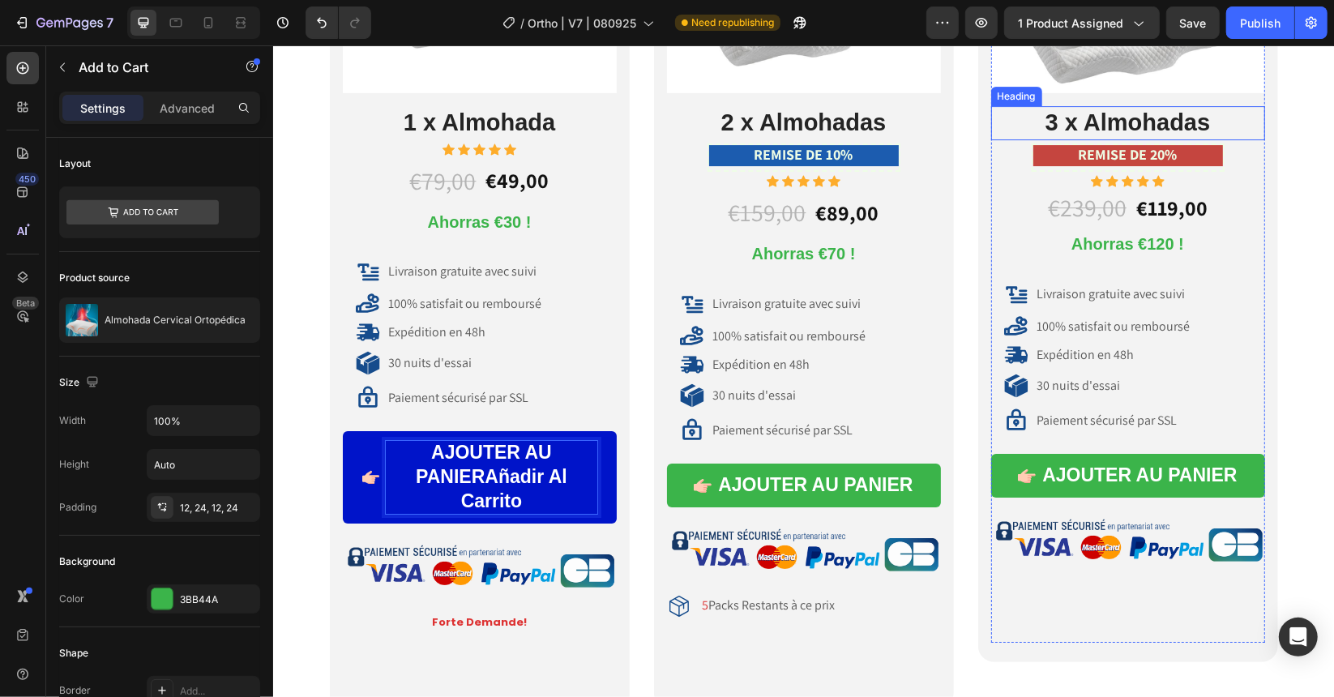
scroll to position [8818, 0]
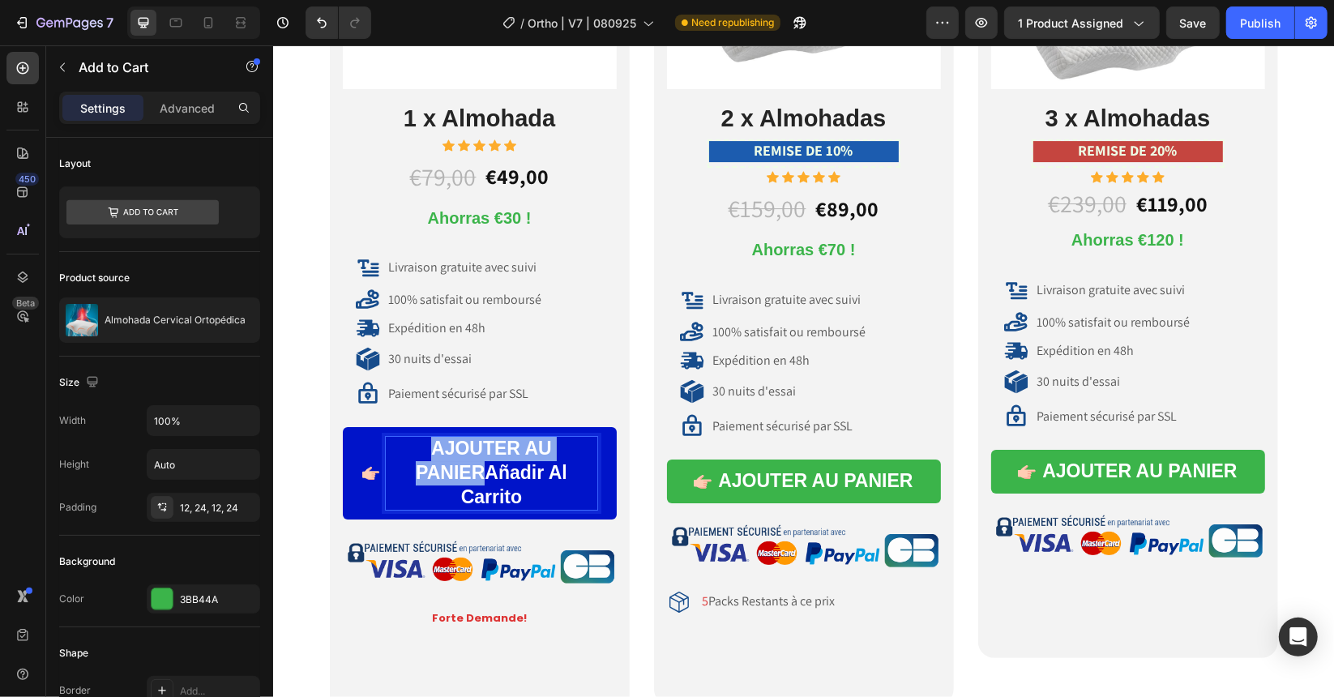
drag, startPoint x: 478, startPoint y: 470, endPoint x: 425, endPoint y: 451, distance: 56.2
click at [425, 451] on p "AJOUTER AU PANIERAñadir Al Carrito" at bounding box center [490, 472] width 211 height 73
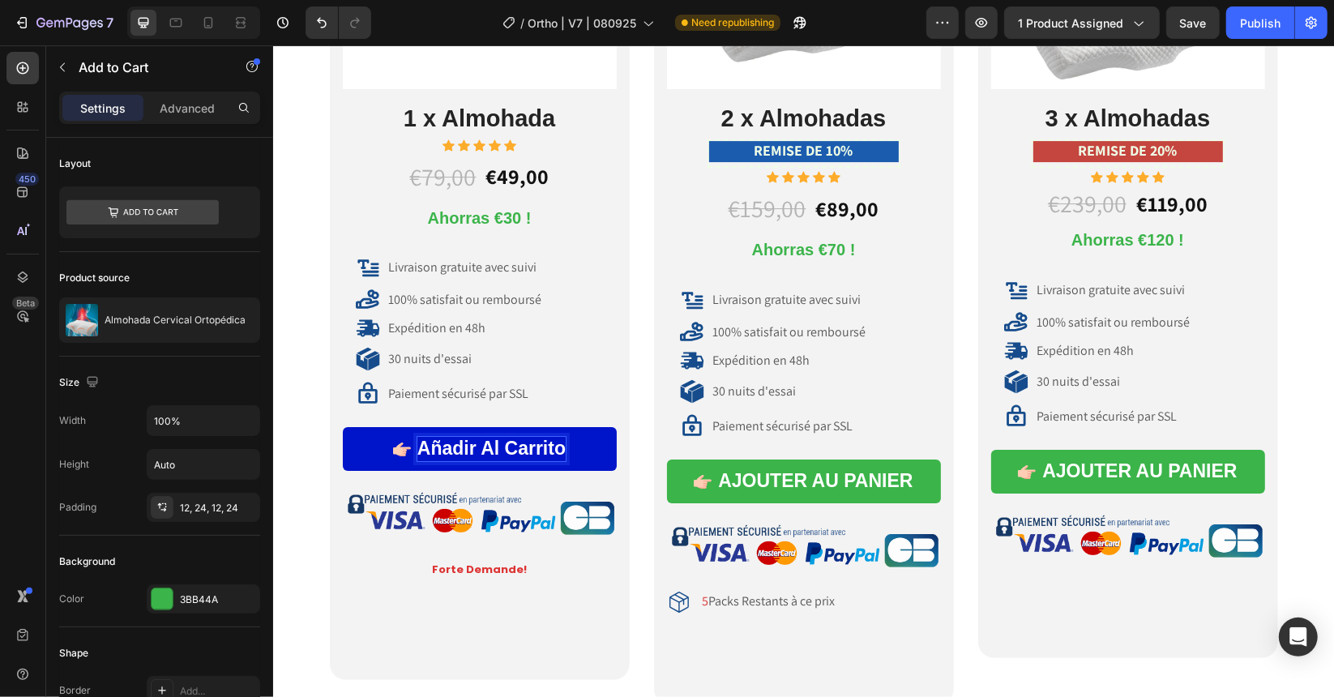
click at [464, 450] on p "Añadir Al Carrito" at bounding box center [491, 448] width 148 height 24
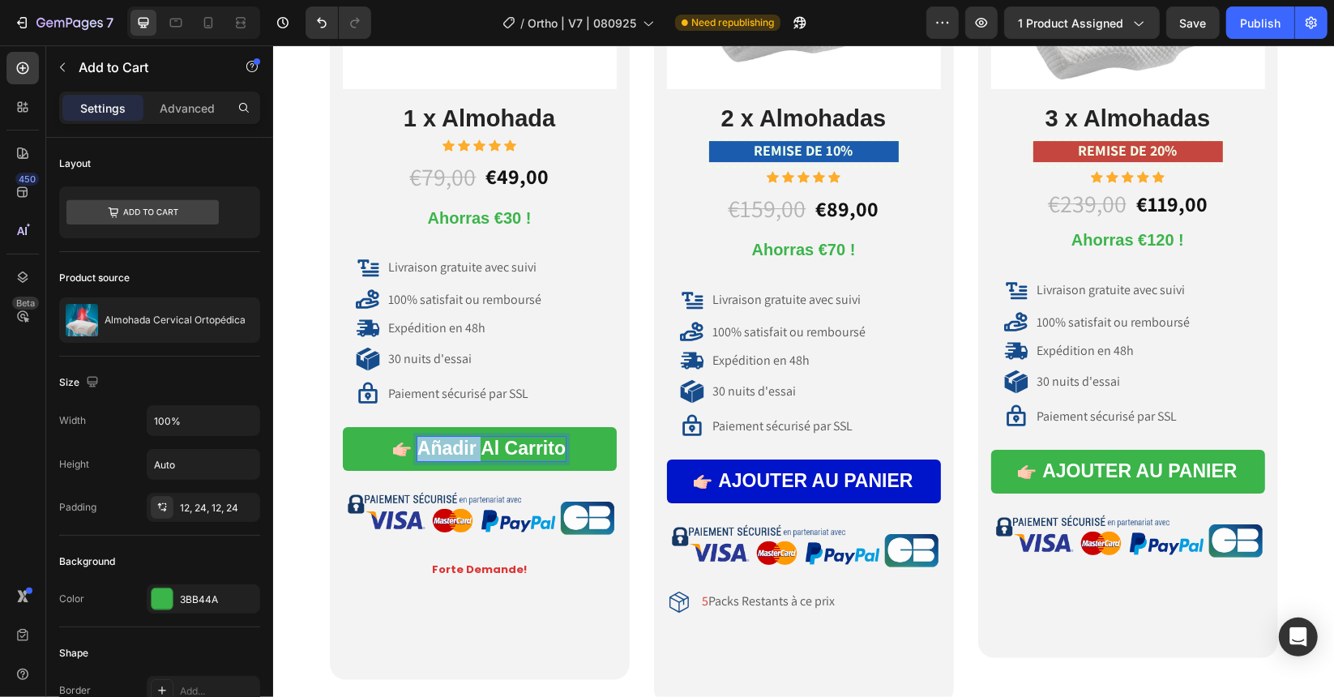
copy p "Añadir"
drag, startPoint x: 748, startPoint y: 485, endPoint x: 731, endPoint y: 479, distance: 17.9
click at [748, 485] on div "AJOUTER AU PANIER" at bounding box center [814, 480] width 195 height 24
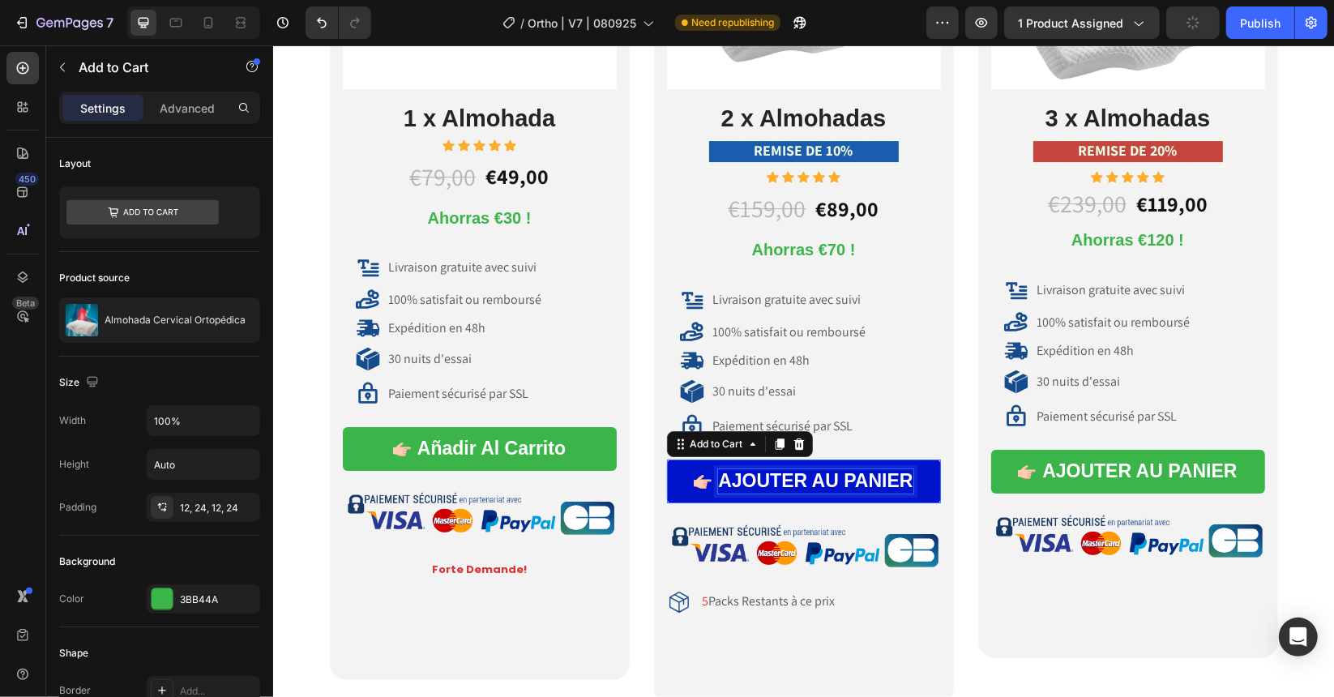
click at [731, 478] on div "AJOUTER AU PANIER" at bounding box center [814, 480] width 195 height 24
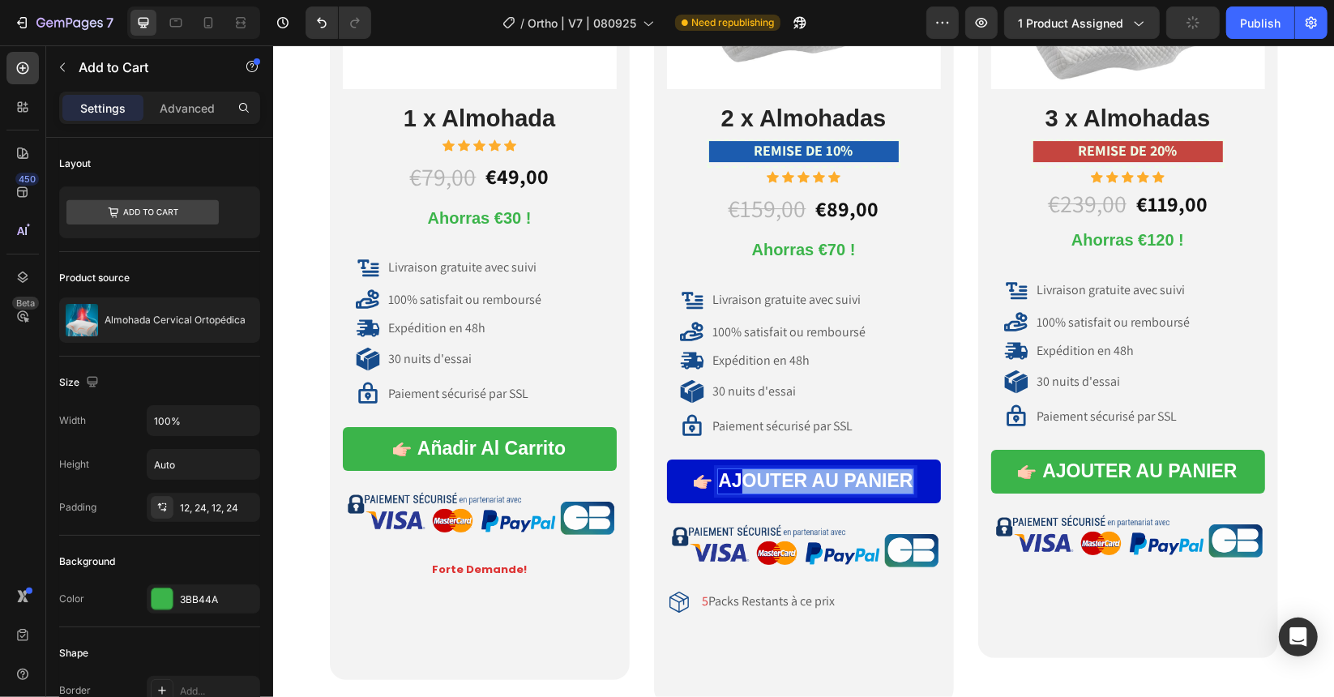
drag, startPoint x: 731, startPoint y: 478, endPoint x: 903, endPoint y: 481, distance: 171.8
click at [903, 481] on p "AJOUTER AU PANIER" at bounding box center [814, 480] width 195 height 24
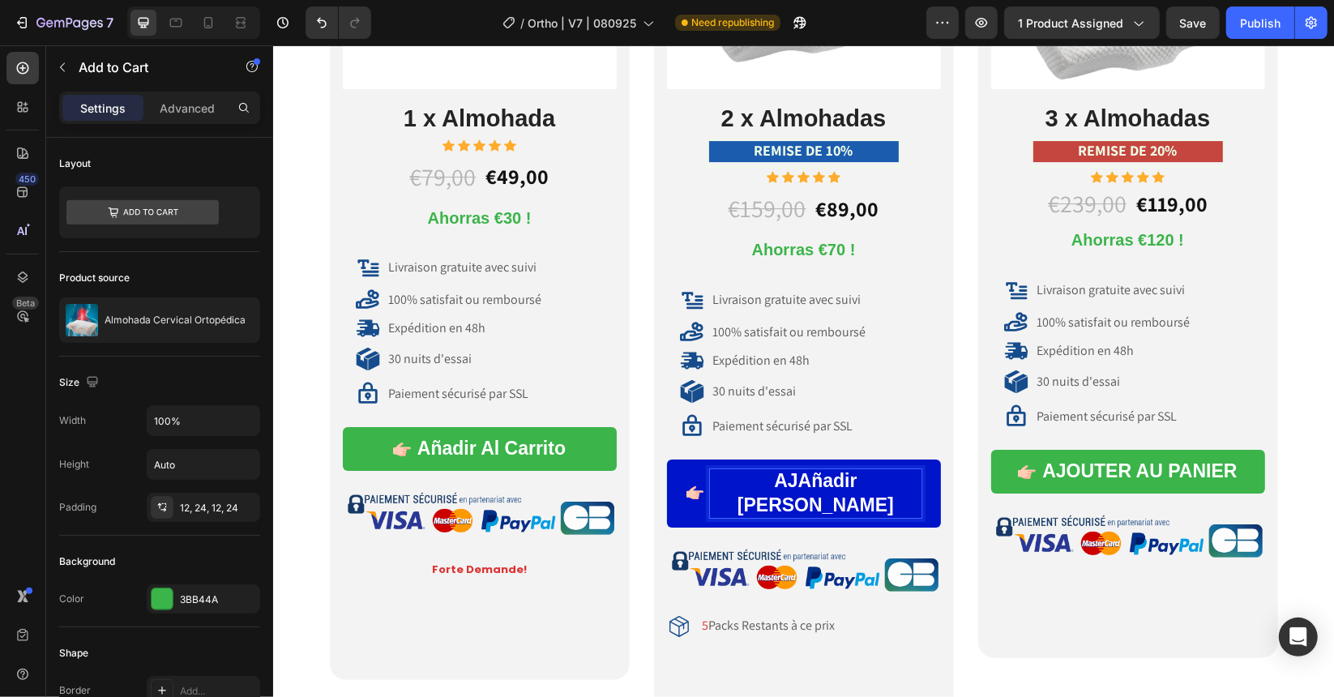
click at [744, 477] on p "AJAñadir Al Carrito" at bounding box center [814, 492] width 211 height 49
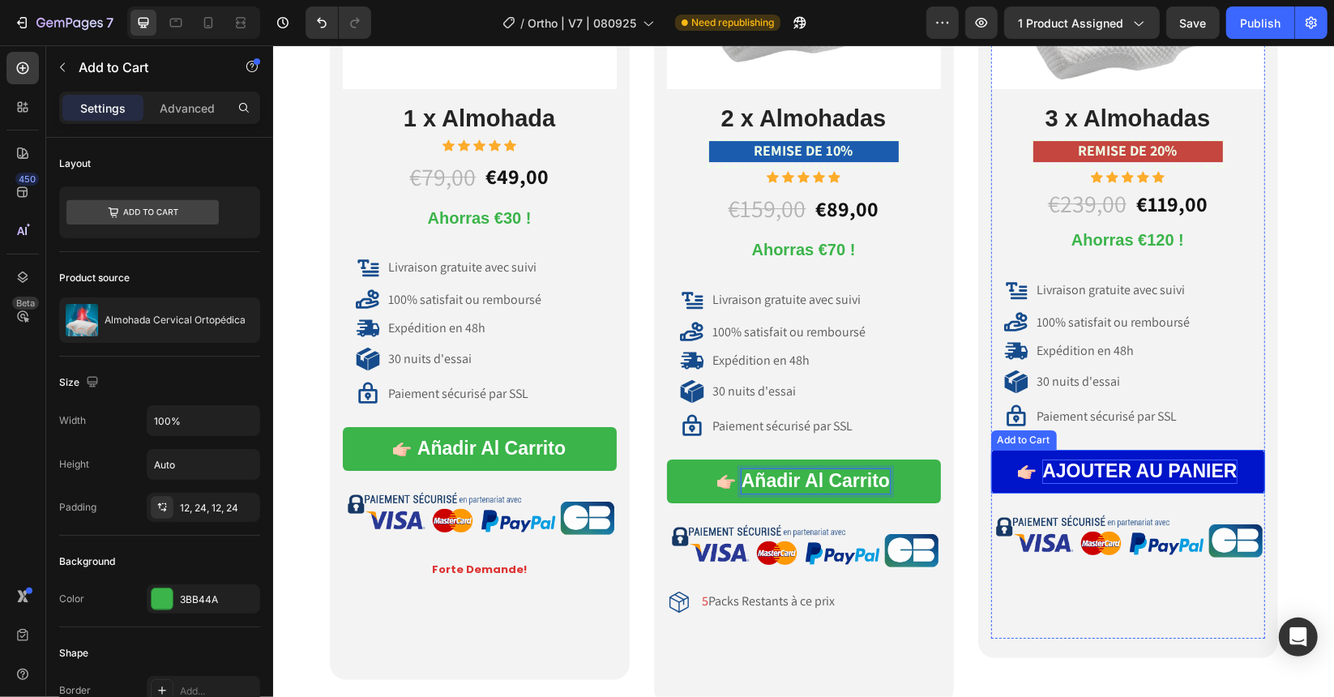
click at [1074, 466] on div "AJOUTER AU PANIER" at bounding box center [1138, 471] width 195 height 24
click at [1067, 469] on div "AJOUTER AU PANIER" at bounding box center [1138, 471] width 195 height 24
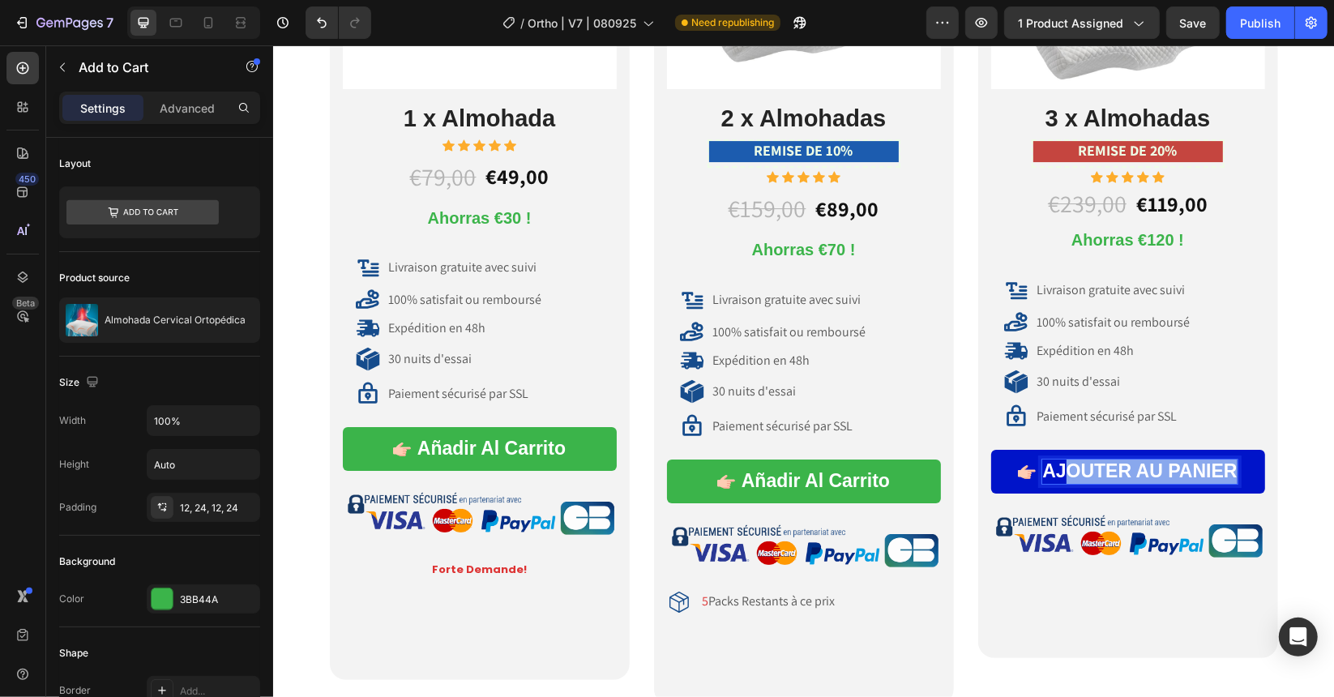
drag, startPoint x: 1058, startPoint y: 463, endPoint x: 1229, endPoint y: 468, distance: 171.1
click at [1229, 468] on p "AJOUTER AU PANIER" at bounding box center [1138, 471] width 195 height 24
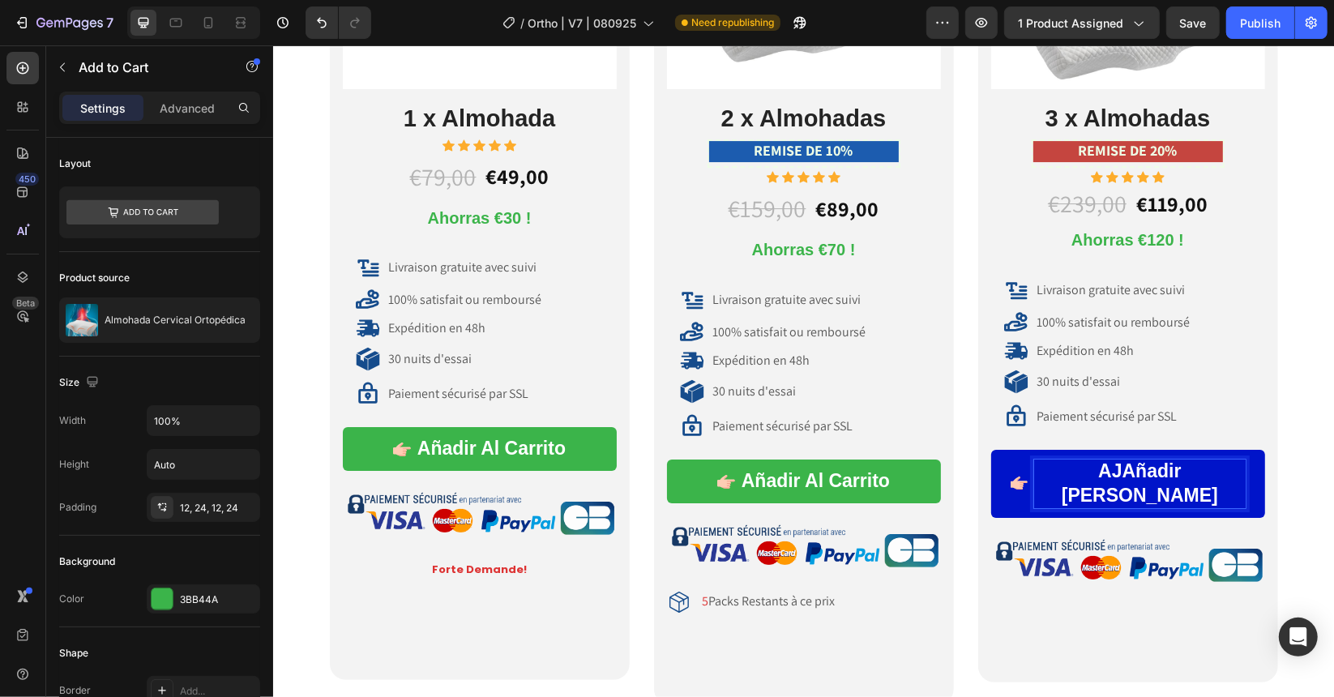
click at [1071, 465] on p "AJAñadir Al Carrito" at bounding box center [1138, 483] width 211 height 49
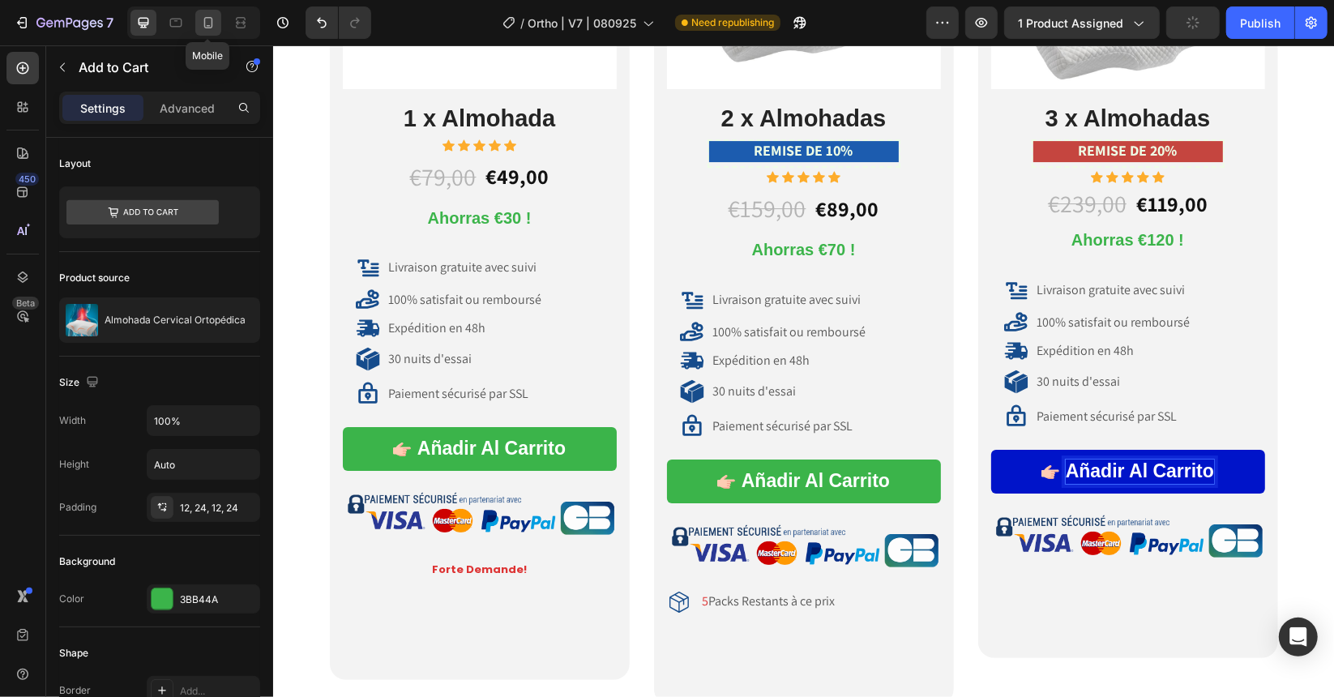
drag, startPoint x: 211, startPoint y: 19, endPoint x: 406, endPoint y: 132, distance: 225.5
click at [211, 19] on icon at bounding box center [208, 23] width 16 height 16
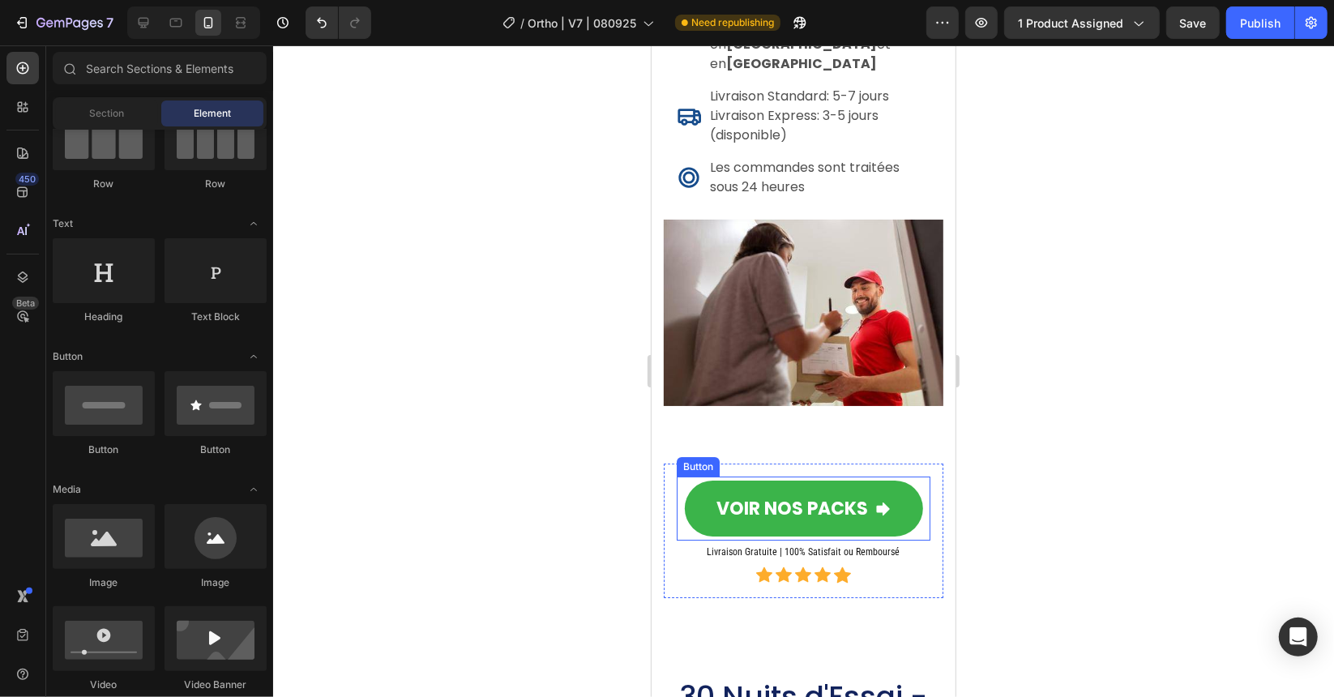
scroll to position [8214, 0]
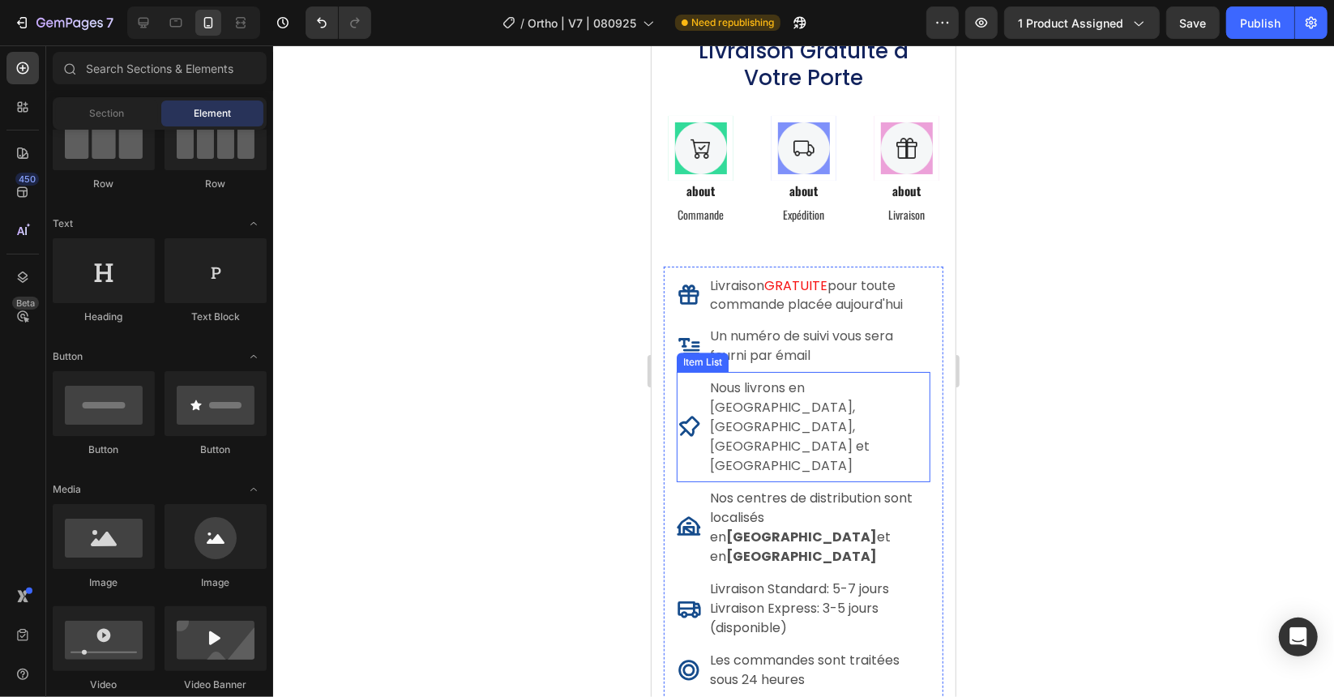
click at [728, 224] on p "Commande" at bounding box center [700, 213] width 71 height 20
click at [1186, 38] on button "Save" at bounding box center [1192, 22] width 53 height 32
click at [1187, 34] on button "Save" at bounding box center [1192, 22] width 53 height 32
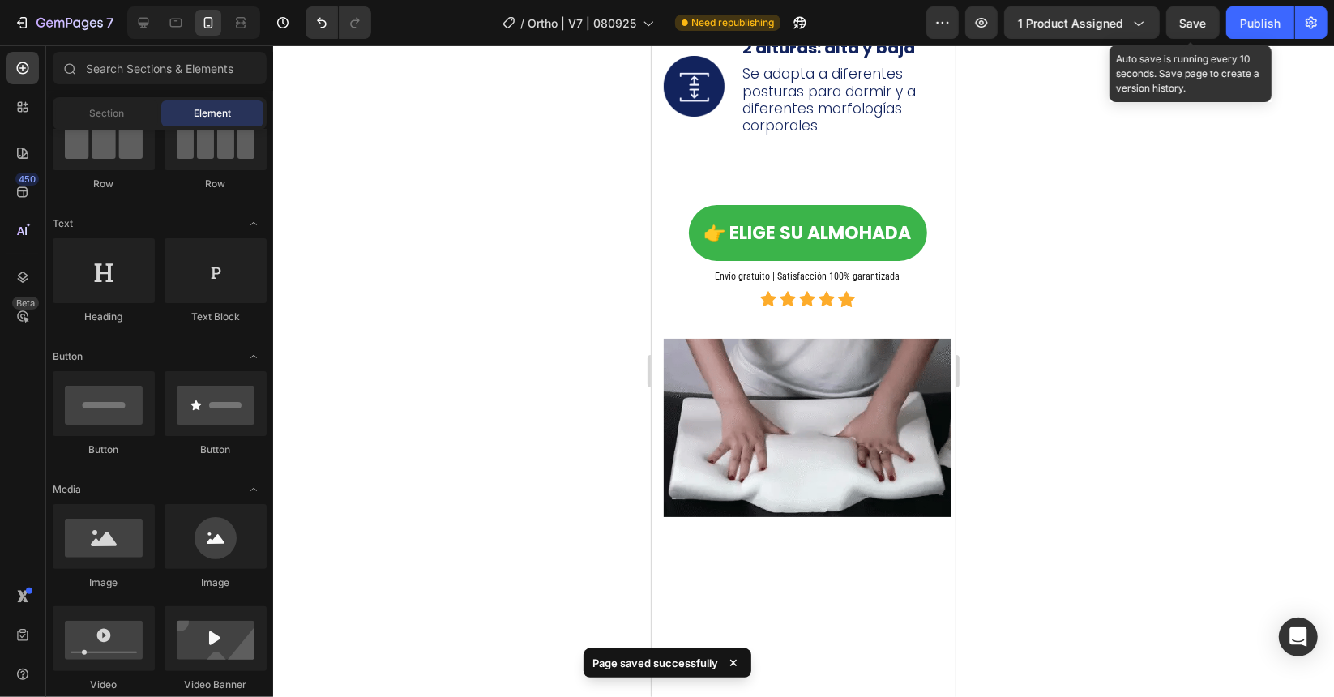
scroll to position [6453, 0]
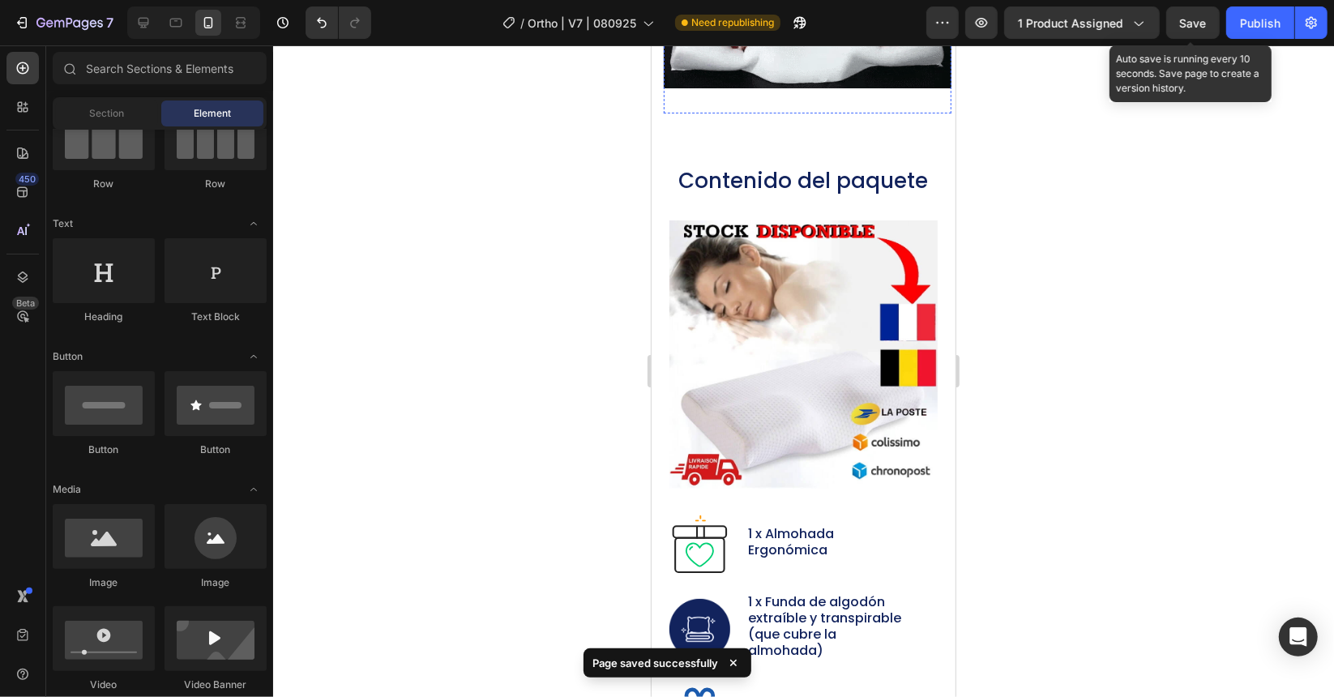
click at [1076, 571] on div at bounding box center [803, 371] width 1061 height 652
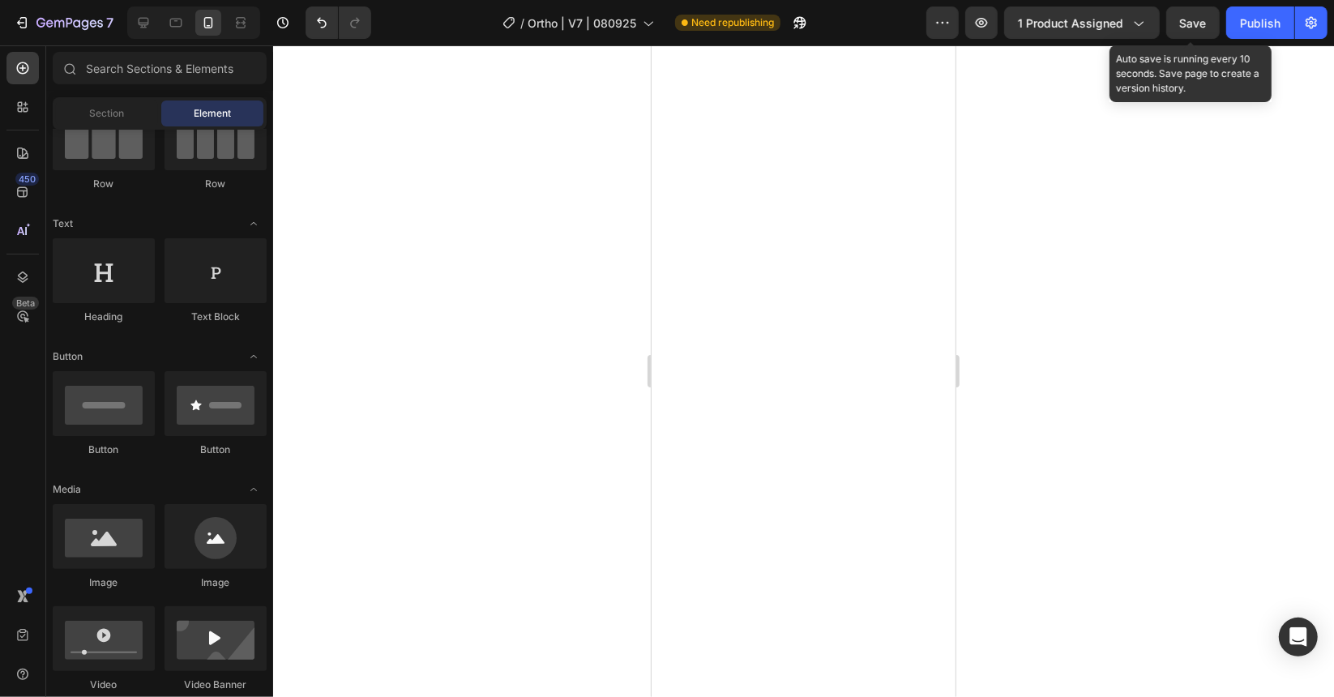
scroll to position [7797, 0]
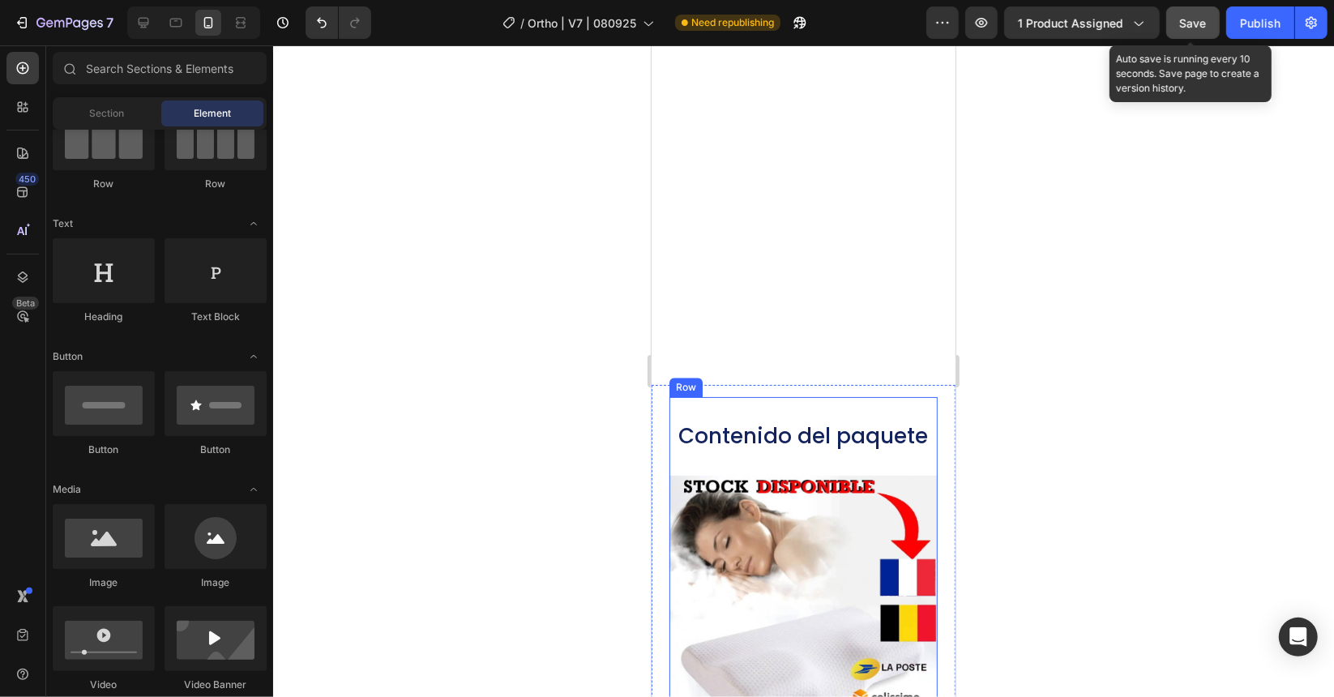
click at [1203, 37] on button "Save" at bounding box center [1192, 22] width 53 height 32
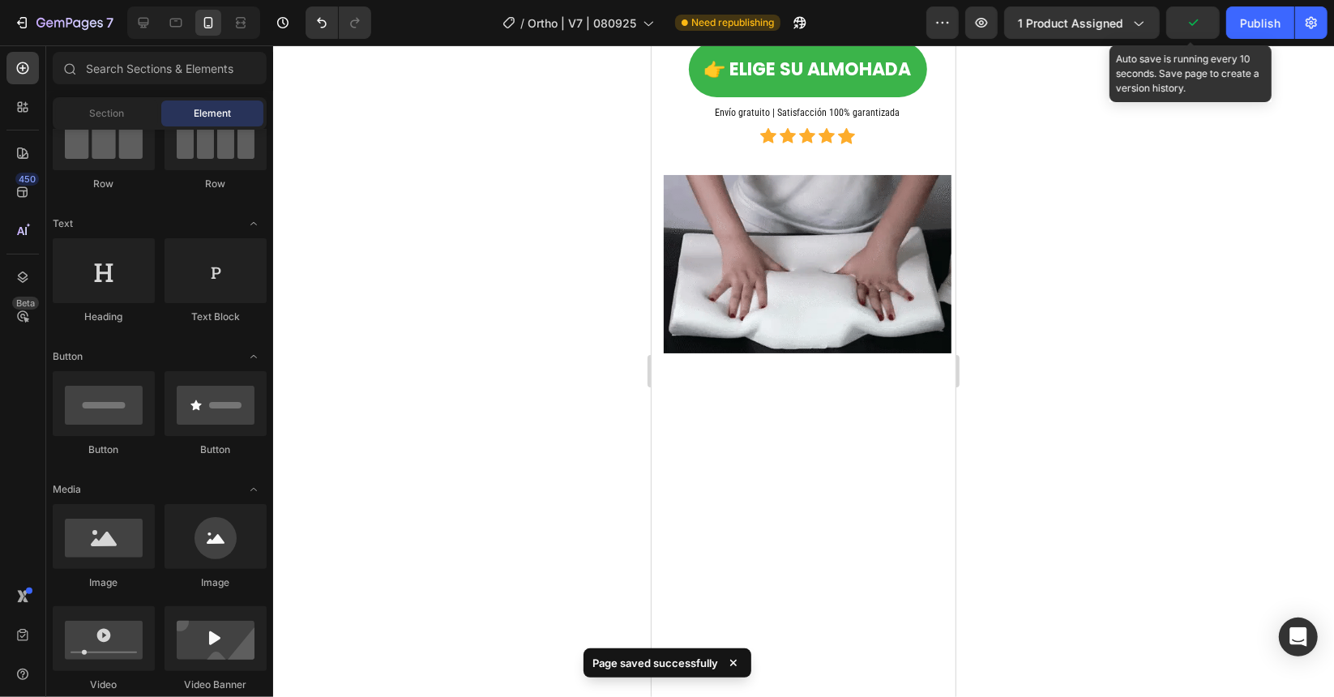
scroll to position [7406, 0]
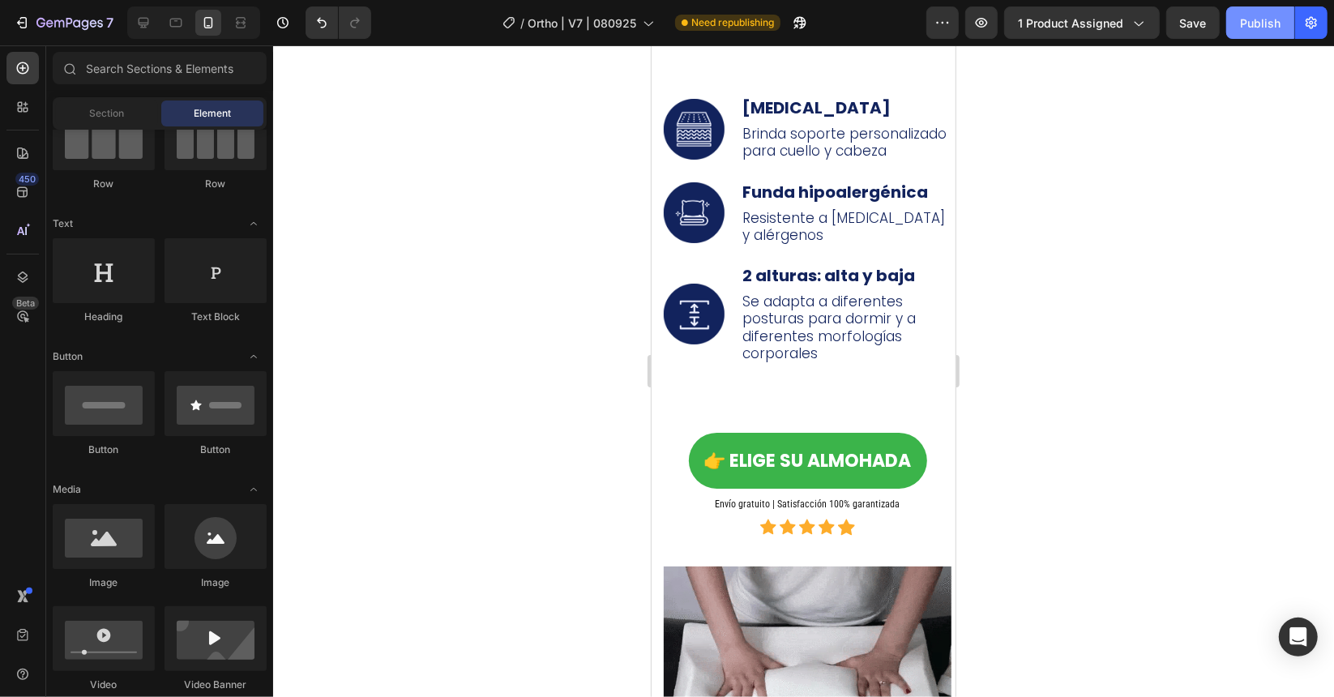
click at [1269, 28] on div "Publish" at bounding box center [1260, 23] width 41 height 17
